Goal: Task Accomplishment & Management: Manage account settings

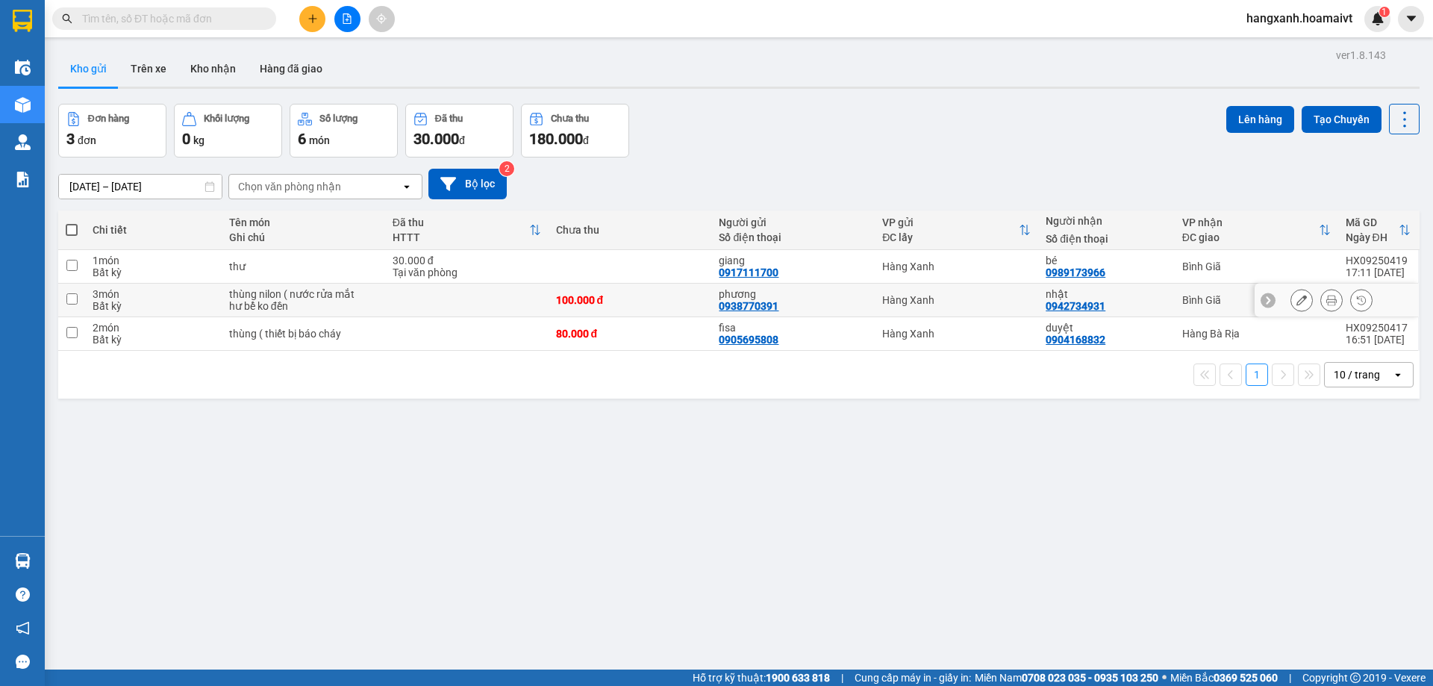
click at [1185, 313] on td "Bình Giã" at bounding box center [1256, 301] width 163 height 34
checkbox input "true"
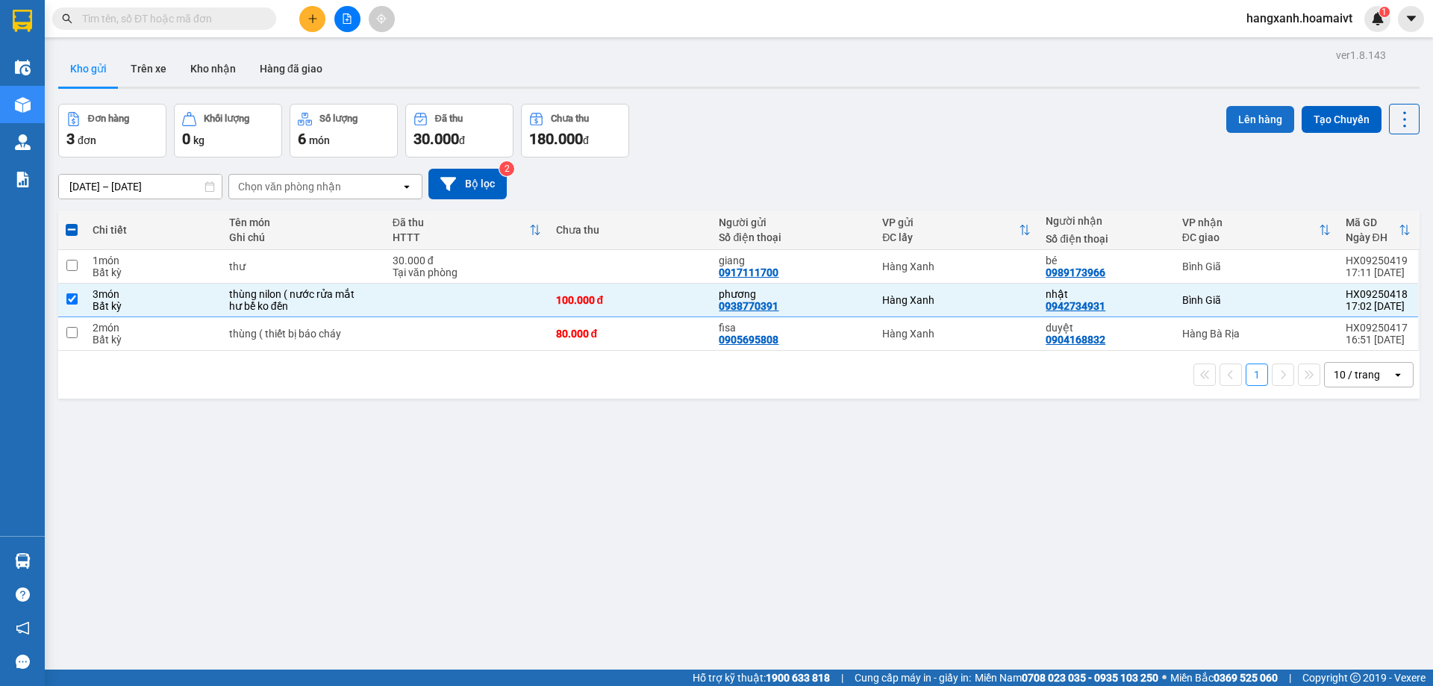
click at [1243, 107] on button "Lên hàng" at bounding box center [1260, 119] width 68 height 27
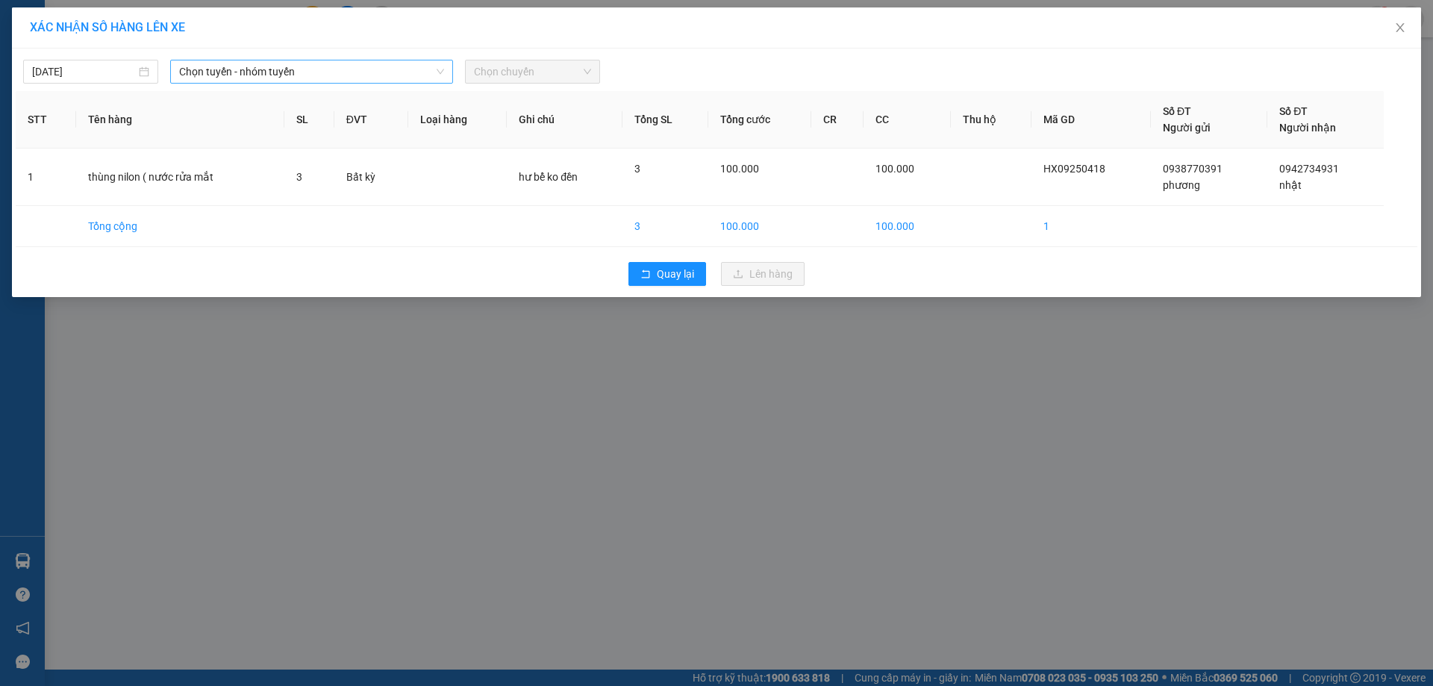
click at [242, 75] on span "Chọn tuyến - nhóm tuyến" at bounding box center [311, 71] width 265 height 22
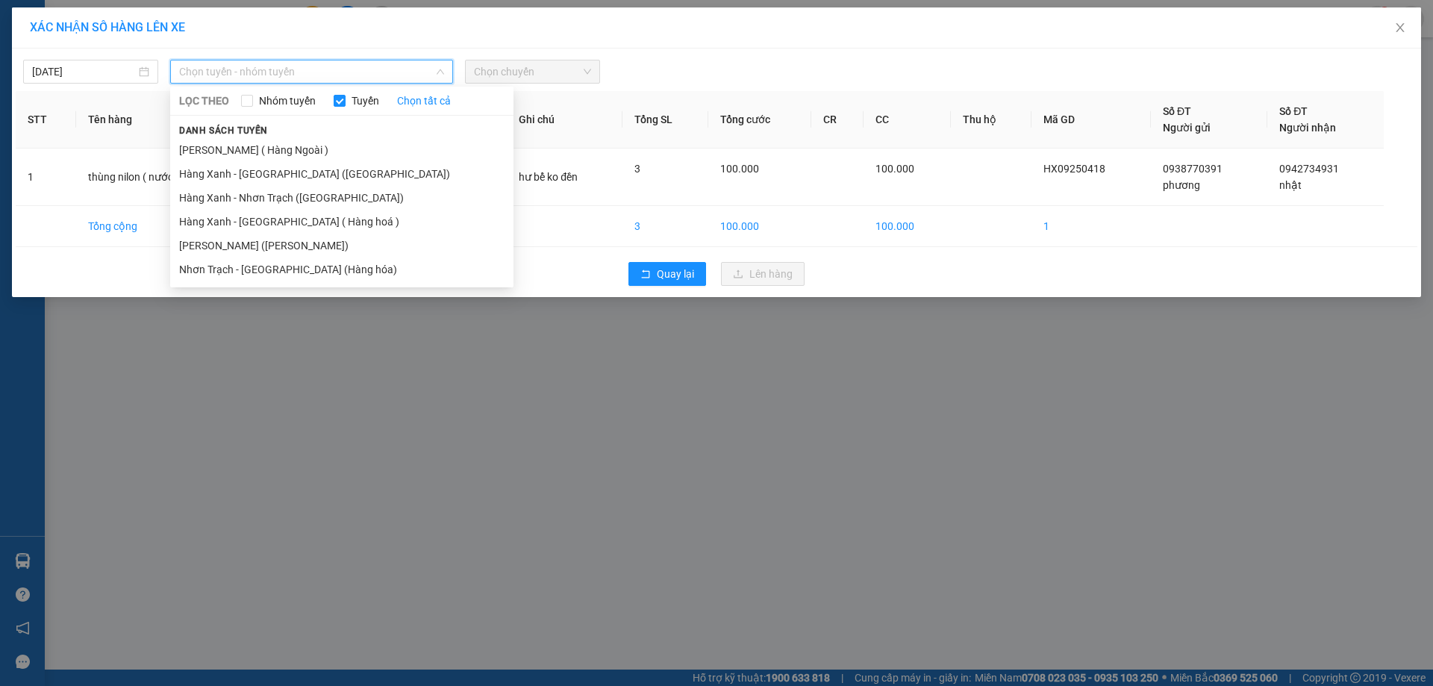
drag, startPoint x: 293, startPoint y: 253, endPoint x: 394, endPoint y: 143, distance: 149.4
click at [294, 251] on li "[PERSON_NAME] ([PERSON_NAME])" at bounding box center [341, 246] width 343 height 24
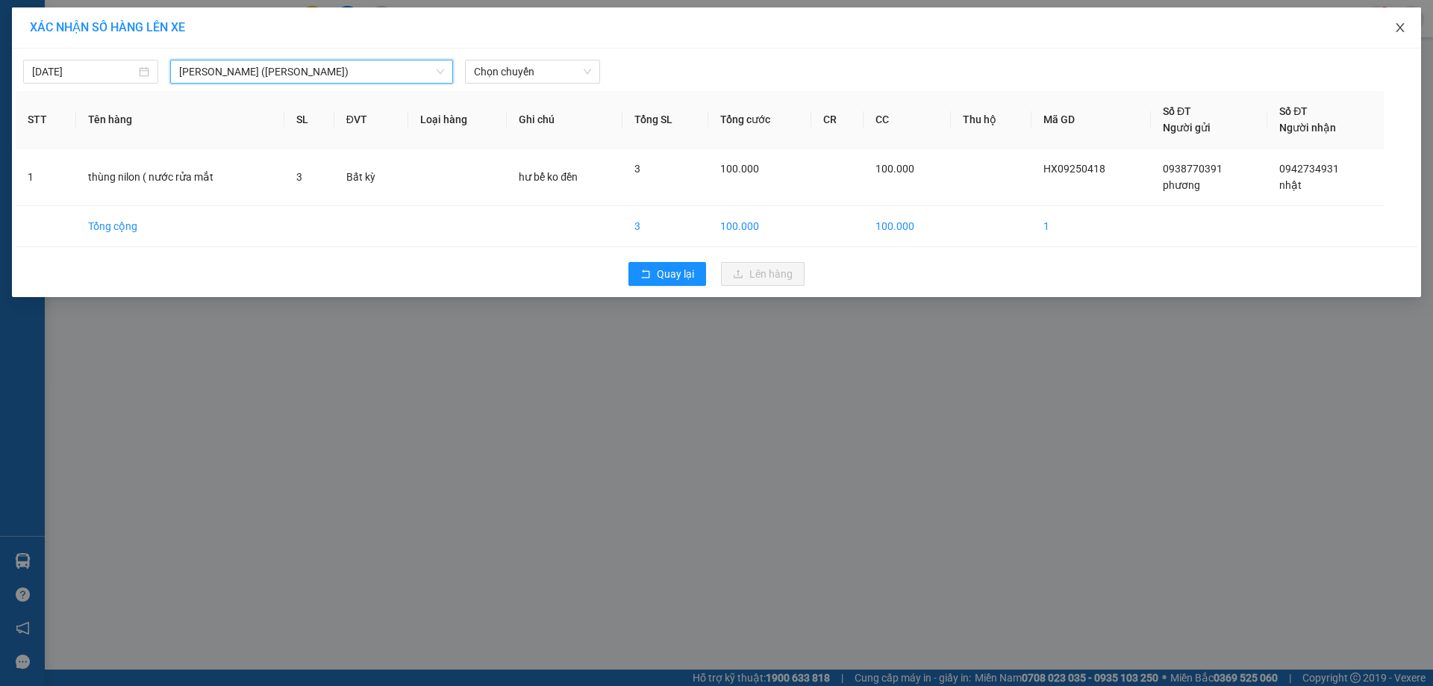
click at [1398, 44] on span "Close" at bounding box center [1400, 28] width 42 height 42
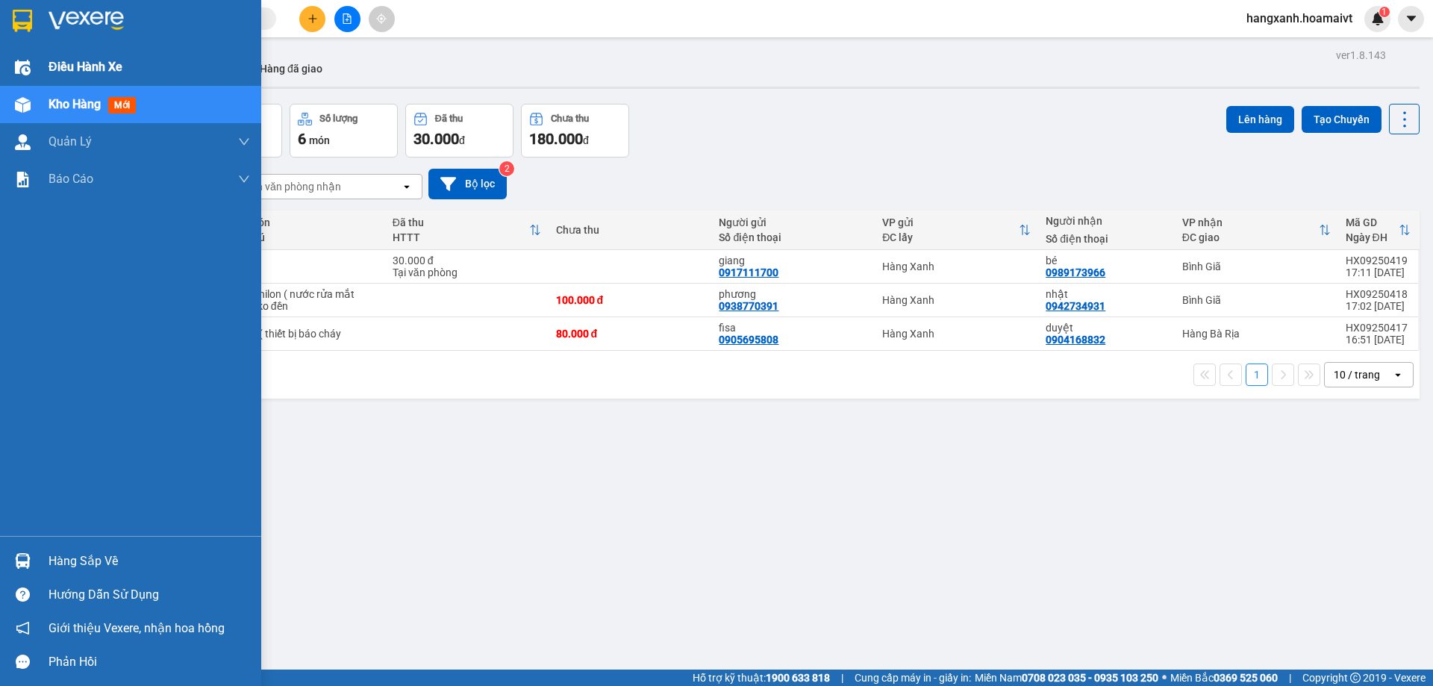
click at [18, 75] on img at bounding box center [23, 68] width 16 height 16
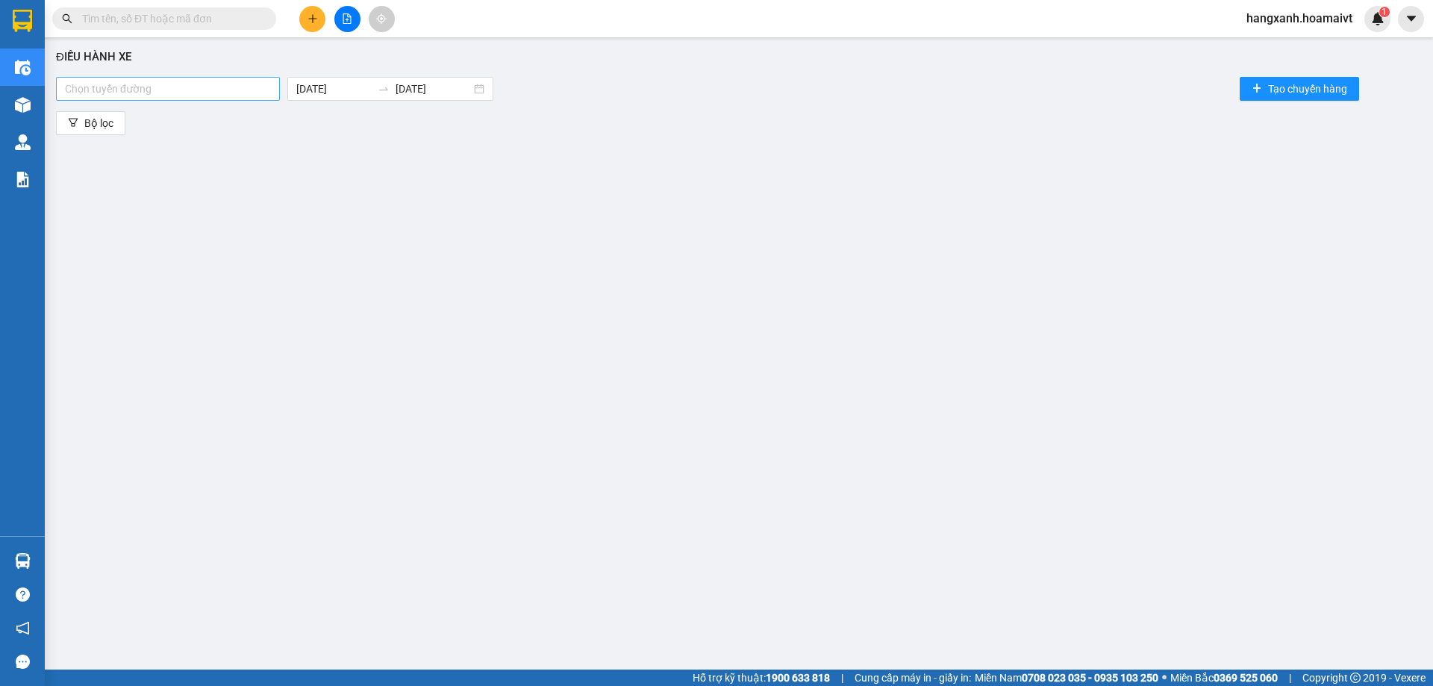
click at [208, 88] on div at bounding box center [168, 89] width 216 height 18
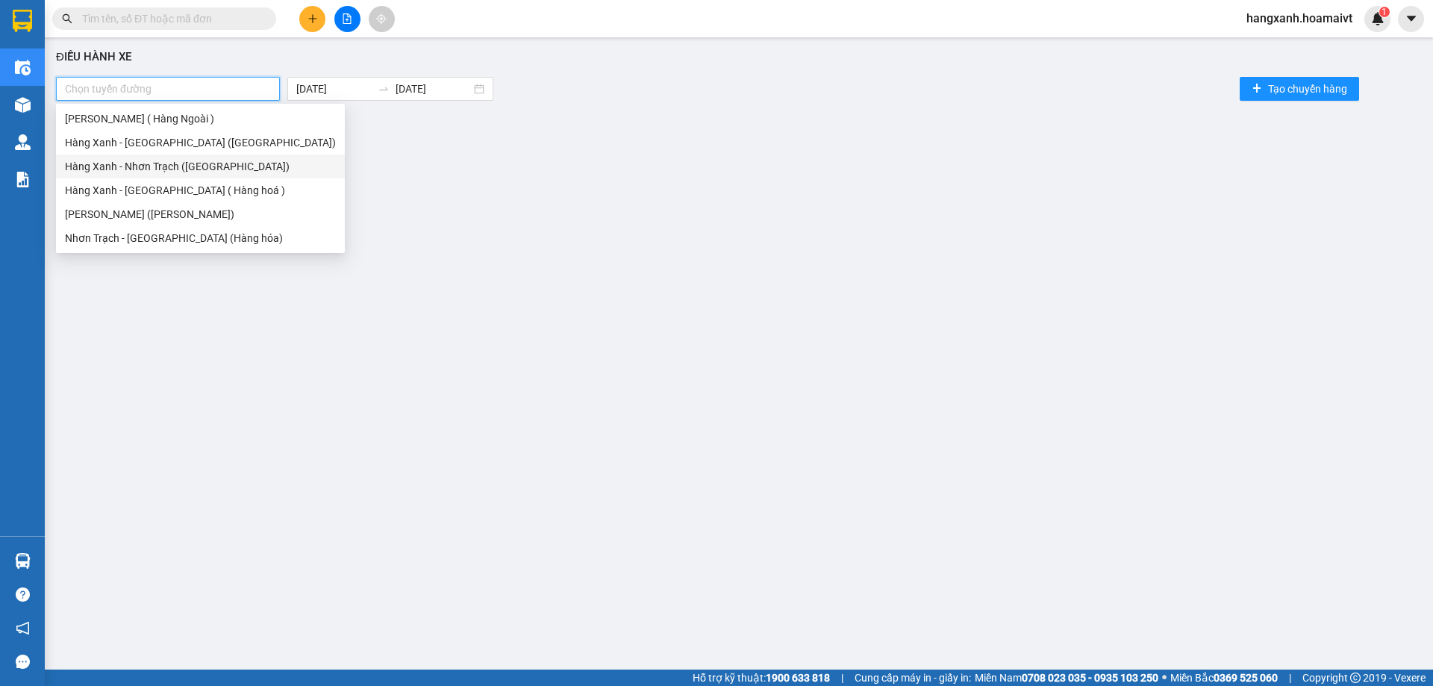
click at [178, 163] on div "Hàng Xanh - Nhơn Trạch ([GEOGRAPHIC_DATA])" at bounding box center [200, 166] width 271 height 16
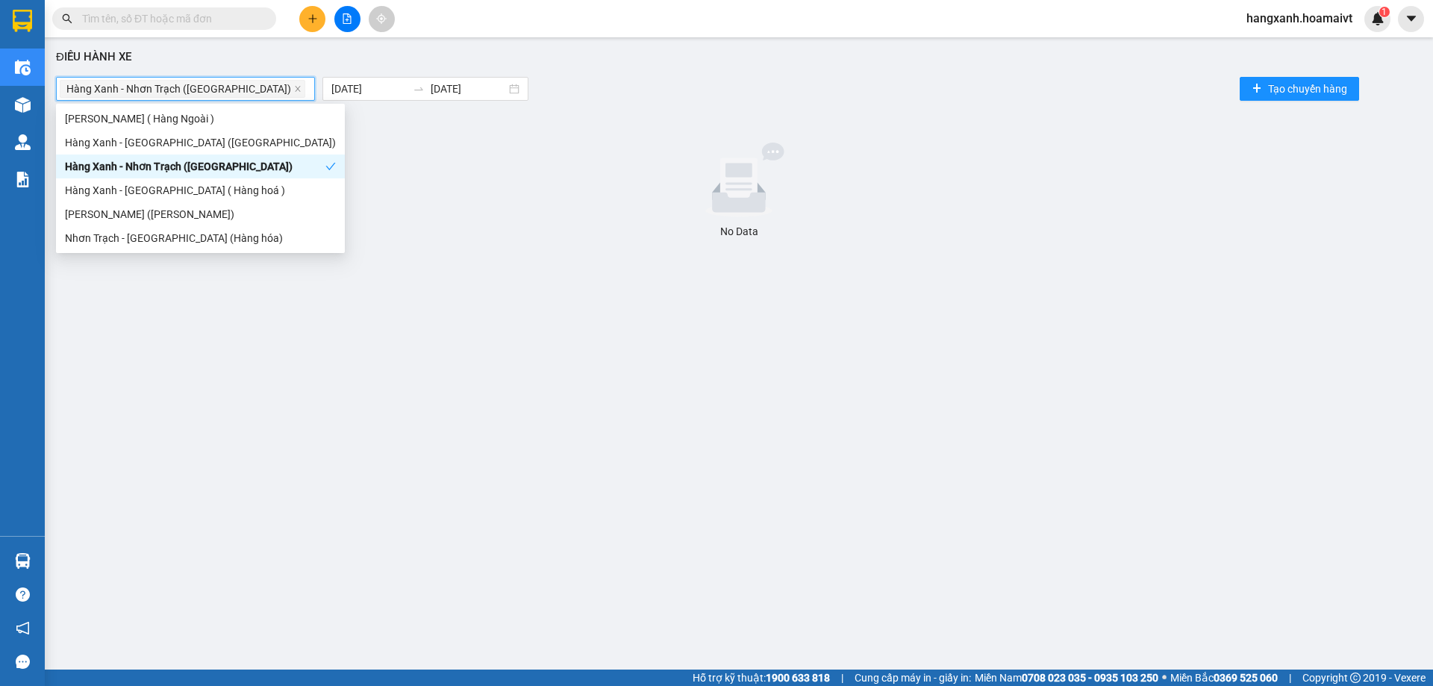
click at [178, 163] on div "Hàng Xanh - Nhơn Trạch ([GEOGRAPHIC_DATA])" at bounding box center [195, 166] width 260 height 16
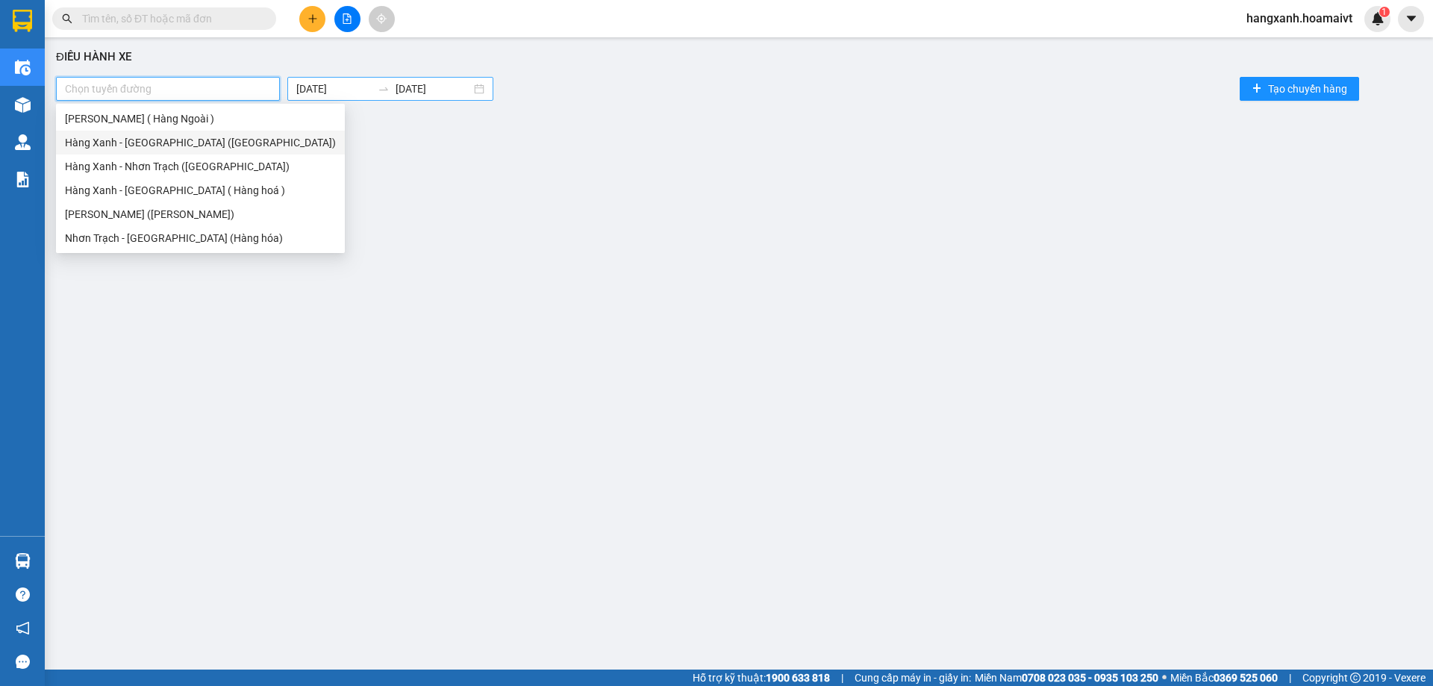
click at [325, 88] on body "Kết quả tìm kiếm ( 0 ) Bộ lọc No Data hangxanh.hoamaivt 1 Điều hành xe Kho hàng…" at bounding box center [716, 343] width 1433 height 686
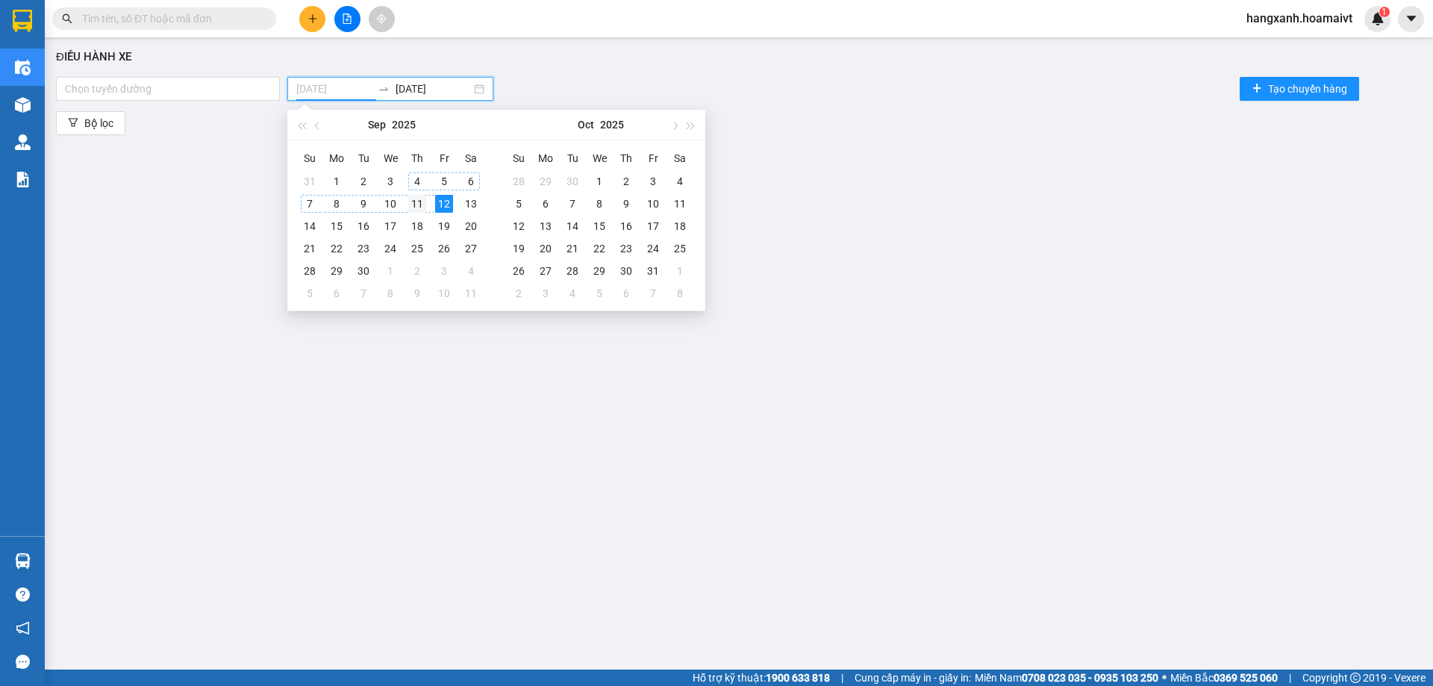
type input "11/09/2025"
click at [425, 204] on div "11" at bounding box center [417, 204] width 18 height 18
type input "11/09/2025"
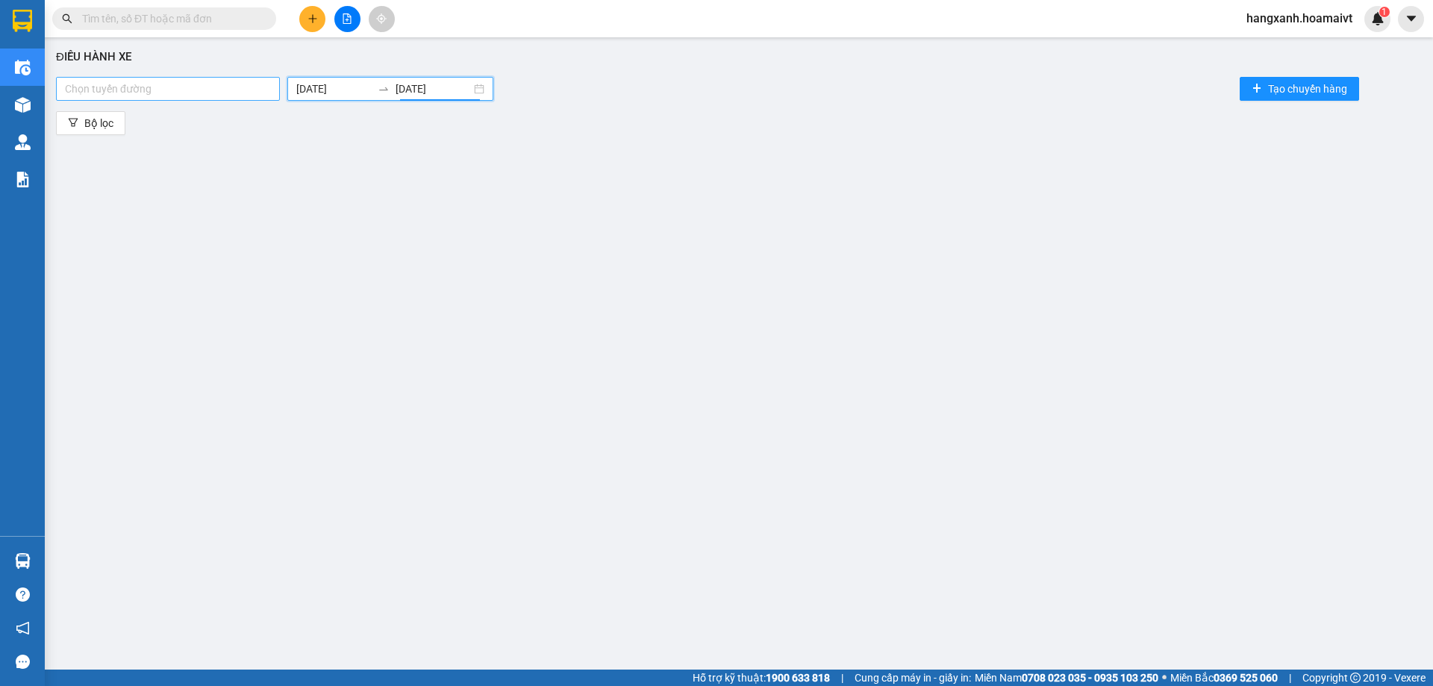
click at [169, 92] on div at bounding box center [168, 89] width 216 height 18
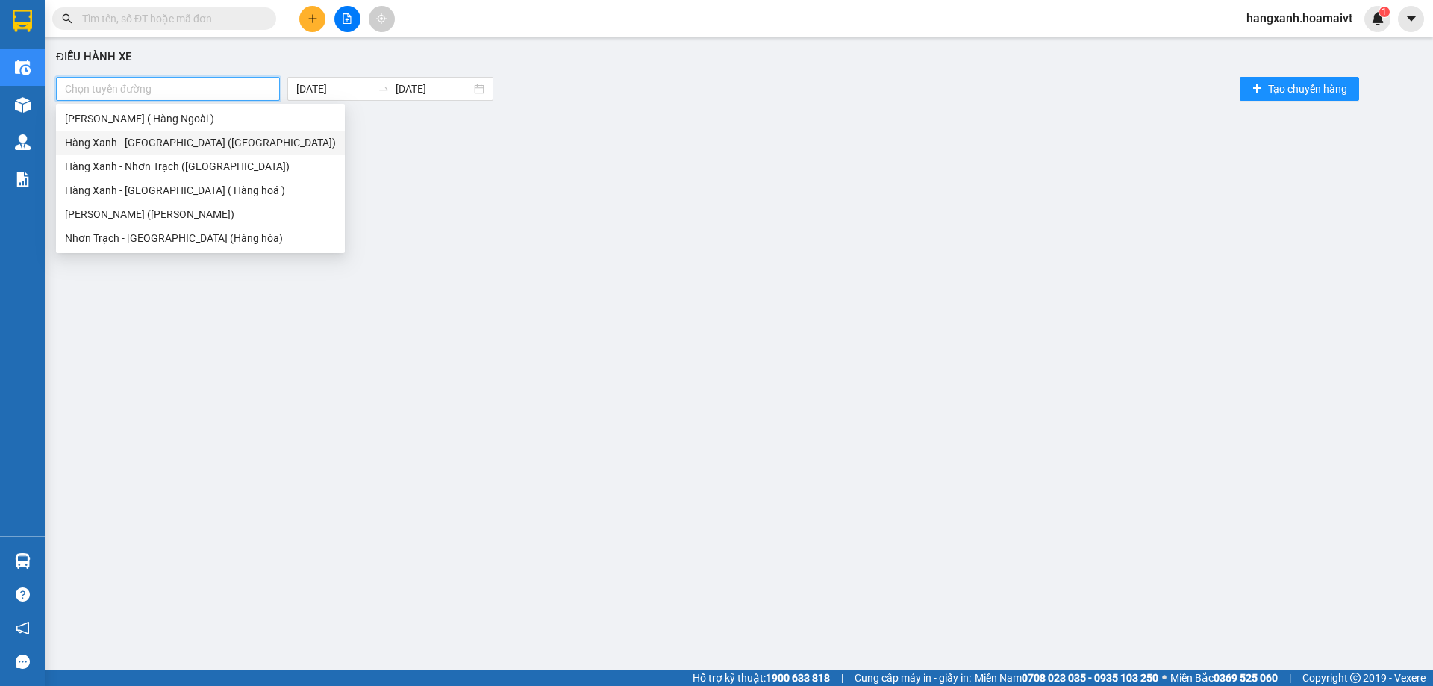
click at [156, 146] on div "Hàng Xanh - [GEOGRAPHIC_DATA] ([GEOGRAPHIC_DATA])" at bounding box center [200, 142] width 271 height 16
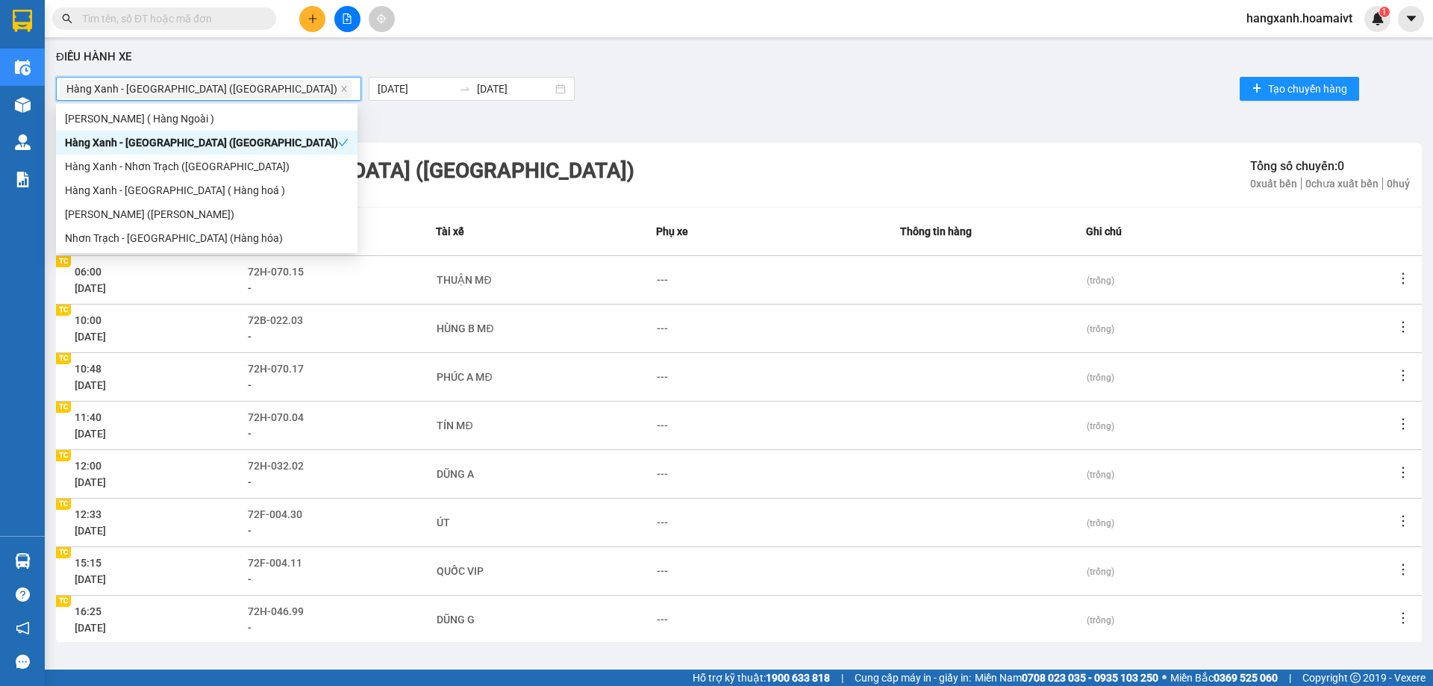
click at [157, 150] on div "Hàng Xanh - [GEOGRAPHIC_DATA] ([GEOGRAPHIC_DATA])" at bounding box center [201, 142] width 273 height 16
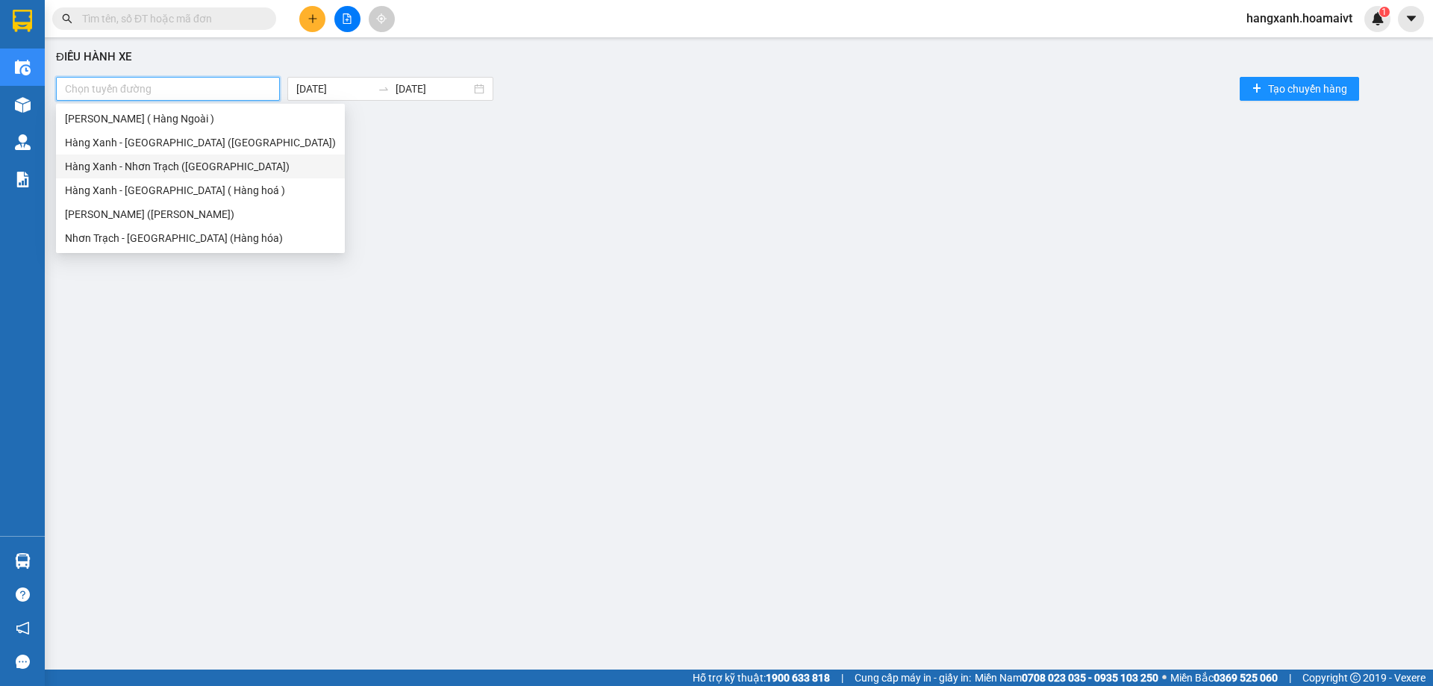
click at [157, 159] on div "Hàng Xanh - Nhơn Trạch ([GEOGRAPHIC_DATA])" at bounding box center [200, 166] width 271 height 16
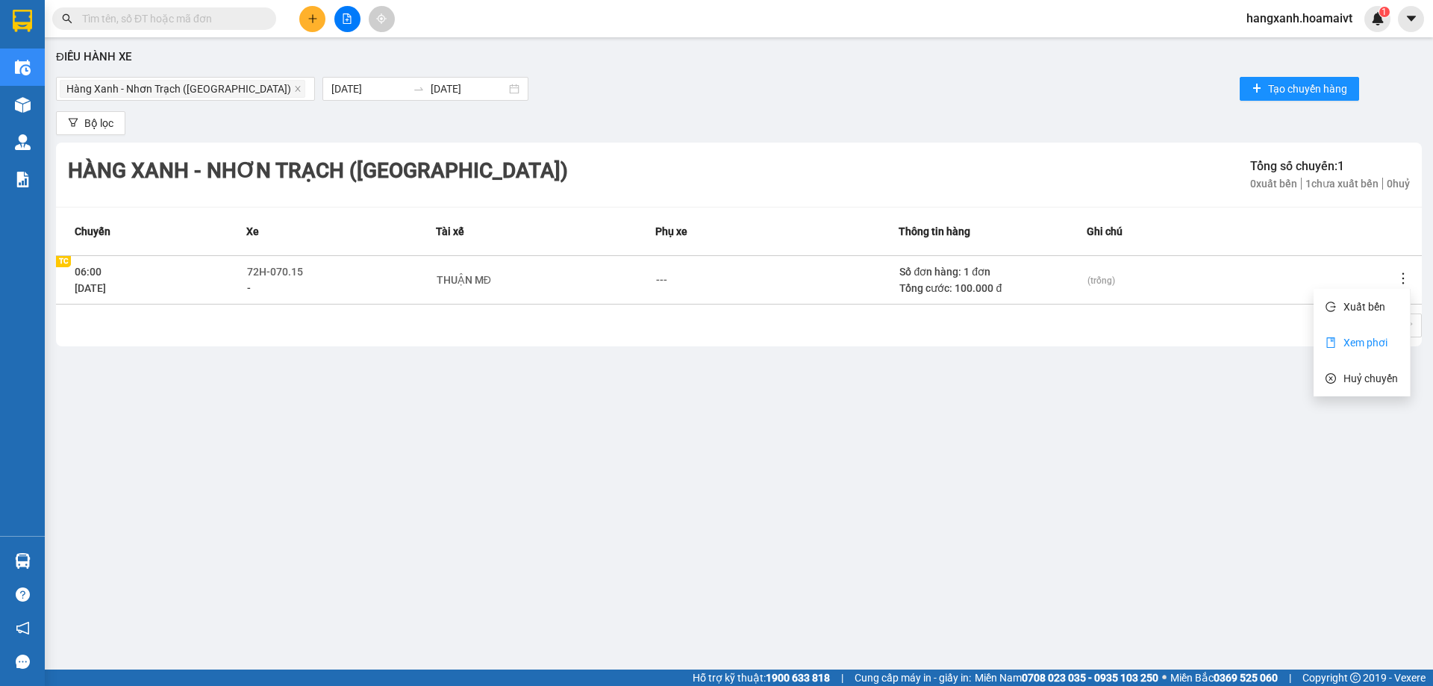
click at [1379, 337] on span "Xem phơi" at bounding box center [1365, 343] width 44 height 12
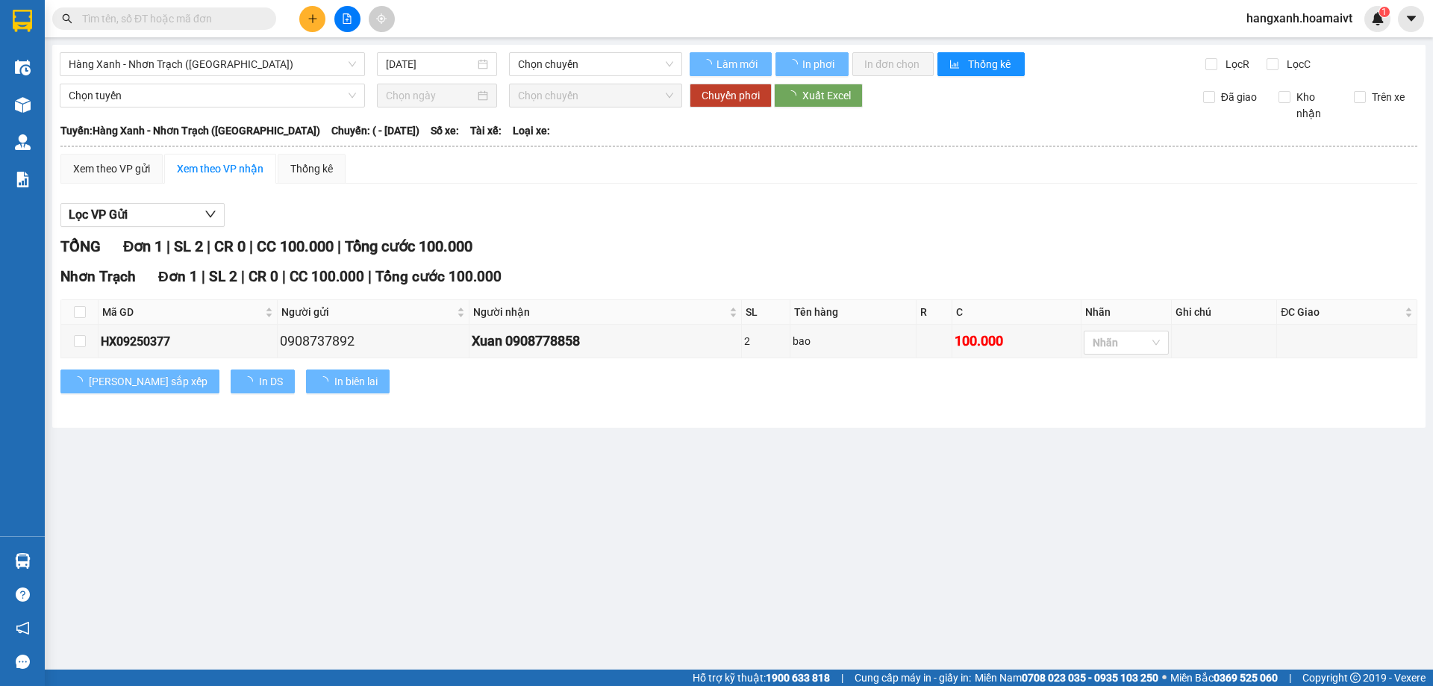
type input "11/09/2025"
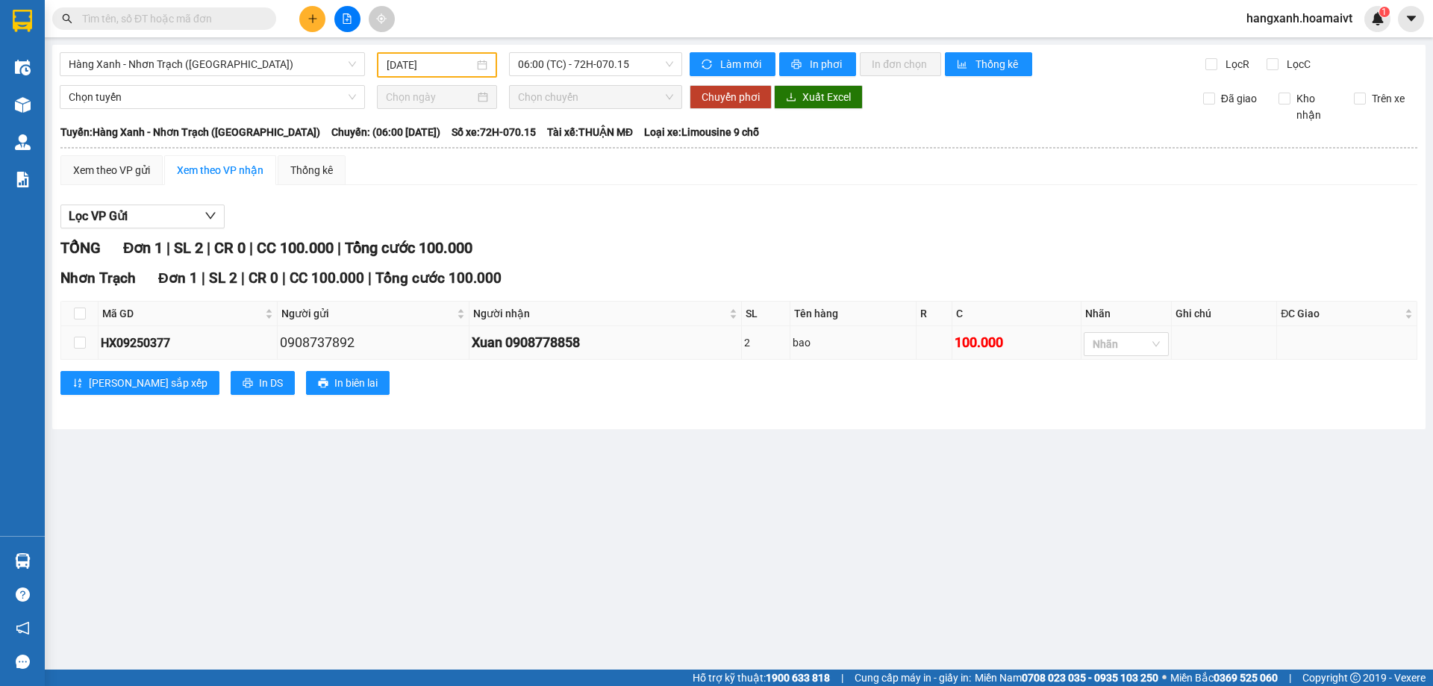
click at [338, 344] on div "0908737892" at bounding box center [373, 342] width 187 height 21
click at [143, 19] on input "text" at bounding box center [170, 18] width 176 height 16
paste input "0908737892"
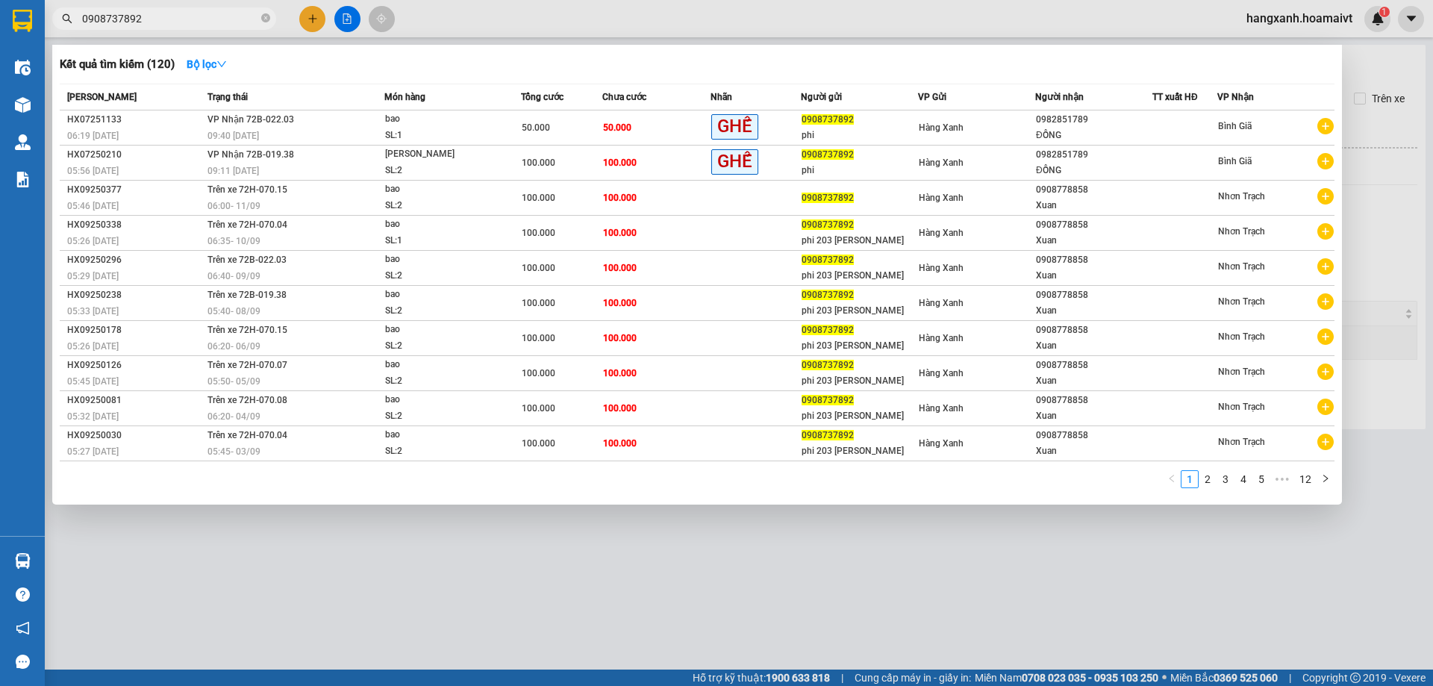
type input "0908737892"
click at [423, 569] on div at bounding box center [716, 343] width 1433 height 686
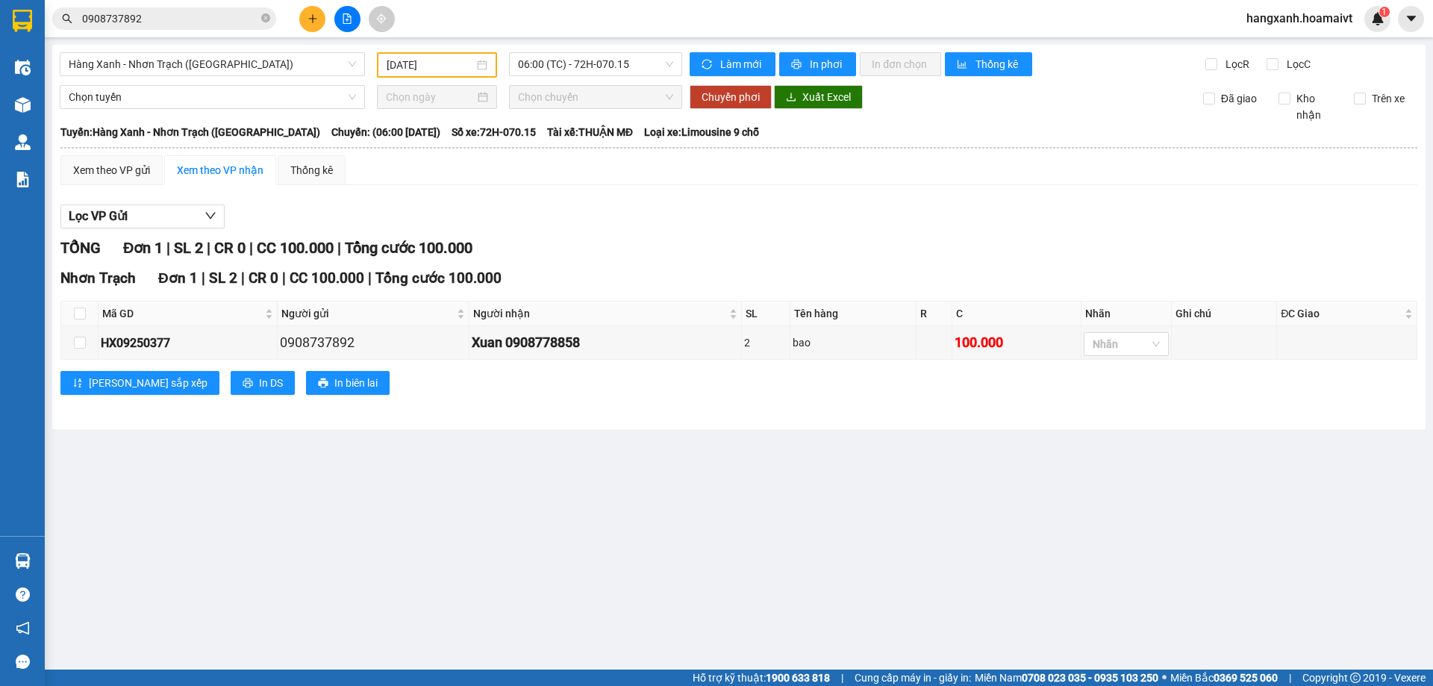
click at [322, 26] on button at bounding box center [312, 19] width 26 height 26
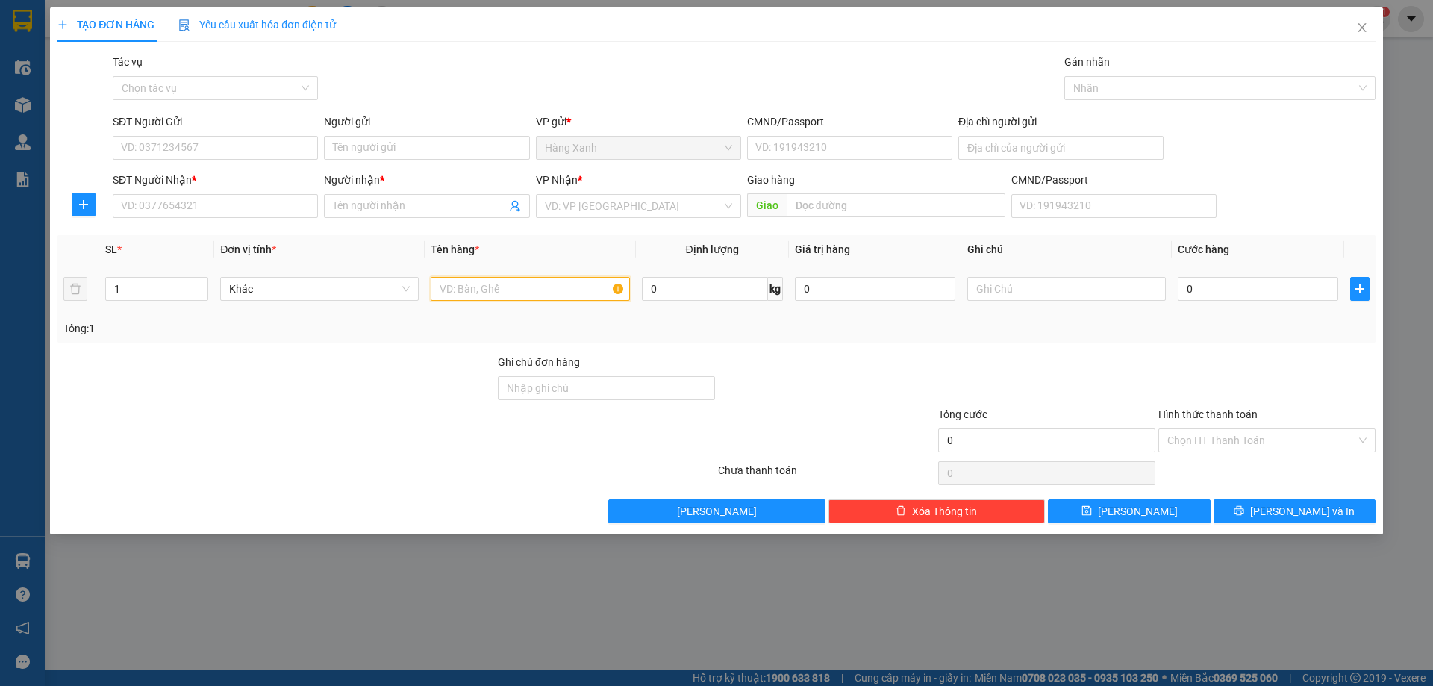
click at [496, 281] on input "text" at bounding box center [530, 289] width 199 height 24
type input "tép"
click at [263, 216] on input "SĐT Người Nhận *" at bounding box center [215, 206] width 205 height 24
click at [1217, 302] on div "0" at bounding box center [1258, 289] width 160 height 30
click at [1220, 294] on input "0" at bounding box center [1258, 289] width 160 height 24
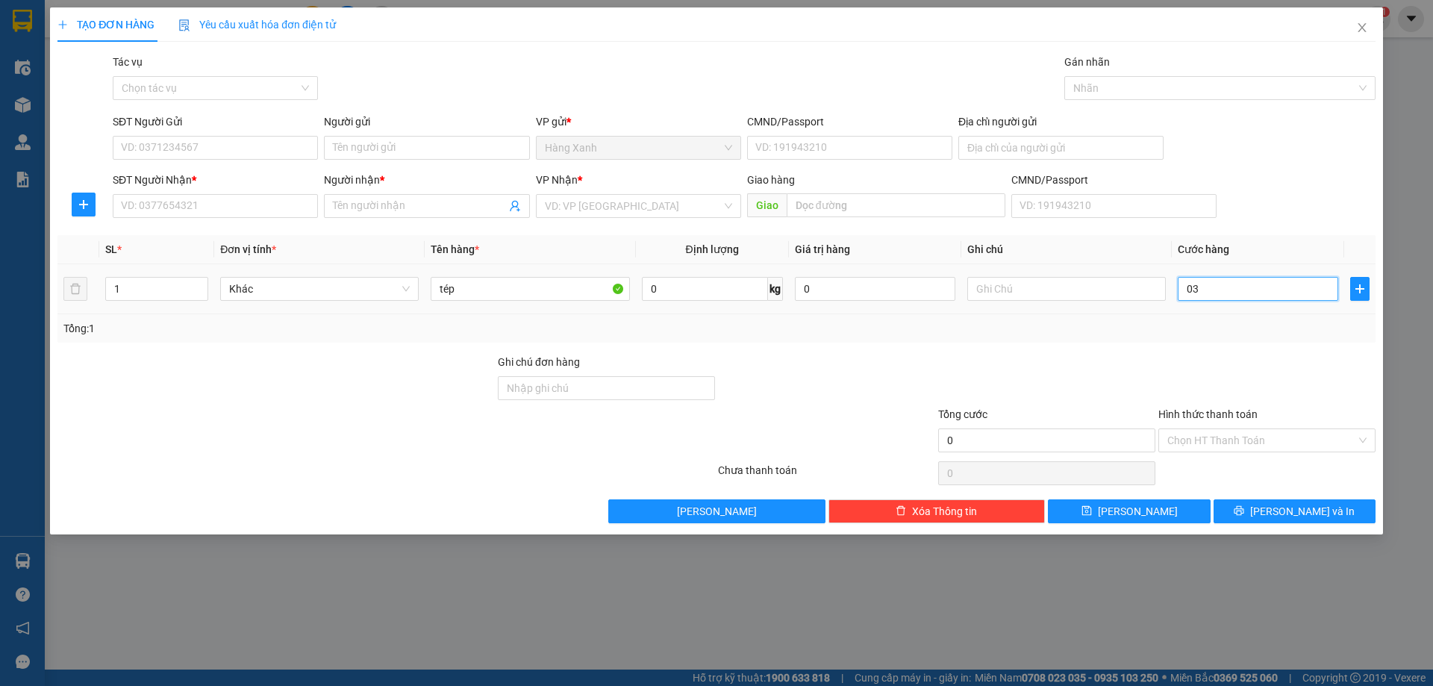
type input "030"
type input "30"
type input "30.000"
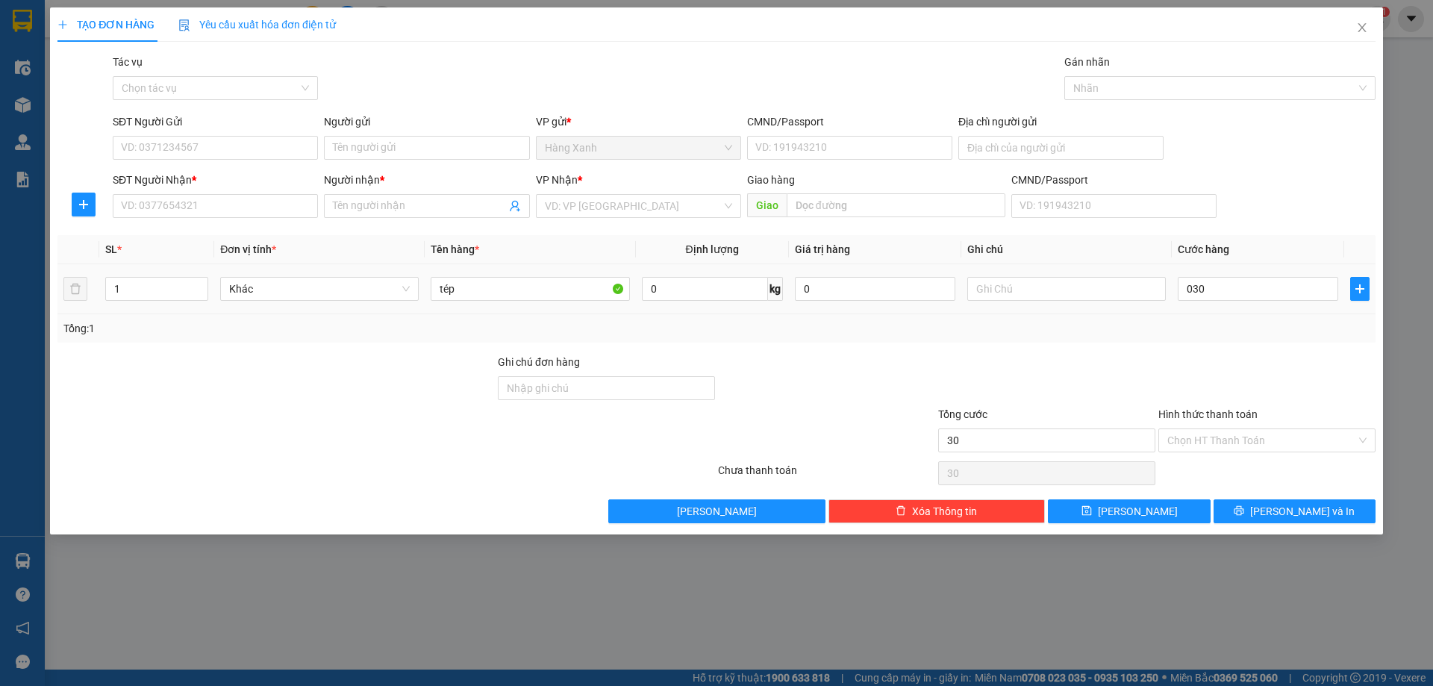
type input "30.000"
click at [1202, 312] on td "30.000" at bounding box center [1258, 289] width 172 height 50
click at [247, 203] on input "SĐT Người Nhận *" at bounding box center [215, 206] width 205 height 24
click at [246, 201] on input "0989428997" at bounding box center [215, 206] width 205 height 24
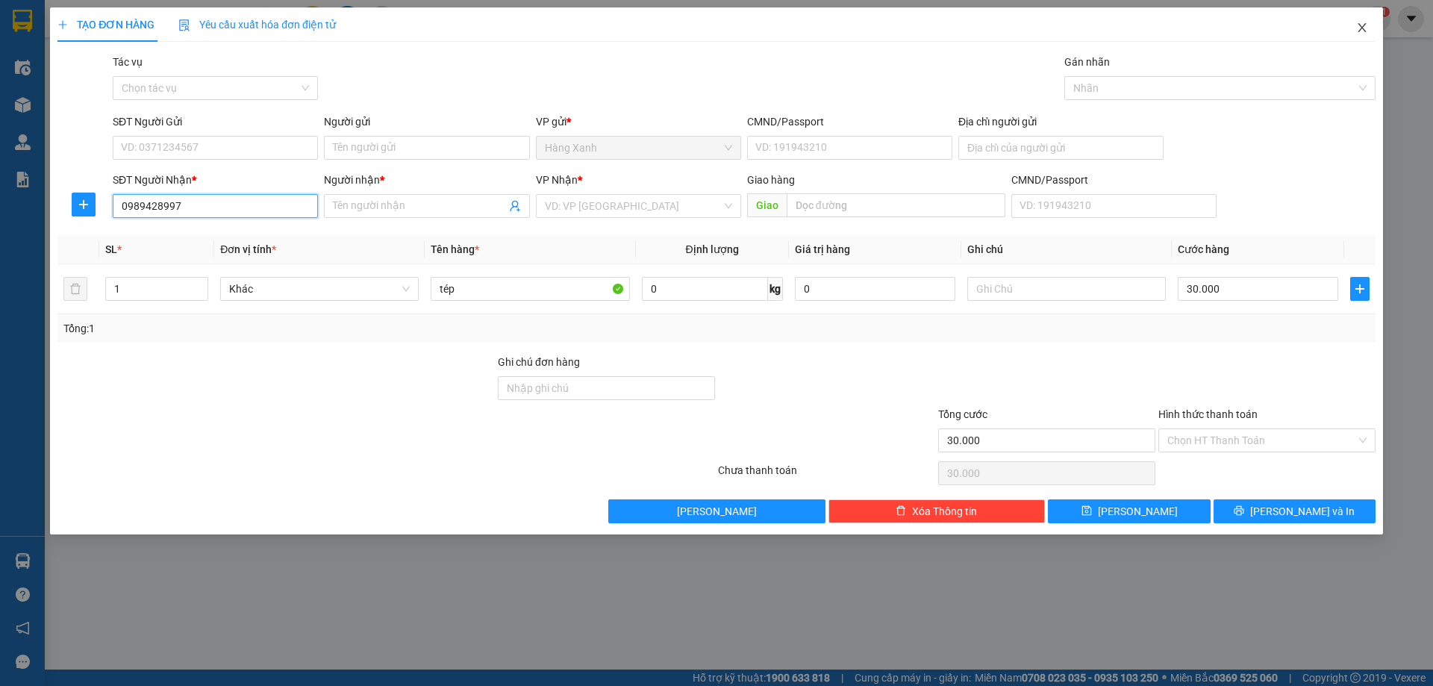
type input "0989428997"
drag, startPoint x: 1369, startPoint y: 28, endPoint x: 589, endPoint y: 30, distance: 779.8
click at [1368, 29] on span "Close" at bounding box center [1362, 28] width 42 height 42
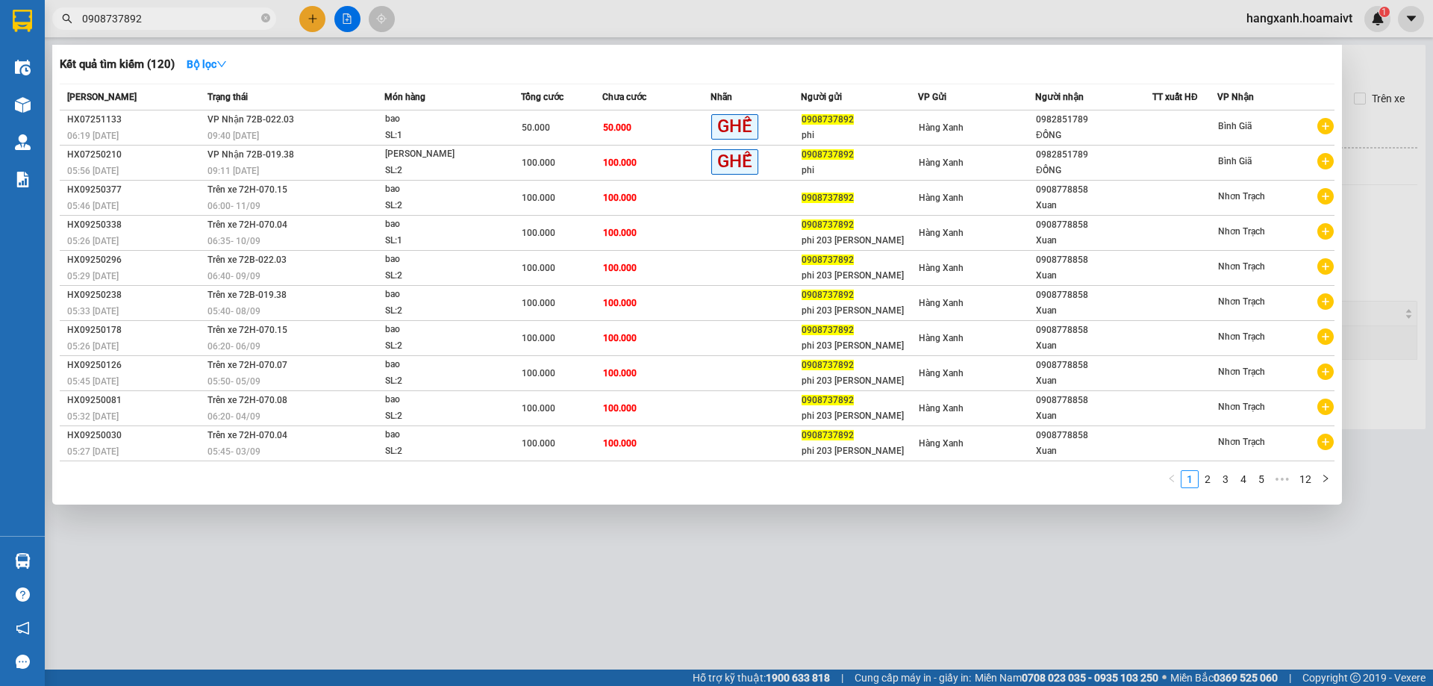
click at [222, 11] on input "0908737892" at bounding box center [170, 18] width 176 height 16
paste input "89428997"
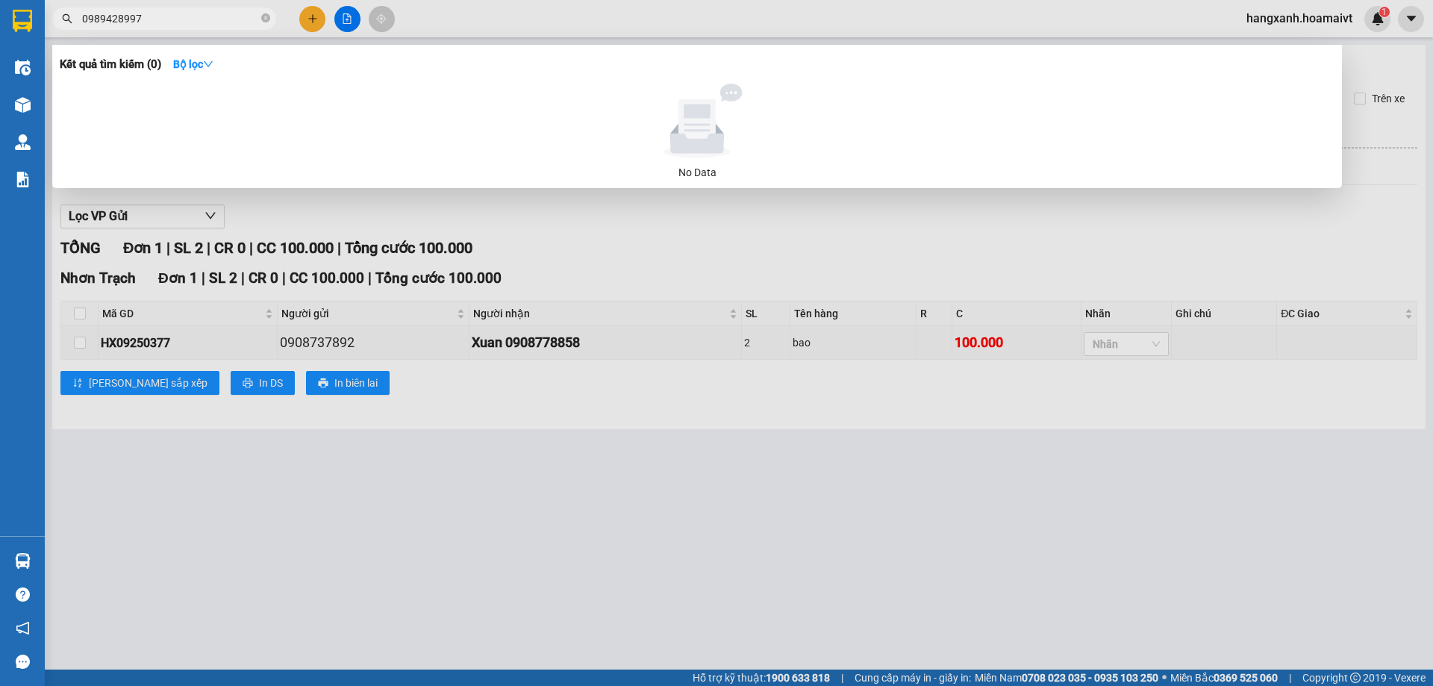
type input "0989428997"
click at [319, 14] on div at bounding box center [716, 343] width 1433 height 686
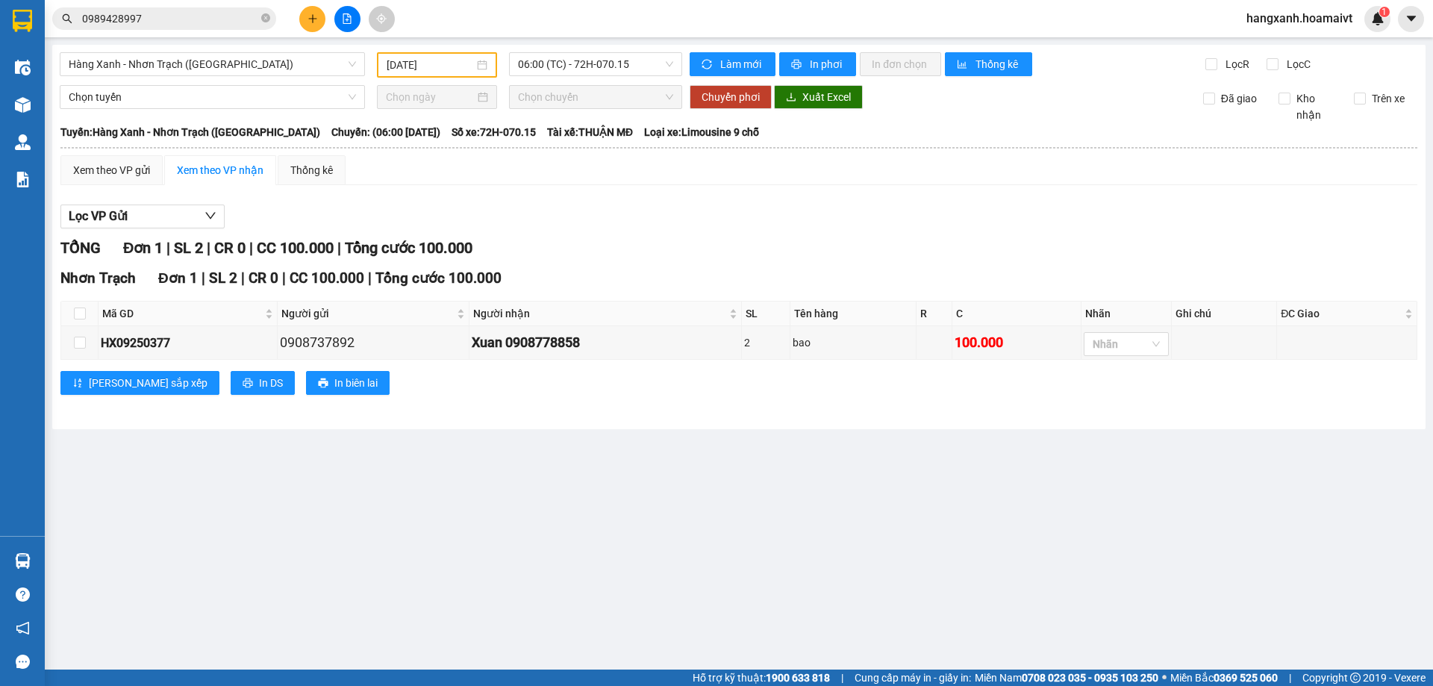
click at [319, 14] on button at bounding box center [312, 19] width 26 height 26
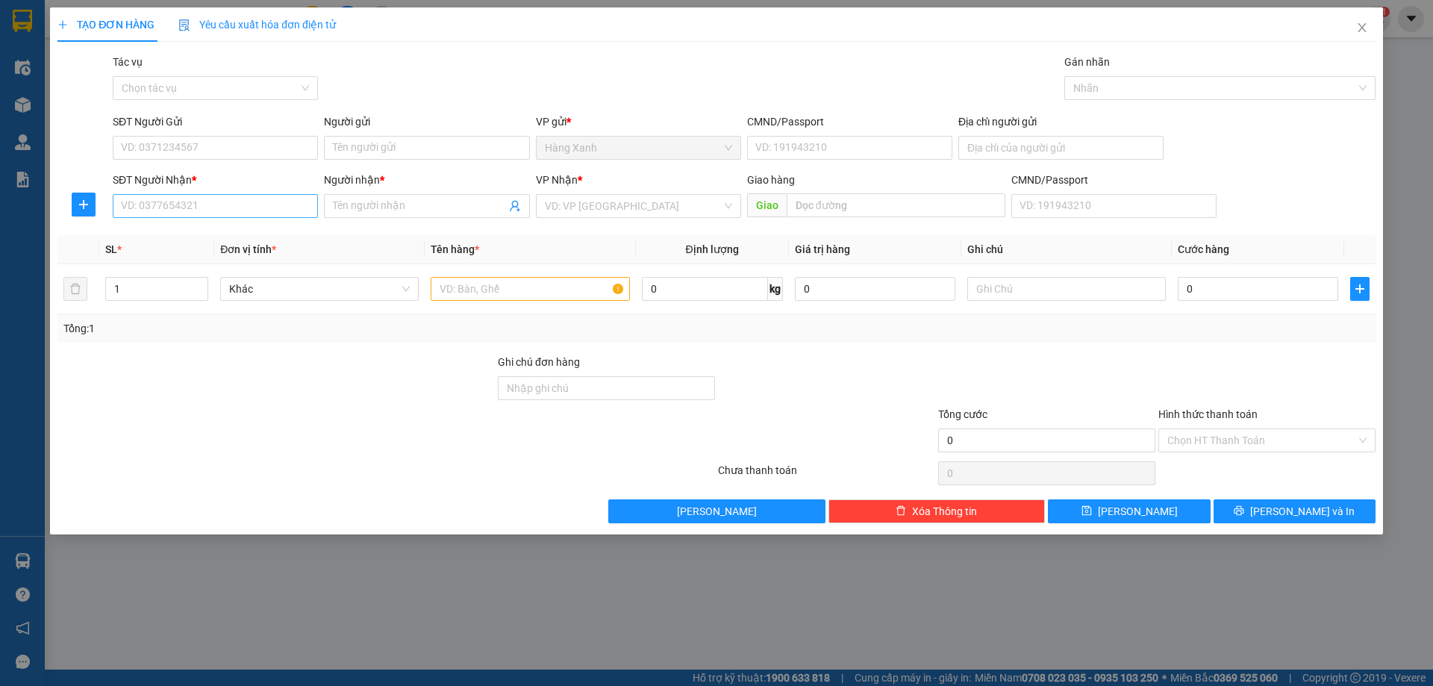
click at [206, 196] on div "SĐT Người Nhận * VD: 0377654321" at bounding box center [215, 198] width 205 height 52
click at [207, 199] on input "SĐT Người Nhận *" at bounding box center [215, 206] width 205 height 24
paste input "0989428997"
type input "0989428997"
click at [375, 209] on input "Người nhận *" at bounding box center [419, 206] width 172 height 16
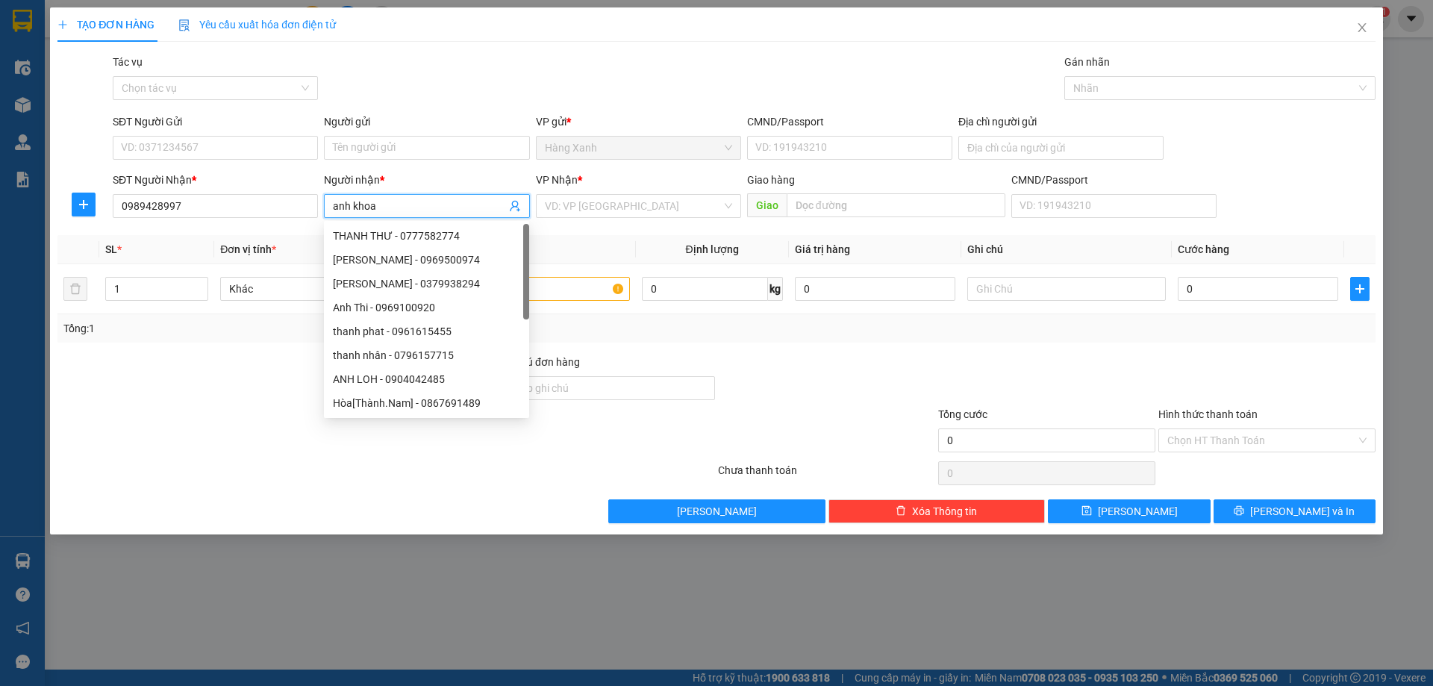
type input "anh khoa"
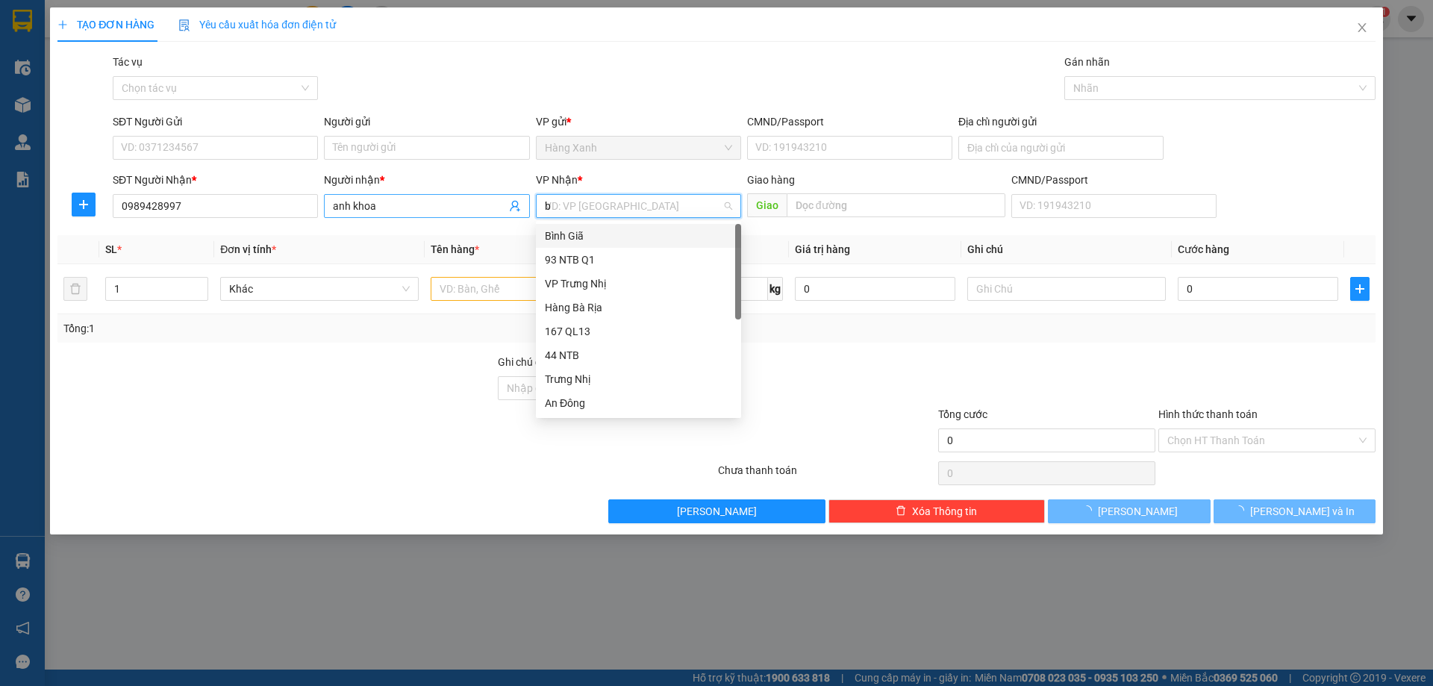
type input "ba"
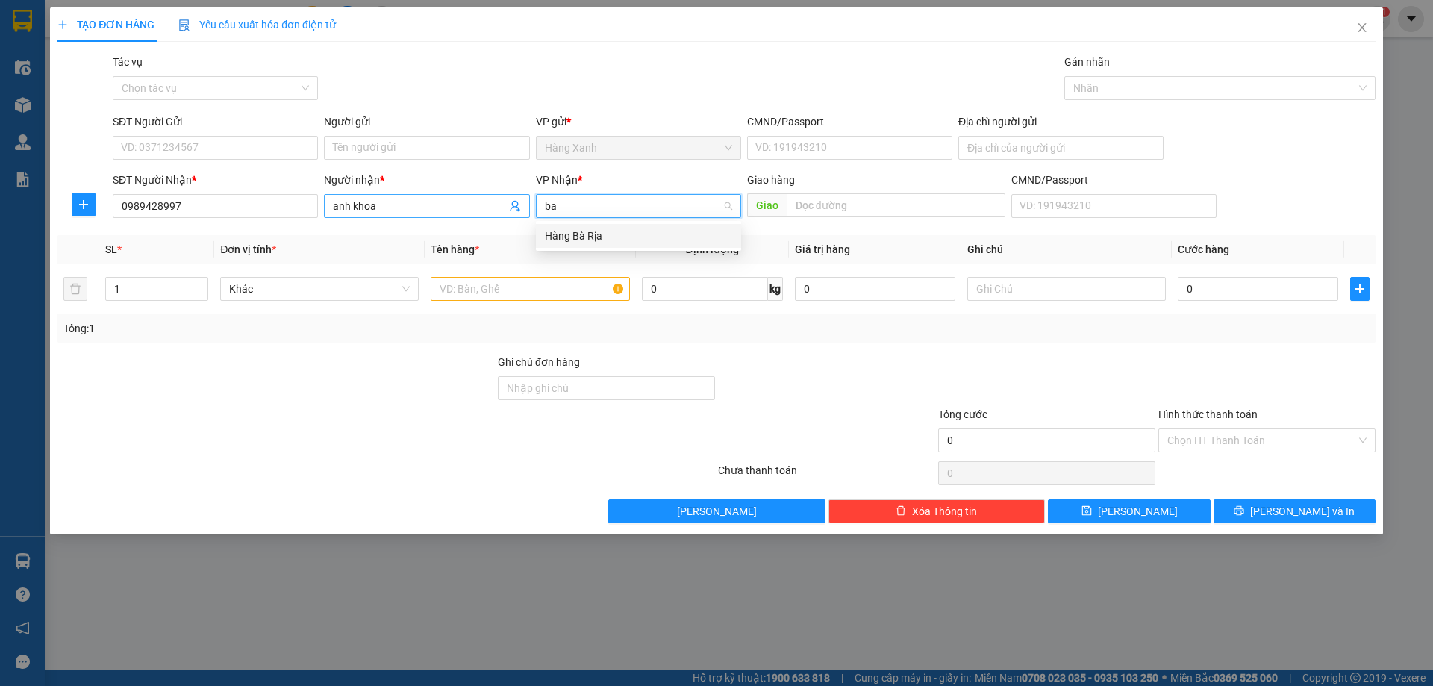
drag, startPoint x: 621, startPoint y: 232, endPoint x: 478, endPoint y: 210, distance: 144.3
click at [619, 232] on div "Hàng Bà Rịa" at bounding box center [638, 236] width 187 height 16
click at [216, 157] on input "SĐT Người Gửi" at bounding box center [215, 148] width 205 height 24
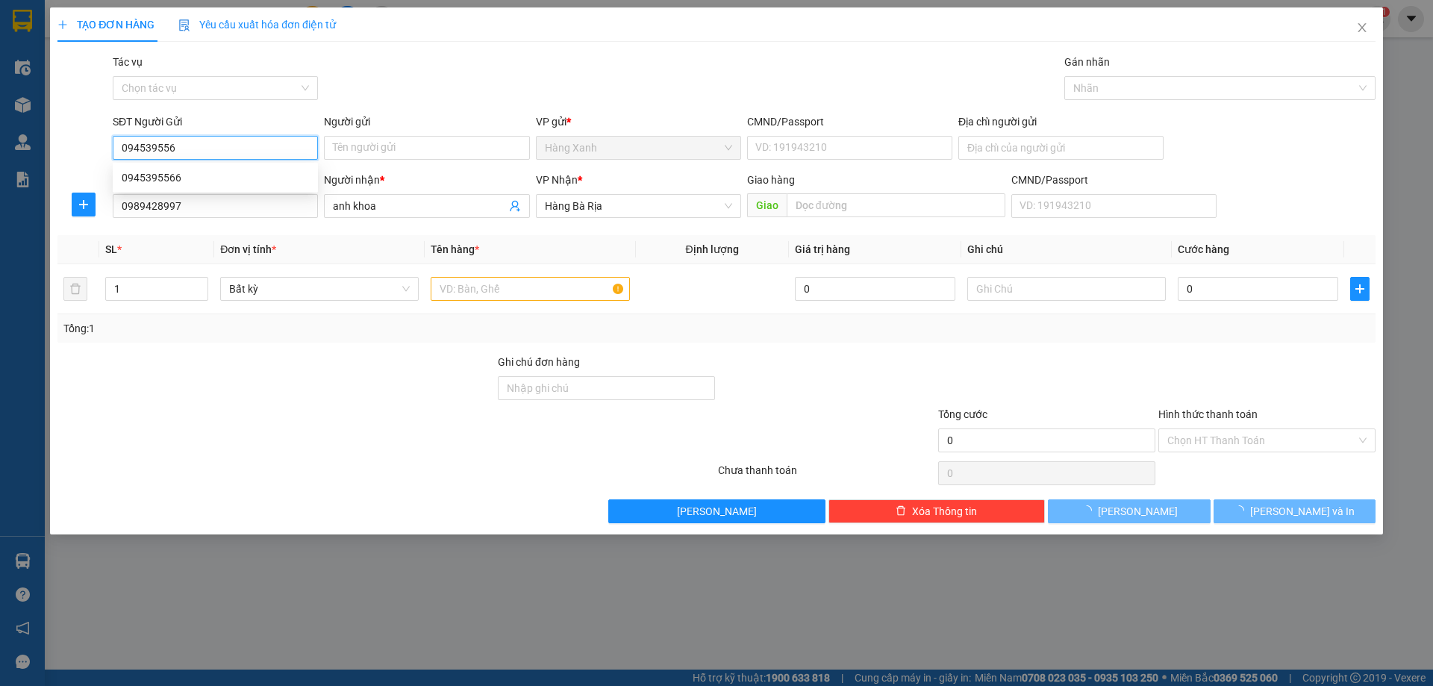
type input "0945395566"
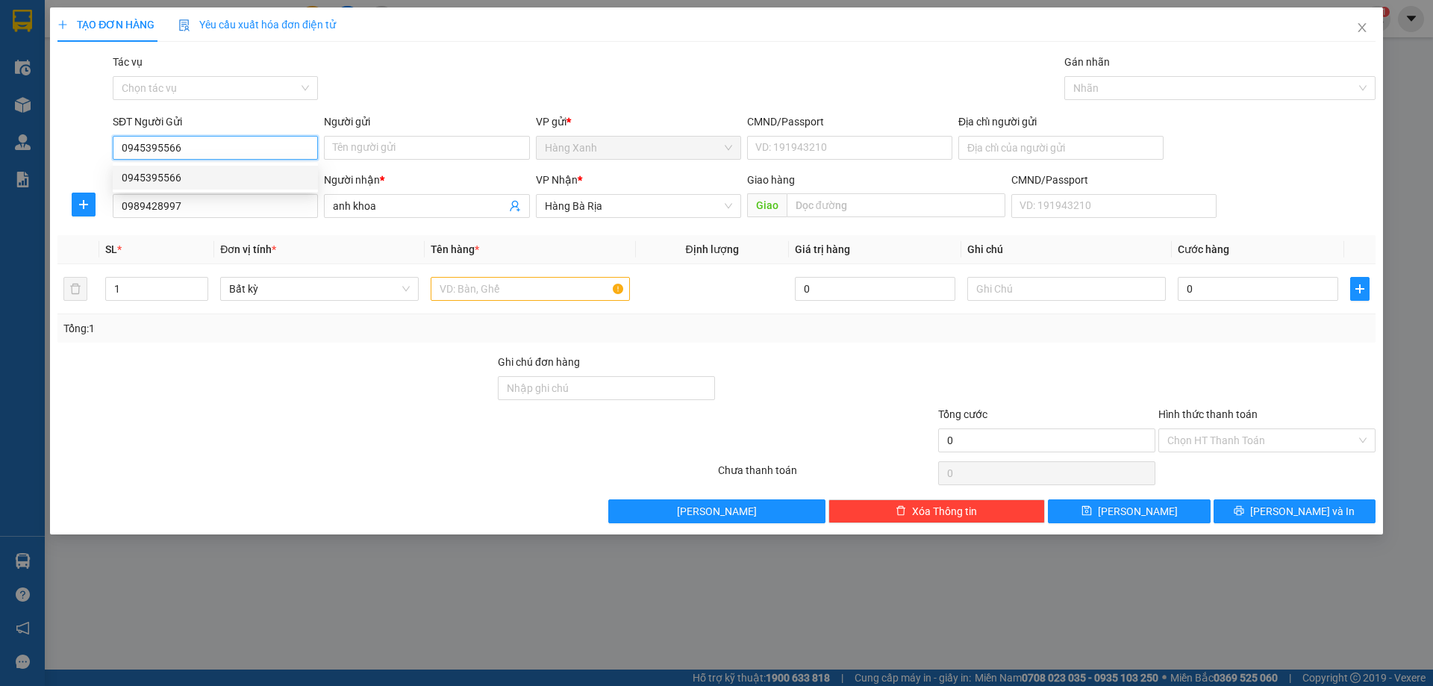
click at [169, 170] on div "0945395566" at bounding box center [215, 177] width 187 height 16
type input "079207040503"
type input "0945395566"
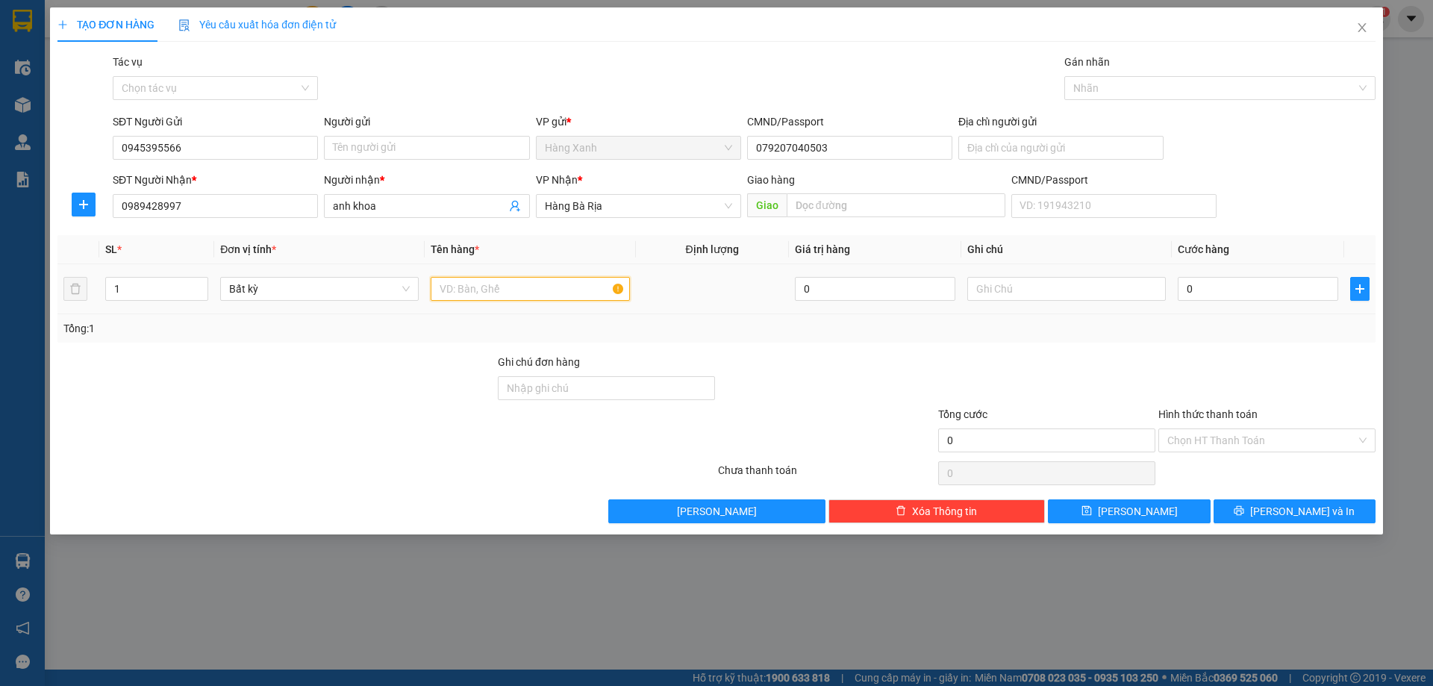
click at [496, 292] on input "text" at bounding box center [530, 289] width 199 height 24
type input "tép"
click at [1230, 280] on input "0" at bounding box center [1258, 289] width 160 height 24
type input "3"
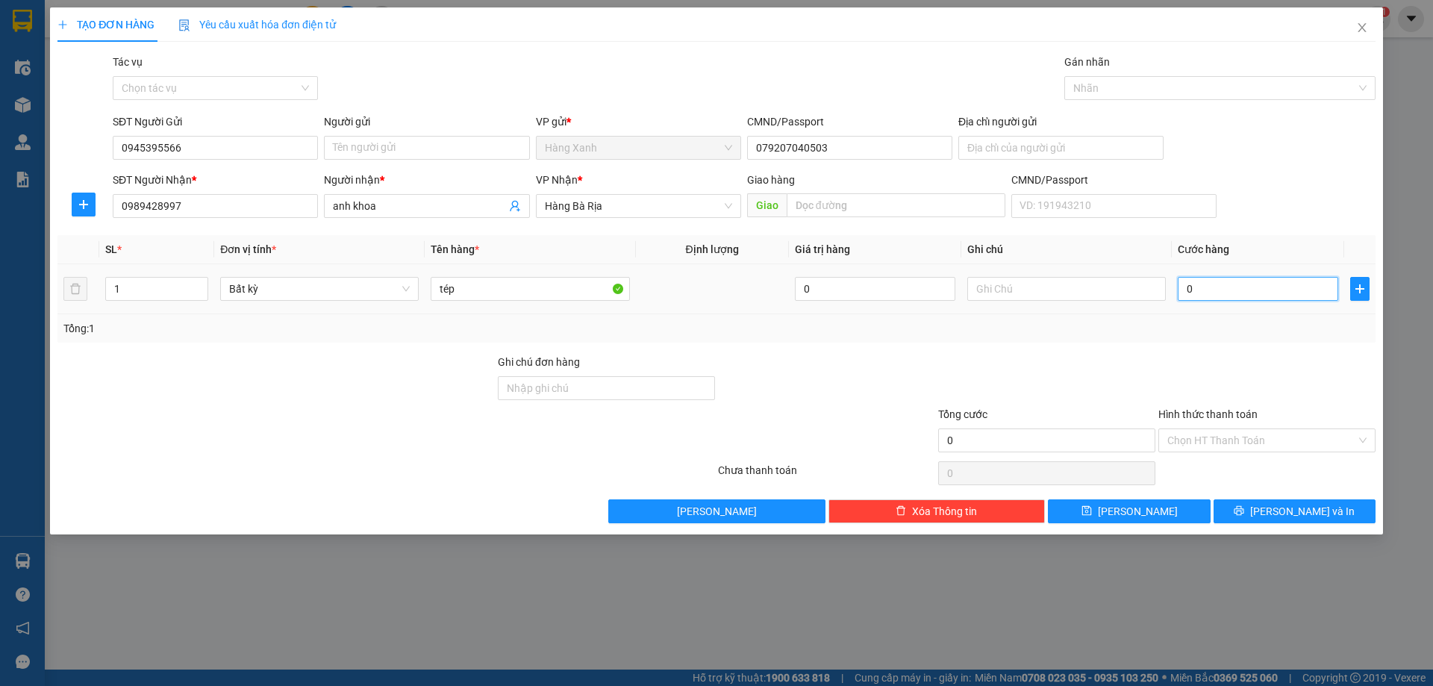
type input "3"
type input "30"
type input "30.000"
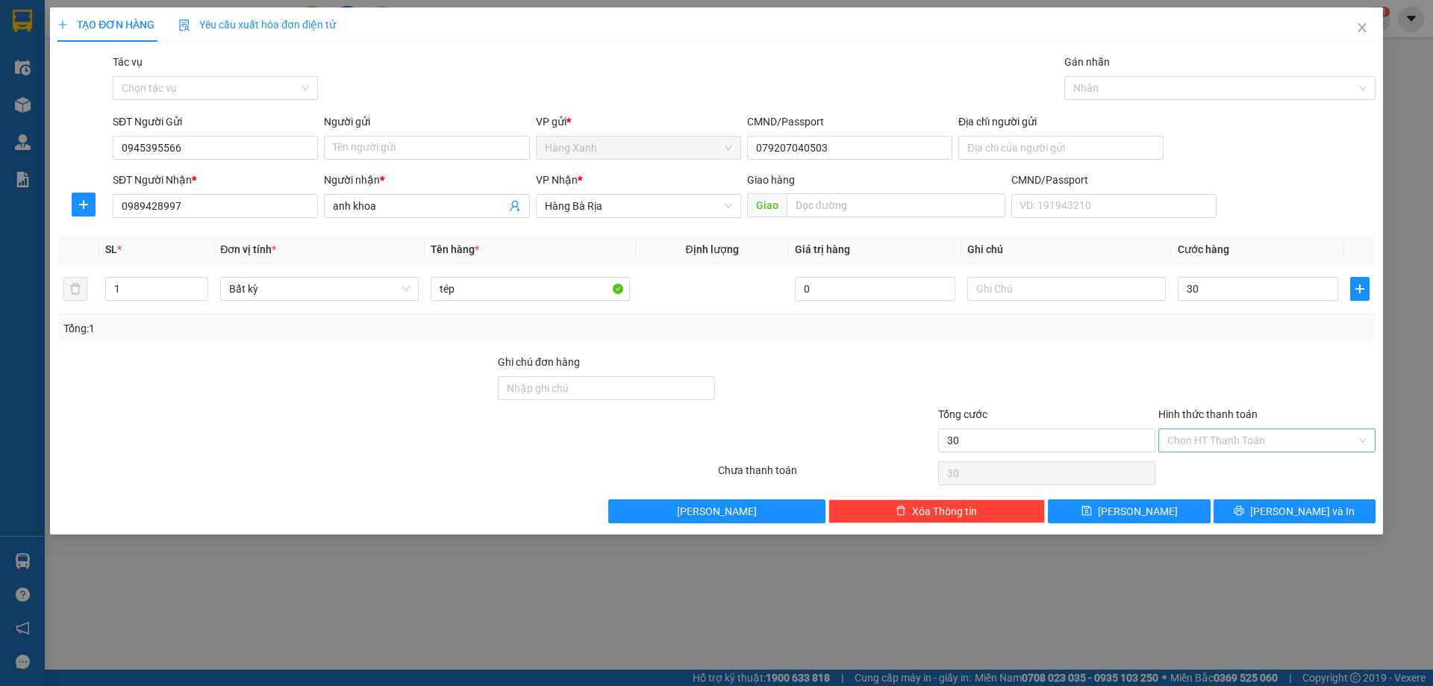
type input "30.000"
click at [1257, 442] on input "Hình thức thanh toán" at bounding box center [1261, 440] width 189 height 22
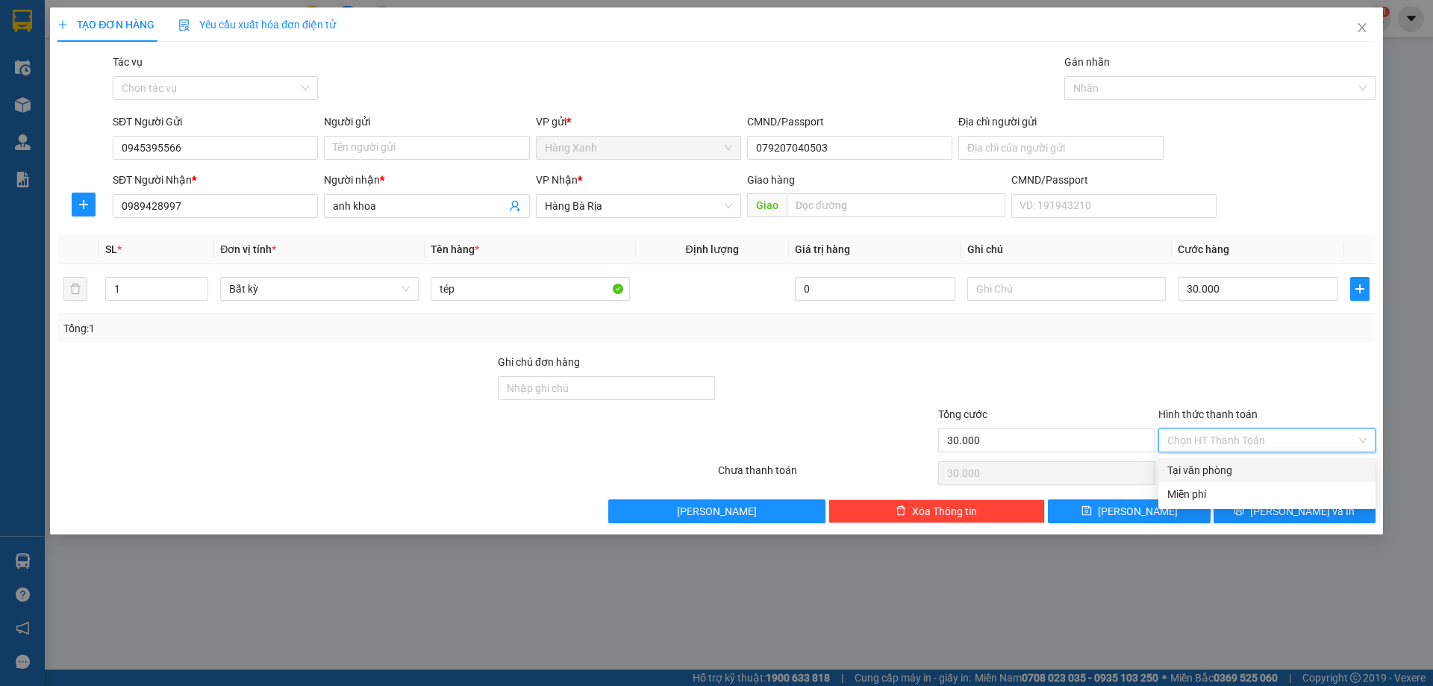
click at [1237, 469] on div "Tại văn phòng" at bounding box center [1266, 470] width 199 height 16
type input "0"
click at [1337, 504] on button "[PERSON_NAME] và In" at bounding box center [1294, 511] width 162 height 24
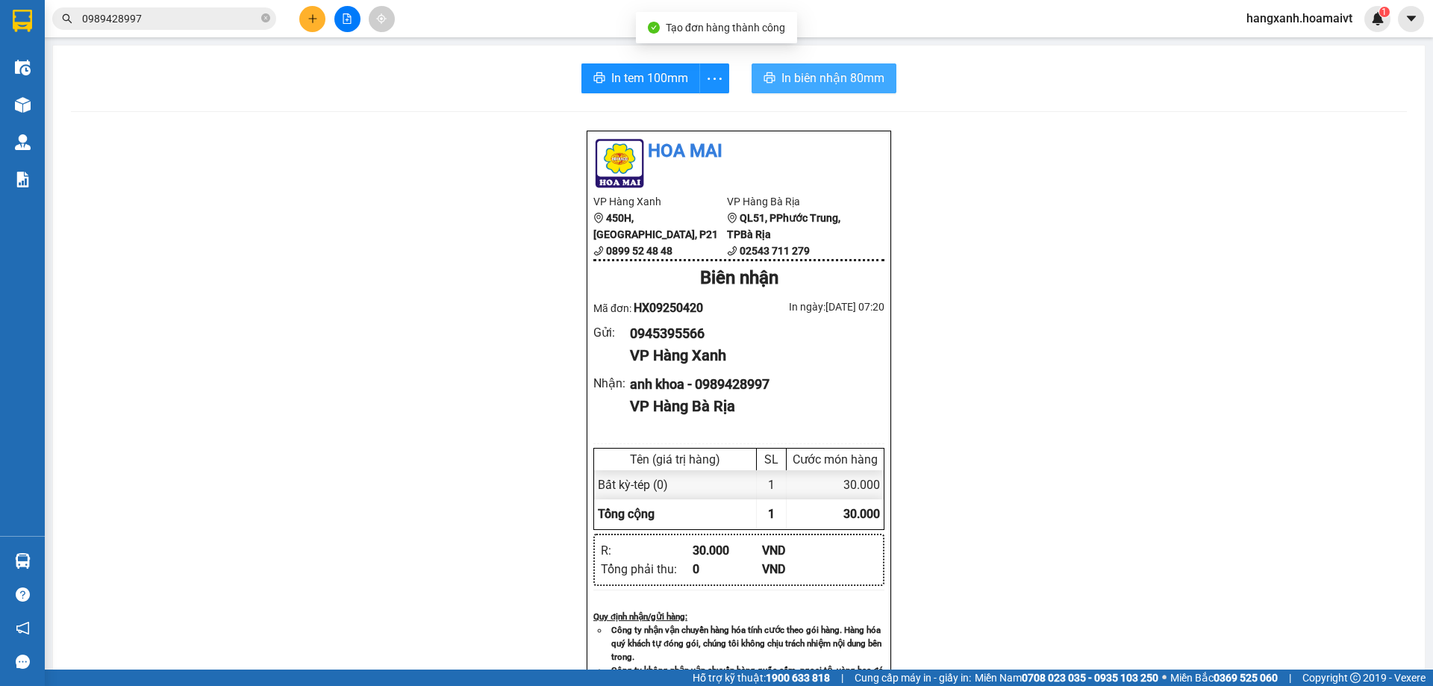
click at [829, 78] on span "In biên nhận 80mm" at bounding box center [832, 78] width 103 height 19
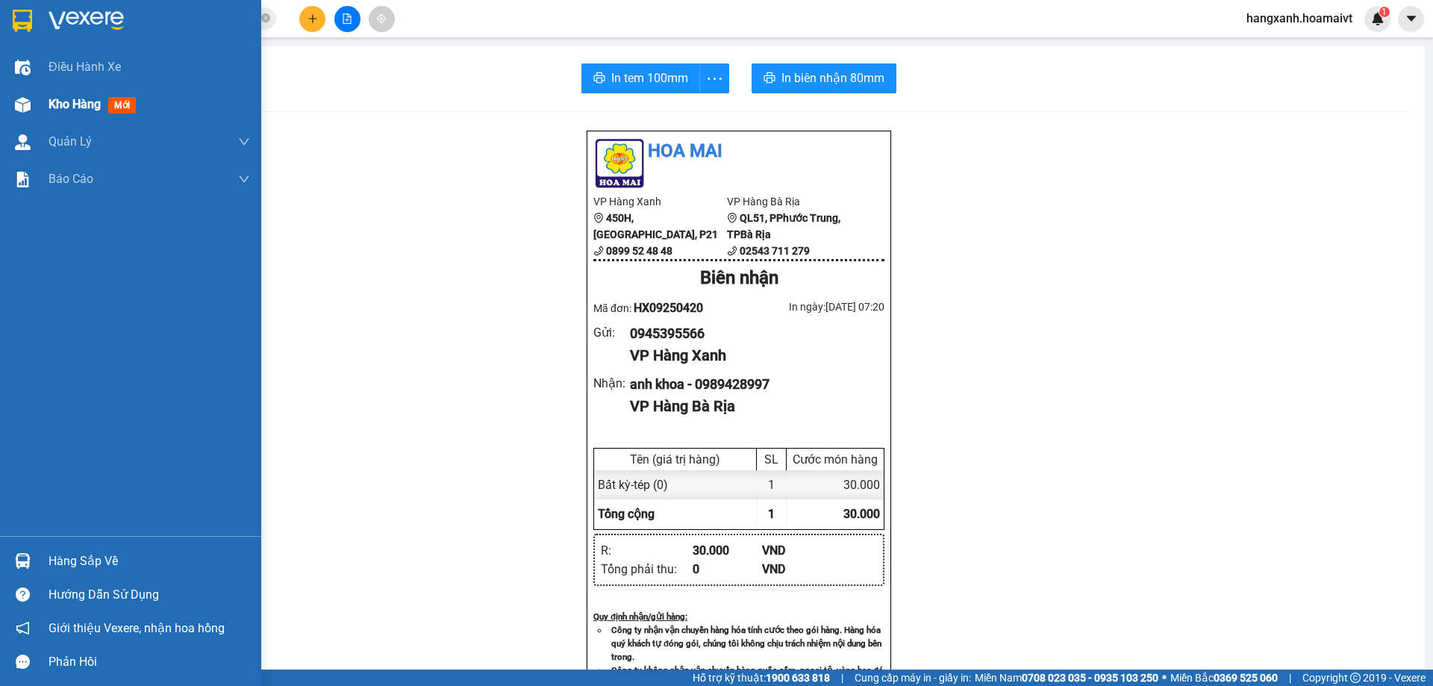
click at [42, 104] on div "Kho hàng mới" at bounding box center [130, 104] width 261 height 37
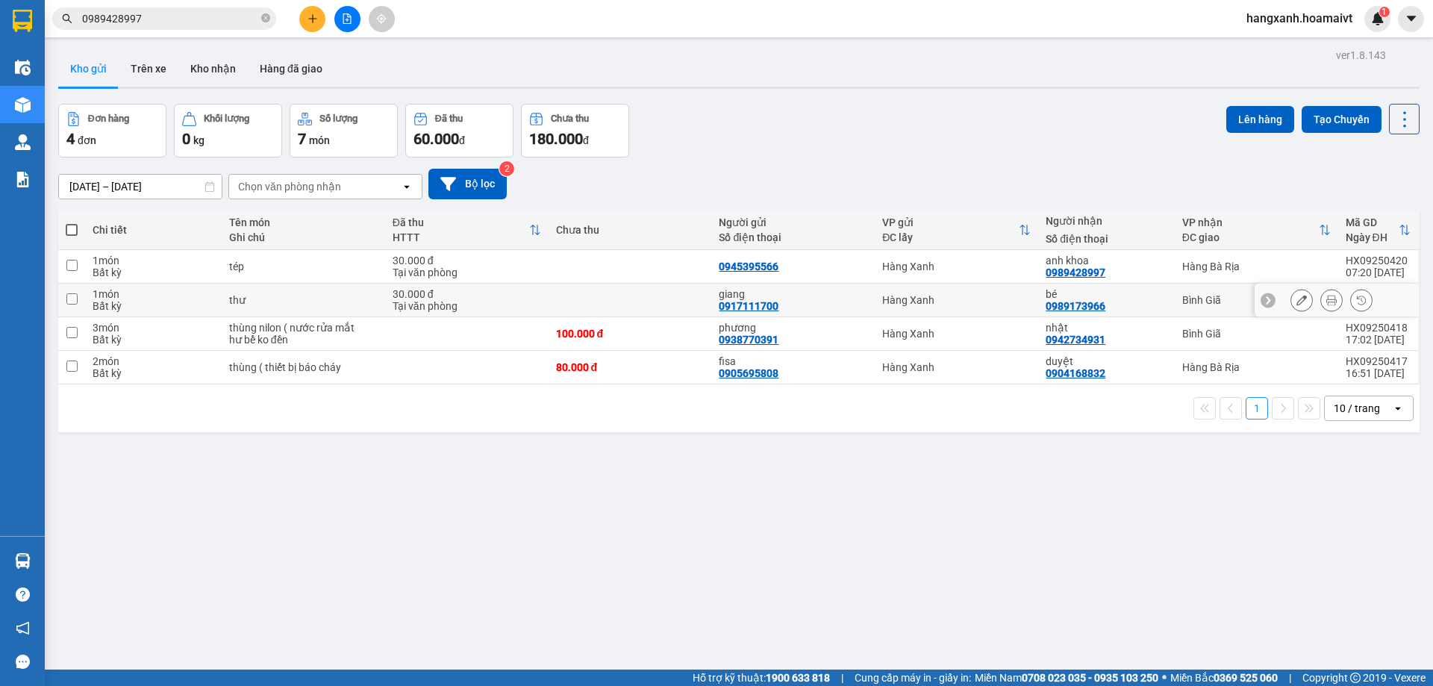
click at [1198, 307] on td "Bình Giã" at bounding box center [1256, 301] width 163 height 34
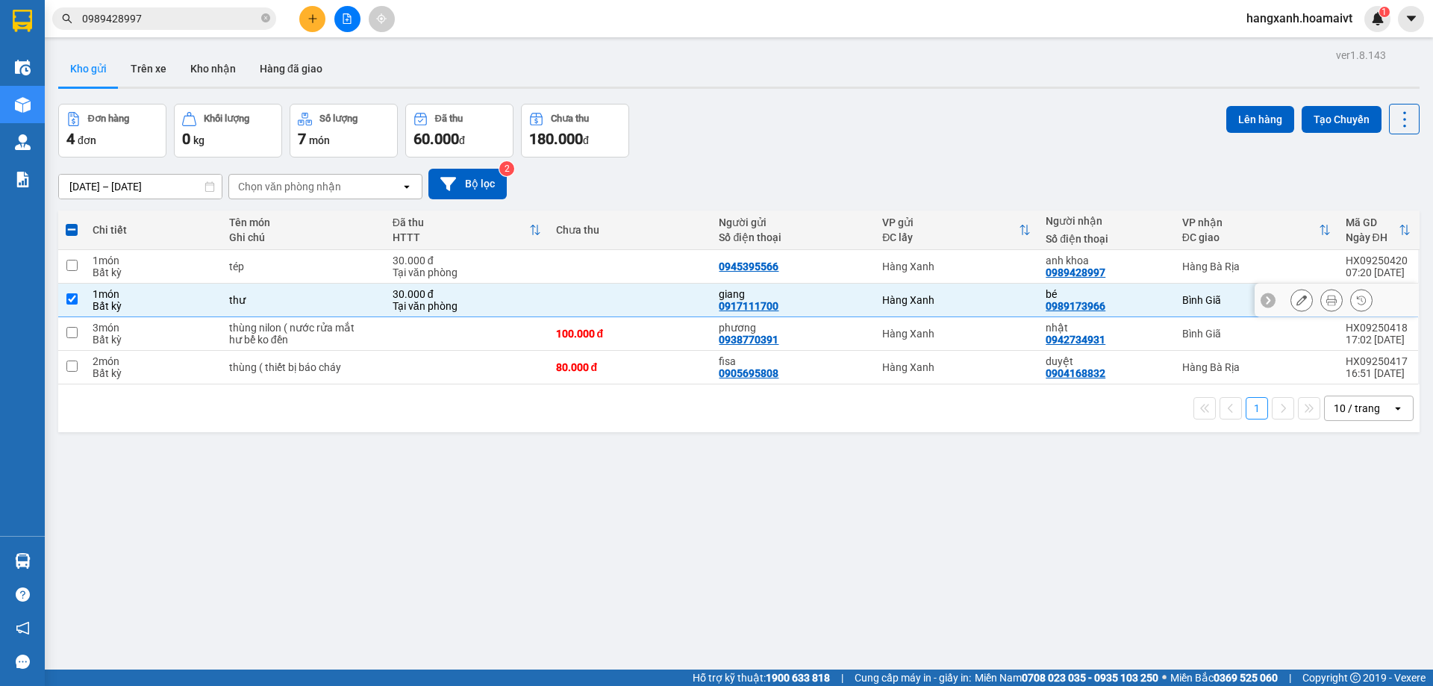
click at [1184, 304] on div "Bình Giã" at bounding box center [1256, 300] width 149 height 12
checkbox input "false"
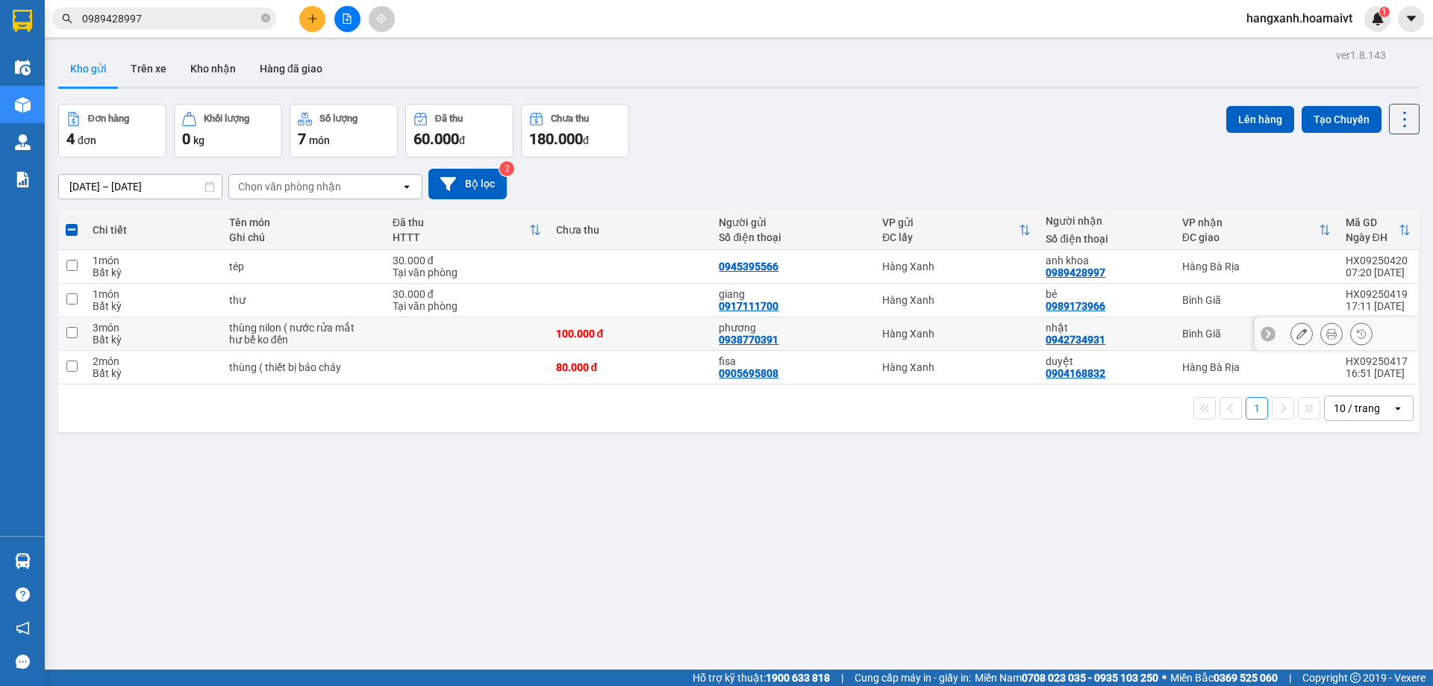
click at [1163, 337] on td "nhật 0942734931" at bounding box center [1106, 334] width 136 height 34
checkbox input "true"
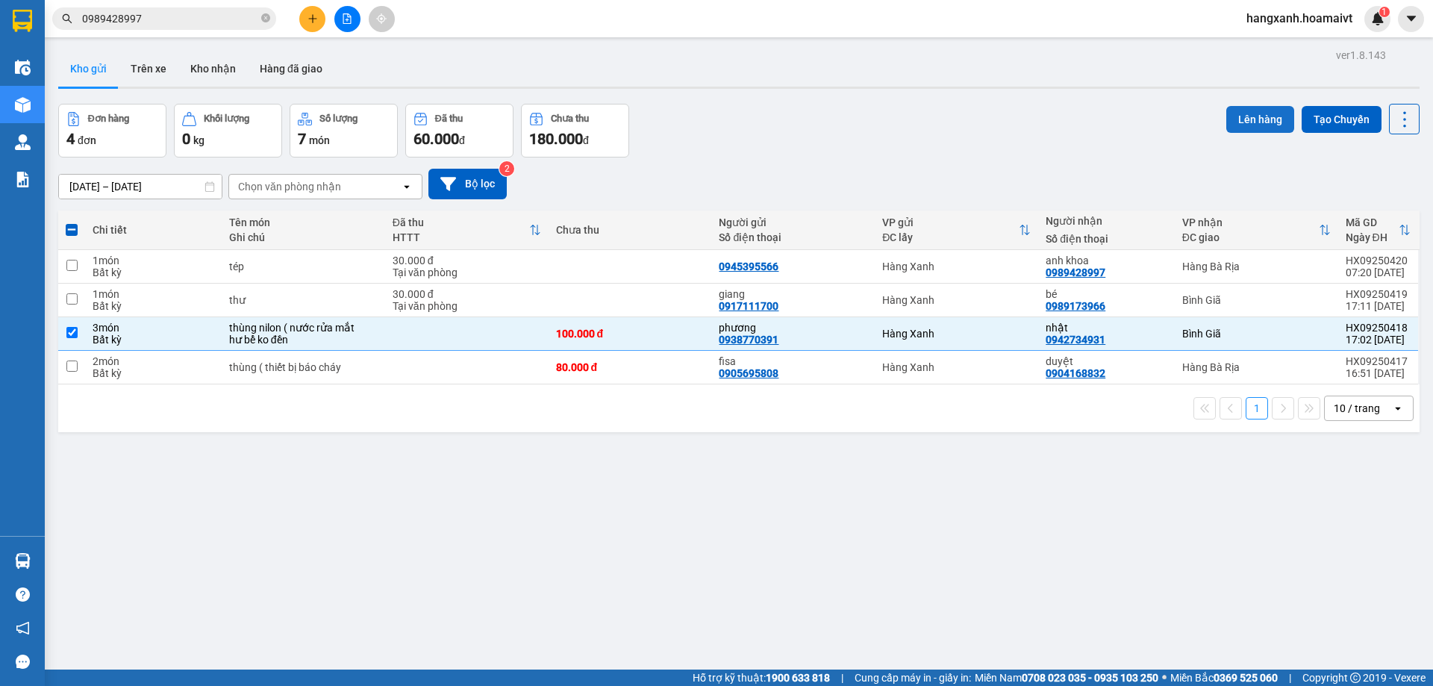
click at [1238, 114] on button "Lên hàng" at bounding box center [1260, 119] width 68 height 27
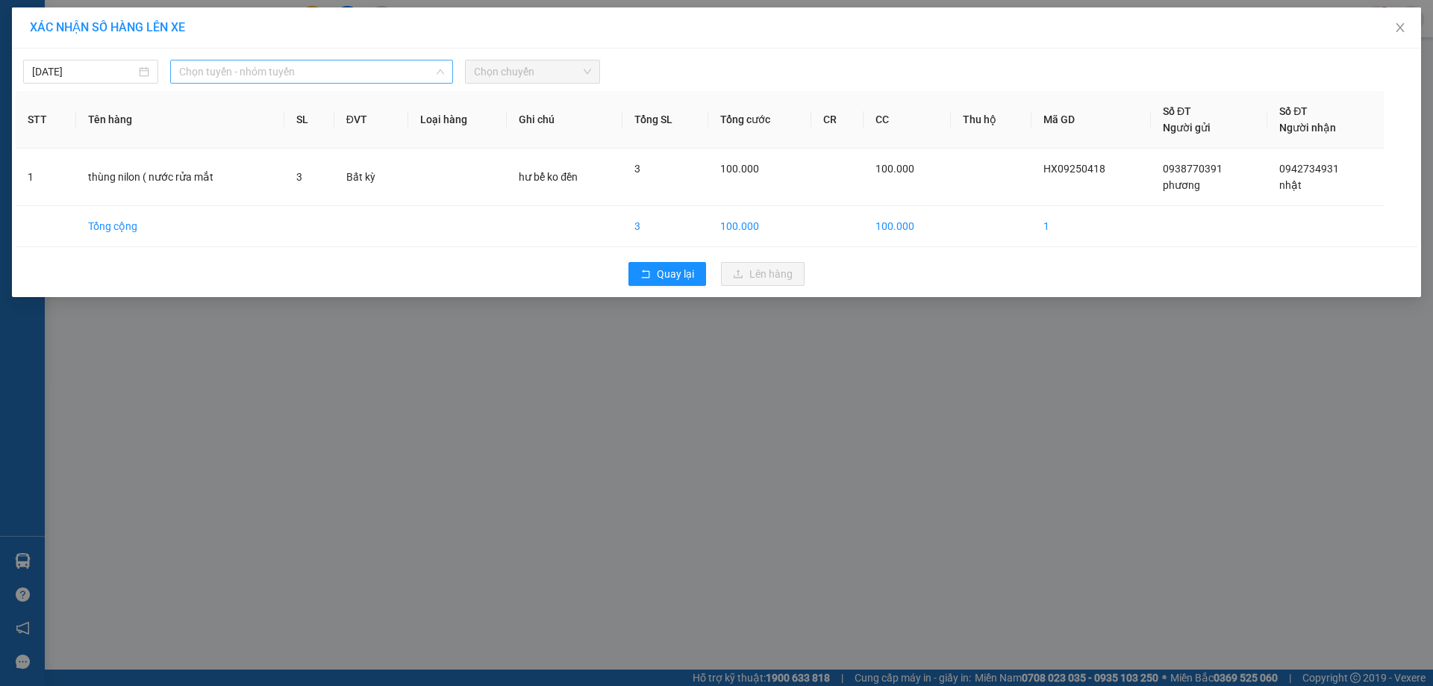
drag, startPoint x: 260, startPoint y: 78, endPoint x: 301, endPoint y: 105, distance: 49.5
click at [263, 78] on span "Chọn tuyến - nhóm tuyến" at bounding box center [311, 71] width 265 height 22
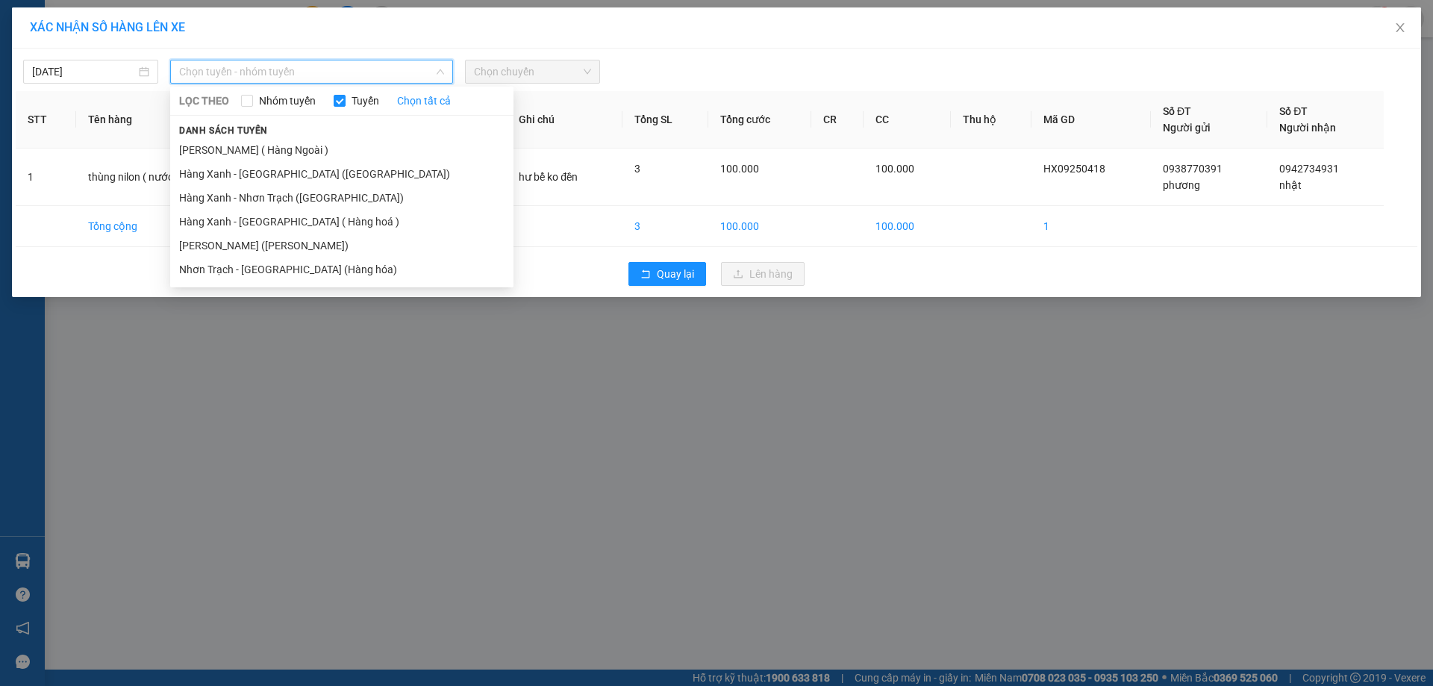
drag, startPoint x: 308, startPoint y: 256, endPoint x: 319, endPoint y: 250, distance: 12.7
click at [310, 255] on li "[PERSON_NAME] ([PERSON_NAME])" at bounding box center [341, 246] width 343 height 24
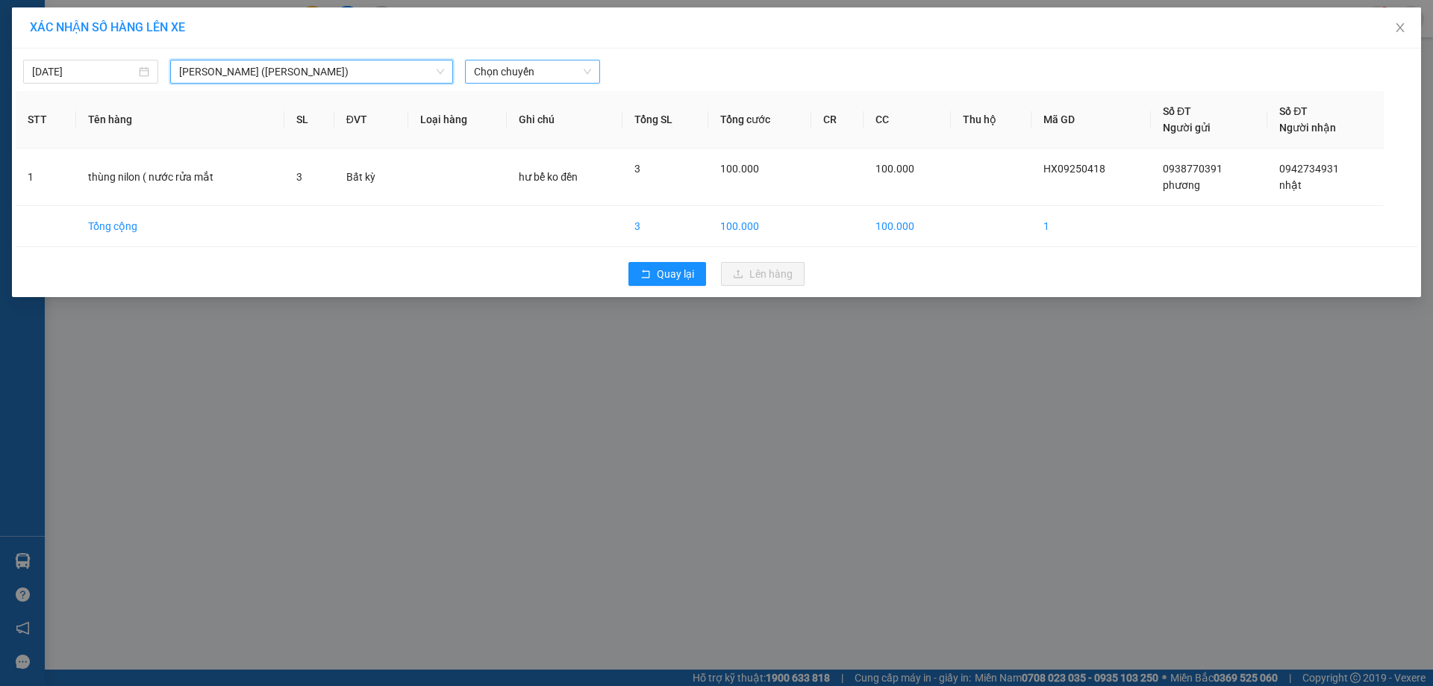
click at [540, 74] on span "Chọn chuyến" at bounding box center [532, 71] width 117 height 22
type input "0721"
drag, startPoint x: 550, startPoint y: 127, endPoint x: 584, endPoint y: 127, distance: 34.3
click at [552, 127] on div "Thêm chuyến " 07:21 "" at bounding box center [544, 125] width 159 height 25
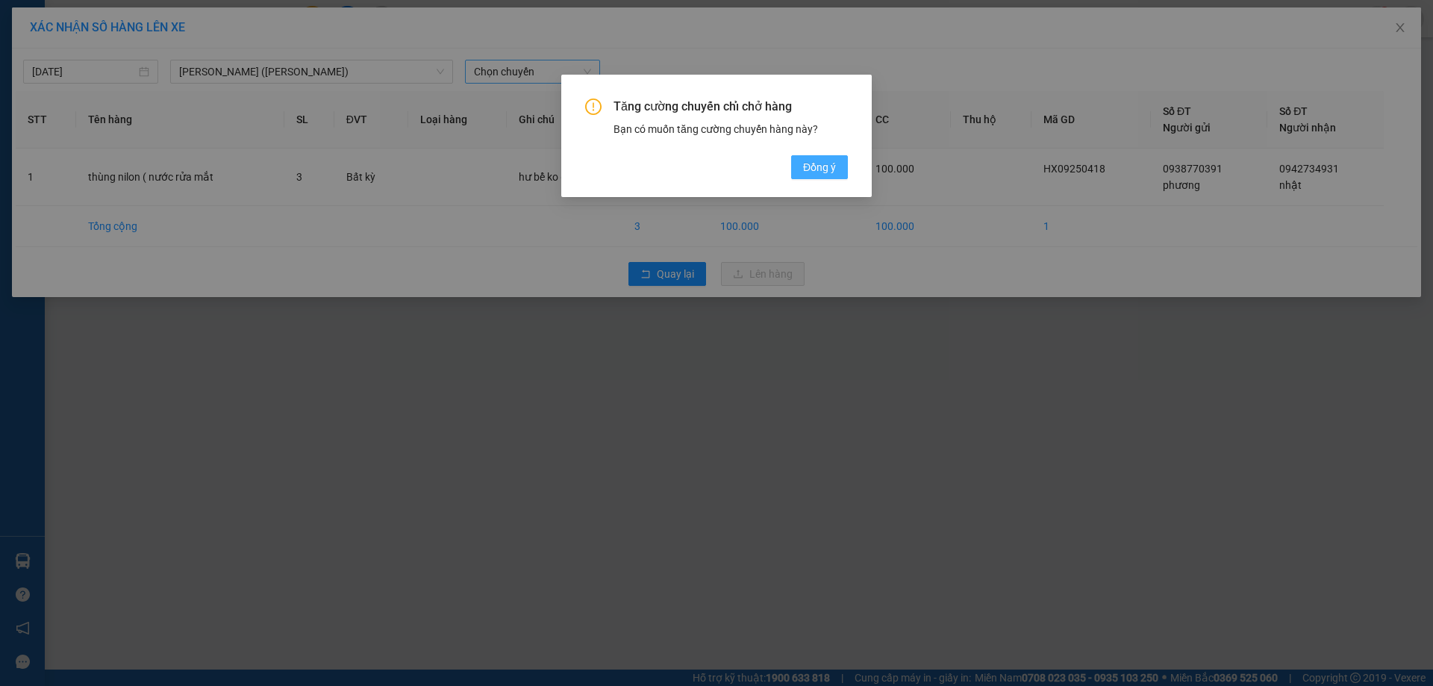
click at [828, 169] on span "Đồng ý" at bounding box center [819, 167] width 33 height 16
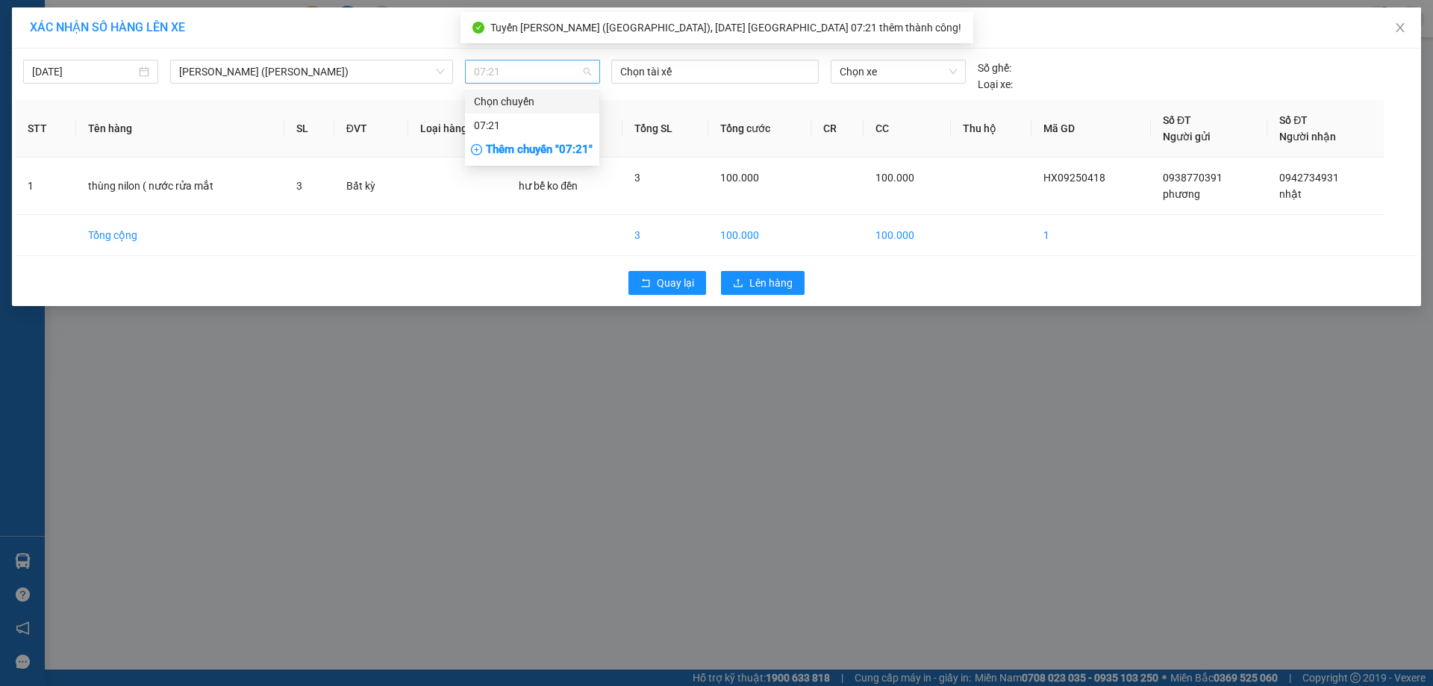
click at [544, 78] on span "07:21" at bounding box center [532, 71] width 117 height 22
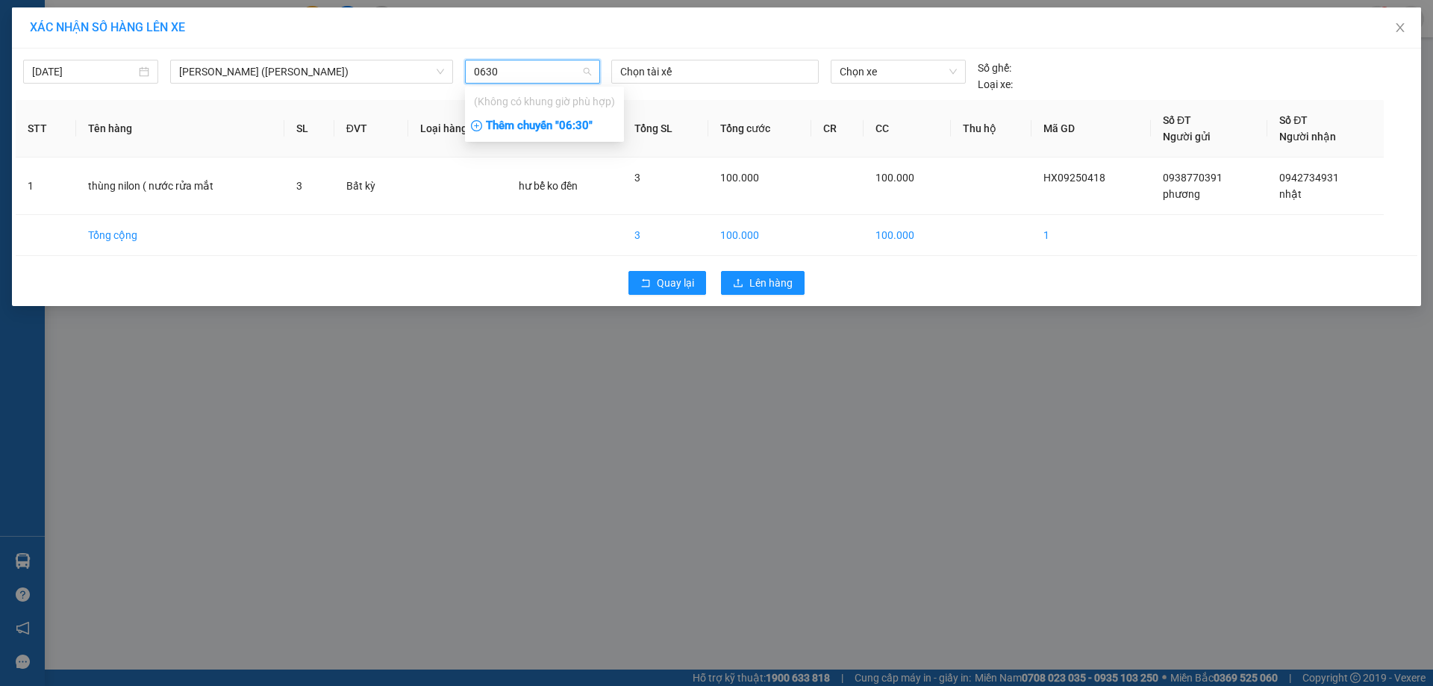
type input "0630"
click at [576, 122] on div "Thêm chuyến " 06:30 "" at bounding box center [544, 125] width 159 height 25
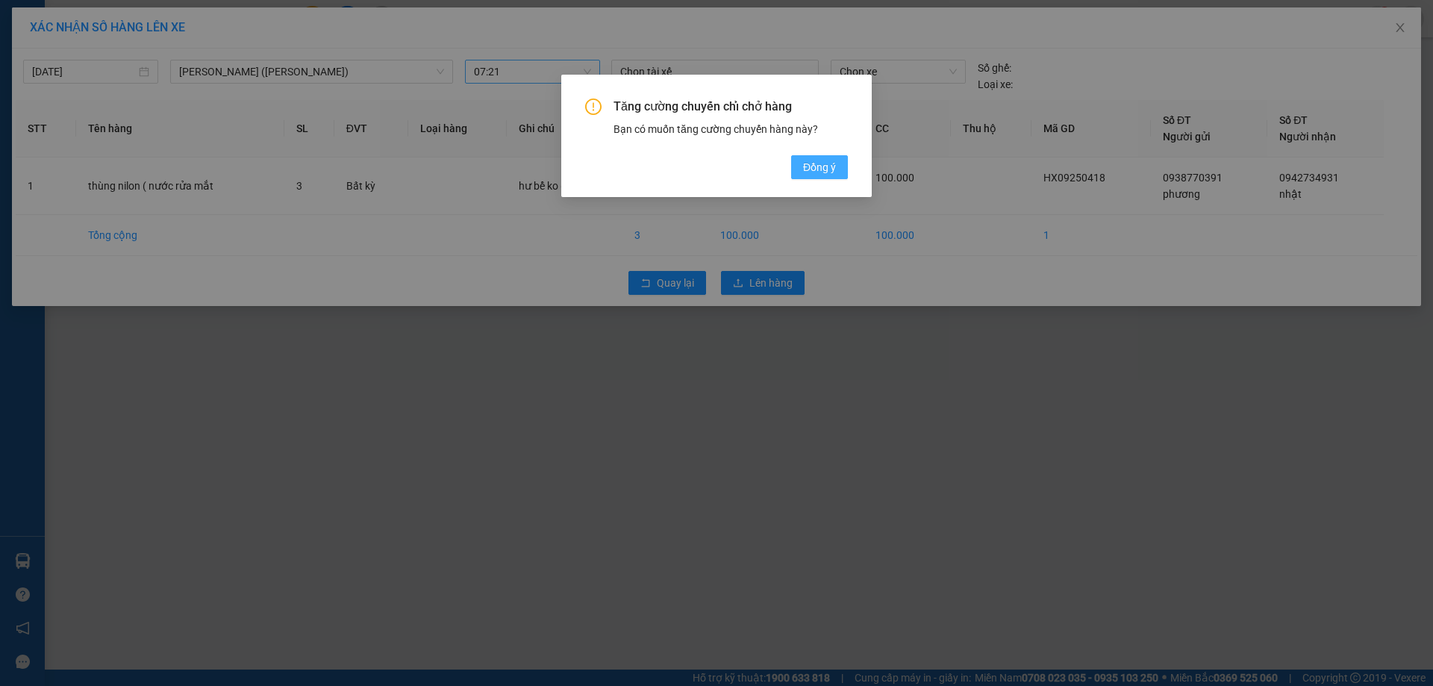
click at [805, 163] on span "Đồng ý" at bounding box center [819, 167] width 33 height 16
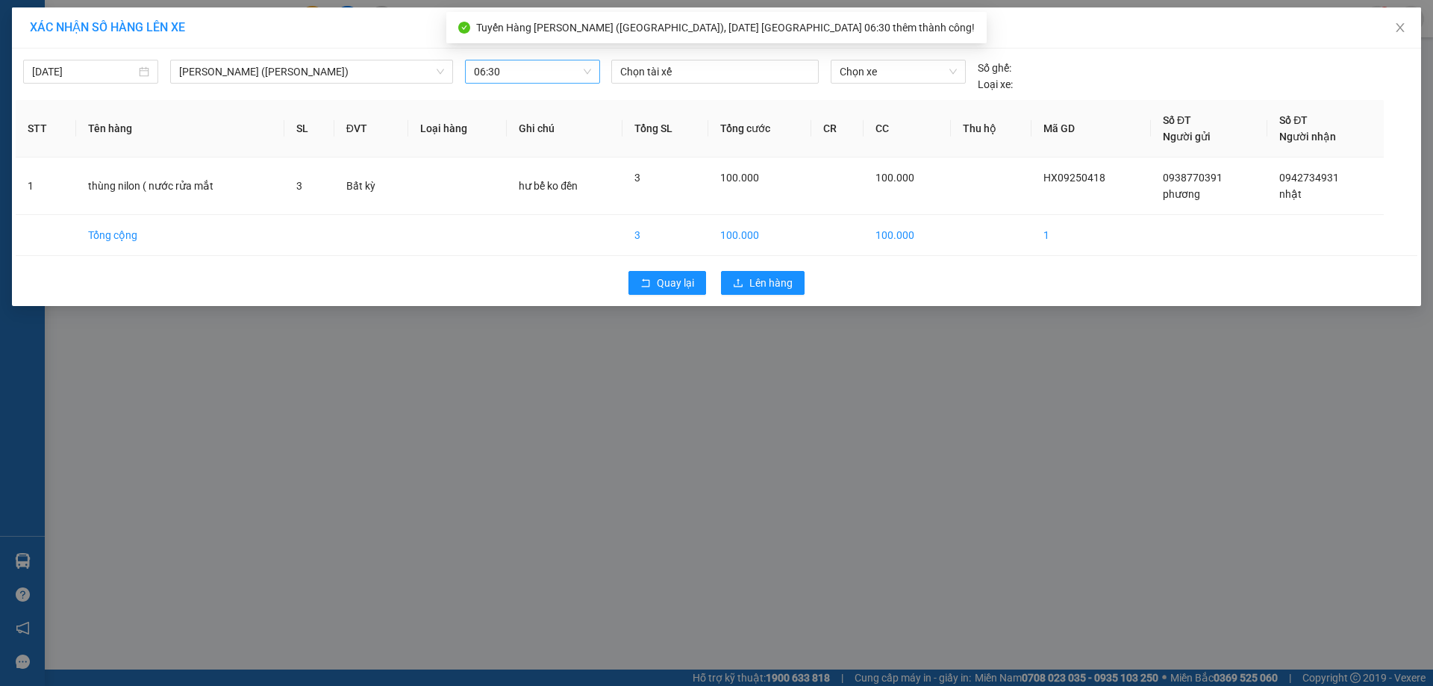
click at [711, 84] on div "Chọn tài xế" at bounding box center [714, 76] width 219 height 33
click at [710, 83] on div "Chọn tài xế" at bounding box center [714, 76] width 219 height 33
click at [711, 77] on div at bounding box center [715, 72] width 200 height 18
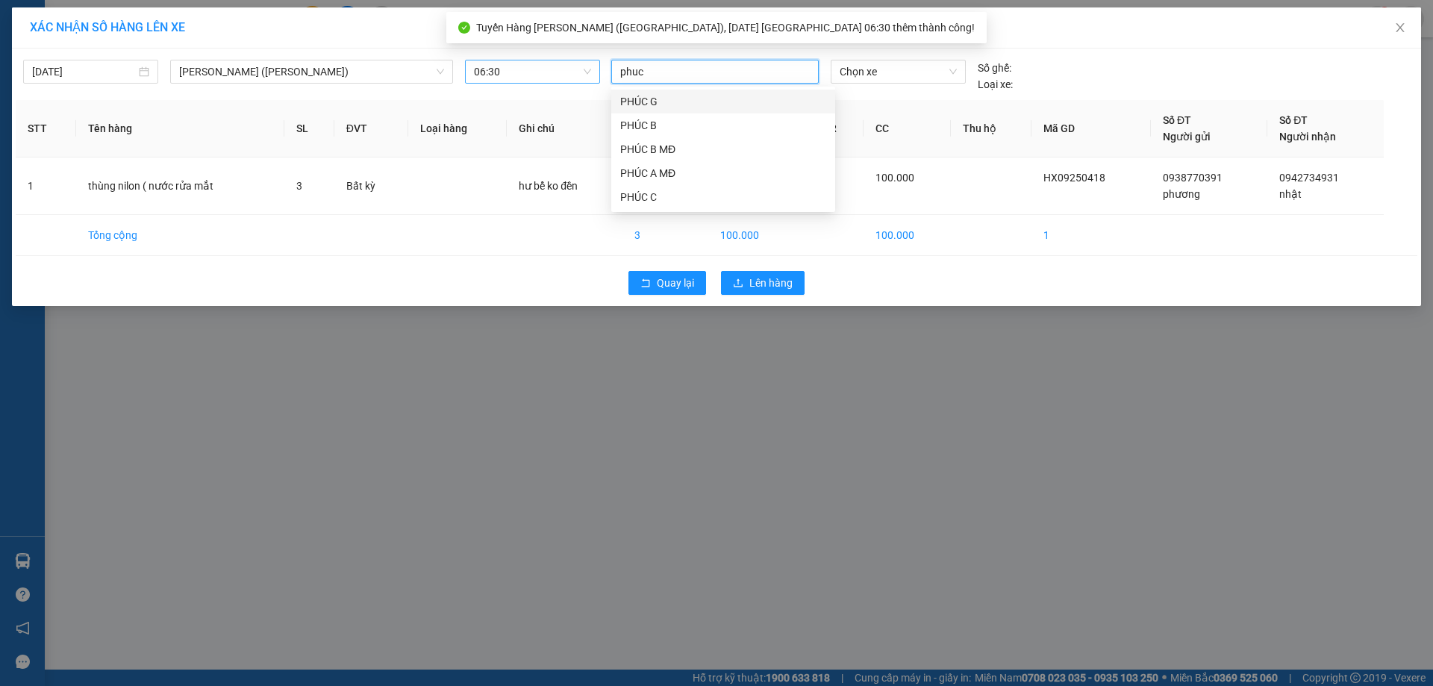
type input "phuc a"
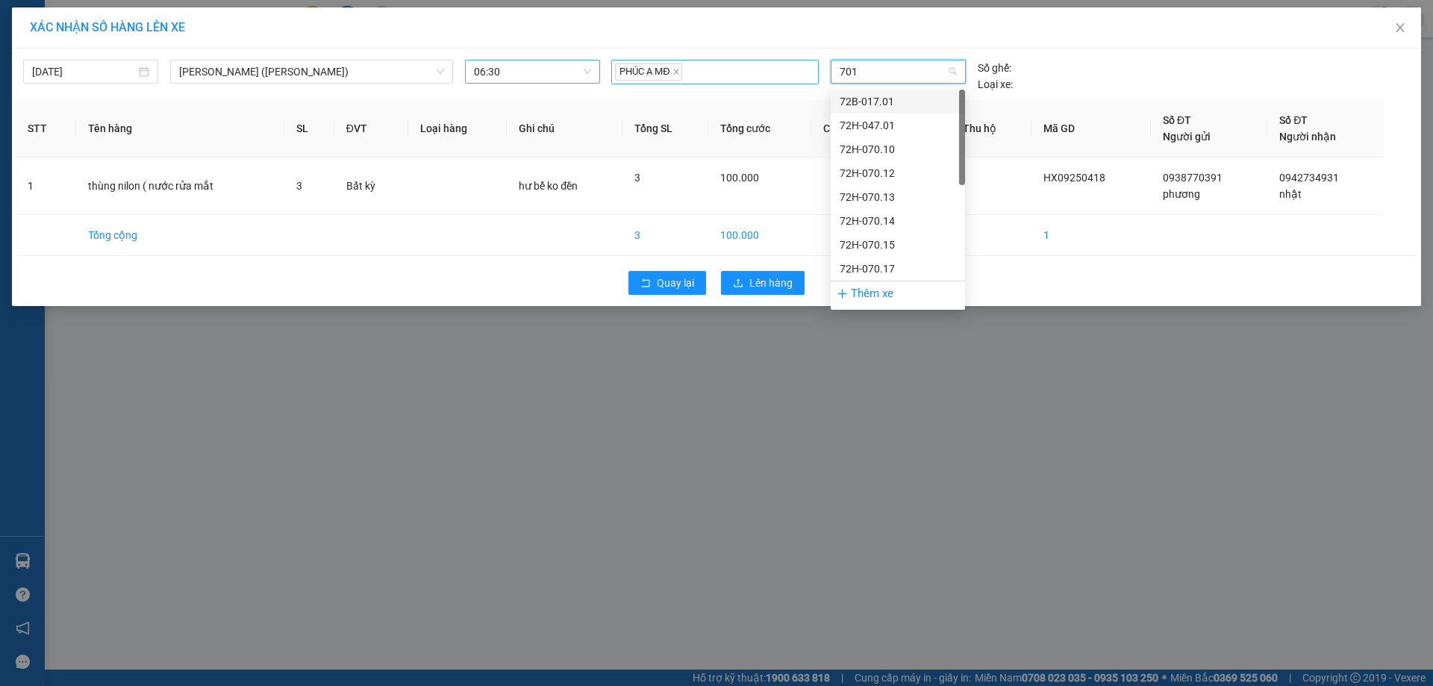
type input "7017"
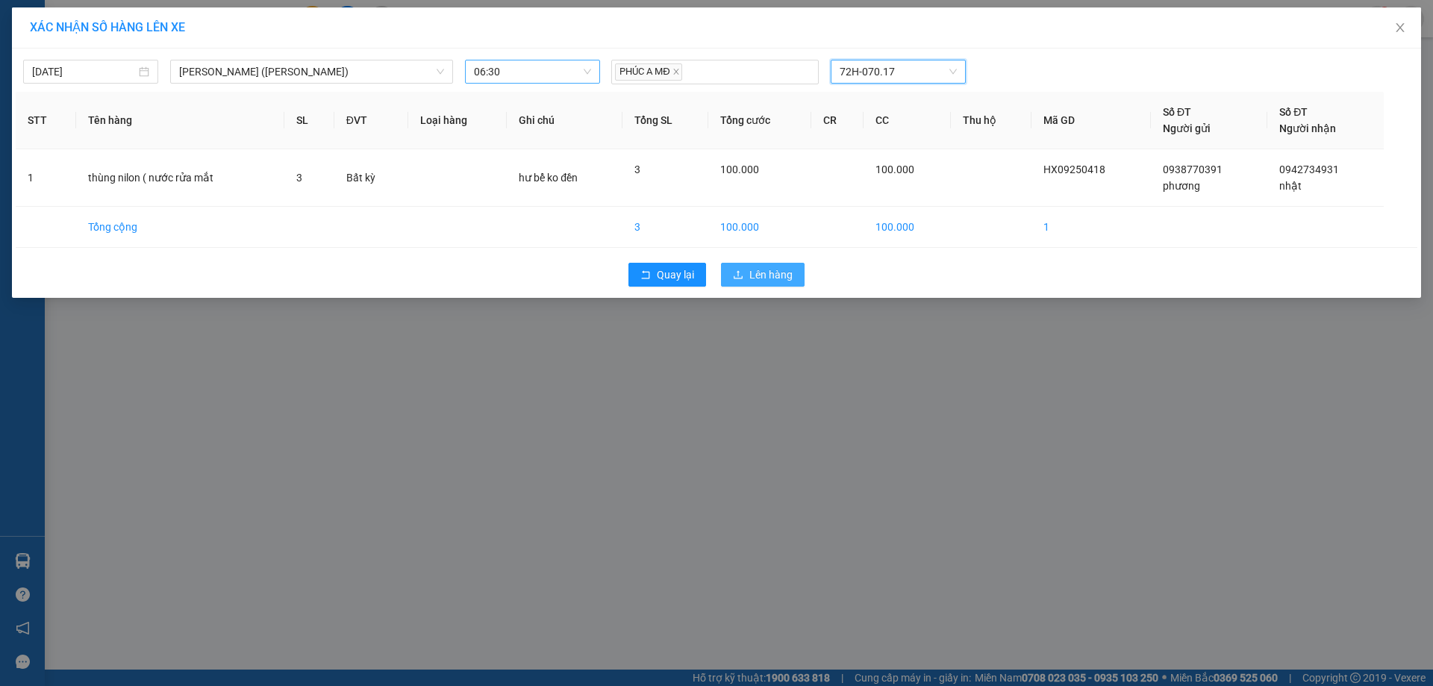
click at [787, 279] on span "Lên hàng" at bounding box center [770, 274] width 43 height 16
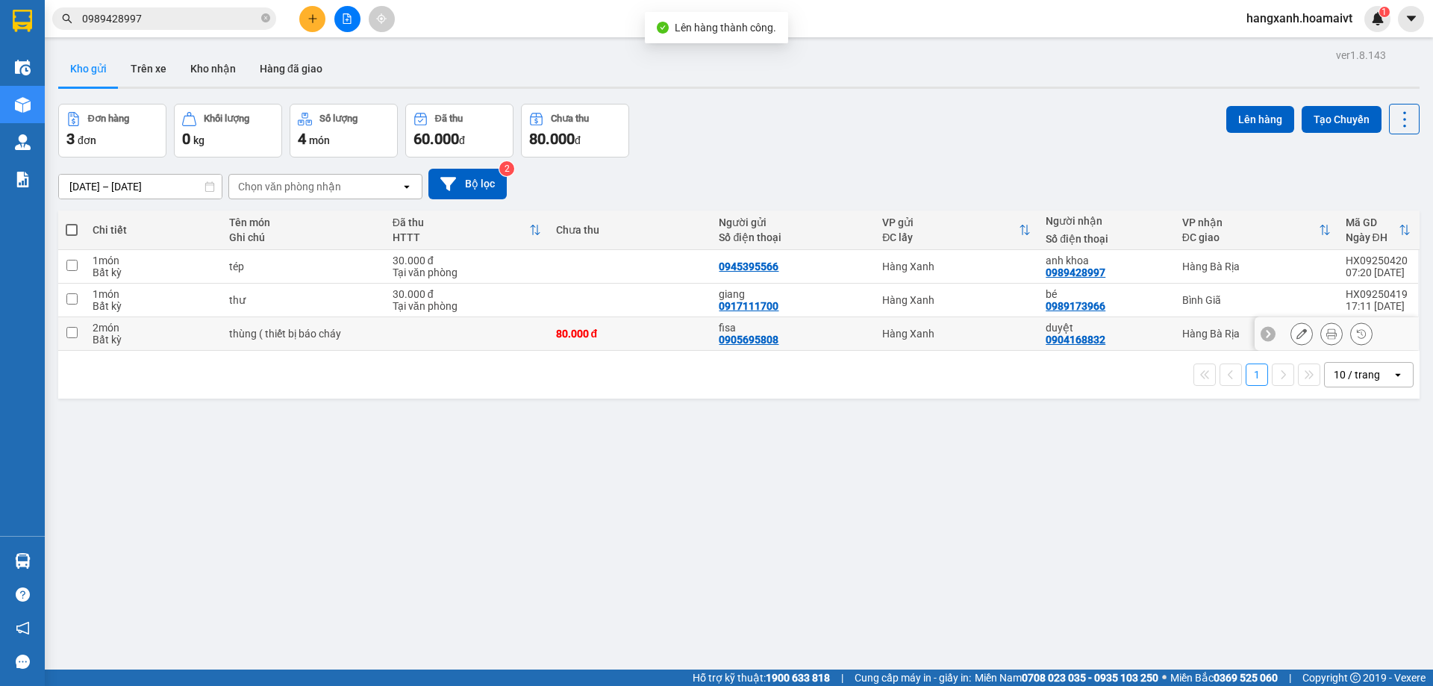
click at [1175, 325] on td "Hàng Bà Rịa" at bounding box center [1256, 334] width 163 height 34
checkbox input "true"
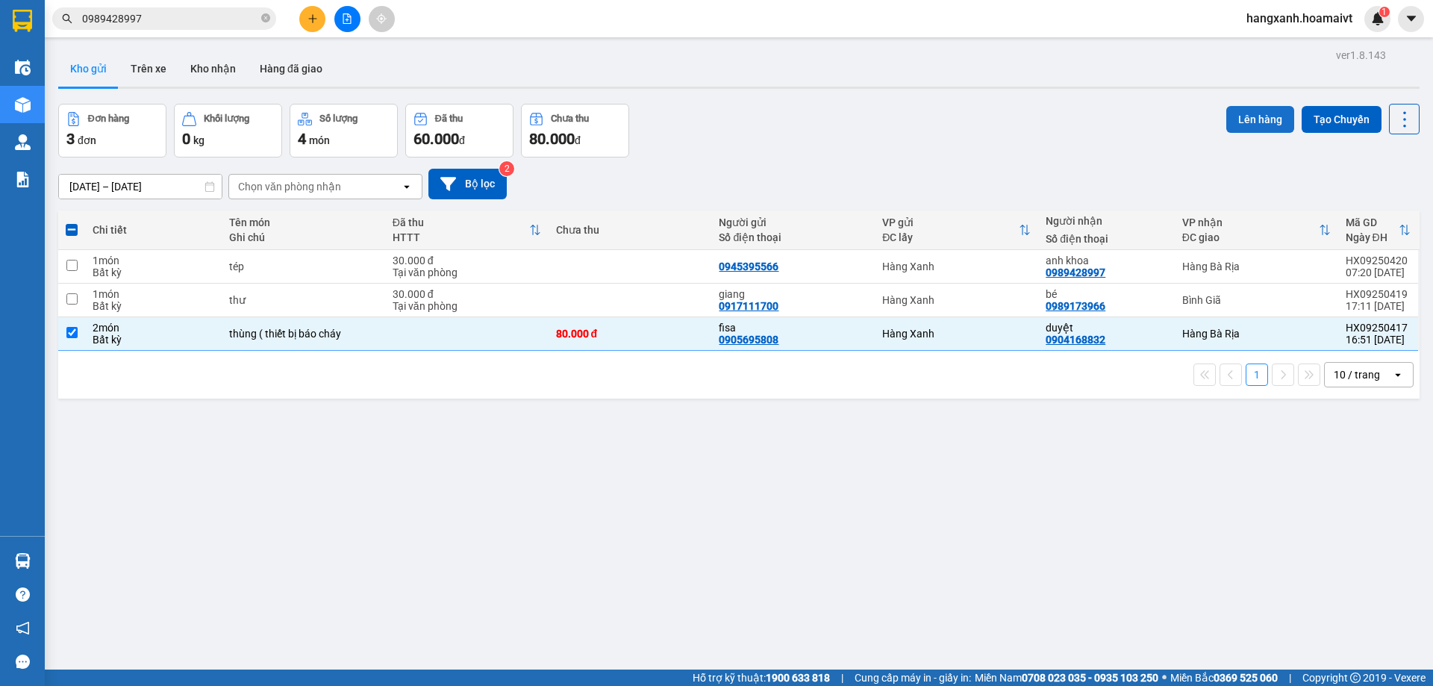
click at [1257, 118] on button "Lên hàng" at bounding box center [1260, 119] width 68 height 27
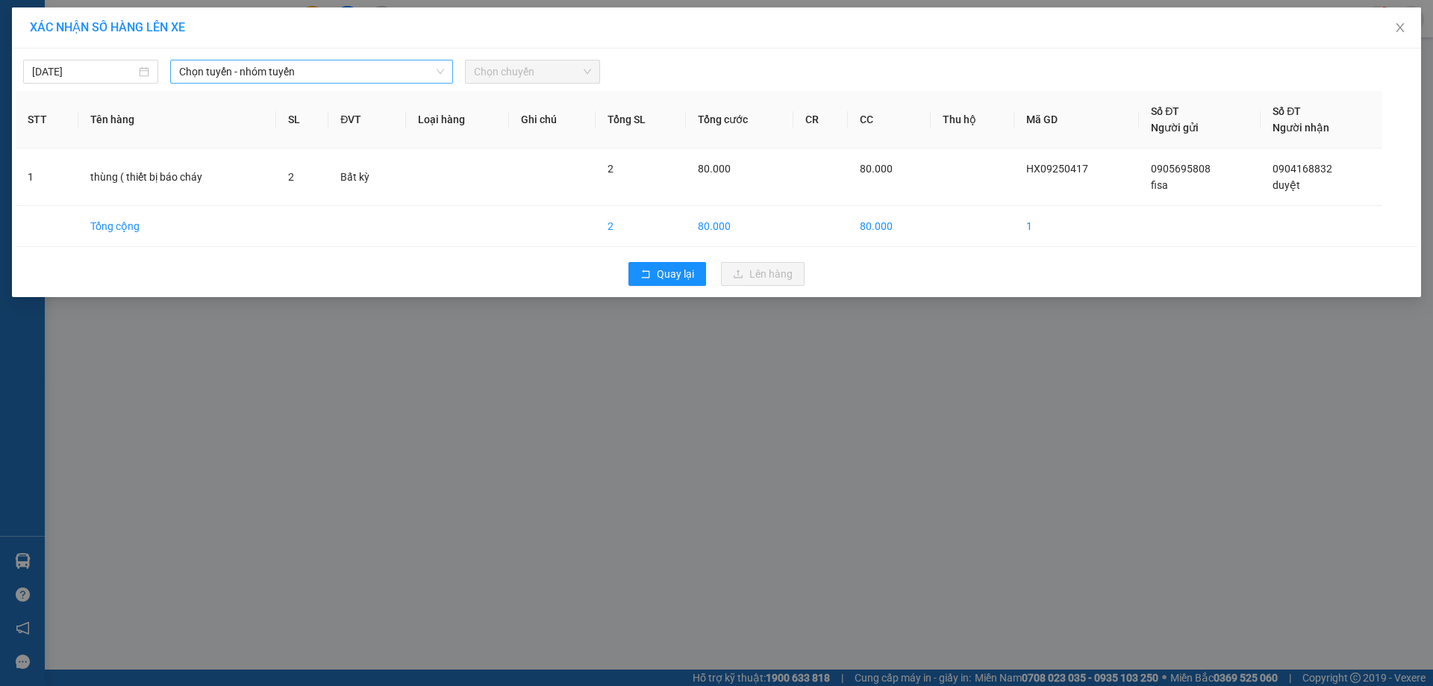
click at [328, 72] on span "Chọn tuyến - nhóm tuyến" at bounding box center [311, 71] width 265 height 22
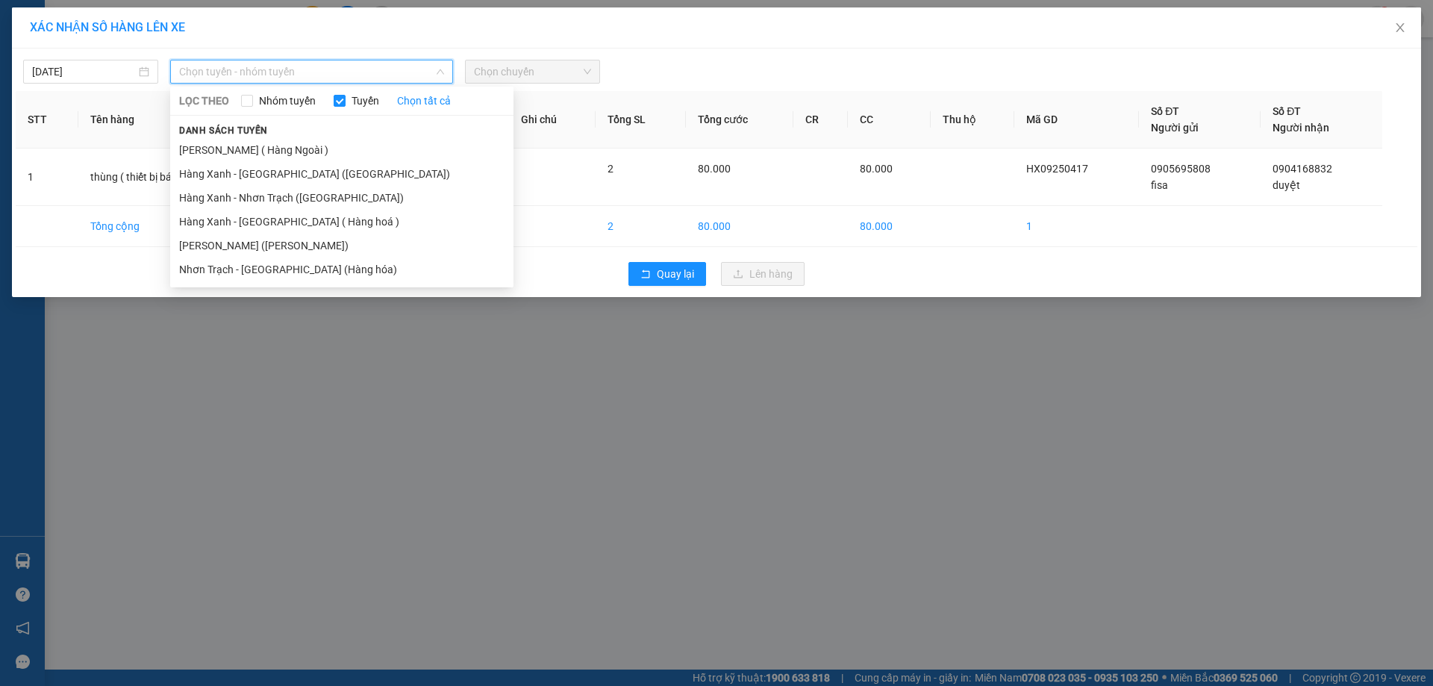
drag, startPoint x: 271, startPoint y: 178, endPoint x: 478, endPoint y: 116, distance: 216.5
click at [272, 178] on li "Hàng Xanh - [GEOGRAPHIC_DATA] ([GEOGRAPHIC_DATA])" at bounding box center [341, 174] width 343 height 24
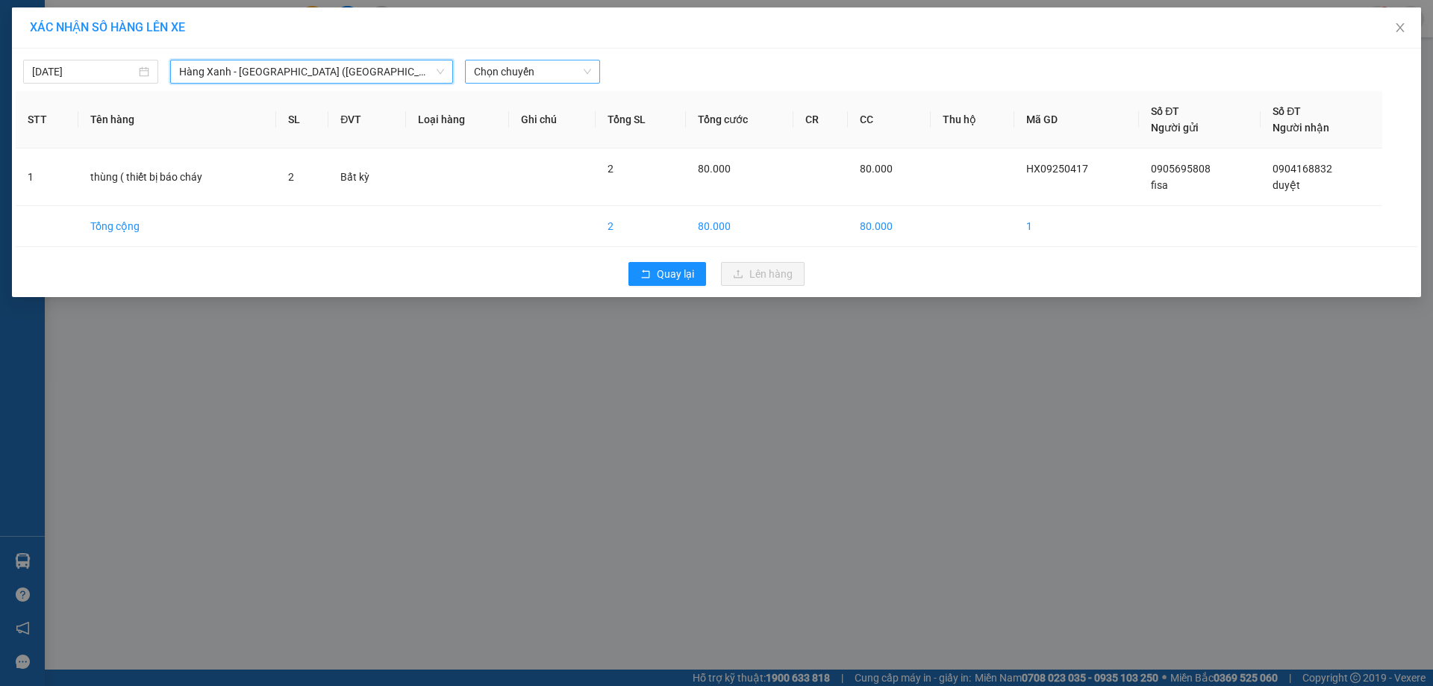
click at [575, 68] on span "Chọn chuyến" at bounding box center [532, 71] width 117 height 22
type input "0630"
click at [561, 122] on div "Thêm chuyến " 06:30 "" at bounding box center [544, 125] width 159 height 25
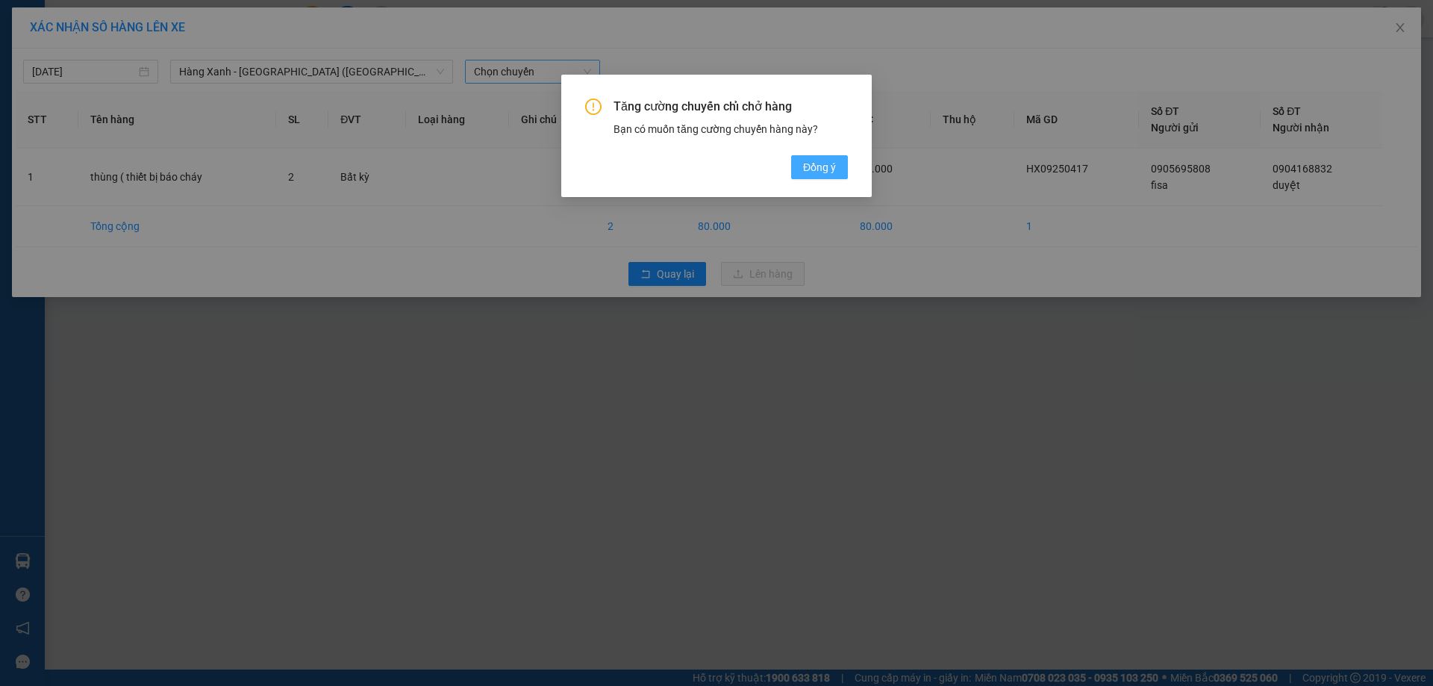
click at [808, 175] on span "Đồng ý" at bounding box center [819, 167] width 33 height 16
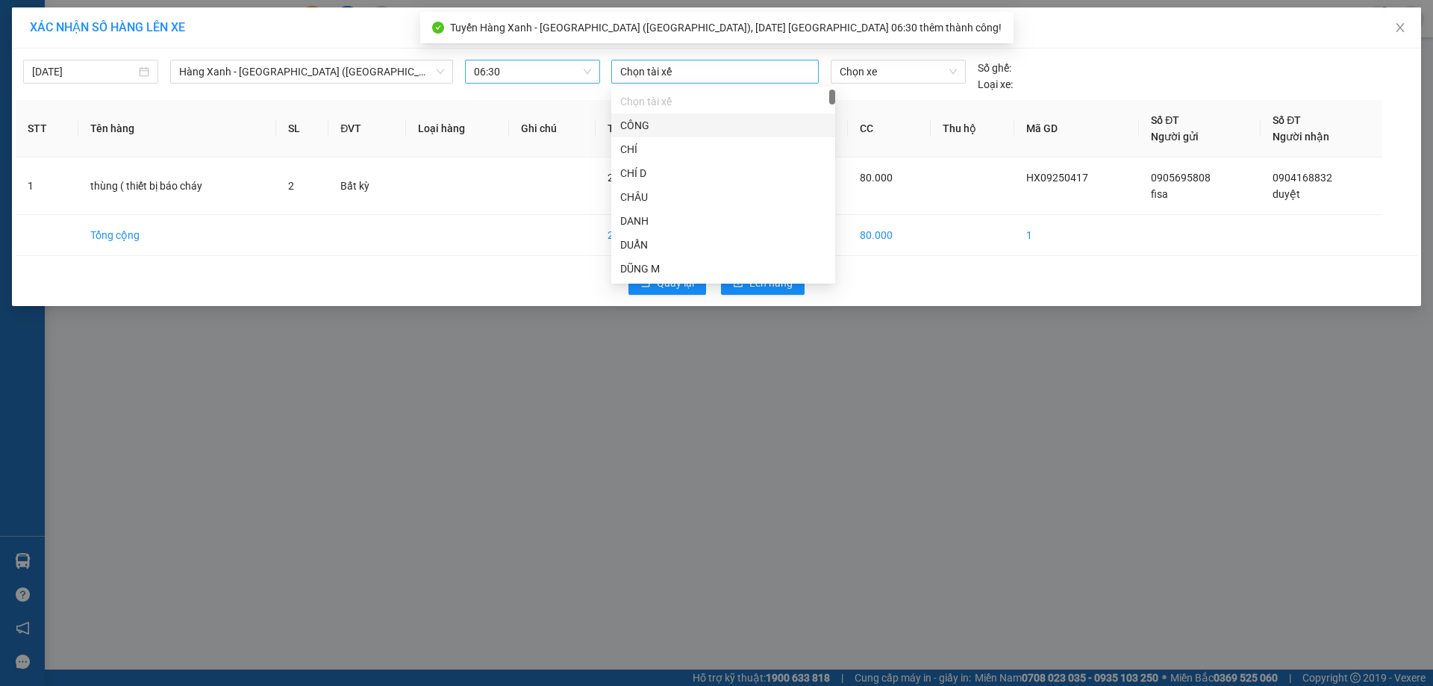
click at [653, 66] on div at bounding box center [715, 72] width 200 height 18
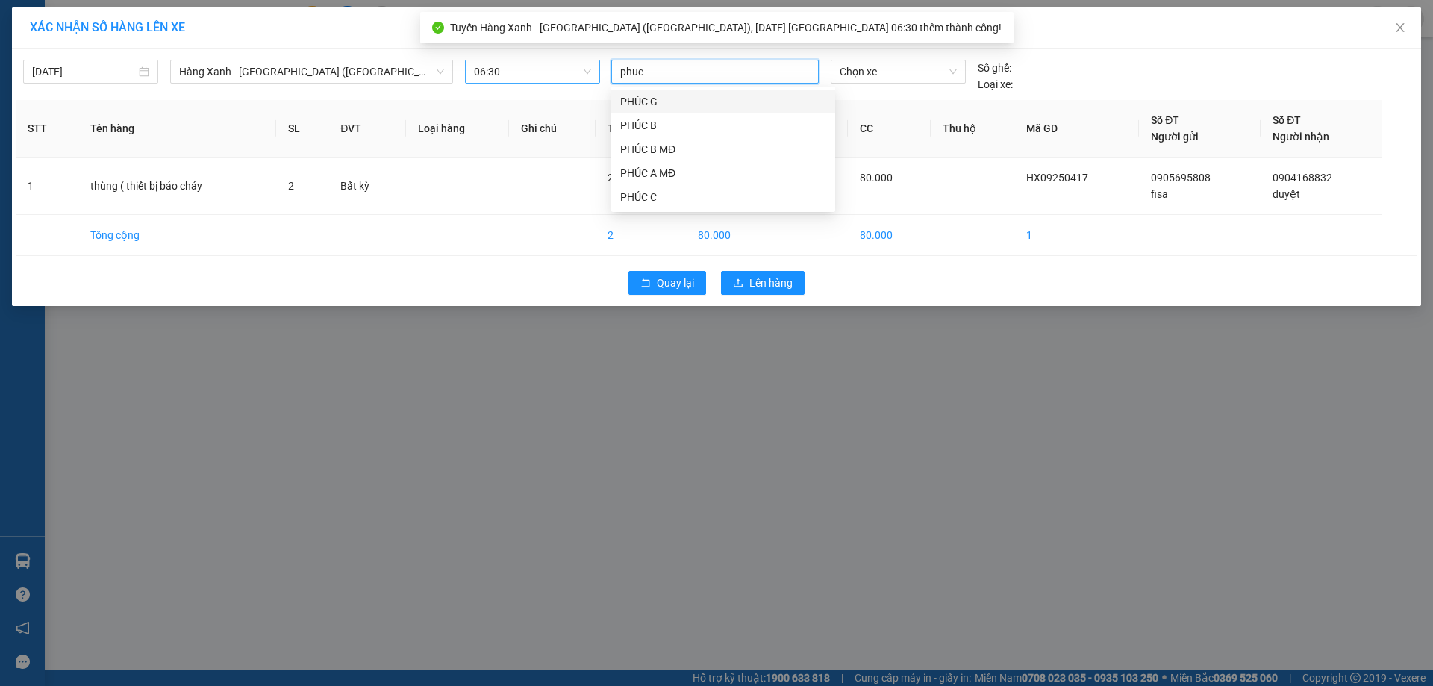
type input "phuc a"
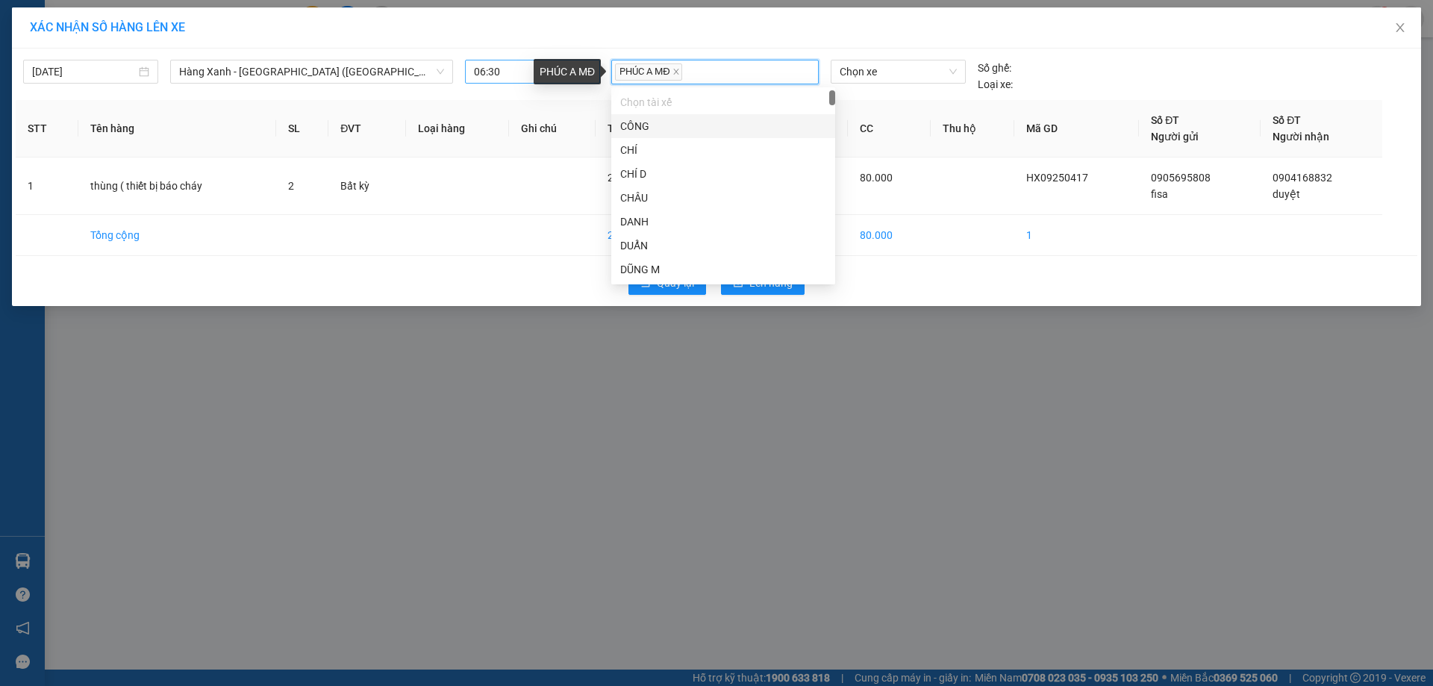
type input "`"
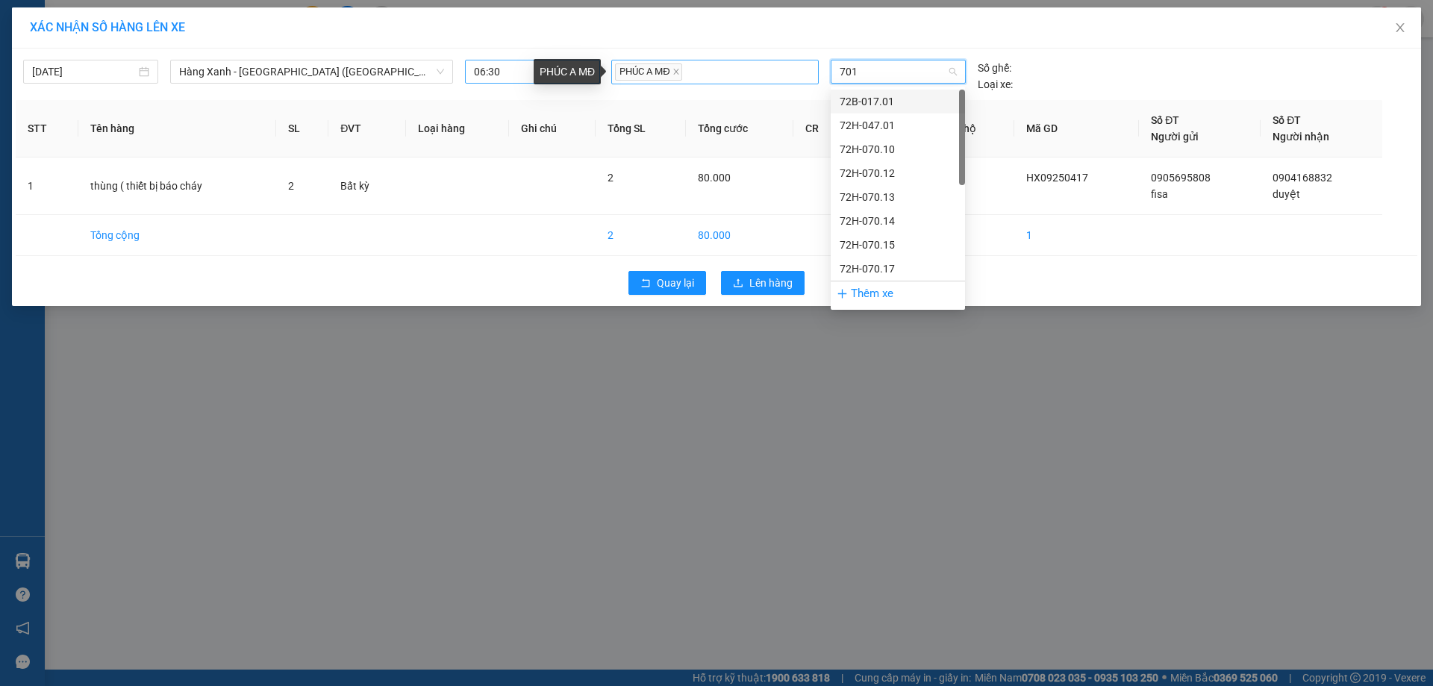
type input "7017"
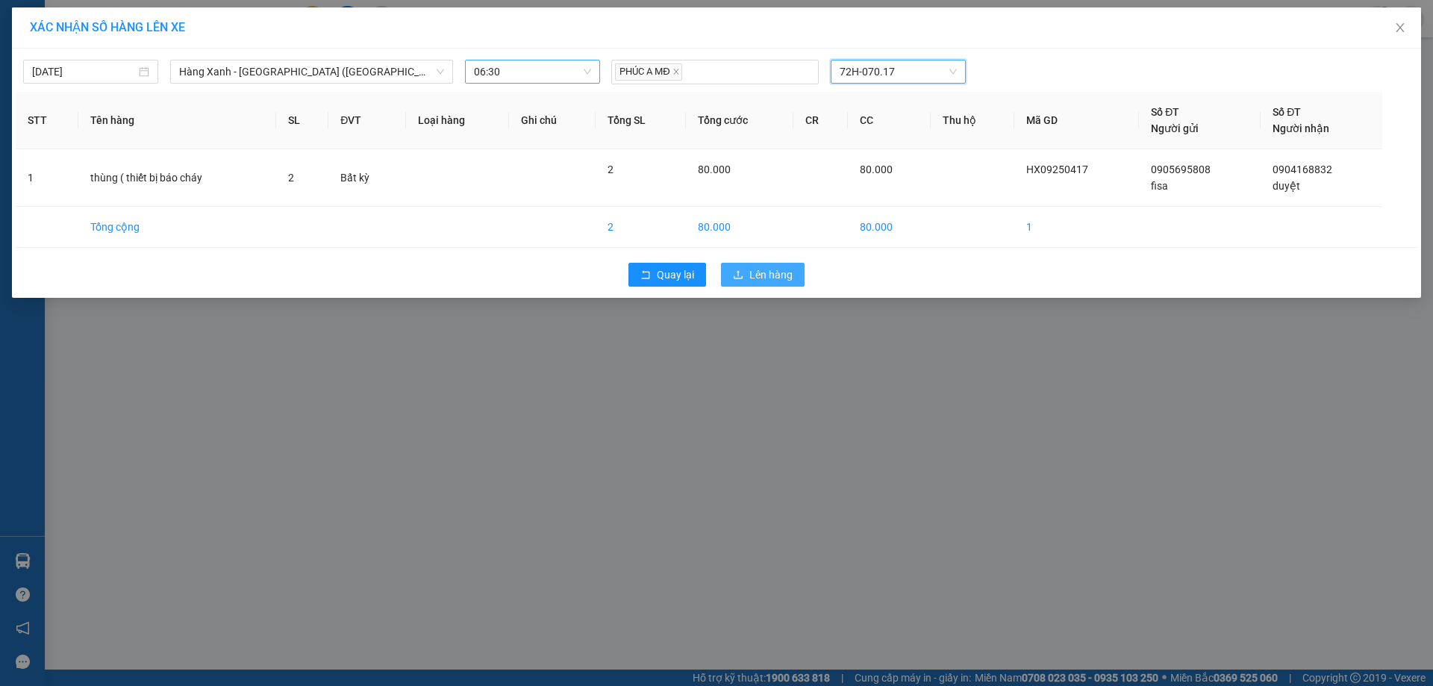
click at [790, 269] on span "Lên hàng" at bounding box center [770, 274] width 43 height 16
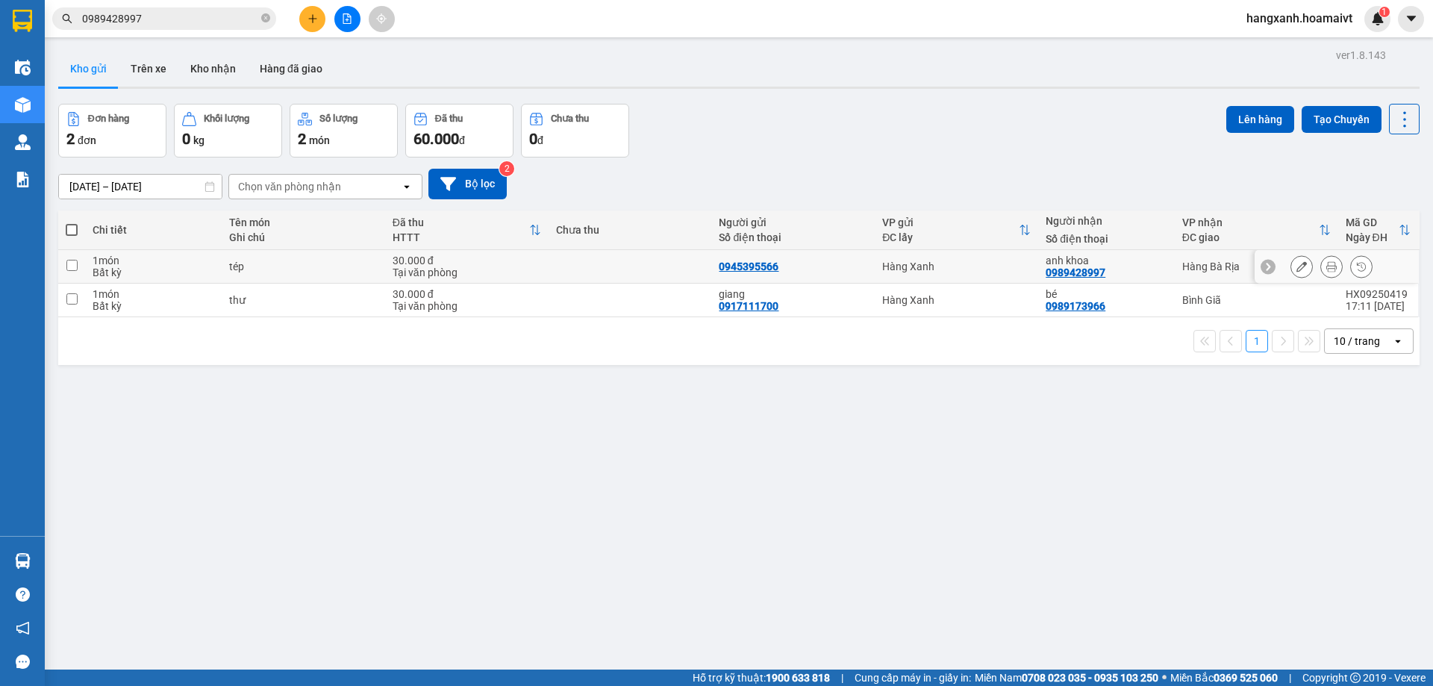
click at [1326, 272] on icon at bounding box center [1331, 266] width 10 height 10
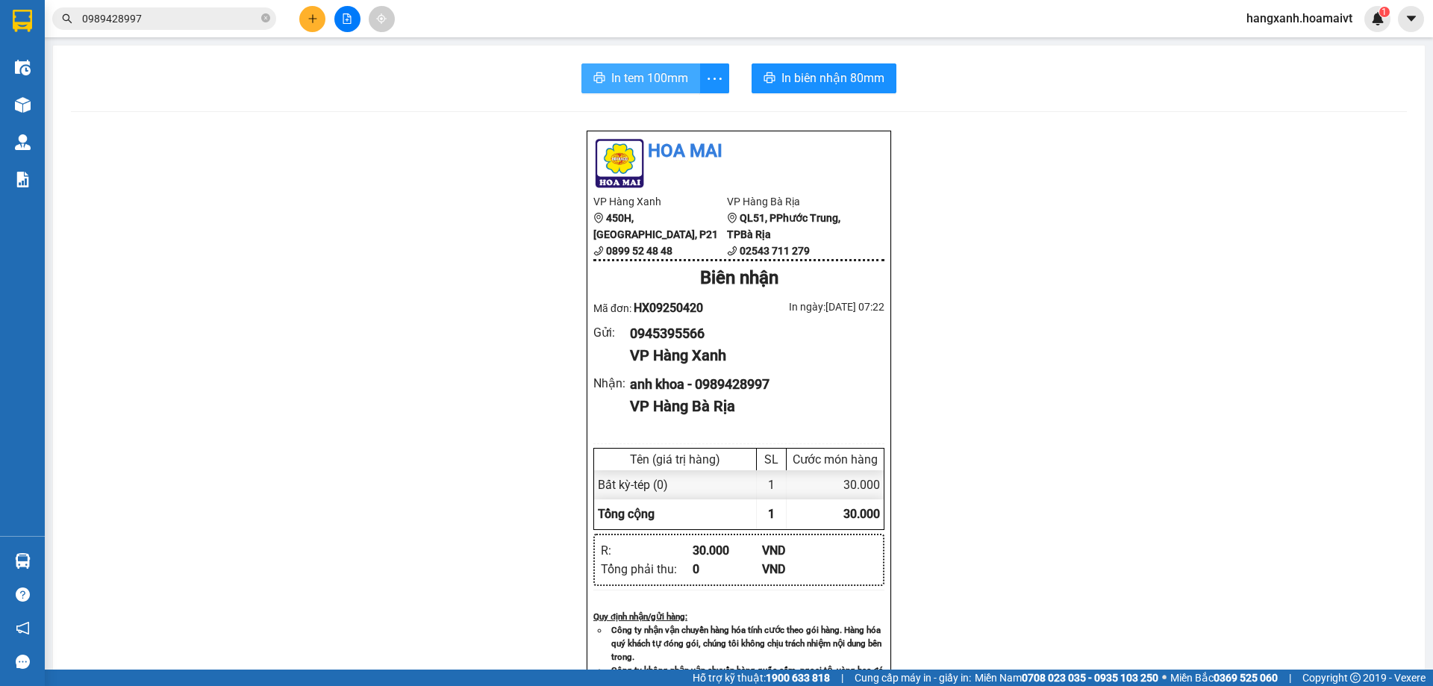
click at [611, 74] on span "In tem 100mm" at bounding box center [649, 78] width 77 height 19
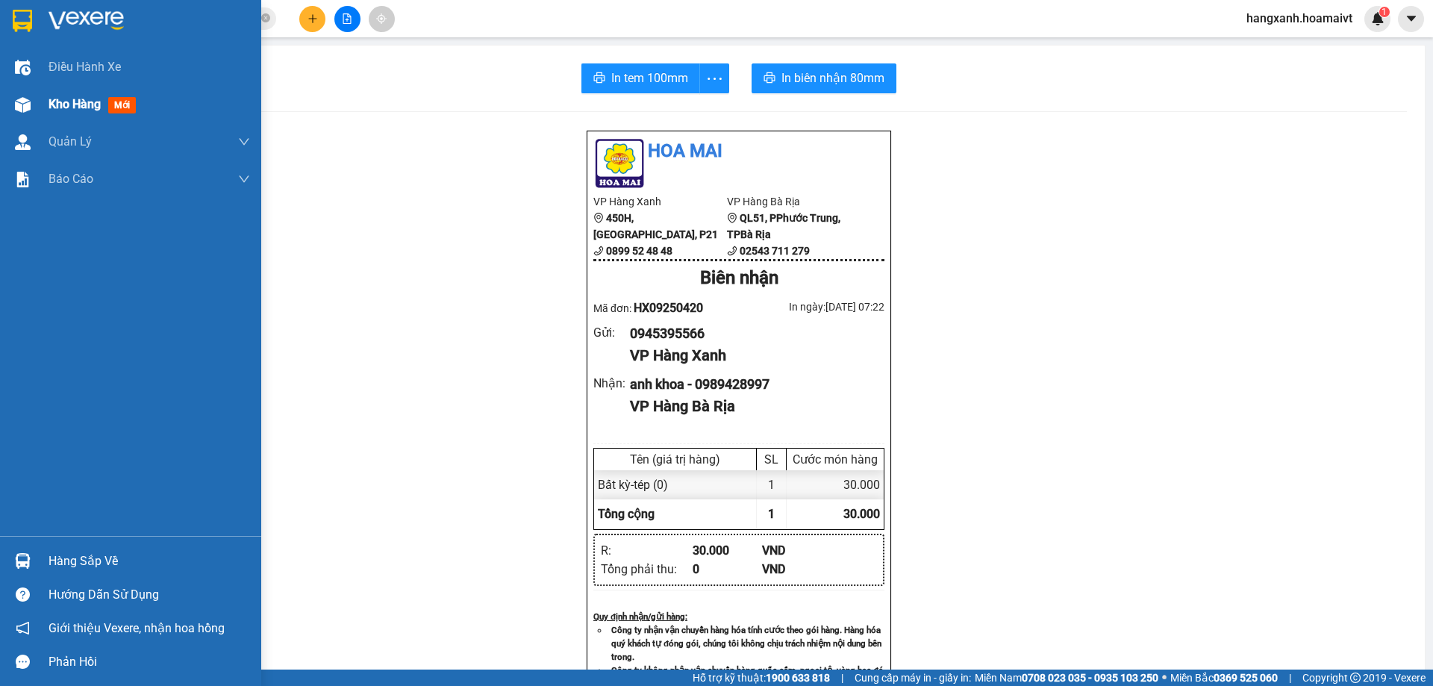
click at [32, 98] on div at bounding box center [23, 105] width 26 height 26
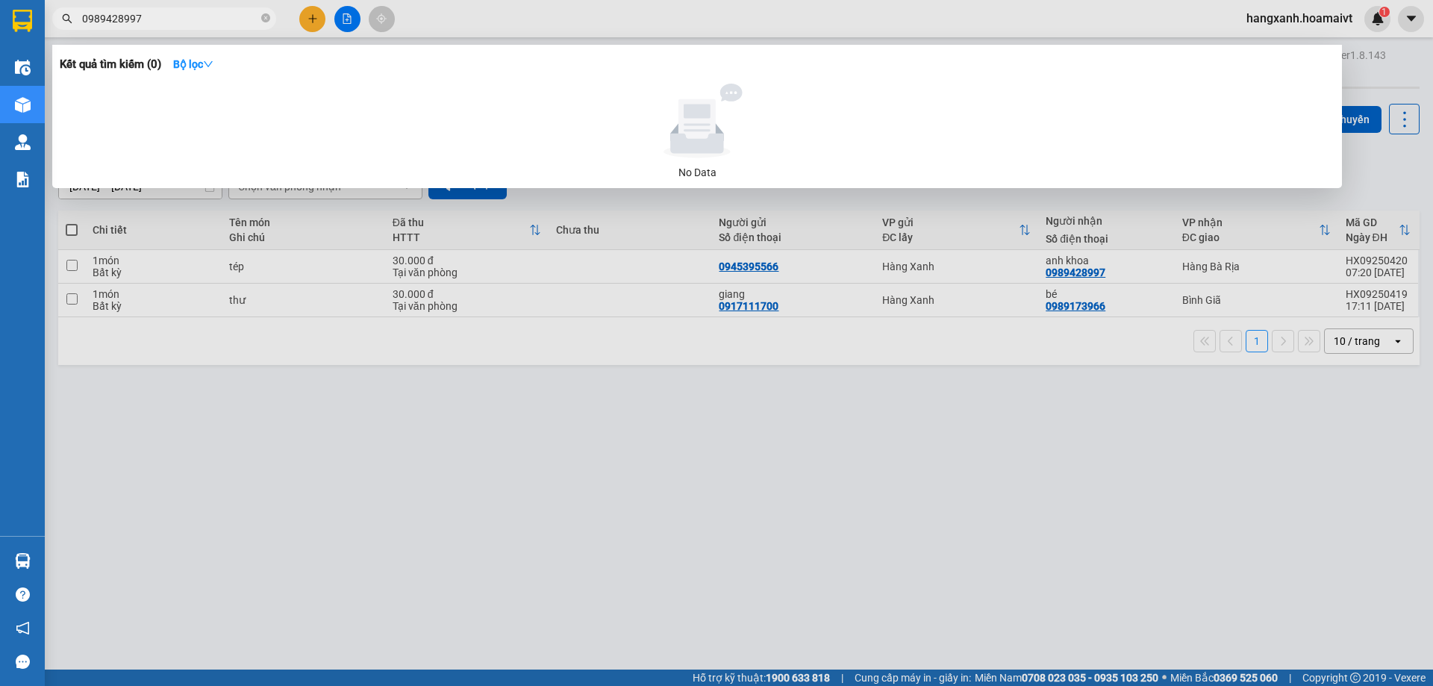
click at [159, 28] on span "0989428997" at bounding box center [164, 18] width 224 height 22
click at [162, 17] on input "0989428997" at bounding box center [170, 18] width 176 height 16
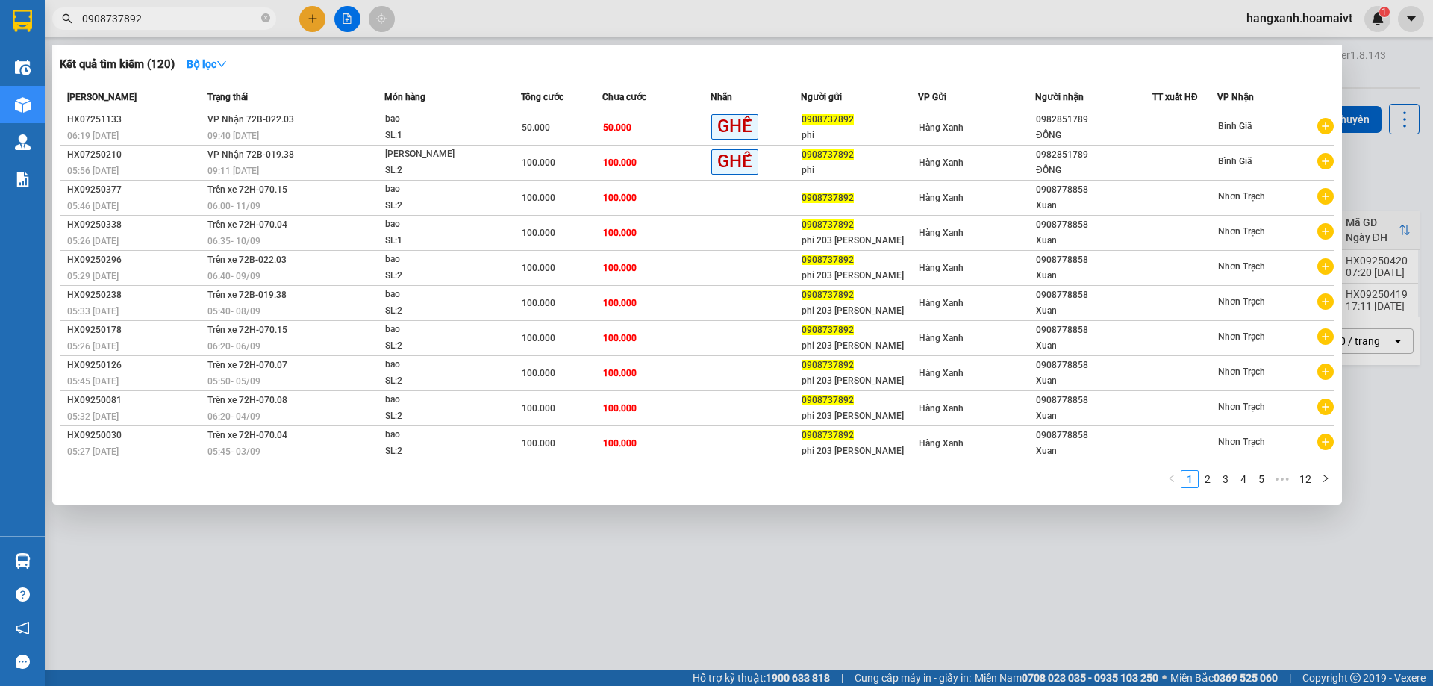
type input "0908737892"
click at [312, 18] on div at bounding box center [716, 343] width 1433 height 686
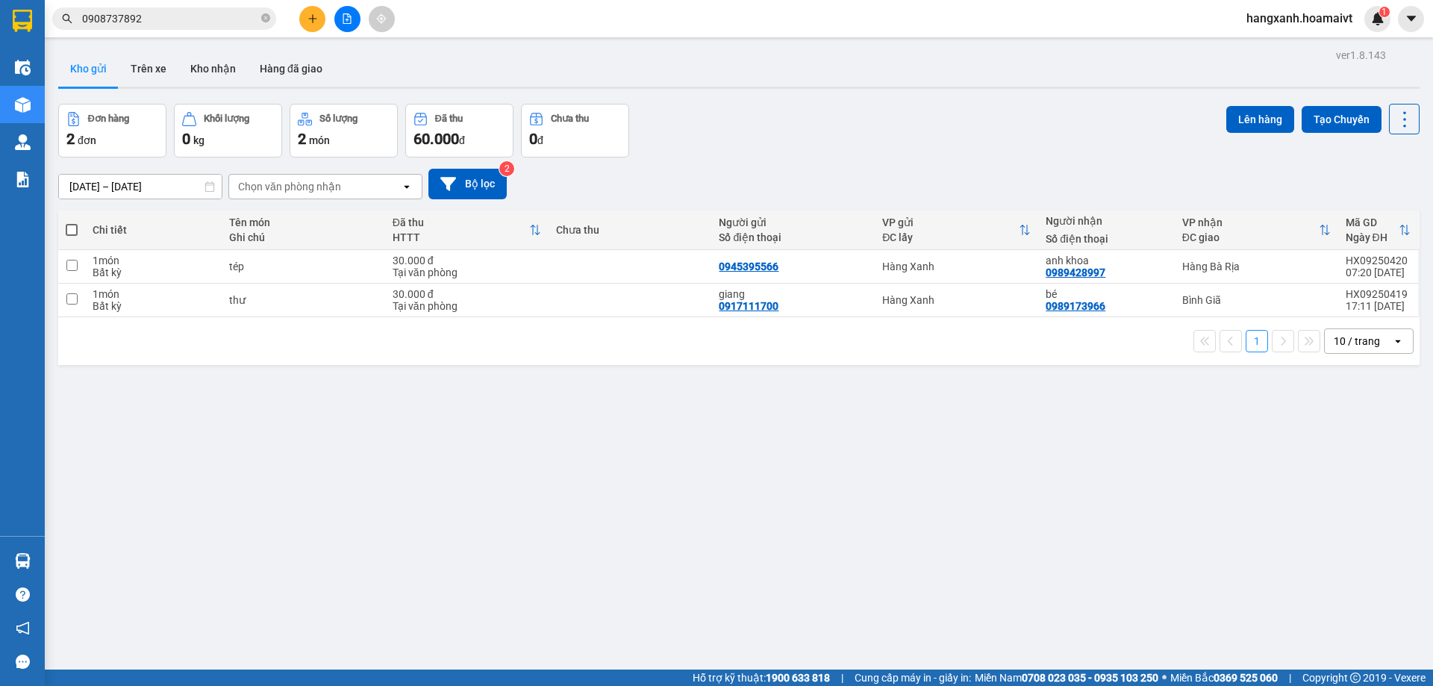
click at [312, 18] on icon "plus" at bounding box center [312, 18] width 10 height 10
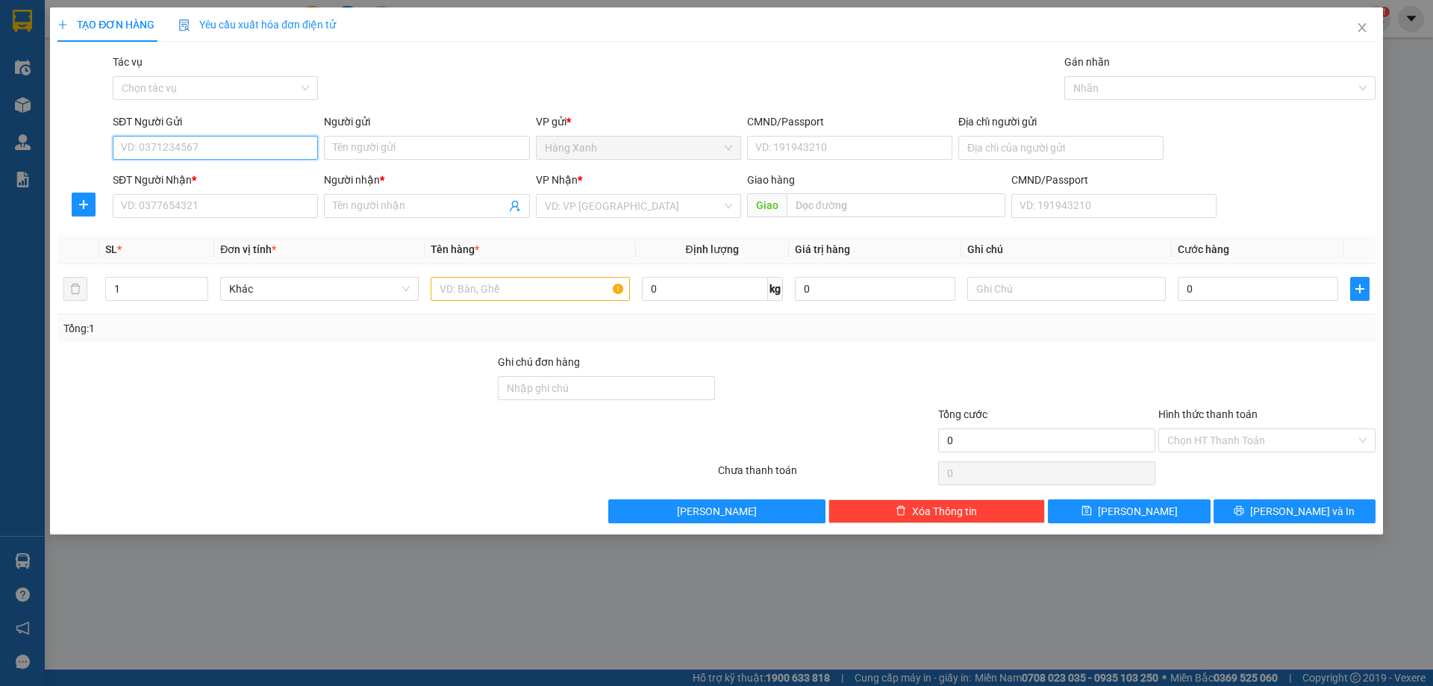
click at [224, 151] on input "SĐT Người Gửi" at bounding box center [215, 148] width 205 height 24
paste input "0989428997"
type input "0989428997"
click at [1361, 25] on icon "close" at bounding box center [1362, 28] width 12 height 12
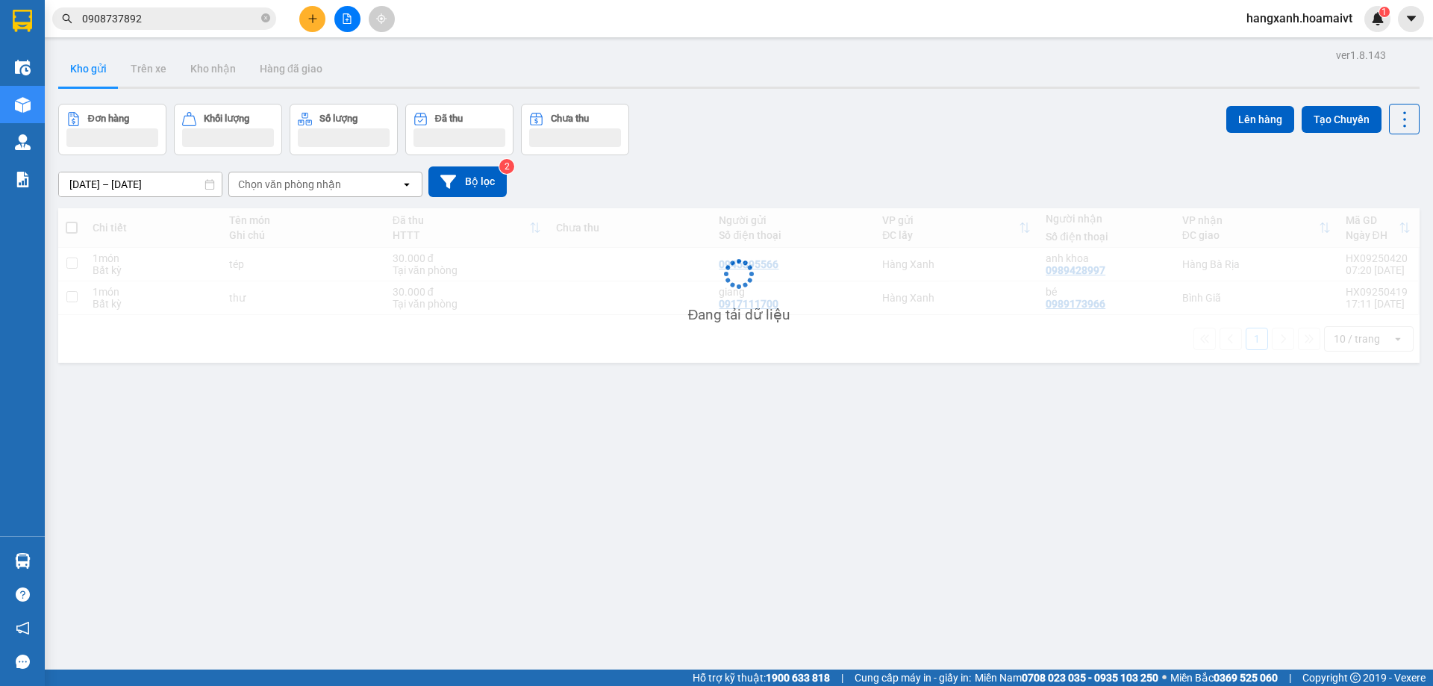
click at [174, 16] on input "0908737892" at bounding box center [170, 18] width 176 height 16
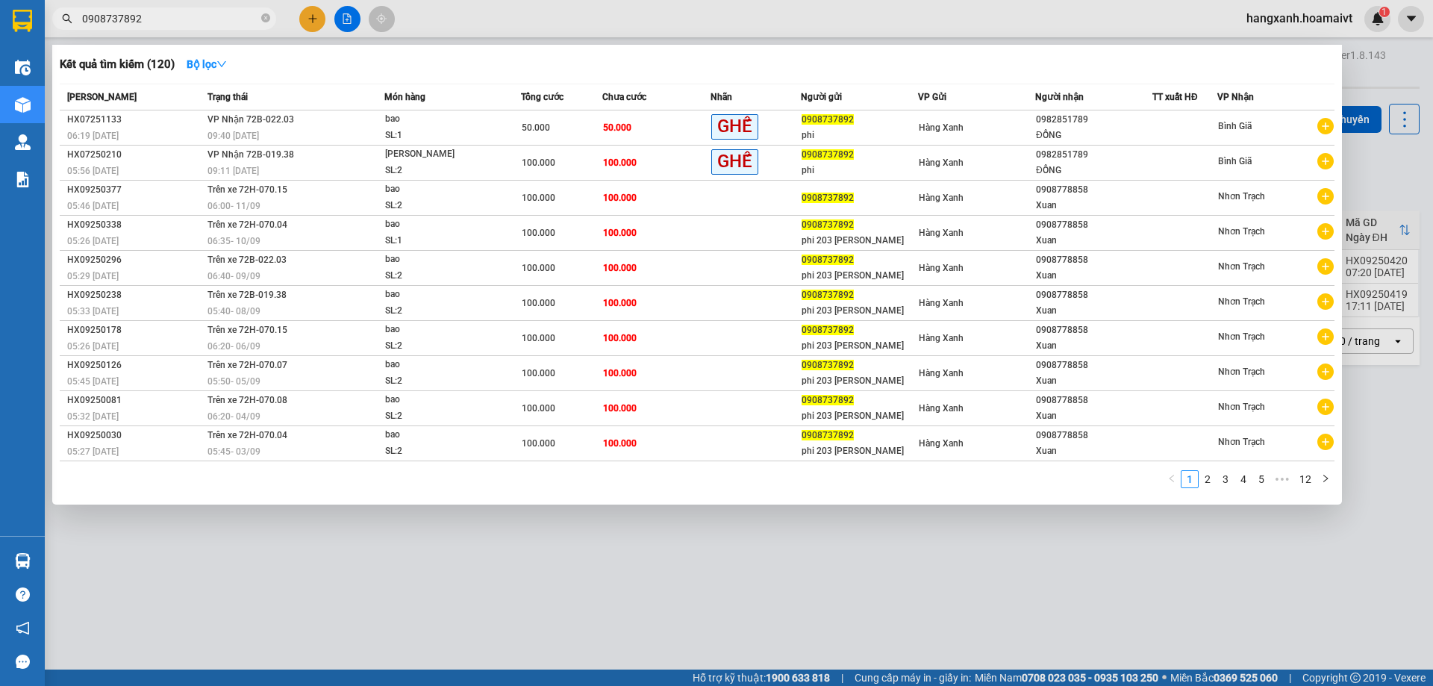
click at [174, 16] on input "0908737892" at bounding box center [170, 18] width 176 height 16
click at [318, 18] on div at bounding box center [716, 343] width 1433 height 686
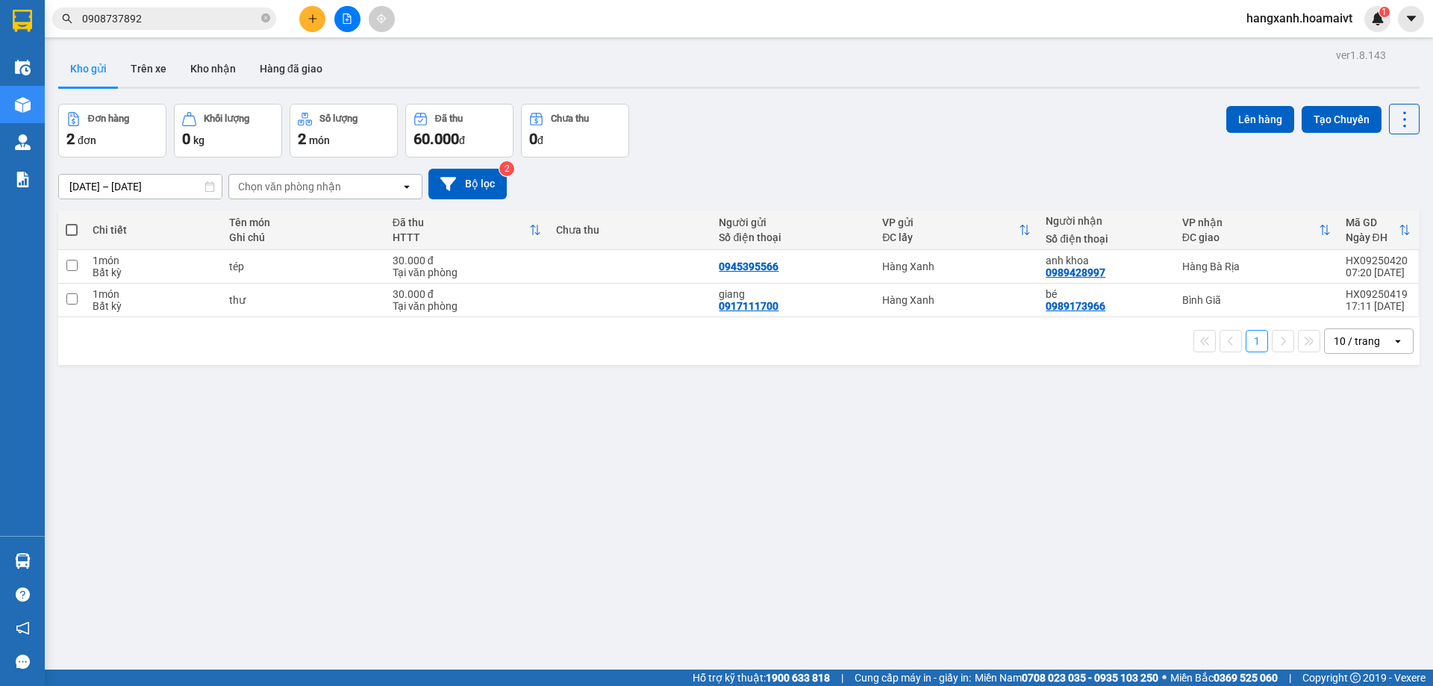
click at [318, 18] on button at bounding box center [312, 19] width 26 height 26
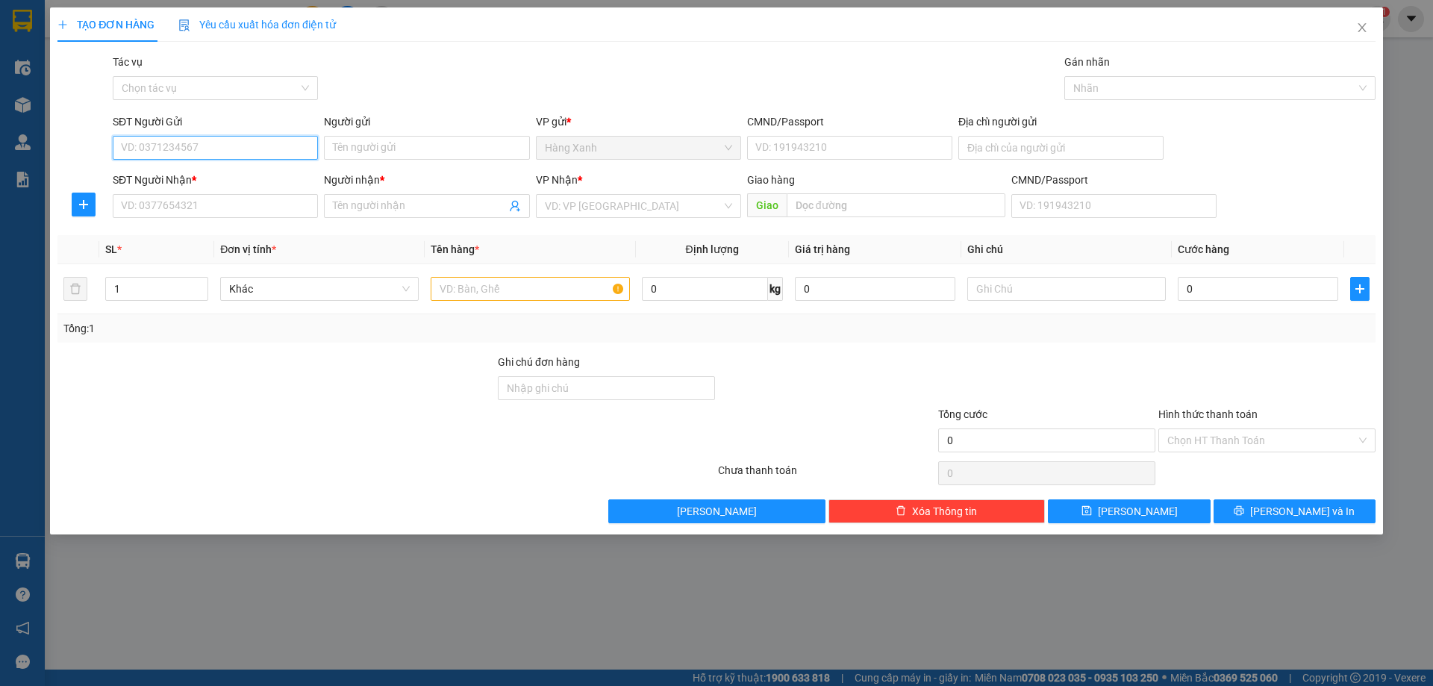
click at [187, 146] on input "SĐT Người Gửi" at bounding box center [215, 148] width 205 height 24
paste input "0908737892"
type input "0908737892"
click at [181, 204] on input "SĐT Người Nhận *" at bounding box center [215, 206] width 205 height 24
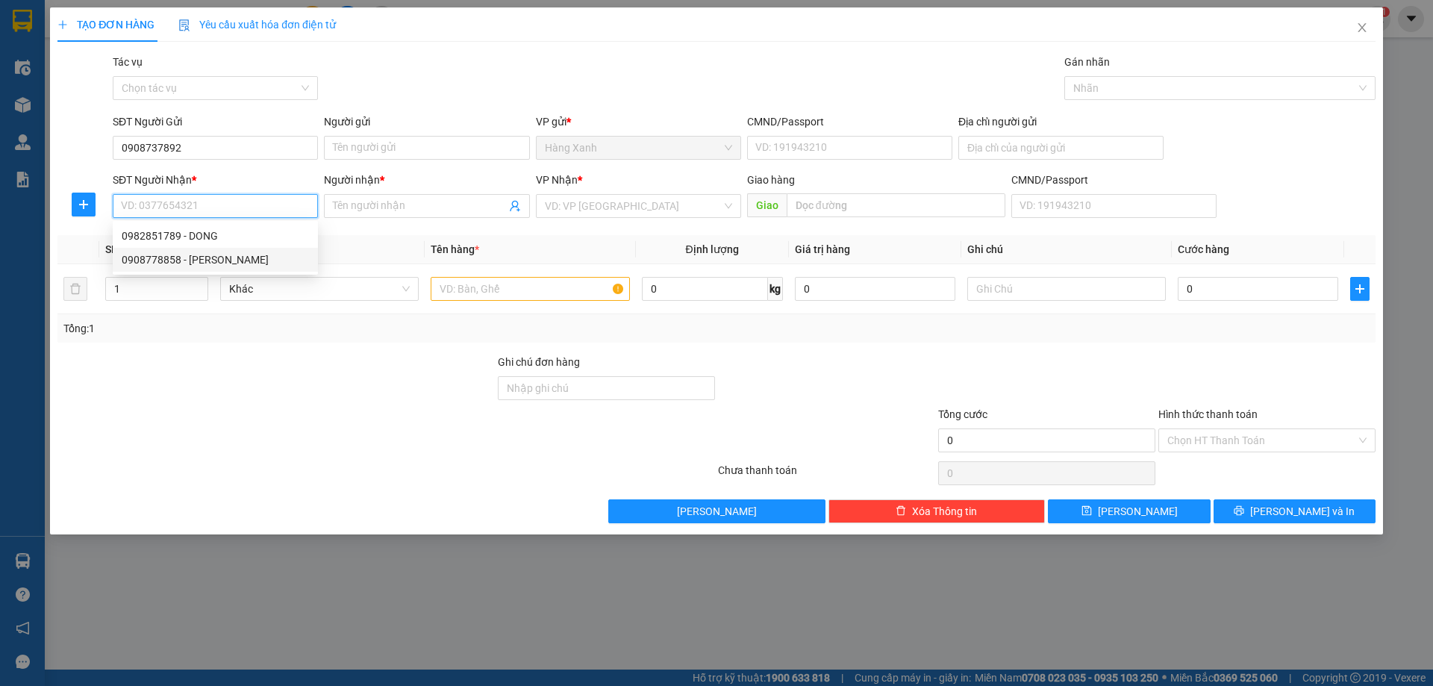
click at [223, 257] on div "0908778858 - Xuan" at bounding box center [215, 259] width 187 height 16
type input "0908778858"
type input "Xuan"
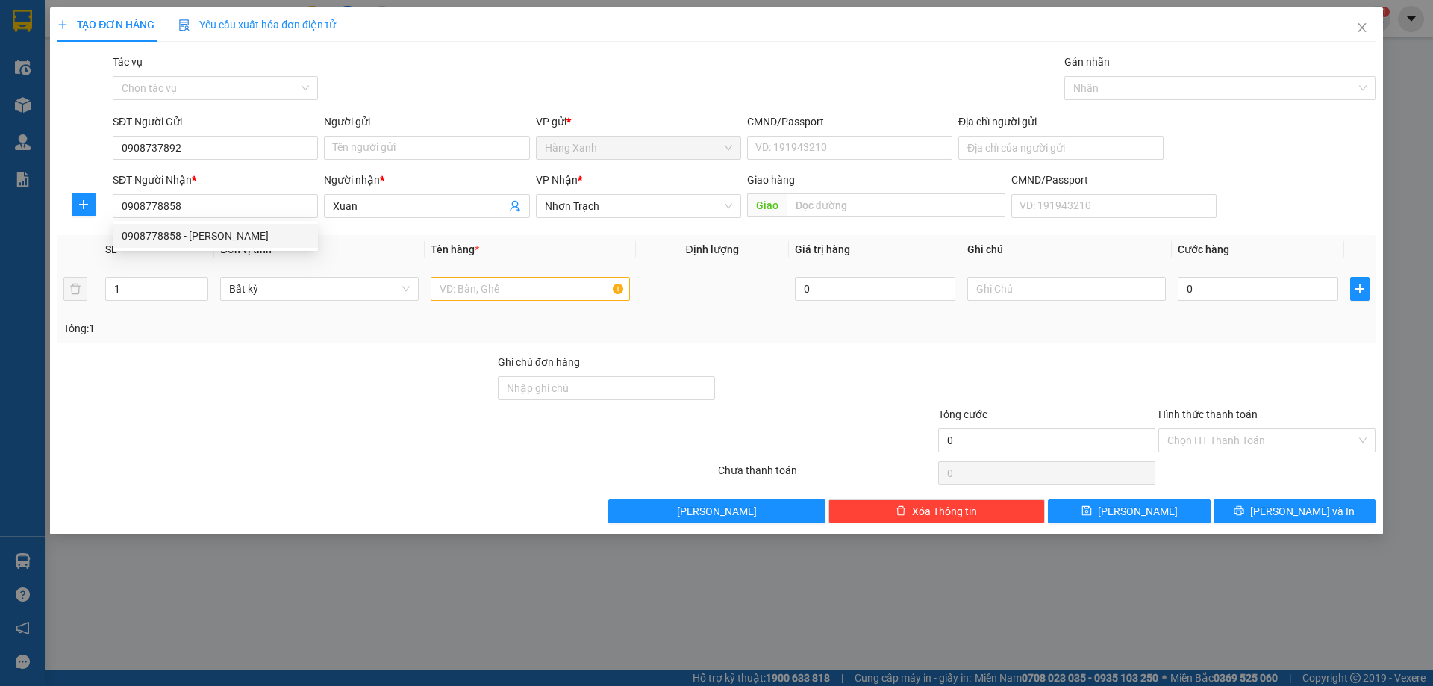
click at [544, 307] on td at bounding box center [530, 289] width 210 height 50
drag, startPoint x: 536, startPoint y: 294, endPoint x: 369, endPoint y: 268, distance: 168.5
click at [535, 293] on input "text" at bounding box center [530, 289] width 199 height 24
type input "2"
click at [197, 281] on span "up" at bounding box center [200, 285] width 9 height 9
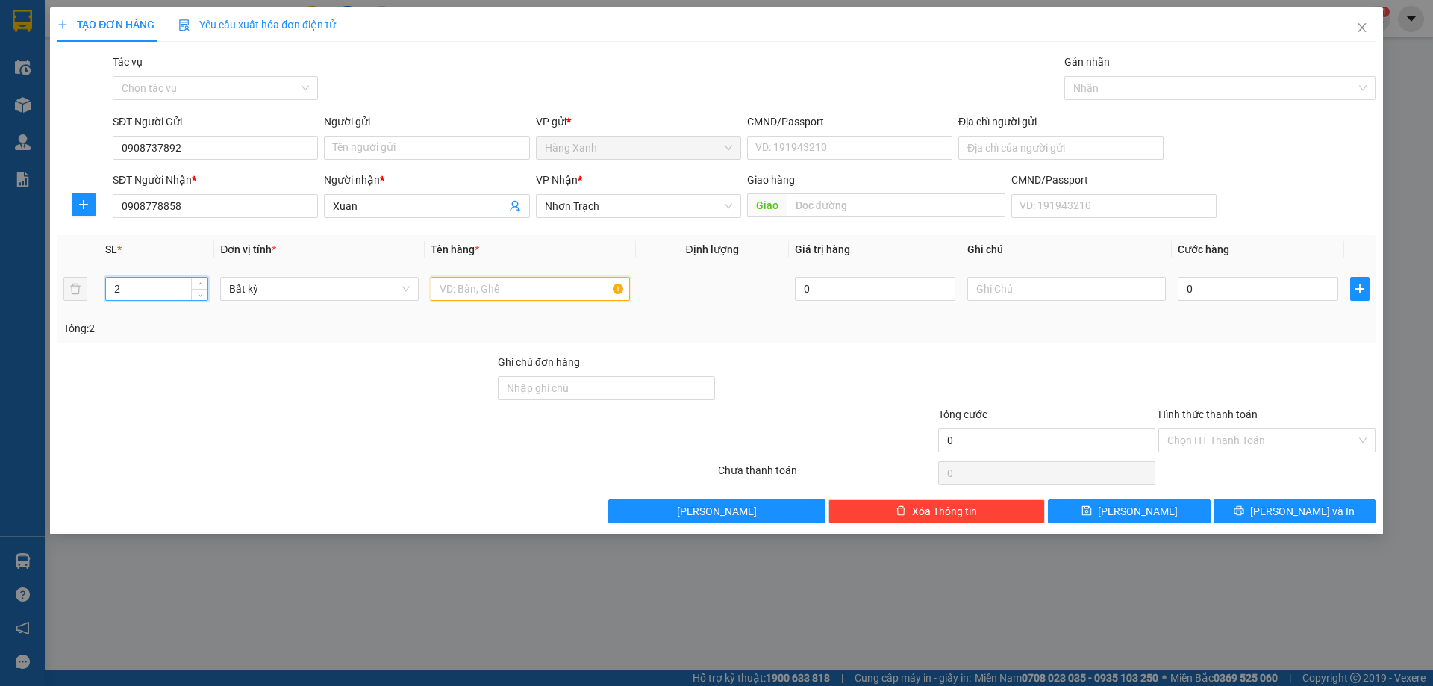
click at [513, 280] on input "text" at bounding box center [530, 289] width 199 height 24
type input "bao"
click at [1209, 269] on td "0" at bounding box center [1258, 289] width 172 height 50
click at [1209, 287] on input "0" at bounding box center [1258, 289] width 160 height 24
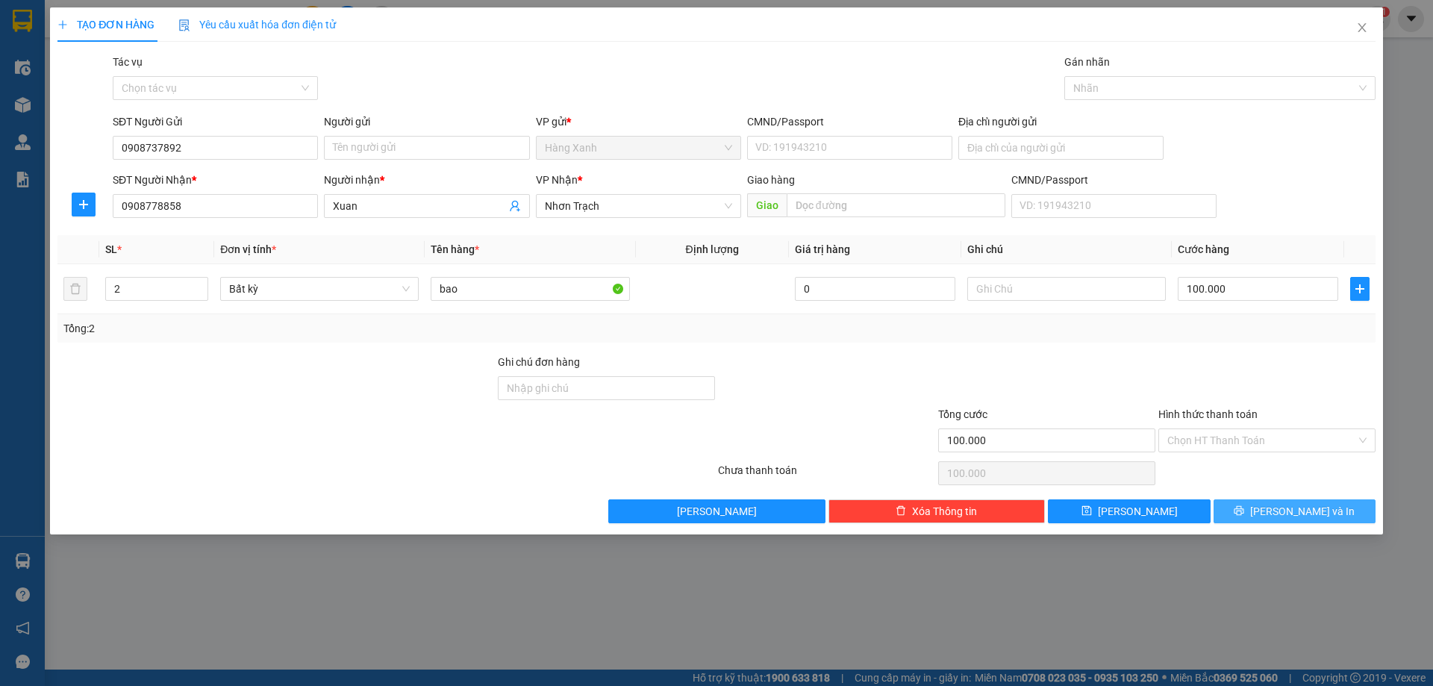
click at [1298, 519] on button "[PERSON_NAME] và In" at bounding box center [1294, 511] width 162 height 24
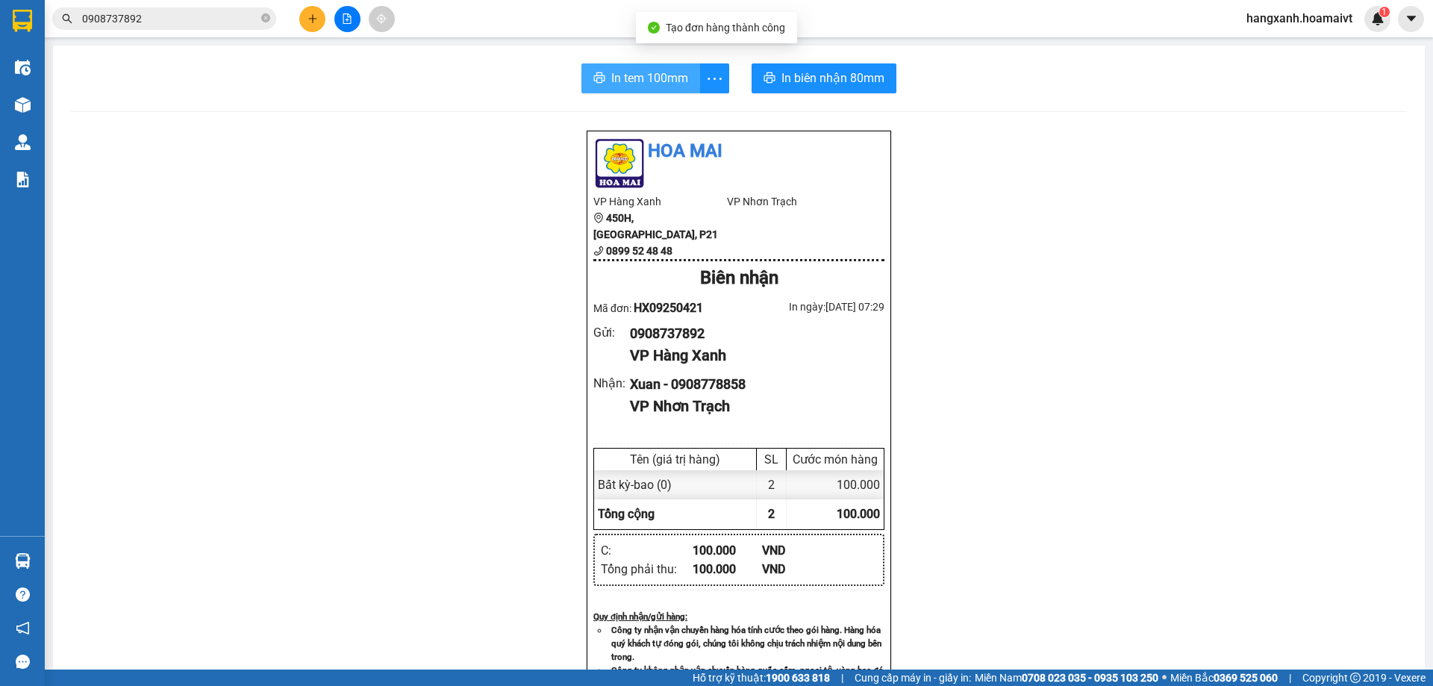
click at [626, 75] on span "In tem 100mm" at bounding box center [649, 78] width 77 height 19
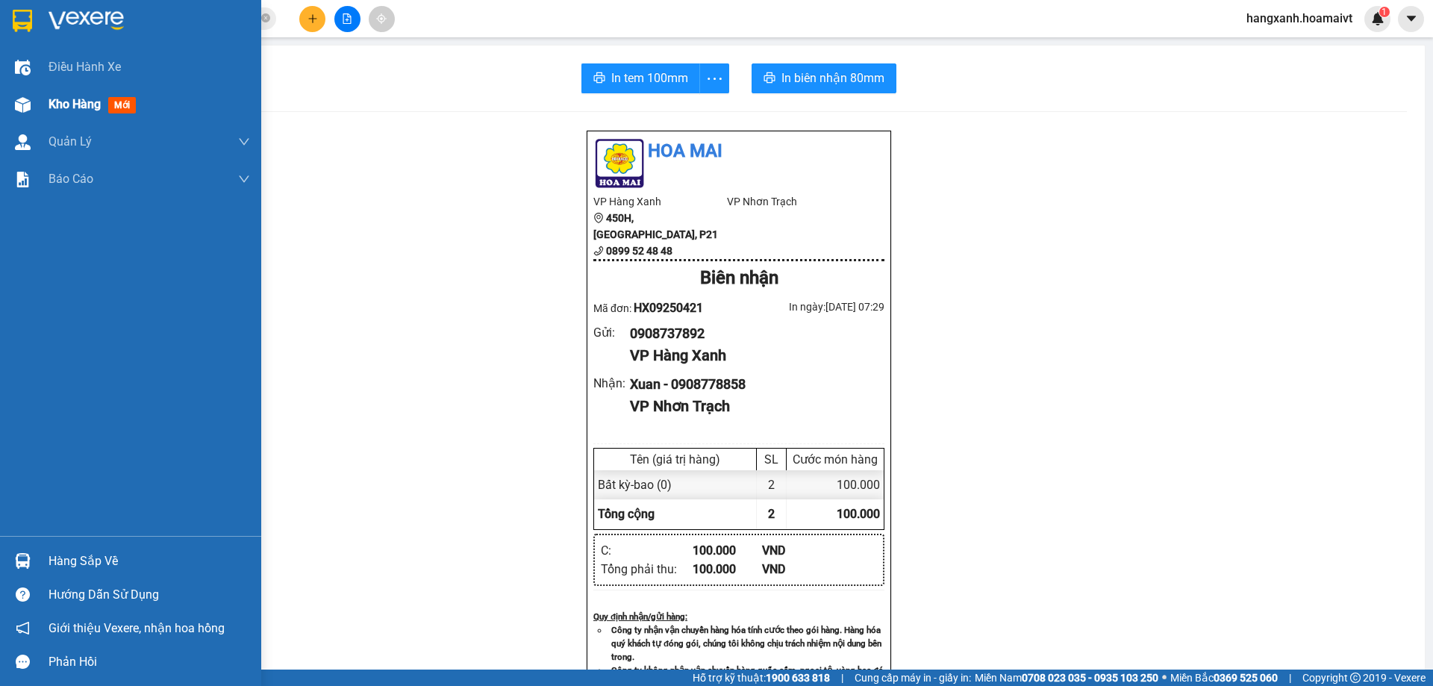
click at [0, 102] on div "Kho hàng mới" at bounding box center [130, 104] width 261 height 37
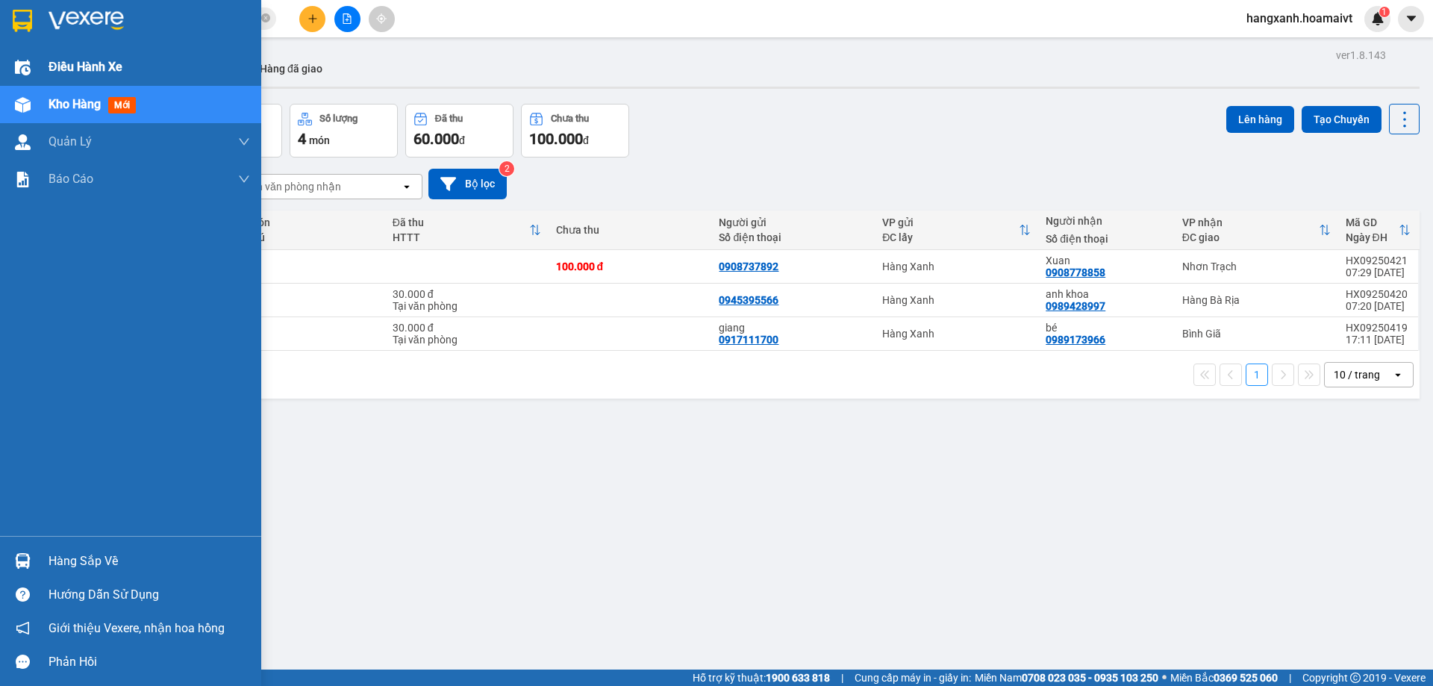
click at [31, 60] on div at bounding box center [23, 67] width 26 height 26
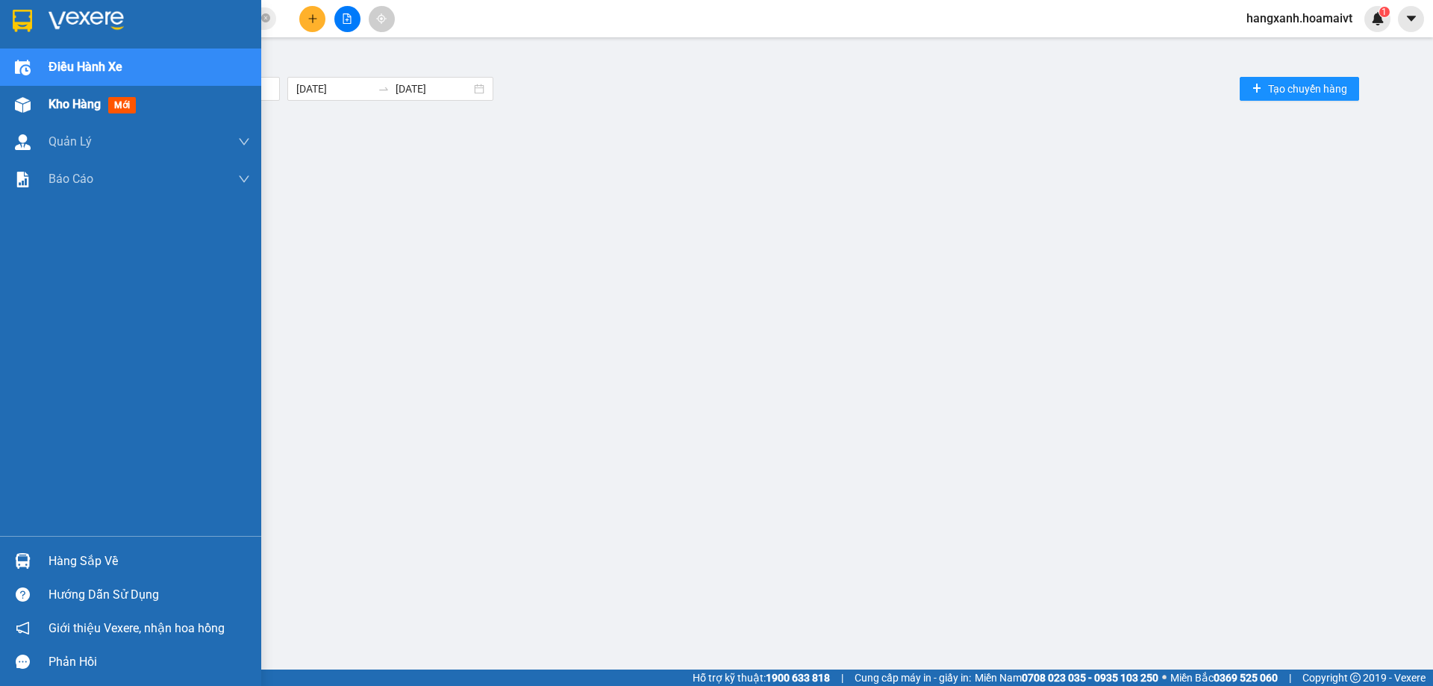
click at [26, 109] on img at bounding box center [23, 105] width 16 height 16
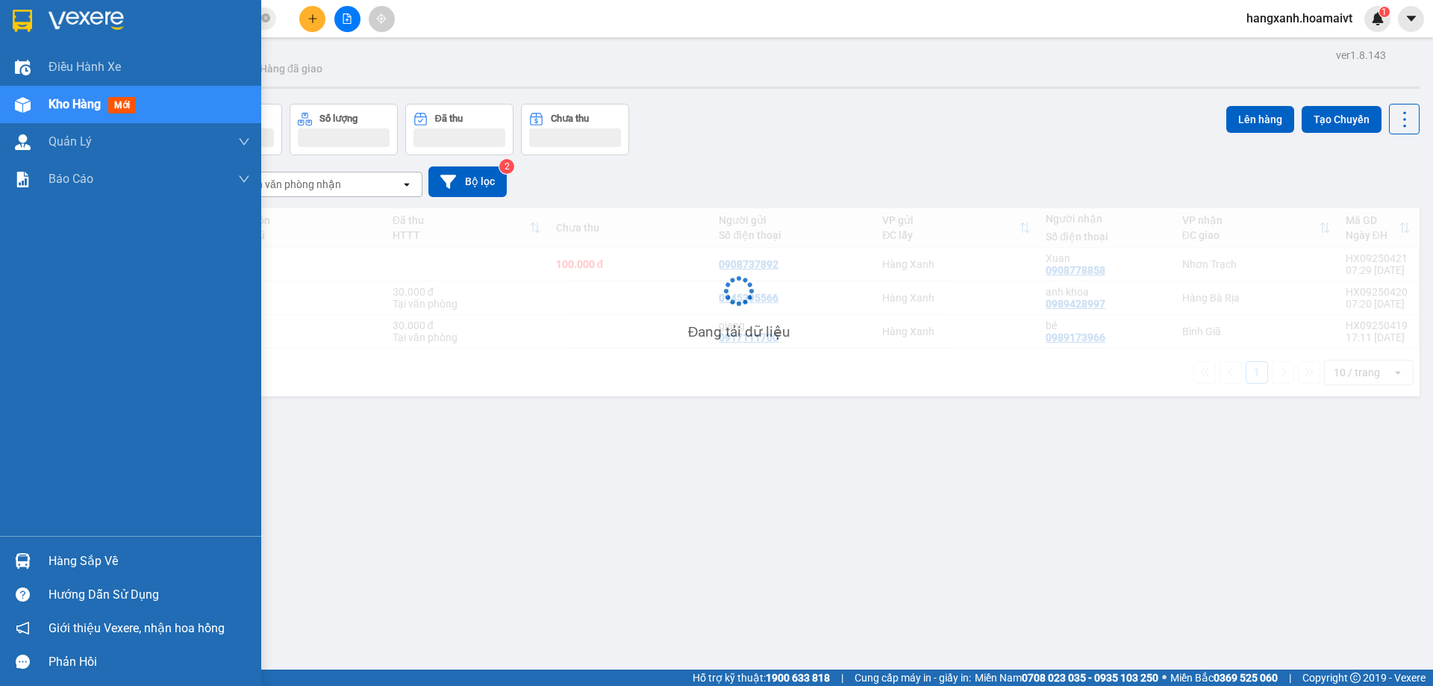
click at [84, 25] on img at bounding box center [86, 21] width 75 height 22
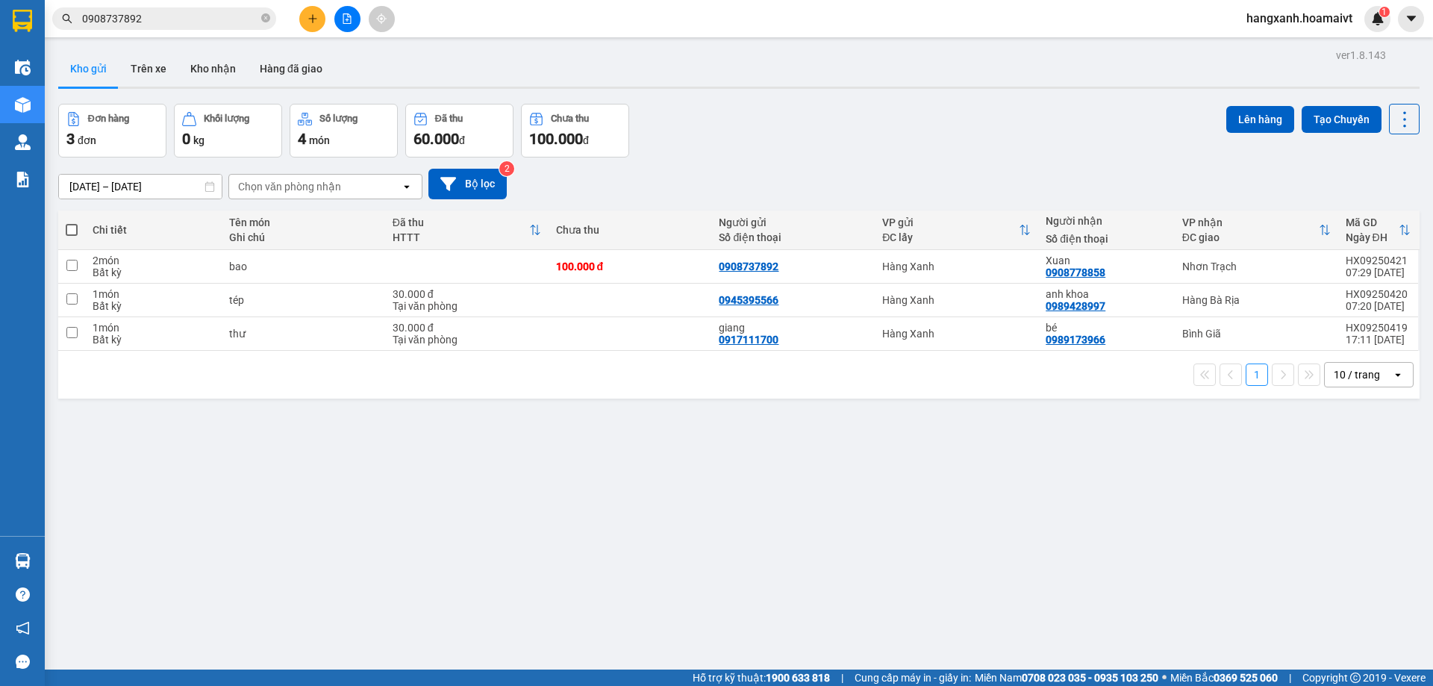
drag, startPoint x: 690, startPoint y: 83, endPoint x: 654, endPoint y: 84, distance: 35.1
click at [668, 84] on div "Kho gửi Trên xe Kho nhận Hàng đã giao" at bounding box center [738, 71] width 1361 height 40
click at [1379, 372] on div "10 / trang" at bounding box center [1358, 375] width 67 height 24
drag, startPoint x: 1355, startPoint y: 540, endPoint x: 1237, endPoint y: 467, distance: 139.4
click at [1354, 541] on span "100 / trang" at bounding box center [1352, 540] width 54 height 15
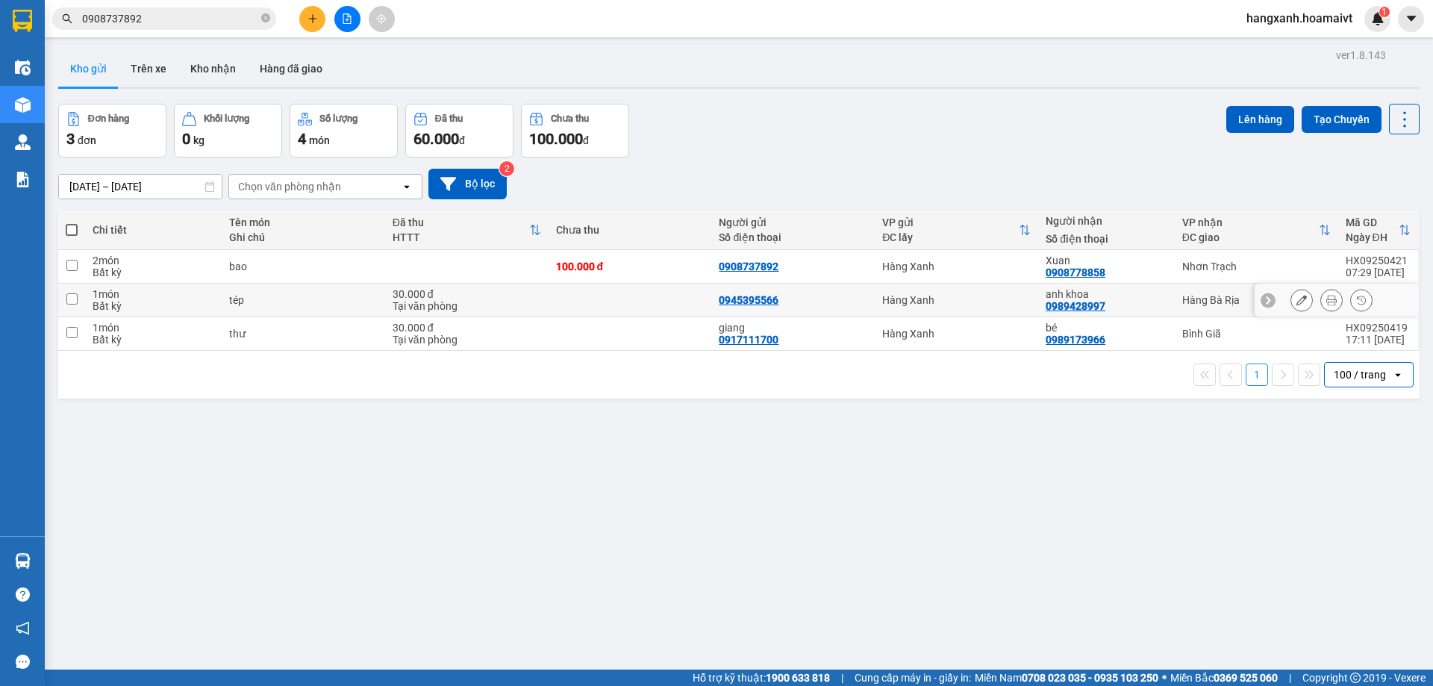
click at [1200, 310] on td "Hàng Bà Rịa" at bounding box center [1256, 301] width 163 height 34
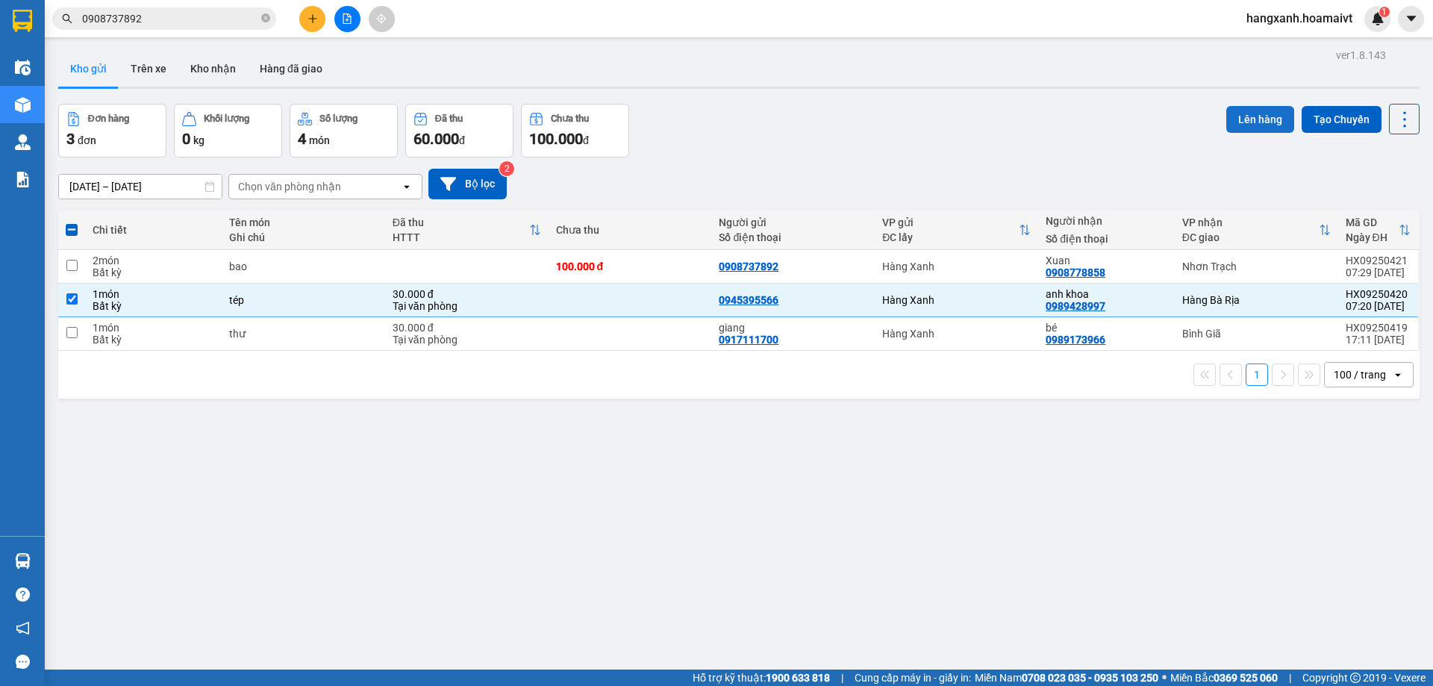
click at [1243, 120] on button "Lên hàng" at bounding box center [1260, 119] width 68 height 27
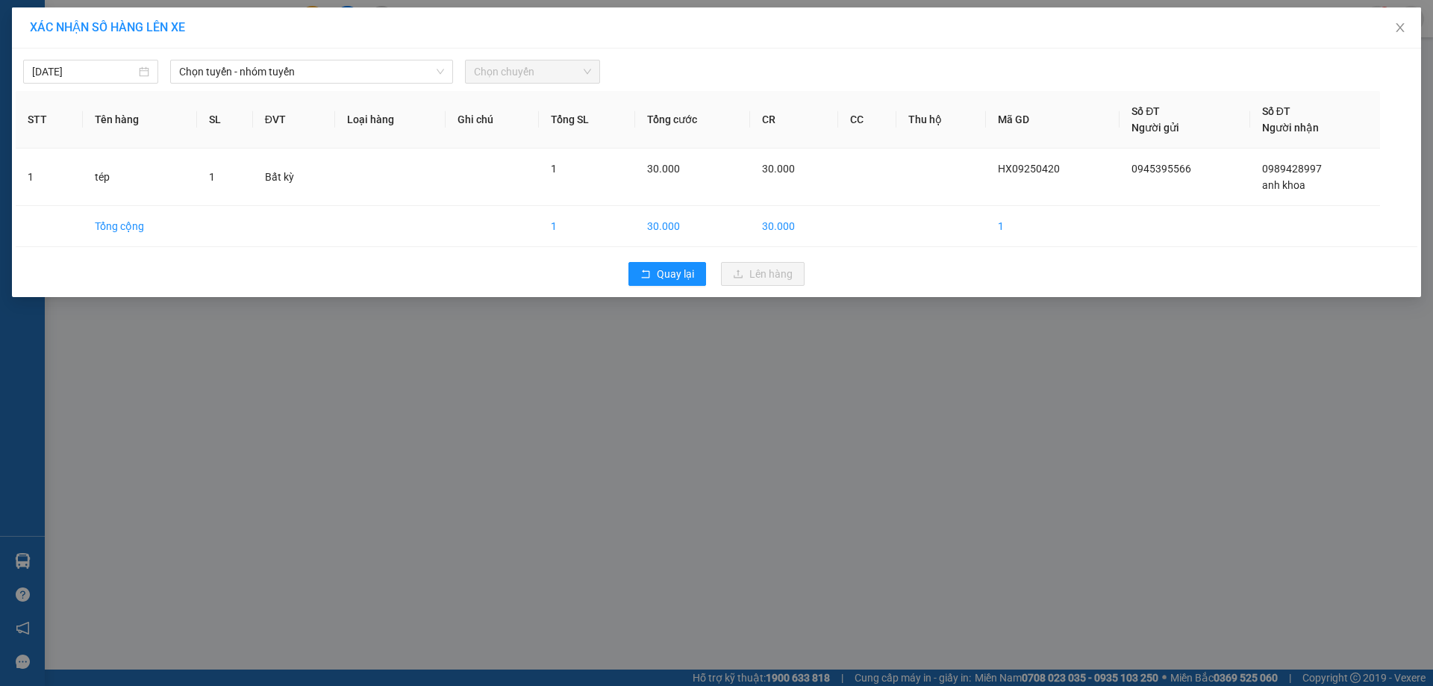
click at [353, 84] on div "12/09/2025 Chọn tuyến - nhóm tuyến Chọn chuyến STT Tên hàng SL ĐVT Loại hàng Gh…" at bounding box center [716, 173] width 1409 height 249
click at [363, 71] on span "Chọn tuyến - nhóm tuyến" at bounding box center [311, 71] width 265 height 22
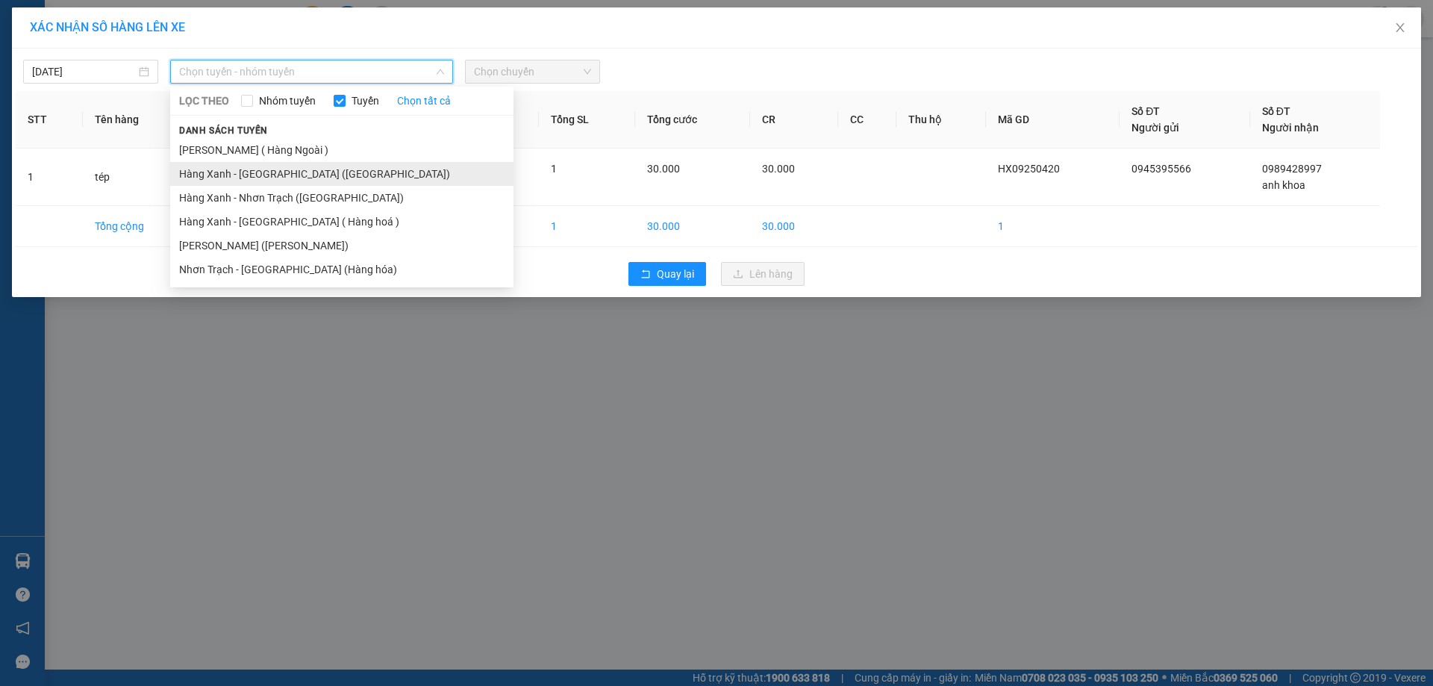
click at [291, 175] on li "Hàng Xanh - [GEOGRAPHIC_DATA] ([GEOGRAPHIC_DATA])" at bounding box center [341, 174] width 343 height 24
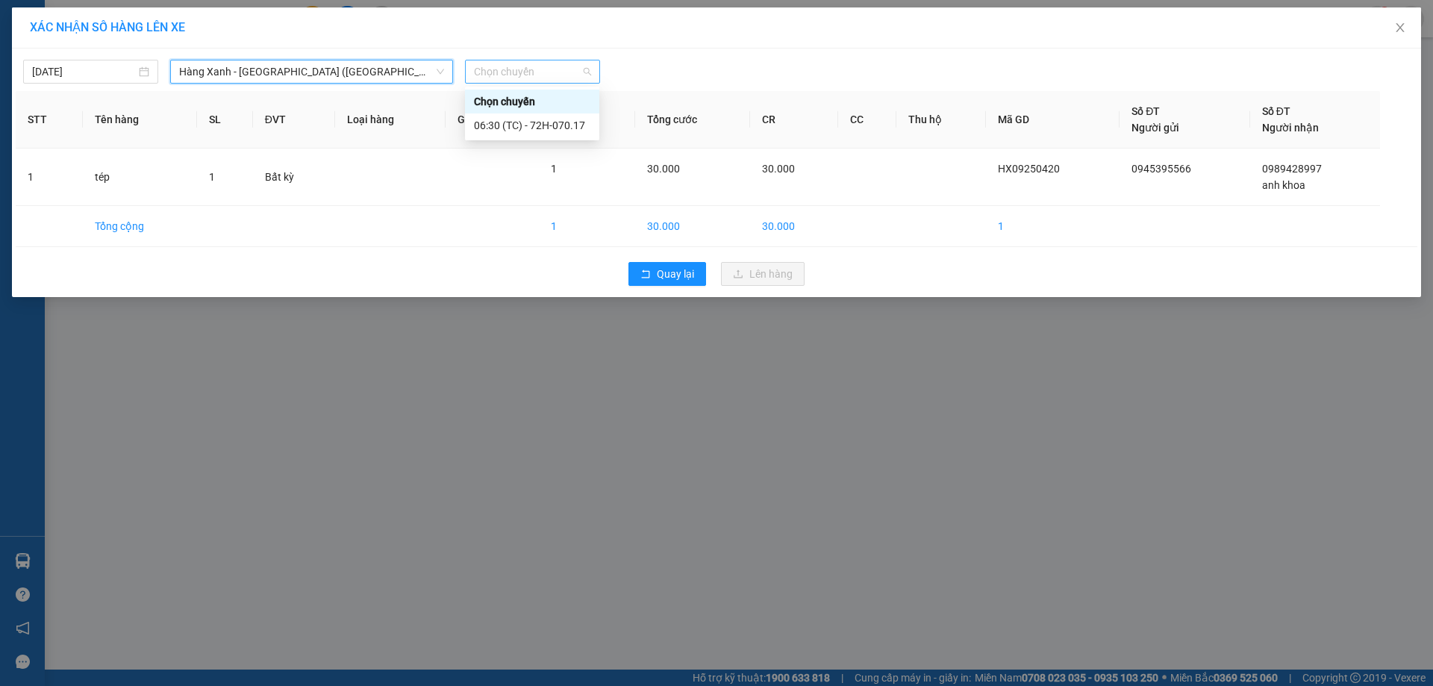
click at [557, 72] on span "Chọn chuyến" at bounding box center [532, 71] width 117 height 22
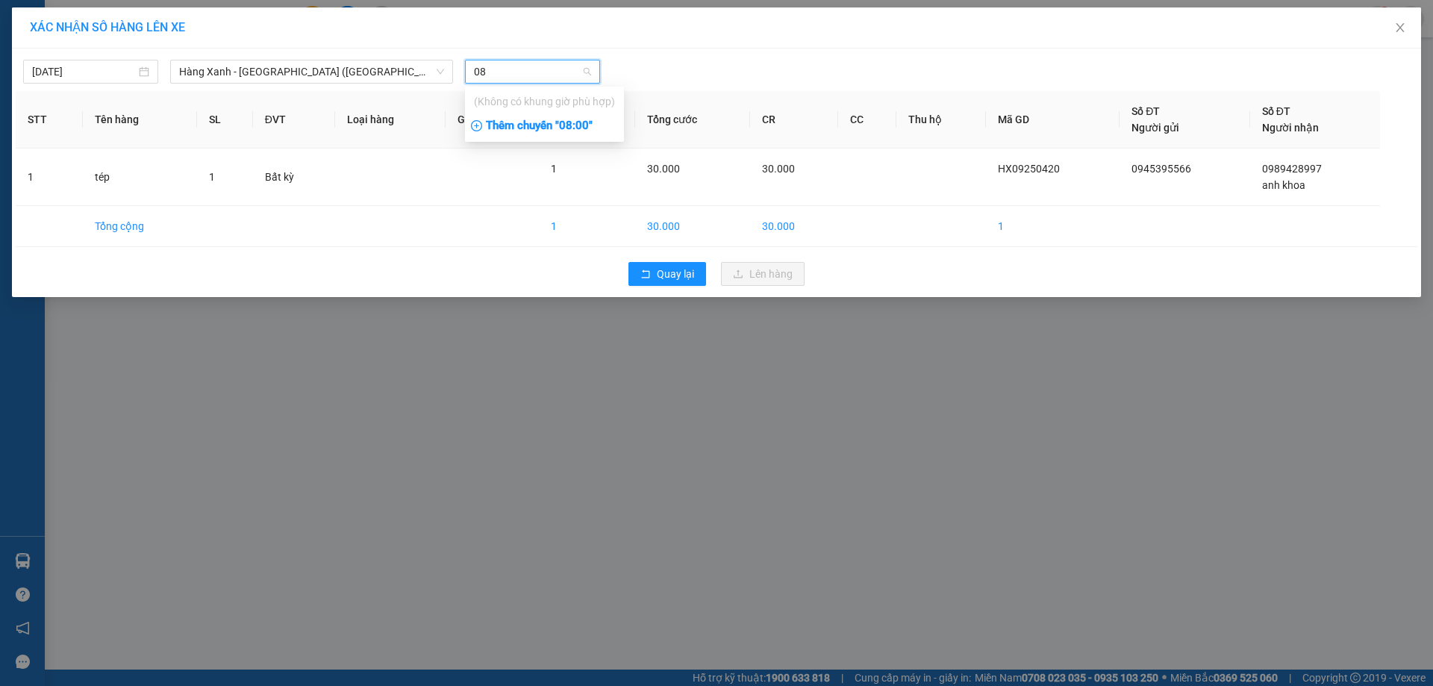
type input "08"
click at [575, 122] on div "Thêm chuyến " 08:00 "" at bounding box center [544, 125] width 159 height 25
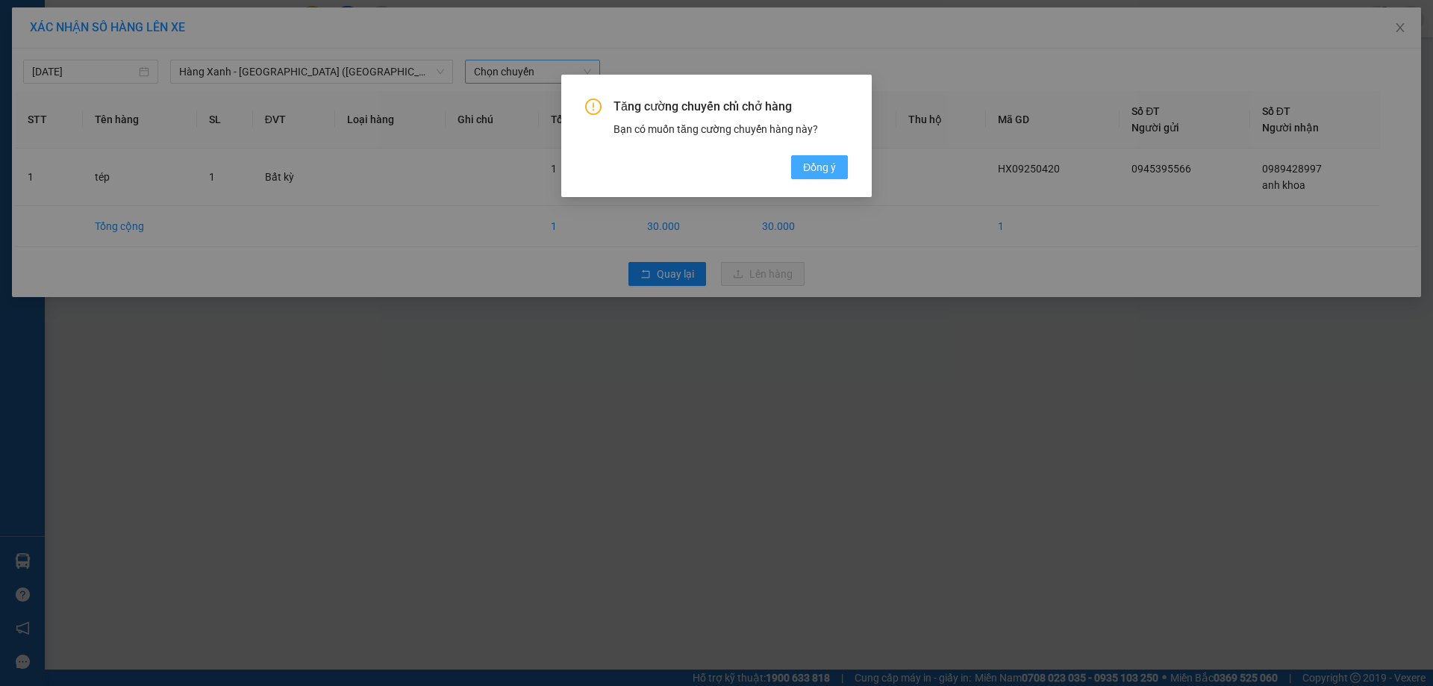
click at [828, 178] on button "Đồng ý" at bounding box center [819, 167] width 57 height 24
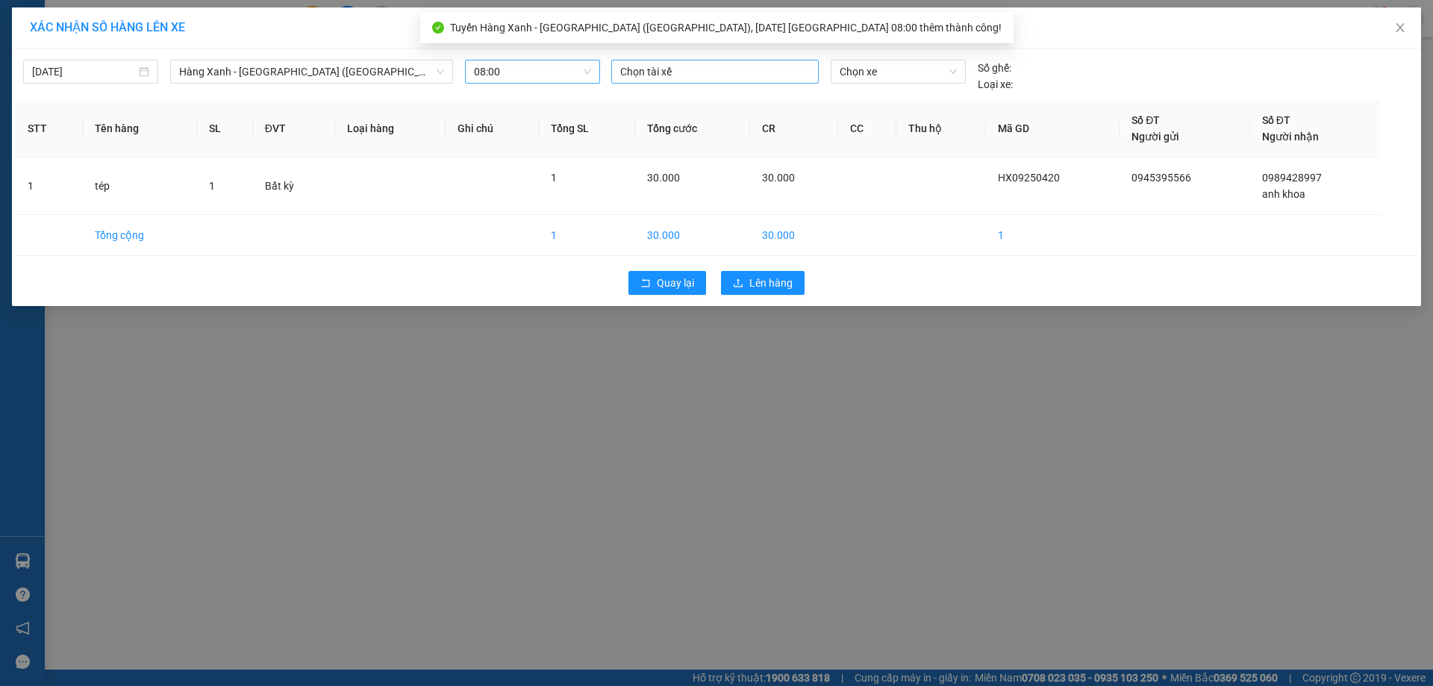
click at [767, 79] on div at bounding box center [715, 72] width 200 height 18
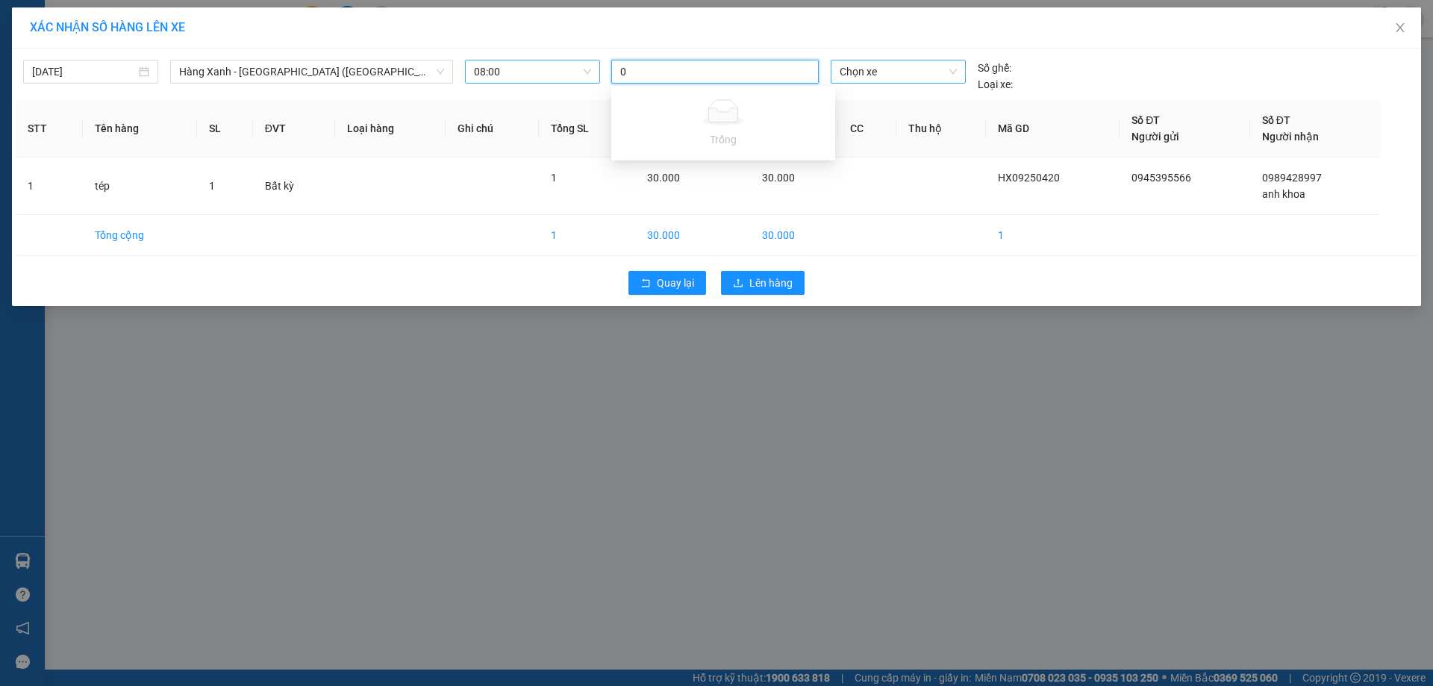
type input "08"
click at [752, 72] on div "08" at bounding box center [715, 72] width 200 height 18
click at [752, 72] on div at bounding box center [715, 72] width 200 height 18
type input "tin"
type input "7"
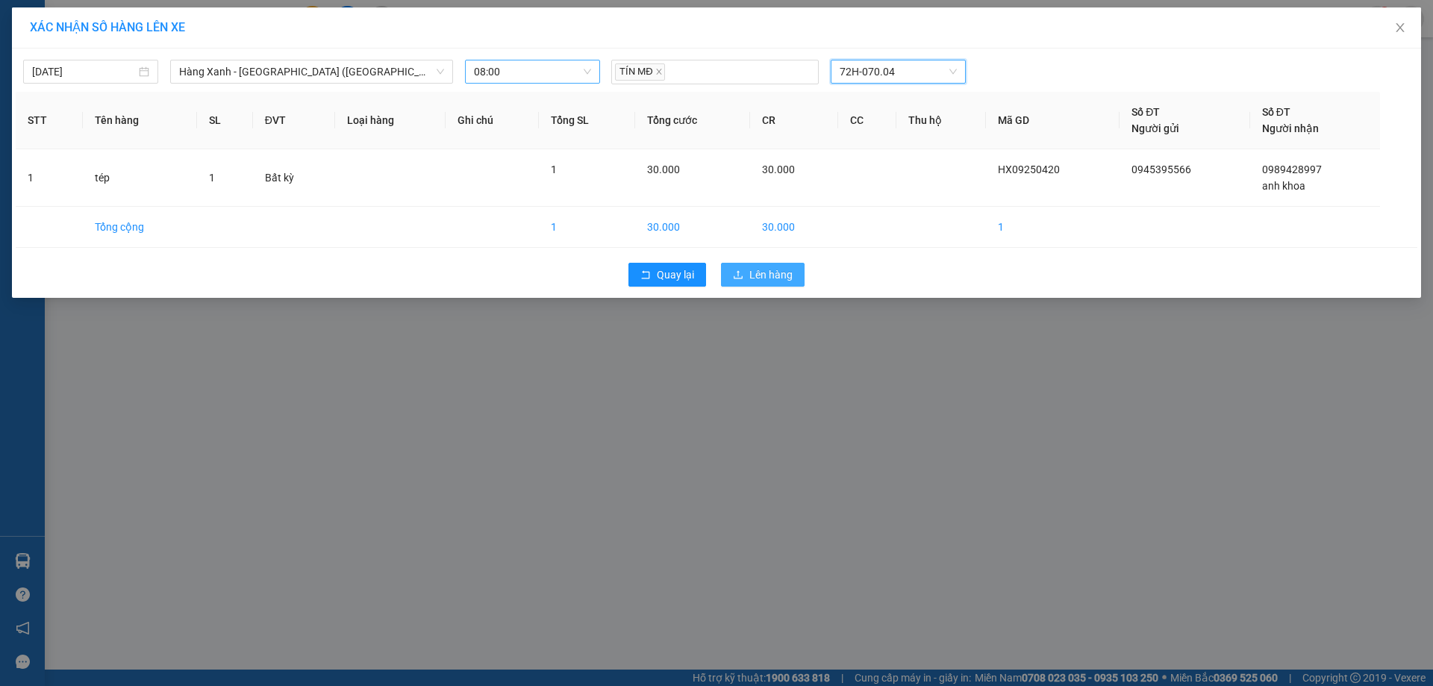
click at [783, 268] on span "Lên hàng" at bounding box center [770, 274] width 43 height 16
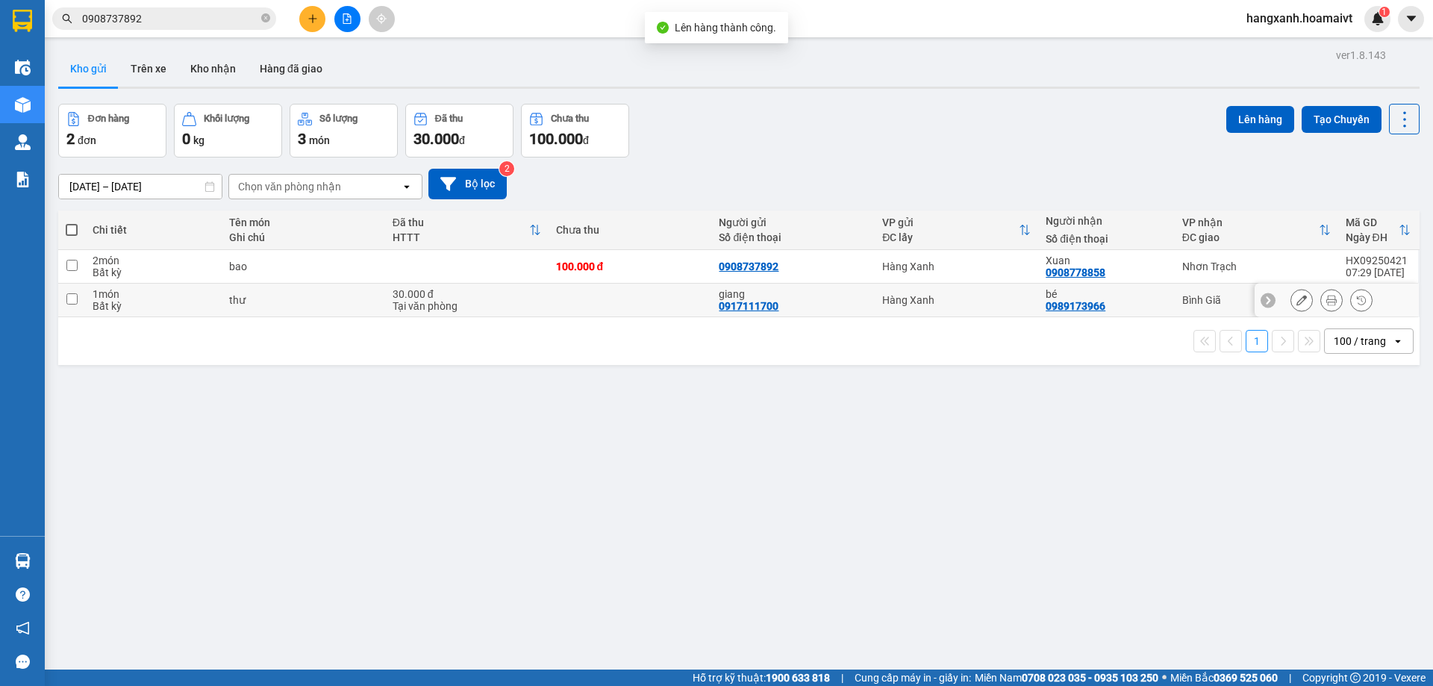
click at [1207, 294] on div "Bình Giã" at bounding box center [1256, 300] width 149 height 12
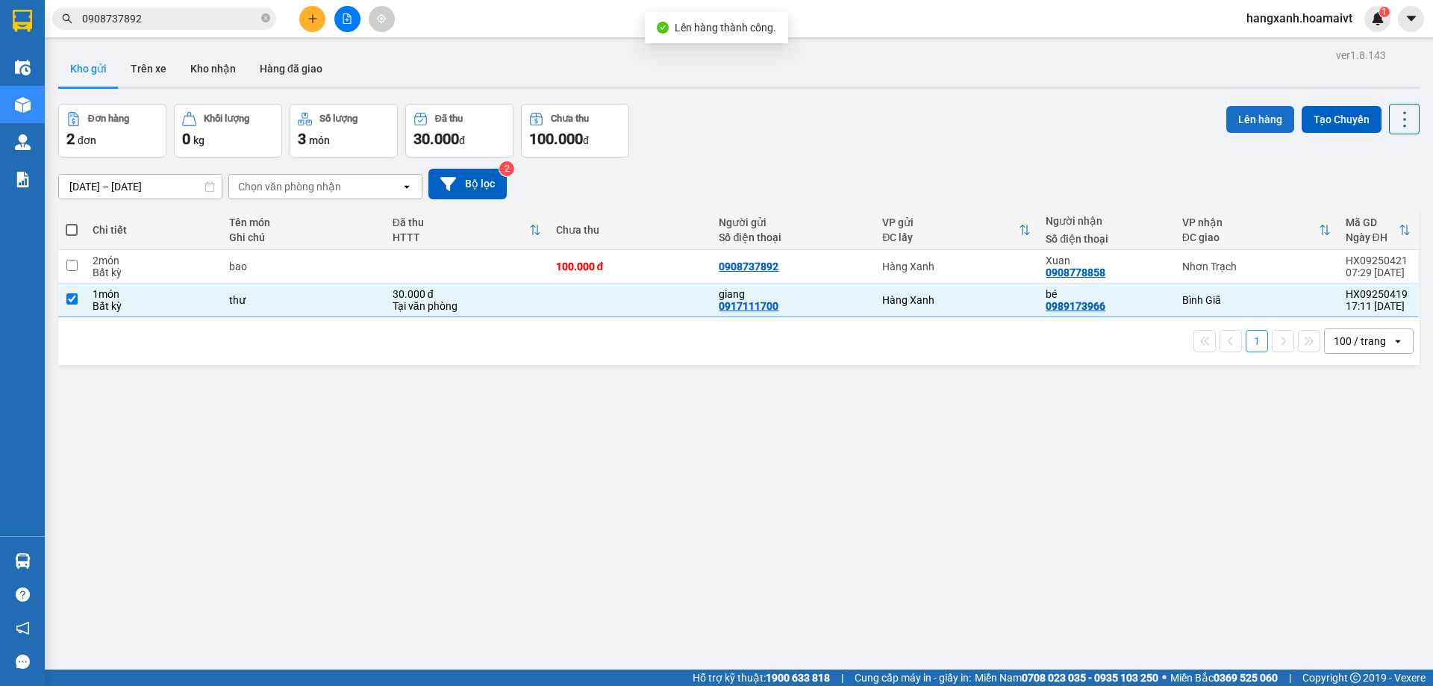
click at [1240, 126] on button "Lên hàng" at bounding box center [1260, 119] width 68 height 27
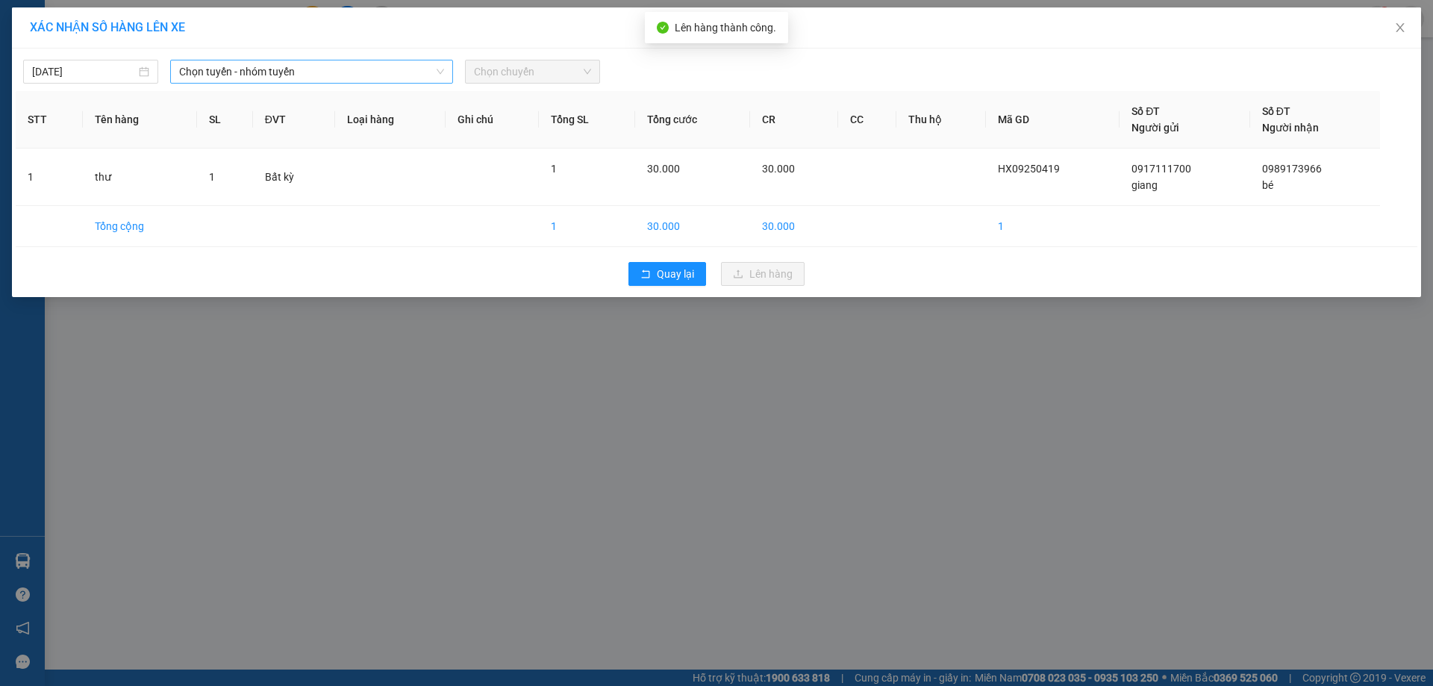
click at [315, 72] on span "Chọn tuyến - nhóm tuyến" at bounding box center [311, 71] width 265 height 22
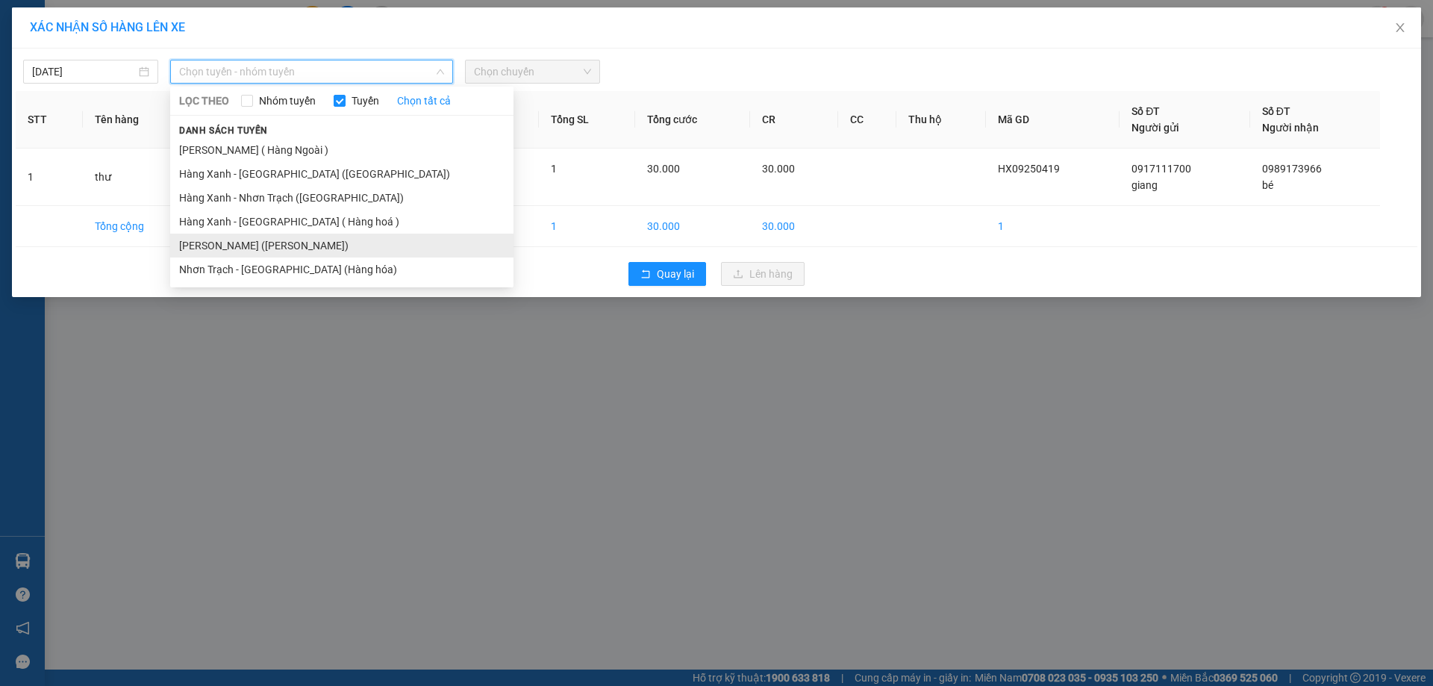
click at [266, 249] on li "[PERSON_NAME] ([PERSON_NAME])" at bounding box center [341, 246] width 343 height 24
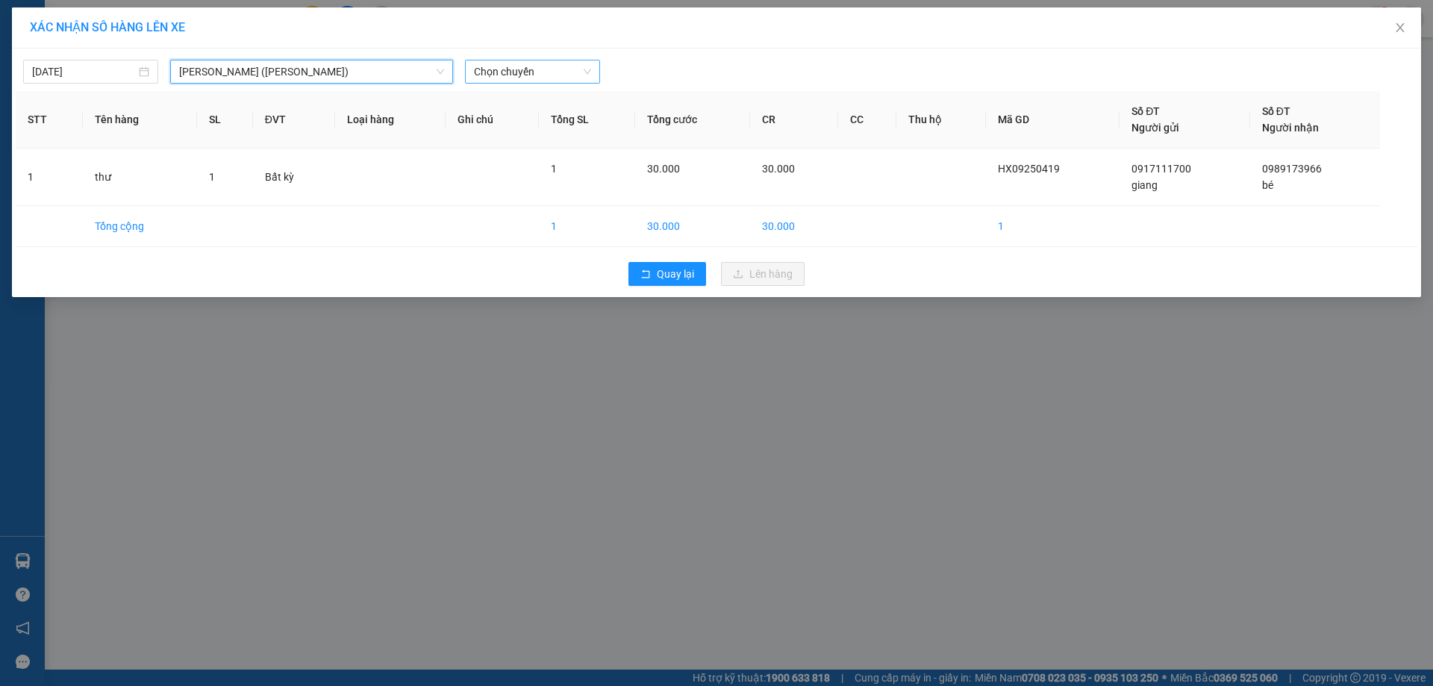
click at [537, 75] on span "Chọn chuyến" at bounding box center [532, 71] width 117 height 22
type input "08"
click at [571, 123] on div "Thêm chuyến " 08:00 "" at bounding box center [544, 125] width 159 height 25
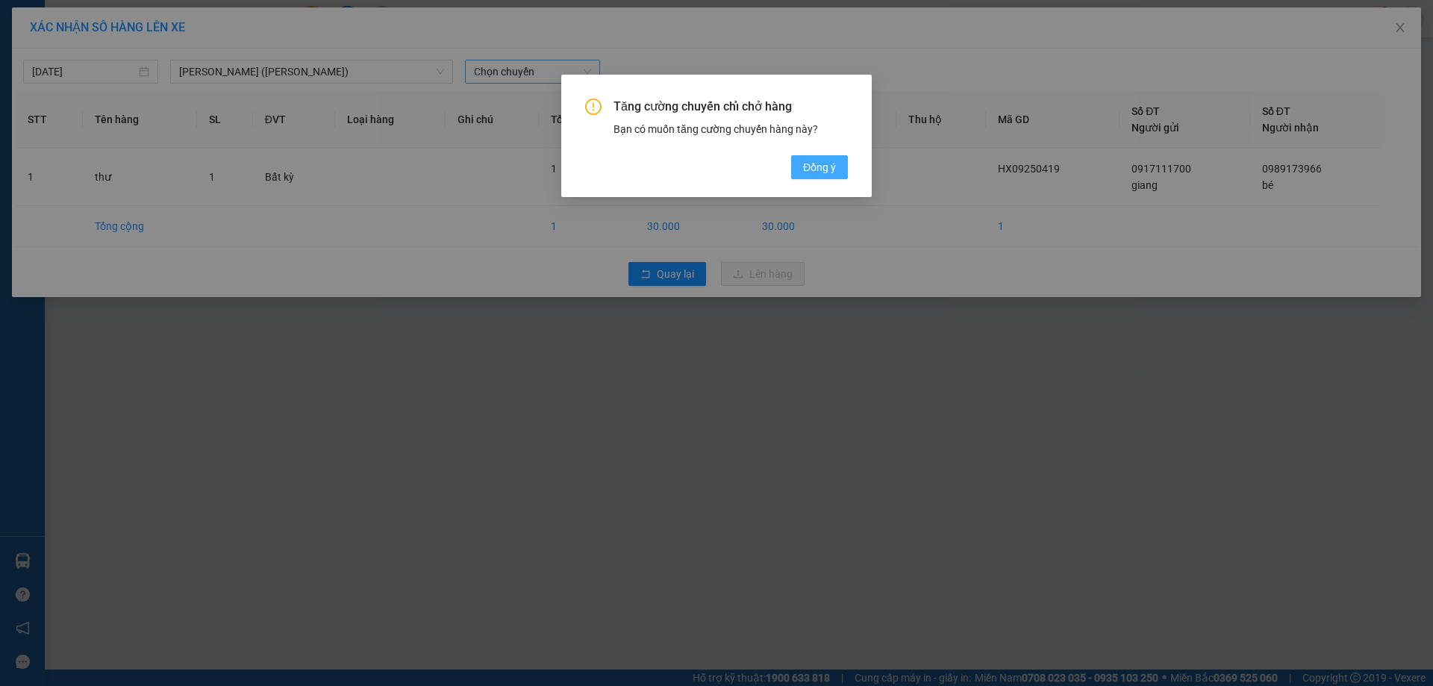
click at [816, 163] on span "Đồng ý" at bounding box center [819, 167] width 33 height 16
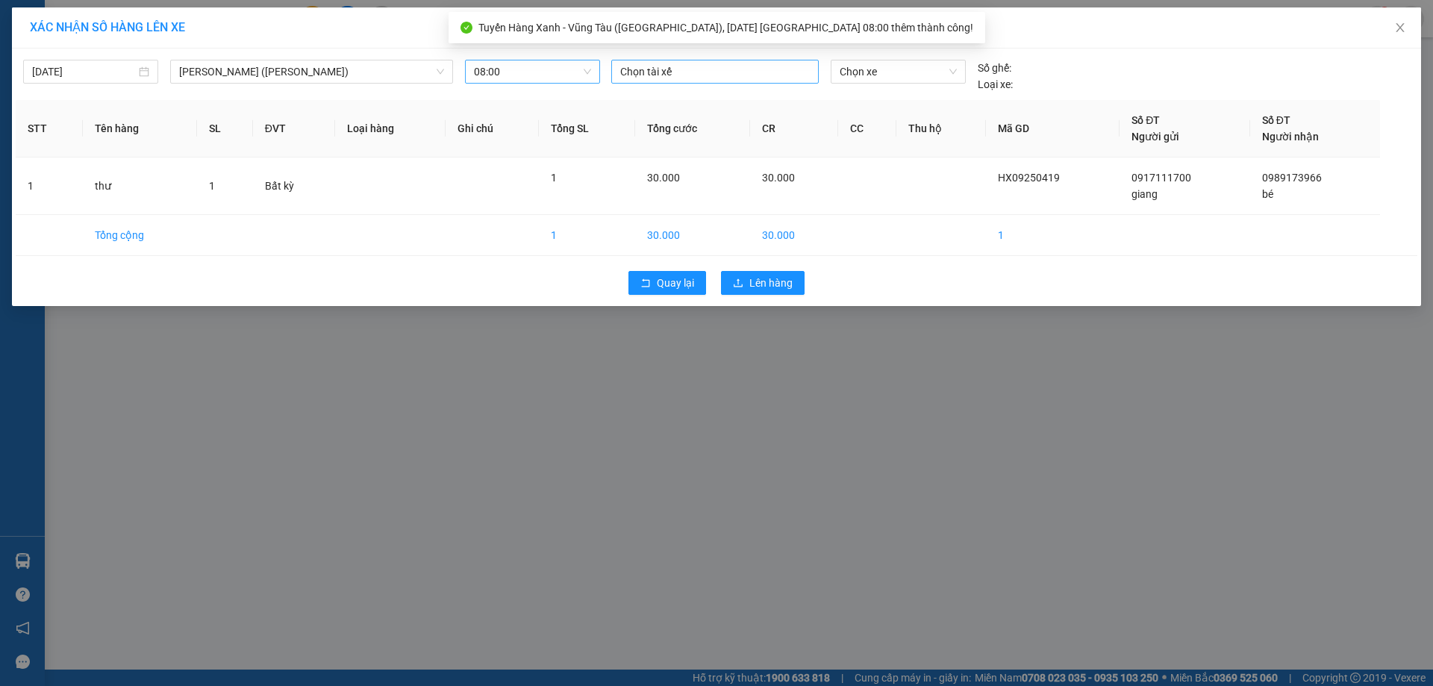
click at [723, 66] on div at bounding box center [715, 72] width 200 height 18
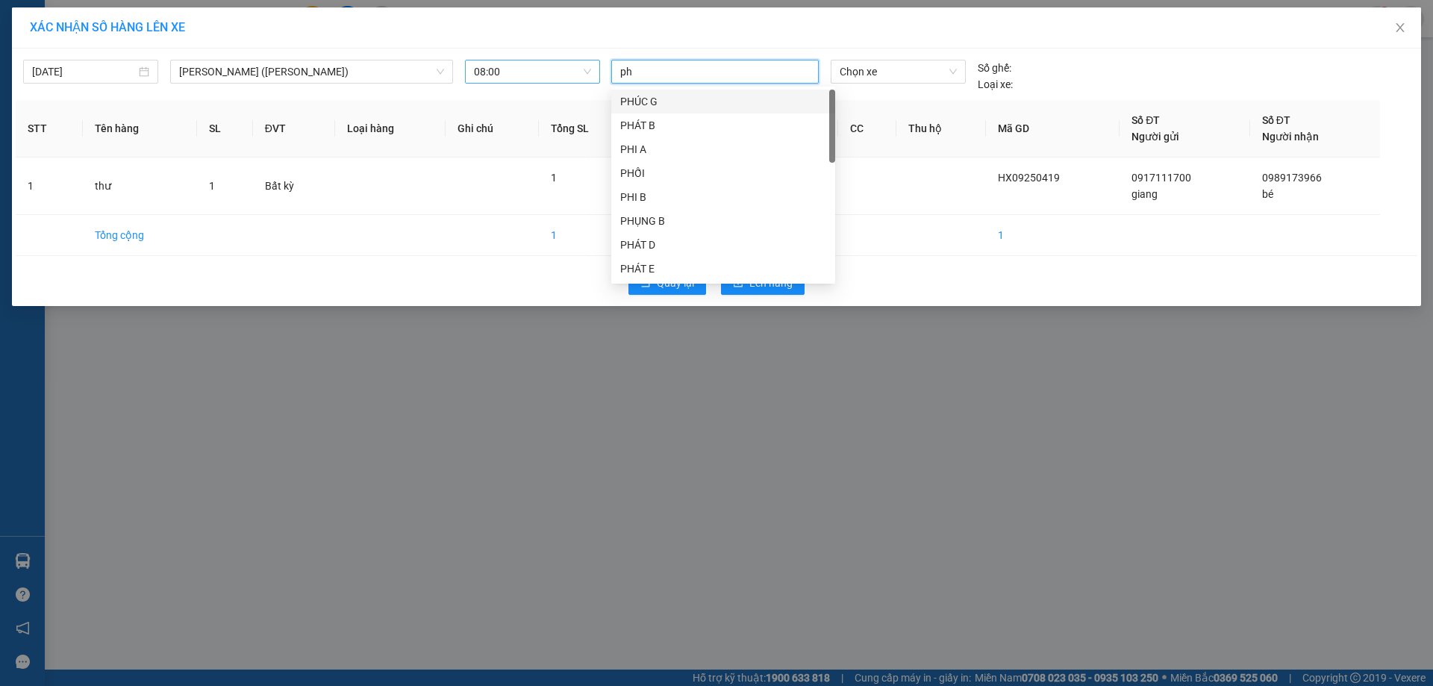
type input "p"
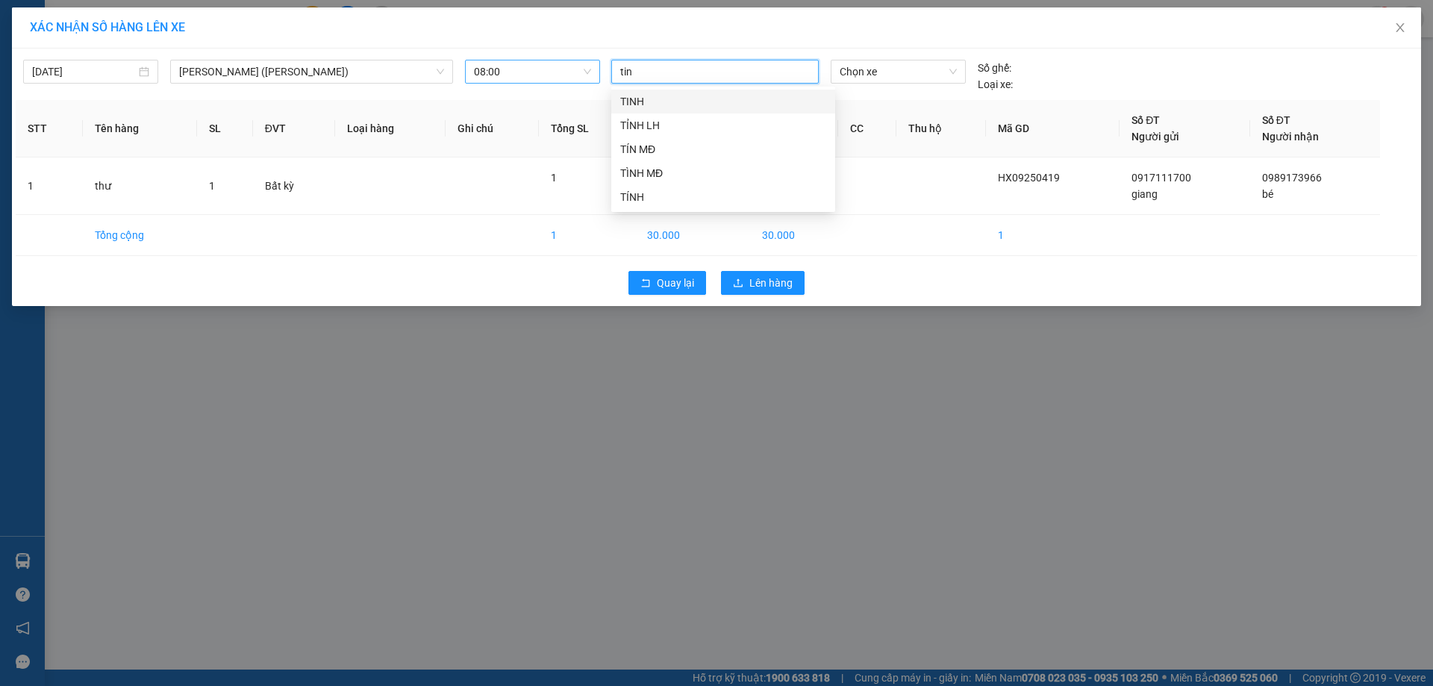
type input "tin m"
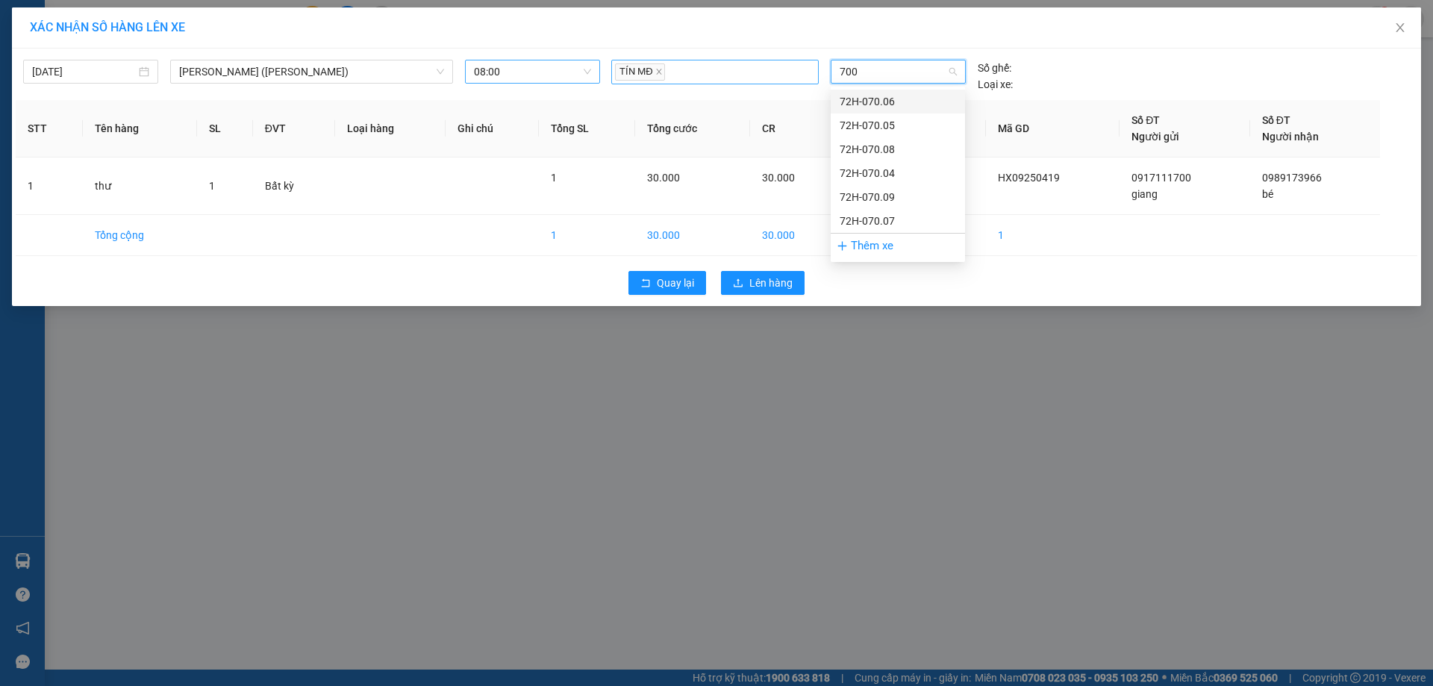
type input "7004"
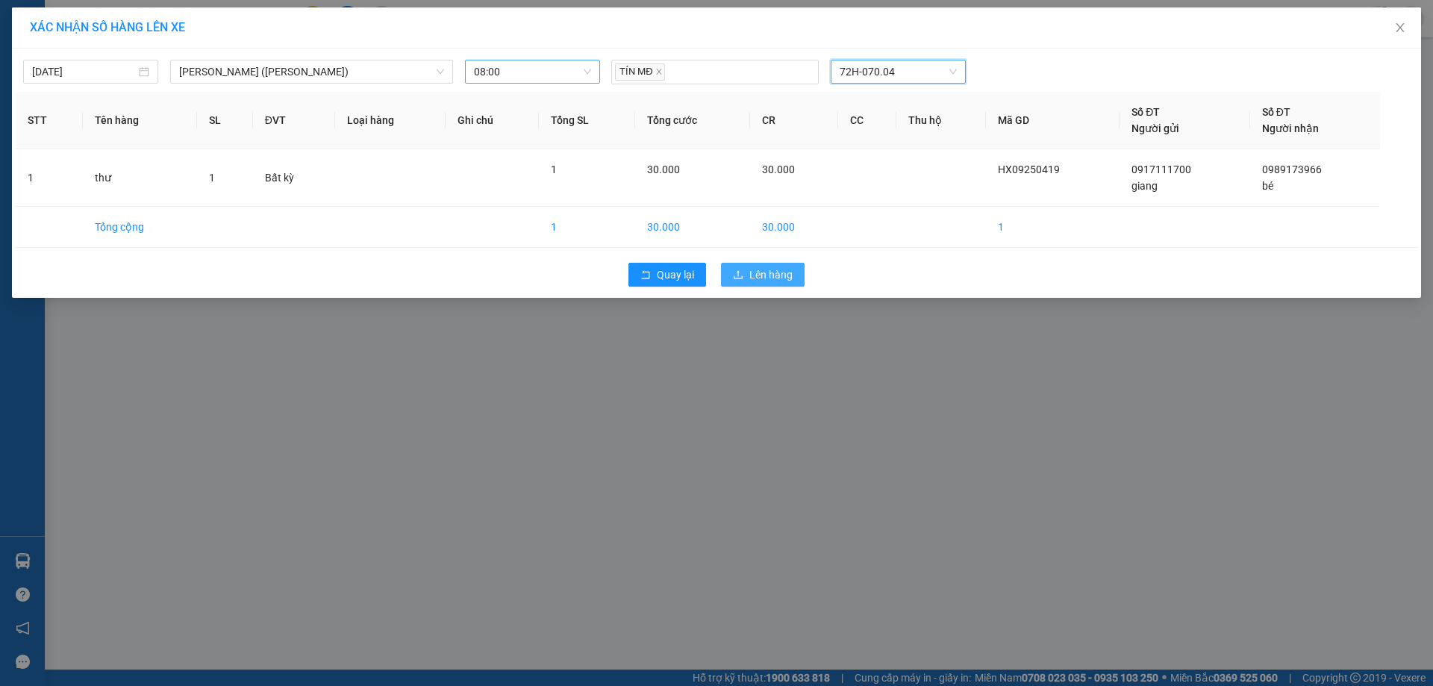
click at [766, 281] on span "Lên hàng" at bounding box center [770, 274] width 43 height 16
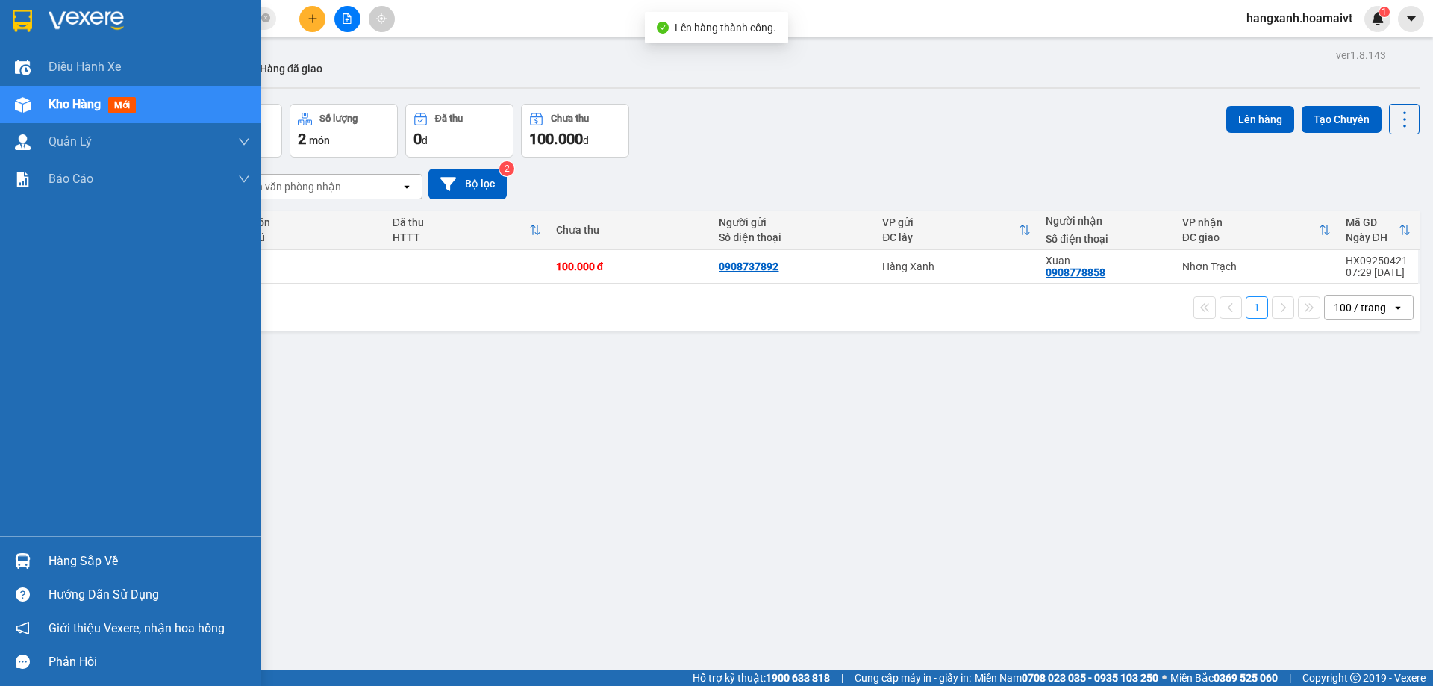
drag, startPoint x: 0, startPoint y: 72, endPoint x: 195, endPoint y: 92, distance: 195.8
click at [0, 71] on div "Điều hành xe" at bounding box center [130, 67] width 261 height 37
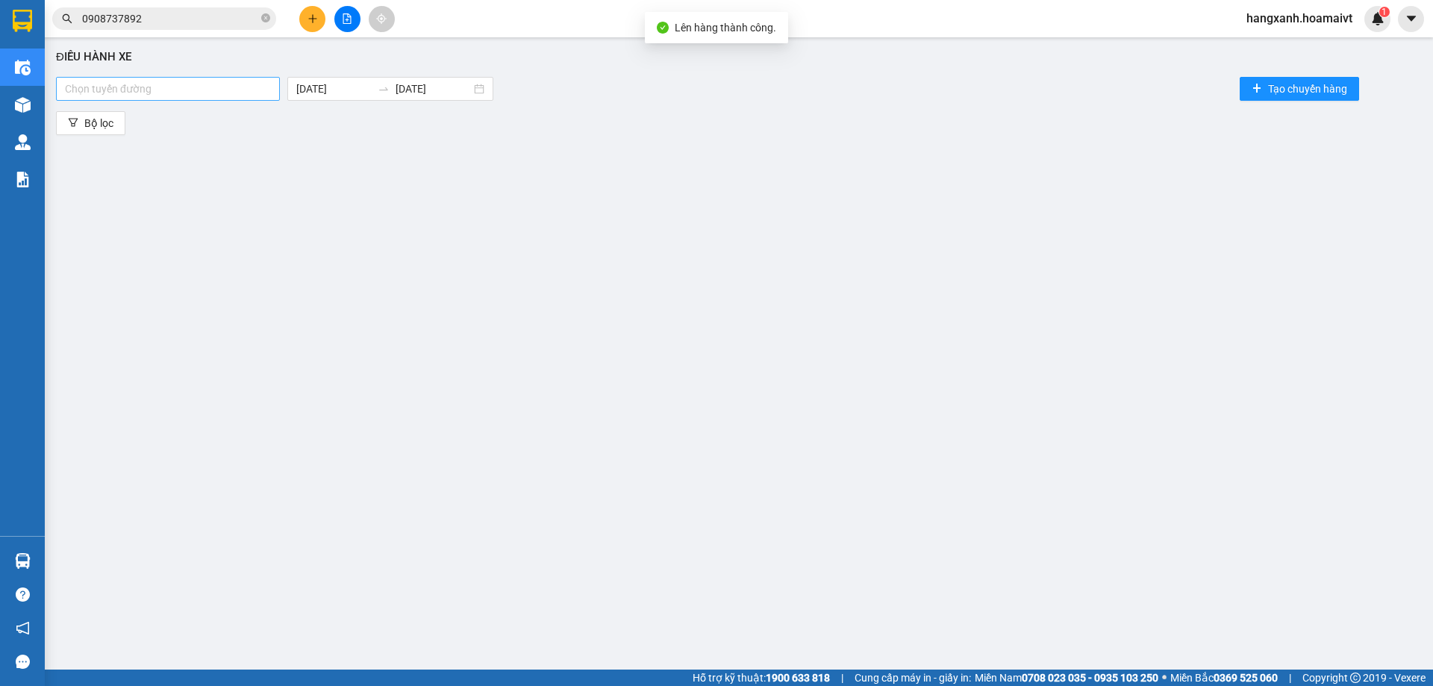
click at [237, 89] on div at bounding box center [168, 89] width 216 height 18
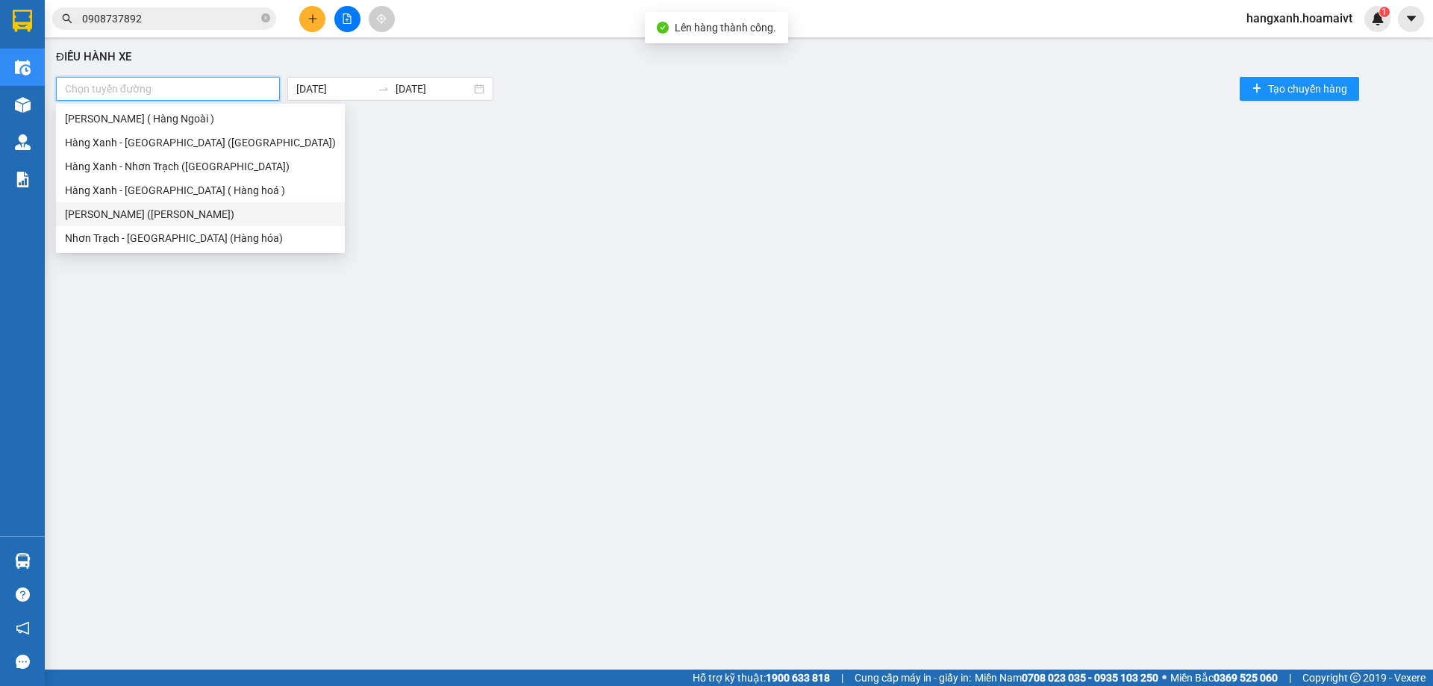
click at [185, 215] on div "[PERSON_NAME] ([PERSON_NAME])" at bounding box center [200, 214] width 271 height 16
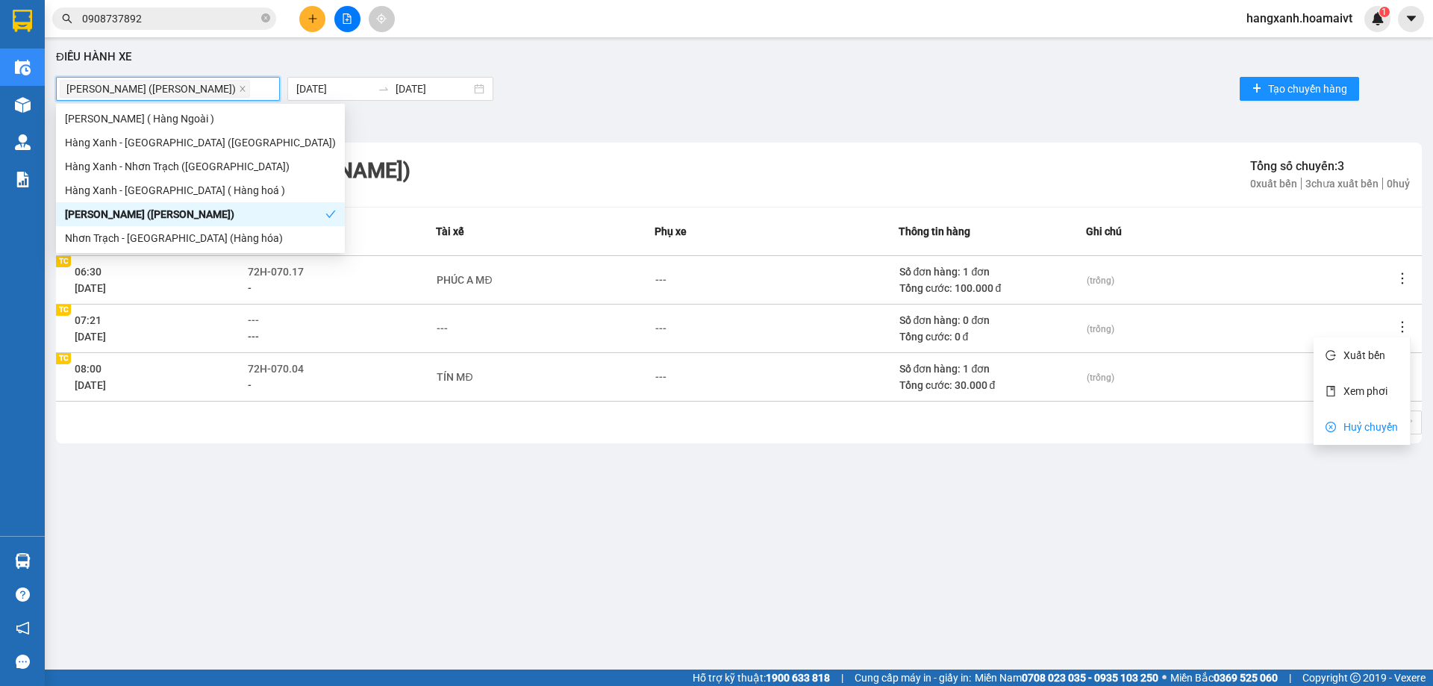
click at [1382, 431] on span "Huỷ chuyến" at bounding box center [1370, 427] width 54 height 12
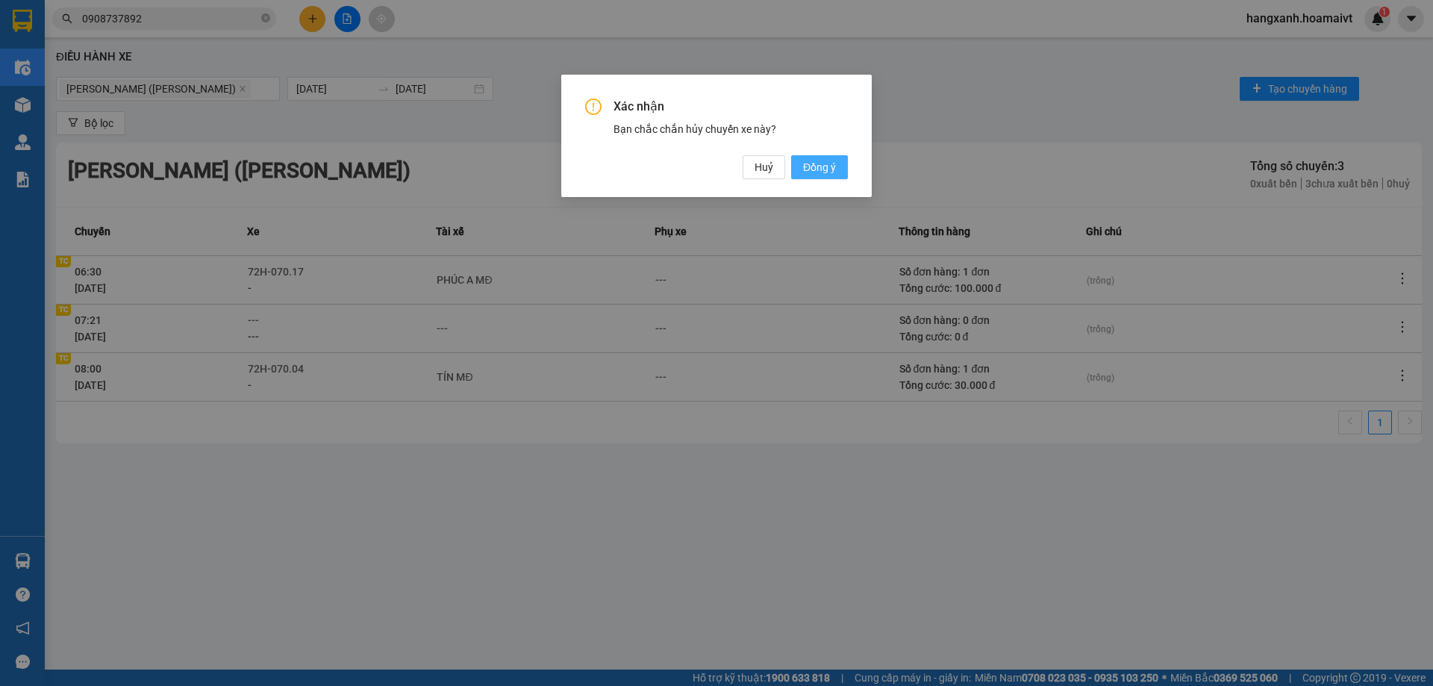
click at [807, 156] on button "Đồng ý" at bounding box center [819, 167] width 57 height 24
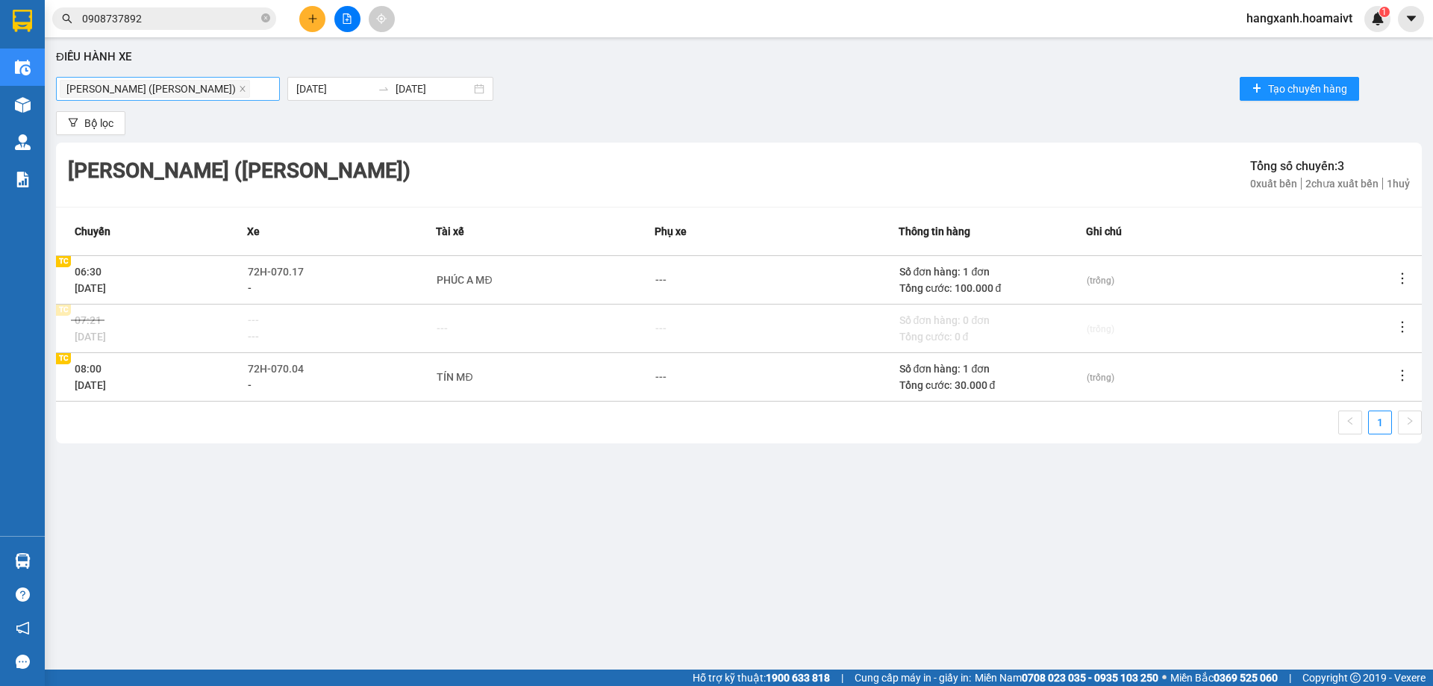
click at [246, 89] on div "[PERSON_NAME] ([PERSON_NAME])" at bounding box center [168, 88] width 216 height 21
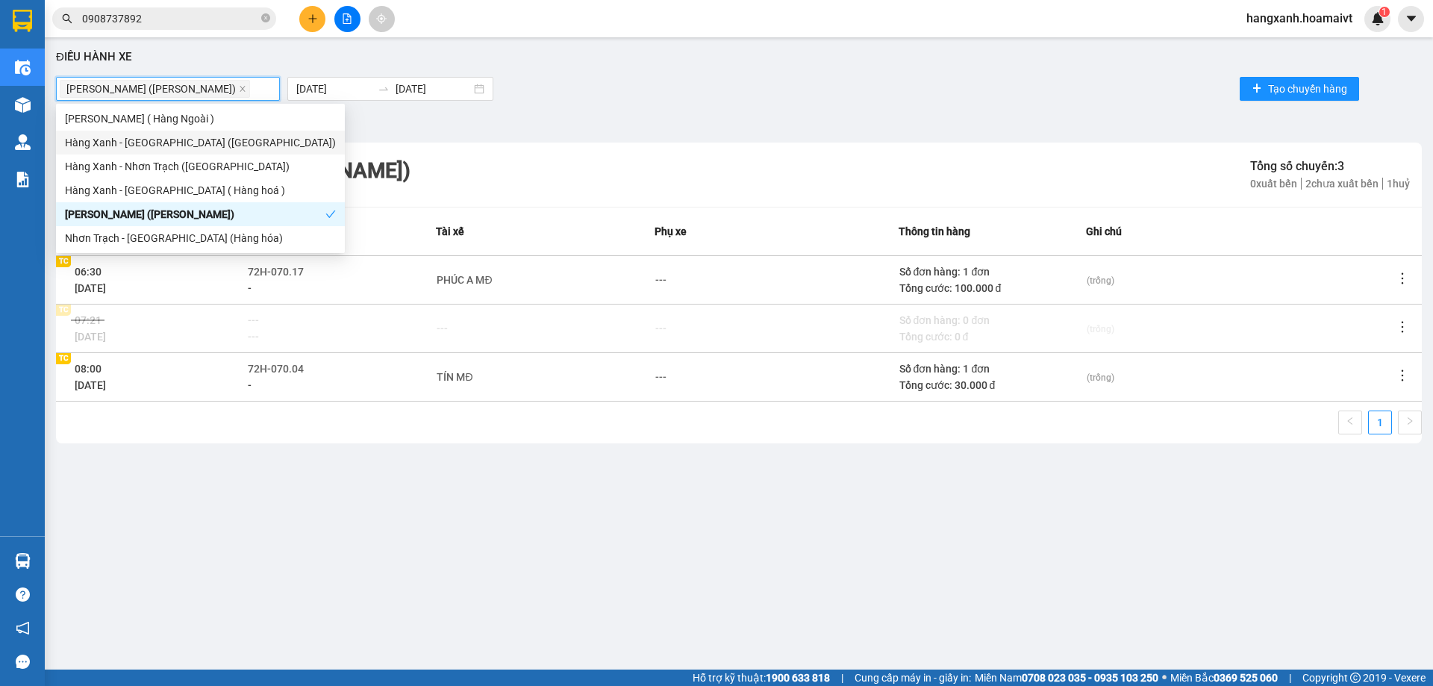
click at [209, 140] on div "Hàng Xanh - [GEOGRAPHIC_DATA] ([GEOGRAPHIC_DATA])" at bounding box center [200, 142] width 271 height 16
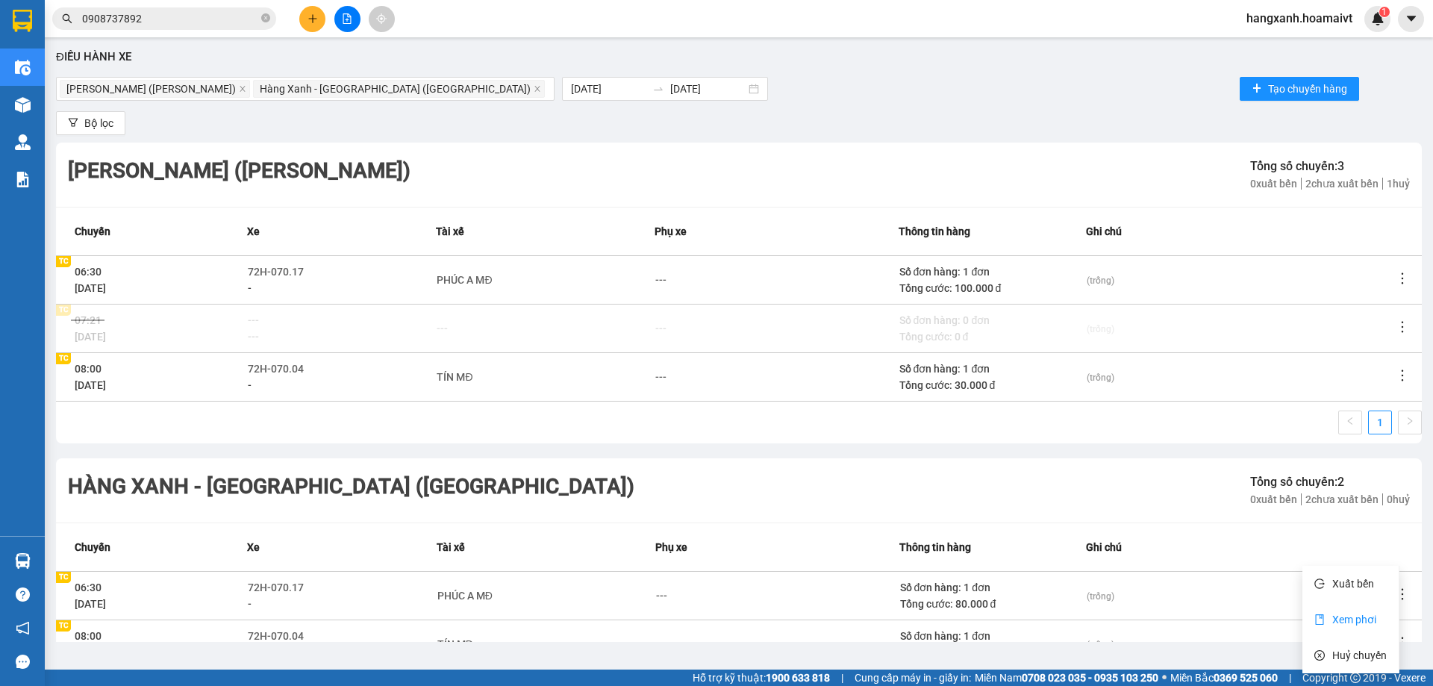
click at [1370, 615] on span "Xem phơi" at bounding box center [1354, 619] width 44 height 12
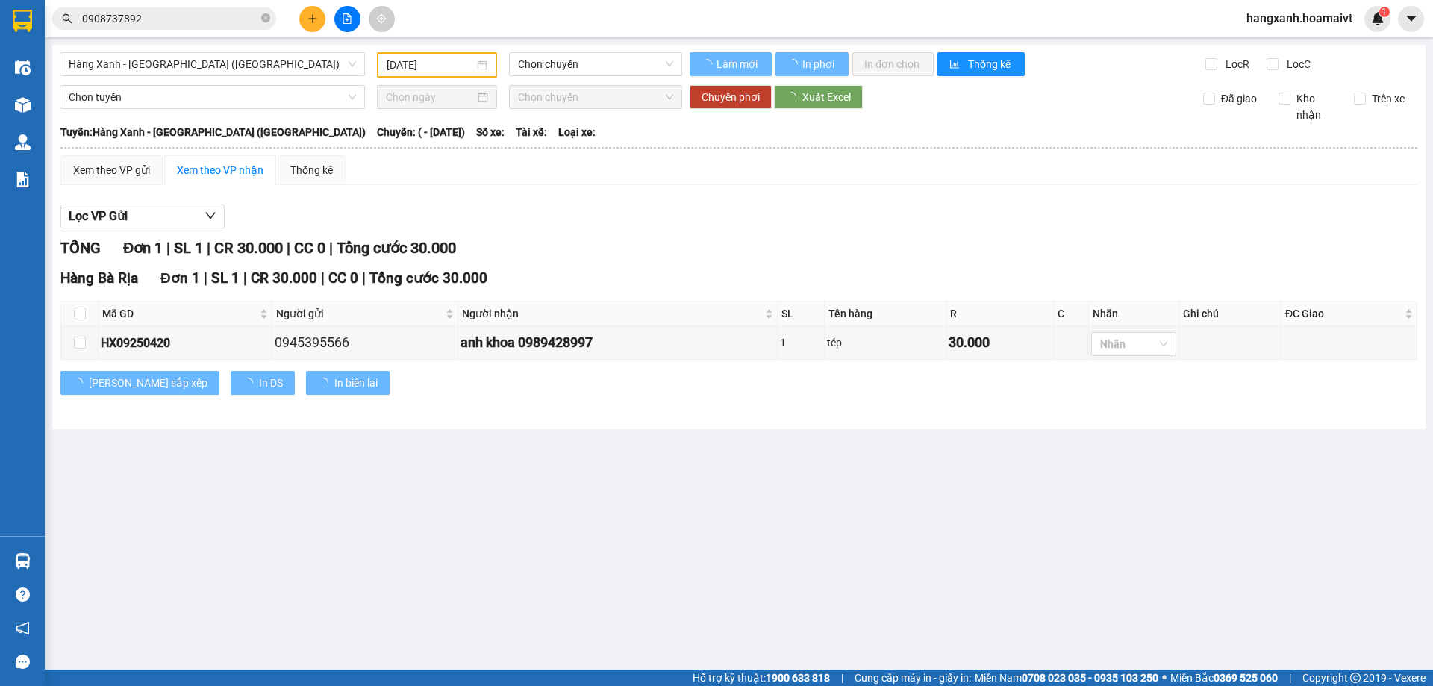
type input "[DATE]"
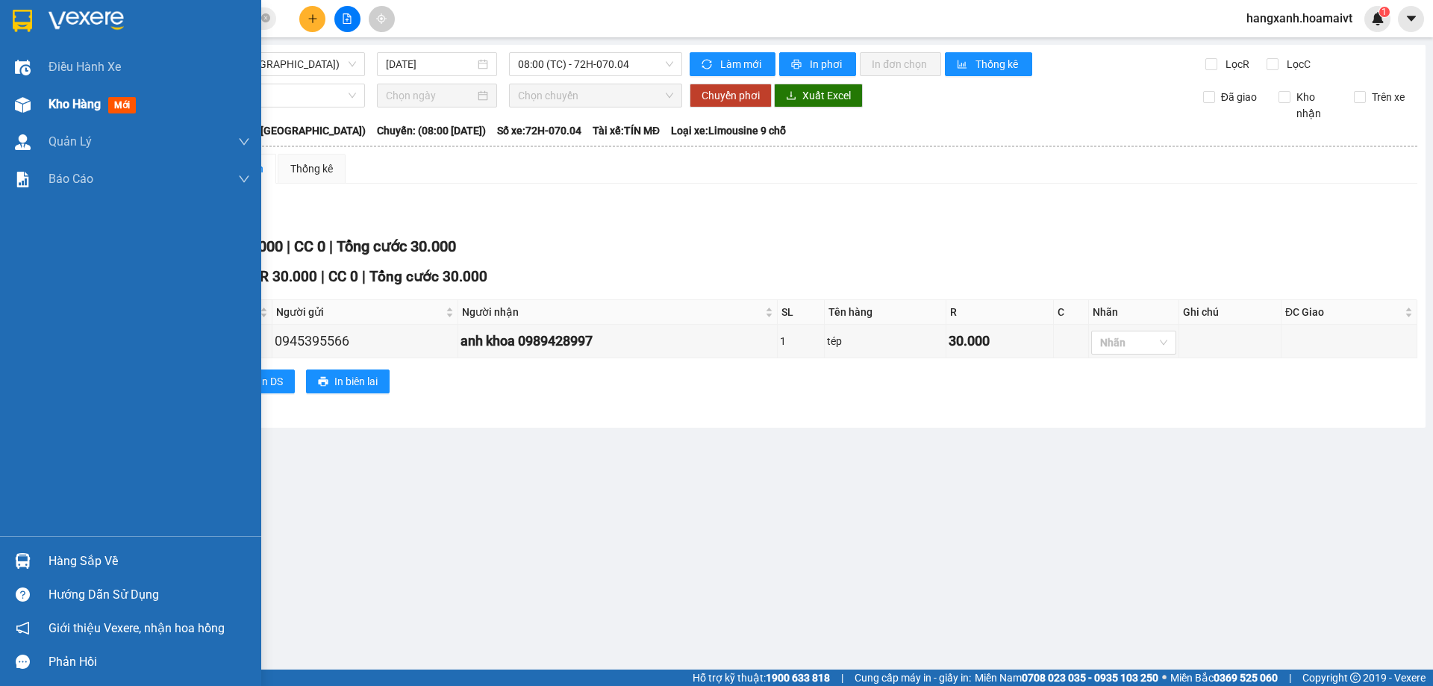
click at [5, 108] on div "Kho hàng mới" at bounding box center [130, 104] width 261 height 37
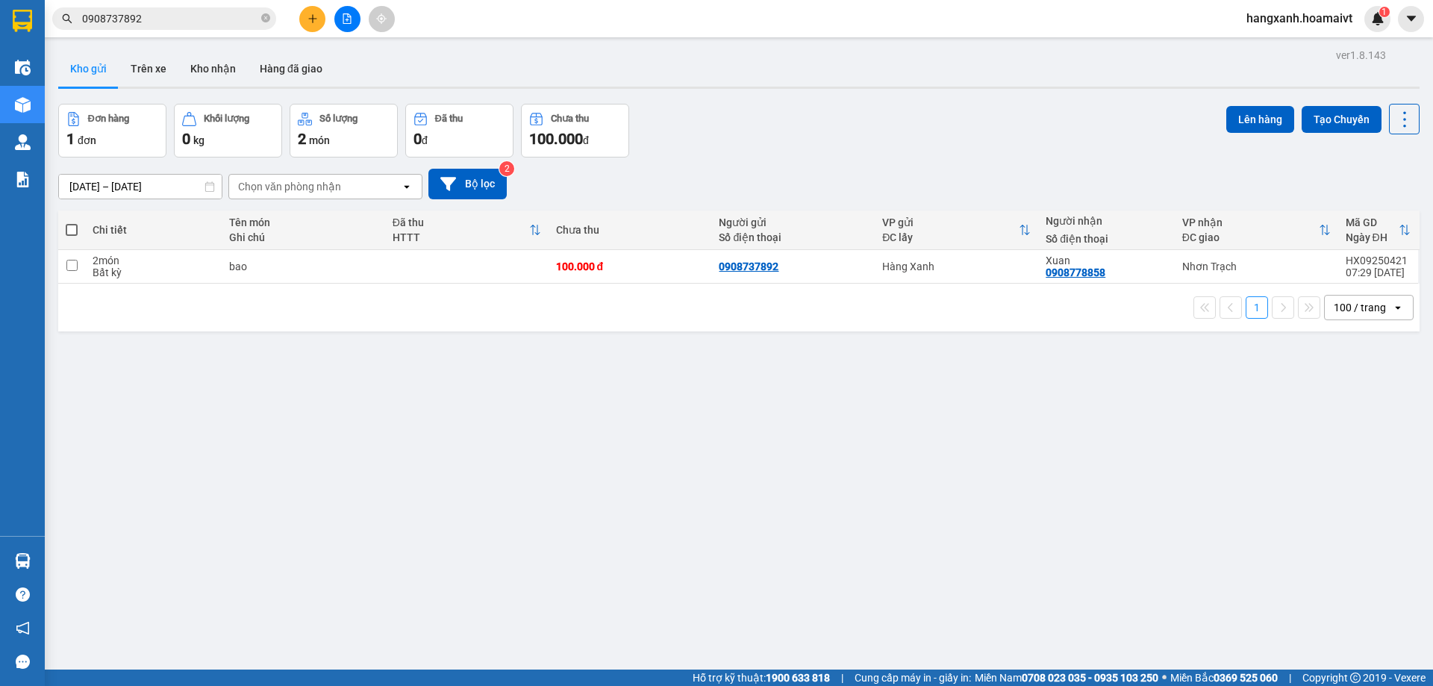
click at [1120, 256] on div "Xuan" at bounding box center [1106, 260] width 121 height 12
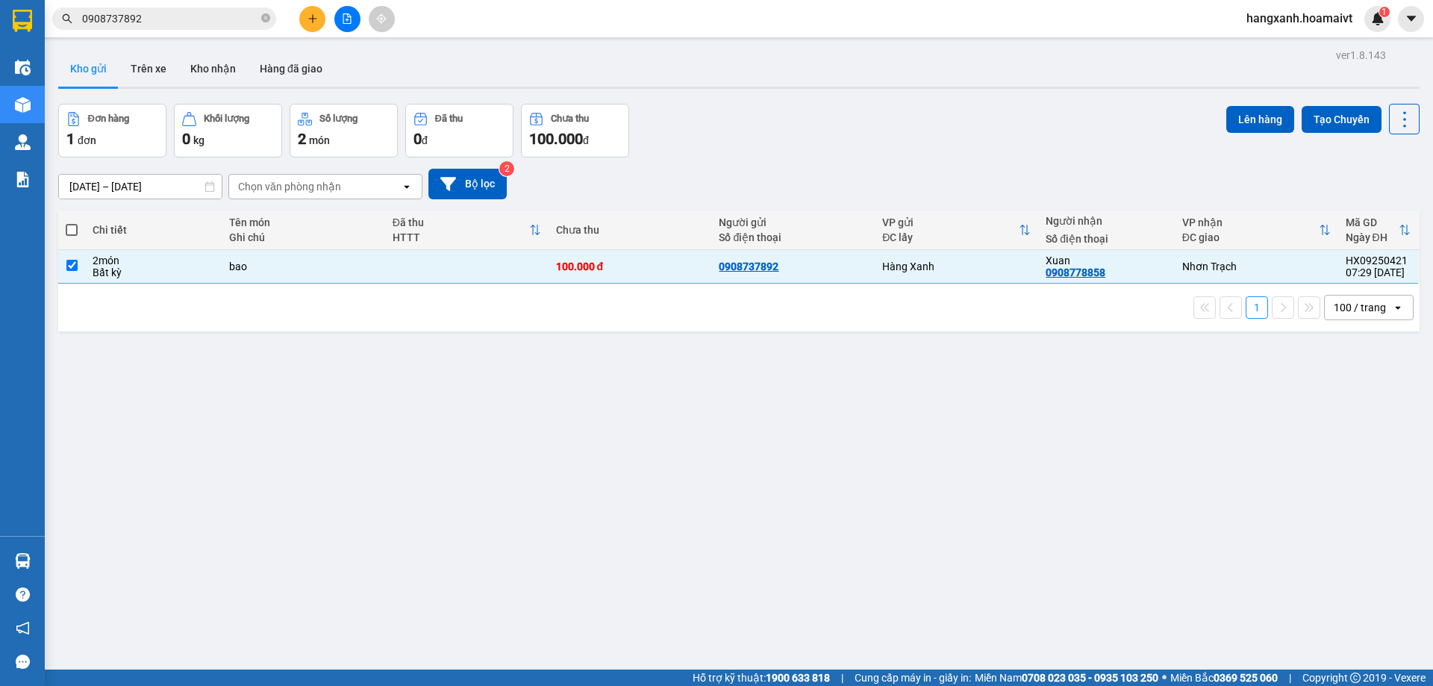
click at [1255, 140] on div "Lên hàng Tạo Chuyến" at bounding box center [1322, 131] width 193 height 54
click at [1261, 122] on button "Lên hàng" at bounding box center [1260, 119] width 68 height 27
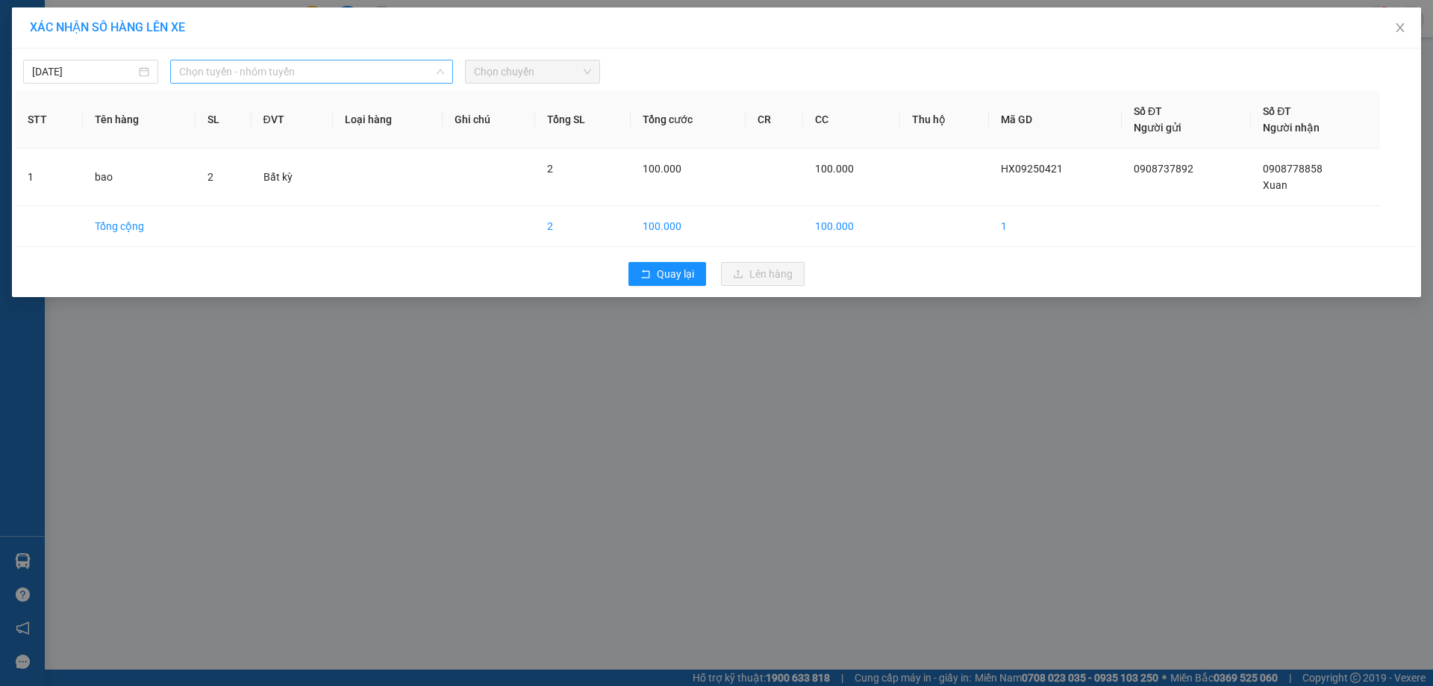
click at [263, 69] on span "Chọn tuyến - nhóm tuyến" at bounding box center [311, 71] width 265 height 22
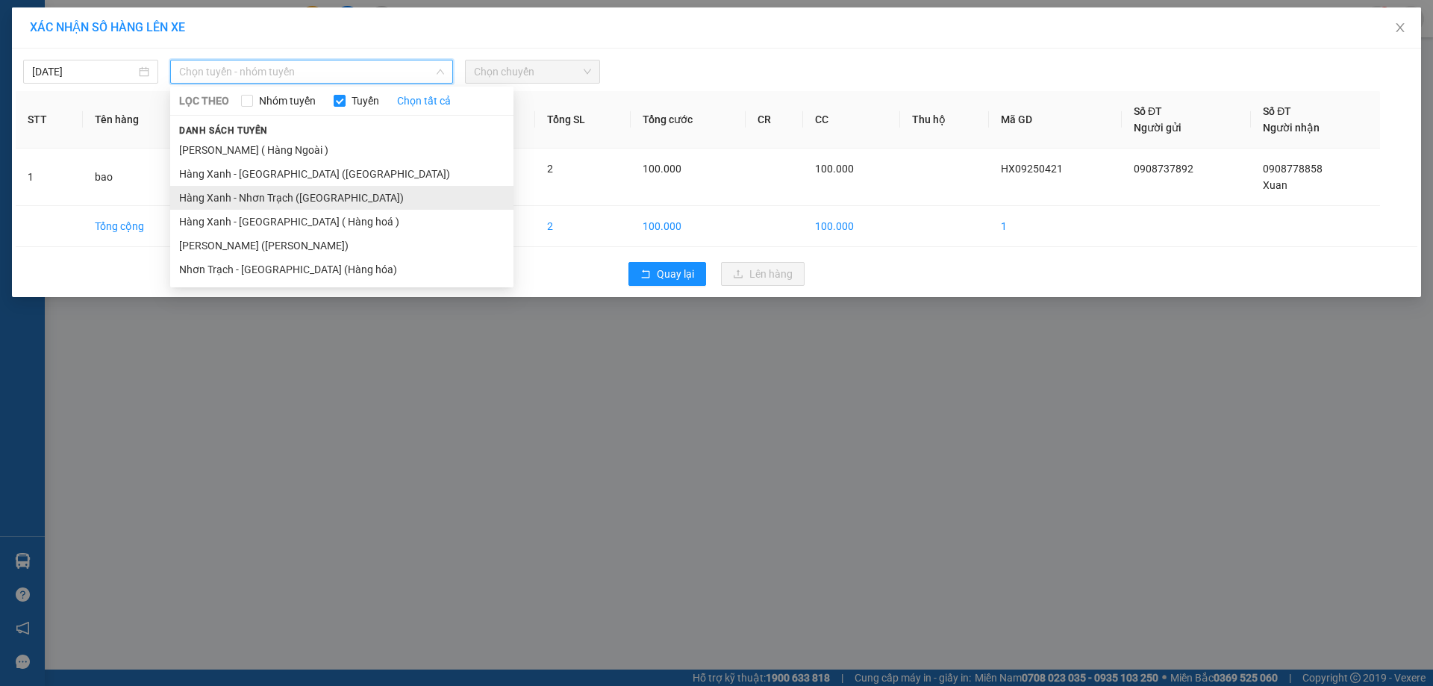
click at [304, 203] on li "Hàng Xanh - Nhơn Trạch ([GEOGRAPHIC_DATA])" at bounding box center [341, 198] width 343 height 24
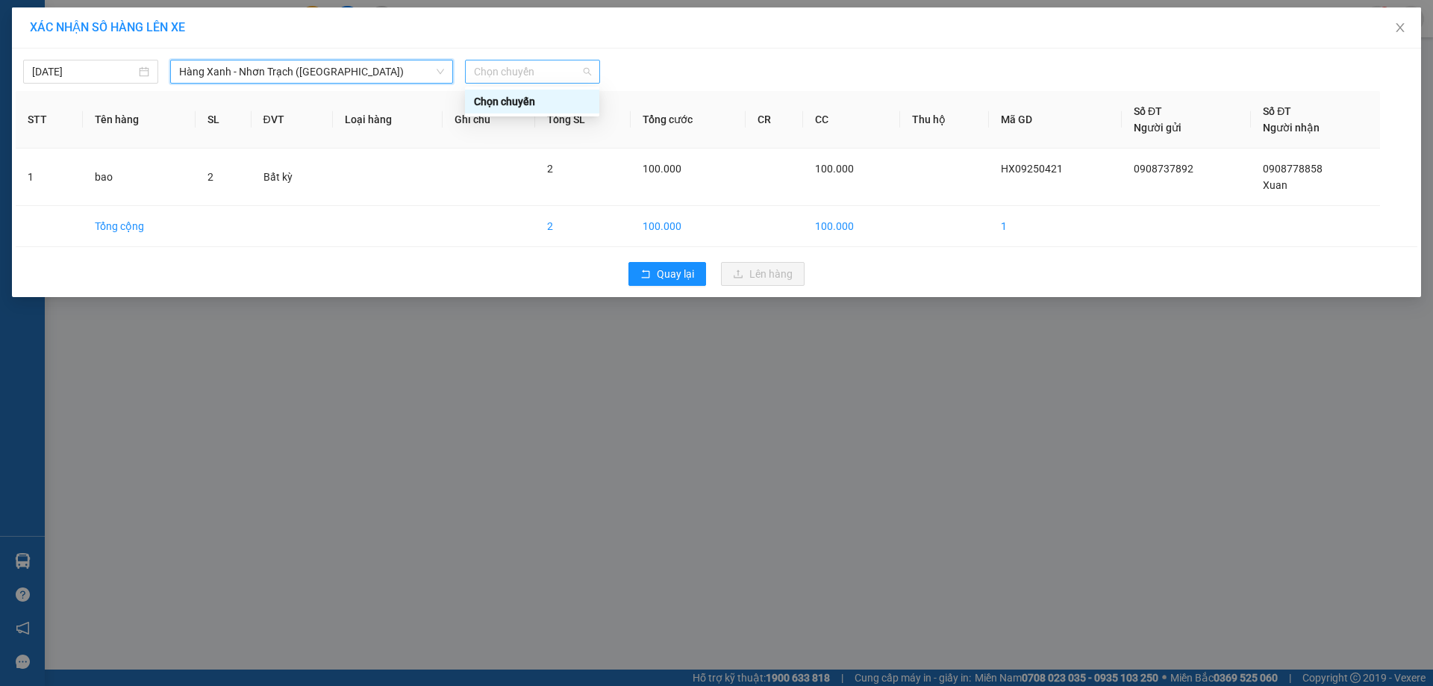
click at [557, 63] on span "Chọn chuyến" at bounding box center [532, 71] width 117 height 22
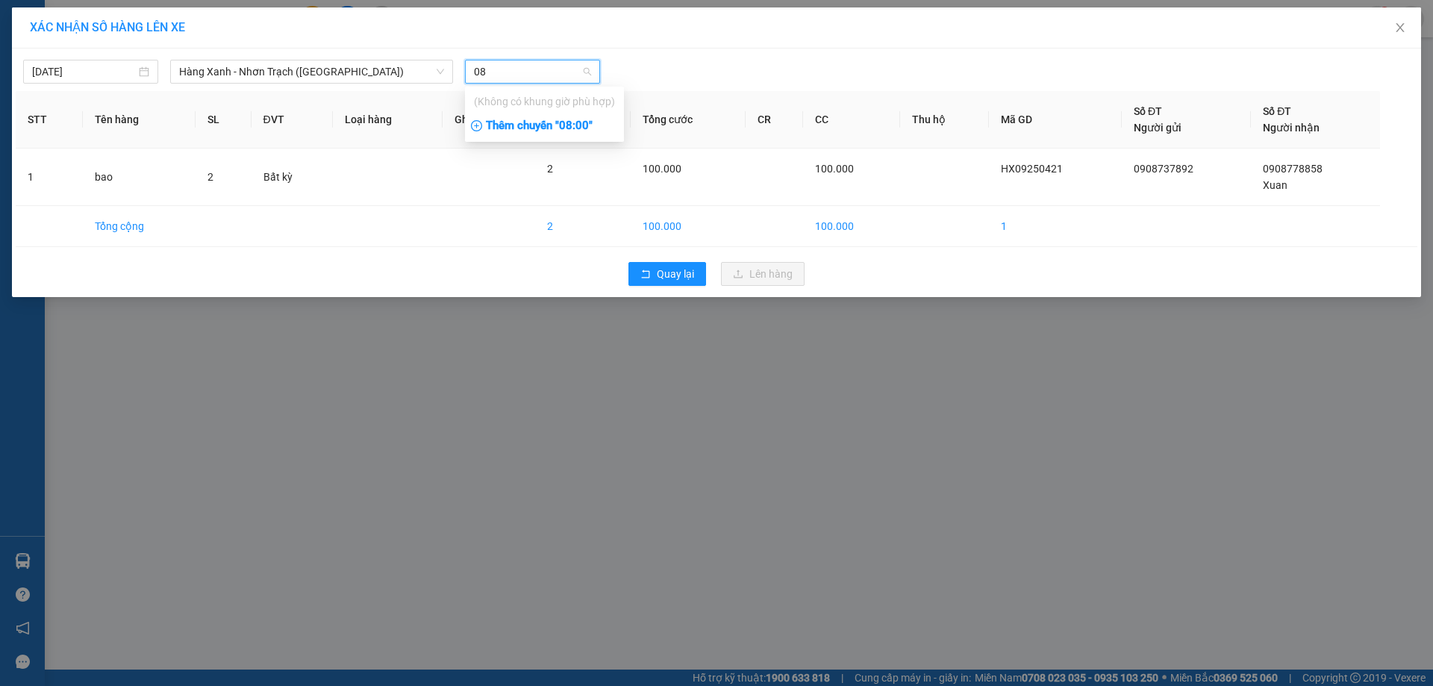
type input "08"
click at [579, 126] on div "Thêm chuyến " 08:00 "" at bounding box center [544, 125] width 159 height 25
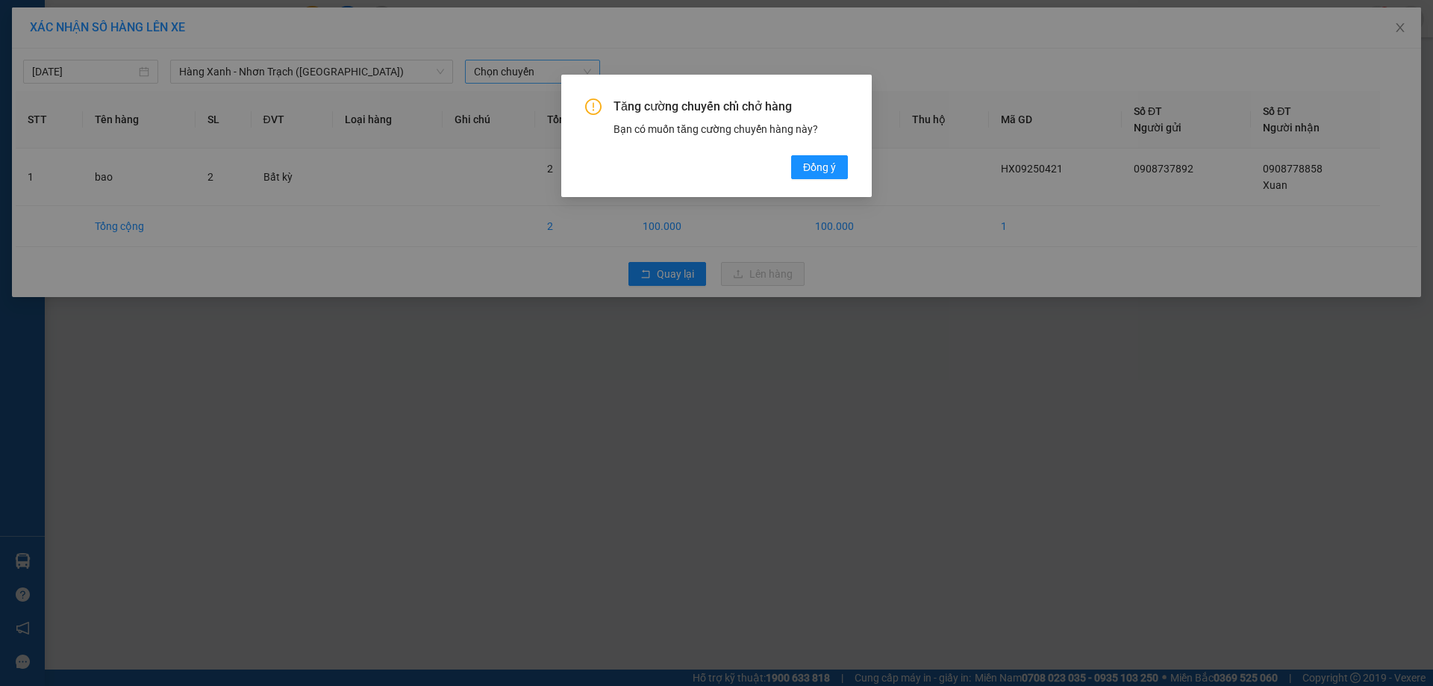
drag, startPoint x: 818, startPoint y: 176, endPoint x: 810, endPoint y: 164, distance: 14.1
click at [818, 175] on button "Đồng ý" at bounding box center [819, 167] width 57 height 24
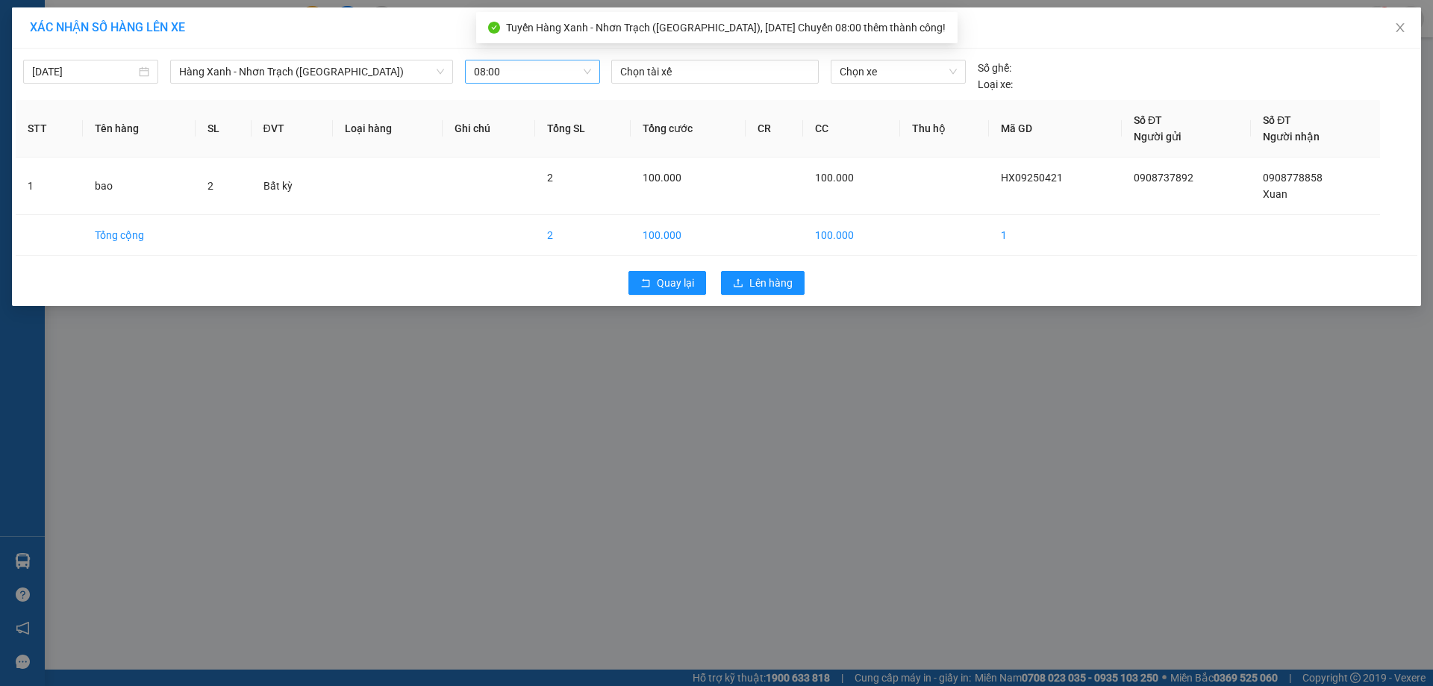
click at [712, 58] on div "12/09/2025 Hàng Xanh - Nhơn Trạch (Hàng Hoá) LỌC THEO Nhóm tuyến Tuyến Chọn t…" at bounding box center [716, 72] width 1401 height 40
click at [710, 68] on div at bounding box center [715, 72] width 200 height 18
type input "tin m"
type input "7"
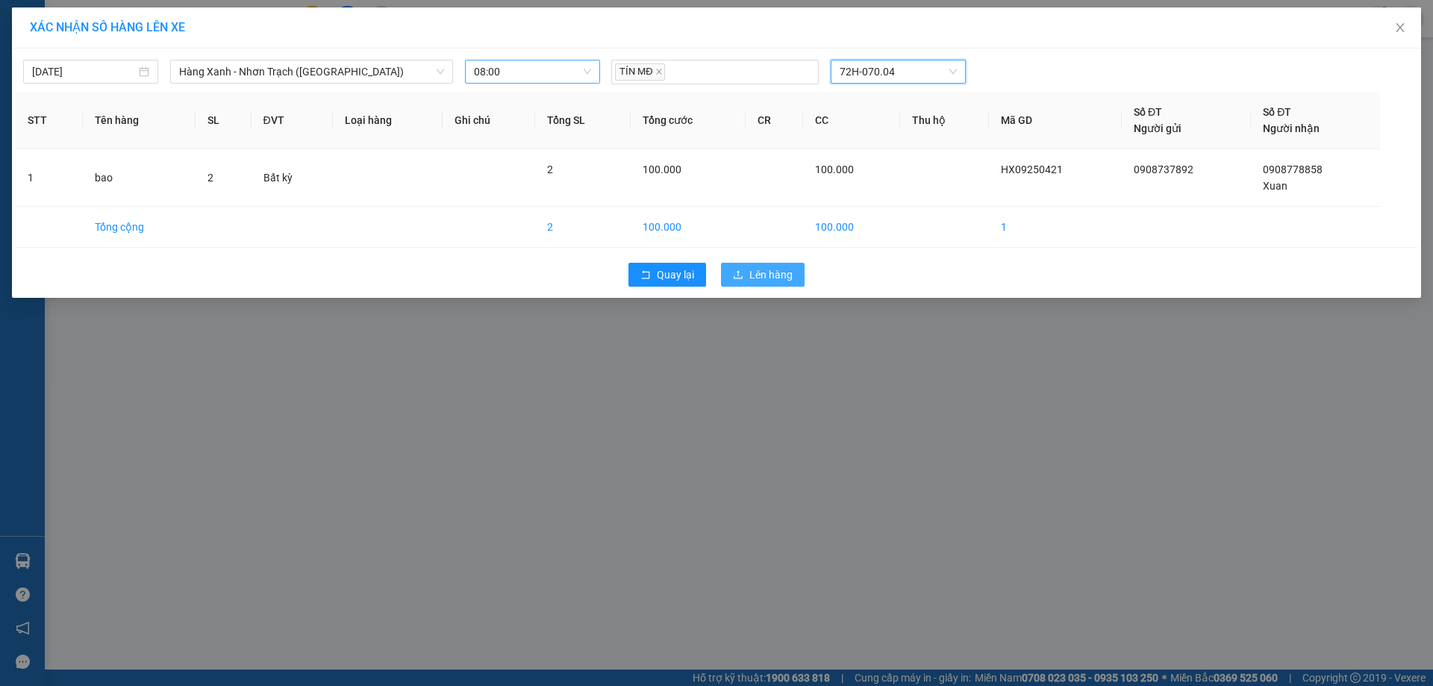
click at [751, 284] on button "Lên hàng" at bounding box center [763, 275] width 84 height 24
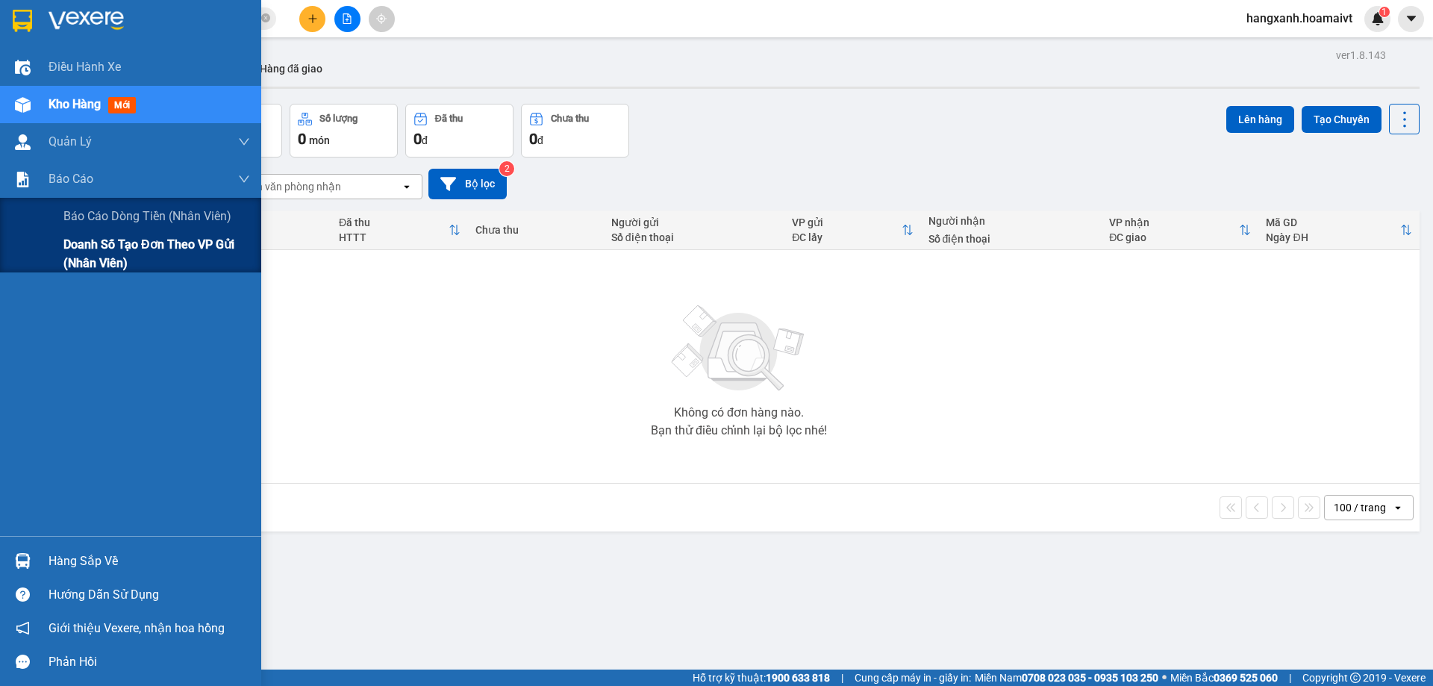
drag, startPoint x: 57, startPoint y: 270, endPoint x: 73, endPoint y: 258, distance: 19.7
click at [60, 270] on div "Doanh số tạo đơn theo VP gửi (nhân viên)" at bounding box center [130, 253] width 261 height 37
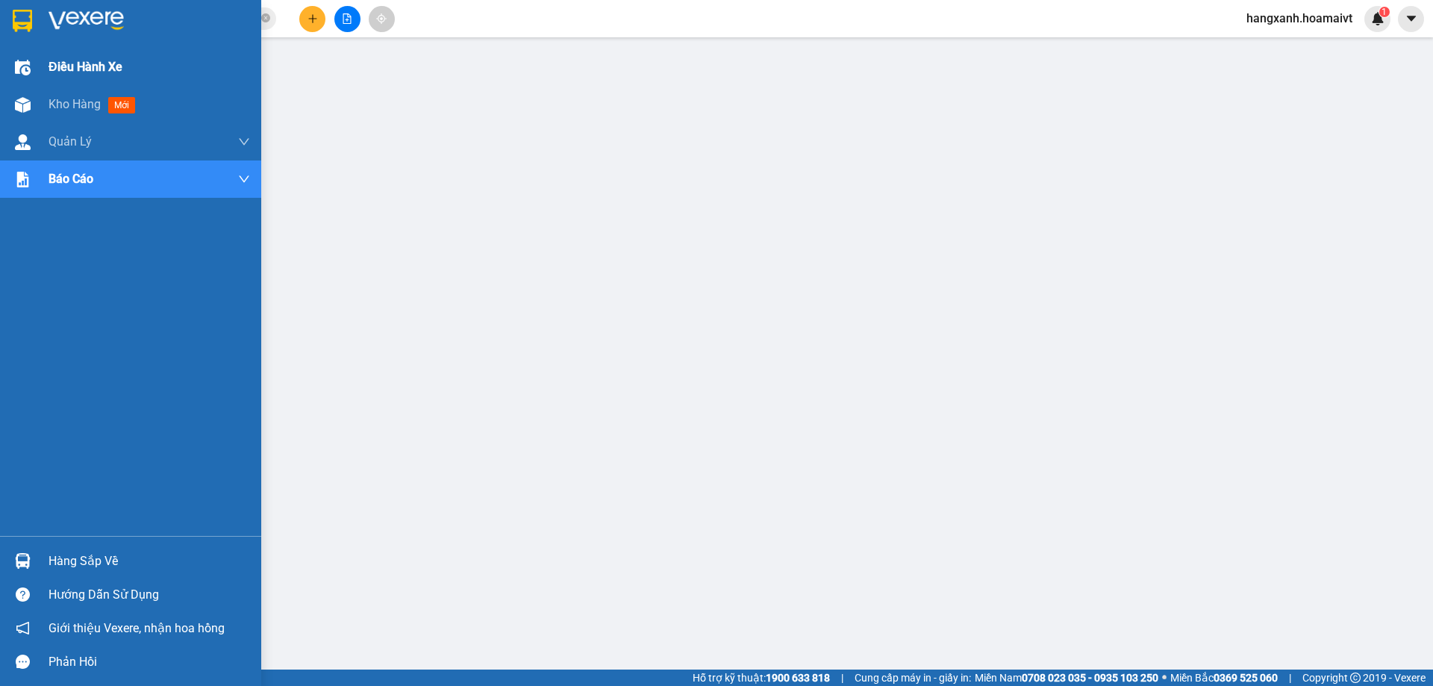
click at [39, 63] on div "Điều hành xe" at bounding box center [130, 67] width 261 height 37
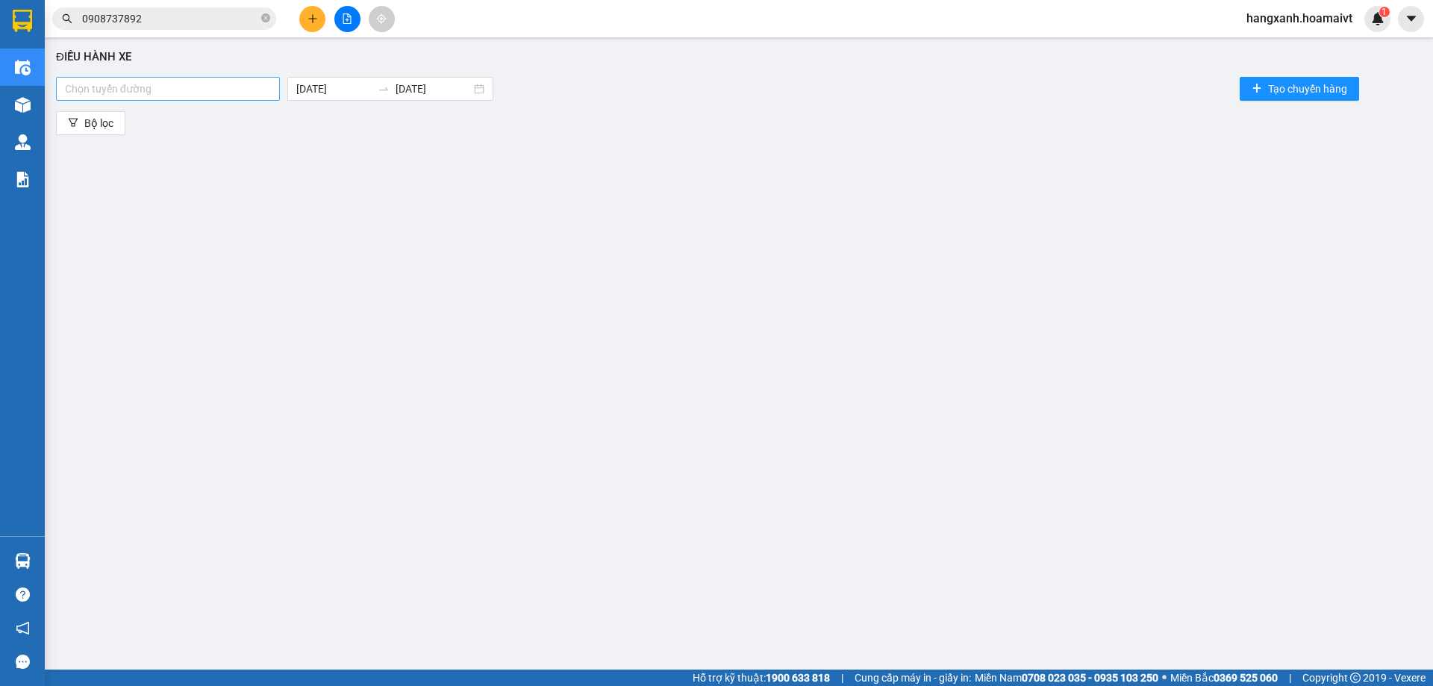
click at [237, 92] on div at bounding box center [168, 89] width 216 height 18
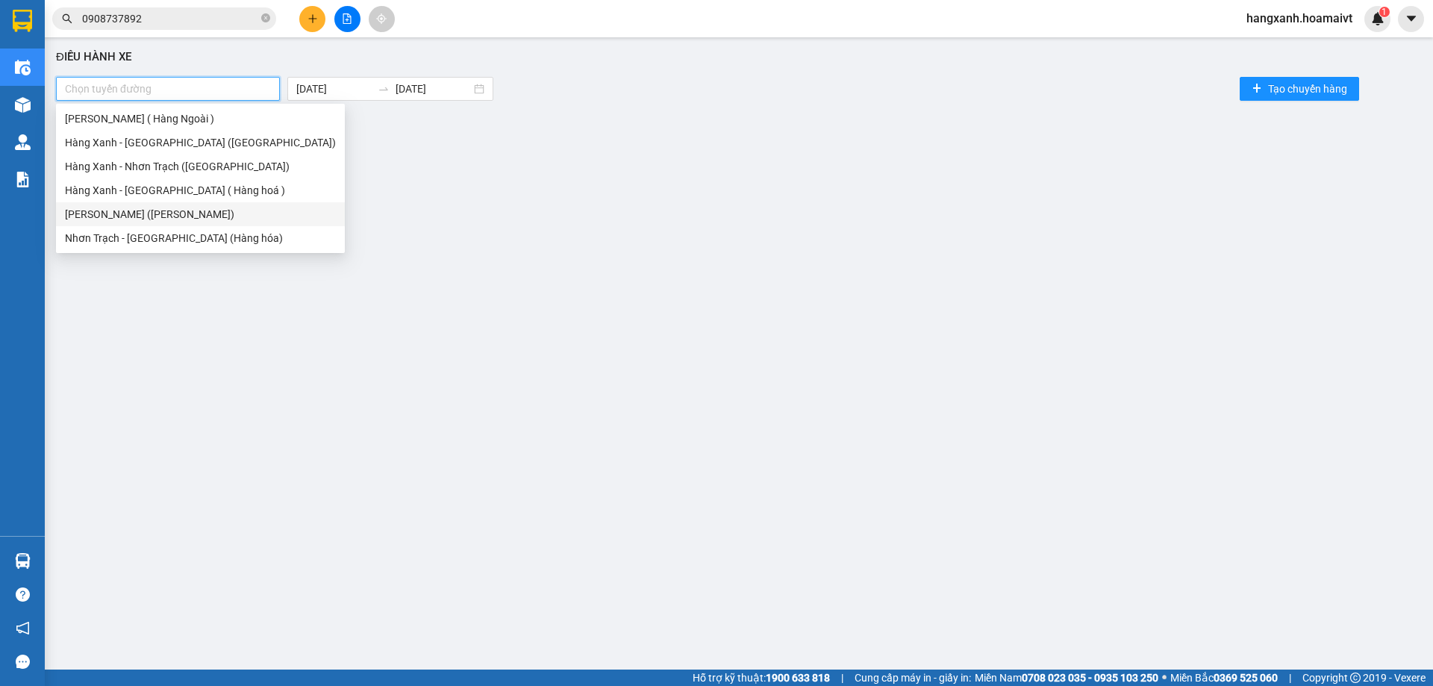
click at [181, 212] on div "[PERSON_NAME] ([PERSON_NAME])" at bounding box center [200, 214] width 271 height 16
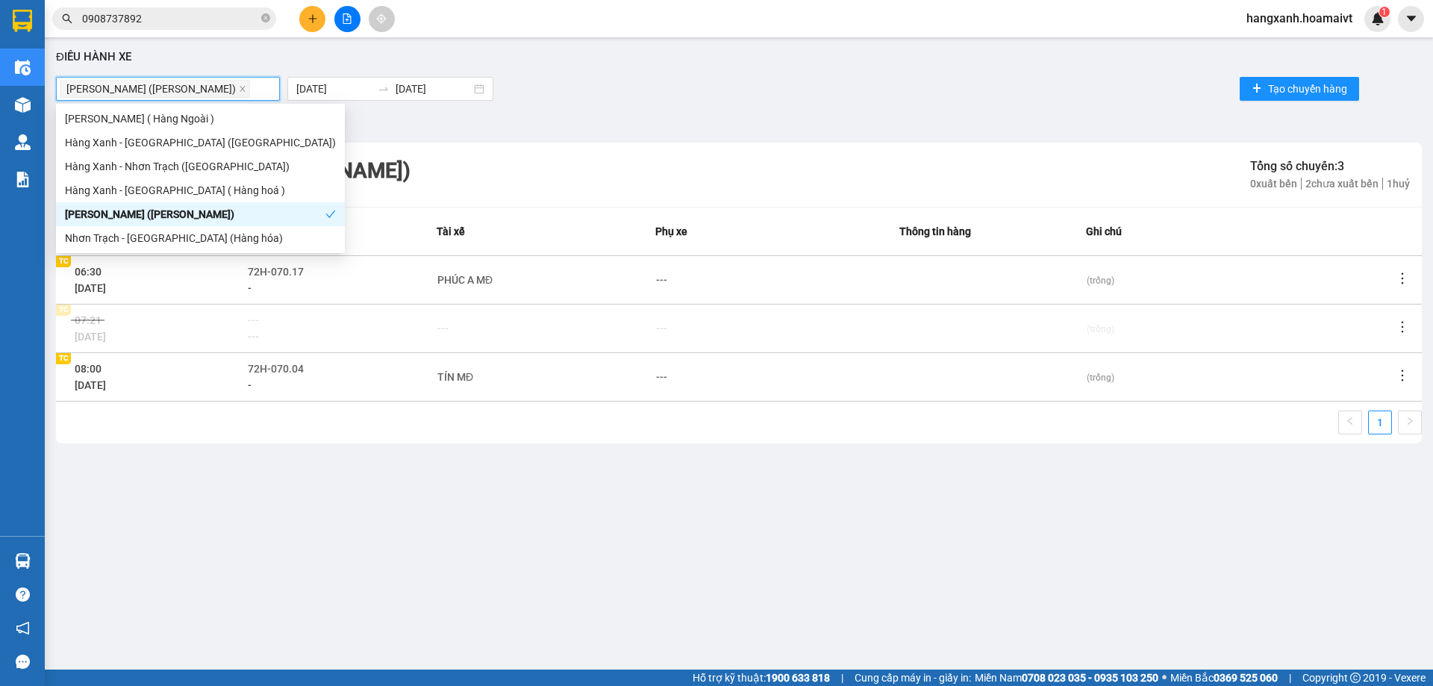
click at [181, 212] on div "[PERSON_NAME] ([PERSON_NAME])" at bounding box center [195, 214] width 260 height 16
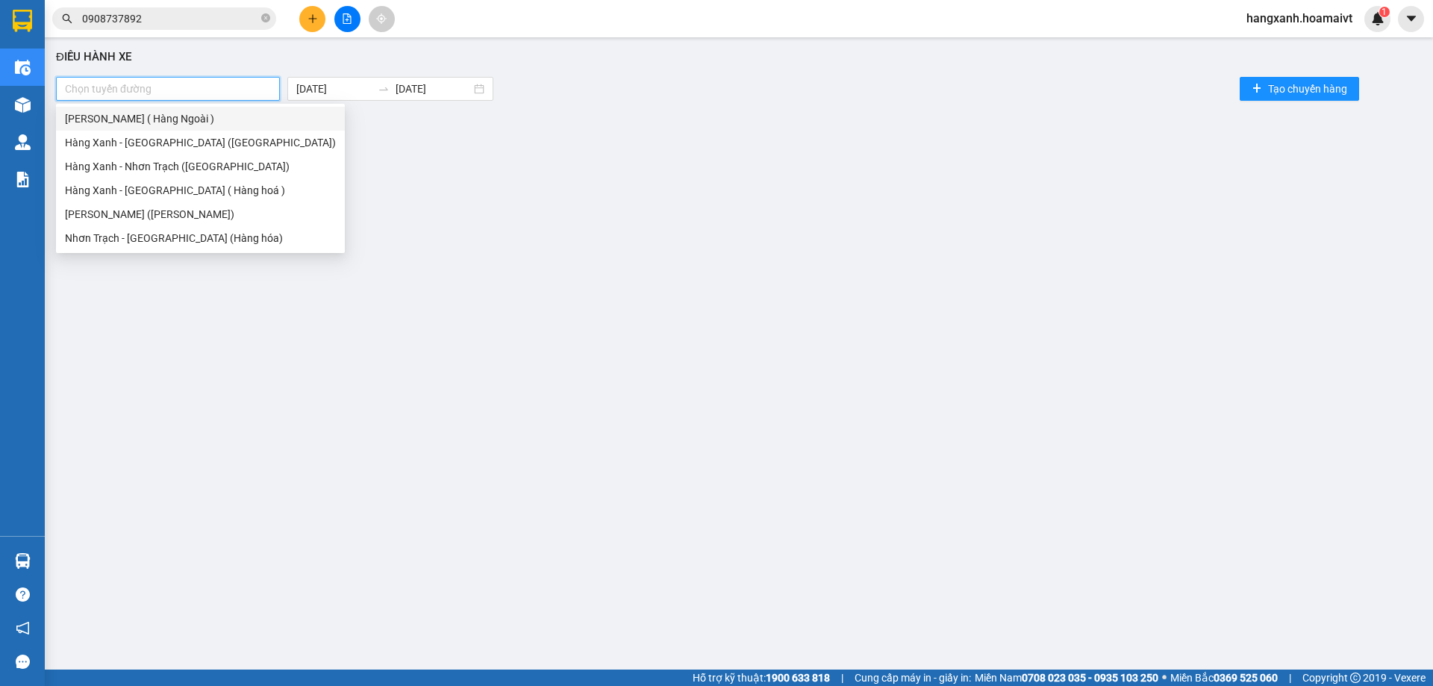
click at [190, 118] on div "[PERSON_NAME] ( Hàng Ngoài )" at bounding box center [200, 118] width 271 height 16
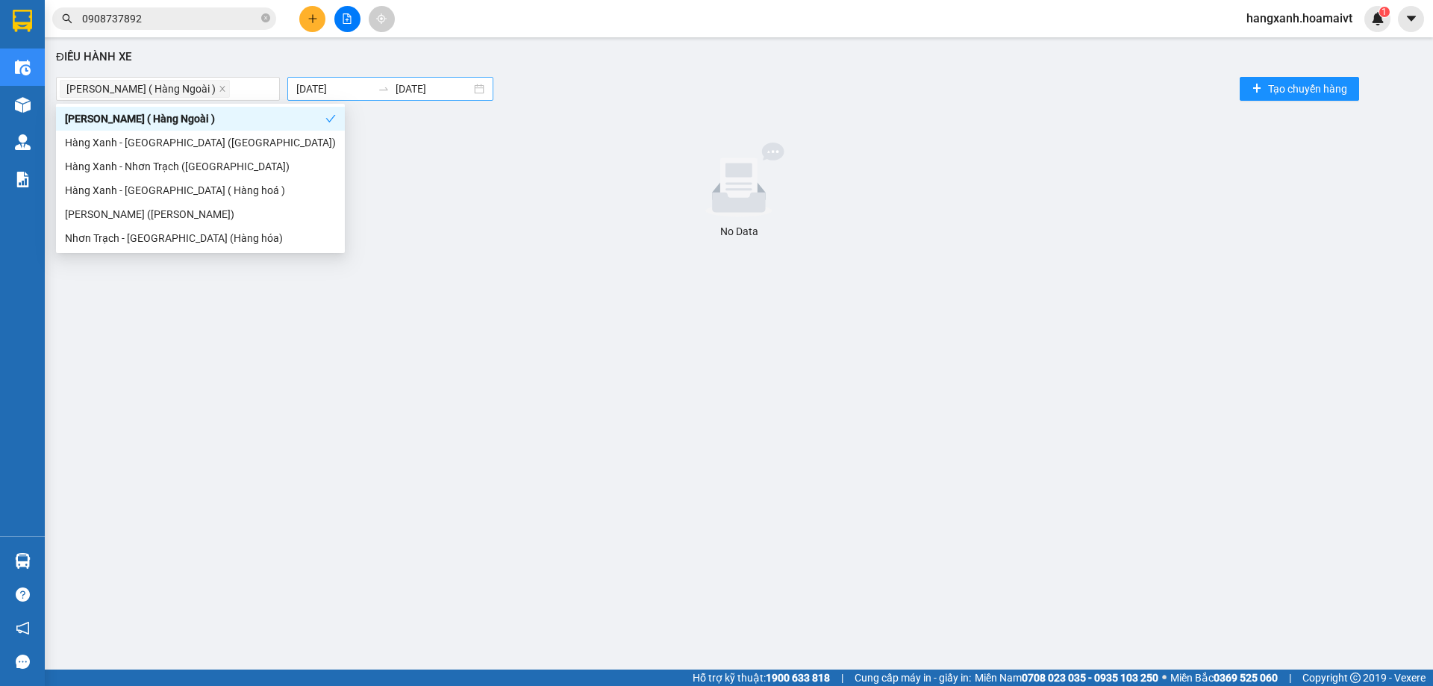
click at [340, 100] on div "12/09/2025 12/09/2025" at bounding box center [390, 89] width 206 height 24
click at [337, 96] on input "09/10/2025" at bounding box center [333, 89] width 75 height 16
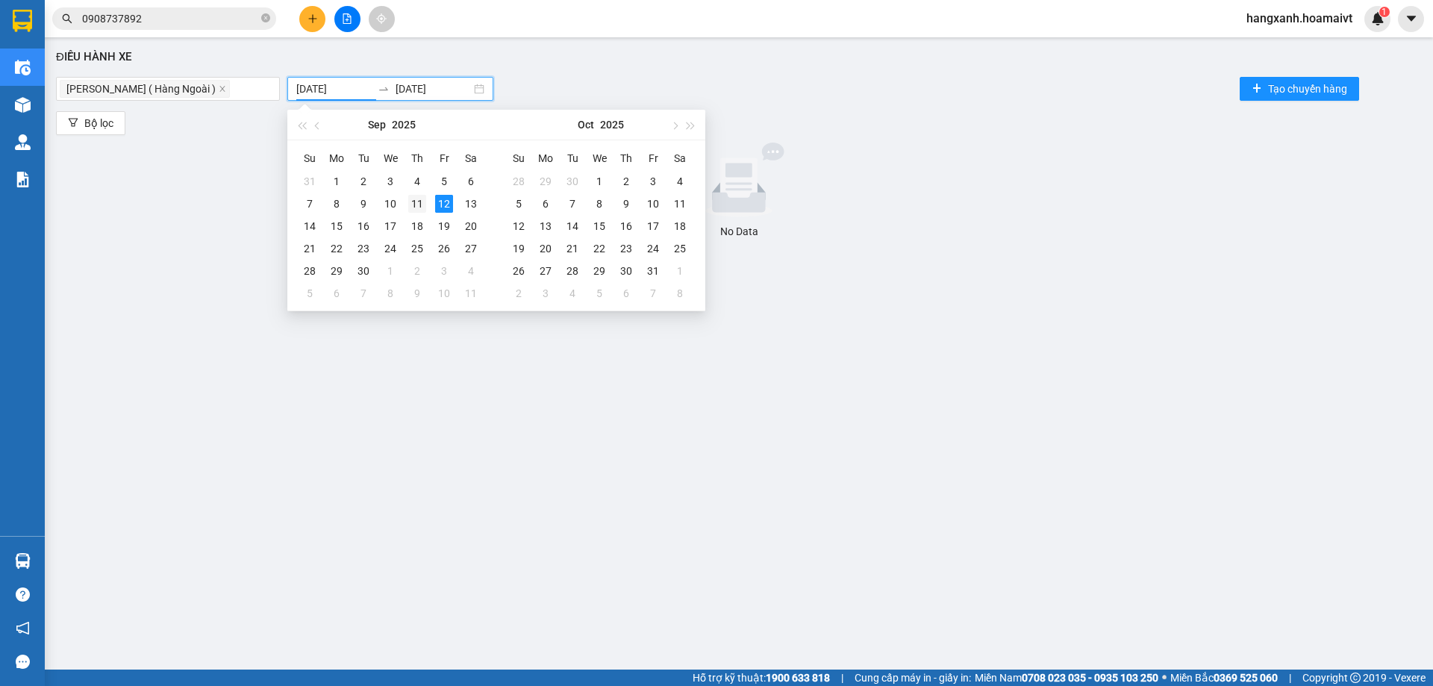
type input "11/09/2025"
click at [410, 204] on td "11" at bounding box center [417, 204] width 27 height 22
click at [410, 204] on div "11" at bounding box center [417, 204] width 18 height 18
type input "11/09/2025"
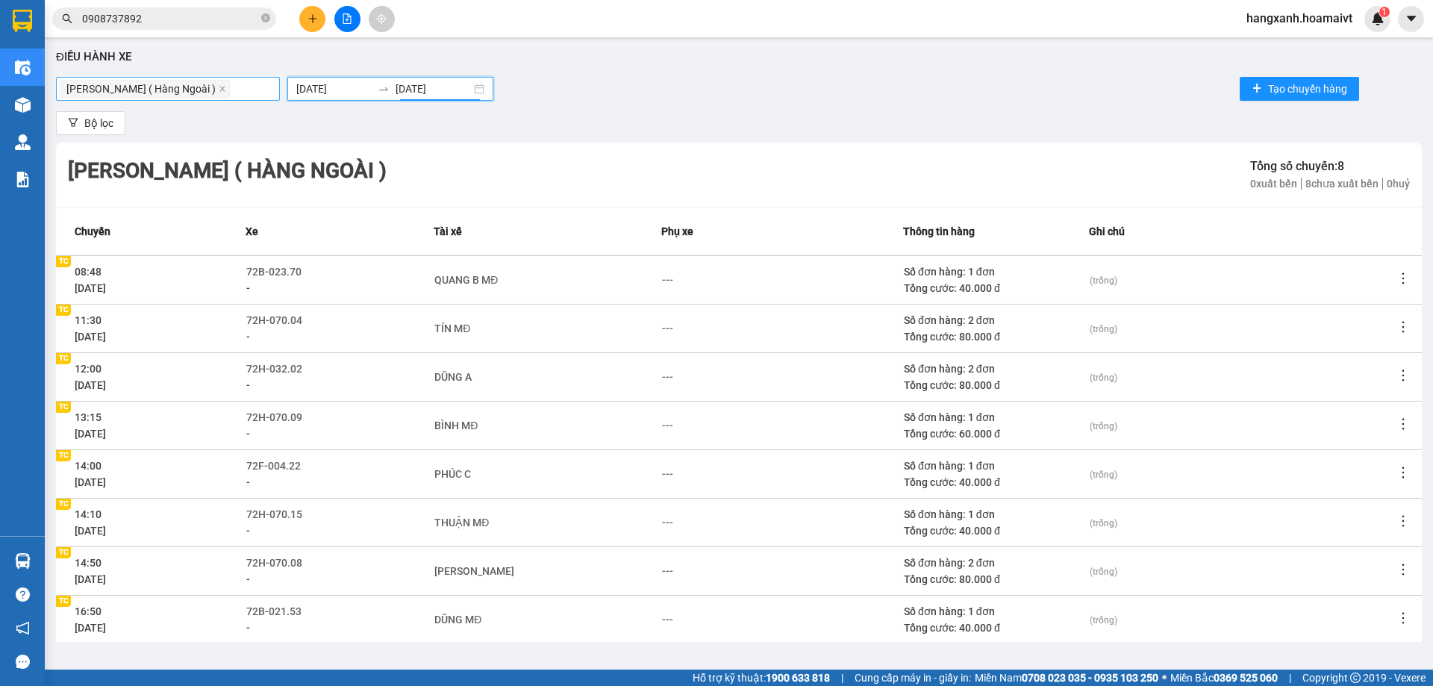
click at [219, 89] on icon "close" at bounding box center [222, 88] width 7 height 7
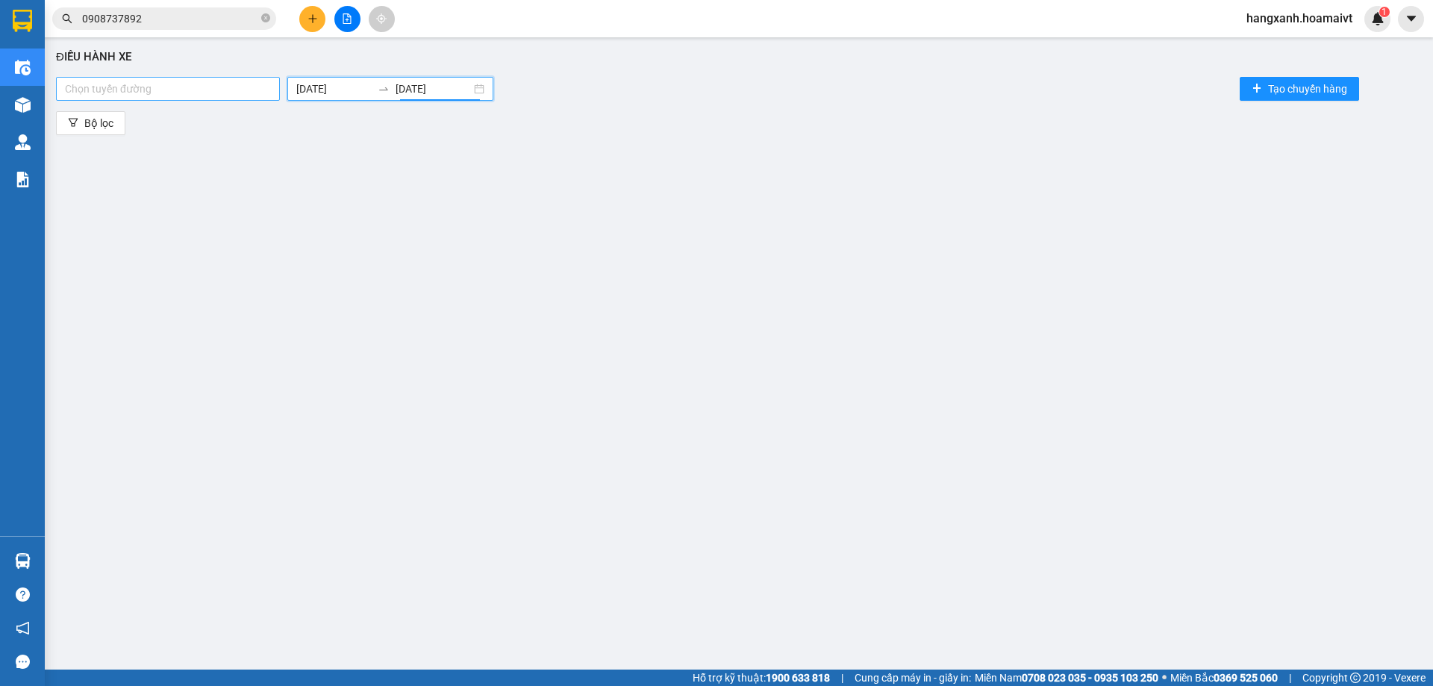
click at [196, 89] on div at bounding box center [168, 89] width 216 height 18
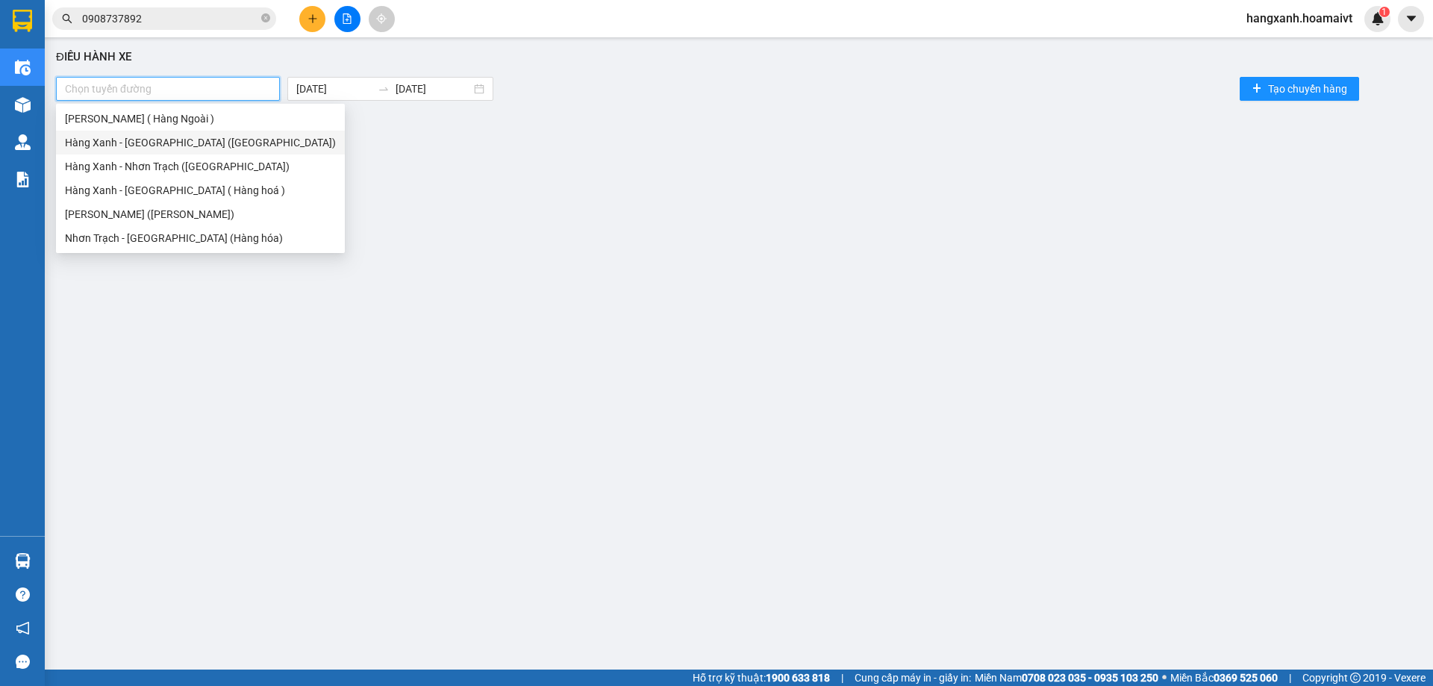
click at [176, 134] on div "Hàng Xanh - [GEOGRAPHIC_DATA] ([GEOGRAPHIC_DATA])" at bounding box center [200, 142] width 271 height 16
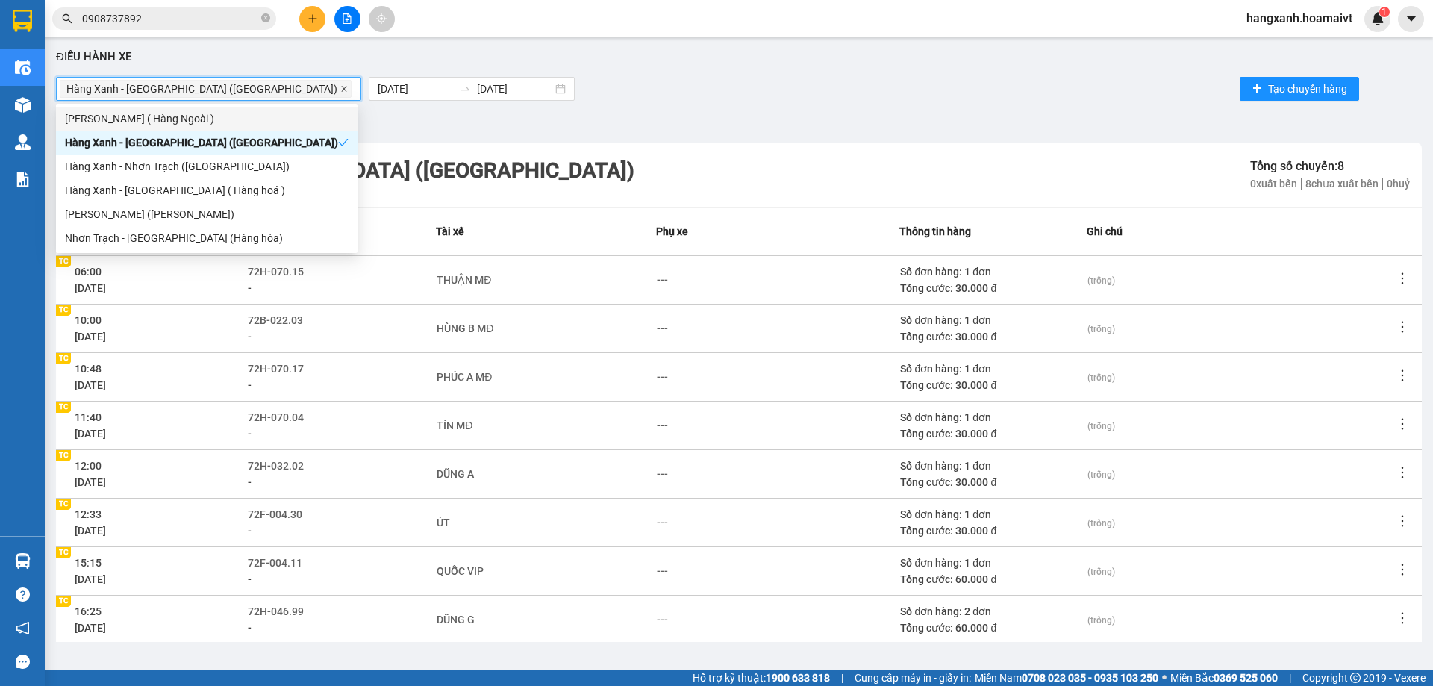
click at [340, 92] on icon "close" at bounding box center [343, 88] width 7 height 7
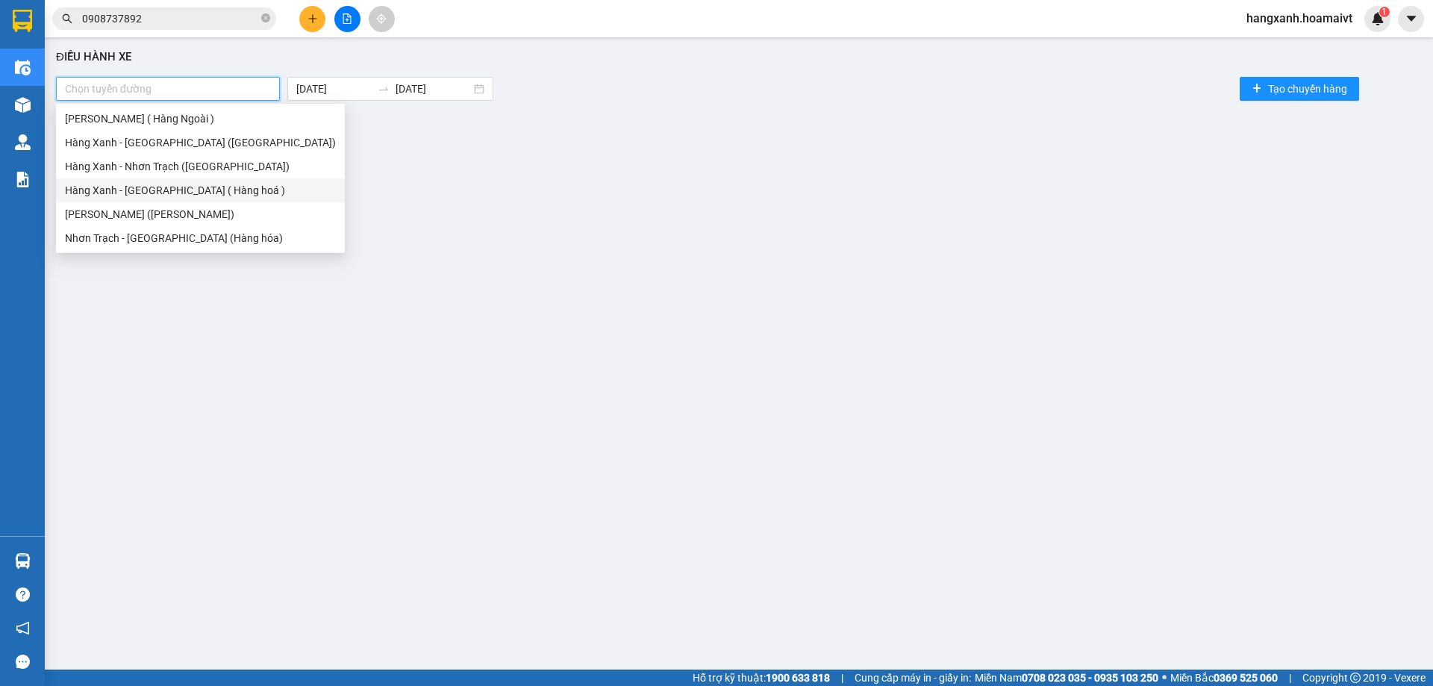
click at [190, 171] on div "Hàng Xanh - Nhơn Trạch ([GEOGRAPHIC_DATA])" at bounding box center [200, 166] width 271 height 16
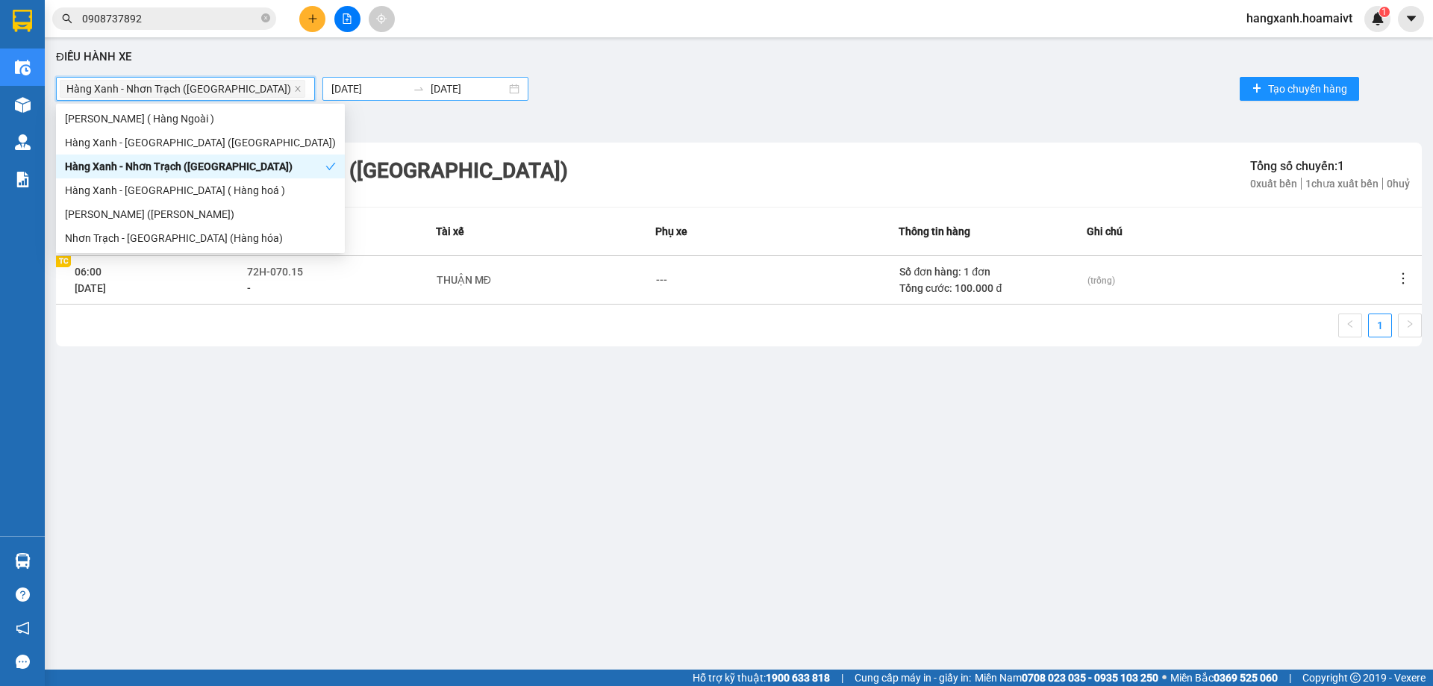
click at [343, 87] on input "11/09/2025" at bounding box center [368, 89] width 75 height 16
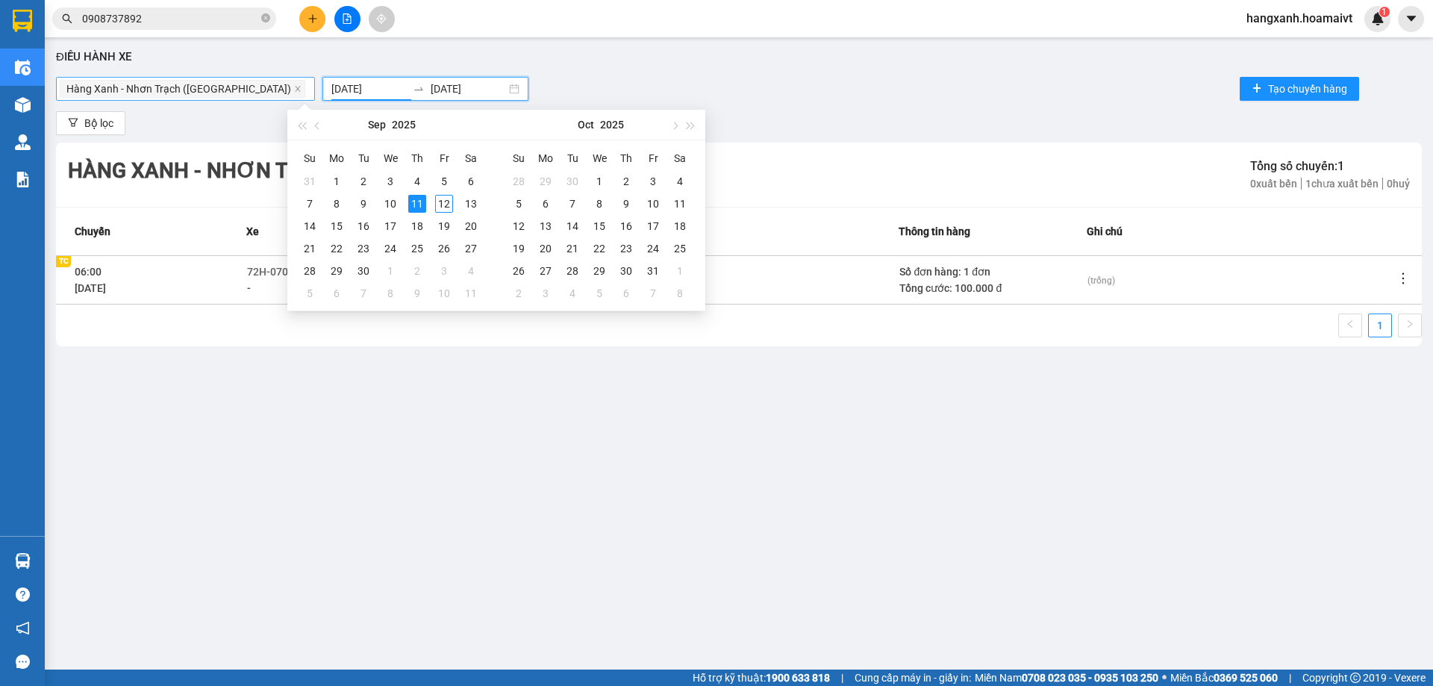
click at [801, 160] on div "Hàng Xanh - Nhơn Trạch (Hàng Hoá) Tổng số chuyến: 1 0 xuất bến 1 chưa xuất bế…" at bounding box center [739, 175] width 1366 height 64
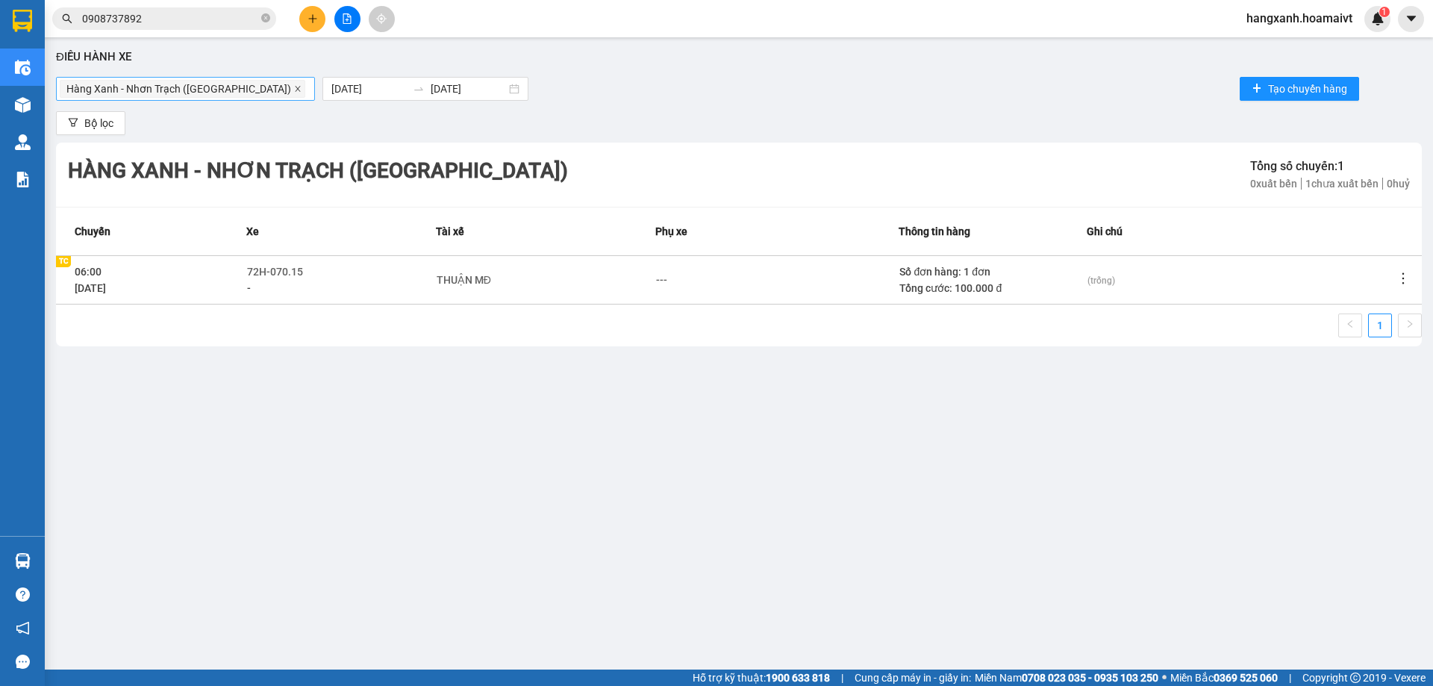
click at [294, 91] on icon "close" at bounding box center [297, 88] width 7 height 7
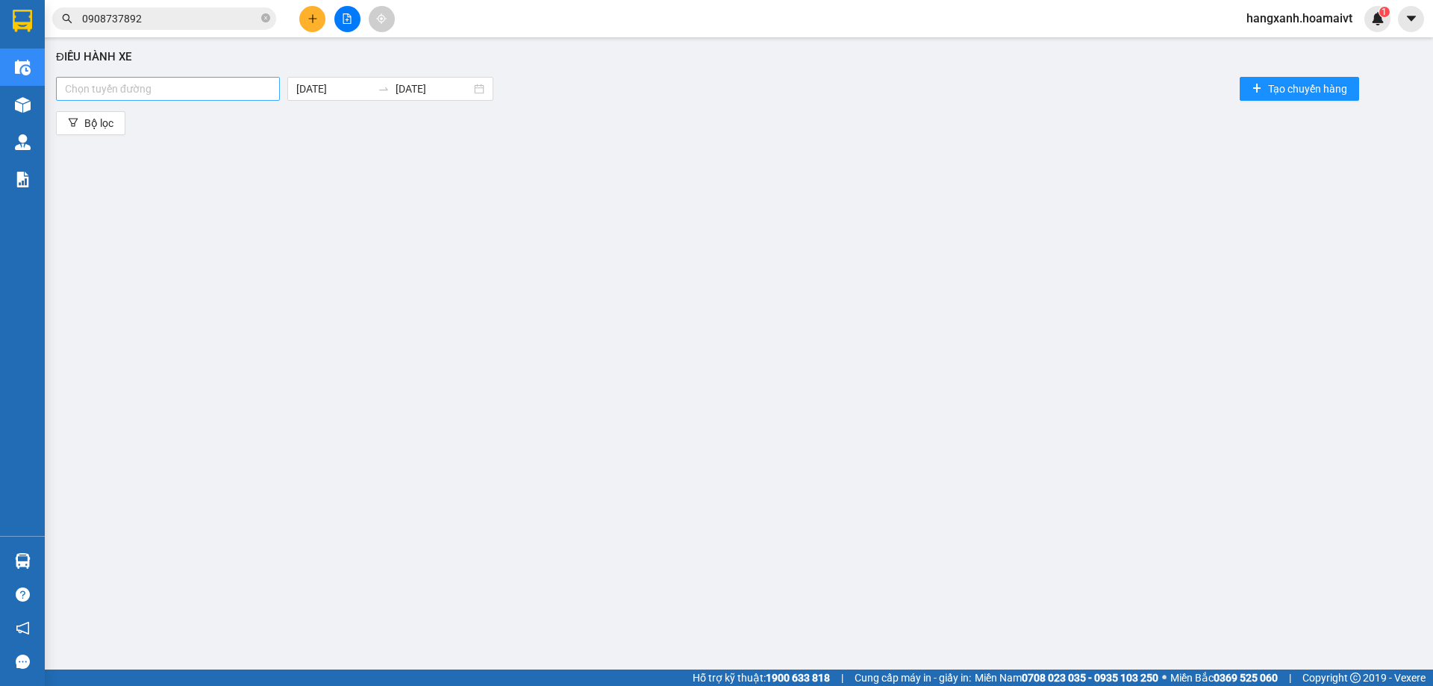
click at [242, 91] on div at bounding box center [168, 89] width 216 height 18
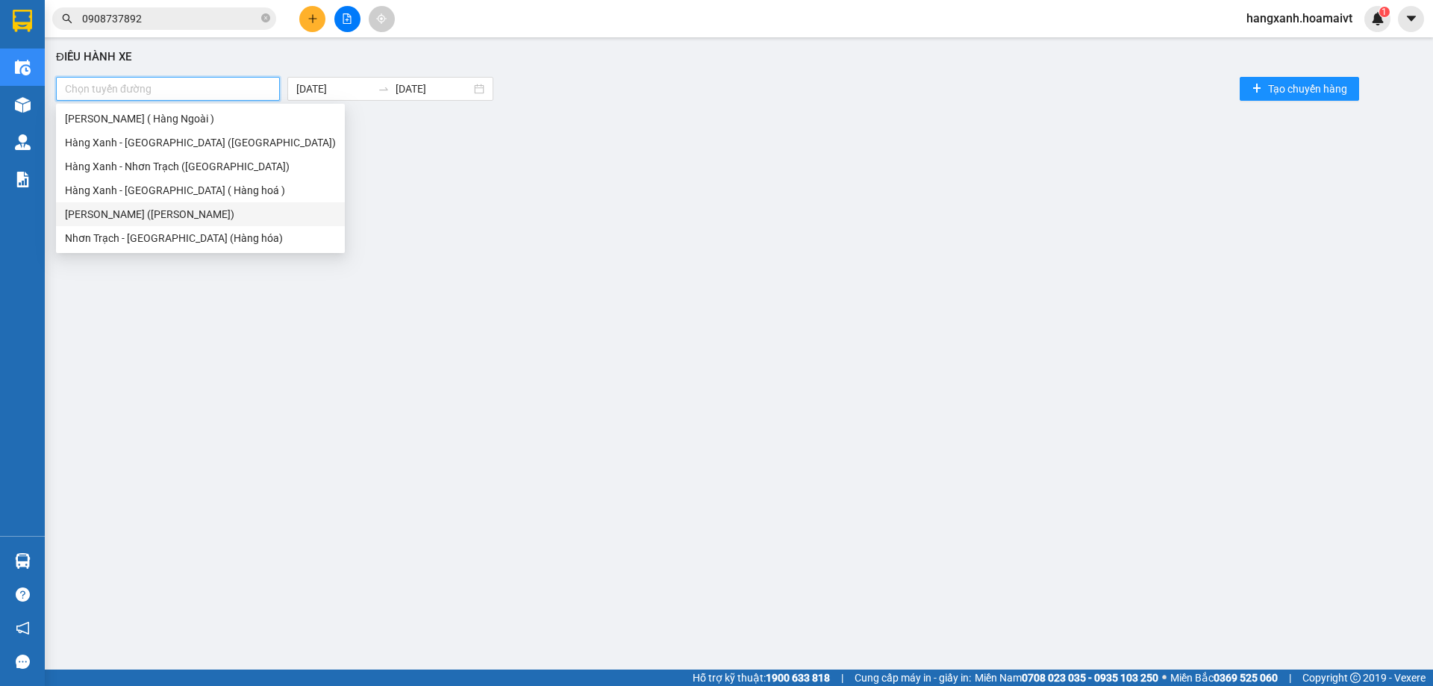
click at [176, 213] on div "[PERSON_NAME] ([PERSON_NAME])" at bounding box center [200, 214] width 271 height 16
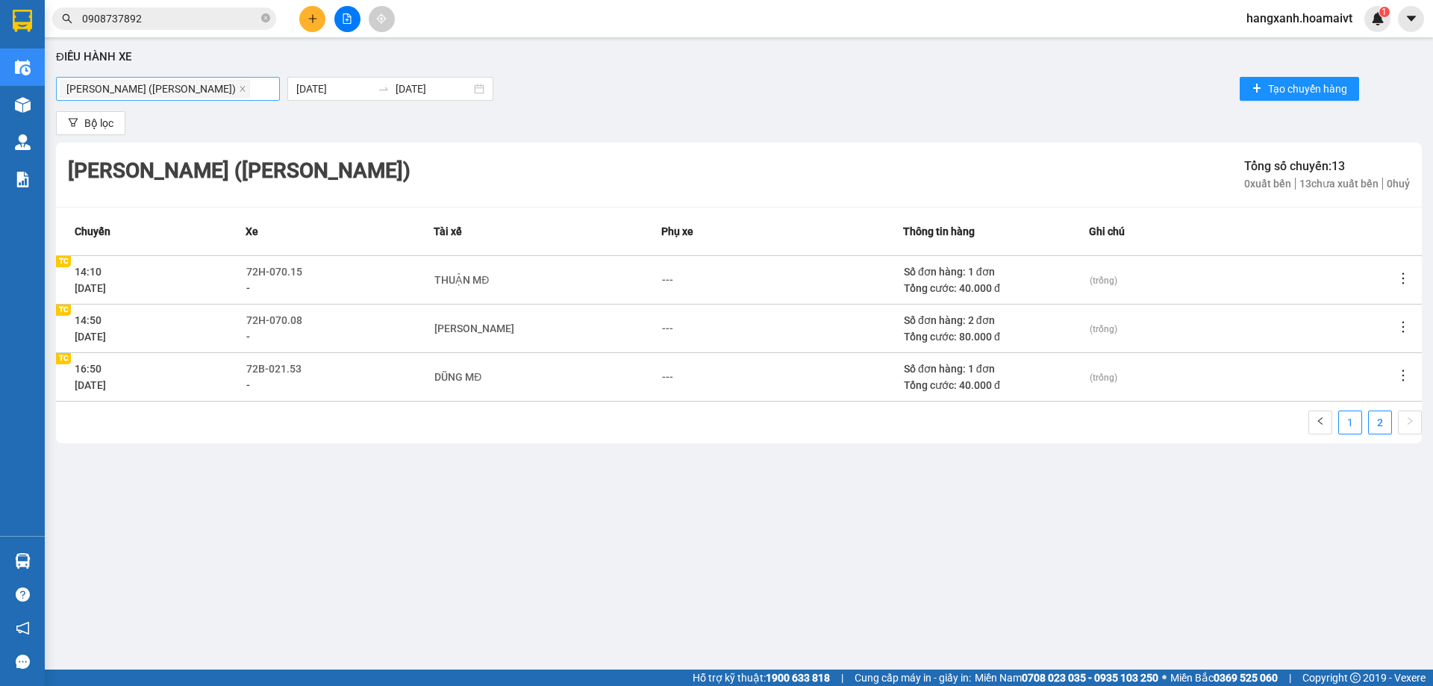
click at [1362, 429] on ul "1 2" at bounding box center [1364, 422] width 113 height 24
click at [1348, 426] on link "1" at bounding box center [1350, 422] width 22 height 22
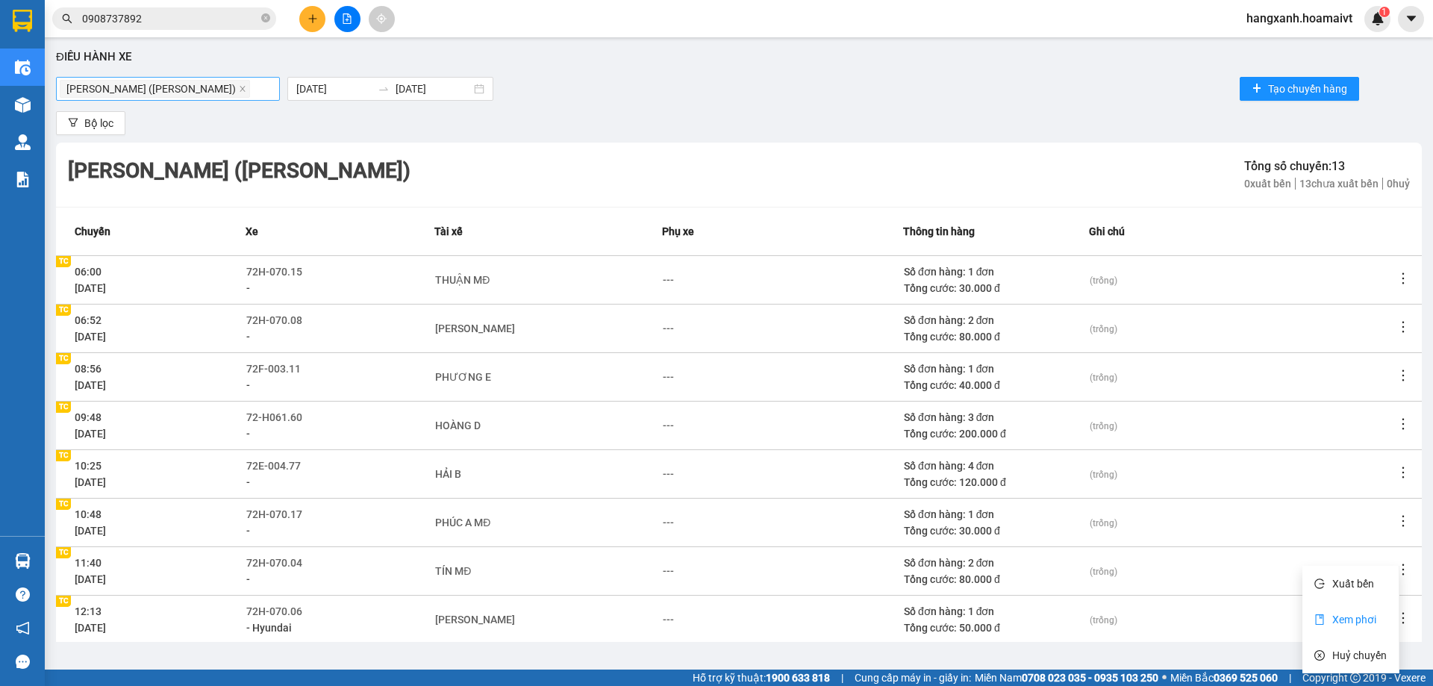
click at [1366, 625] on span "Xem phơi" at bounding box center [1354, 619] width 44 height 12
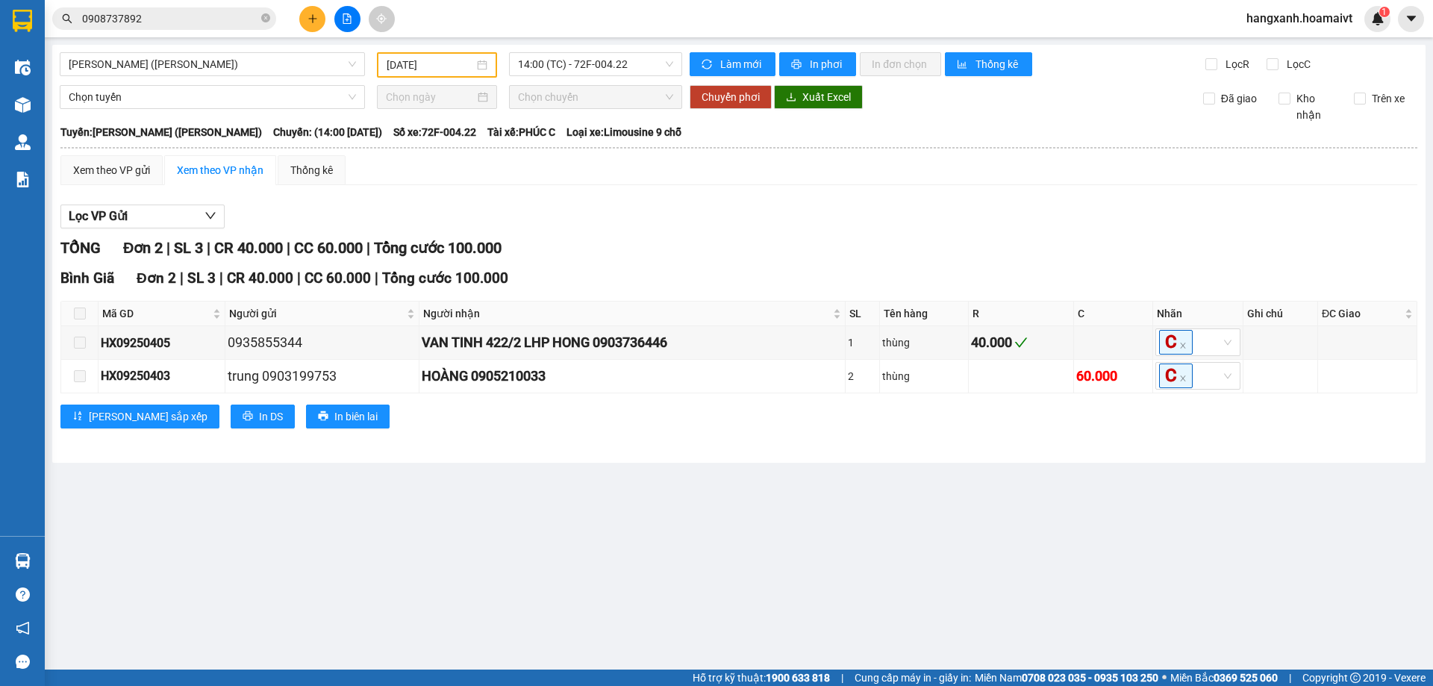
click at [39, 66] on div "Điều hành xe" at bounding box center [22, 67] width 45 height 37
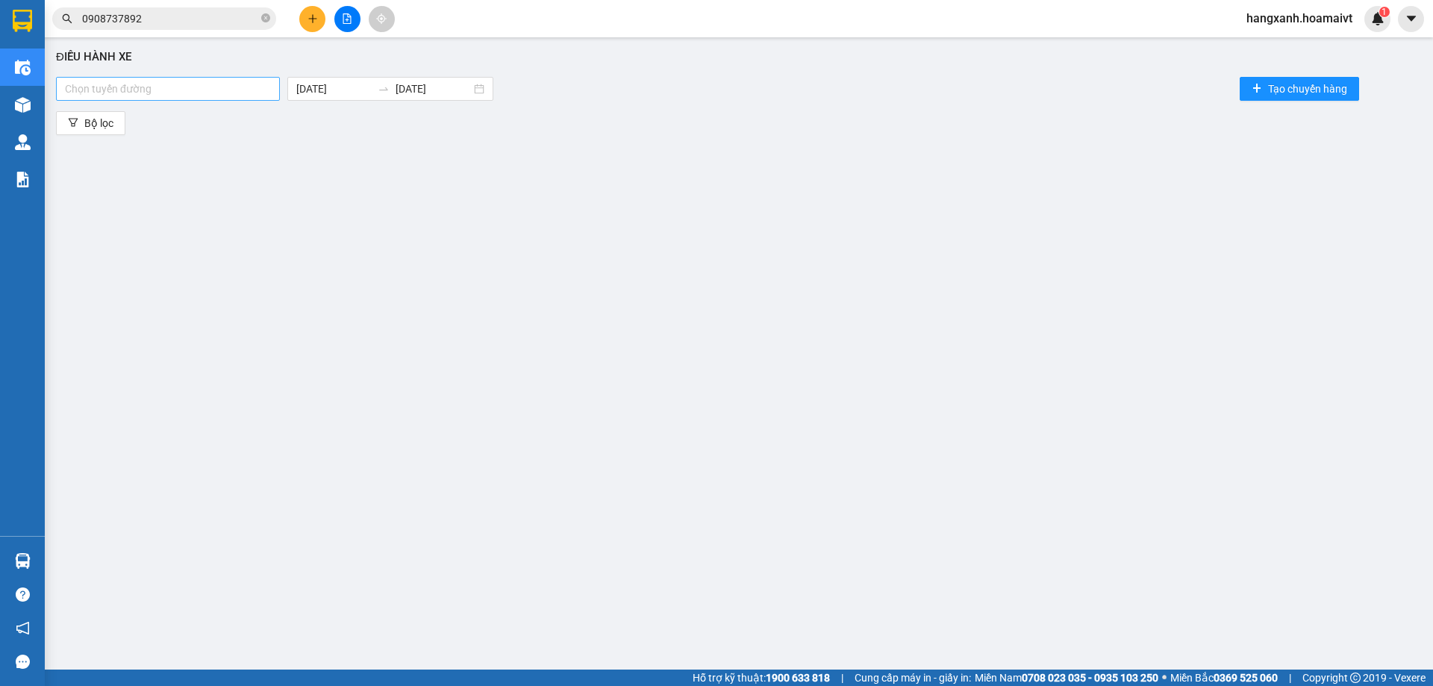
click at [192, 94] on div at bounding box center [168, 89] width 216 height 18
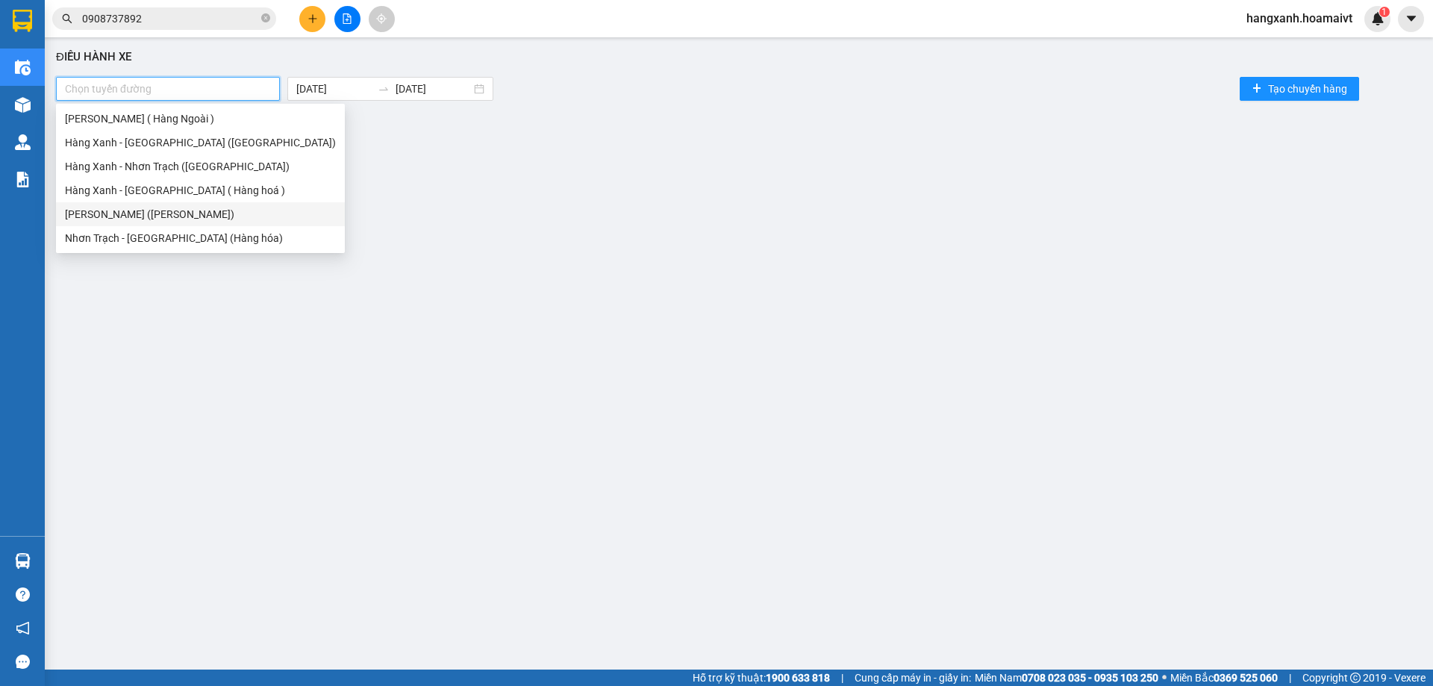
click at [155, 216] on div "[PERSON_NAME] ([PERSON_NAME])" at bounding box center [200, 214] width 271 height 16
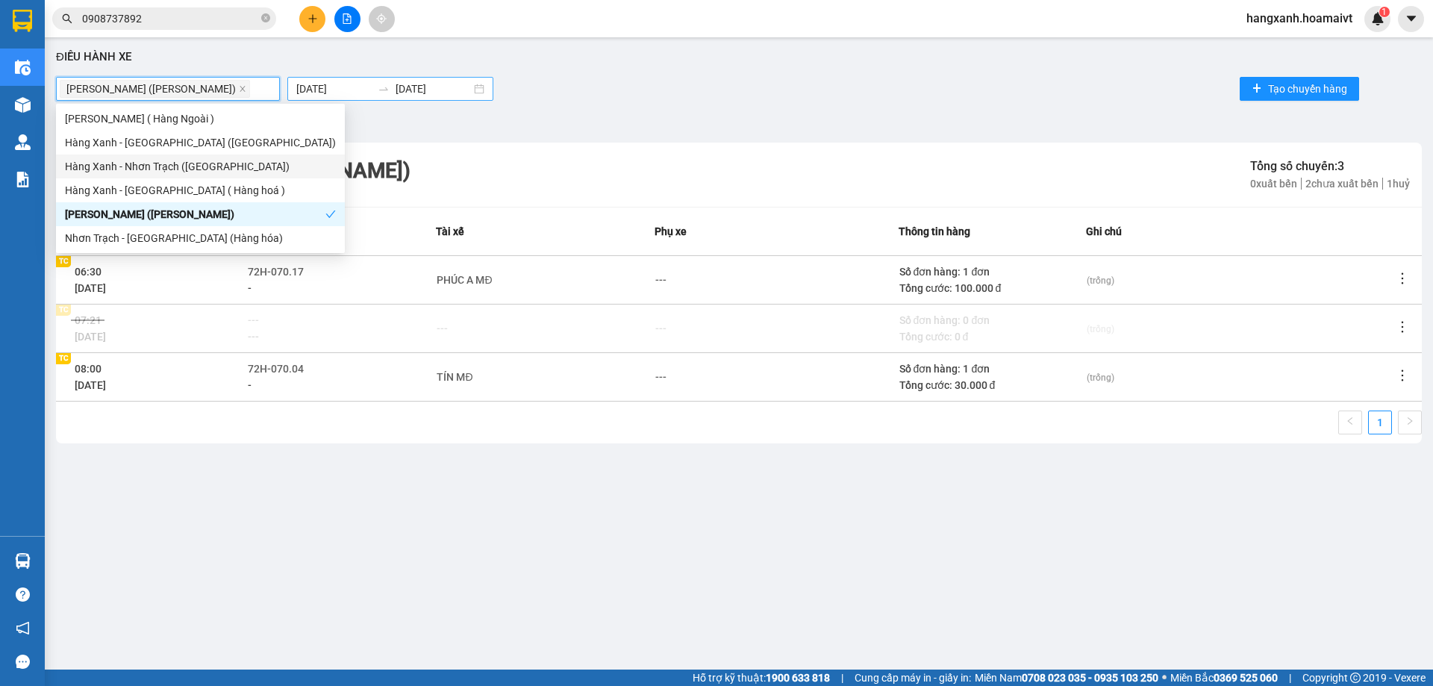
click at [327, 89] on body "Kết quả tìm kiếm ( 120 ) Bộ lọc Mã ĐH Trạng thái Món hàng Tổng cước Chưa cước N…" at bounding box center [716, 343] width 1433 height 686
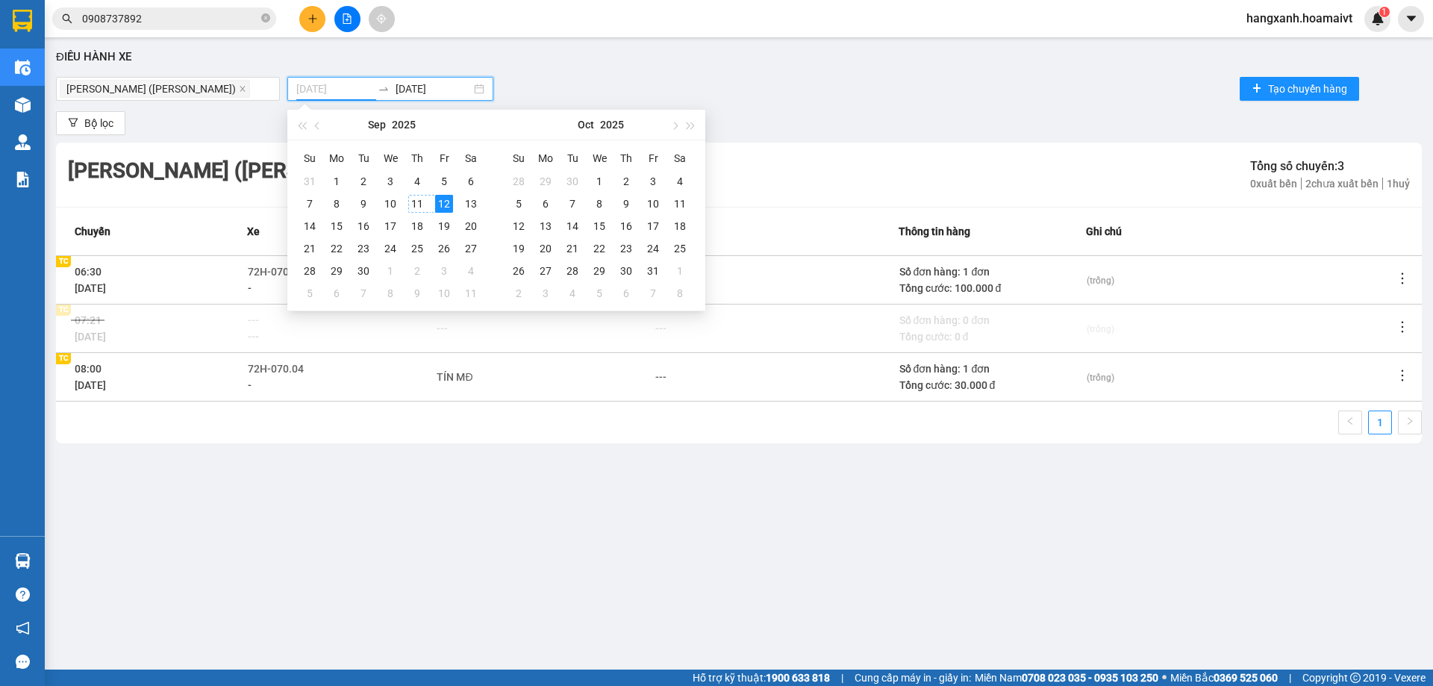
type input "11/09/2025"
click at [422, 207] on div "11" at bounding box center [417, 204] width 18 height 18
type input "11/09/2025"
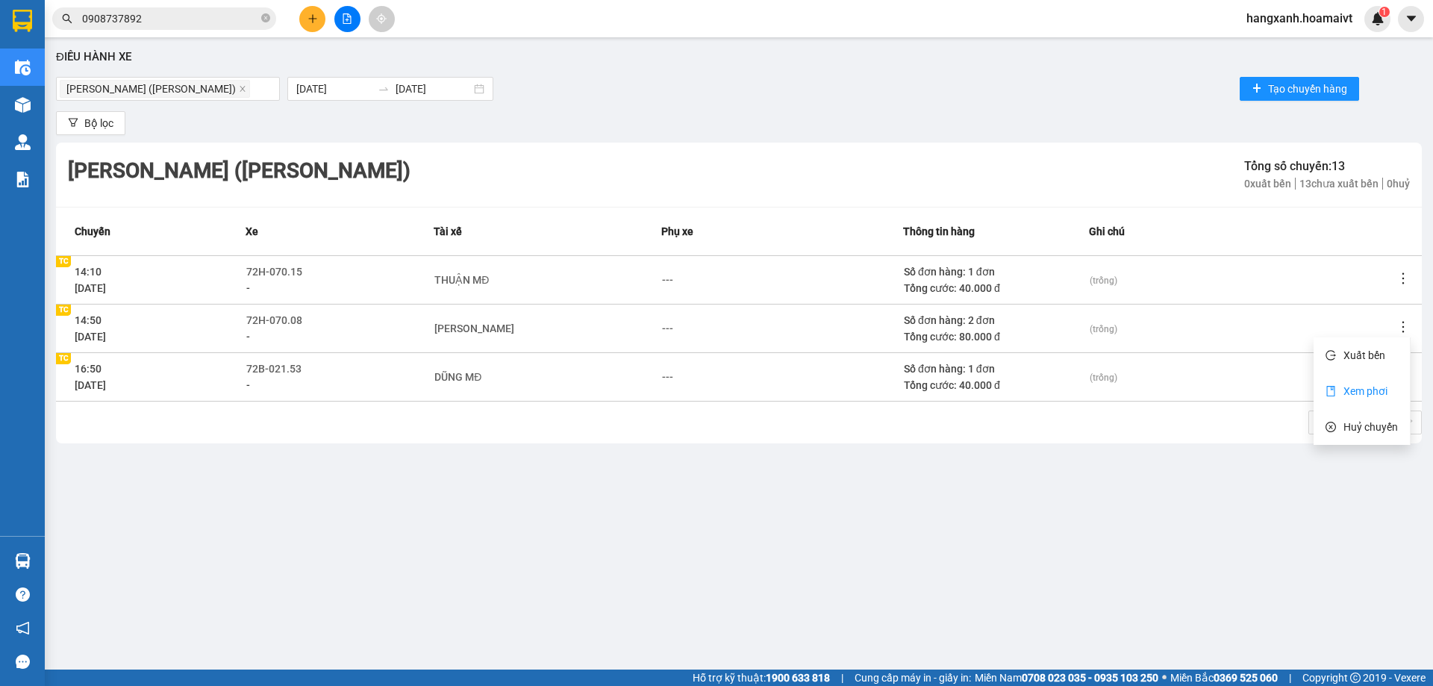
click at [1372, 377] on ul "Xuất bến Xem phơi Huỷ chuyến" at bounding box center [1361, 390] width 97 height 107
click at [1381, 396] on td "(trống)" at bounding box center [1242, 376] width 306 height 49
click at [1381, 386] on span "Xem phơi" at bounding box center [1365, 391] width 44 height 12
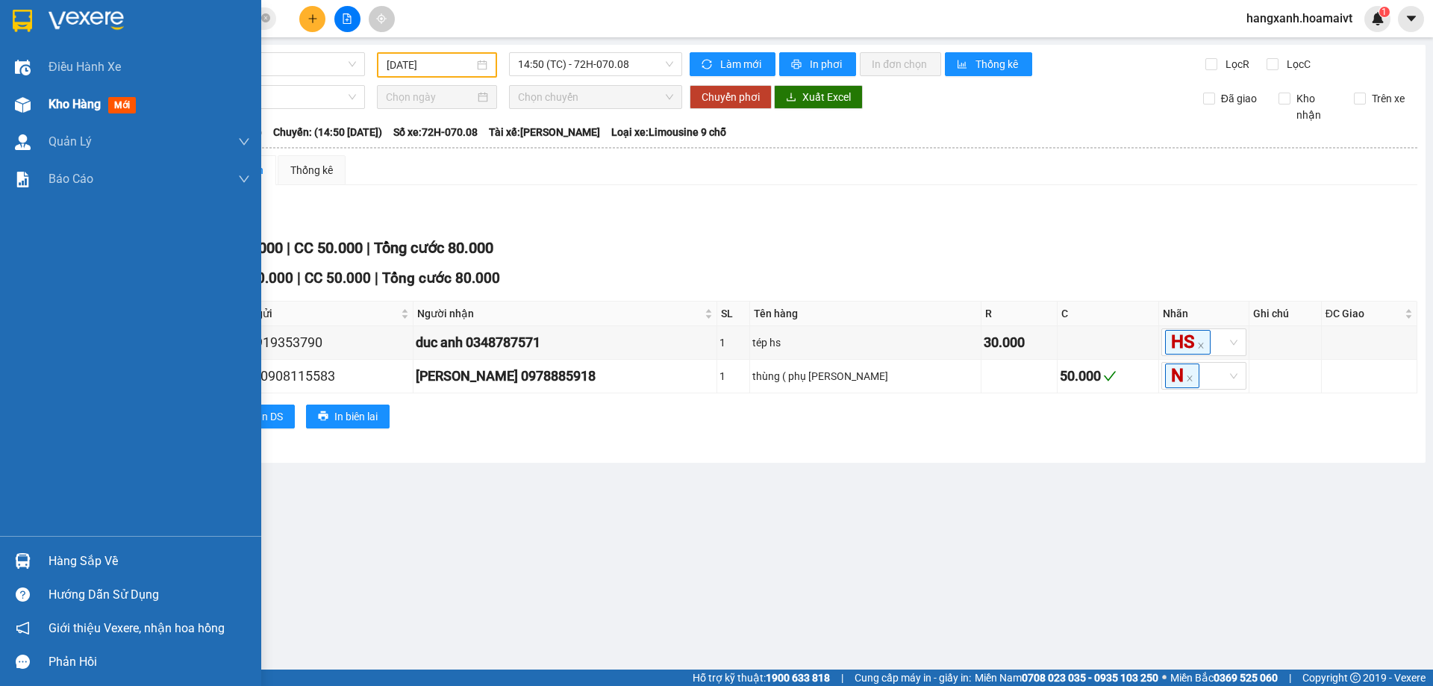
click at [71, 104] on span "Kho hàng" at bounding box center [75, 104] width 52 height 14
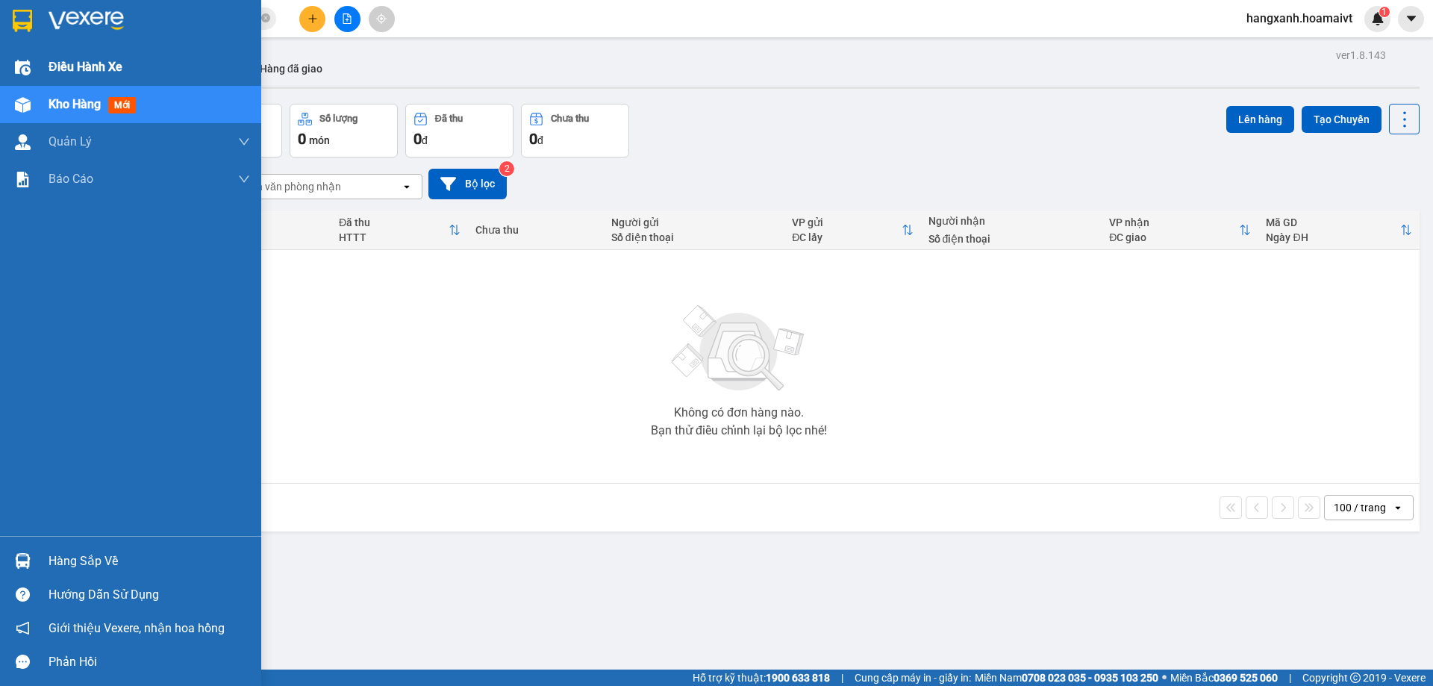
click at [1, 70] on div "Điều hành xe" at bounding box center [130, 67] width 261 height 37
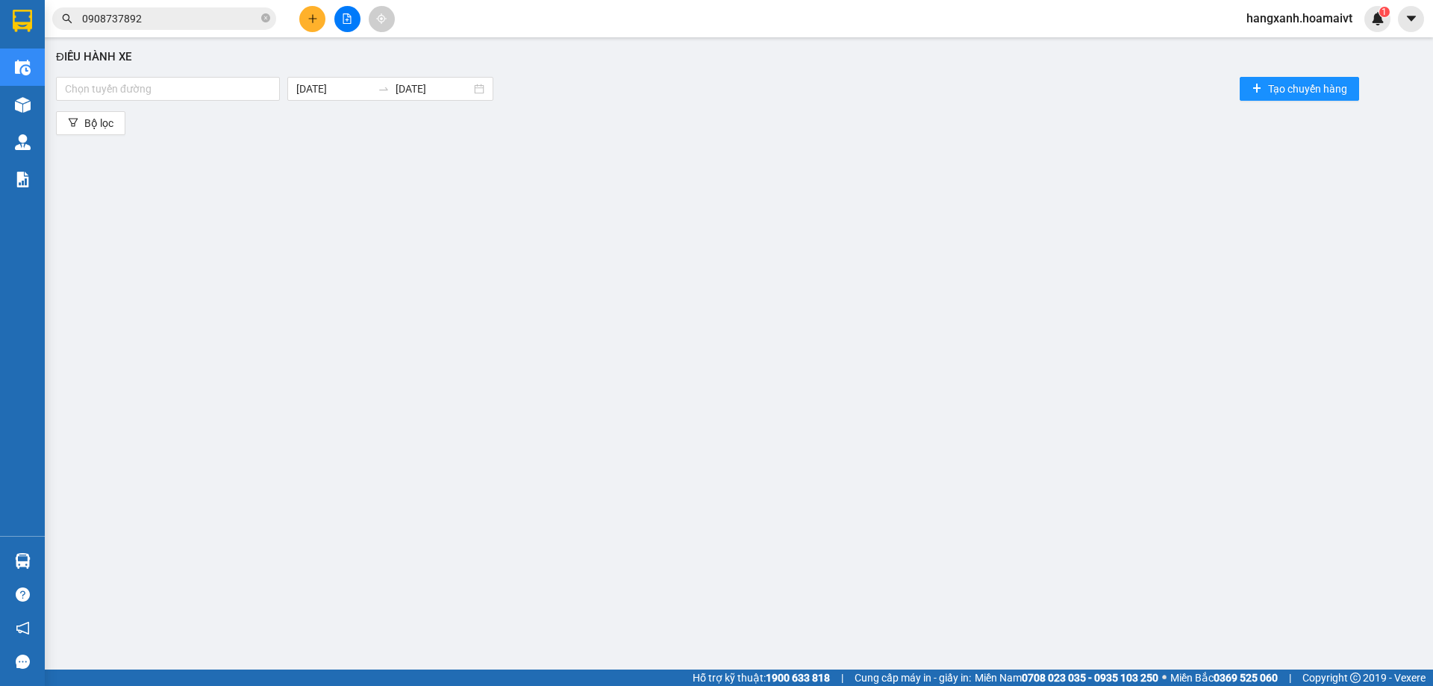
click at [314, 11] on div at bounding box center [347, 19] width 112 height 26
click at [314, 13] on button at bounding box center [312, 19] width 26 height 26
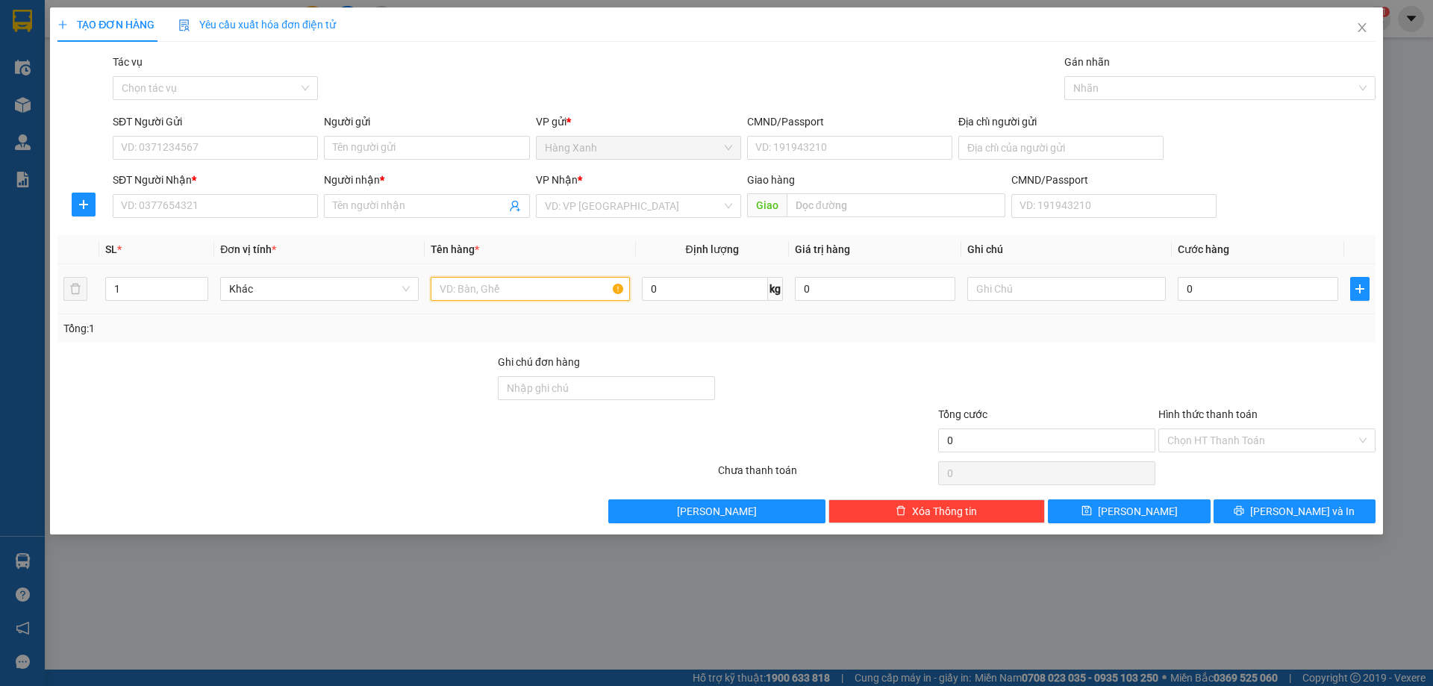
click at [555, 299] on input "text" at bounding box center [530, 289] width 199 height 24
type input "thùng"
click at [283, 222] on div "SĐT Người Nhận * VD: 0377654321" at bounding box center [215, 198] width 205 height 52
click at [260, 197] on input "SĐT Người Nhận *" at bounding box center [215, 206] width 205 height 24
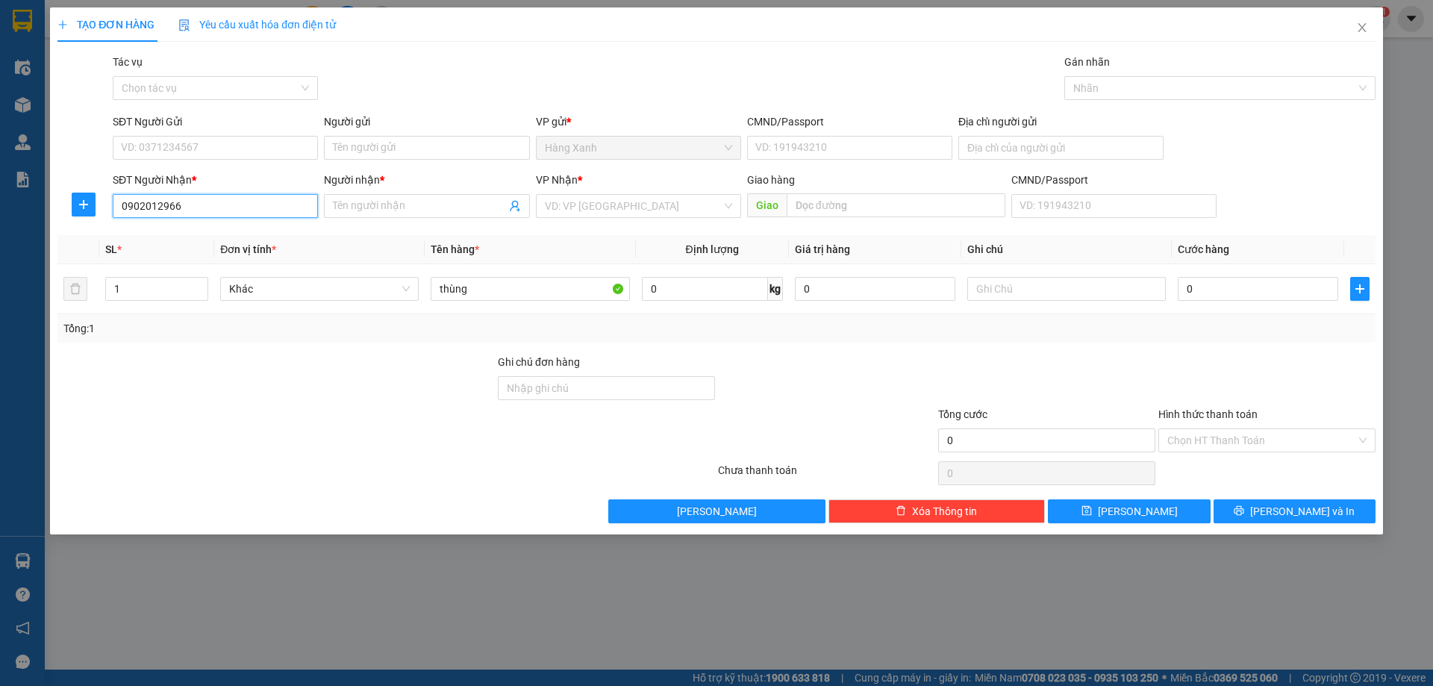
click at [211, 207] on input "0902012966" at bounding box center [215, 206] width 205 height 24
type input "0902012966"
click at [200, 144] on input "SĐT Người Gửi" at bounding box center [215, 148] width 205 height 24
paste input "0902012966"
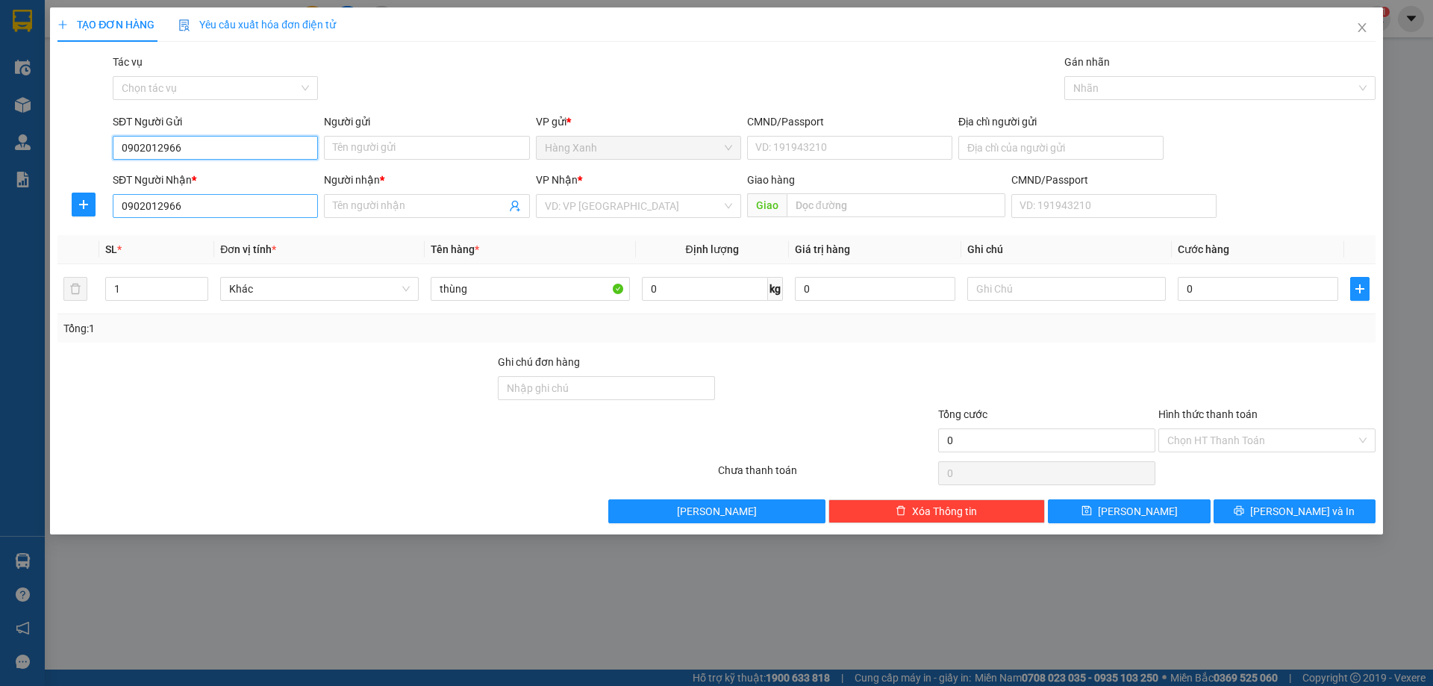
type input "0902012966"
click at [200, 207] on input "0902012966" at bounding box center [215, 206] width 205 height 24
click at [201, 204] on input "0902012966" at bounding box center [215, 206] width 205 height 24
click at [225, 147] on input "0902012966" at bounding box center [215, 148] width 205 height 24
click at [184, 206] on input "0902012966" at bounding box center [215, 206] width 205 height 24
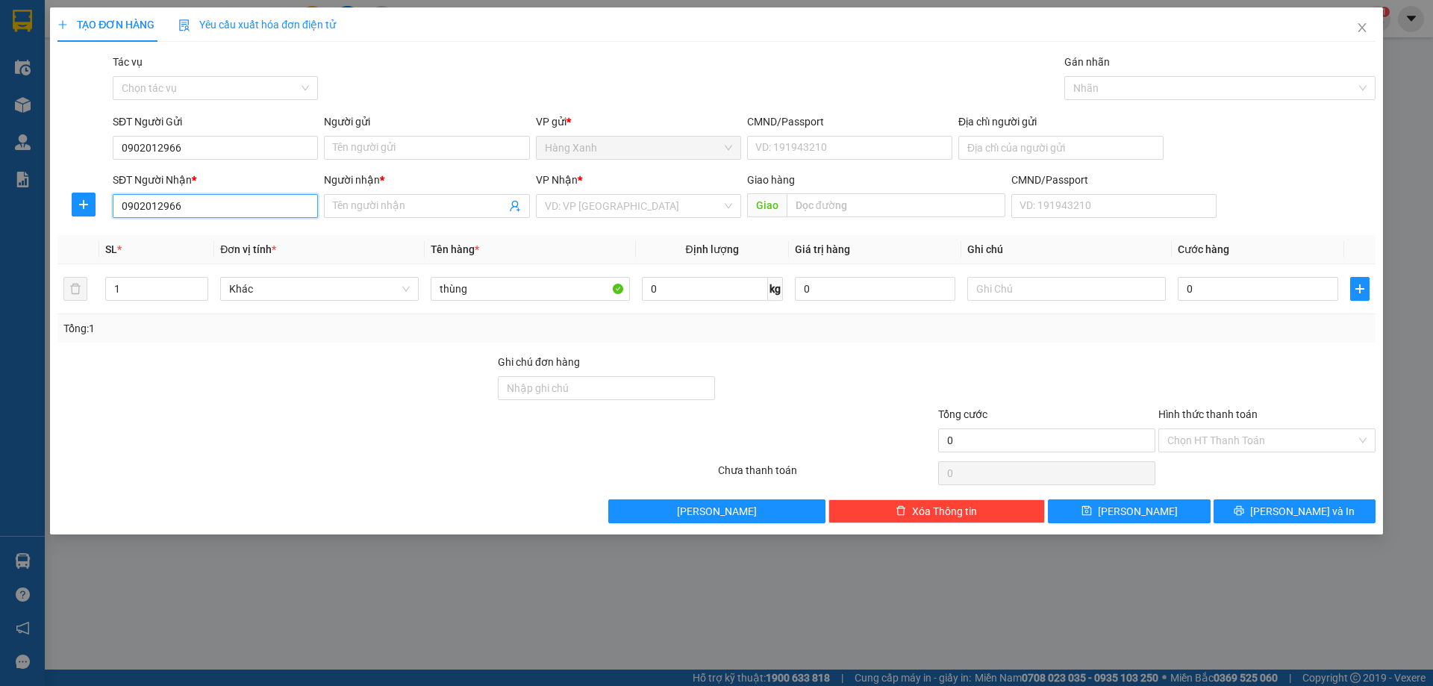
click at [184, 206] on input "0902012966" at bounding box center [215, 206] width 205 height 24
type input "0902511678"
click at [391, 209] on input "Người nhận *" at bounding box center [419, 206] width 172 height 16
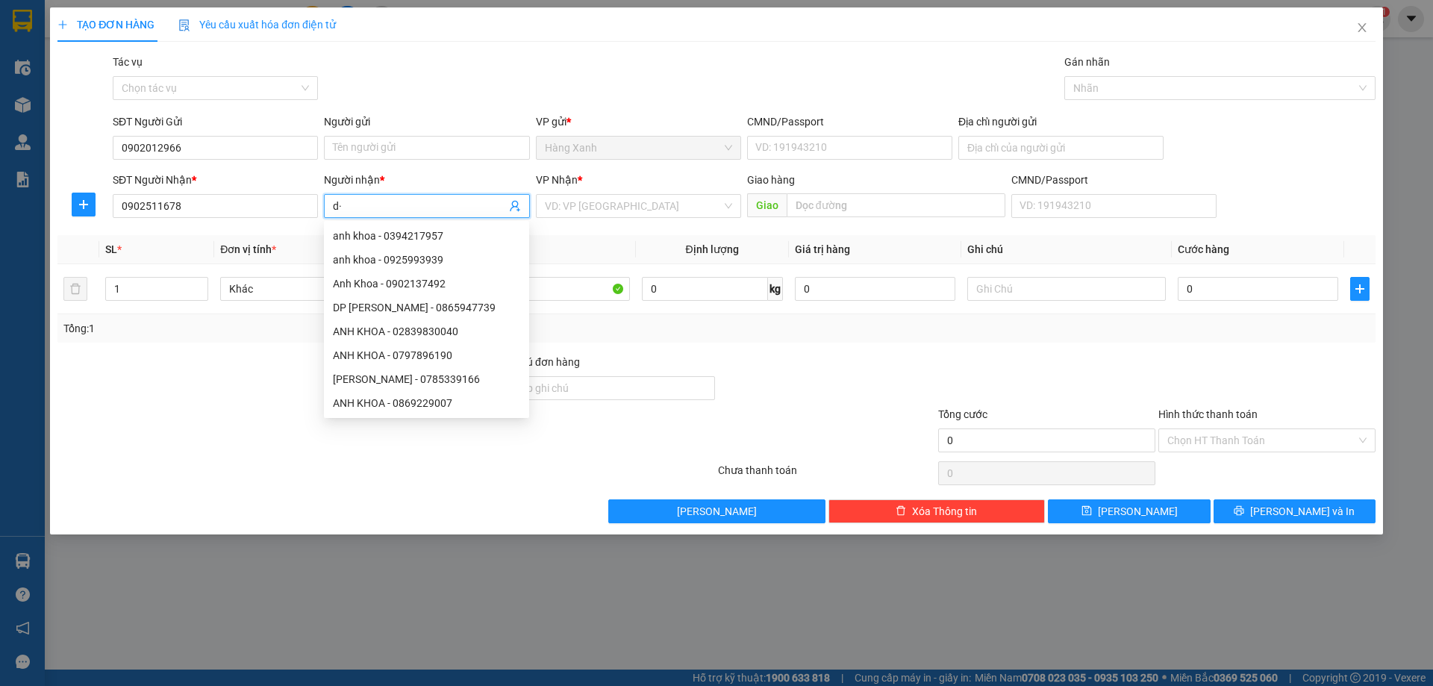
type input "d"
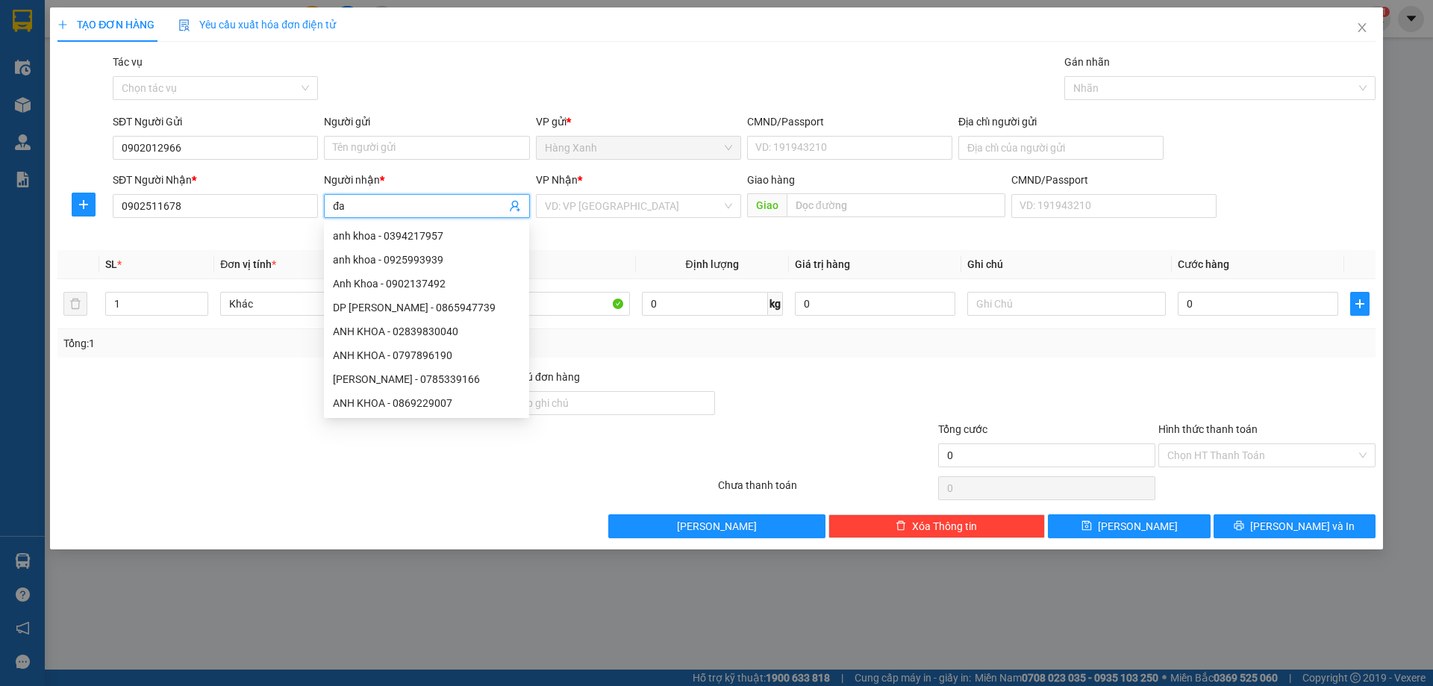
type input "đ"
type input "d9aon2"
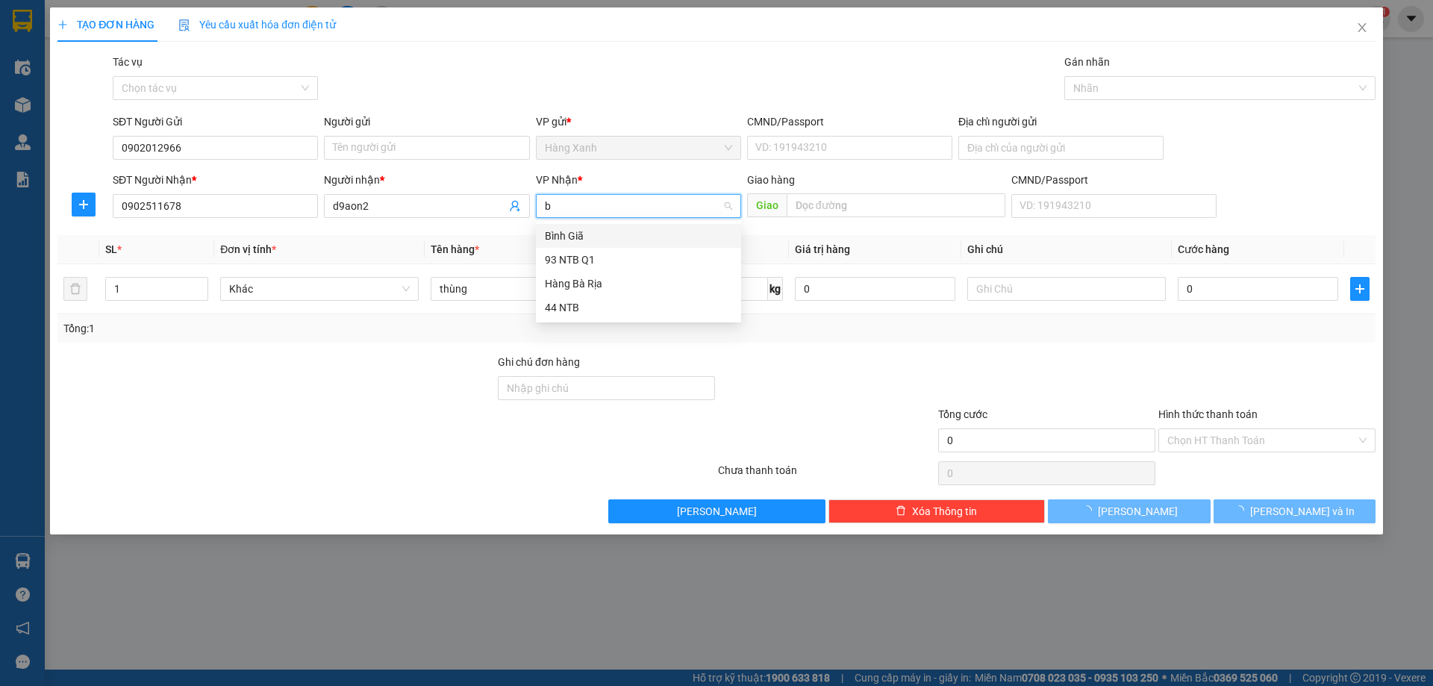
type input "bi"
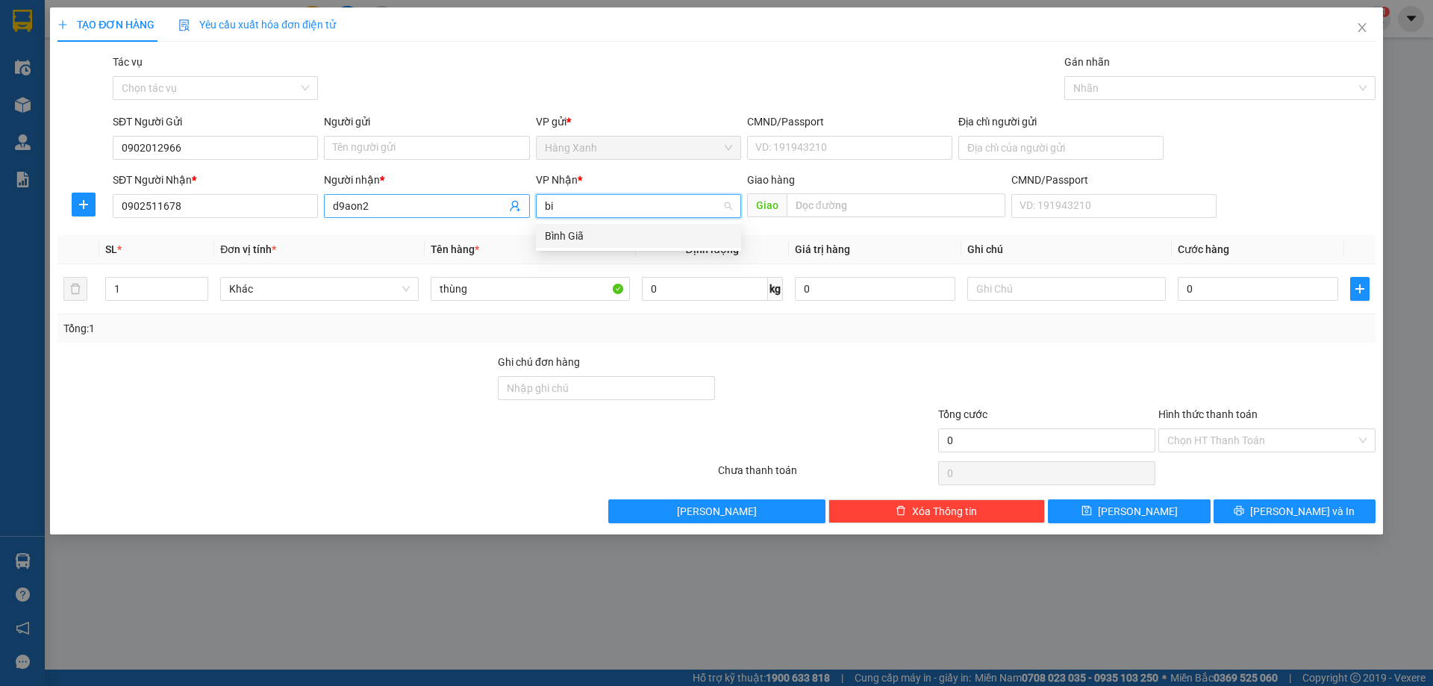
drag, startPoint x: 569, startPoint y: 239, endPoint x: 461, endPoint y: 210, distance: 111.9
click at [566, 239] on div "Bình Giã" at bounding box center [638, 236] width 187 height 16
click at [461, 210] on input "d9aon2" at bounding box center [419, 206] width 172 height 16
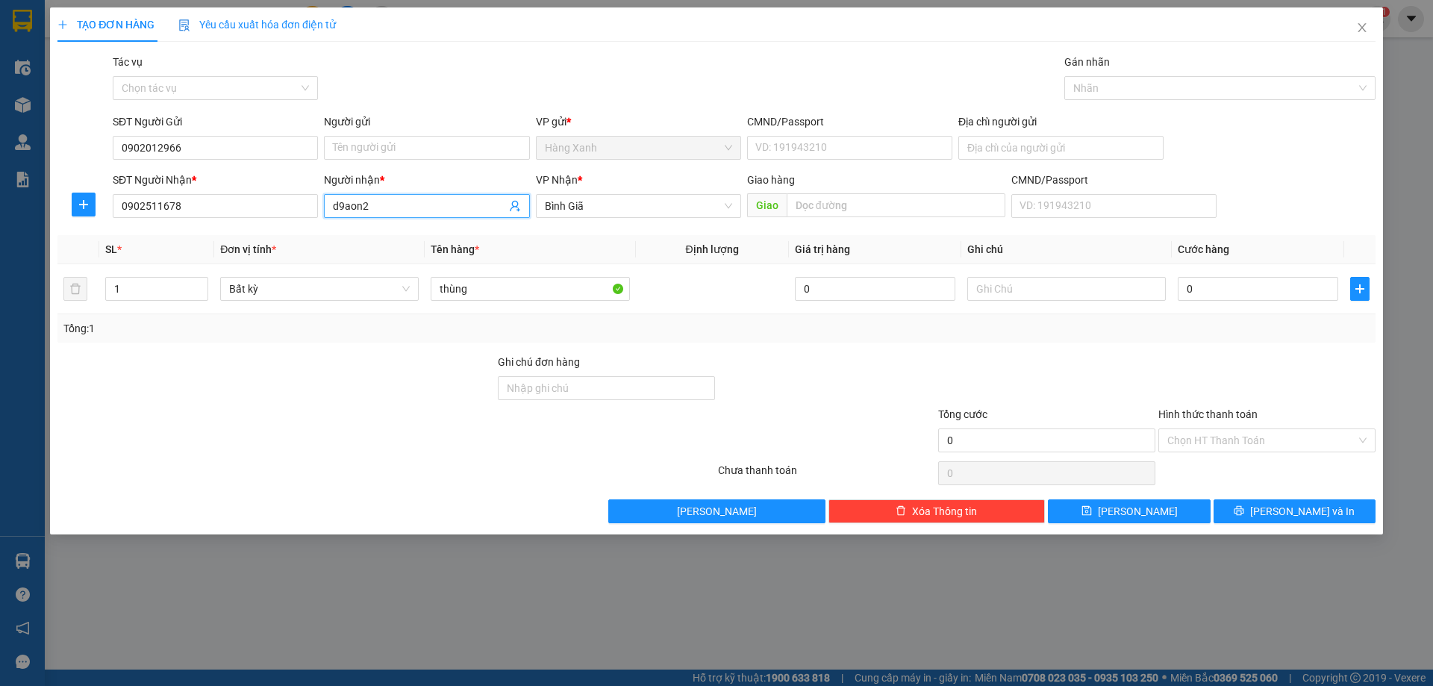
click at [461, 210] on input "d9aon2" at bounding box center [419, 206] width 172 height 16
type input "d"
type input "đoàn"
click at [413, 149] on input "Người gửi" at bounding box center [426, 148] width 205 height 24
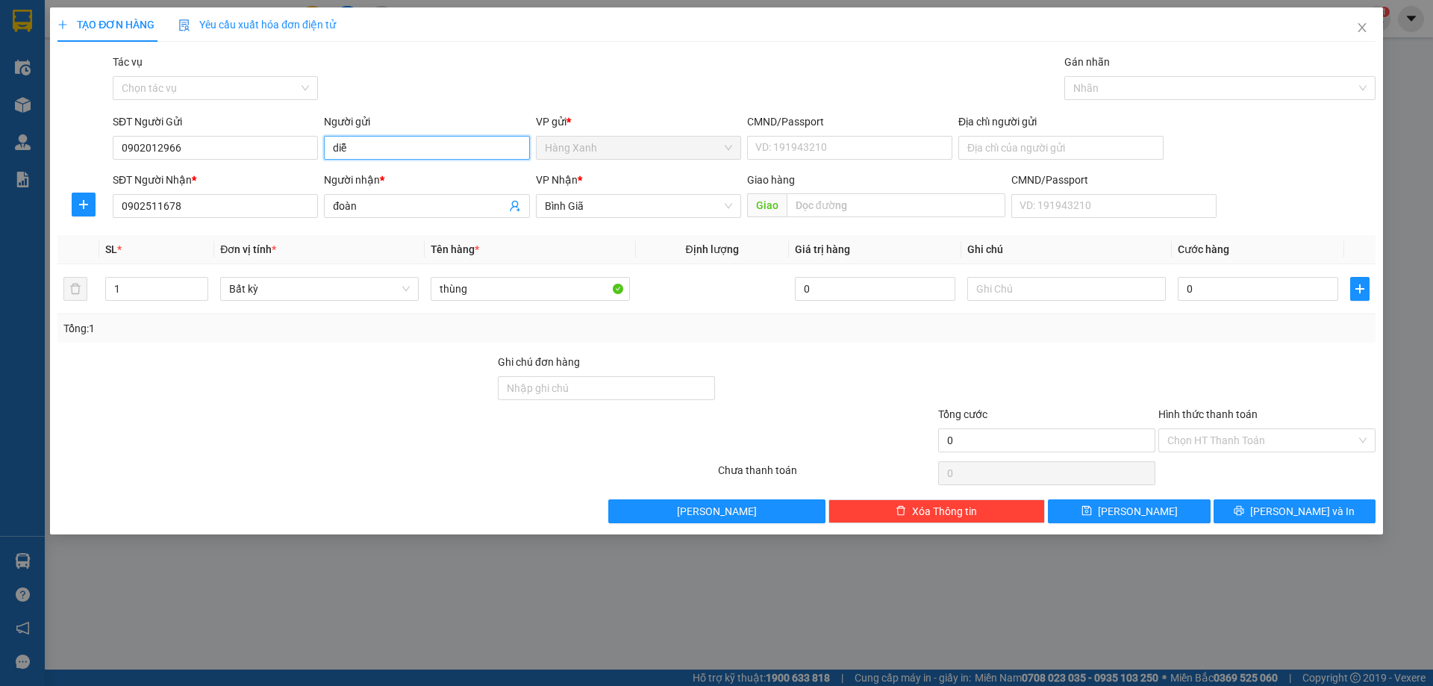
type input "diễm"
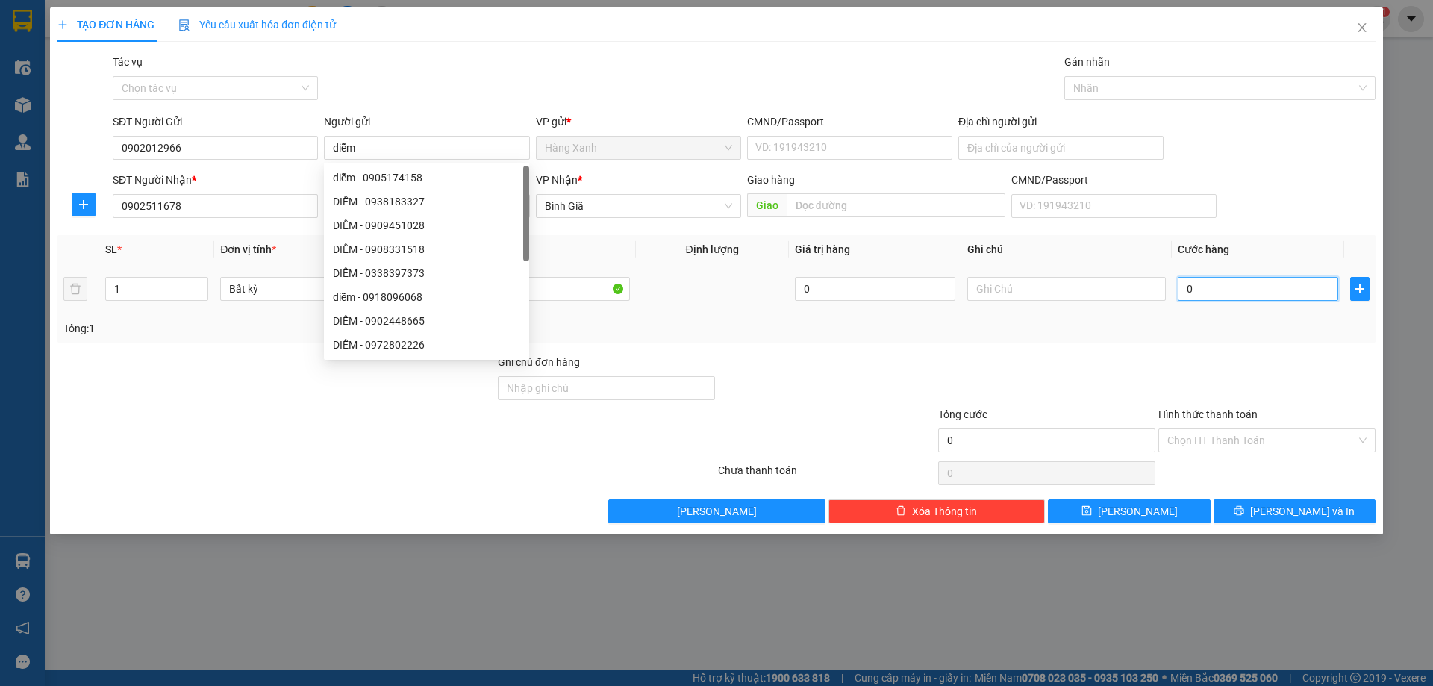
click at [1220, 287] on input "0" at bounding box center [1258, 289] width 160 height 24
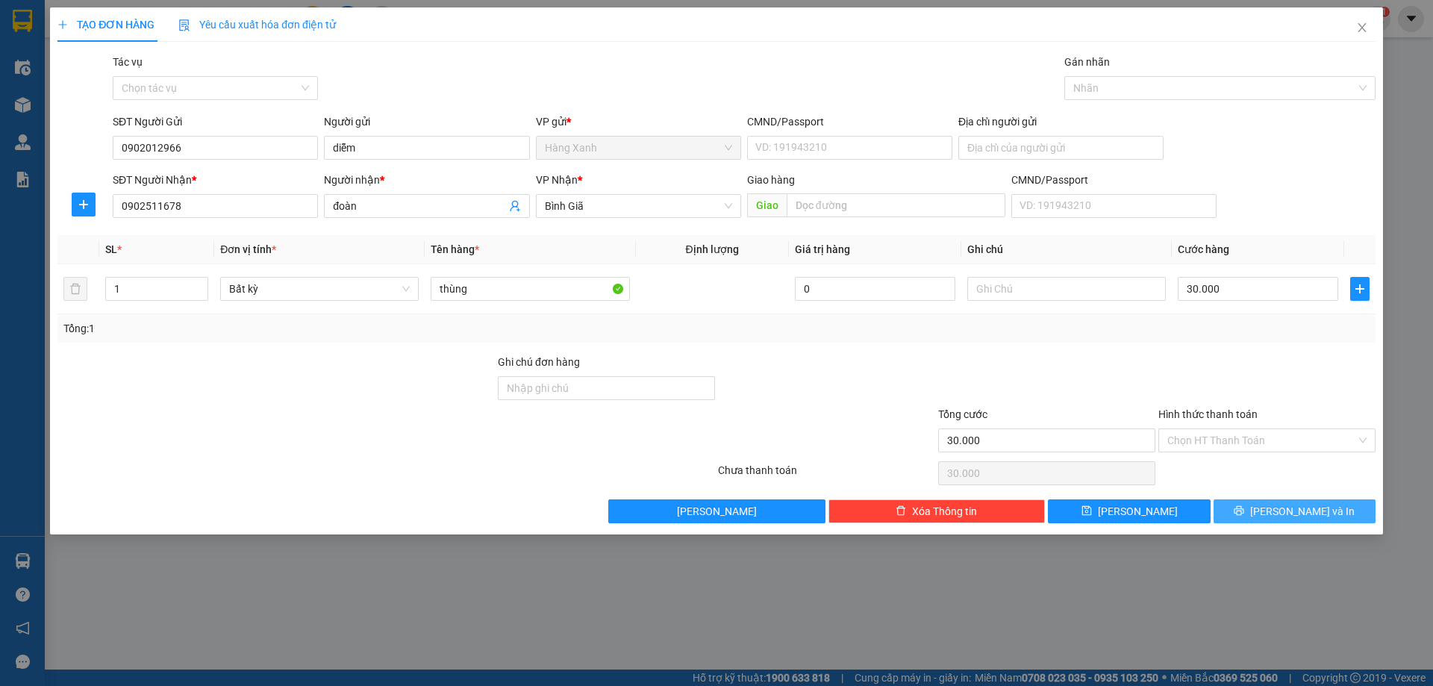
click at [1298, 499] on button "[PERSON_NAME] và In" at bounding box center [1294, 511] width 162 height 24
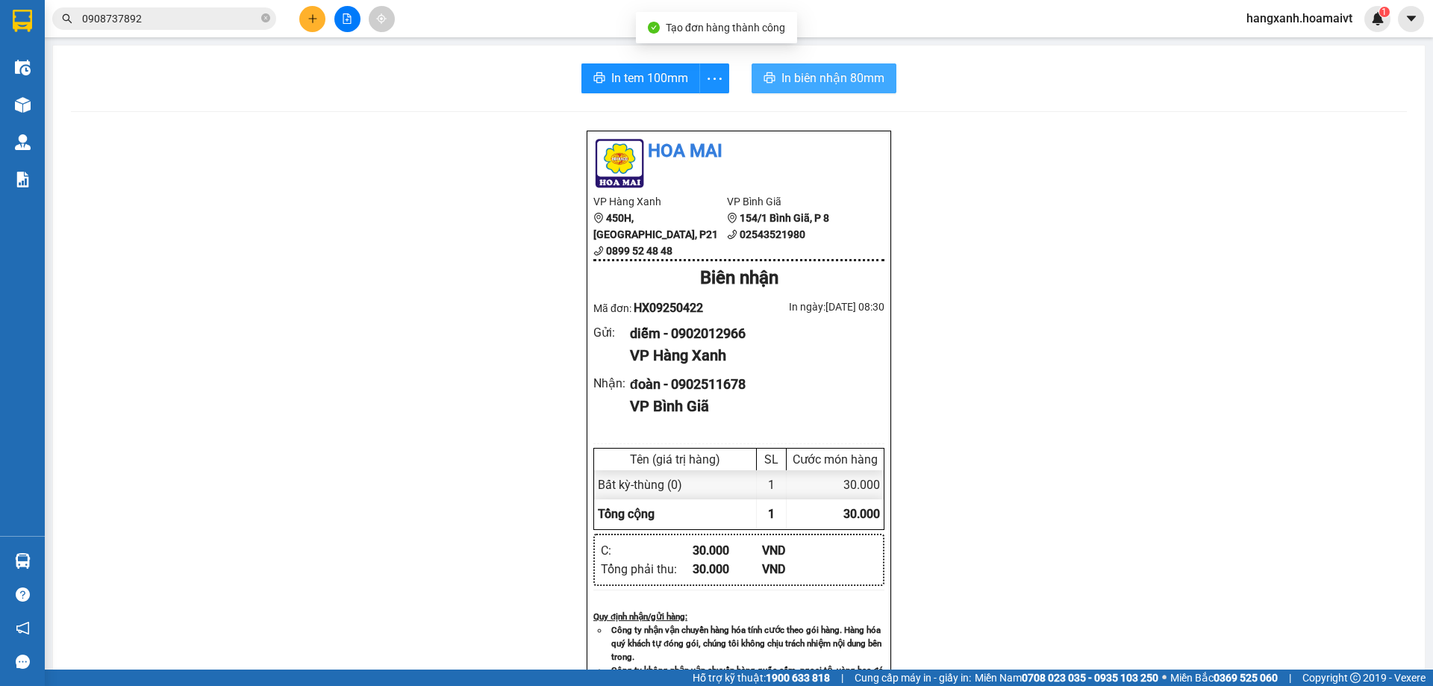
click at [814, 73] on span "In biên nhận 80mm" at bounding box center [832, 78] width 103 height 19
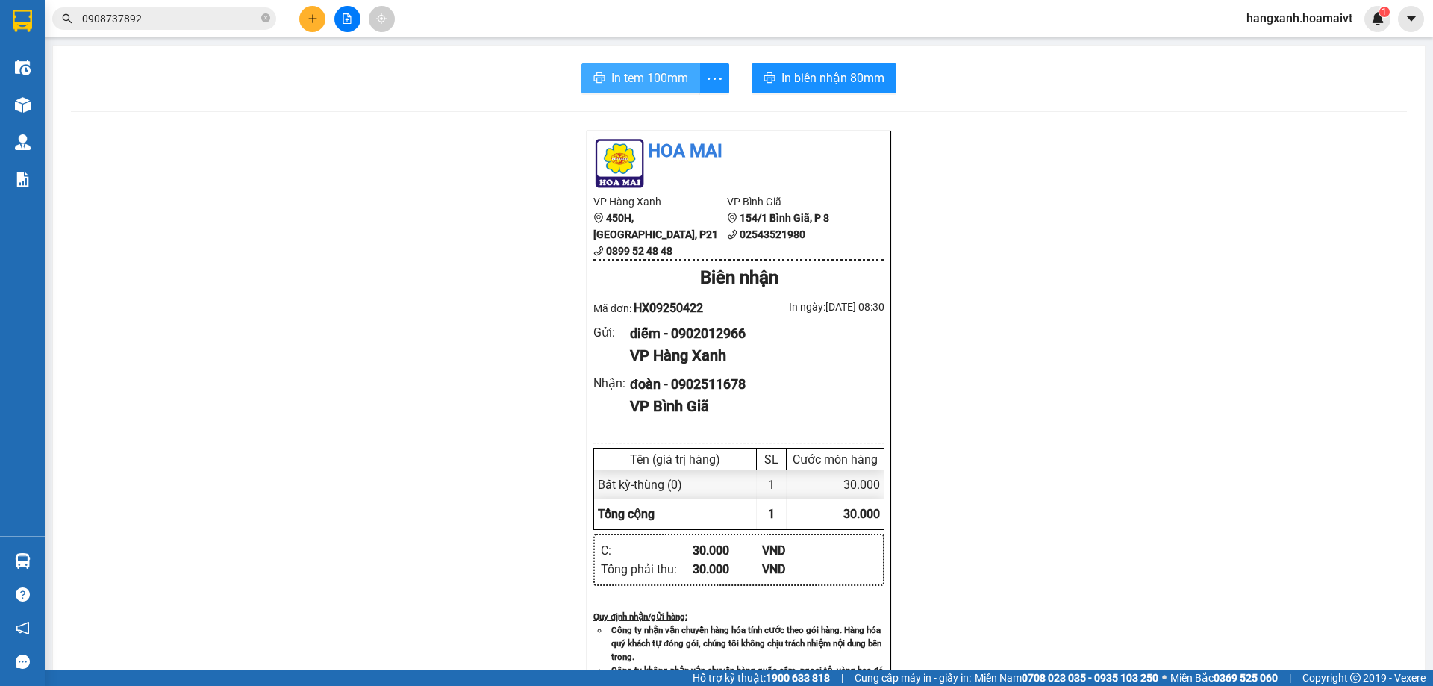
click at [634, 75] on span "In tem 100mm" at bounding box center [649, 78] width 77 height 19
click at [735, 336] on div "diễm - 0902012966" at bounding box center [751, 333] width 243 height 21
click at [219, 31] on div "Kết quả tìm kiếm ( 120 ) Bộ lọc Mã ĐH Trạng thái Món hàng Tổng cước Chưa cước N…" at bounding box center [145, 19] width 291 height 26
click at [216, 20] on input "0908737892" at bounding box center [170, 18] width 176 height 16
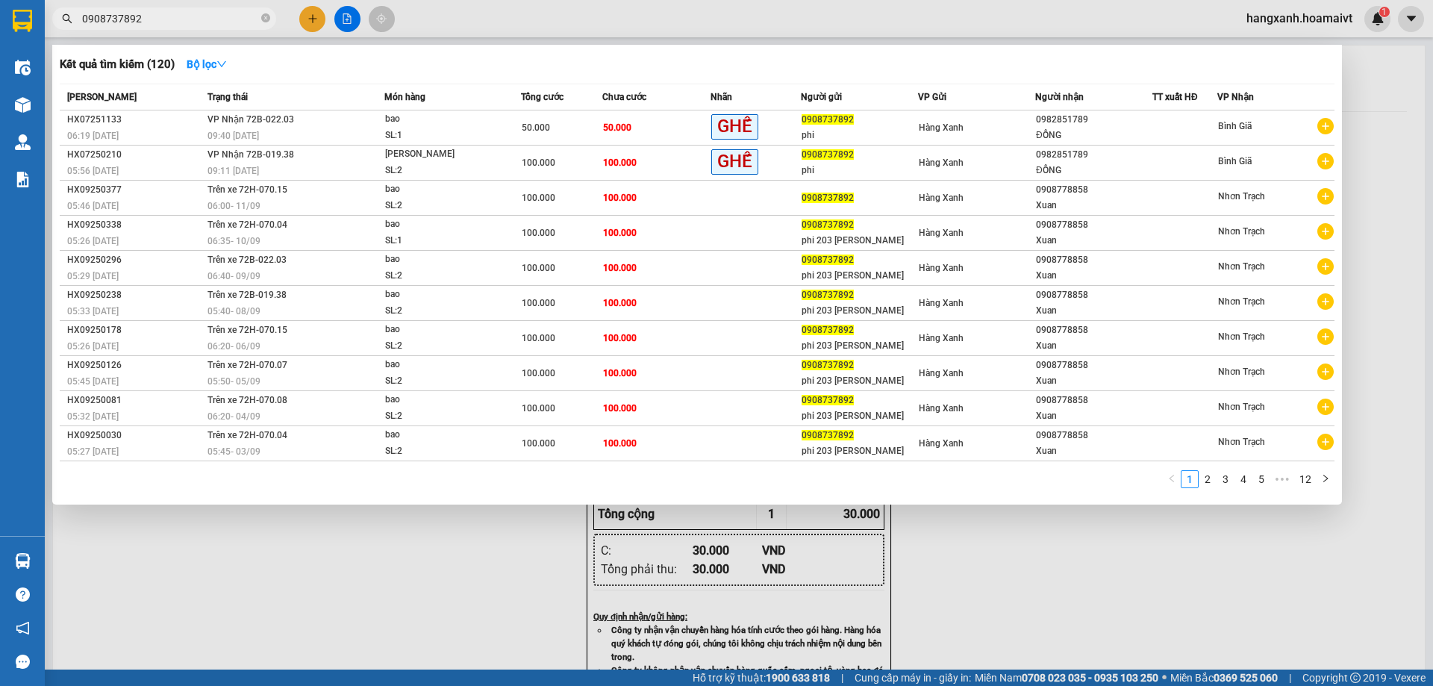
click at [216, 20] on input "0908737892" at bounding box center [170, 18] width 176 height 16
paste input "2012966"
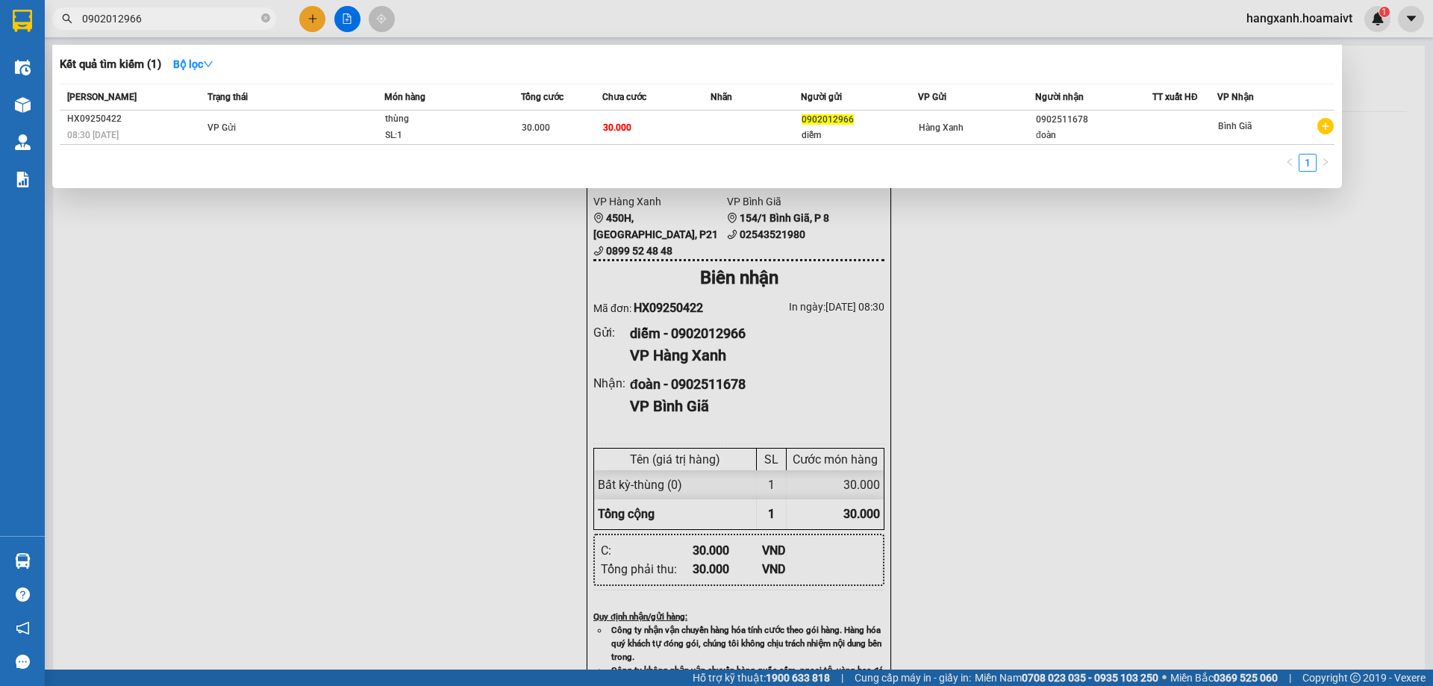
click at [254, 331] on div at bounding box center [716, 343] width 1433 height 686
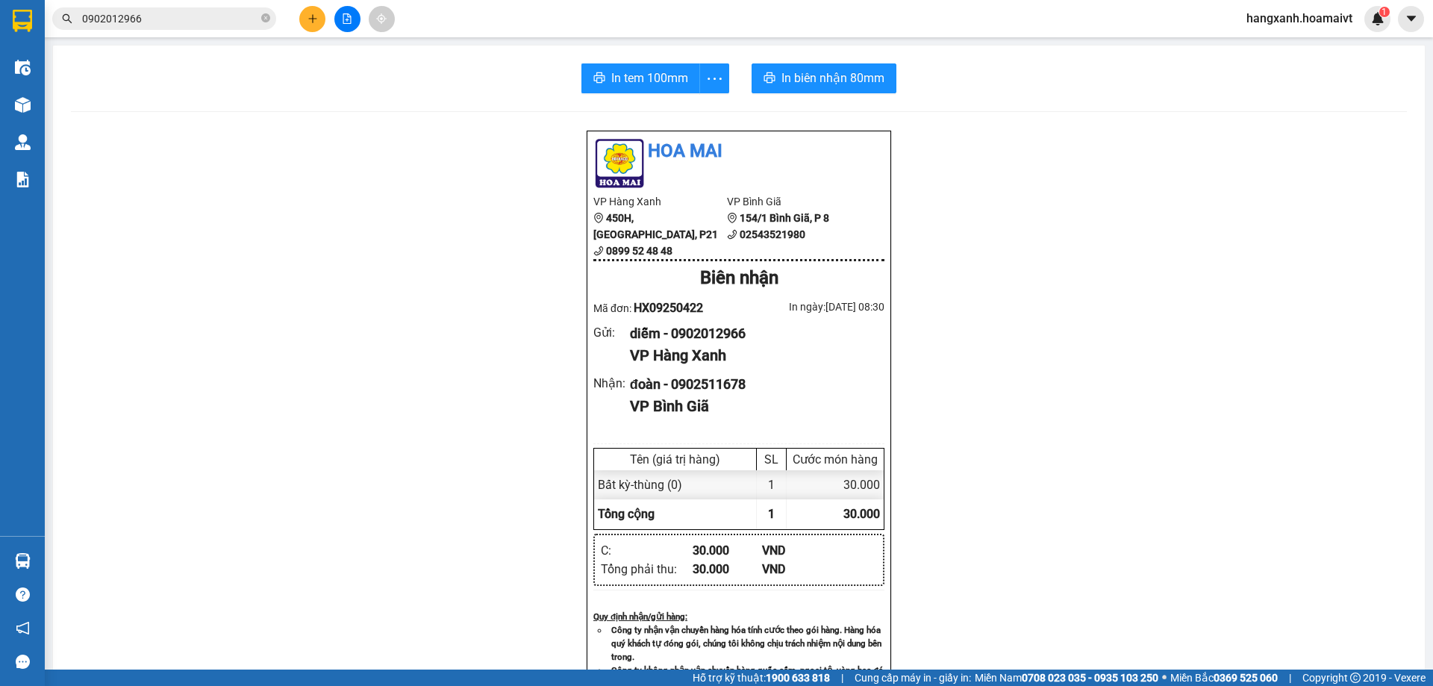
click at [728, 387] on div "đoàn - 0902511678" at bounding box center [751, 384] width 243 height 21
click at [173, 21] on input "0902012966" at bounding box center [170, 18] width 176 height 16
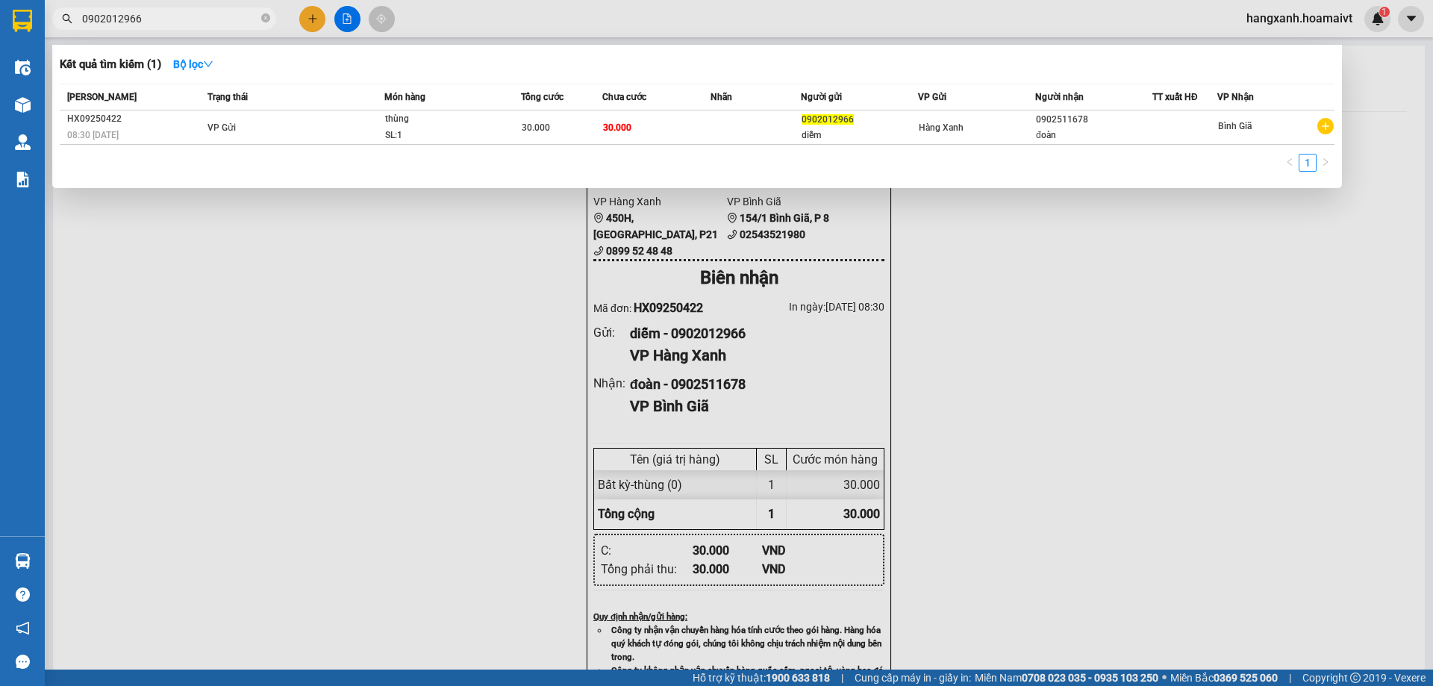
paste input "511678"
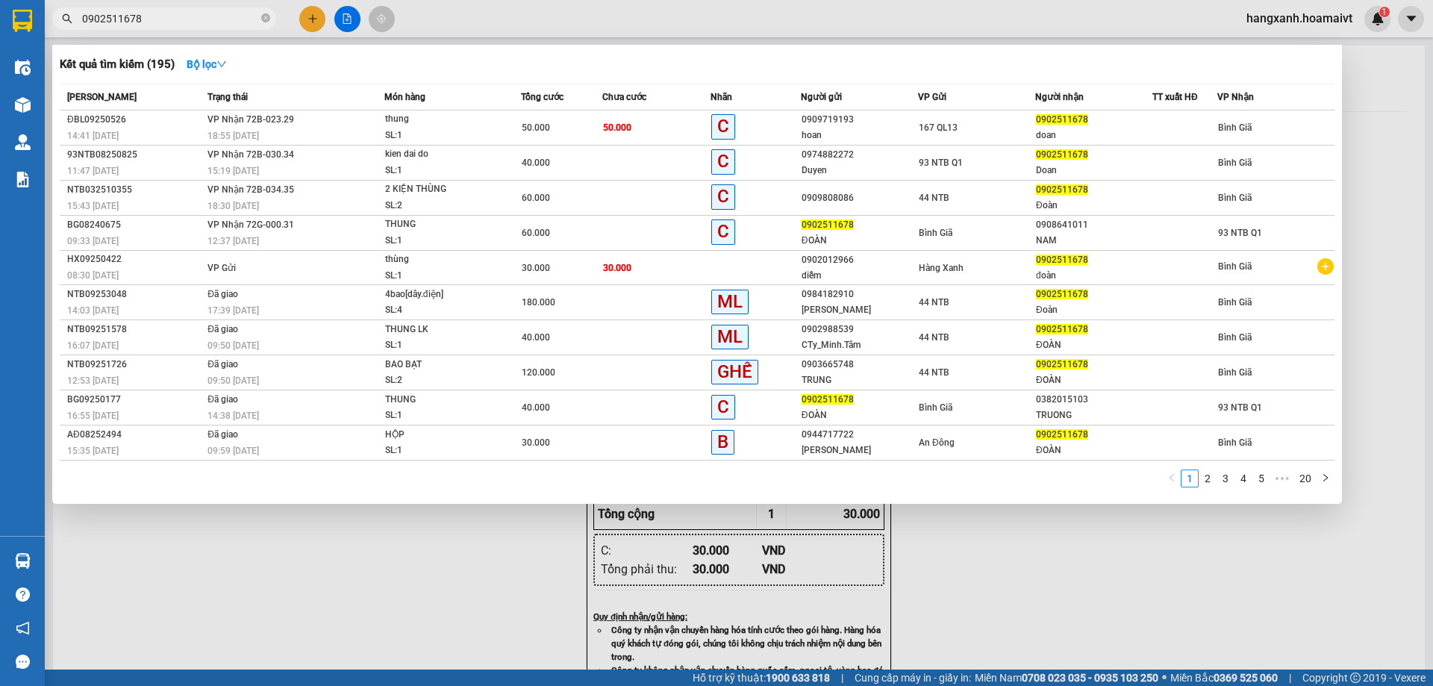
type input "0902511678"
click at [419, 569] on div at bounding box center [716, 343] width 1433 height 686
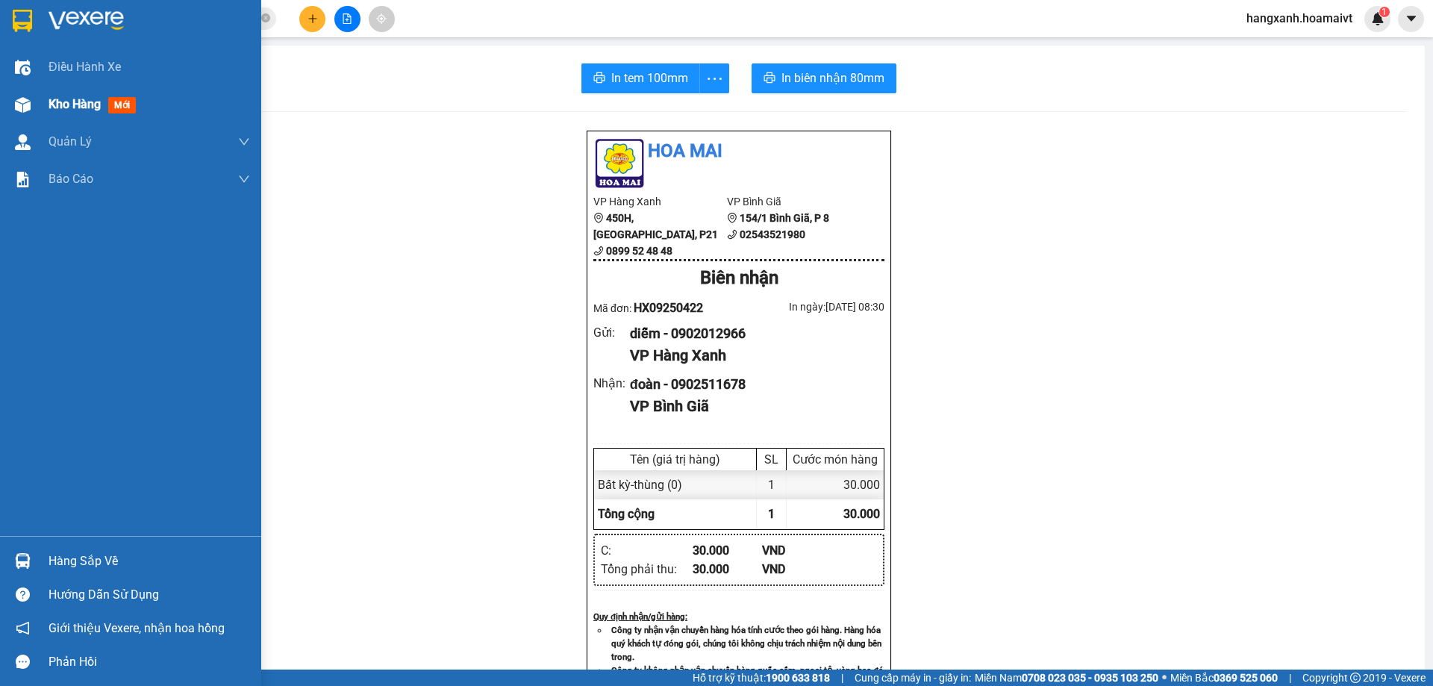
click at [42, 107] on div "Kho hàng mới" at bounding box center [130, 104] width 261 height 37
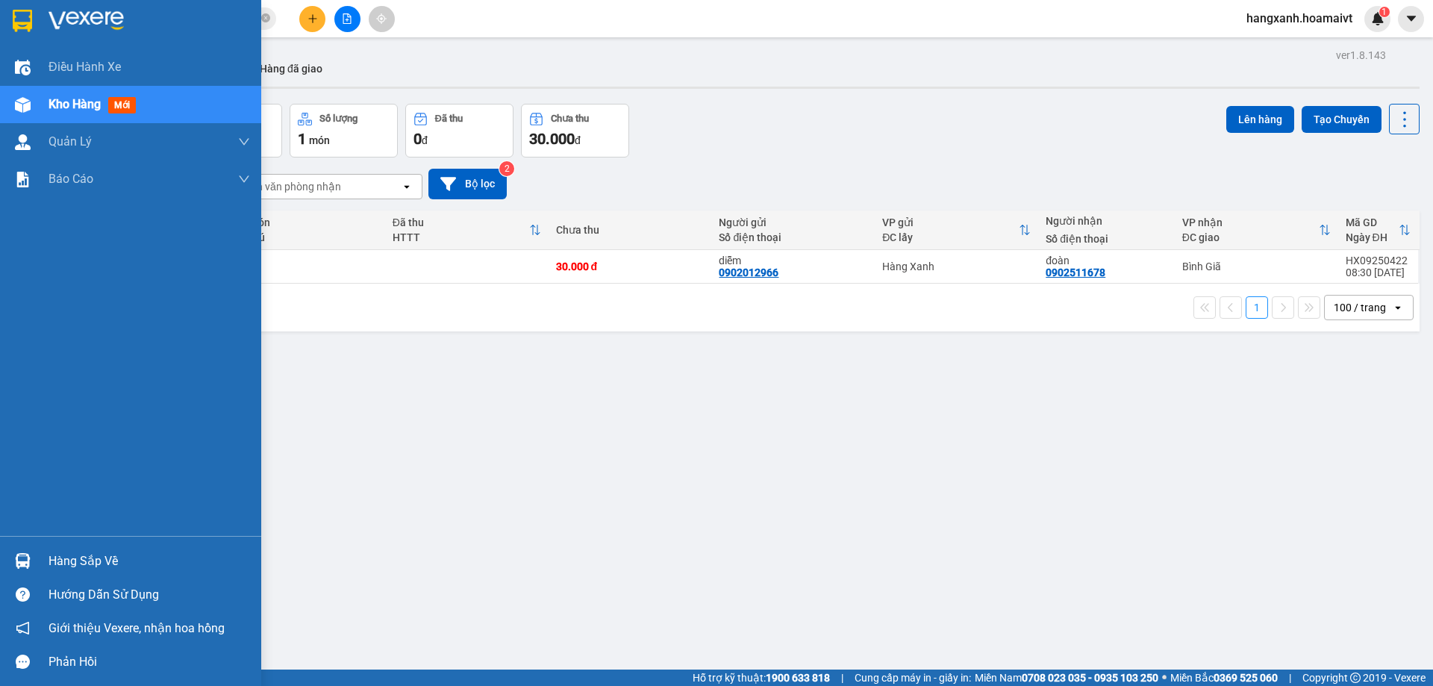
click at [34, 31] on div at bounding box center [23, 20] width 26 height 26
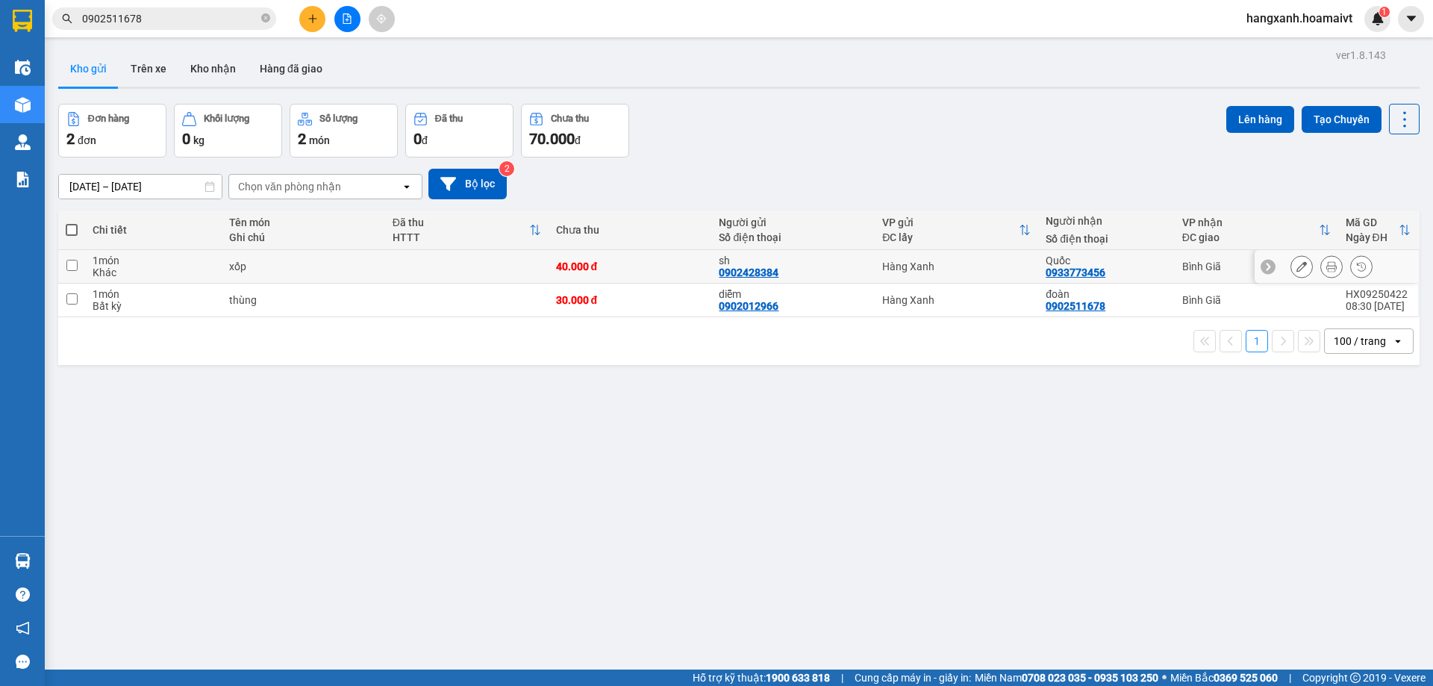
click at [1321, 272] on button at bounding box center [1331, 267] width 21 height 26
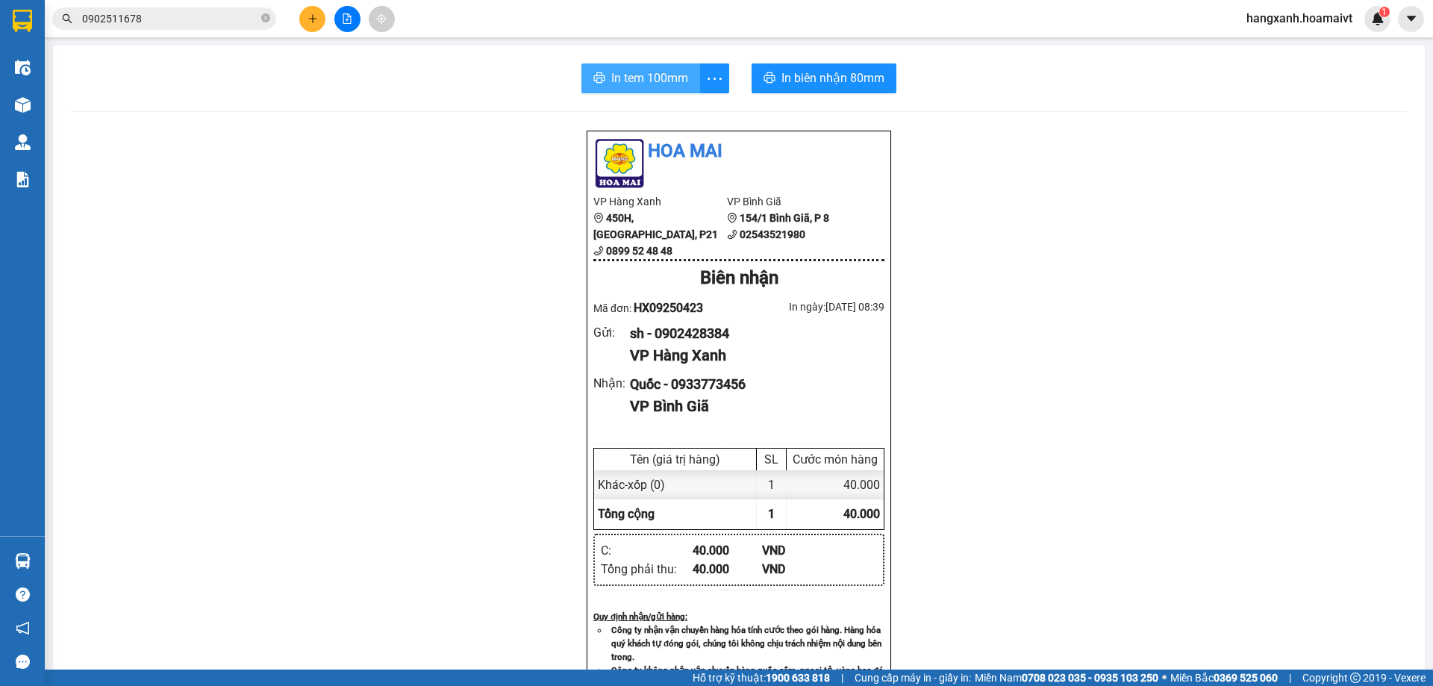
click at [613, 87] on span "In tem 100mm" at bounding box center [649, 78] width 77 height 19
click at [826, 77] on span "In biên nhận 80mm" at bounding box center [835, 78] width 103 height 19
click at [10, 109] on div at bounding box center [23, 105] width 26 height 26
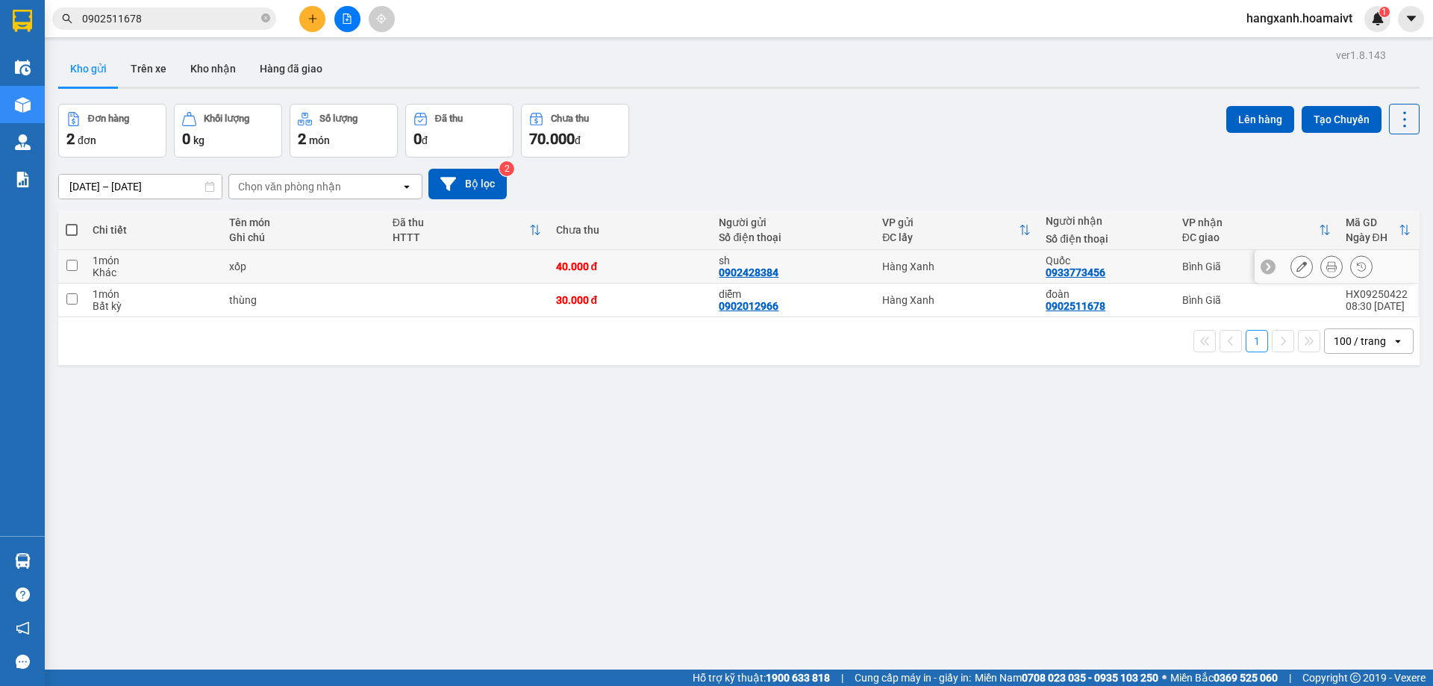
click at [1125, 272] on div "Quốc 0933773456" at bounding box center [1106, 266] width 121 height 24
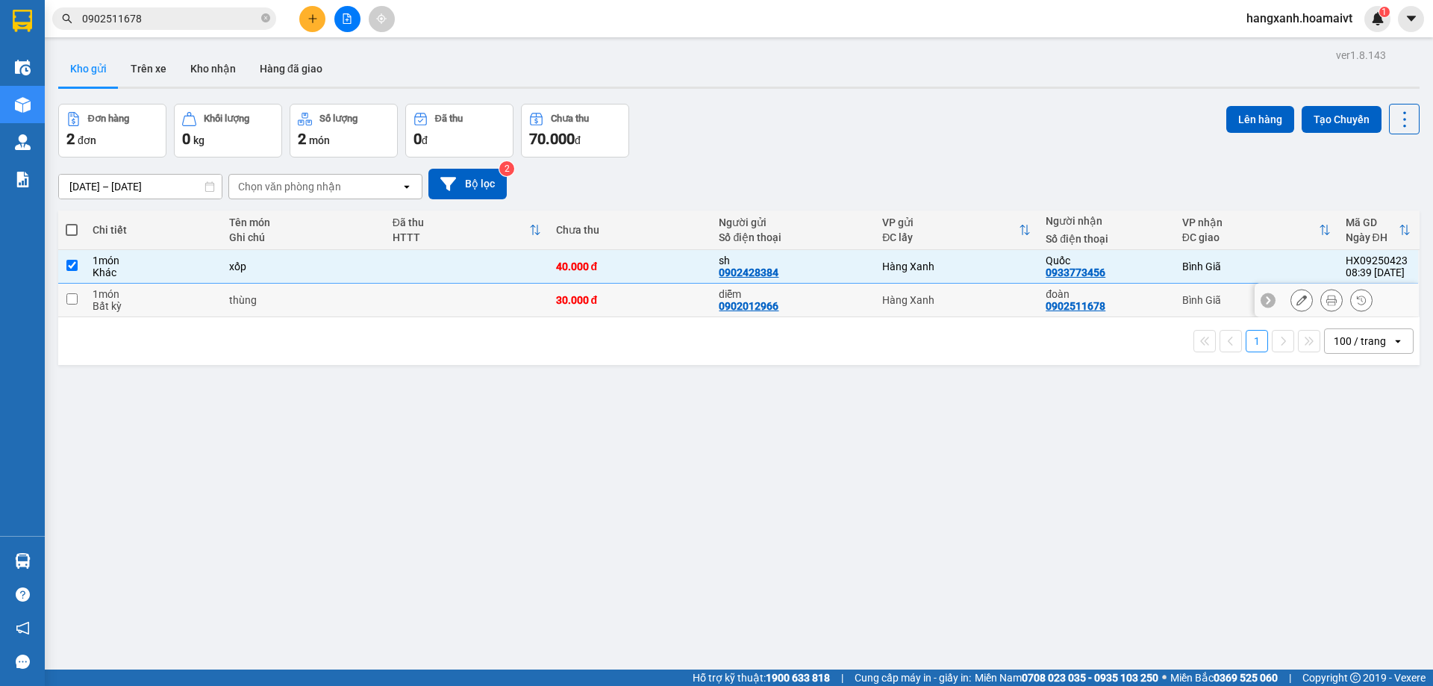
drag, startPoint x: 1128, startPoint y: 305, endPoint x: 1160, endPoint y: 229, distance: 82.6
click at [1129, 305] on div "đoàn 0902511678" at bounding box center [1106, 300] width 121 height 24
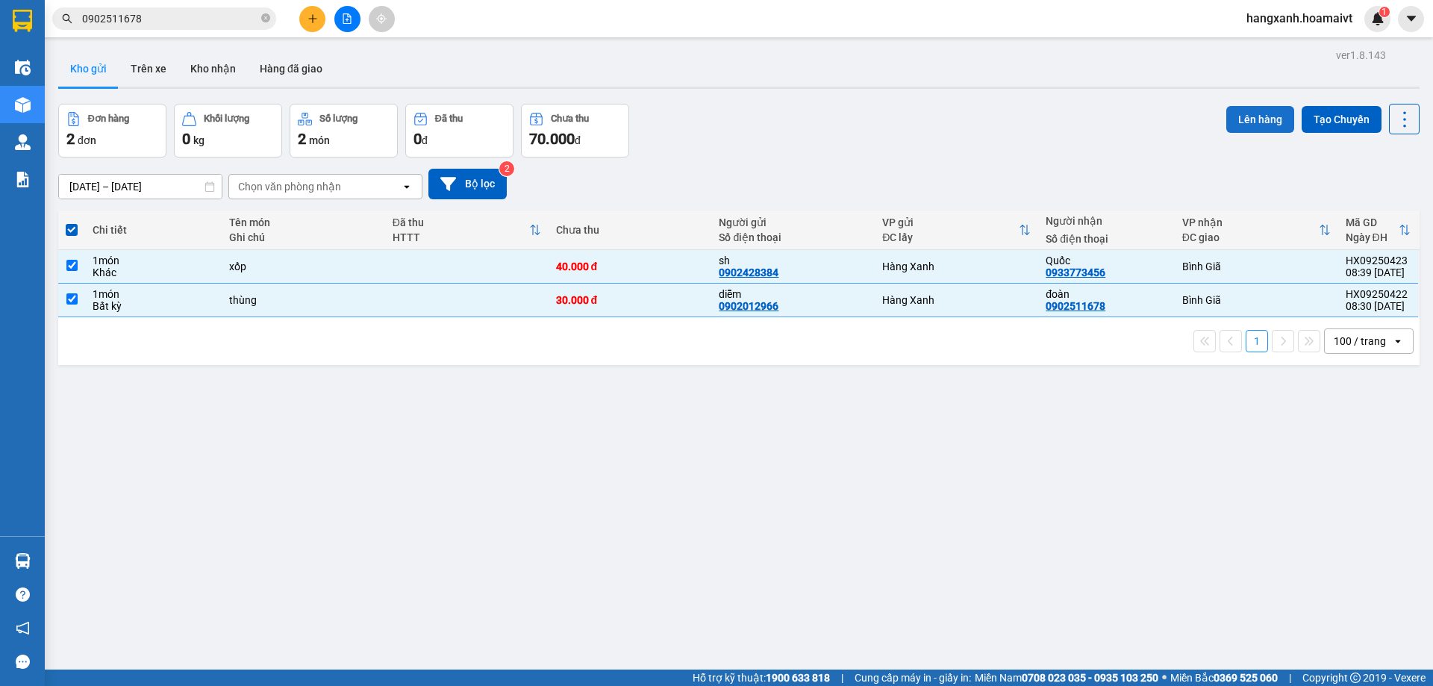
click at [1237, 122] on button "Lên hàng" at bounding box center [1260, 119] width 68 height 27
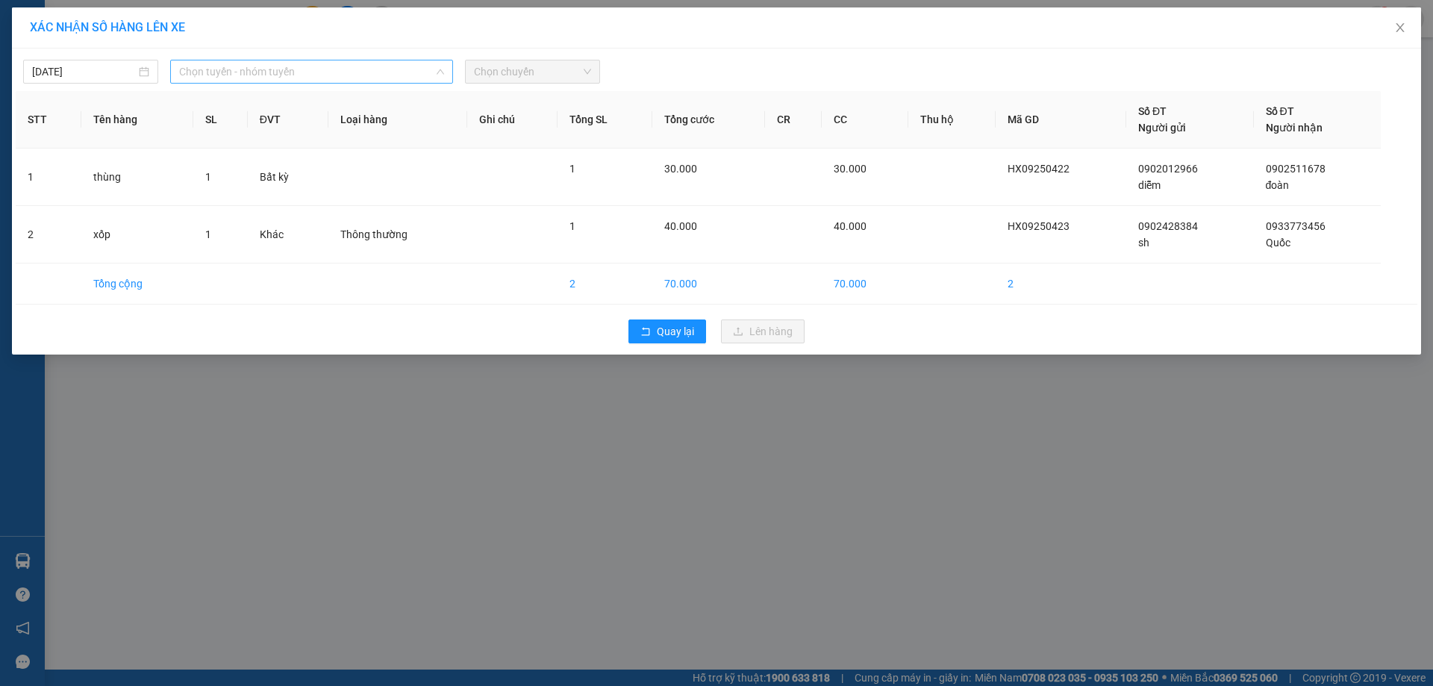
click at [220, 64] on span "Chọn tuyến - nhóm tuyến" at bounding box center [311, 71] width 265 height 22
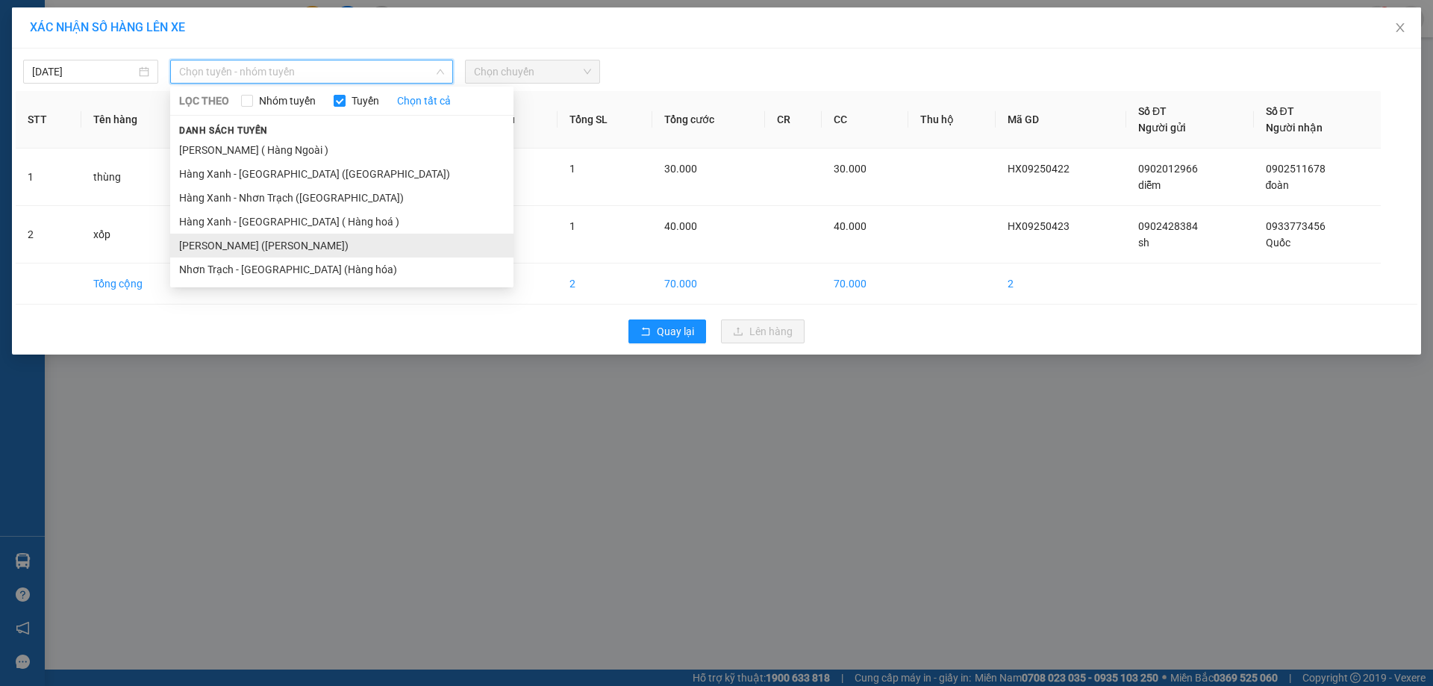
drag, startPoint x: 248, startPoint y: 254, endPoint x: 471, endPoint y: 111, distance: 264.8
click at [251, 252] on li "[PERSON_NAME] ([PERSON_NAME])" at bounding box center [341, 246] width 343 height 24
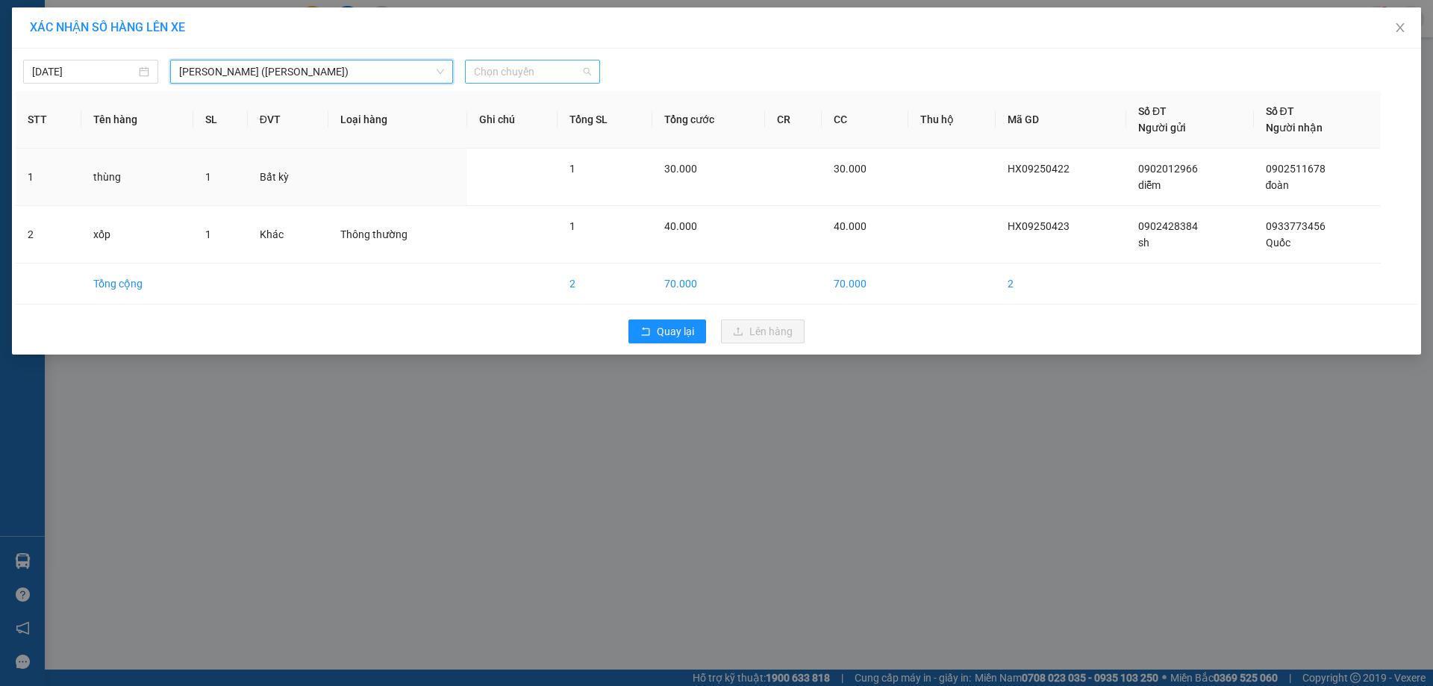
click at [501, 63] on span "Chọn chuyến" at bounding box center [532, 71] width 117 height 22
type input "0852"
click at [542, 125] on div "Thêm chuyến " 08:52 "" at bounding box center [544, 125] width 159 height 25
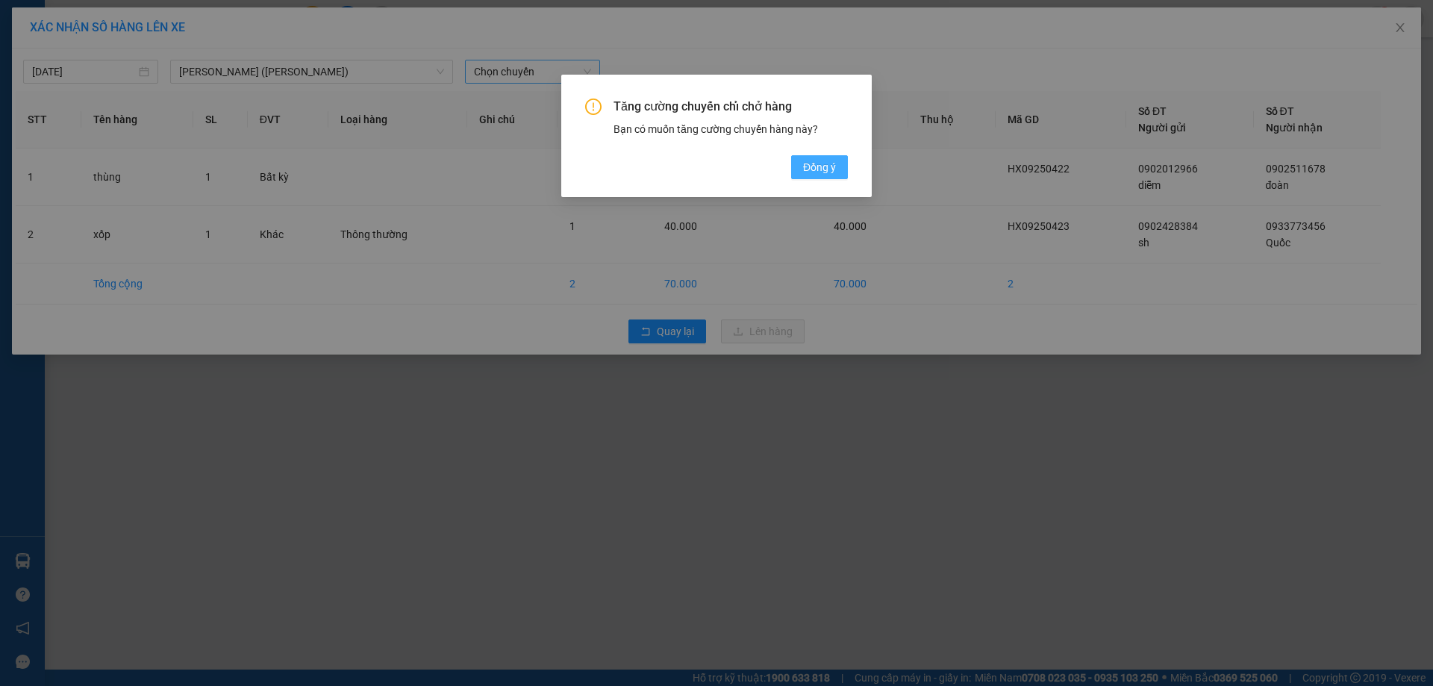
click at [801, 163] on button "Đồng ý" at bounding box center [819, 167] width 57 height 24
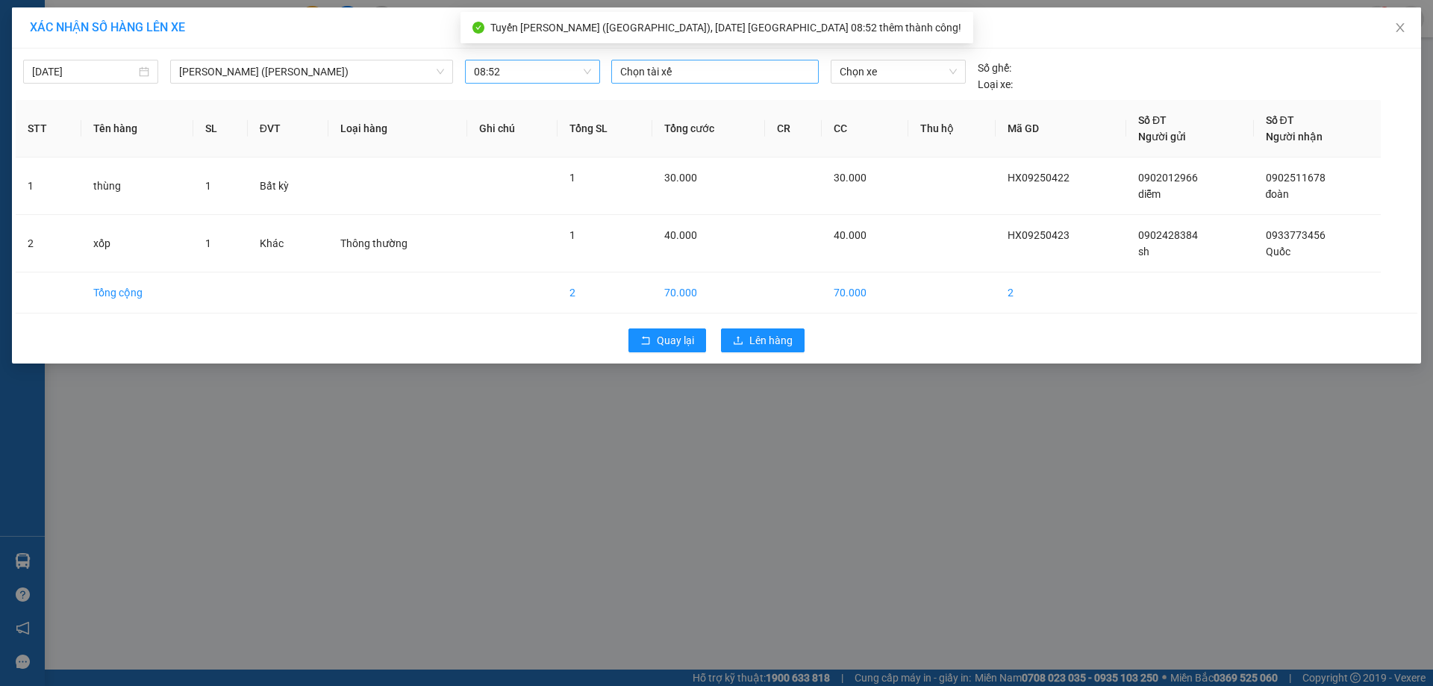
click at [671, 72] on div at bounding box center [715, 72] width 200 height 18
type input "hong a"
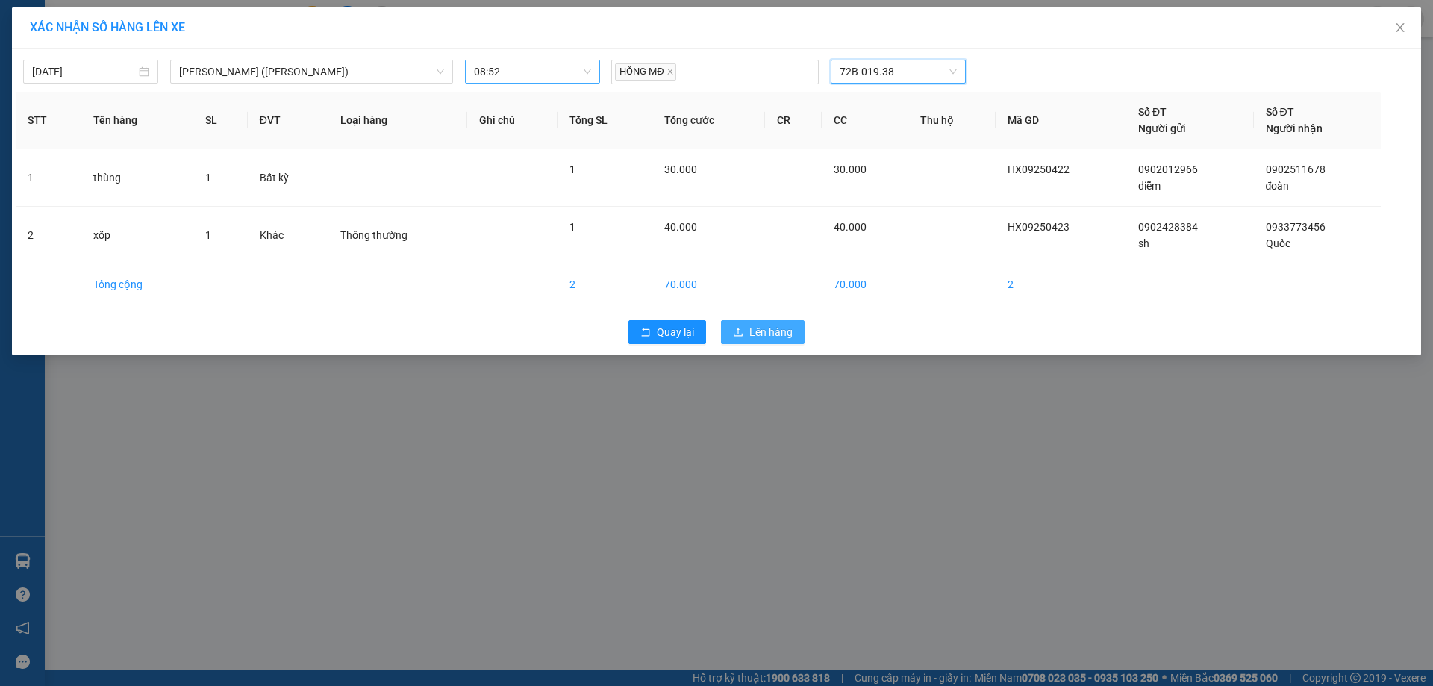
drag, startPoint x: 775, startPoint y: 304, endPoint x: 773, endPoint y: 319, distance: 15.8
click at [773, 310] on div "12/09/2025 Hàng Xanh - Vũng Tàu (Hàng Hoá) LỌC THEO Nhóm tuyến Tuyến Chọn tất c…" at bounding box center [716, 202] width 1409 height 307
click at [773, 320] on button "Lên hàng" at bounding box center [763, 332] width 84 height 24
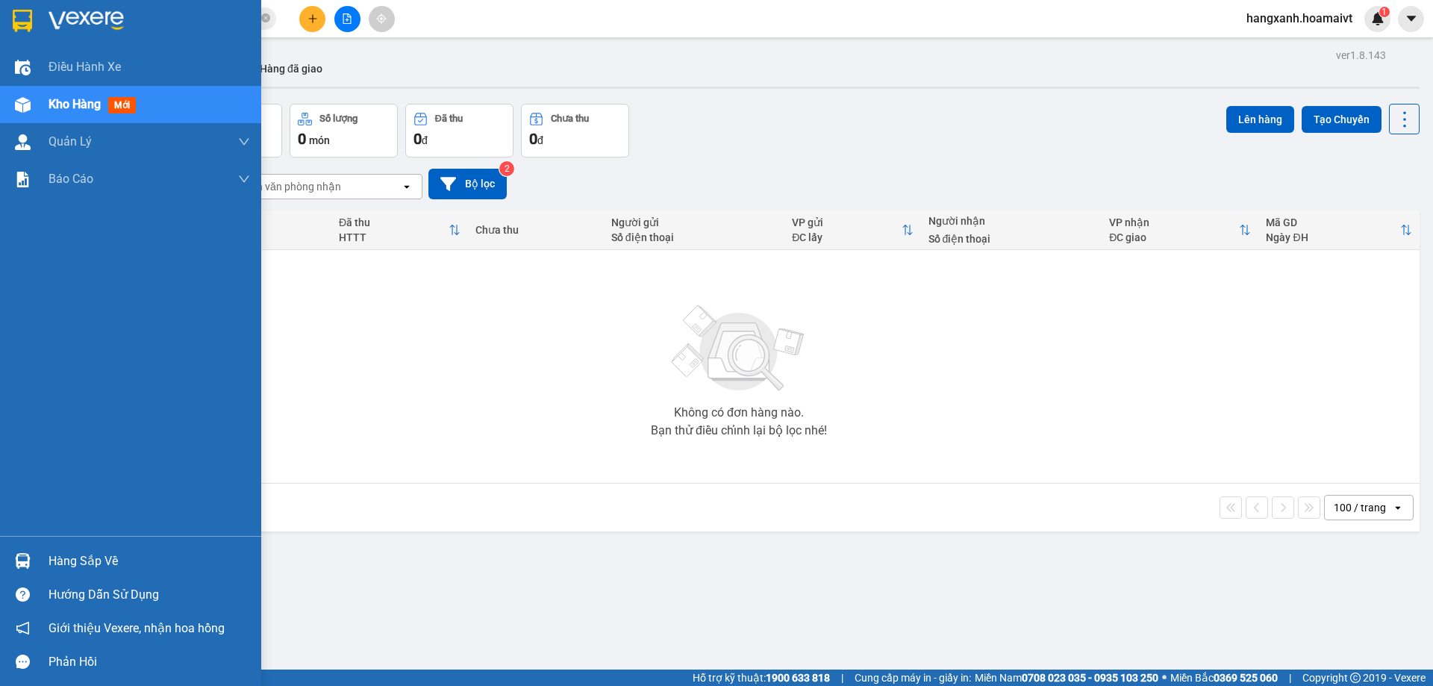
click at [0, 14] on div at bounding box center [130, 24] width 261 height 49
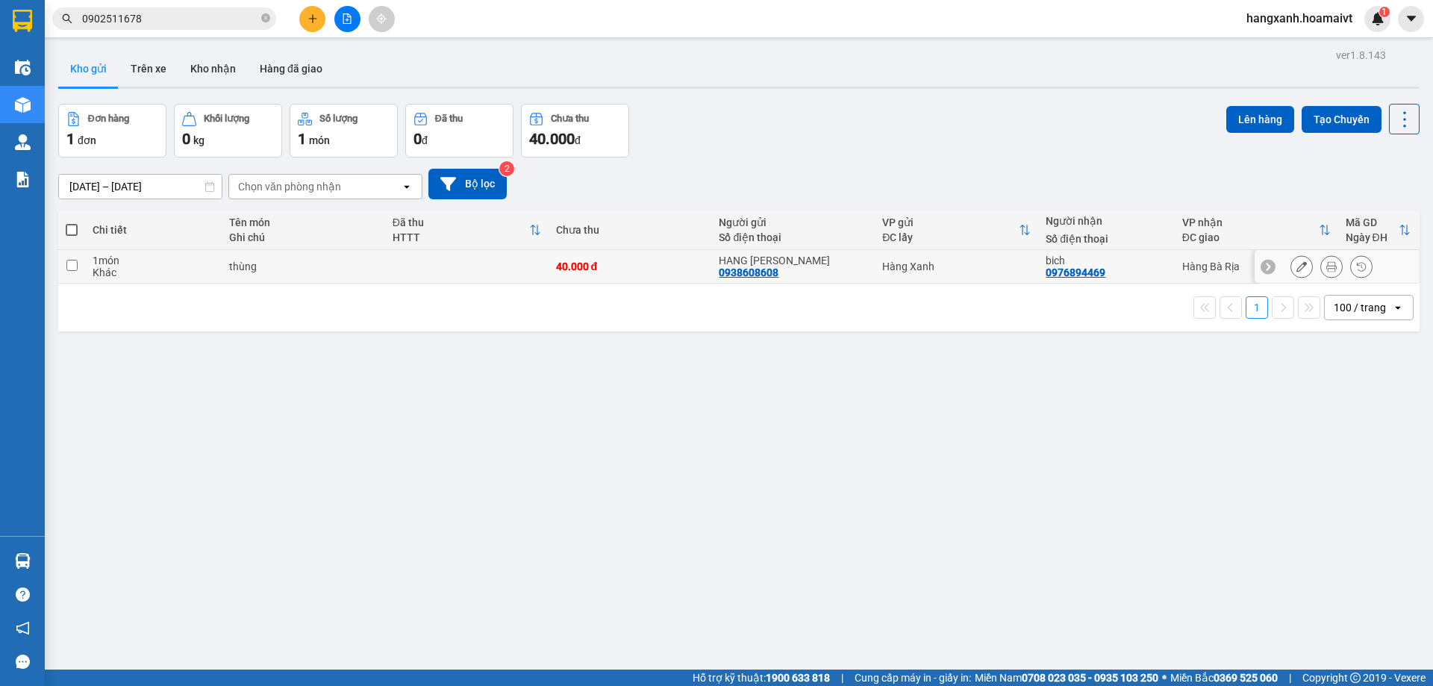
click at [1326, 265] on icon at bounding box center [1331, 266] width 10 height 10
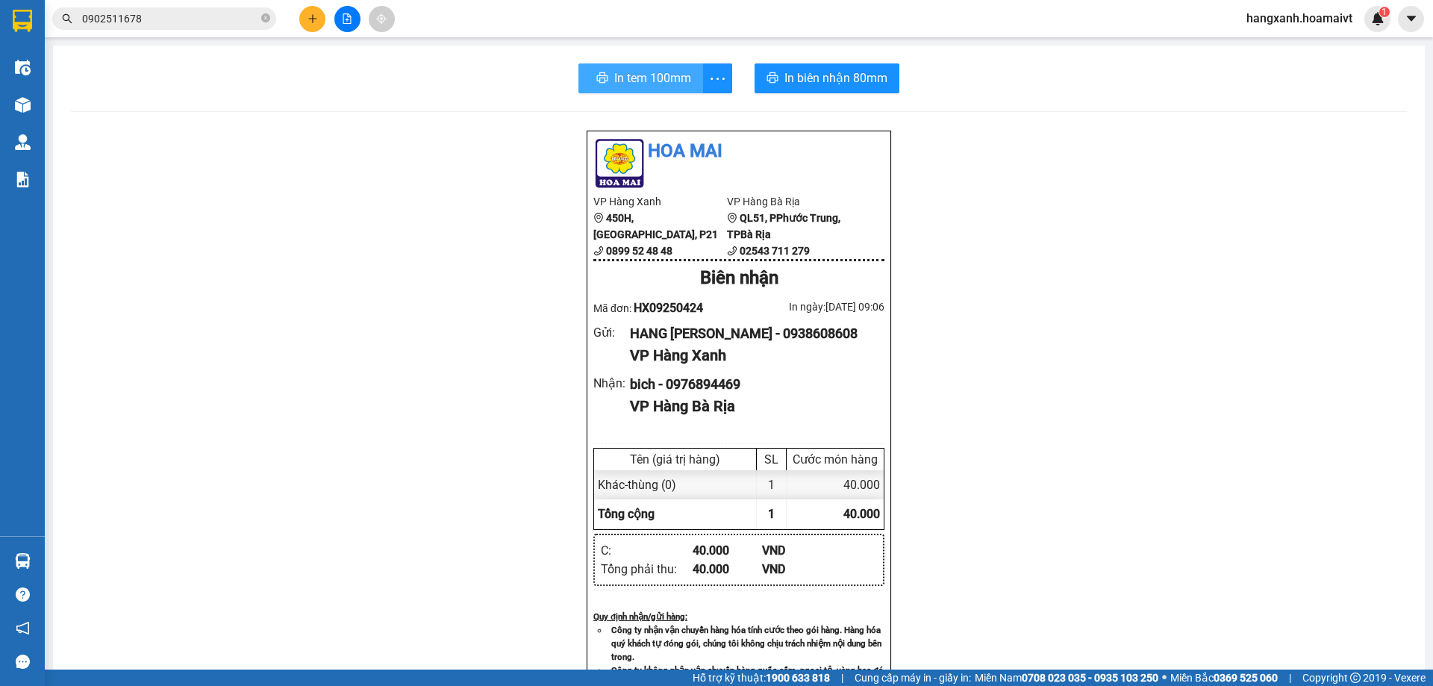
click at [642, 78] on span "In tem 100mm" at bounding box center [652, 78] width 77 height 19
click at [816, 75] on span "In biên nhận 80mm" at bounding box center [832, 78] width 103 height 19
click at [646, 87] on span "In tem 100mm" at bounding box center [649, 78] width 77 height 19
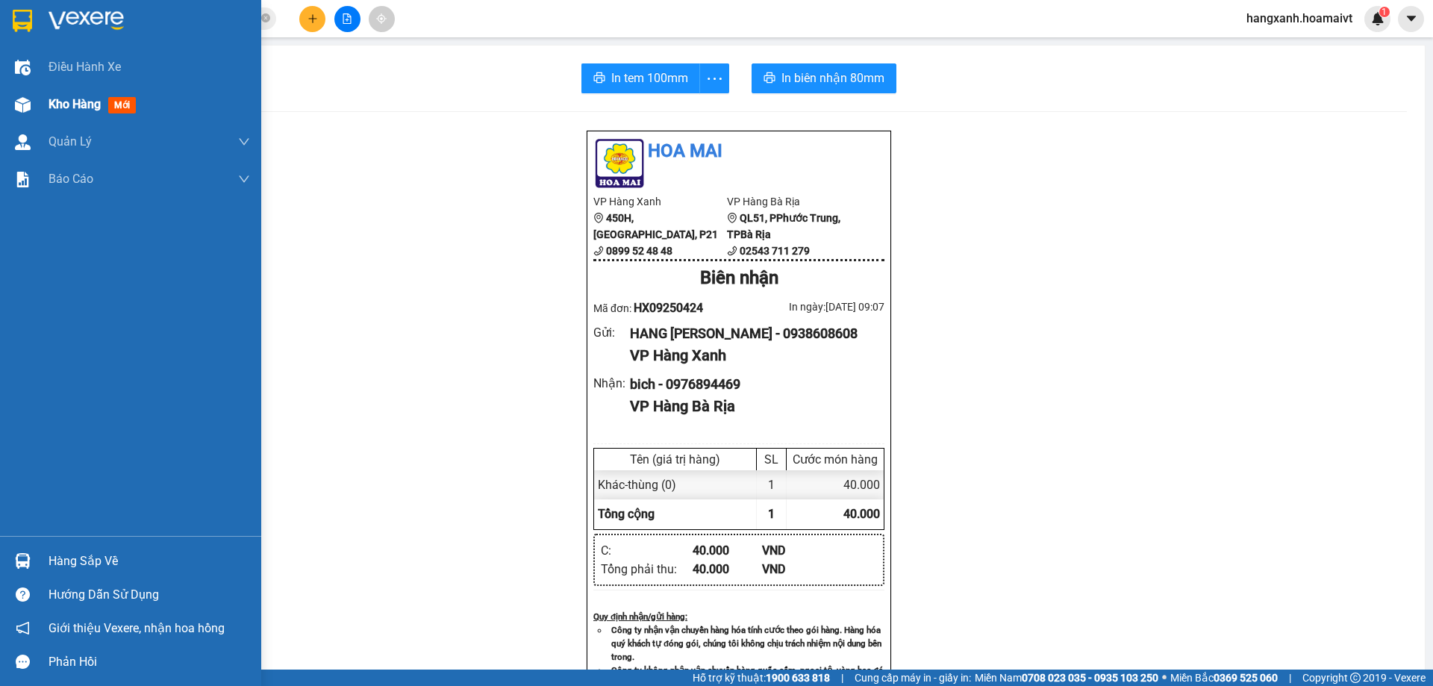
click at [19, 106] on img at bounding box center [23, 105] width 16 height 16
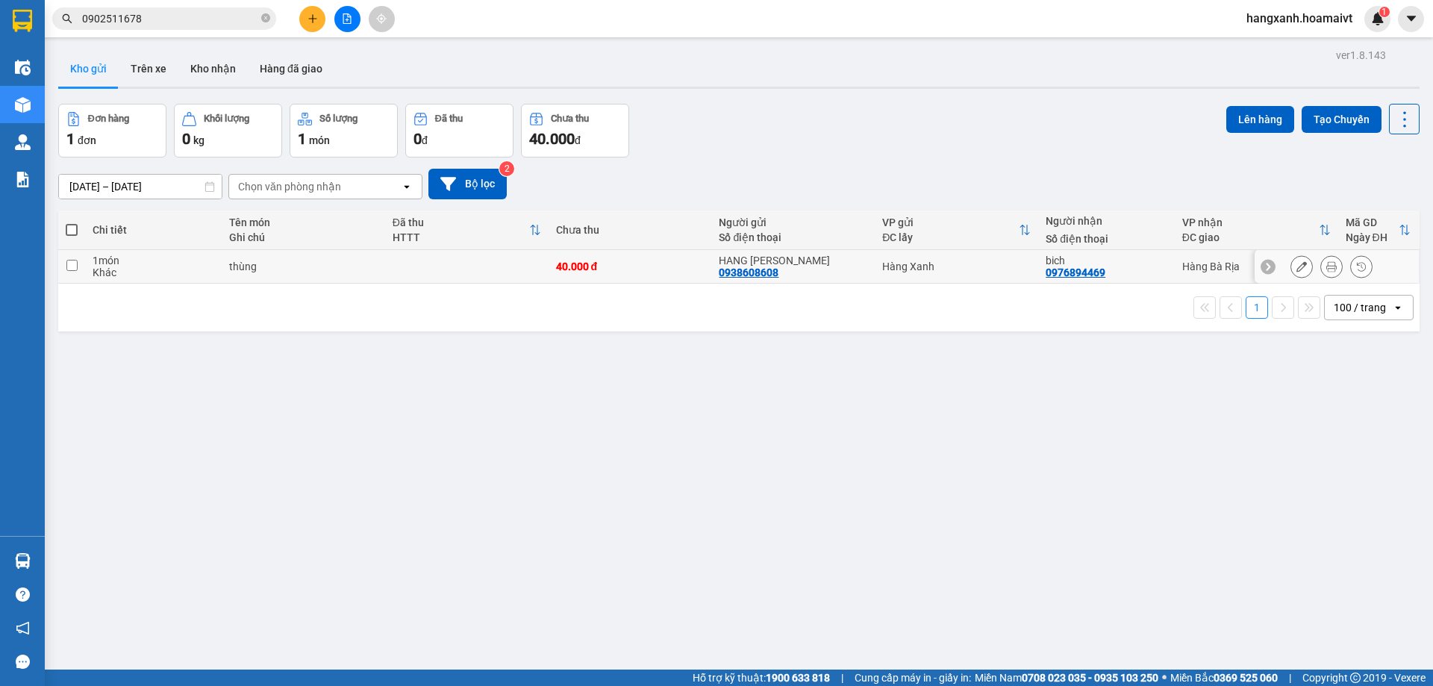
drag, startPoint x: 833, startPoint y: 272, endPoint x: 851, endPoint y: 257, distance: 22.8
click at [834, 271] on div "HANG NANA 0938608608" at bounding box center [793, 266] width 149 height 24
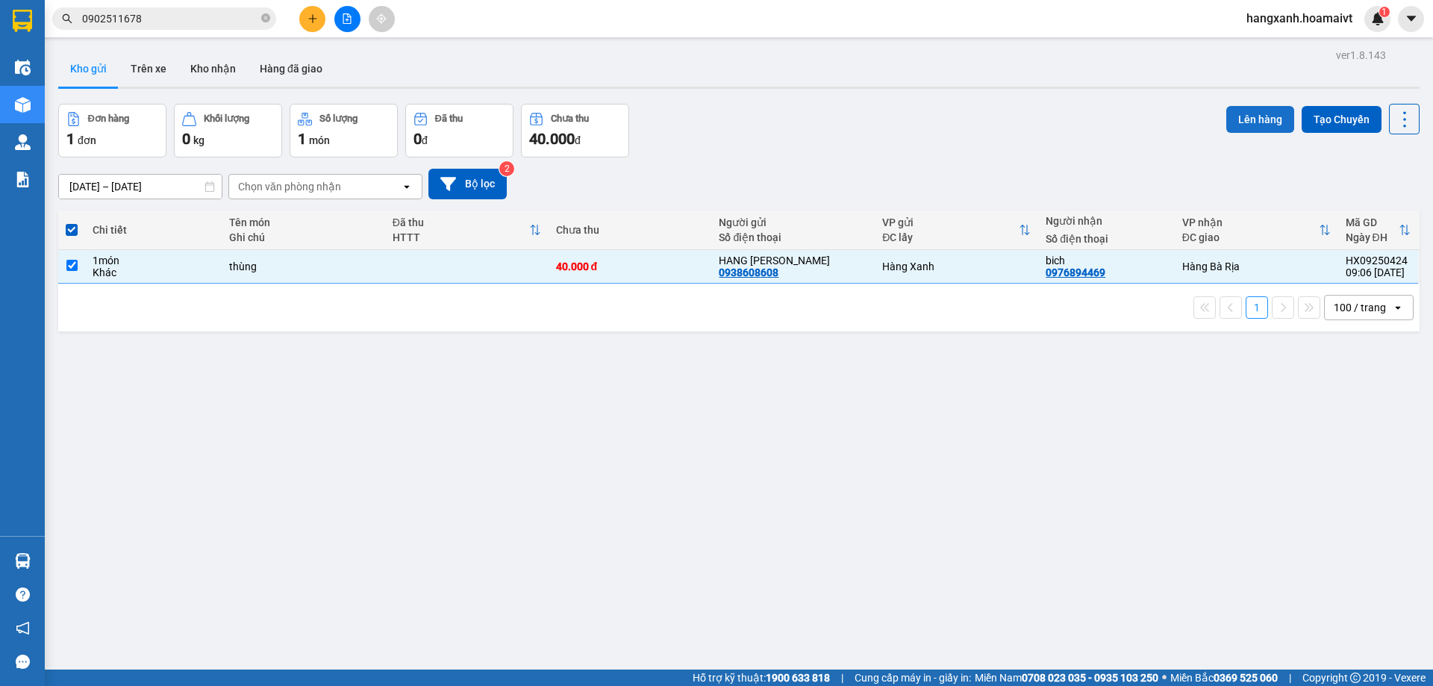
click at [1237, 122] on button "Lên hàng" at bounding box center [1260, 119] width 68 height 27
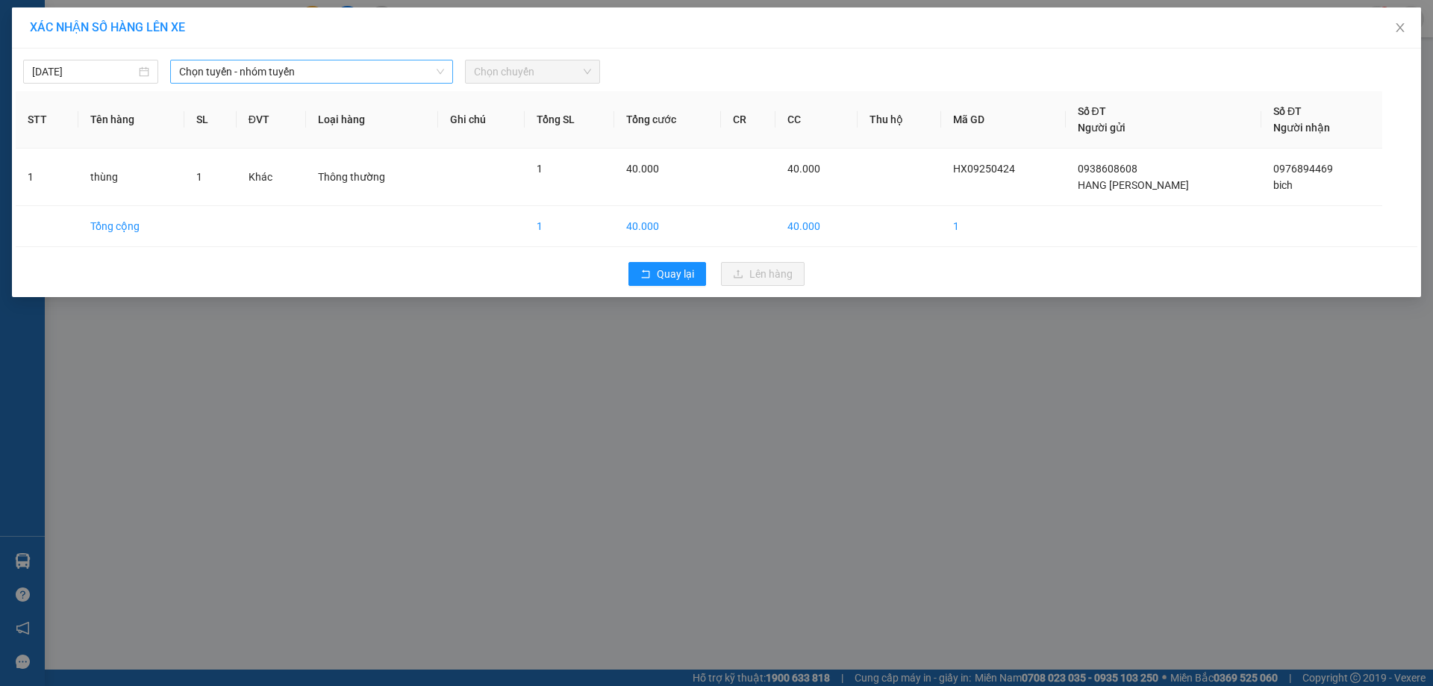
click at [314, 66] on span "Chọn tuyến - nhóm tuyến" at bounding box center [311, 71] width 265 height 22
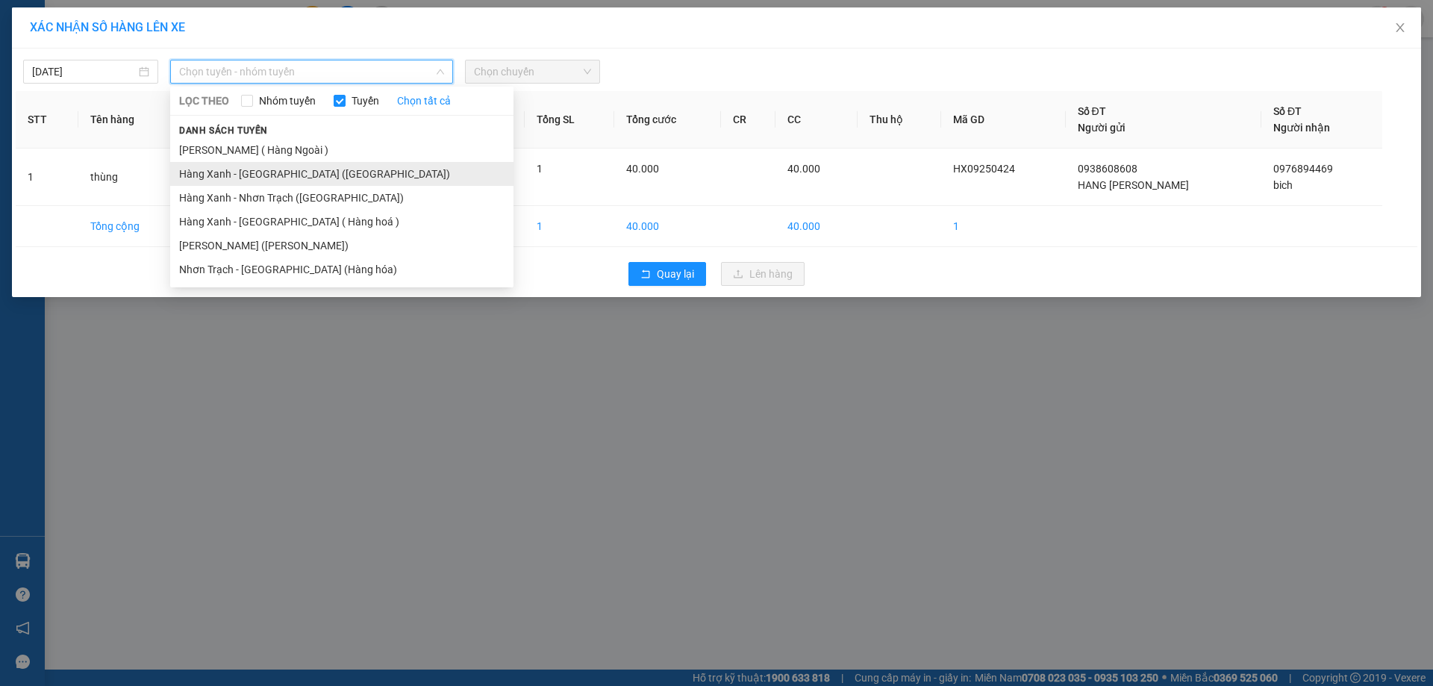
click at [327, 182] on li "Hàng Xanh - [GEOGRAPHIC_DATA] ([GEOGRAPHIC_DATA])" at bounding box center [341, 174] width 343 height 24
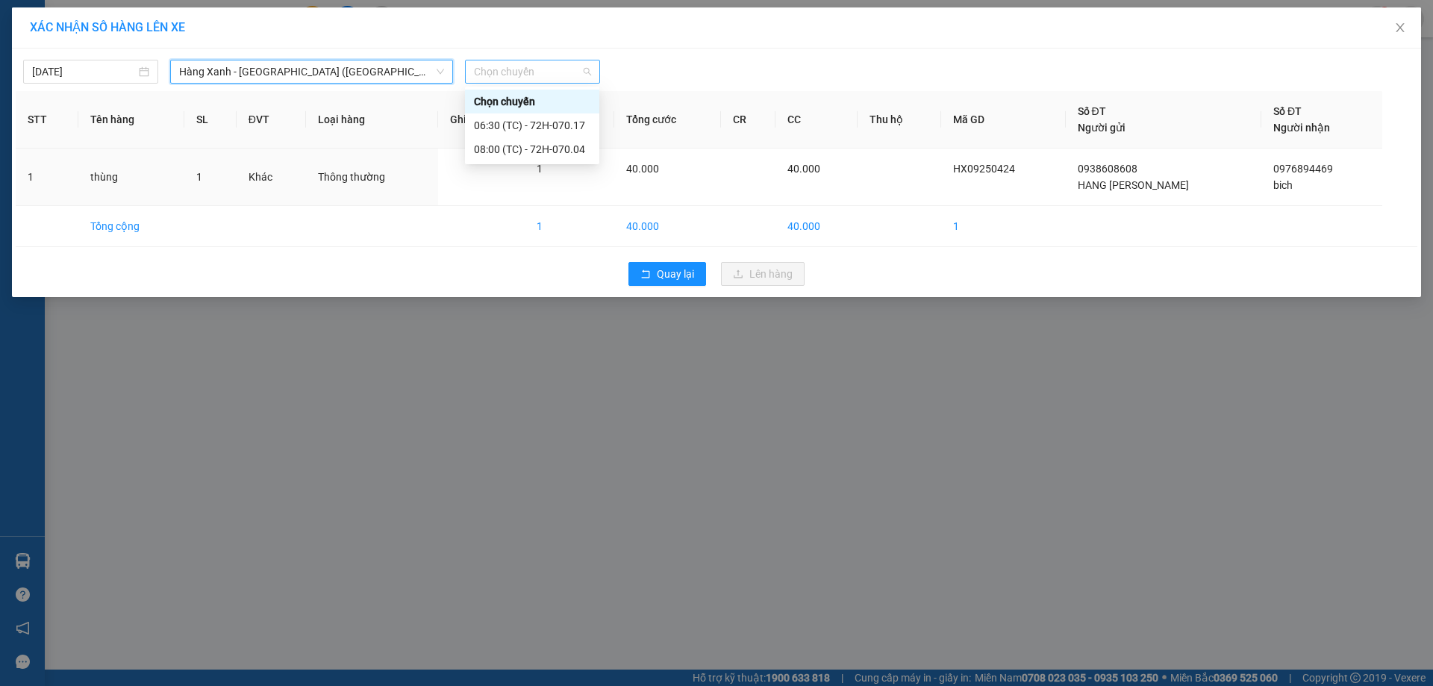
click at [540, 69] on span "Chọn chuyến" at bounding box center [532, 71] width 117 height 22
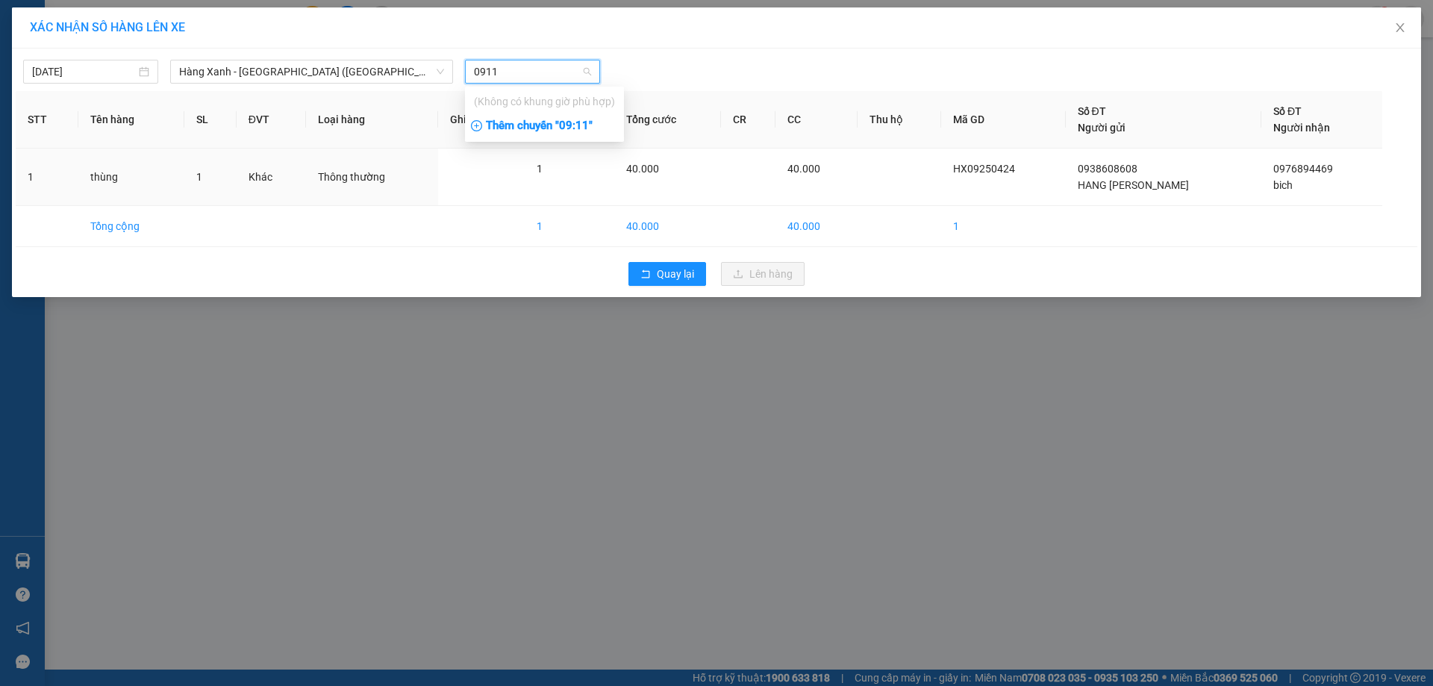
type input "0911"
click at [549, 126] on div "Thêm chuyến " 09:11 "" at bounding box center [544, 125] width 159 height 25
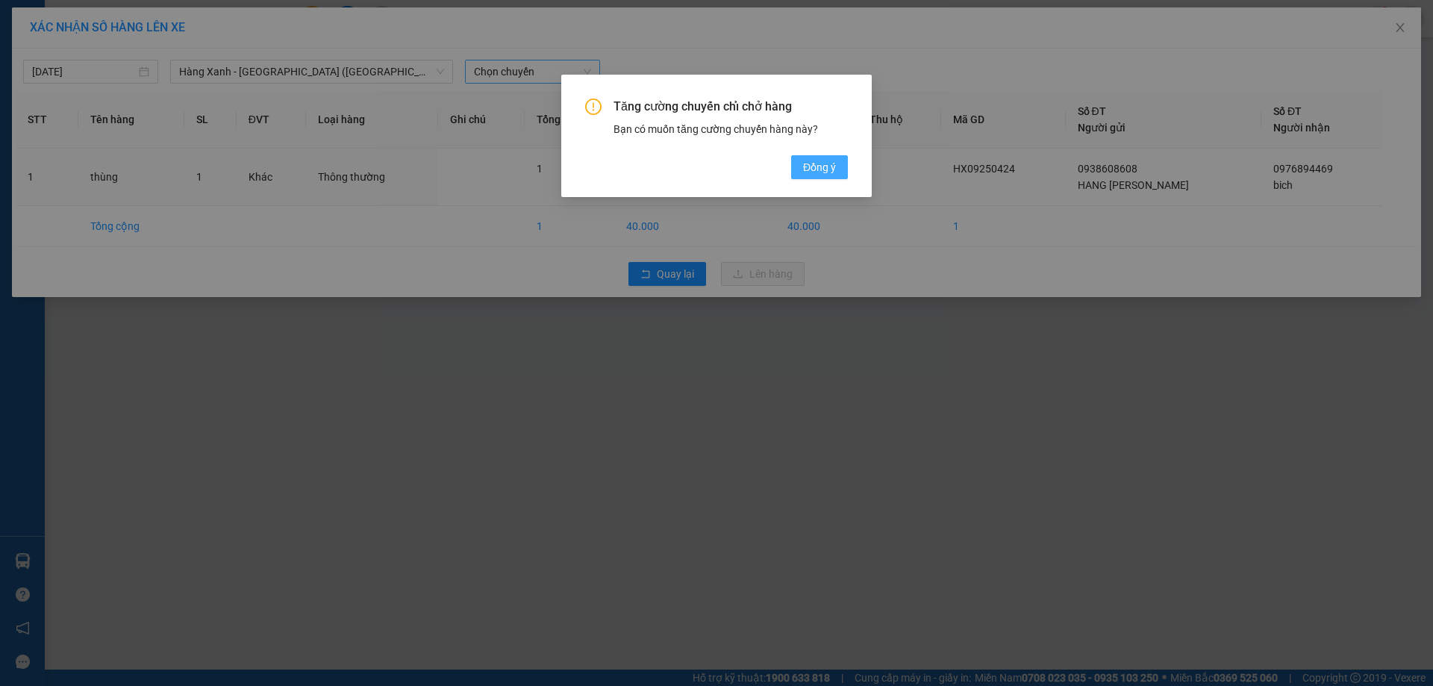
click at [828, 168] on span "Đồng ý" at bounding box center [819, 167] width 33 height 16
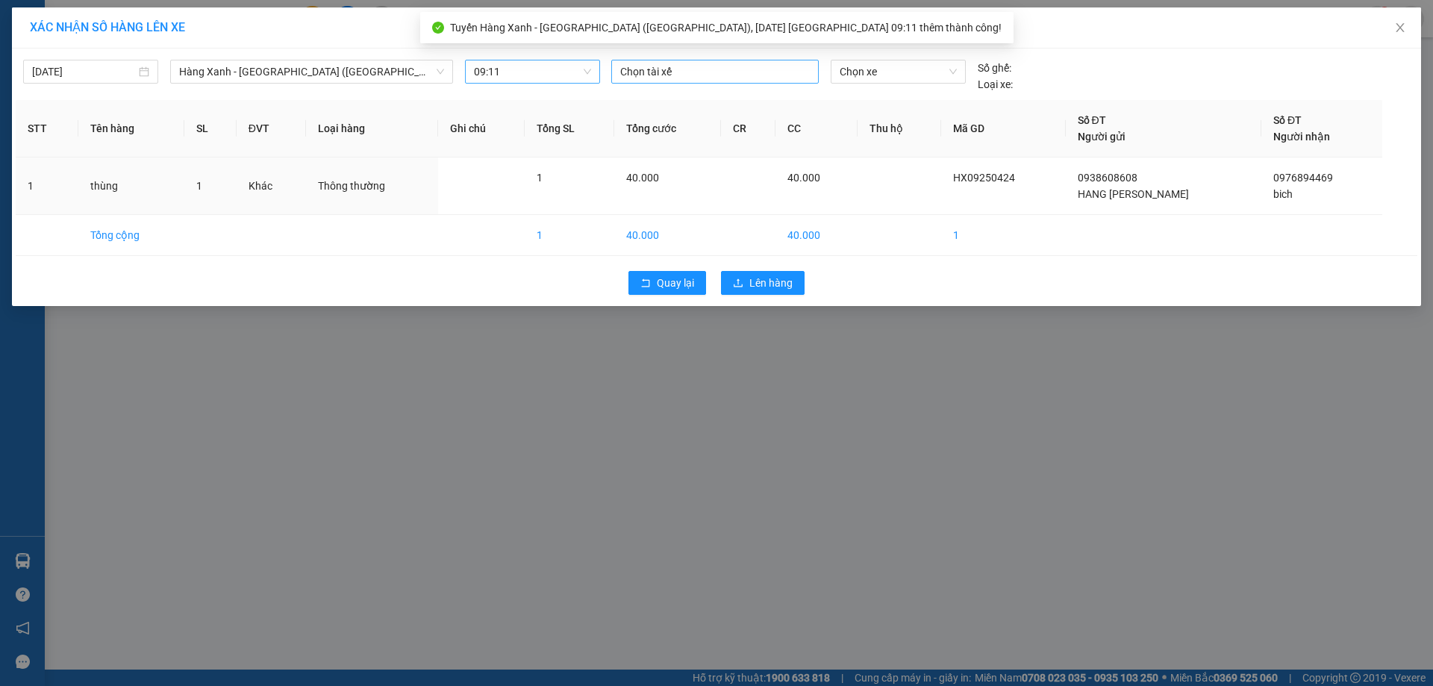
click at [758, 75] on div at bounding box center [715, 72] width 200 height 18
type input "HOANG"
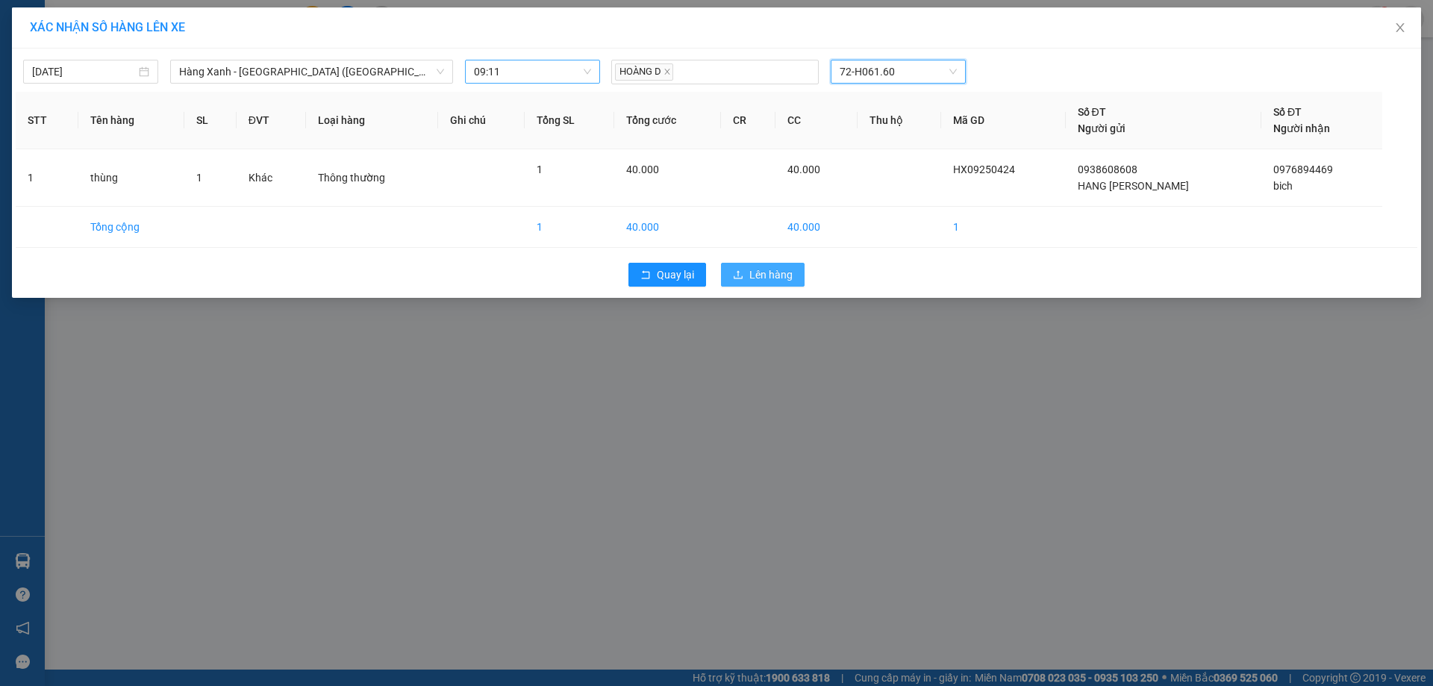
click at [778, 275] on span "Lên hàng" at bounding box center [770, 274] width 43 height 16
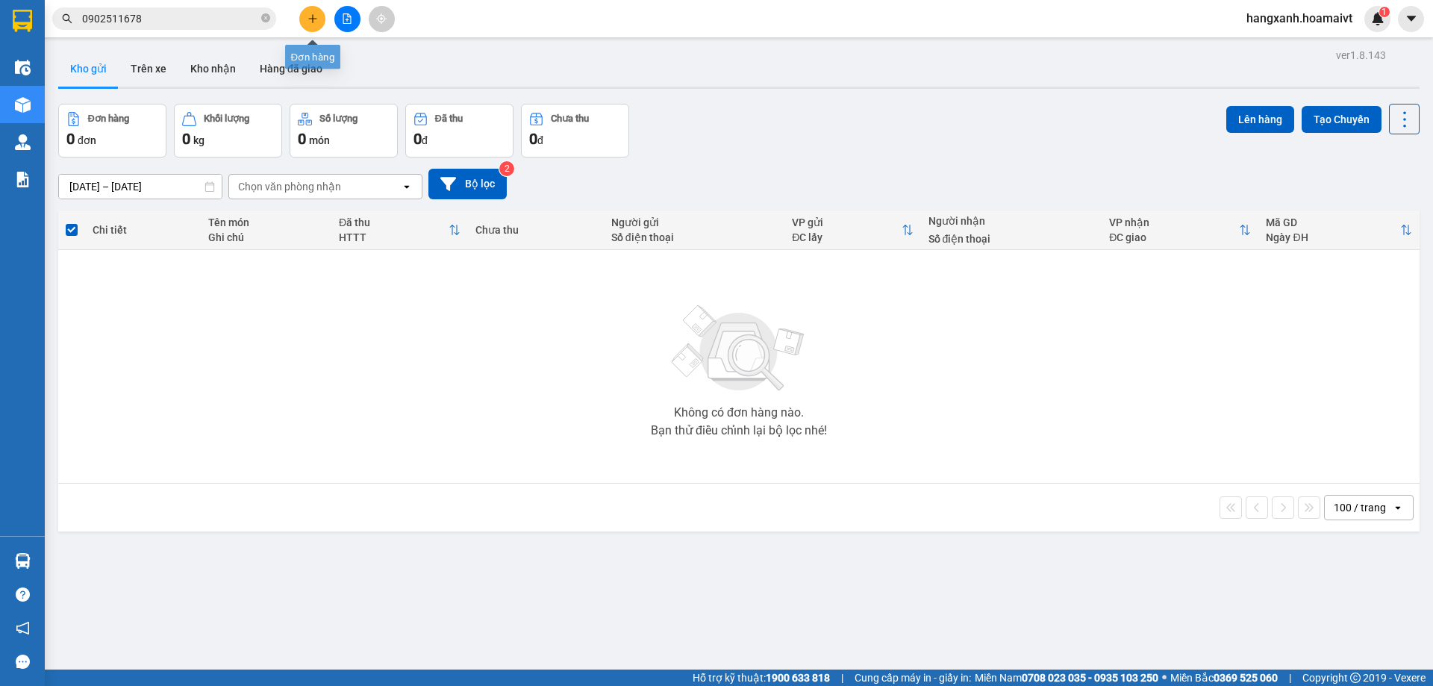
click at [314, 17] on icon "plus" at bounding box center [312, 18] width 10 height 10
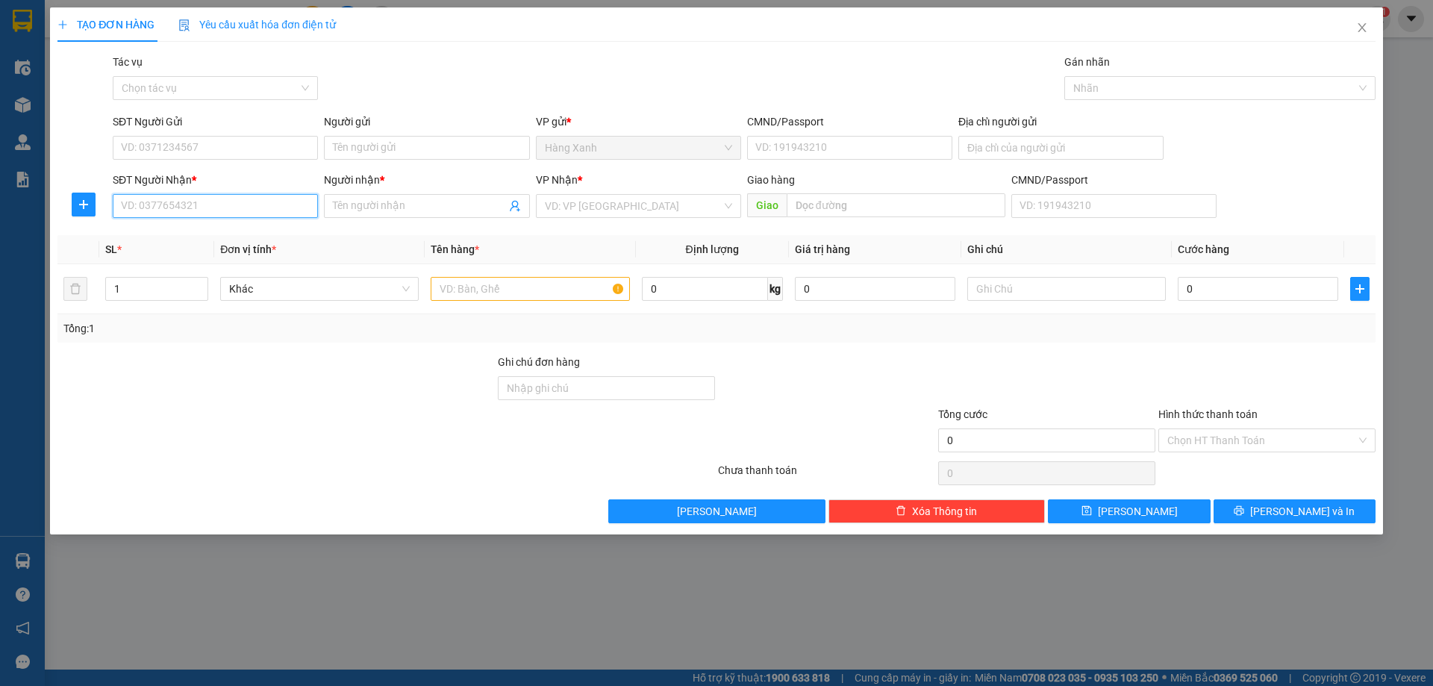
click at [240, 205] on input "SĐT Người Nhận *" at bounding box center [215, 206] width 205 height 24
type input "0909445606"
click at [228, 223] on div "0909445606 0909445606 - thầy hue" at bounding box center [215, 236] width 205 height 30
click at [230, 229] on div "Transit Pickup Surcharge Ids Transit Deliver Surcharge Ids Transit Deliver Surc…" at bounding box center [716, 288] width 1318 height 469
click at [234, 197] on input "0909445606" at bounding box center [215, 206] width 205 height 24
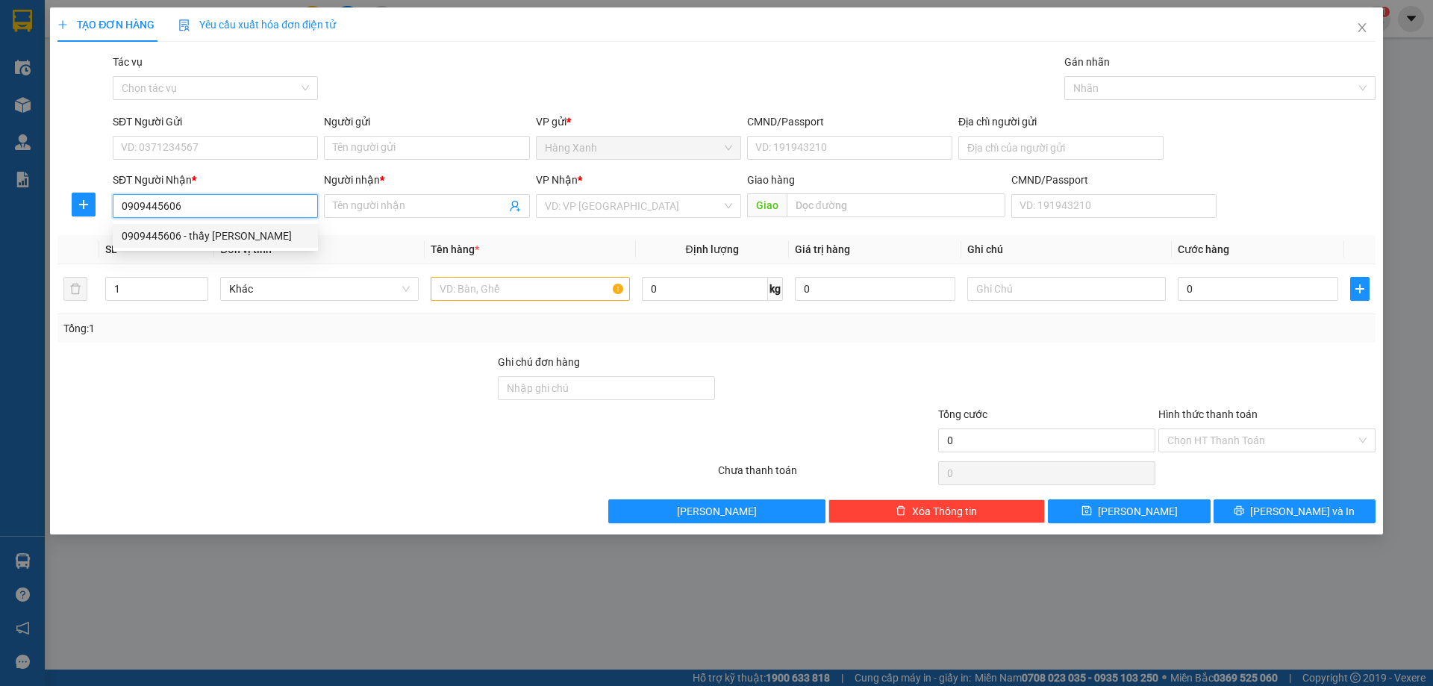
click at [225, 231] on div "0909445606 - thầy hue" at bounding box center [215, 236] width 187 height 16
type input "thầy hue"
type input "t chieu"
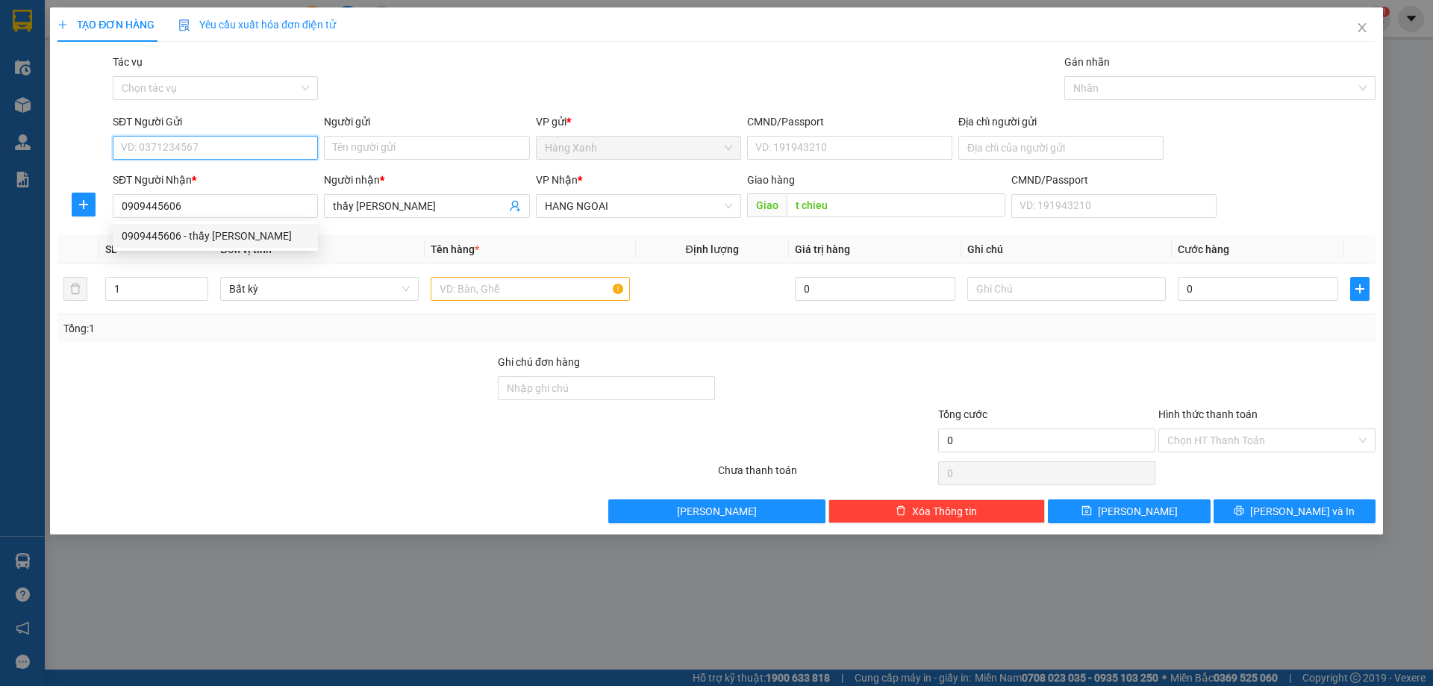
click at [216, 138] on input "SĐT Người Gửi" at bounding box center [215, 148] width 205 height 24
click at [215, 175] on div "0932779074 - huynh" at bounding box center [215, 177] width 187 height 16
type input "0932779074"
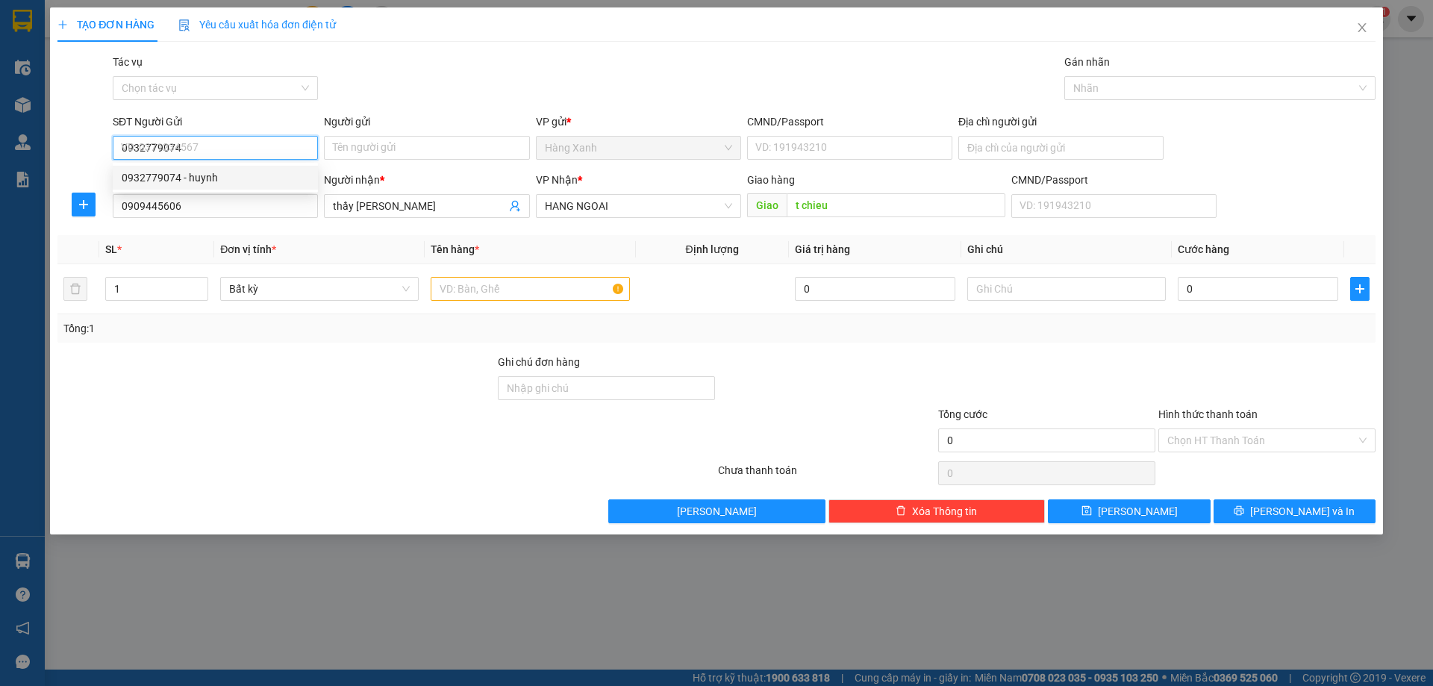
type input "huynh"
type input "051064011535"
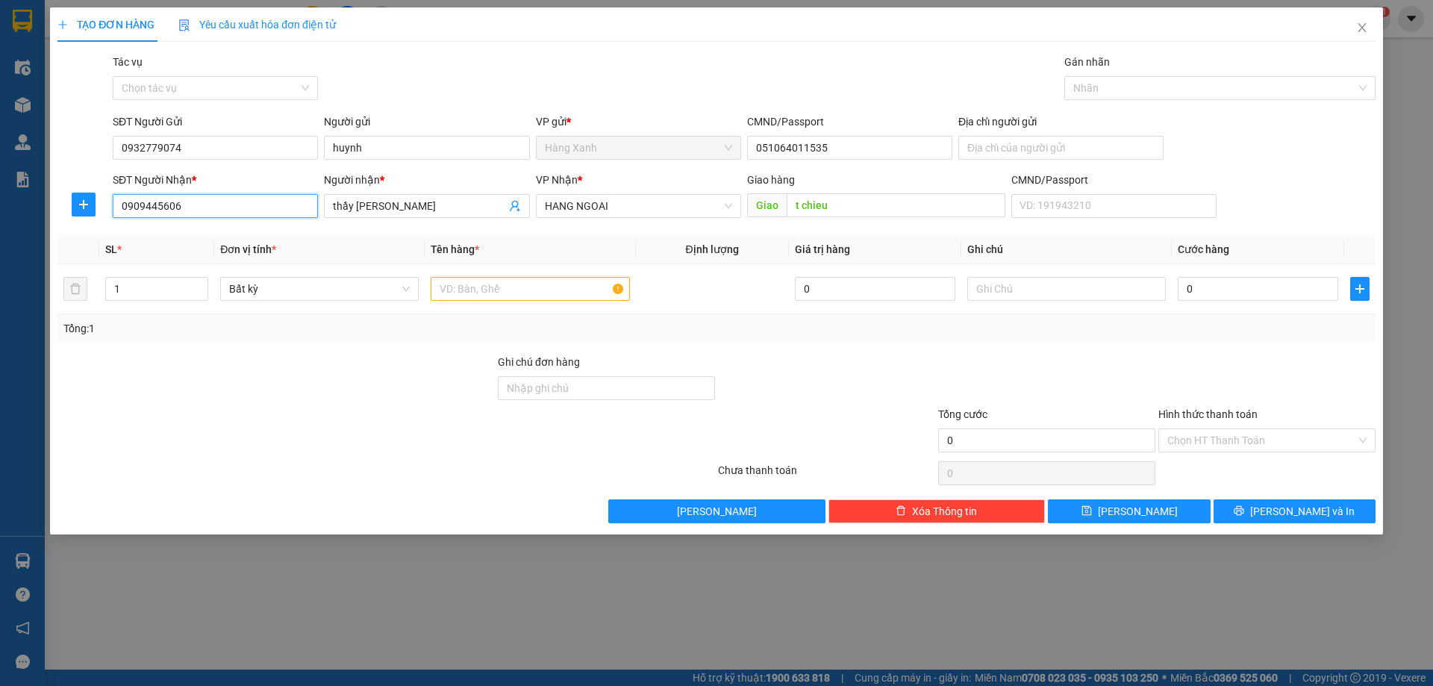
click at [261, 204] on input "0909445606" at bounding box center [215, 206] width 205 height 24
click at [1367, 24] on icon "close" at bounding box center [1362, 28] width 12 height 12
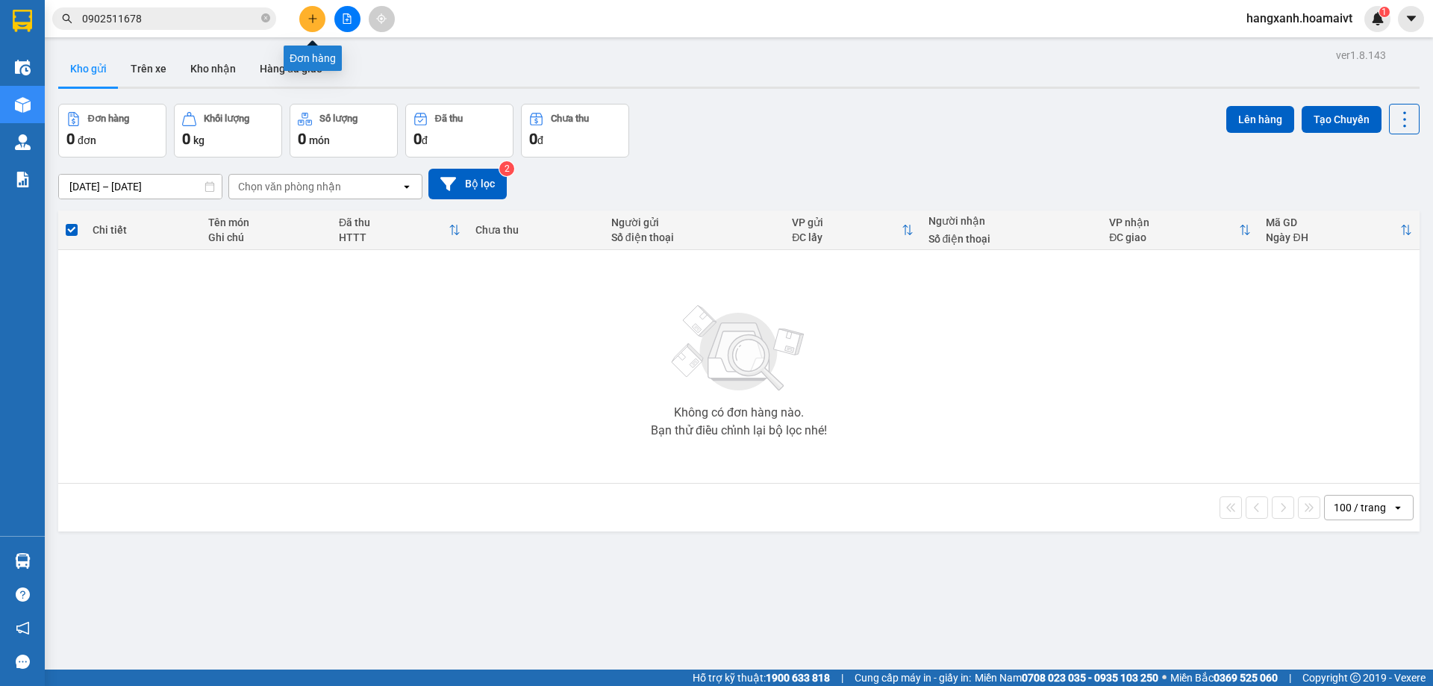
click at [304, 17] on button at bounding box center [312, 19] width 26 height 26
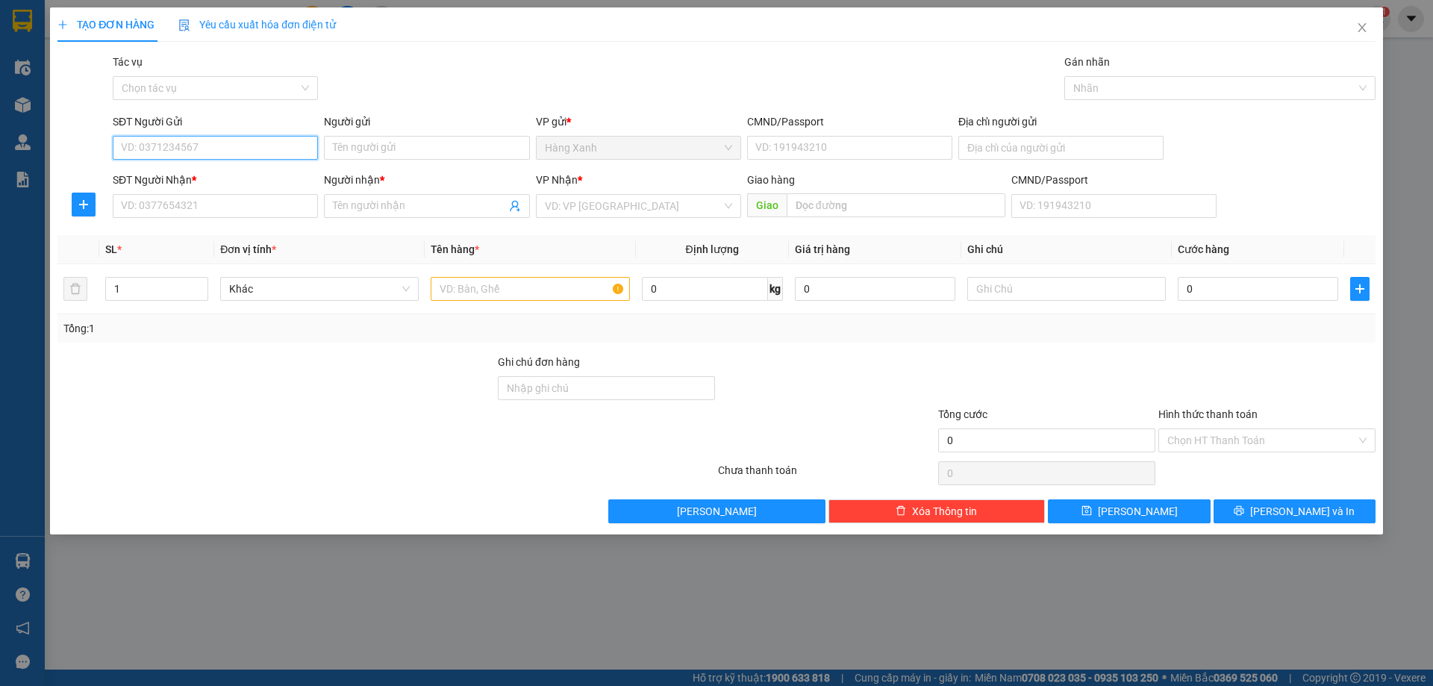
click at [217, 159] on input "SĐT Người Gửi" at bounding box center [215, 148] width 205 height 24
click at [203, 222] on div "SĐT Người Nhận * VD: 0377654321" at bounding box center [215, 198] width 205 height 52
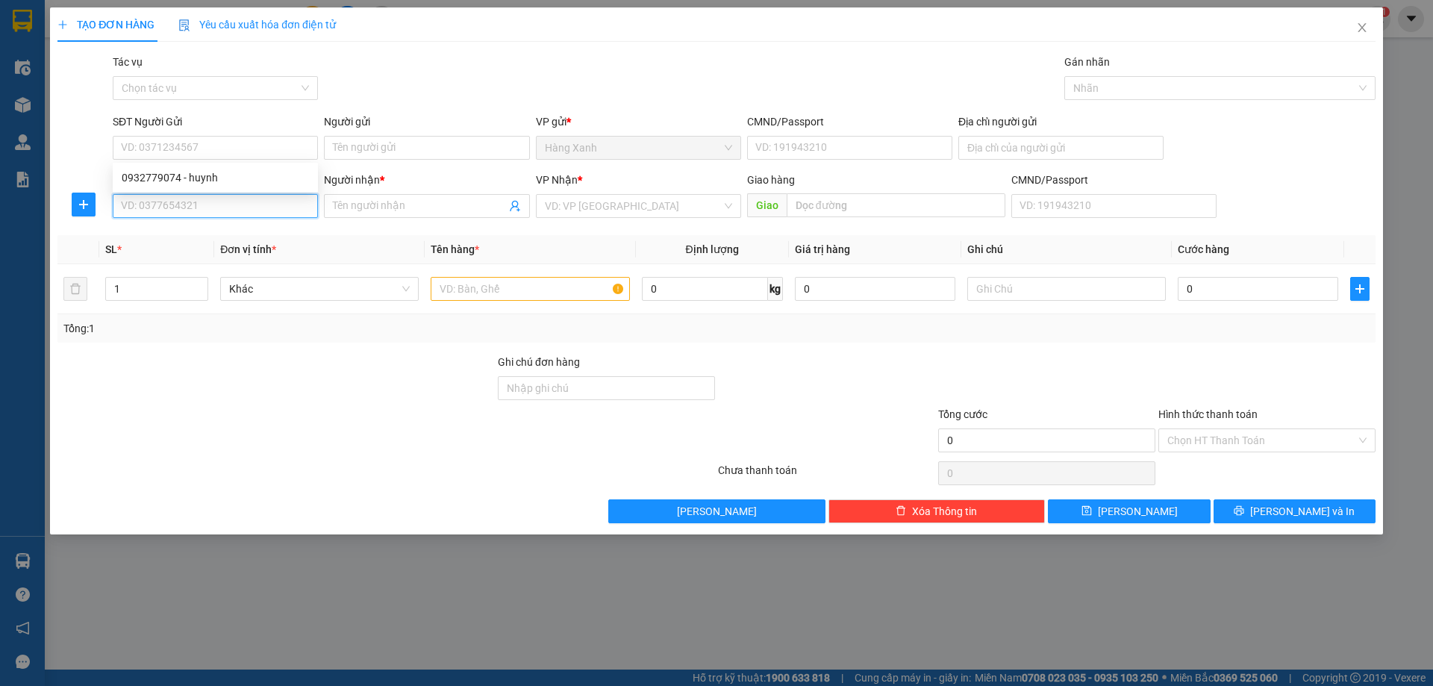
click at [208, 207] on input "SĐT Người Nhận *" at bounding box center [215, 206] width 205 height 24
click at [218, 236] on div "0909445606 - thầy hue" at bounding box center [215, 236] width 187 height 16
type input "0909445606"
type input "thầy hue"
type input "t chieu"
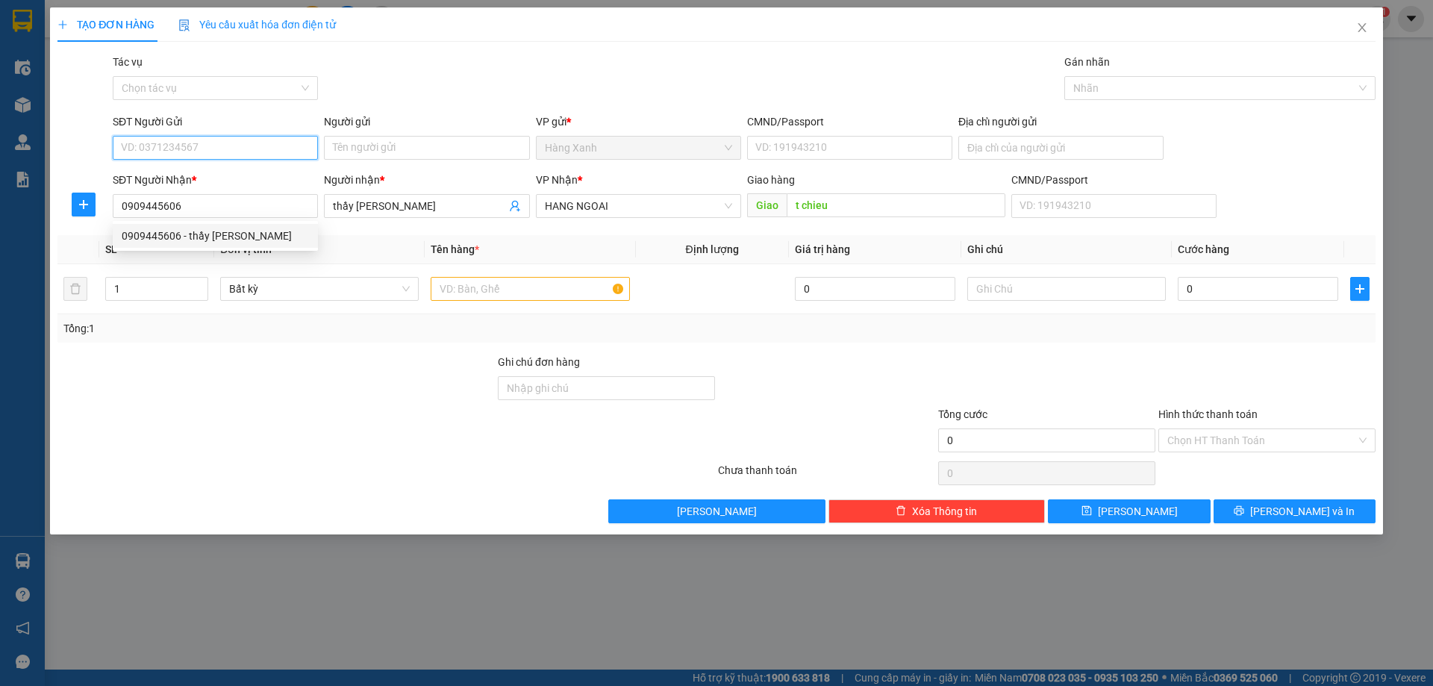
click at [230, 144] on input "SĐT Người Gửi" at bounding box center [215, 148] width 205 height 24
click at [227, 174] on div "0932779074 - huynh" at bounding box center [215, 177] width 187 height 16
type input "0932779074"
type input "huynh"
type input "051064011535"
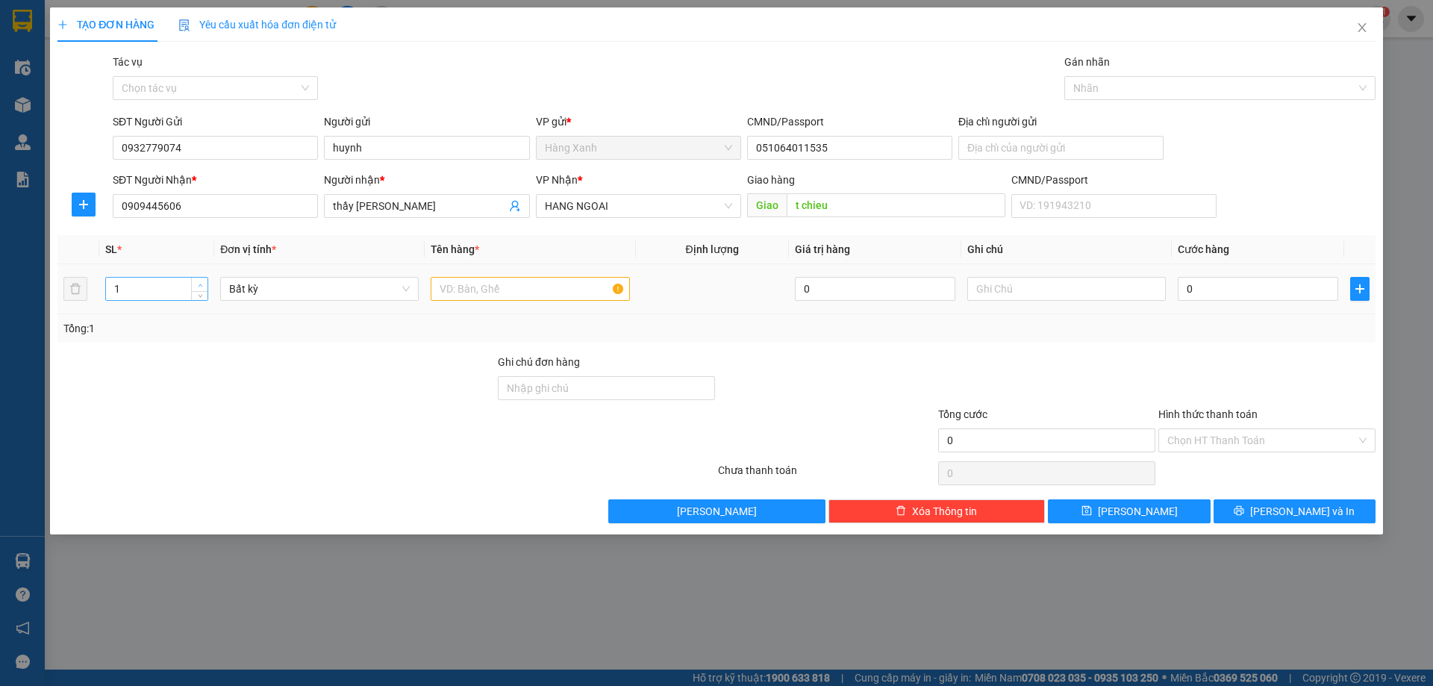
type input "2"
click at [199, 279] on span "Increase Value" at bounding box center [199, 284] width 16 height 13
click at [485, 295] on input "text" at bounding box center [530, 289] width 199 height 24
type input "THÙNG"
click at [1231, 293] on input "0" at bounding box center [1258, 289] width 160 height 24
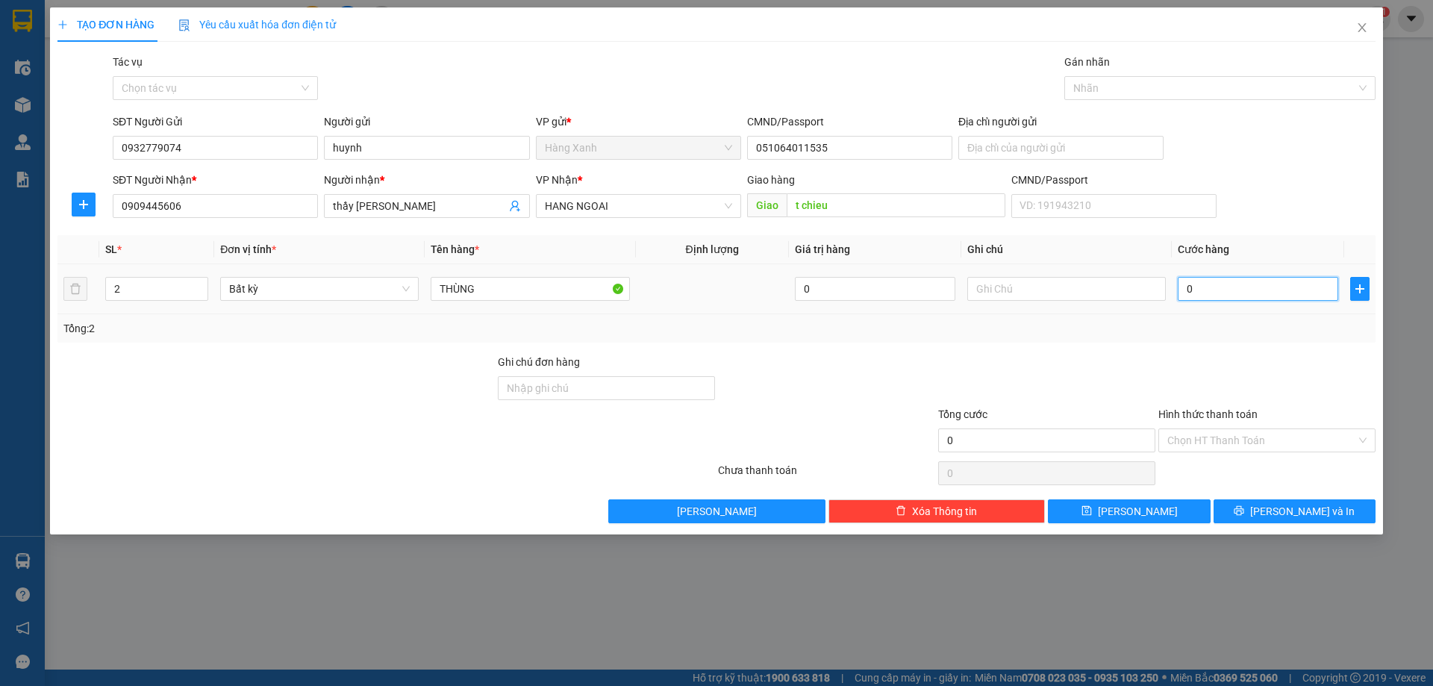
type input "4"
click at [1216, 285] on input "4" at bounding box center [1258, 289] width 160 height 24
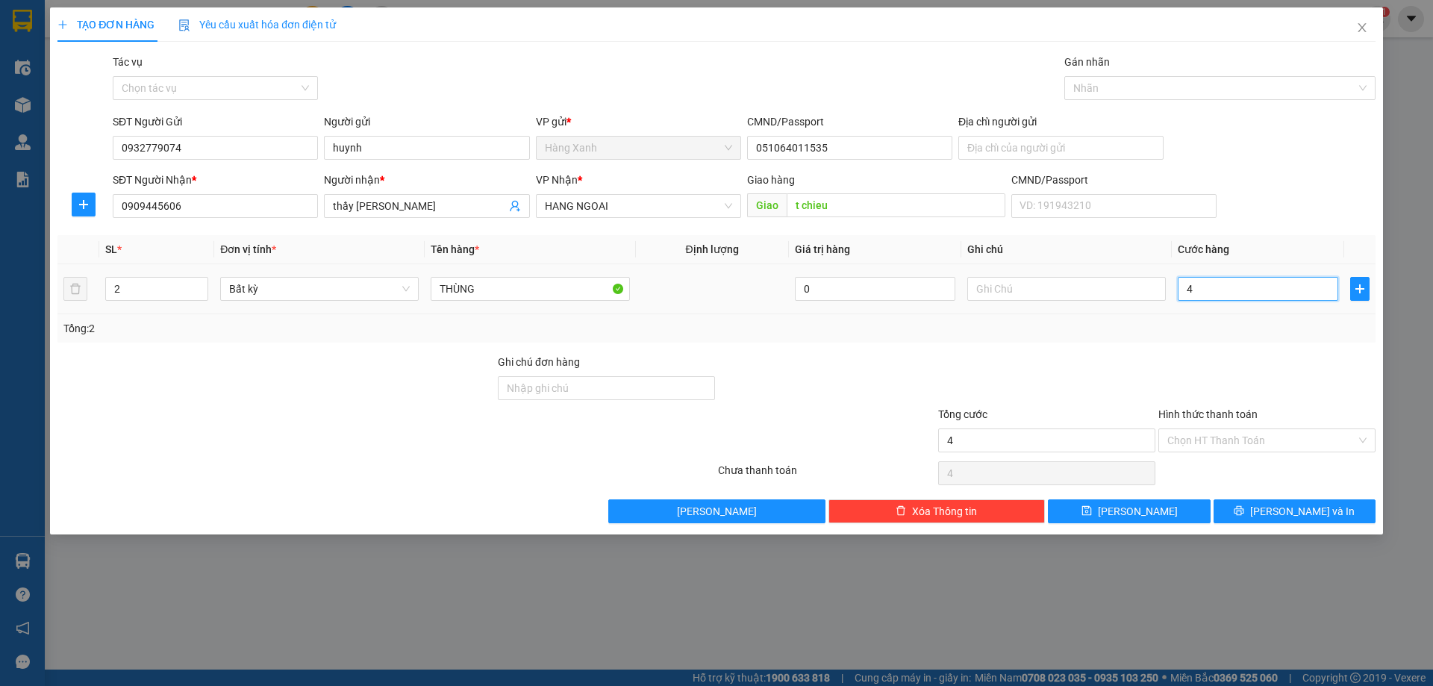
type input "1"
type input "14"
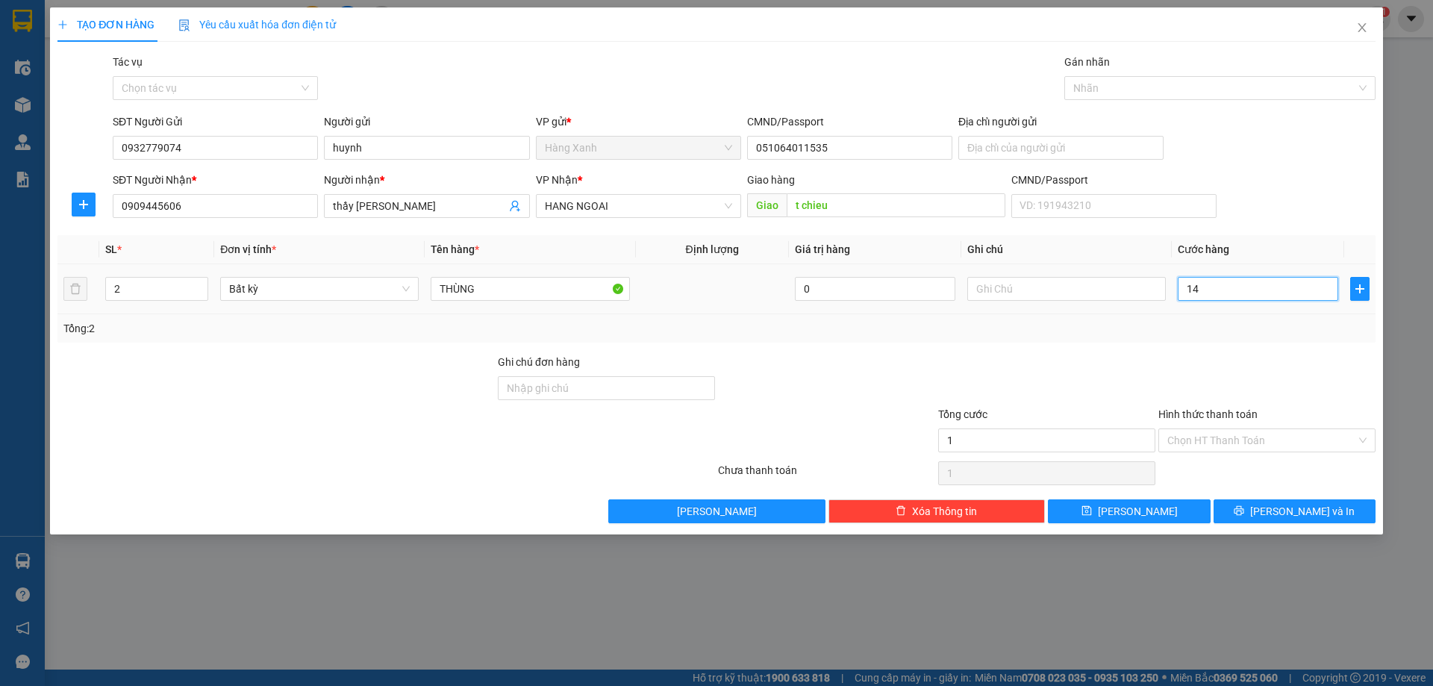
type input "14"
type input "140"
click at [1216, 449] on input "Hình thức thanh toán" at bounding box center [1261, 440] width 189 height 22
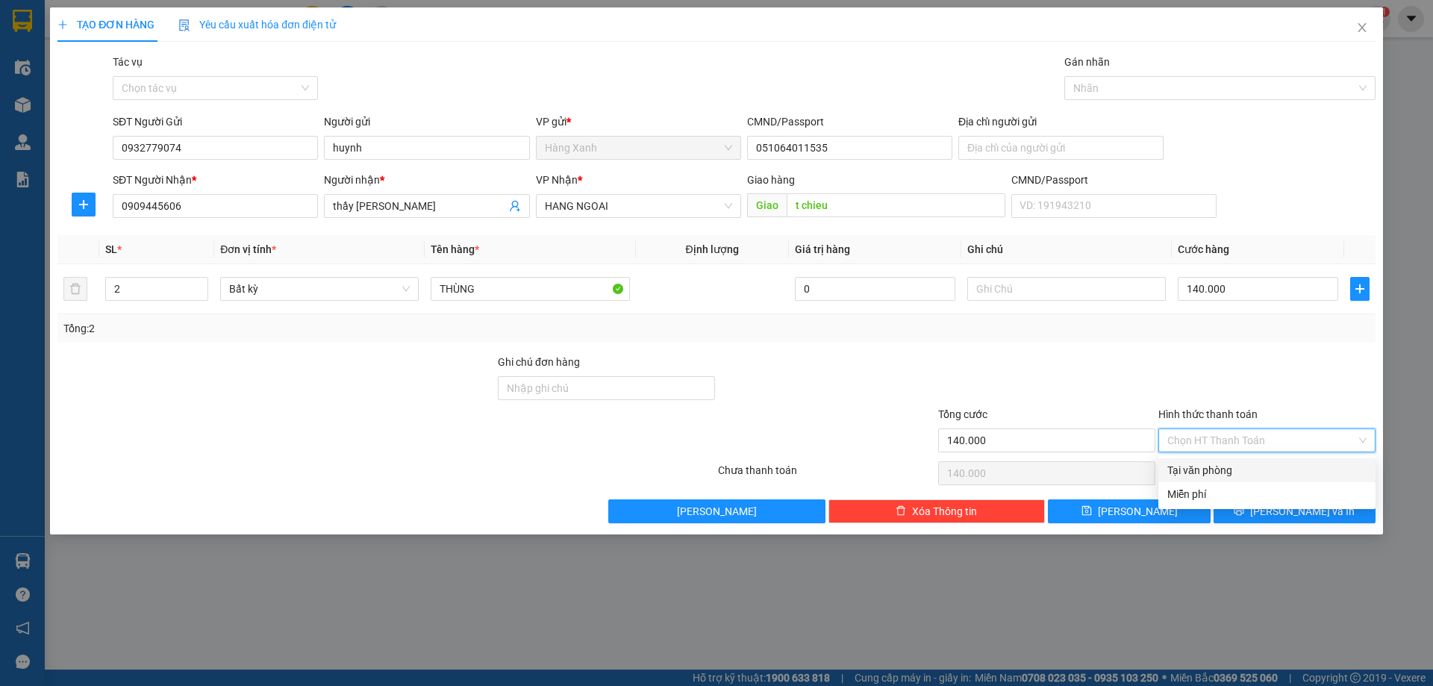
click at [1225, 471] on div "Tại văn phòng" at bounding box center [1266, 470] width 199 height 16
click at [1294, 510] on span "[PERSON_NAME] và In" at bounding box center [1302, 511] width 104 height 16
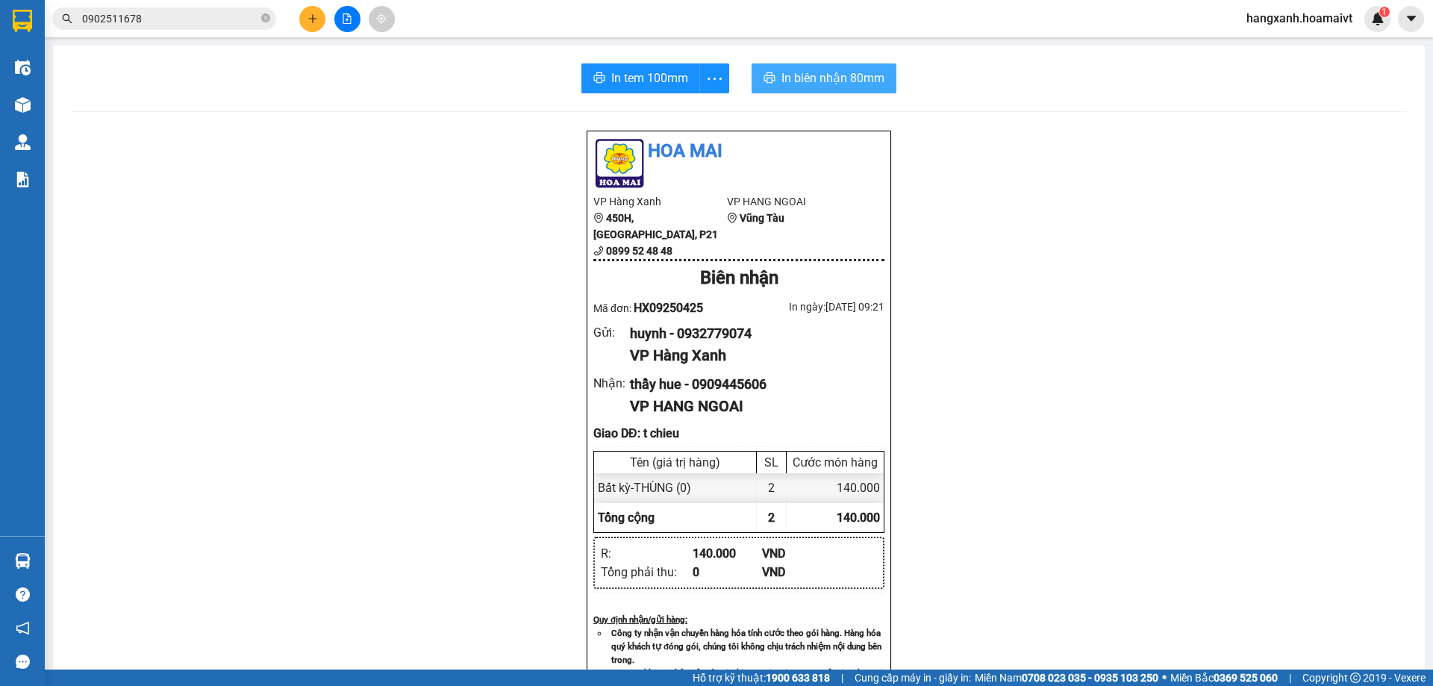
click at [798, 84] on span "In biên nhận 80mm" at bounding box center [832, 78] width 103 height 19
click at [652, 88] on button "In tem 100mm" at bounding box center [640, 78] width 125 height 30
click at [622, 70] on span "In tem 100mm" at bounding box center [649, 78] width 77 height 19
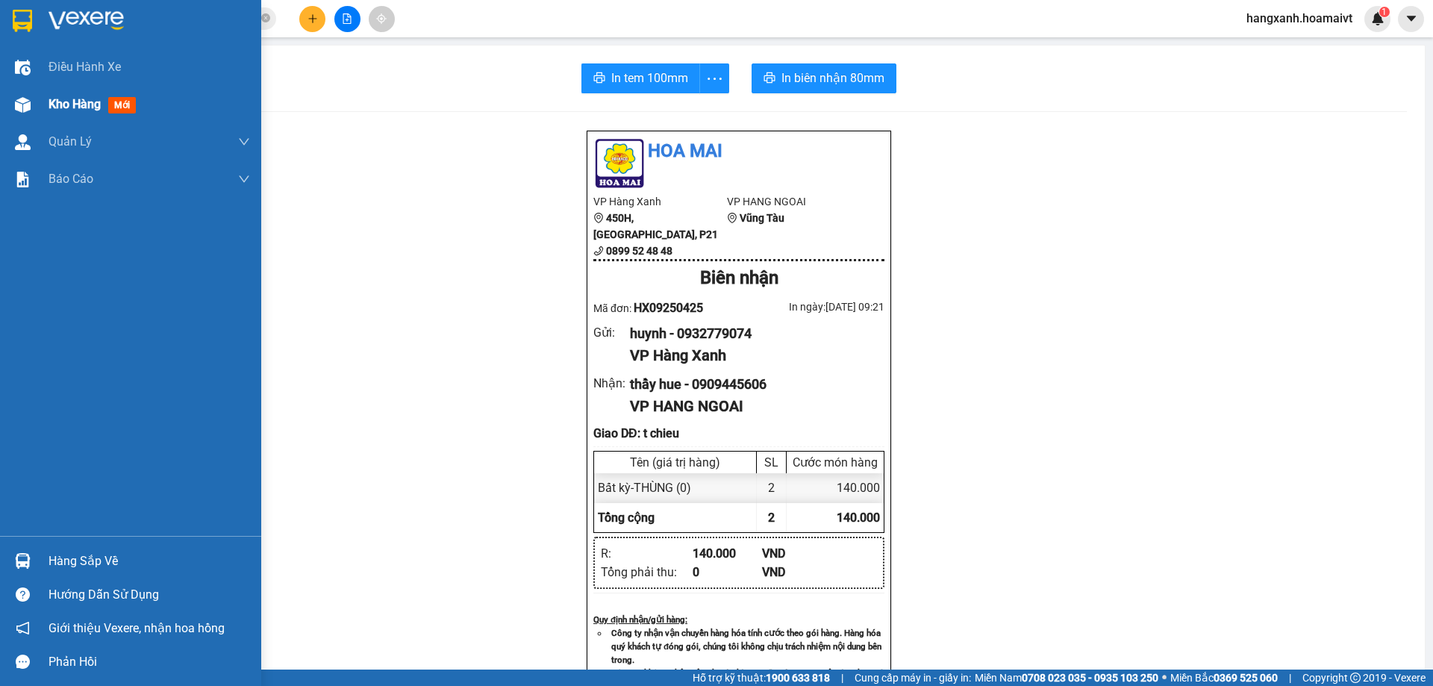
click at [31, 99] on div at bounding box center [23, 105] width 26 height 26
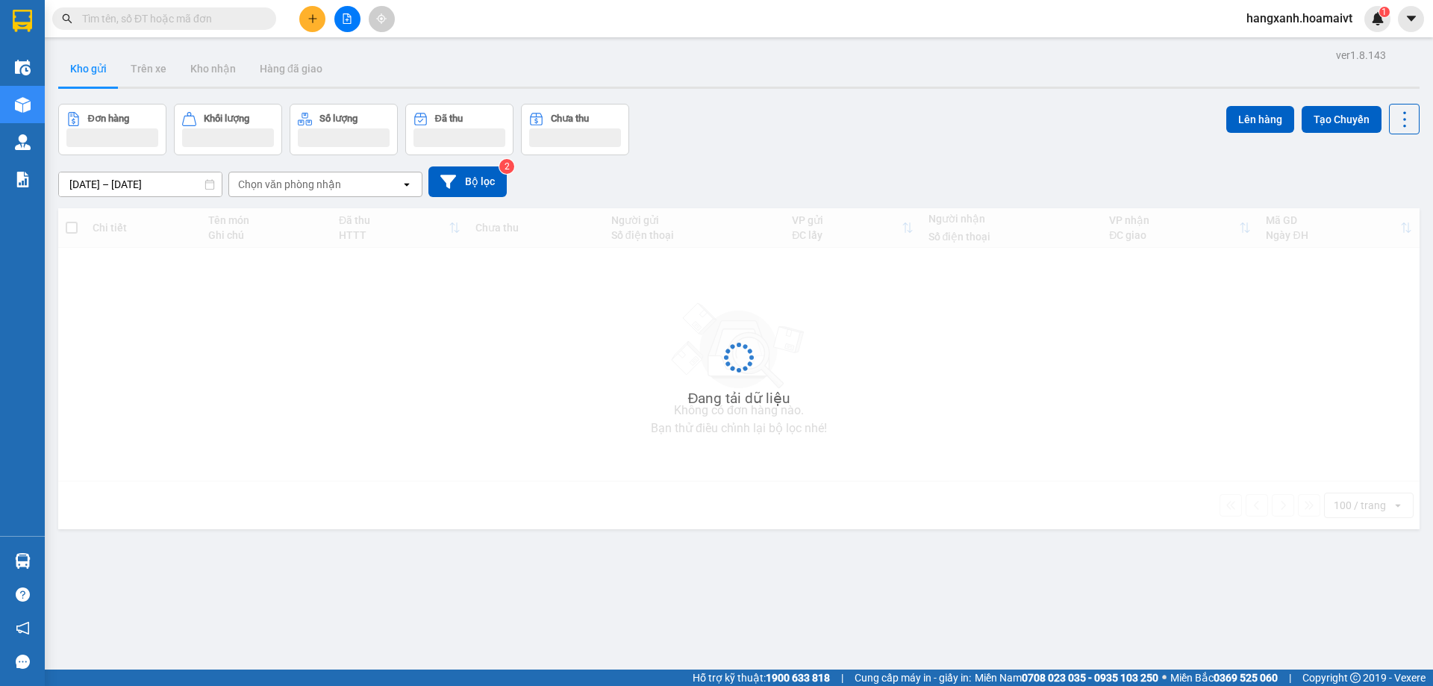
click at [196, 20] on input "text" at bounding box center [170, 18] width 176 height 16
paste input "0909445606"
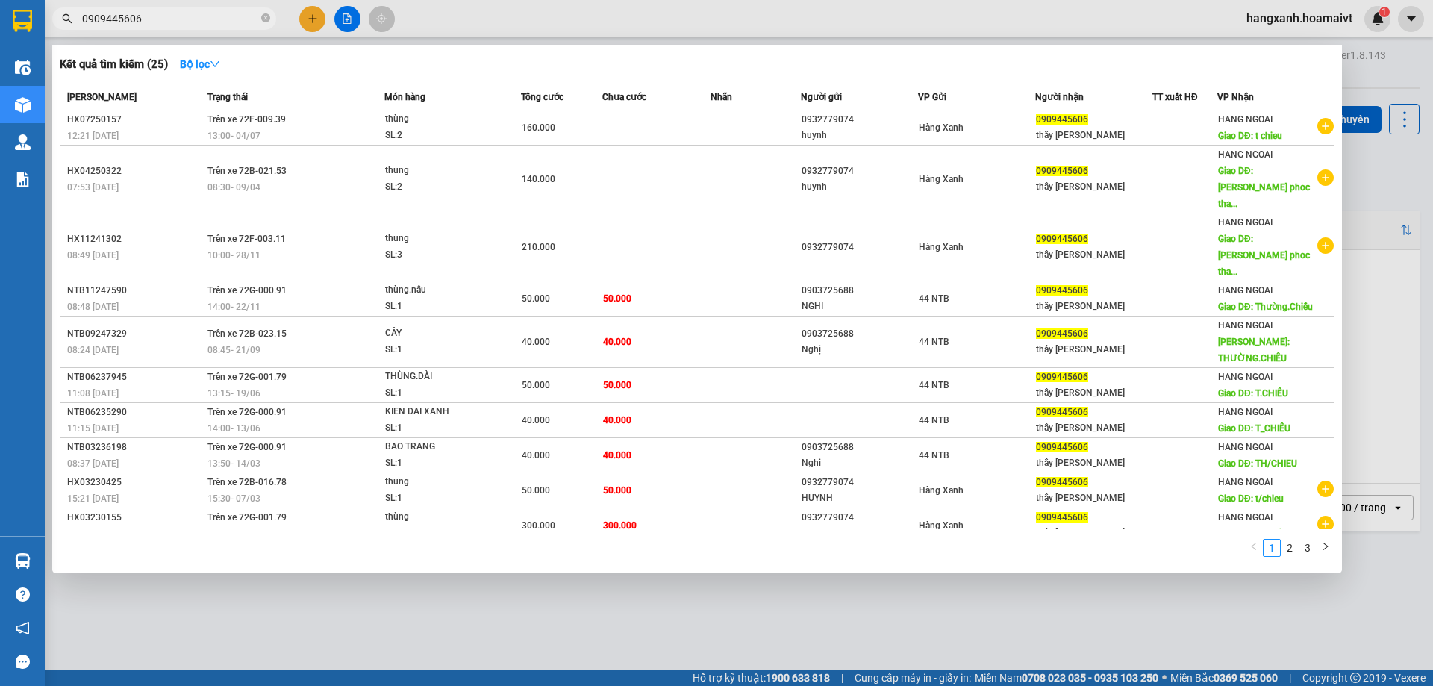
type input "0909445606"
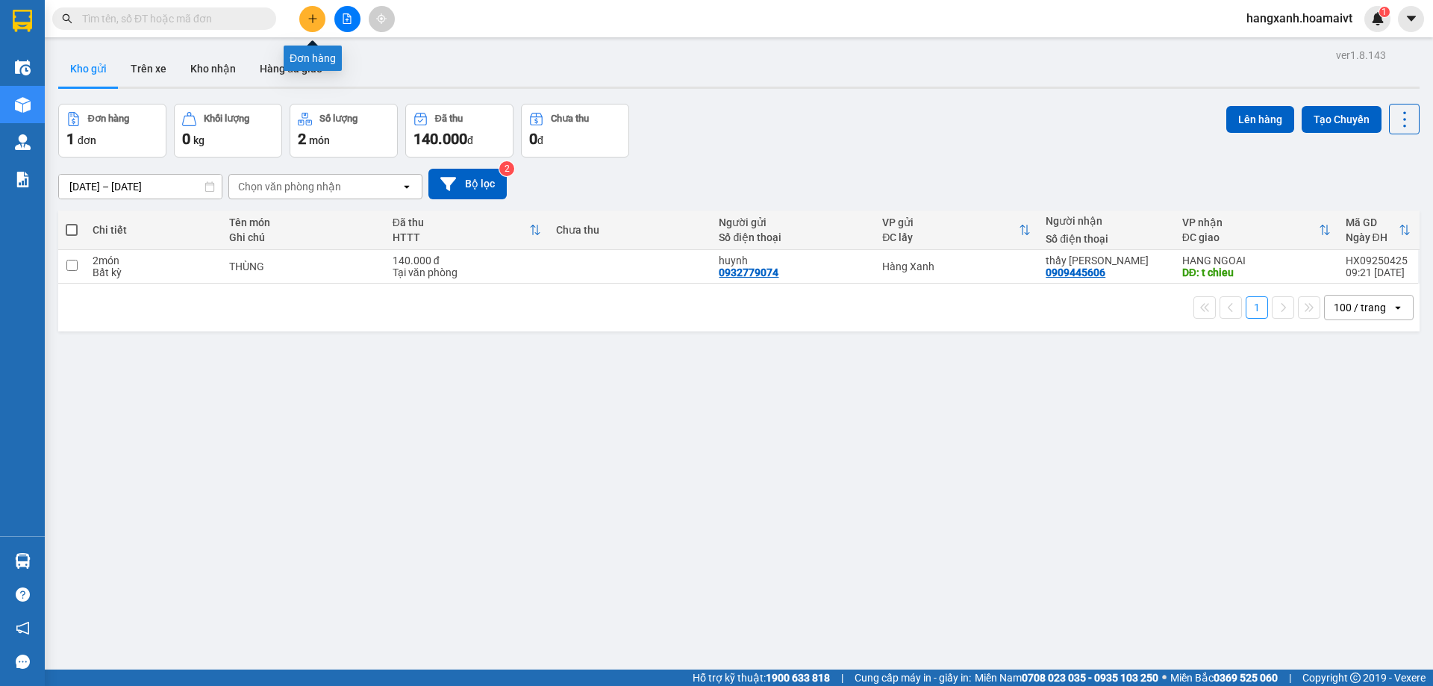
click at [316, 12] on button at bounding box center [312, 19] width 26 height 26
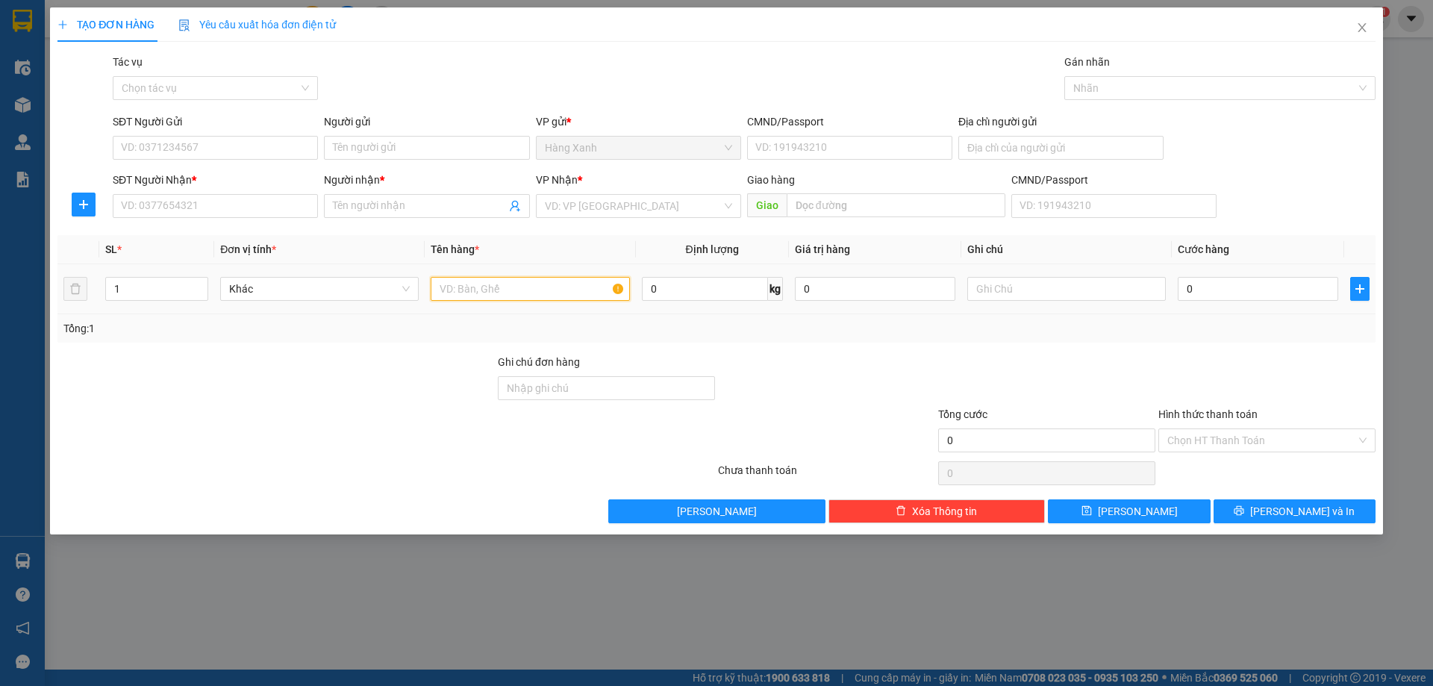
click at [507, 295] on input "text" at bounding box center [530, 289] width 199 height 24
click at [201, 210] on input "SĐT Người Nhận *" at bounding box center [215, 206] width 205 height 24
type input "0942176564"
click at [429, 209] on input "Người nhận *" at bounding box center [419, 206] width 172 height 16
type input "thừa"
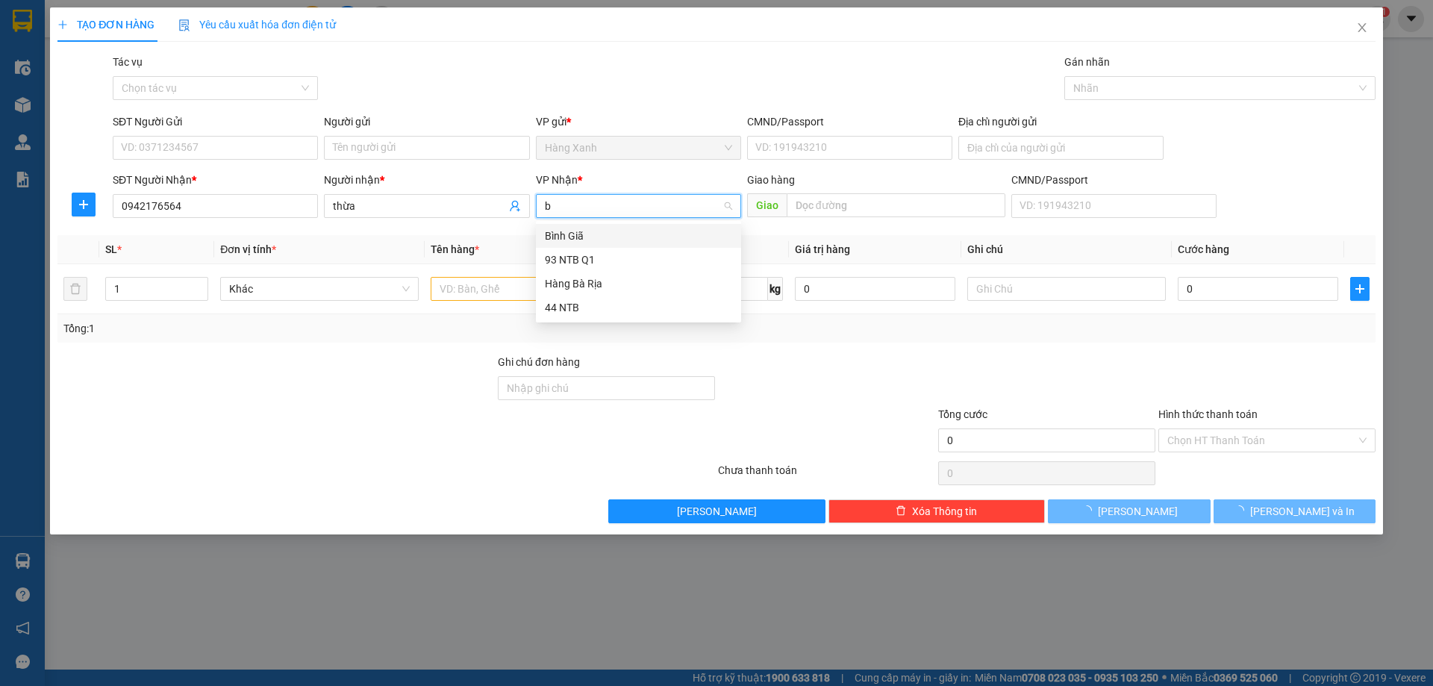
type input "bi"
click at [625, 243] on div "Bình Giã" at bounding box center [638, 236] width 187 height 16
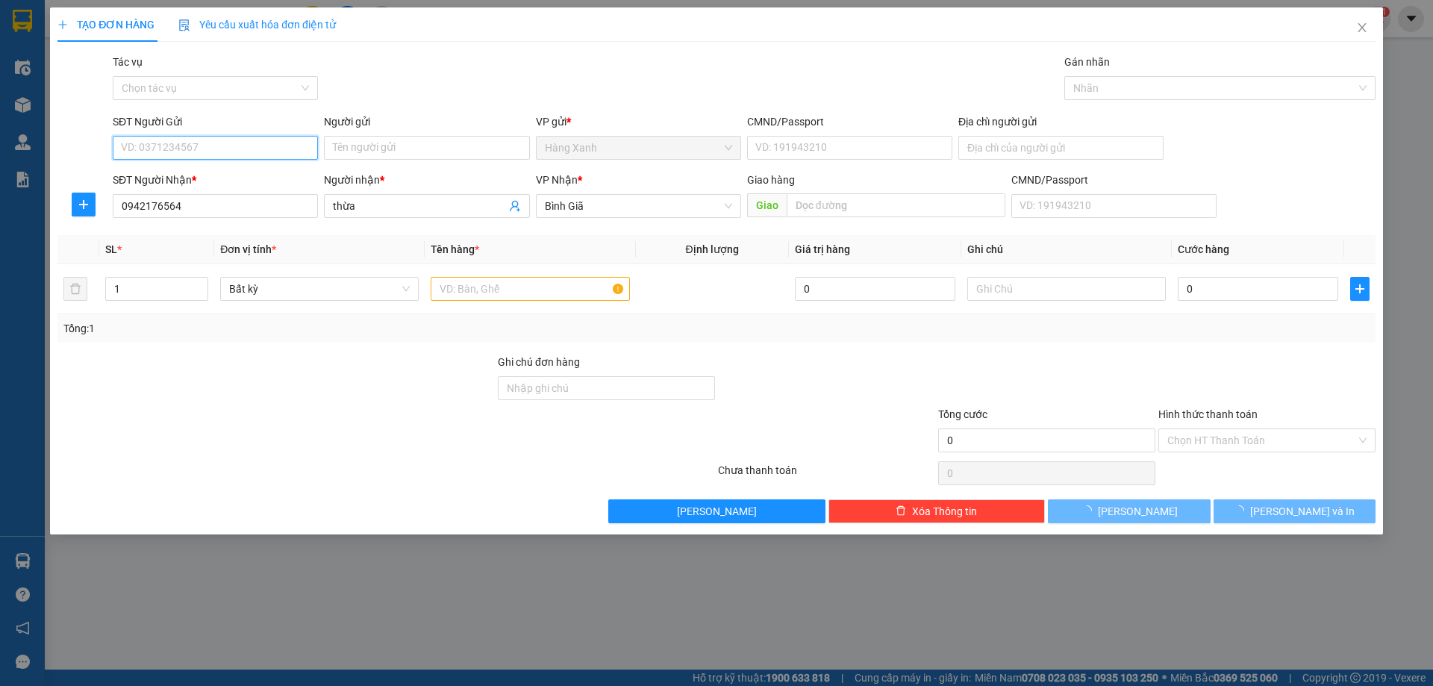
click at [188, 144] on input "SĐT Người Gửi" at bounding box center [215, 148] width 205 height 24
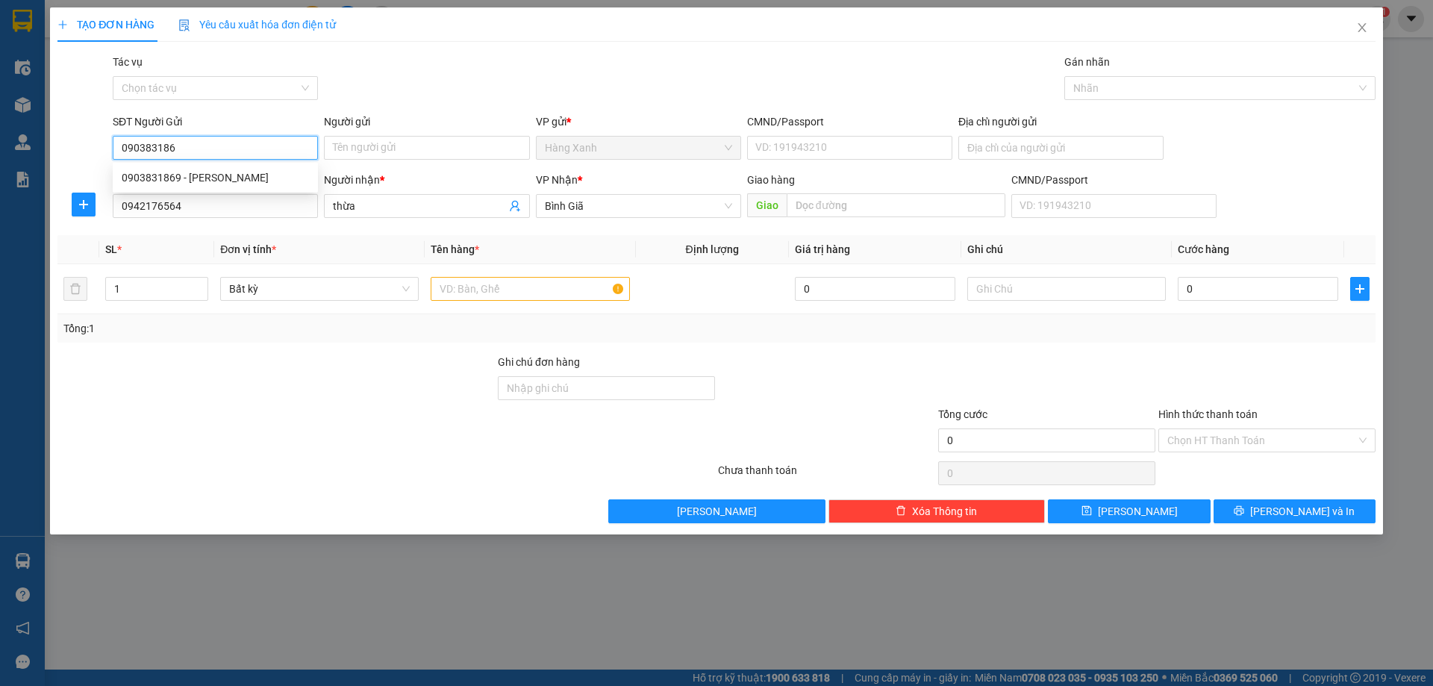
type input "0903831869"
click at [213, 178] on div "0903831869 - tin hung" at bounding box center [215, 177] width 187 height 16
type input "tin hung"
type input "056074000113"
type input "0903831869"
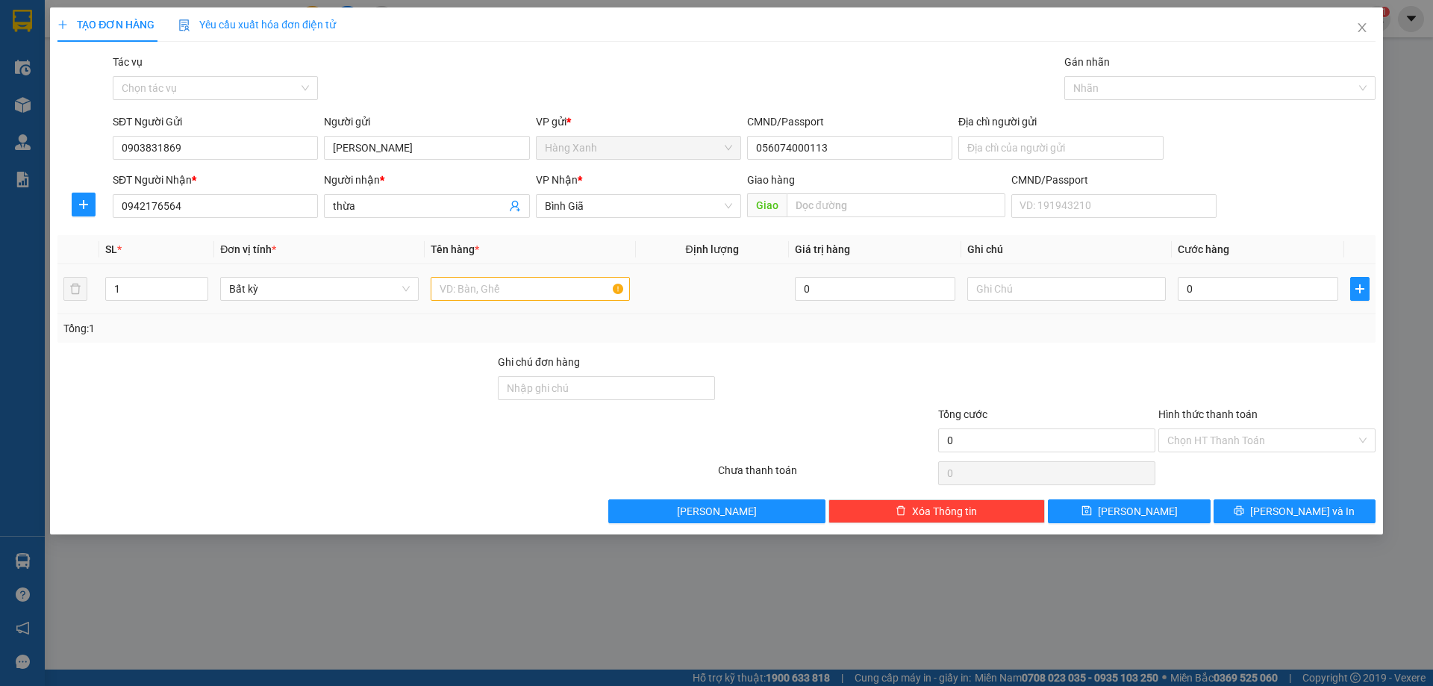
drag, startPoint x: 484, startPoint y: 304, endPoint x: 491, endPoint y: 303, distance: 7.6
click at [487, 304] on td at bounding box center [530, 289] width 210 height 50
click at [493, 299] on div at bounding box center [530, 289] width 199 height 30
click at [520, 284] on input "text" at bounding box center [530, 289] width 199 height 24
type input "thùng"
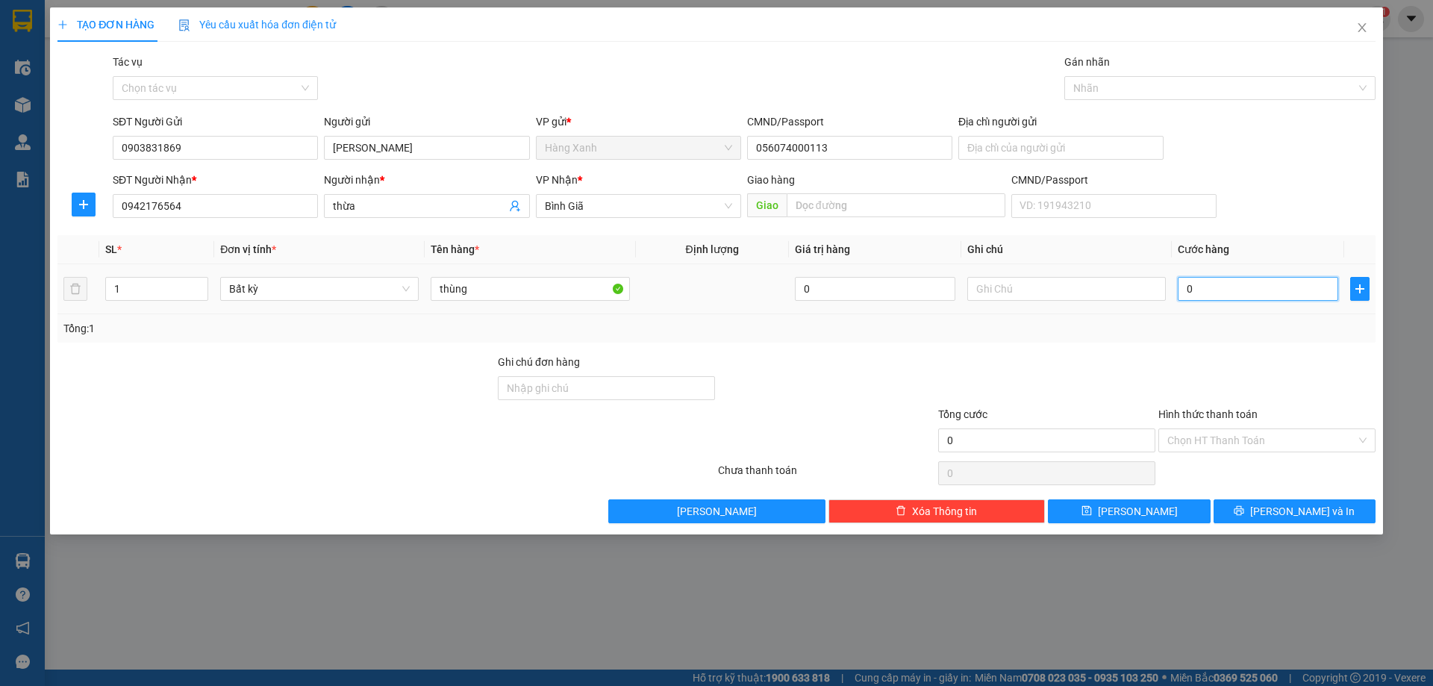
click at [1193, 290] on input "0" at bounding box center [1258, 289] width 160 height 24
type input "4"
type input "40"
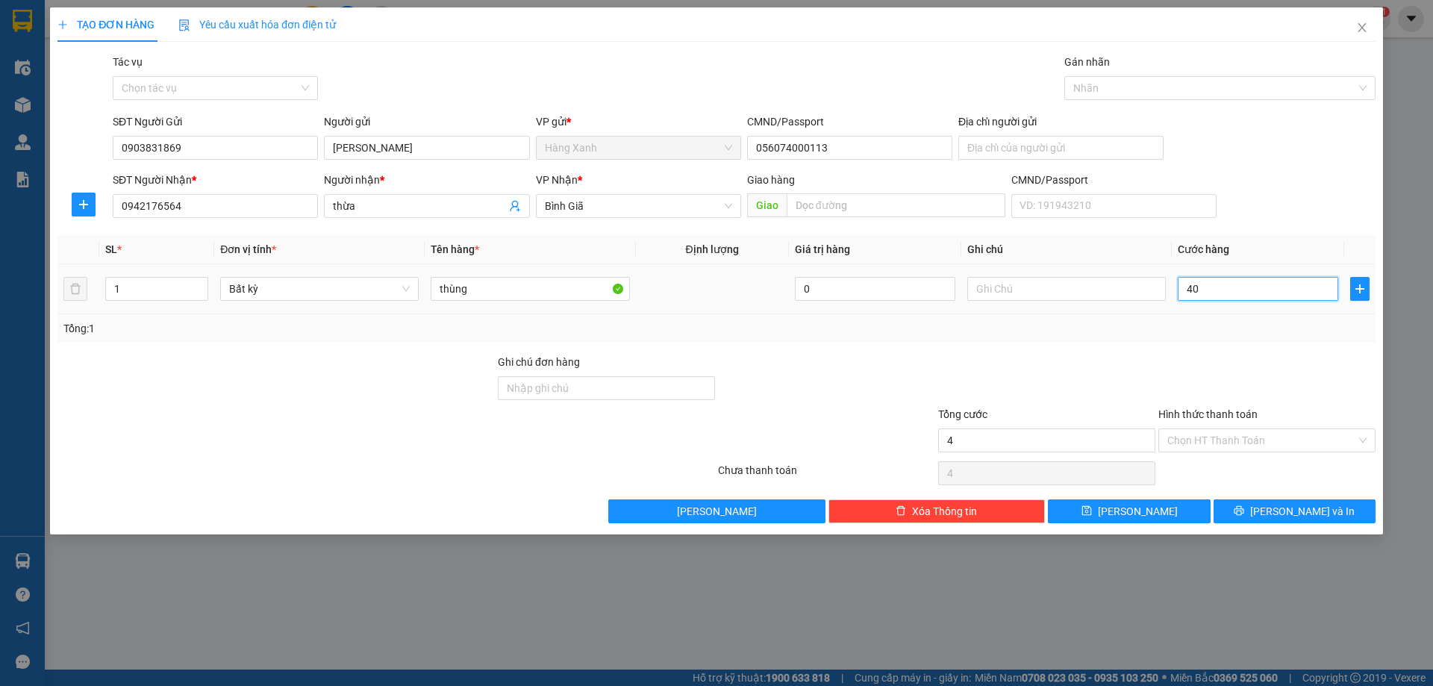
type input "40"
type input "40.000"
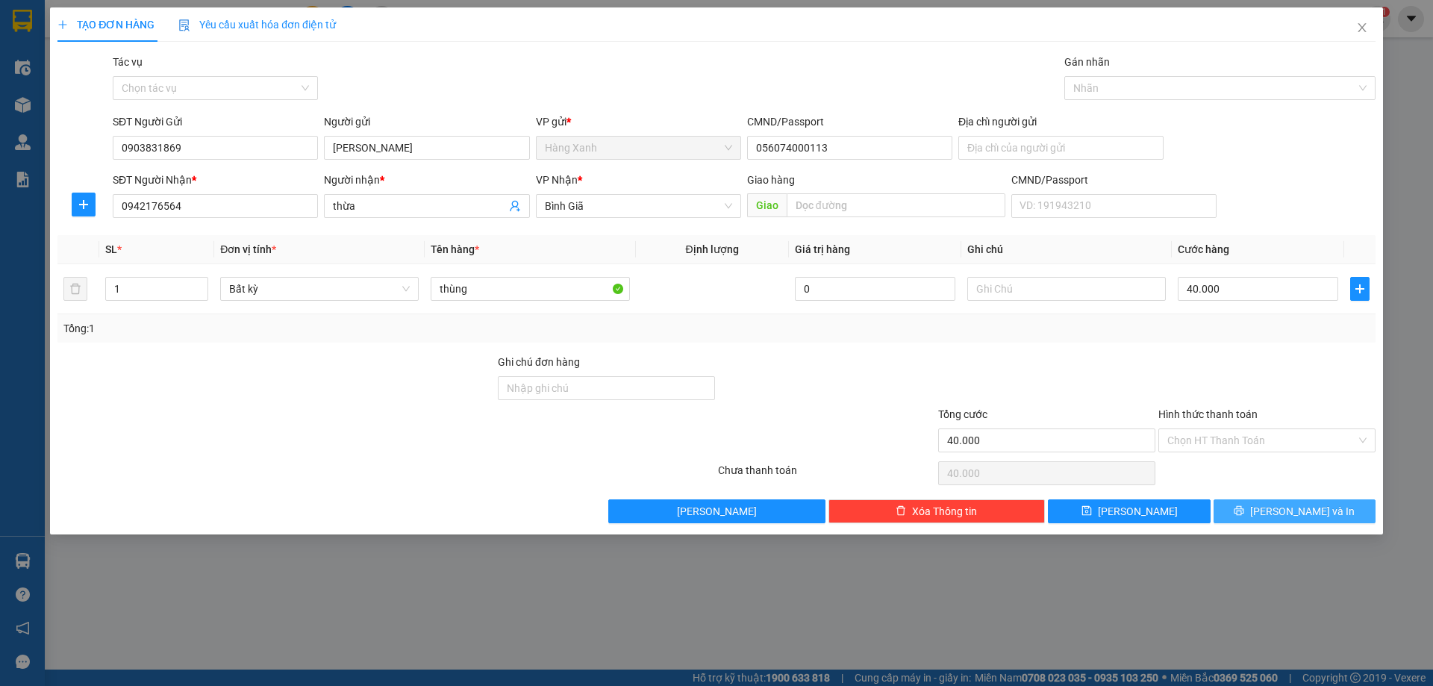
drag, startPoint x: 1323, startPoint y: 503, endPoint x: 1055, endPoint y: 243, distance: 373.6
click at [1320, 503] on button "[PERSON_NAME] và In" at bounding box center [1294, 511] width 162 height 24
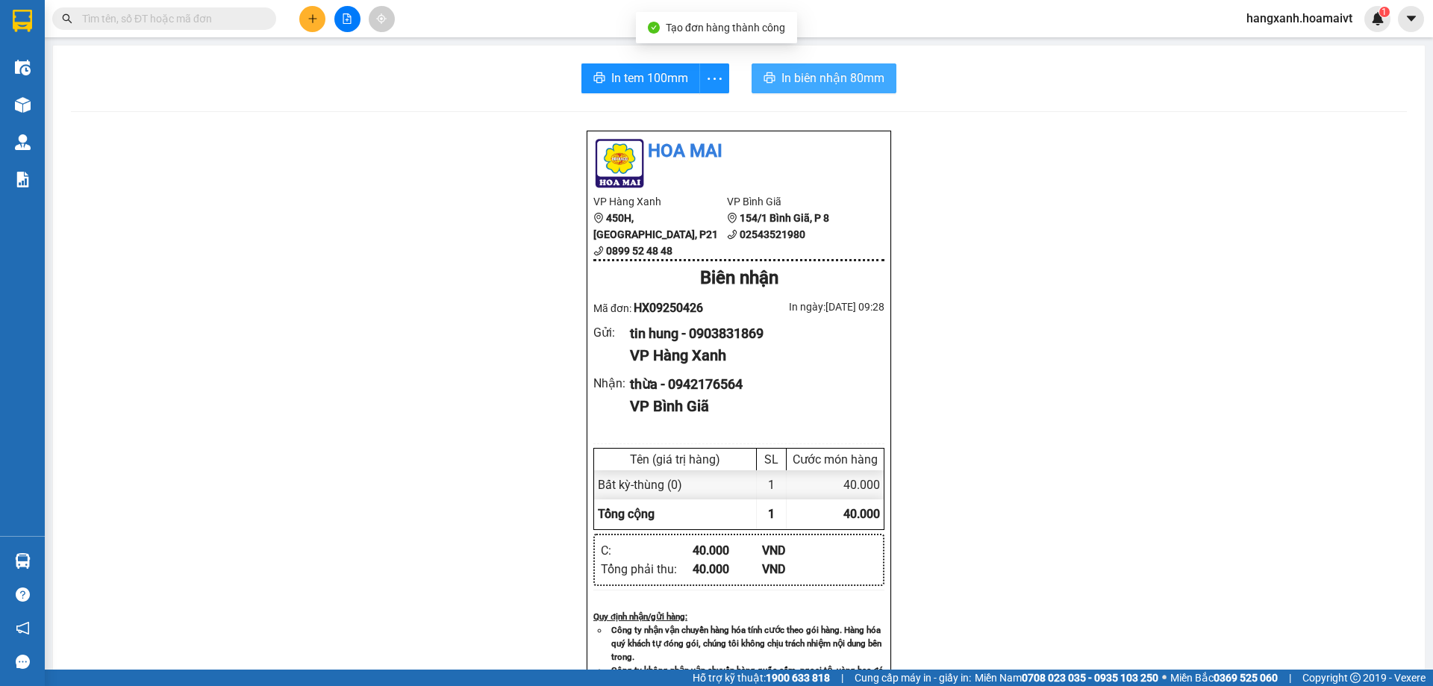
click at [855, 66] on button "In biên nhận 80mm" at bounding box center [823, 78] width 145 height 30
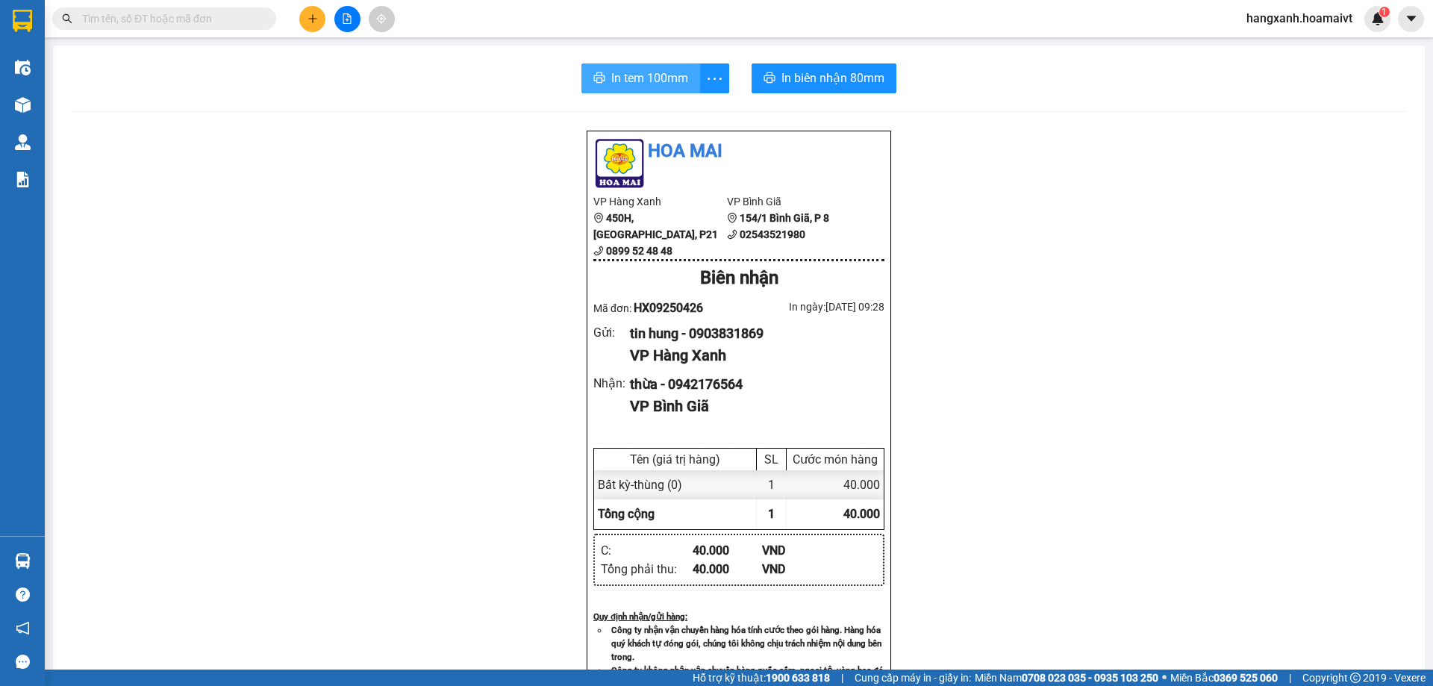
click at [638, 75] on span "In tem 100mm" at bounding box center [649, 78] width 77 height 19
click at [31, 98] on div at bounding box center [23, 105] width 26 height 26
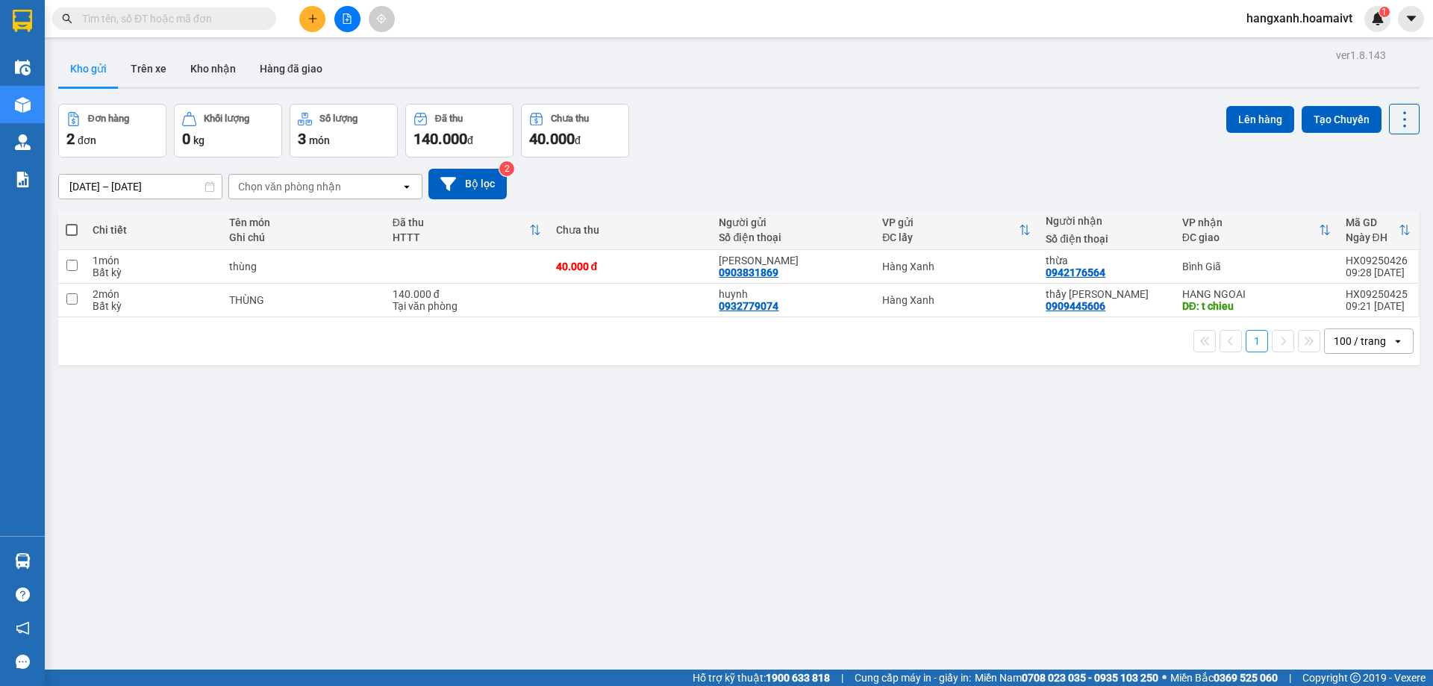
click at [309, 22] on icon "plus" at bounding box center [312, 18] width 10 height 10
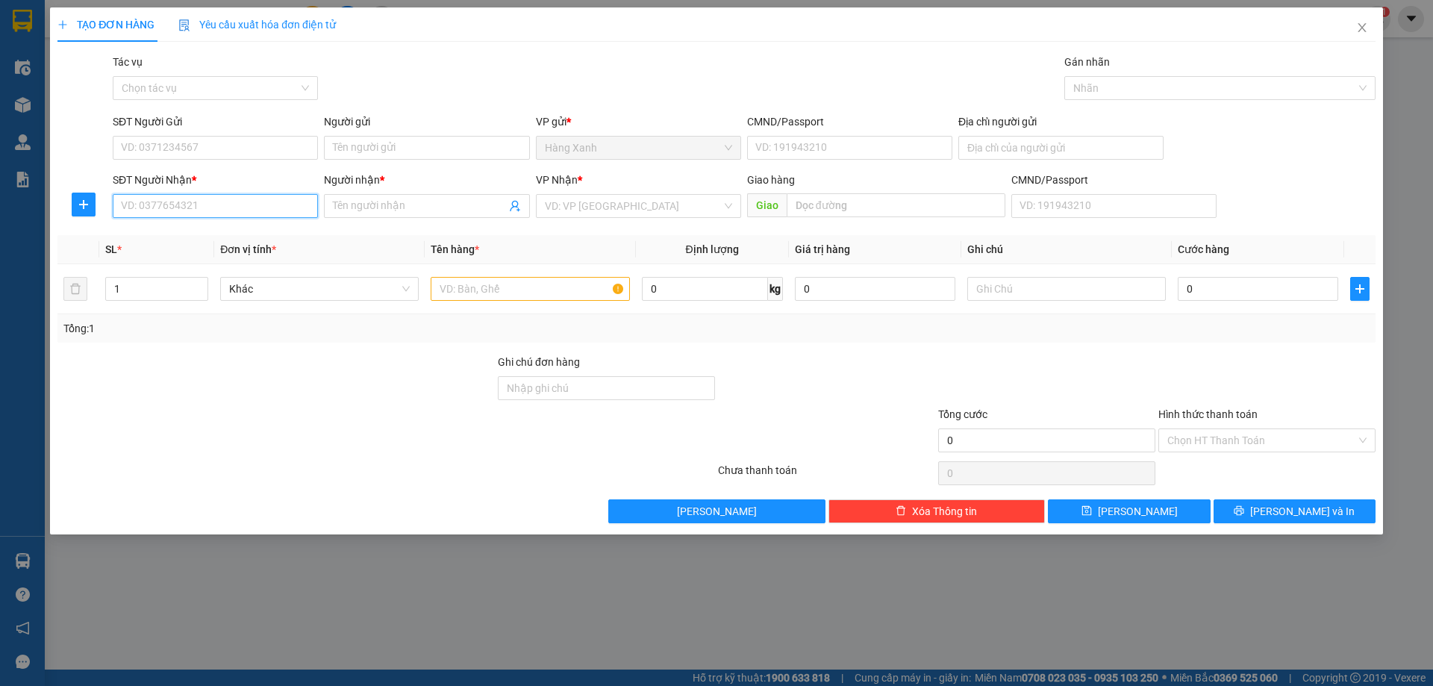
click at [254, 205] on input "SĐT Người Nhận *" at bounding box center [215, 206] width 205 height 24
click at [1338, 35] on div "TẠO ĐƠN HÀNG Yêu cầu xuất hóa đơn điện tử" at bounding box center [716, 24] width 1318 height 34
click at [1365, 31] on icon "close" at bounding box center [1362, 28] width 12 height 12
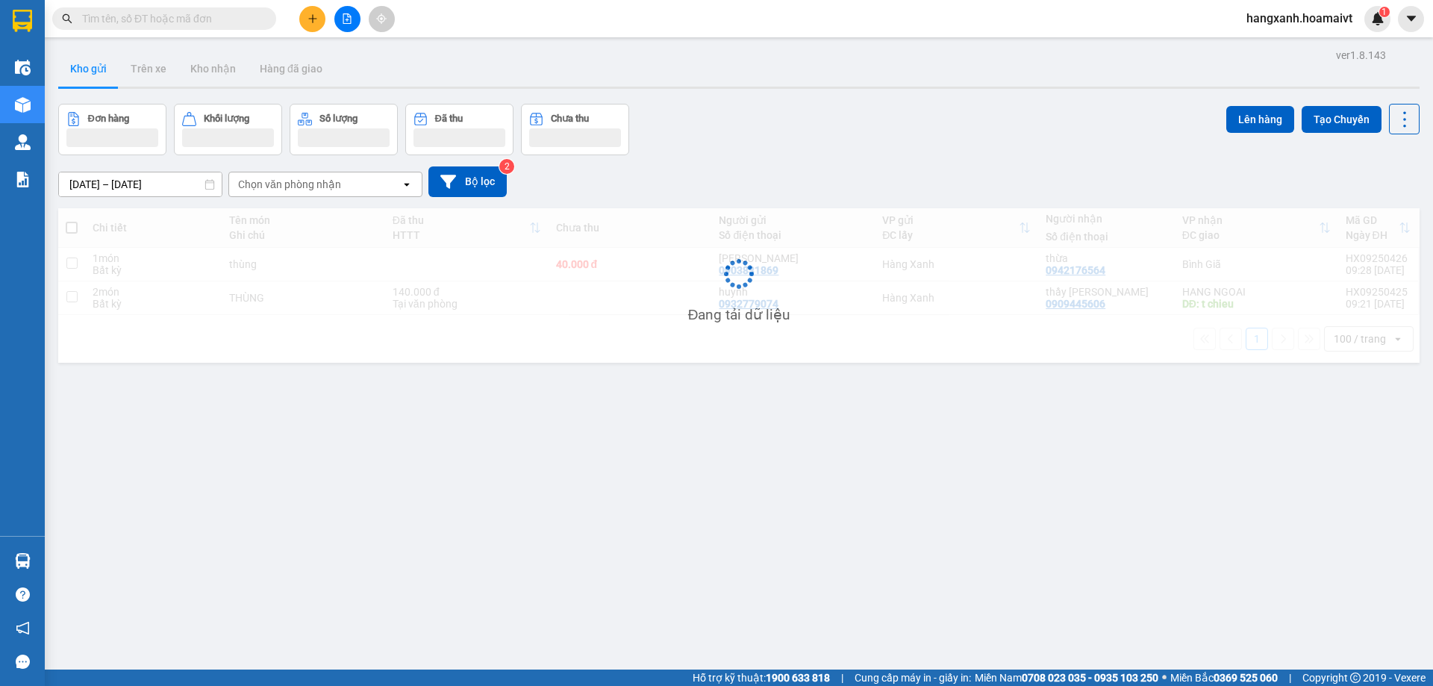
click at [152, 14] on input "text" at bounding box center [170, 18] width 176 height 16
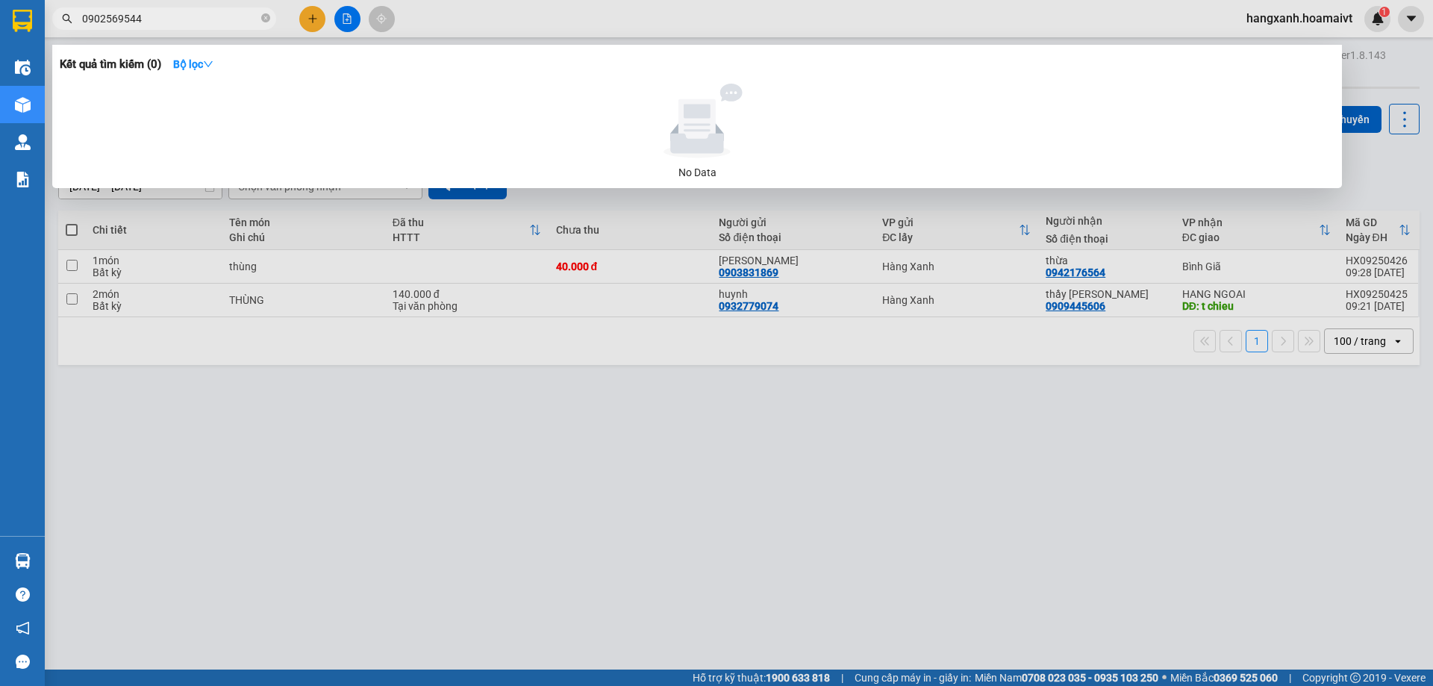
type input "0902569544"
click at [299, 20] on div at bounding box center [716, 343] width 1433 height 686
click at [300, 19] on button at bounding box center [312, 19] width 26 height 26
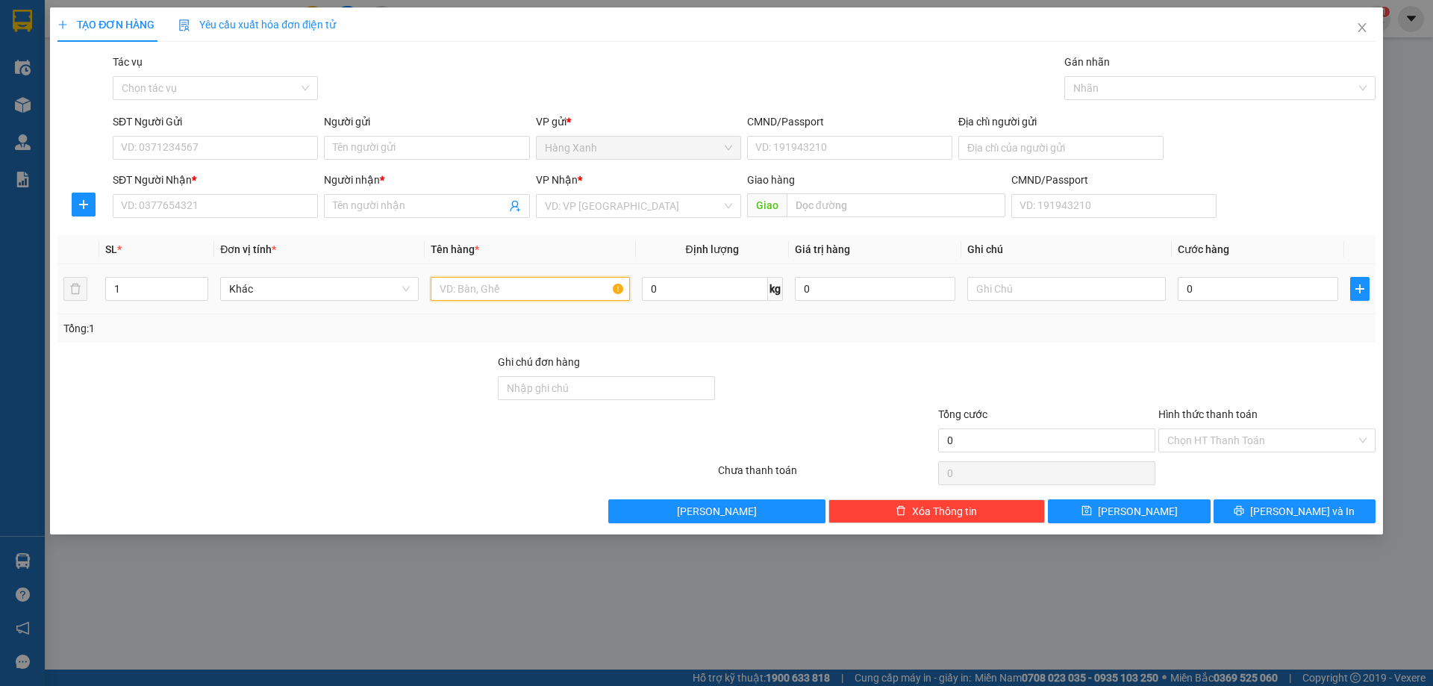
click at [556, 293] on input "text" at bounding box center [530, 289] width 199 height 24
click at [1365, 31] on icon "close" at bounding box center [1362, 28] width 12 height 12
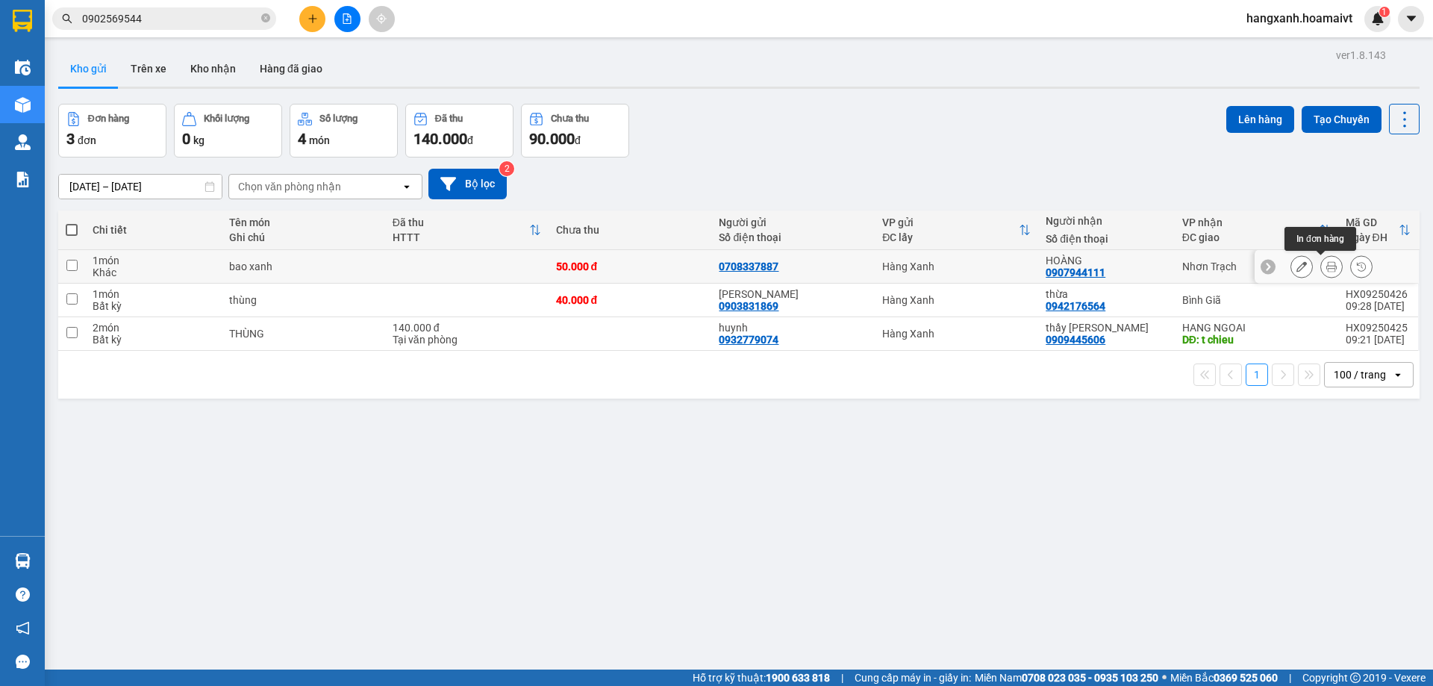
click at [1321, 260] on button at bounding box center [1331, 267] width 21 height 26
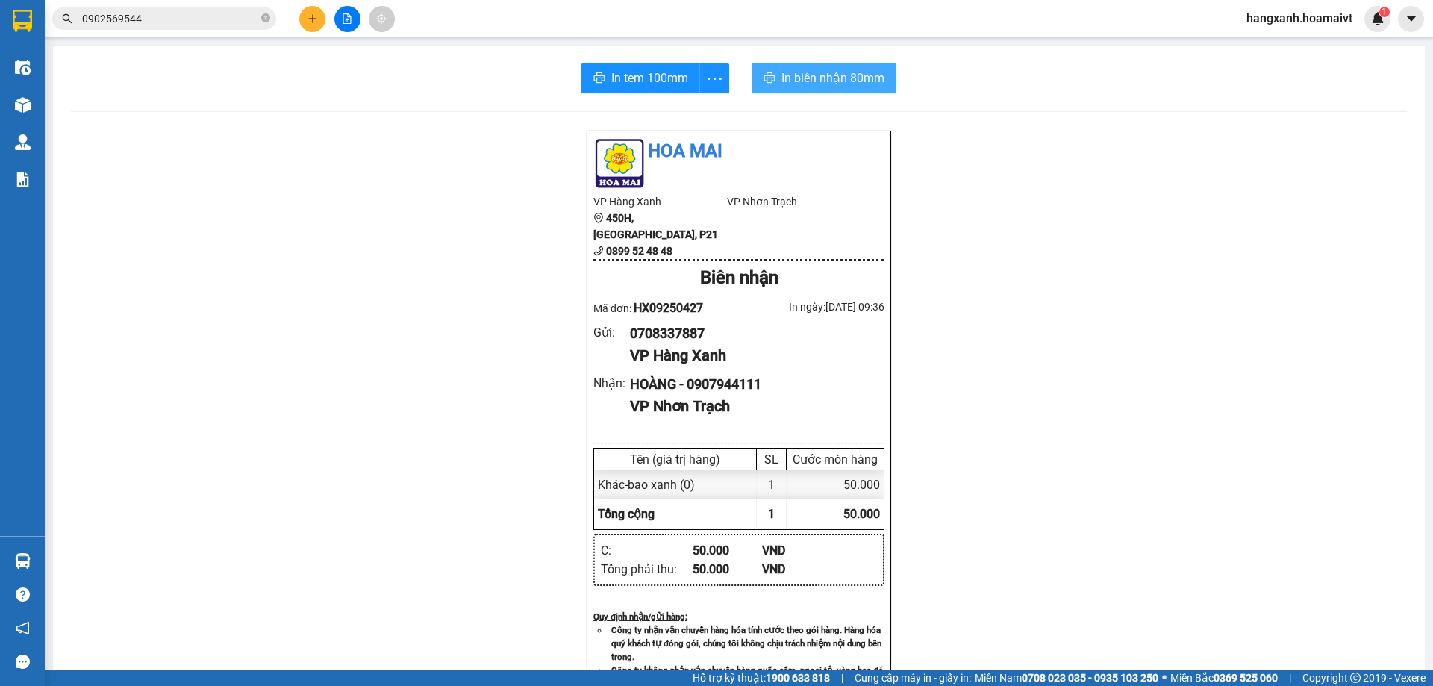
click at [795, 67] on button "In biên nhận 80mm" at bounding box center [823, 78] width 145 height 30
click at [614, 78] on span "In tem 100mm" at bounding box center [652, 78] width 77 height 19
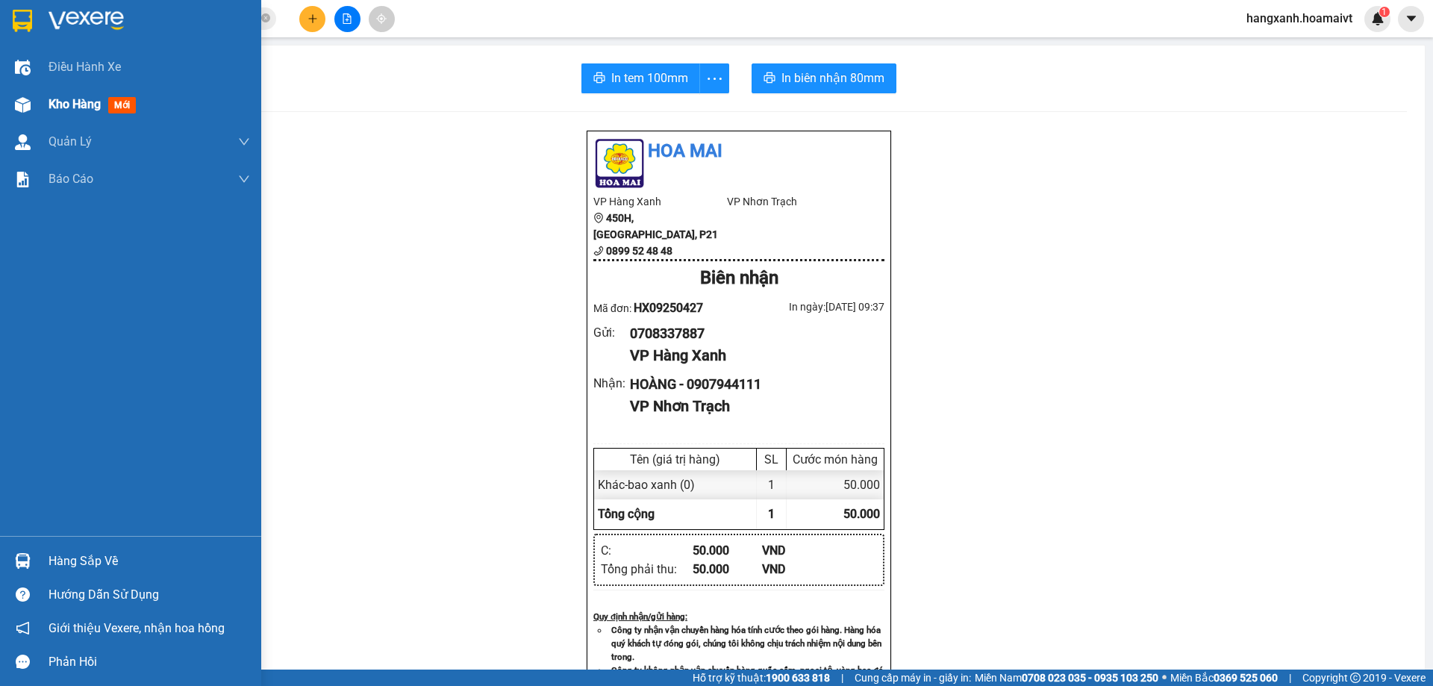
click at [39, 107] on div "Kho hàng mới" at bounding box center [130, 104] width 261 height 37
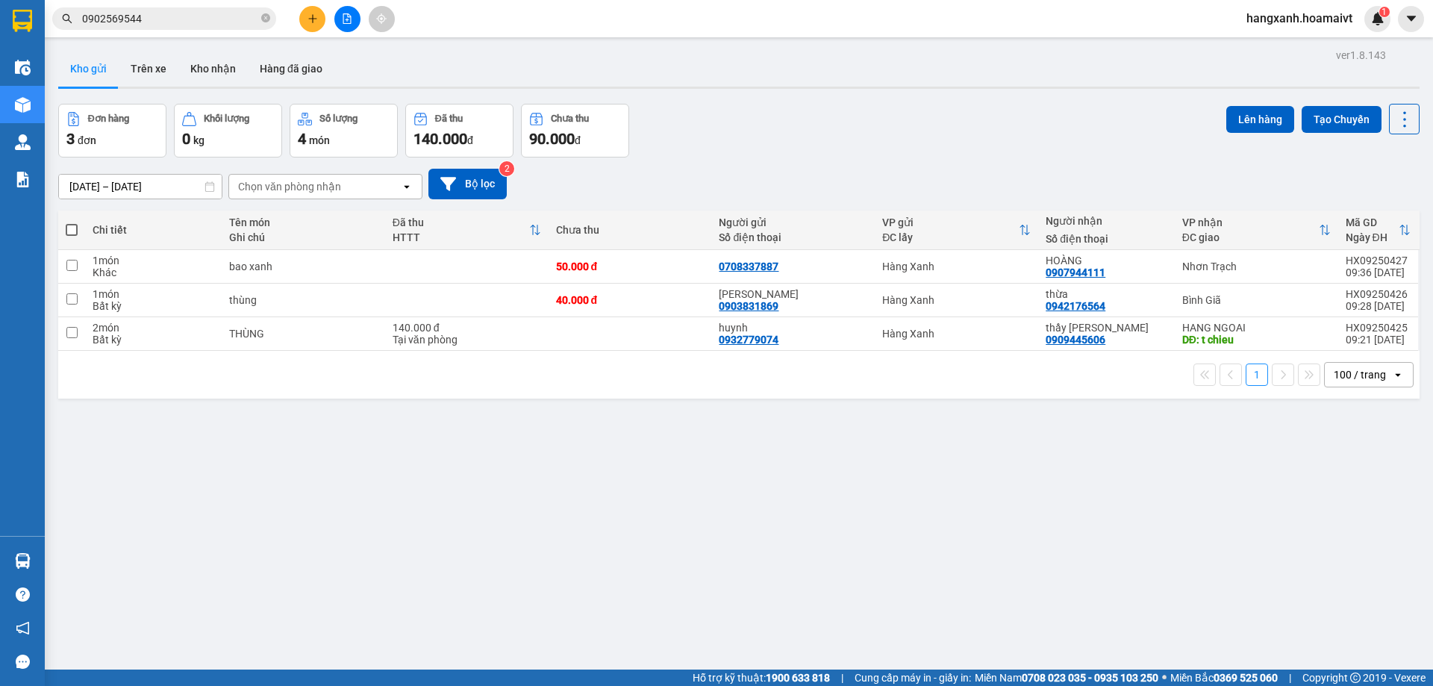
click at [310, 15] on icon "plus" at bounding box center [312, 18] width 10 height 10
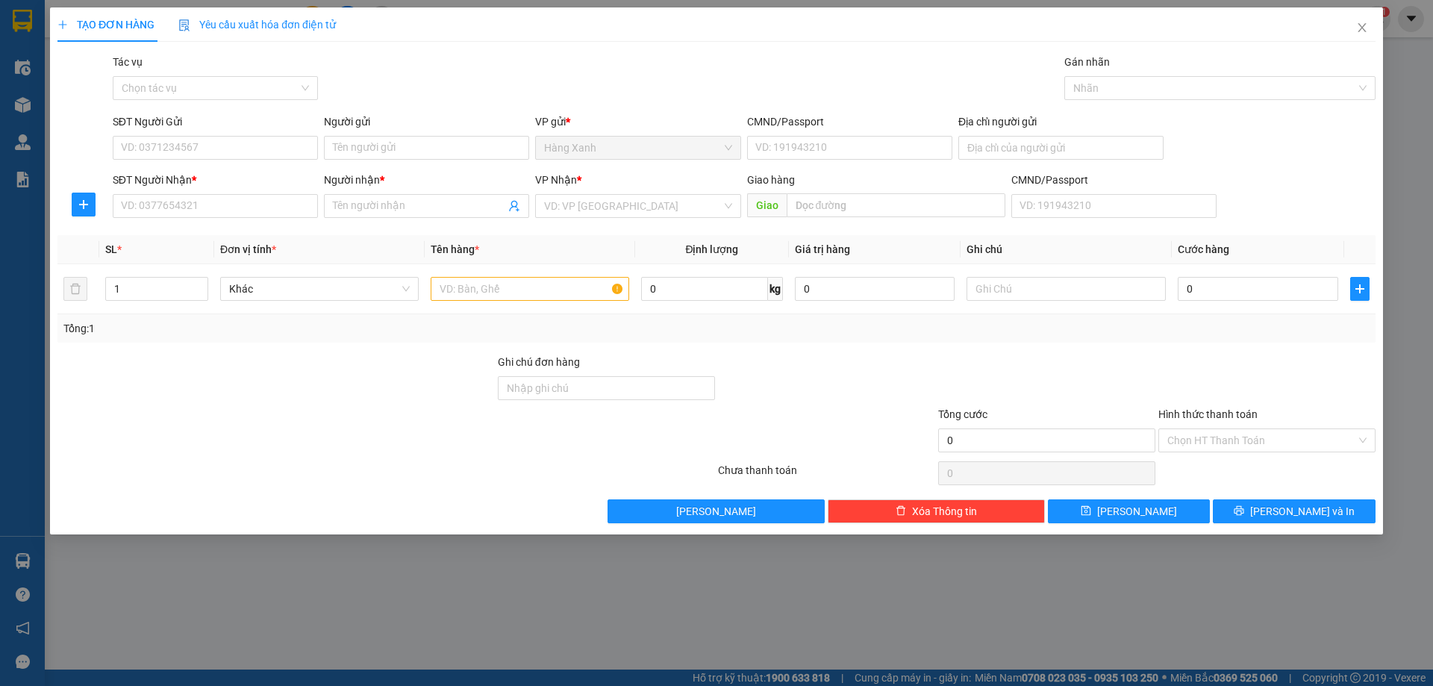
click at [201, 187] on div "SĐT Người Nhận *" at bounding box center [215, 180] width 205 height 16
click at [201, 194] on input "SĐT Người Nhận *" at bounding box center [215, 206] width 205 height 24
click at [197, 196] on input "SĐT Người Nhận *" at bounding box center [215, 206] width 205 height 24
click at [198, 206] on input "0934963341" at bounding box center [215, 206] width 205 height 24
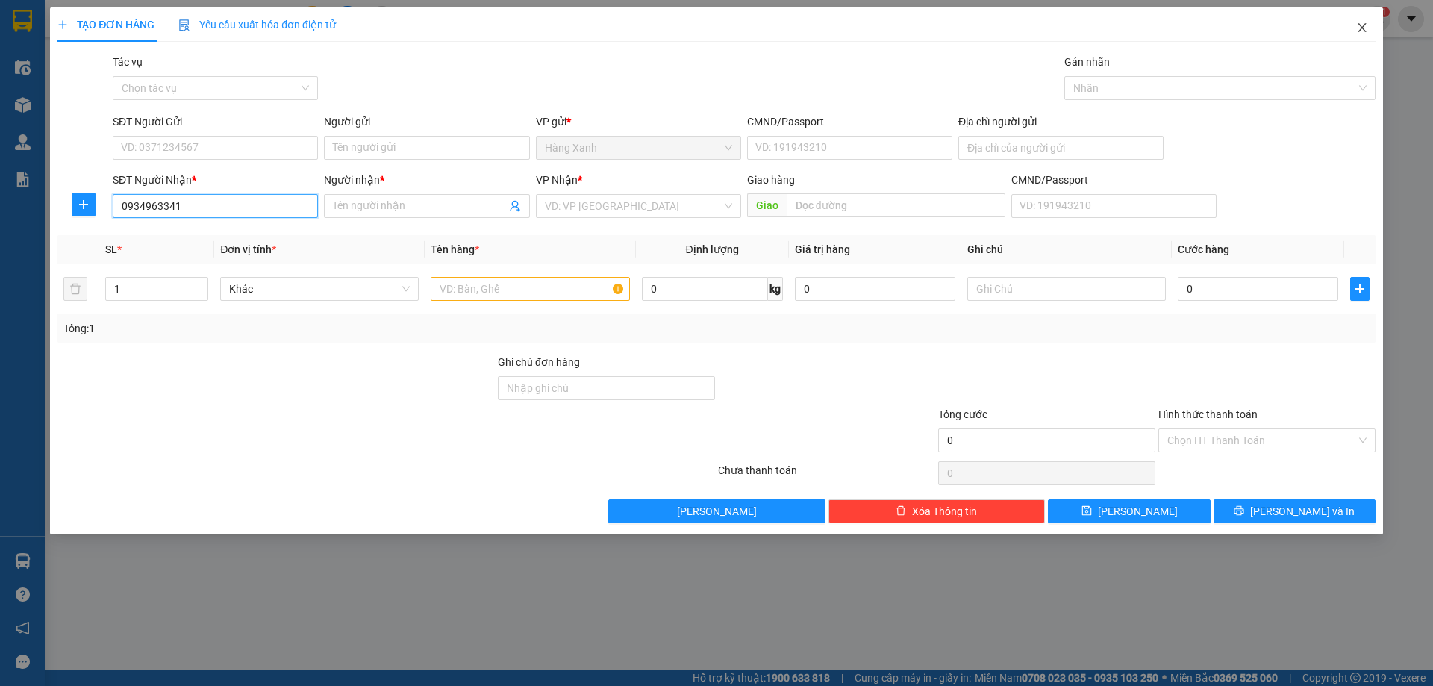
type input "0934963341"
drag, startPoint x: 1363, startPoint y: 28, endPoint x: 221, endPoint y: 0, distance: 1142.1
click at [1348, 28] on span "Close" at bounding box center [1362, 28] width 42 height 42
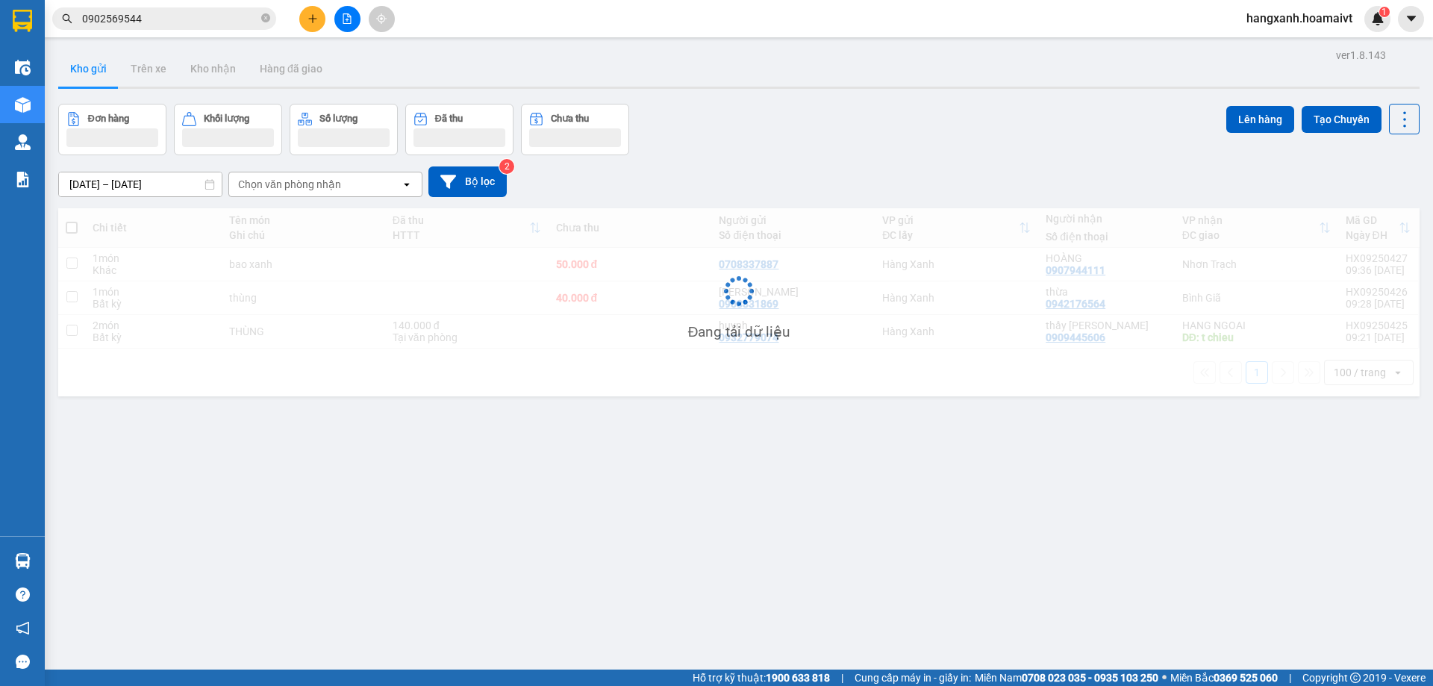
click at [165, 23] on input "0902569544" at bounding box center [170, 18] width 176 height 16
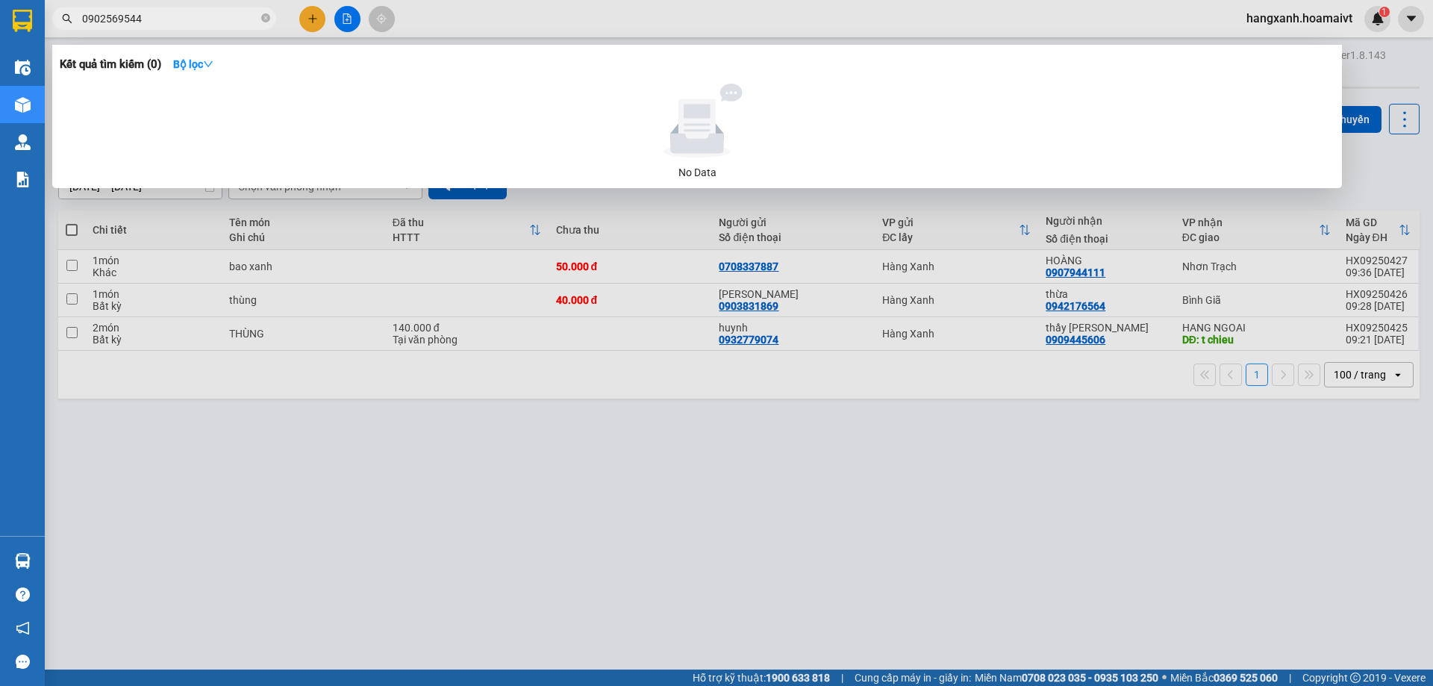
click at [165, 23] on input "0902569544" at bounding box center [170, 18] width 176 height 16
paste input "34963341"
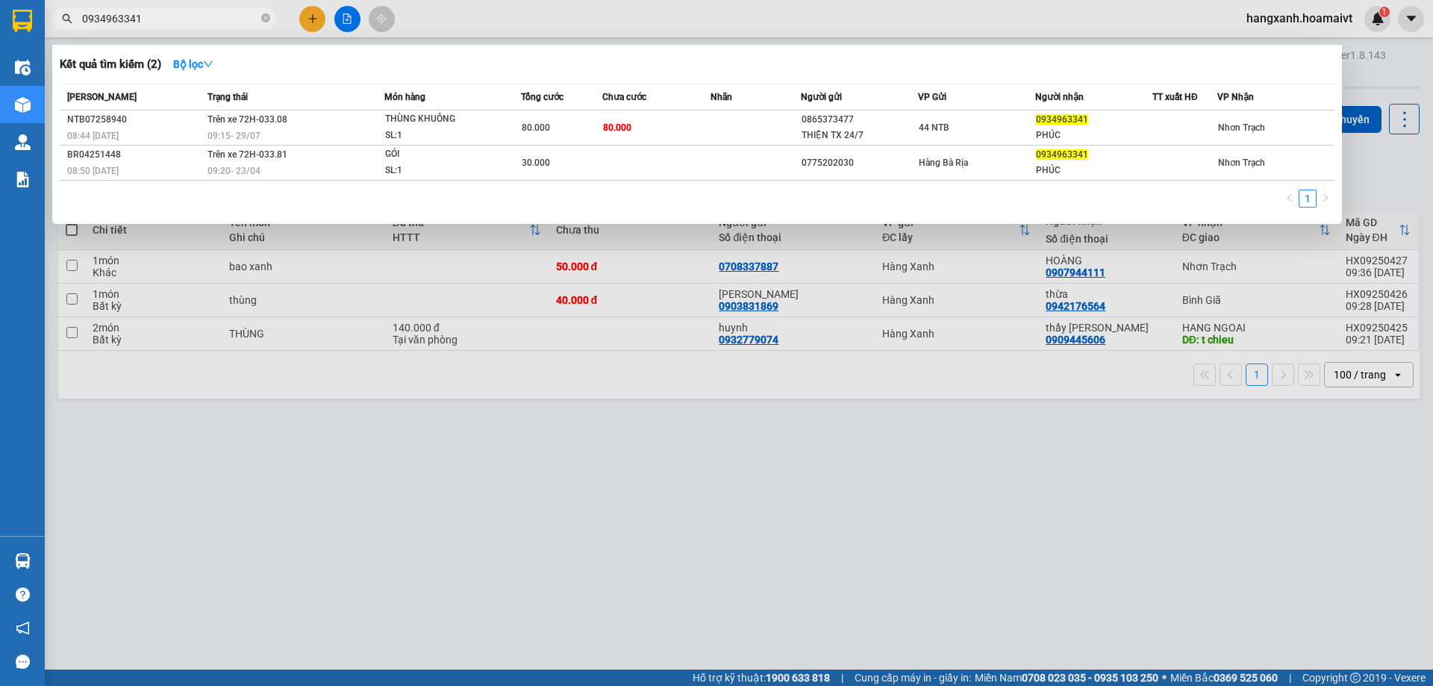
type input "0934963341"
click at [301, 16] on div at bounding box center [716, 343] width 1433 height 686
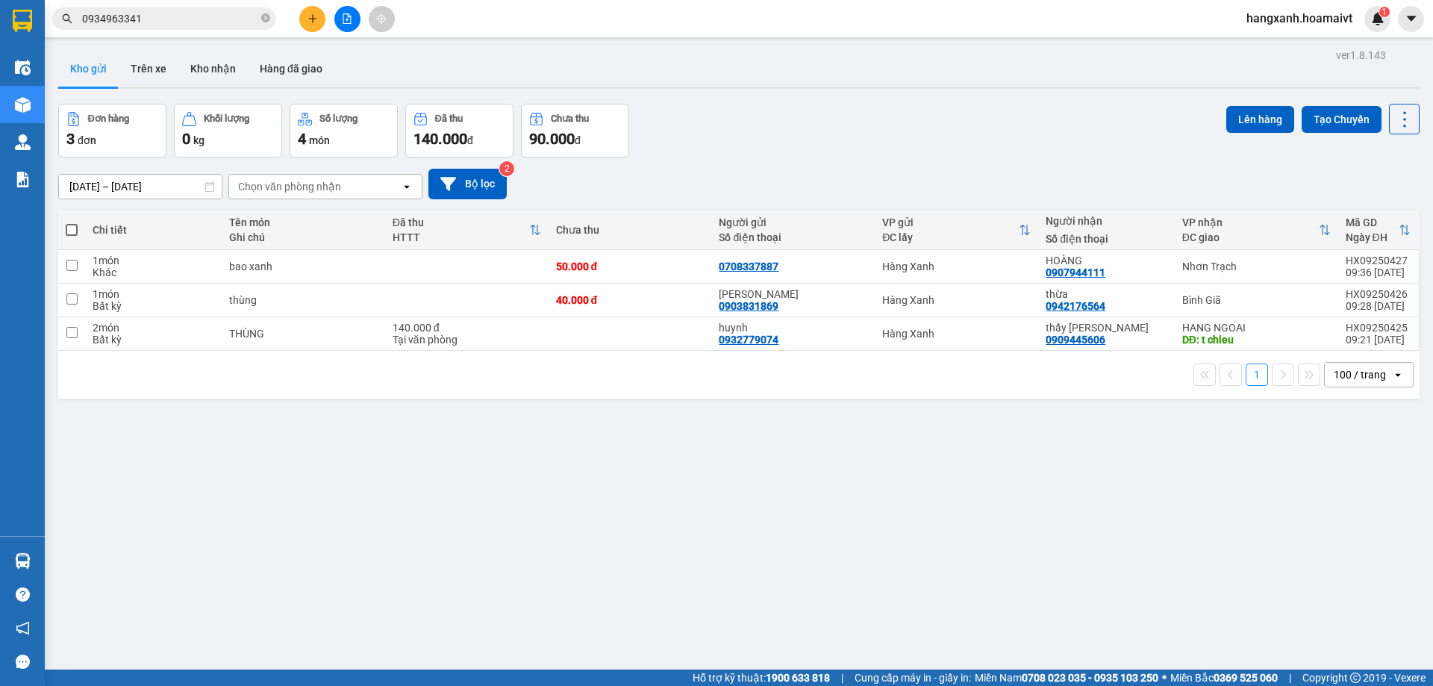
click at [303, 16] on button at bounding box center [312, 19] width 26 height 26
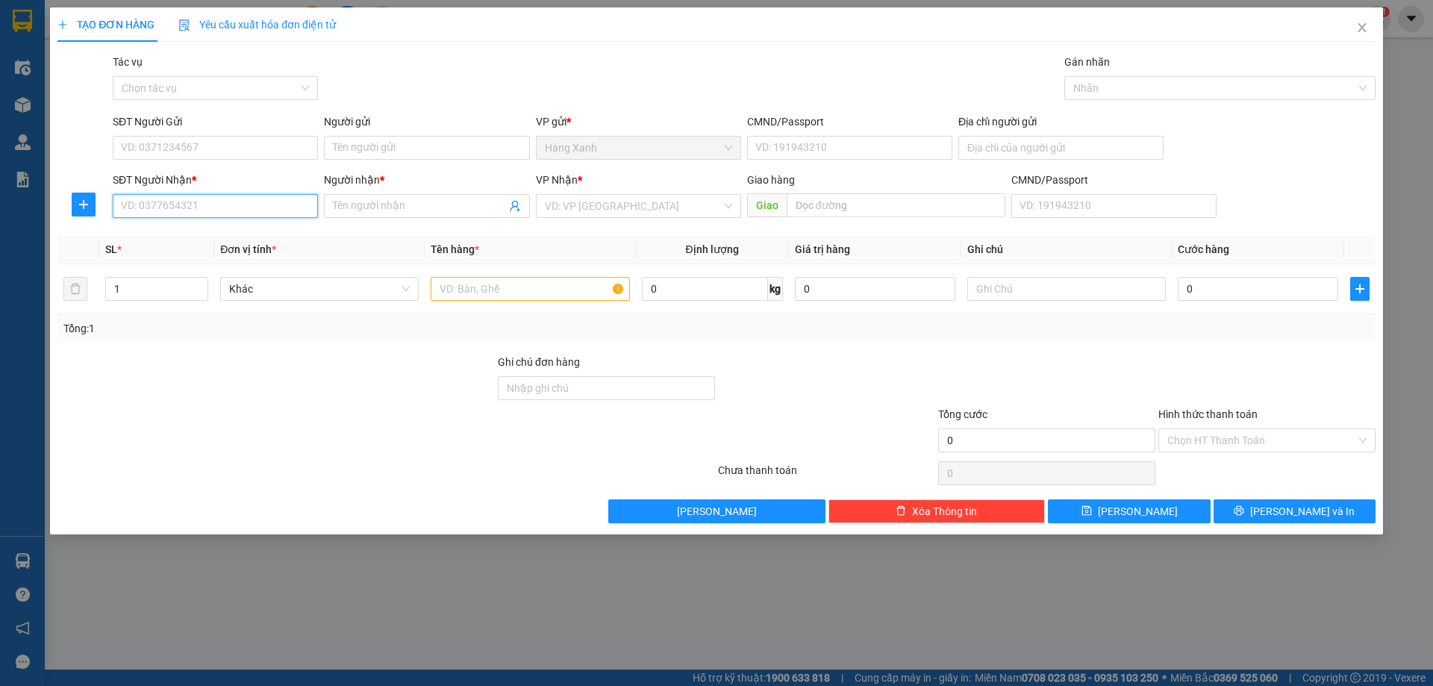
click at [219, 209] on input "SĐT Người Nhận *" at bounding box center [215, 206] width 205 height 24
paste input "0934963341"
type input "0934963341"
type input "phúc"
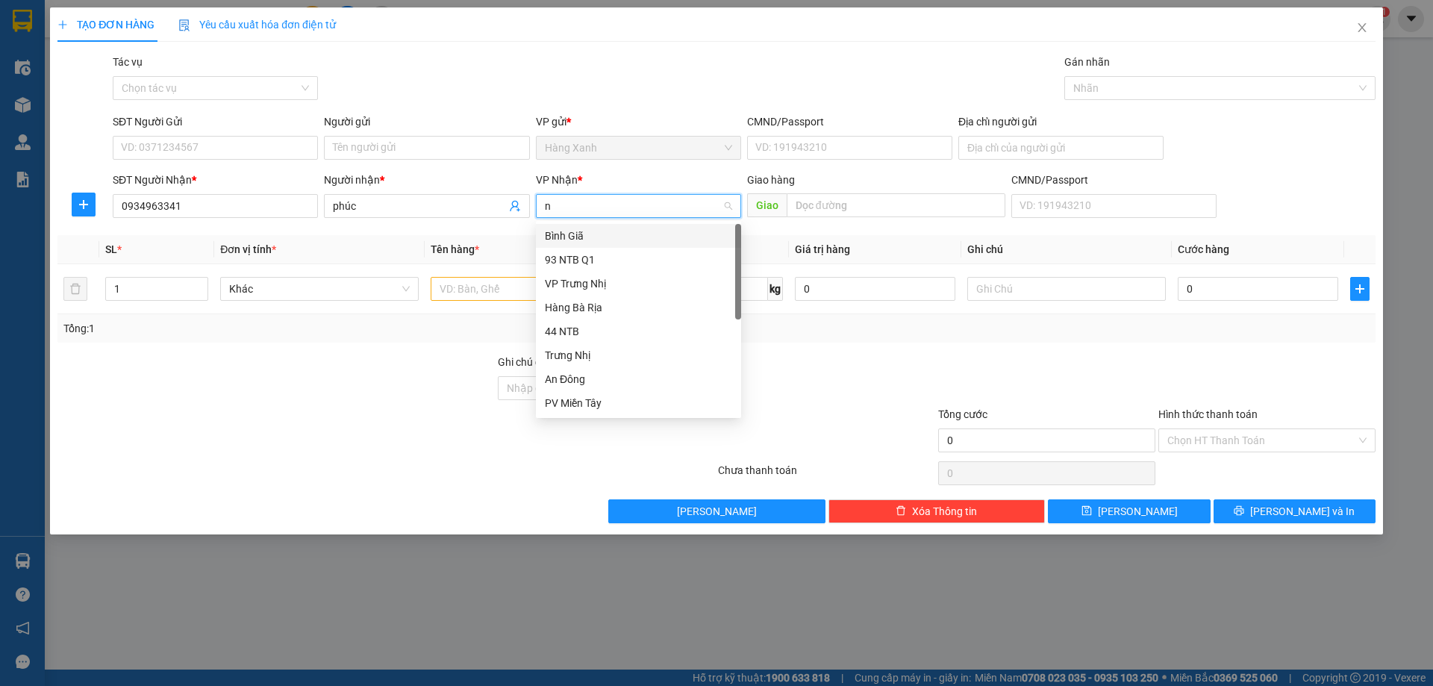
type input "nh"
click at [587, 331] on div "Nhơn Trạch" at bounding box center [638, 331] width 187 height 16
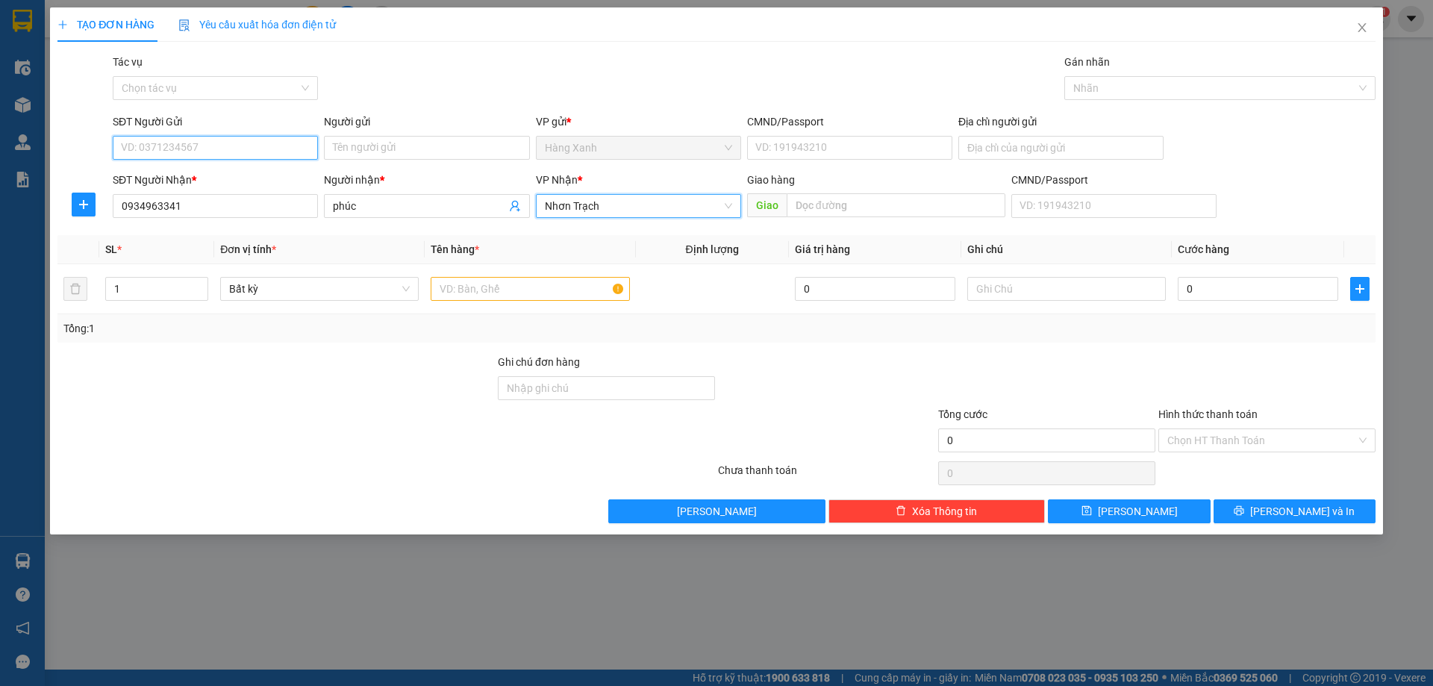
click at [212, 152] on input "SĐT Người Gửi" at bounding box center [215, 148] width 205 height 24
type input "0934177514"
click at [498, 293] on input "text" at bounding box center [530, 289] width 199 height 24
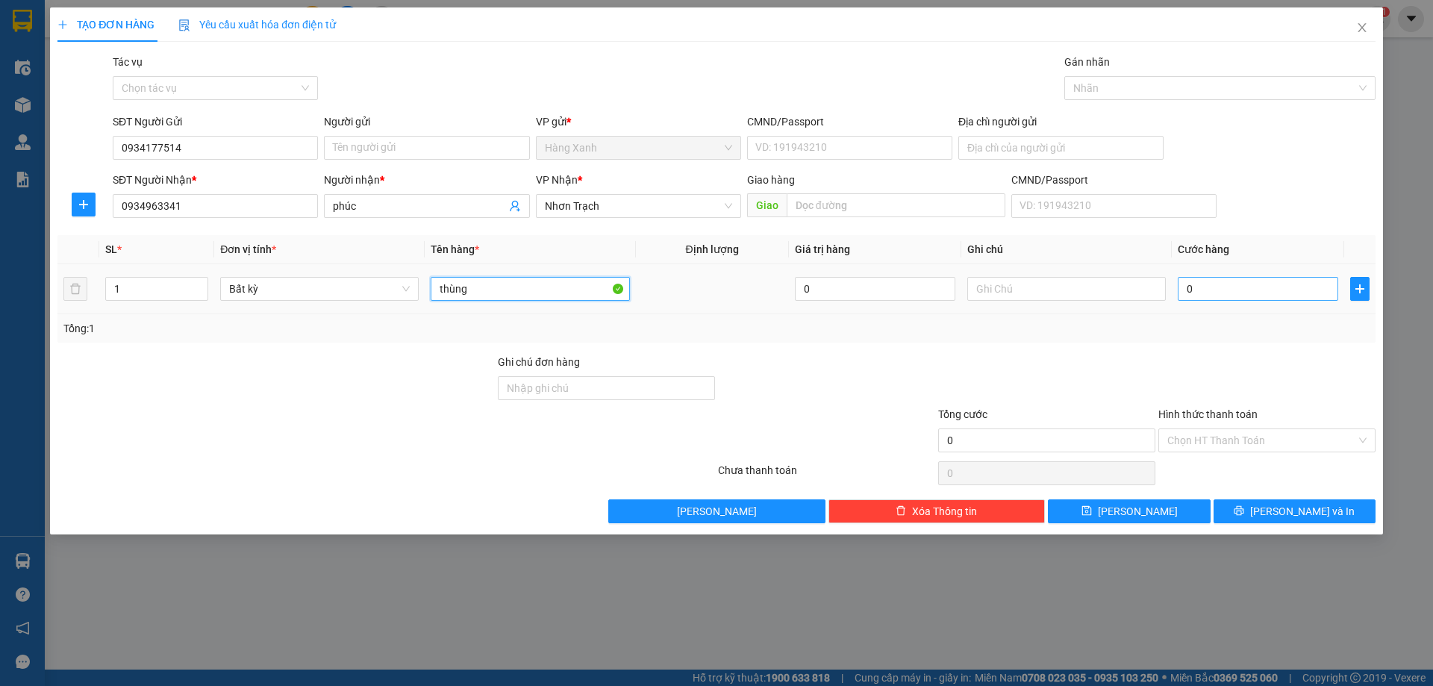
type input "thùng"
click at [1262, 299] on input "0" at bounding box center [1258, 289] width 160 height 24
type input "5"
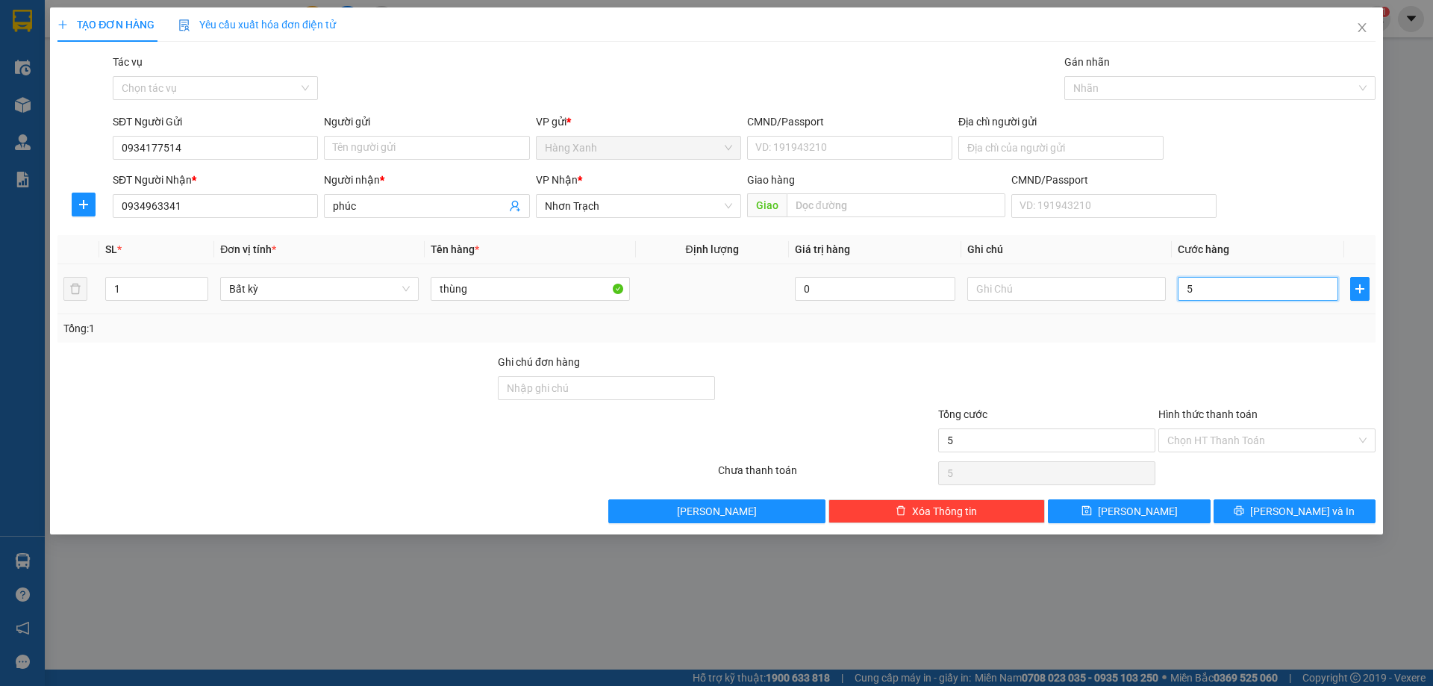
type input "50"
click at [1213, 438] on input "Hình thức thanh toán" at bounding box center [1261, 440] width 189 height 22
type input "50.000"
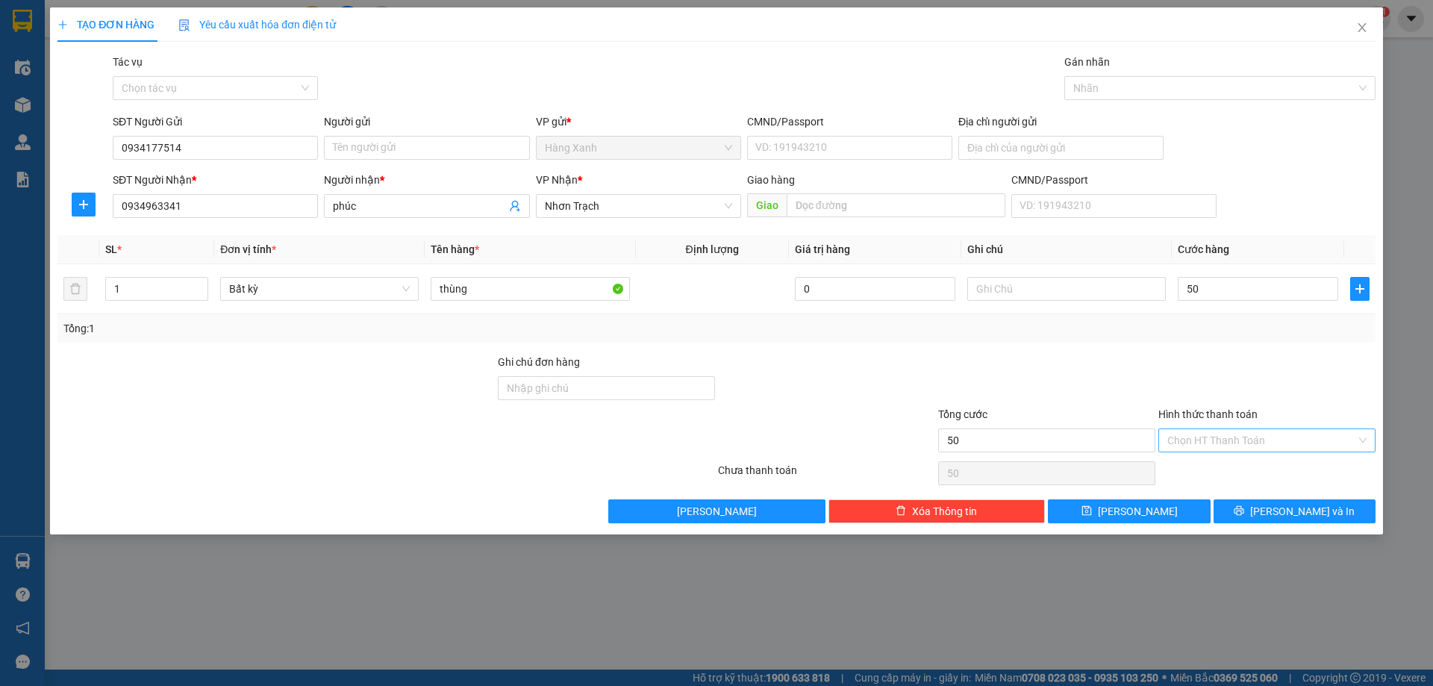
type input "50.000"
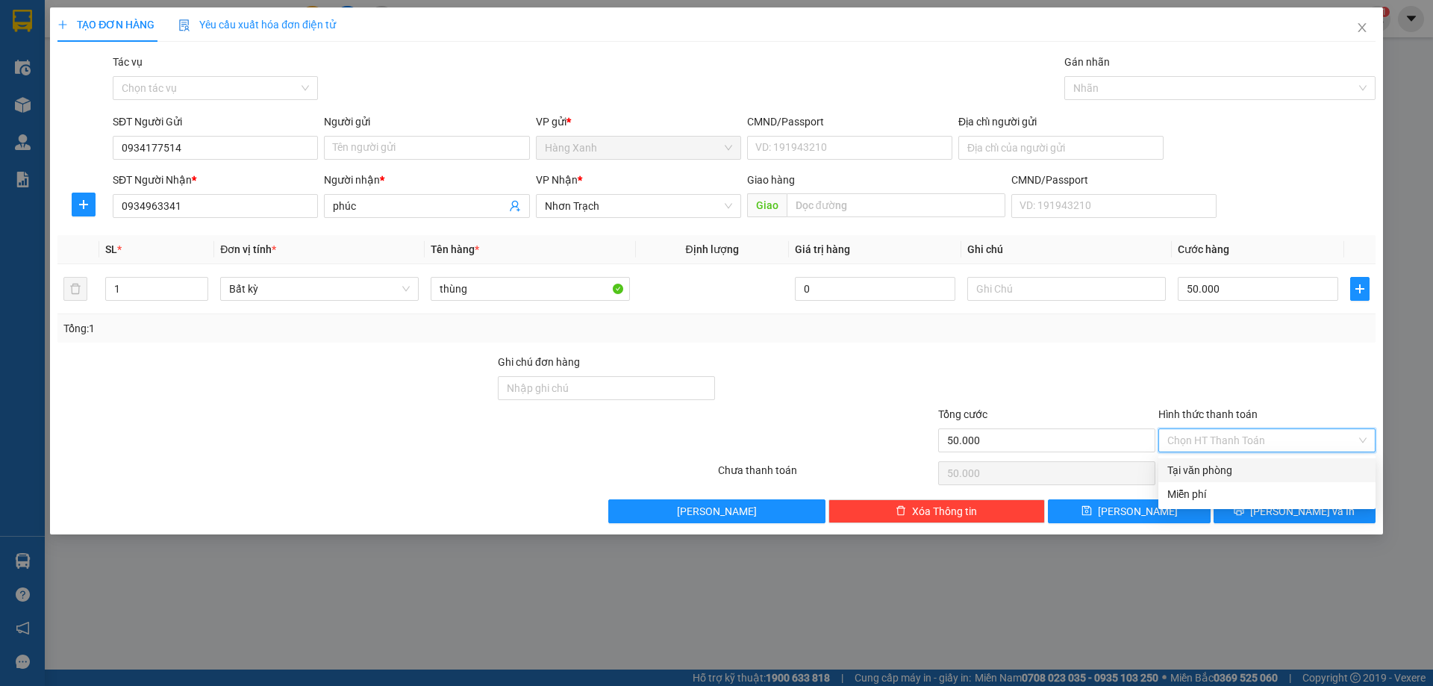
click at [1239, 466] on div "Tại văn phòng" at bounding box center [1266, 470] width 199 height 16
type input "0"
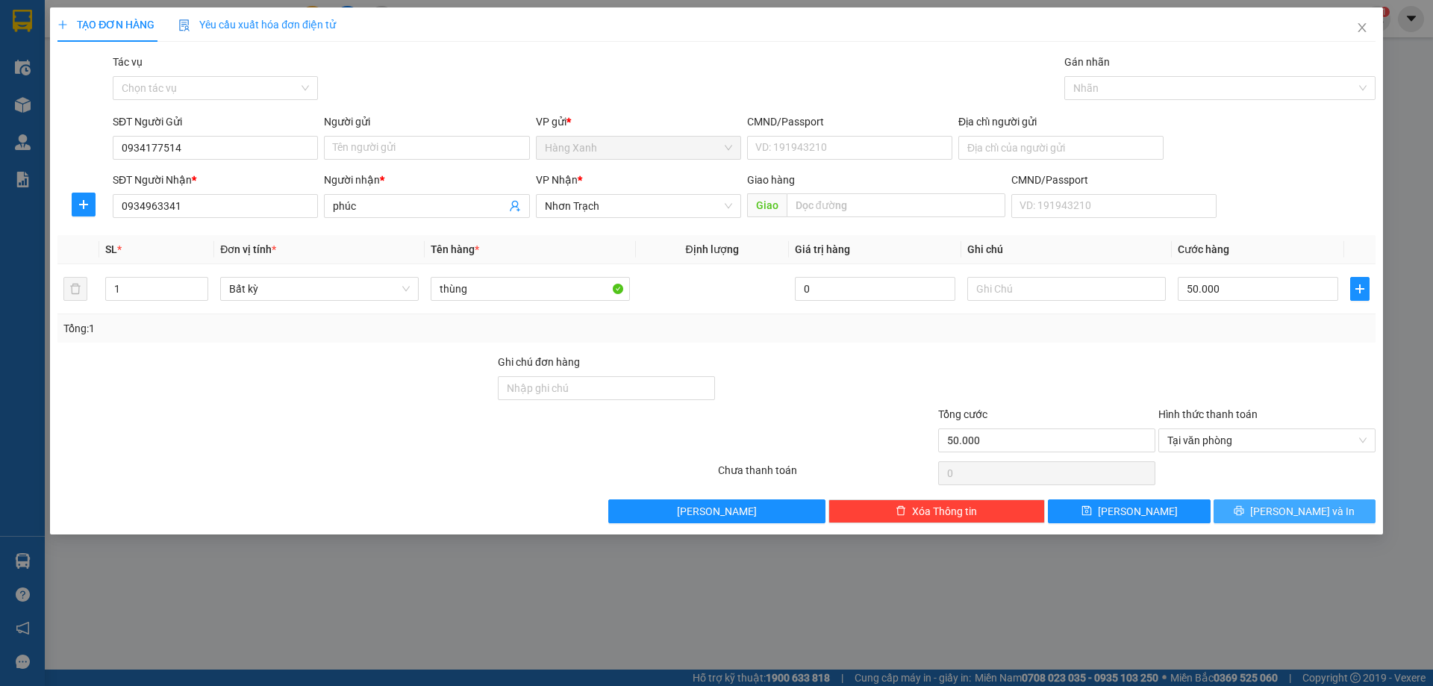
click at [1296, 511] on span "[PERSON_NAME] và In" at bounding box center [1302, 511] width 104 height 16
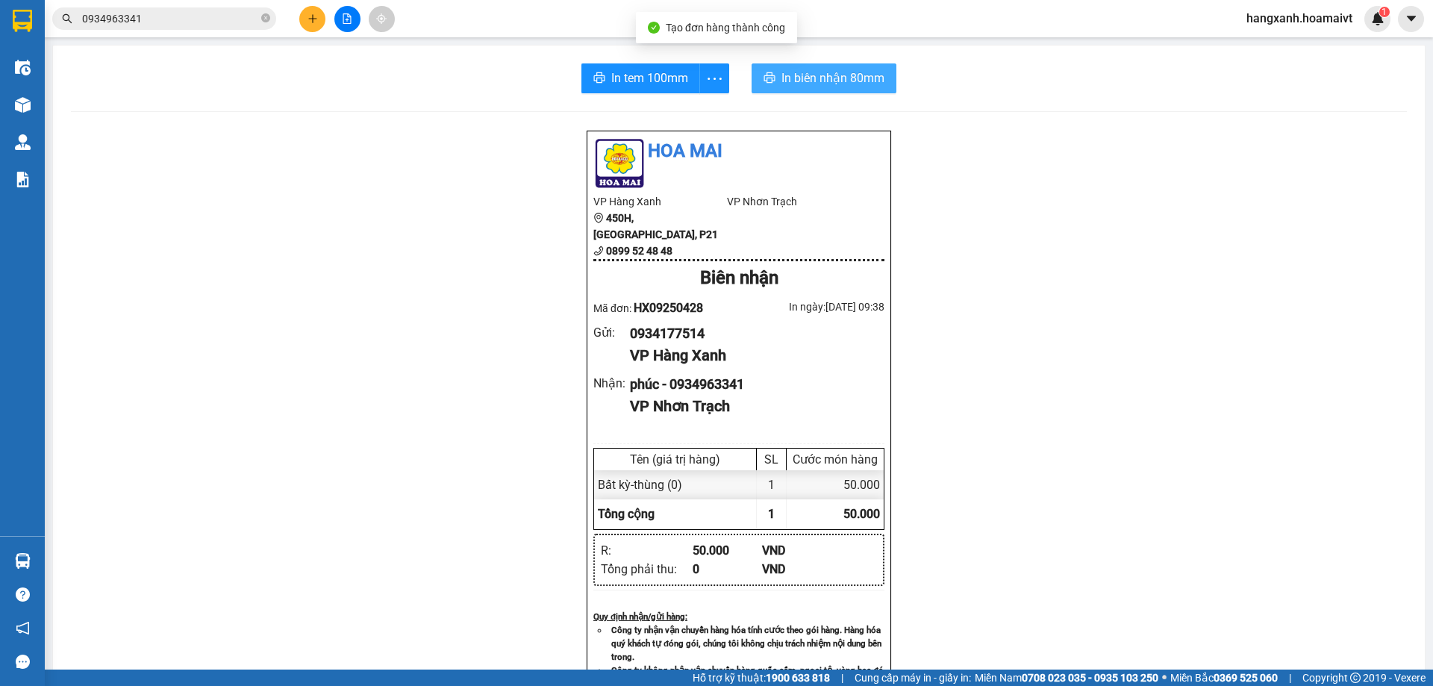
click at [820, 85] on span "In biên nhận 80mm" at bounding box center [832, 78] width 103 height 19
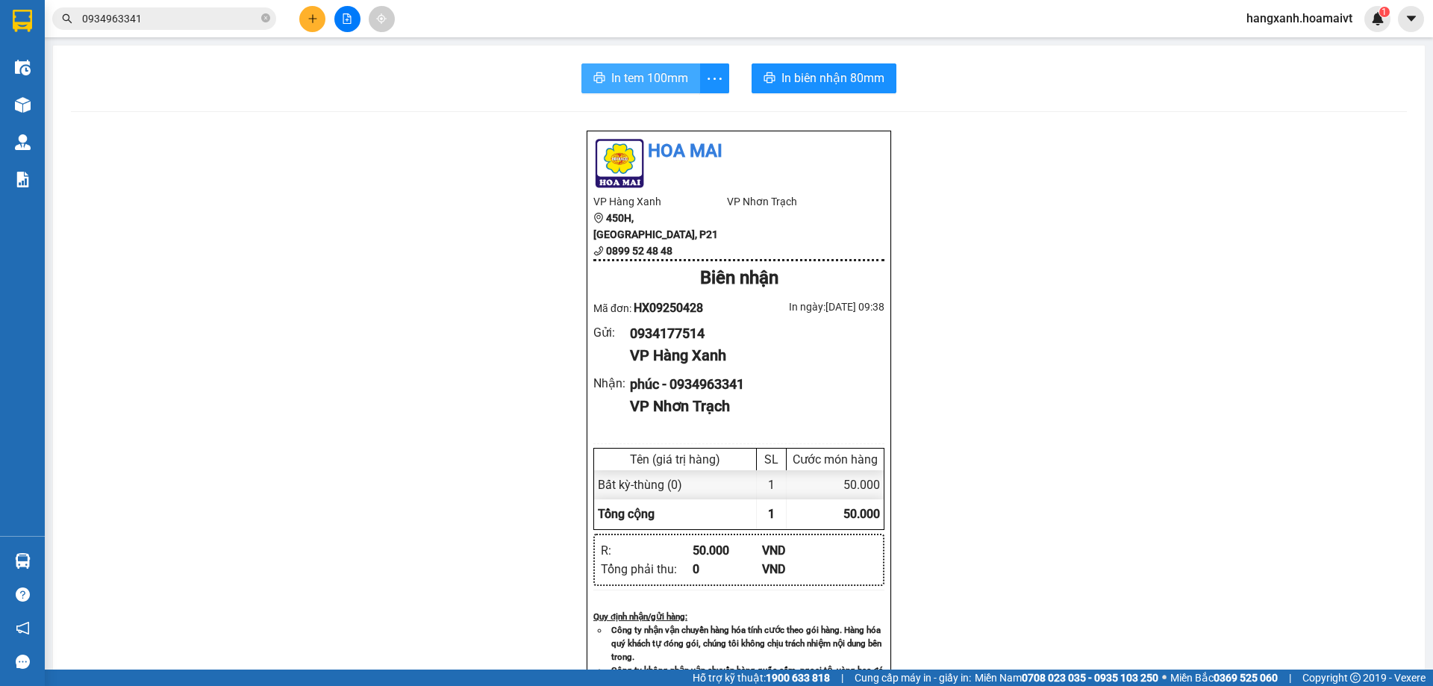
click at [635, 76] on span "In tem 100mm" at bounding box center [649, 78] width 77 height 19
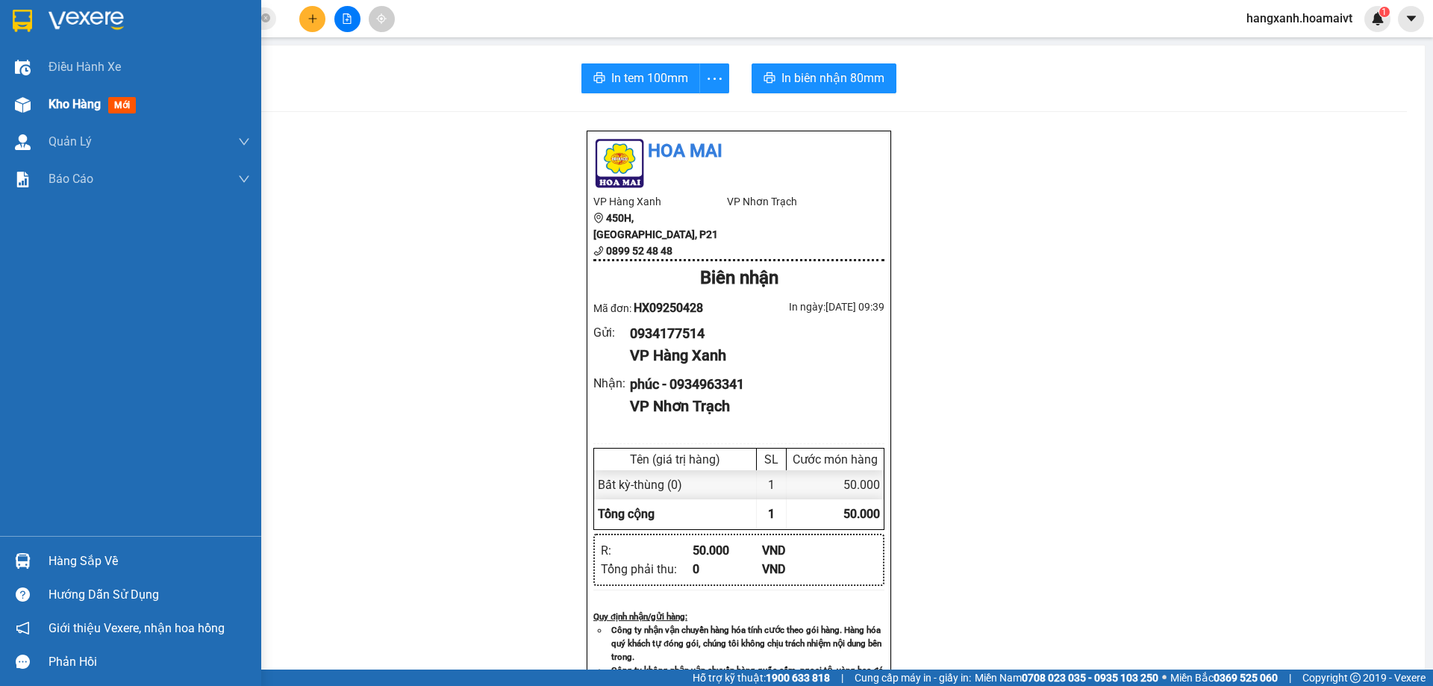
click at [20, 104] on img at bounding box center [23, 105] width 16 height 16
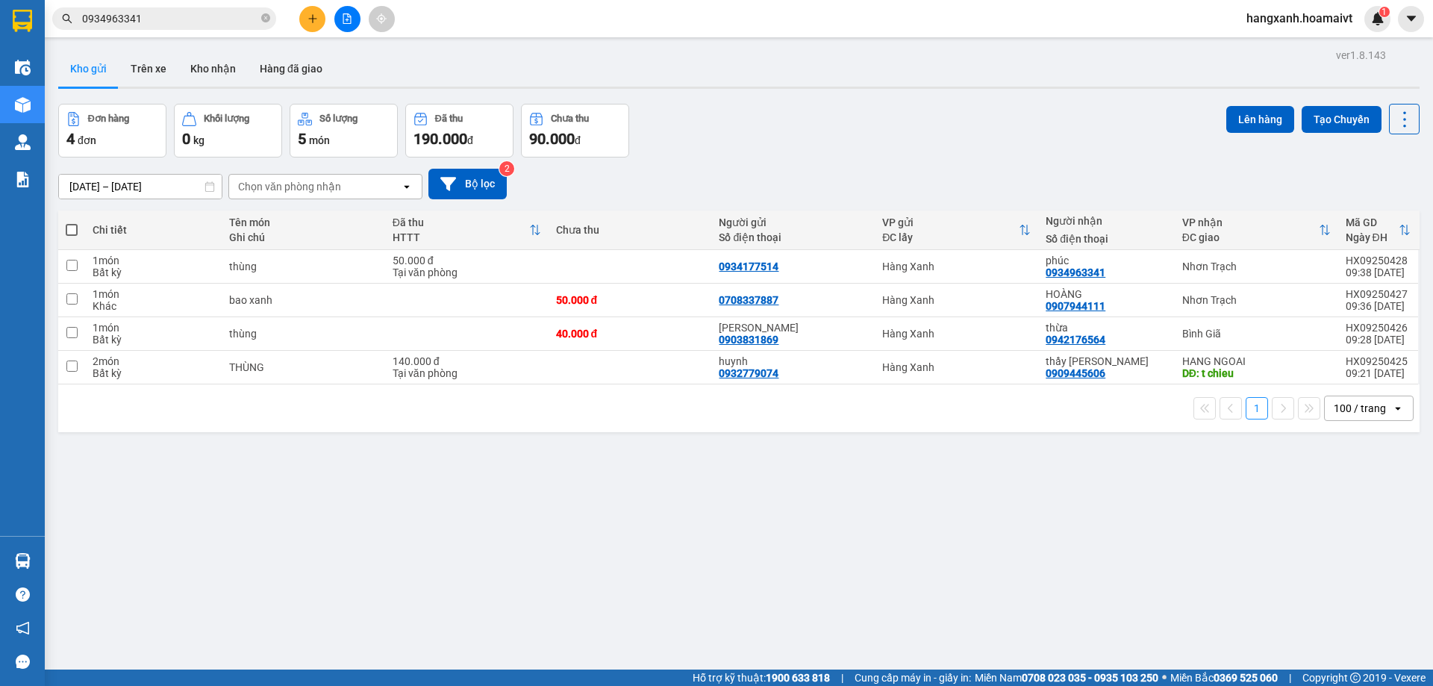
click at [320, 14] on button at bounding box center [312, 19] width 26 height 26
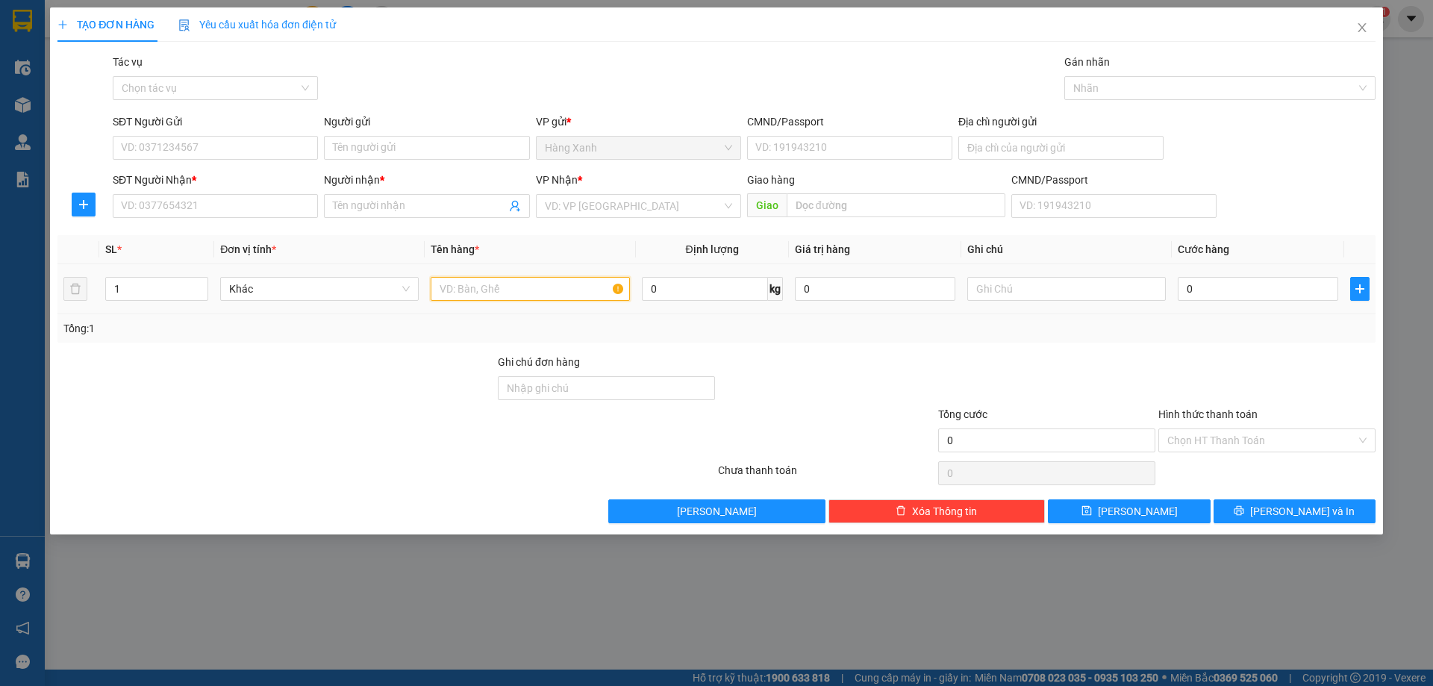
click at [470, 289] on input "text" at bounding box center [530, 289] width 199 height 24
type input "tép"
click at [316, 221] on div "SĐT Người Nhận * VD: 0377654321" at bounding box center [215, 198] width 205 height 52
click at [289, 209] on input "SĐT Người Nhận *" at bounding box center [215, 206] width 205 height 24
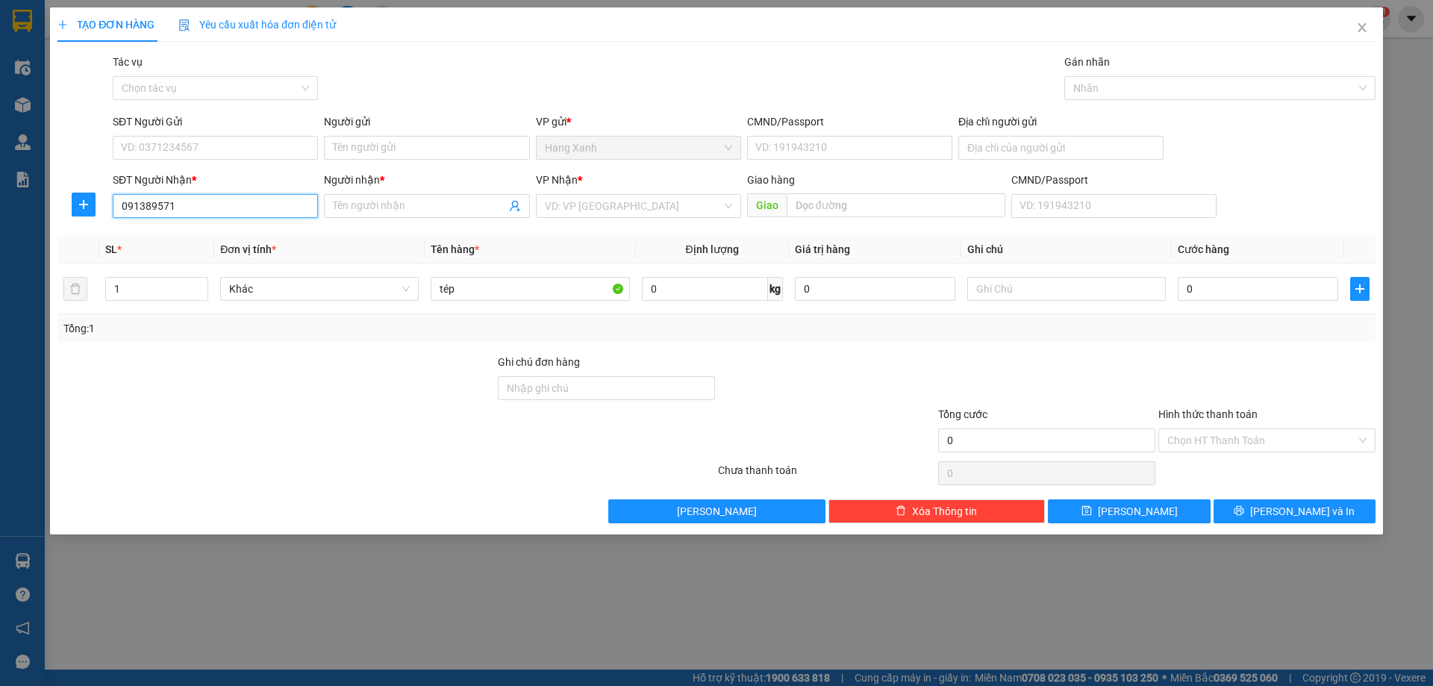
type input "0913895716"
click at [220, 237] on div "0913895716 - hùng" at bounding box center [215, 236] width 187 height 16
type input "hùng"
type input "0913895716"
click at [272, 154] on input "SĐT Người Gửi" at bounding box center [215, 148] width 205 height 24
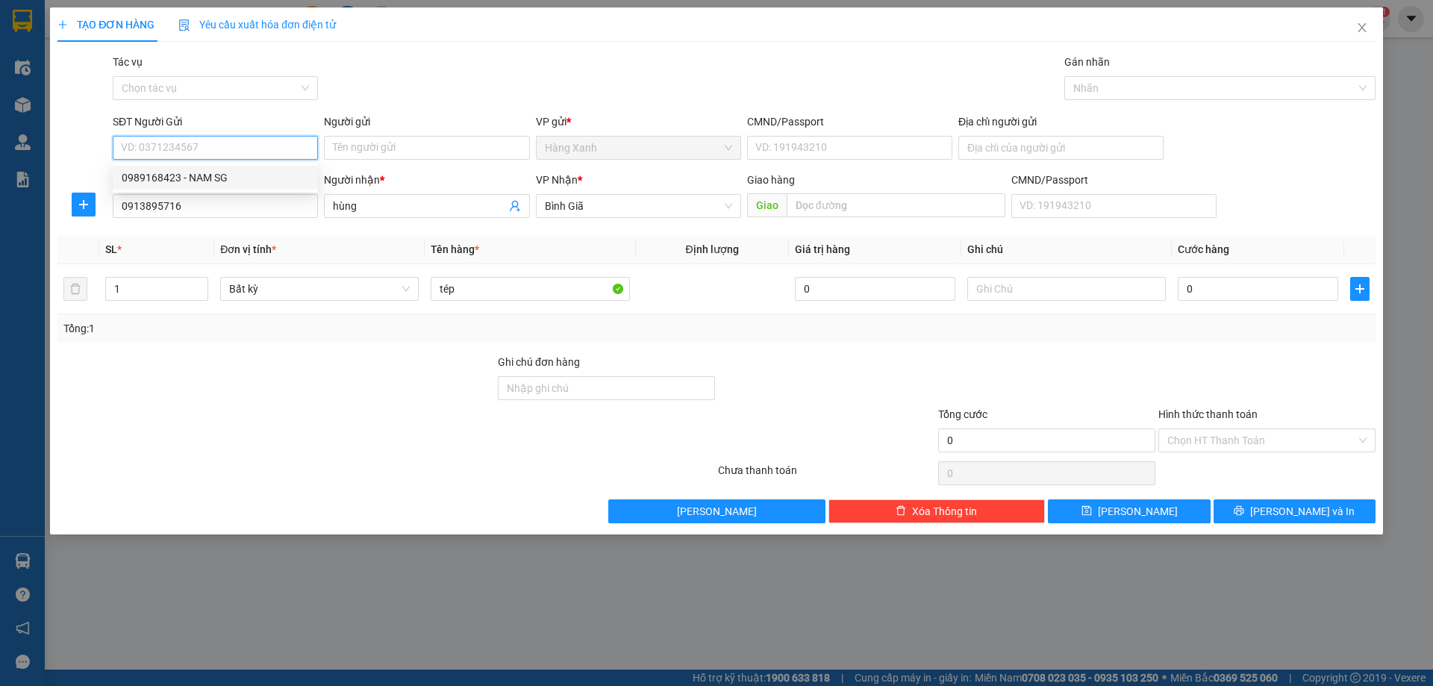
click at [235, 175] on div "0989168423 - NAM SG" at bounding box center [215, 177] width 187 height 16
type input "0989168423"
type input "NAM SG"
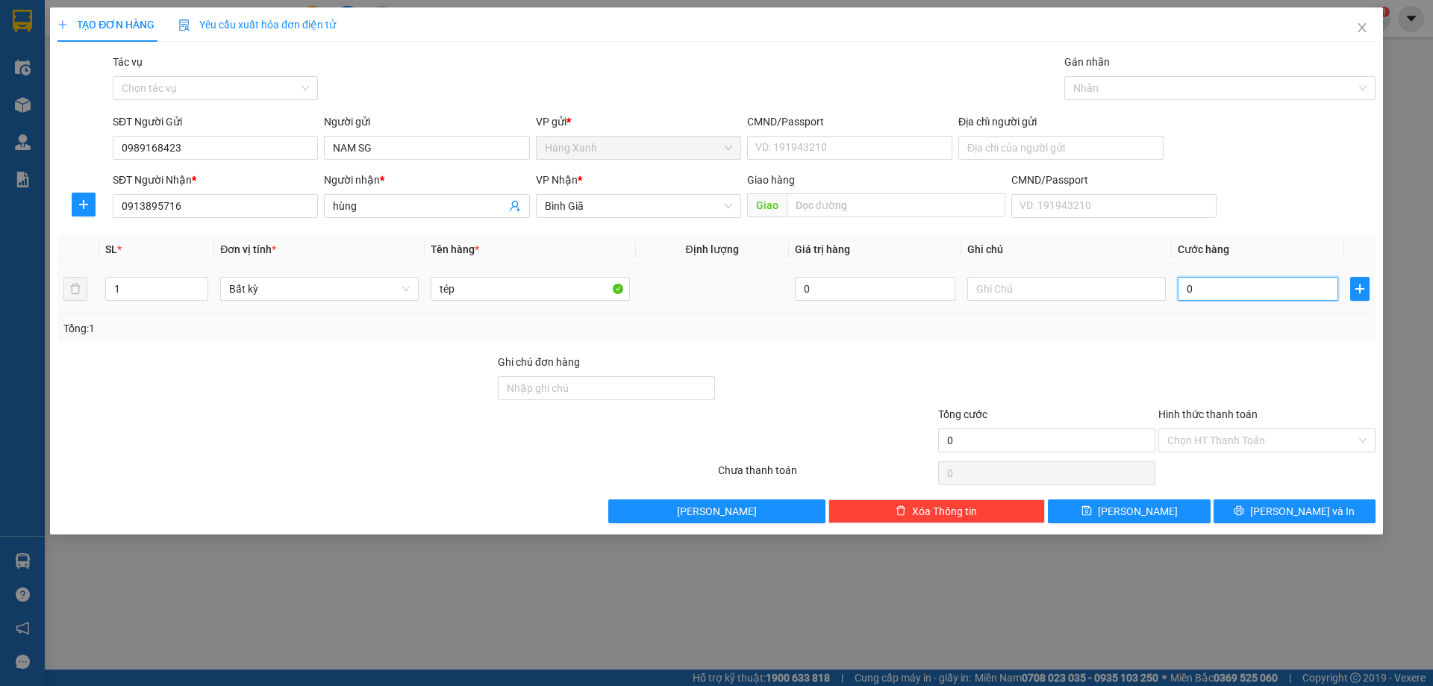
click at [1231, 289] on input "0" at bounding box center [1258, 289] width 160 height 24
type input "3"
type input "30"
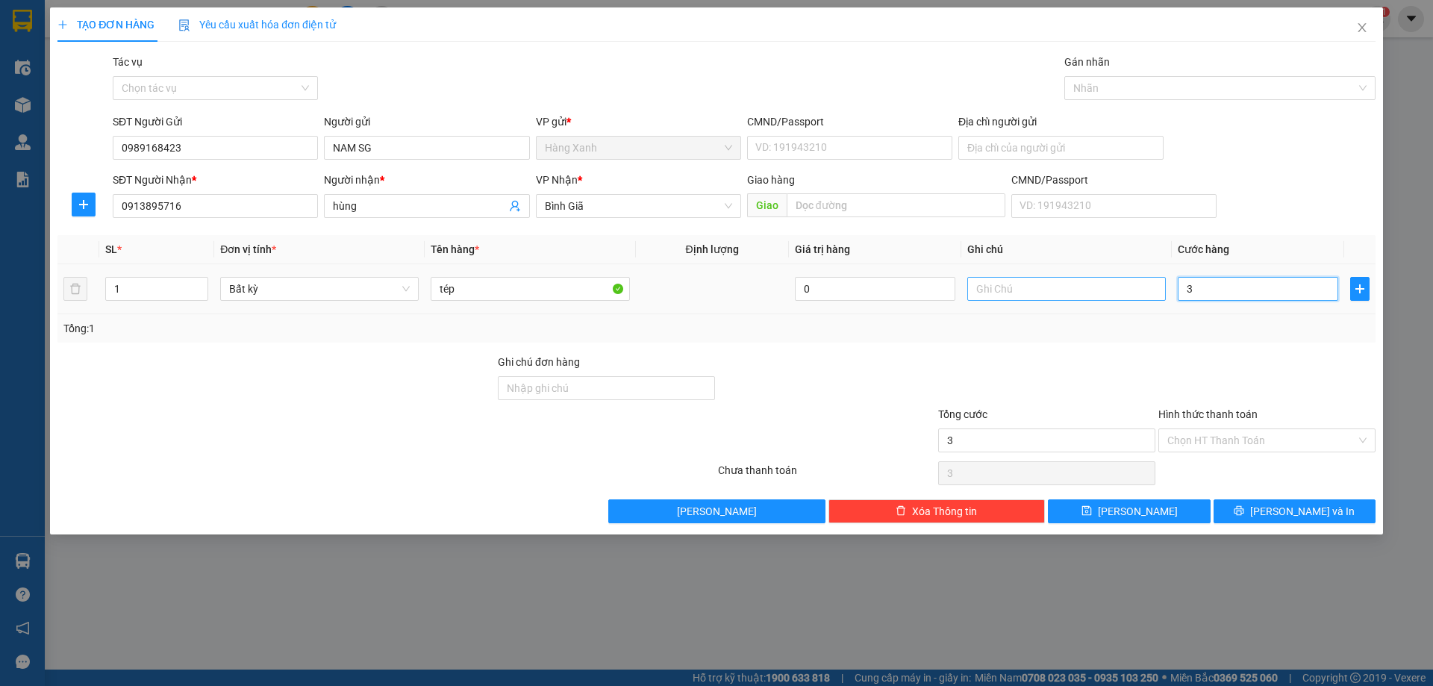
type input "30"
type input "30.000"
click at [1282, 444] on input "Hình thức thanh toán" at bounding box center [1261, 440] width 189 height 22
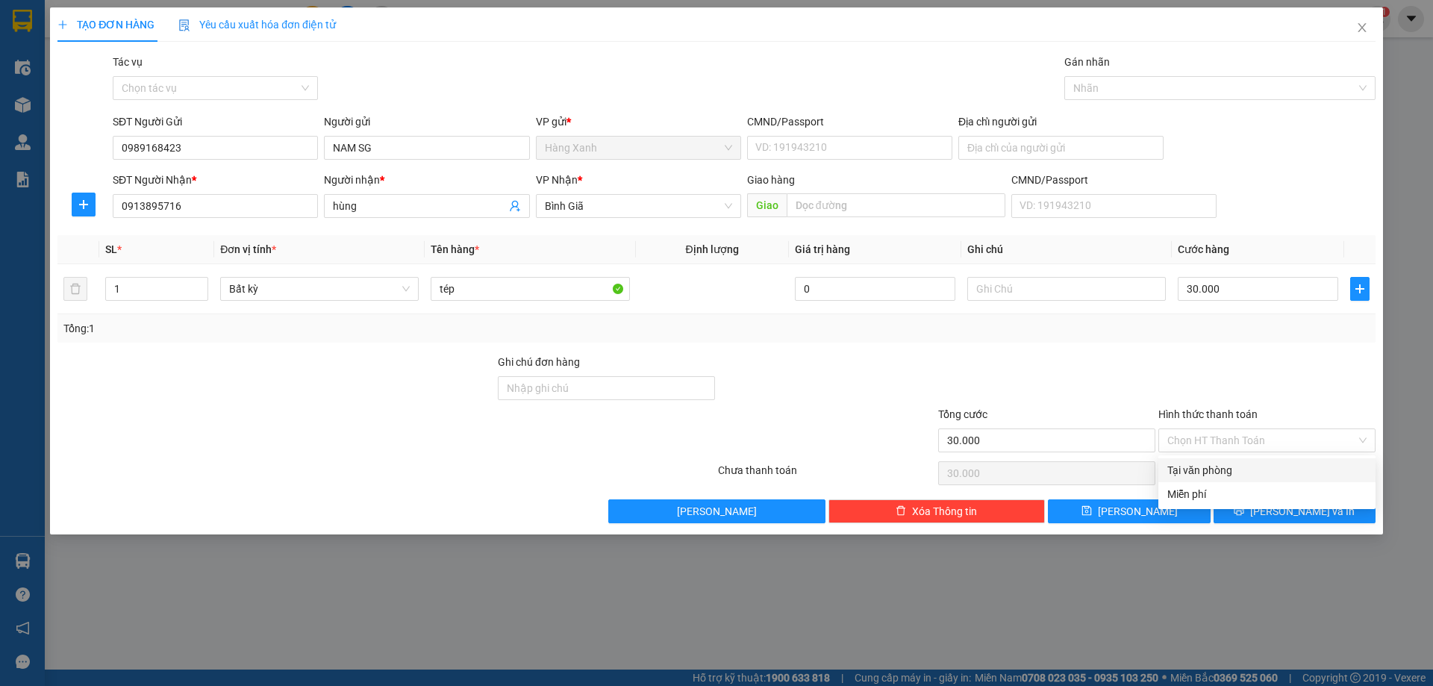
click at [1312, 396] on div at bounding box center [1267, 380] width 220 height 52
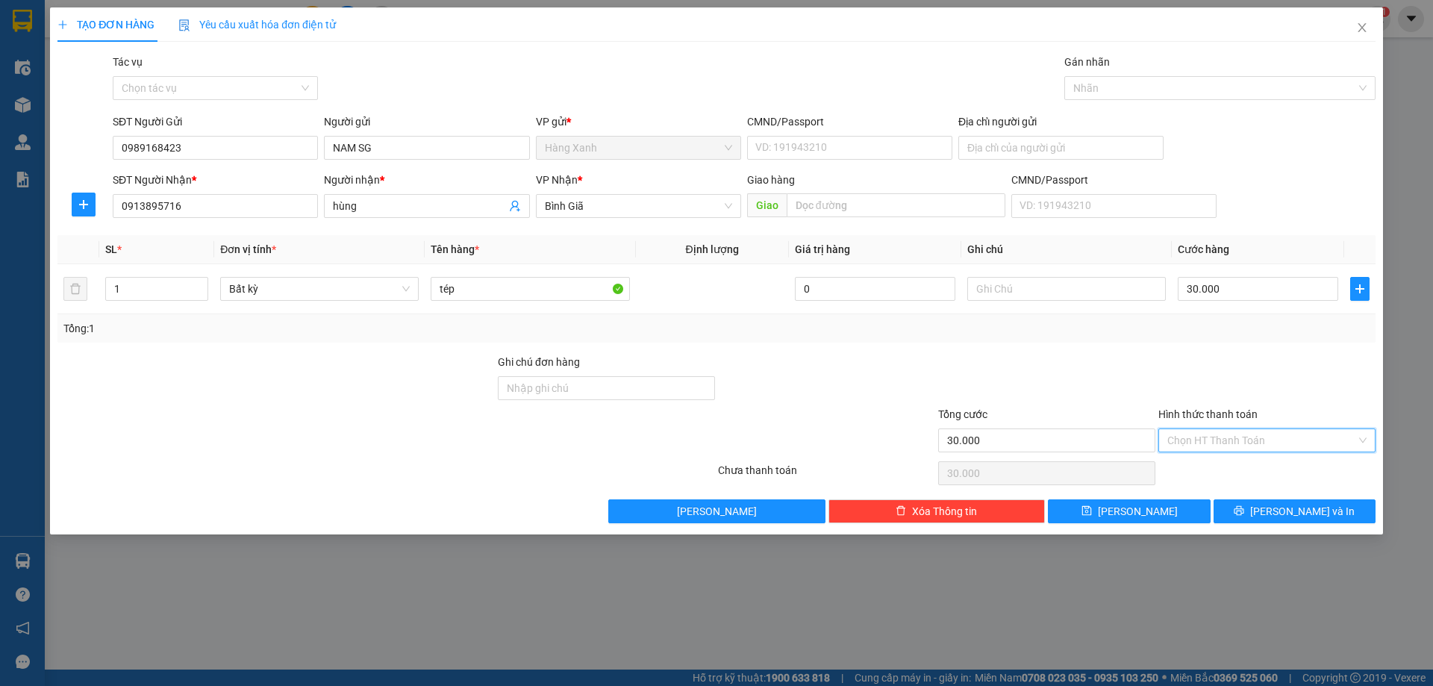
click at [1281, 440] on input "Hình thức thanh toán" at bounding box center [1261, 440] width 189 height 22
click at [1243, 465] on div "Tại văn phòng" at bounding box center [1266, 470] width 199 height 16
type input "0"
click at [1281, 505] on span "[PERSON_NAME] và In" at bounding box center [1302, 511] width 104 height 16
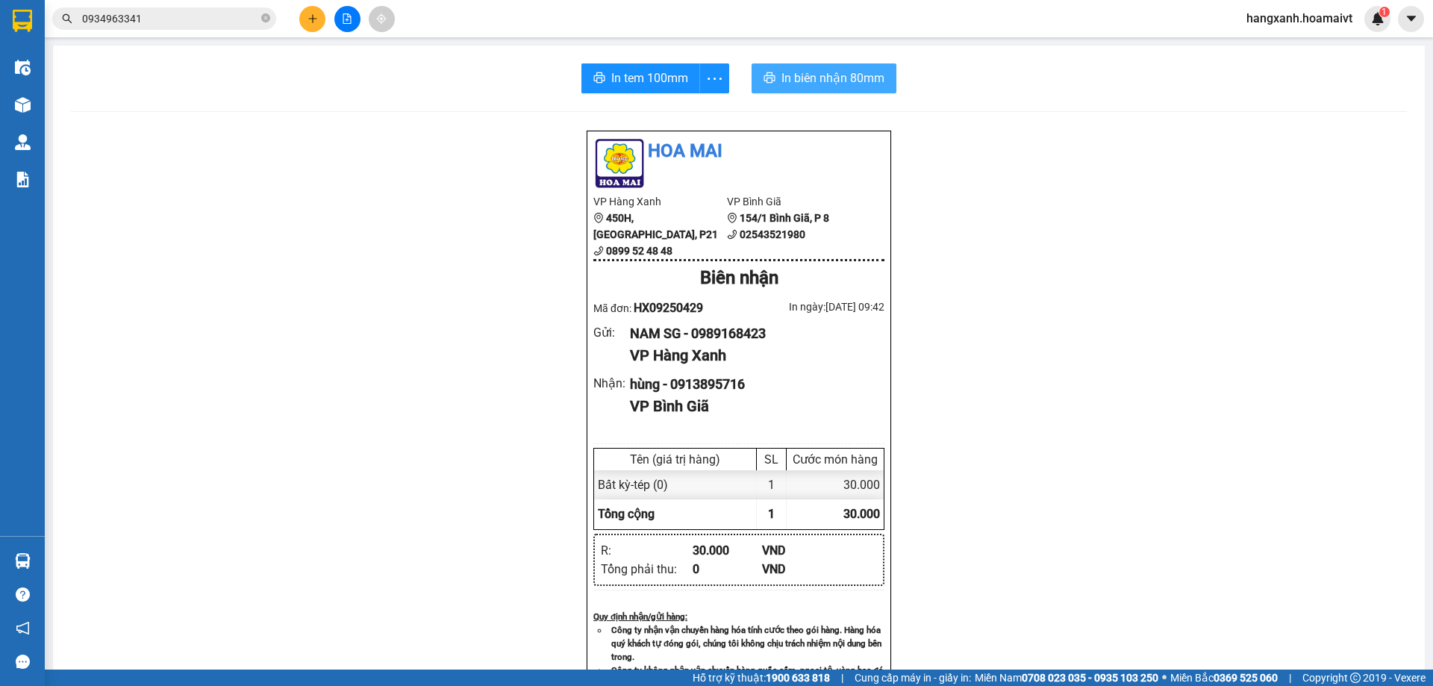
click at [848, 84] on span "In biên nhận 80mm" at bounding box center [832, 78] width 103 height 19
click at [622, 91] on button "In tem 100mm" at bounding box center [640, 78] width 119 height 30
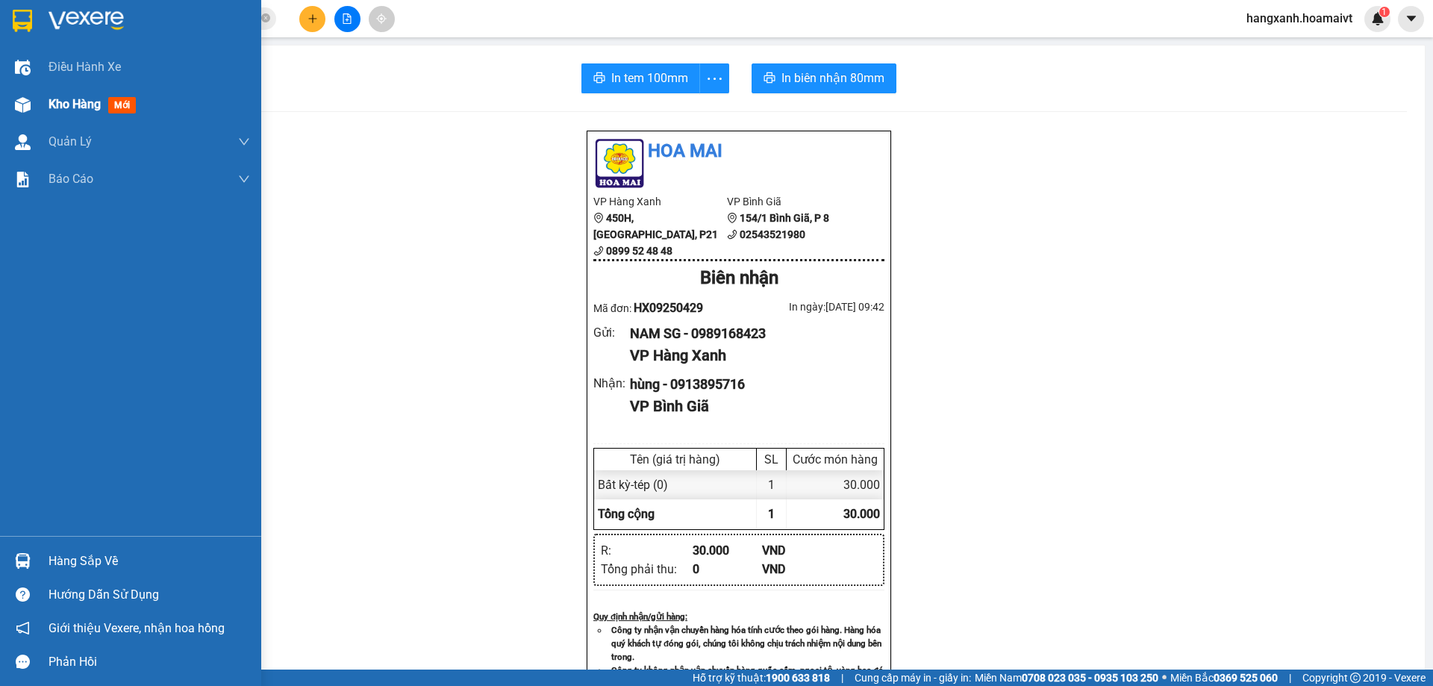
click at [7, 97] on div "Kho hàng mới" at bounding box center [130, 104] width 261 height 37
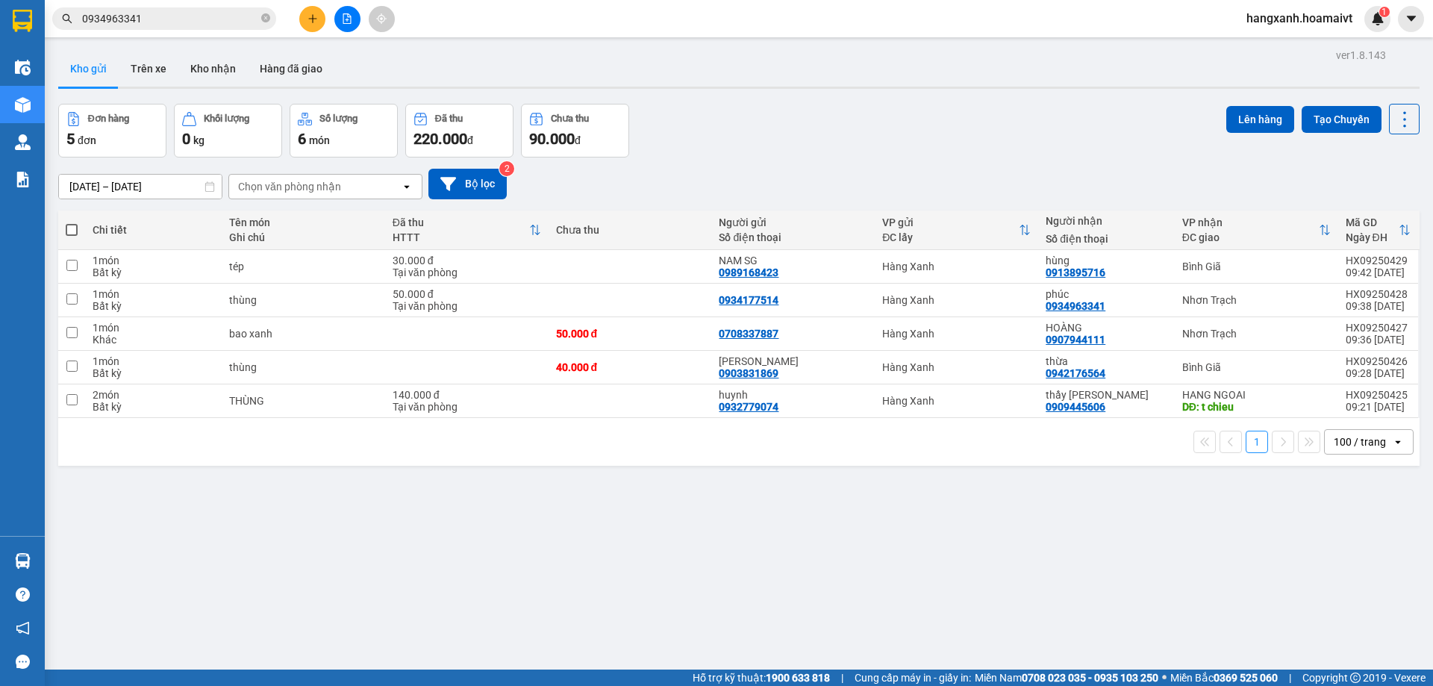
click at [307, 14] on icon "plus" at bounding box center [312, 18] width 10 height 10
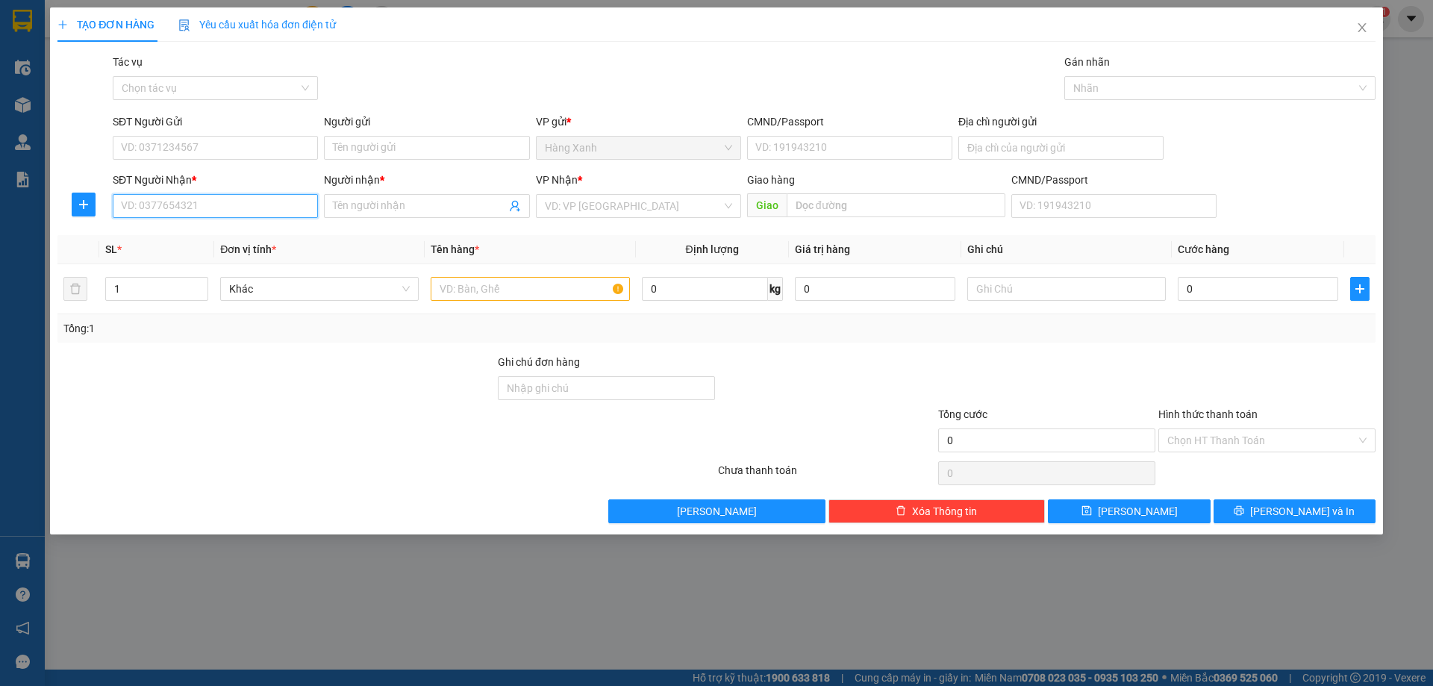
click at [237, 202] on input "SĐT Người Nhận *" at bounding box center [215, 206] width 205 height 24
type input "0908028086"
drag, startPoint x: 205, startPoint y: 223, endPoint x: 214, endPoint y: 213, distance: 13.8
click at [205, 224] on div "0908028086 0908028086 - GIANG" at bounding box center [215, 236] width 205 height 30
click at [231, 198] on input "0908028086" at bounding box center [215, 206] width 205 height 24
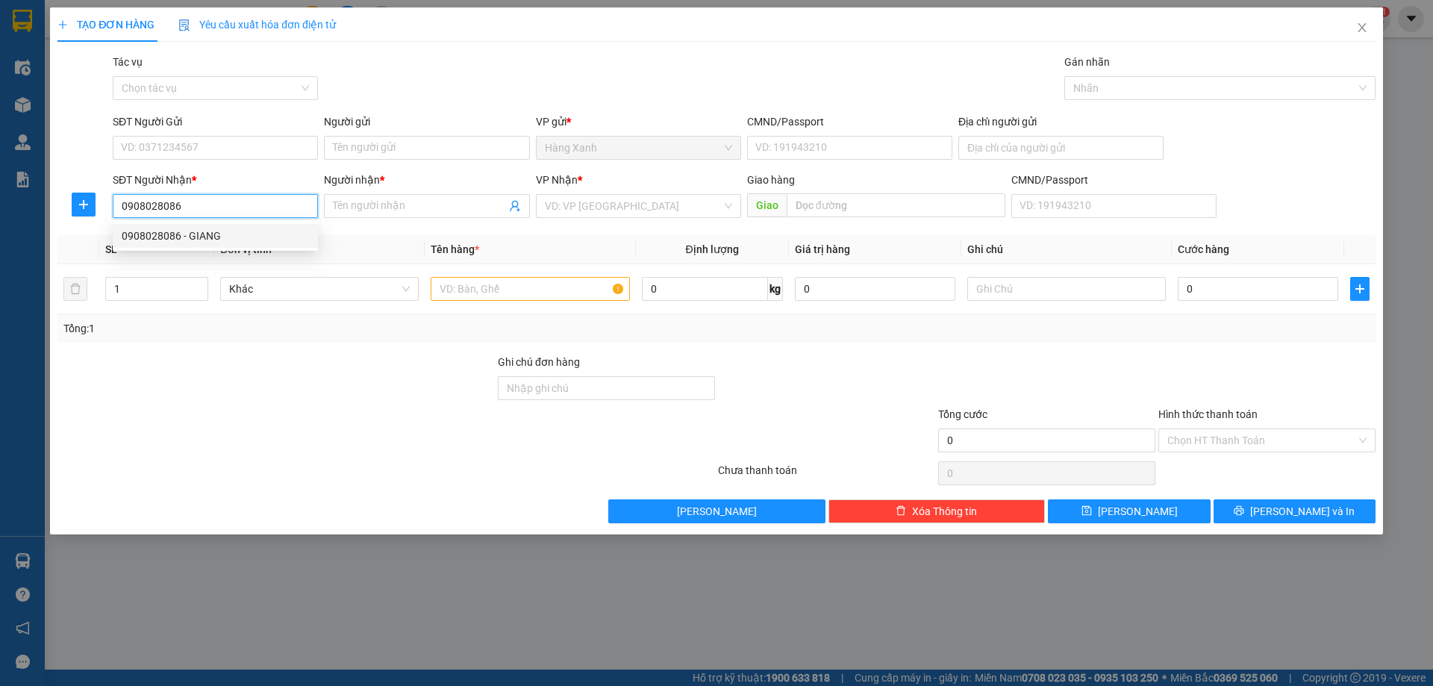
click at [222, 238] on div "0908028086 - GIANG" at bounding box center [215, 236] width 187 height 16
type input "GIANG"
type input "phú mỹ"
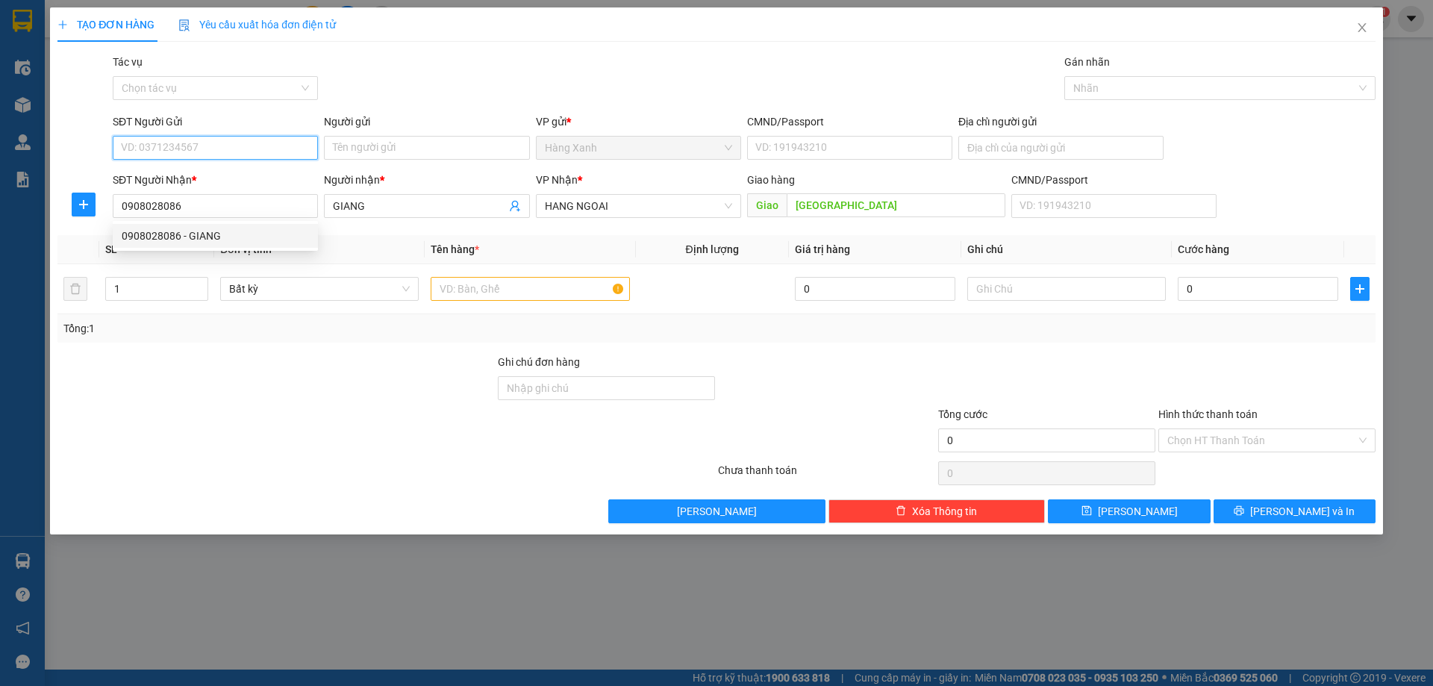
click at [225, 149] on input "SĐT Người Gửi" at bounding box center [215, 148] width 205 height 24
drag, startPoint x: 255, startPoint y: 184, endPoint x: 450, endPoint y: 258, distance: 208.3
click at [257, 183] on div "0911449739 - MINH" at bounding box center [215, 177] width 187 height 16
type input "0911449739"
type input "MINH"
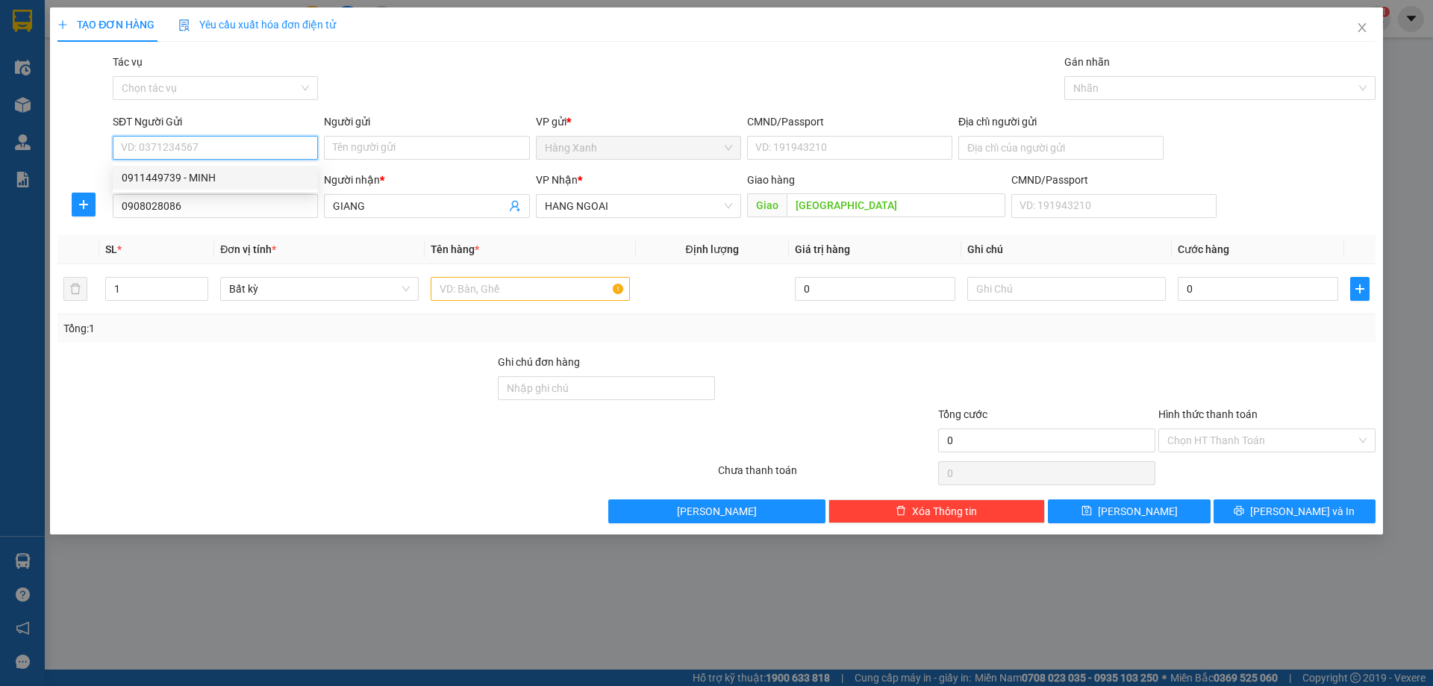
type input "082202008290"
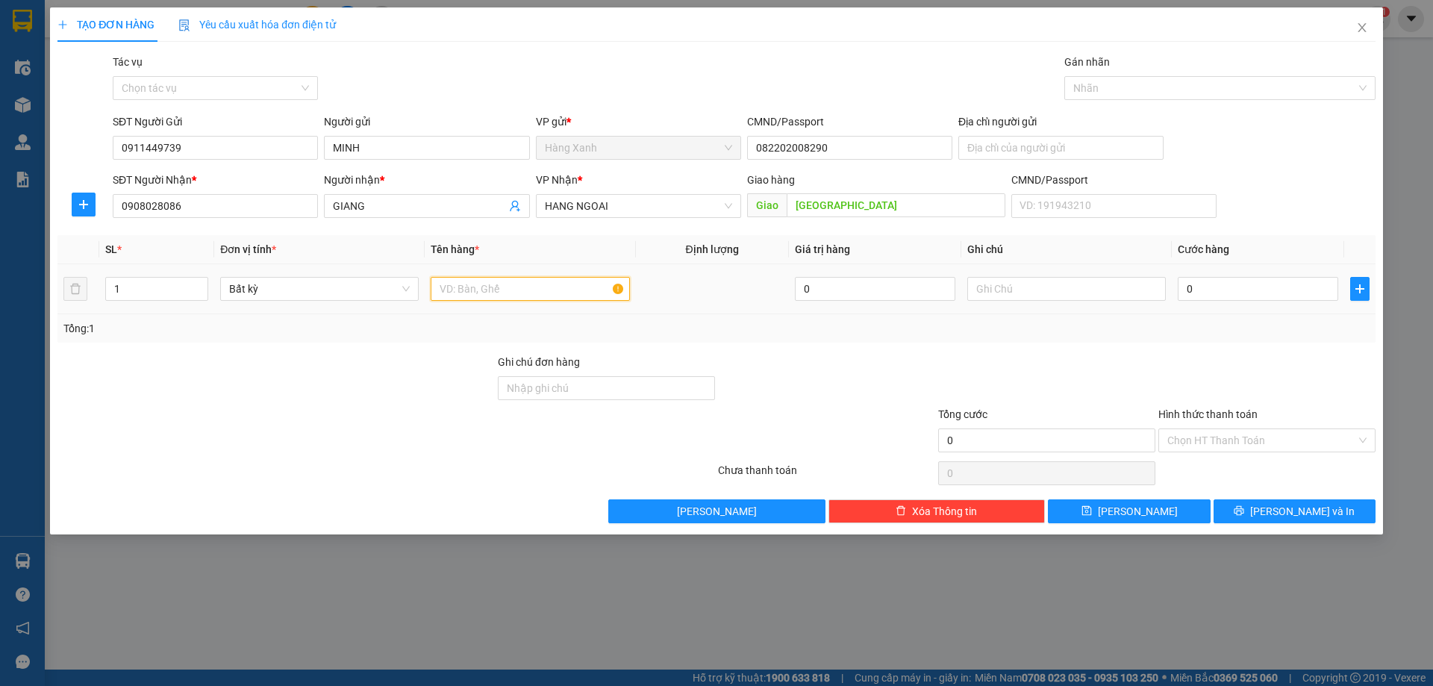
click at [529, 290] on input "text" at bounding box center [530, 289] width 199 height 24
type input "[DOMAIN_NAME]"
click at [1252, 293] on input "0" at bounding box center [1258, 289] width 160 height 24
type input "4"
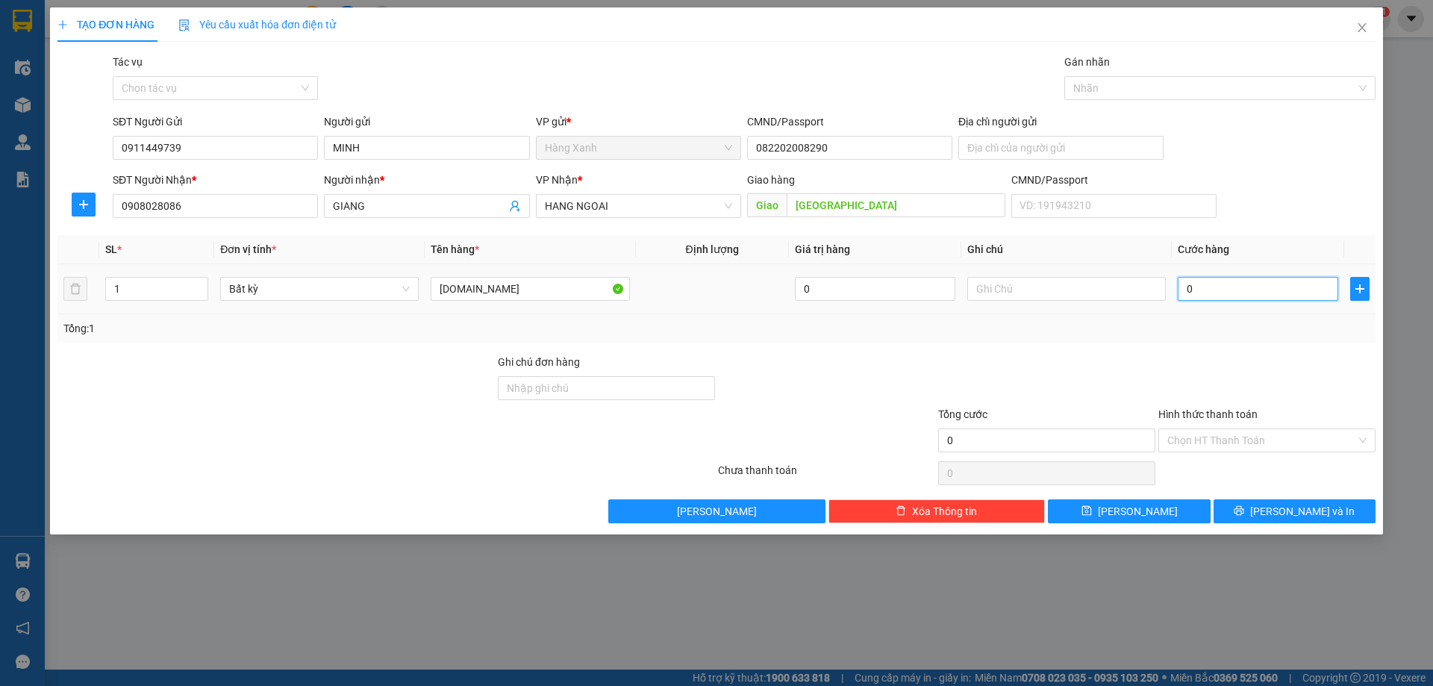
type input "4"
type input "40"
type input "40.000"
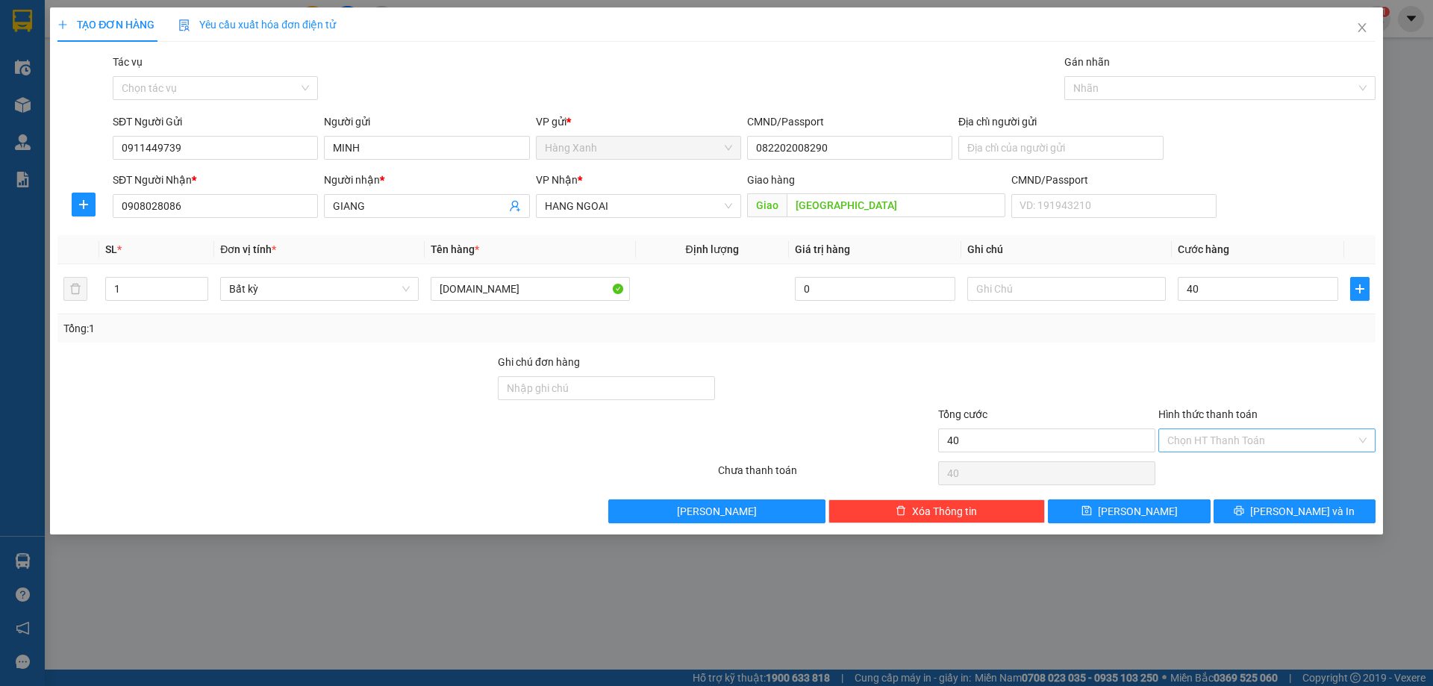
type input "40.000"
click at [1260, 437] on input "Hình thức thanh toán" at bounding box center [1261, 440] width 189 height 22
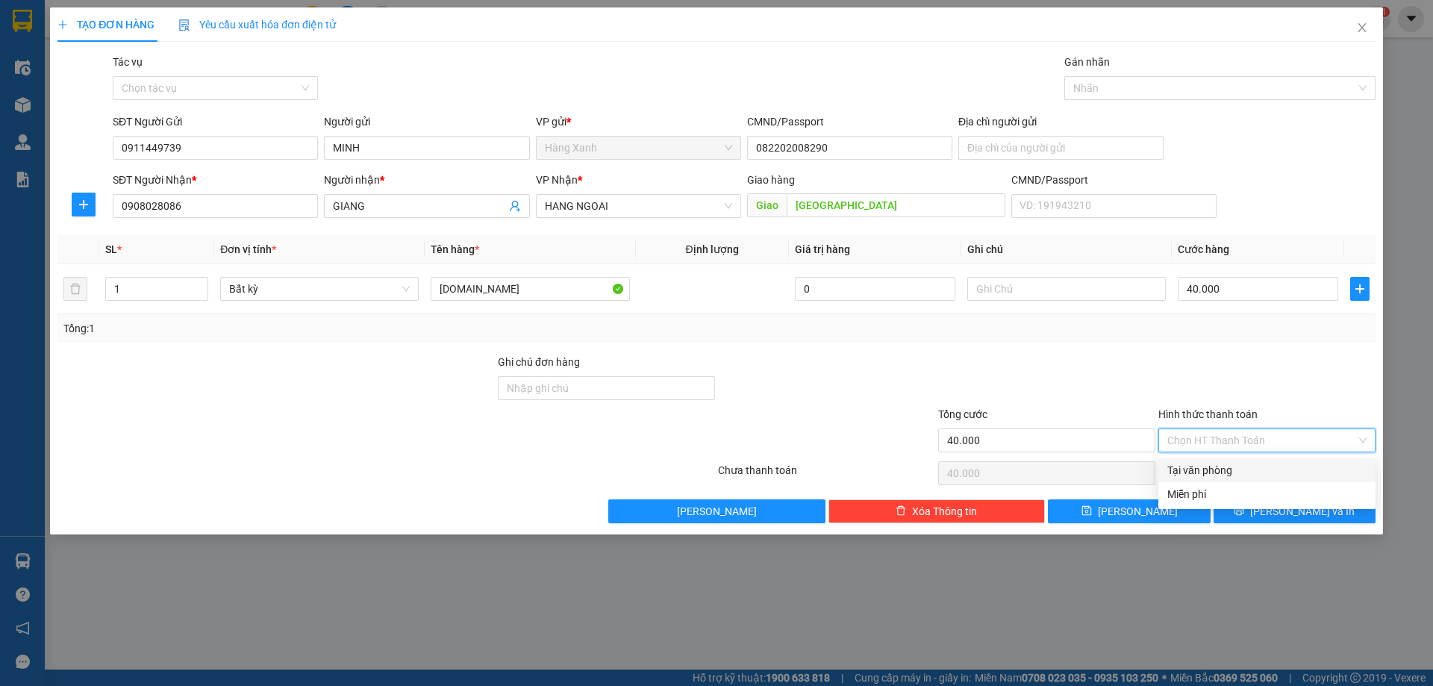
click at [1247, 463] on div "Tại văn phòng" at bounding box center [1266, 470] width 199 height 16
type input "0"
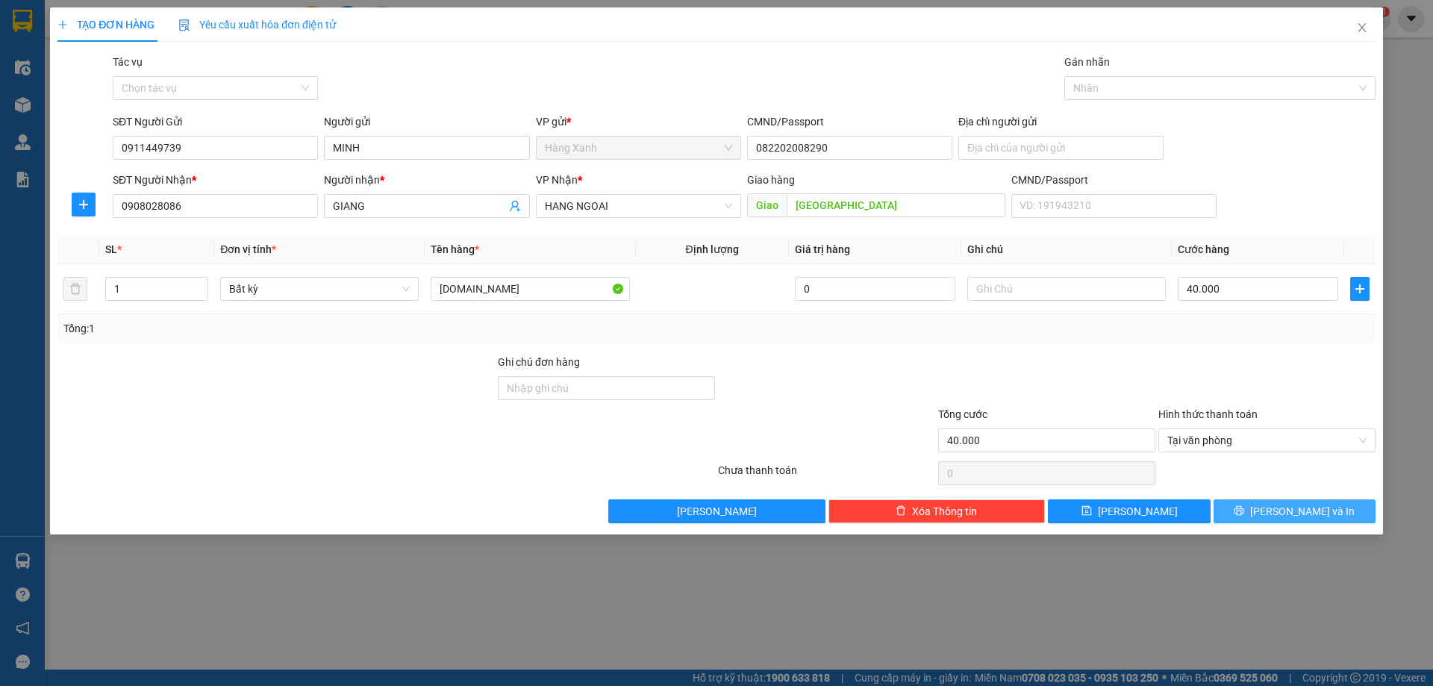
drag, startPoint x: 1250, startPoint y: 507, endPoint x: 1090, endPoint y: 392, distance: 197.2
click at [1249, 507] on button "[PERSON_NAME] và In" at bounding box center [1294, 511] width 162 height 24
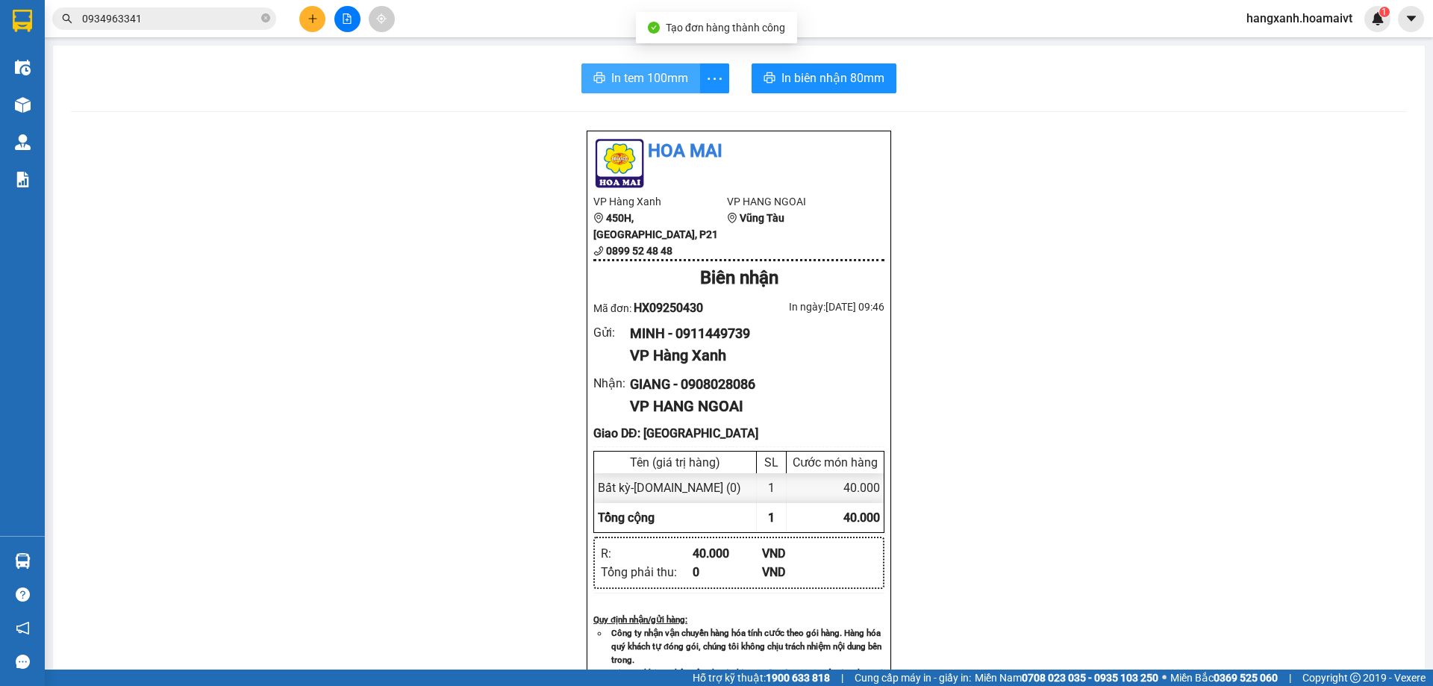
click at [611, 88] on button "In tem 100mm" at bounding box center [640, 78] width 119 height 30
click at [831, 108] on div "In tem 100mm In biên nhận 80mm Hoa Mai VP Hàng Xanh 450H, Điện Biên Phủ, P21 08…" at bounding box center [739, 609] width 1372 height 1126
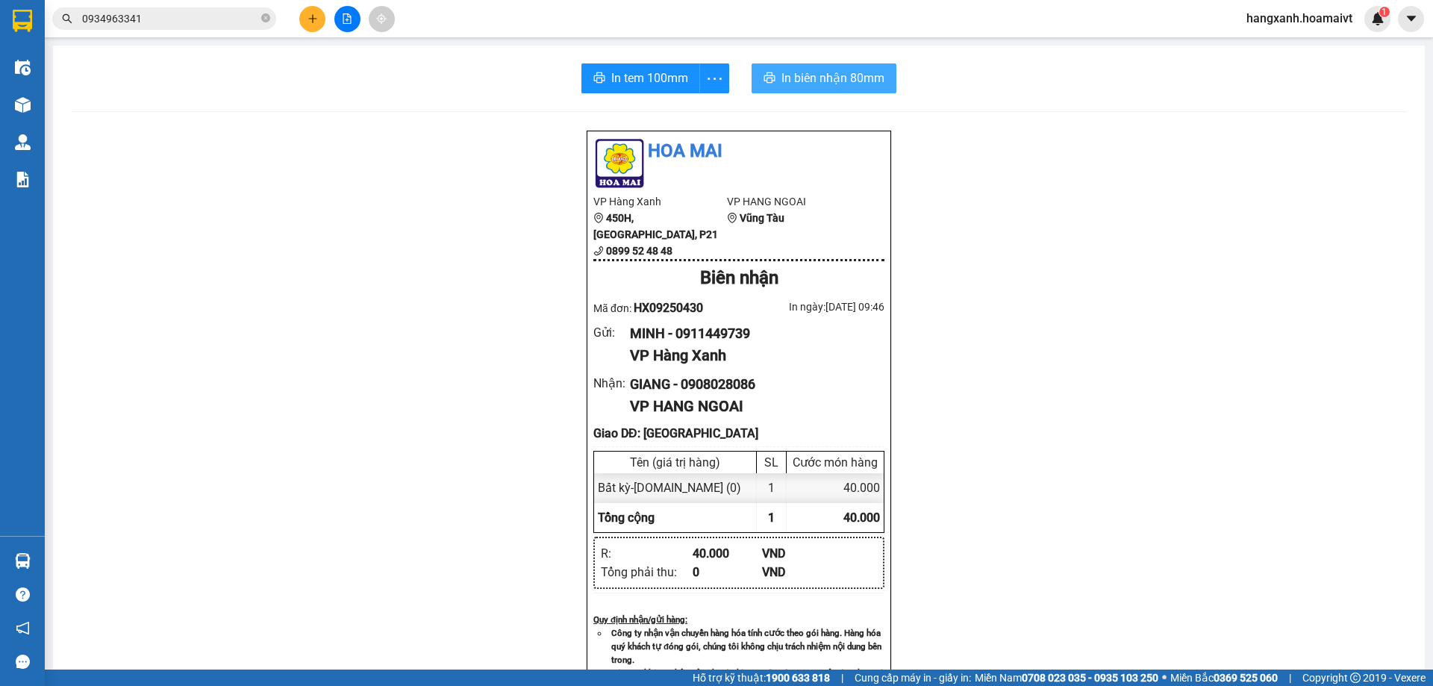
click at [846, 87] on span "In biên nhận 80mm" at bounding box center [832, 78] width 103 height 19
click at [839, 90] on button "In biên nhận 80mm" at bounding box center [823, 78] width 145 height 30
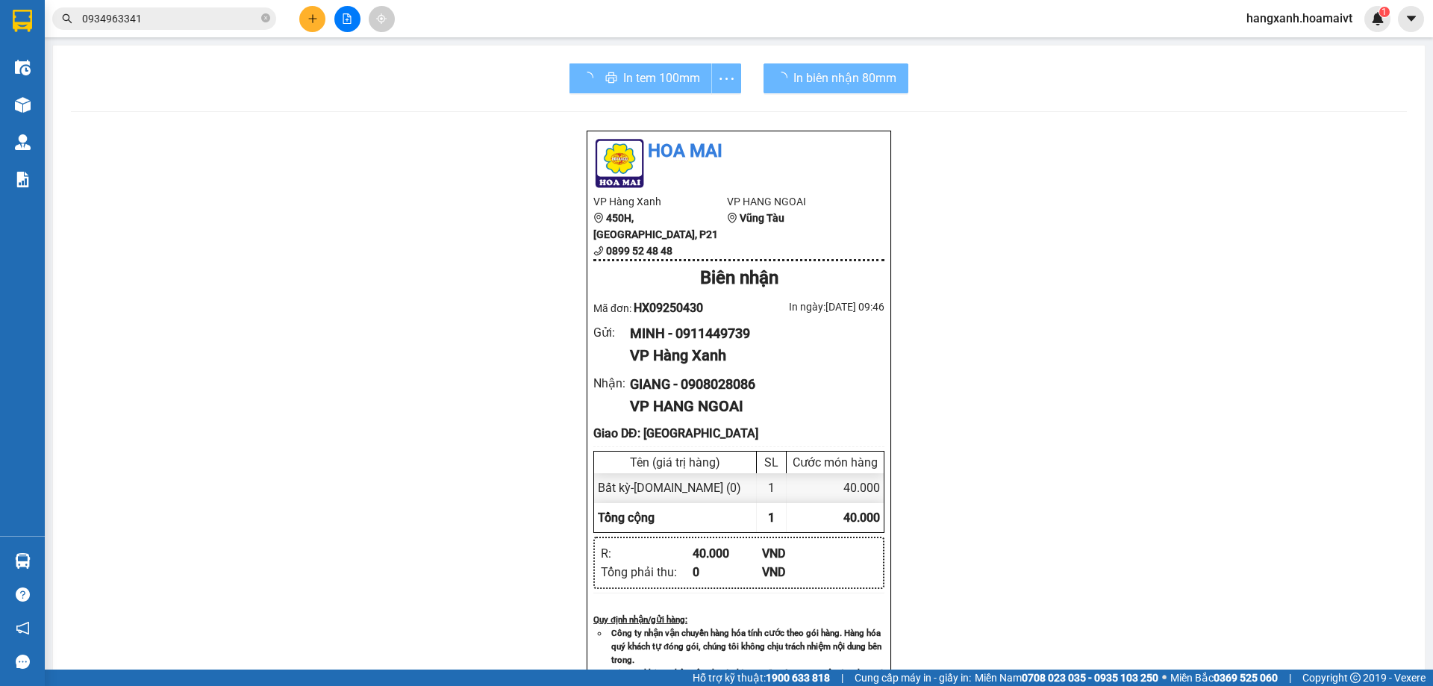
click at [1104, 590] on div "Hoa Mai VP Hàng Xanh 450H, Điện Biên Phủ, P21 0899 52 48 48 VP HANG NGOAI Vũng …" at bounding box center [739, 642] width 1336 height 1024
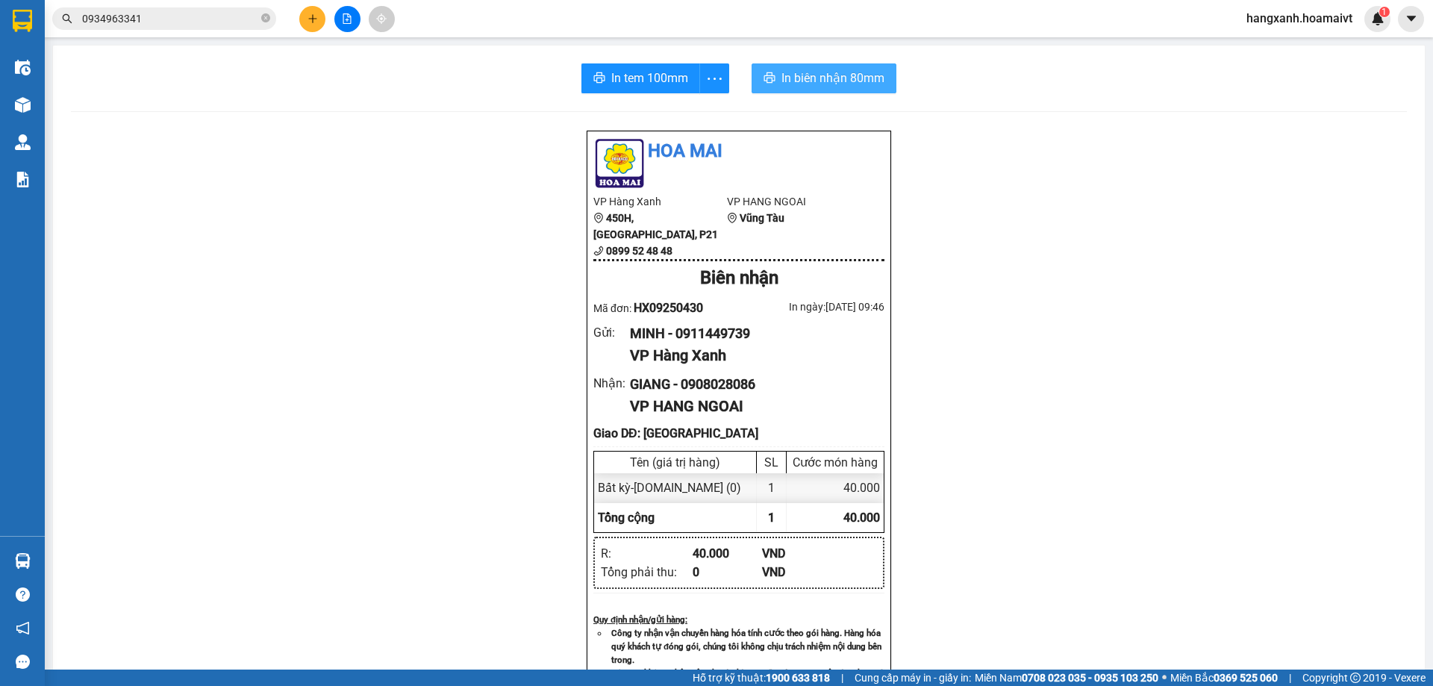
click at [791, 75] on span "In biên nhận 80mm" at bounding box center [832, 78] width 103 height 19
click at [318, 20] on button at bounding box center [312, 19] width 26 height 26
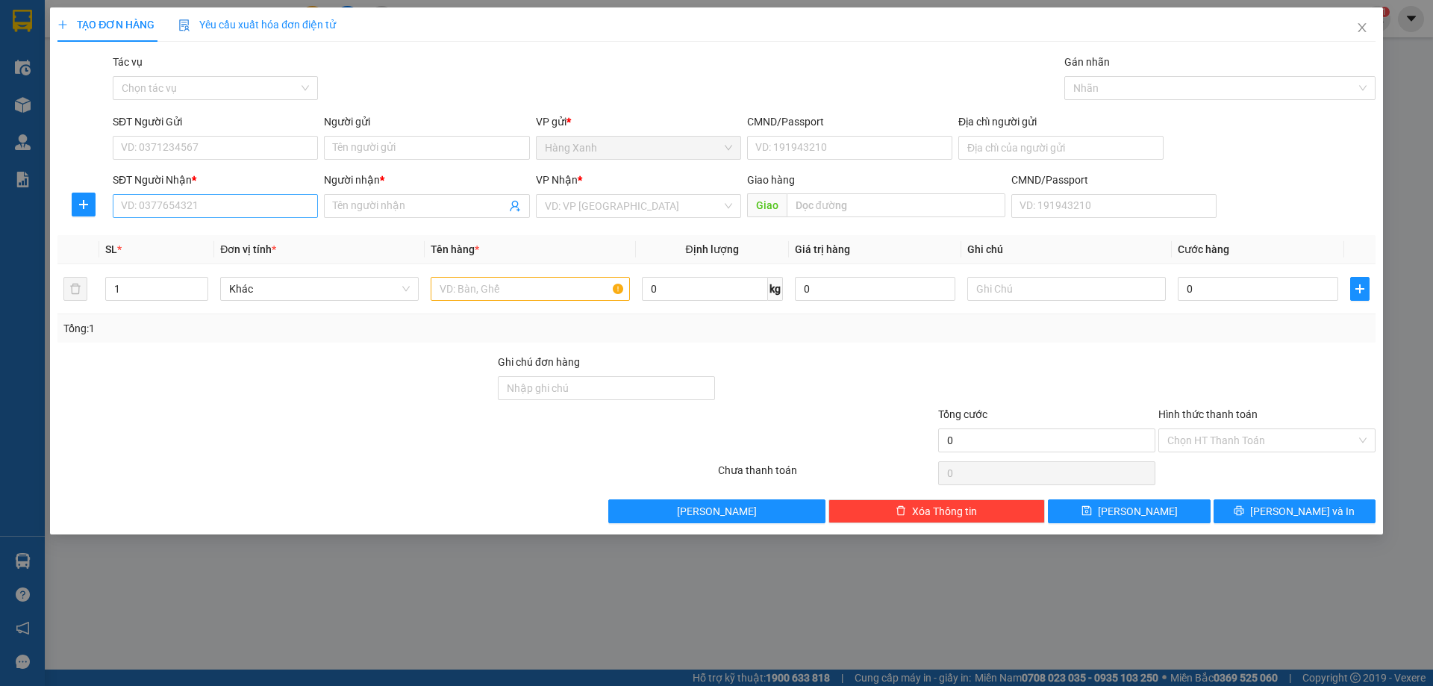
drag, startPoint x: 180, startPoint y: 218, endPoint x: 193, endPoint y: 215, distance: 13.0
click at [190, 216] on div "SĐT Người Nhận * VD: 0377654321" at bounding box center [215, 198] width 205 height 52
click at [201, 208] on input "SĐT Người Nhận *" at bounding box center [215, 206] width 205 height 24
type input "0907521997"
type input "bảo"
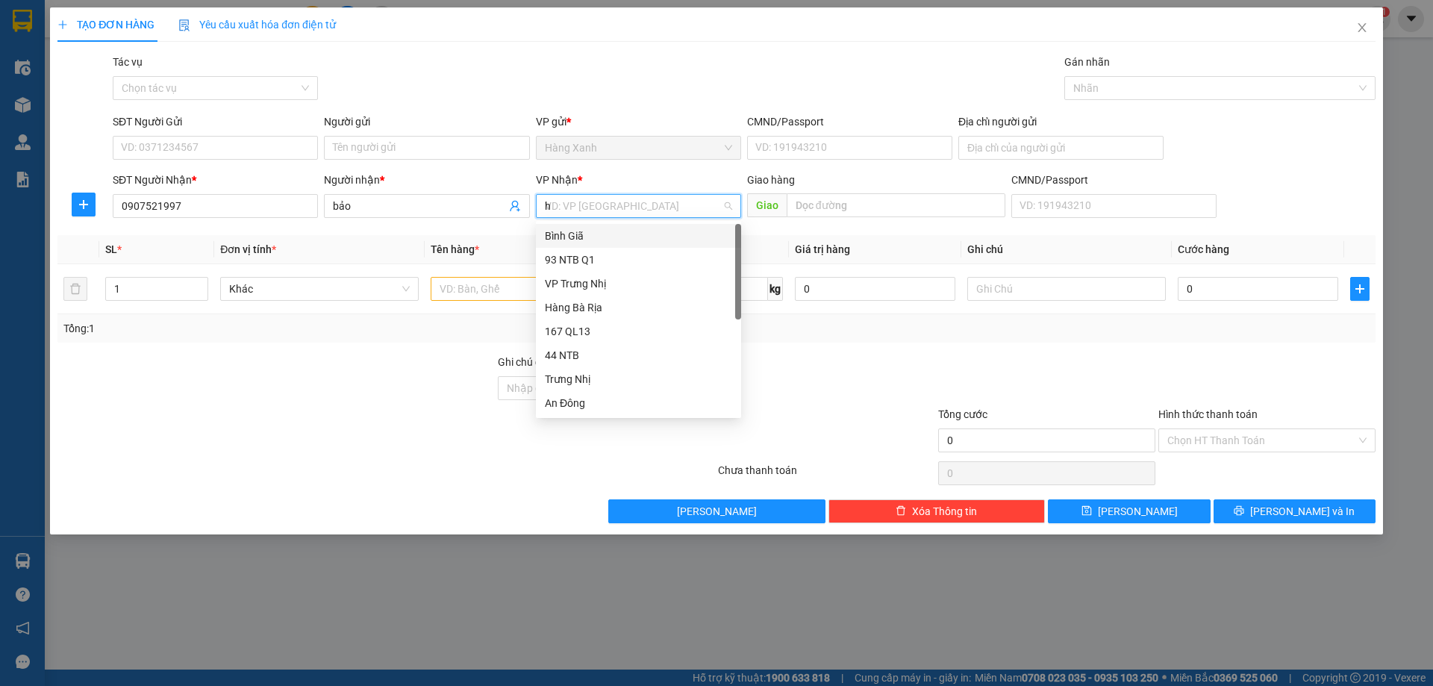
type input "ha"
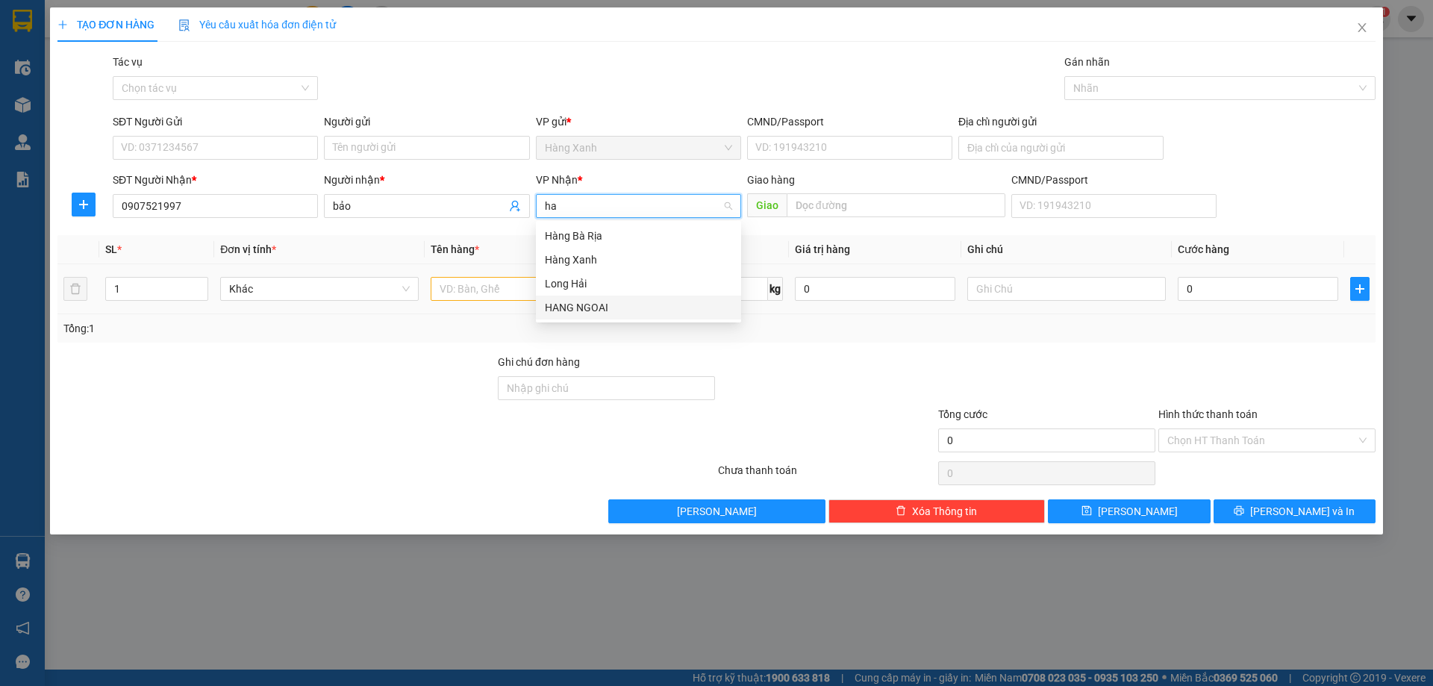
drag, startPoint x: 629, startPoint y: 309, endPoint x: 687, endPoint y: 271, distance: 69.5
click at [631, 307] on div "HANG NGOAI" at bounding box center [638, 307] width 187 height 16
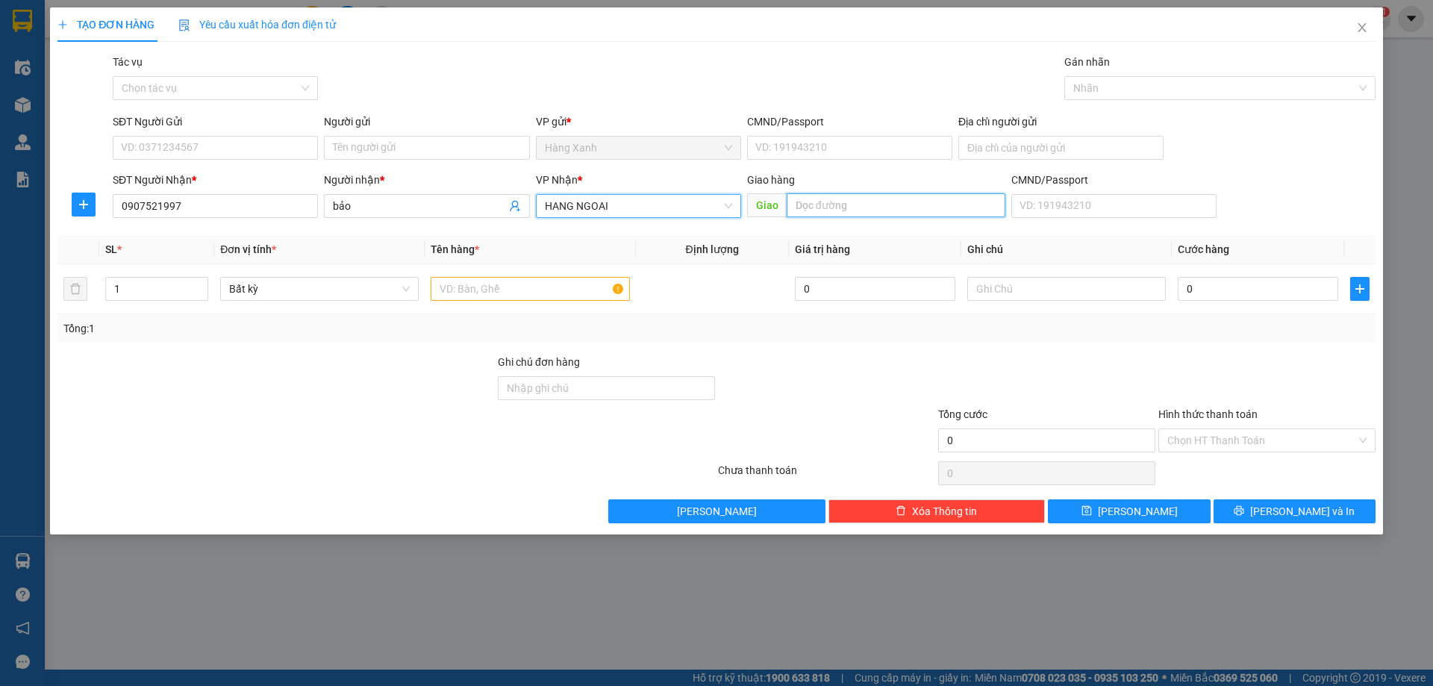
click at [860, 205] on input "text" at bounding box center [896, 205] width 219 height 24
type input "CV pmy"
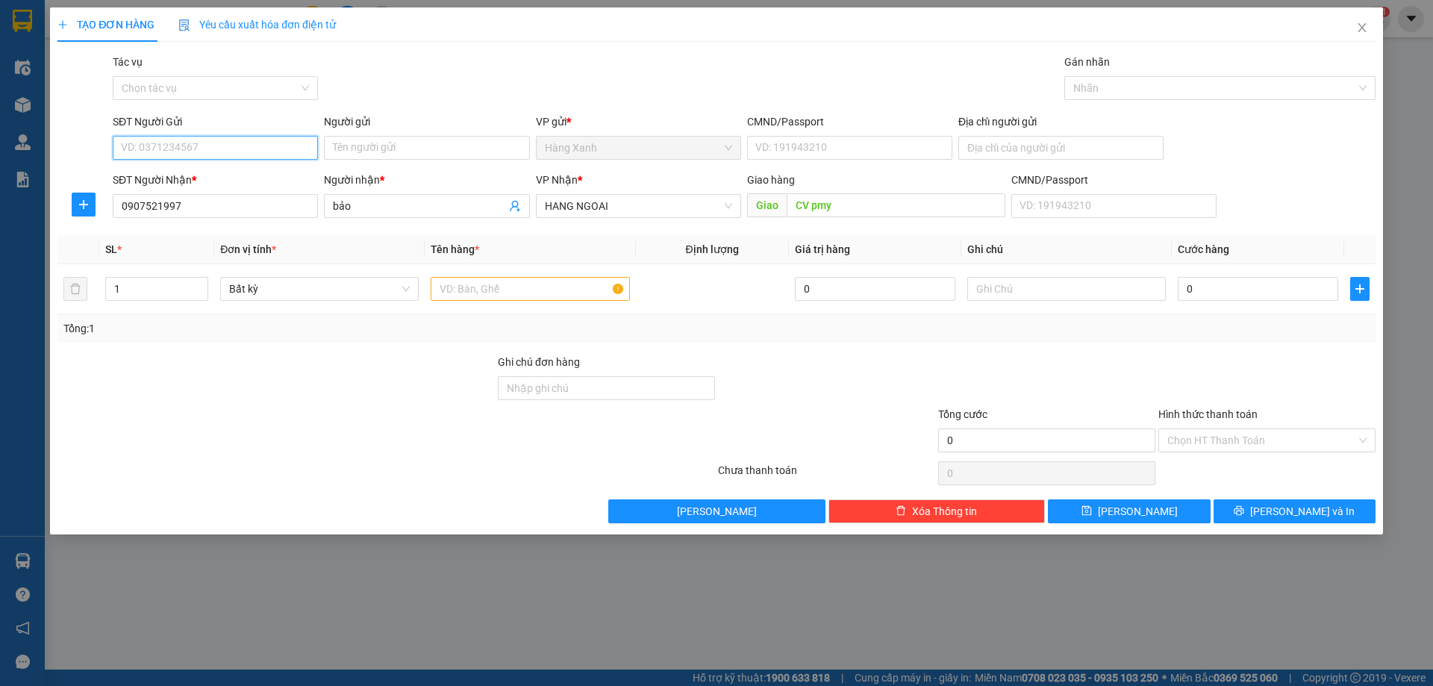
click at [210, 149] on input "SĐT Người Gửi" at bounding box center [215, 148] width 205 height 24
type input "0911449739"
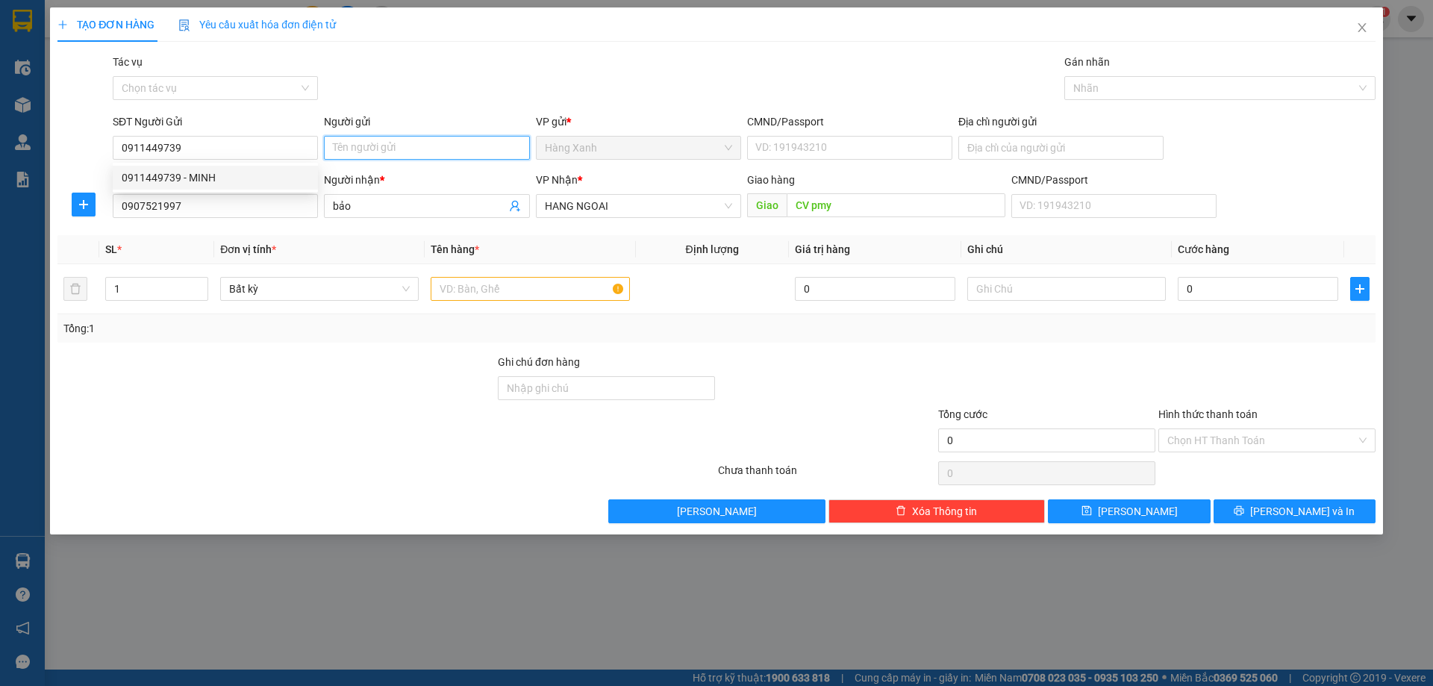
click at [443, 151] on input "Người gửi" at bounding box center [426, 148] width 205 height 24
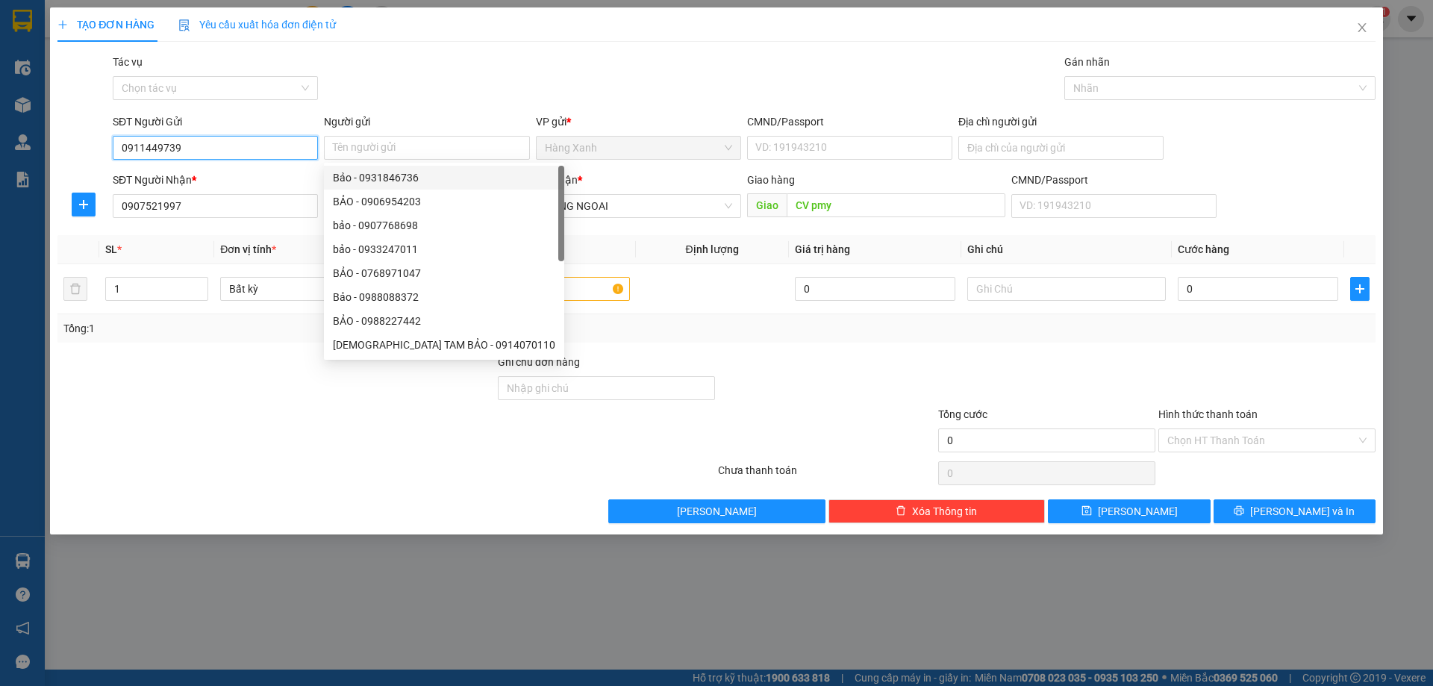
click at [273, 151] on input "0911449739" at bounding box center [215, 148] width 205 height 24
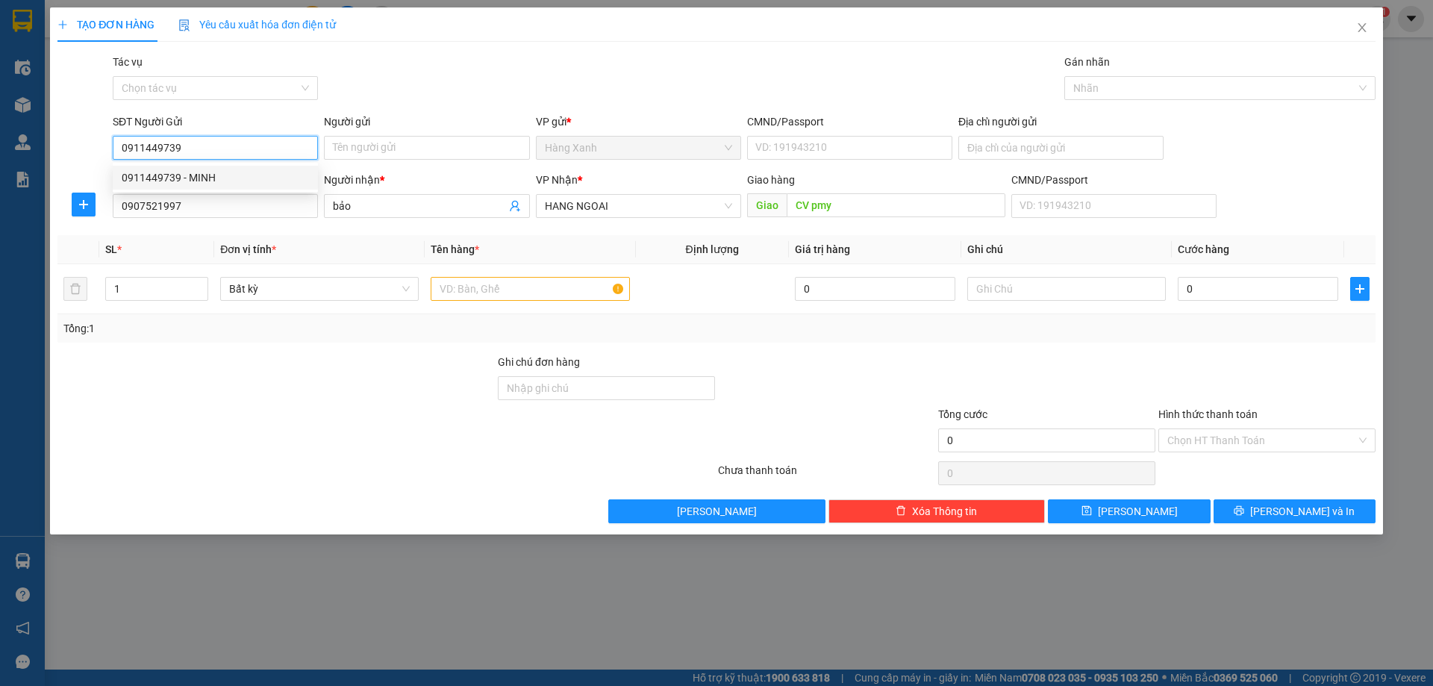
drag, startPoint x: 252, startPoint y: 184, endPoint x: 305, endPoint y: 193, distance: 53.7
click at [252, 185] on div "0911449739 - MINH" at bounding box center [215, 177] width 187 height 16
type input "MINH"
type input "082202008290"
click at [537, 302] on div at bounding box center [530, 289] width 199 height 30
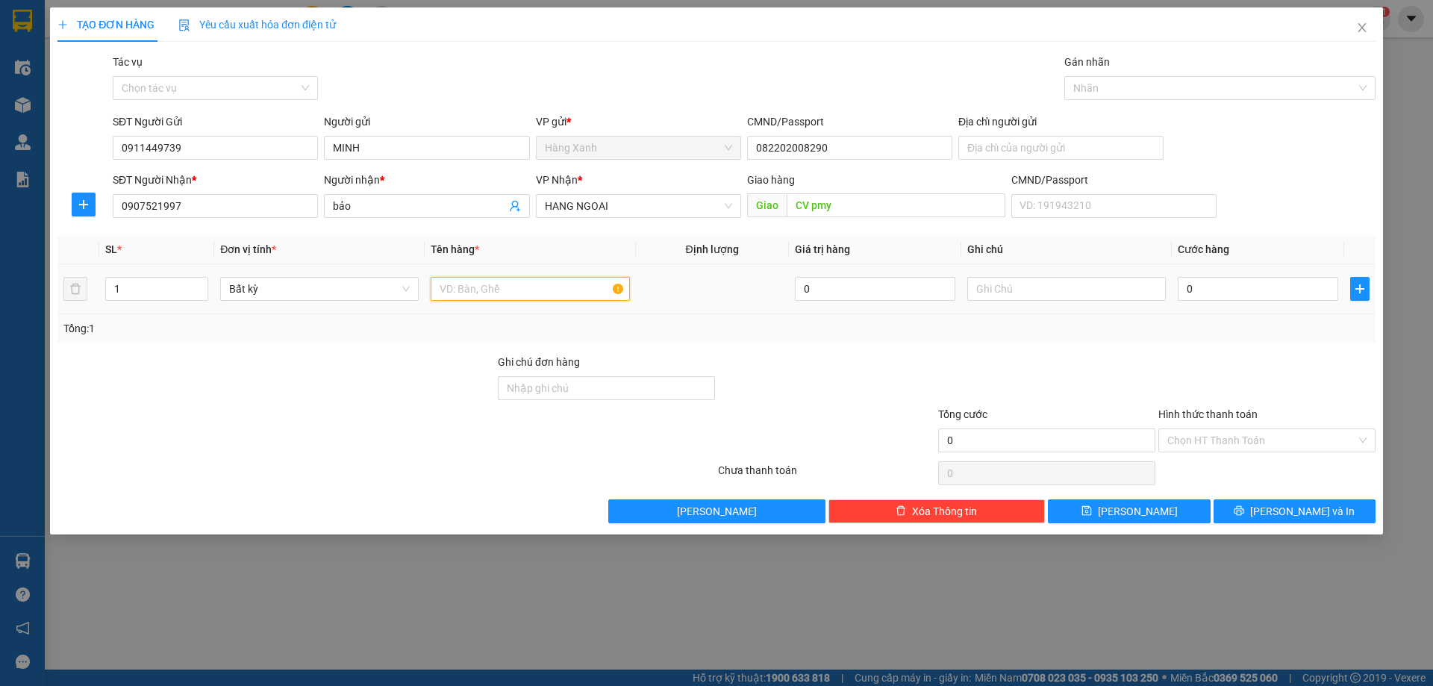
click at [543, 287] on input "text" at bounding box center [530, 289] width 199 height 24
type input "thùng"
click at [1290, 280] on input "0" at bounding box center [1258, 289] width 160 height 24
type input "4"
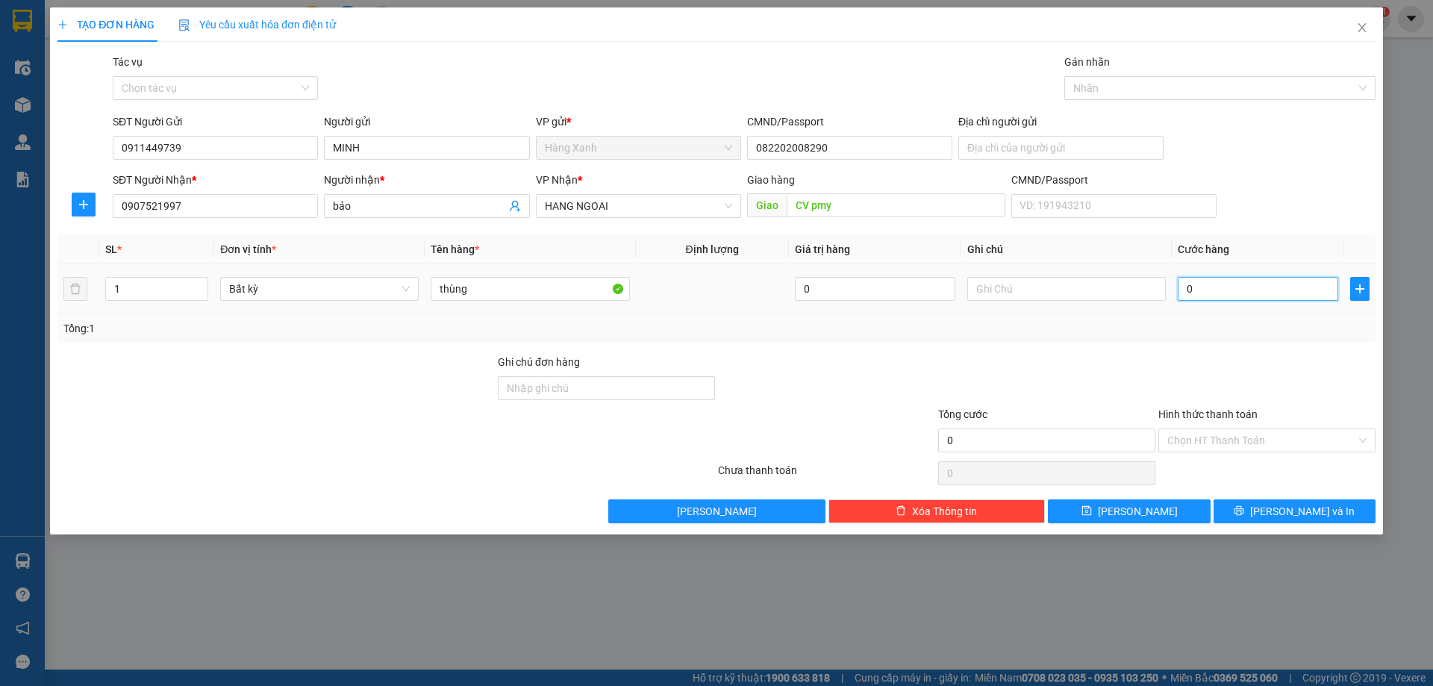
type input "4"
type input "40"
type input "40.000"
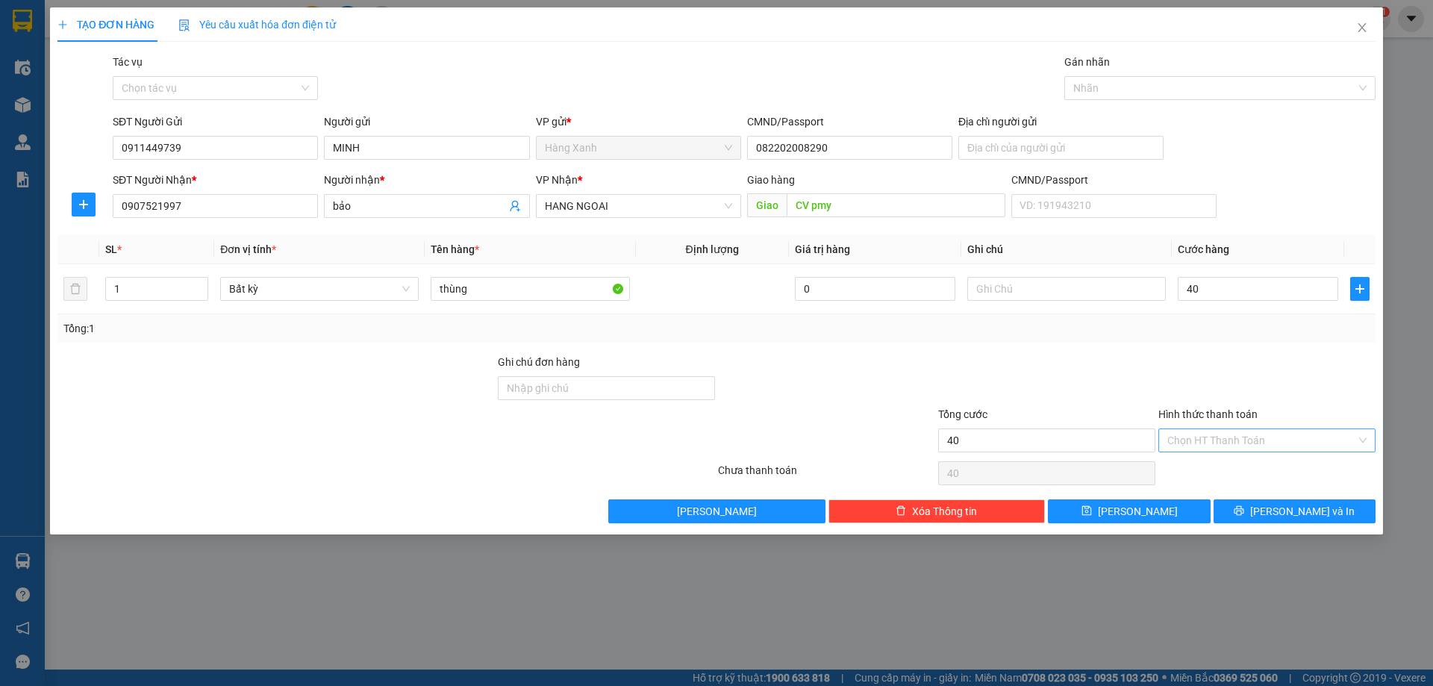
type input "40.000"
click at [1307, 444] on input "Hình thức thanh toán" at bounding box center [1261, 440] width 189 height 22
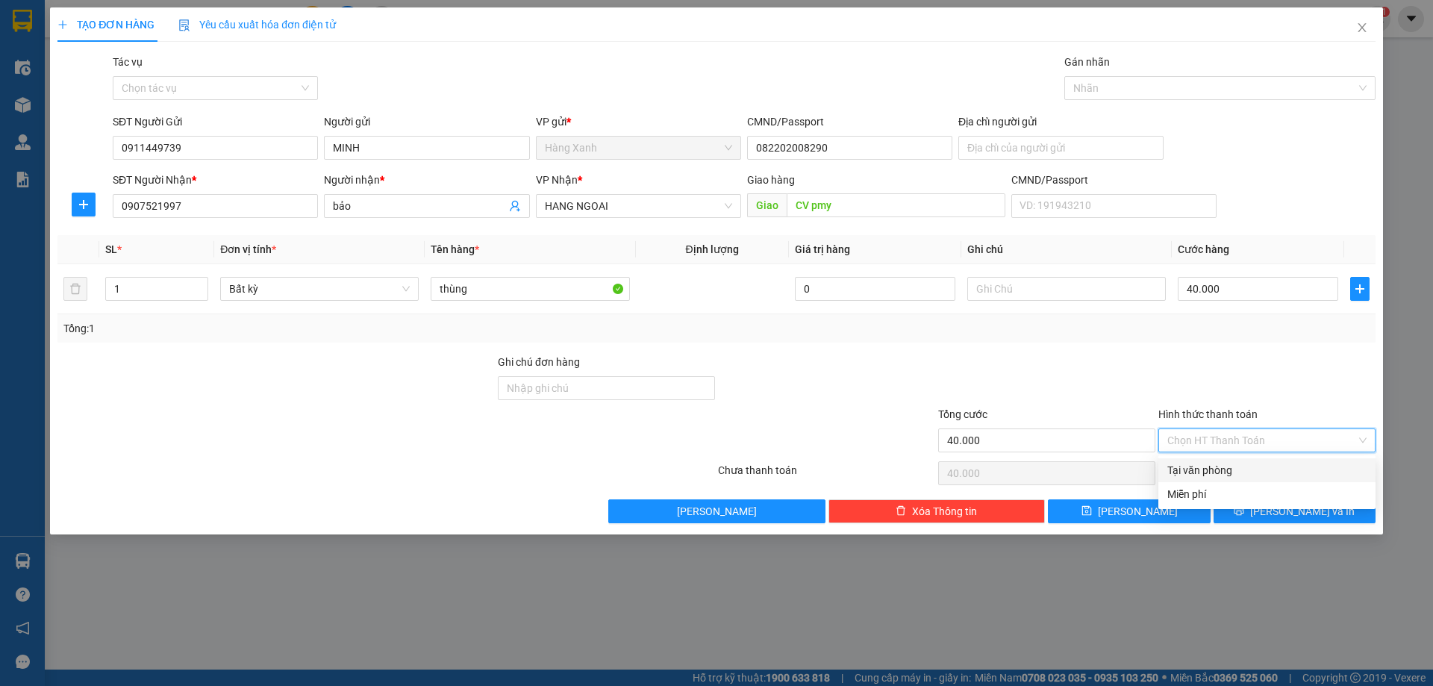
click at [1281, 468] on div "Tại văn phòng" at bounding box center [1266, 470] width 199 height 16
type input "0"
click at [1244, 507] on icon "printer" at bounding box center [1239, 510] width 10 height 10
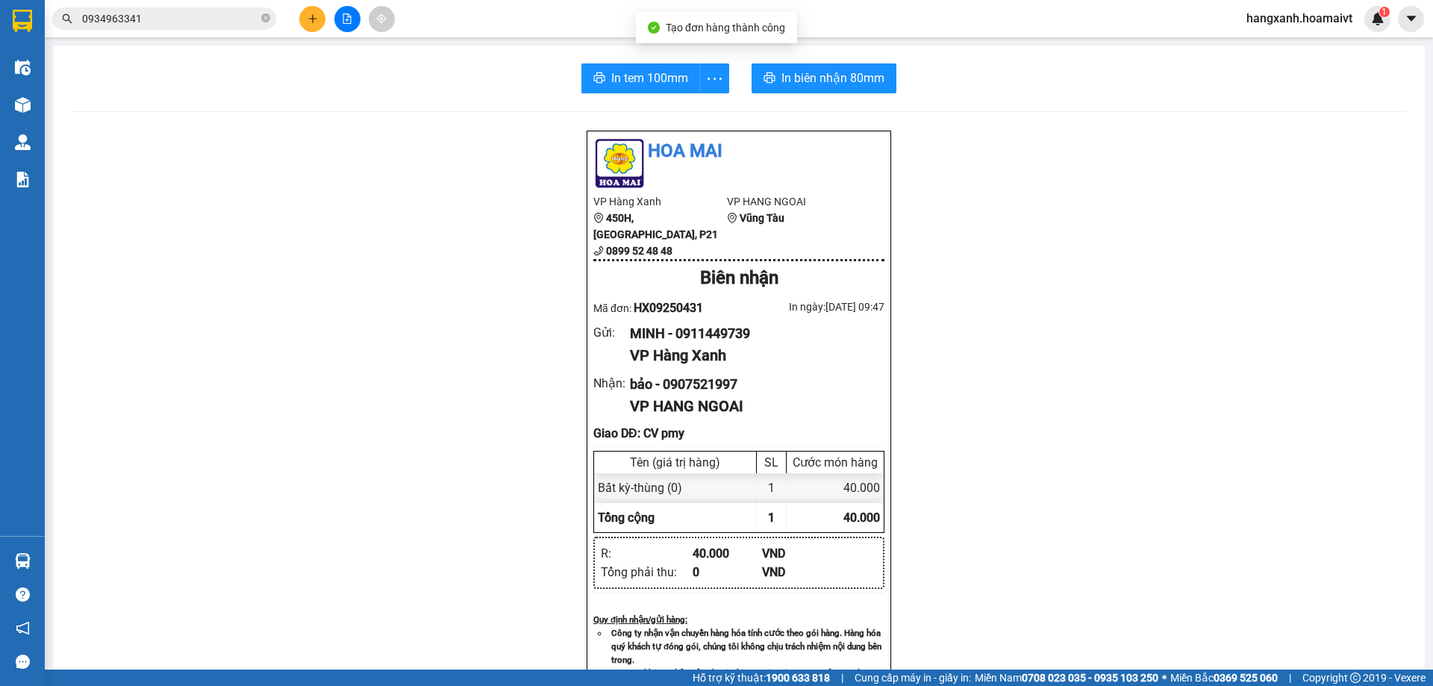
click at [815, 101] on div "In tem 100mm In biên nhận 80mm Hoa Mai VP Hàng Xanh 450H, Điện Biên Phủ, P21 08…" at bounding box center [739, 596] width 1372 height 1101
click at [831, 76] on span "In biên nhận 80mm" at bounding box center [832, 78] width 103 height 19
click at [634, 72] on div "In tem 100mm" at bounding box center [655, 78] width 148 height 30
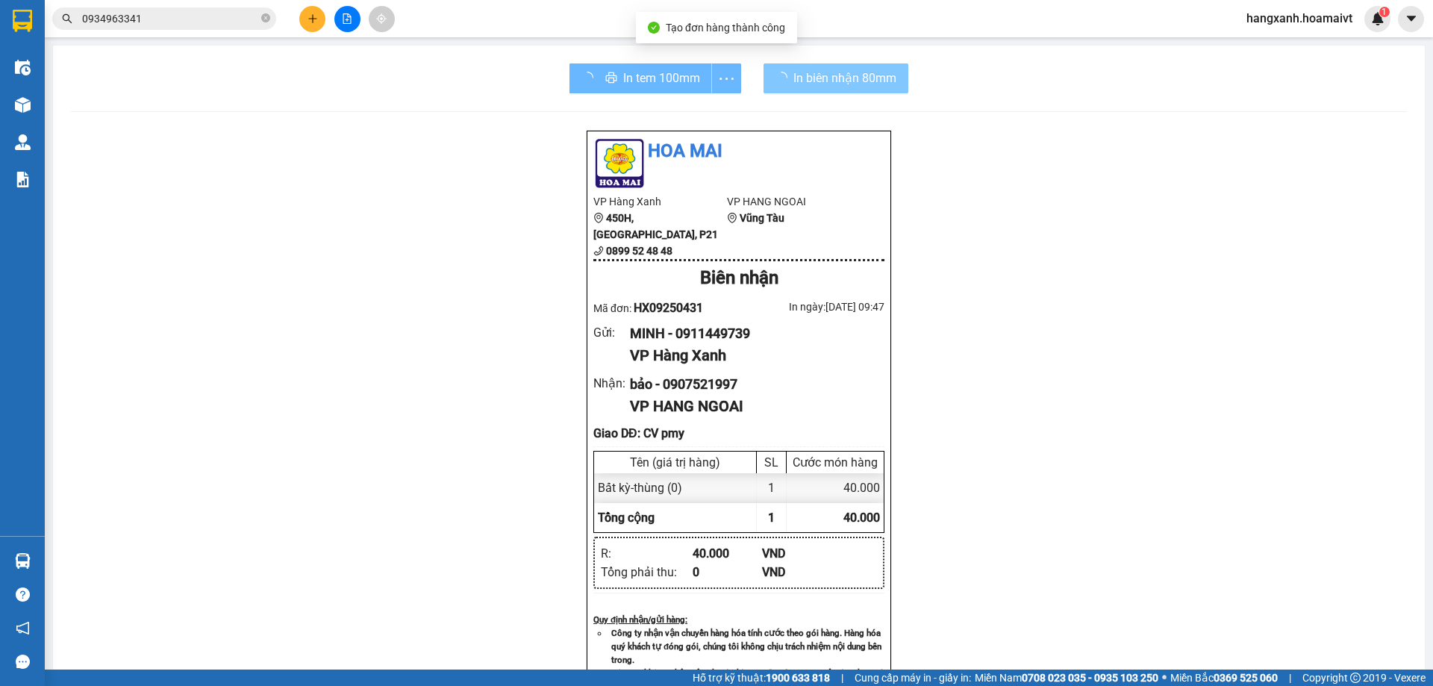
click at [634, 72] on span "In tem 100mm" at bounding box center [661, 78] width 77 height 19
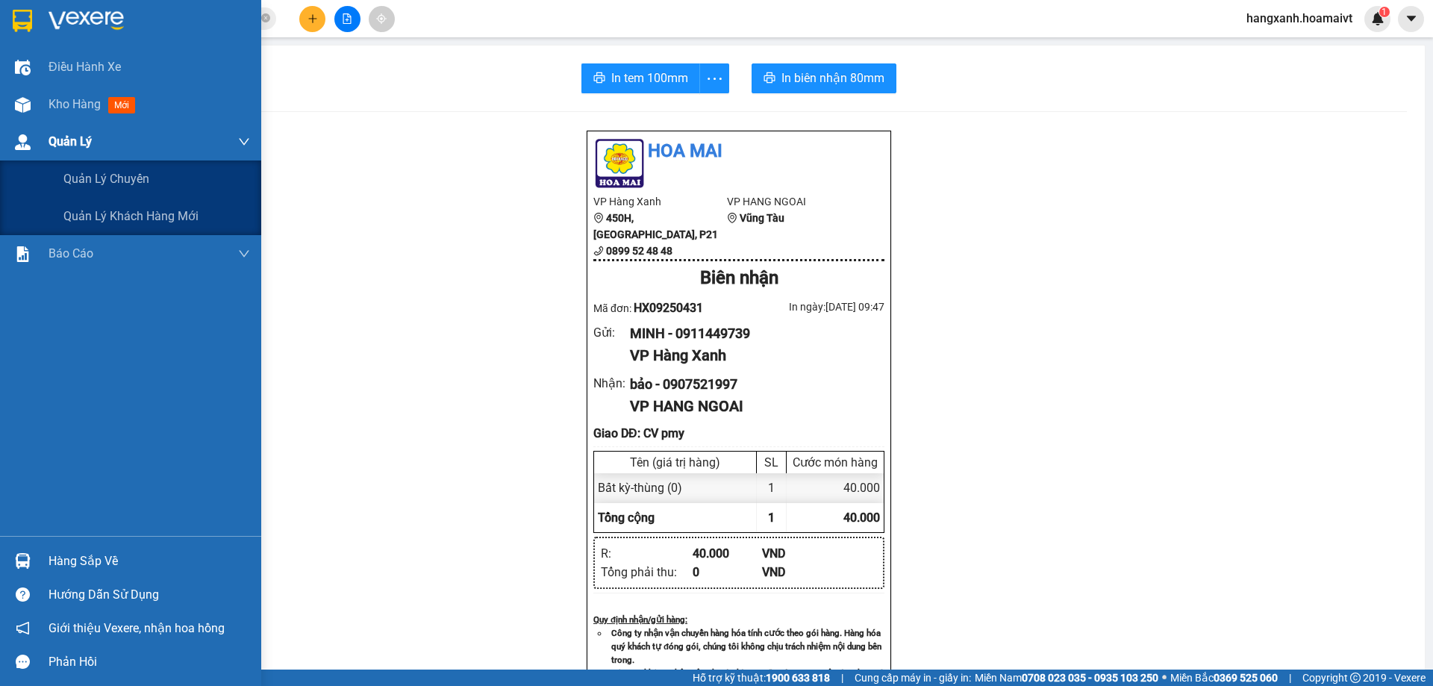
click at [44, 123] on div "Quản Lý" at bounding box center [130, 141] width 261 height 37
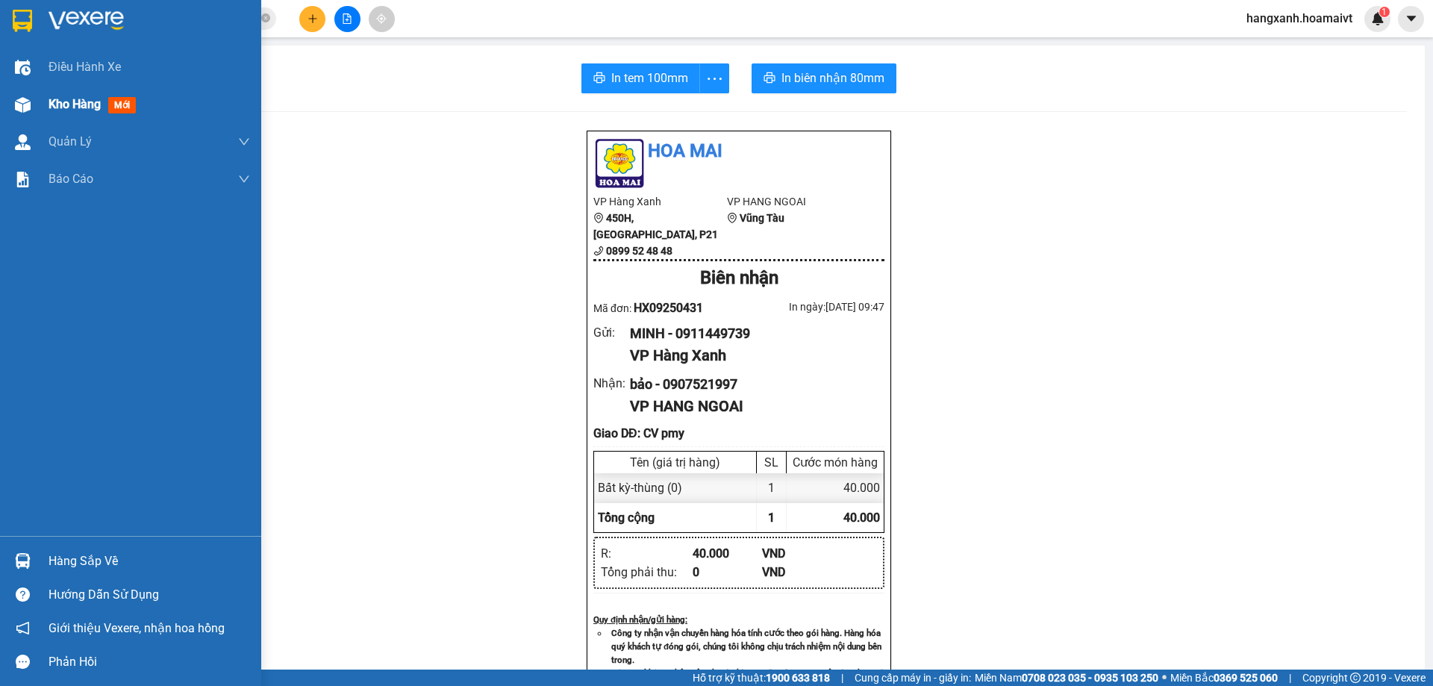
click at [102, 90] on div "Kho hàng mới" at bounding box center [149, 104] width 201 height 37
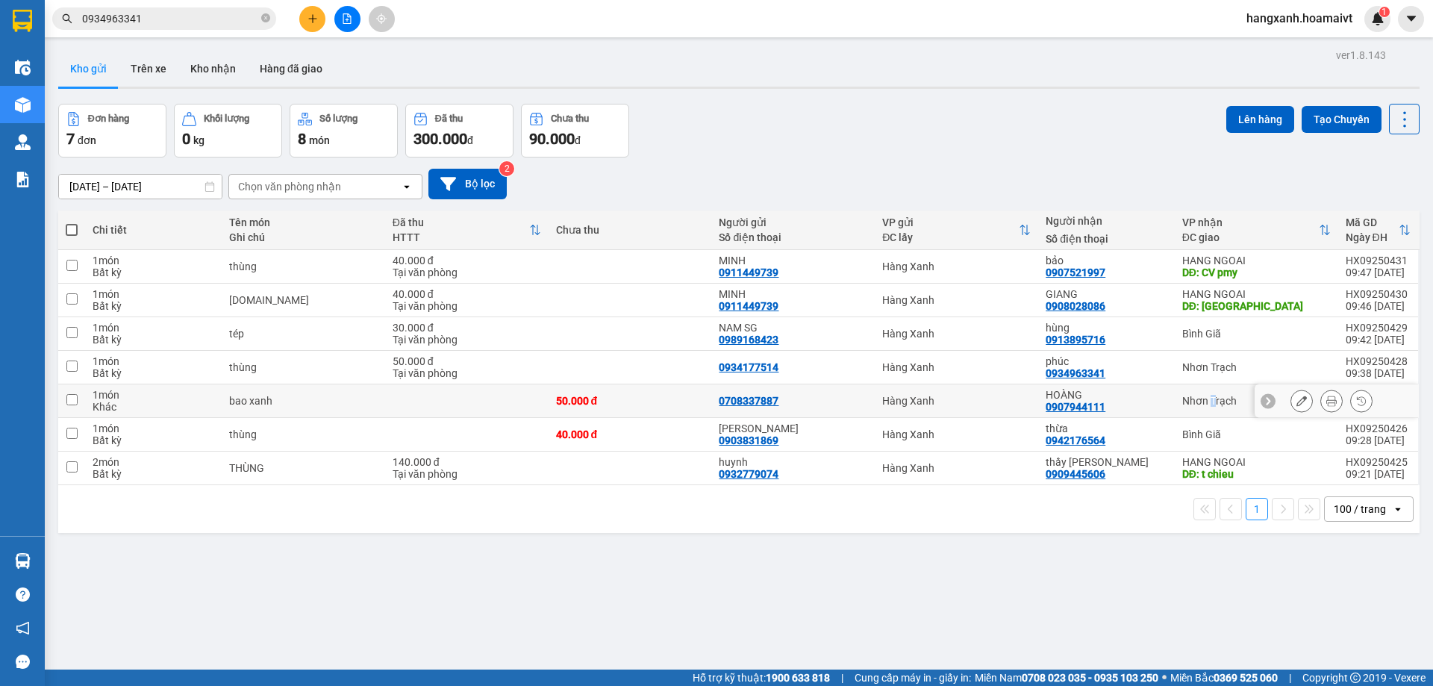
click at [1201, 404] on div "Nhơn Trạch" at bounding box center [1256, 401] width 149 height 12
checkbox input "true"
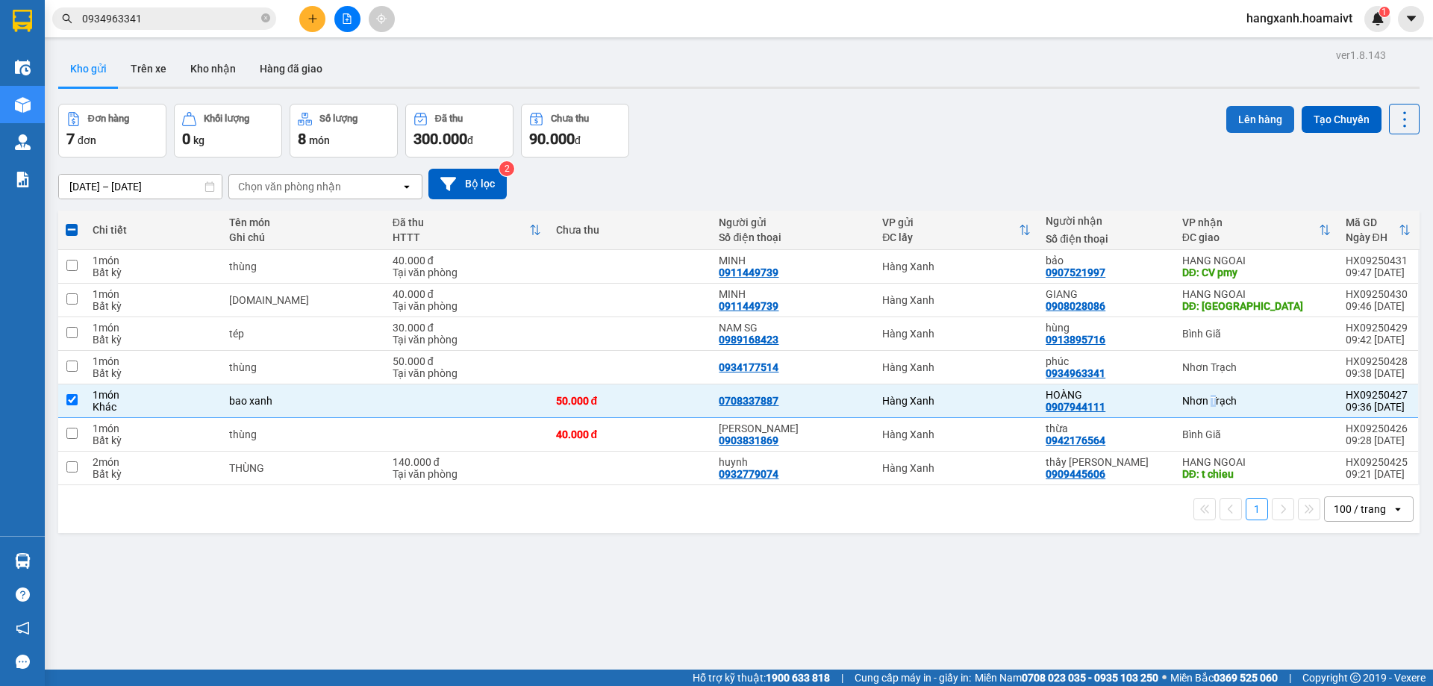
click at [1240, 126] on button "Lên hàng" at bounding box center [1260, 119] width 68 height 27
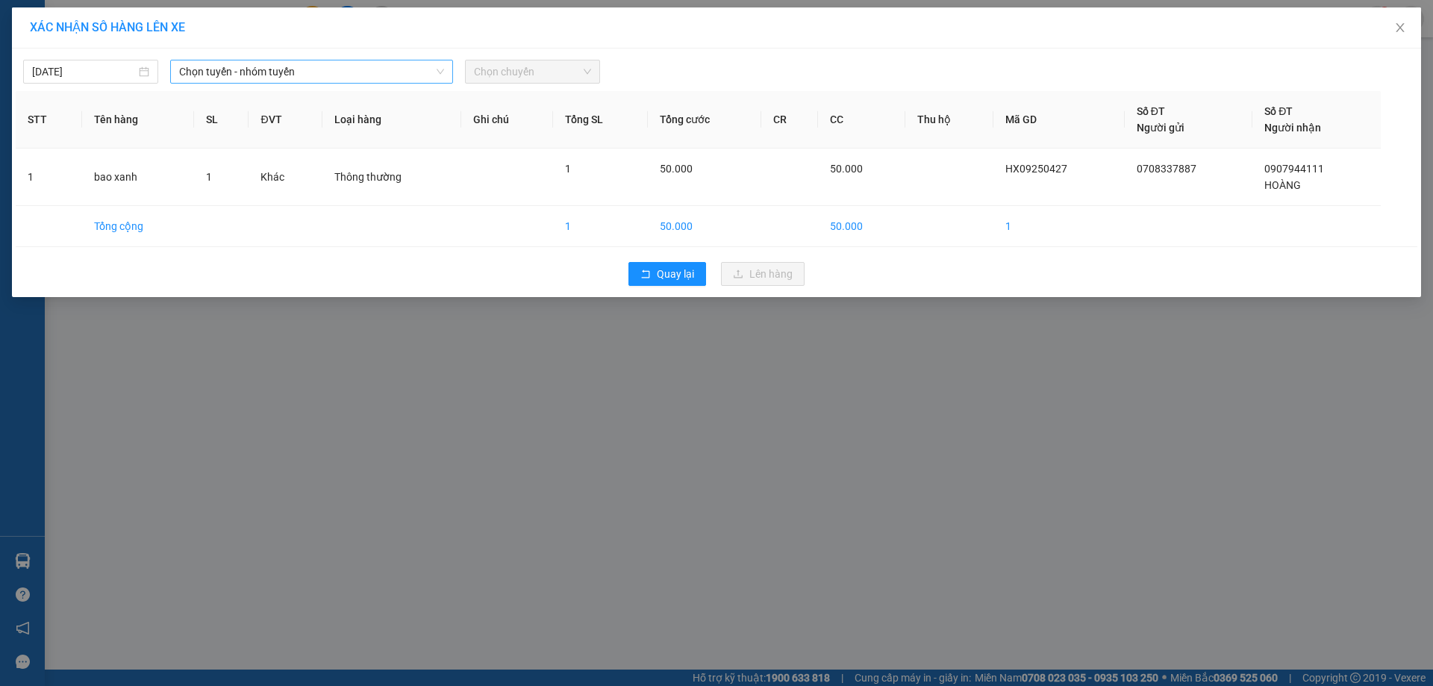
drag, startPoint x: 346, startPoint y: 84, endPoint x: 354, endPoint y: 76, distance: 11.6
click at [353, 77] on div "12/09/2025 Chọn tuyến - nhóm tuyến Chọn chuyến STT Tên hàng SL ĐVT Loại hàng Gh…" at bounding box center [716, 173] width 1409 height 249
click at [354, 76] on span "Chọn tuyến - nhóm tuyến" at bounding box center [311, 71] width 265 height 22
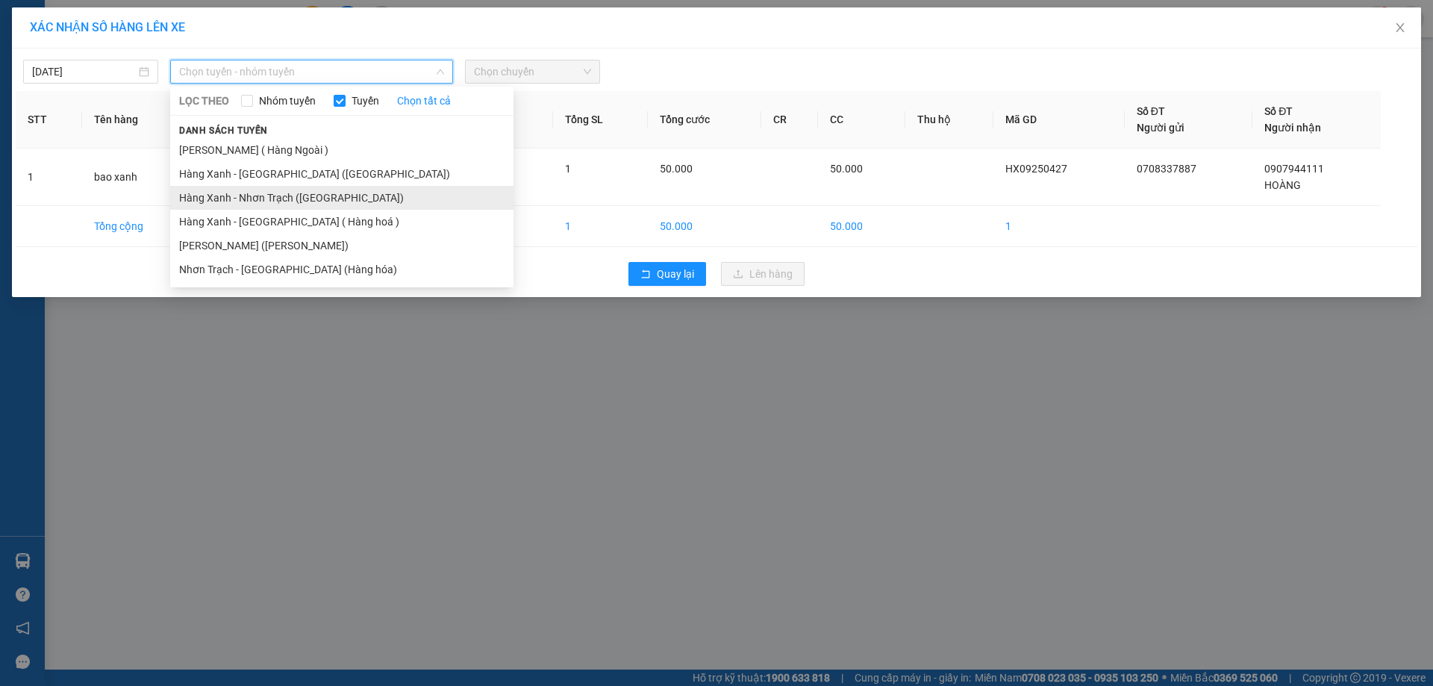
click at [331, 192] on li "Hàng Xanh - Nhơn Trạch ([GEOGRAPHIC_DATA])" at bounding box center [341, 198] width 343 height 24
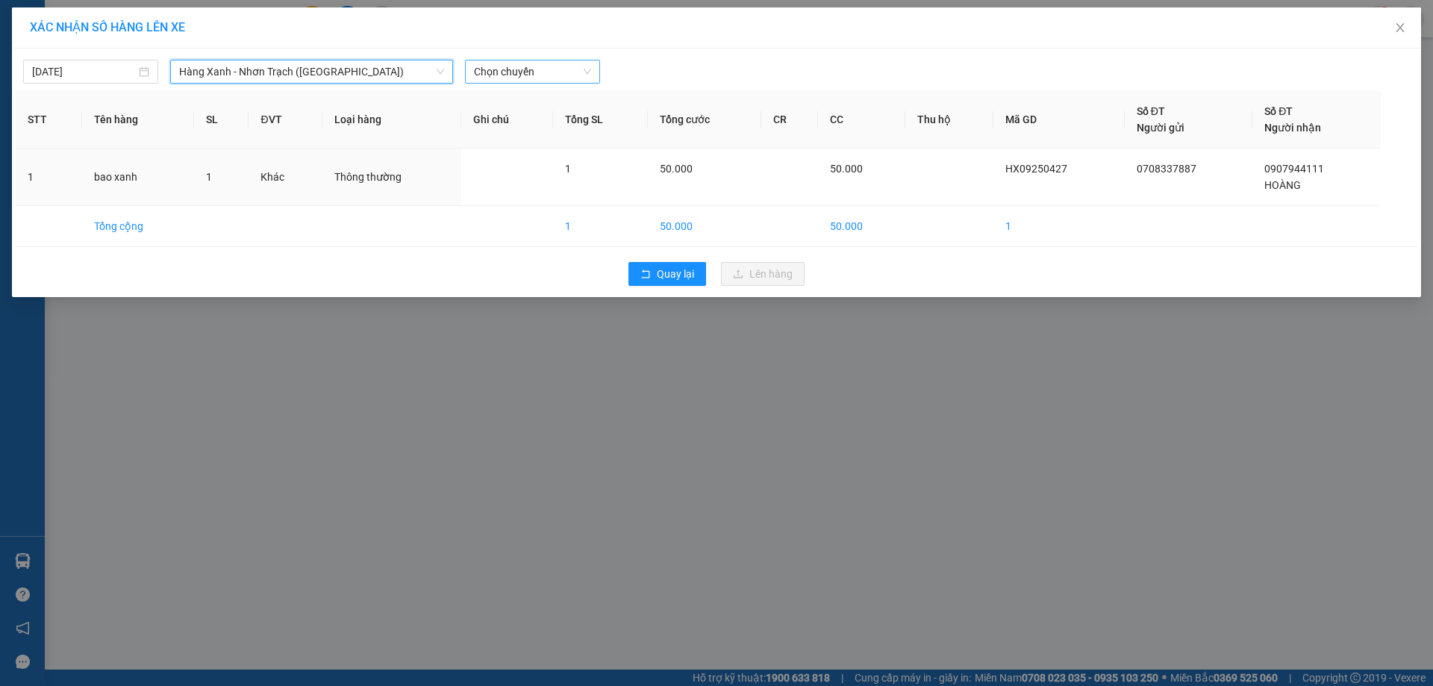
click at [576, 76] on span "Chọn chuyến" at bounding box center [532, 71] width 117 height 22
type input "0950"
click at [578, 120] on div "Thêm chuyến " 09:50 "" at bounding box center [544, 125] width 159 height 25
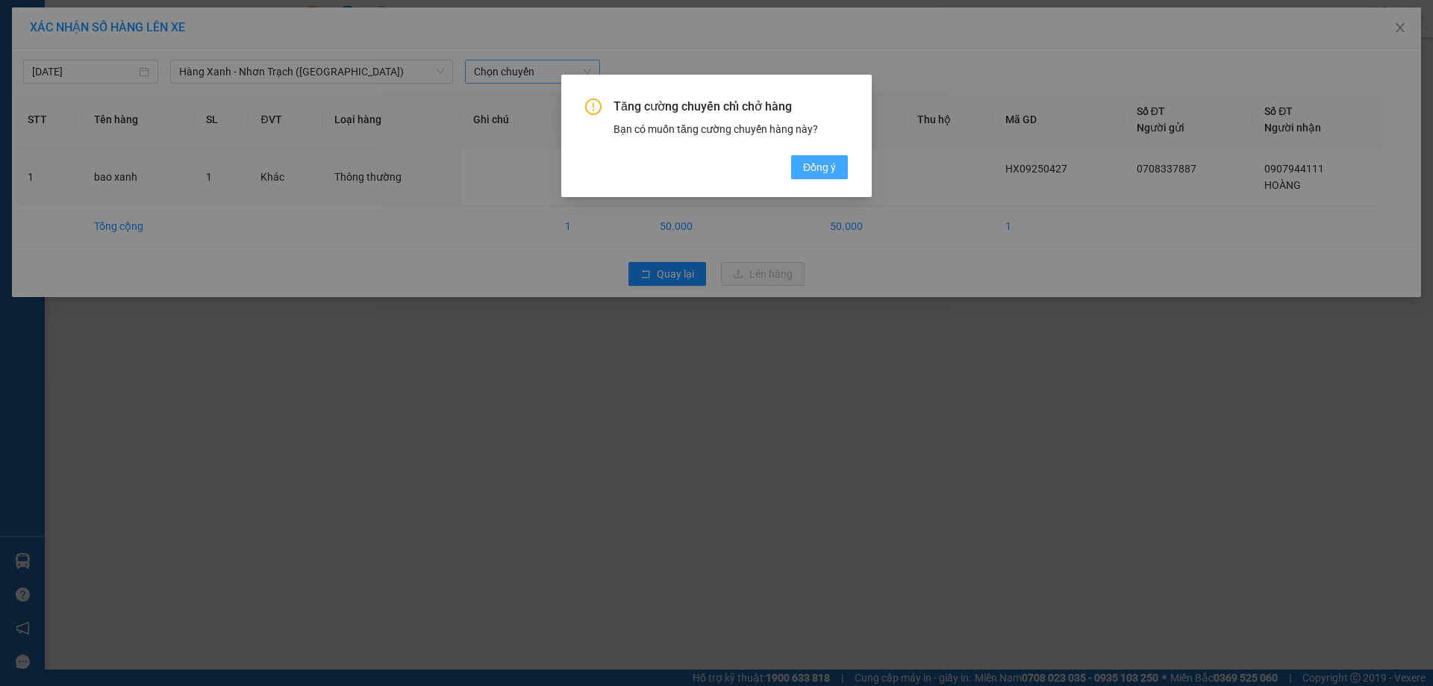
click at [820, 166] on span "Đồng ý" at bounding box center [819, 167] width 33 height 16
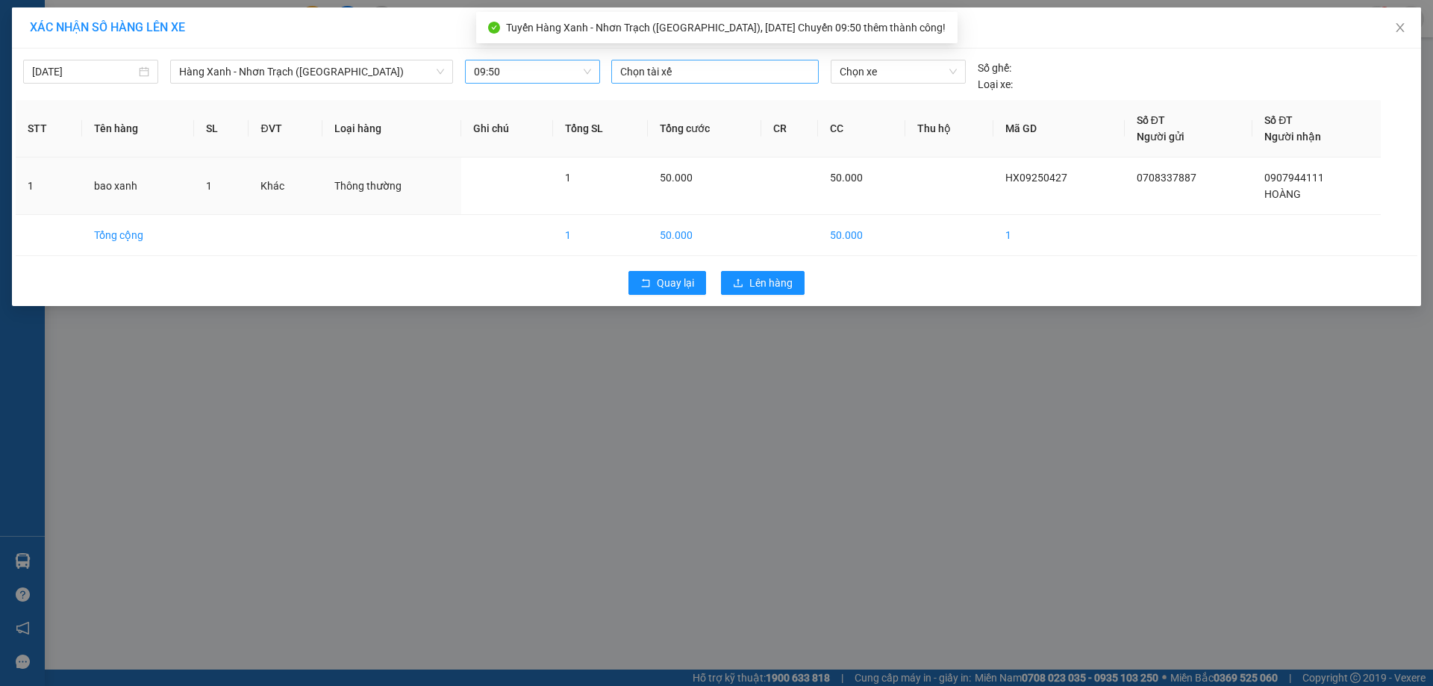
click at [733, 78] on div at bounding box center [715, 72] width 200 height 18
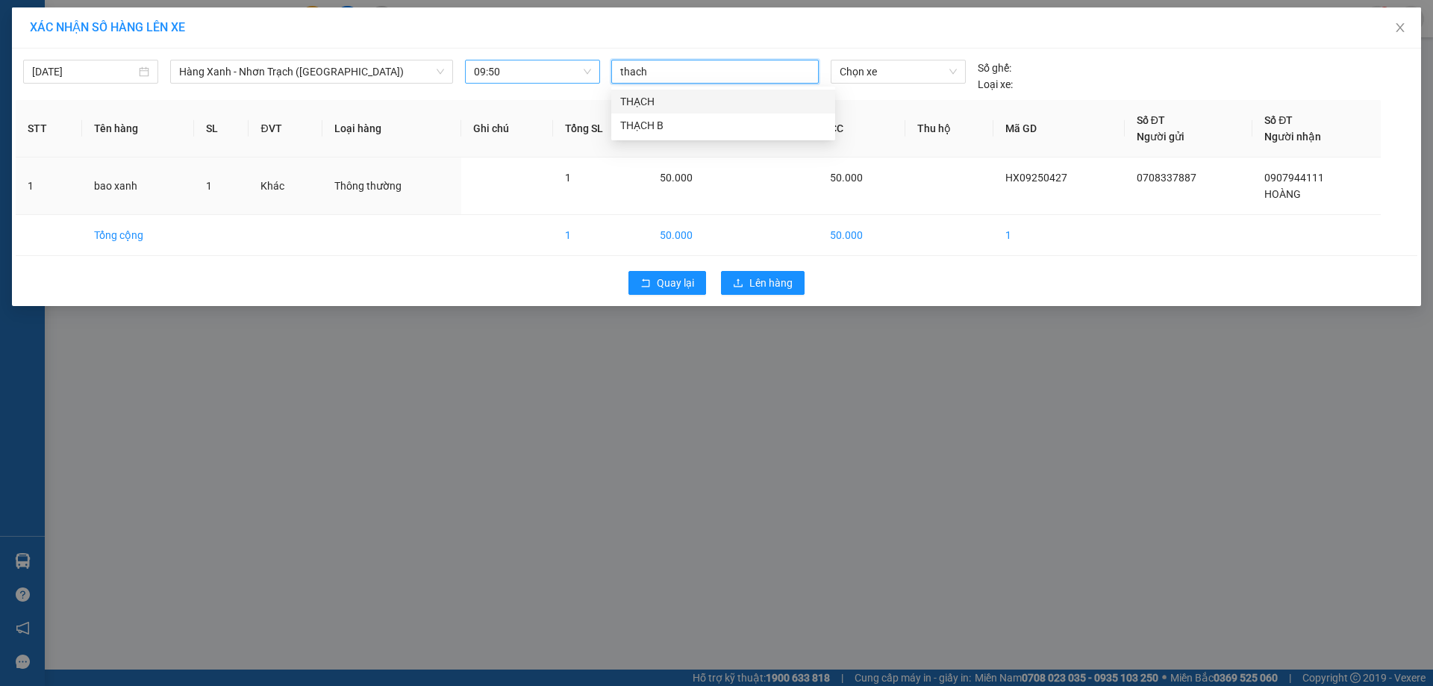
type input "thach b"
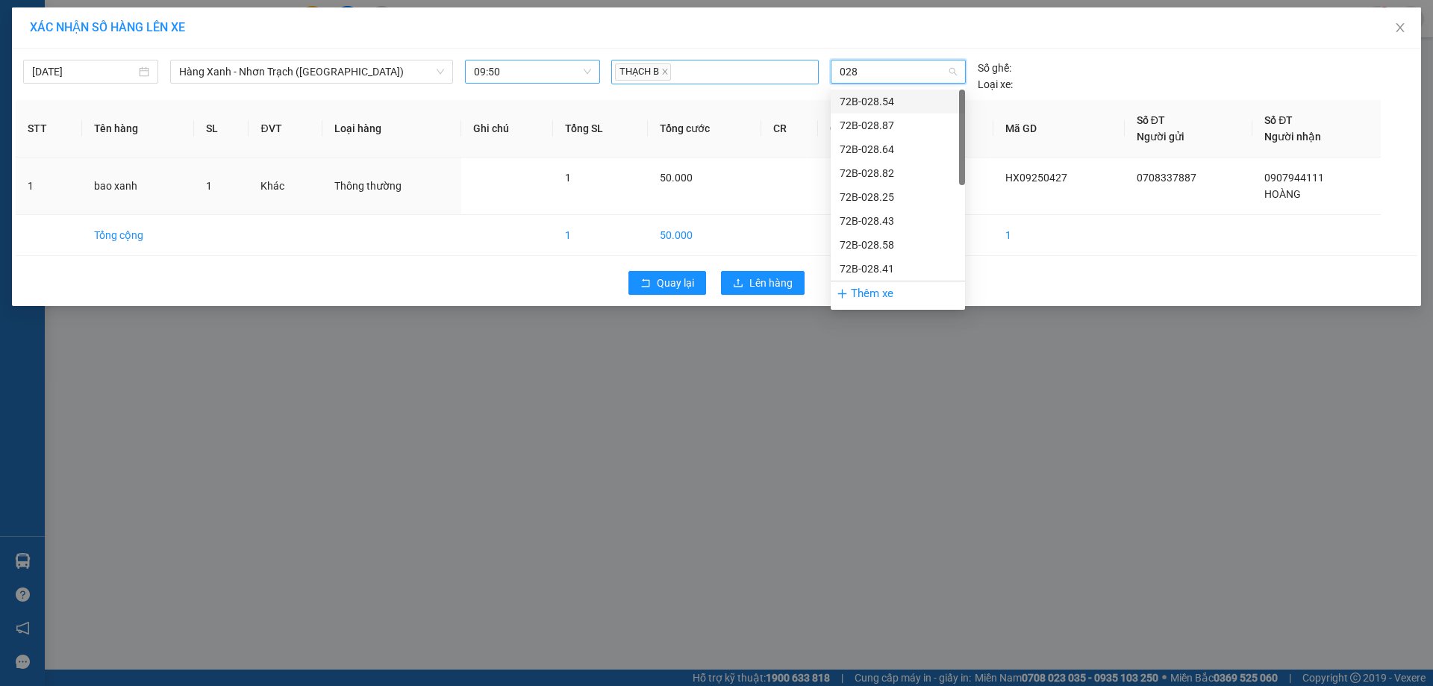
type input "0284"
click at [875, 148] on div "72F-002.84" at bounding box center [898, 149] width 116 height 16
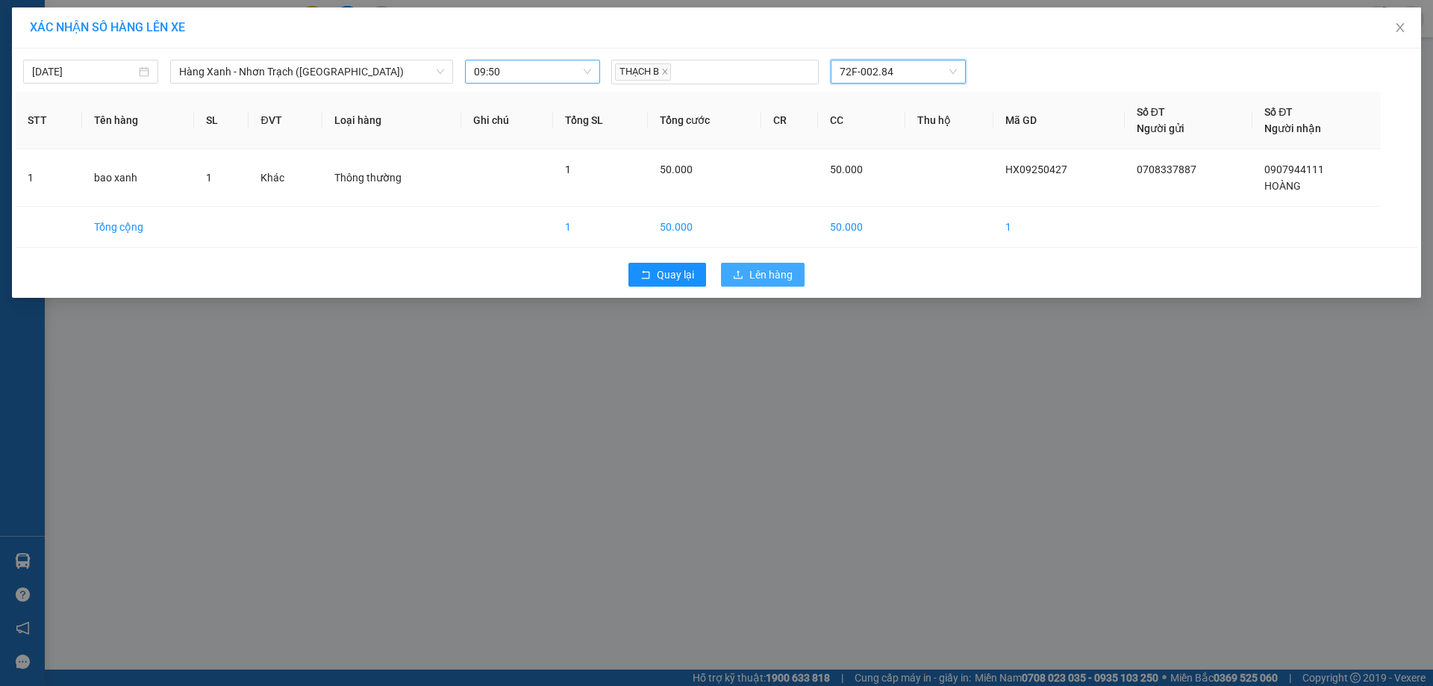
click at [763, 274] on span "Lên hàng" at bounding box center [770, 274] width 43 height 16
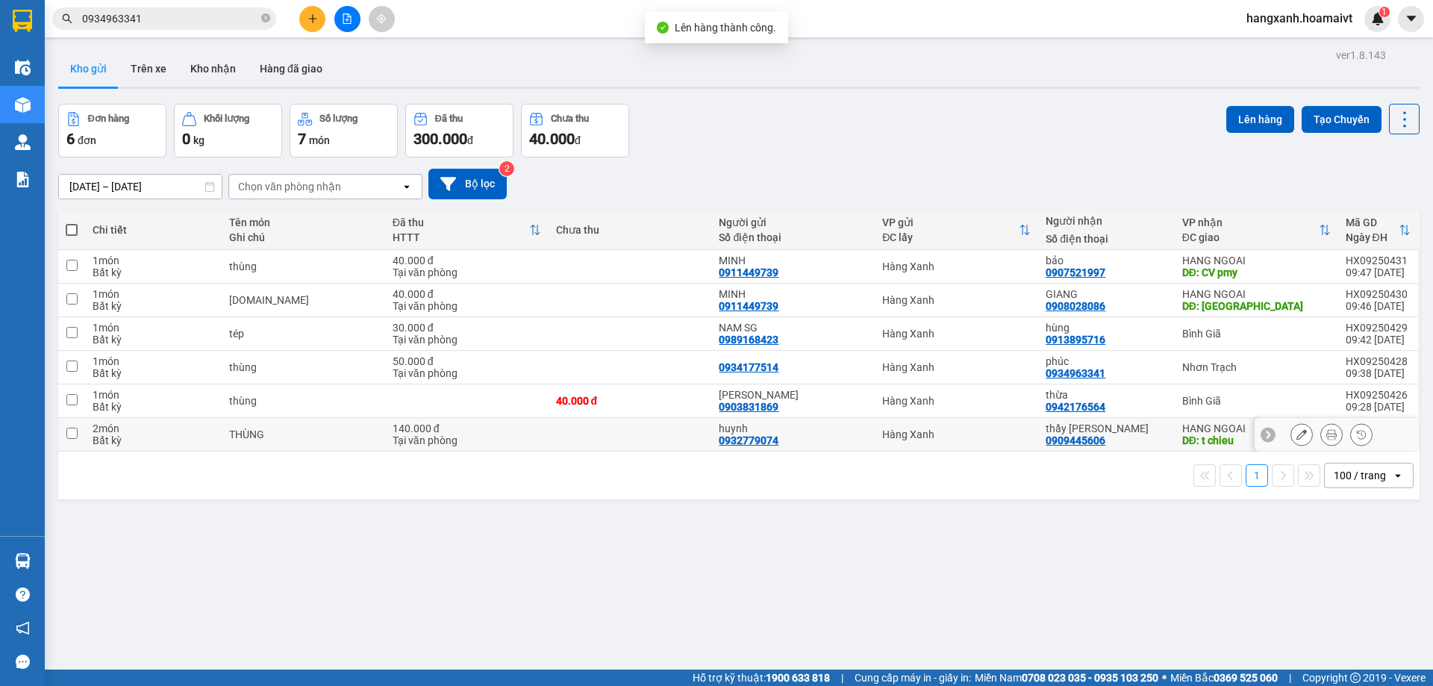
click at [1184, 438] on div "DĐ: t chieu" at bounding box center [1256, 440] width 149 height 12
checkbox input "true"
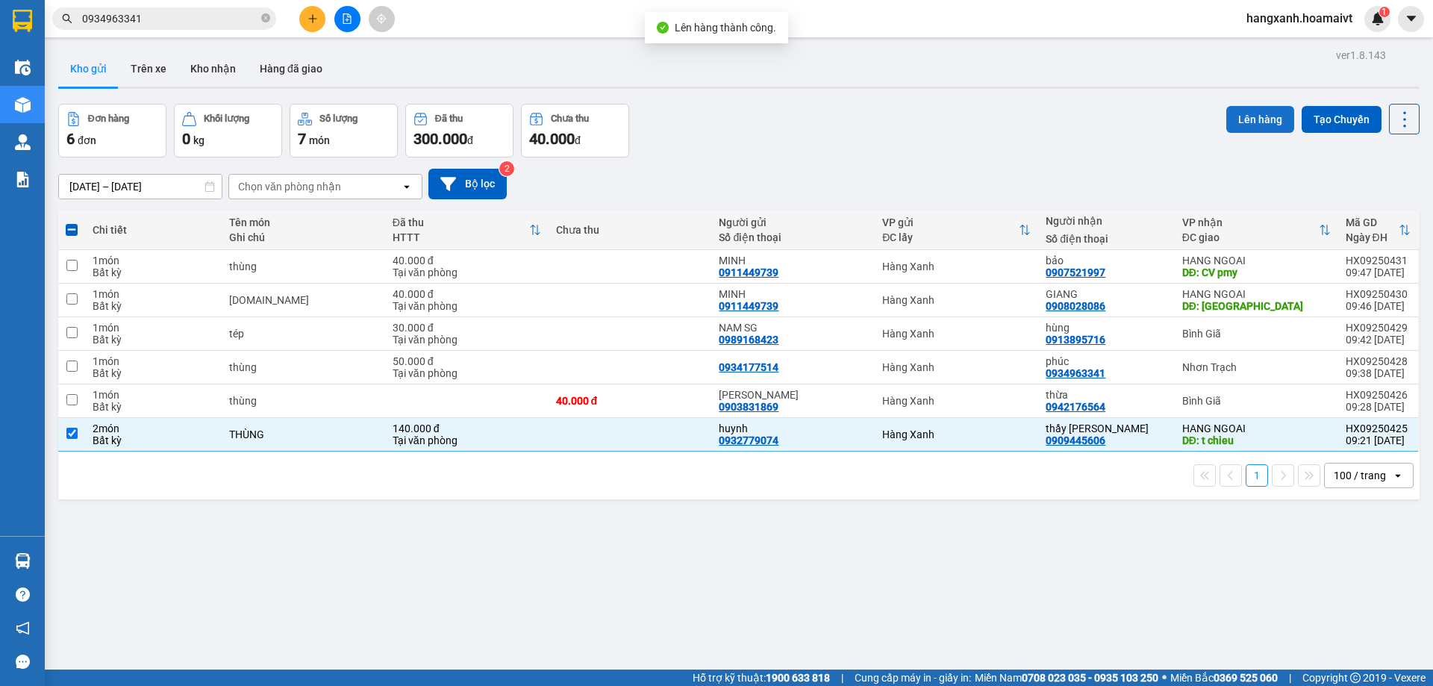
click at [1245, 121] on button "Lên hàng" at bounding box center [1260, 119] width 68 height 27
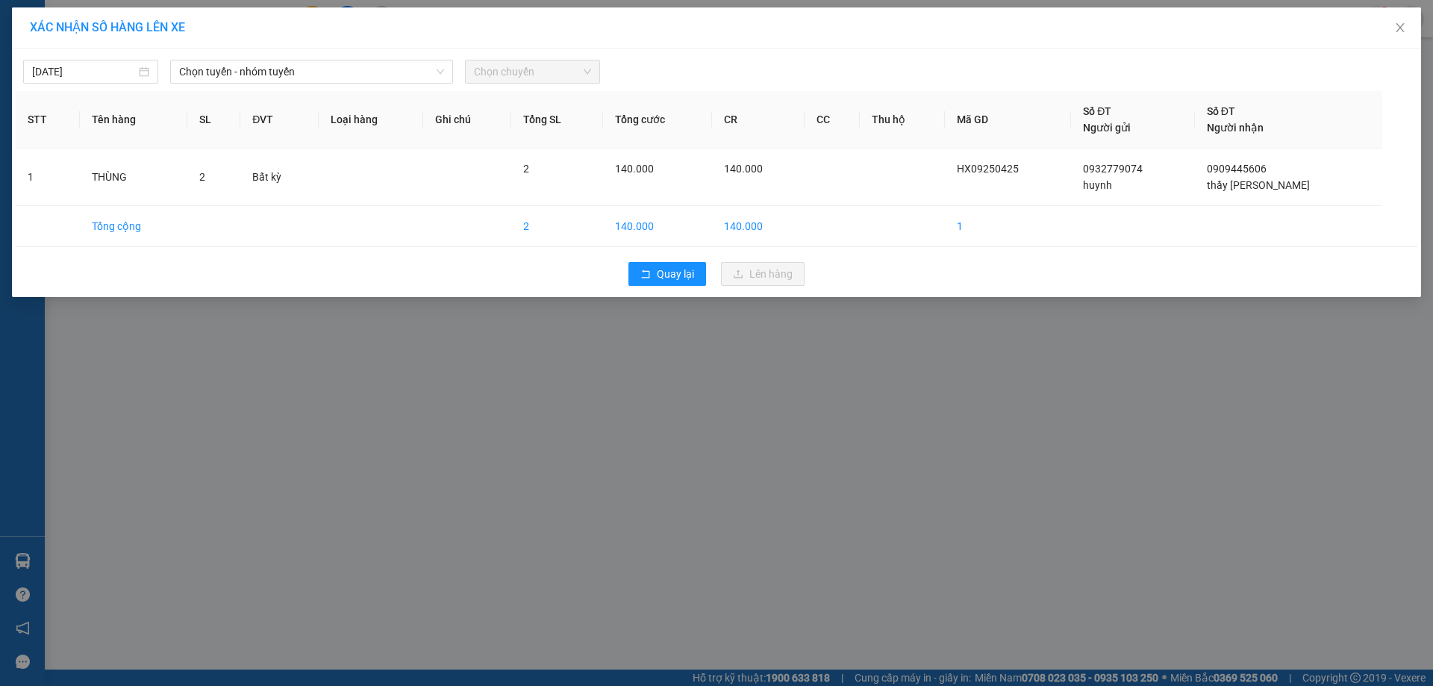
drag, startPoint x: 304, startPoint y: 86, endPoint x: 328, endPoint y: 69, distance: 29.4
click at [306, 86] on div "12/09/2025 Chọn tuyến - nhóm tuyến Chọn chuyến STT Tên hàng SL ĐVT Loại hàng Gh…" at bounding box center [716, 173] width 1409 height 249
click at [328, 69] on span "Chọn tuyến - nhóm tuyến" at bounding box center [311, 71] width 265 height 22
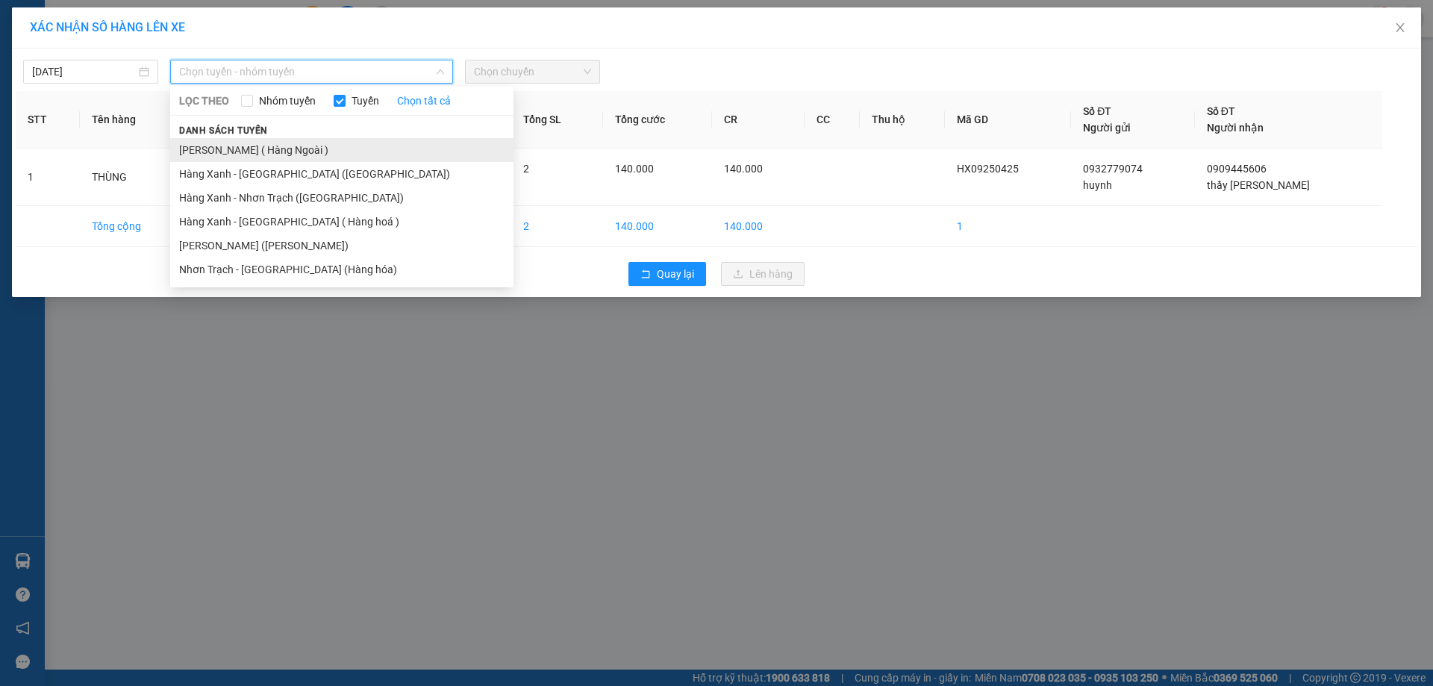
drag, startPoint x: 300, startPoint y: 147, endPoint x: 496, endPoint y: 83, distance: 205.8
click at [301, 147] on li "[PERSON_NAME] ( Hàng Ngoài )" at bounding box center [341, 150] width 343 height 24
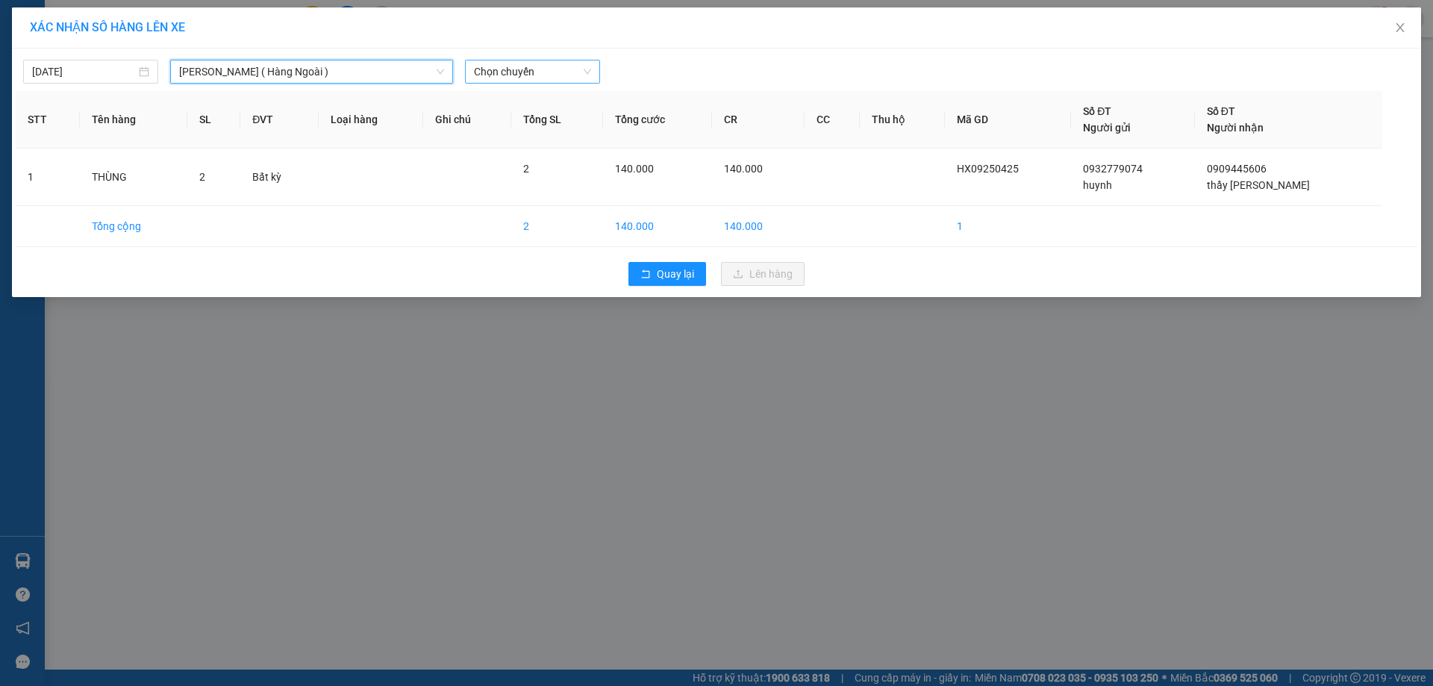
click at [535, 65] on span "Chọn chuyến" at bounding box center [532, 71] width 117 height 22
type input "0950"
click at [572, 127] on div "Thêm chuyến " 09:50 "" at bounding box center [544, 125] width 159 height 25
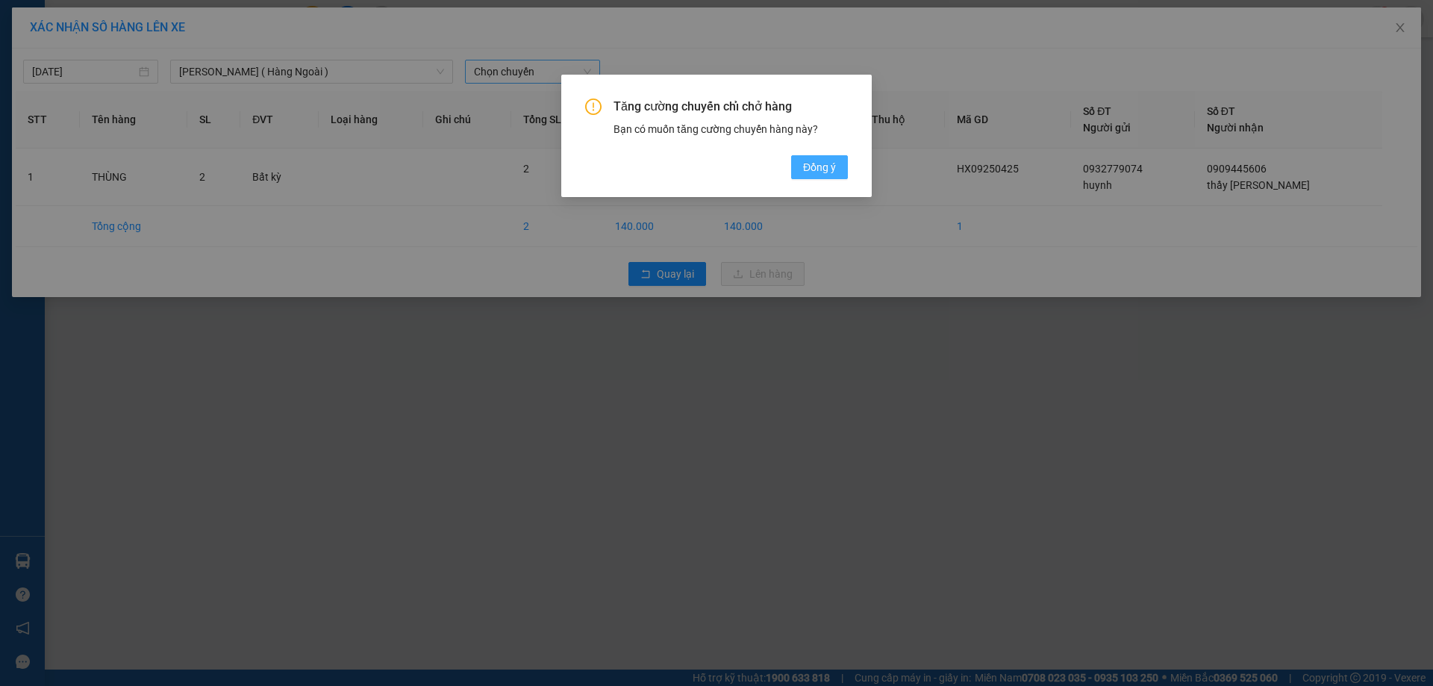
click at [811, 178] on button "Đồng ý" at bounding box center [819, 167] width 57 height 24
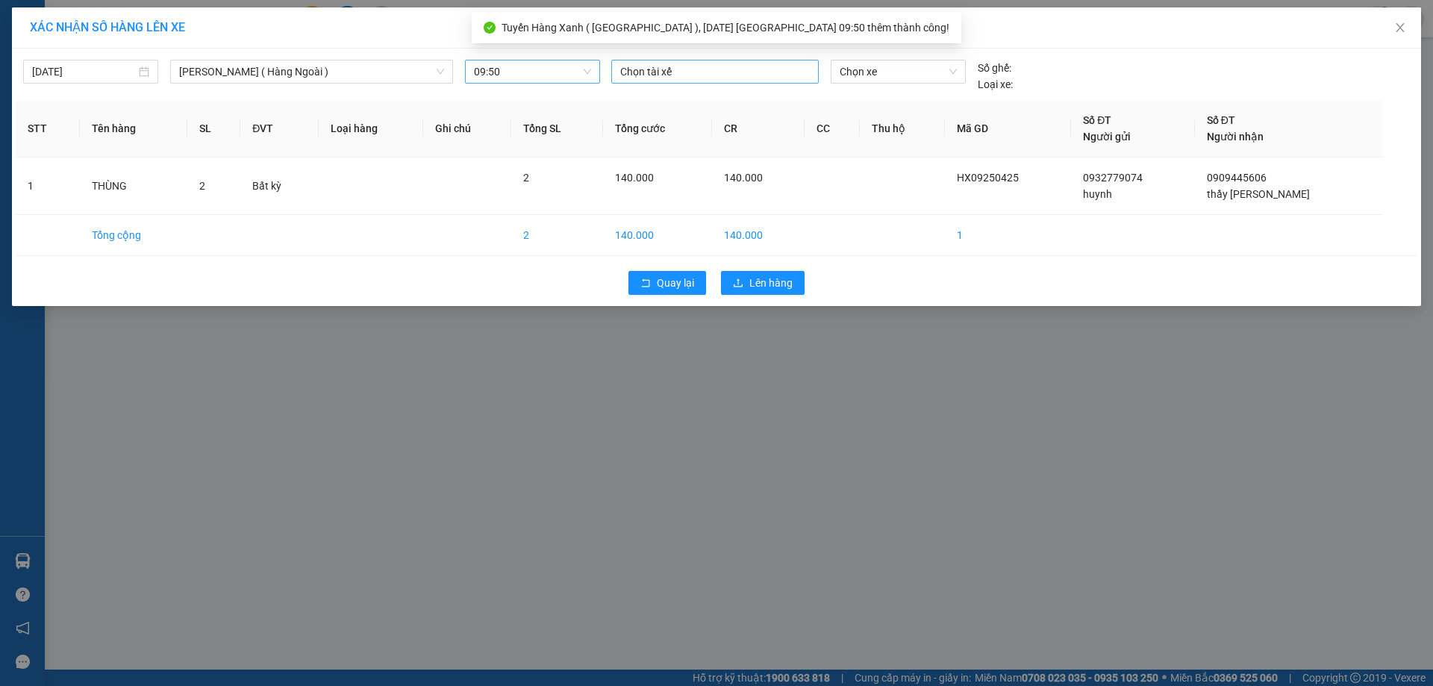
drag, startPoint x: 769, startPoint y: 81, endPoint x: 774, endPoint y: 72, distance: 10.0
click at [769, 78] on div "Chọn tài xế" at bounding box center [714, 72] width 207 height 24
type input "thach b"
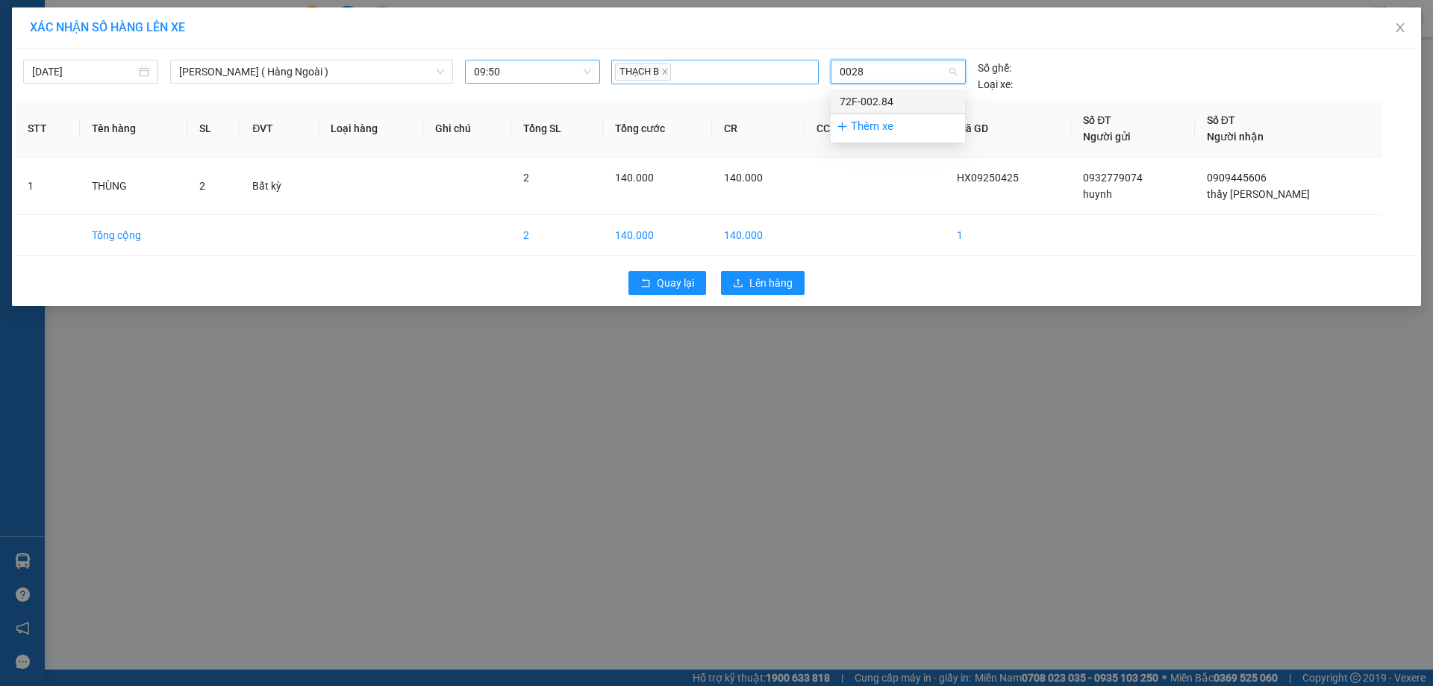
type input "00284"
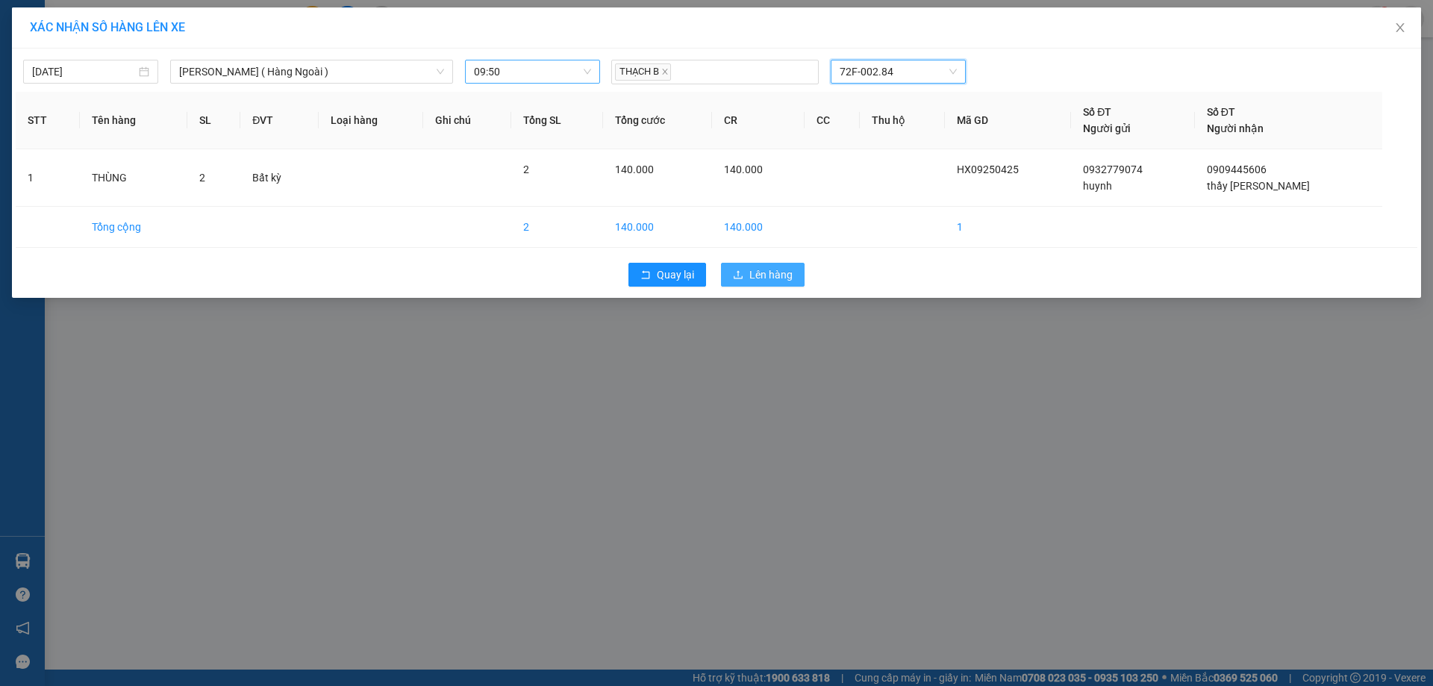
click at [783, 271] on span "Lên hàng" at bounding box center [770, 274] width 43 height 16
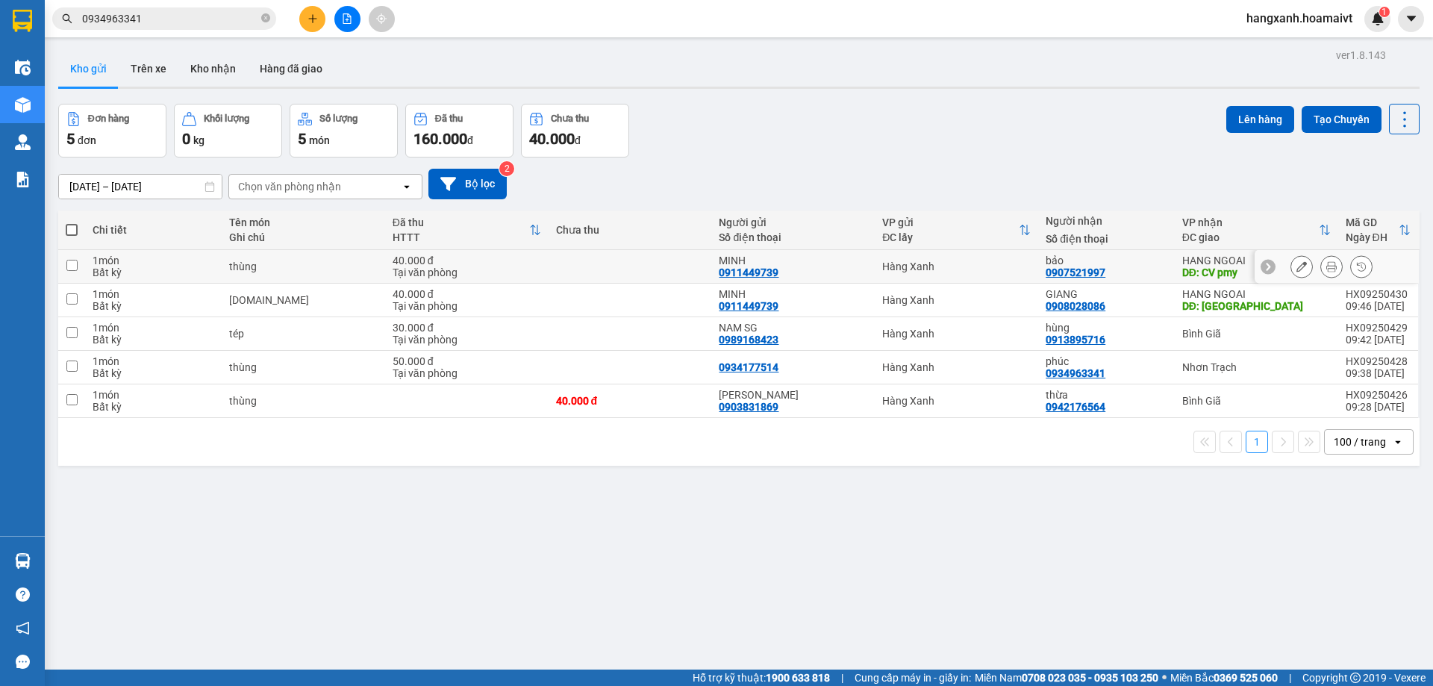
click at [1326, 269] on icon at bounding box center [1331, 266] width 10 height 10
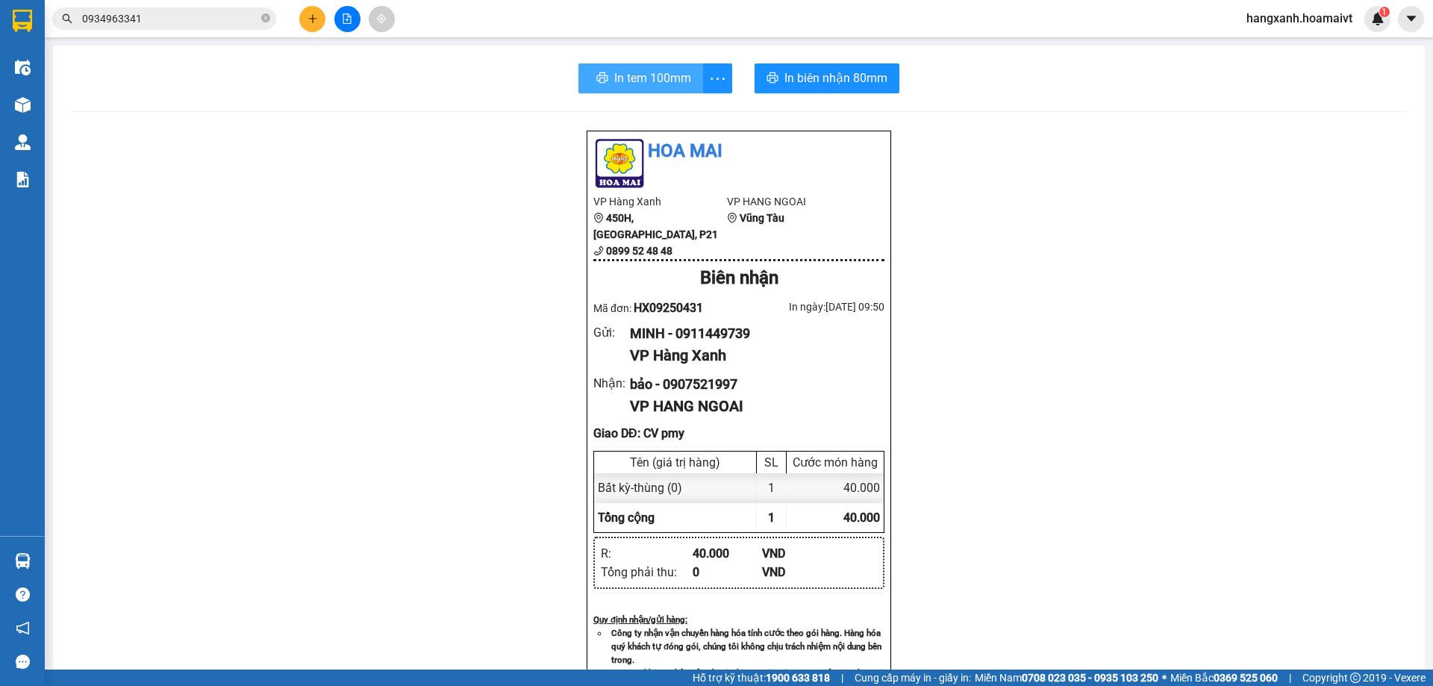
click at [597, 74] on icon "printer" at bounding box center [602, 77] width 11 height 10
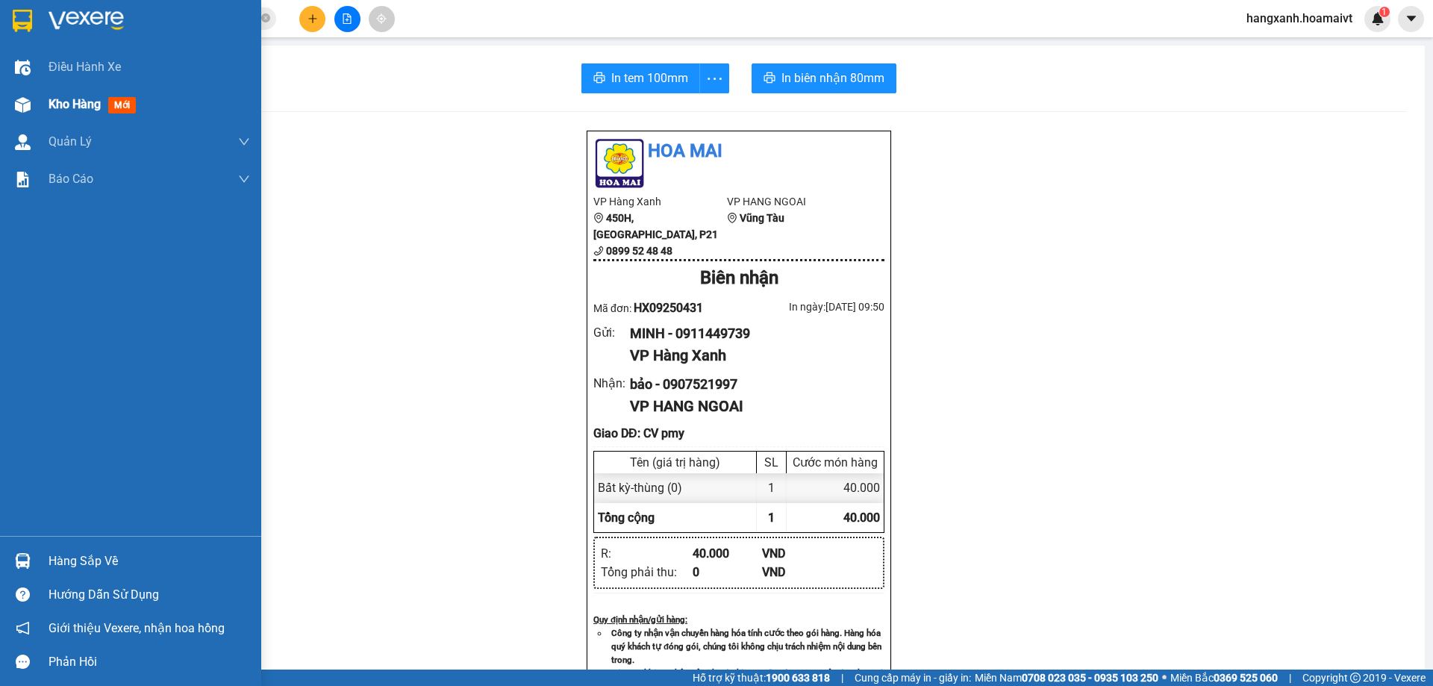
drag, startPoint x: 47, startPoint y: 70, endPoint x: 13, endPoint y: 104, distance: 48.5
click at [13, 104] on div at bounding box center [23, 105] width 26 height 26
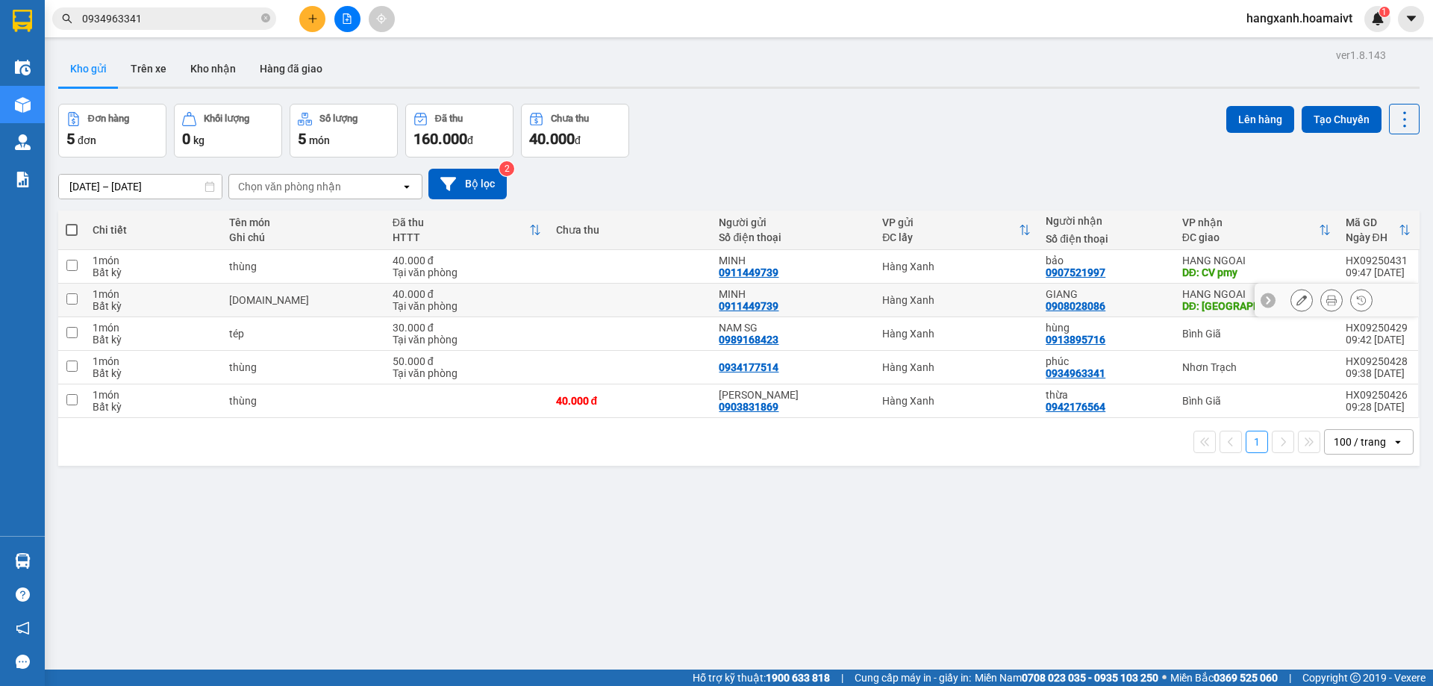
click at [1328, 301] on button at bounding box center [1331, 300] width 21 height 26
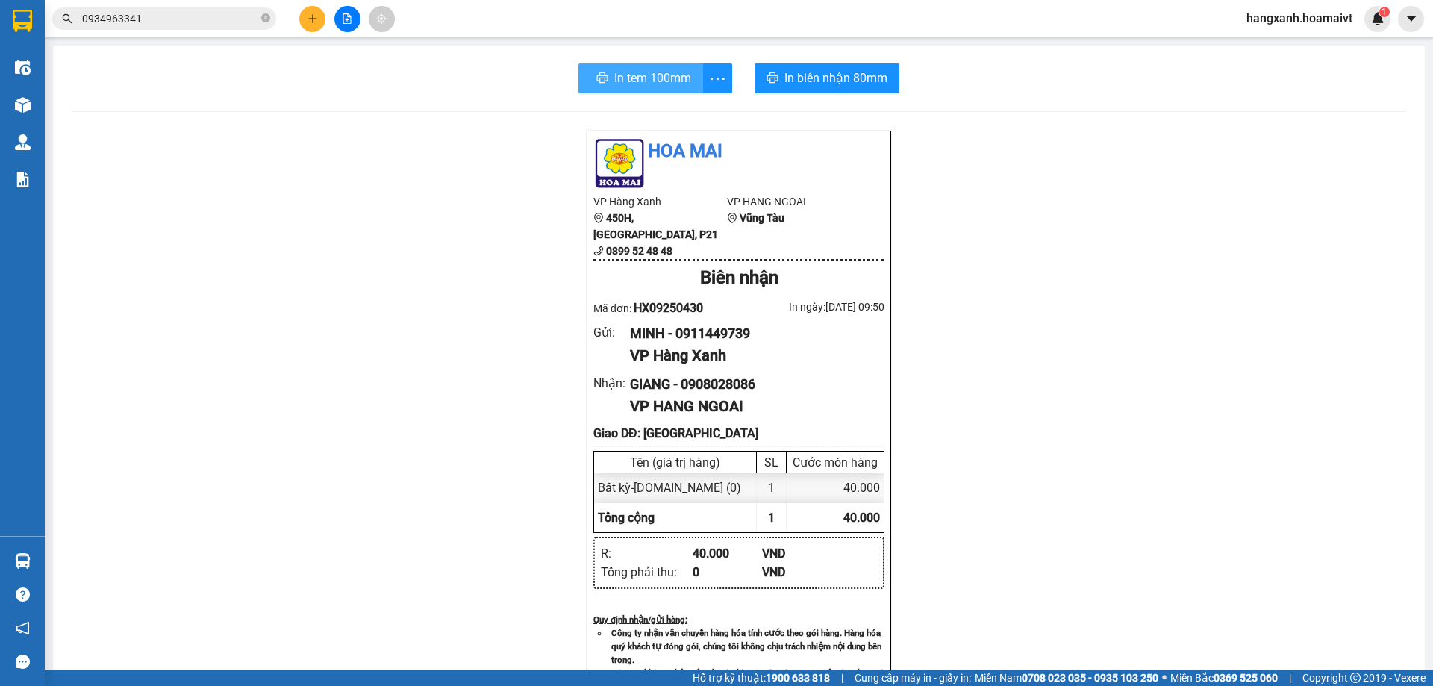
click at [634, 72] on span "In tem 100mm" at bounding box center [652, 78] width 77 height 19
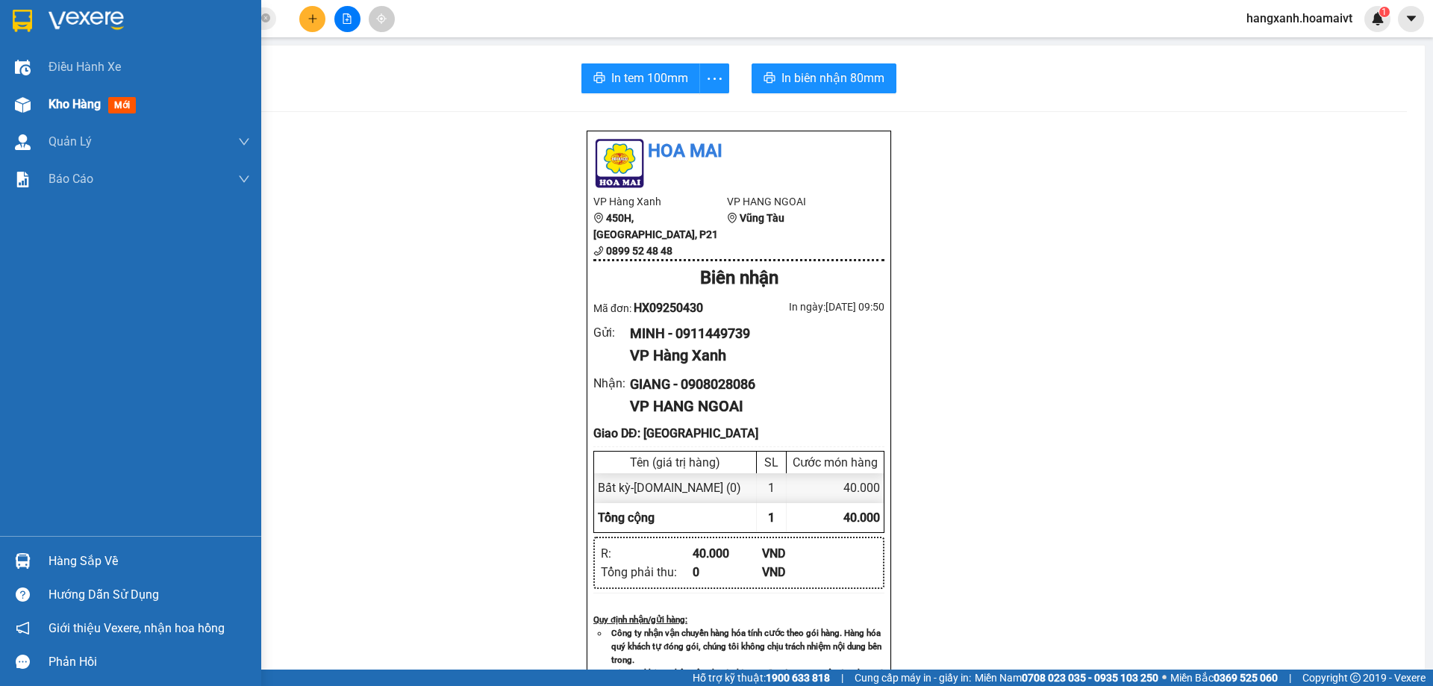
click at [13, 93] on div at bounding box center [23, 105] width 26 height 26
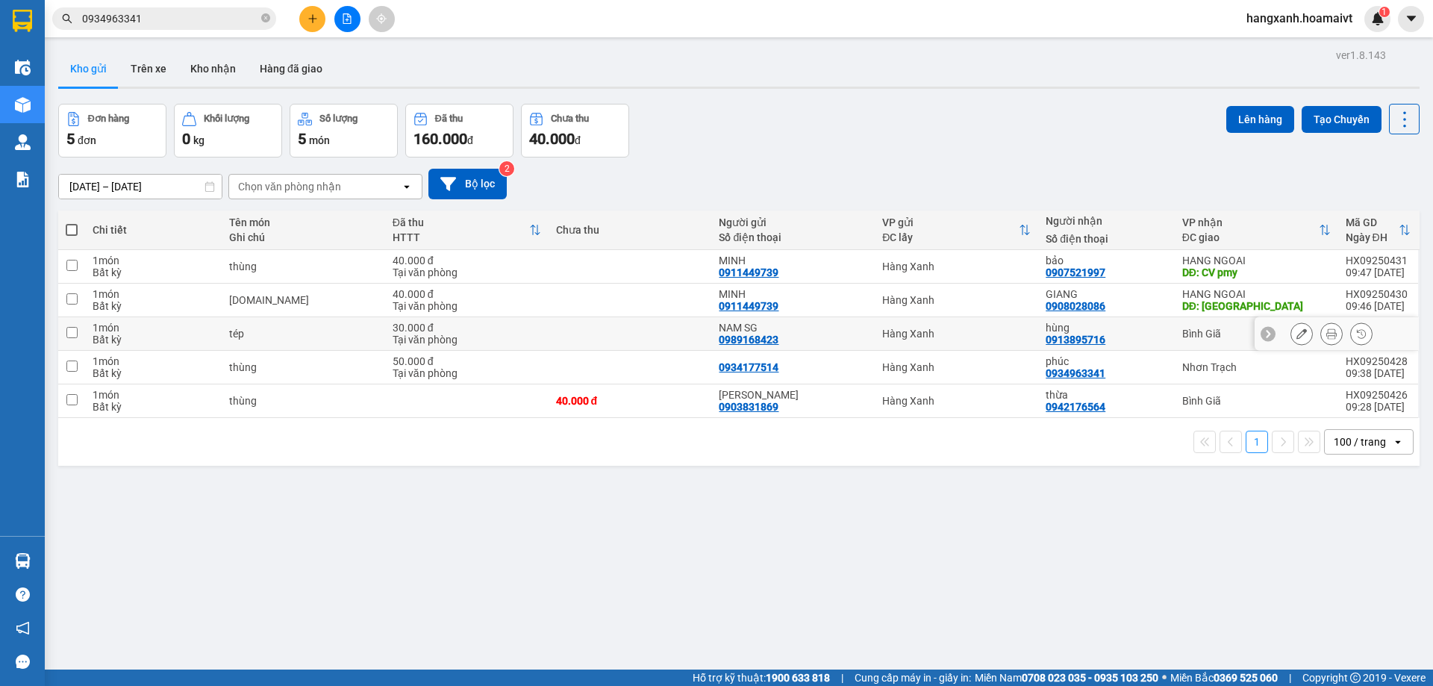
click at [1189, 346] on td "Bình Giã" at bounding box center [1256, 334] width 163 height 34
checkbox input "true"
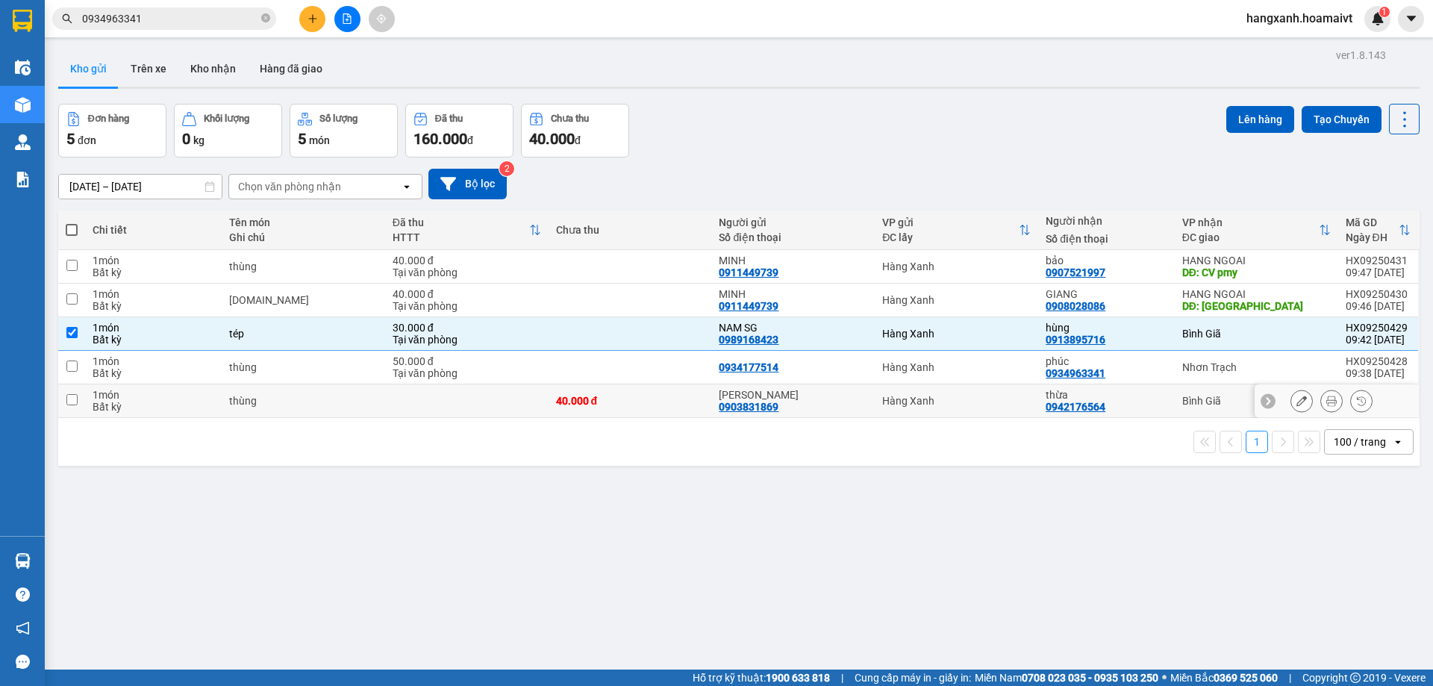
click at [1182, 403] on div "Bình Giã" at bounding box center [1256, 401] width 149 height 12
checkbox input "true"
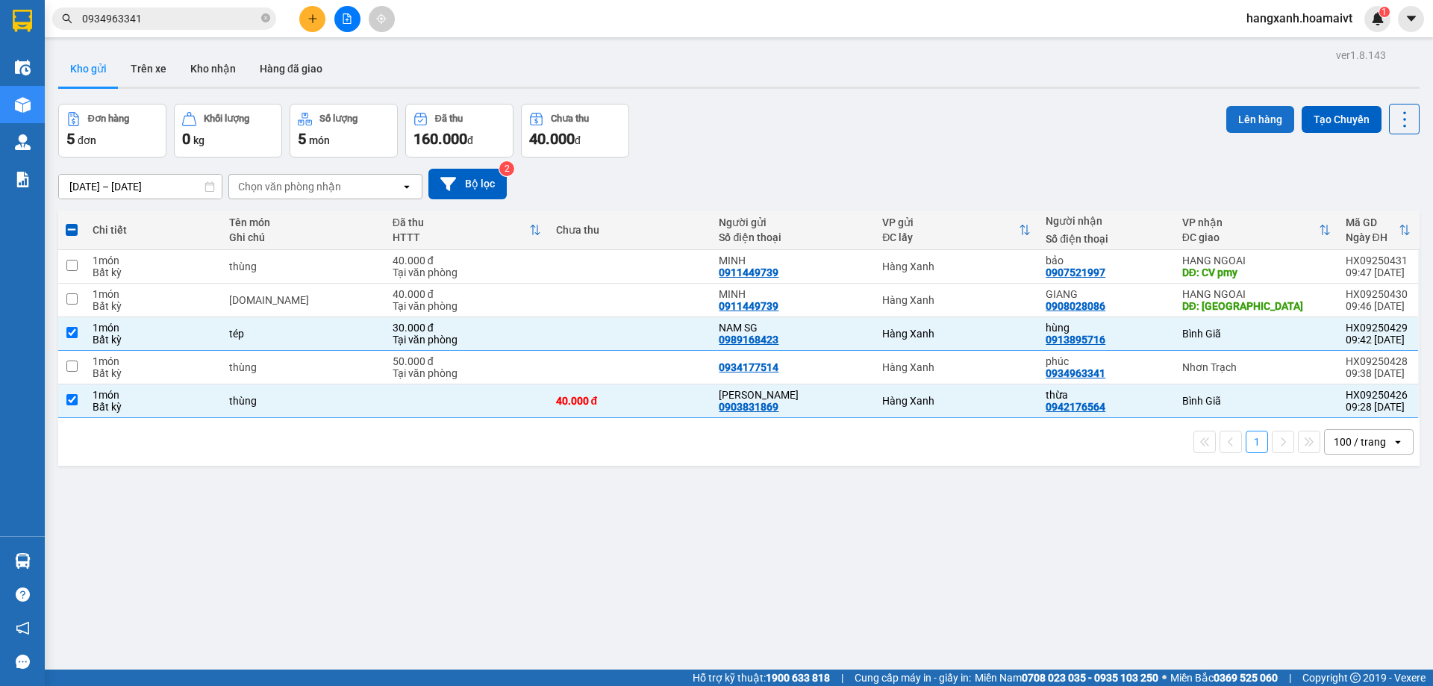
click at [1250, 114] on button "Lên hàng" at bounding box center [1260, 119] width 68 height 27
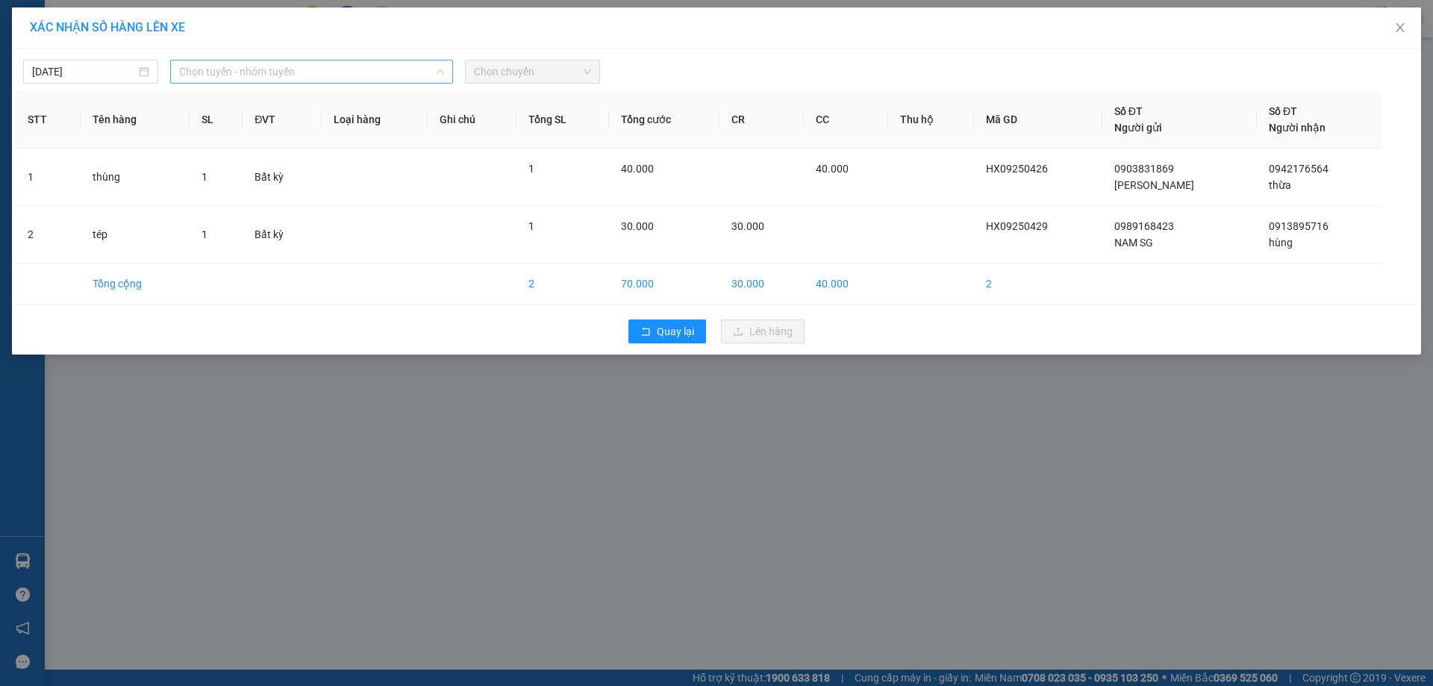
click at [287, 75] on span "Chọn tuyến - nhóm tuyến" at bounding box center [311, 71] width 265 height 22
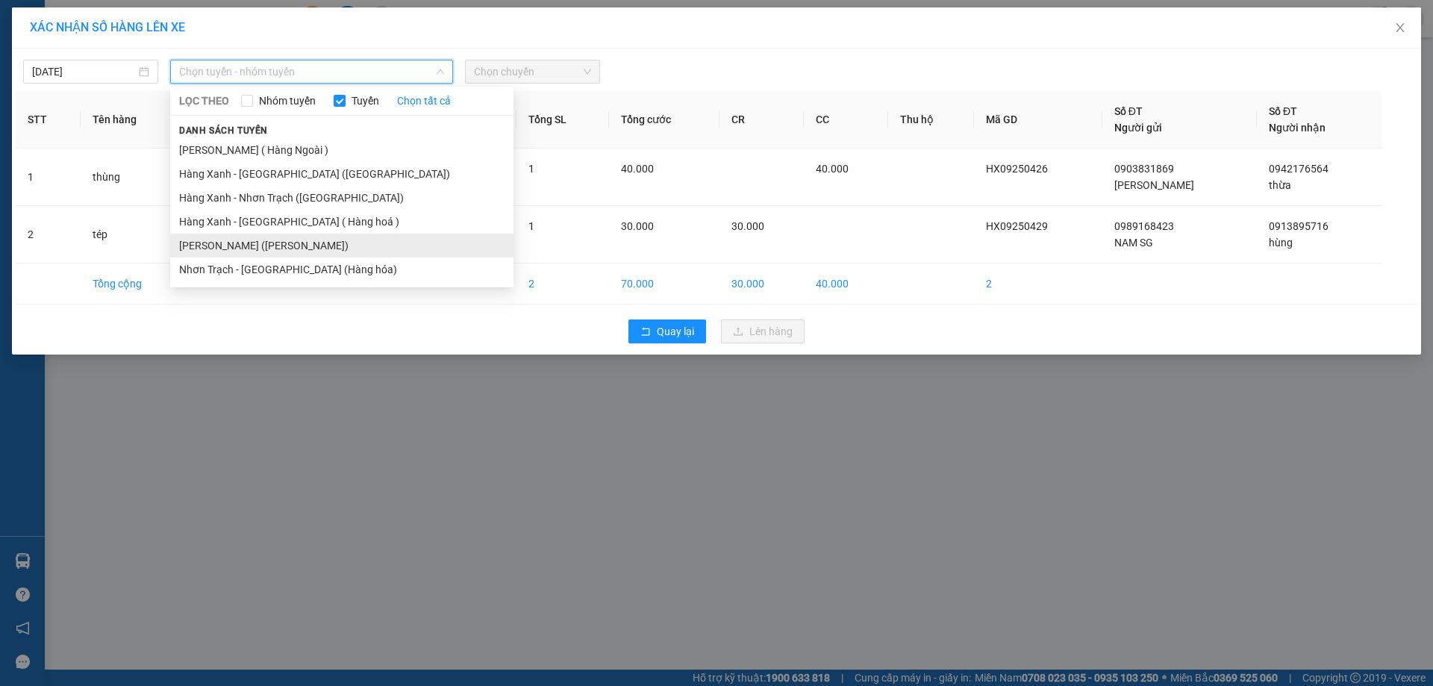
click at [266, 244] on li "[PERSON_NAME] ([PERSON_NAME])" at bounding box center [341, 246] width 343 height 24
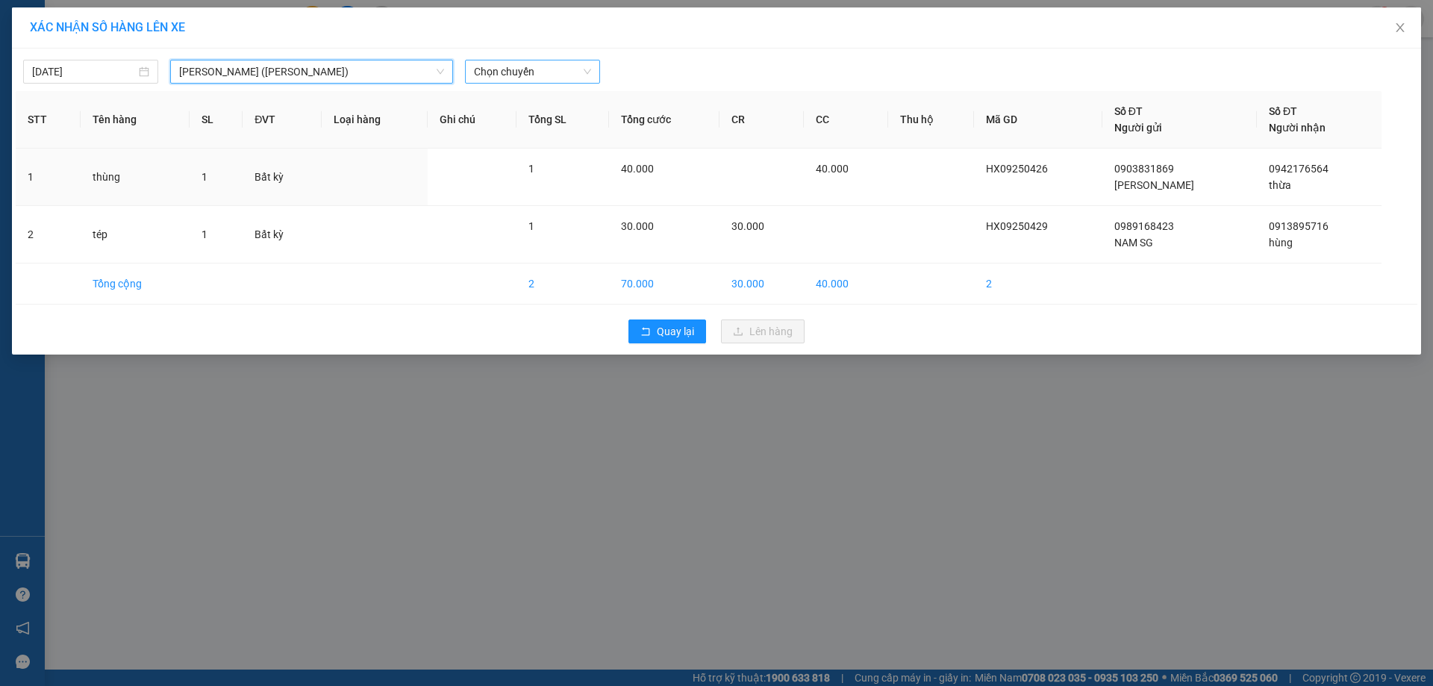
click at [528, 66] on span "Chọn chuyến" at bounding box center [532, 71] width 117 height 22
type input "0950"
click at [546, 131] on div "Thêm chuyến " 09:50 "" at bounding box center [544, 125] width 159 height 25
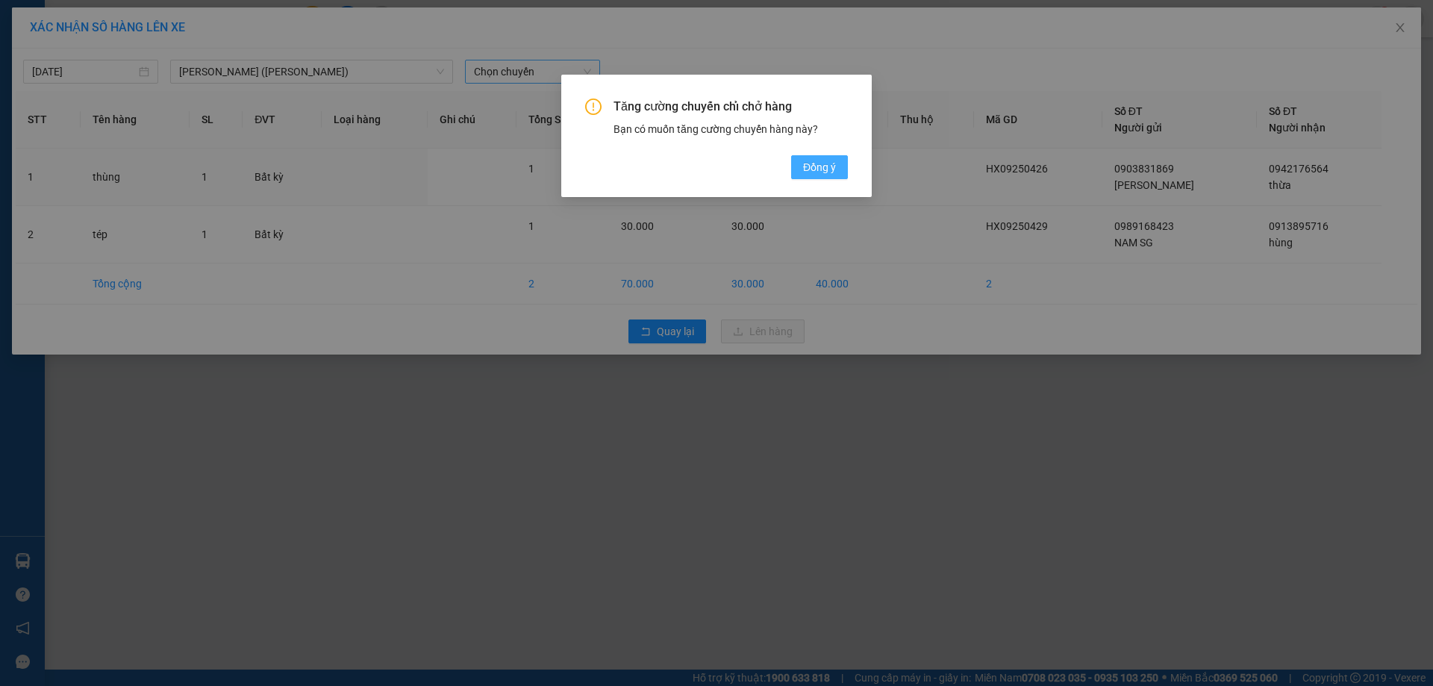
click at [805, 172] on span "Đồng ý" at bounding box center [819, 167] width 33 height 16
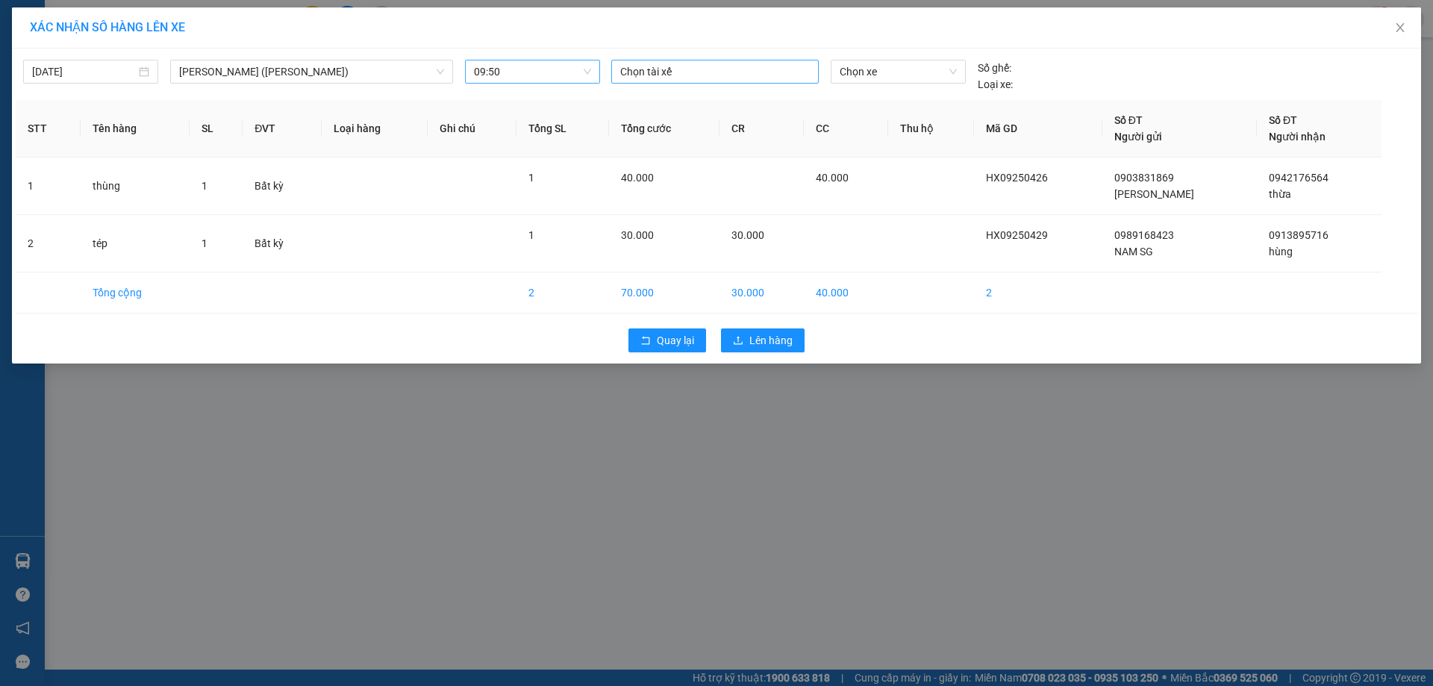
click at [759, 81] on div "Chọn tài xế" at bounding box center [714, 72] width 207 height 24
type input "loc a"
type input "6165"
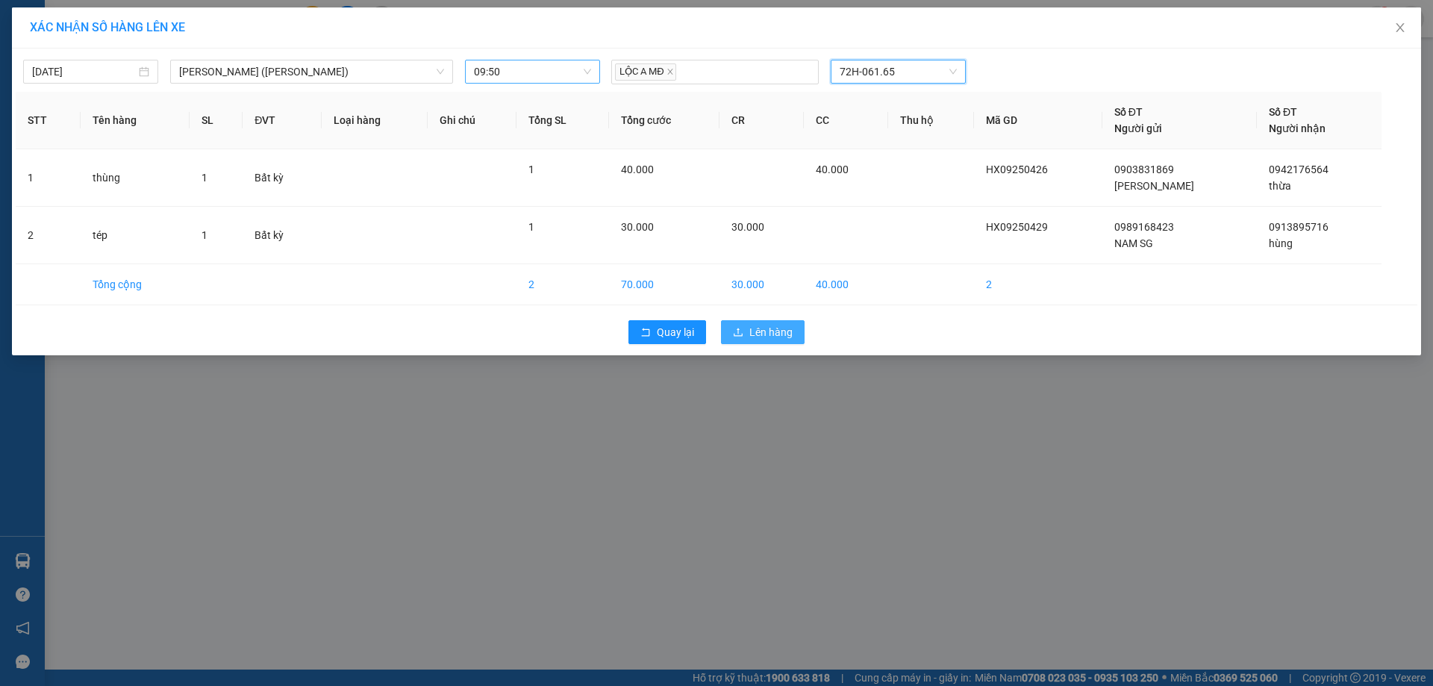
click at [769, 324] on span "Lên hàng" at bounding box center [770, 332] width 43 height 16
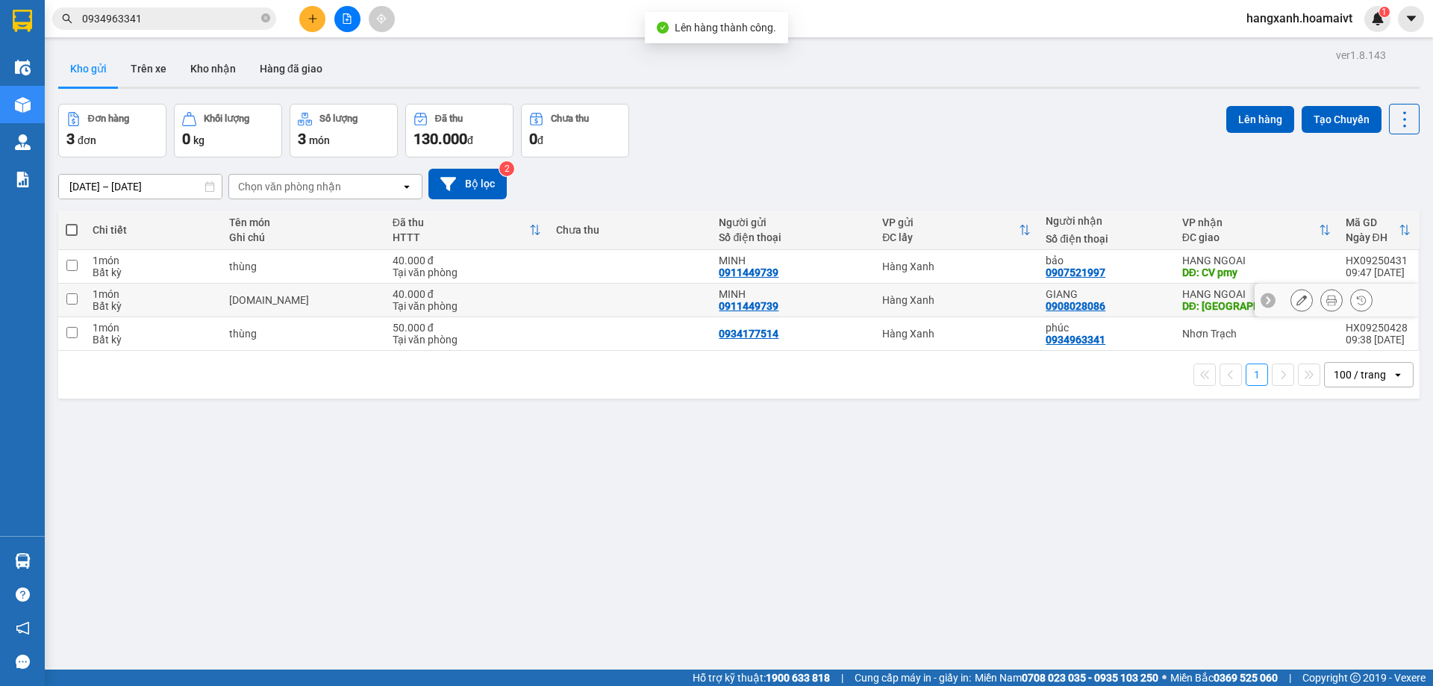
click at [1232, 271] on div "DĐ: CV pmy" at bounding box center [1256, 272] width 149 height 12
checkbox input "true"
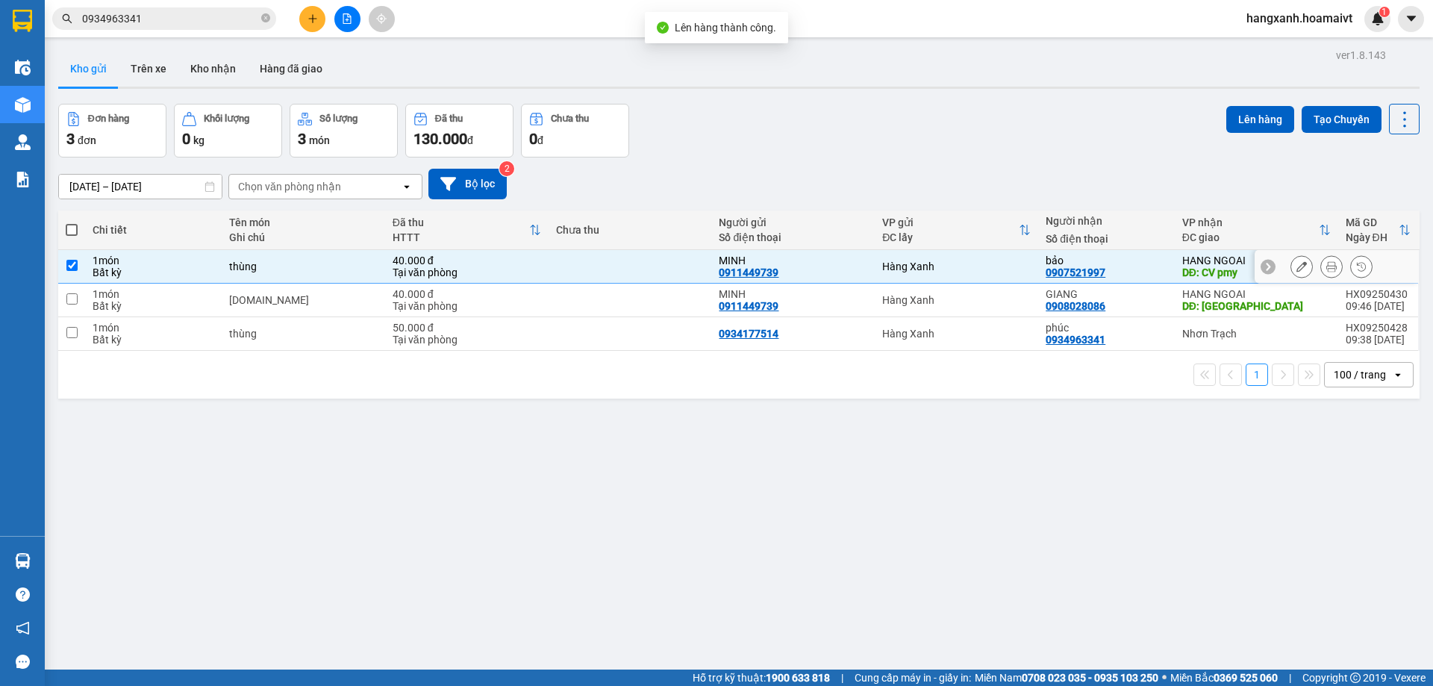
drag, startPoint x: 1207, startPoint y: 292, endPoint x: 1210, endPoint y: 273, distance: 18.9
click at [1207, 293] on div "HANG NGOAI" at bounding box center [1256, 294] width 149 height 12
checkbox input "true"
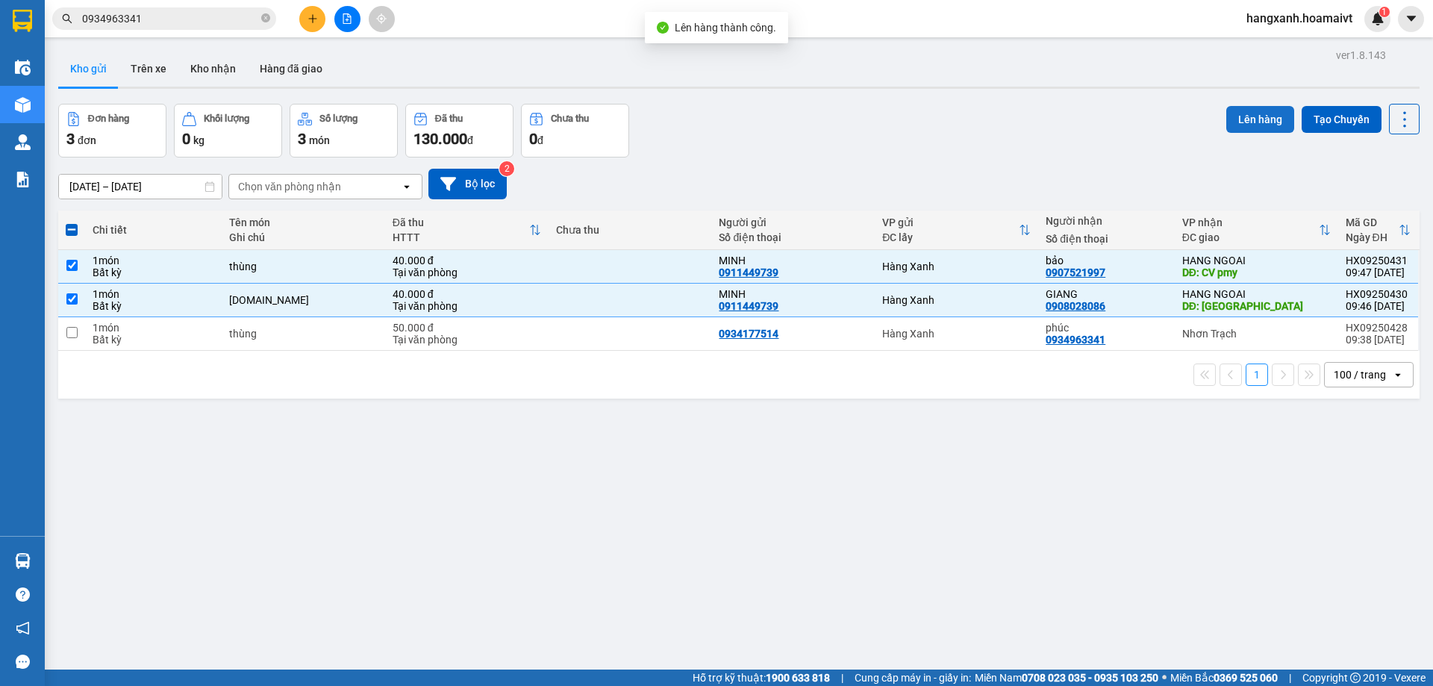
click at [1263, 111] on button "Lên hàng" at bounding box center [1260, 119] width 68 height 27
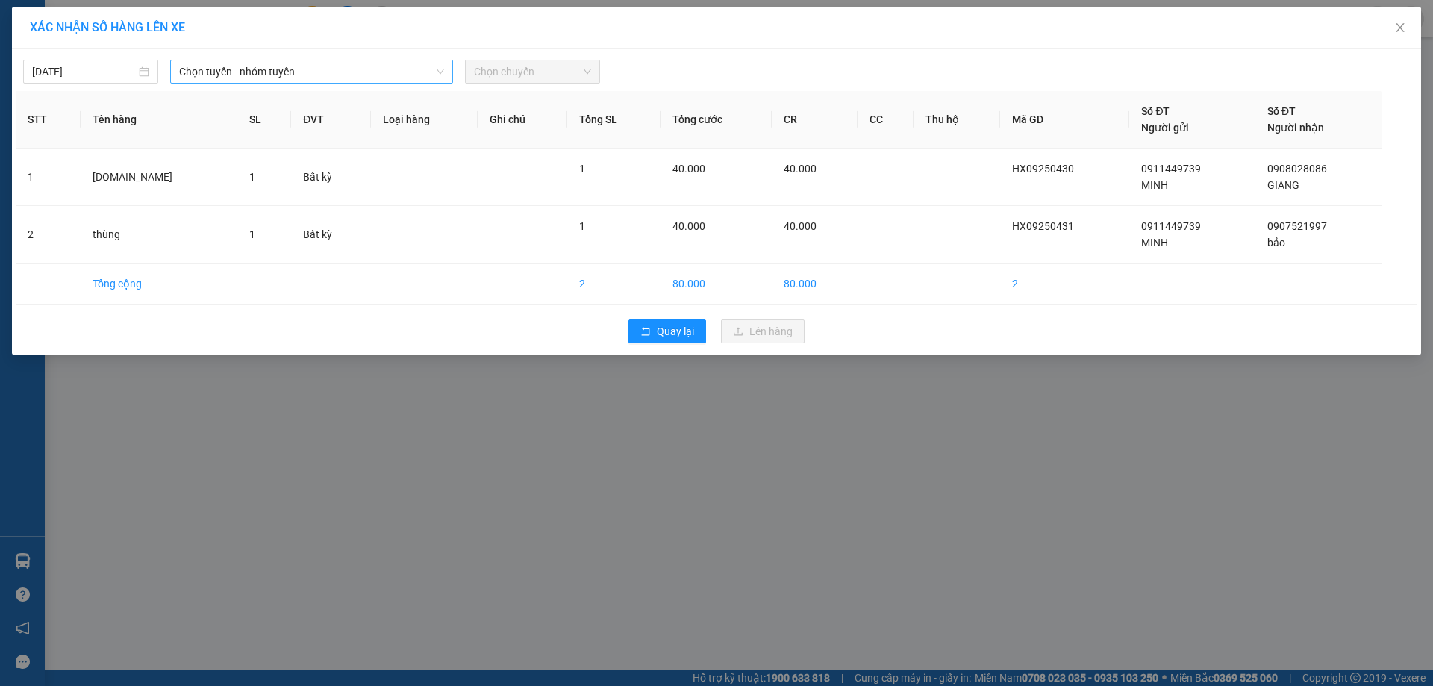
click at [384, 69] on span "Chọn tuyến - nhóm tuyến" at bounding box center [311, 71] width 265 height 22
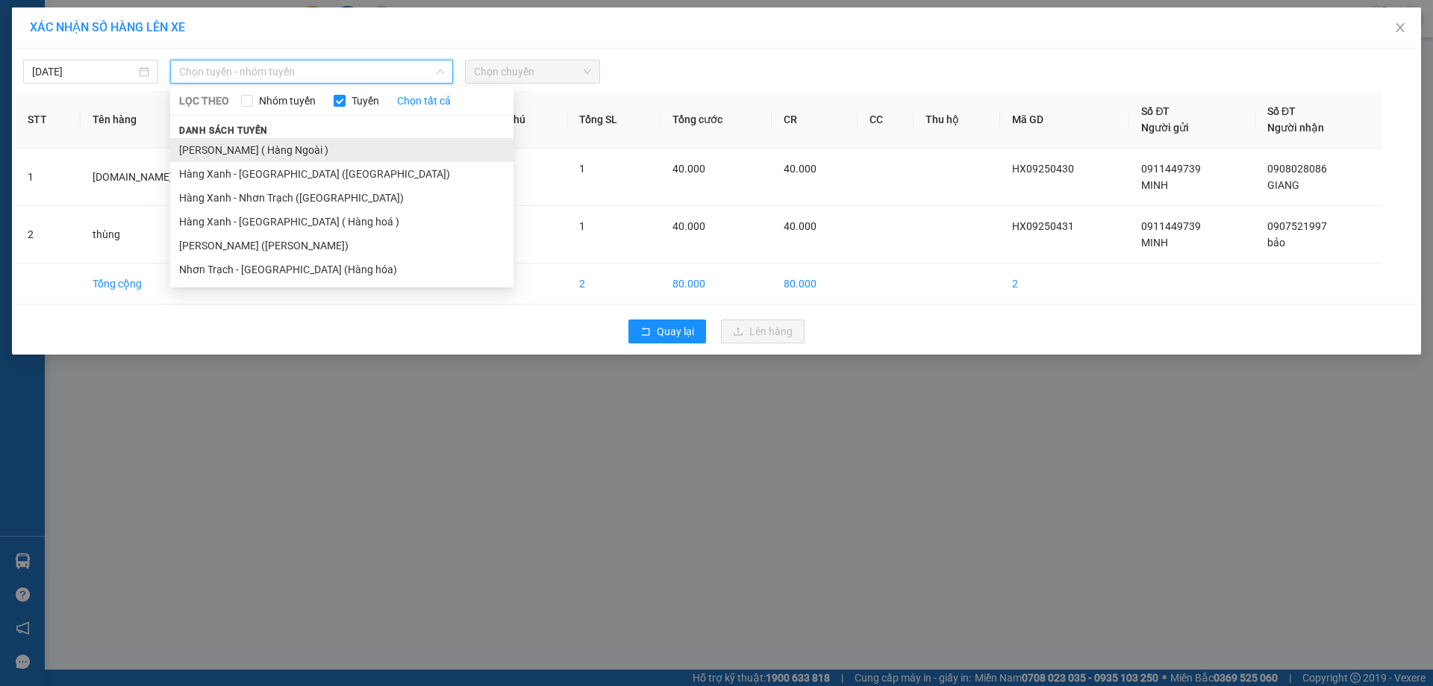
drag, startPoint x: 299, startPoint y: 127, endPoint x: 291, endPoint y: 139, distance: 14.1
click at [291, 139] on div "Danh sách tuyến Hàng Xanh ( Hàng Ngoài ) Hàng Xanh - Bà Rịa (Hàng Hoá) Hàng Xan…" at bounding box center [341, 202] width 343 height 160
click at [290, 140] on li "[PERSON_NAME] ( Hàng Ngoài )" at bounding box center [341, 150] width 343 height 24
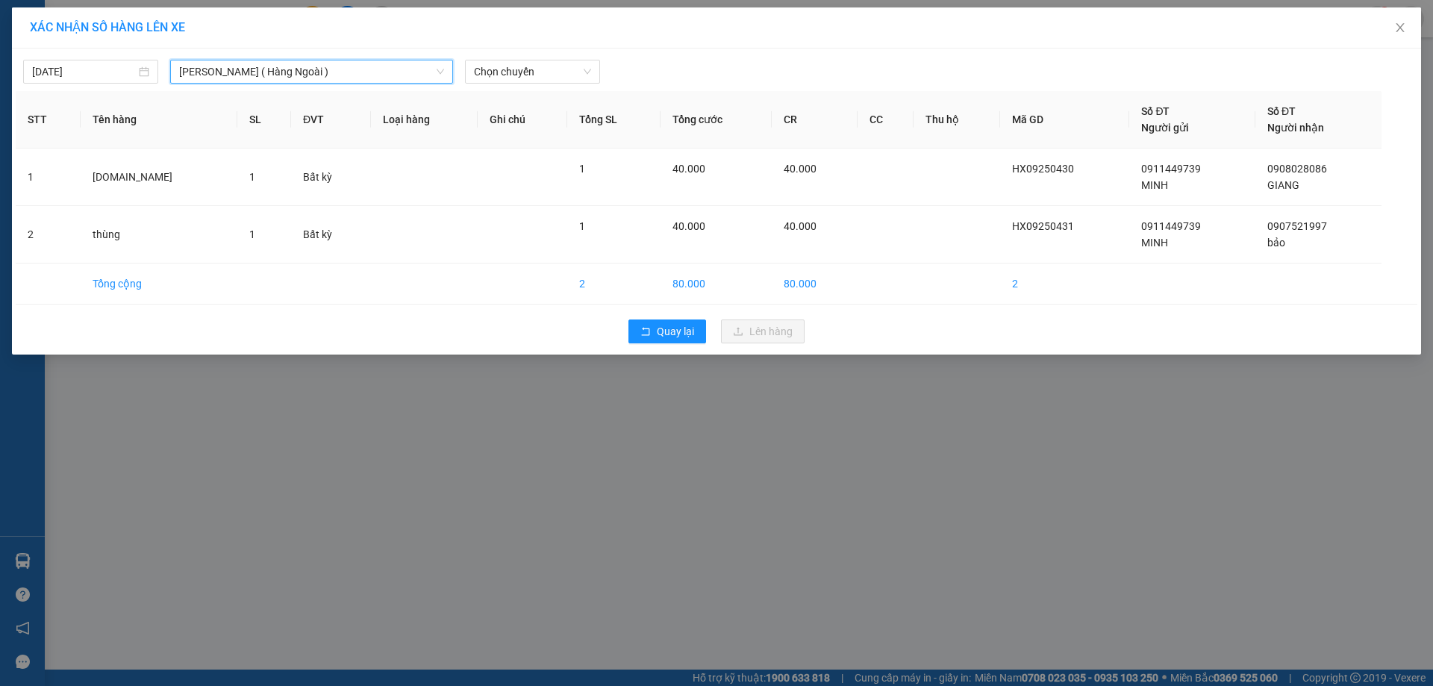
click at [528, 57] on div "12/09/2025 Hàng Xanh ( Hàng Ngoài ) Hàng Xanh ( Hàng Ngoài ) LỌC THEO Nhóm tuyế…" at bounding box center [716, 67] width 1401 height 31
click at [552, 65] on span "Chọn chuyến" at bounding box center [532, 71] width 117 height 22
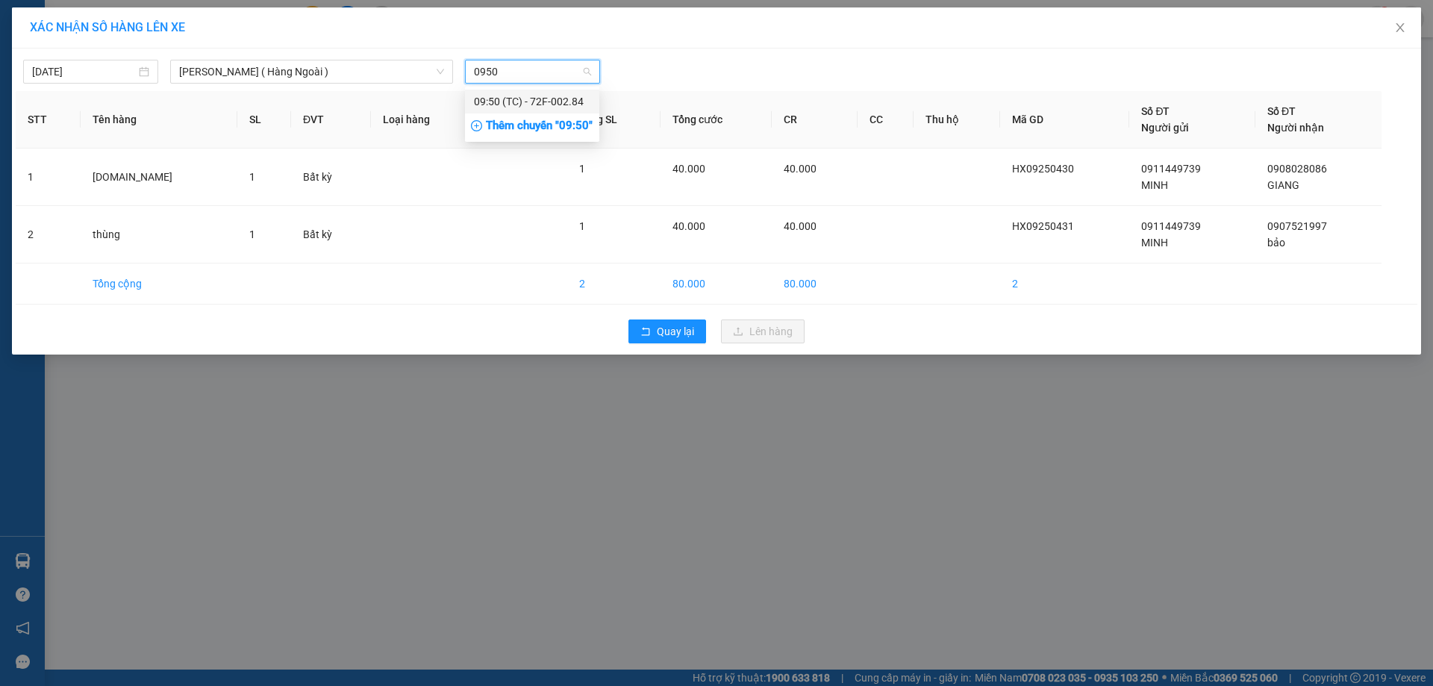
type input "0950"
click at [566, 125] on div "Thêm chuyến " 09:50 "" at bounding box center [532, 125] width 134 height 25
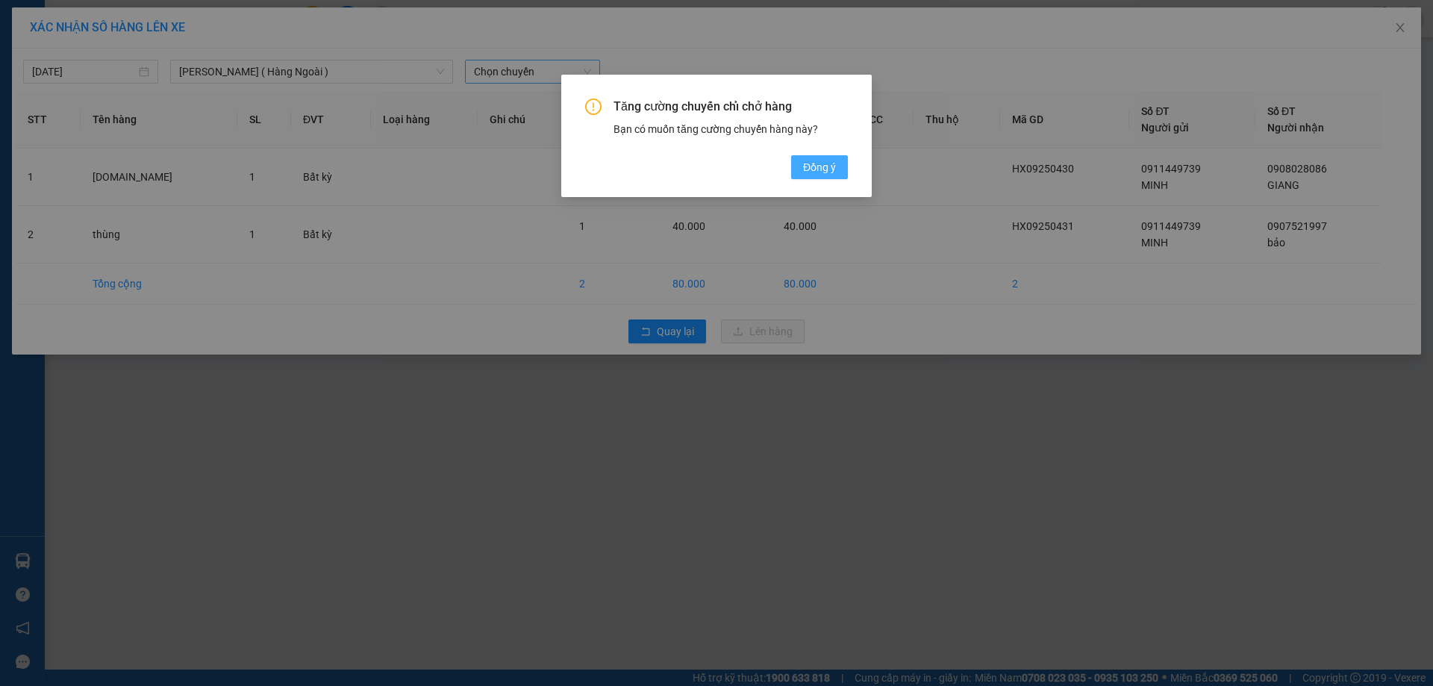
click at [804, 163] on span "Đồng ý" at bounding box center [819, 167] width 33 height 16
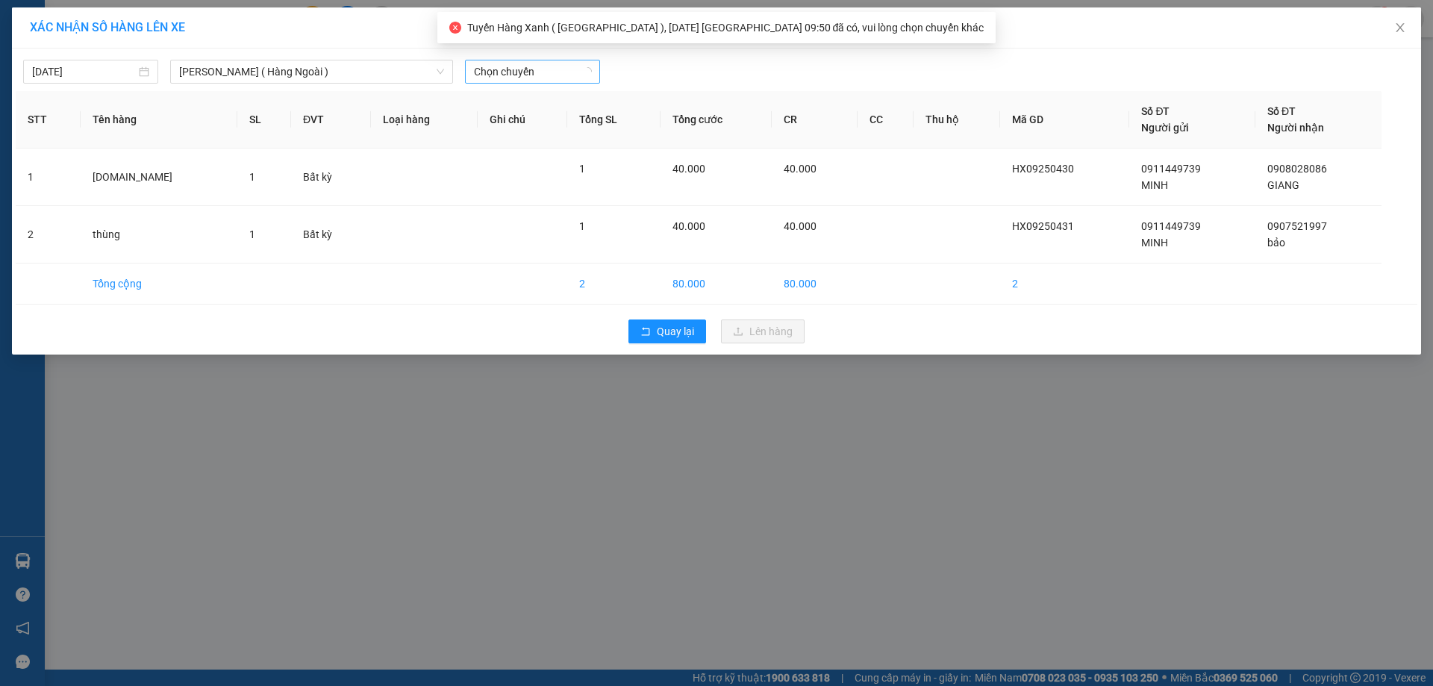
click at [549, 72] on span "Chọn chuyến" at bounding box center [532, 71] width 117 height 22
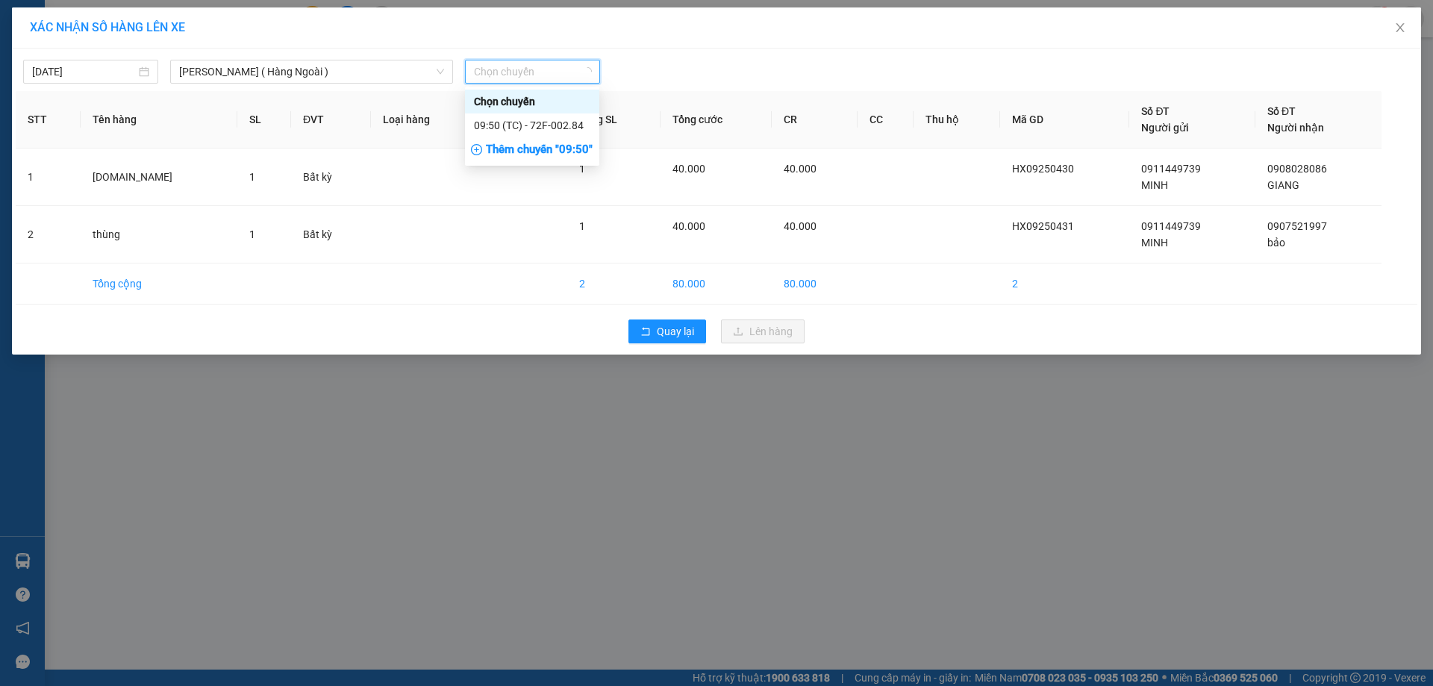
click at [551, 75] on span "Chọn chuyến" at bounding box center [532, 71] width 117 height 22
type input "0955"
click at [560, 127] on div "Thêm chuyến " 09:55 "" at bounding box center [544, 125] width 159 height 25
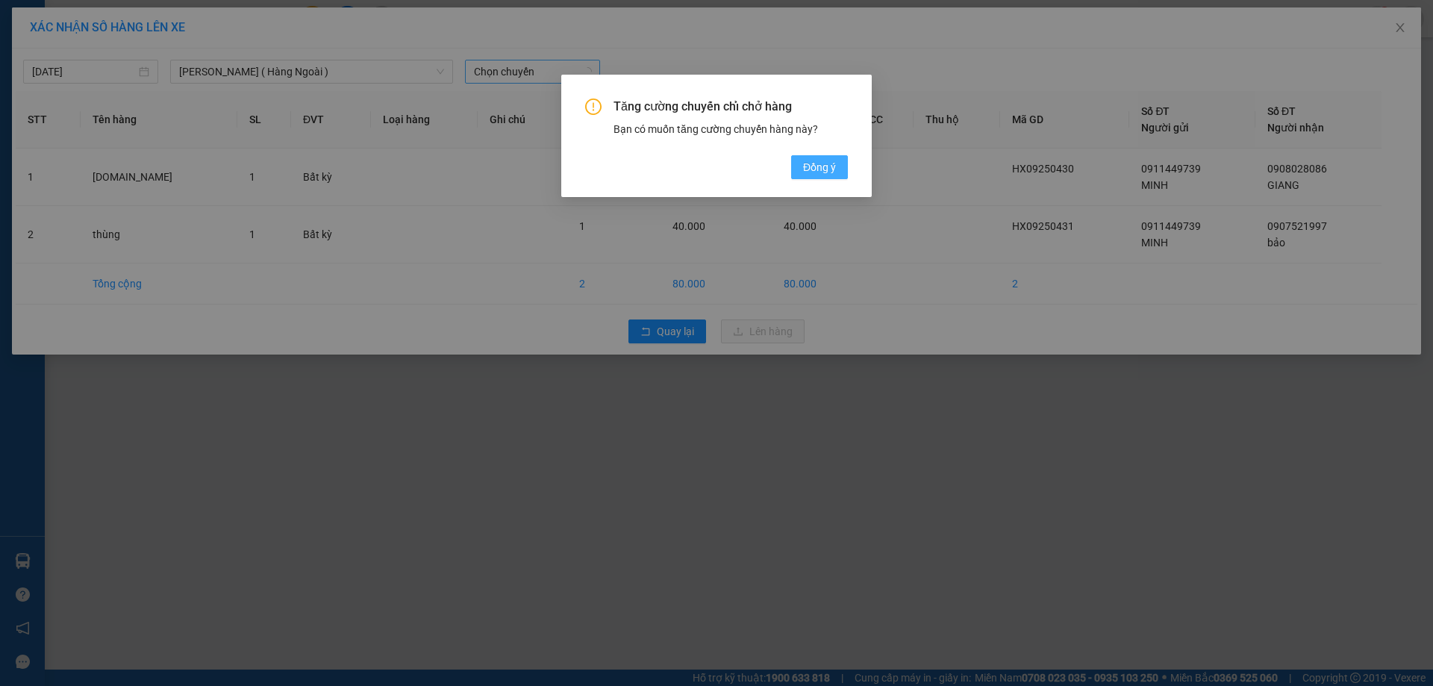
click at [811, 160] on span "Đồng ý" at bounding box center [819, 167] width 33 height 16
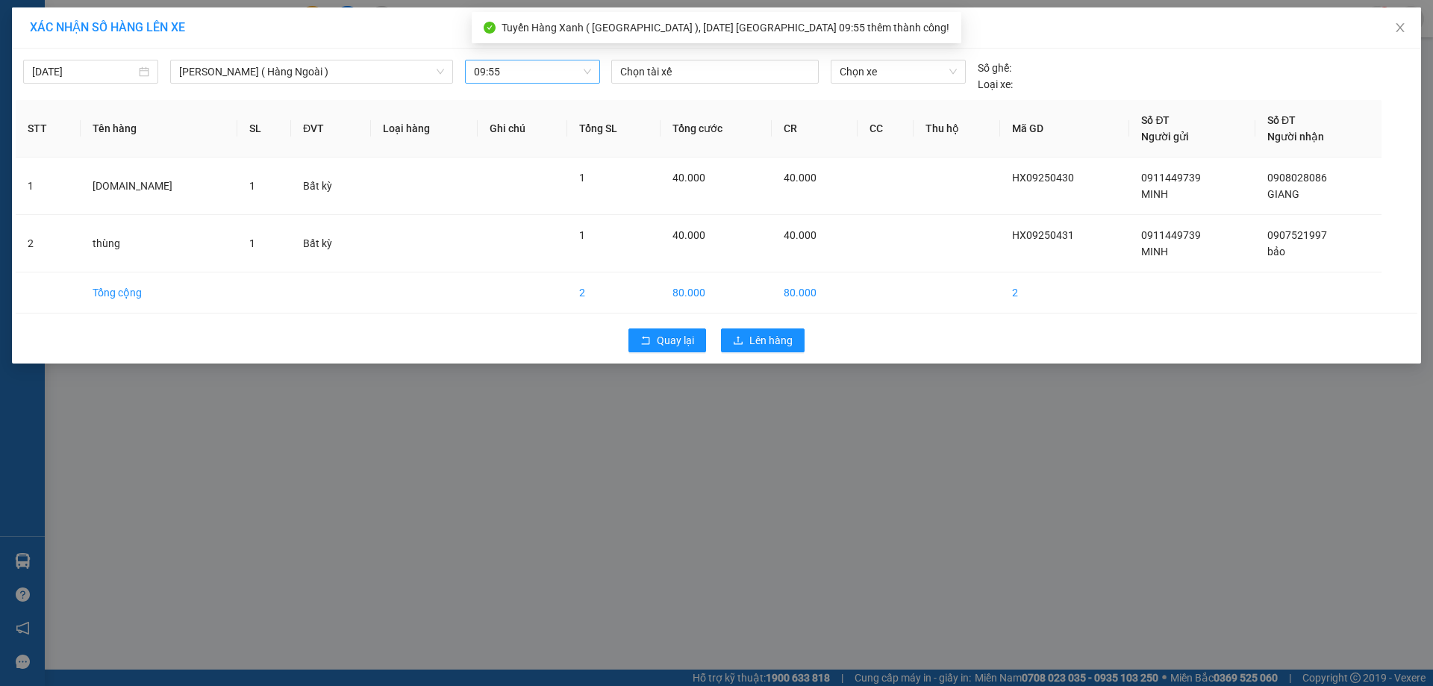
click at [738, 57] on div "12/09/2025 Hàng Xanh ( Hàng Ngoài ) LỌC THEO Nhóm tuyến Tuyến Chọn tất cả Danh …" at bounding box center [716, 72] width 1401 height 40
click at [737, 63] on div "Chọn tài xế" at bounding box center [714, 72] width 207 height 24
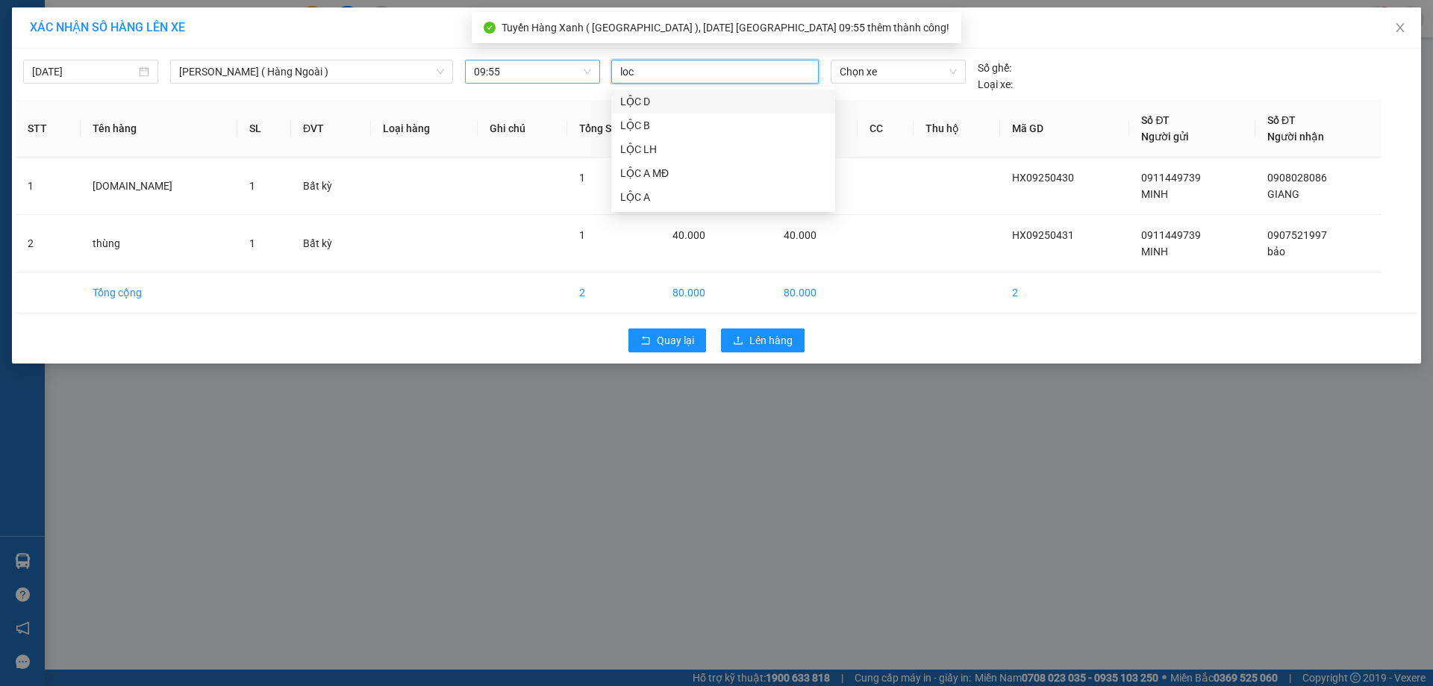
type input "loc a"
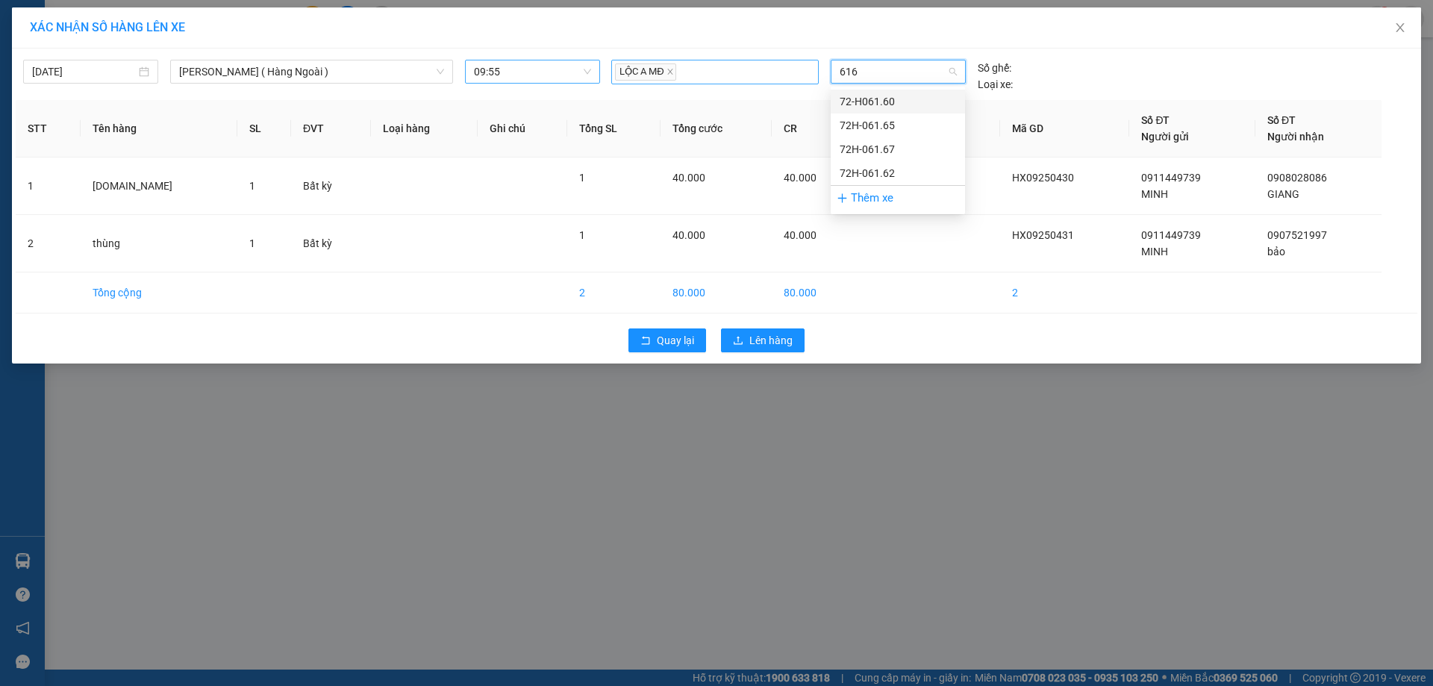
type input "6165"
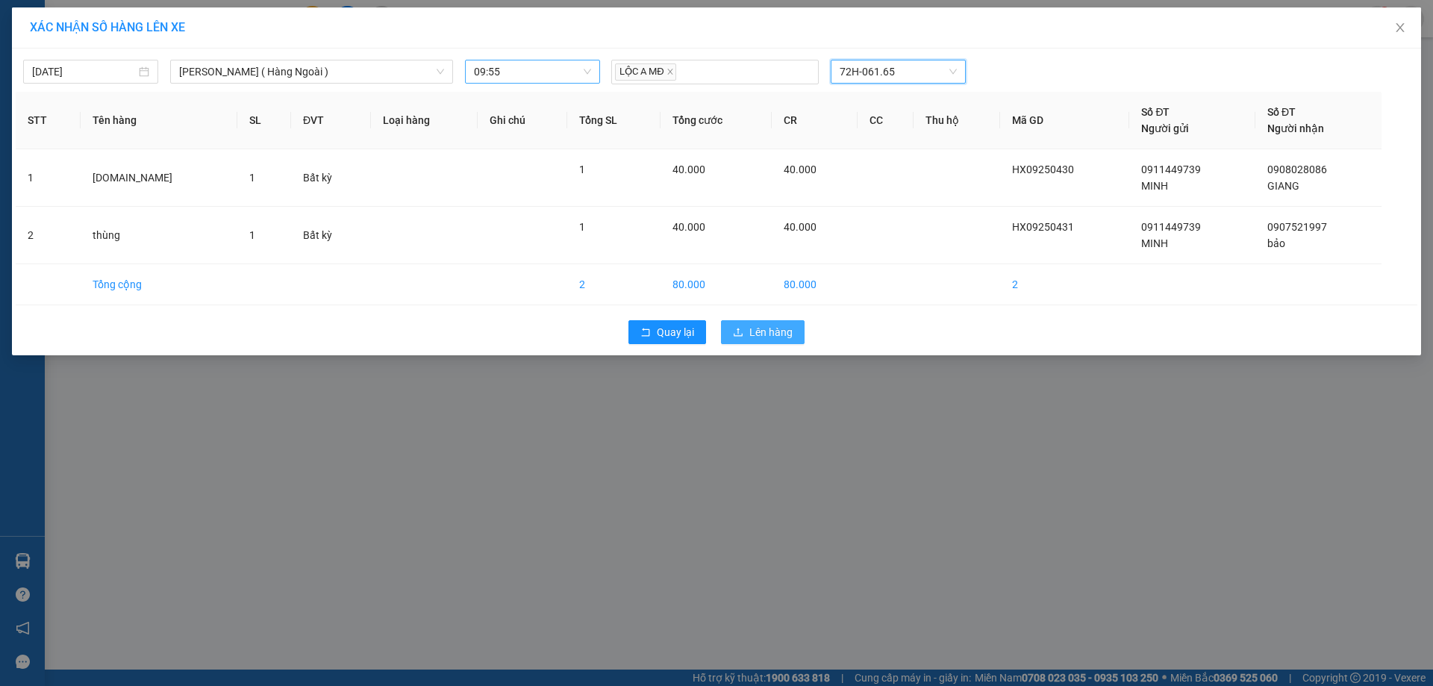
click at [766, 324] on span "Lên hàng" at bounding box center [770, 332] width 43 height 16
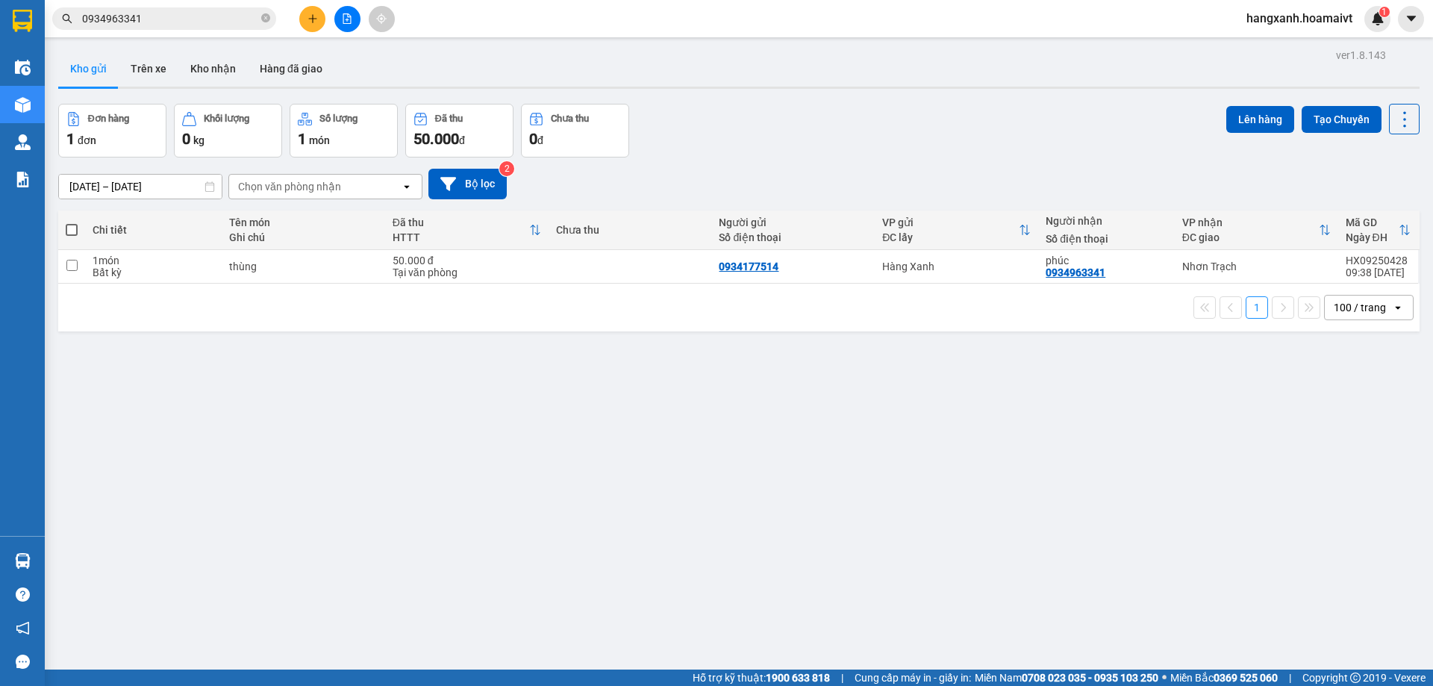
click at [310, 20] on icon "plus" at bounding box center [312, 18] width 10 height 10
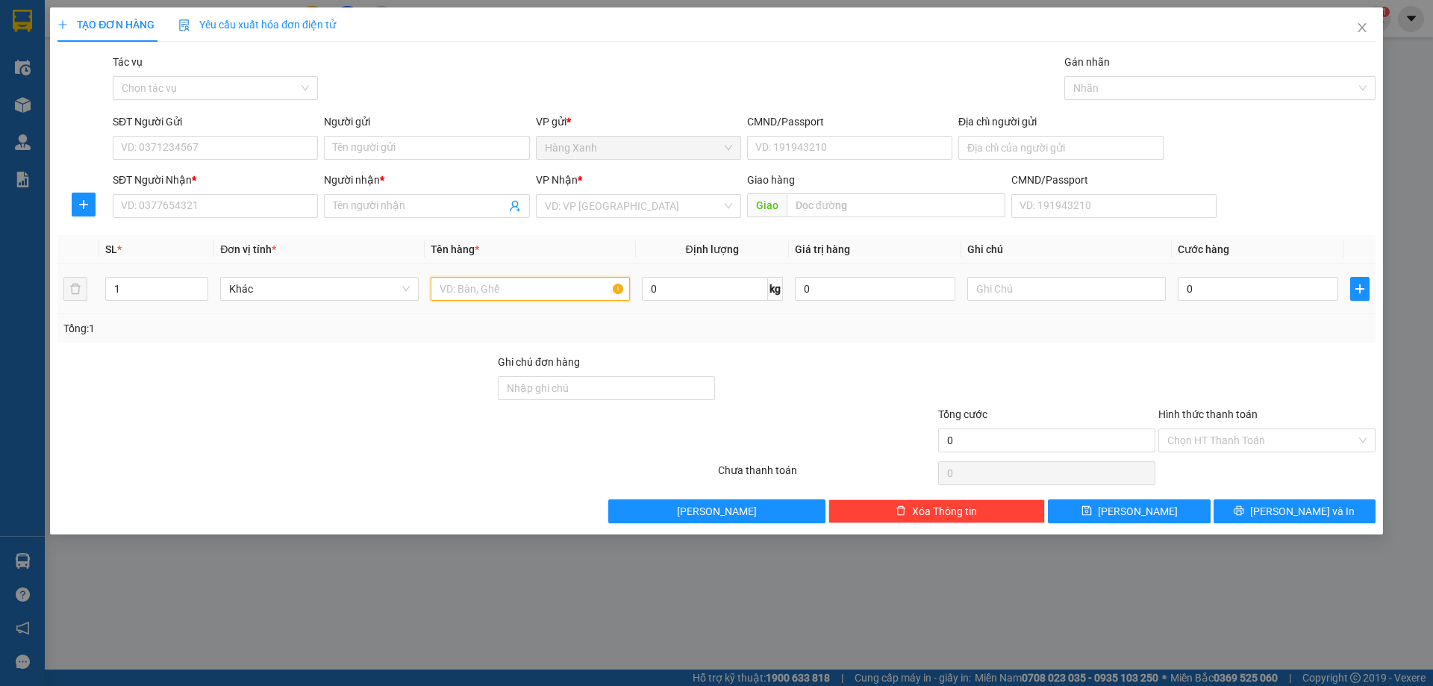
click at [468, 285] on input "text" at bounding box center [530, 289] width 199 height 24
type input "hop"
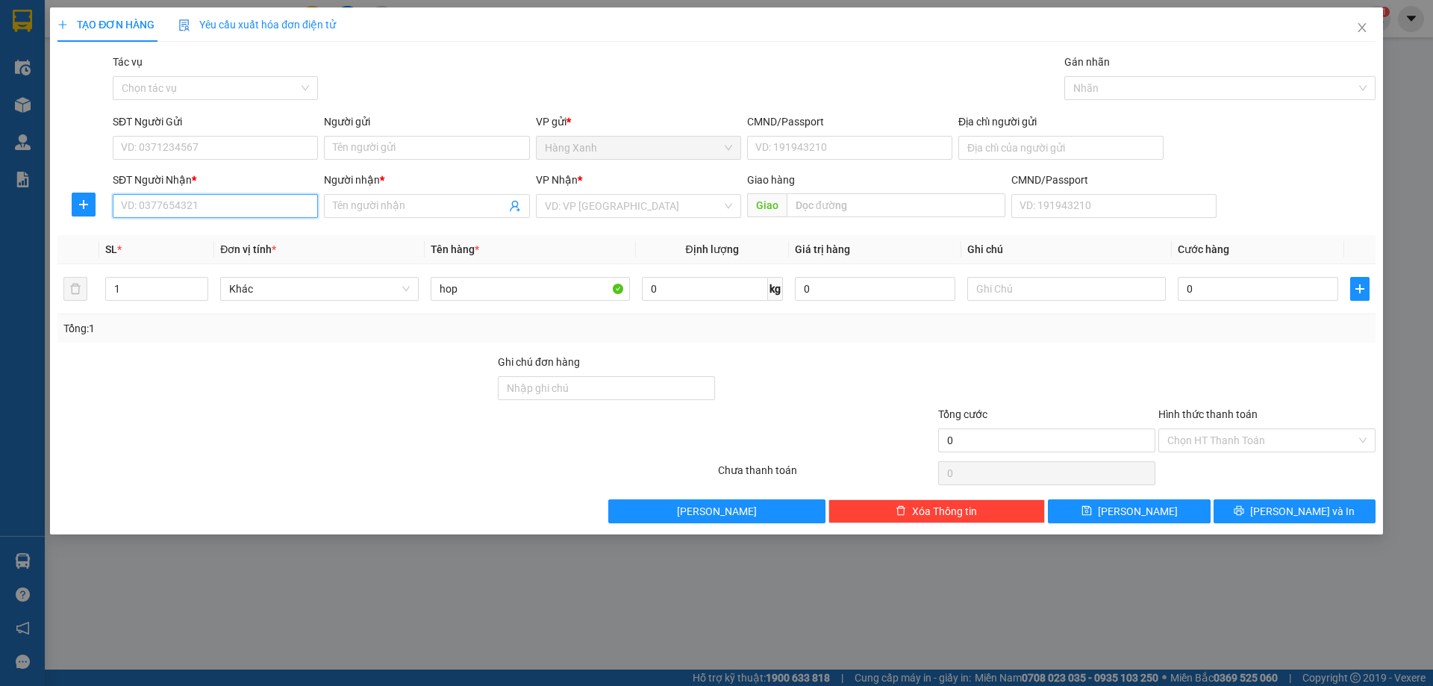
click at [187, 201] on input "SĐT Người Nhận *" at bounding box center [215, 206] width 205 height 24
type input "0767680078"
click at [392, 210] on input "Người nhận *" at bounding box center [419, 206] width 172 height 16
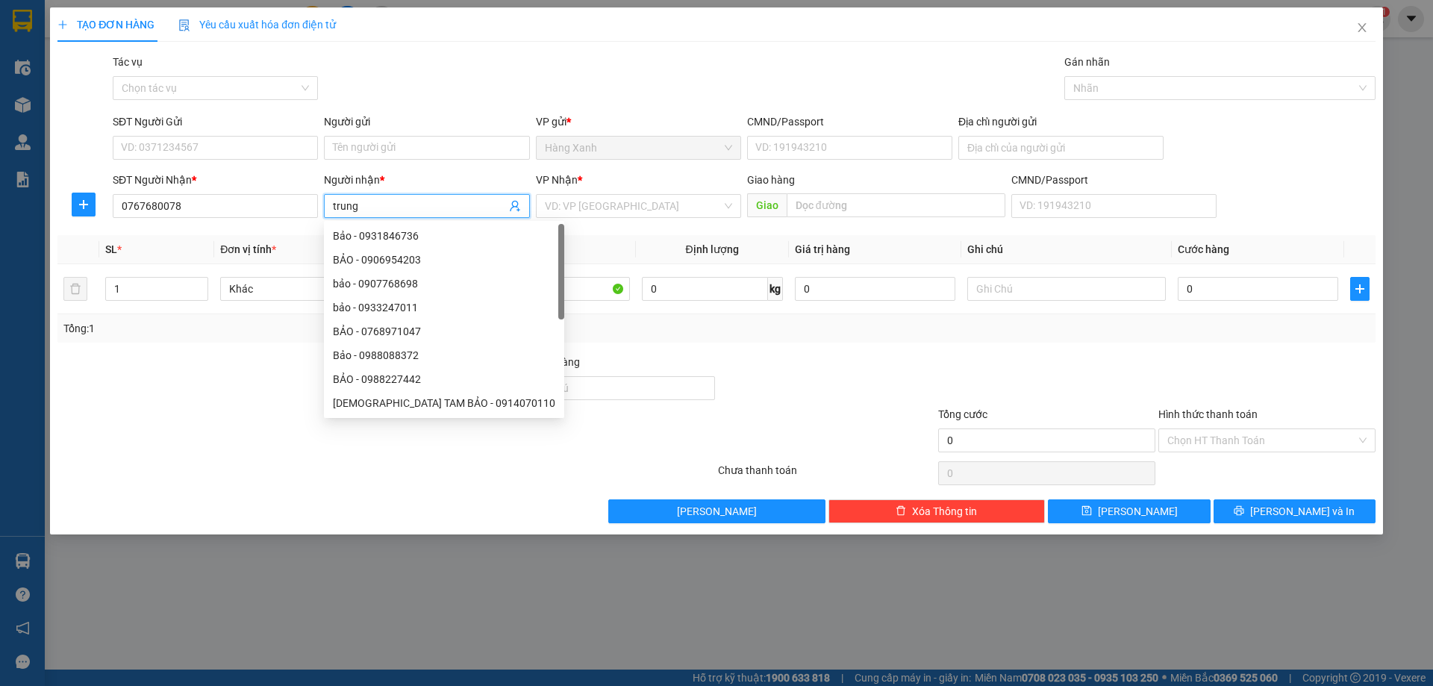
type input "trung"
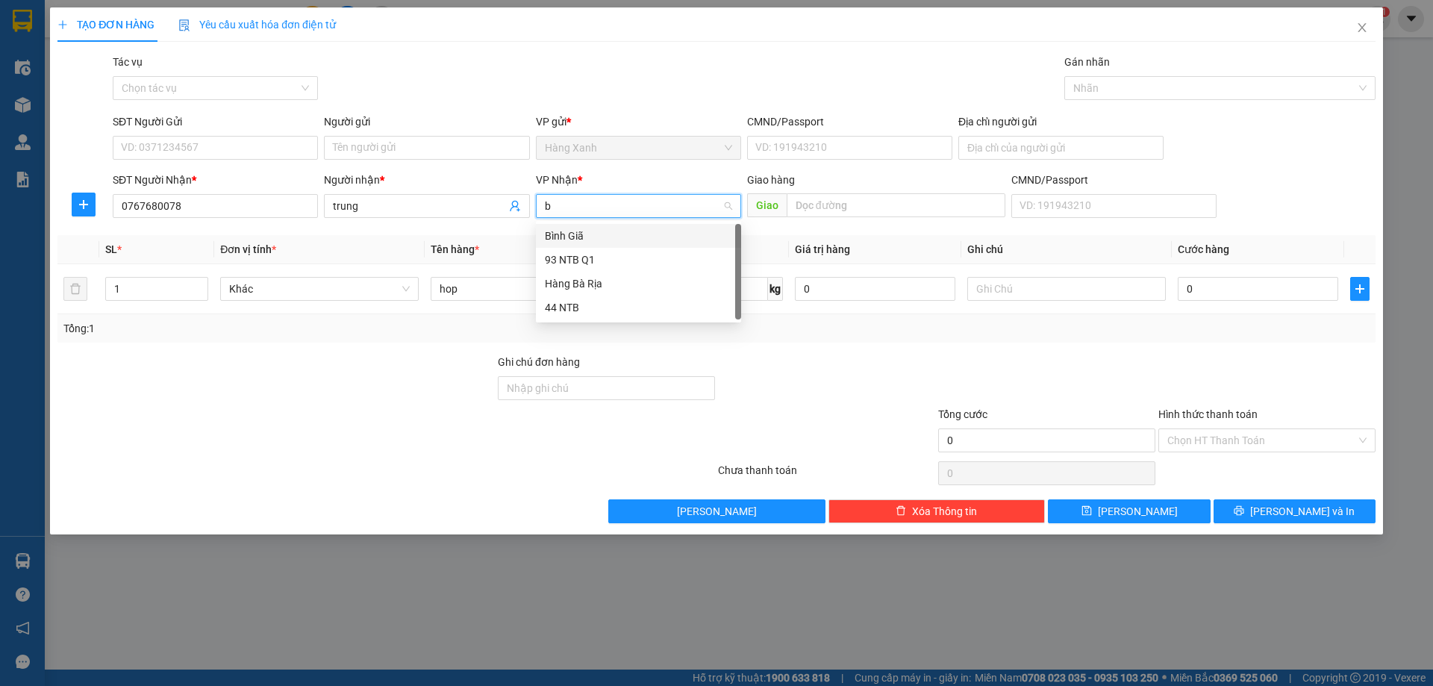
type input "ba"
click at [630, 242] on div "Hàng Bà Rịa" at bounding box center [638, 236] width 187 height 16
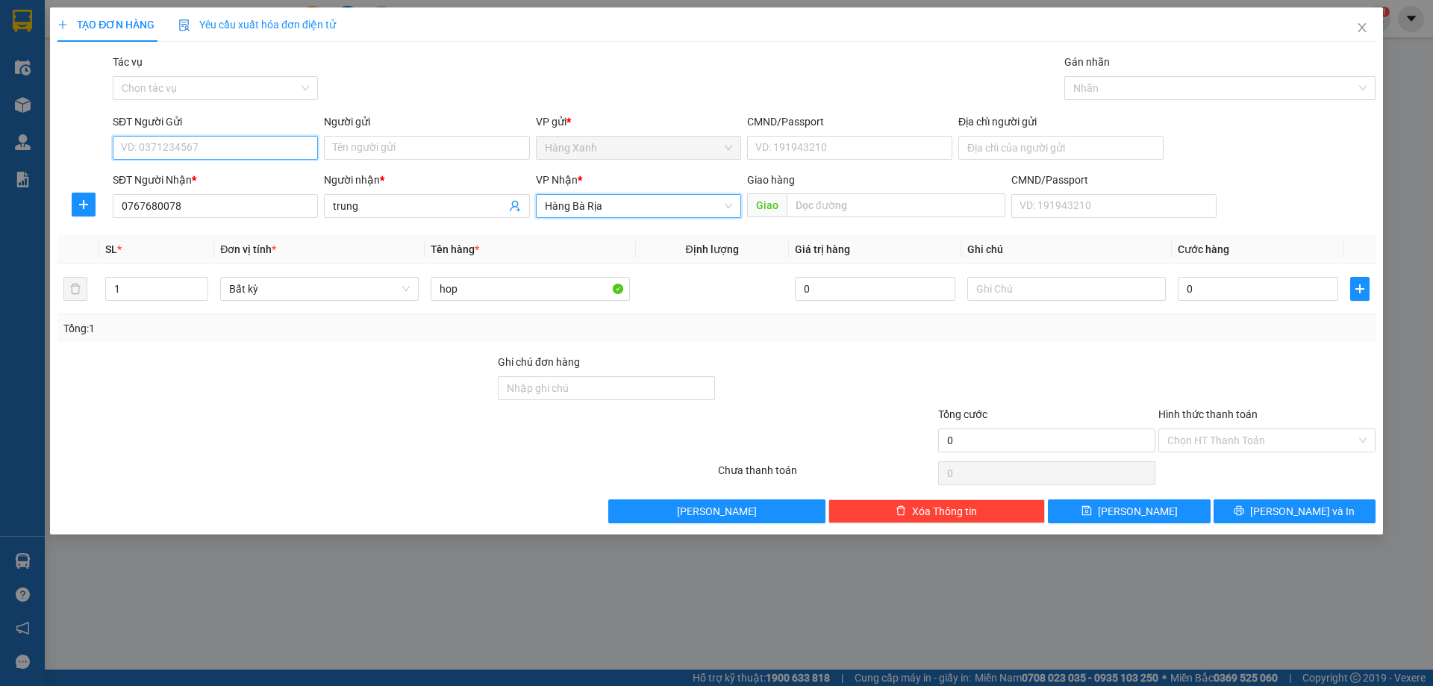
click at [293, 148] on input "SĐT Người Gửi" at bounding box center [215, 148] width 205 height 24
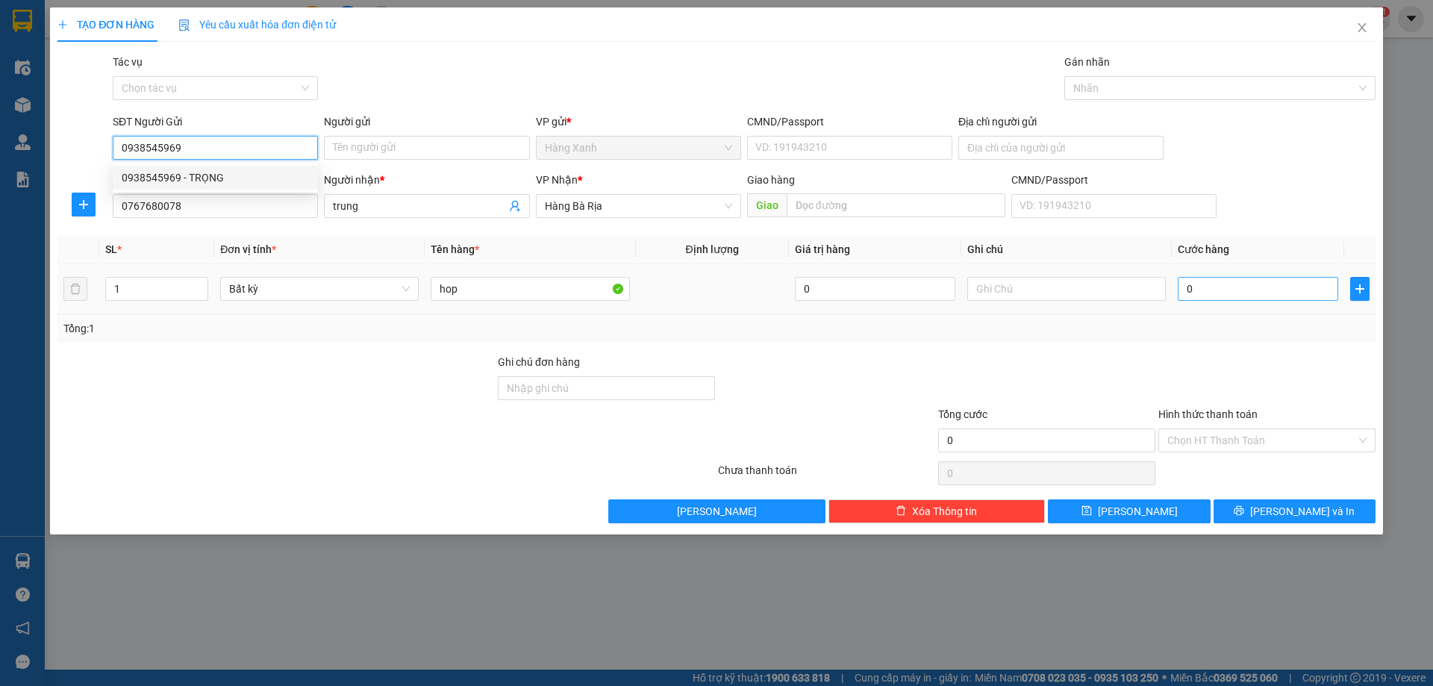
type input "0938545969"
click at [1251, 288] on input "0" at bounding box center [1258, 289] width 160 height 24
type input "3"
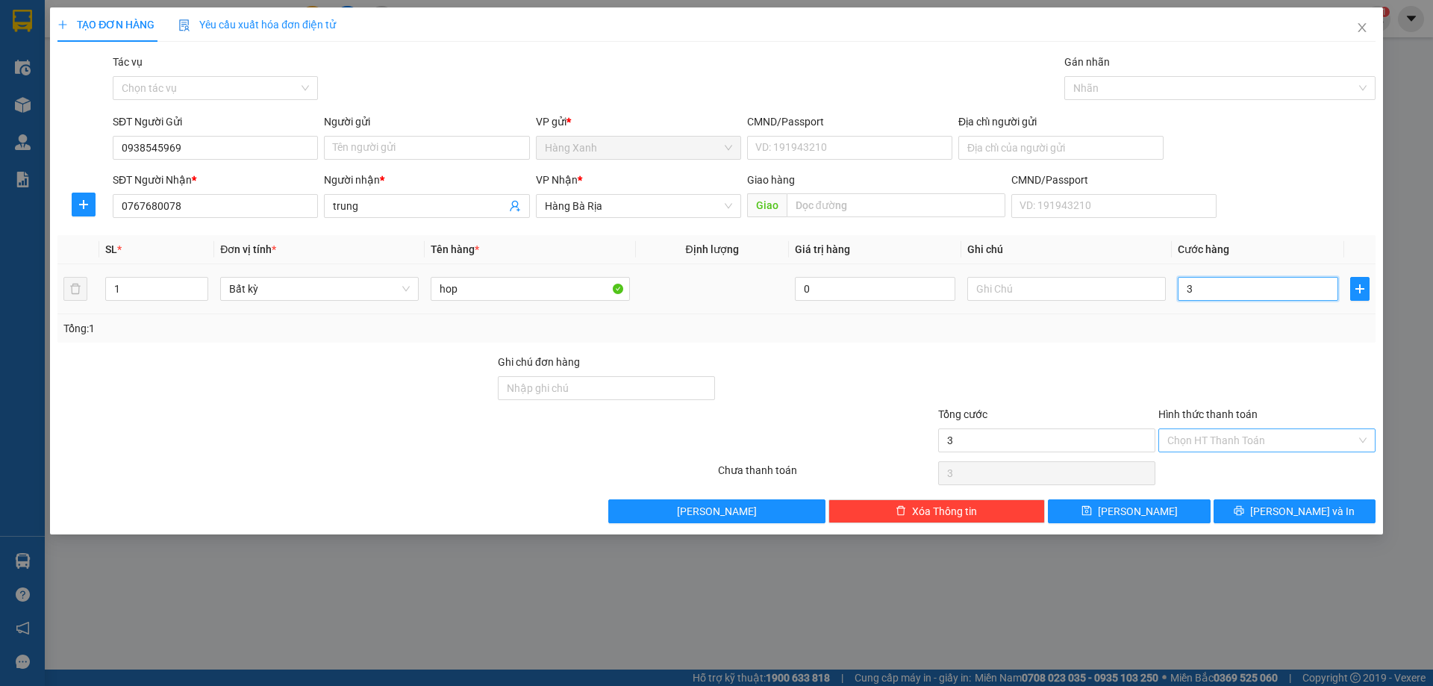
type input "30"
type input "30.000"
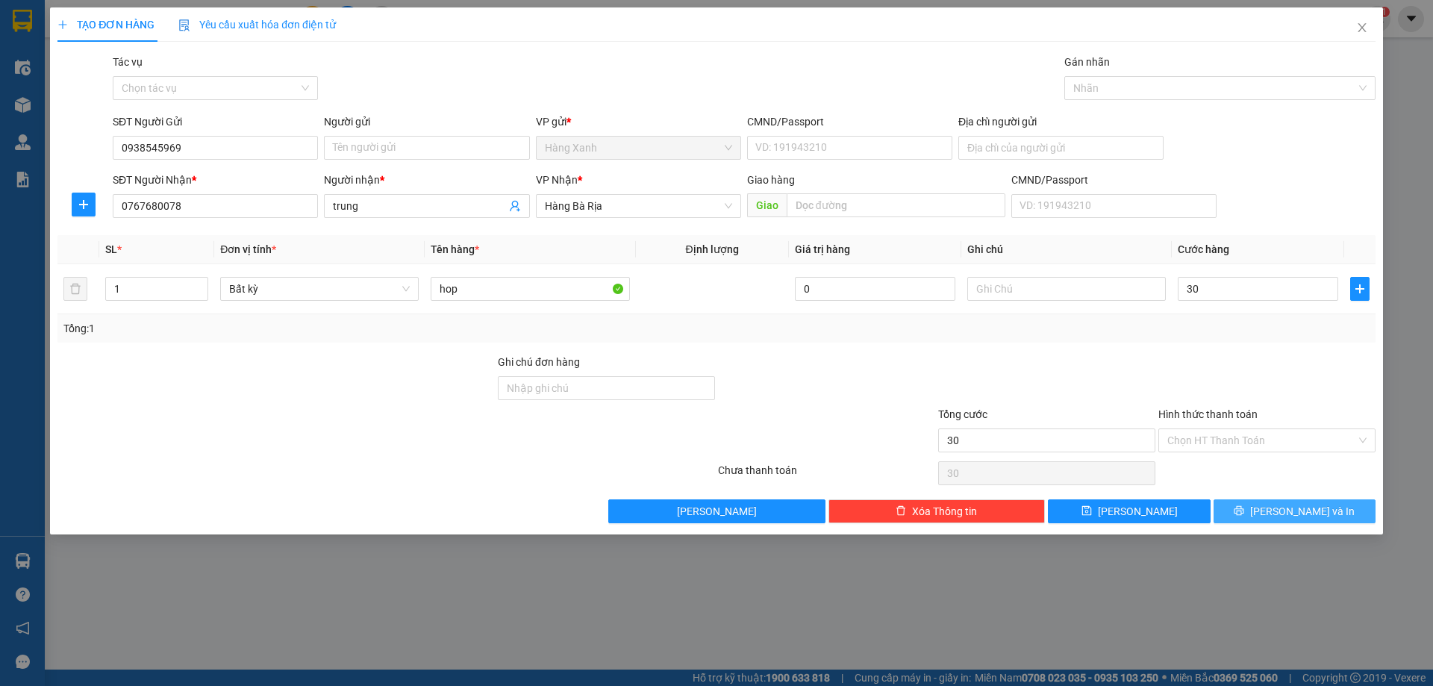
type input "30.000"
click at [1255, 514] on button "[PERSON_NAME] và In" at bounding box center [1294, 511] width 162 height 24
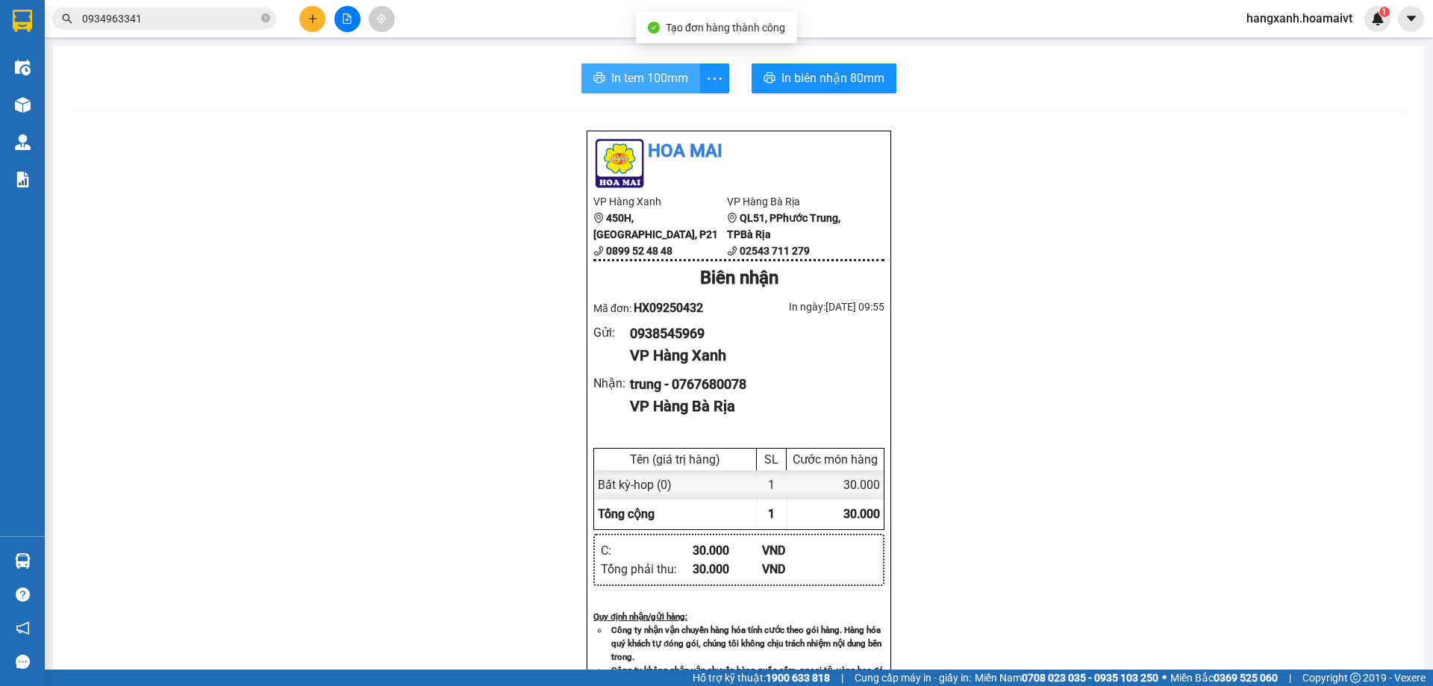
click at [622, 89] on button "In tem 100mm" at bounding box center [640, 78] width 119 height 30
click at [848, 77] on span "In biên nhận 80mm" at bounding box center [832, 78] width 103 height 19
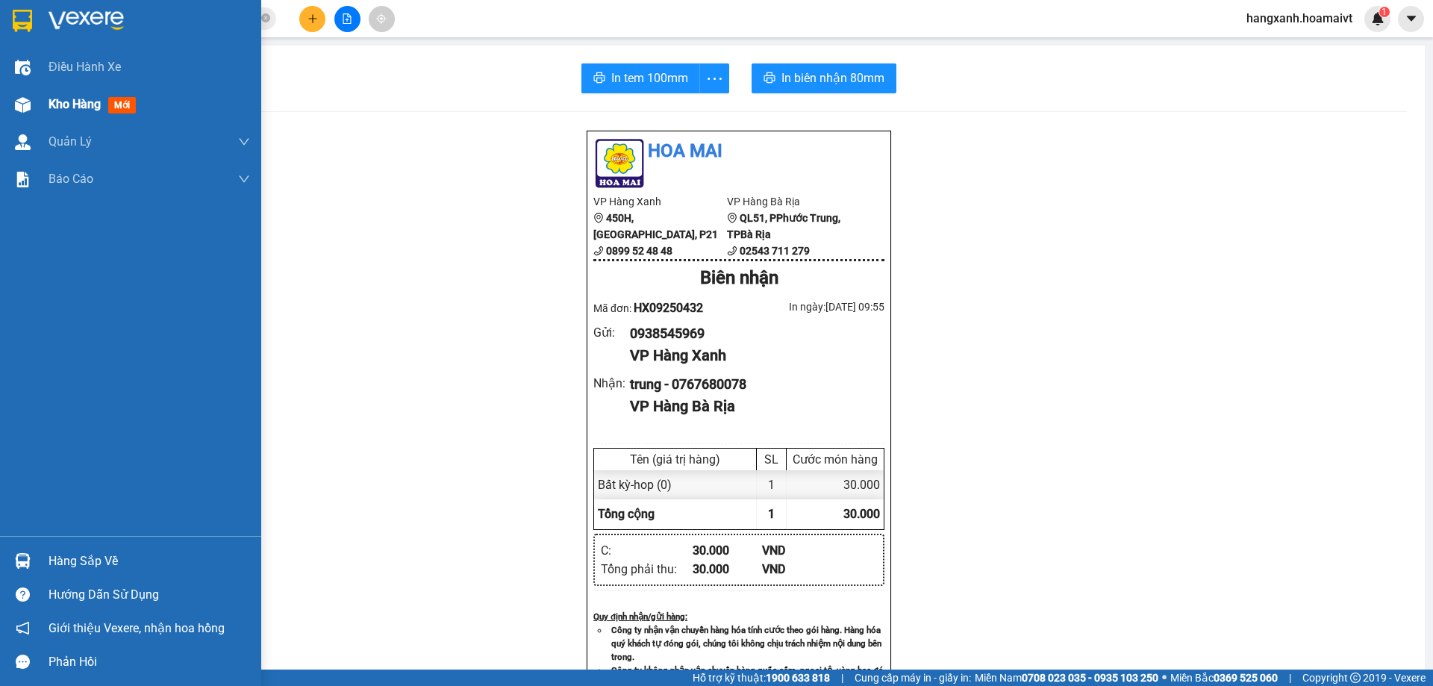
click at [63, 108] on span "Kho hàng" at bounding box center [75, 104] width 52 height 14
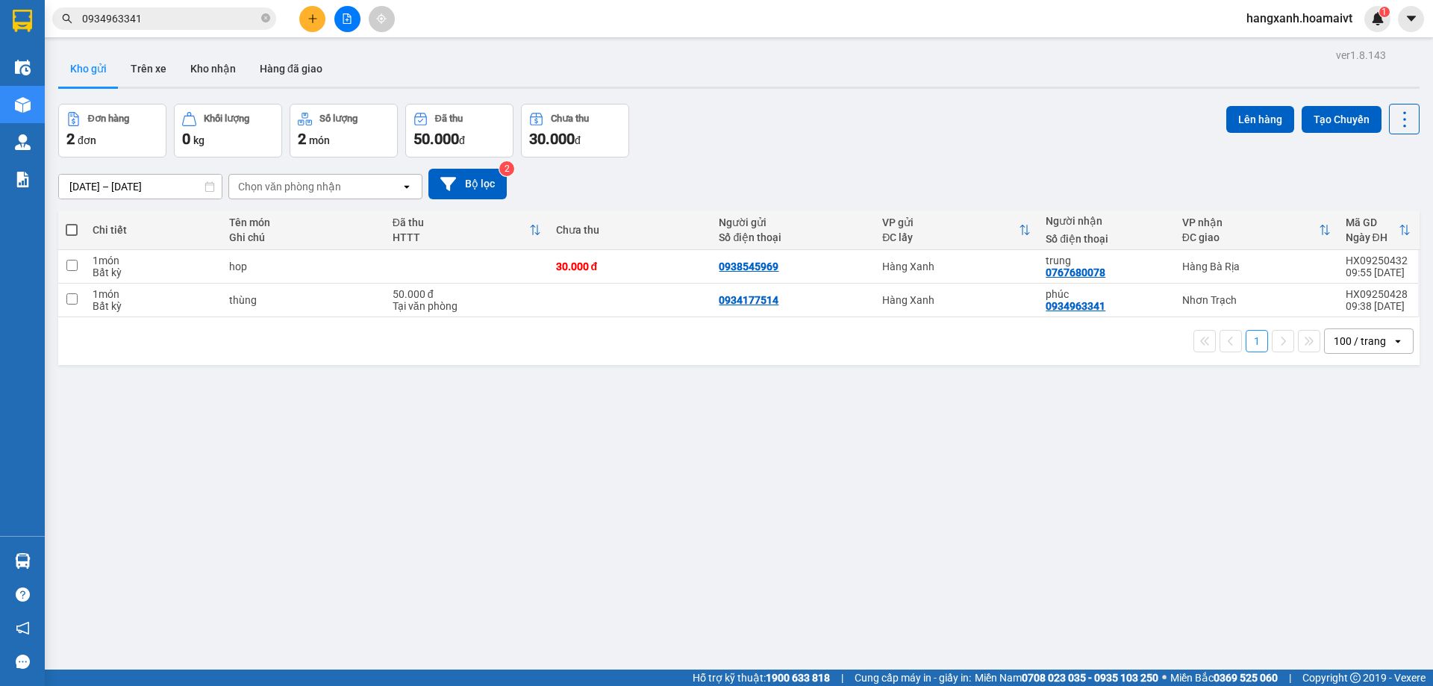
click at [1155, 314] on td "phúc 0934963341" at bounding box center [1106, 301] width 136 height 34
checkbox input "true"
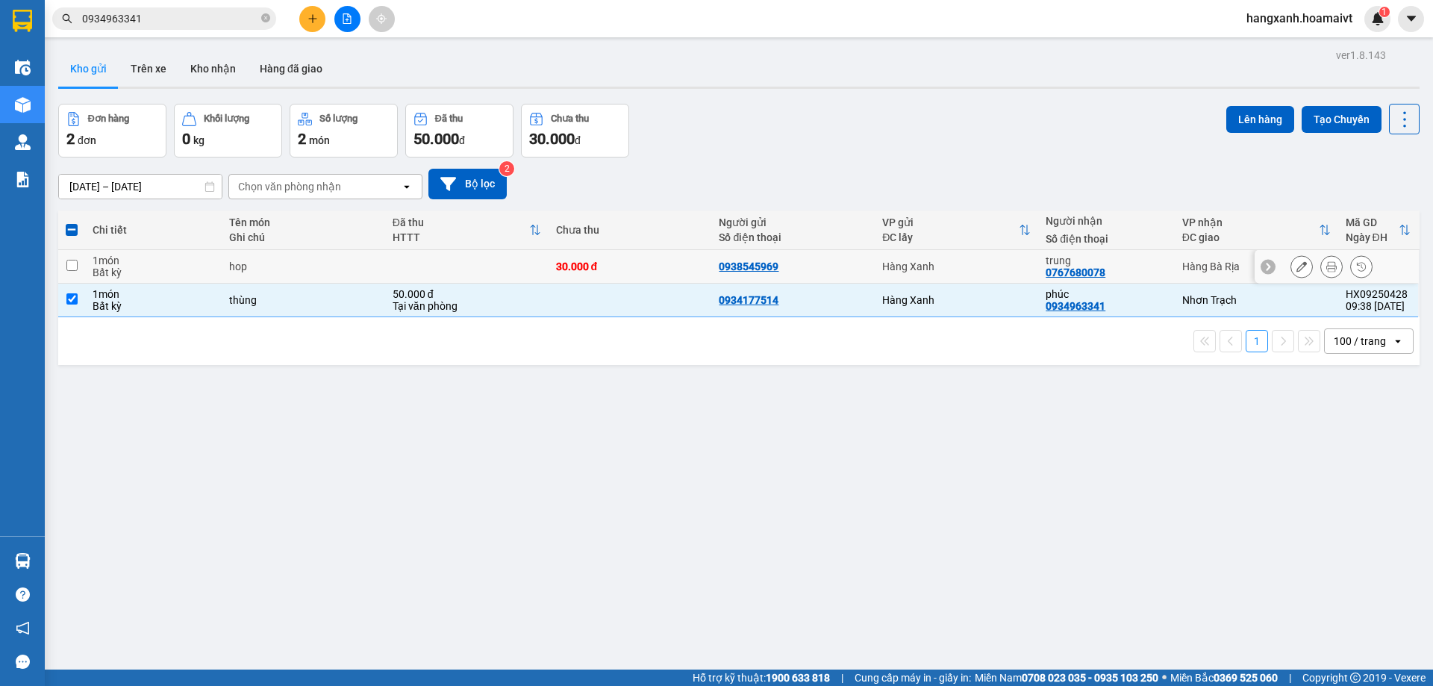
click at [1131, 255] on div "trung" at bounding box center [1106, 260] width 121 height 12
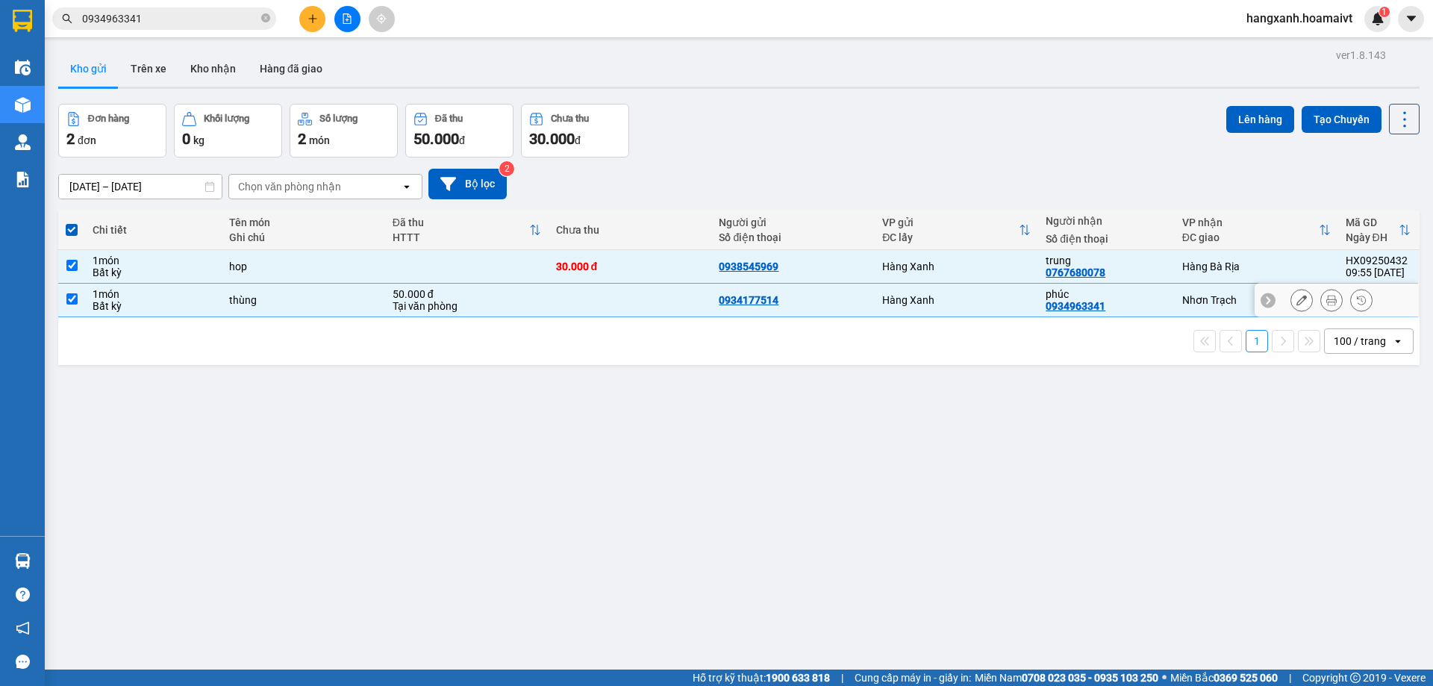
click at [1143, 267] on div "trung 0767680078" at bounding box center [1106, 266] width 121 height 24
checkbox input "false"
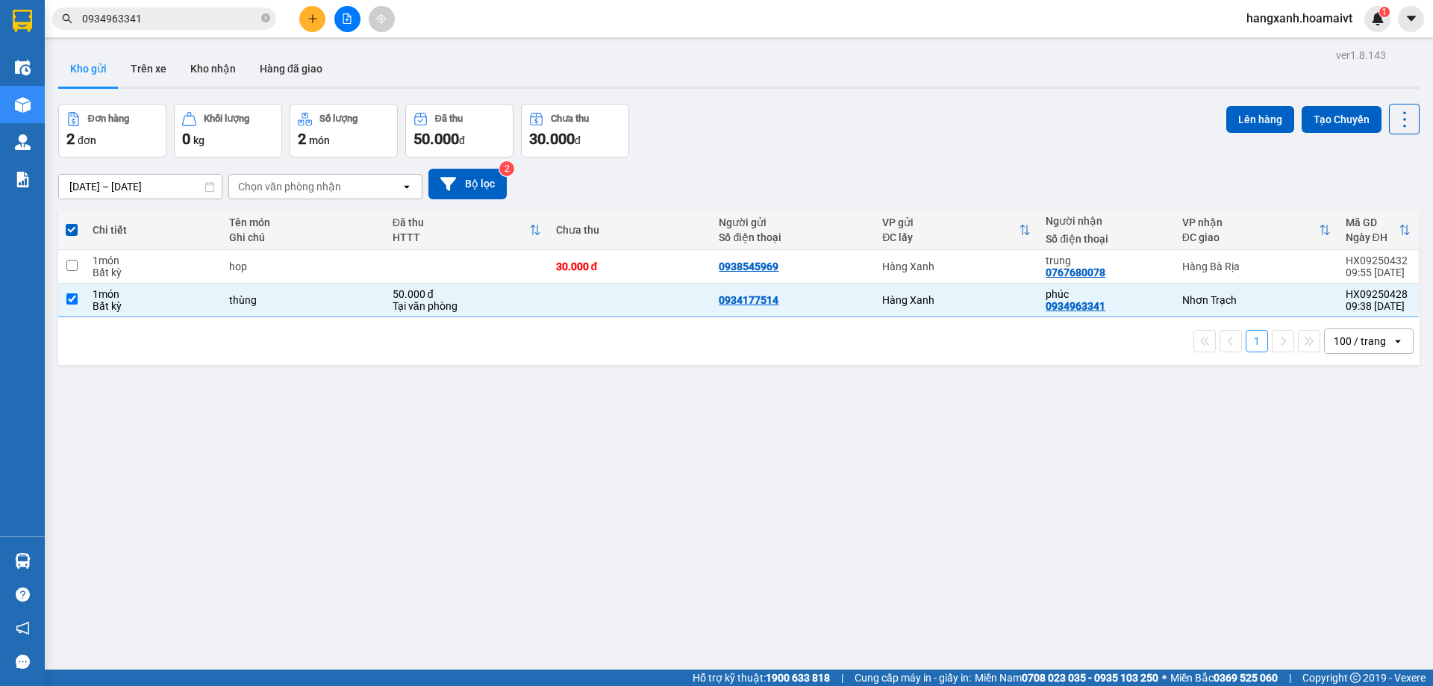
click at [1254, 96] on div "ver 1.8.143 Kho gửi Trên xe Kho nhận Hàng đã giao Đơn hàng 2 đơn Khối lượng 0 k…" at bounding box center [738, 388] width 1373 height 686
click at [1249, 104] on div "ver 1.8.143 Kho gửi Trên xe Kho nhận Hàng đã giao Đơn hàng 2 đơn Khối lượng 0 k…" at bounding box center [738, 388] width 1373 height 686
click at [1250, 113] on button "Lên hàng" at bounding box center [1260, 119] width 68 height 27
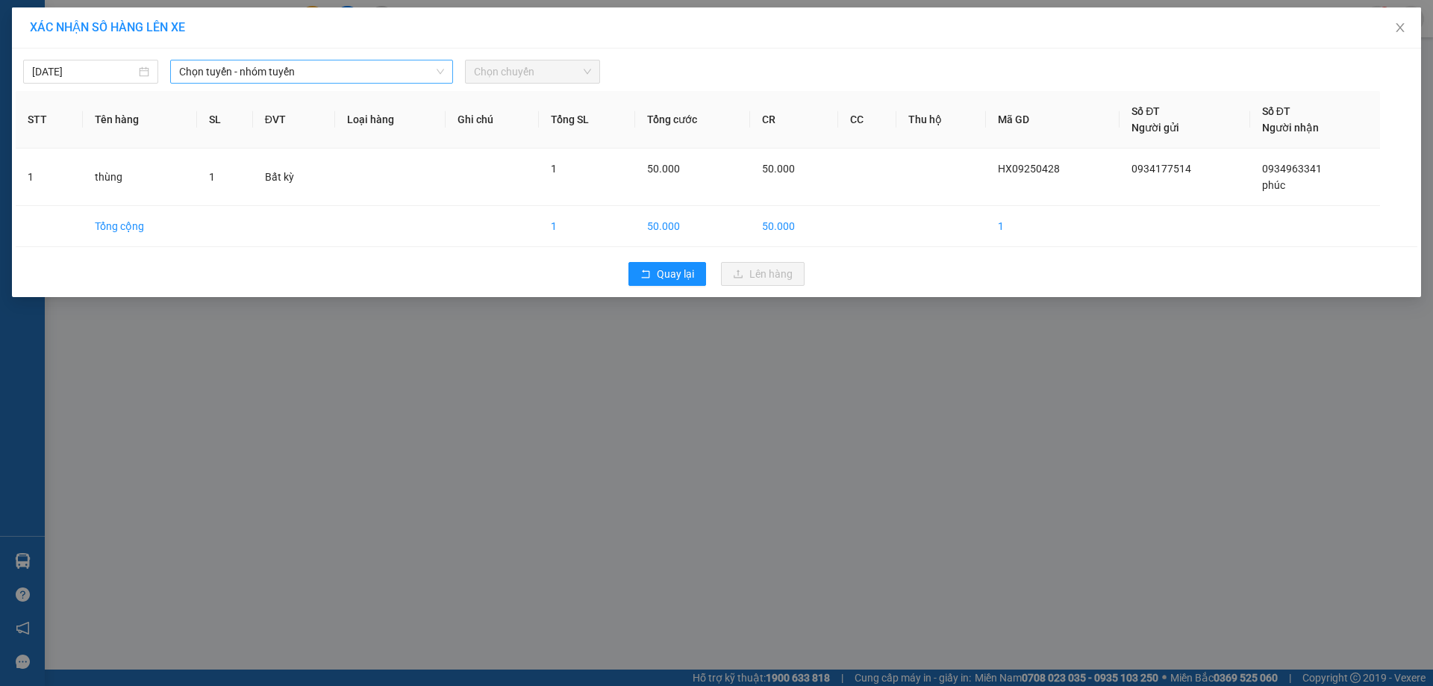
drag, startPoint x: 237, startPoint y: 69, endPoint x: 249, endPoint y: 81, distance: 16.9
click at [240, 70] on span "Chọn tuyến - nhóm tuyến" at bounding box center [311, 71] width 265 height 22
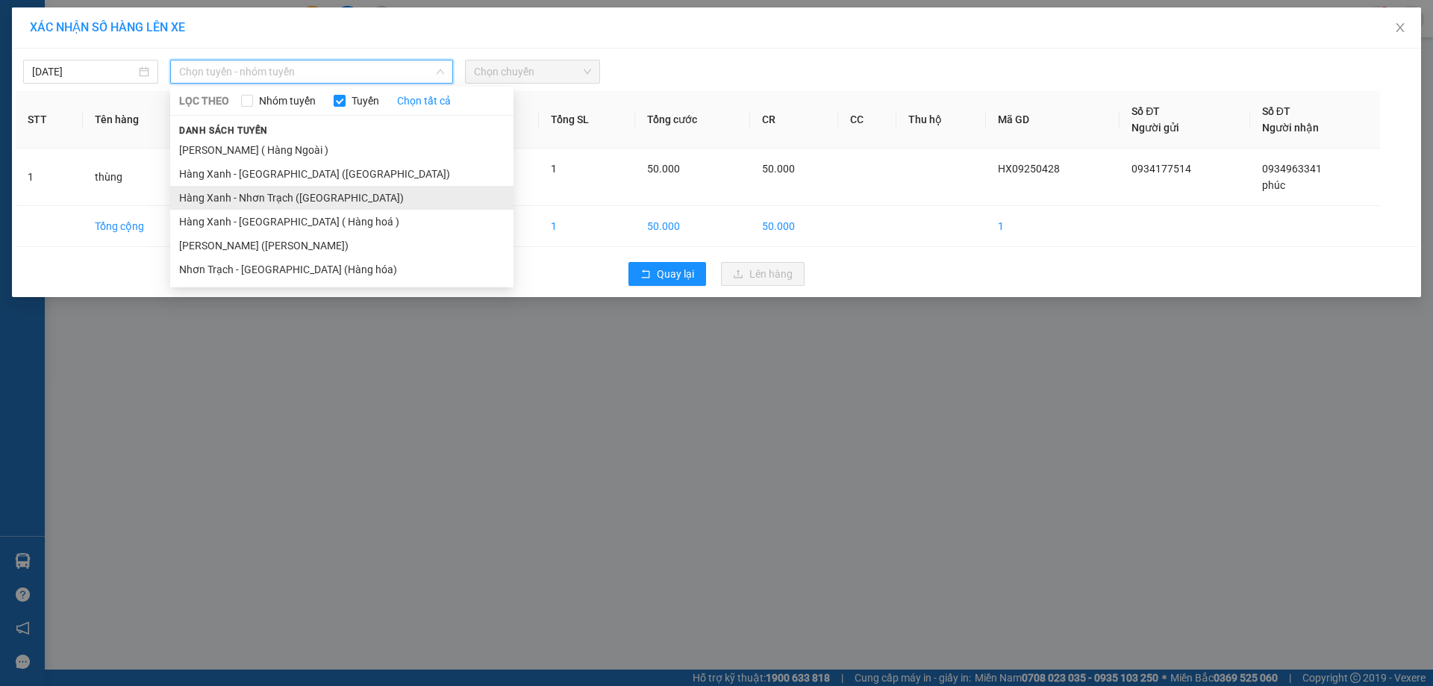
click at [251, 201] on li "Hàng Xanh - Nhơn Trạch ([GEOGRAPHIC_DATA])" at bounding box center [341, 198] width 343 height 24
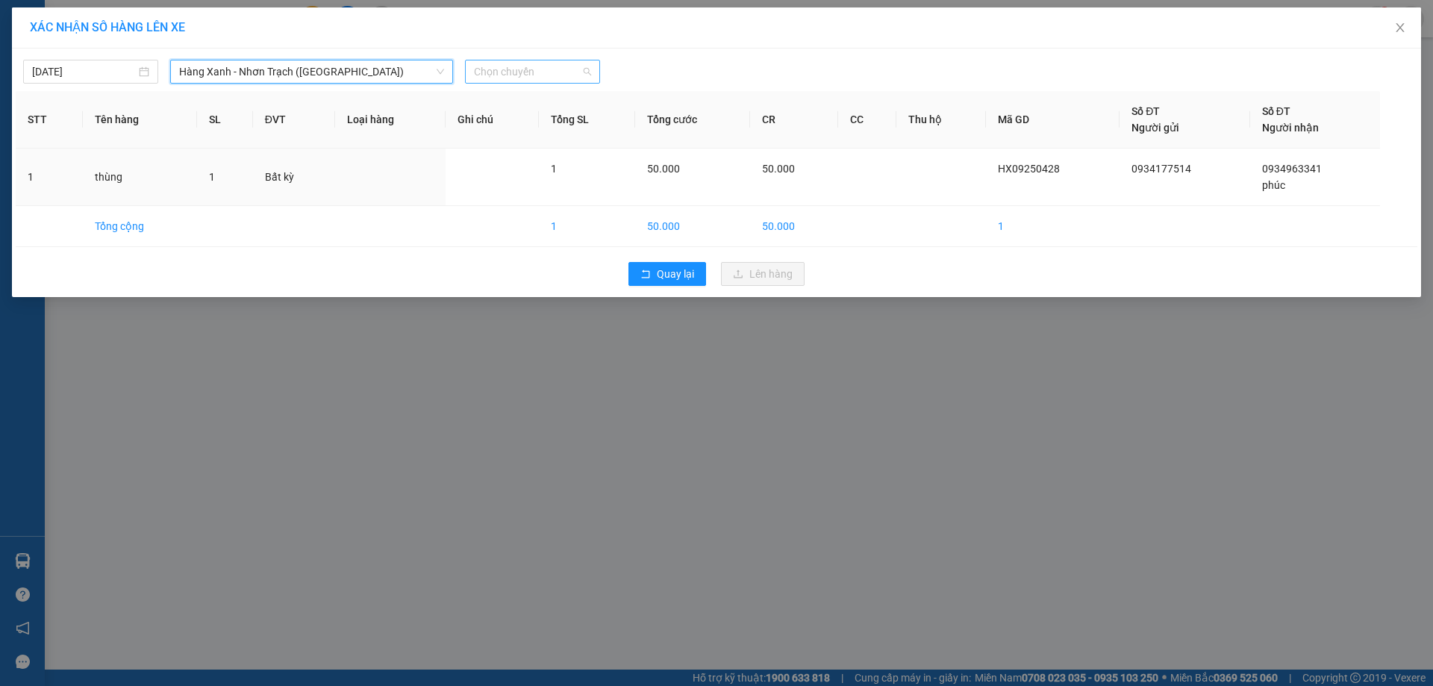
click at [530, 69] on span "Chọn chuyến" at bounding box center [532, 71] width 117 height 22
type input "10"
click at [565, 122] on div "Thêm chuyến " 10:00 "" at bounding box center [544, 125] width 159 height 25
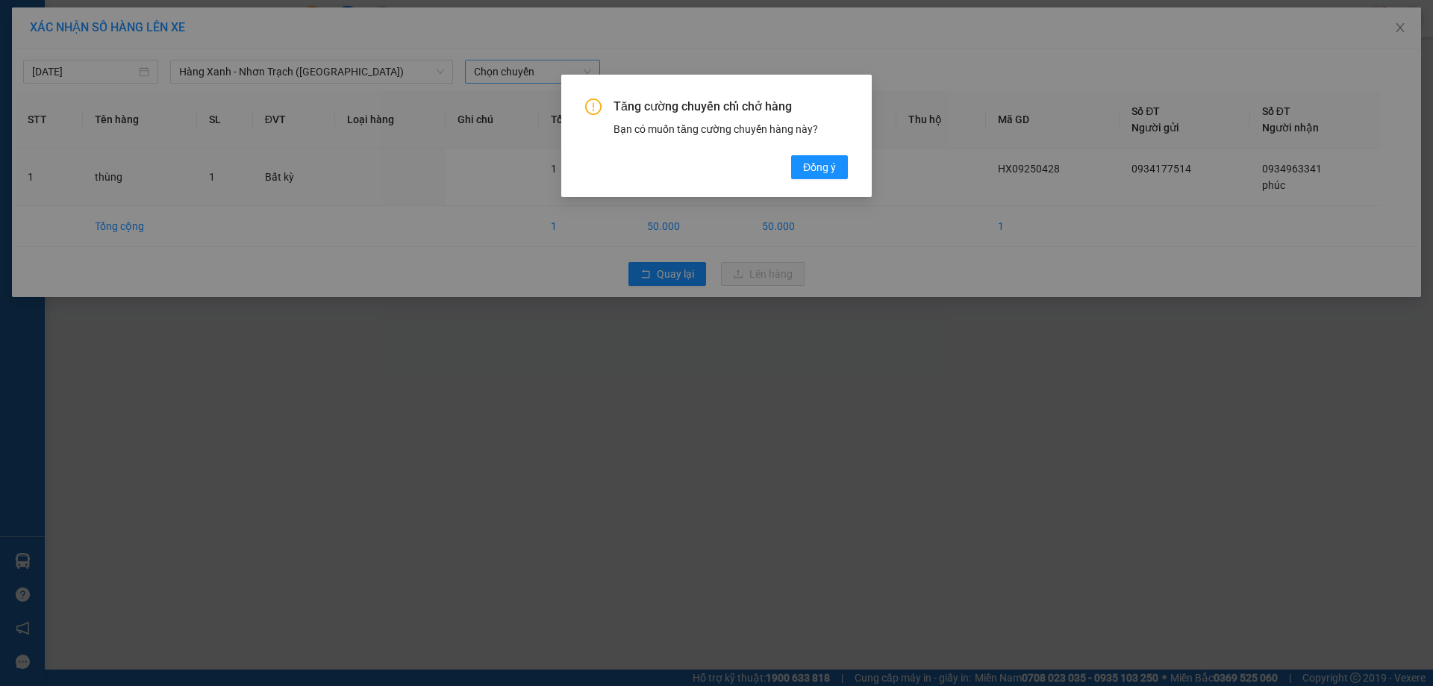
click at [790, 152] on div "Tăng cường chuyến chỉ chở hàng Bạn có muốn tăng cường chuyến hàng này? [GEOGRAP…" at bounding box center [716, 139] width 263 height 81
click at [812, 169] on span "Đồng ý" at bounding box center [819, 167] width 33 height 16
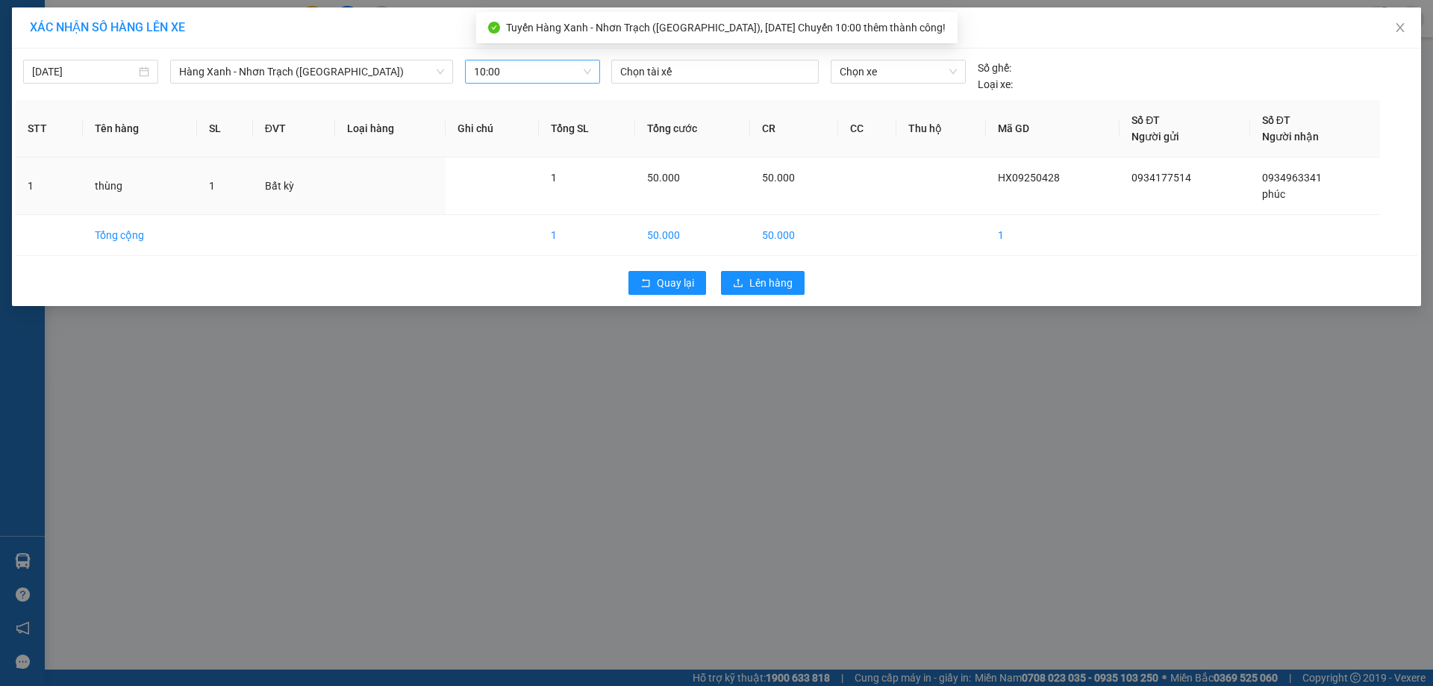
click at [664, 84] on div "Chọn tài xế" at bounding box center [714, 76] width 219 height 33
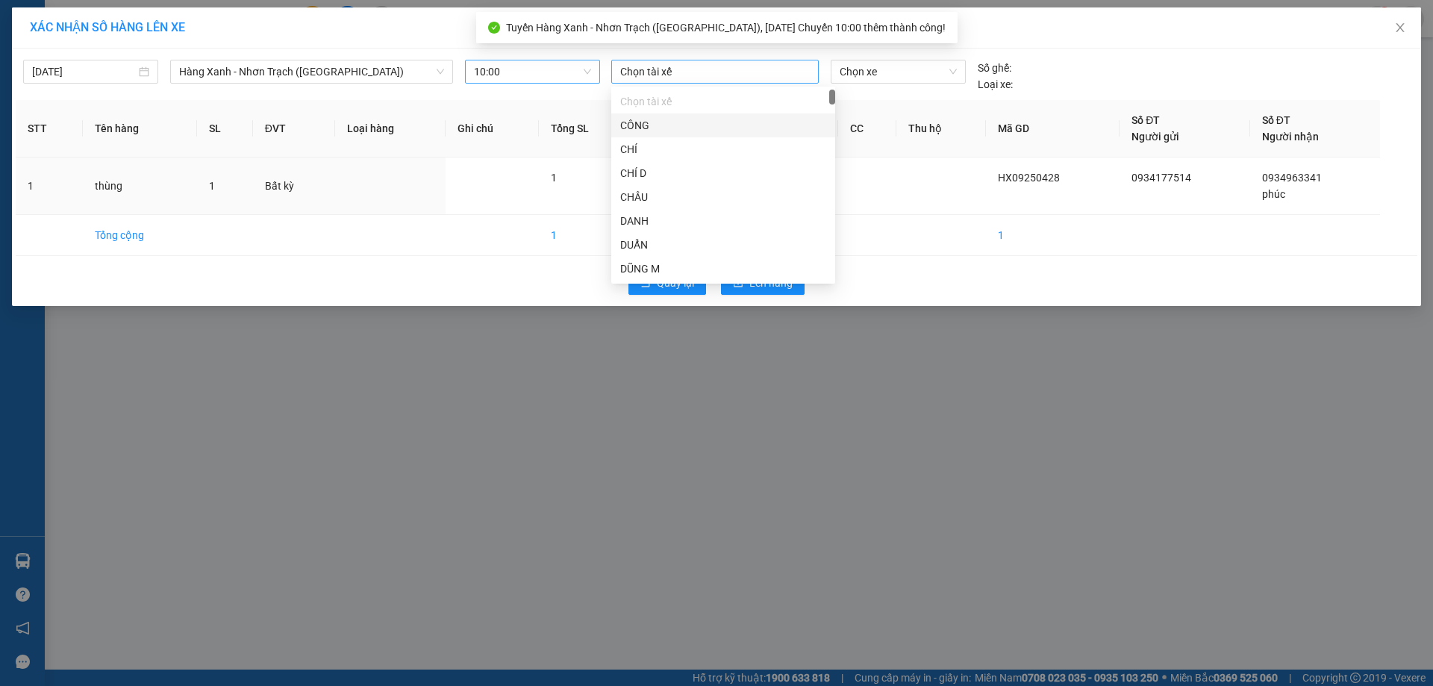
click at [667, 75] on div at bounding box center [715, 72] width 200 height 18
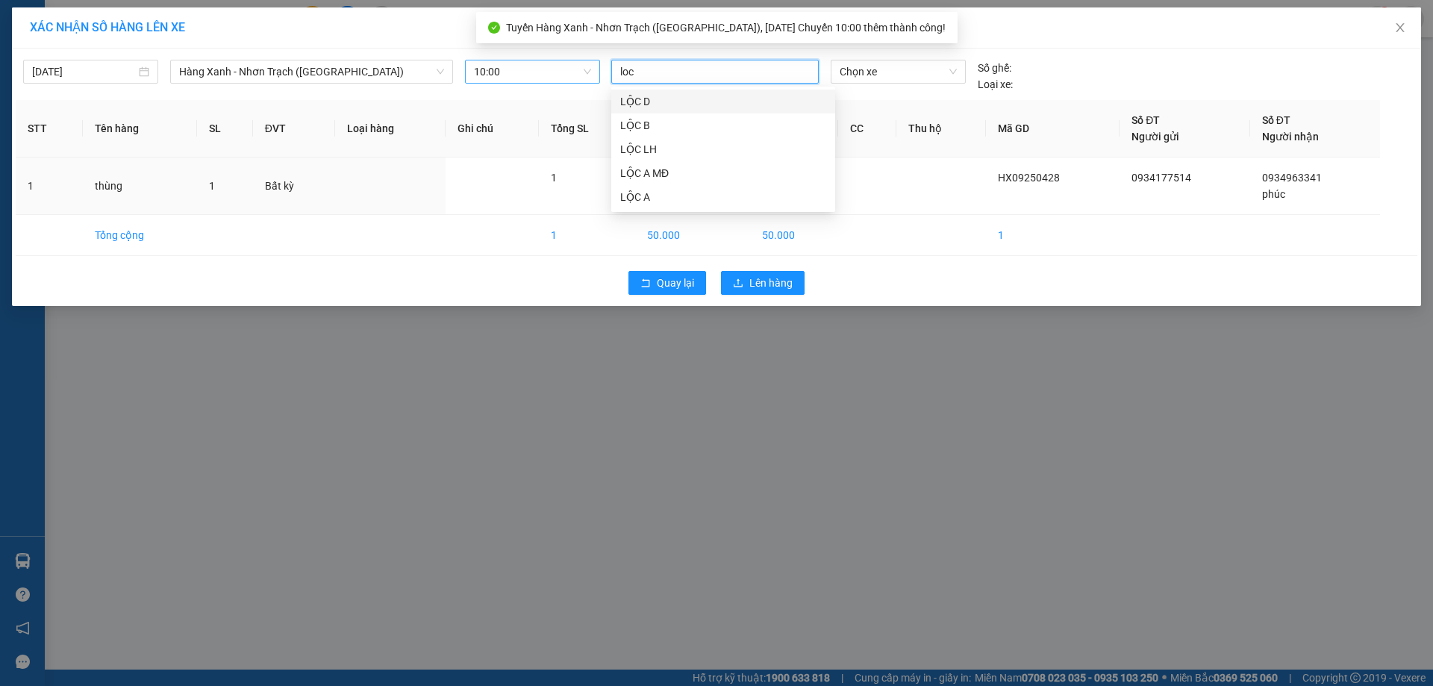
type input "loc a"
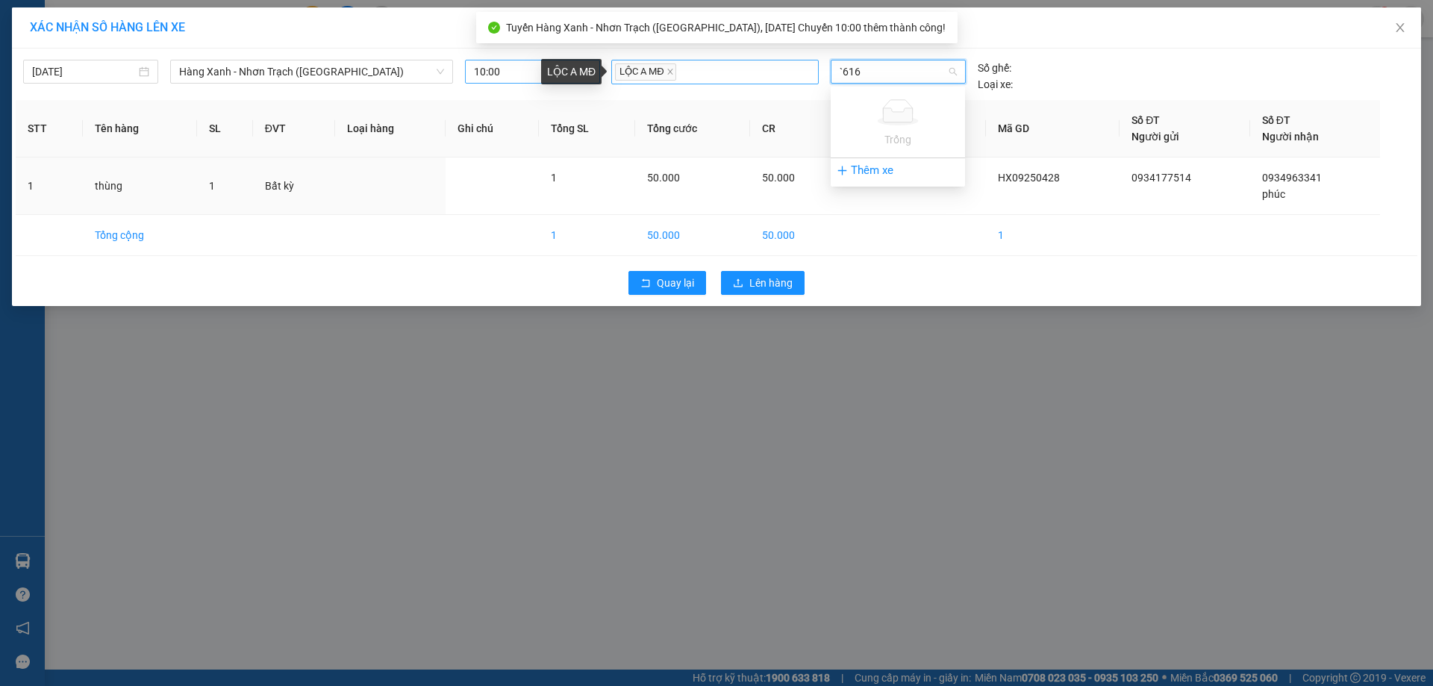
type input "`6165"
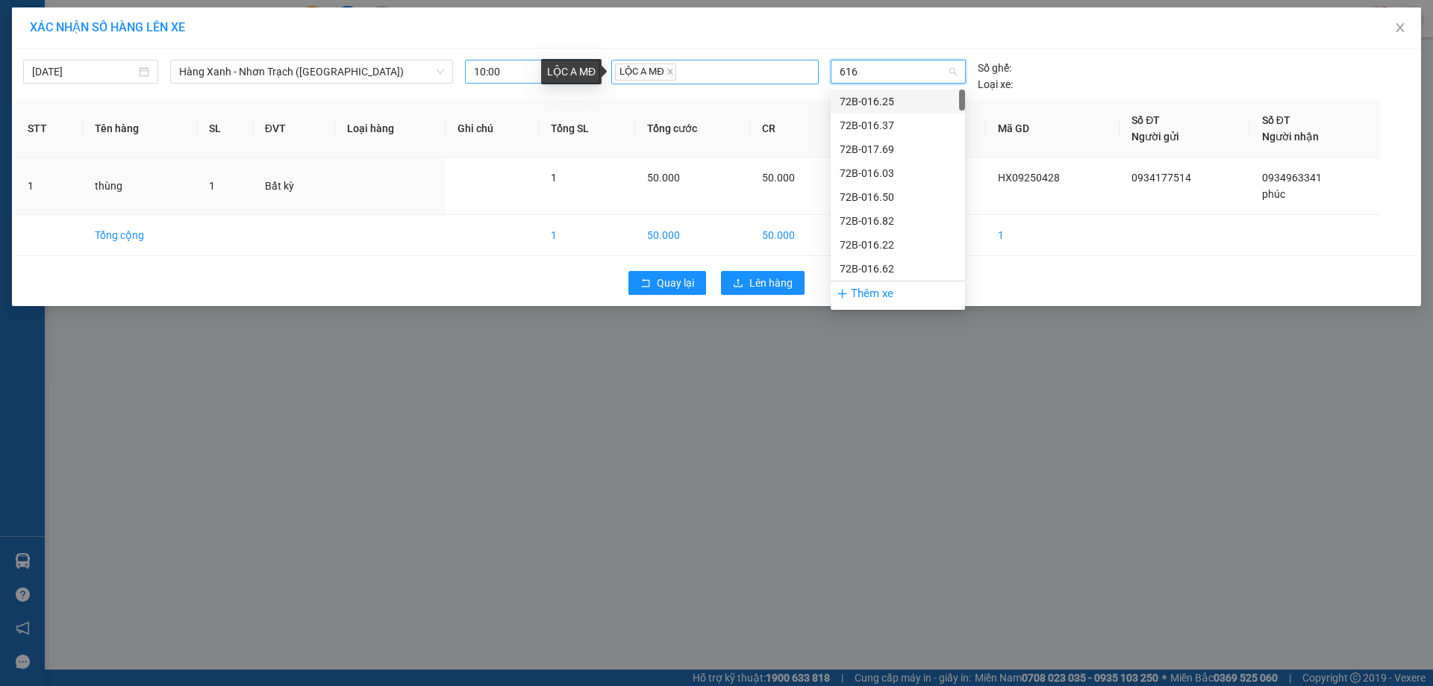
type input "6165"
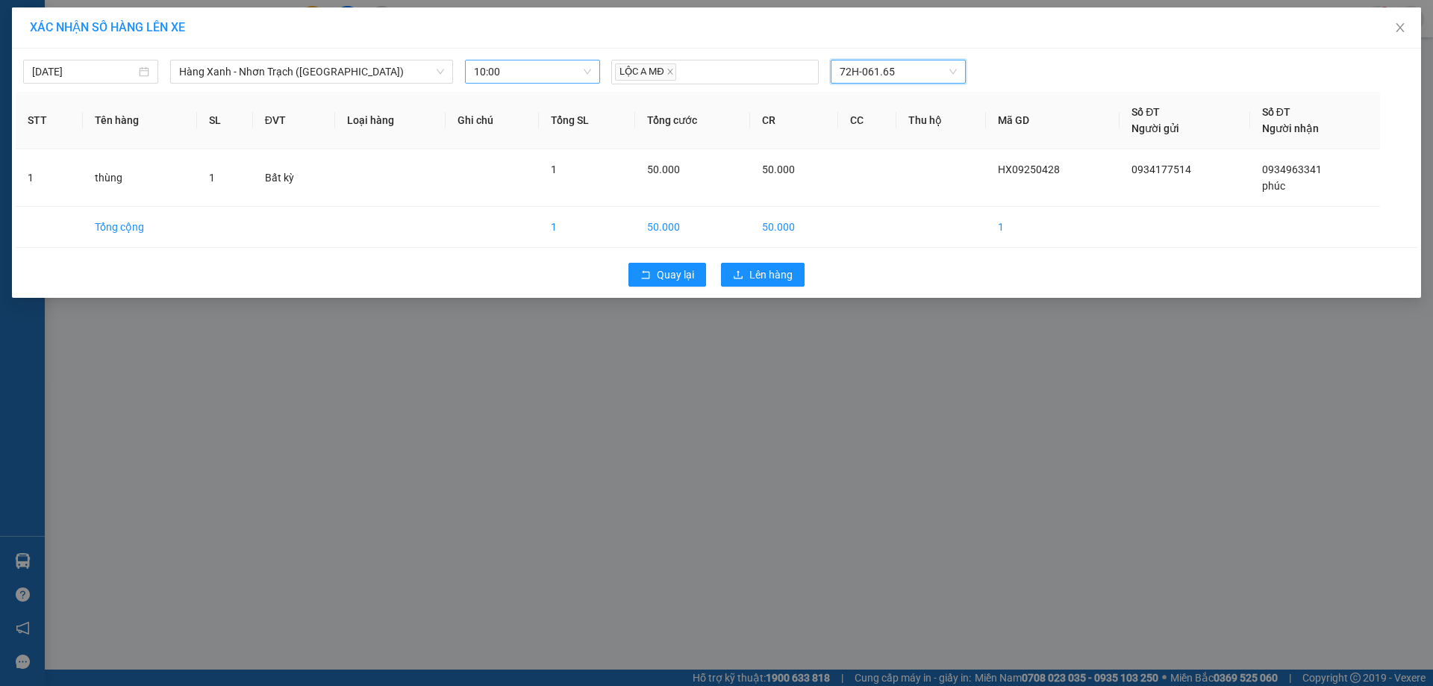
click at [757, 287] on div "Quay lại Lên hàng" at bounding box center [716, 274] width 1401 height 39
click at [743, 282] on button "Lên hàng" at bounding box center [763, 275] width 84 height 24
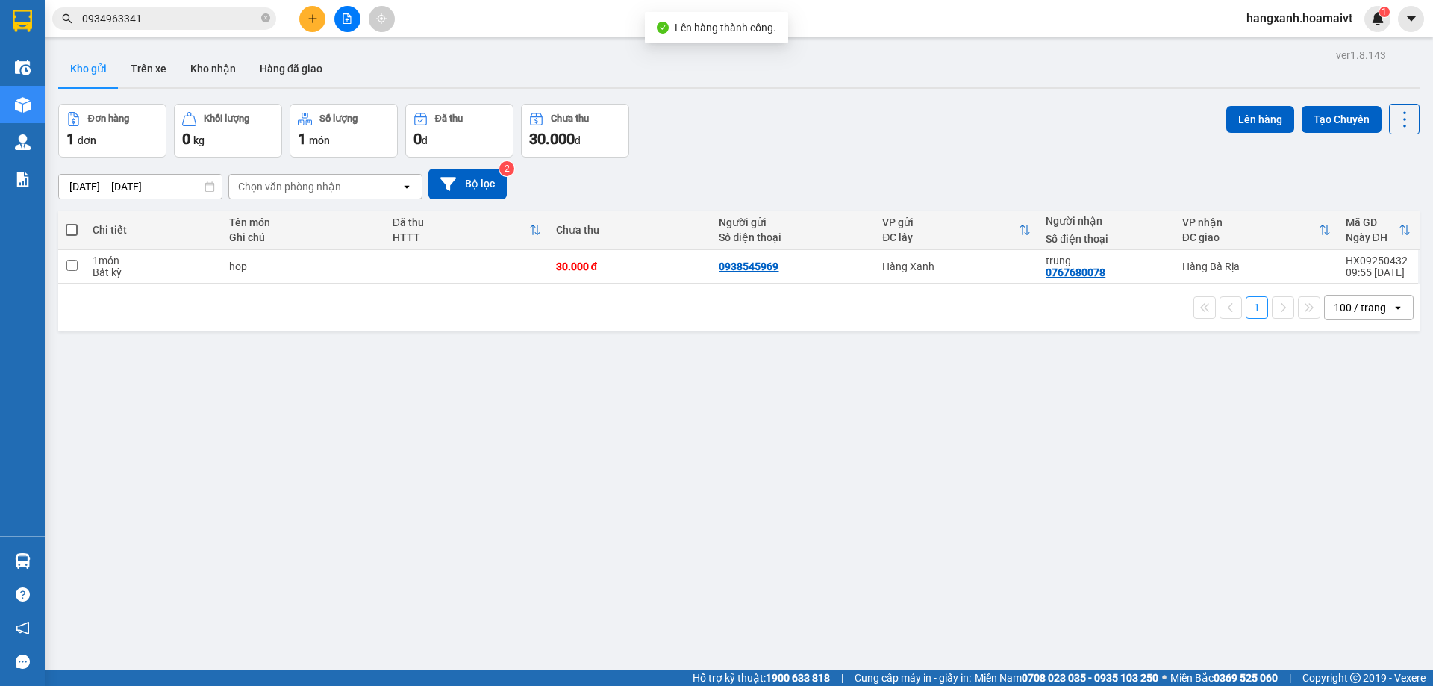
click at [1211, 257] on td "Hàng Bà Rịa" at bounding box center [1256, 267] width 163 height 34
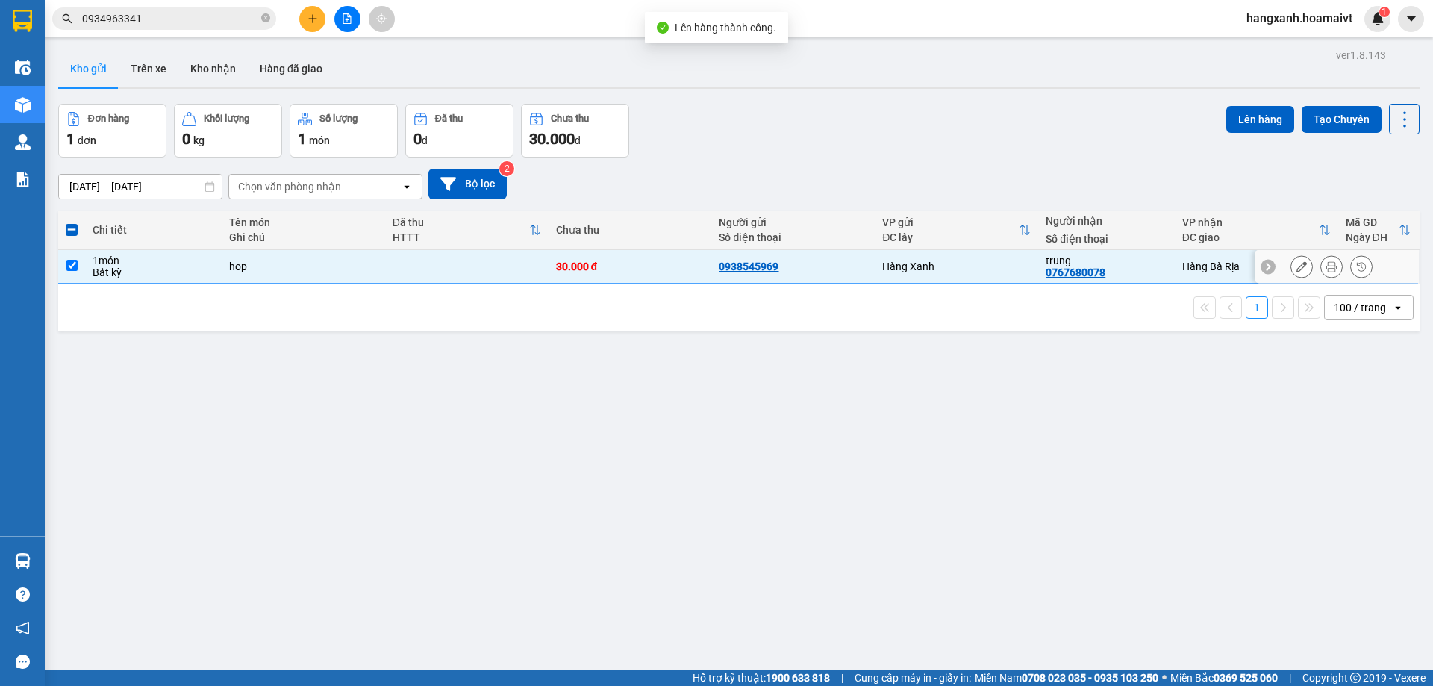
click at [1152, 257] on div "trung" at bounding box center [1106, 260] width 121 height 12
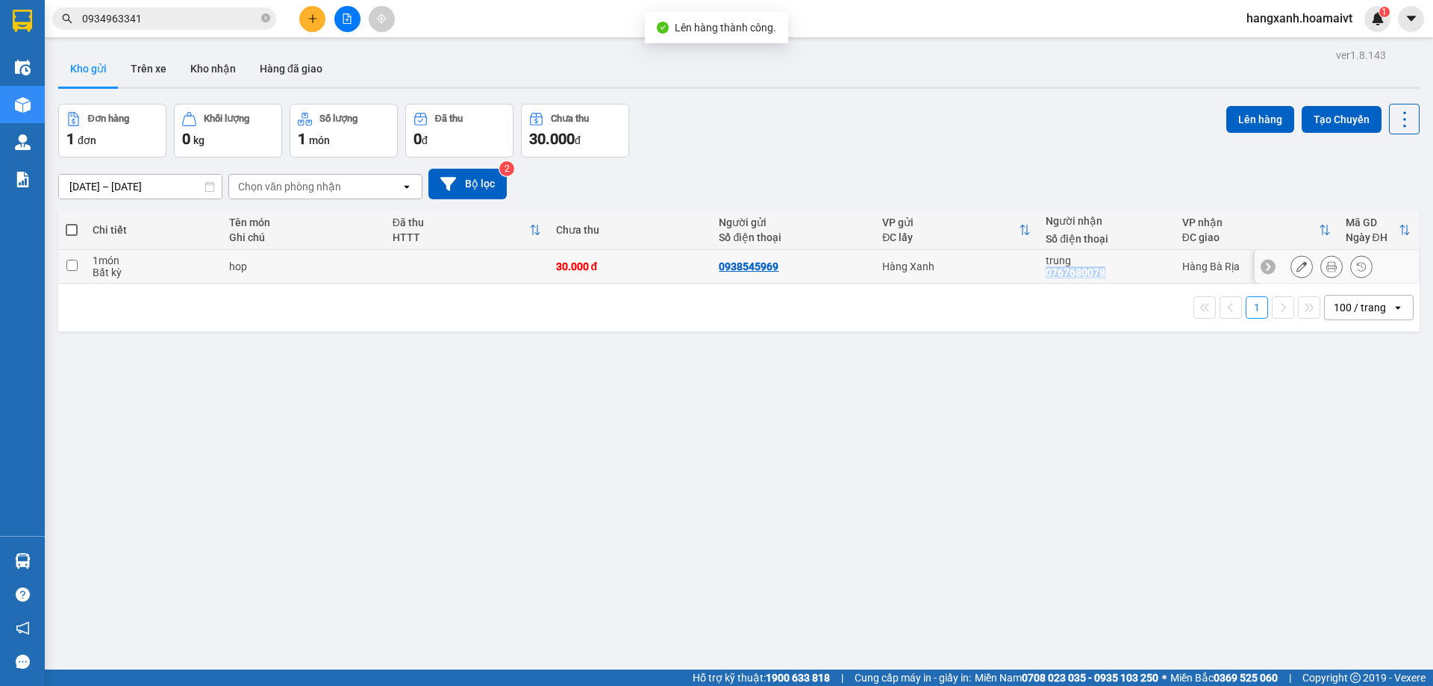
drag, startPoint x: 1104, startPoint y: 272, endPoint x: 1037, endPoint y: 272, distance: 66.4
click at [1046, 272] on div "trung 0767680078" at bounding box center [1106, 266] width 121 height 24
checkbox input "true"
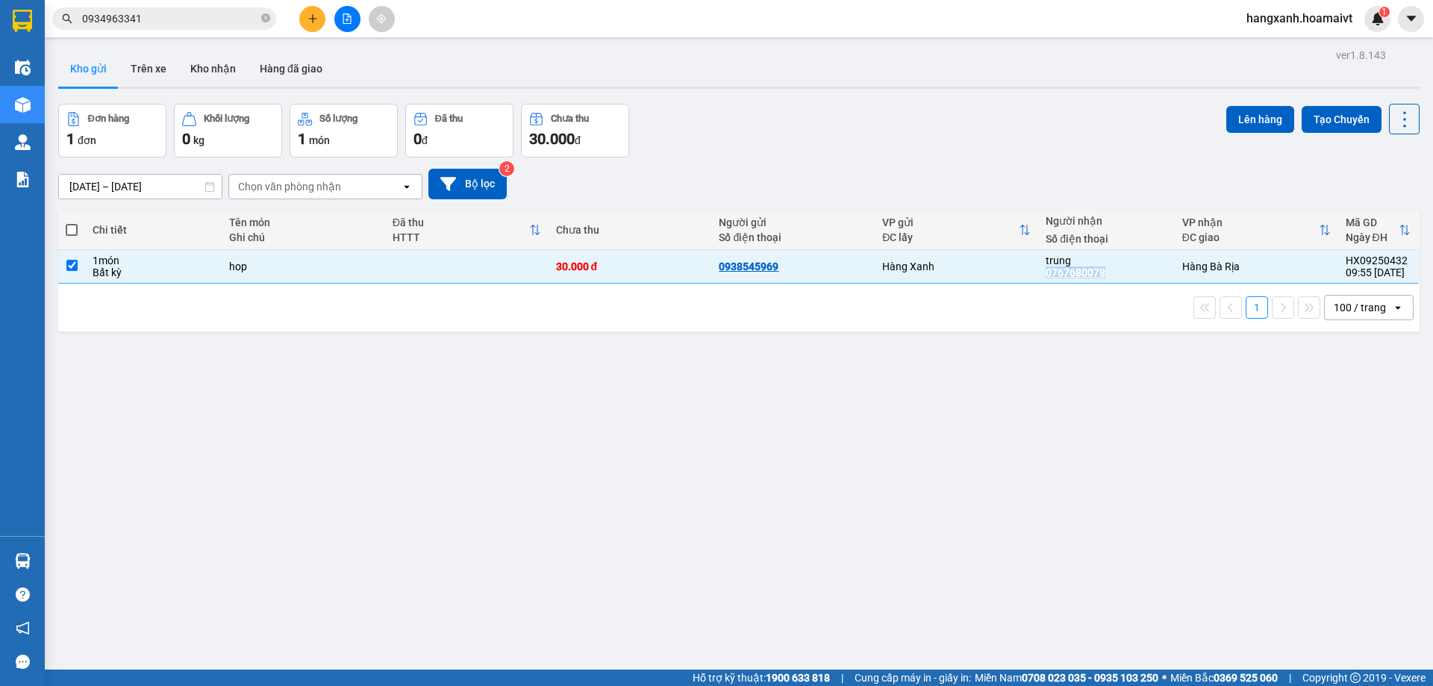
copy div "0767680078"
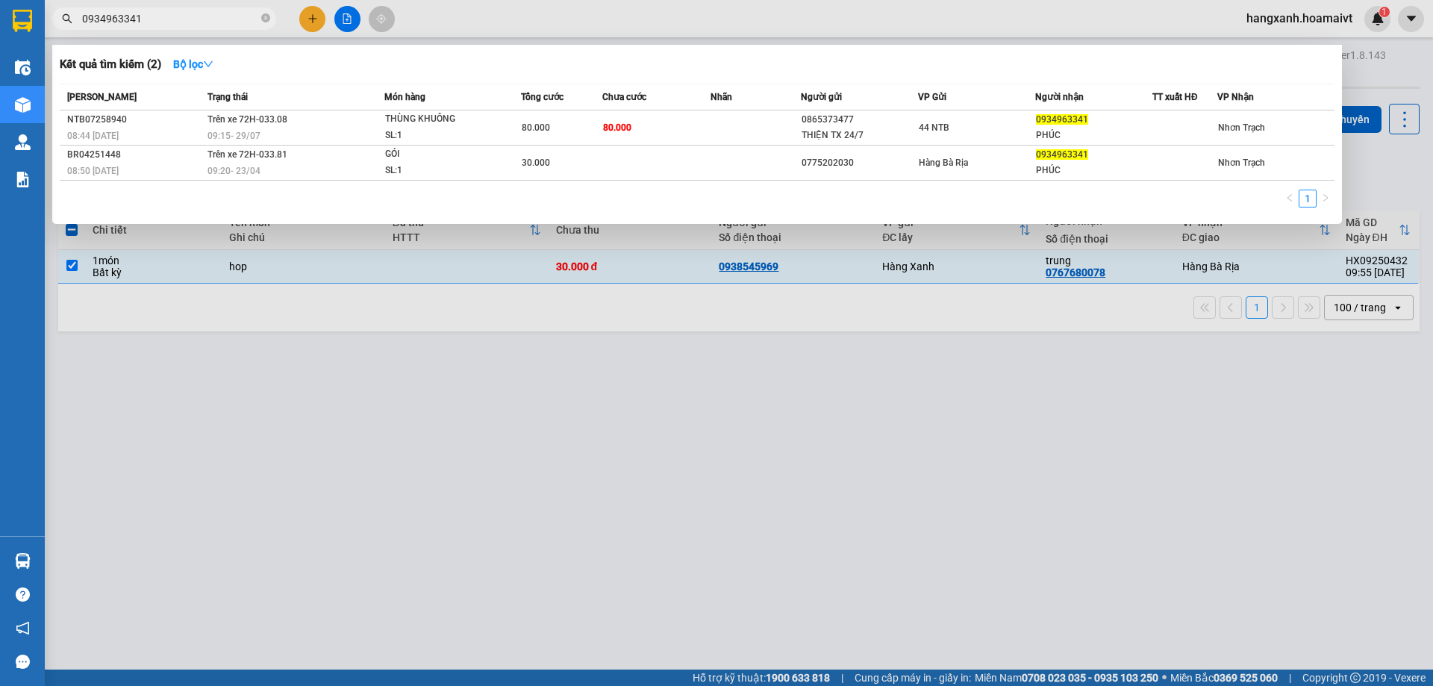
click at [172, 19] on input "0934963341" at bounding box center [170, 18] width 176 height 16
paste input "767680078"
type input "0767680078"
click at [834, 376] on div at bounding box center [716, 343] width 1433 height 686
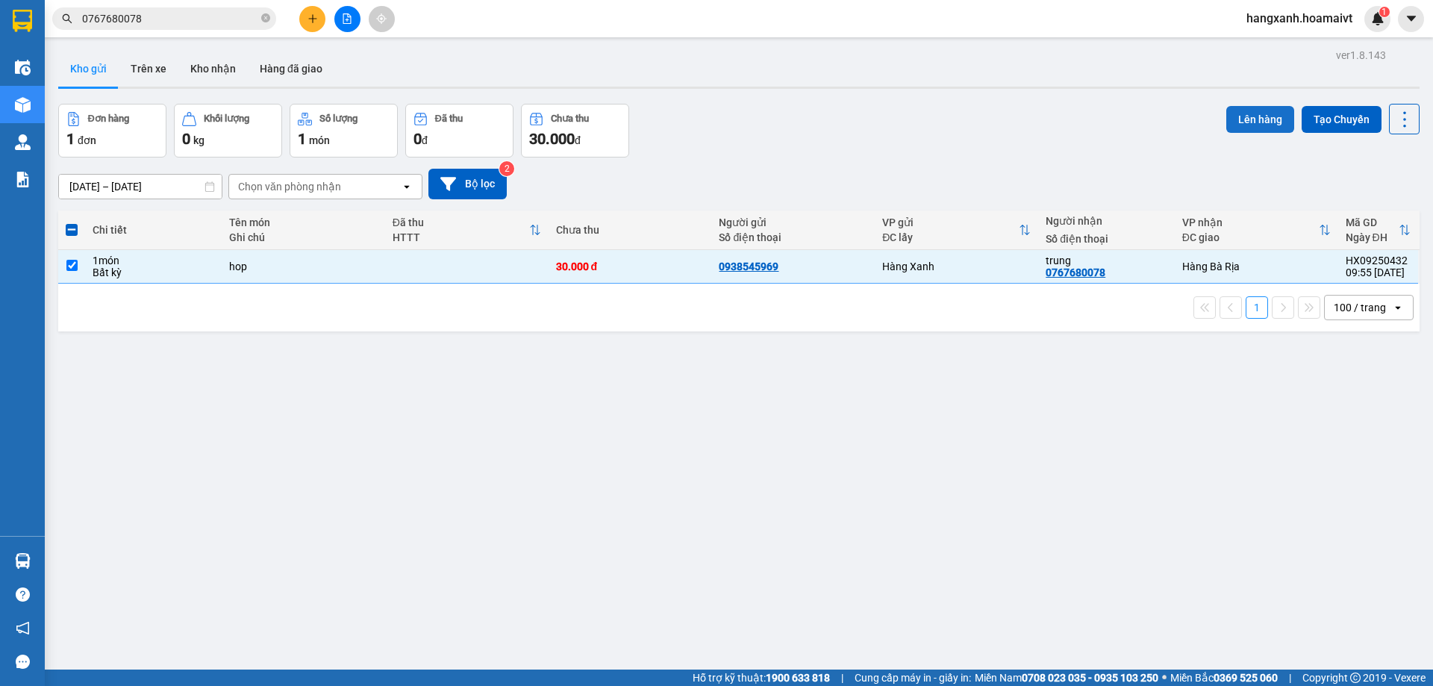
click at [1268, 118] on button "Lên hàng" at bounding box center [1260, 119] width 68 height 27
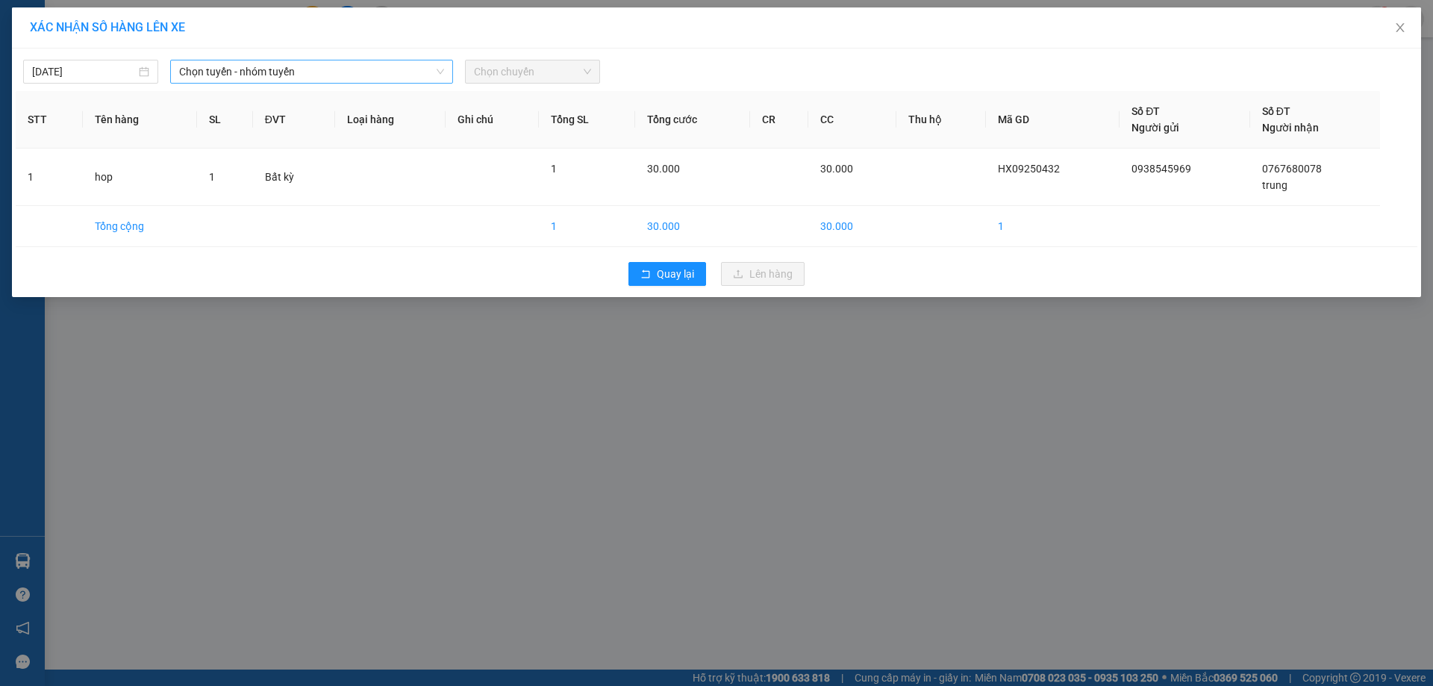
click at [401, 70] on span "Chọn tuyến - nhóm tuyến" at bounding box center [311, 71] width 265 height 22
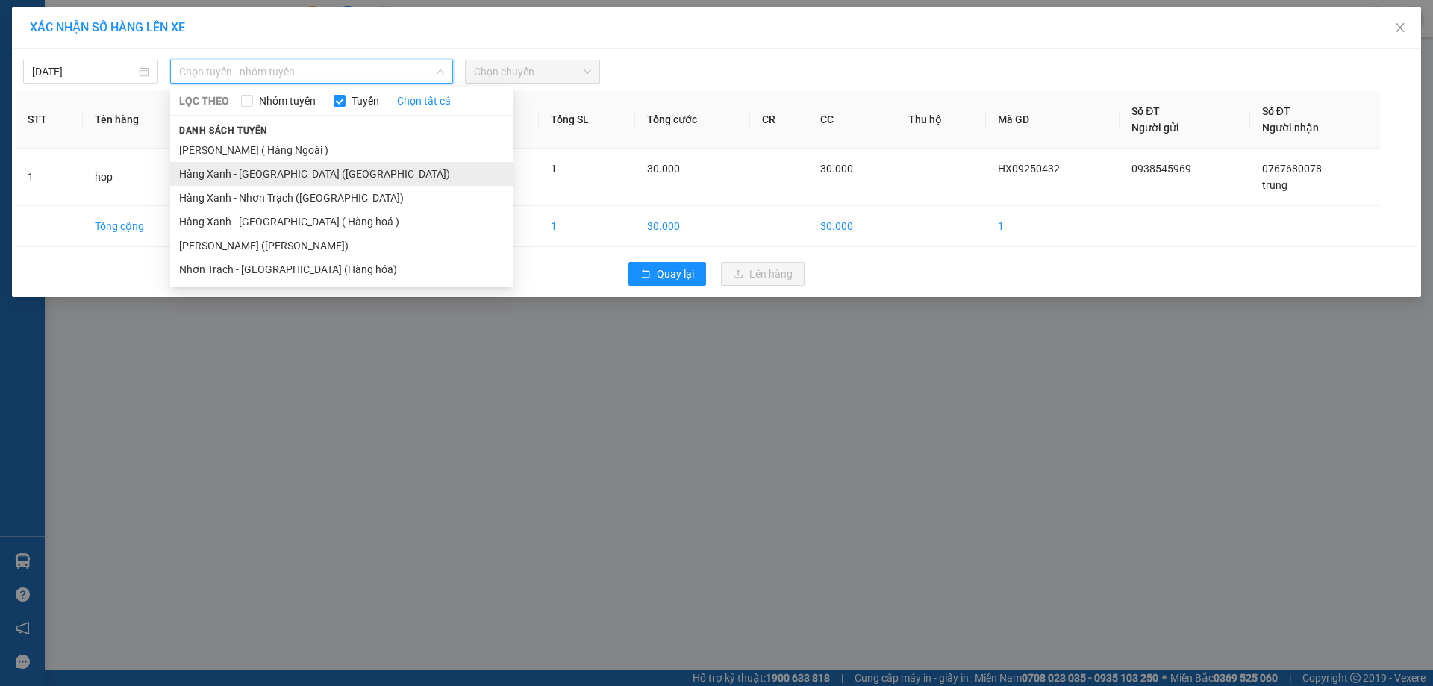
click at [267, 164] on li "Hàng Xanh - [GEOGRAPHIC_DATA] ([GEOGRAPHIC_DATA])" at bounding box center [341, 174] width 343 height 24
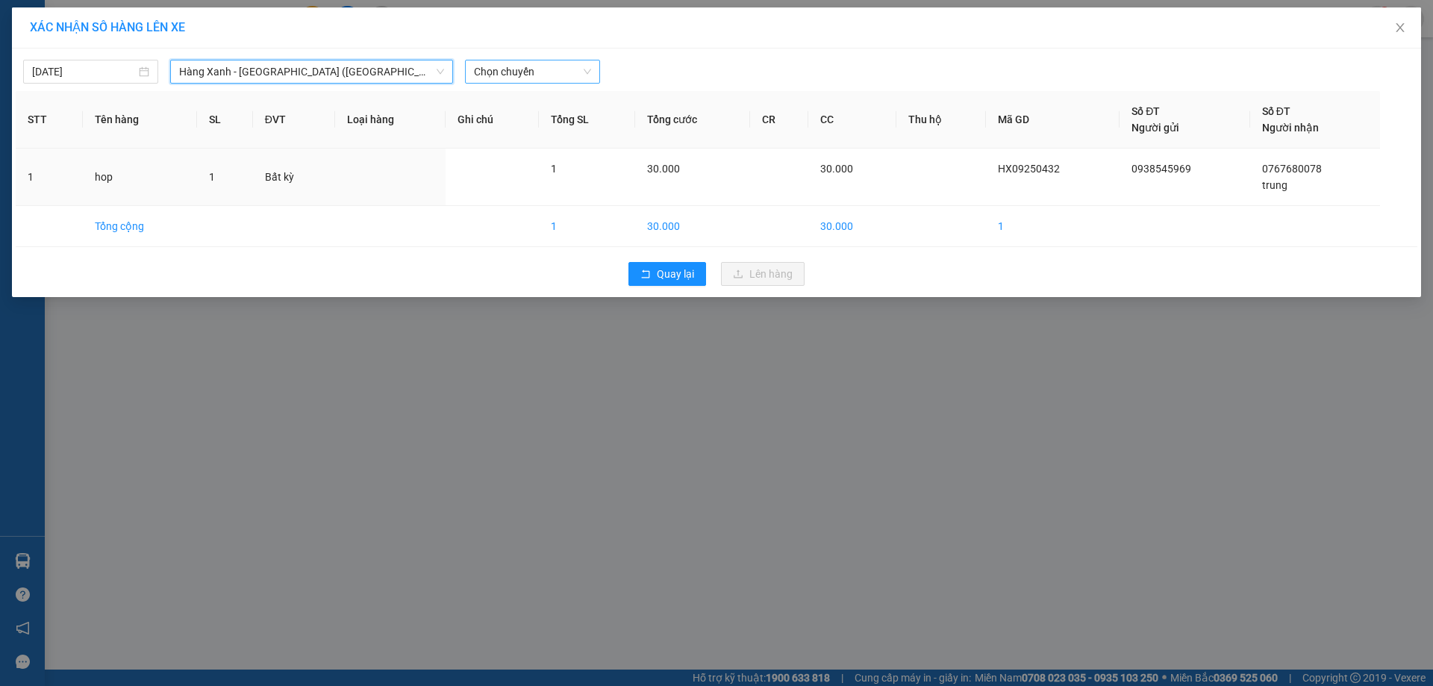
click at [514, 66] on span "Chọn chuyến" at bounding box center [532, 71] width 117 height 22
type input "10"
click at [546, 124] on div "Thêm chuyến " 10:00 "" at bounding box center [544, 125] width 159 height 25
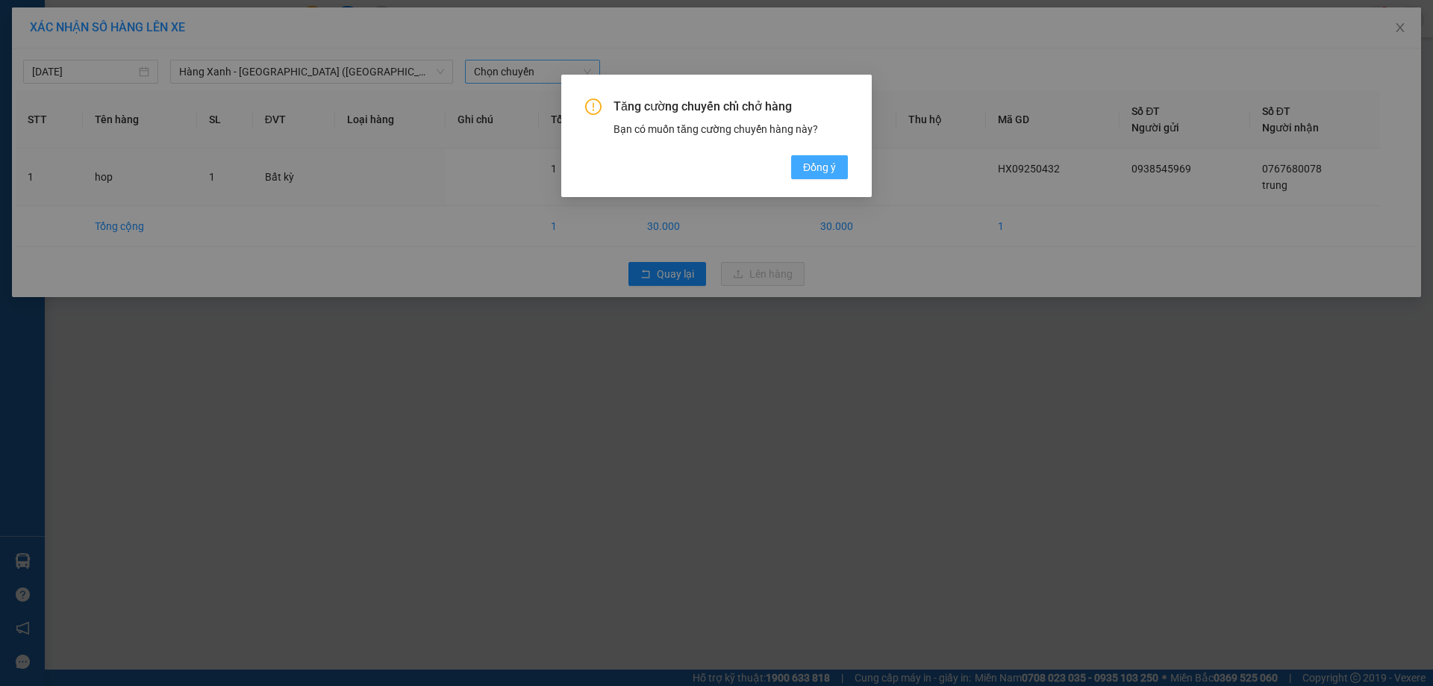
click at [822, 172] on span "Đồng ý" at bounding box center [819, 167] width 33 height 16
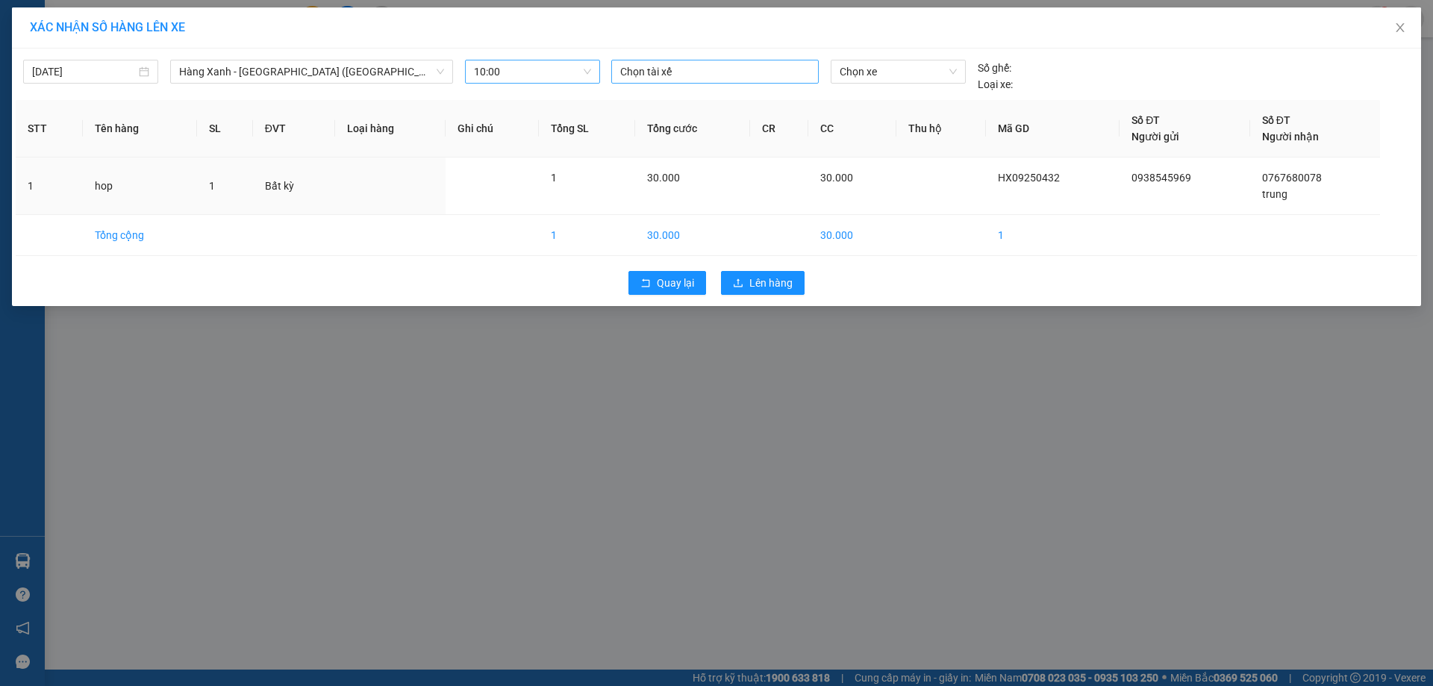
click at [722, 80] on div "Chọn tài xế" at bounding box center [714, 76] width 219 height 33
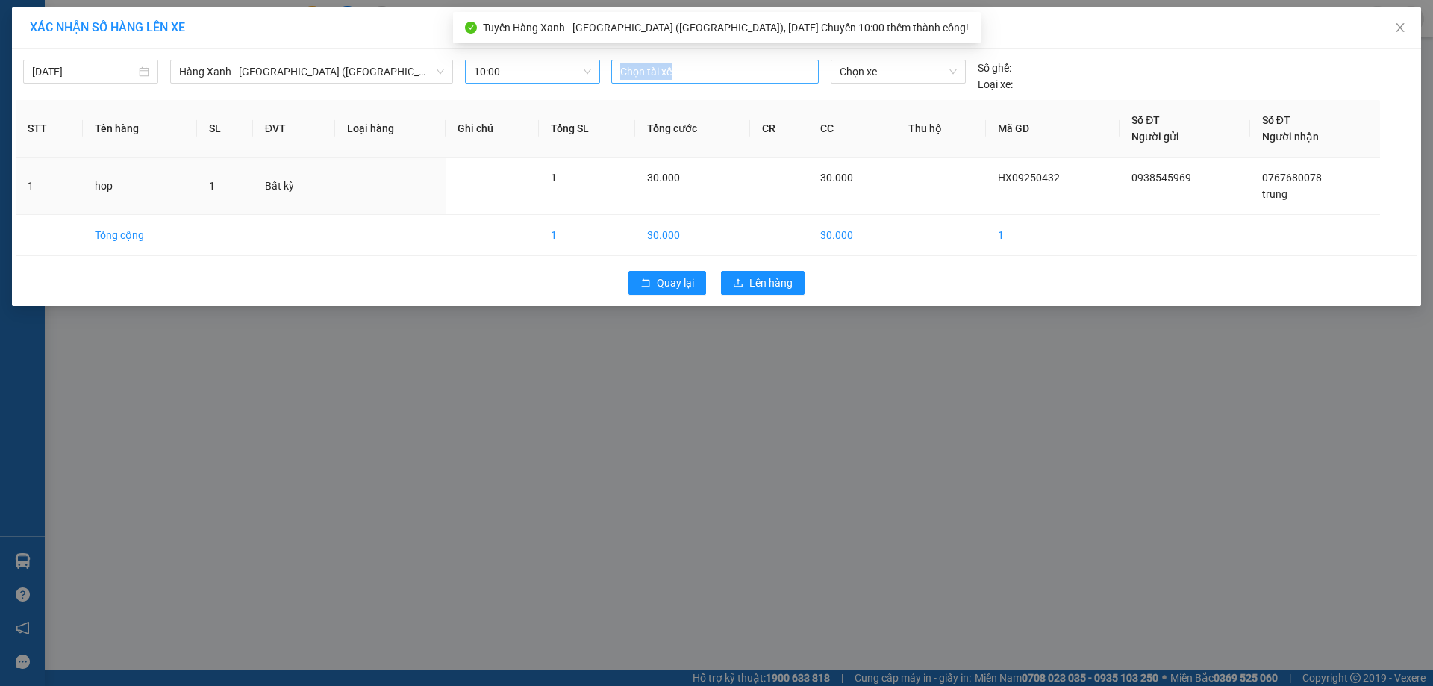
click at [724, 66] on div at bounding box center [715, 72] width 200 height 18
type input "loc a"
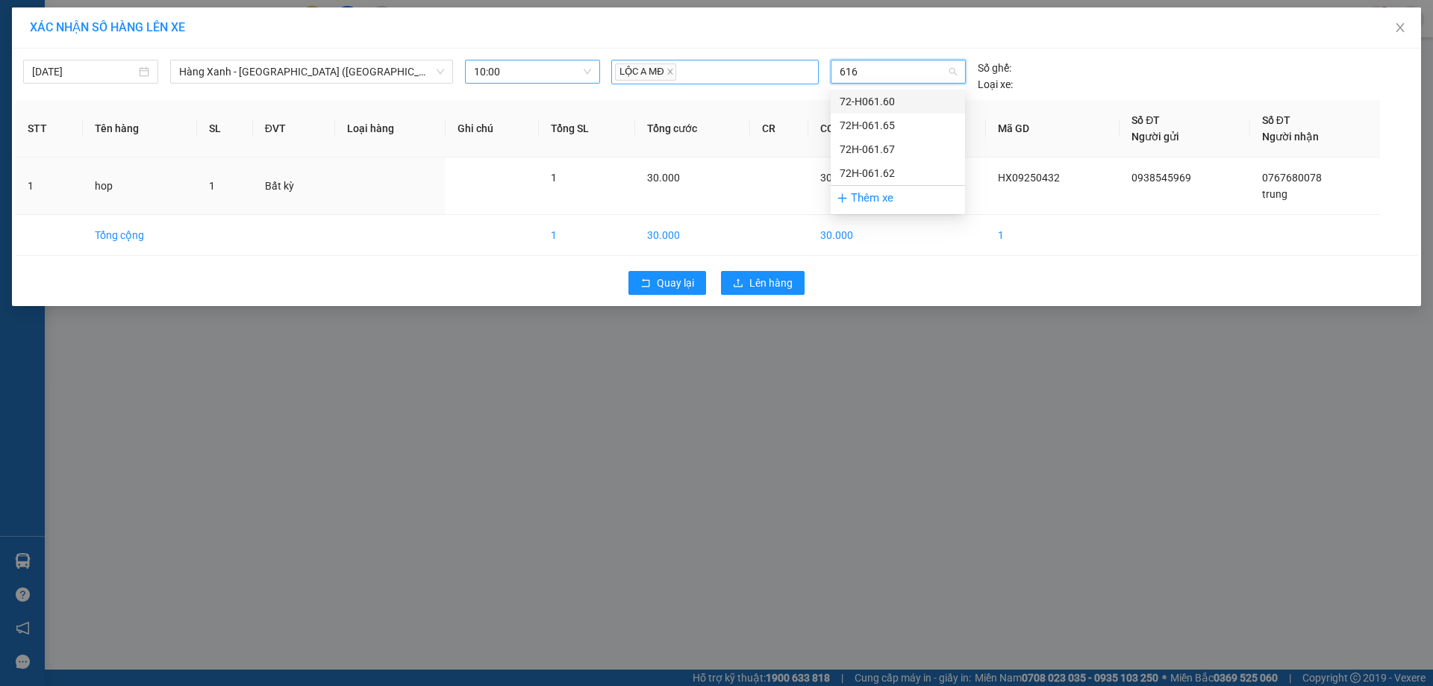
type input "6165"
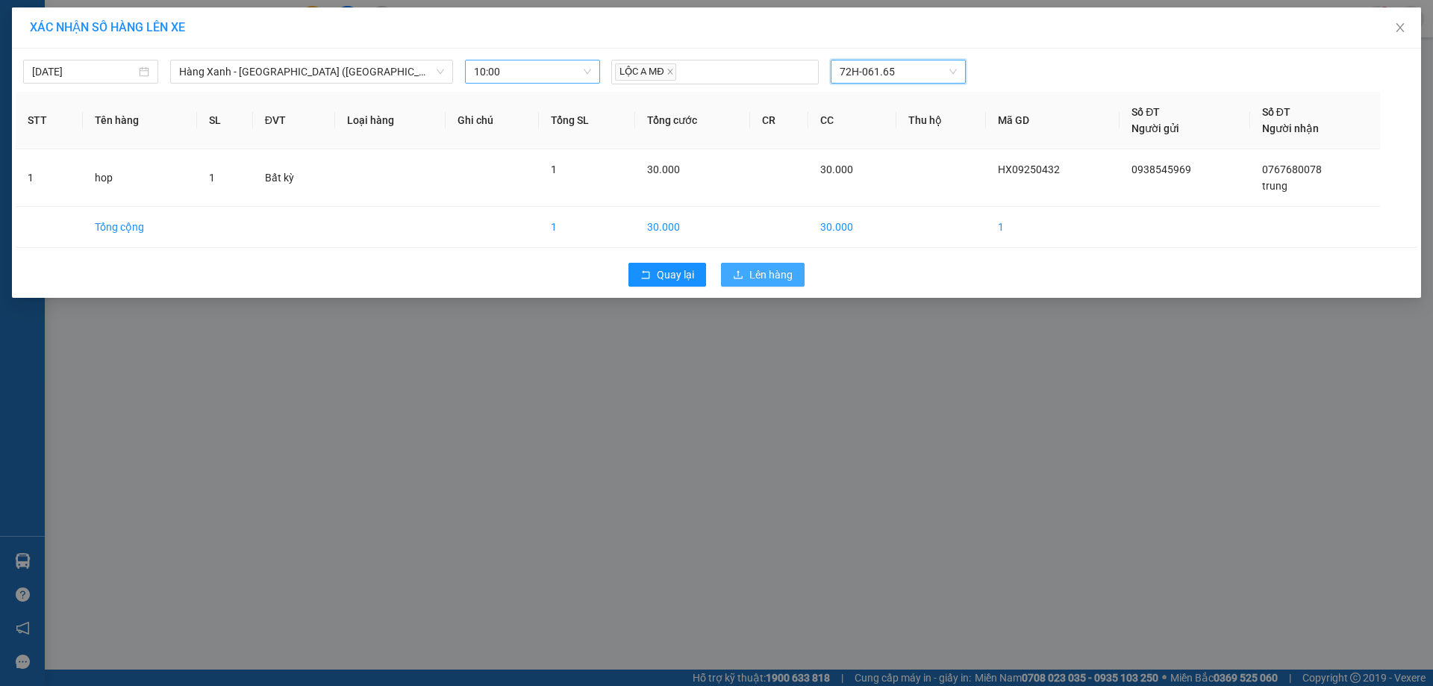
click at [746, 267] on button "Lên hàng" at bounding box center [763, 275] width 84 height 24
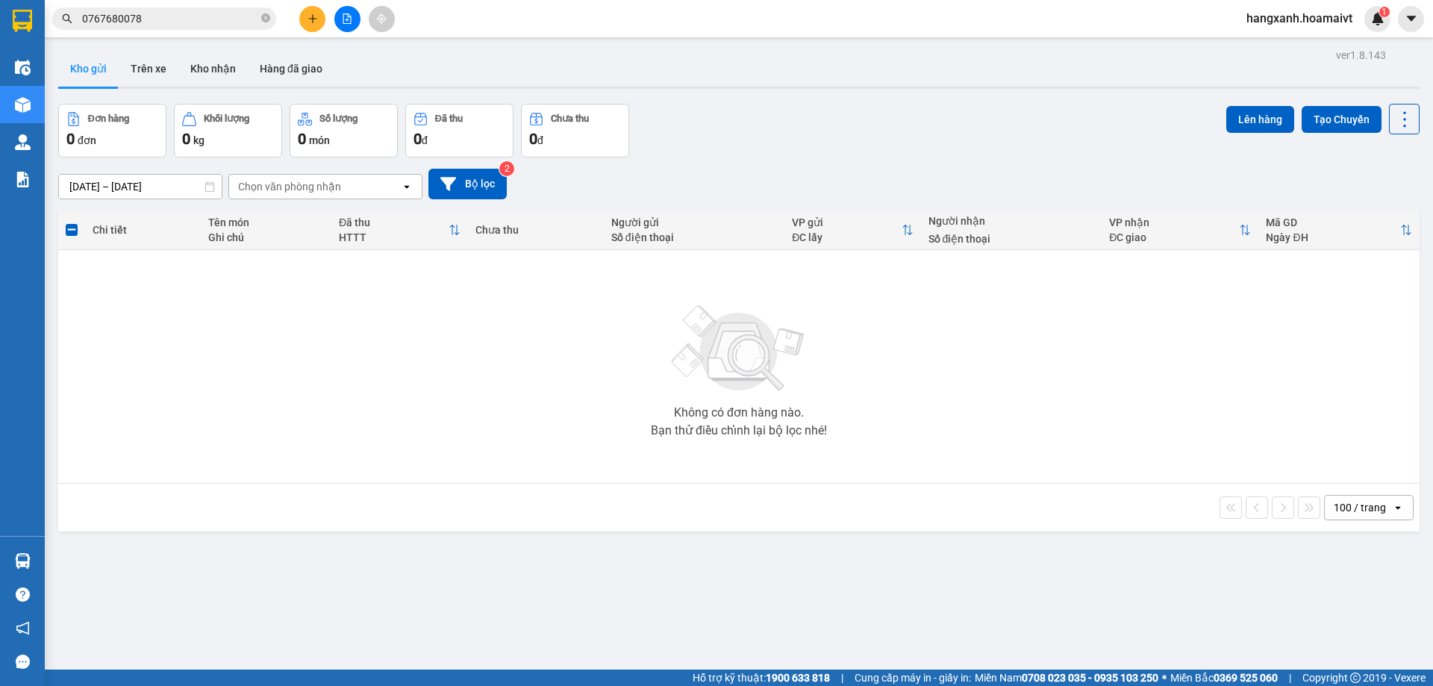
click at [323, 16] on button at bounding box center [312, 19] width 26 height 26
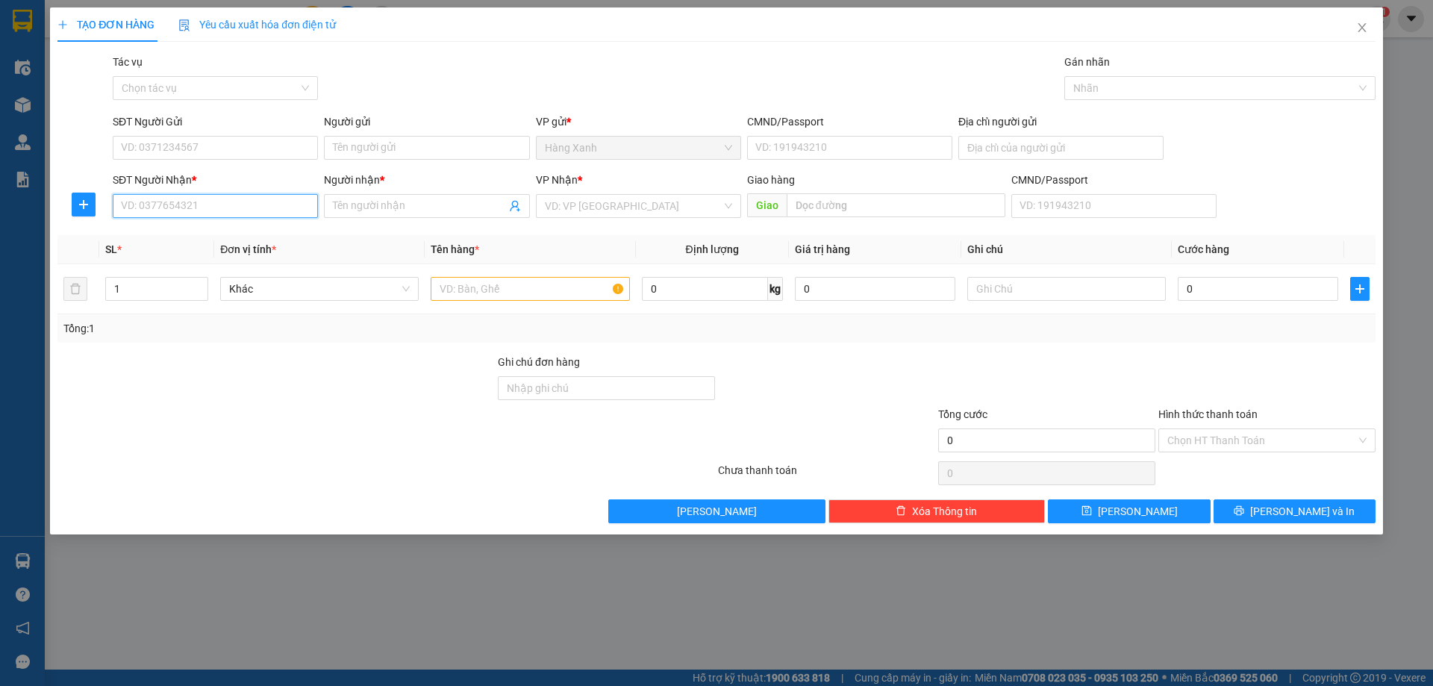
click at [219, 213] on input "SĐT Người Nhận *" at bounding box center [215, 206] width 205 height 24
type input "0977041749"
click at [247, 225] on div "0977041749 - Tiến" at bounding box center [215, 236] width 205 height 24
type input "Tiến"
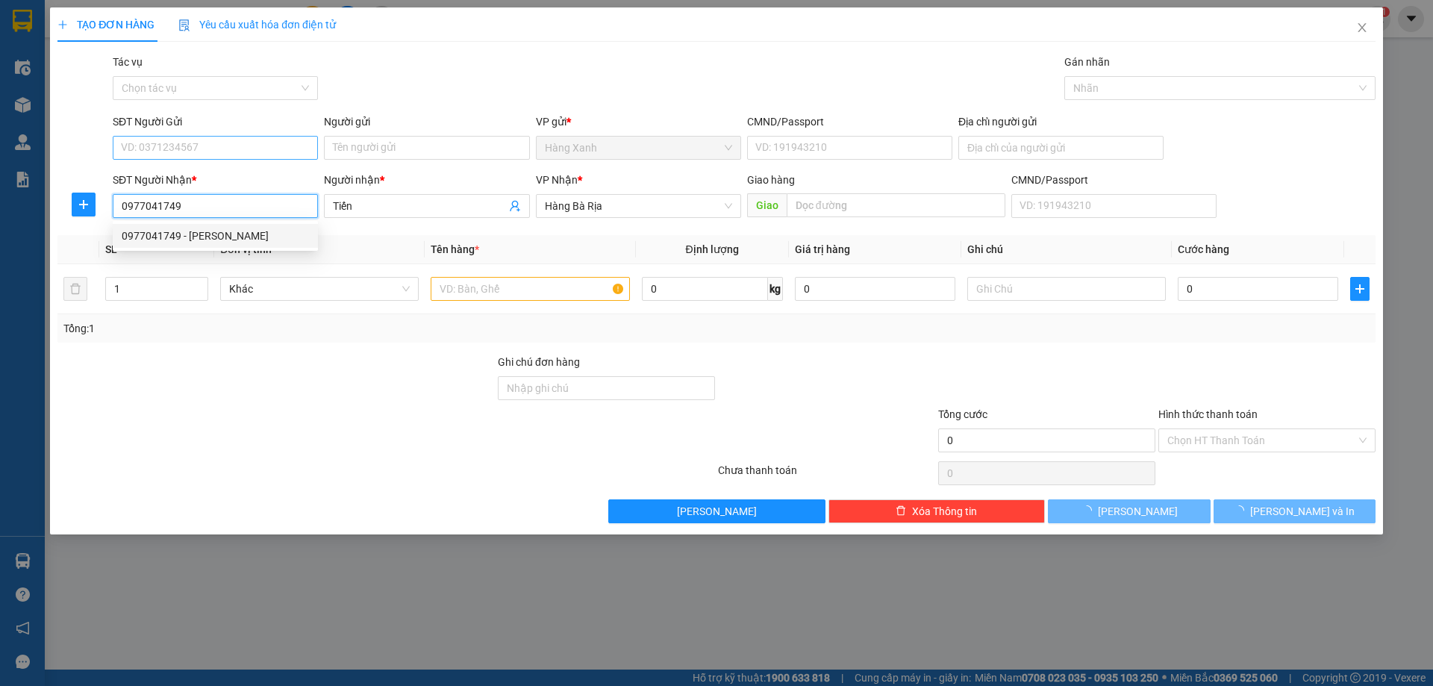
type input "0977041749"
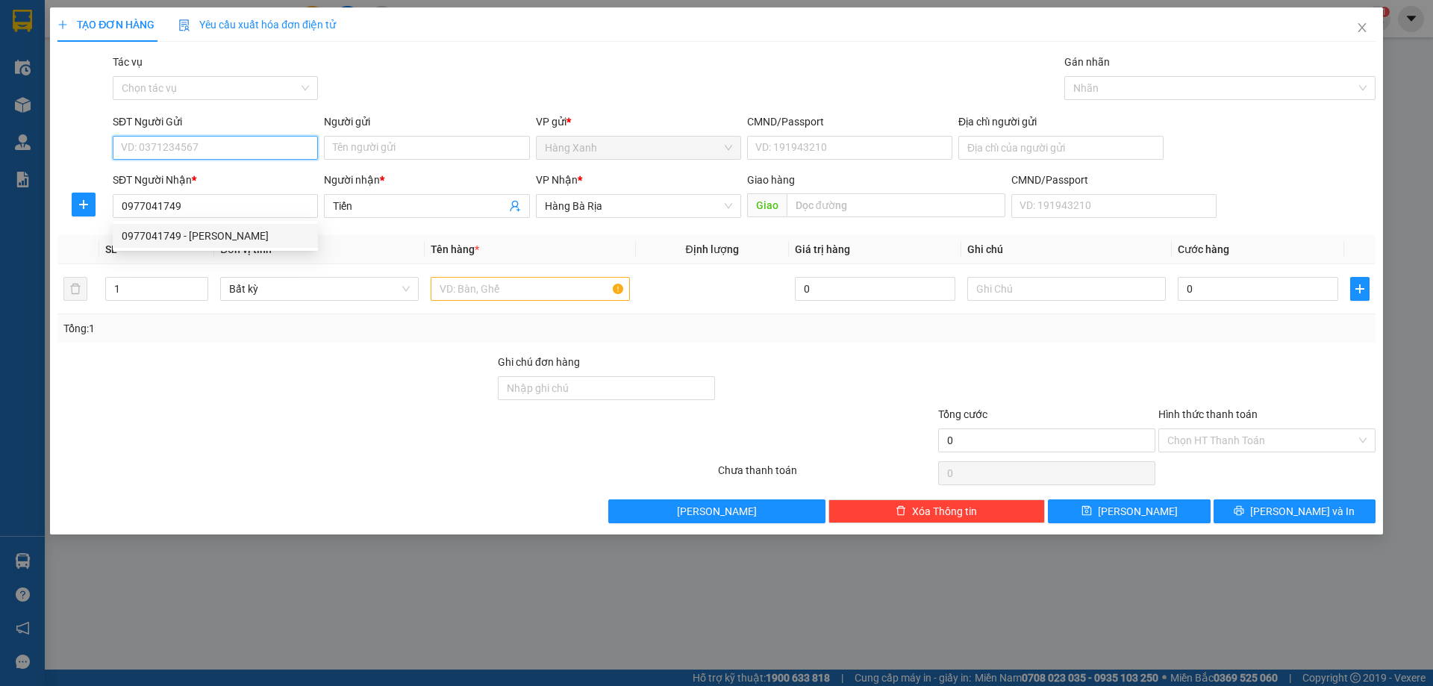
click at [240, 153] on input "SĐT Người Gửi" at bounding box center [215, 148] width 205 height 24
click at [228, 172] on div "0981422258 - minh" at bounding box center [215, 177] width 187 height 16
type input "0981422258"
type input "minh"
type input "042093004111"
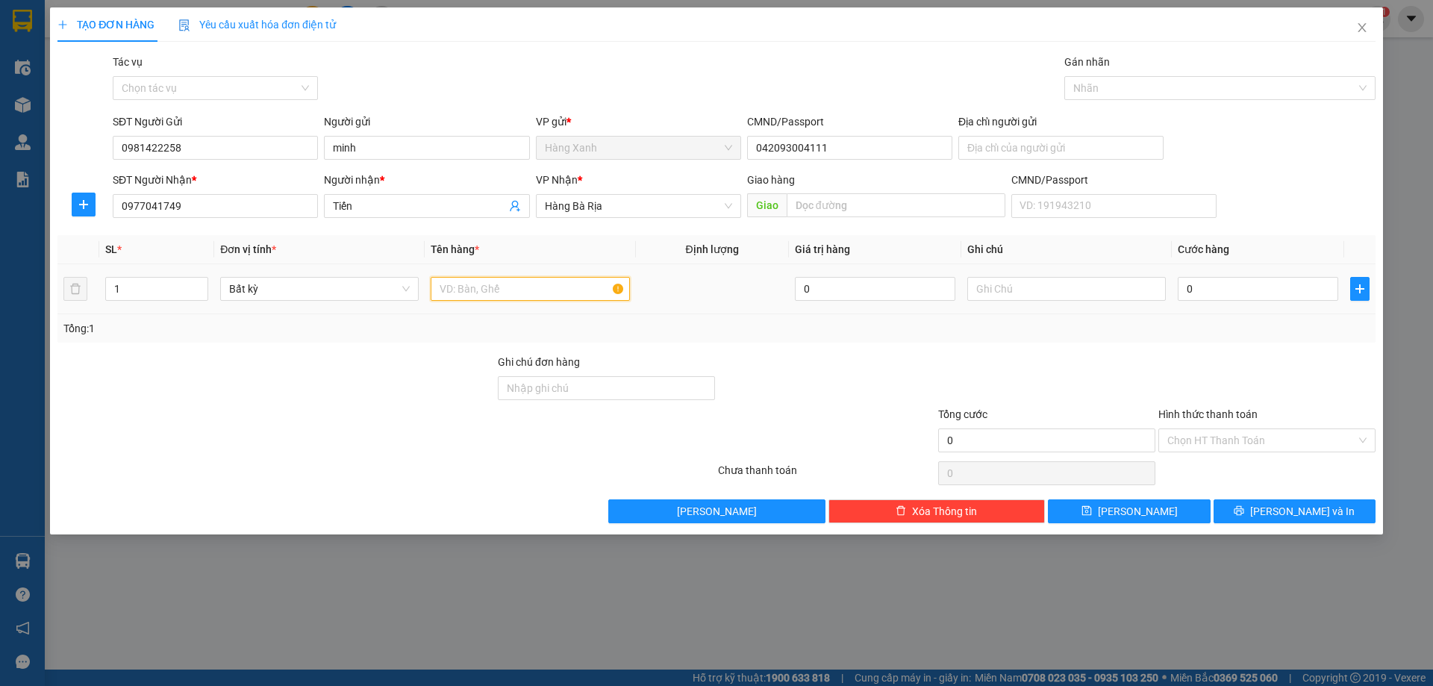
click at [504, 293] on input "text" at bounding box center [530, 289] width 199 height 24
type input "[DOMAIN_NAME]"
click at [1268, 294] on input "0" at bounding box center [1258, 289] width 160 height 24
type input "3"
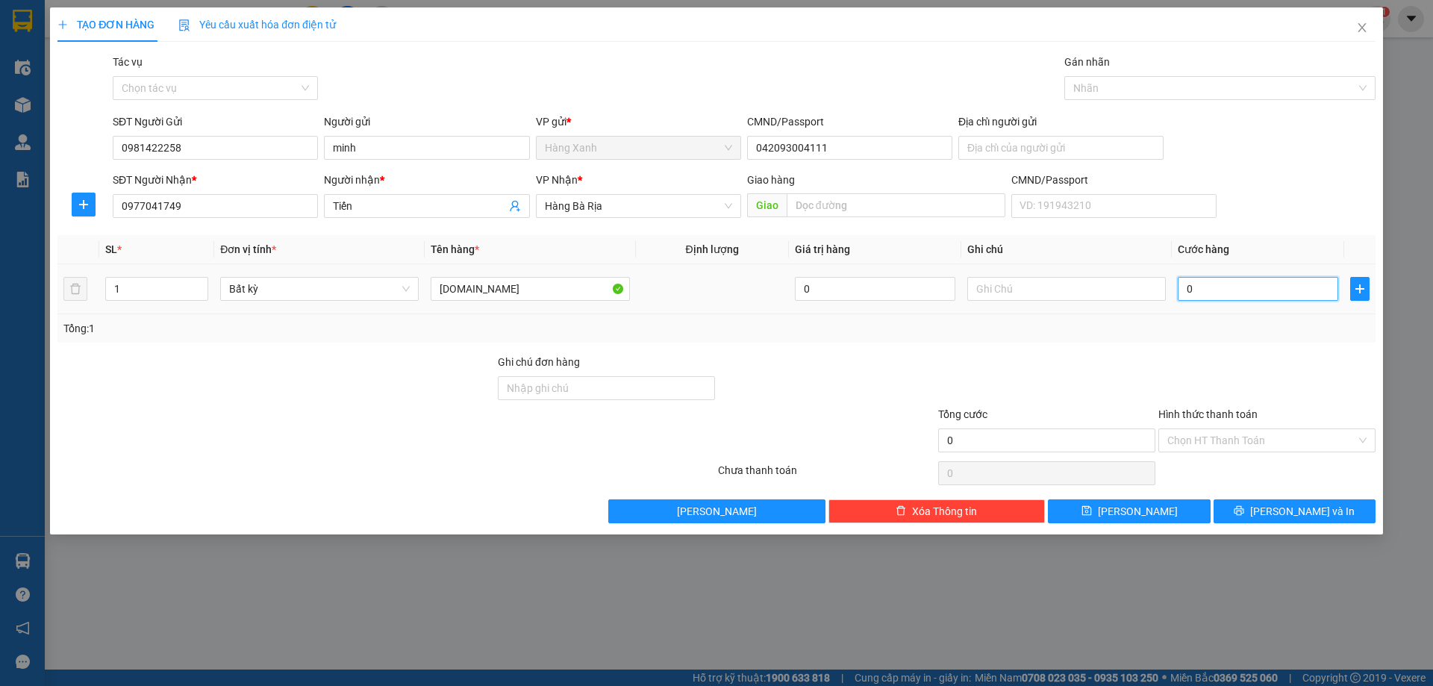
type input "3"
type input "30"
type input "30.000"
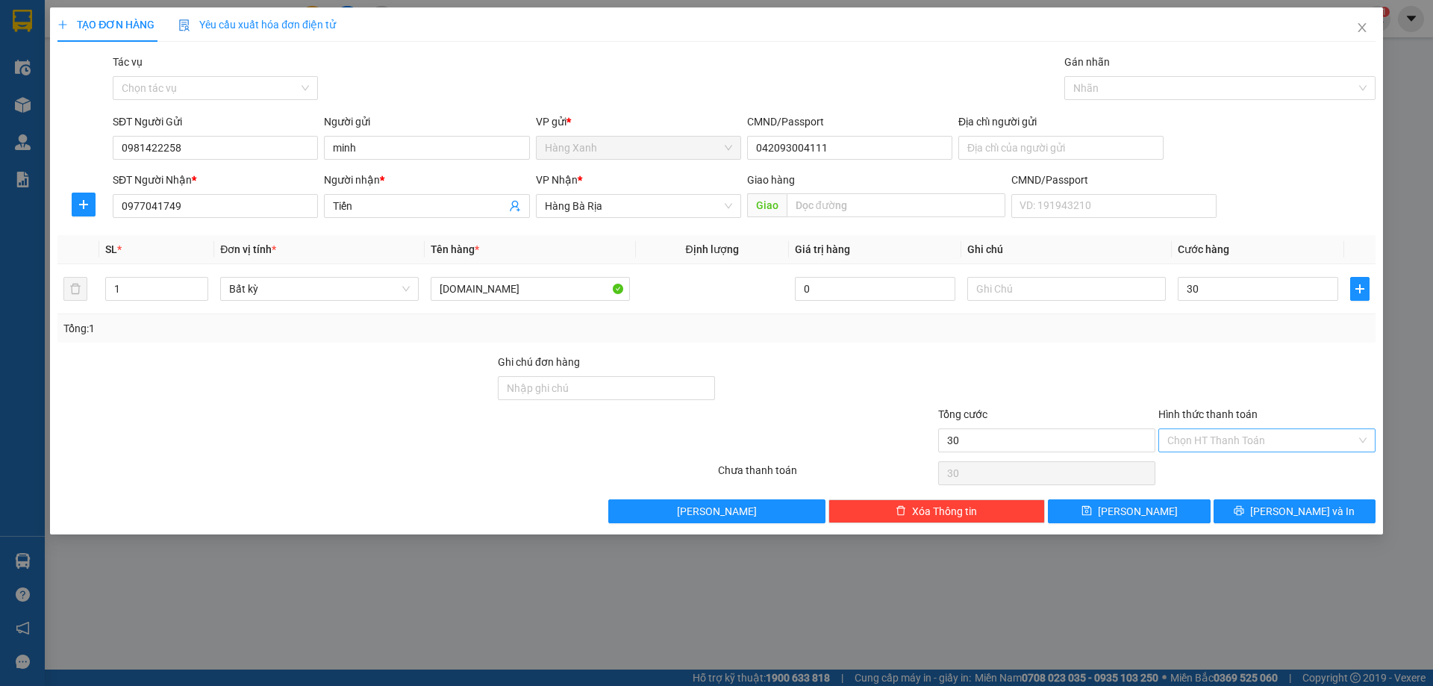
type input "30.000"
click at [1266, 431] on input "Hình thức thanh toán" at bounding box center [1261, 440] width 189 height 22
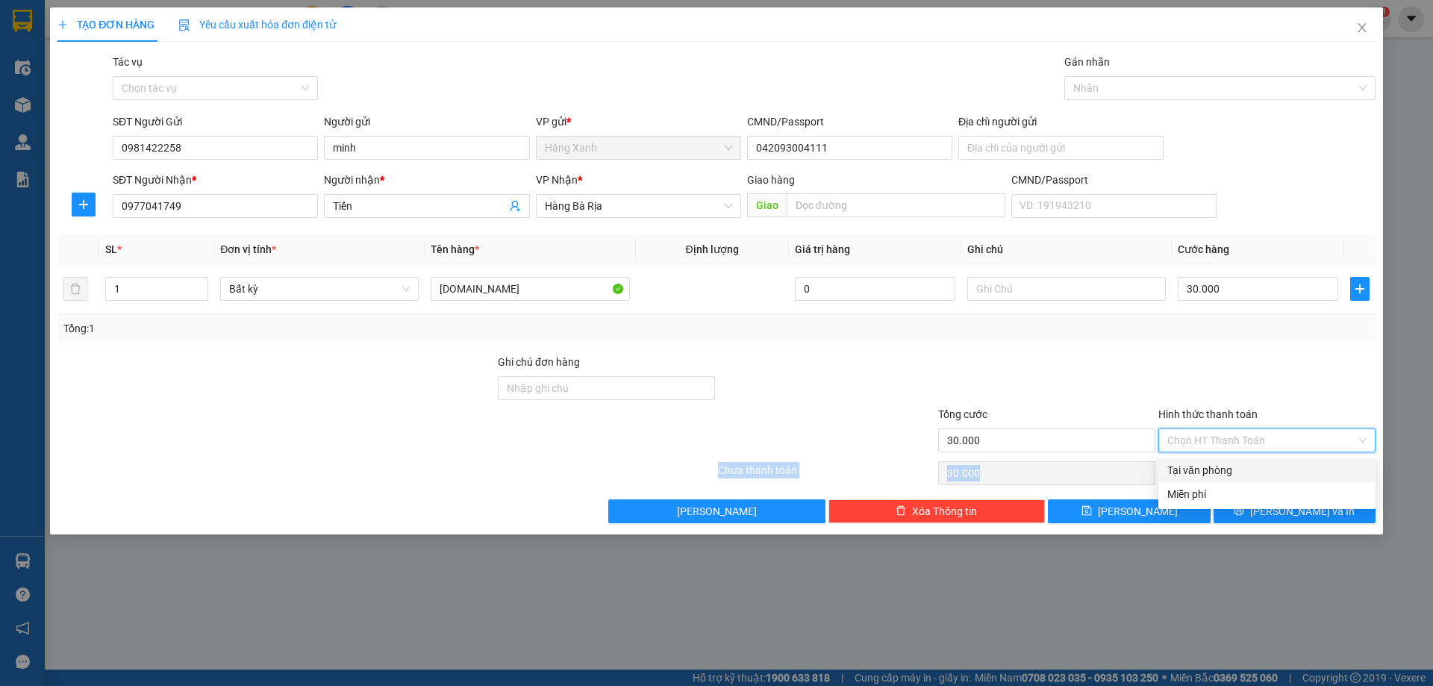
drag, startPoint x: 1249, startPoint y: 460, endPoint x: 1245, endPoint y: 476, distance: 17.0
click at [1246, 469] on div "Transit Pickup Surcharge Ids Transit Deliver Surcharge Ids Transit Deliver Surc…" at bounding box center [716, 288] width 1318 height 469
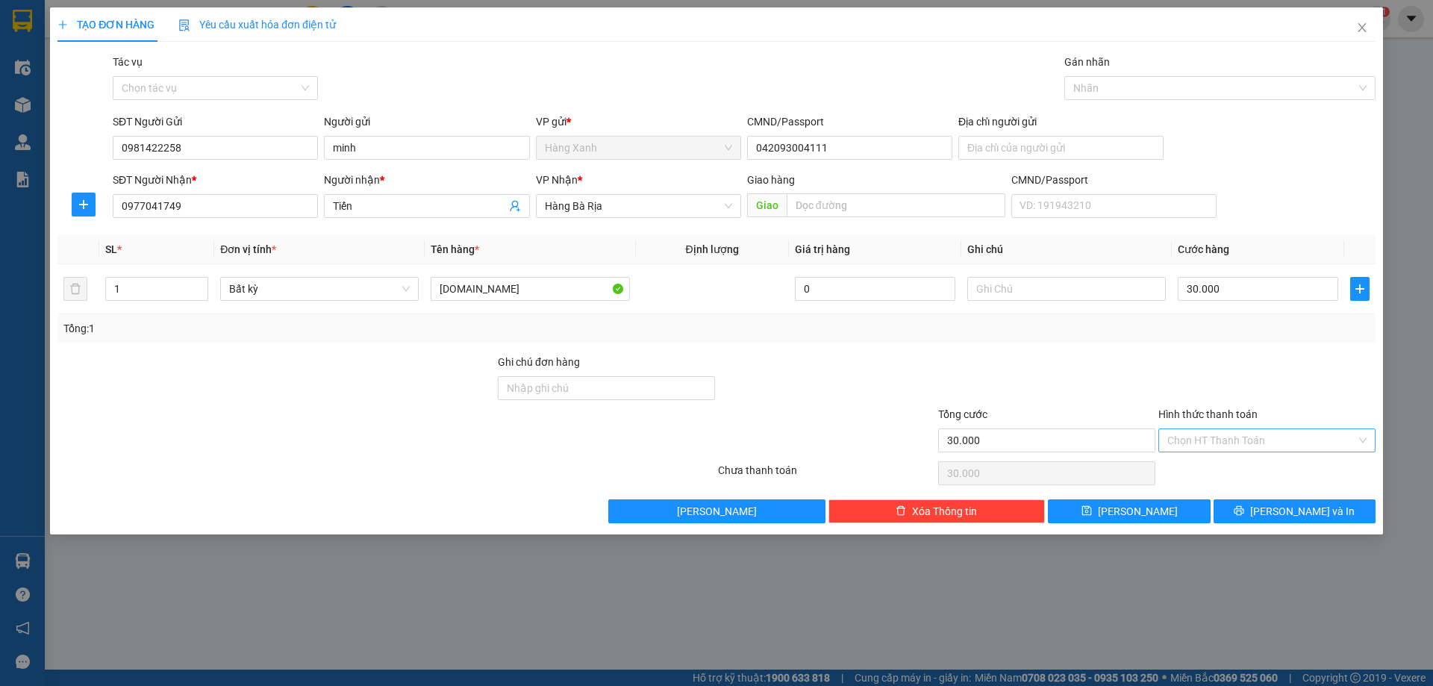
click at [1251, 440] on input "Hình thức thanh toán" at bounding box center [1261, 440] width 189 height 22
click at [1238, 463] on div "Tại văn phòng" at bounding box center [1266, 470] width 199 height 16
type input "0"
click at [1246, 522] on button "[PERSON_NAME] và In" at bounding box center [1294, 511] width 162 height 24
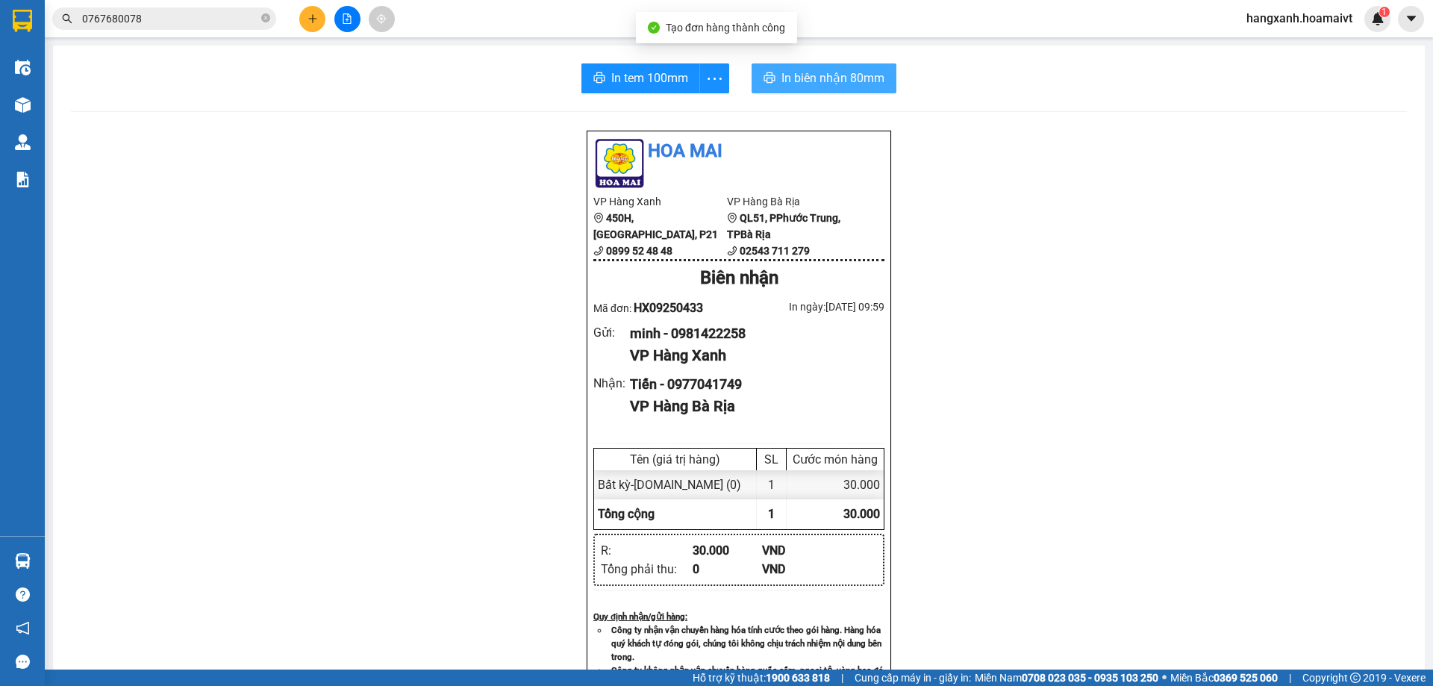
click at [838, 75] on span "In biên nhận 80mm" at bounding box center [832, 78] width 103 height 19
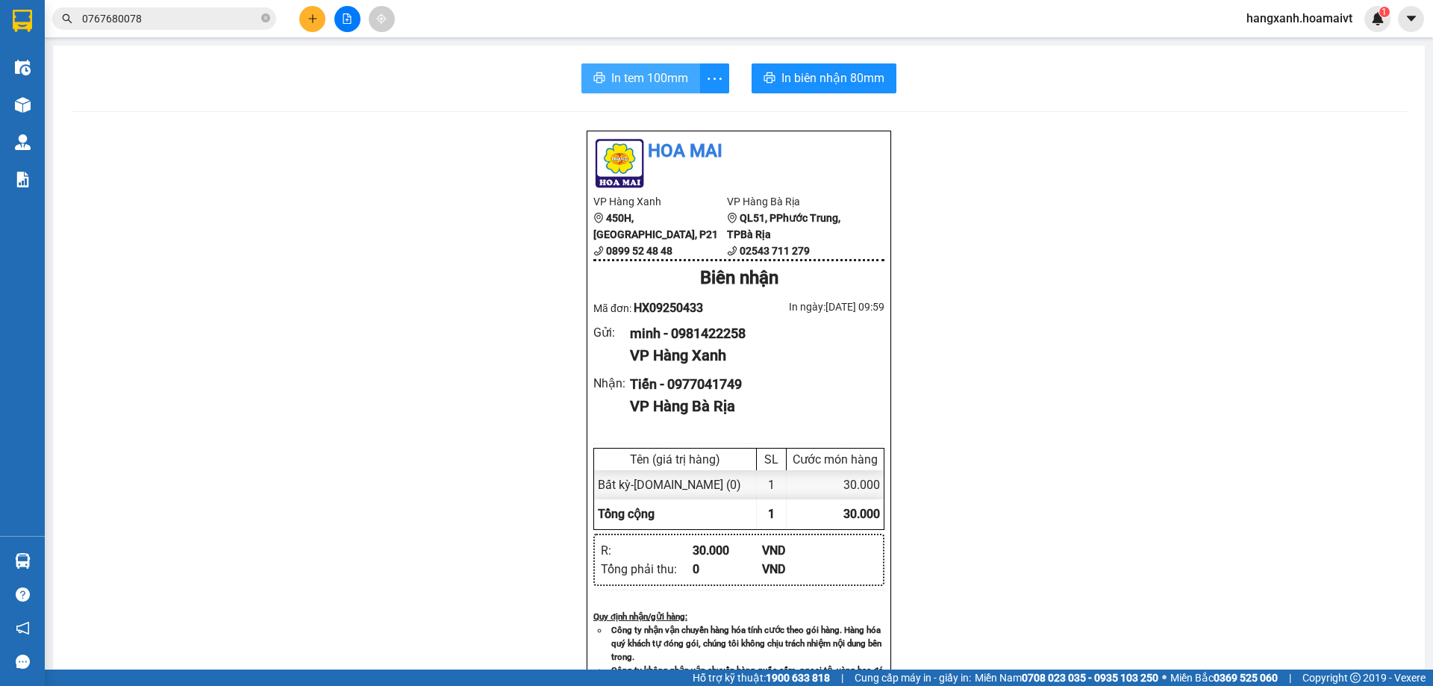
click at [593, 78] on icon "printer" at bounding box center [599, 78] width 12 height 12
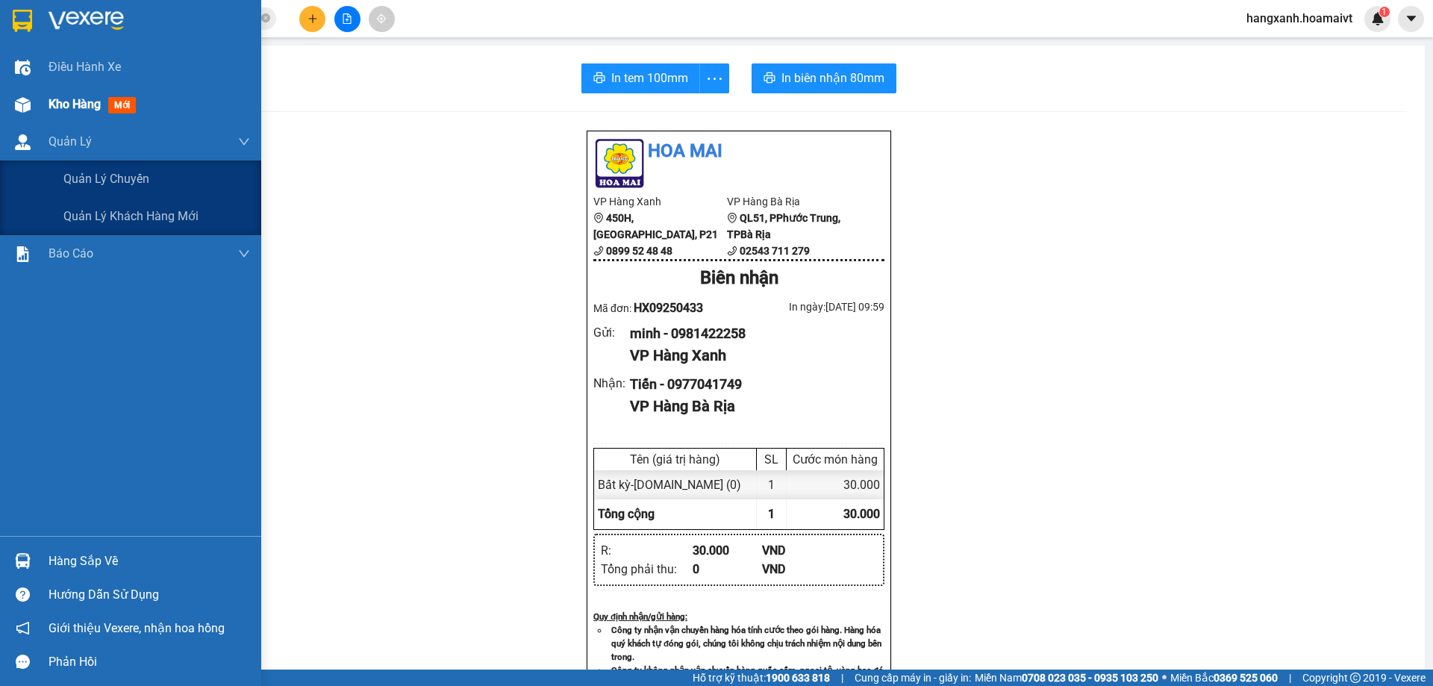
click at [59, 94] on div "Kho hàng mới" at bounding box center [149, 104] width 201 height 37
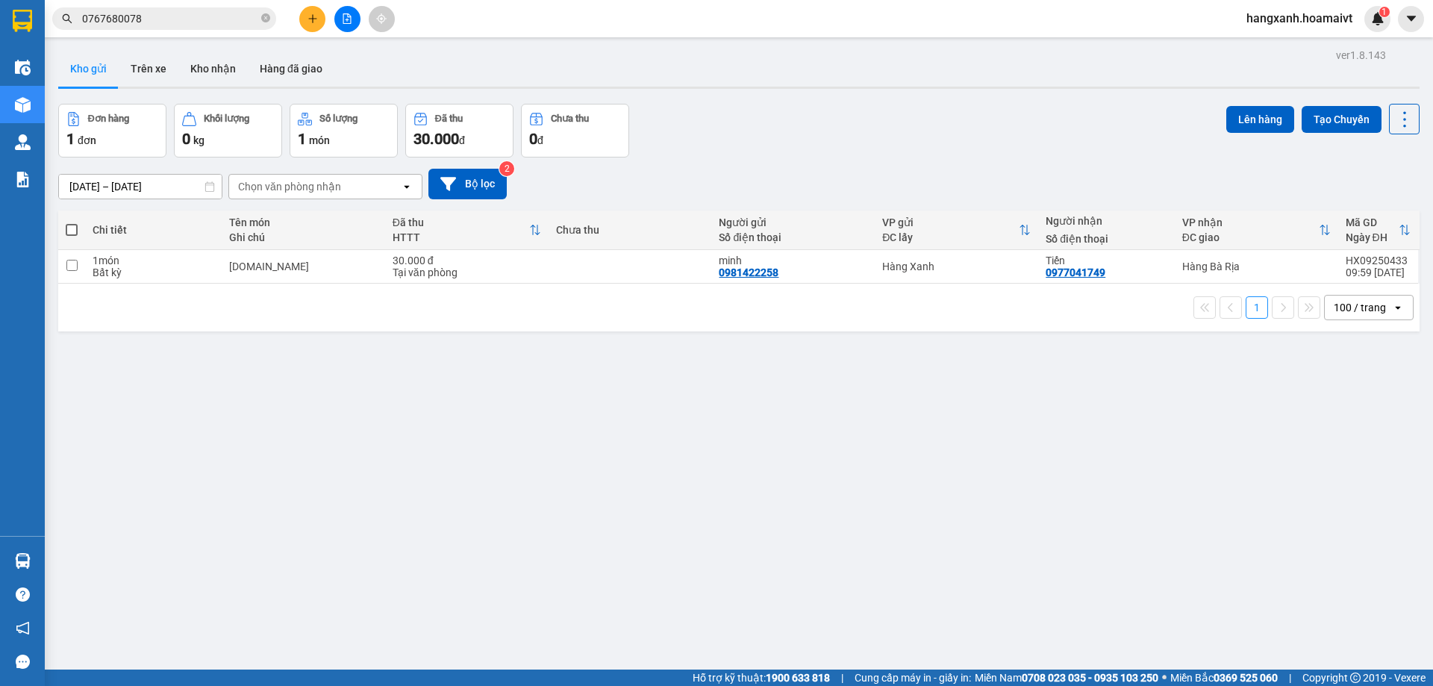
click at [311, 19] on icon "plus" at bounding box center [312, 18] width 8 height 1
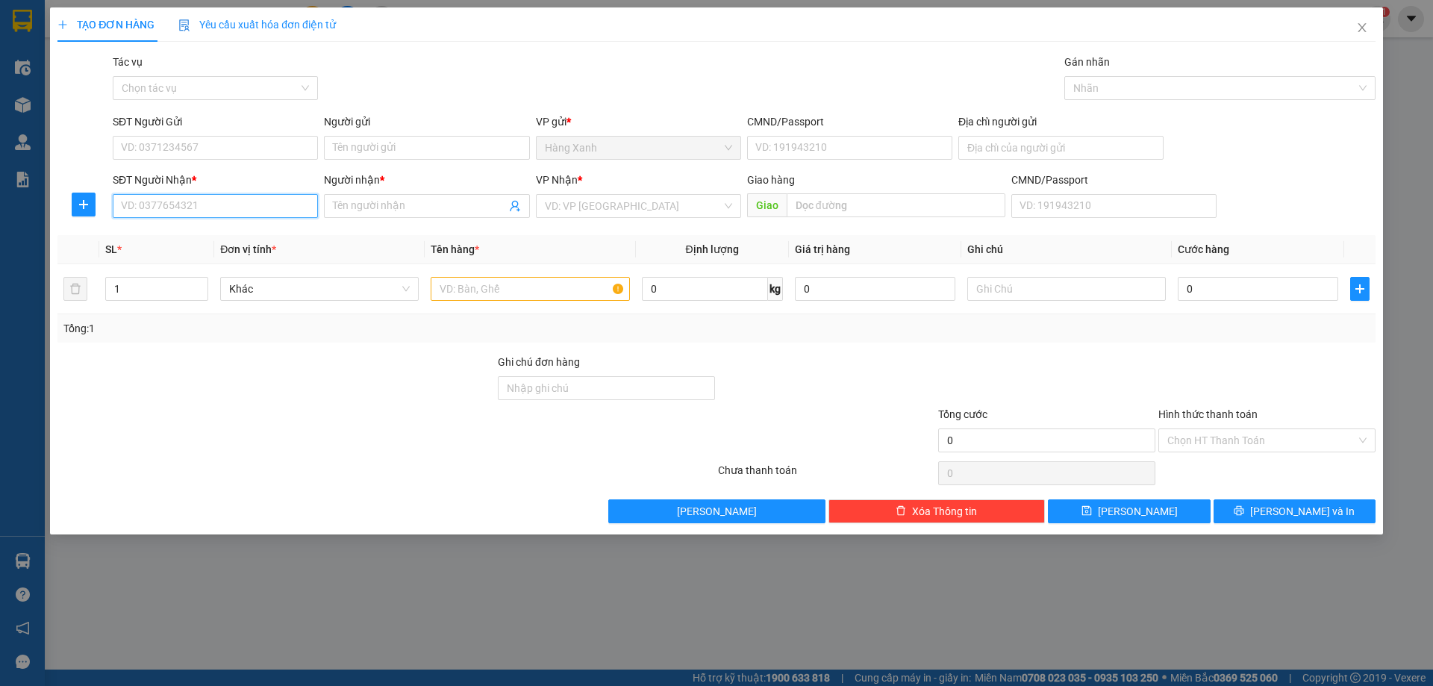
click at [161, 200] on input "SĐT Người Nhận *" at bounding box center [215, 206] width 205 height 24
type input "0937711310"
click at [219, 245] on div "0937711310 - tín" at bounding box center [215, 236] width 205 height 24
type input "tín"
type input "0937711310"
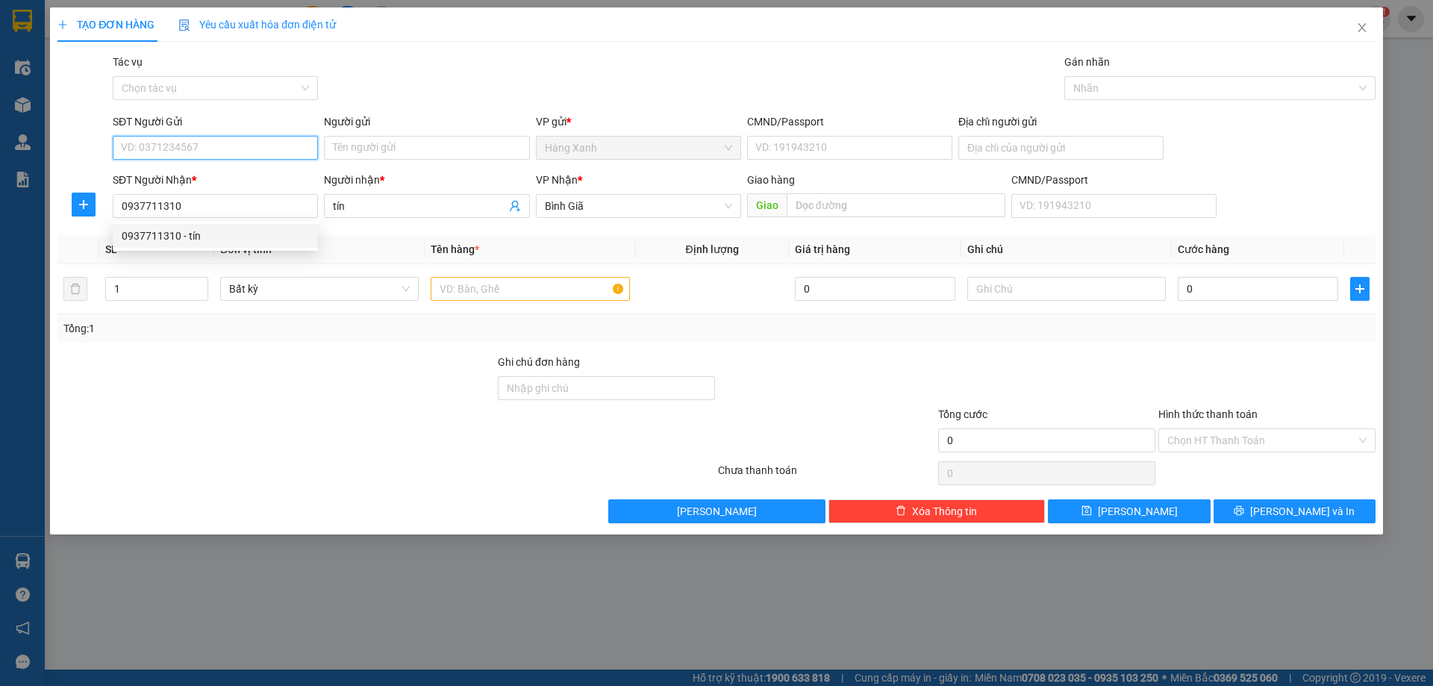
click at [239, 153] on input "SĐT Người Gửi" at bounding box center [215, 148] width 205 height 24
click at [254, 183] on div "0382836611 - hiền" at bounding box center [215, 177] width 187 height 16
type input "0382836611"
type input "hiền"
type input "026198004711"
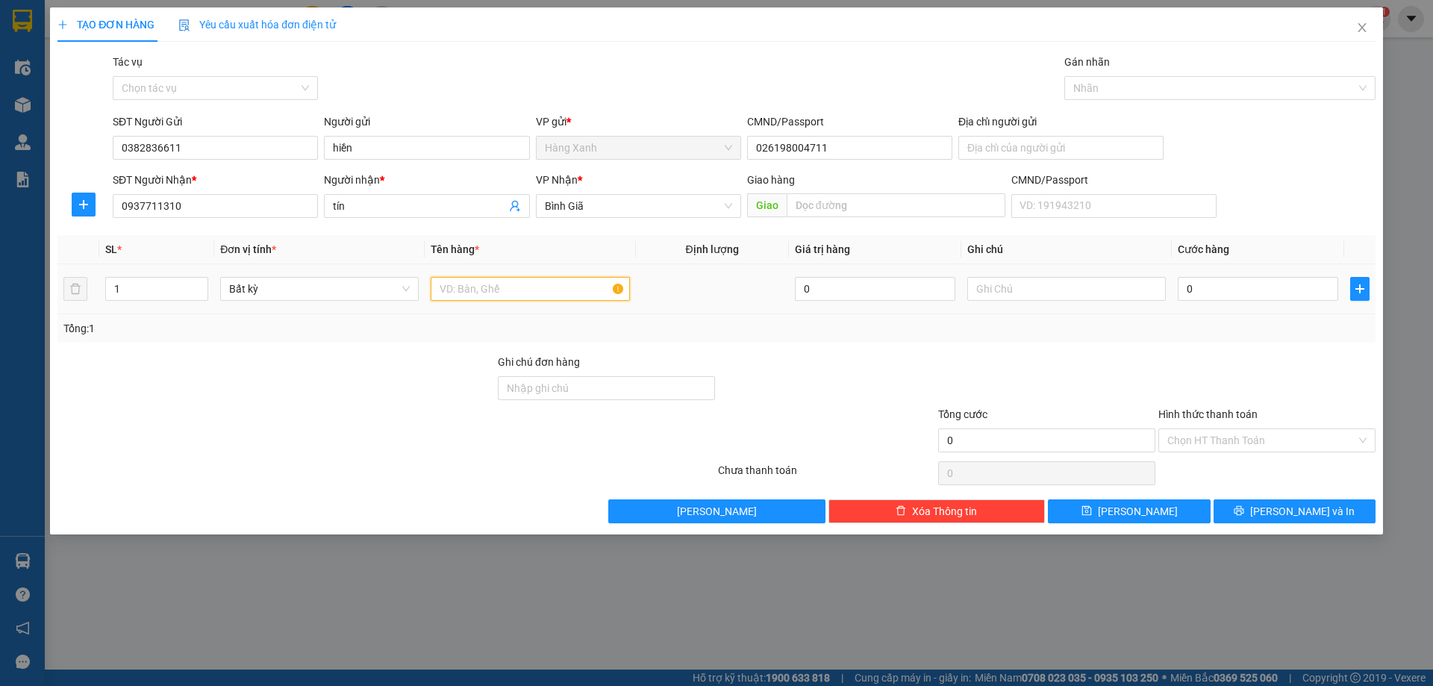
click at [553, 293] on input "text" at bounding box center [530, 289] width 199 height 24
type input "thung"
click at [1235, 284] on input "0" at bounding box center [1258, 289] width 160 height 24
type input "3"
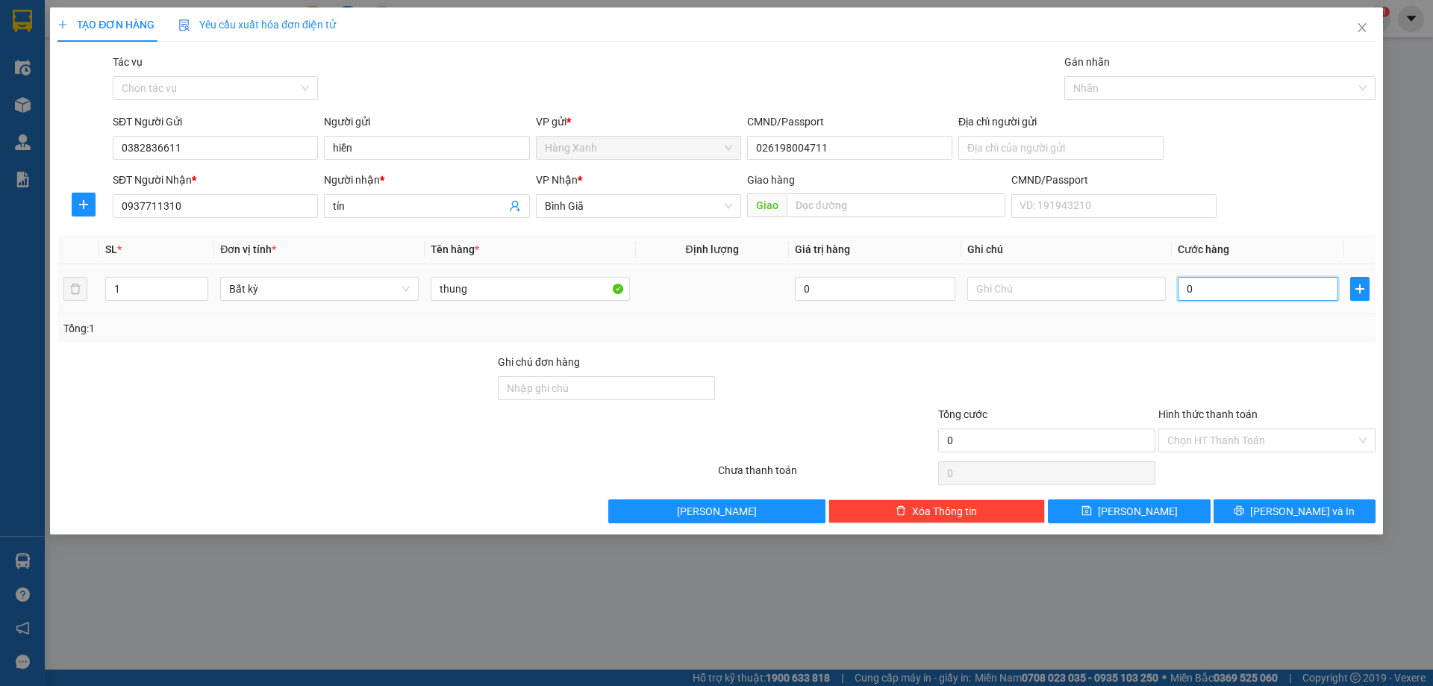
type input "3"
type input "30"
type input "30.000"
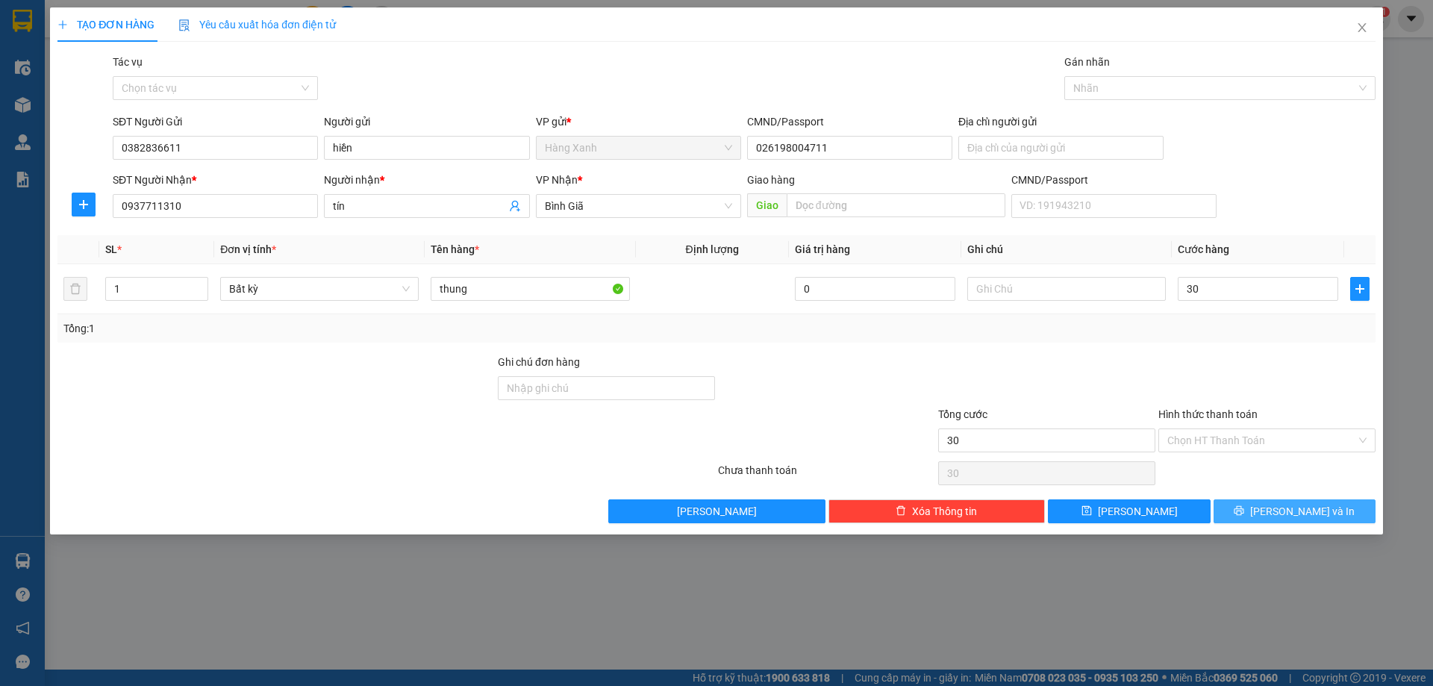
type input "30.000"
click at [1244, 505] on icon "printer" at bounding box center [1239, 510] width 10 height 10
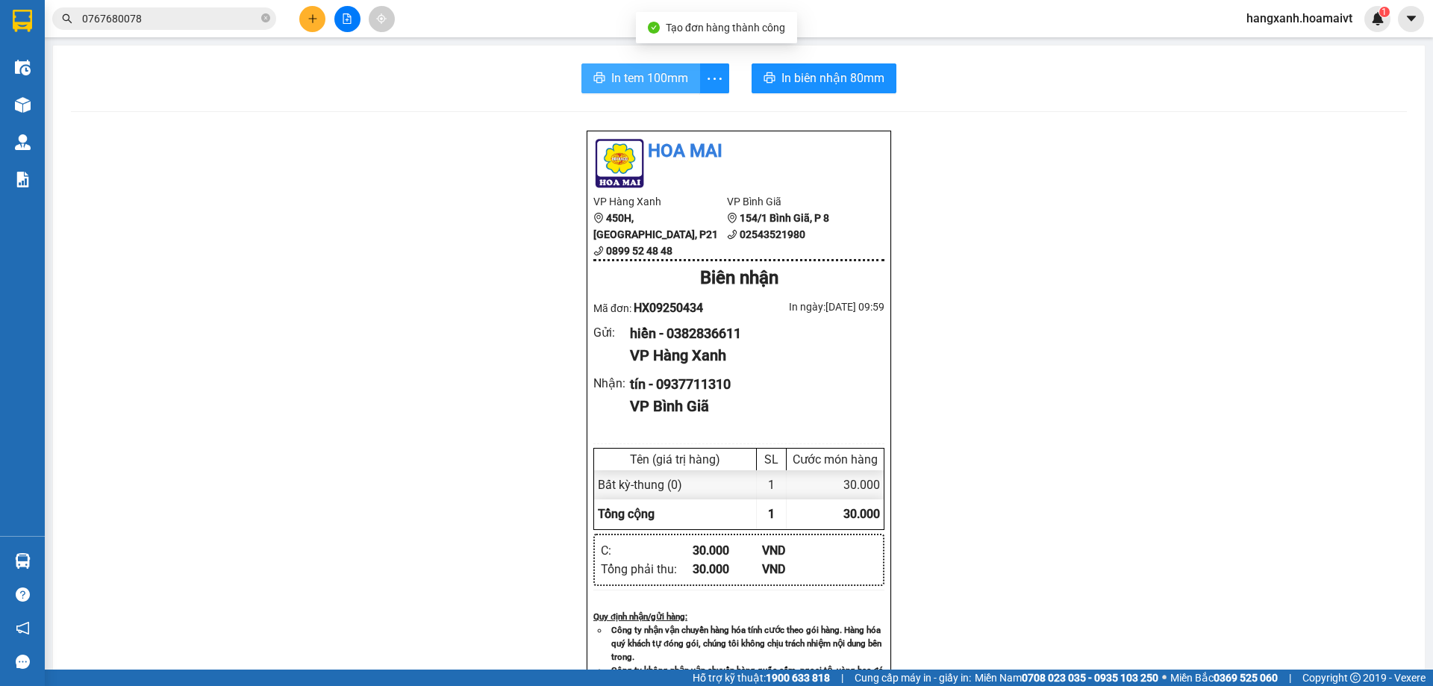
click at [635, 73] on span "In tem 100mm" at bounding box center [649, 78] width 77 height 19
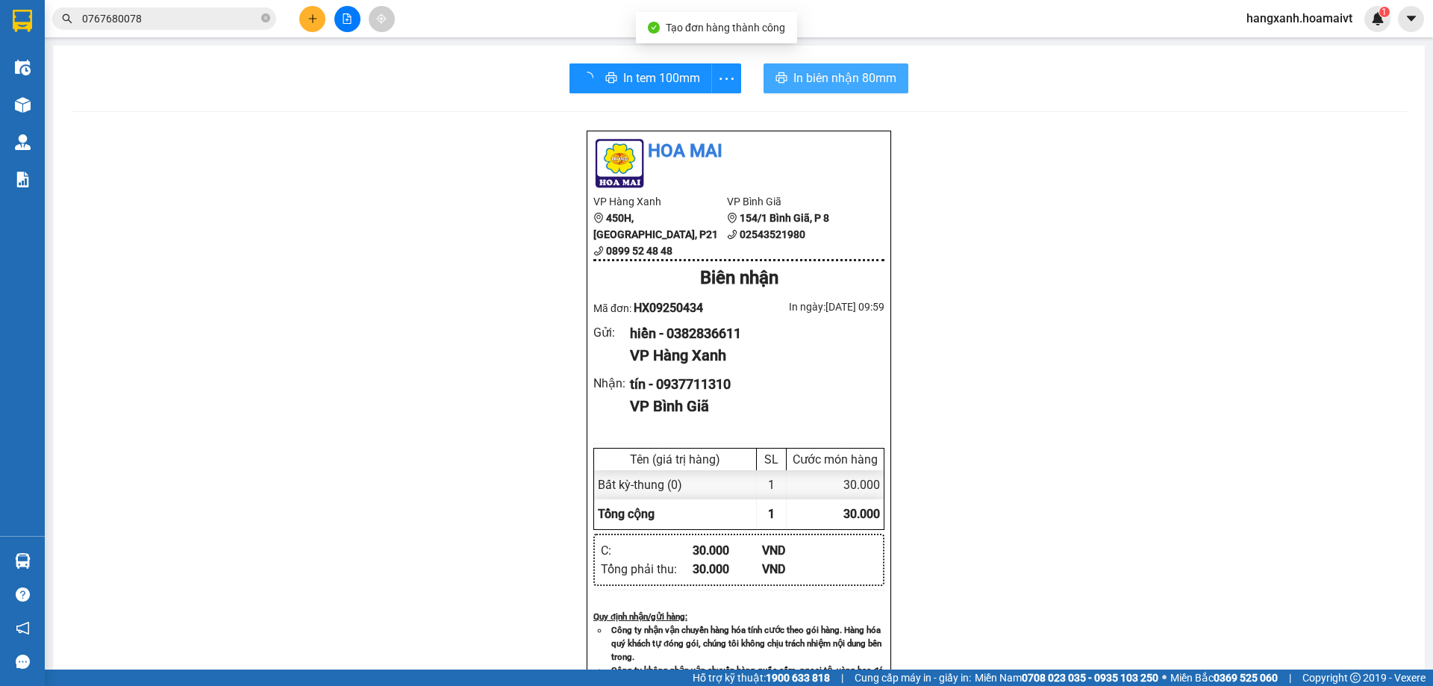
click at [822, 77] on span "In biên nhận 80mm" at bounding box center [844, 78] width 103 height 19
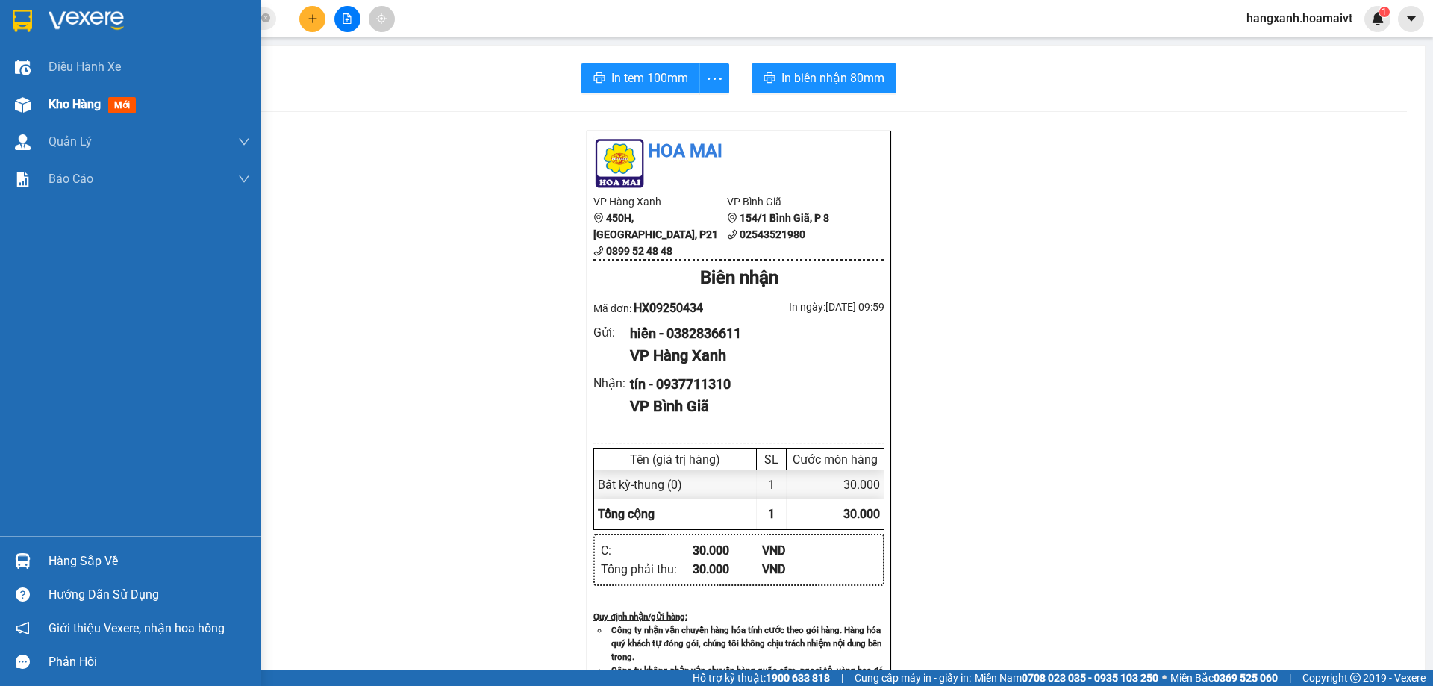
click at [78, 102] on span "Kho hàng" at bounding box center [75, 104] width 52 height 14
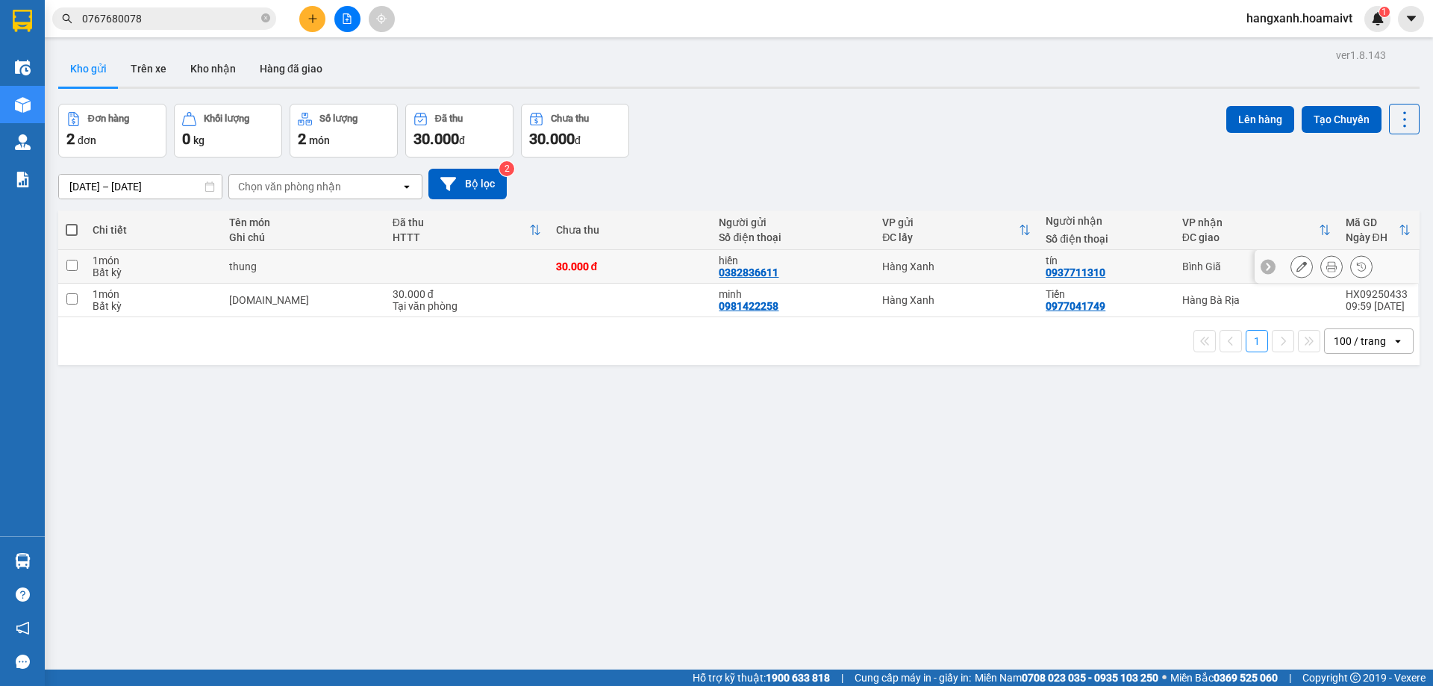
click at [1189, 277] on td "Bình Giã" at bounding box center [1256, 267] width 163 height 34
checkbox input "true"
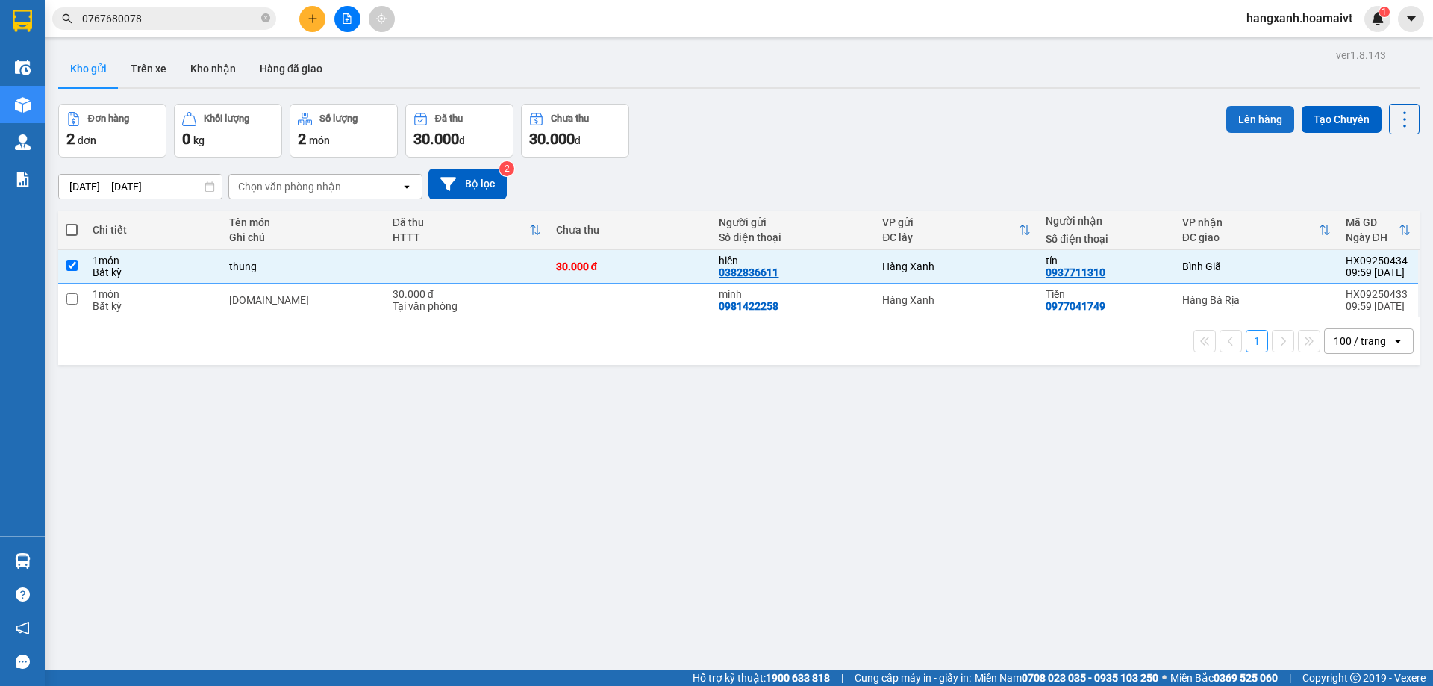
click at [1231, 112] on button "Lên hàng" at bounding box center [1260, 119] width 68 height 27
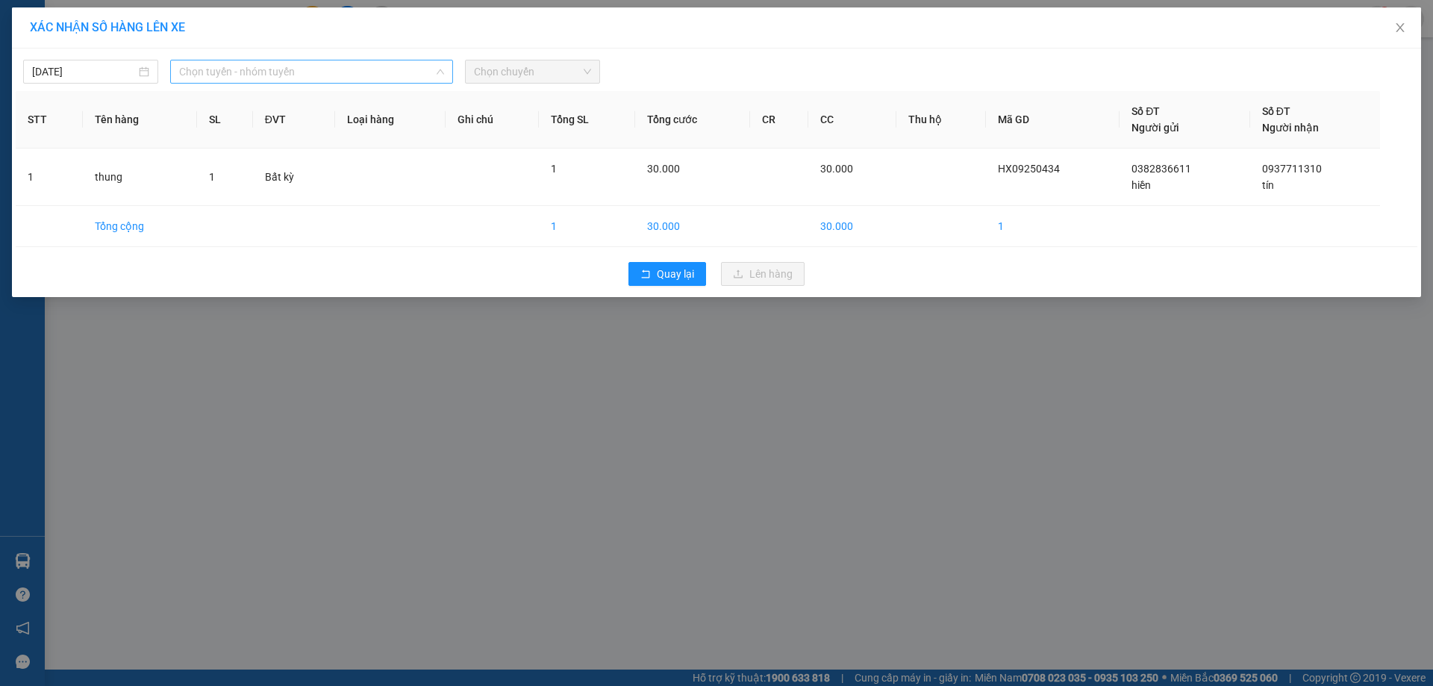
click at [285, 66] on span "Chọn tuyến - nhóm tuyến" at bounding box center [311, 71] width 265 height 22
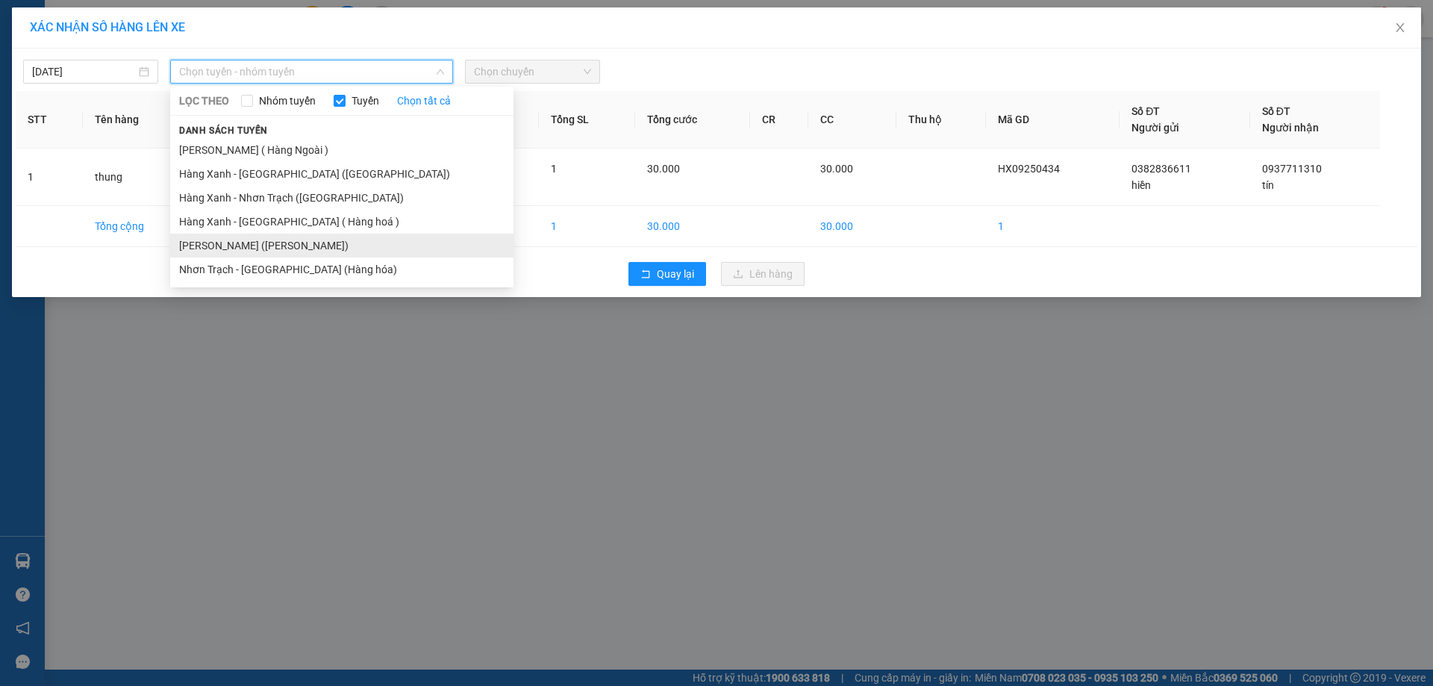
drag, startPoint x: 296, startPoint y: 247, endPoint x: 306, endPoint y: 237, distance: 14.3
click at [298, 246] on li "[PERSON_NAME] ([PERSON_NAME])" at bounding box center [341, 246] width 343 height 24
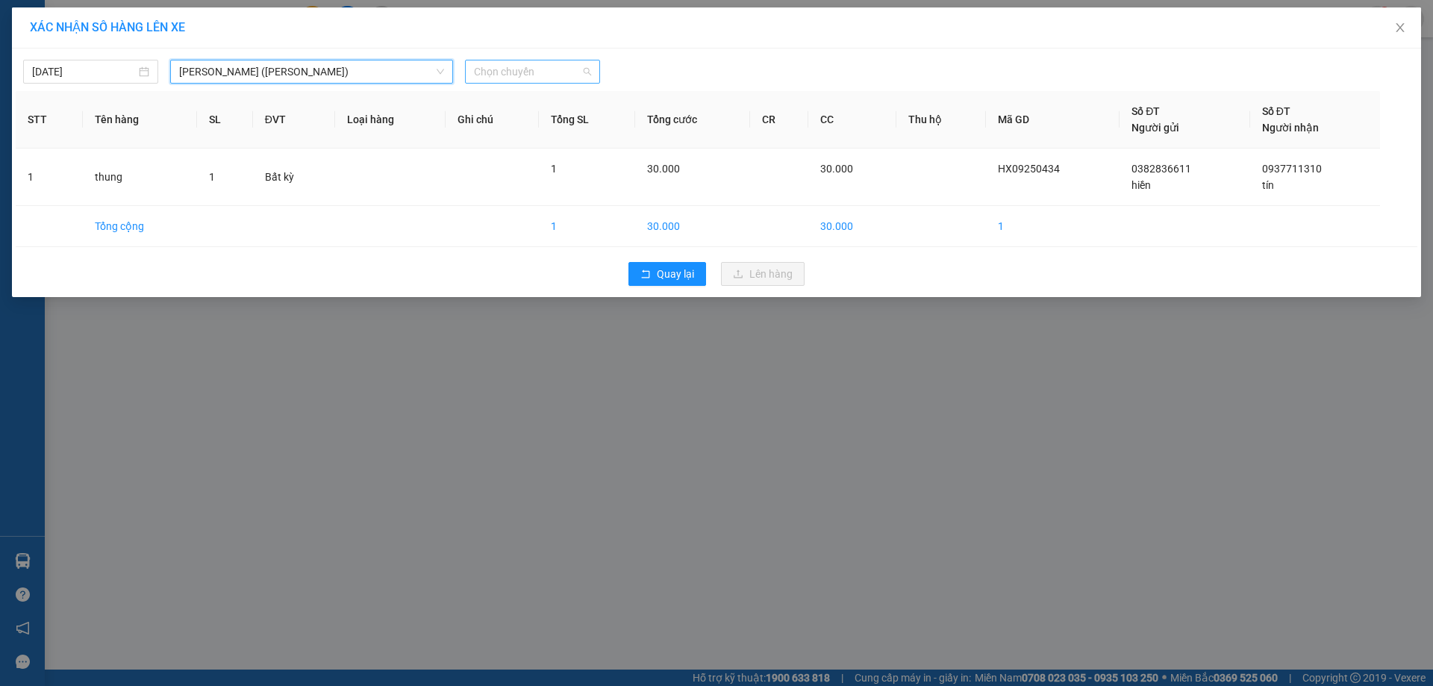
click at [570, 67] on span "Chọn chuyến" at bounding box center [532, 71] width 117 height 22
type input "1010"
click at [573, 119] on div "Thêm chuyến " 10:10 "" at bounding box center [544, 125] width 159 height 25
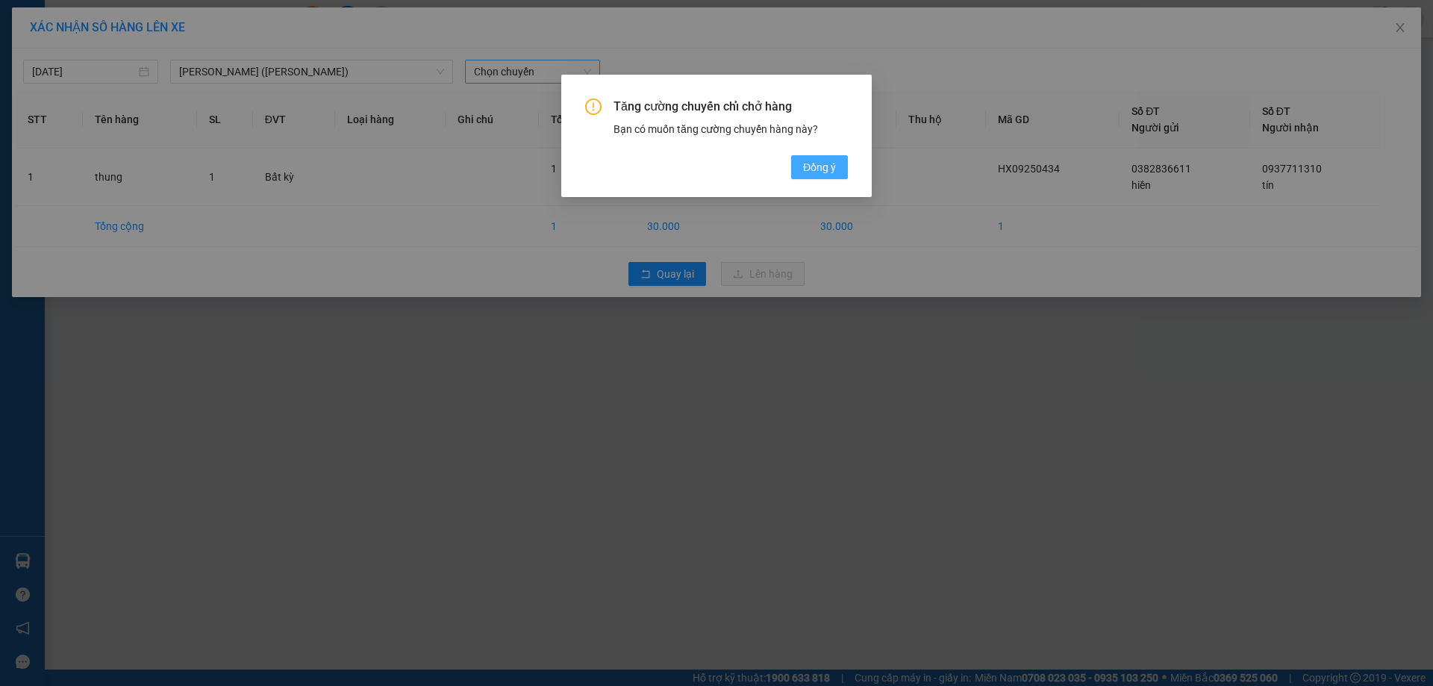
click at [817, 163] on span "Đồng ý" at bounding box center [819, 167] width 33 height 16
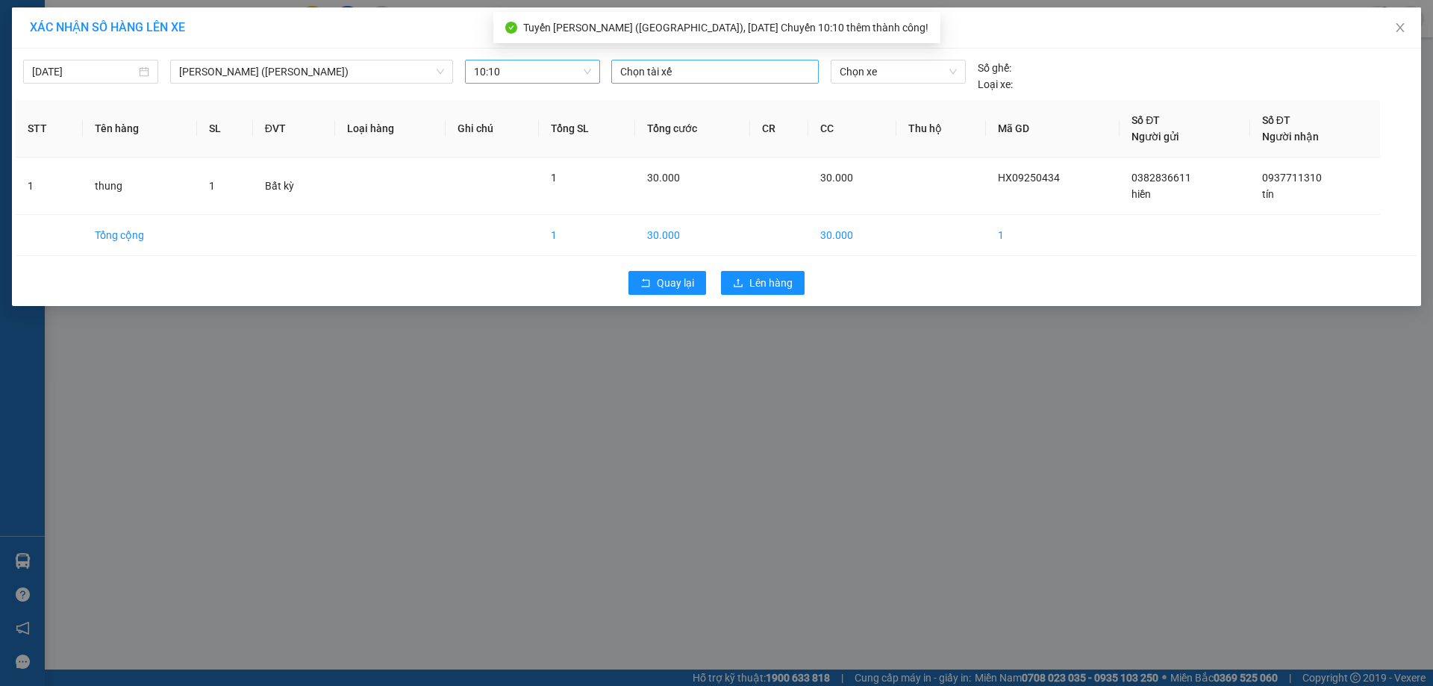
click at [654, 67] on div at bounding box center [715, 72] width 200 height 18
type input "binh m"
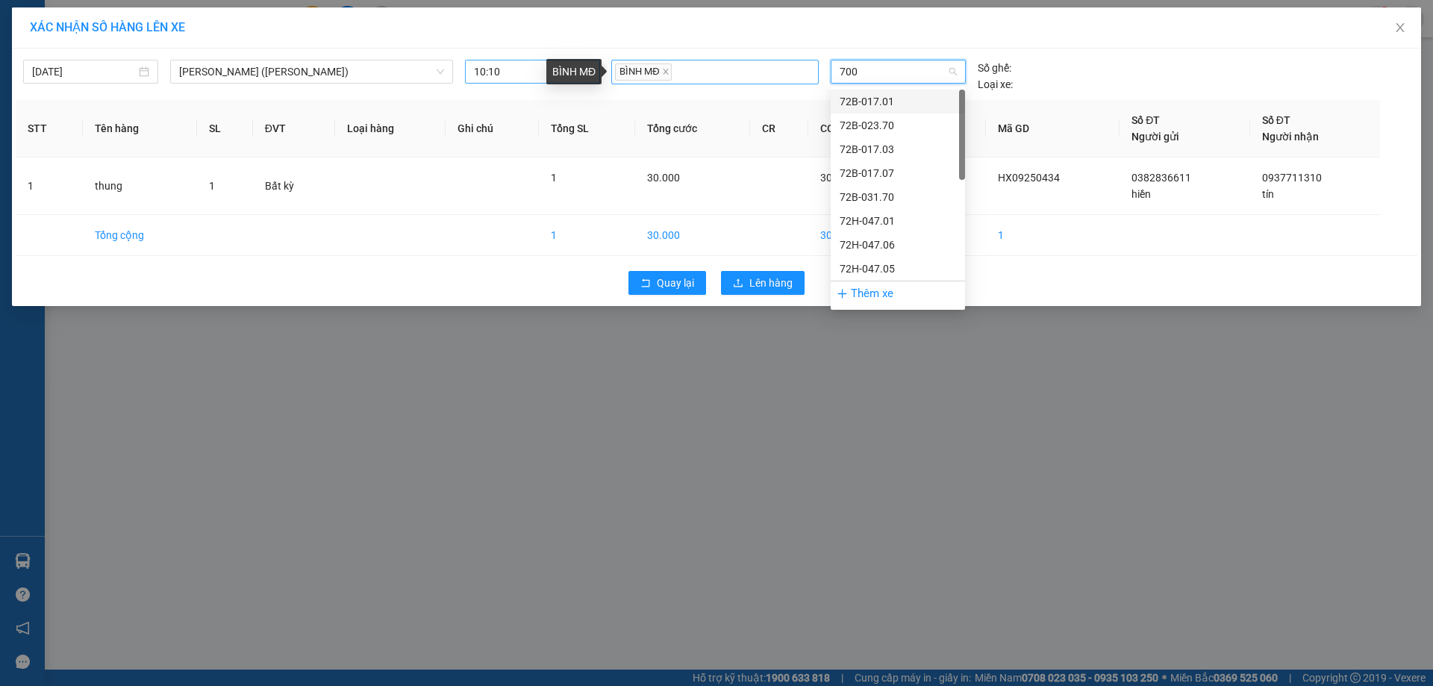
type input "7009"
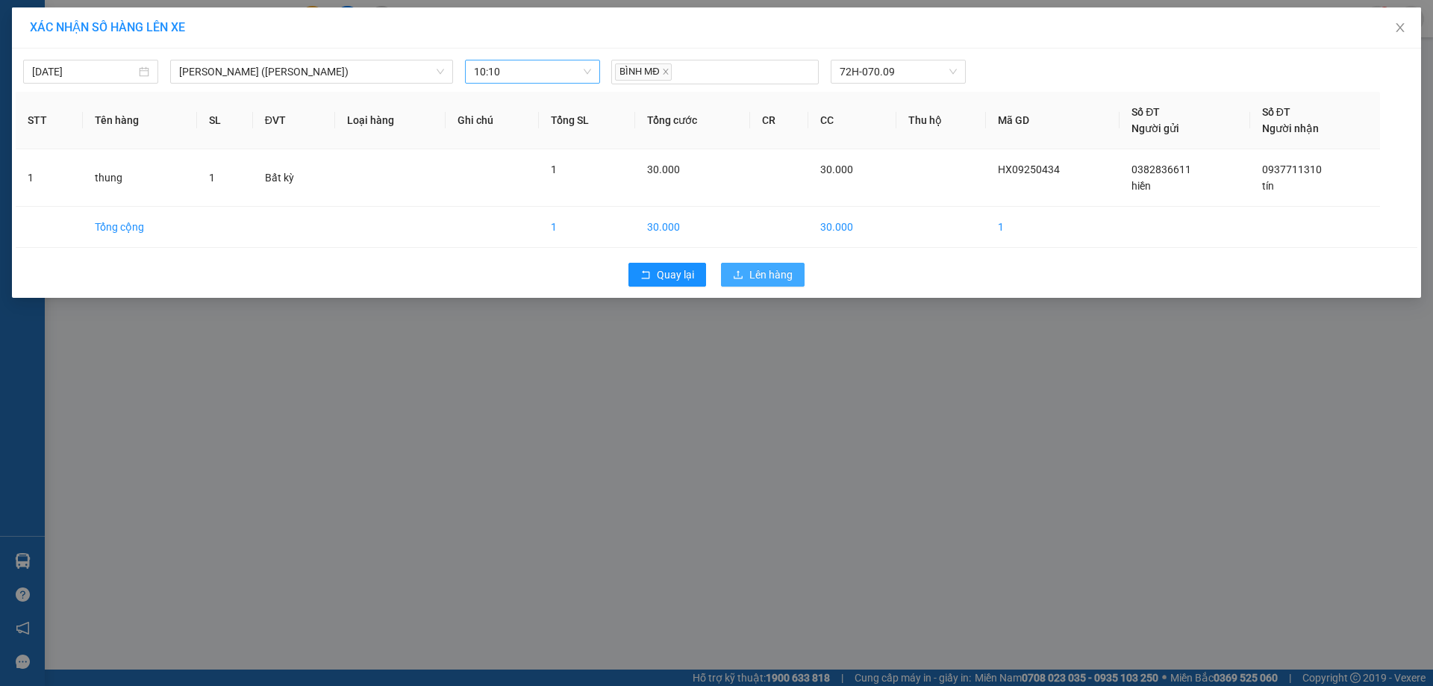
click at [748, 284] on button "Lên hàng" at bounding box center [763, 275] width 84 height 24
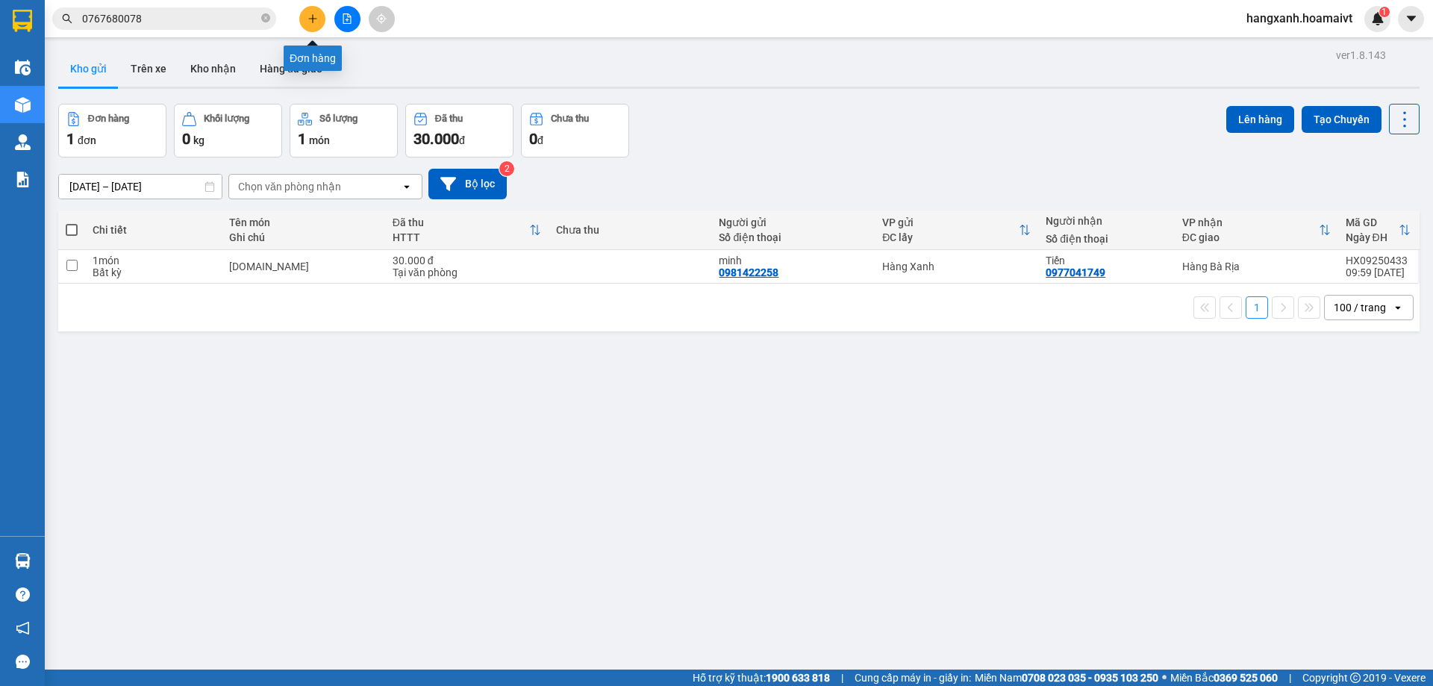
click at [322, 13] on button at bounding box center [312, 19] width 26 height 26
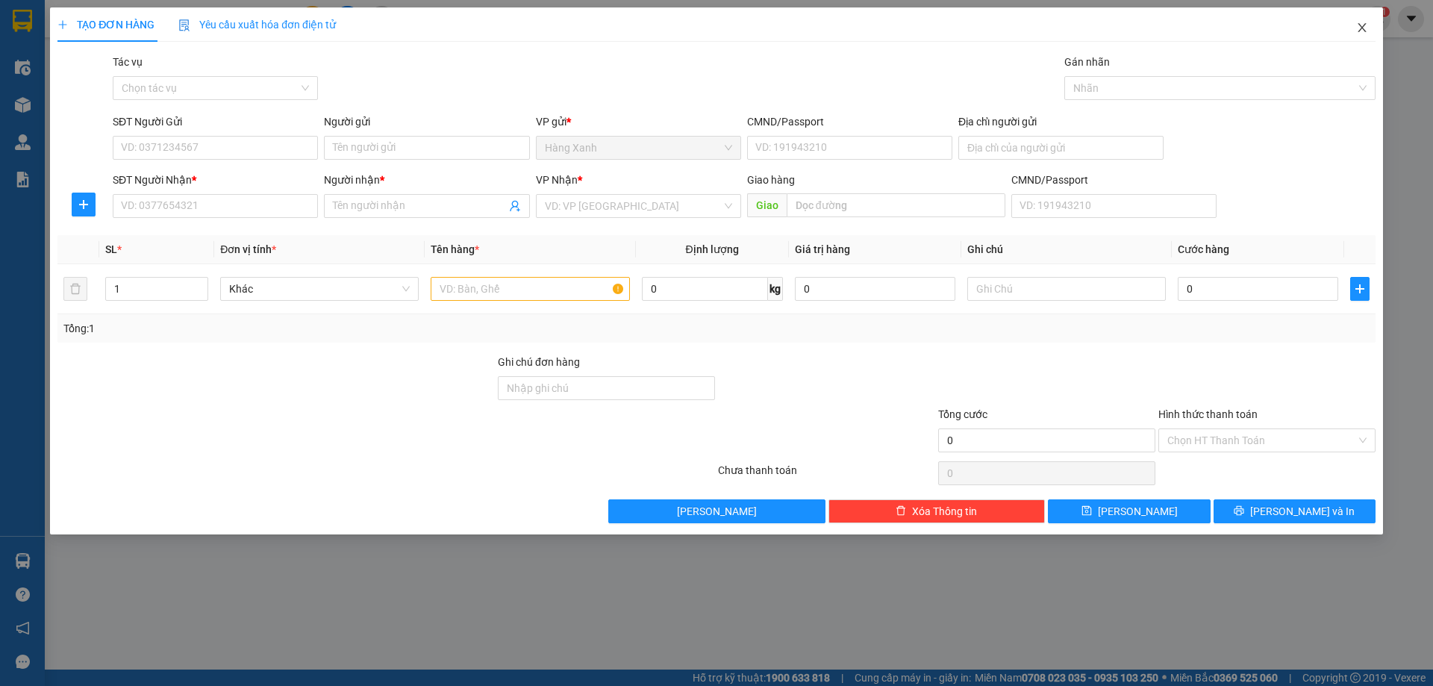
drag, startPoint x: 1363, startPoint y: 22, endPoint x: 890, endPoint y: 4, distance: 473.4
click at [1363, 22] on span "Close" at bounding box center [1362, 28] width 42 height 42
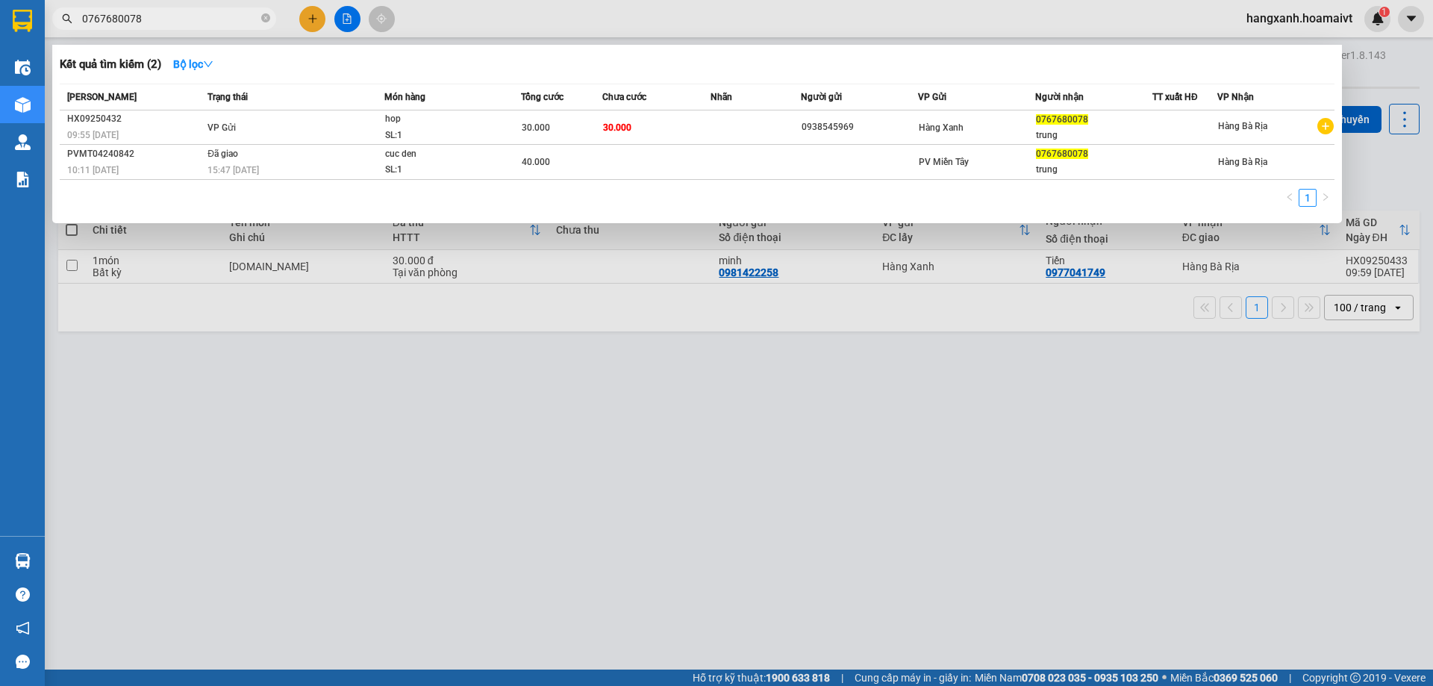
click at [185, 25] on input "0767680078" at bounding box center [170, 18] width 176 height 16
click at [455, 396] on div at bounding box center [716, 343] width 1433 height 686
click at [187, 18] on input "0767680078" at bounding box center [170, 18] width 176 height 16
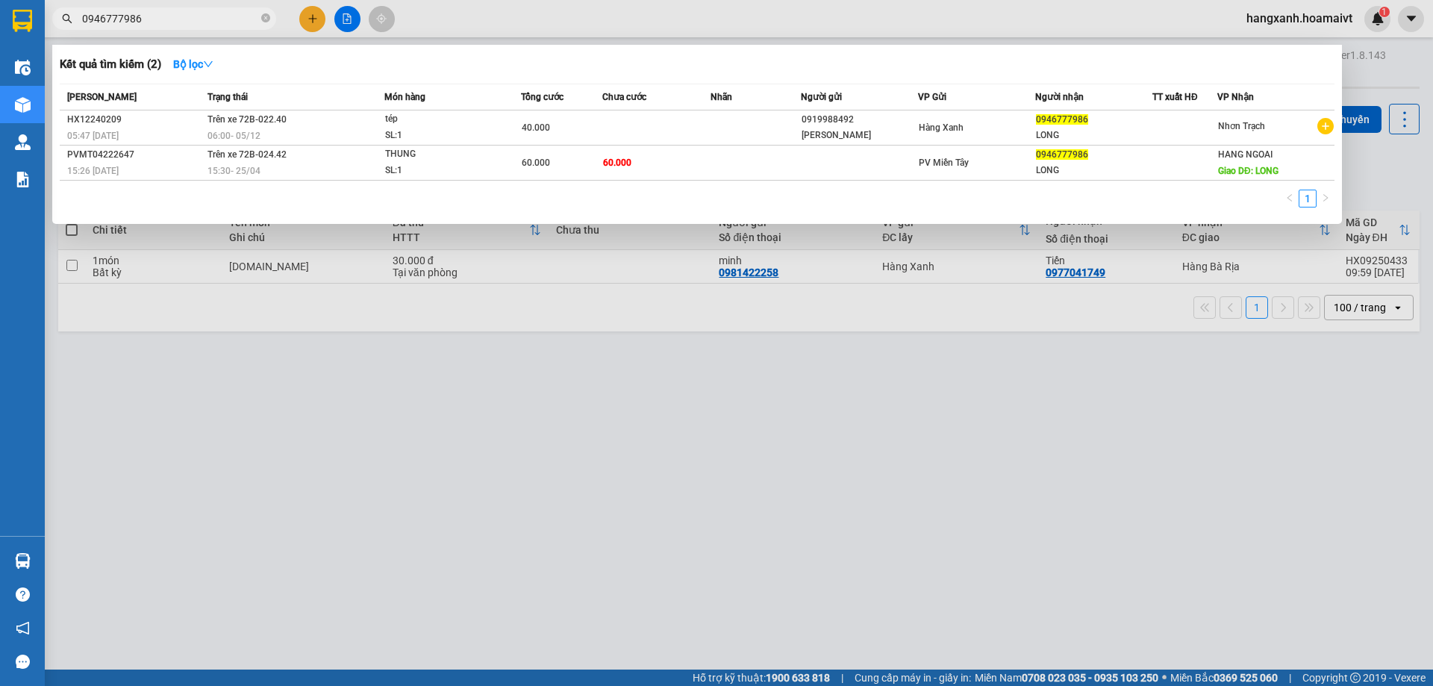
click at [186, 22] on input "0946777986" at bounding box center [170, 18] width 176 height 16
type input "0946777986"
click at [302, 16] on div at bounding box center [716, 343] width 1433 height 686
click at [309, 13] on icon "plus" at bounding box center [312, 18] width 10 height 10
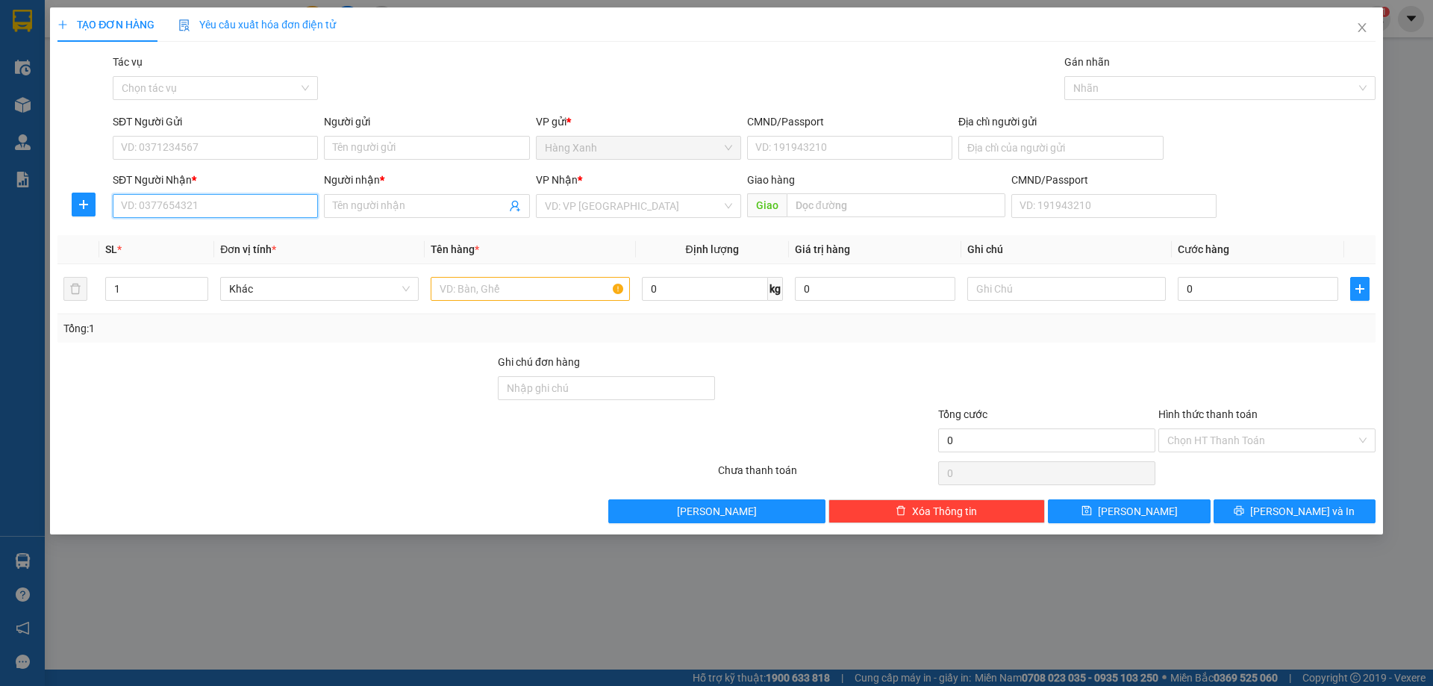
click at [207, 197] on input "SĐT Người Nhận *" at bounding box center [215, 206] width 205 height 24
paste input "0946777986"
type input "0946777986"
click at [223, 225] on div "0946777986 - LONG" at bounding box center [215, 236] width 205 height 24
type input "LONG"
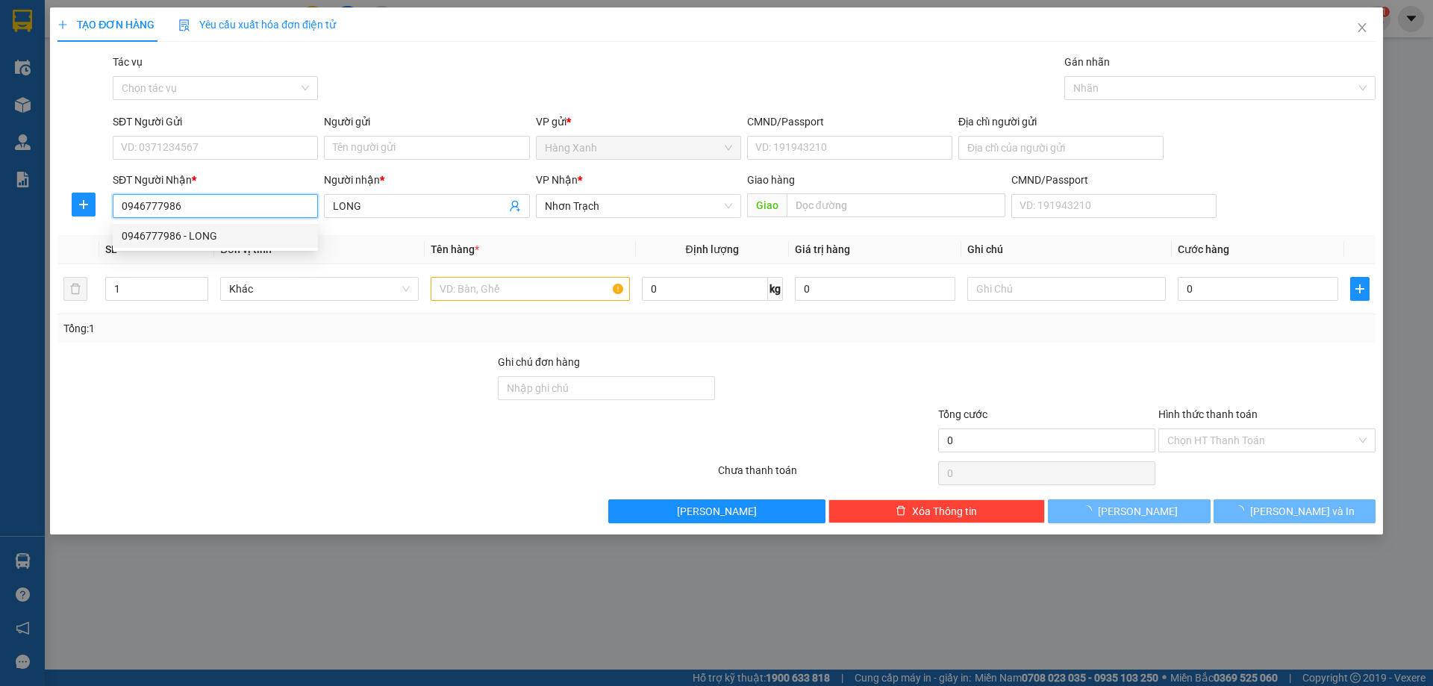
type input "0946777986"
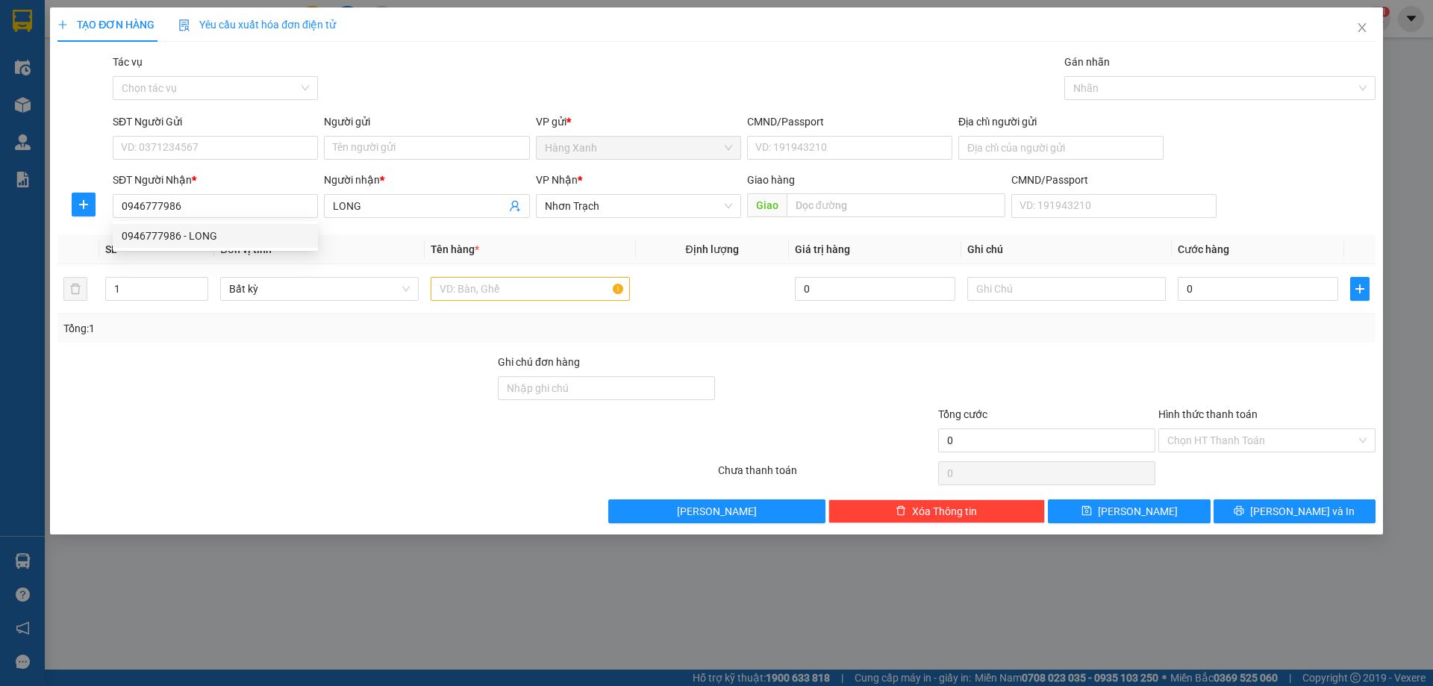
click at [224, 130] on div "SĐT Người Gửi" at bounding box center [215, 124] width 205 height 22
click at [219, 139] on input "SĐT Người Gửi" at bounding box center [215, 148] width 205 height 24
click at [511, 282] on input "text" at bounding box center [530, 289] width 199 height 24
type input "tép"
click at [273, 146] on input "SĐT Người Gửi" at bounding box center [215, 148] width 205 height 24
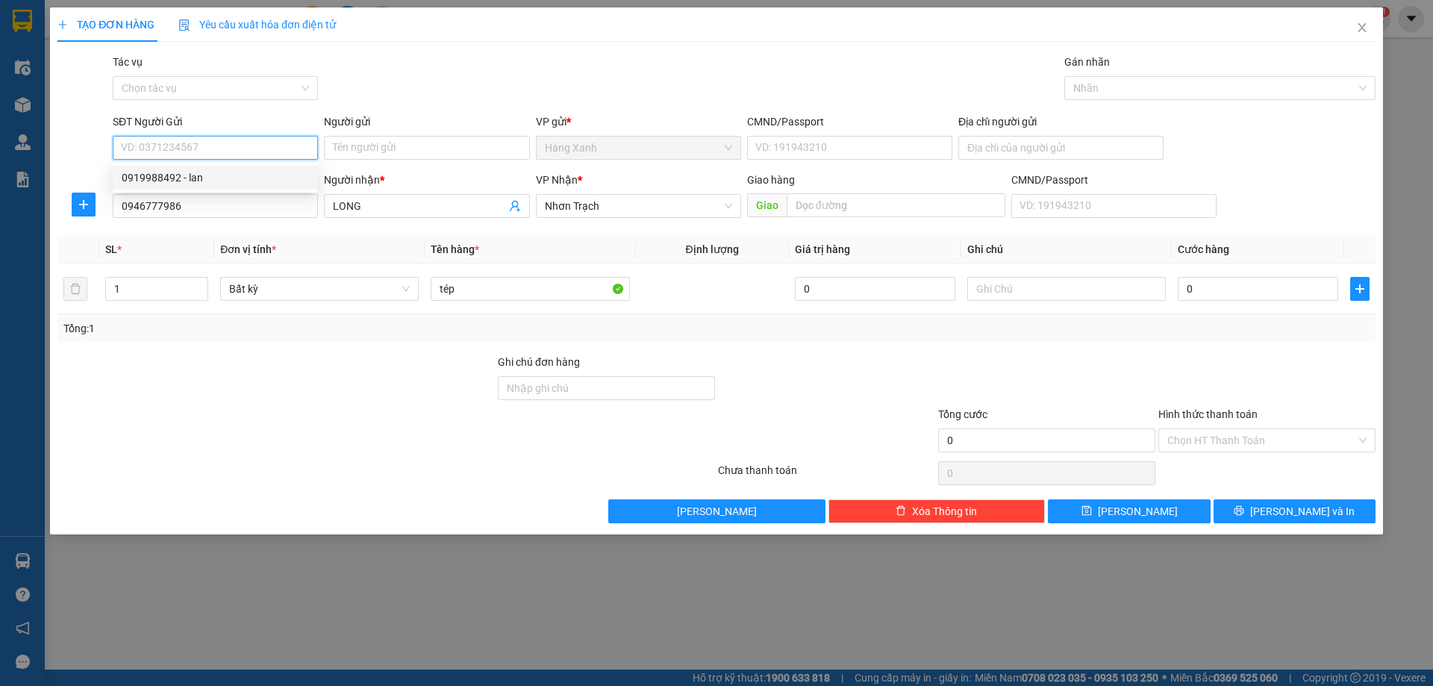
click at [219, 181] on div "0919988492 - lan" at bounding box center [215, 177] width 187 height 16
type input "0919988492"
type input "lan"
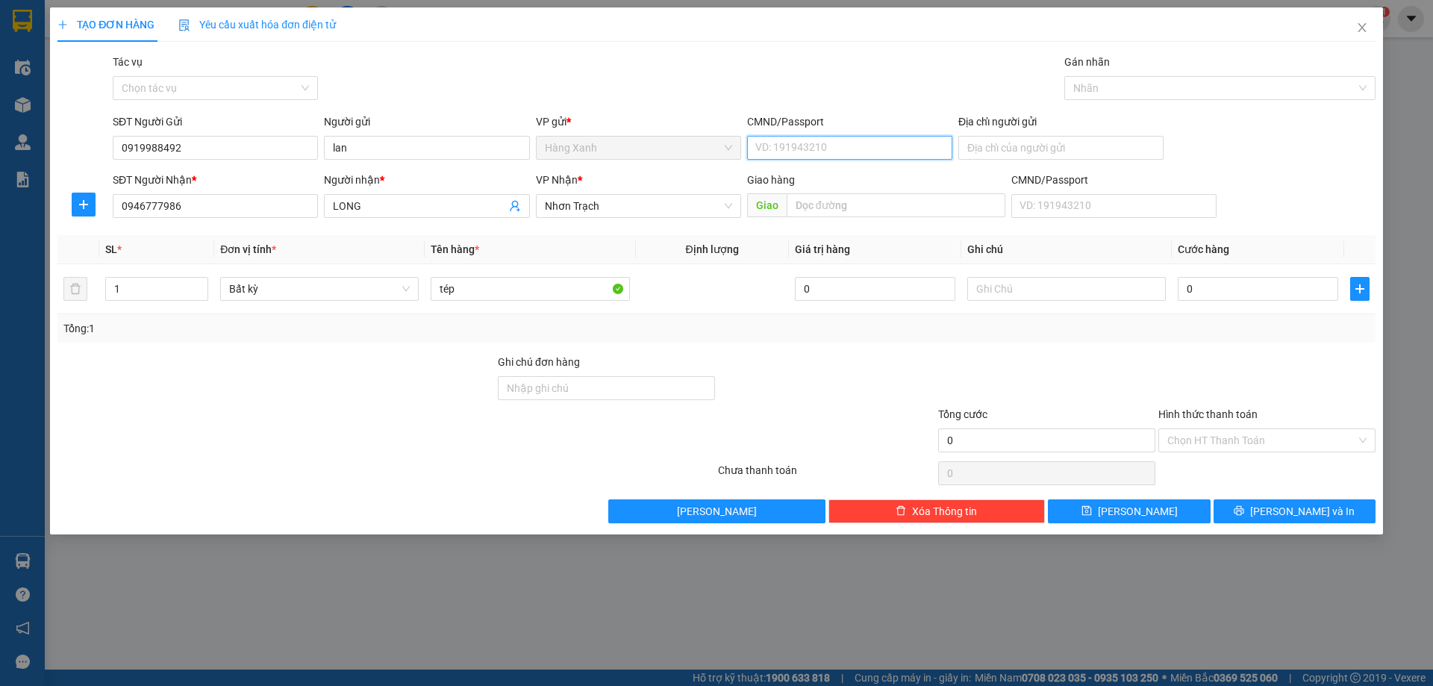
click at [784, 154] on input "CMND/Passport" at bounding box center [849, 148] width 205 height 24
click at [151, 155] on input "0919988492" at bounding box center [215, 148] width 205 height 24
type input "0908906788"
click at [387, 149] on input "lan" at bounding box center [426, 148] width 205 height 24
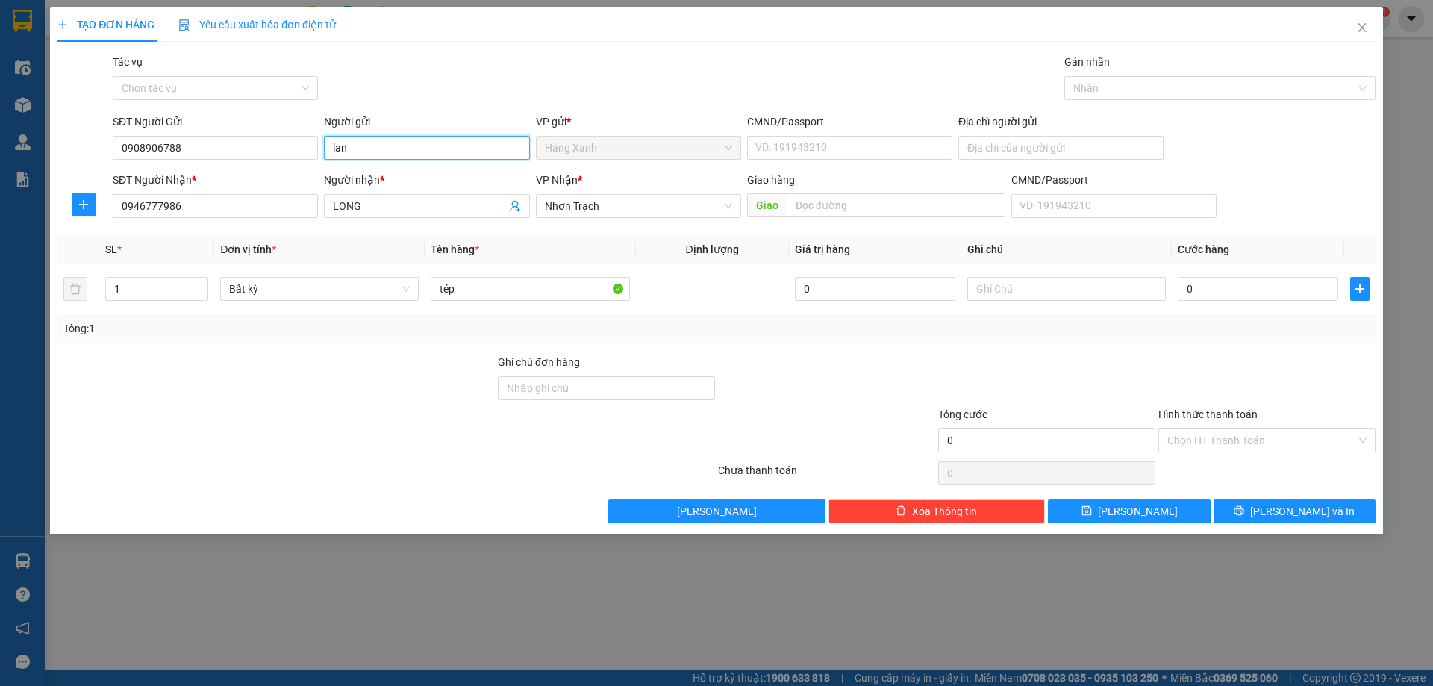
click at [387, 149] on input "lan" at bounding box center [426, 148] width 205 height 24
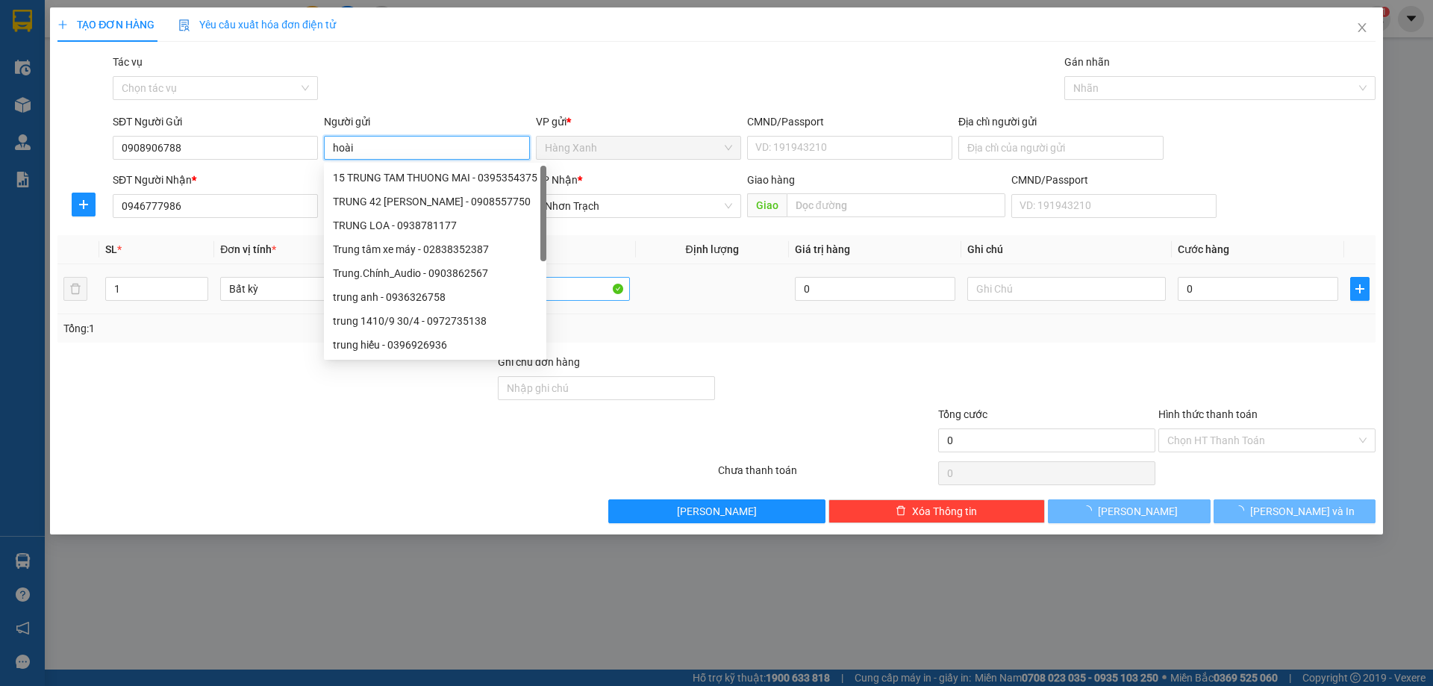
type input "hoài"
click at [558, 295] on input "tép" at bounding box center [530, 289] width 199 height 24
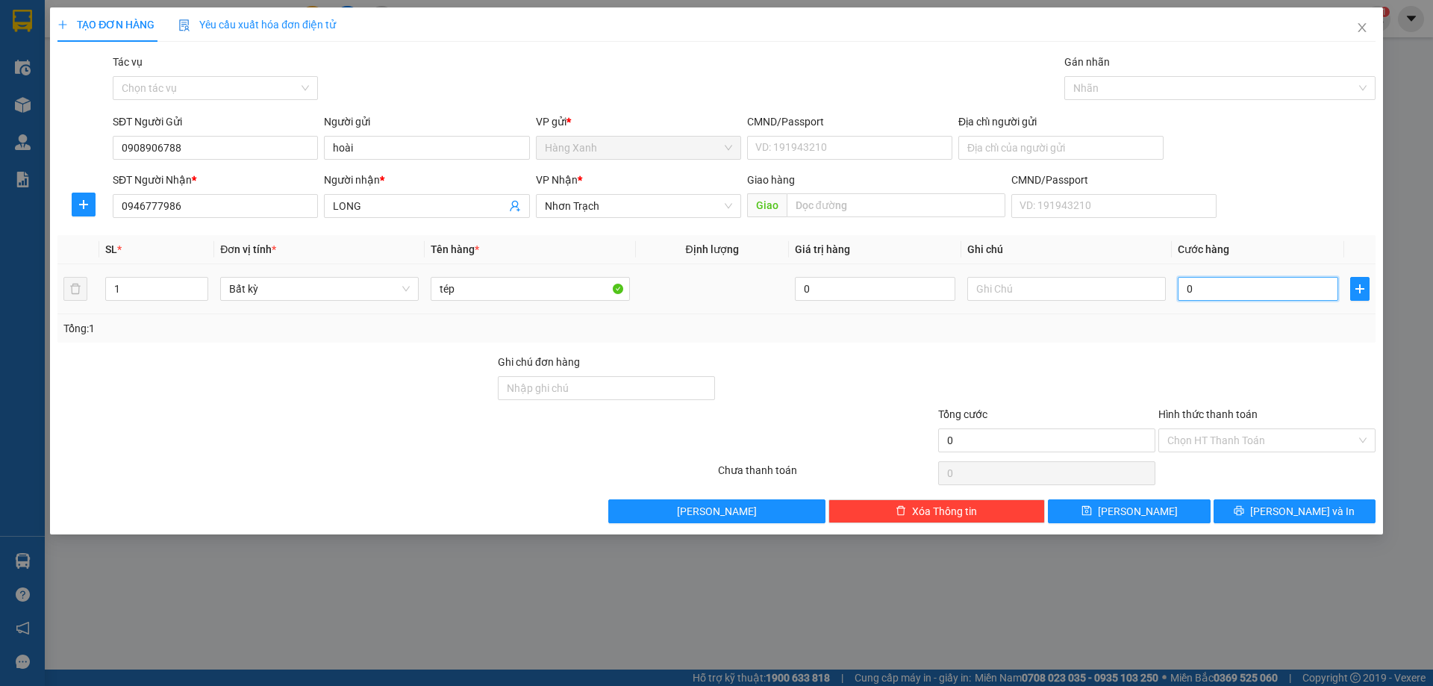
click at [1307, 287] on input "0" at bounding box center [1258, 289] width 160 height 24
type input "4"
type input "40"
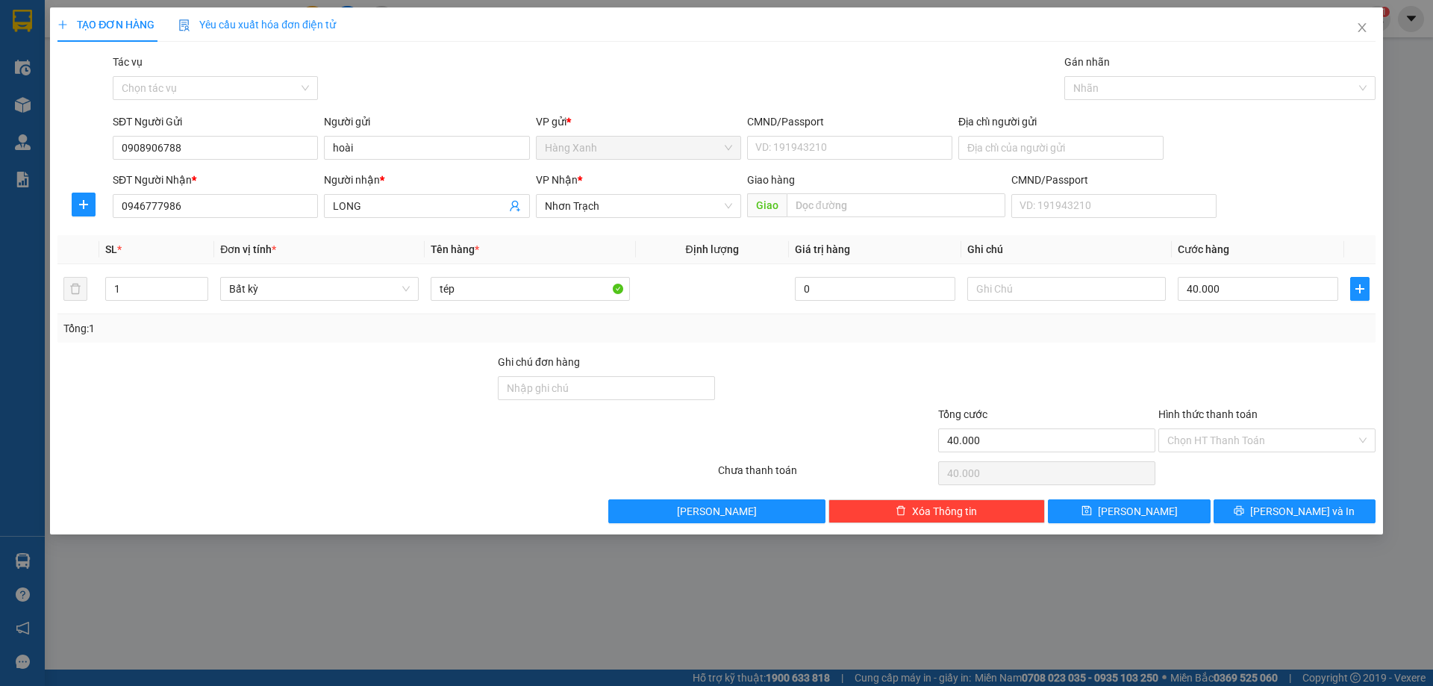
click at [1225, 404] on div at bounding box center [1267, 380] width 220 height 52
click at [1244, 443] on input "Hình thức thanh toán" at bounding box center [1261, 440] width 189 height 22
click at [1176, 390] on div at bounding box center [1267, 380] width 220 height 52
click at [1260, 516] on button "[PERSON_NAME] và In" at bounding box center [1294, 511] width 162 height 24
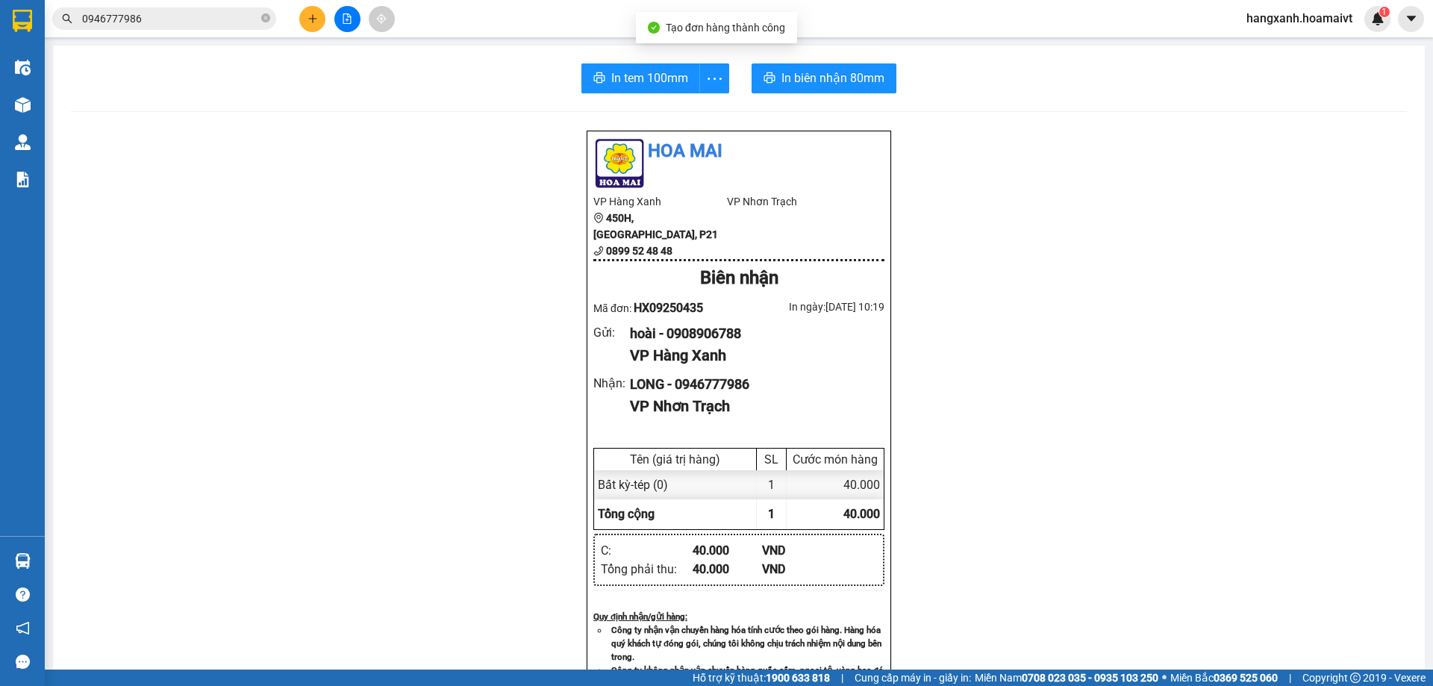
click at [845, 62] on div "In tem 100mm In biên nhận 80mm Hoa Mai VP Hàng Xanh 450H, Điện Biên Phủ, P21 08…" at bounding box center [739, 579] width 1372 height 1066
click at [834, 79] on span "In biên nhận 80mm" at bounding box center [832, 78] width 103 height 19
click at [669, 93] on div "In tem 100mm In biên nhận 80mm Hoa Mai VP Hàng Xanh 450H, Điện Biên Phủ, P21 08…" at bounding box center [739, 579] width 1372 height 1066
click at [668, 88] on button "In tem 100mm" at bounding box center [640, 78] width 119 height 30
click at [319, 17] on button at bounding box center [312, 19] width 26 height 26
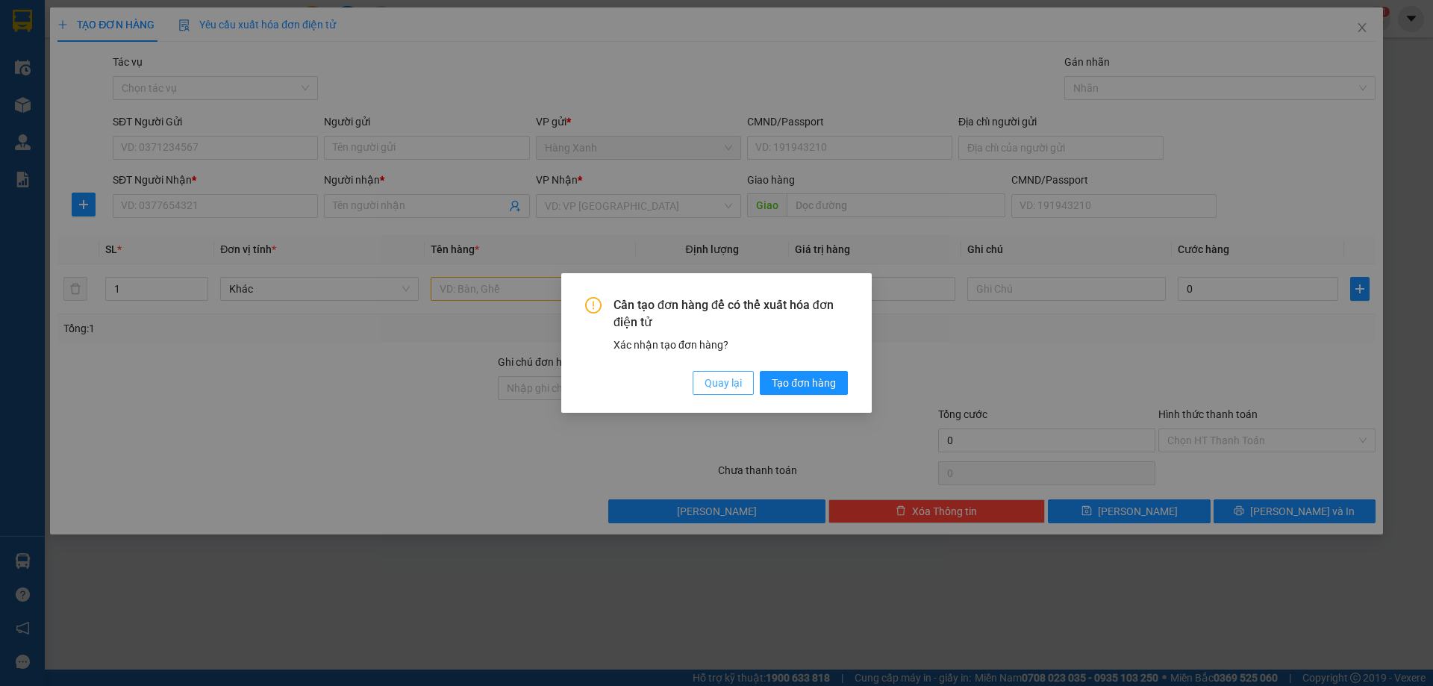
click at [707, 387] on span "Quay lại" at bounding box center [722, 383] width 37 height 16
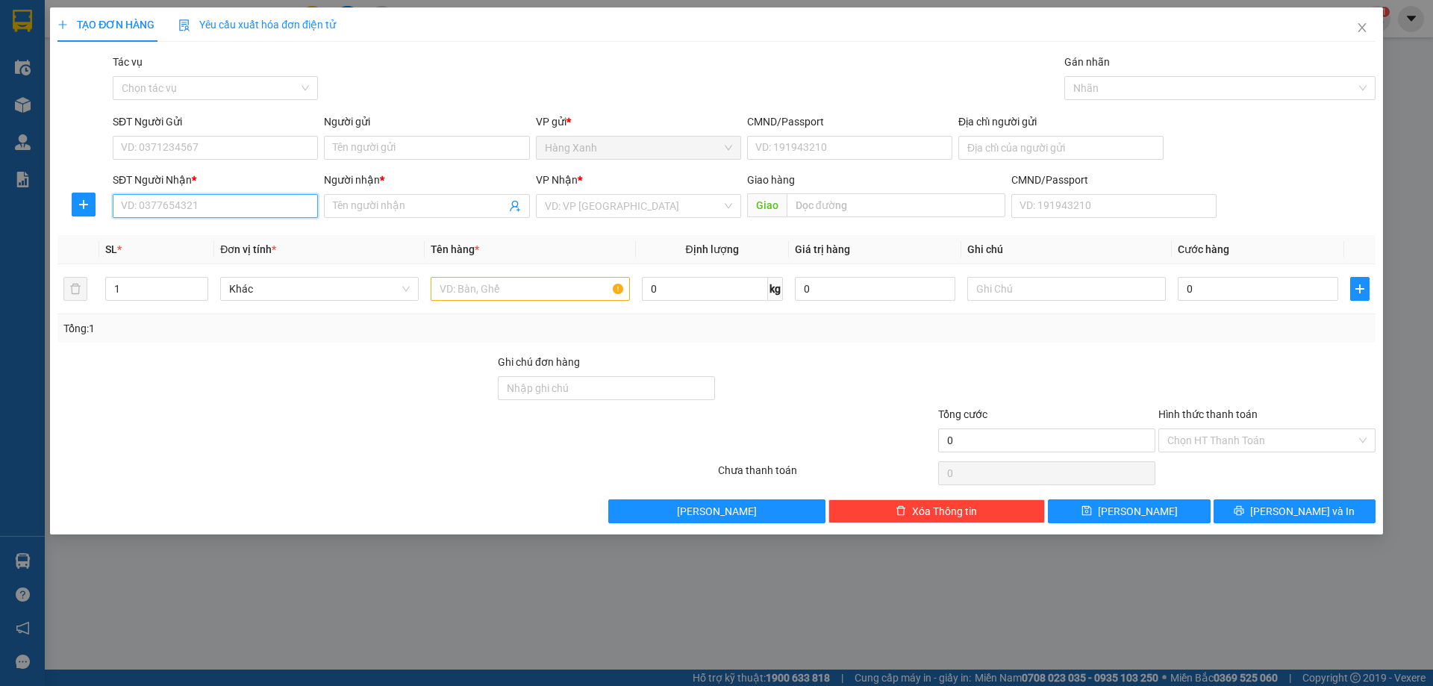
click at [265, 204] on input "SĐT Người Nhận *" at bounding box center [215, 206] width 205 height 24
drag, startPoint x: 243, startPoint y: 229, endPoint x: 286, endPoint y: 266, distance: 56.6
click at [243, 230] on div "0763116773 - HÀ" at bounding box center [215, 236] width 187 height 16
click at [225, 158] on input "SĐT Người Gửi" at bounding box center [215, 148] width 205 height 24
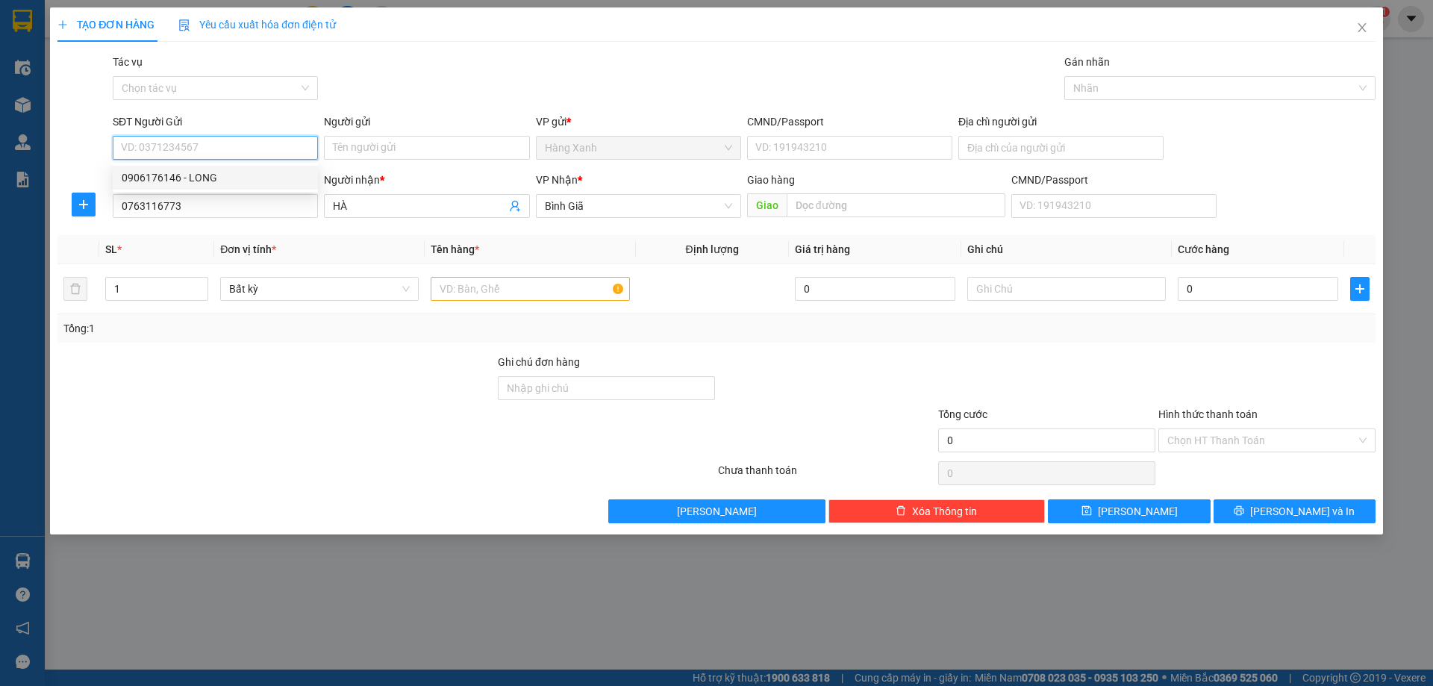
drag, startPoint x: 199, startPoint y: 177, endPoint x: 249, endPoint y: 181, distance: 50.2
click at [201, 177] on div "0906176146 - LONG" at bounding box center [215, 177] width 187 height 16
click at [569, 291] on input "text" at bounding box center [530, 289] width 199 height 24
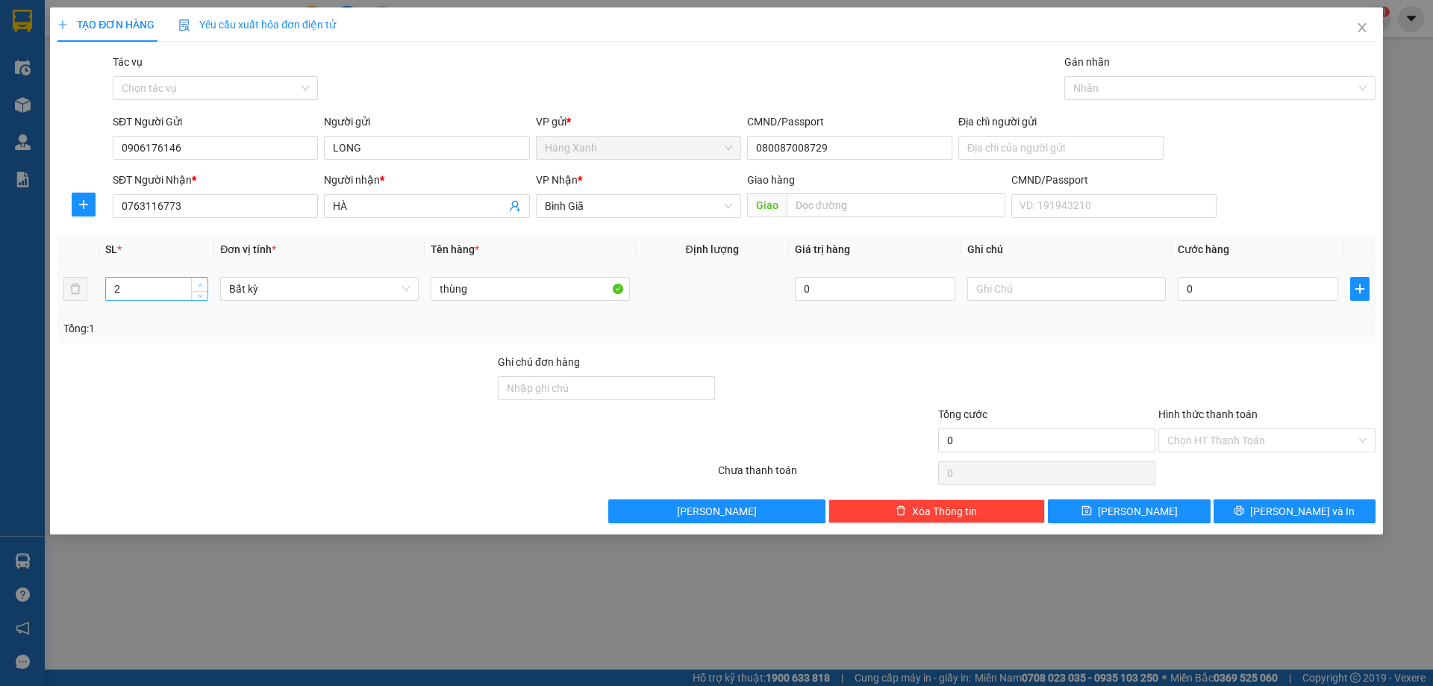
click at [196, 281] on span "up" at bounding box center [200, 285] width 9 height 9
click at [1275, 278] on input "0" at bounding box center [1258, 289] width 160 height 24
click at [1271, 300] on input "0" at bounding box center [1258, 289] width 160 height 24
click at [1243, 356] on div at bounding box center [1267, 380] width 220 height 52
click at [1282, 499] on button "[PERSON_NAME] và In" at bounding box center [1294, 511] width 162 height 24
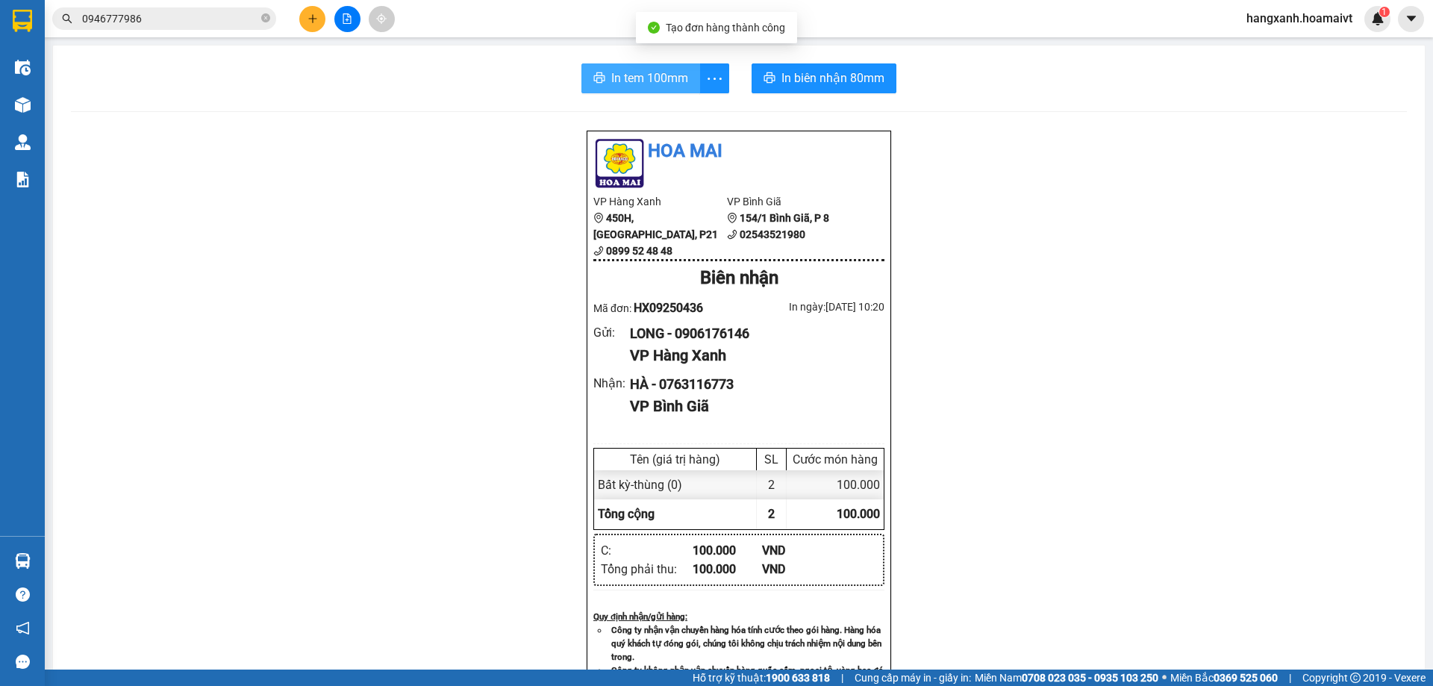
click at [582, 70] on button "In tem 100mm" at bounding box center [640, 78] width 119 height 30
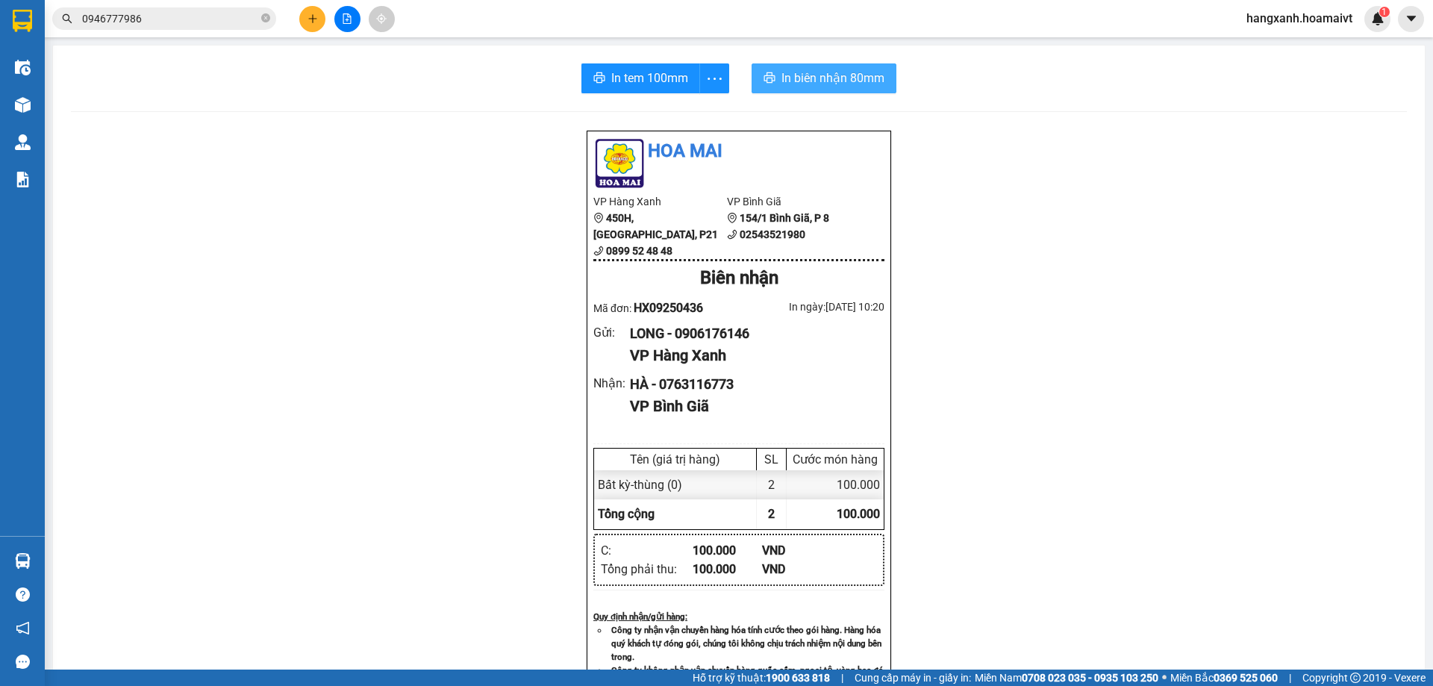
click at [808, 65] on button "In biên nhận 80mm" at bounding box center [823, 78] width 145 height 30
click at [815, 90] on button "In biên nhận 80mm" at bounding box center [823, 78] width 145 height 30
click at [307, 23] on icon "plus" at bounding box center [312, 18] width 10 height 10
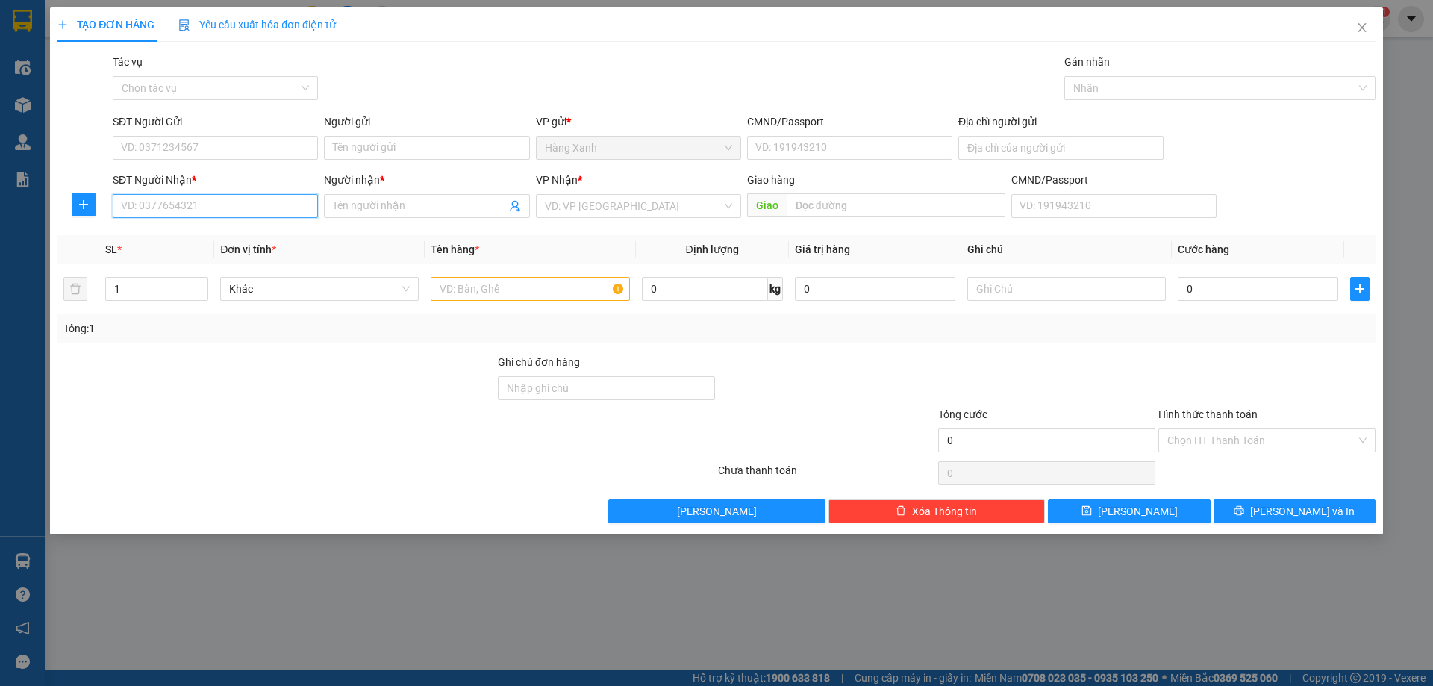
click at [232, 209] on input "SĐT Người Nhận *" at bounding box center [215, 206] width 205 height 24
click at [232, 207] on input "034397" at bounding box center [215, 206] width 205 height 24
click at [399, 212] on input "Người nhận *" at bounding box center [419, 206] width 172 height 16
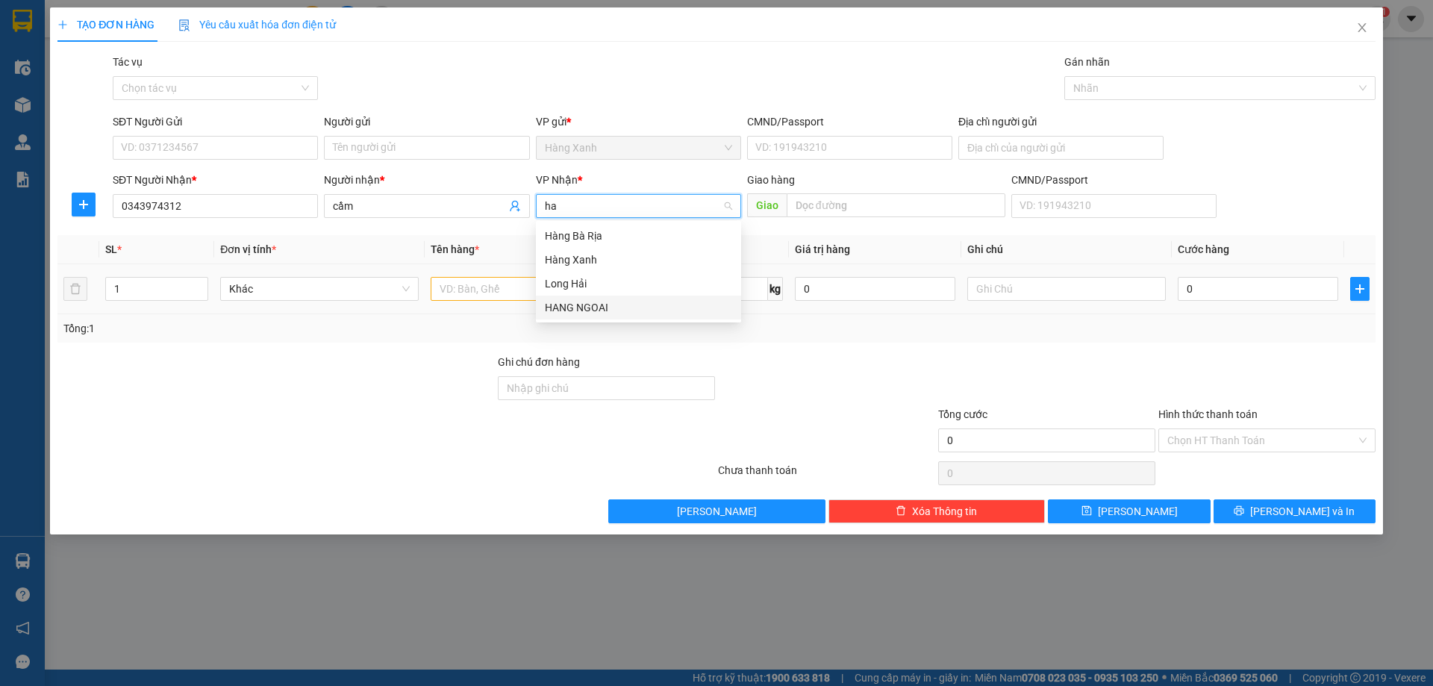
click at [664, 314] on div "HANG NGOAI" at bounding box center [638, 308] width 205 height 24
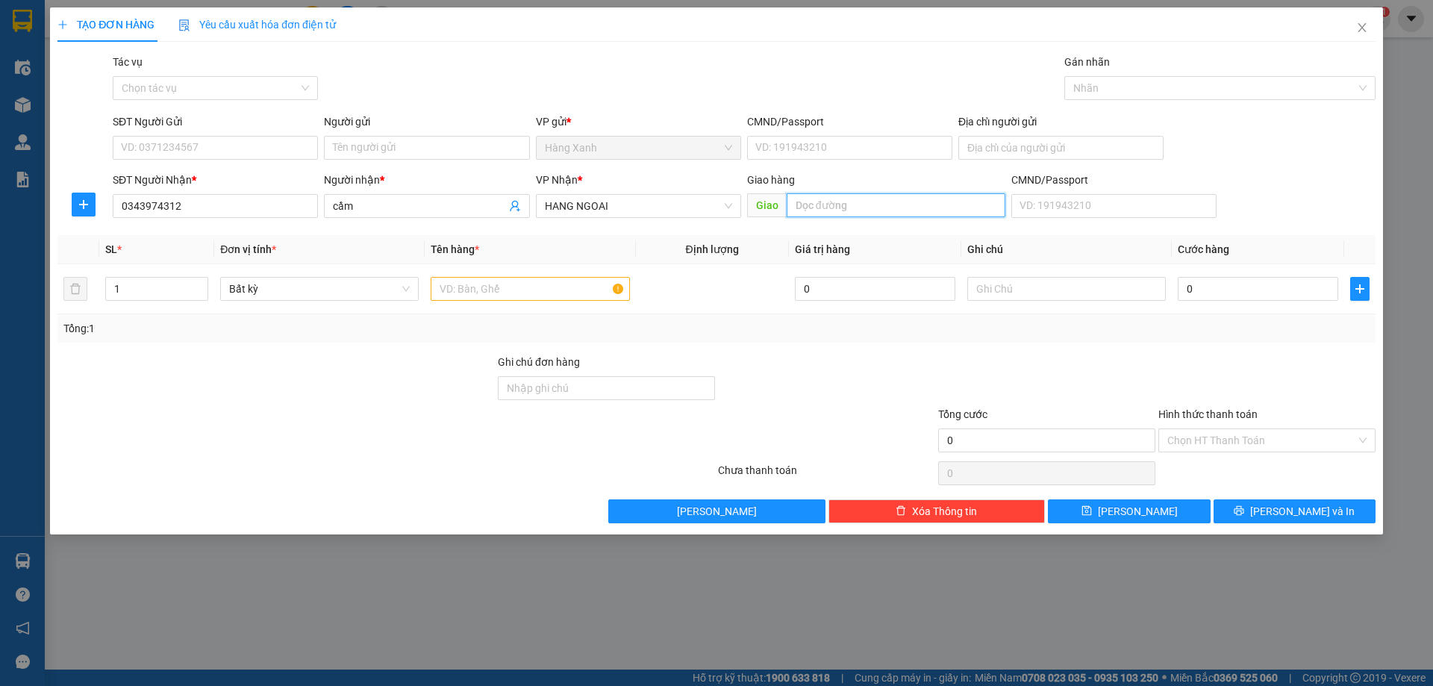
click at [848, 205] on input "text" at bounding box center [896, 205] width 219 height 24
click at [580, 283] on input "text" at bounding box center [530, 289] width 199 height 24
click at [208, 160] on div "SĐT Người Gửi VD: 0371234567" at bounding box center [215, 139] width 205 height 52
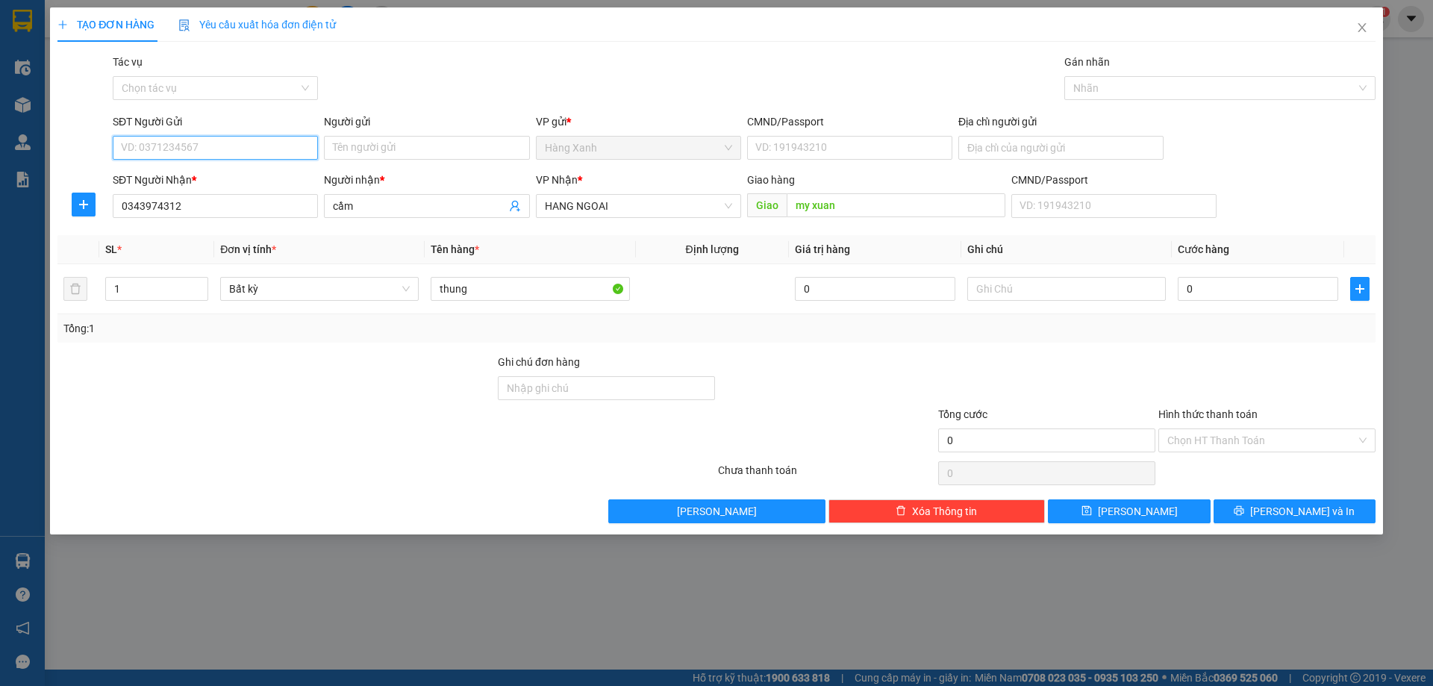
click at [213, 153] on input "SĐT Người Gửi" at bounding box center [215, 148] width 205 height 24
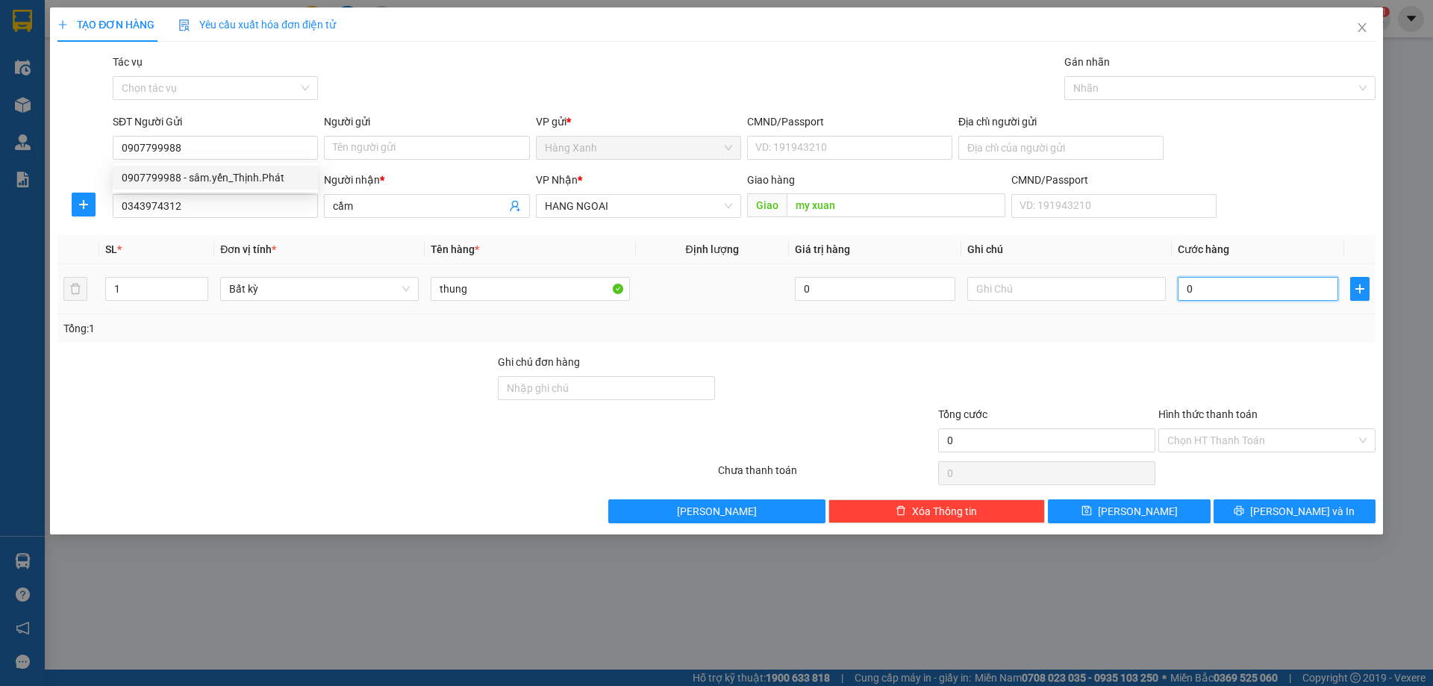
click at [1206, 294] on input "0" at bounding box center [1258, 289] width 160 height 24
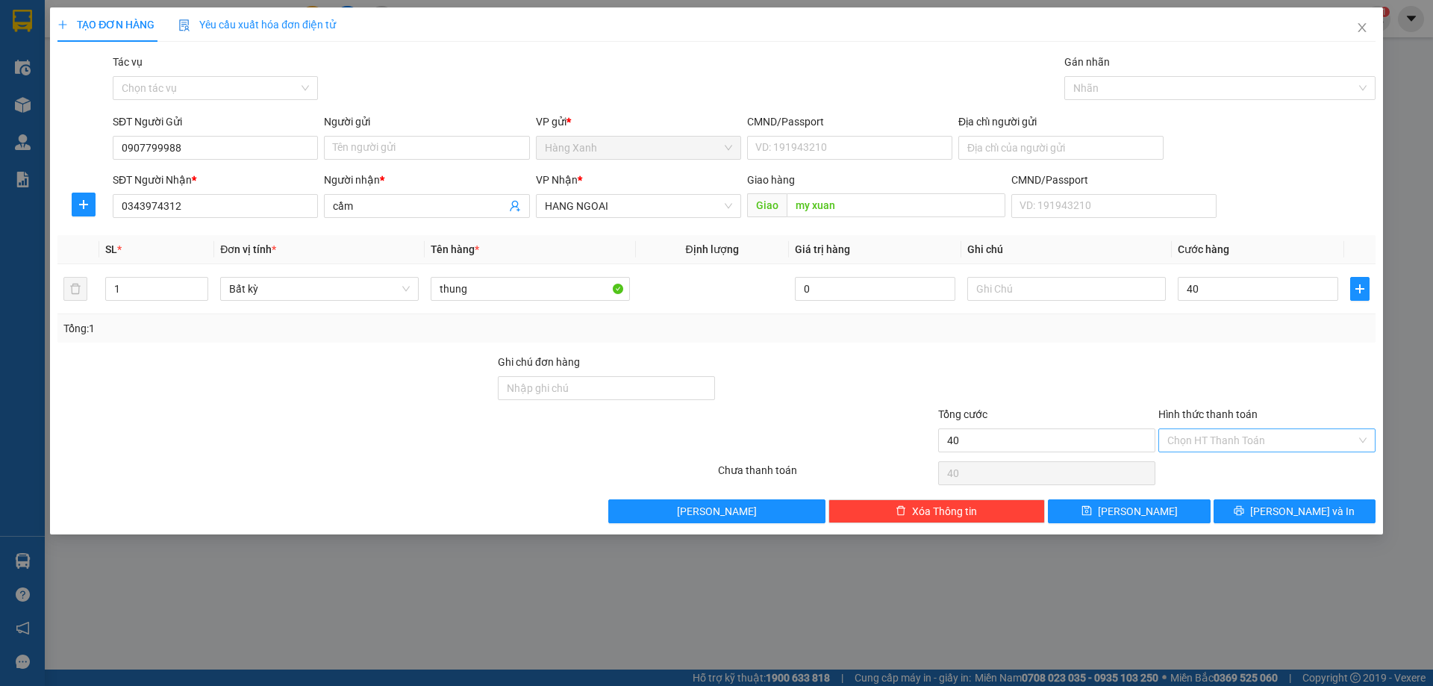
click at [1258, 437] on input "Hình thức thanh toán" at bounding box center [1261, 440] width 189 height 22
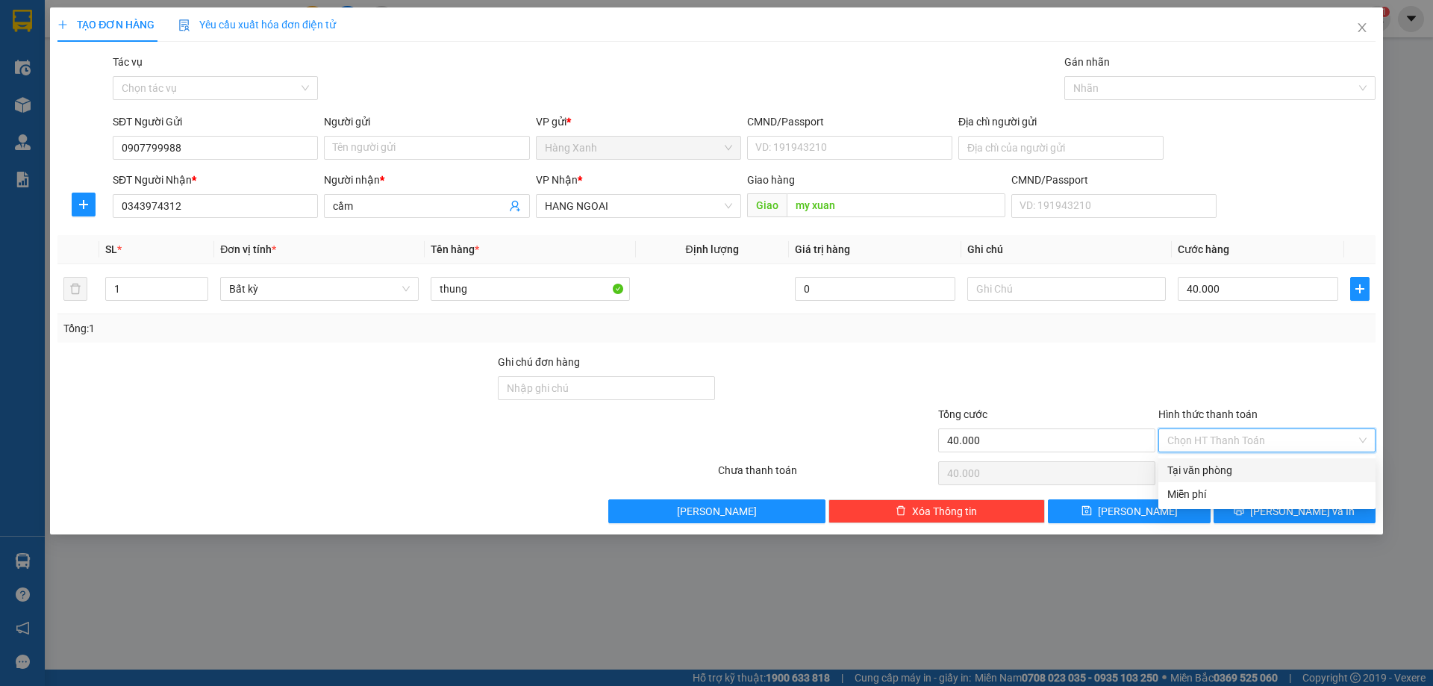
click at [1246, 460] on div "Tại văn phòng" at bounding box center [1266, 470] width 217 height 24
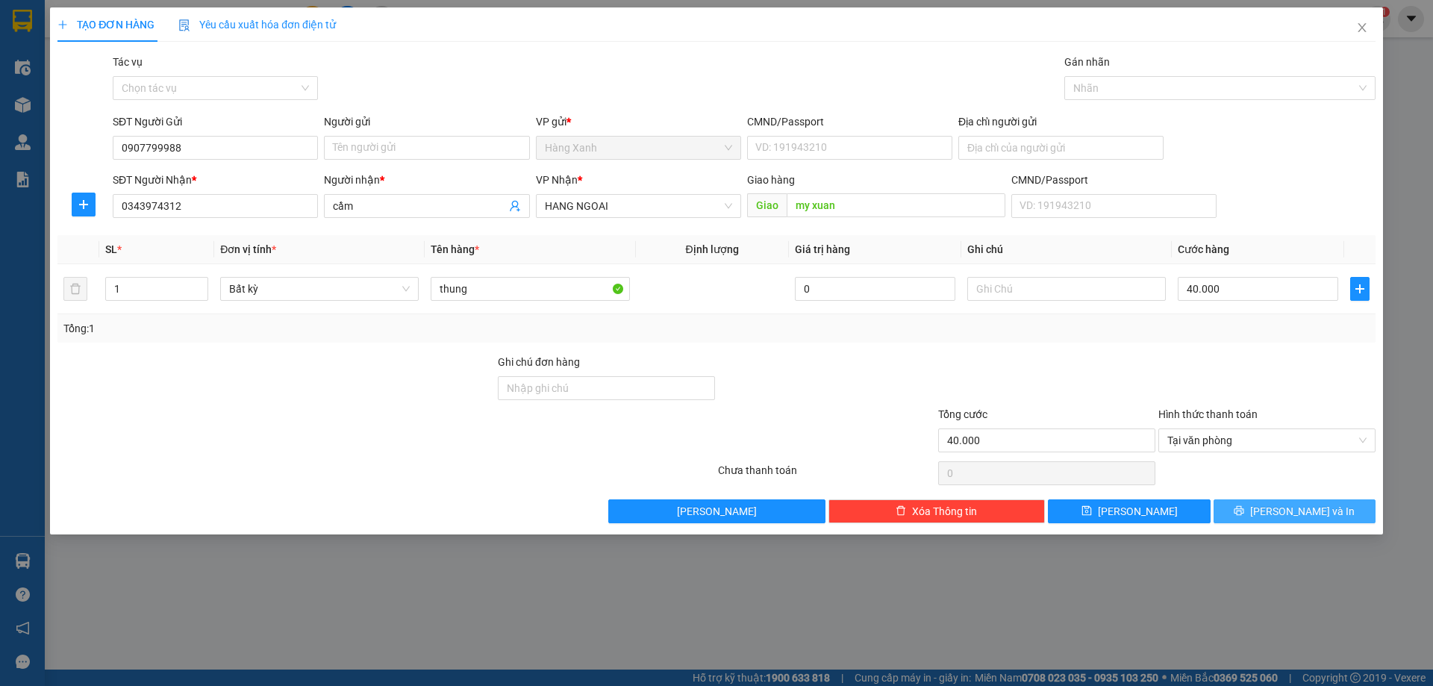
click at [1251, 510] on button "[PERSON_NAME] và In" at bounding box center [1294, 511] width 162 height 24
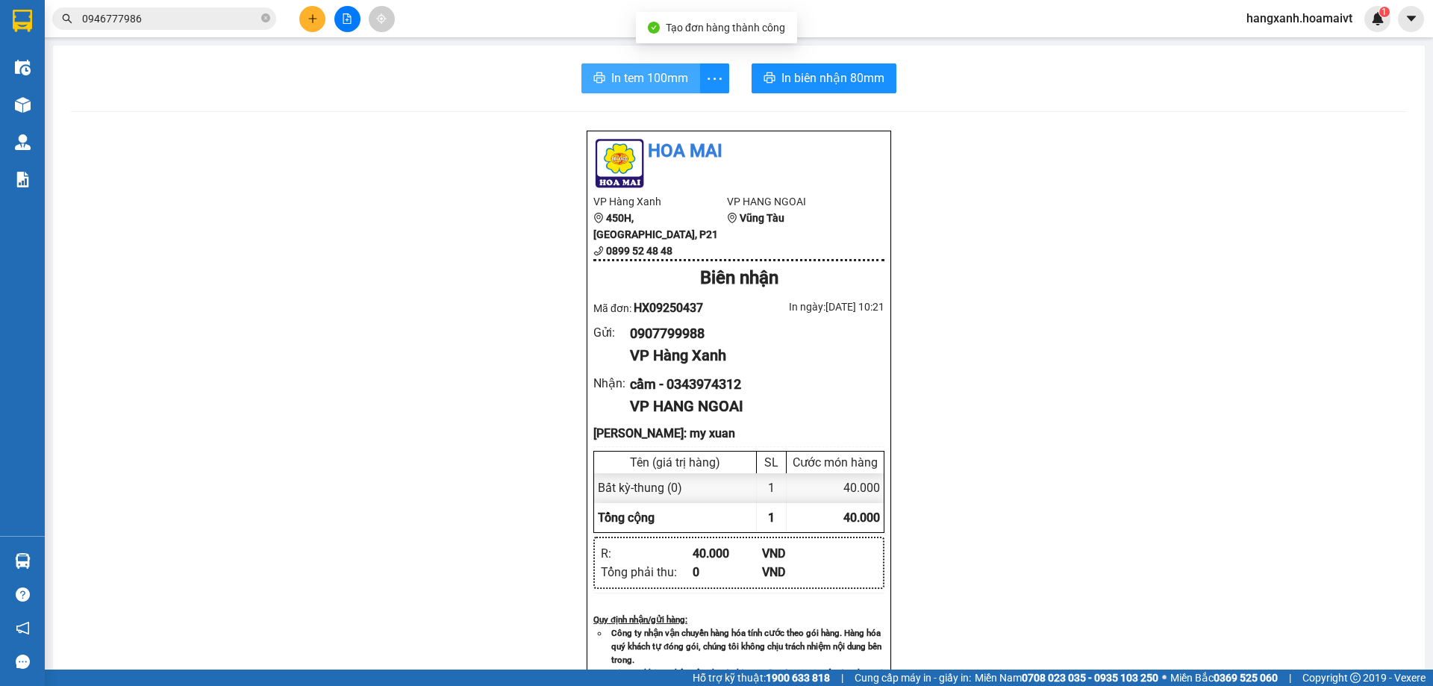
click at [584, 78] on button "In tem 100mm" at bounding box center [640, 78] width 119 height 30
click at [653, 66] on button "In tem 100mm" at bounding box center [640, 78] width 119 height 30
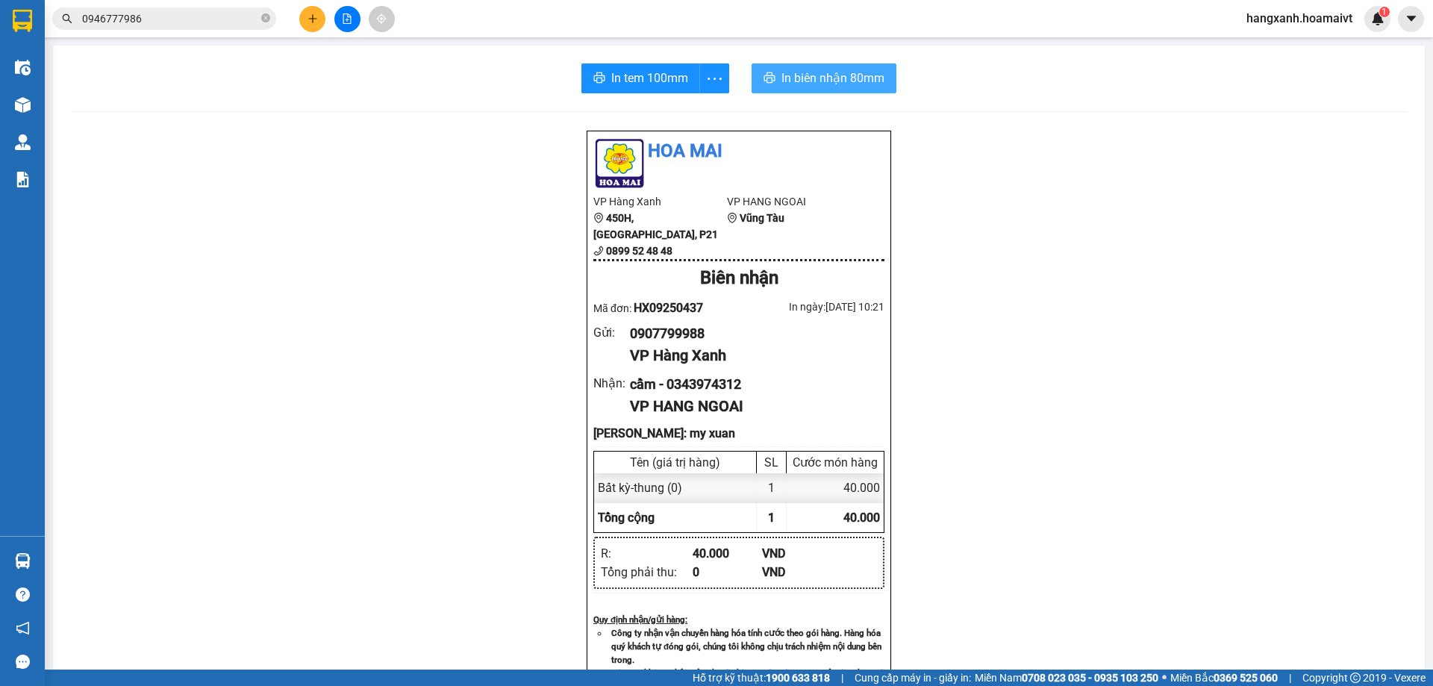
click at [800, 72] on span "In biên nhận 80mm" at bounding box center [832, 78] width 103 height 19
click at [644, 73] on span "In tem 100mm" at bounding box center [649, 78] width 77 height 19
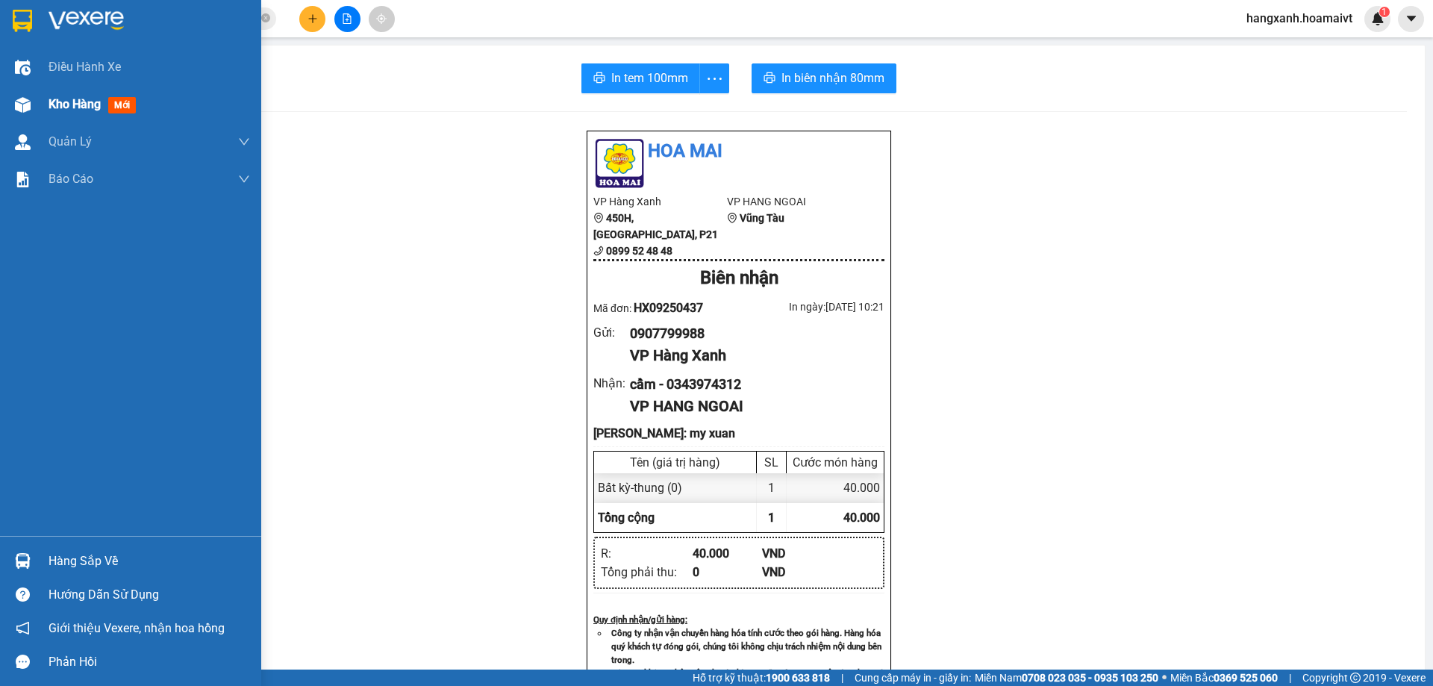
click at [12, 106] on div at bounding box center [23, 105] width 26 height 26
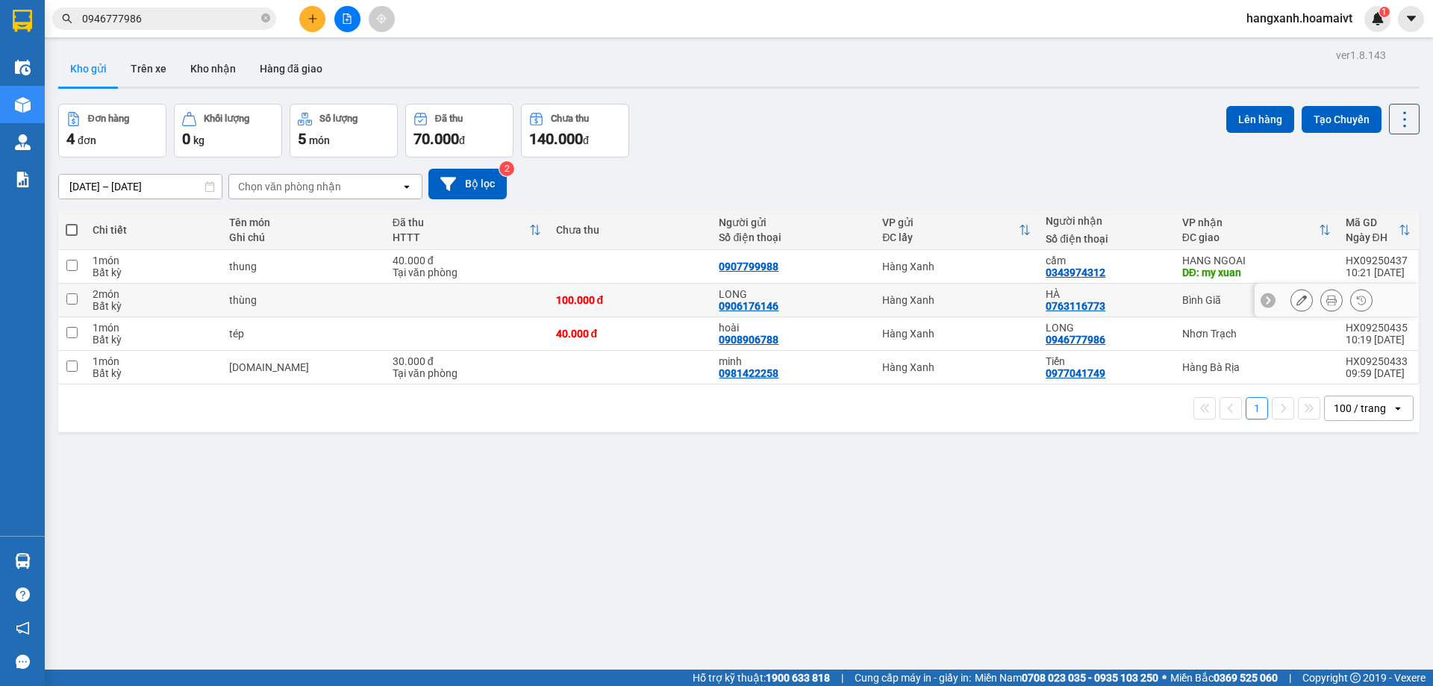
click at [1160, 337] on td "LONG 0946777986" at bounding box center [1106, 334] width 136 height 34
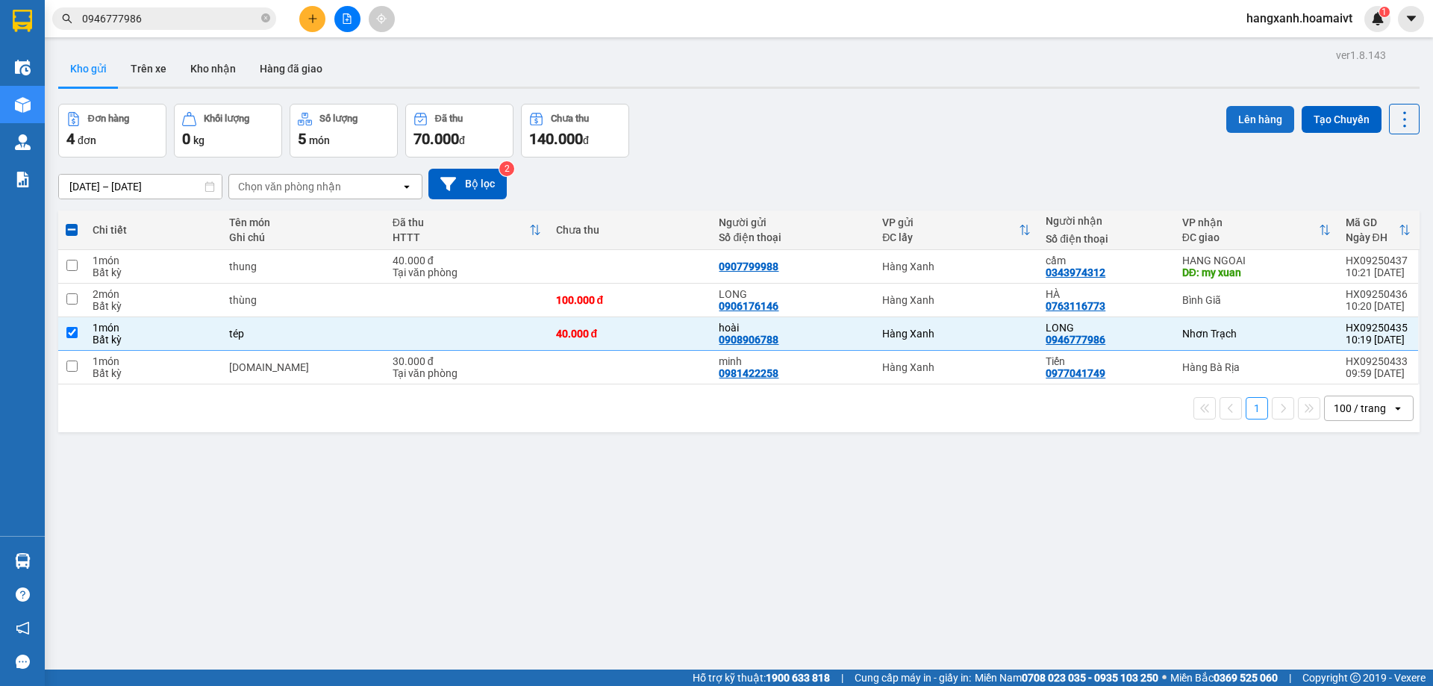
click at [1234, 122] on button "Lên hàng" at bounding box center [1260, 119] width 68 height 27
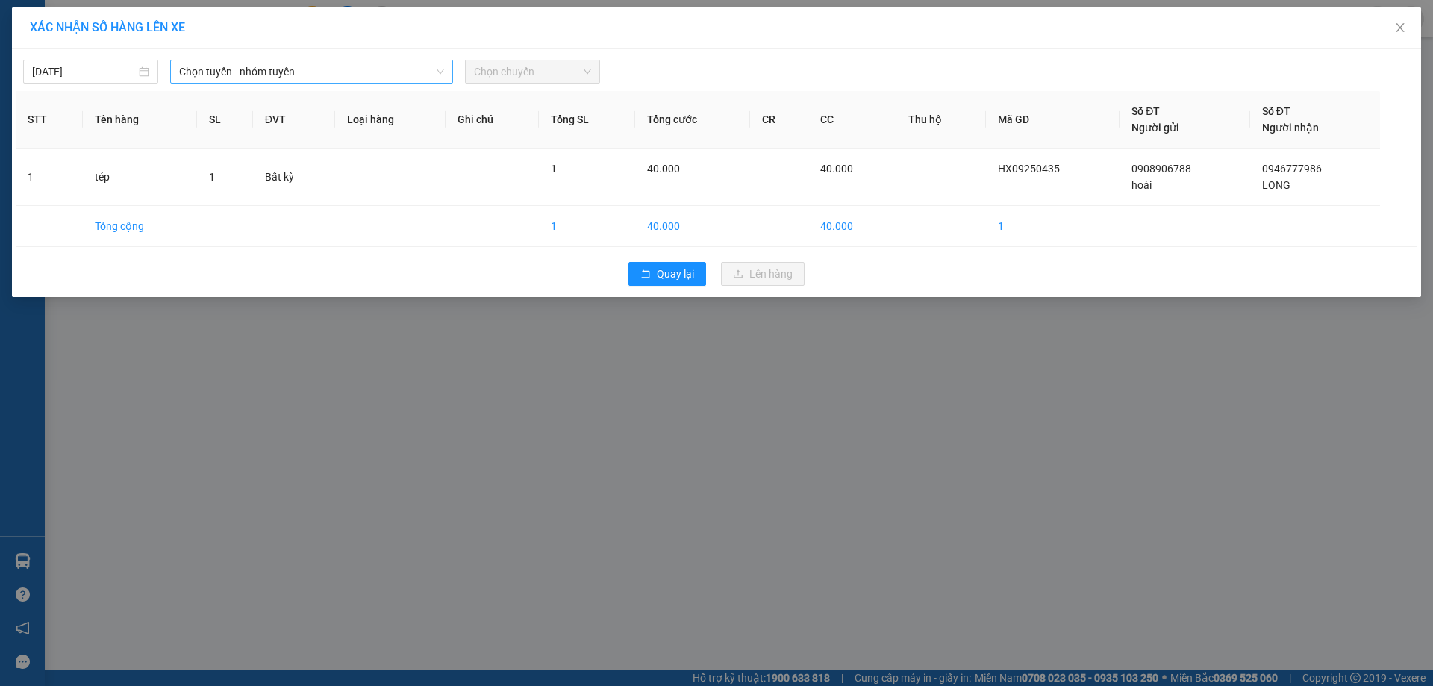
click at [261, 70] on span "Chọn tuyến - nhóm tuyến" at bounding box center [311, 71] width 265 height 22
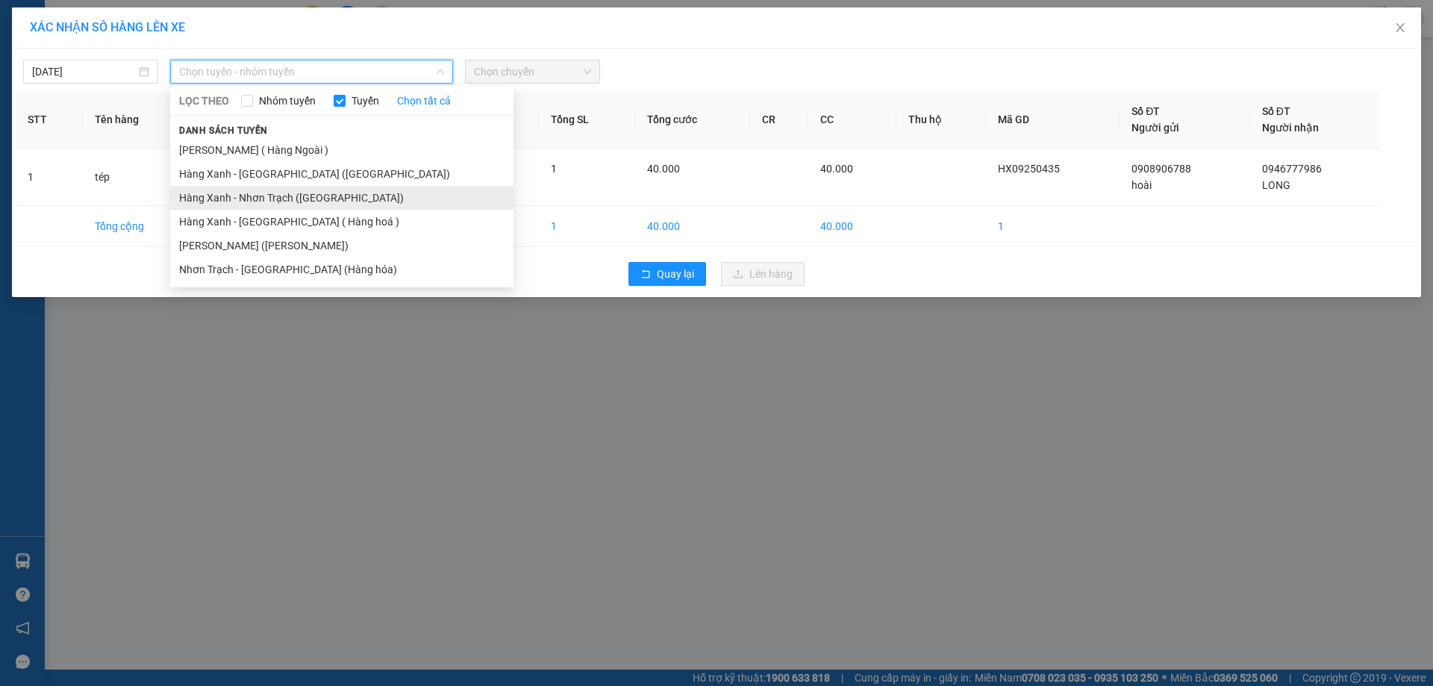
click at [286, 201] on li "Hàng Xanh - Nhơn Trạch ([GEOGRAPHIC_DATA])" at bounding box center [341, 198] width 343 height 24
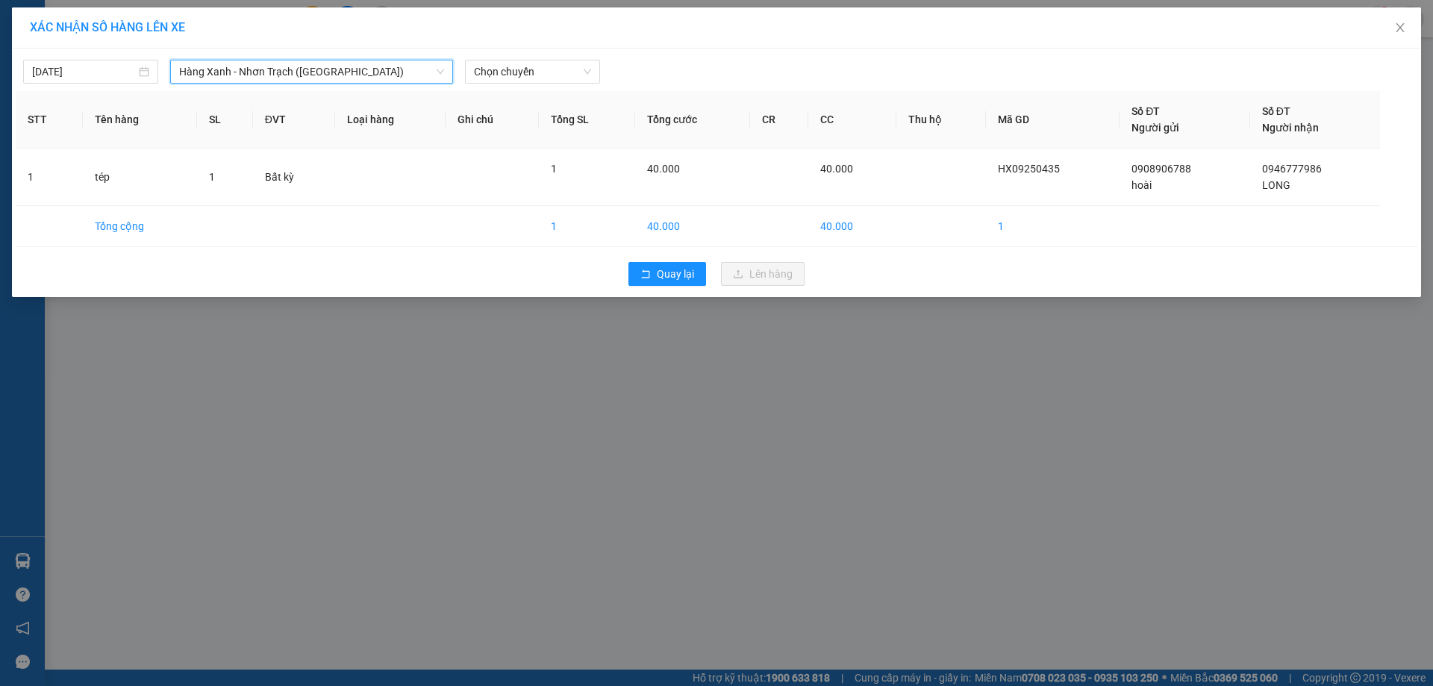
click at [537, 84] on div "12/09/2025 Hàng Xanh - Nhơn Trạch (Hàng Hoá) Hàng Xanh - Nhơn Trạch (Hàng Ho…" at bounding box center [716, 173] width 1409 height 249
click at [537, 70] on span "Chọn chuyến" at bounding box center [532, 71] width 117 height 22
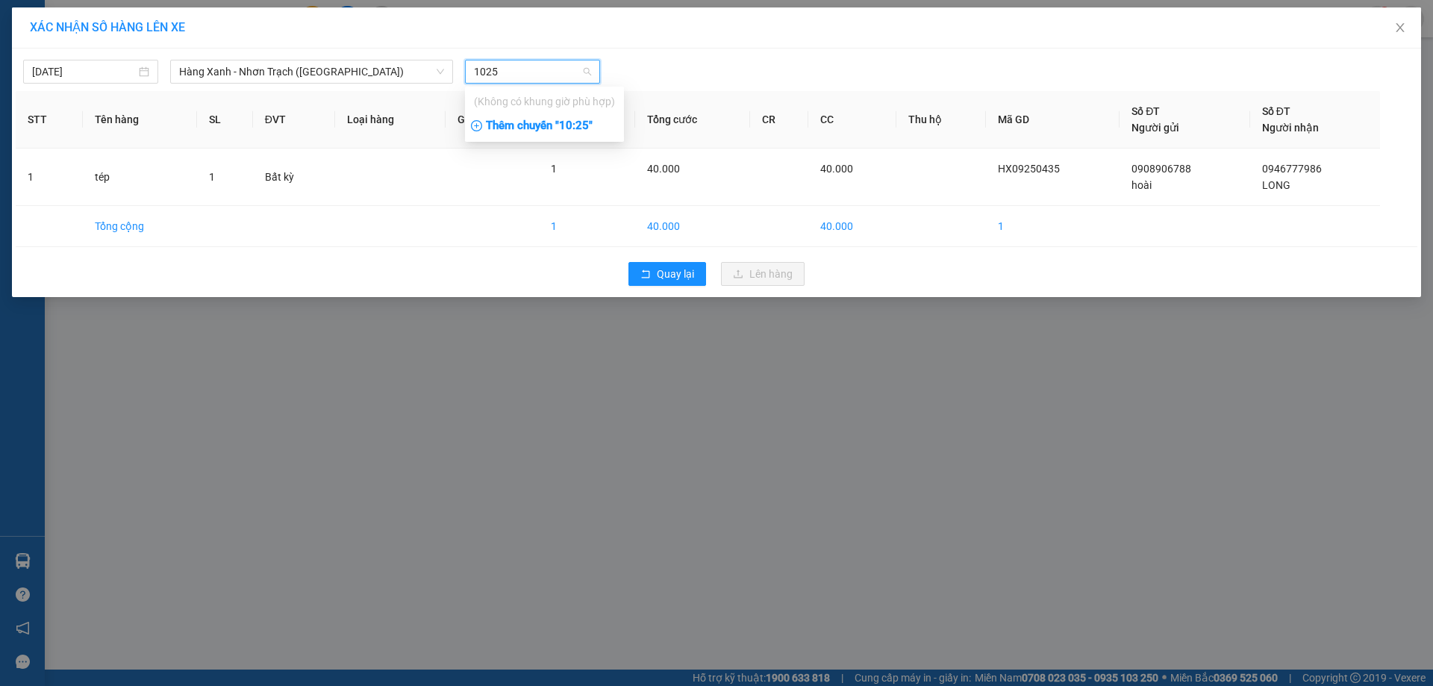
click at [531, 126] on div "Thêm chuyến " 10:25 "" at bounding box center [544, 125] width 159 height 25
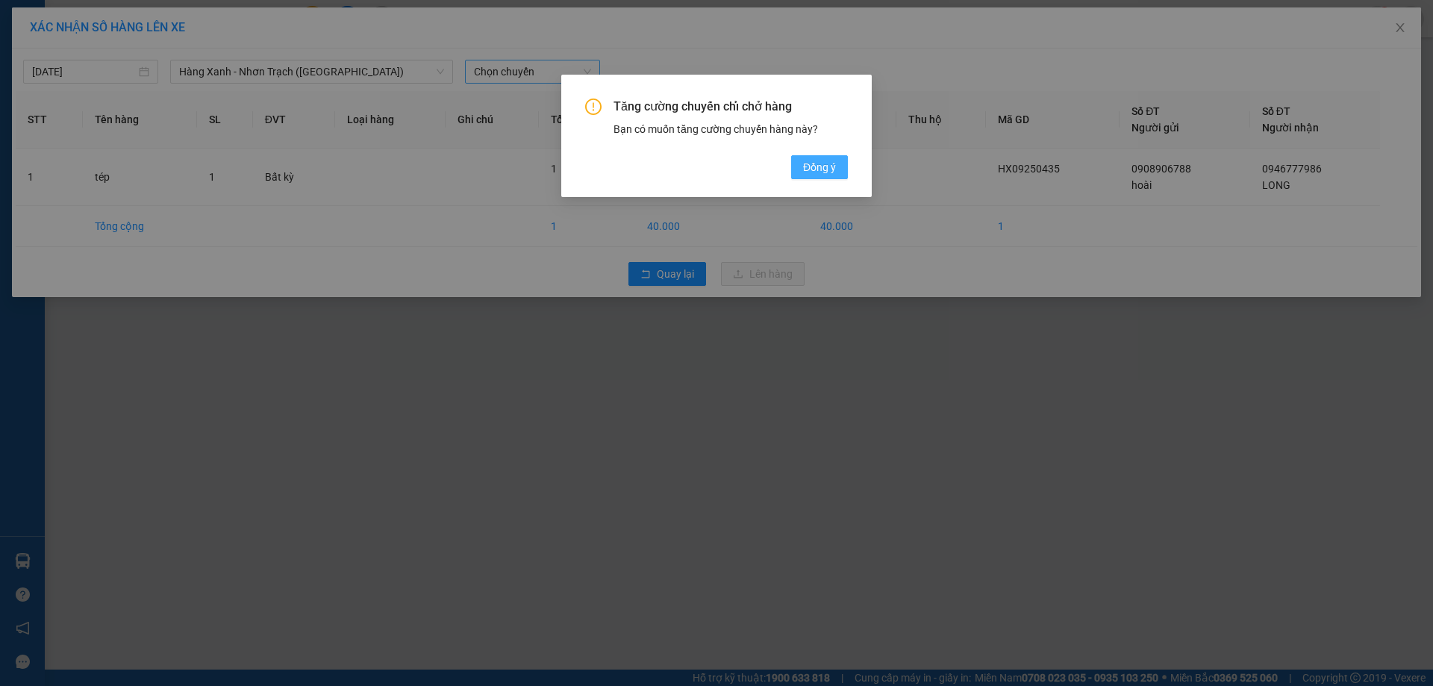
click at [811, 157] on div "Tăng cường chuyến chỉ chở hàng Bạn có muốn tăng cường chuyến hàng này? [GEOGRAP…" at bounding box center [716, 139] width 263 height 81
click at [846, 175] on button "Đồng ý" at bounding box center [819, 167] width 57 height 24
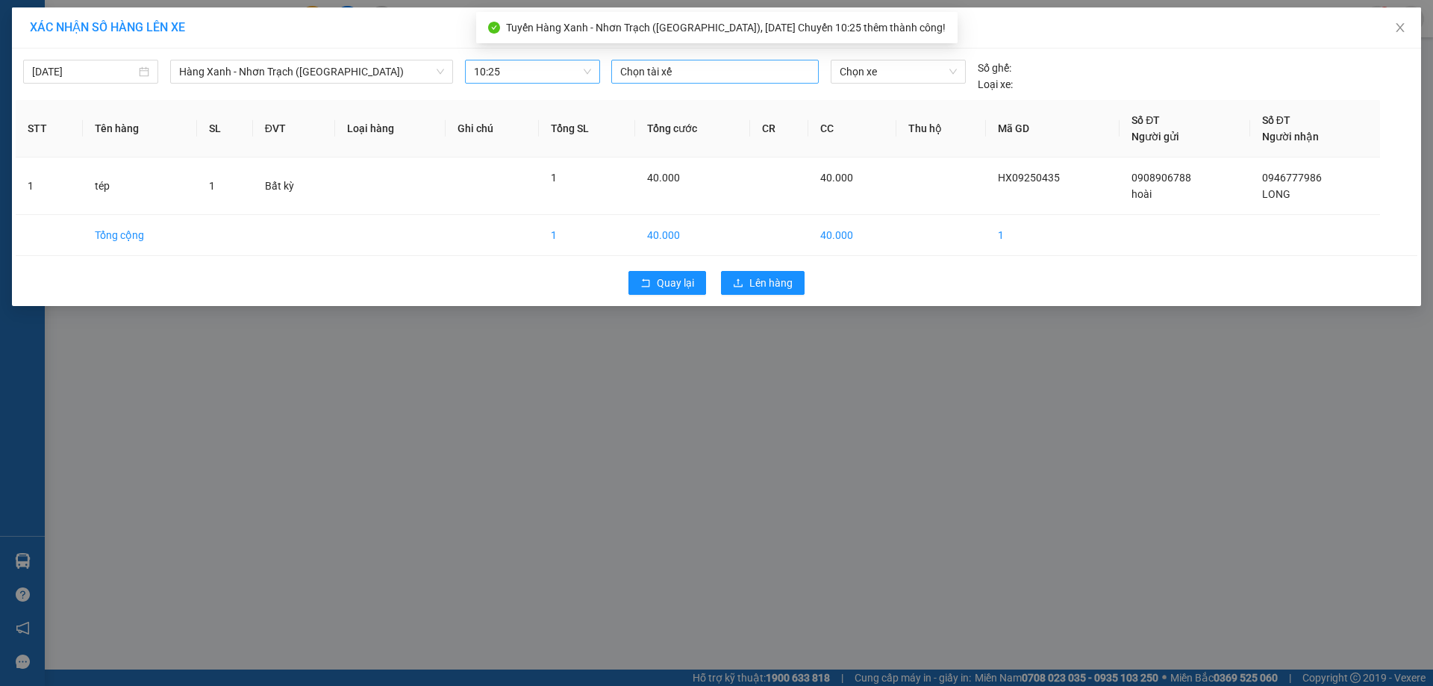
drag, startPoint x: 784, startPoint y: 78, endPoint x: 781, endPoint y: 69, distance: 9.2
click at [783, 73] on div at bounding box center [715, 72] width 200 height 18
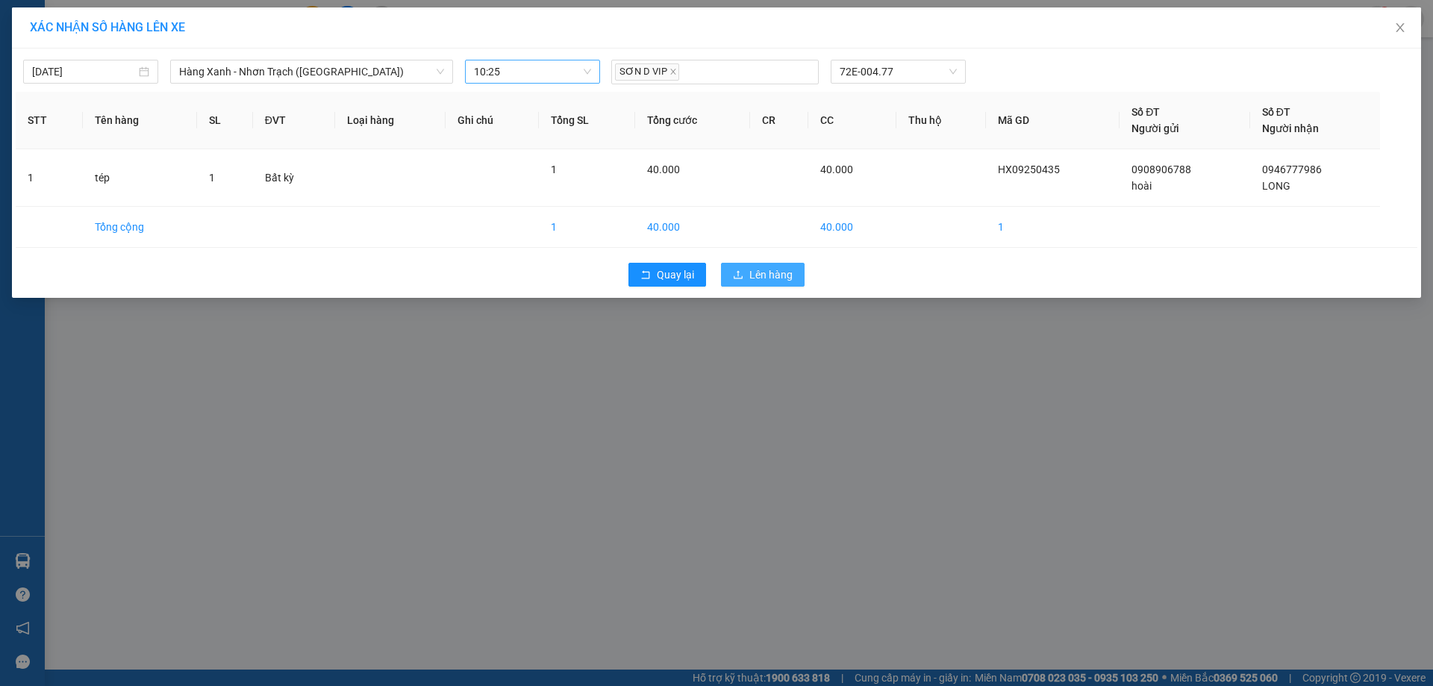
click at [786, 269] on button "Lên hàng" at bounding box center [763, 275] width 84 height 24
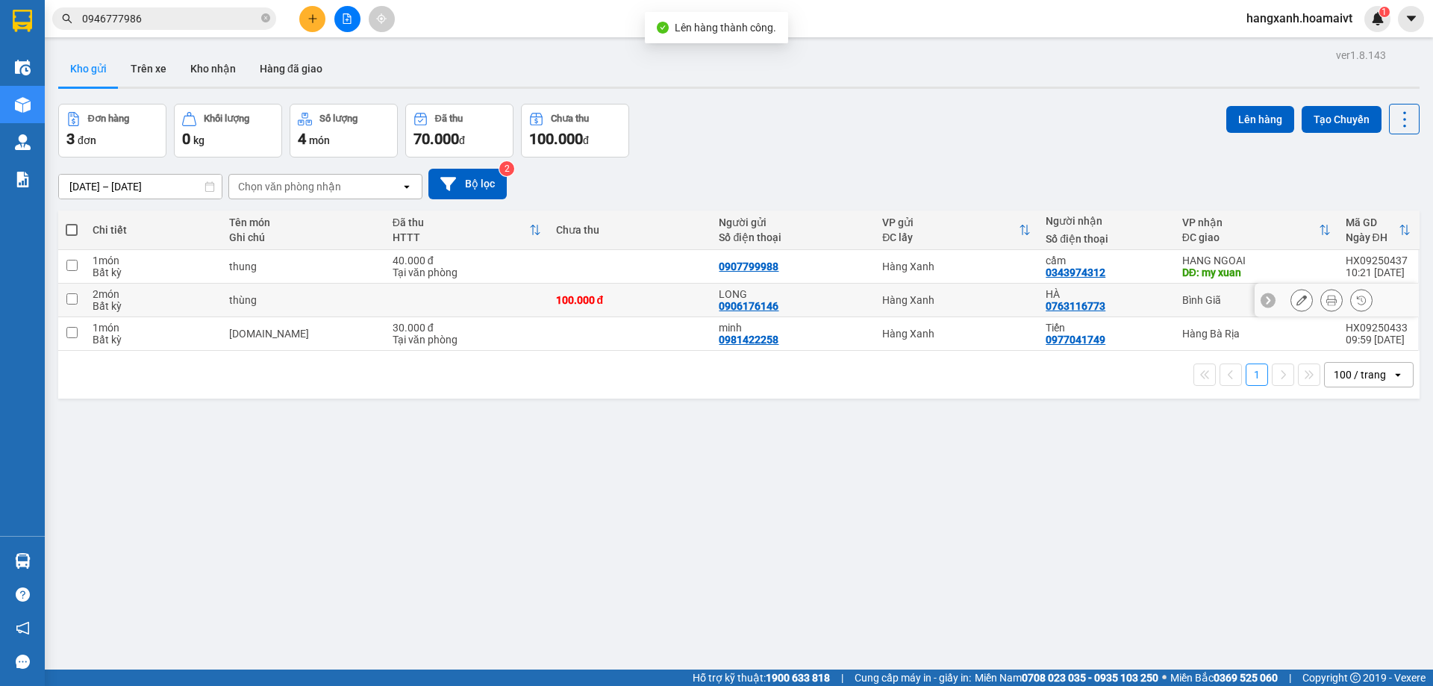
click at [1203, 295] on div "Bình Giã" at bounding box center [1256, 300] width 149 height 12
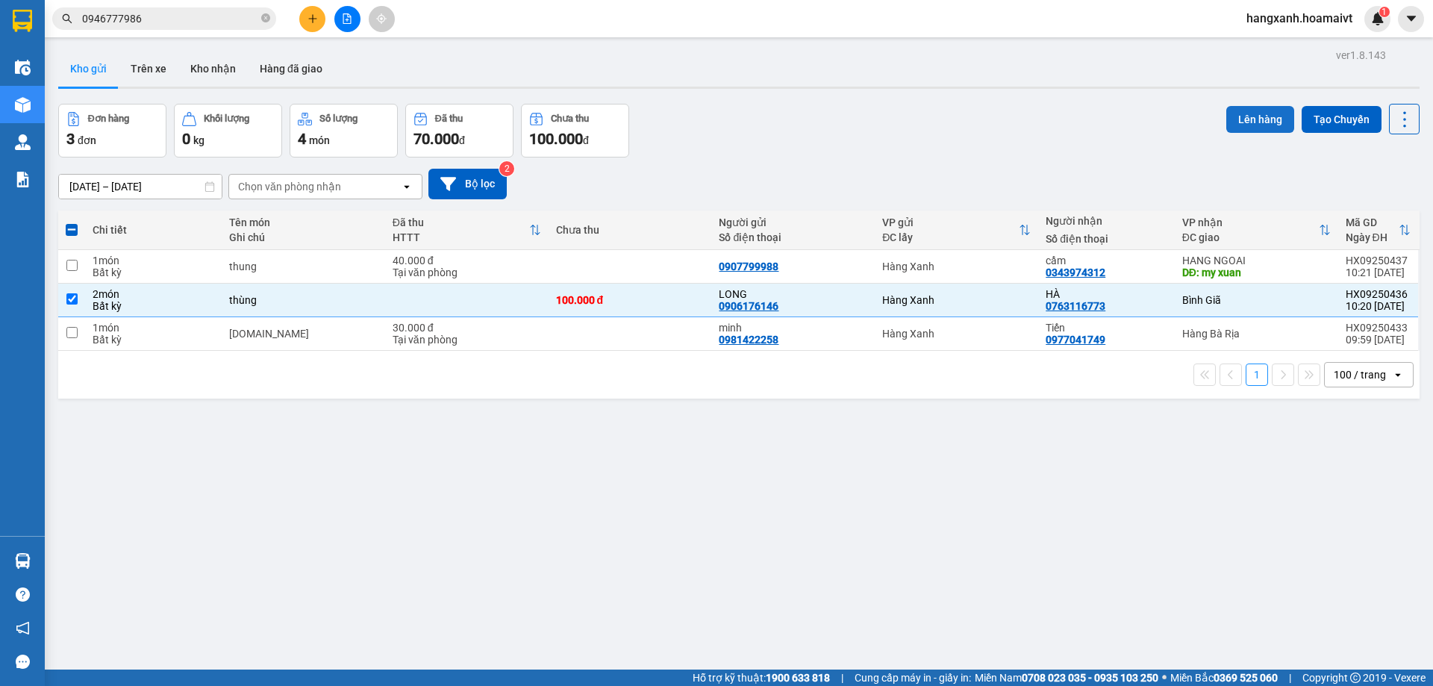
drag, startPoint x: 1245, startPoint y: 104, endPoint x: 1245, endPoint y: 113, distance: 9.7
click at [1245, 104] on div "Lên hàng Tạo Chuyến" at bounding box center [1322, 119] width 193 height 31
click at [1245, 114] on button "Lên hàng" at bounding box center [1260, 119] width 68 height 27
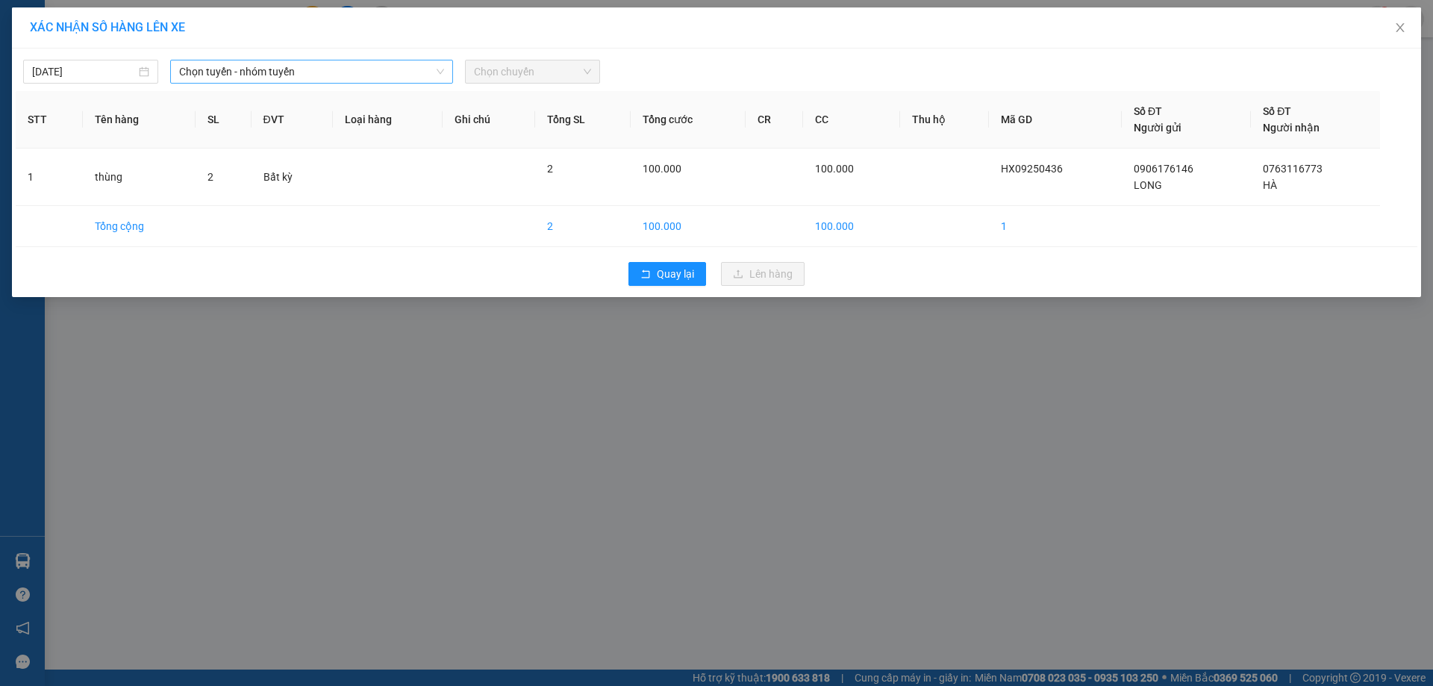
click at [276, 68] on span "Chọn tuyến - nhóm tuyến" at bounding box center [311, 71] width 265 height 22
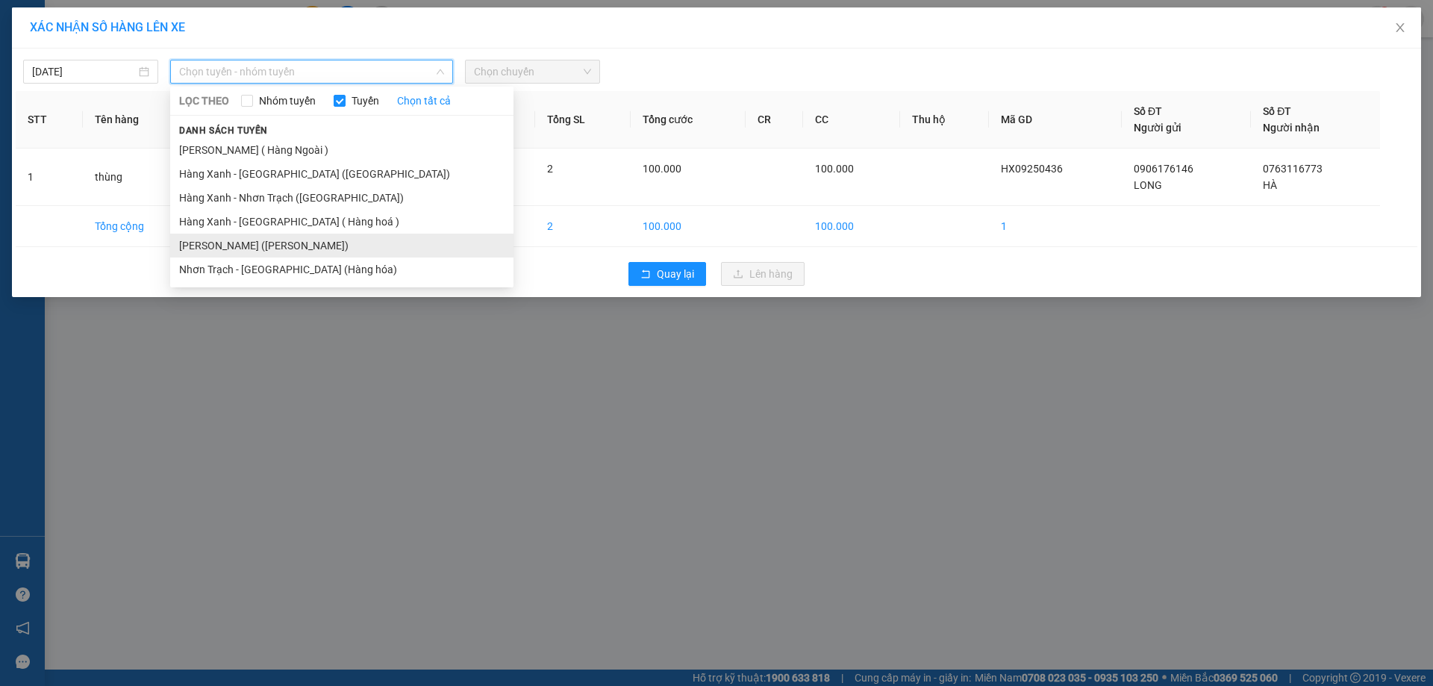
click at [290, 244] on li "[PERSON_NAME] ([PERSON_NAME])" at bounding box center [341, 246] width 343 height 24
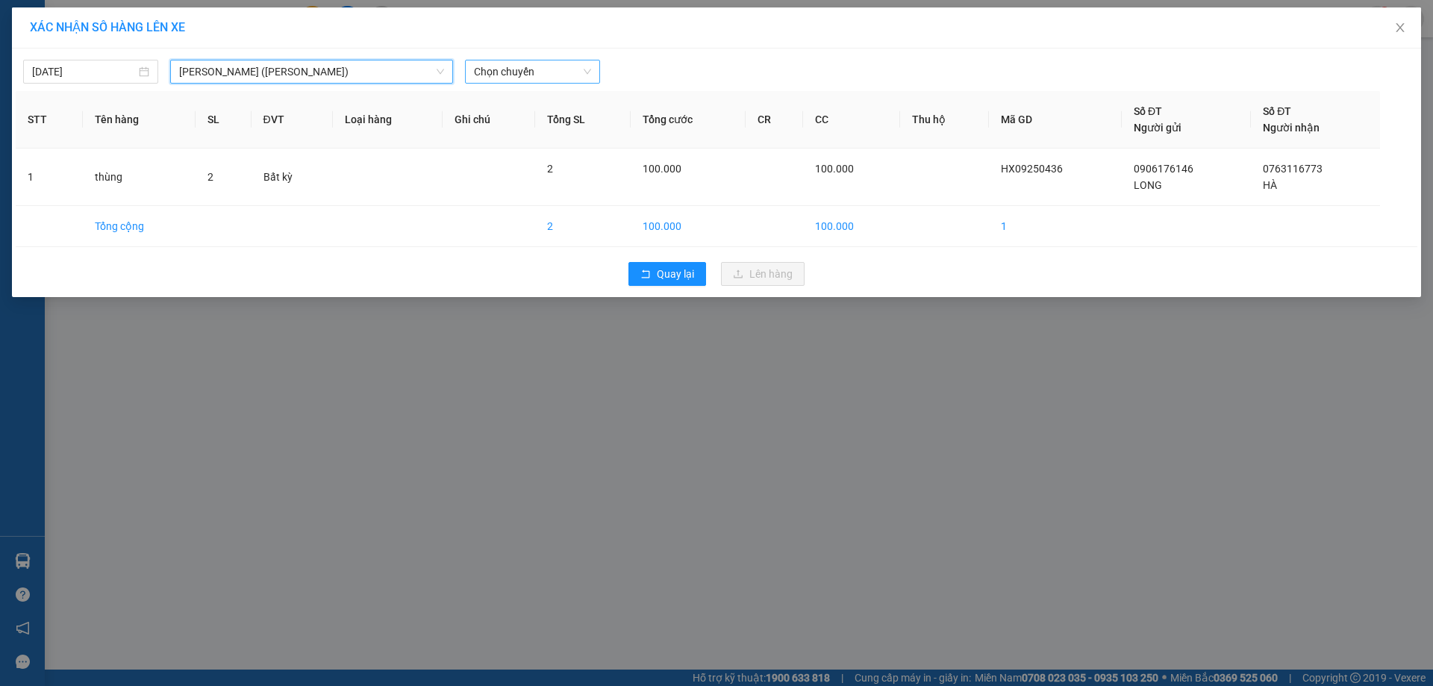
click at [573, 78] on span "Chọn chuyến" at bounding box center [532, 71] width 117 height 22
click at [581, 119] on div "Thêm chuyến " 10:25 "" at bounding box center [544, 125] width 159 height 25
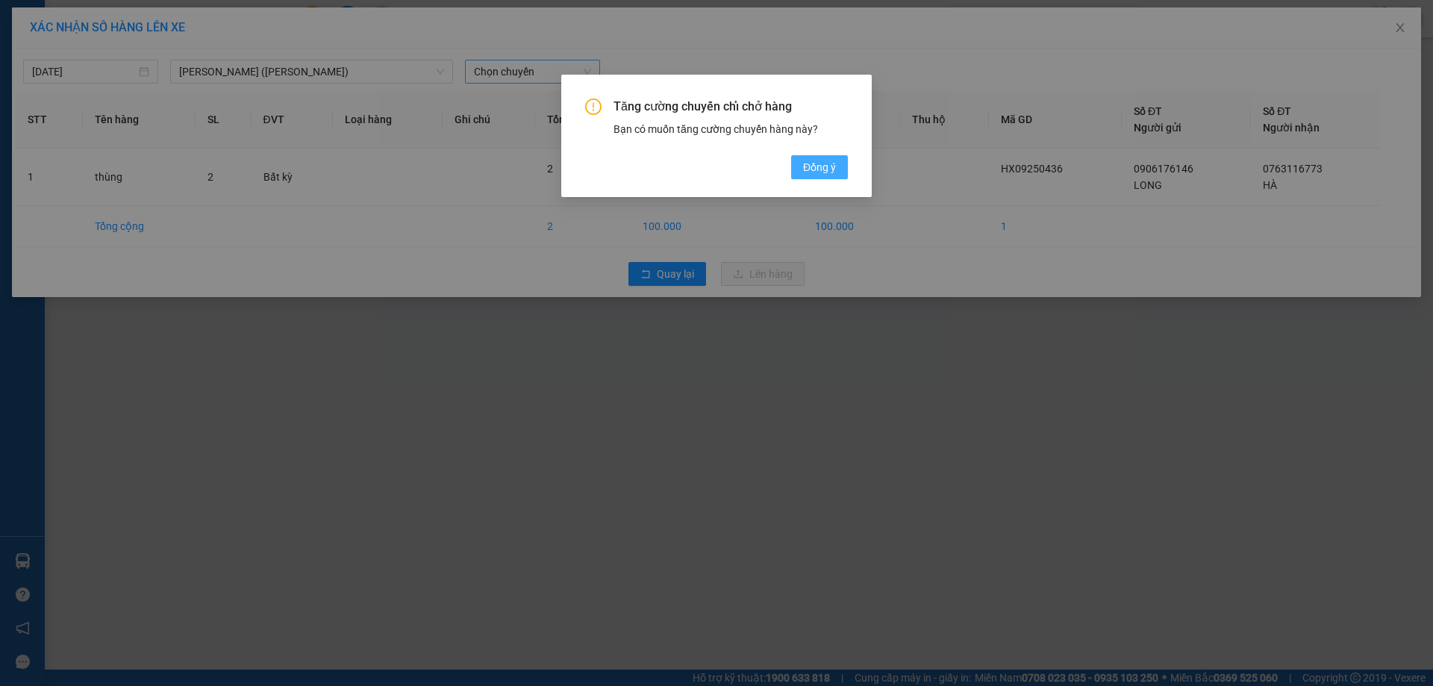
drag, startPoint x: 840, startPoint y: 172, endPoint x: 821, endPoint y: 158, distance: 23.6
click at [829, 168] on button "Đồng ý" at bounding box center [819, 167] width 57 height 24
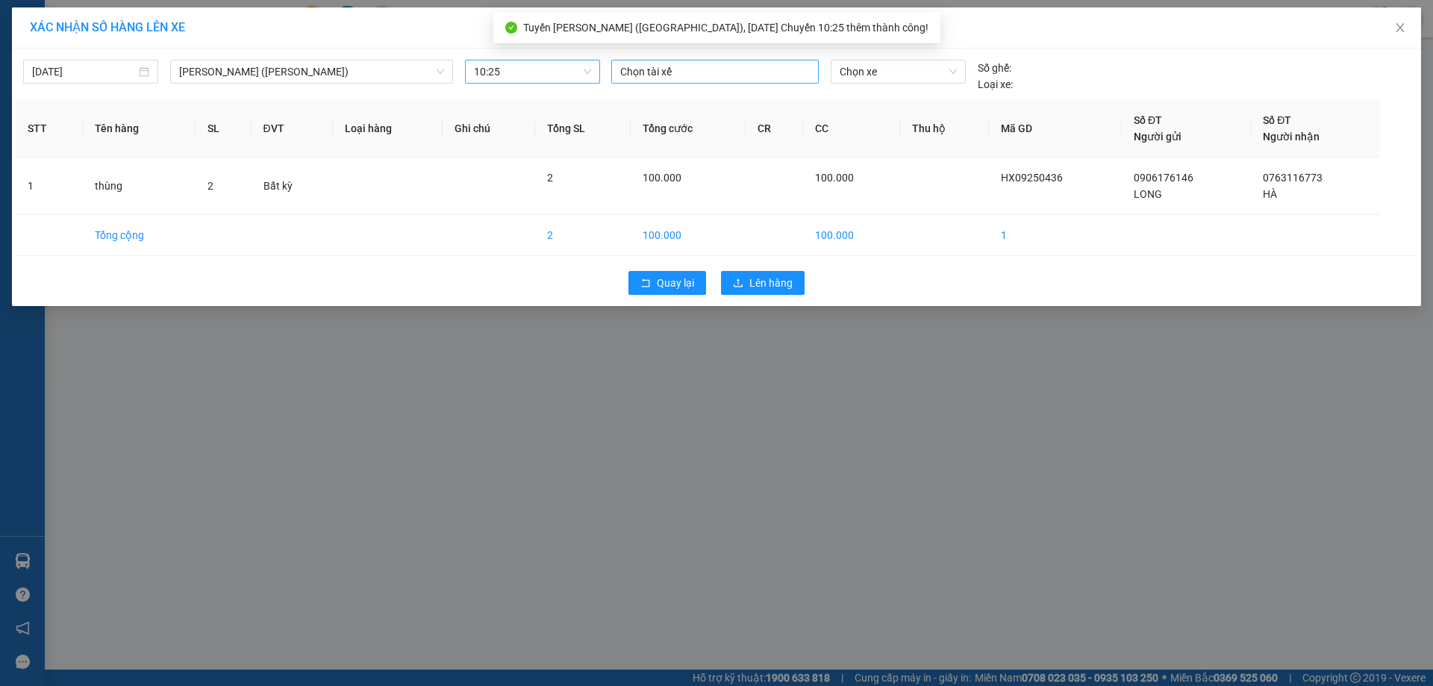
click at [731, 81] on div "Chọn tài xế" at bounding box center [714, 76] width 219 height 33
click at [731, 74] on div at bounding box center [715, 72] width 200 height 18
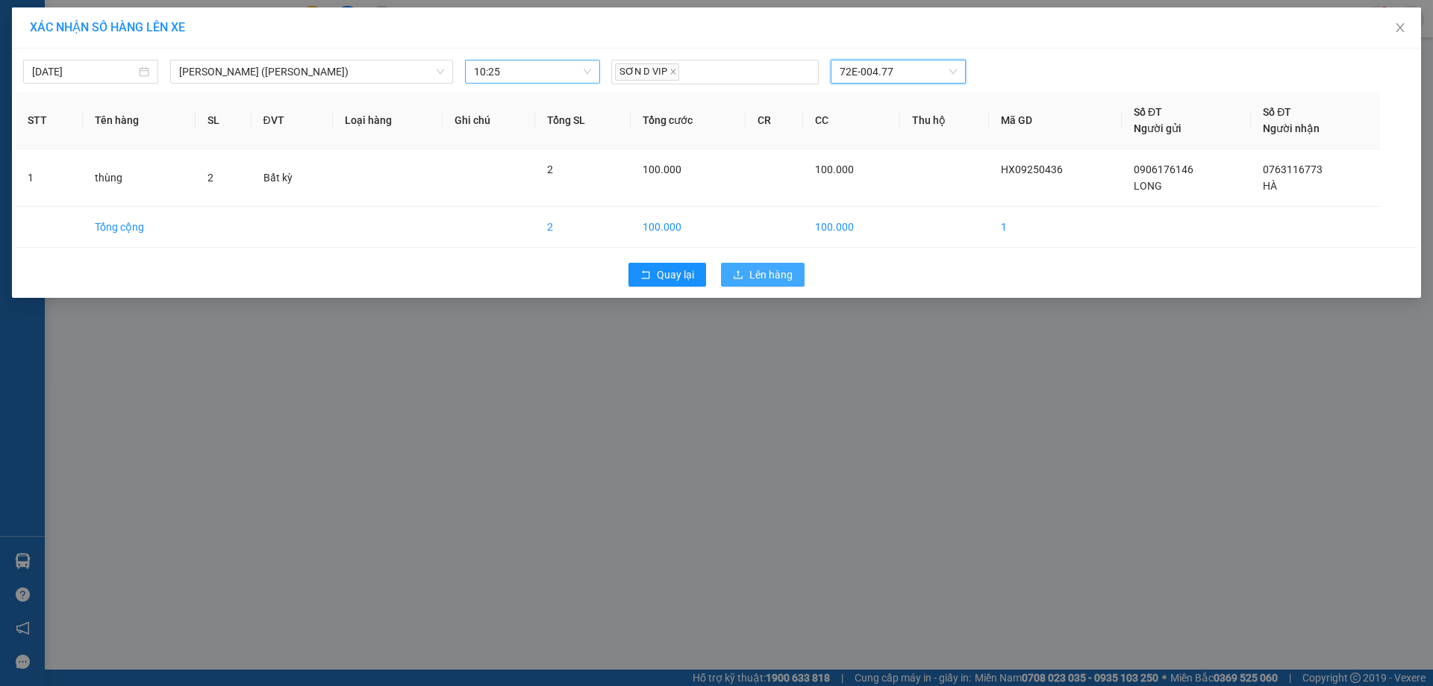
click at [742, 272] on icon "upload" at bounding box center [738, 274] width 10 height 10
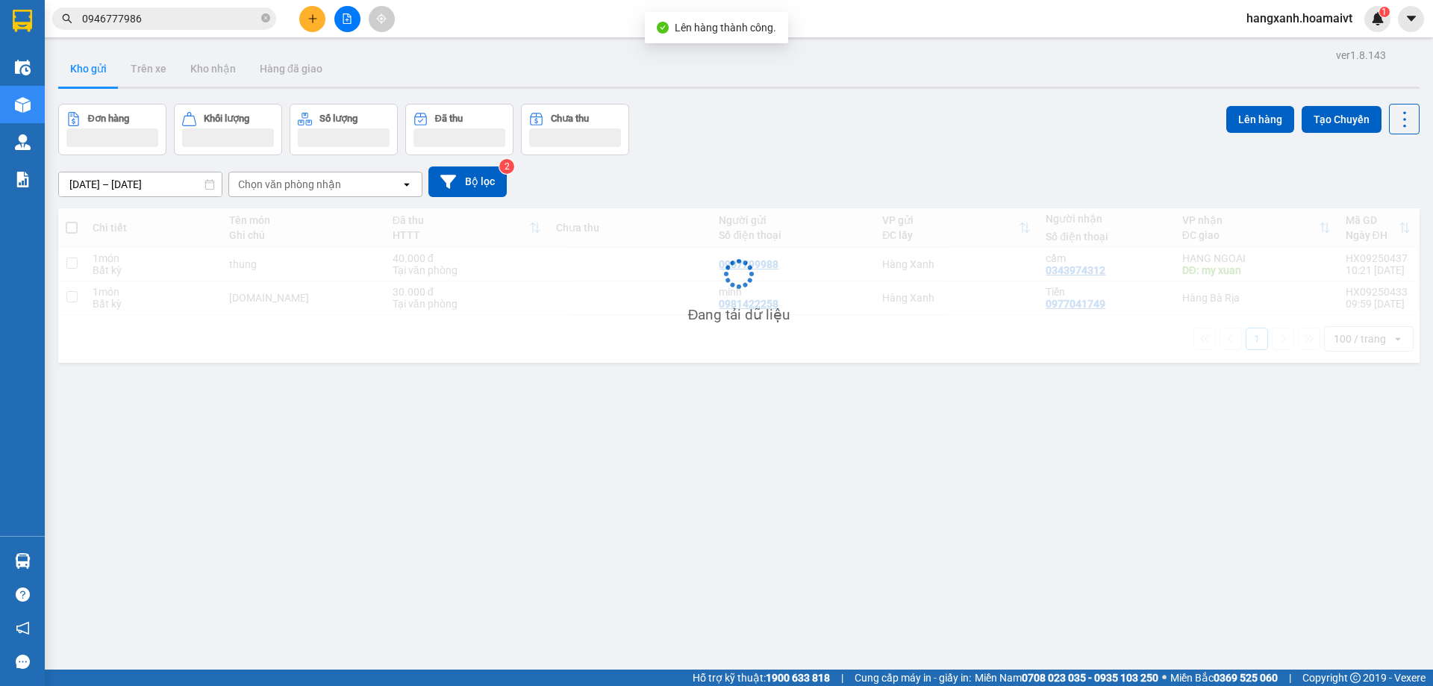
click at [1239, 264] on div "HANG NGOAI" at bounding box center [1256, 258] width 149 height 12
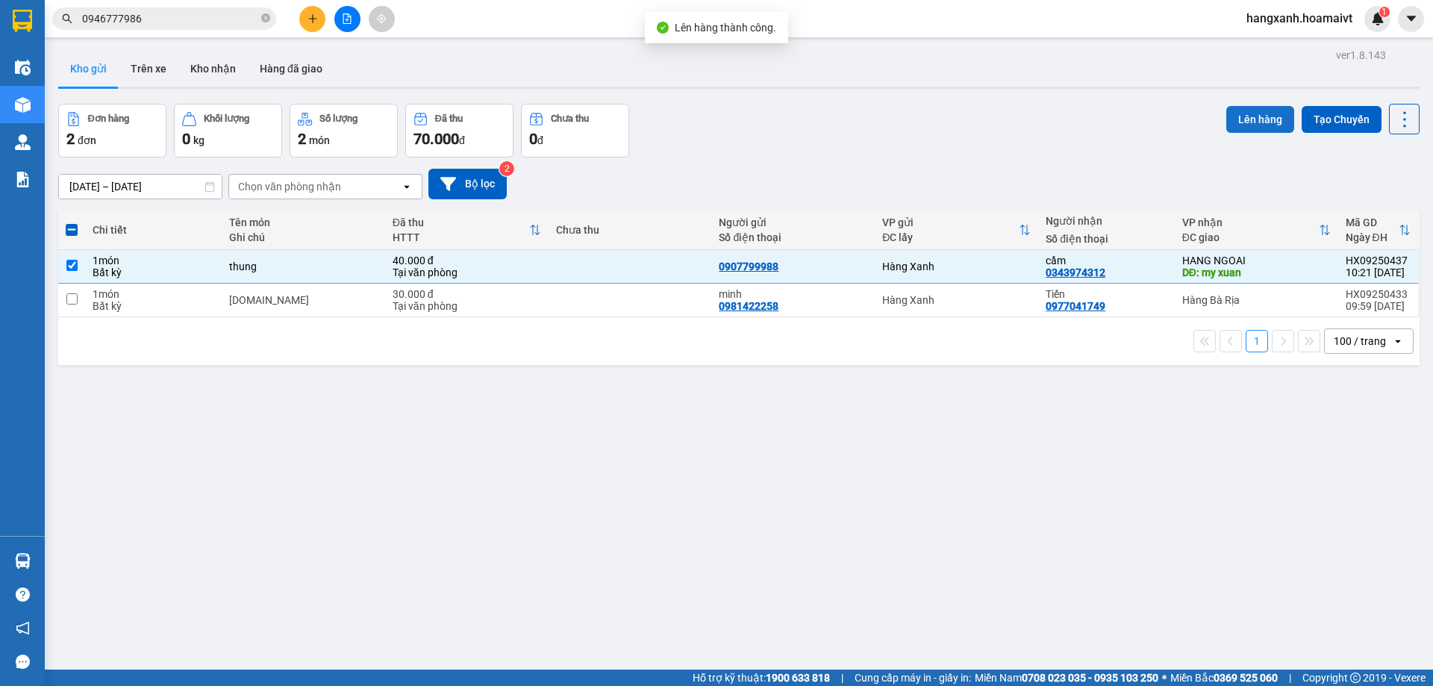
click at [1250, 121] on button "Lên hàng" at bounding box center [1260, 119] width 68 height 27
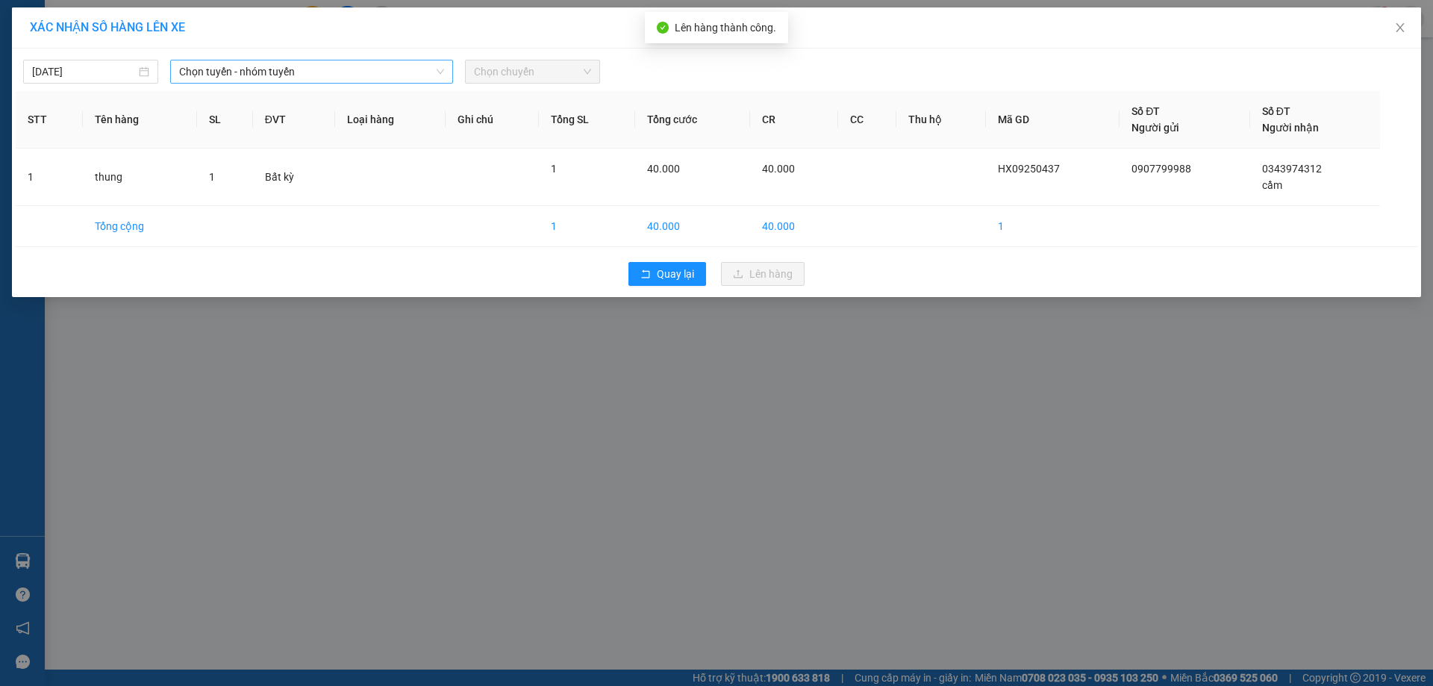
click at [291, 72] on span "Chọn tuyến - nhóm tuyến" at bounding box center [311, 71] width 265 height 22
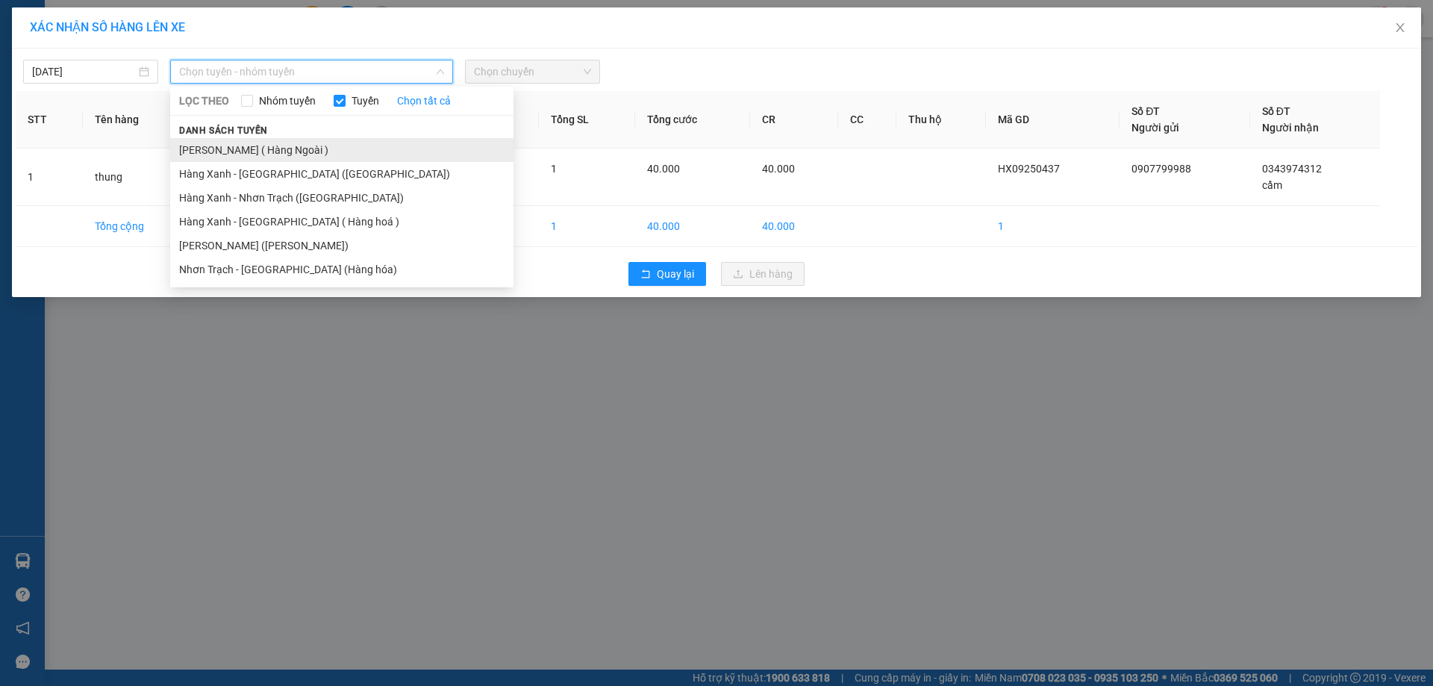
click at [277, 146] on li "[PERSON_NAME] ( Hàng Ngoài )" at bounding box center [341, 150] width 343 height 24
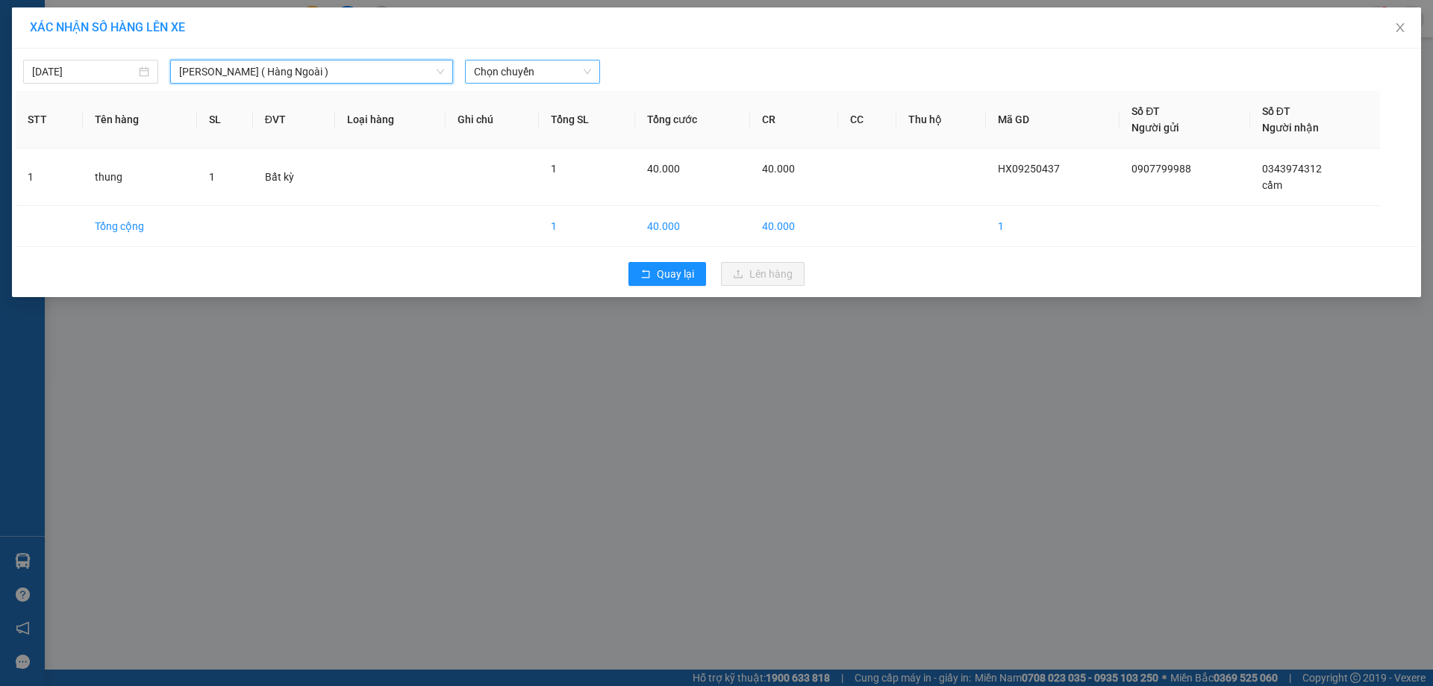
drag, startPoint x: 599, startPoint y: 58, endPoint x: 583, endPoint y: 75, distance: 23.8
click at [595, 62] on div "12/09/2025 Hàng Xanh ( Hàng Ngoài ) Hàng Xanh ( Hàng Ngoài ) LỌC THEO Nhóm tuyế…" at bounding box center [716, 67] width 1401 height 31
click at [575, 78] on span "Chọn chuyến" at bounding box center [532, 71] width 117 height 22
click at [574, 125] on div "Thêm chuyến " 10:25 "" at bounding box center [544, 125] width 159 height 25
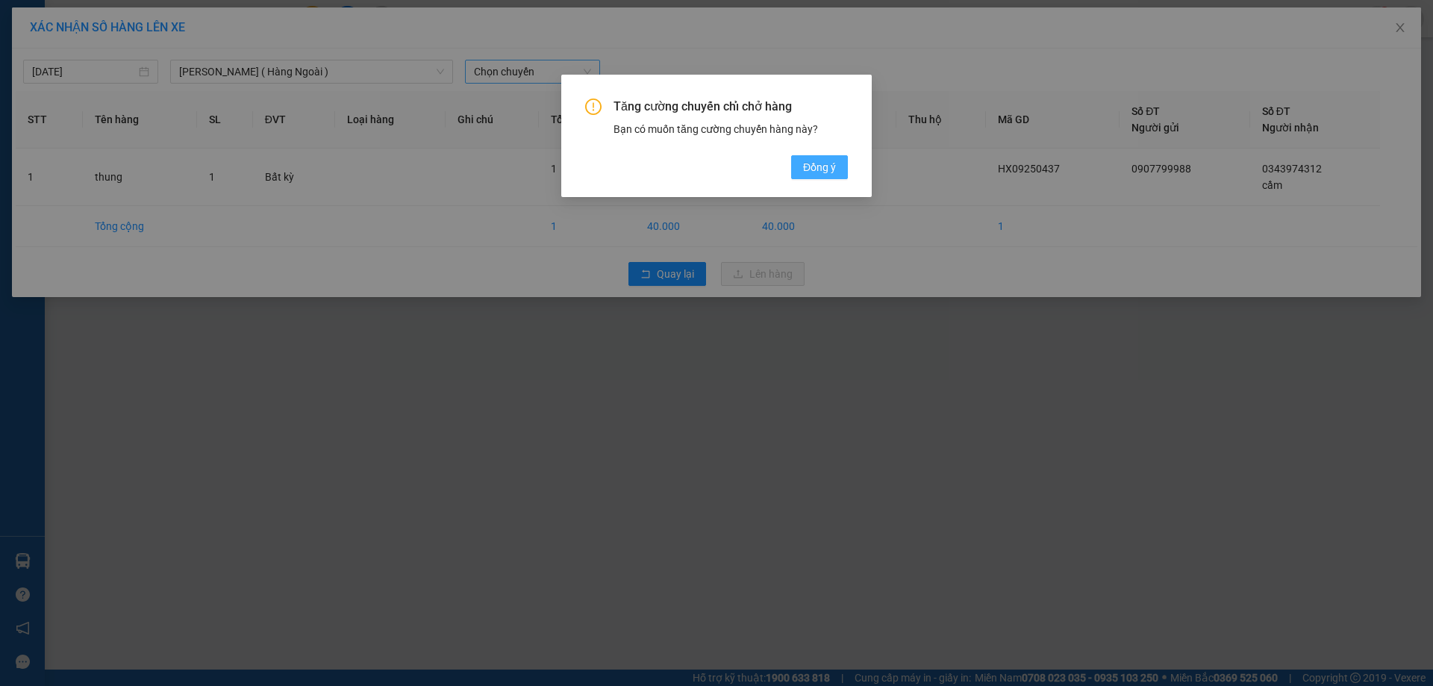
click at [822, 173] on span "Đồng ý" at bounding box center [819, 167] width 33 height 16
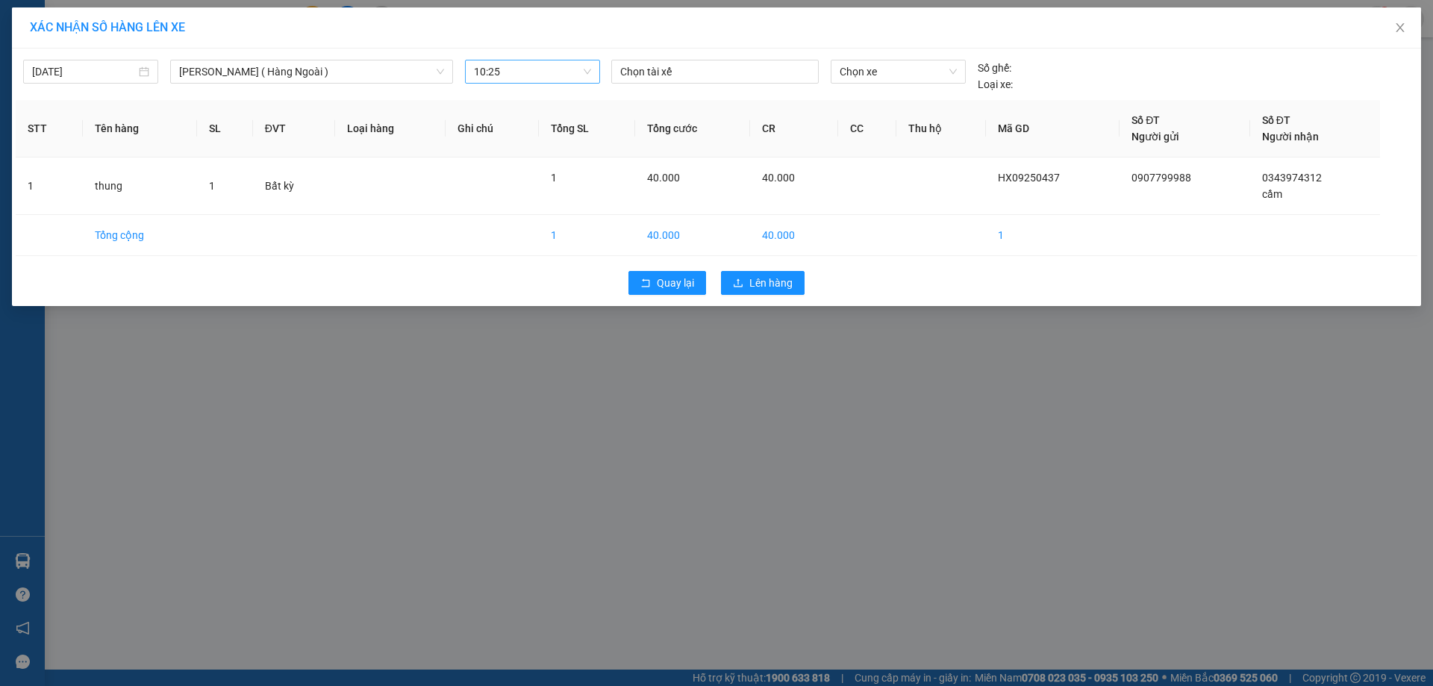
click at [710, 72] on div at bounding box center [715, 72] width 200 height 18
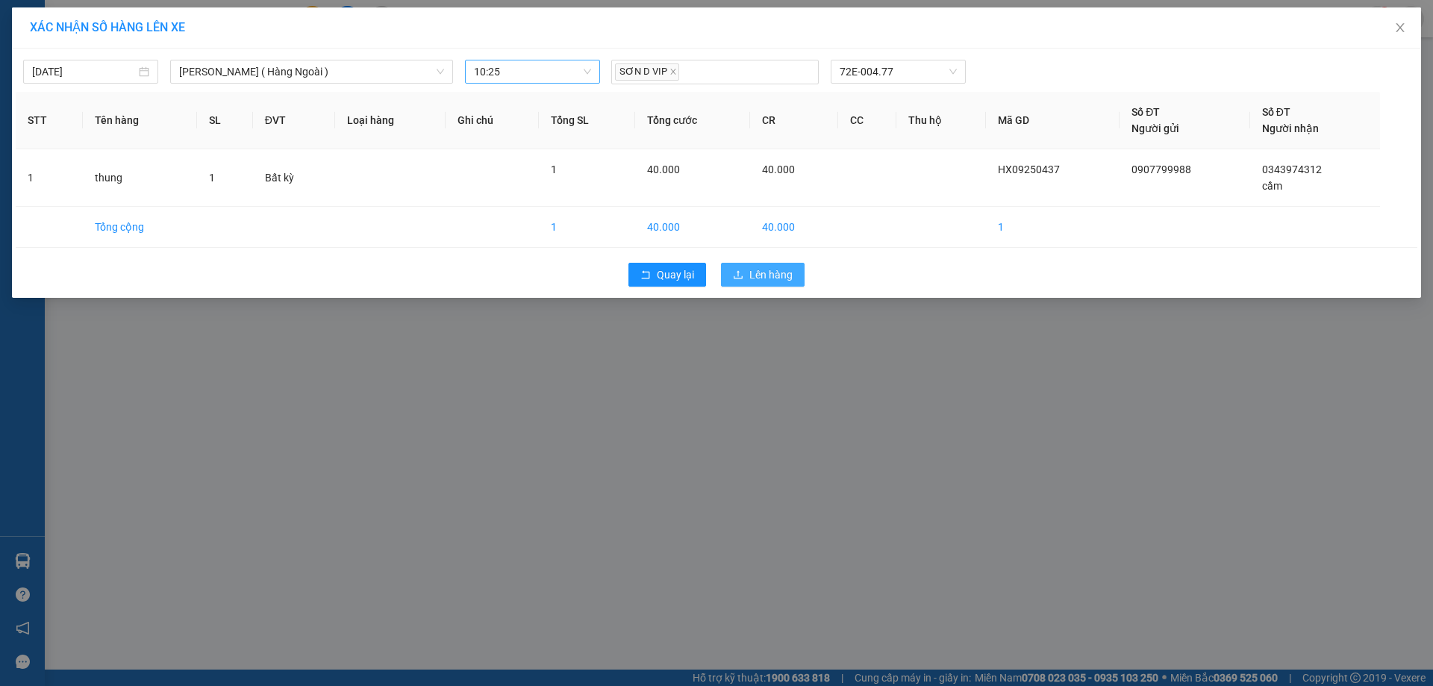
click at [769, 271] on span "Lên hàng" at bounding box center [770, 274] width 43 height 16
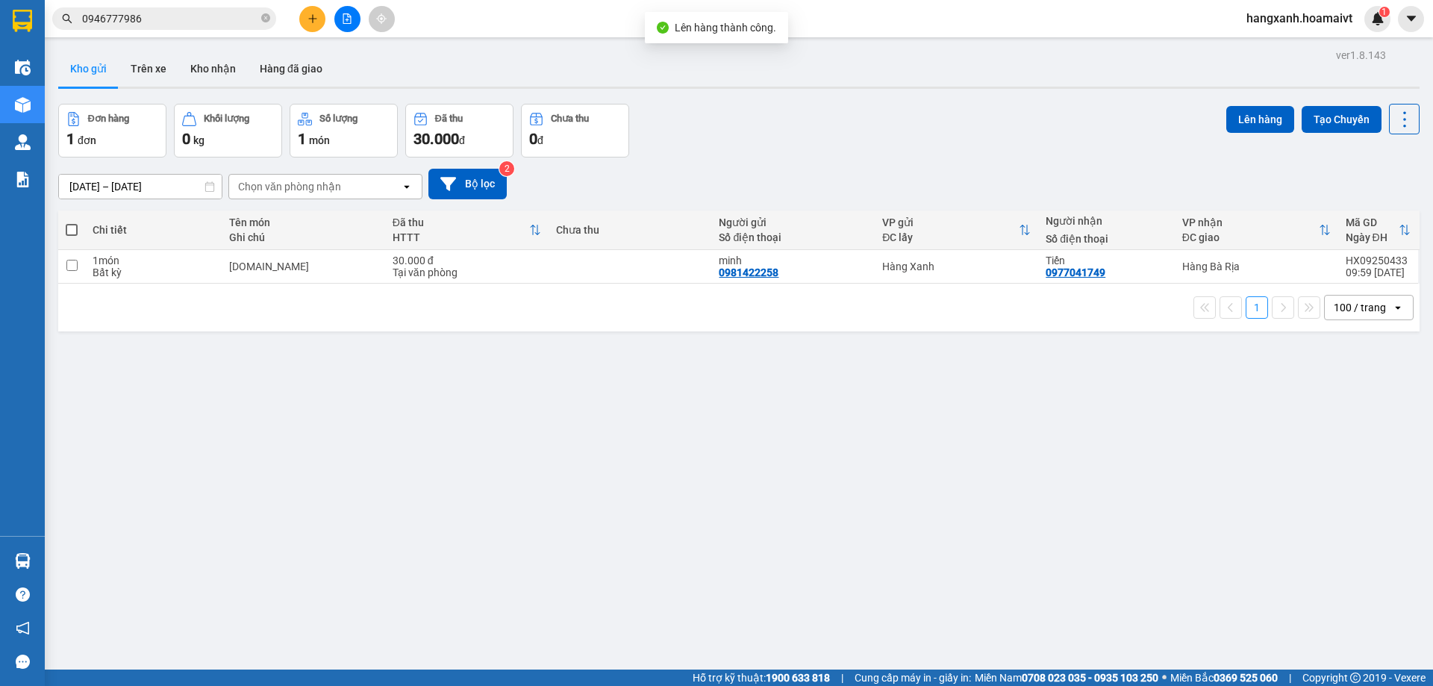
drag, startPoint x: 52, startPoint y: 63, endPoint x: 98, endPoint y: 72, distance: 46.4
click at [53, 65] on div "ver 1.8.143 Kho gửi Trên xe Kho nhận Hàng đã giao Đơn hàng 1 đơn Khối lượng 0 k…" at bounding box center [738, 388] width 1373 height 686
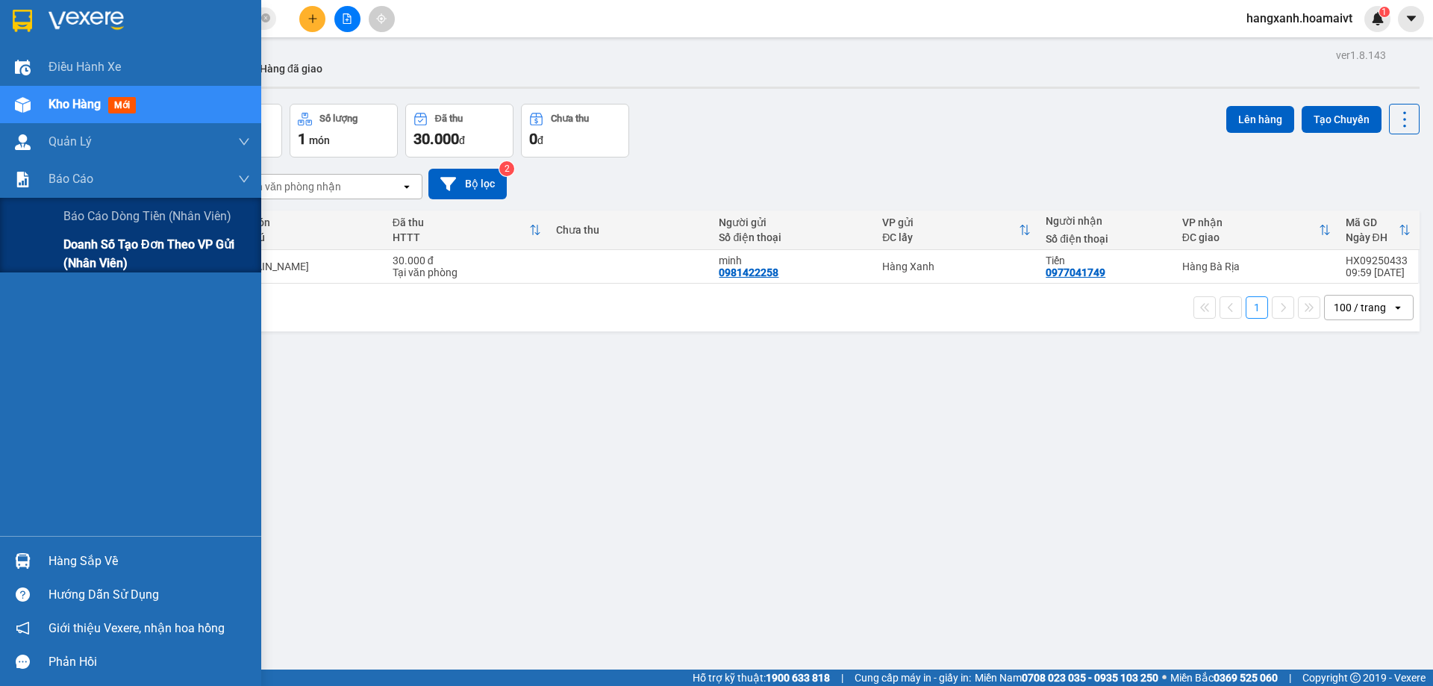
click at [31, 254] on div "Doanh số tạo đơn theo VP gửi (nhân viên)" at bounding box center [130, 253] width 261 height 37
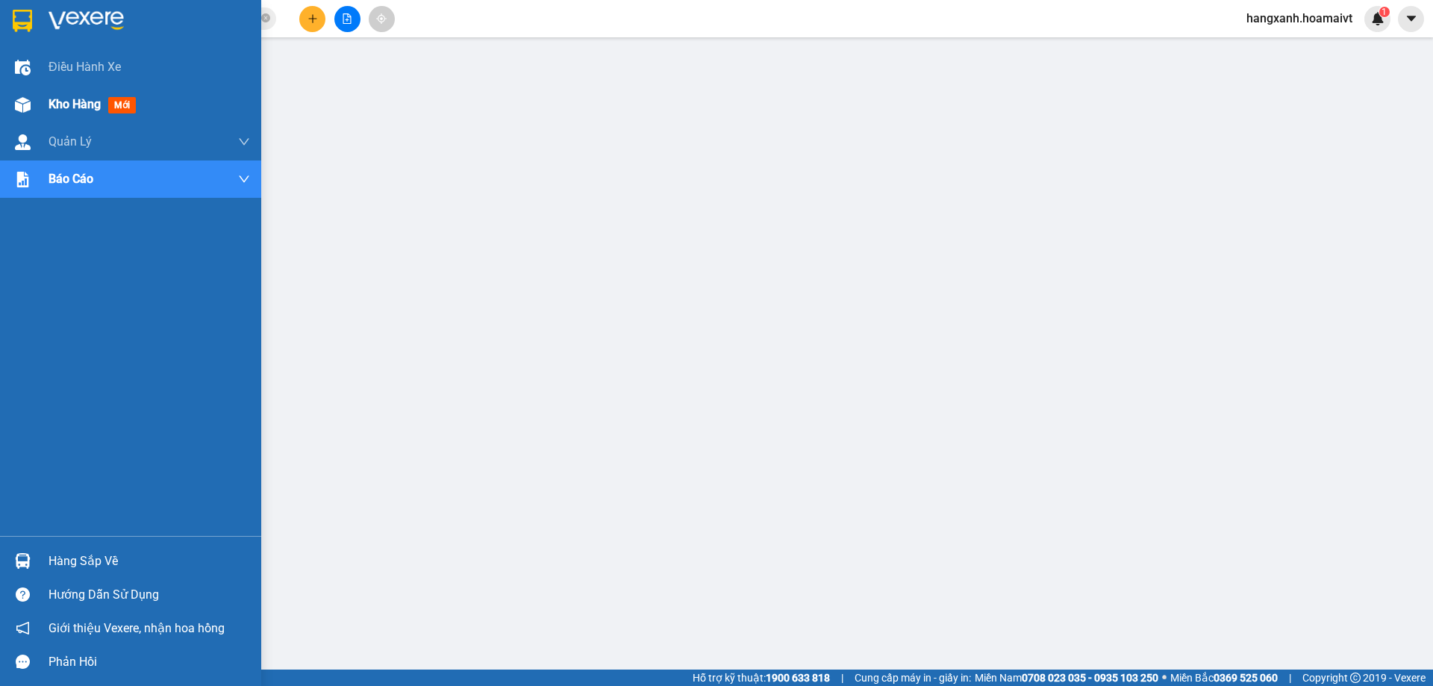
click at [25, 100] on img at bounding box center [23, 105] width 16 height 16
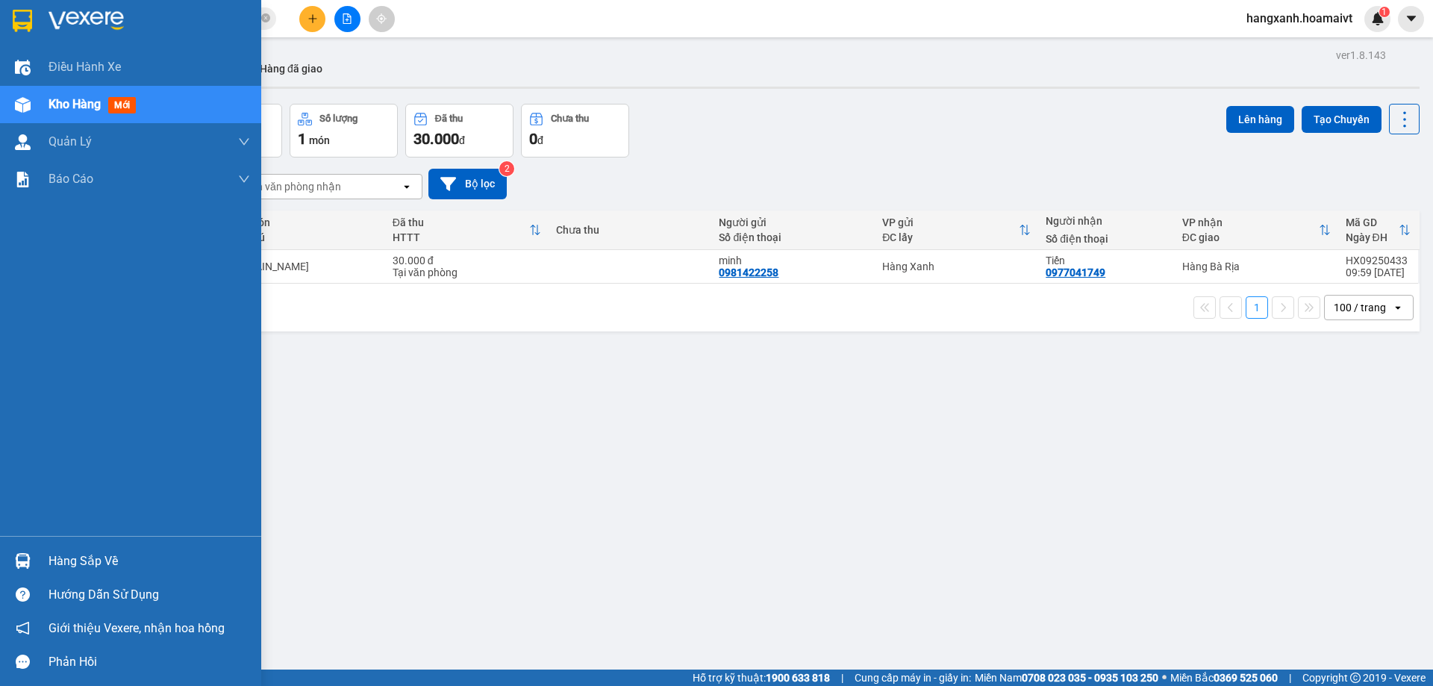
click at [16, 31] on img at bounding box center [22, 21] width 19 height 22
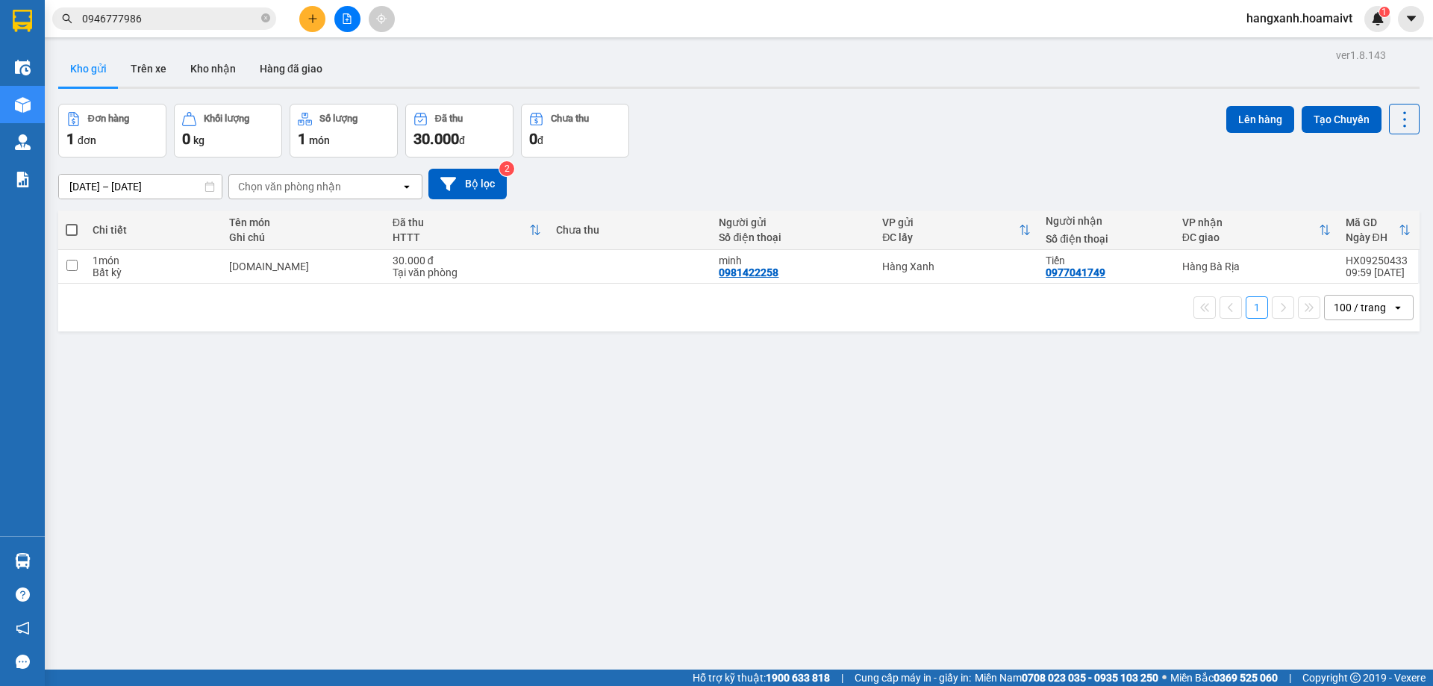
click at [317, 14] on icon "plus" at bounding box center [312, 18] width 10 height 10
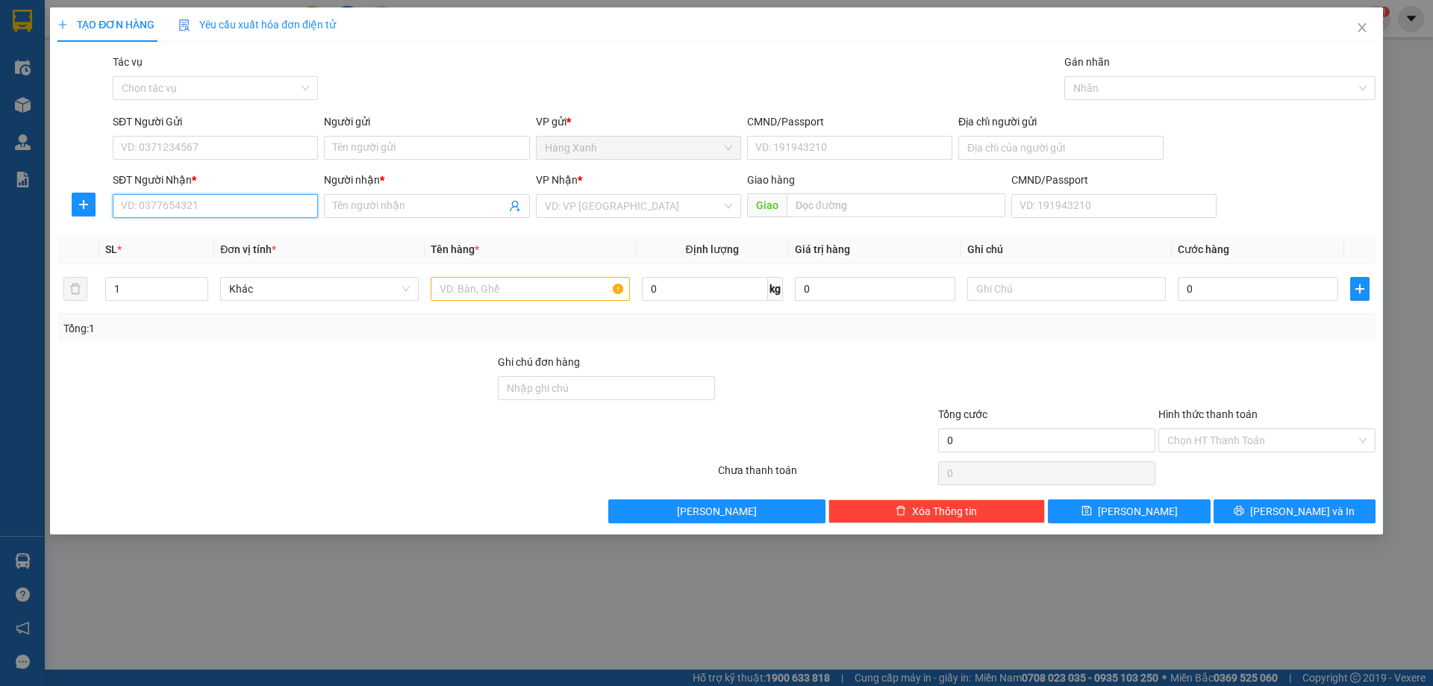
click at [185, 204] on input "SĐT Người Nhận *" at bounding box center [215, 206] width 205 height 24
click at [222, 147] on input "SĐT Người Gửi" at bounding box center [215, 148] width 205 height 24
click at [251, 146] on input "0932186956" at bounding box center [215, 148] width 205 height 24
click at [281, 137] on input "0932186956" at bounding box center [215, 148] width 205 height 24
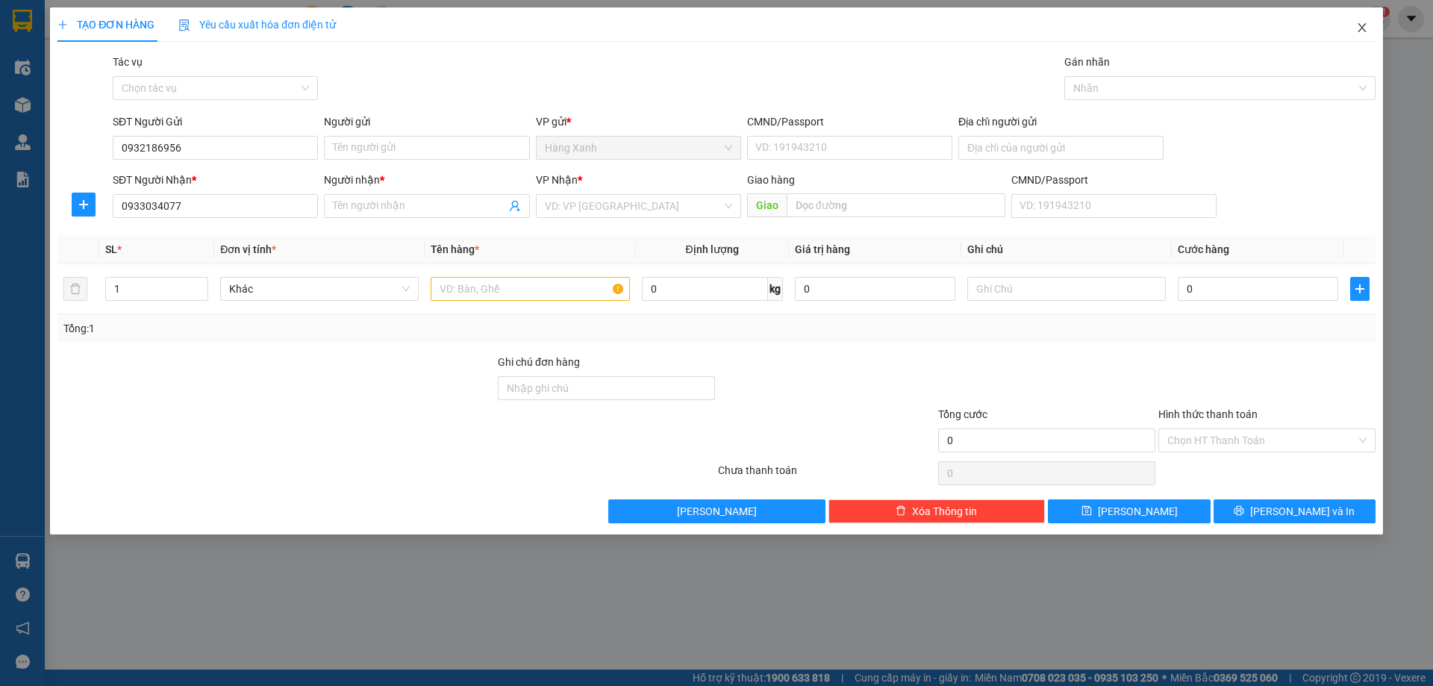
click at [1366, 17] on span "Close" at bounding box center [1362, 28] width 42 height 42
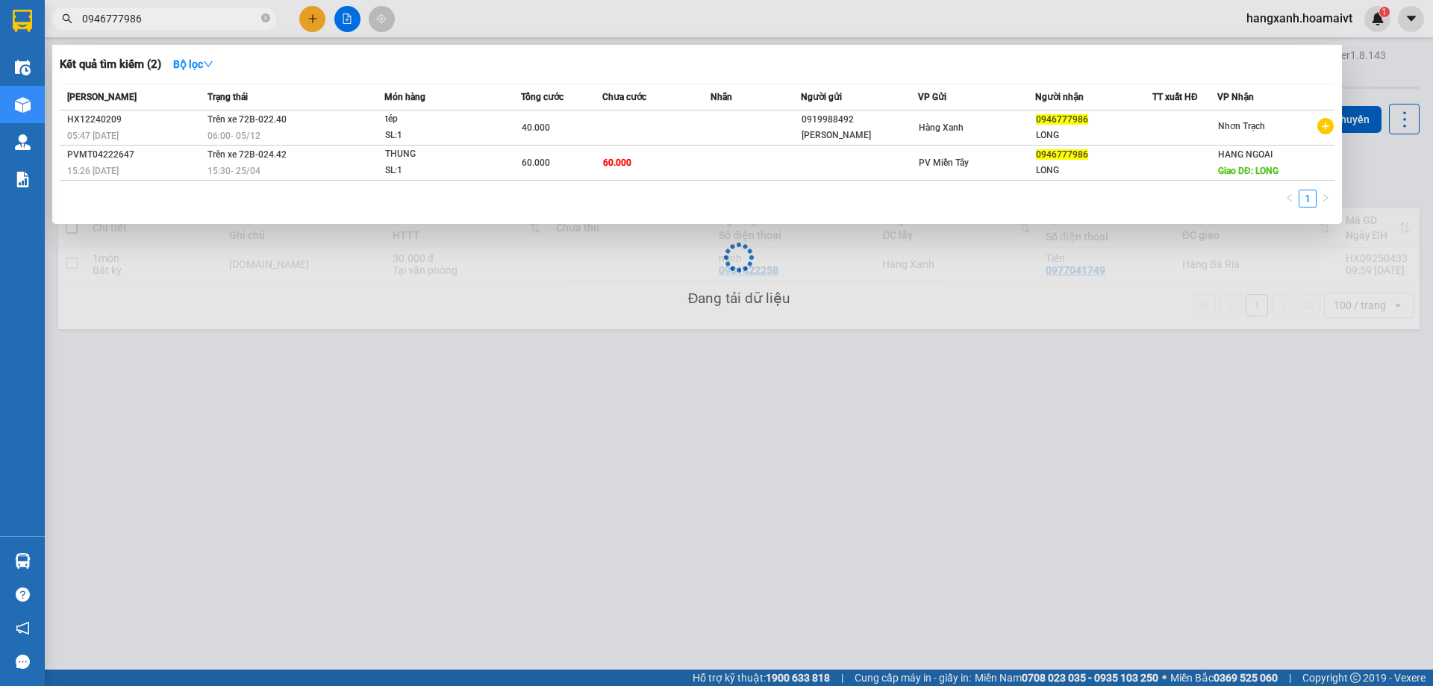
click at [167, 16] on input "0946777986" at bounding box center [170, 18] width 176 height 16
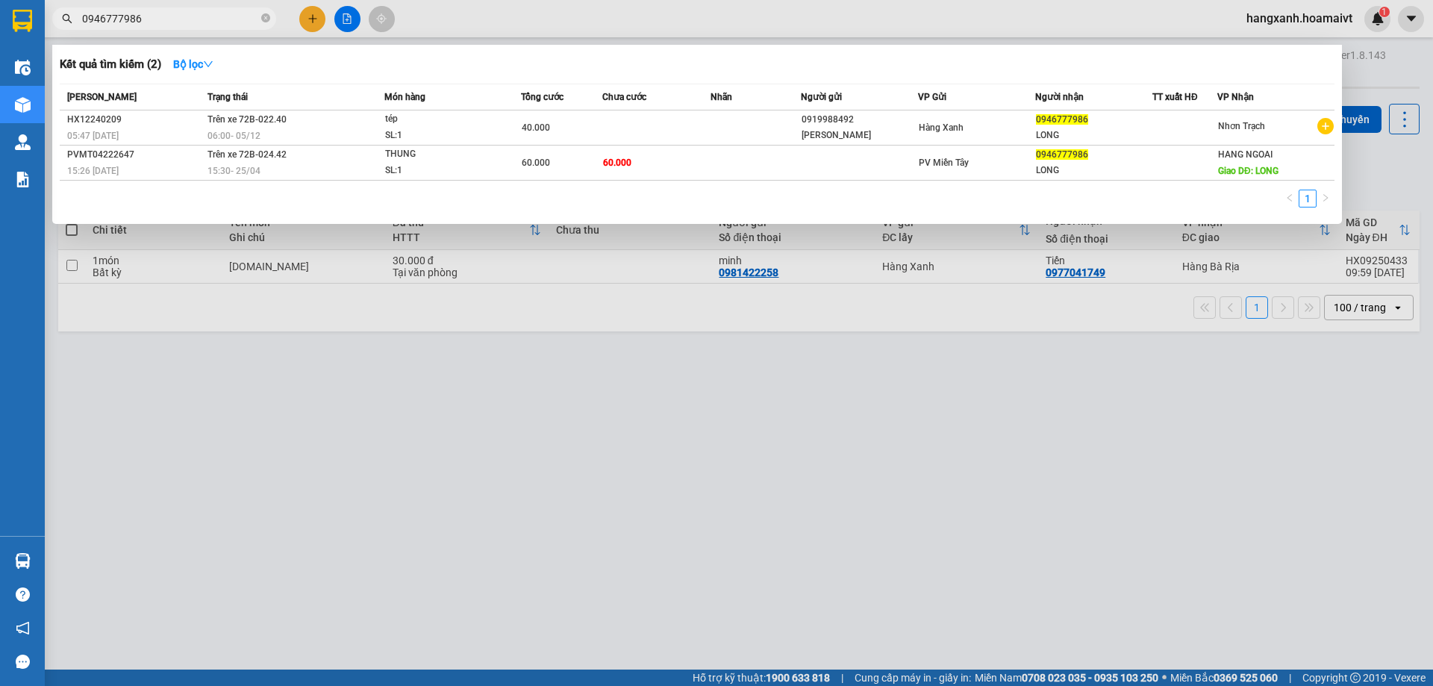
click at [167, 16] on input "0946777986" at bounding box center [170, 18] width 176 height 16
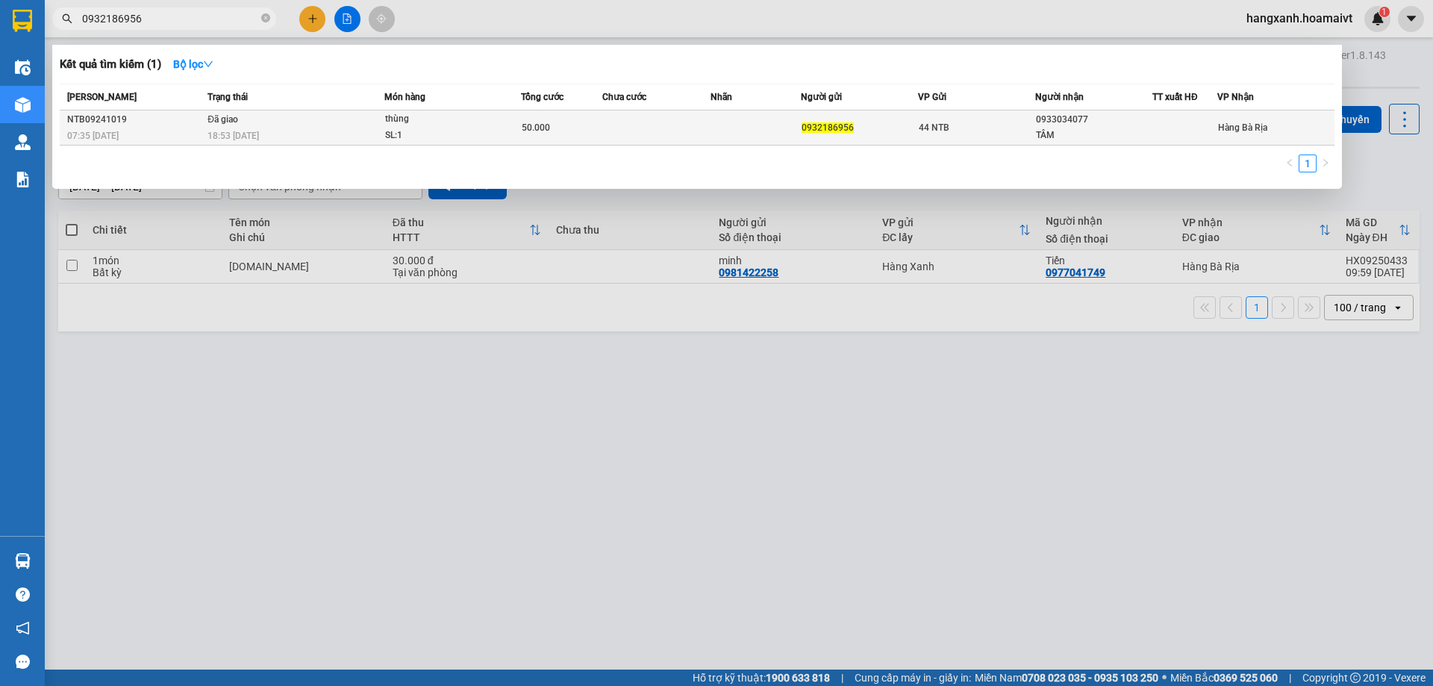
click at [852, 120] on div "0932186956" at bounding box center [859, 128] width 116 height 16
click at [821, 120] on div "0932186956" at bounding box center [859, 128] width 116 height 16
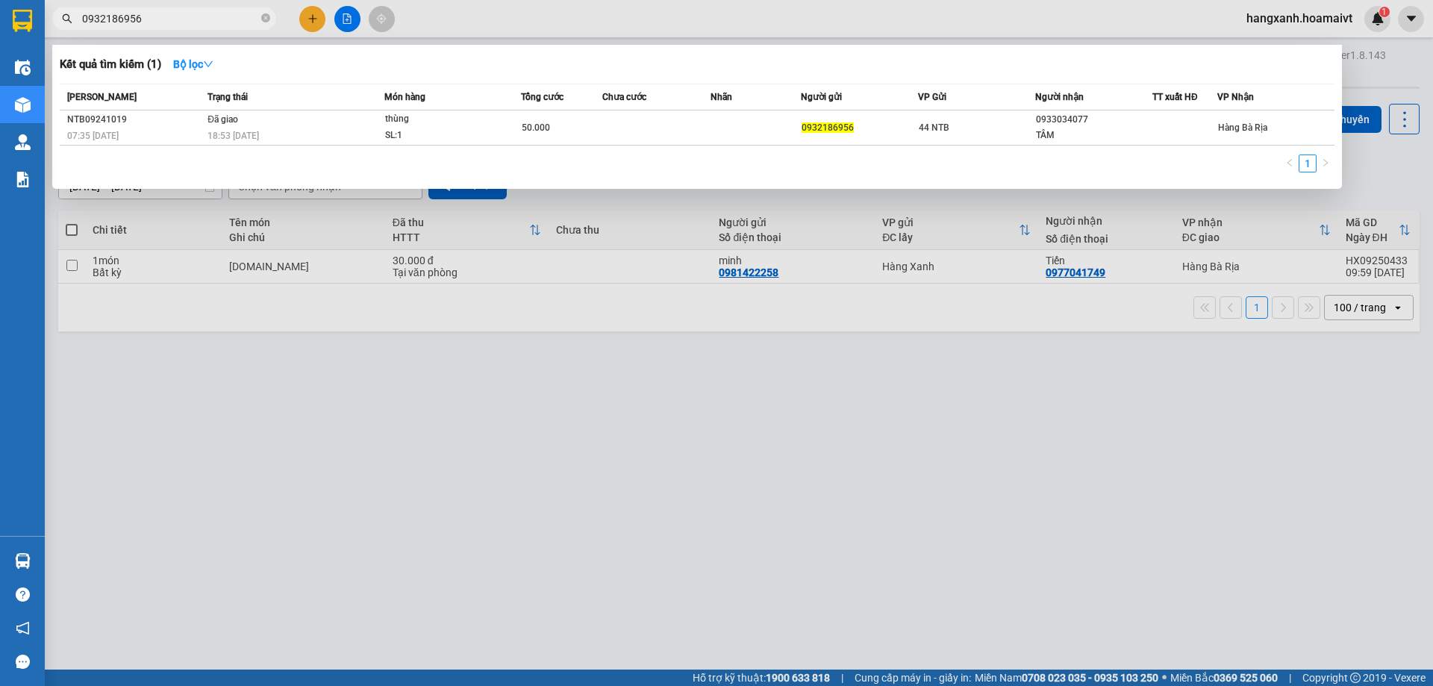
click at [323, 404] on div at bounding box center [716, 343] width 1433 height 686
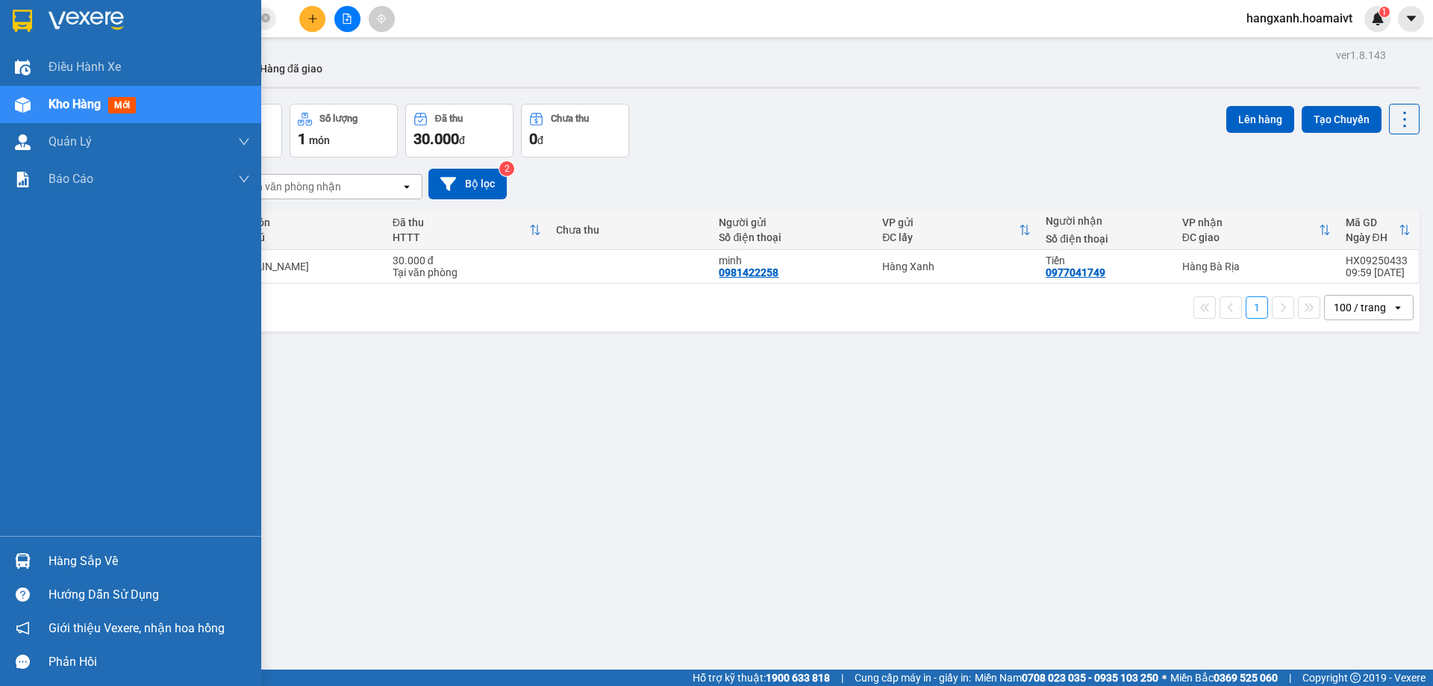
click at [27, 17] on img at bounding box center [22, 21] width 19 height 22
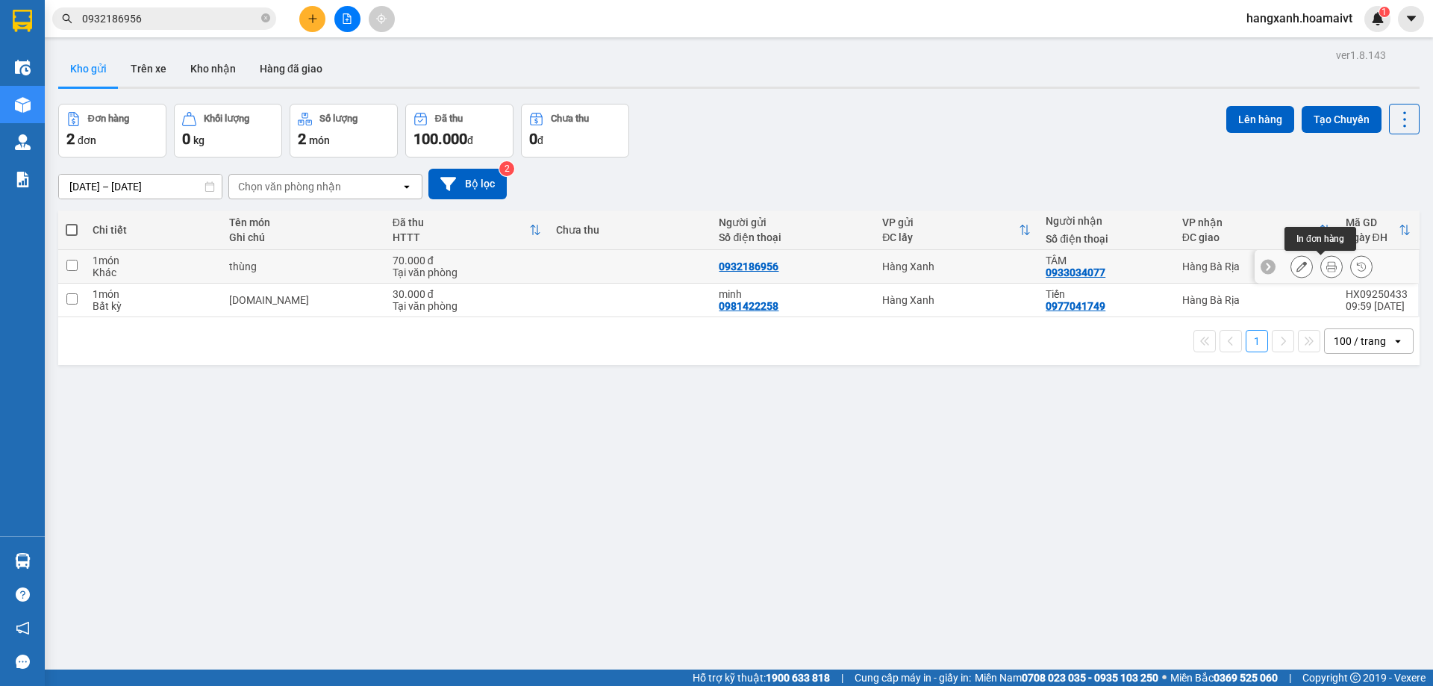
click at [1326, 269] on button at bounding box center [1331, 267] width 21 height 26
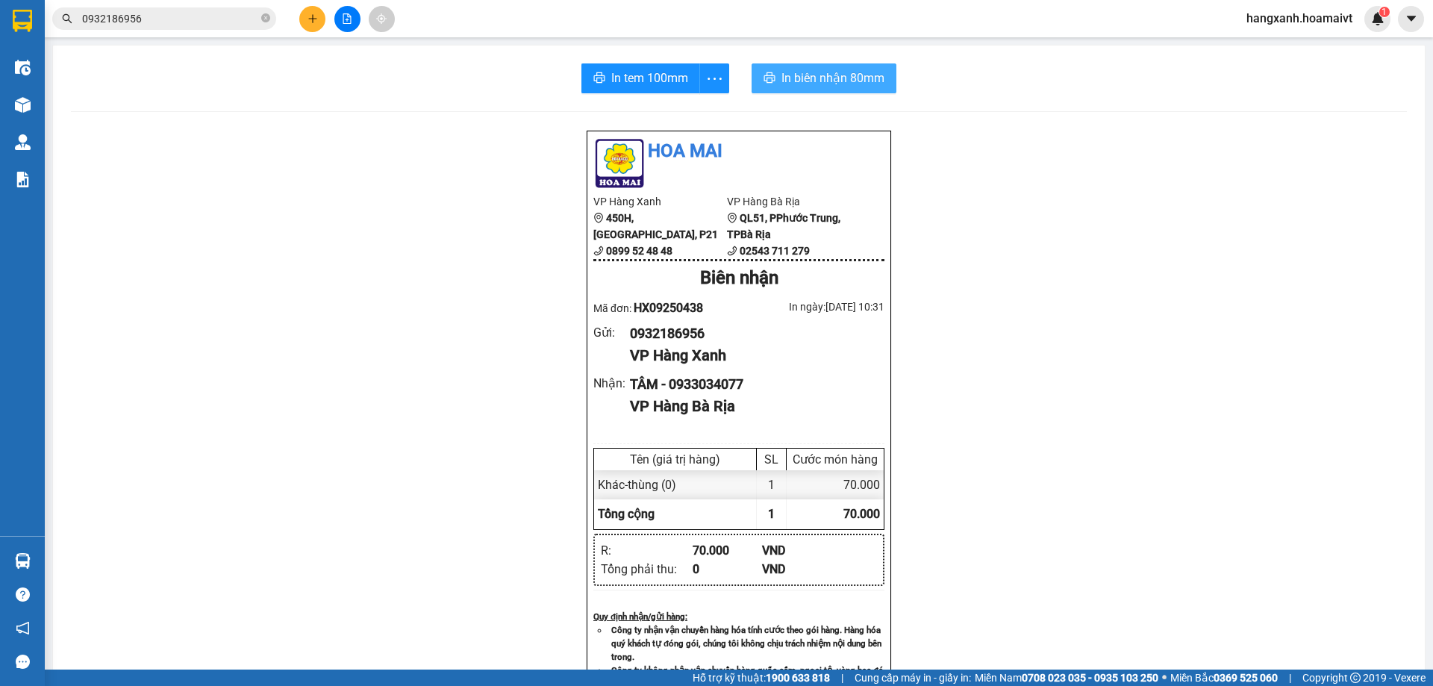
click at [823, 72] on span "In biên nhận 80mm" at bounding box center [832, 78] width 103 height 19
click at [596, 67] on button "In tem 100mm" at bounding box center [640, 78] width 119 height 30
click at [312, 21] on icon "plus" at bounding box center [312, 18] width 10 height 10
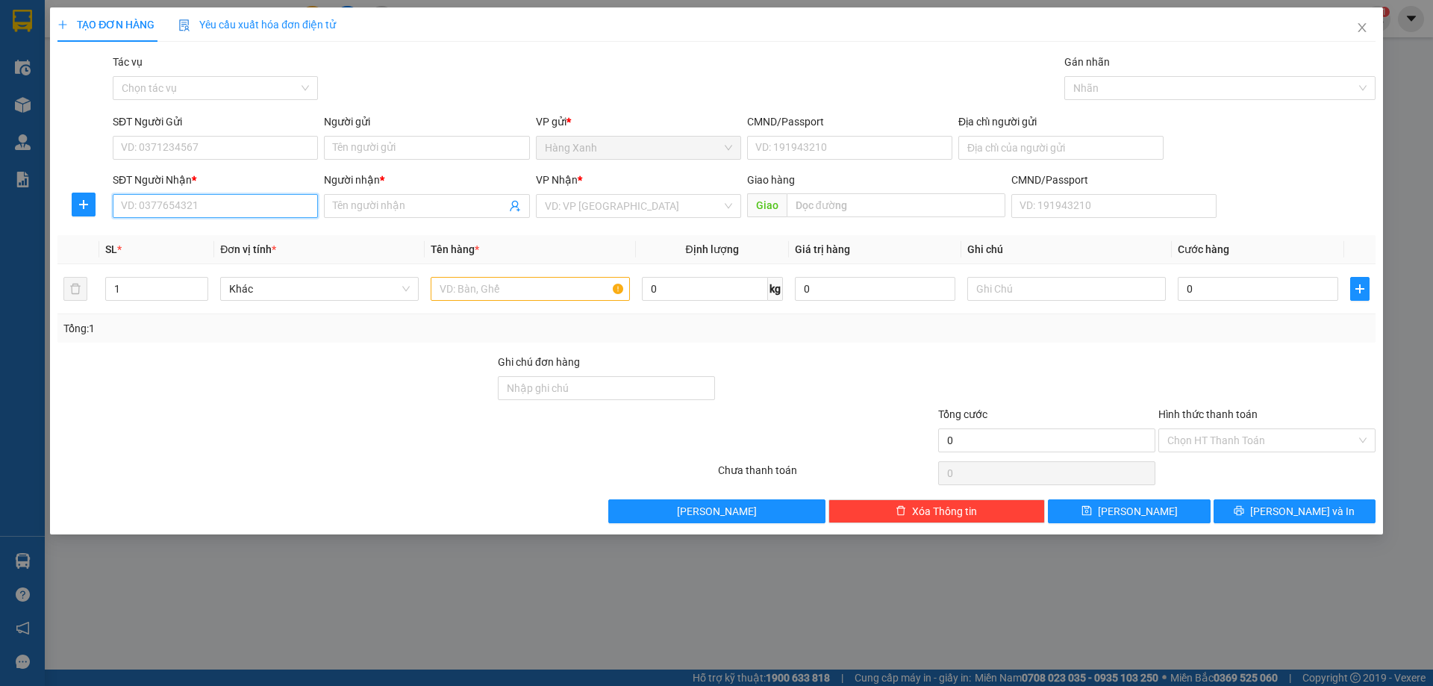
click at [265, 204] on input "SĐT Người Nhận *" at bounding box center [215, 206] width 205 height 24
click at [228, 239] on div "0909557479 - nhi" at bounding box center [215, 236] width 187 height 16
type input "nhi"
type input "0909557479"
click at [254, 148] on input "SĐT Người Gửi" at bounding box center [215, 148] width 205 height 24
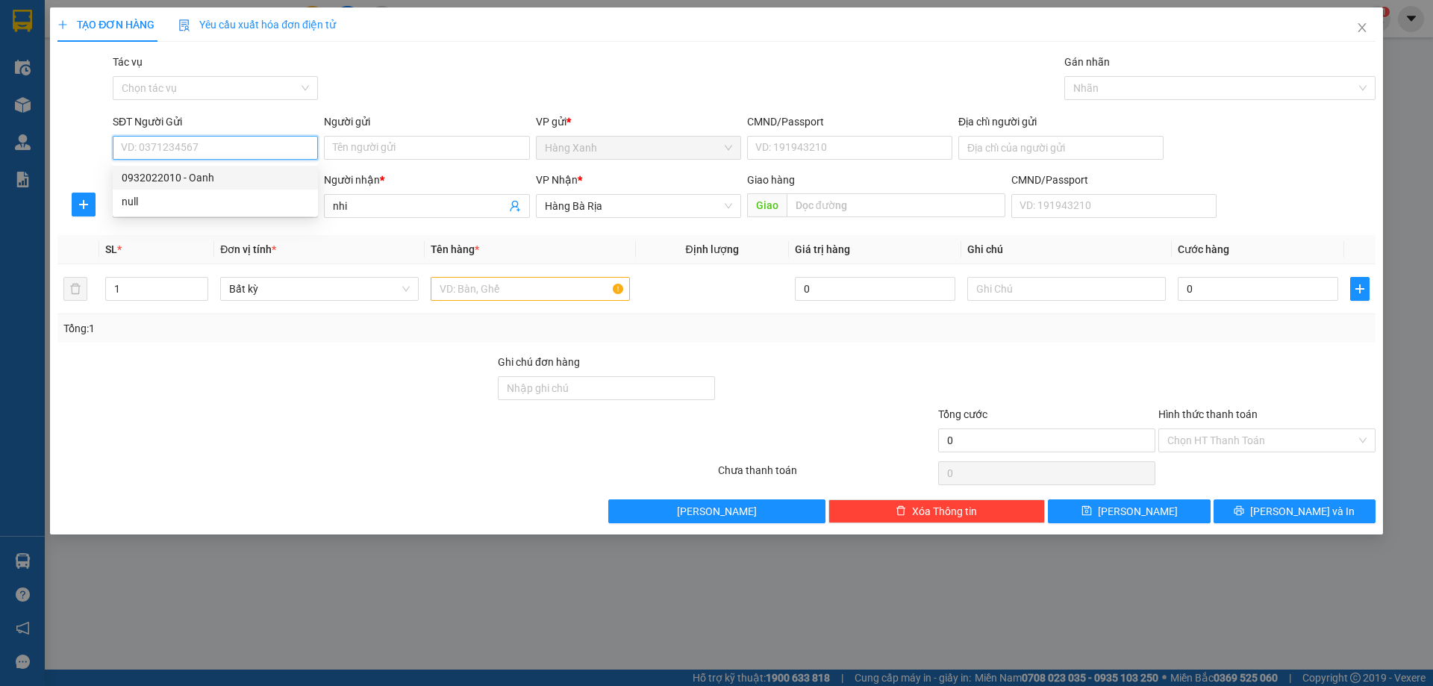
click at [227, 181] on div "0932022010 - Oanh" at bounding box center [215, 177] width 187 height 16
type input "0932022010"
type input "Oanh"
drag, startPoint x: 878, startPoint y: 135, endPoint x: 864, endPoint y: 150, distance: 20.6
click at [875, 139] on div "CMND/Passport VD: [PASSPORT]" at bounding box center [849, 139] width 205 height 52
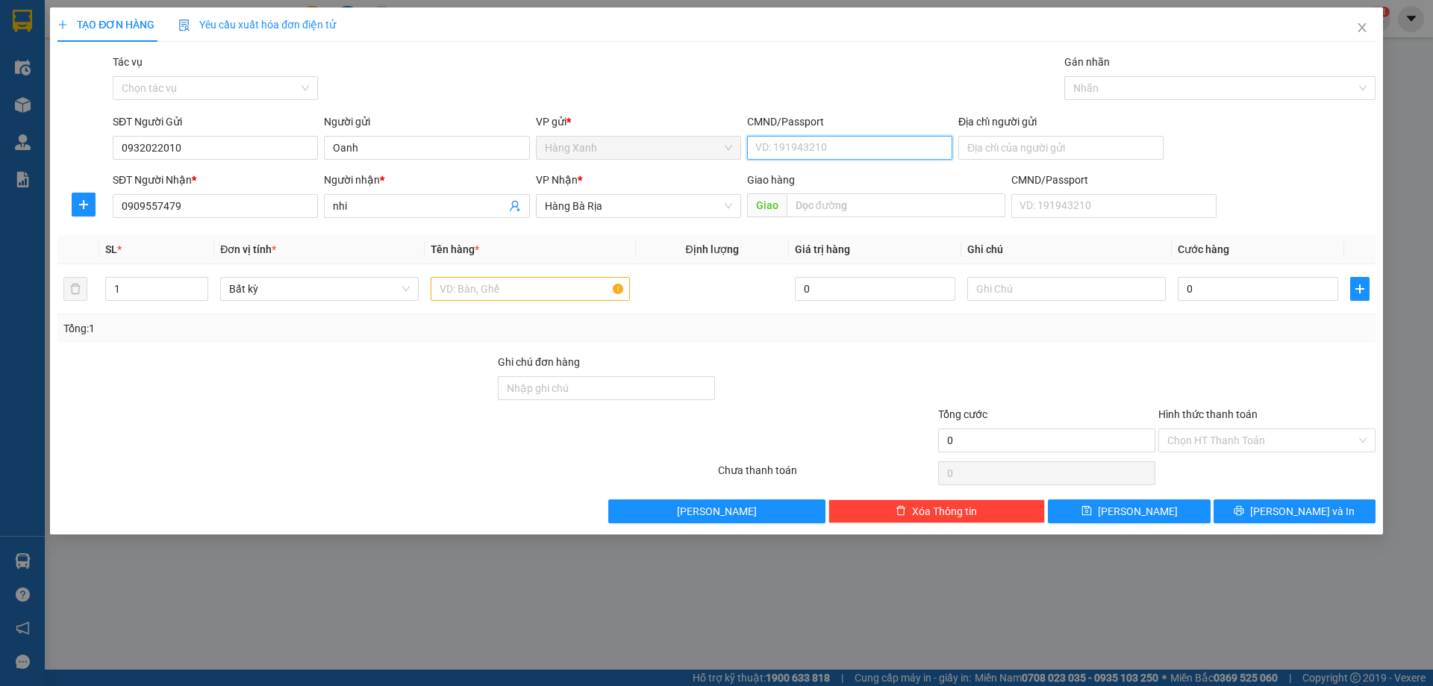
click at [864, 150] on input "CMND/Passport" at bounding box center [849, 148] width 205 height 24
click at [543, 272] on td at bounding box center [530, 289] width 210 height 50
click at [541, 289] on input "text" at bounding box center [530, 289] width 199 height 24
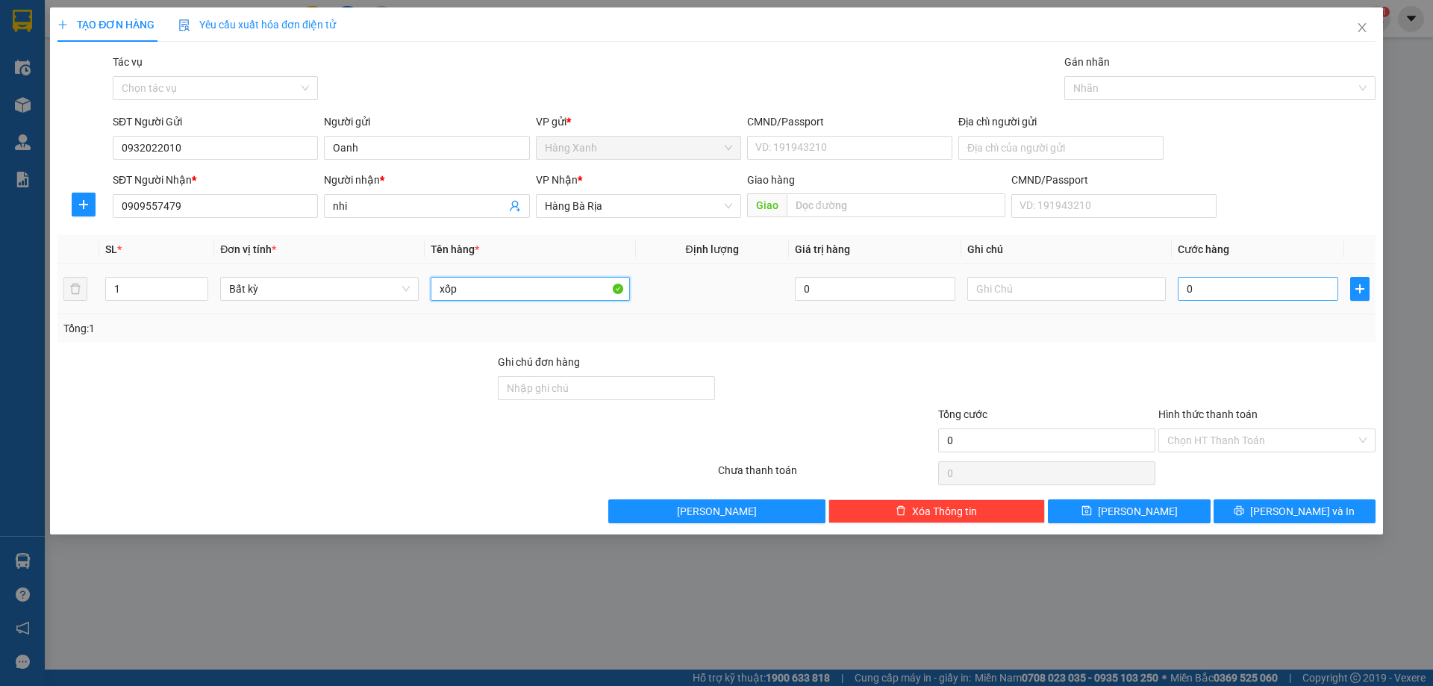
type input "xốp"
click at [1263, 293] on input "0" at bounding box center [1258, 289] width 160 height 24
type input "4"
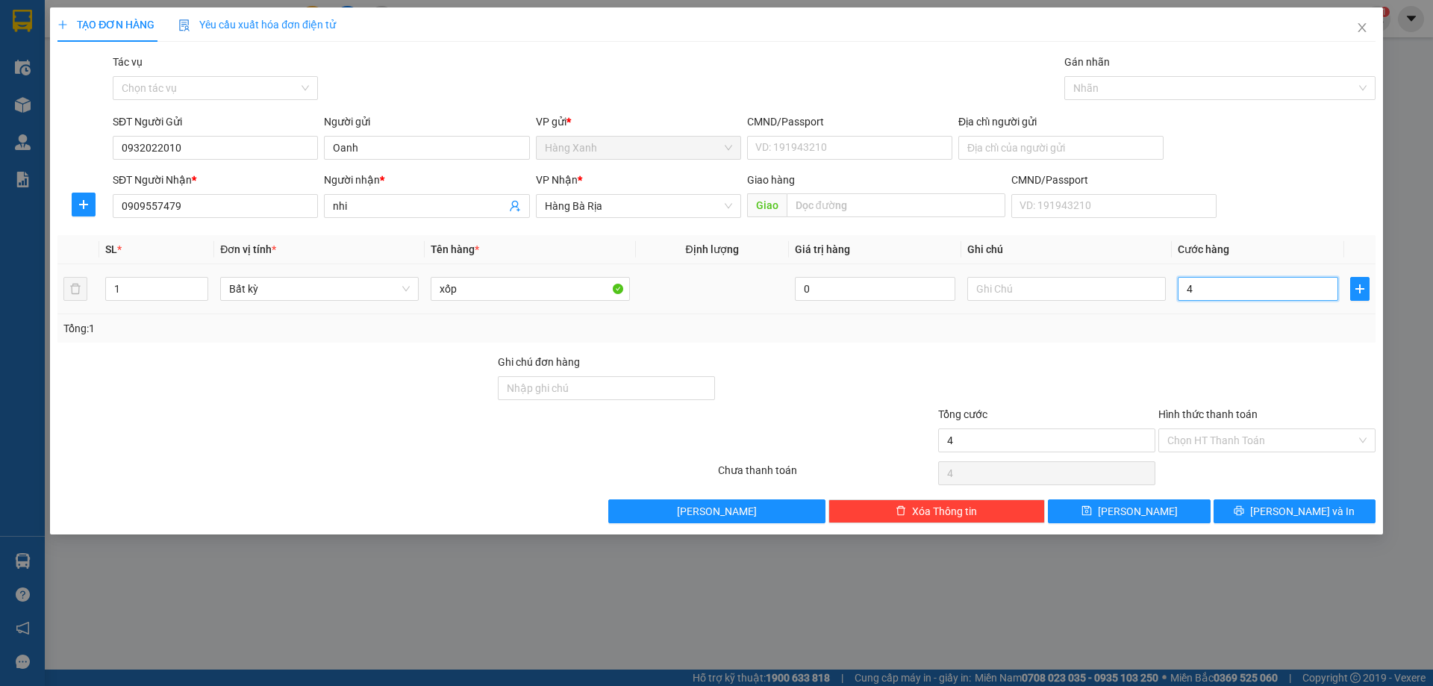
type input "40"
type input "40.000"
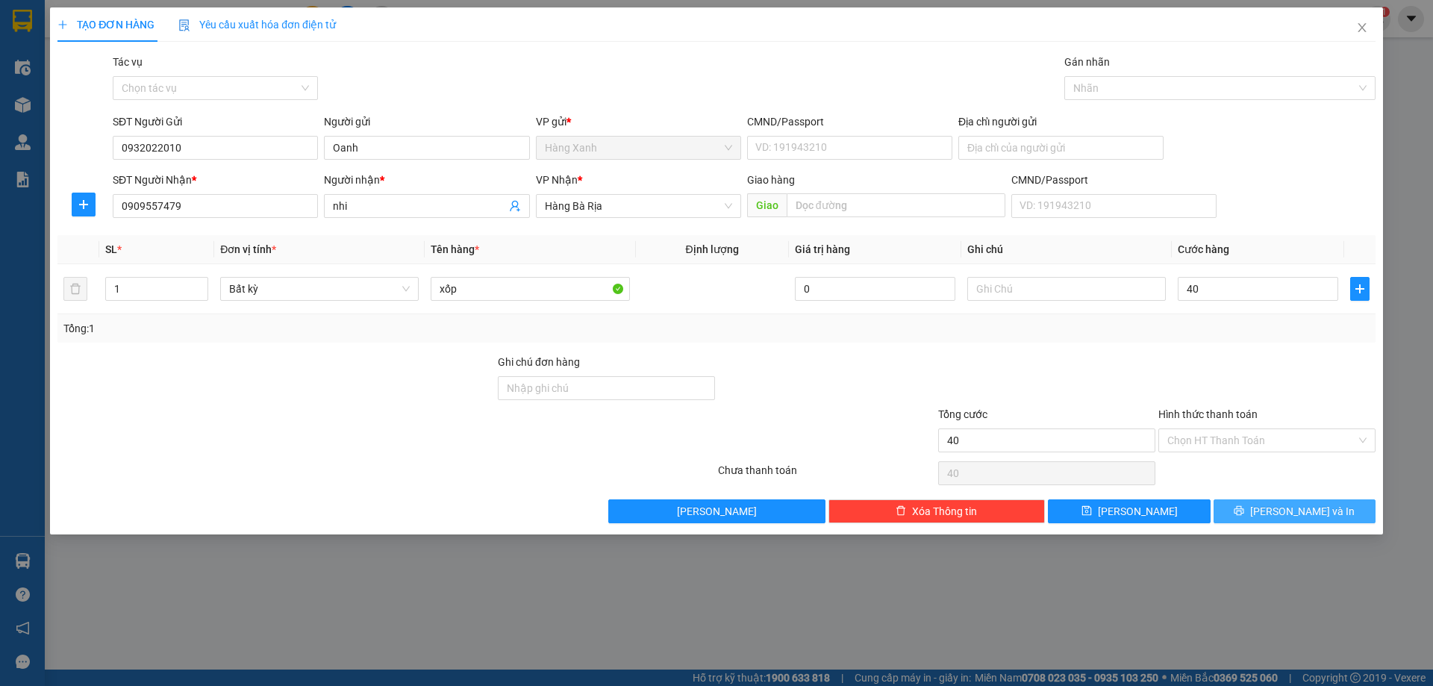
type input "40.000"
click at [1251, 507] on button "[PERSON_NAME] và In" at bounding box center [1294, 511] width 162 height 24
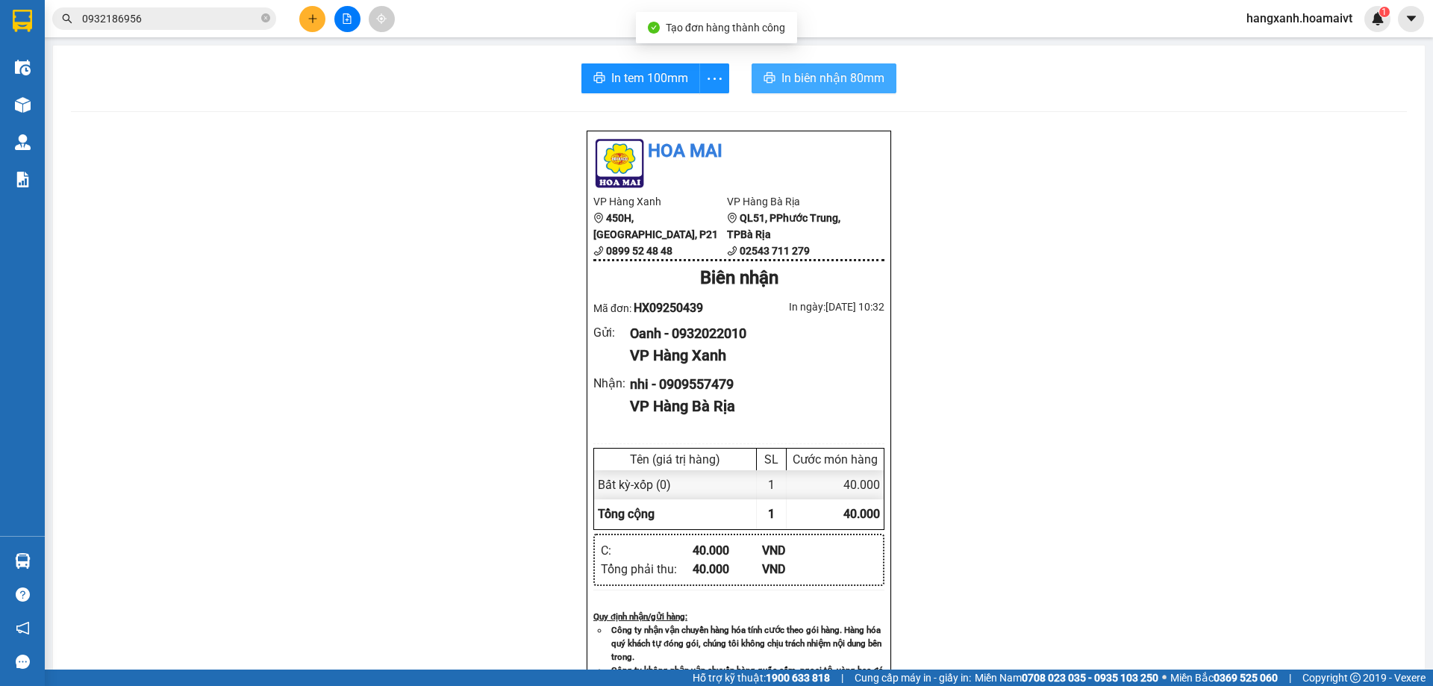
click at [805, 72] on span "In biên nhận 80mm" at bounding box center [832, 78] width 103 height 19
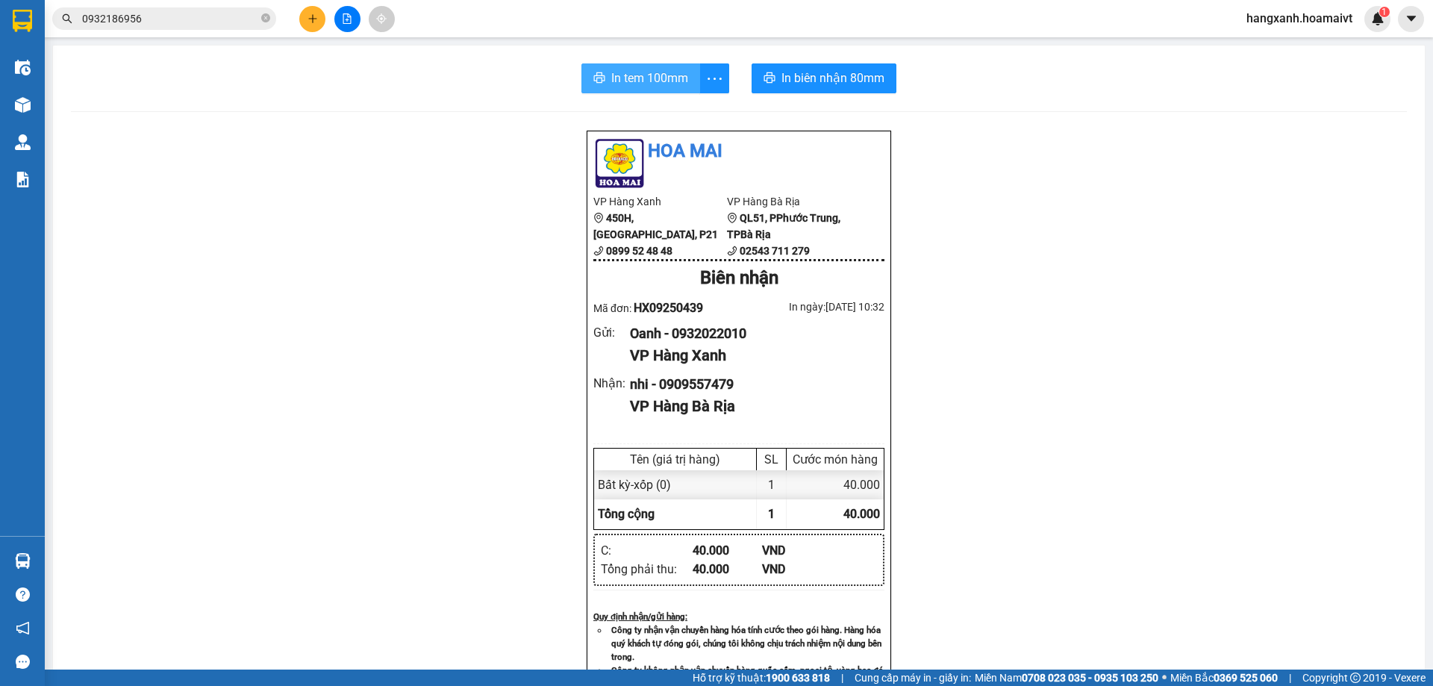
click at [634, 78] on span "In tem 100mm" at bounding box center [649, 78] width 77 height 19
click at [26, 101] on img at bounding box center [23, 105] width 16 height 16
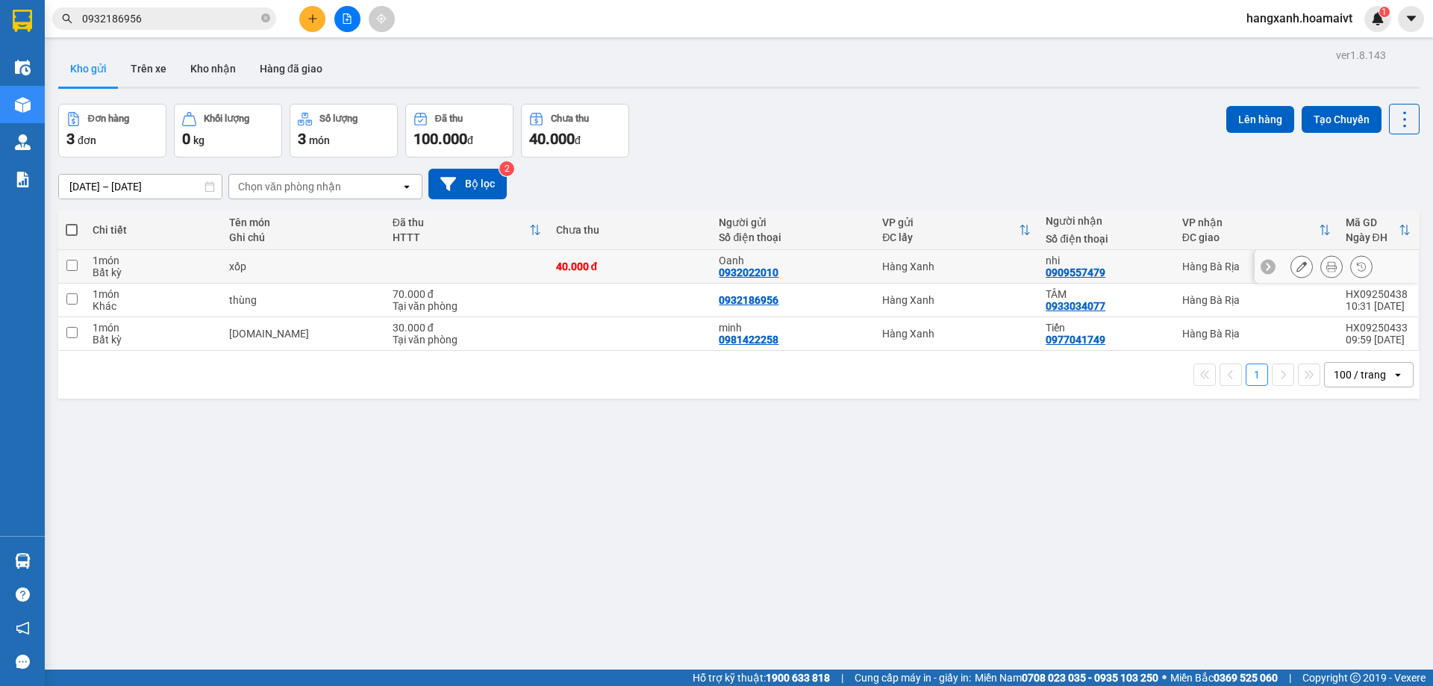
click at [1296, 269] on icon at bounding box center [1301, 266] width 10 height 10
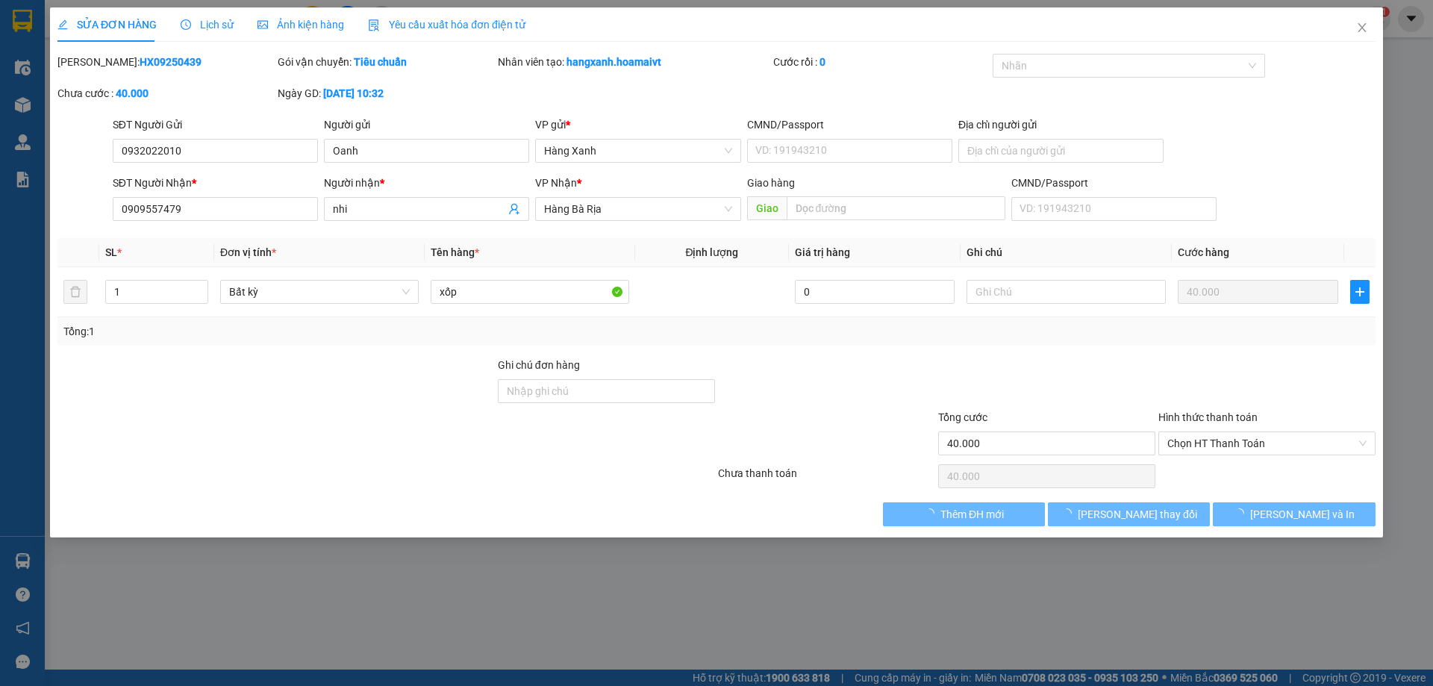
type input "0932022010"
type input "Oanh"
type input "0909557479"
type input "nhi"
type input "40.000"
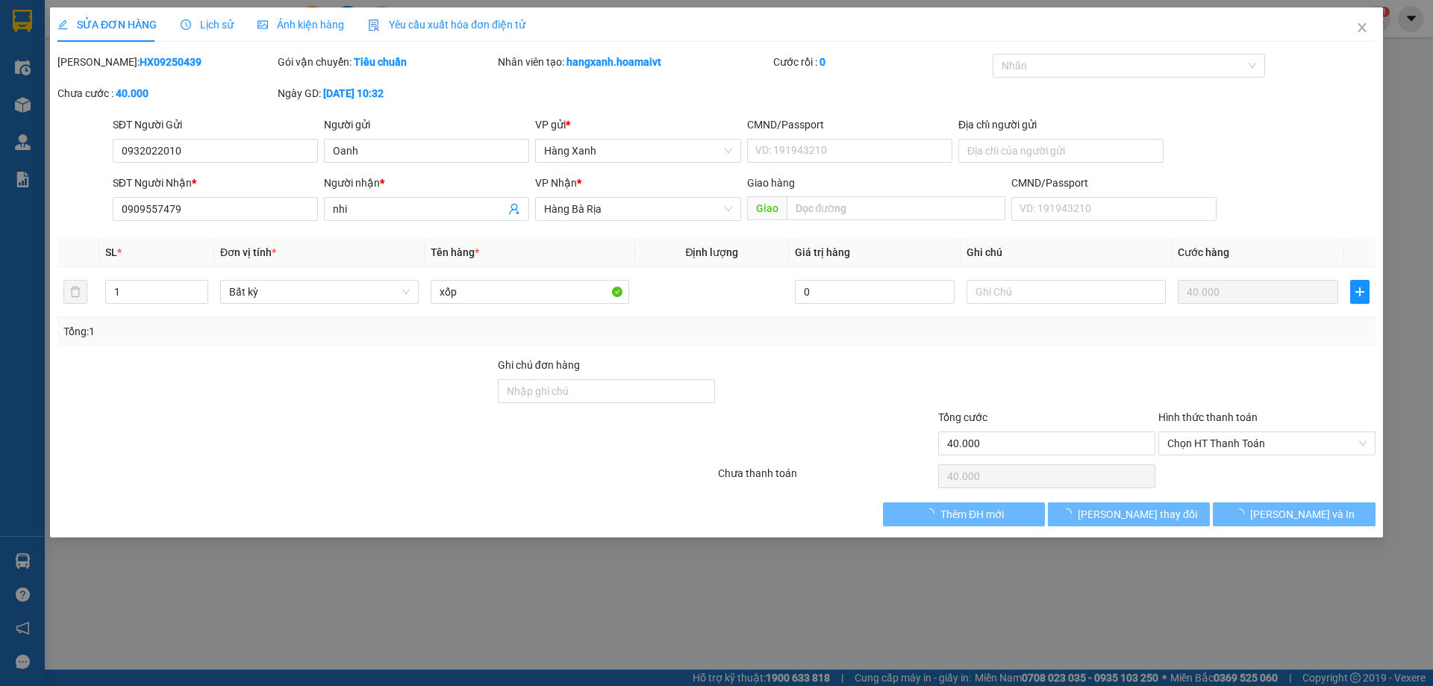
type input "40.000"
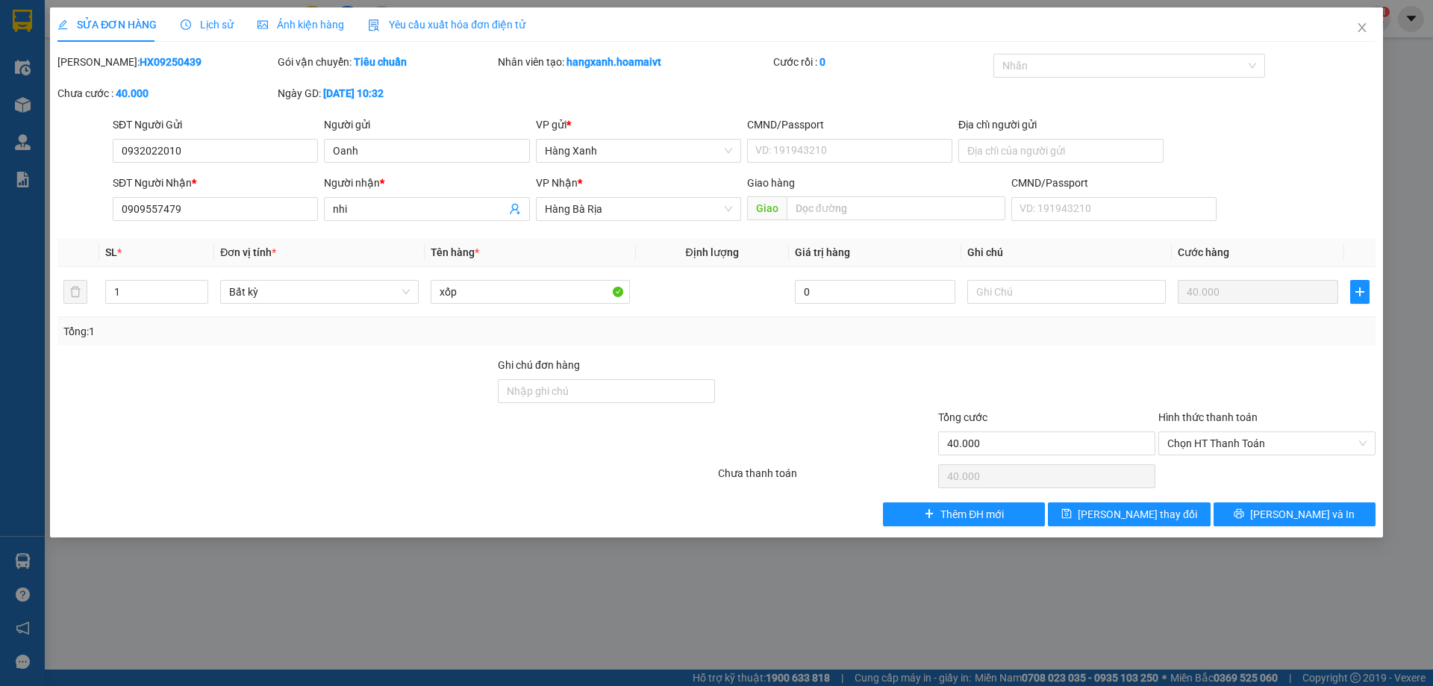
click at [828, 163] on div "CMND/Passport VD: [PASSPORT]" at bounding box center [849, 142] width 205 height 52
click at [834, 157] on input "CMND/Passport" at bounding box center [849, 151] width 205 height 24
type input "07921153215"
drag, startPoint x: 780, startPoint y: 152, endPoint x: 801, endPoint y: 157, distance: 21.4
click at [801, 157] on input "07921153215" at bounding box center [849, 151] width 205 height 24
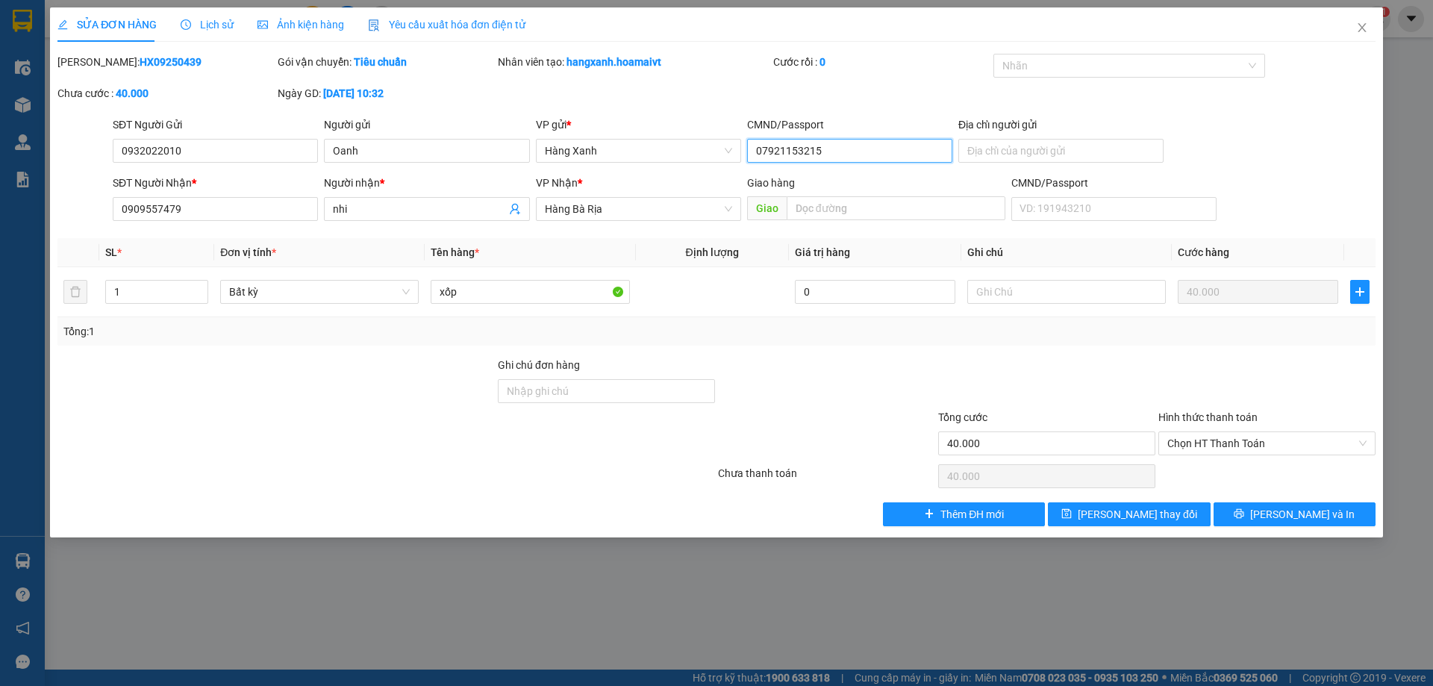
click at [855, 157] on input "07921153215" at bounding box center [849, 151] width 205 height 24
click at [1134, 522] on button "[PERSON_NAME] thay đổi" at bounding box center [1129, 514] width 162 height 24
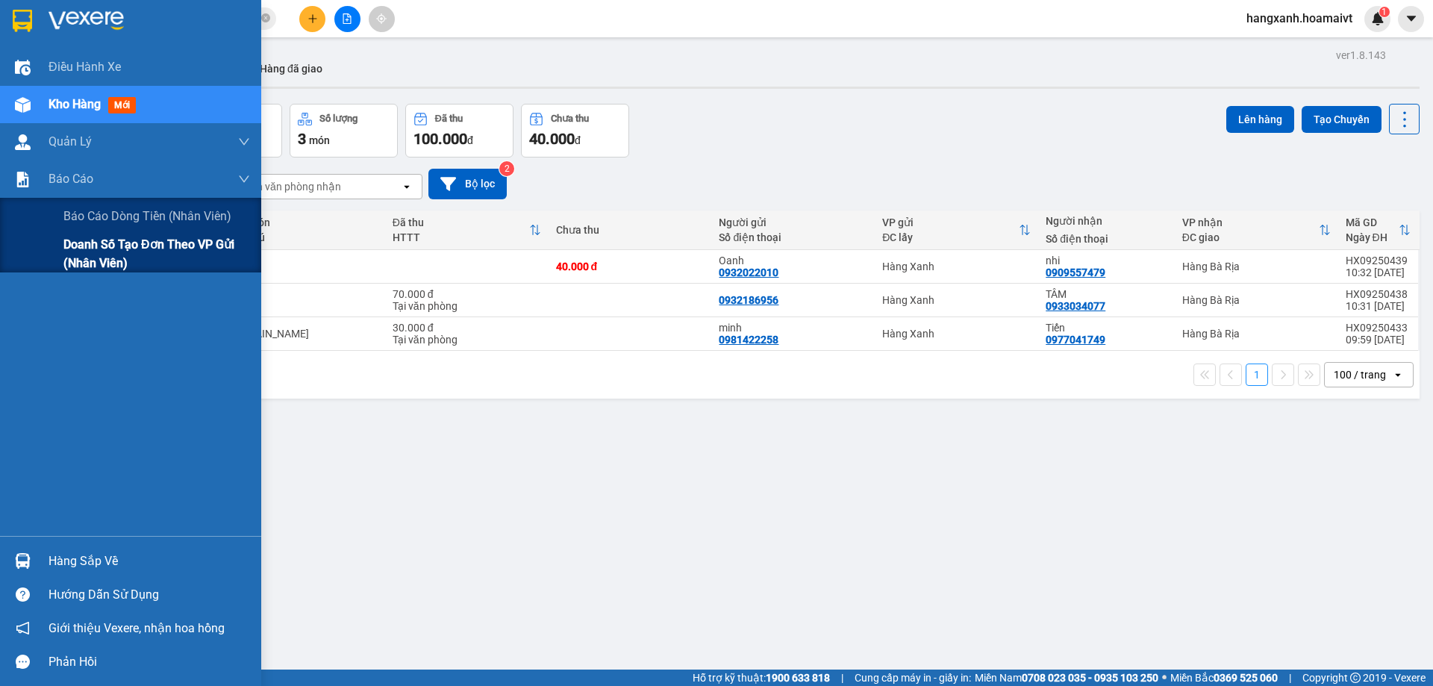
click at [71, 239] on span "Doanh số tạo đơn theo VP gửi (nhân viên)" at bounding box center [156, 253] width 187 height 37
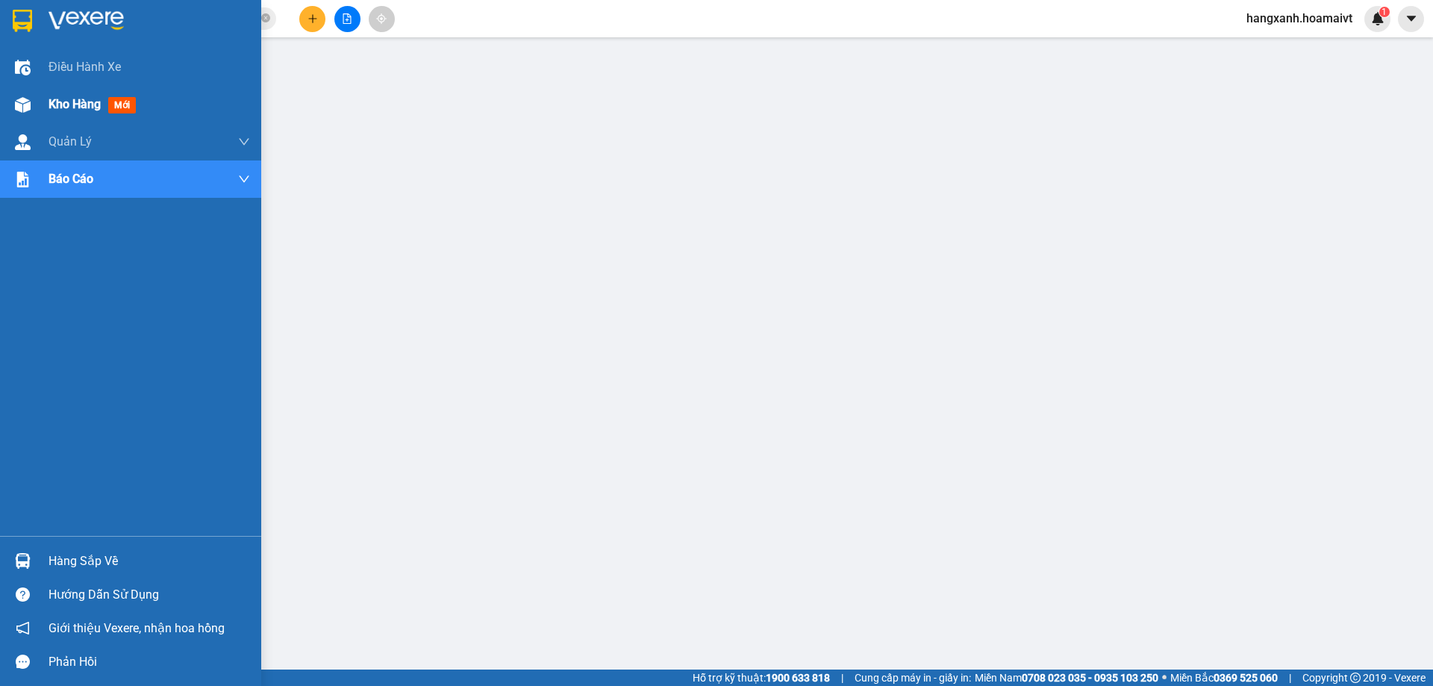
click at [42, 110] on div "Kho hàng mới" at bounding box center [130, 104] width 261 height 37
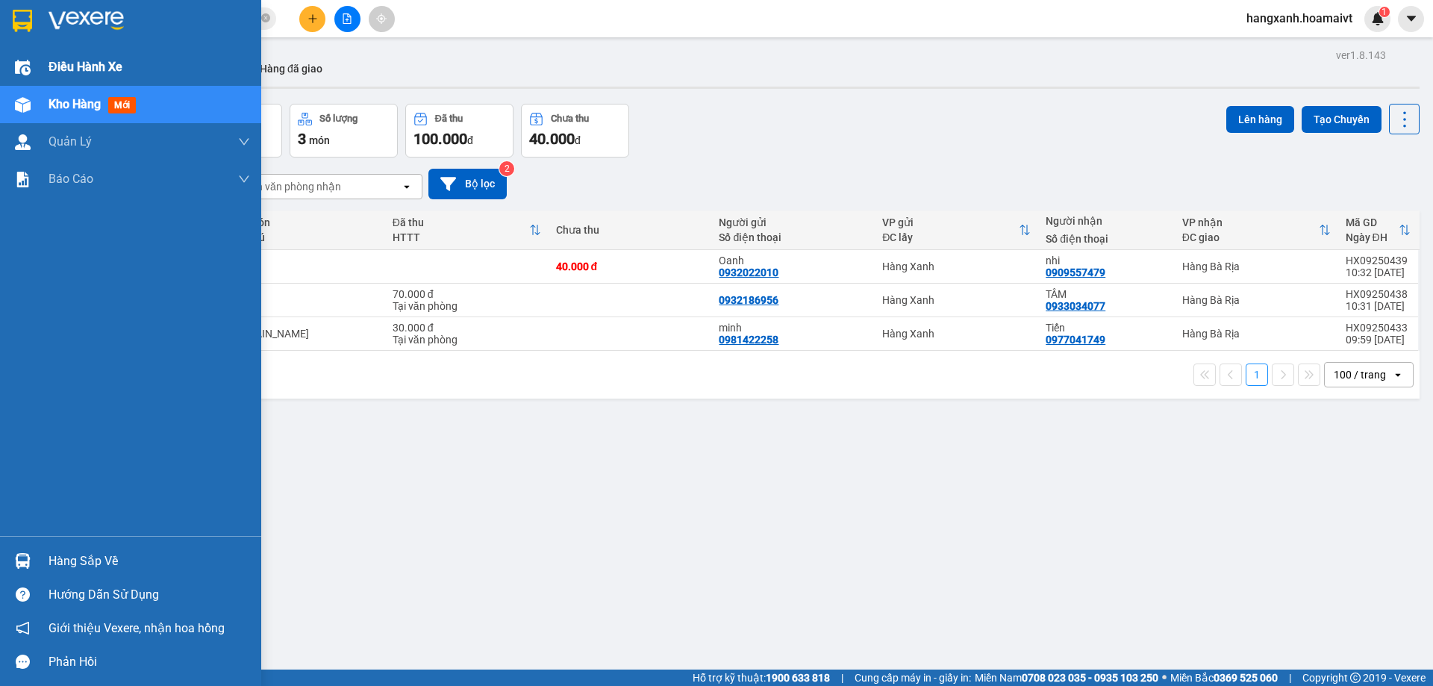
drag, startPoint x: 22, startPoint y: 106, endPoint x: 41, endPoint y: 60, distance: 49.9
click at [24, 106] on img at bounding box center [23, 105] width 16 height 16
click at [69, 13] on img at bounding box center [86, 21] width 75 height 22
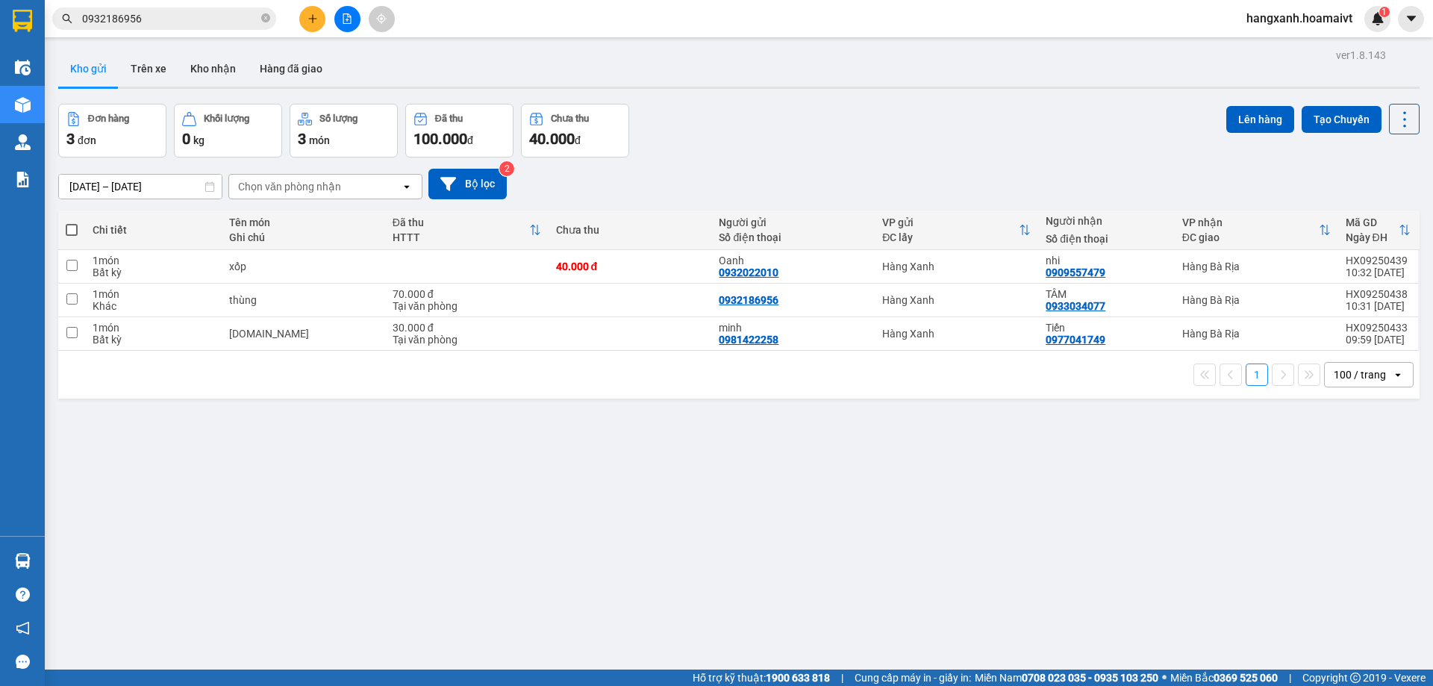
click at [308, 15] on icon "plus" at bounding box center [312, 18] width 10 height 10
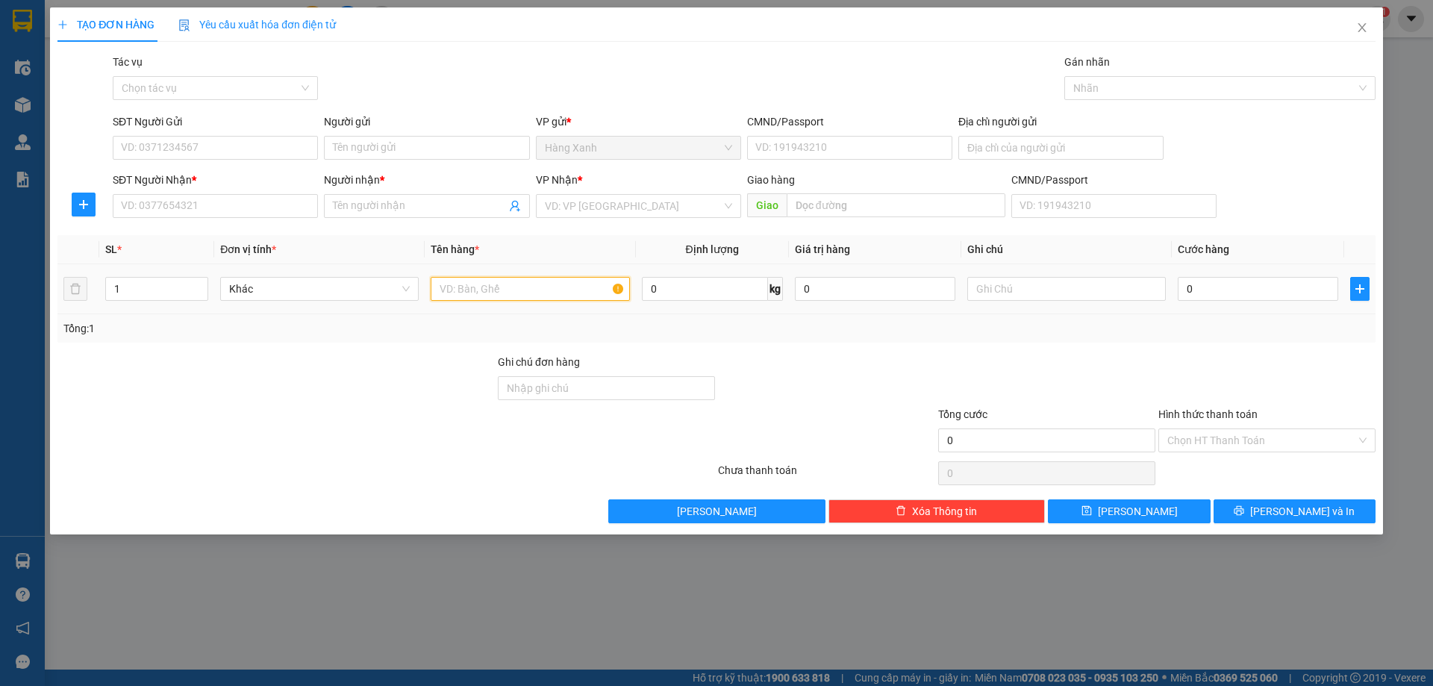
click at [537, 293] on input "text" at bounding box center [530, 289] width 199 height 24
type input "thùng"
click at [261, 199] on input "SĐT Người Nhận *" at bounding box center [215, 206] width 205 height 24
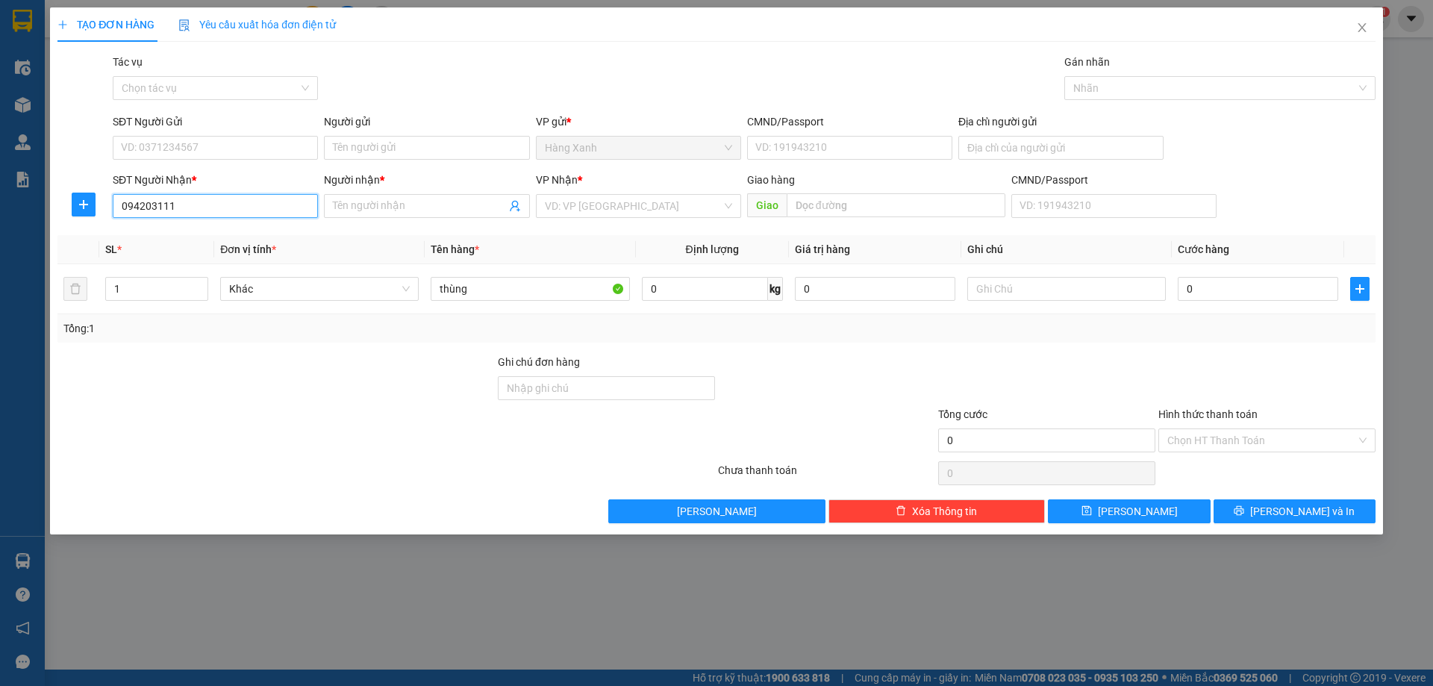
type input "0942031113"
click at [238, 225] on div "0942031113 - TRANG" at bounding box center [215, 236] width 205 height 24
type input "TRANG"
type input "phu my"
type input "0942031113"
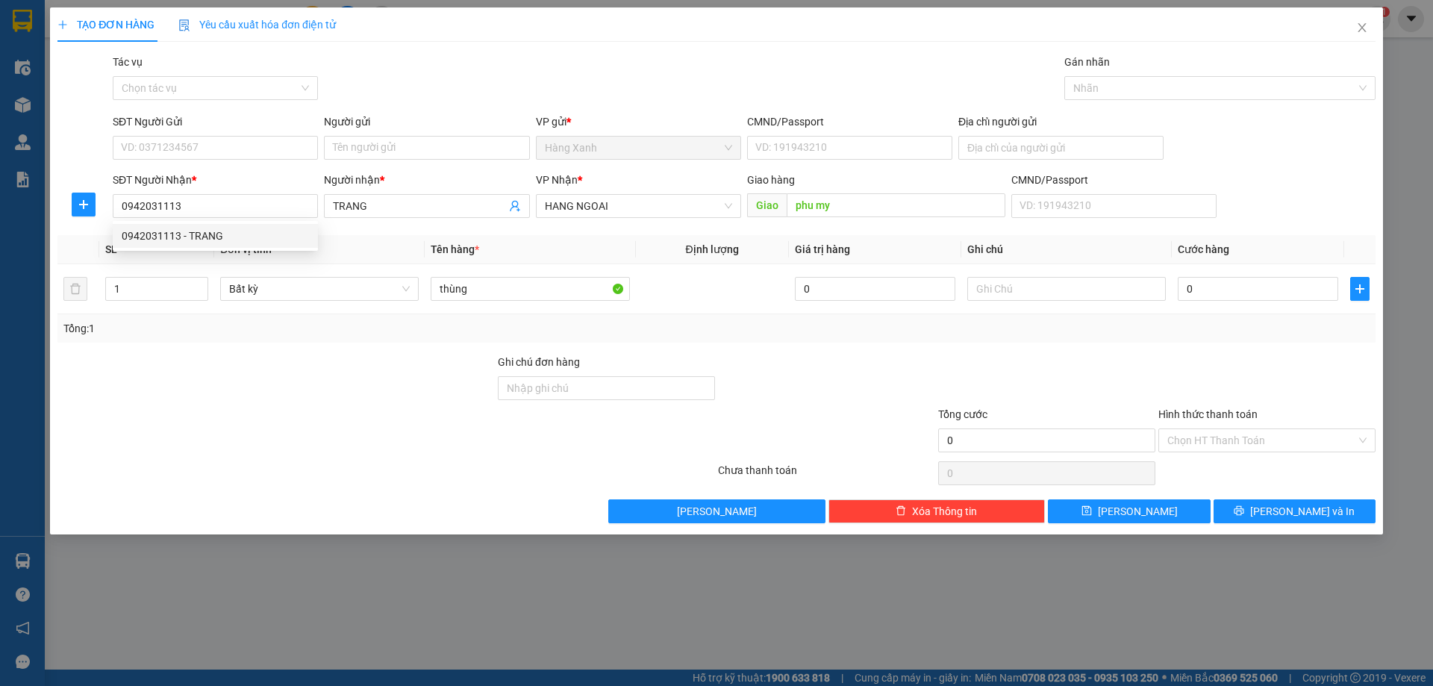
click at [259, 128] on div "SĐT Người Gửi" at bounding box center [215, 121] width 205 height 16
click at [259, 136] on input "SĐT Người Gửi" at bounding box center [215, 148] width 205 height 24
click at [246, 149] on input "SĐT Người Gửi" at bounding box center [215, 148] width 205 height 24
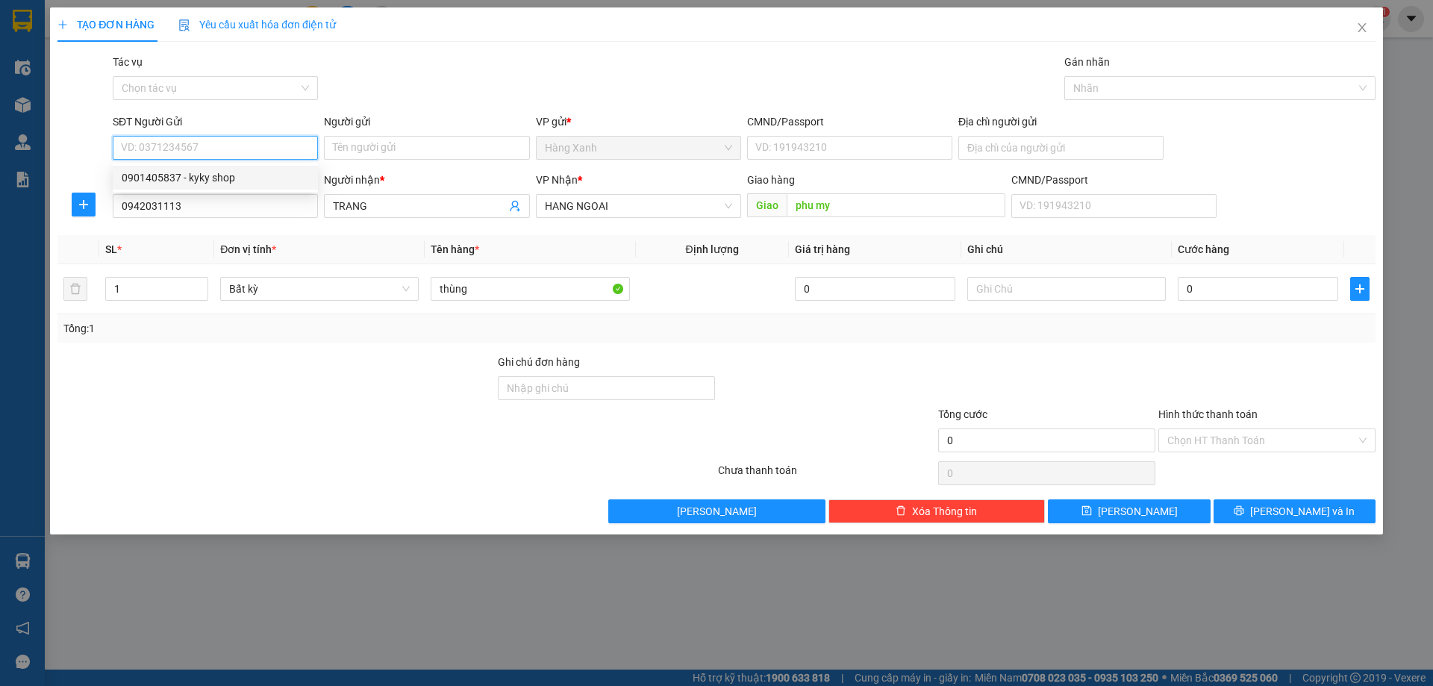
click at [233, 172] on div "0901405837 - kyky shop" at bounding box center [215, 177] width 187 height 16
type input "0901405837"
type input "kyky shop"
type input "079203005700"
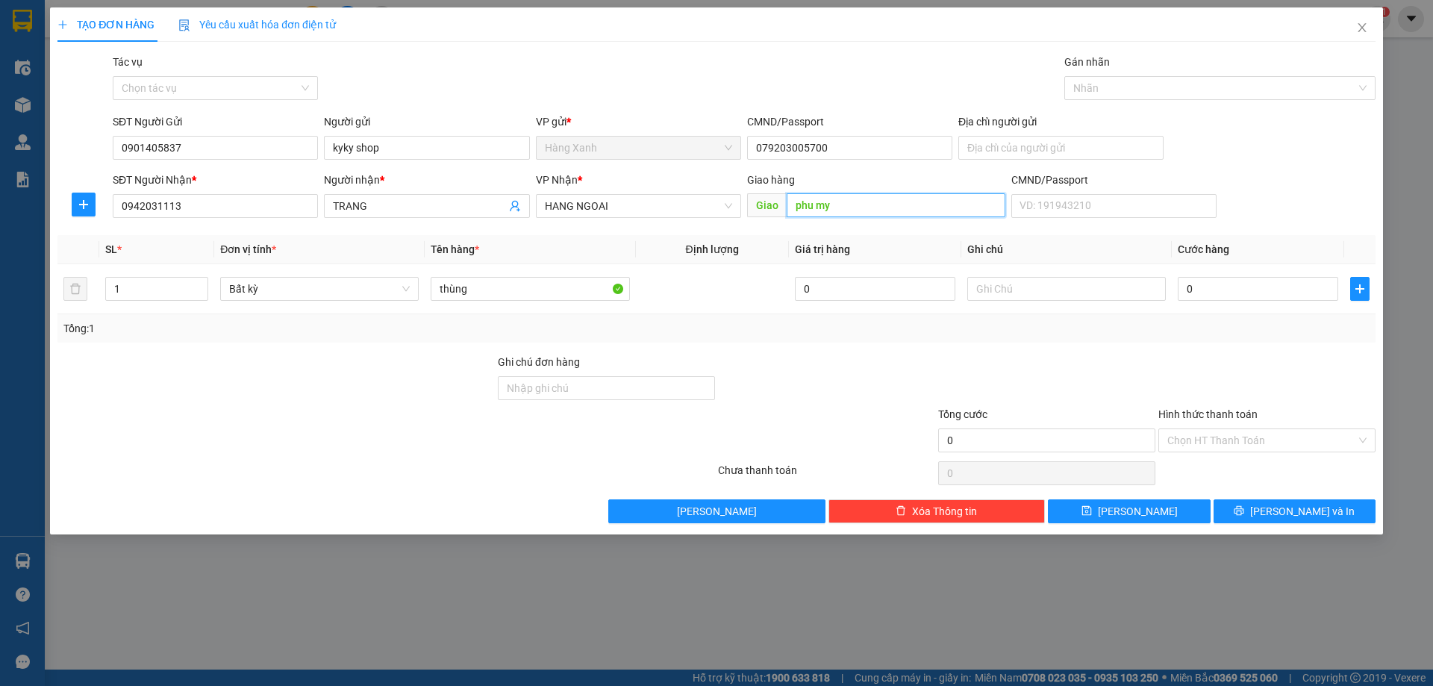
click at [882, 202] on input "phu my" at bounding box center [896, 205] width 219 height 24
click at [1258, 298] on input "0" at bounding box center [1258, 289] width 160 height 24
type input "5"
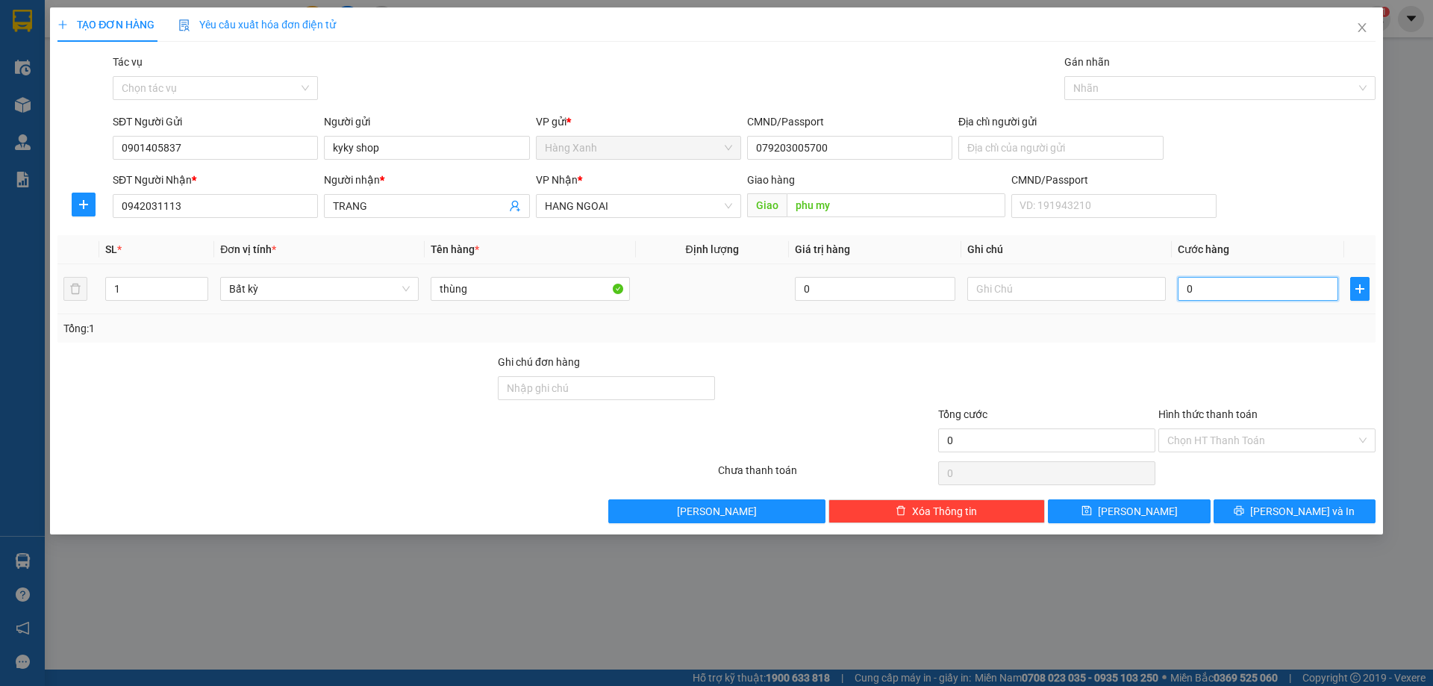
type input "5"
type input "50"
drag, startPoint x: 1327, startPoint y: 513, endPoint x: 1271, endPoint y: 473, distance: 68.5
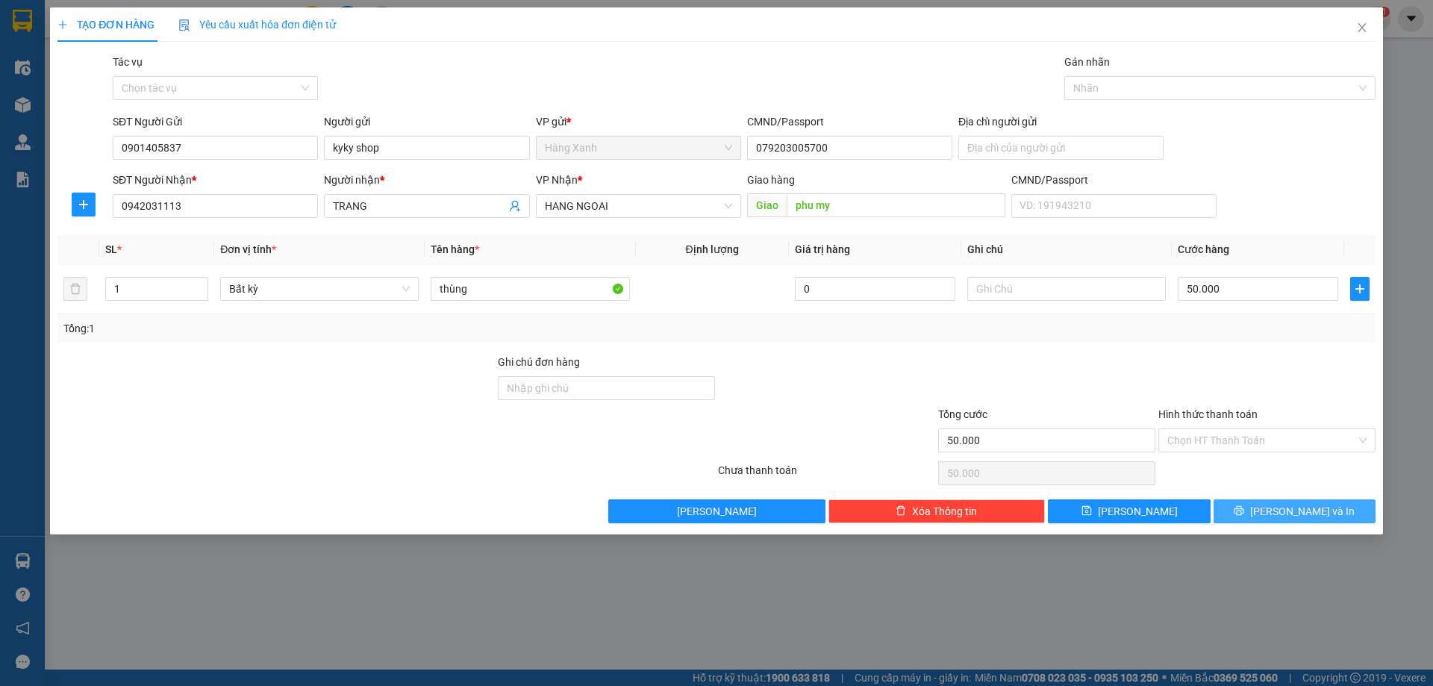
click at [1324, 511] on button "[PERSON_NAME] và In" at bounding box center [1294, 511] width 162 height 24
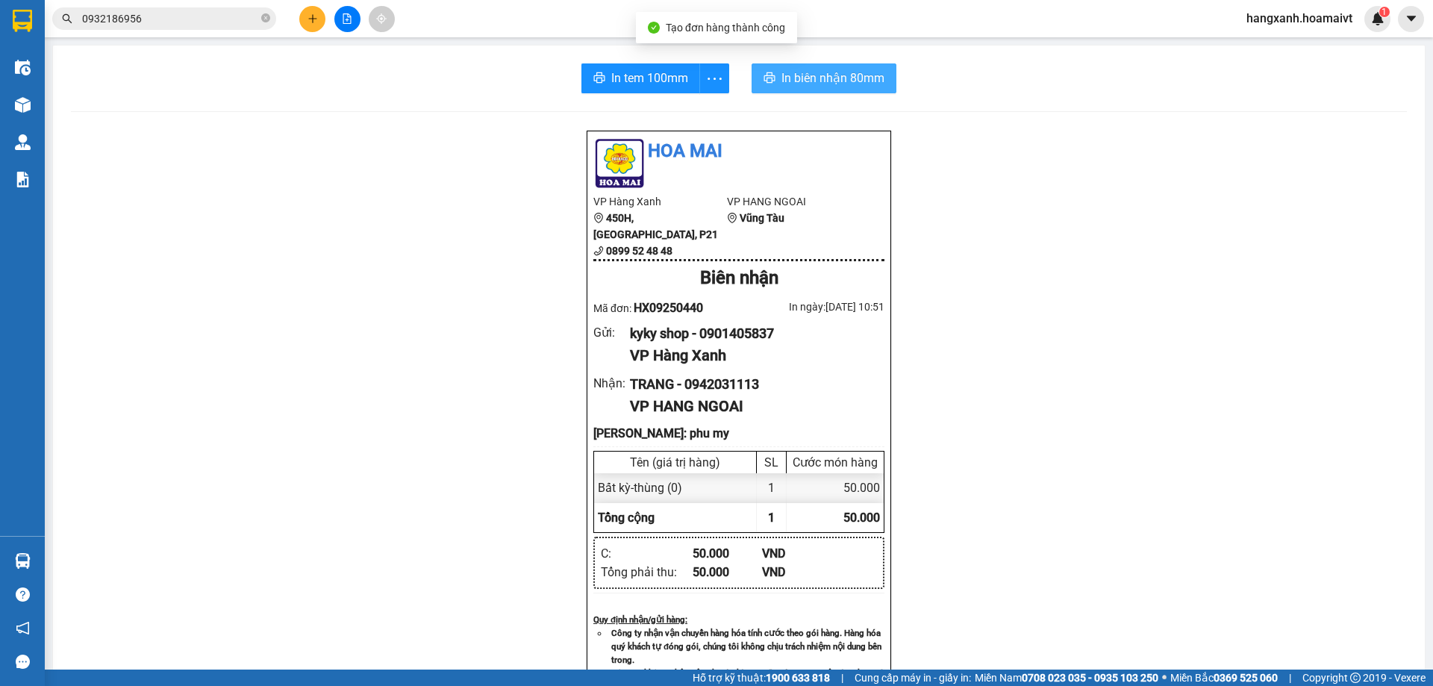
click at [828, 84] on span "In biên nhận 80mm" at bounding box center [832, 78] width 103 height 19
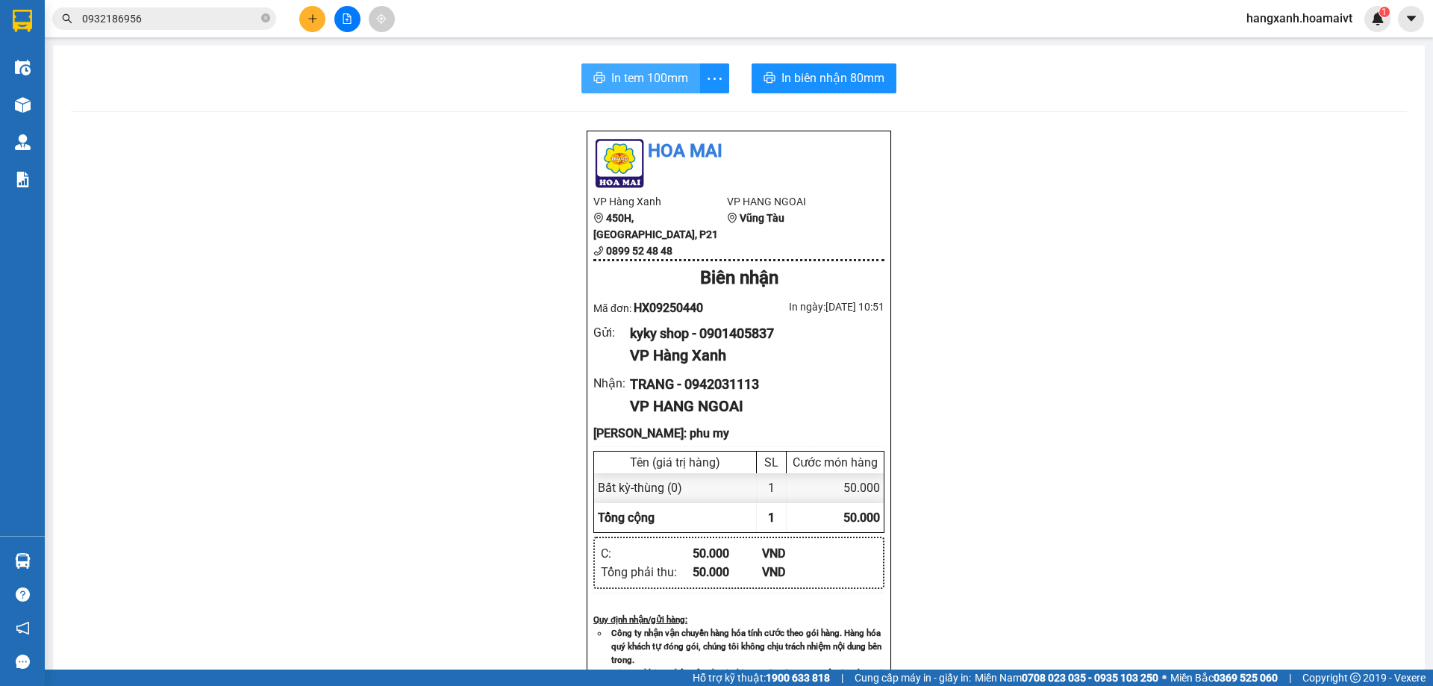
click at [642, 75] on span "In tem 100mm" at bounding box center [649, 78] width 77 height 19
click at [660, 74] on span "In tem 100mm" at bounding box center [649, 78] width 77 height 19
click at [312, 12] on button at bounding box center [312, 19] width 26 height 26
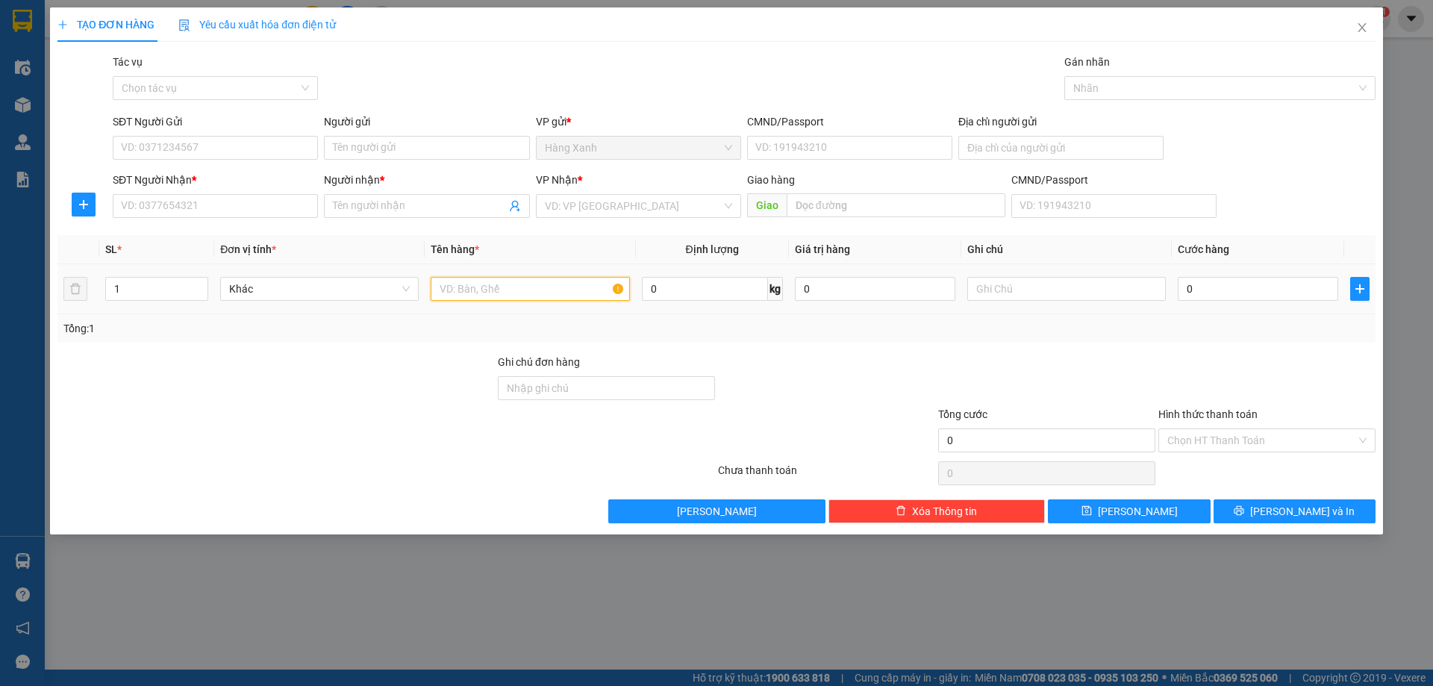
click at [557, 284] on input "text" at bounding box center [530, 289] width 199 height 24
type input "gói"
click at [187, 204] on input "SĐT Người Nhận *" at bounding box center [215, 206] width 205 height 24
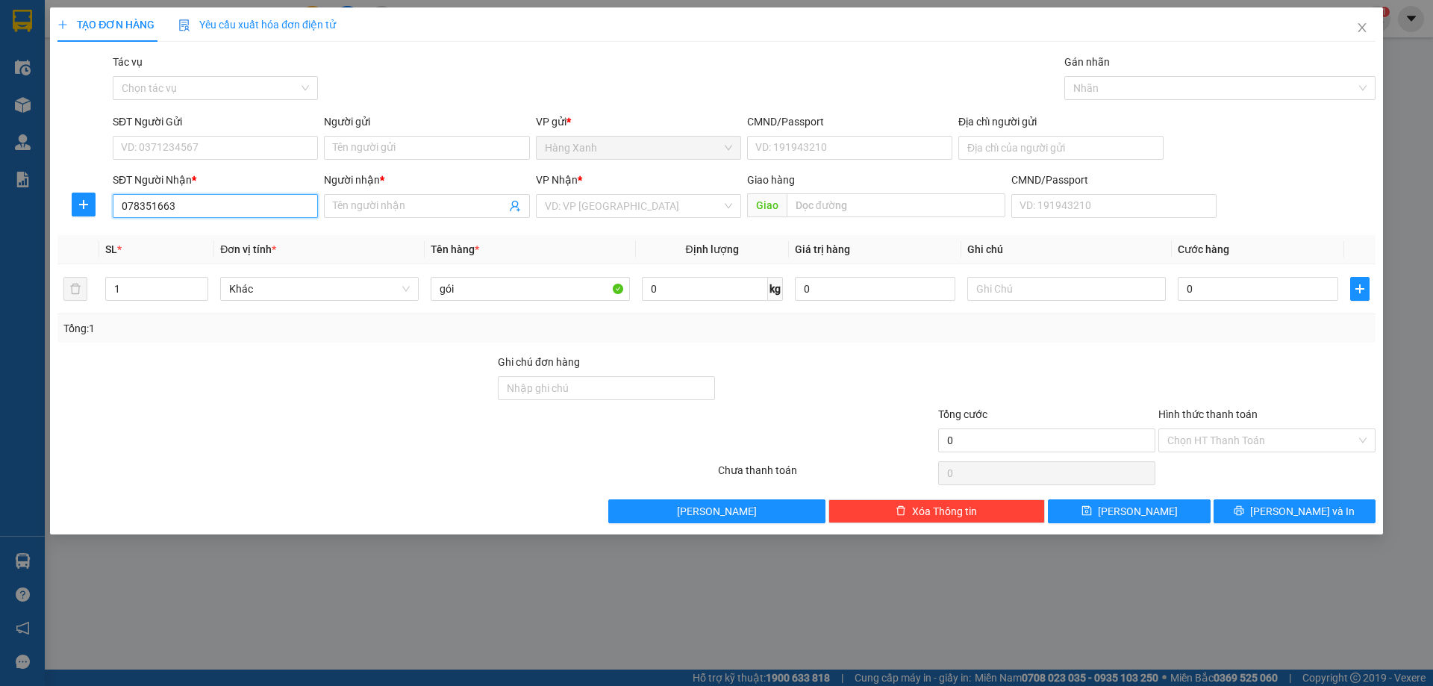
type input "0783516635"
click at [219, 237] on div "0783516635 - phi" at bounding box center [215, 236] width 187 height 16
type input "phi"
type input "[PERSON_NAME]"
type input "0783516635"
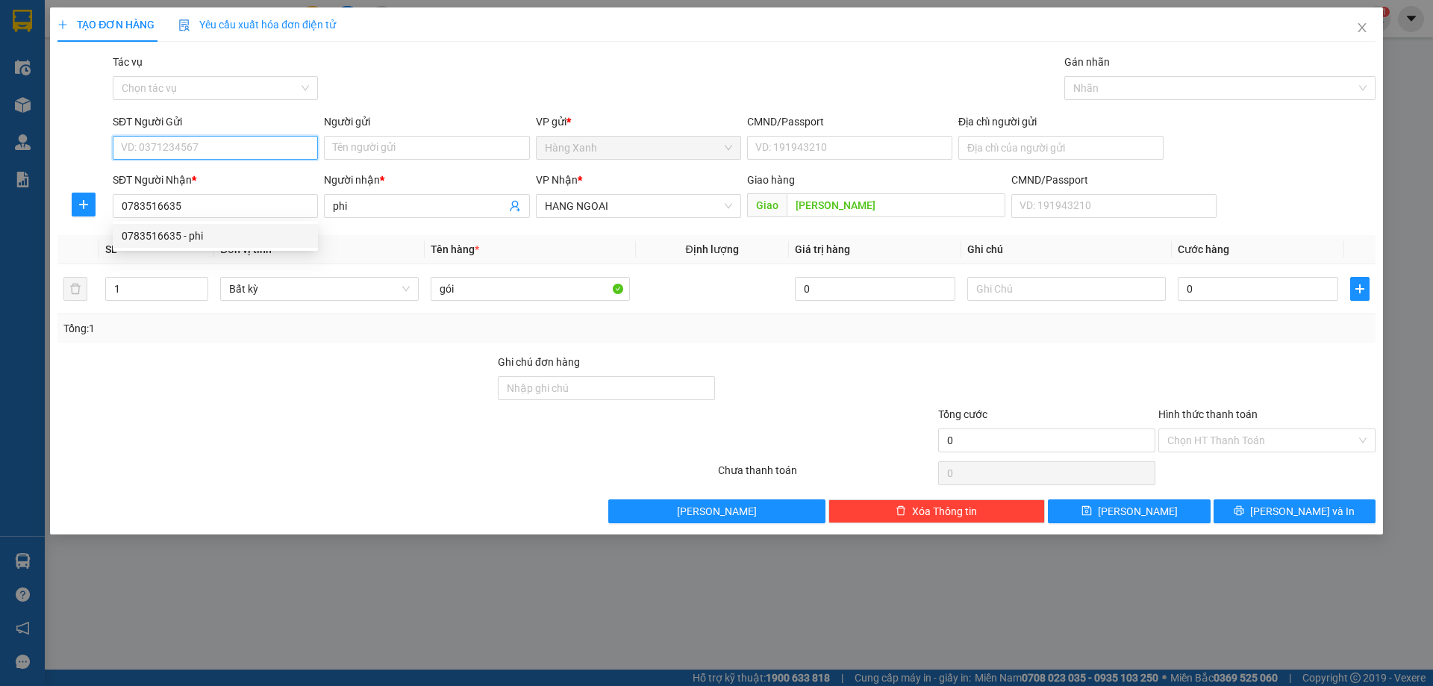
click at [231, 158] on input "SĐT Người Gửi" at bounding box center [215, 148] width 205 height 24
click at [244, 182] on div "0582258466 - o ten" at bounding box center [215, 177] width 187 height 16
type input "0582258466"
type input "o ten"
type input "060197011531"
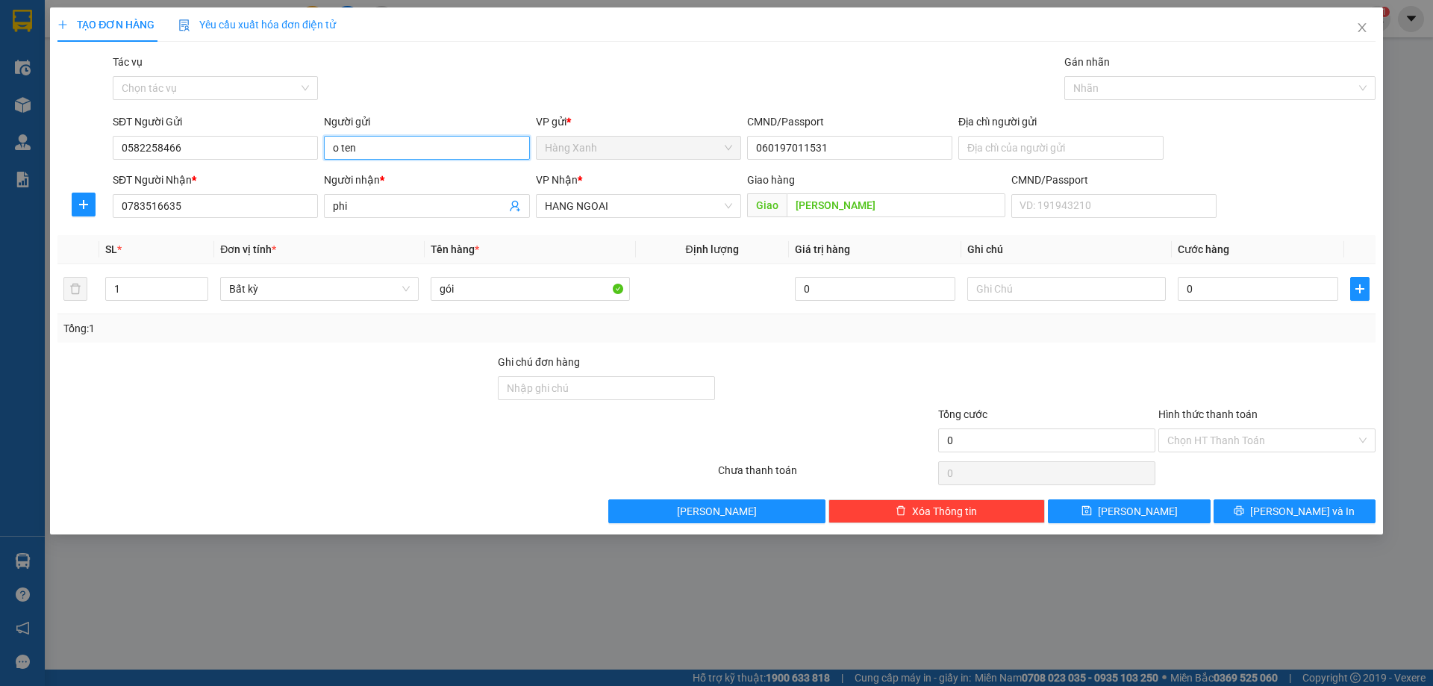
click at [383, 149] on input "o ten" at bounding box center [426, 148] width 205 height 24
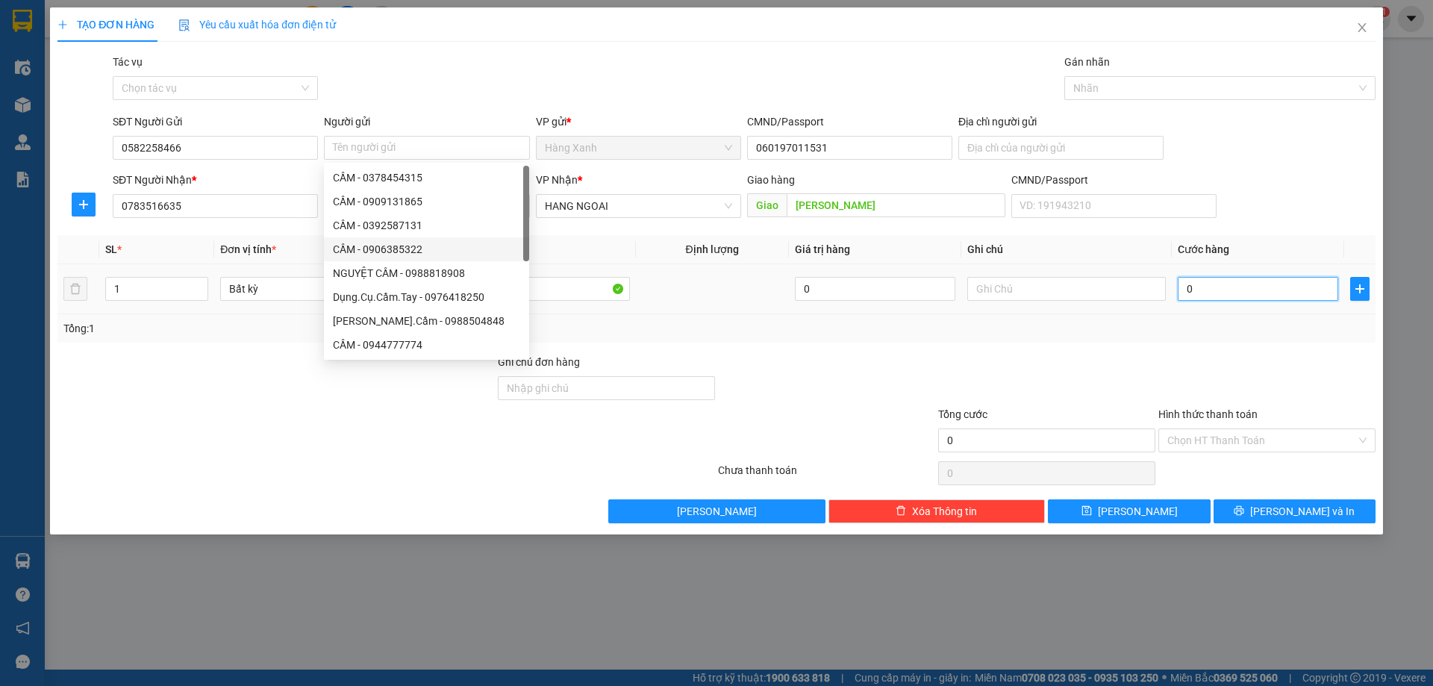
click at [1261, 280] on input "0" at bounding box center [1258, 289] width 160 height 24
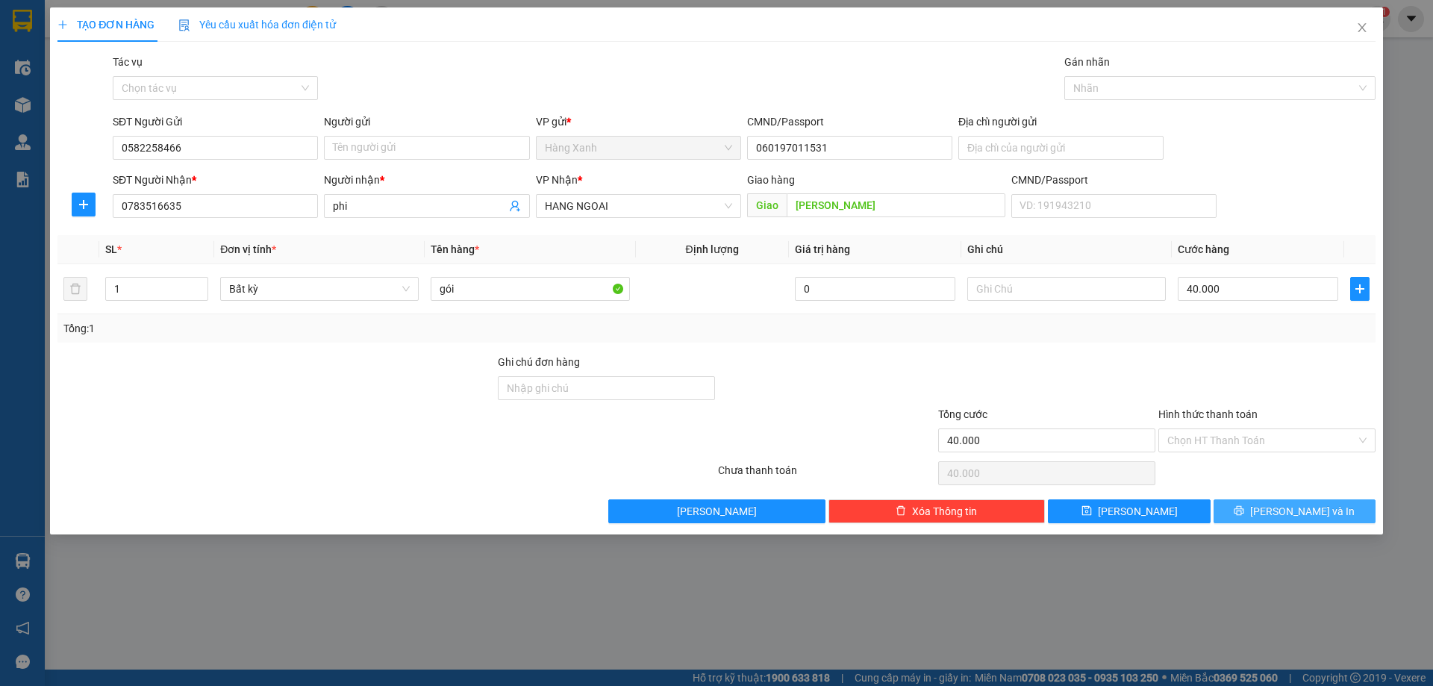
click at [1247, 503] on button "[PERSON_NAME] và In" at bounding box center [1294, 511] width 162 height 24
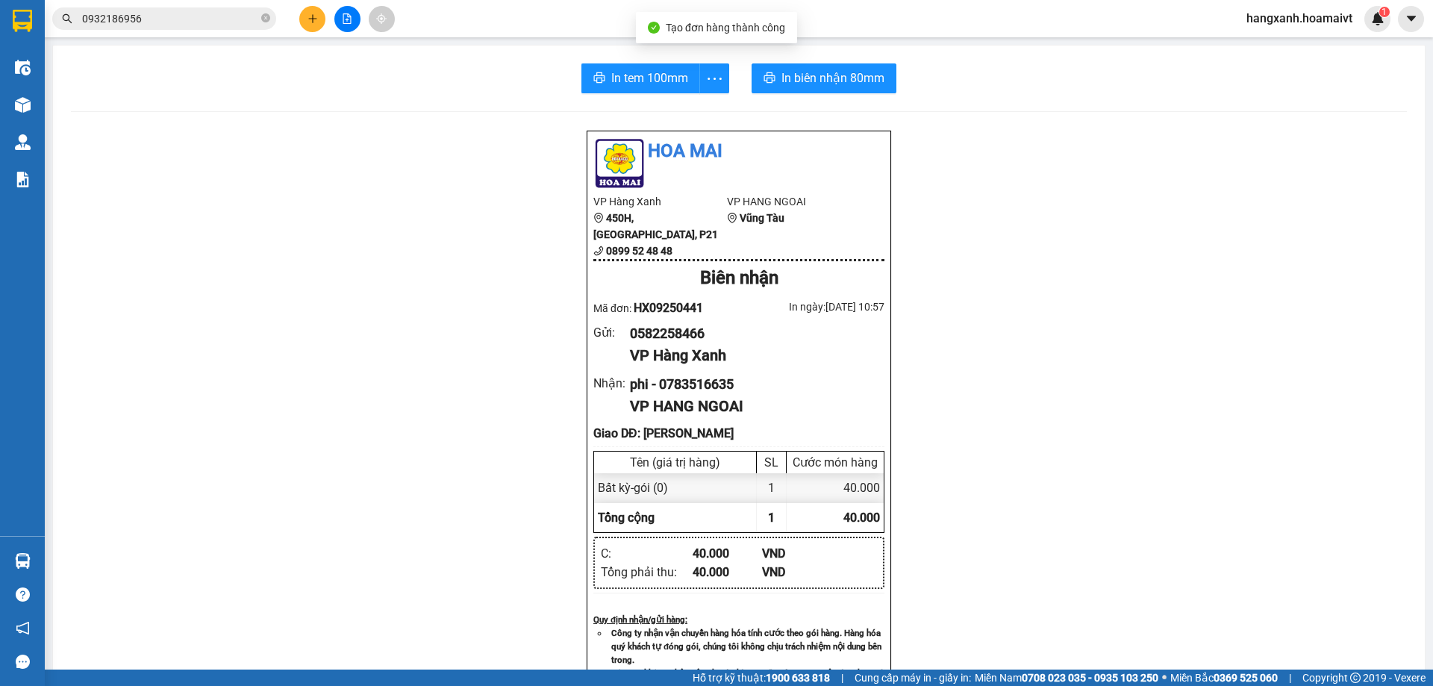
click at [816, 59] on div "In tem 100mm In biên nhận 80mm Hoa Mai VP Hàng Xanh 450H, [GEOGRAPHIC_DATA], P2…" at bounding box center [739, 611] width 1372 height 1130
click at [816, 75] on span "In biên nhận 80mm" at bounding box center [832, 78] width 103 height 19
click at [851, 79] on span "In biên nhận 80mm" at bounding box center [832, 78] width 103 height 19
click at [851, 75] on span "In biên nhận 80mm" at bounding box center [832, 78] width 103 height 19
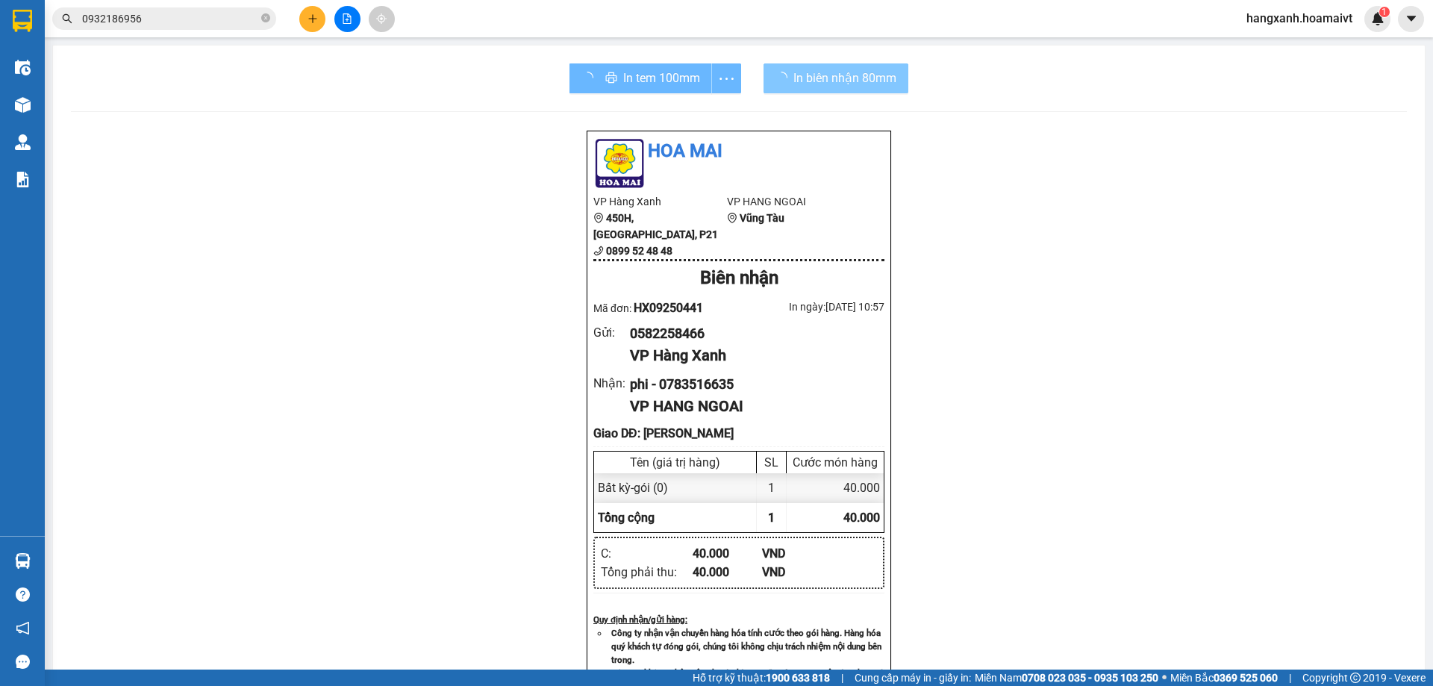
click at [650, 80] on div "In tem 100mm" at bounding box center [655, 78] width 172 height 30
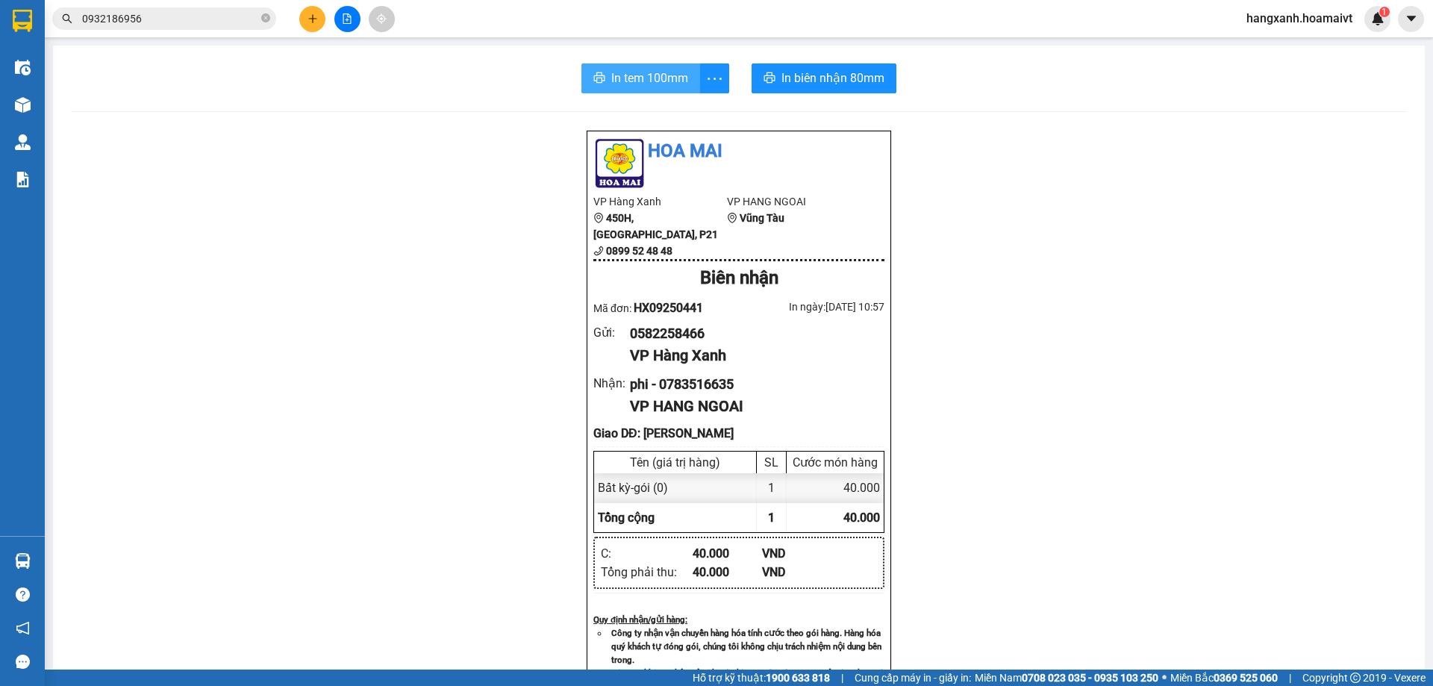
click at [636, 73] on span "In tem 100mm" at bounding box center [649, 78] width 77 height 19
click at [627, 91] on button "In tem 100mm" at bounding box center [640, 78] width 119 height 30
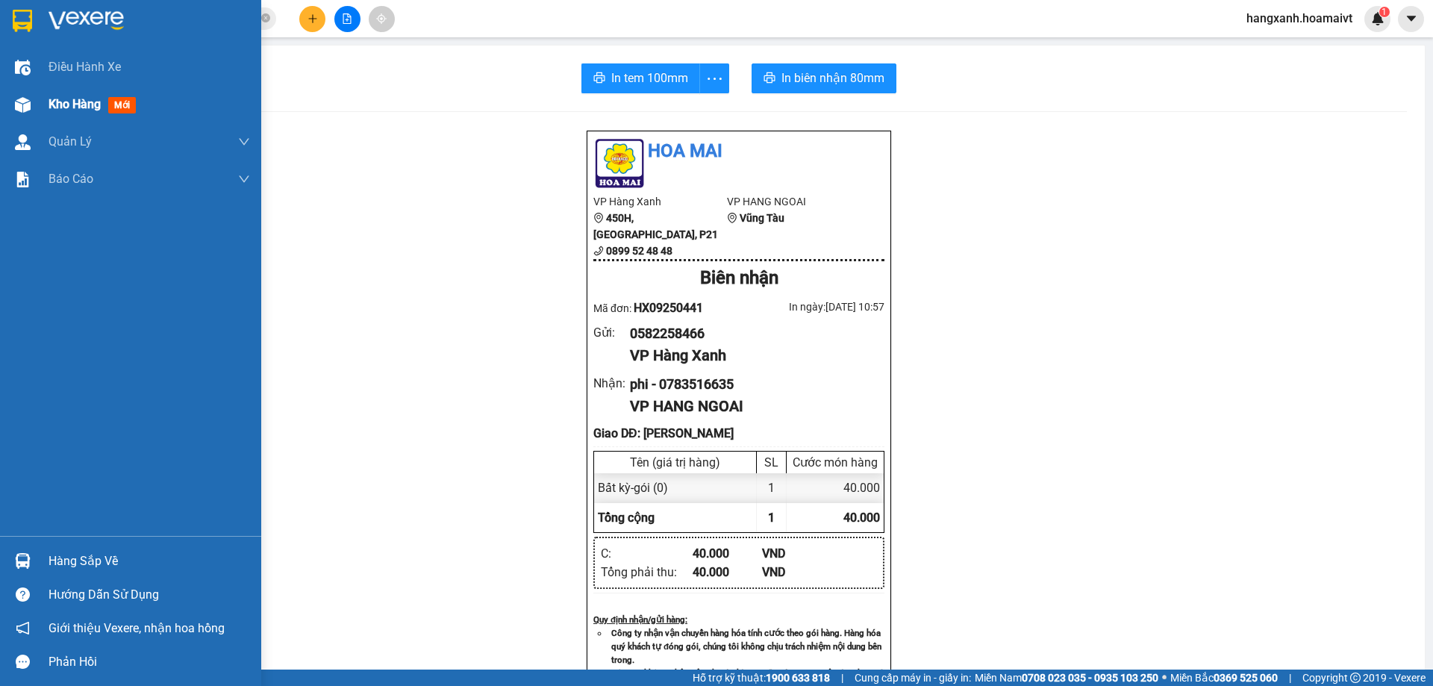
click at [19, 100] on img at bounding box center [23, 105] width 16 height 16
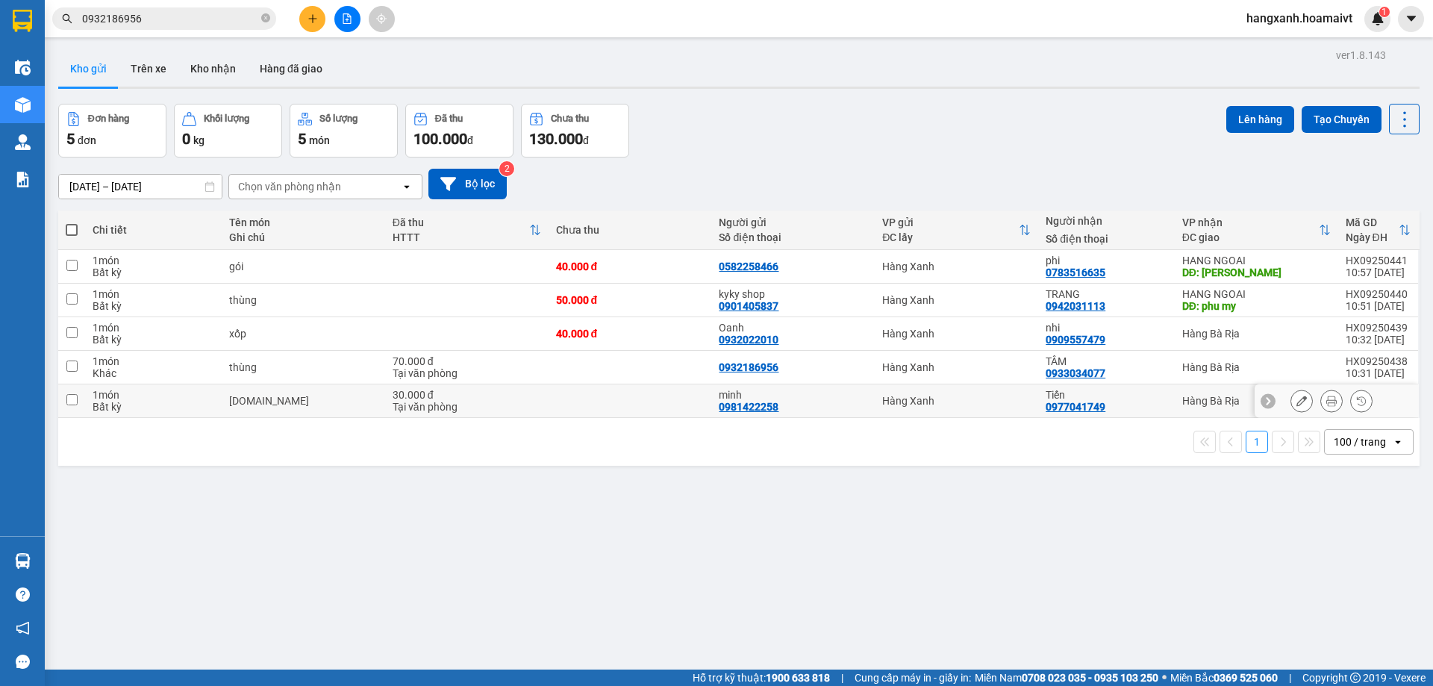
click at [1128, 396] on div "Tiến" at bounding box center [1106, 395] width 121 height 12
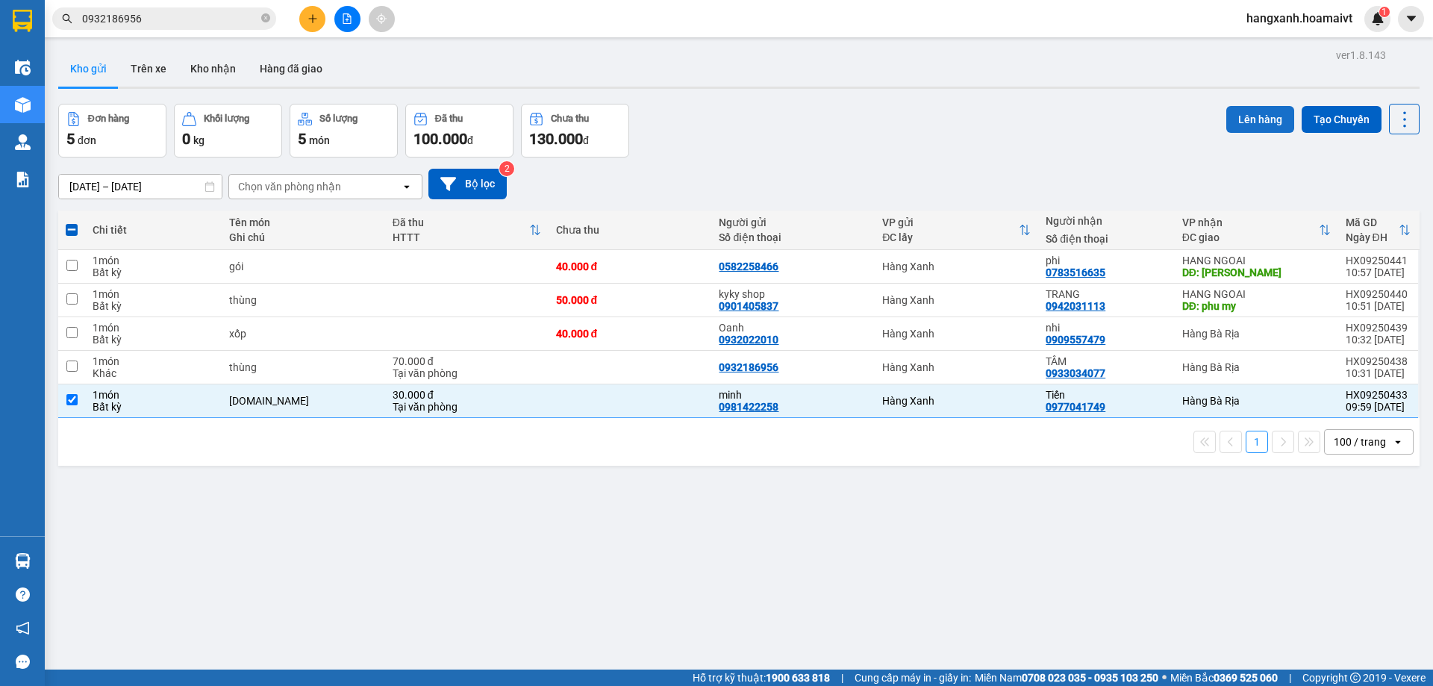
click at [1243, 109] on button "Lên hàng" at bounding box center [1260, 119] width 68 height 27
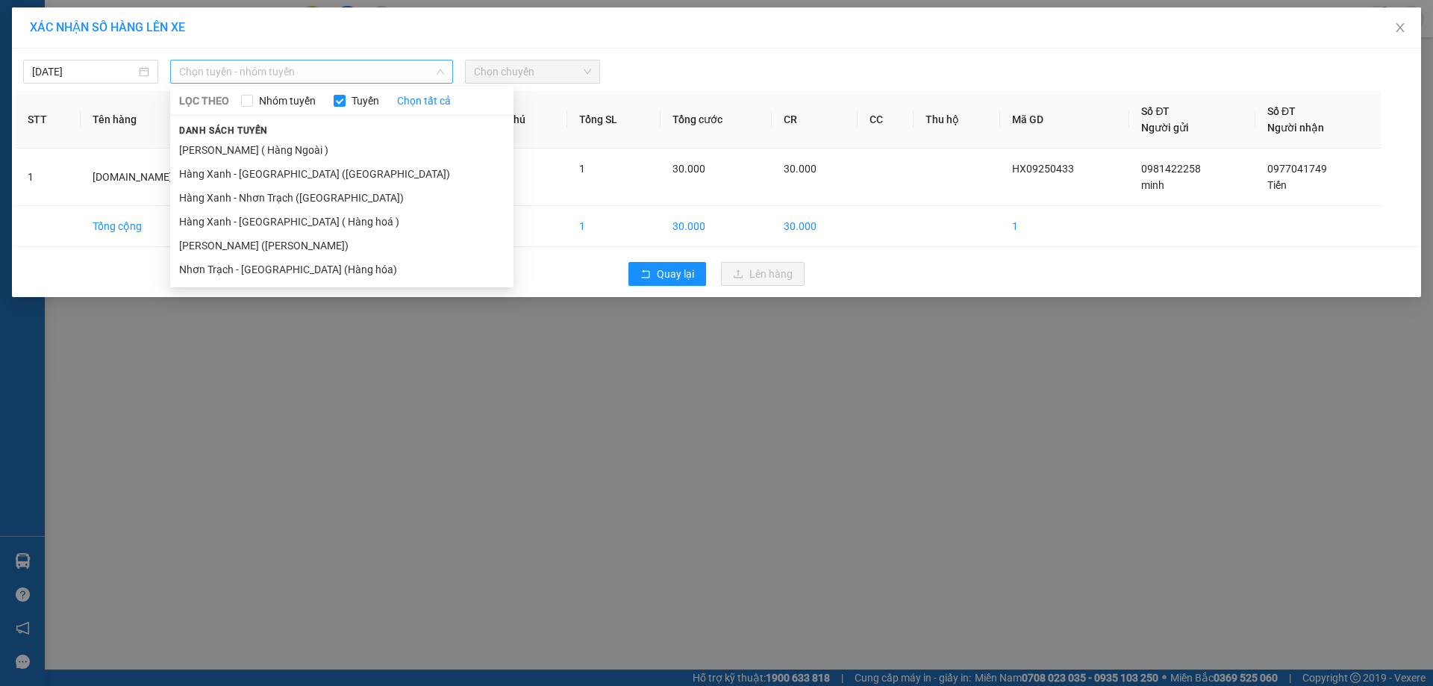
click at [275, 75] on span "Chọn tuyến - nhóm tuyến" at bounding box center [311, 71] width 265 height 22
click at [269, 177] on li "Hàng Xanh - [GEOGRAPHIC_DATA] ([GEOGRAPHIC_DATA])" at bounding box center [341, 174] width 343 height 24
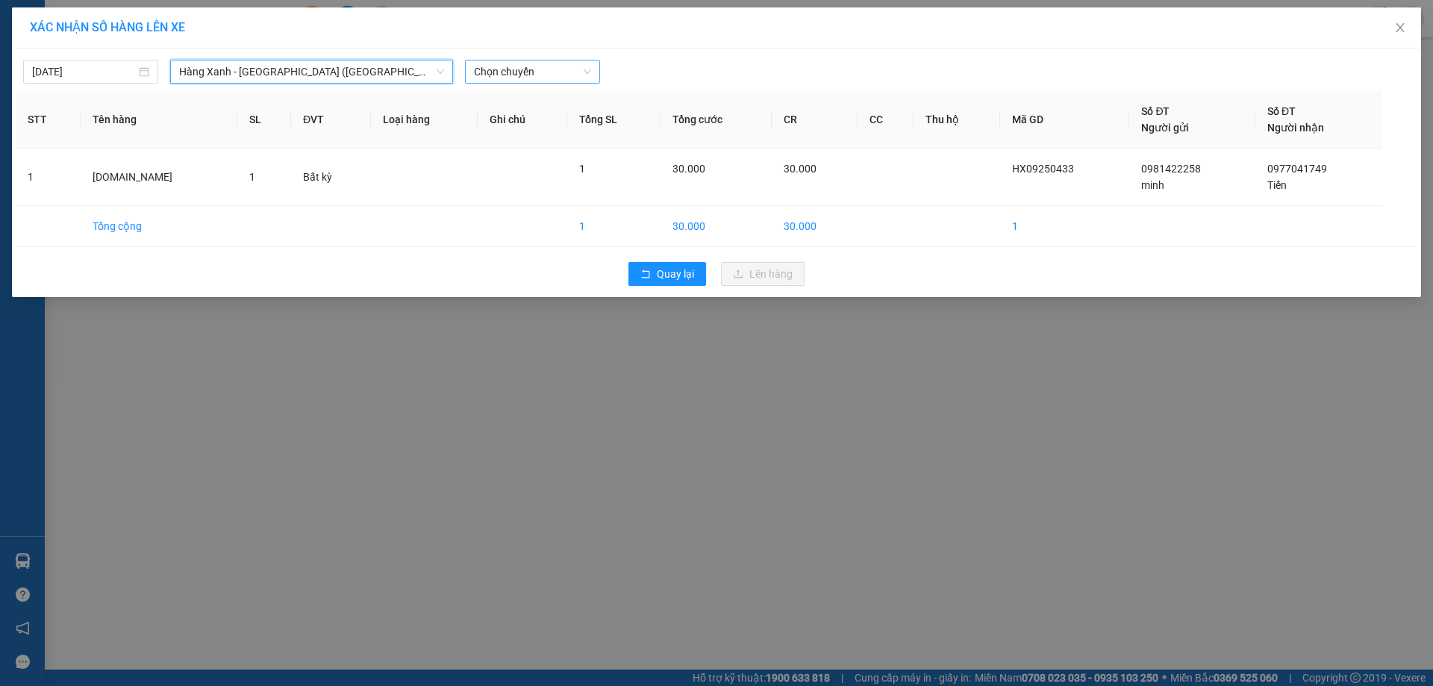
click at [496, 75] on span "Chọn chuyến" at bounding box center [532, 71] width 117 height 22
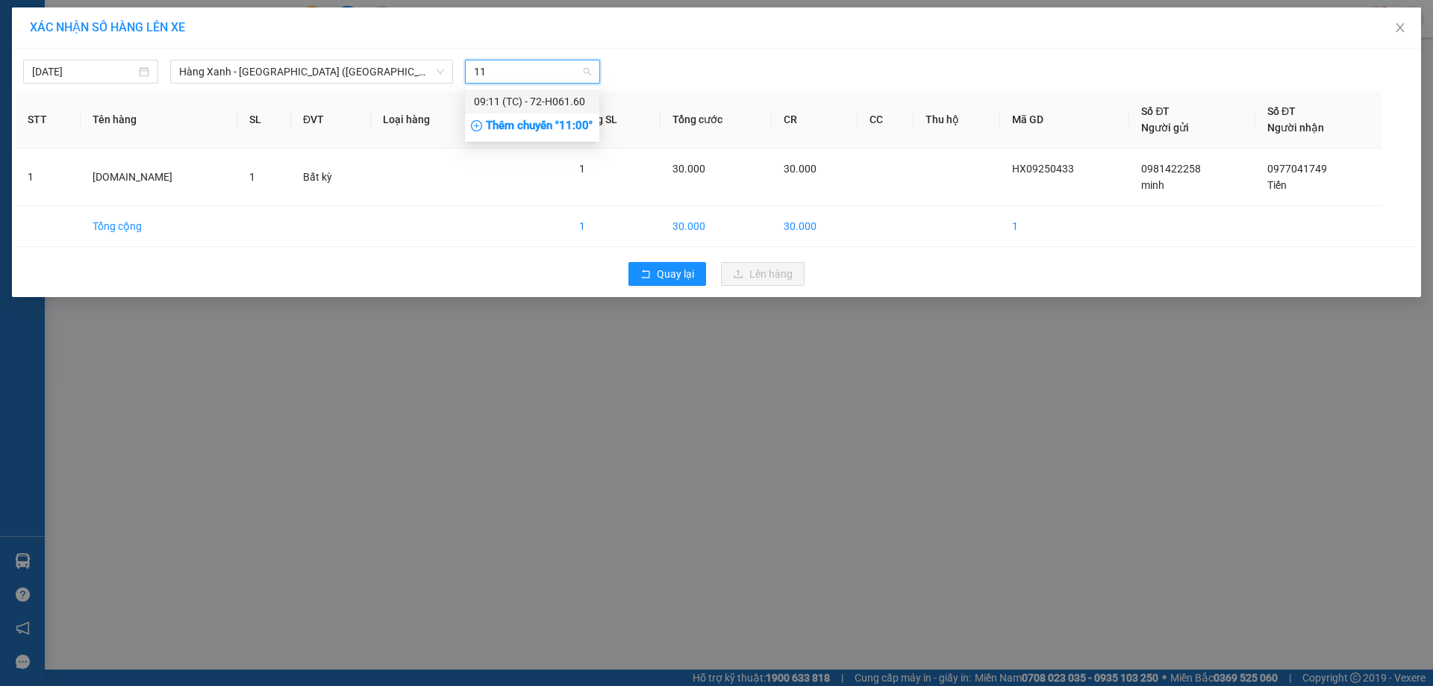
type input "11"
click at [558, 122] on div "Thêm chuyến " 11:00 "" at bounding box center [532, 125] width 134 height 25
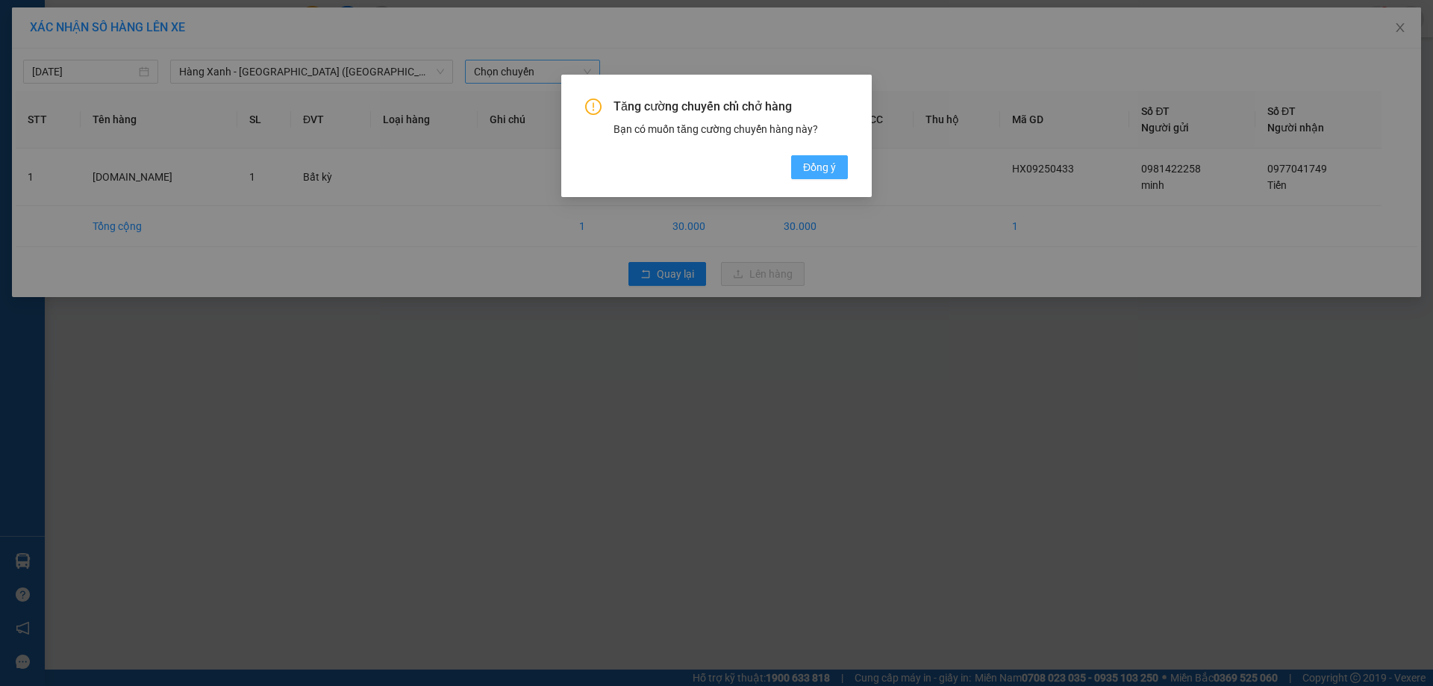
click at [813, 161] on span "Đồng ý" at bounding box center [819, 167] width 33 height 16
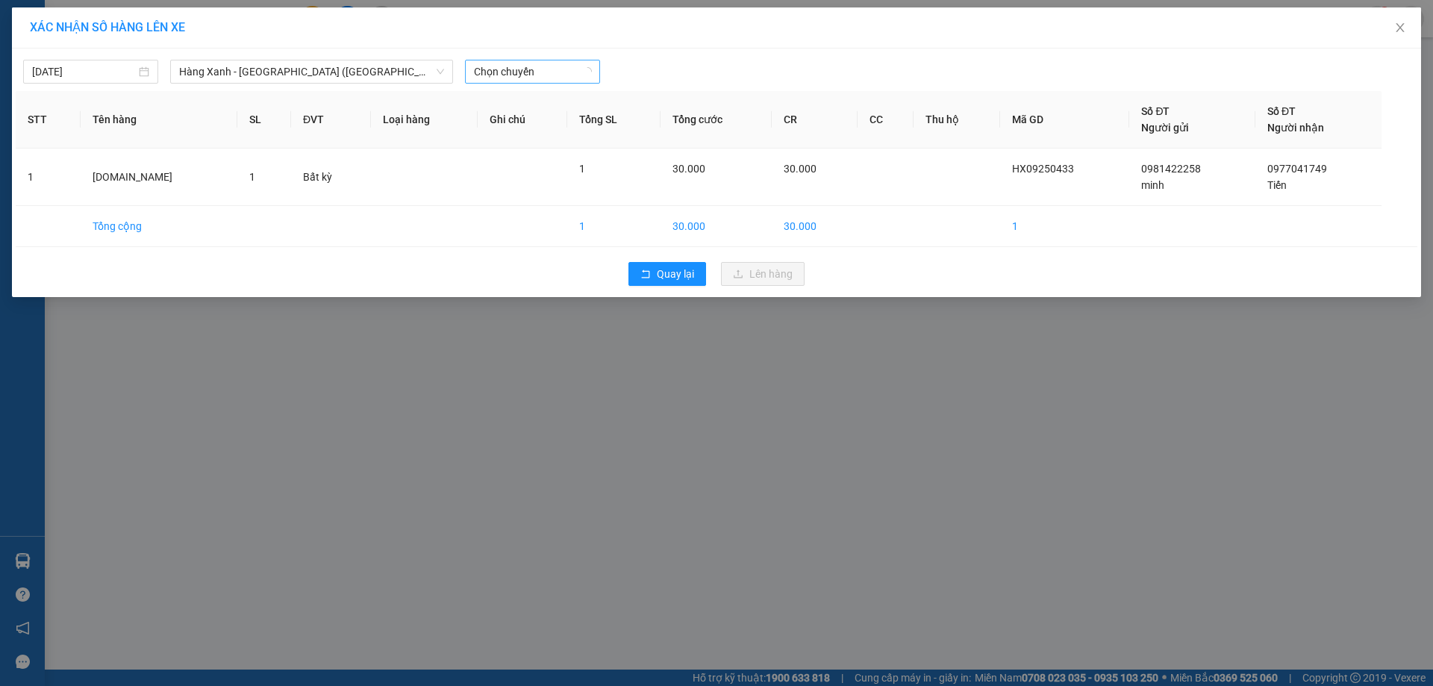
click at [684, 51] on div "[DATE] [GEOGRAPHIC_DATA] - [GEOGRAPHIC_DATA] ([GEOGRAPHIC_DATA]) LỌC THEO Nhóm …" at bounding box center [716, 173] width 1409 height 249
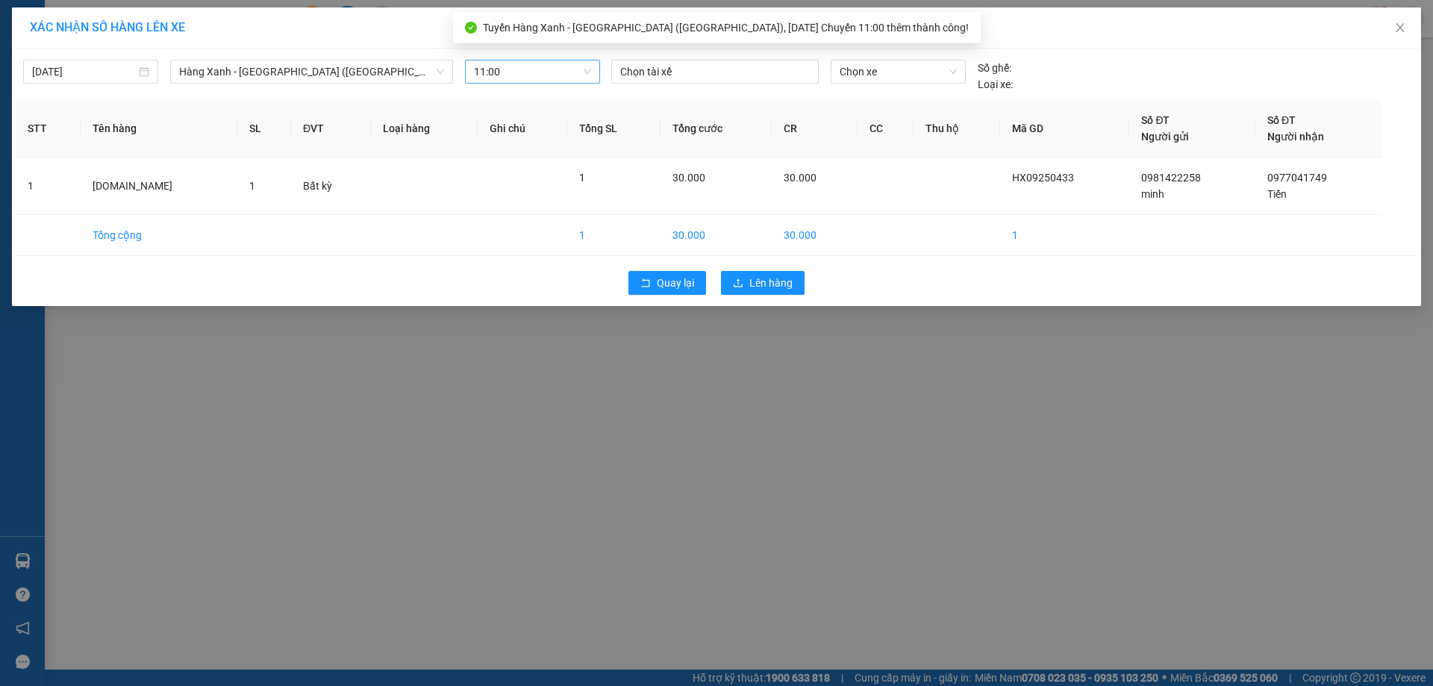
click at [684, 62] on div "Chọn tài xế" at bounding box center [714, 72] width 207 height 24
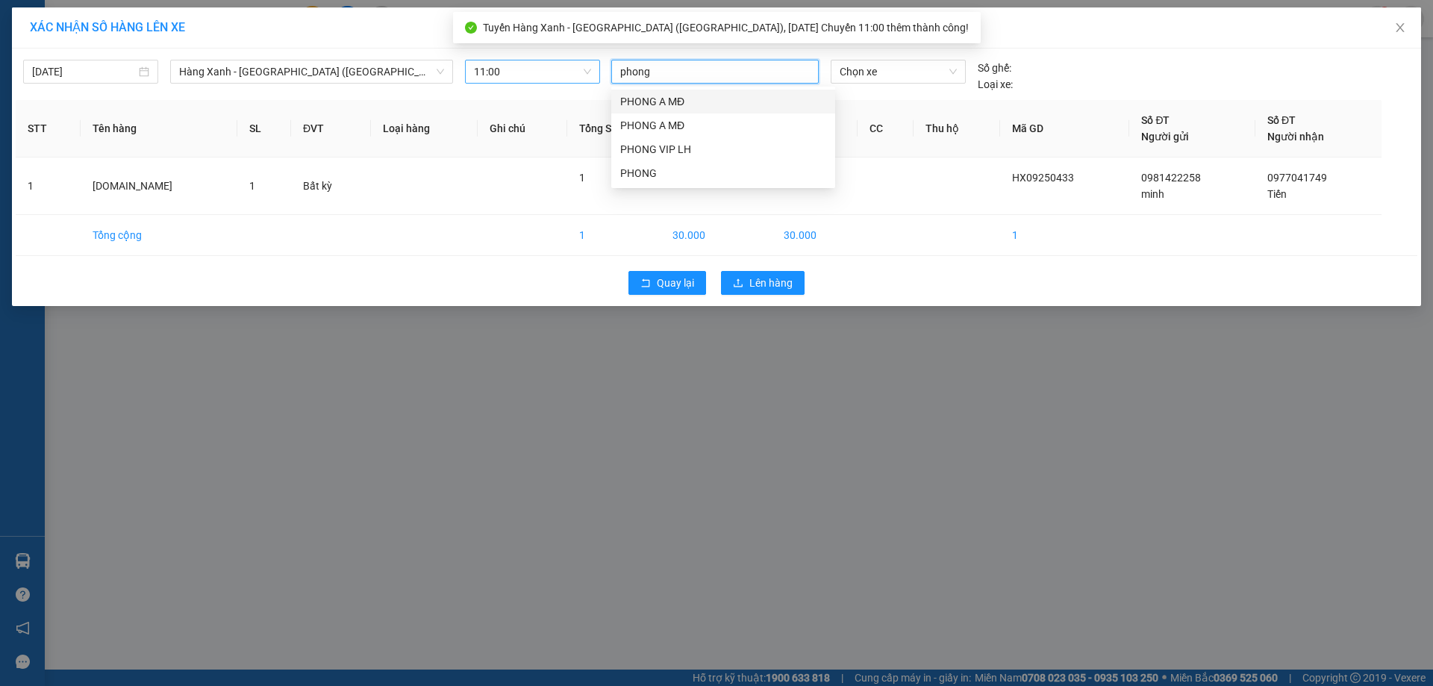
type input "phong a"
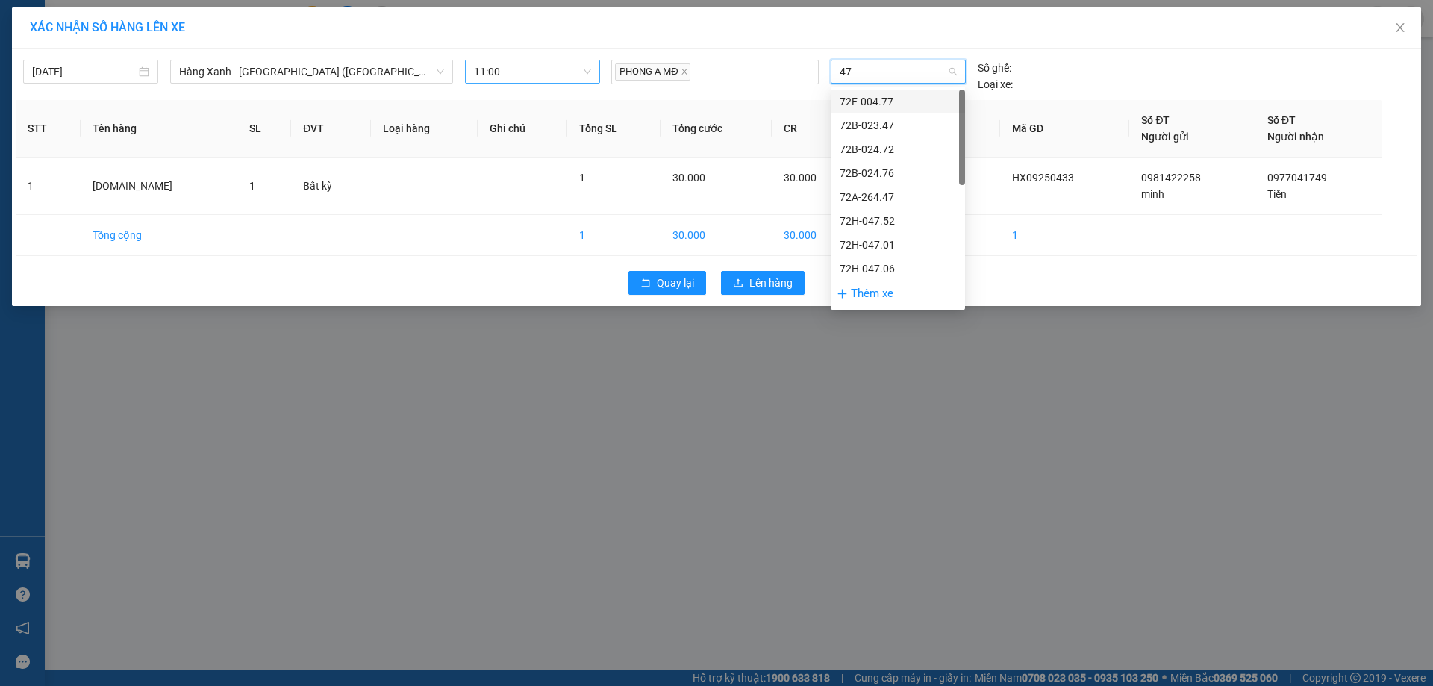
type input "4"
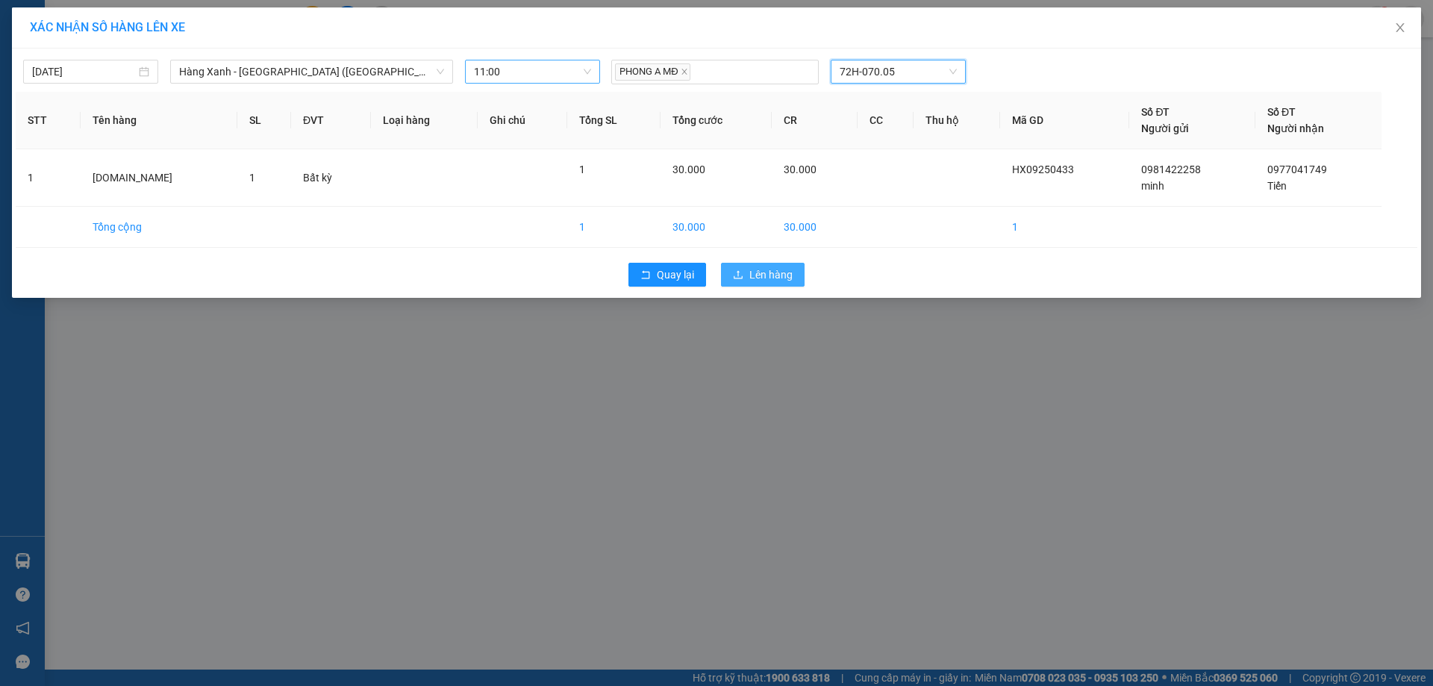
click at [777, 270] on span "Lên hàng" at bounding box center [770, 274] width 43 height 16
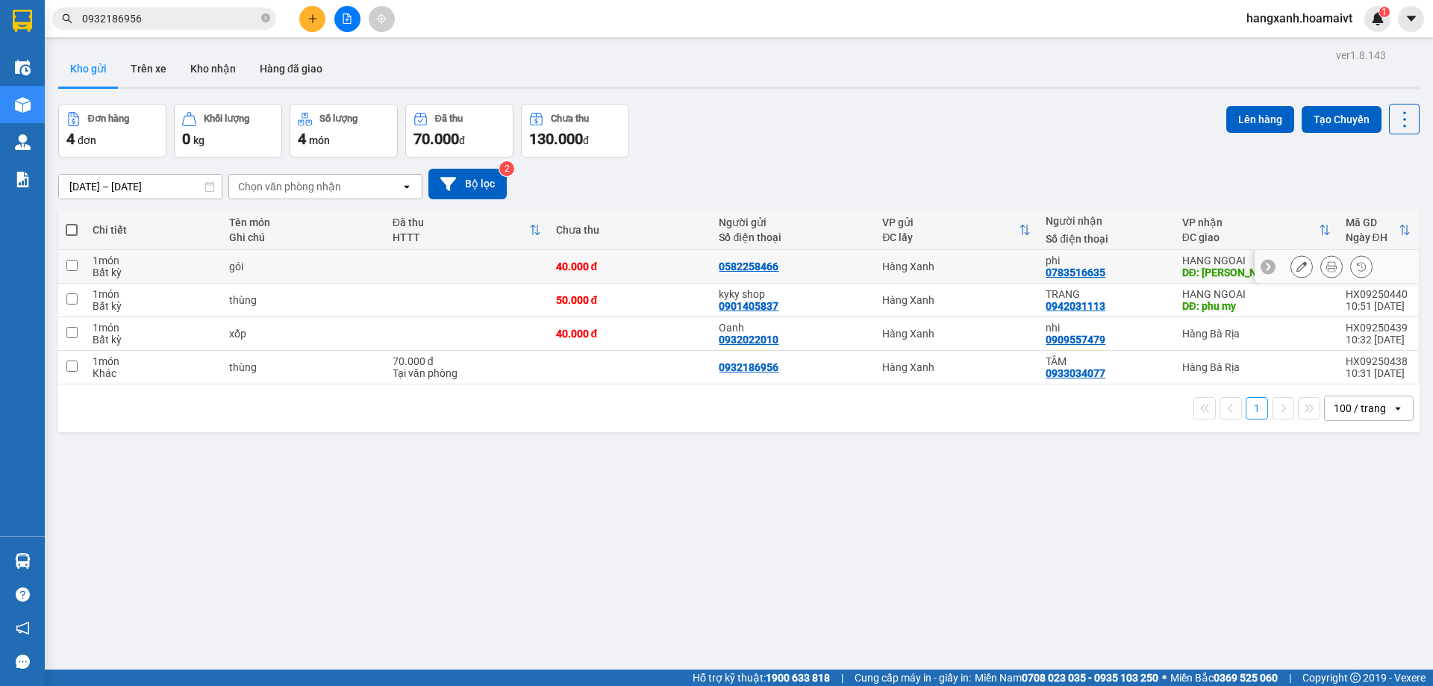
click at [1204, 263] on div "HANG NGOAI" at bounding box center [1256, 260] width 149 height 12
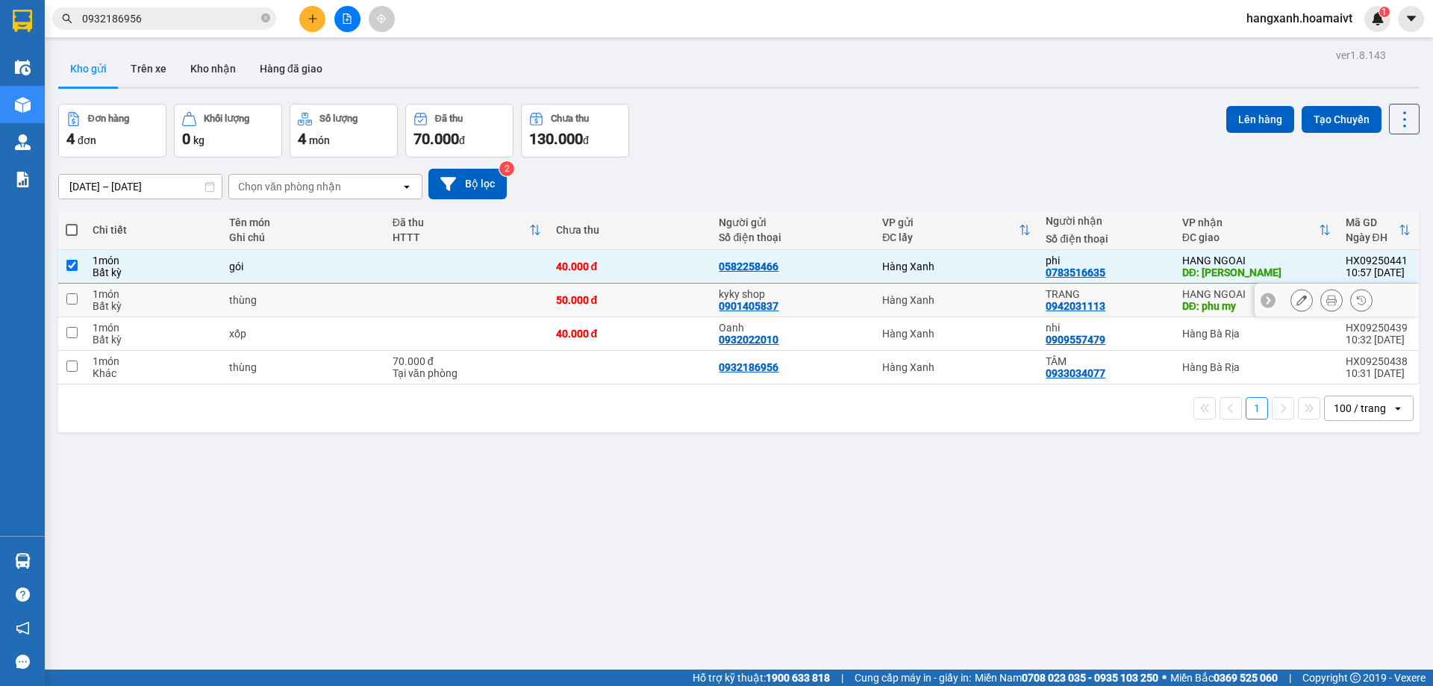
click at [1191, 301] on div "DĐ: phu my" at bounding box center [1256, 306] width 149 height 12
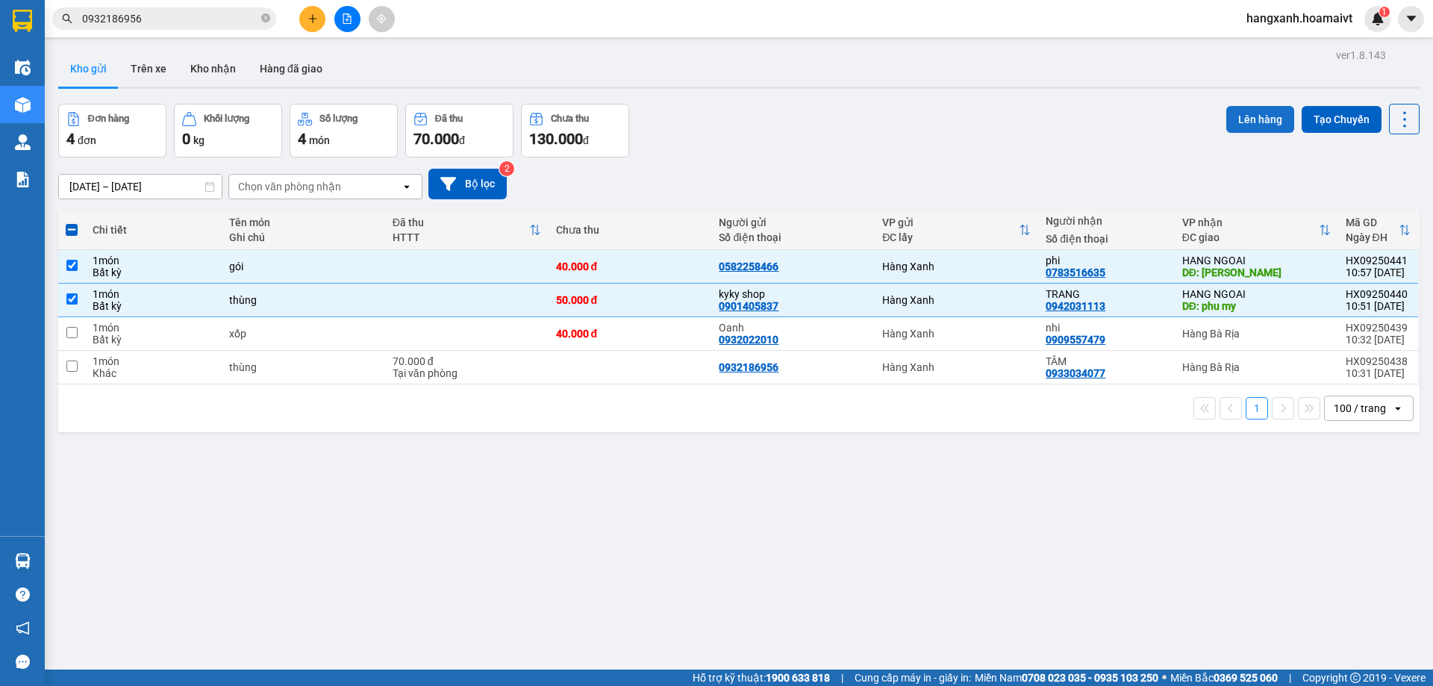
click at [1243, 126] on button "Lên hàng" at bounding box center [1260, 119] width 68 height 27
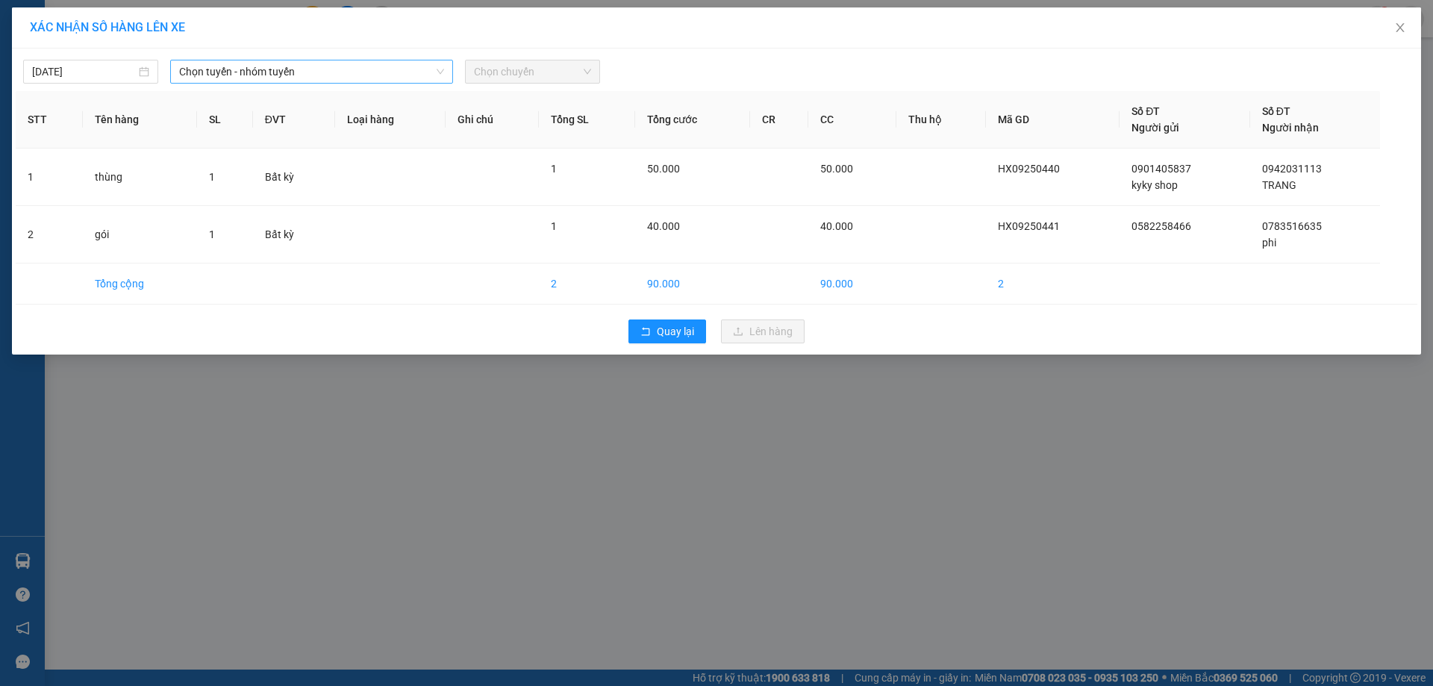
click at [251, 72] on span "Chọn tuyến - nhóm tuyến" at bounding box center [311, 71] width 265 height 22
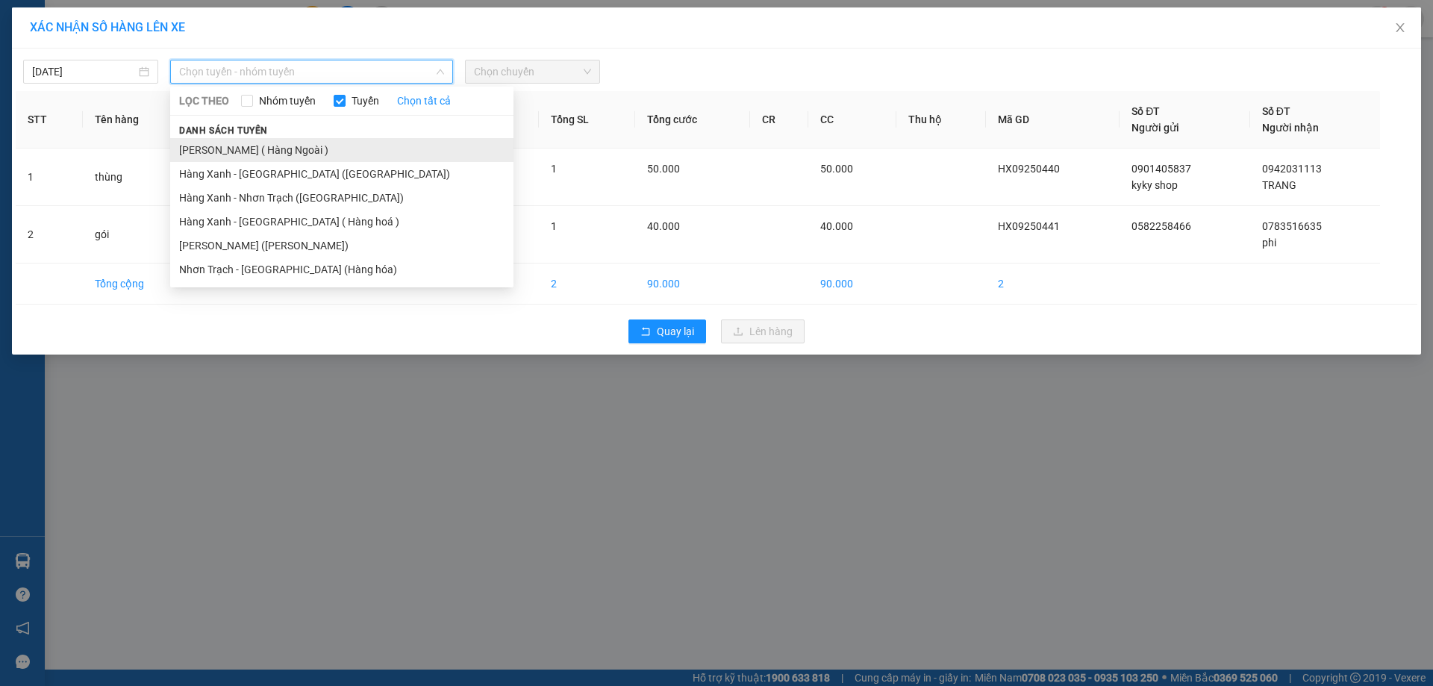
click at [268, 154] on li "[PERSON_NAME] ( Hàng Ngoài )" at bounding box center [341, 150] width 343 height 24
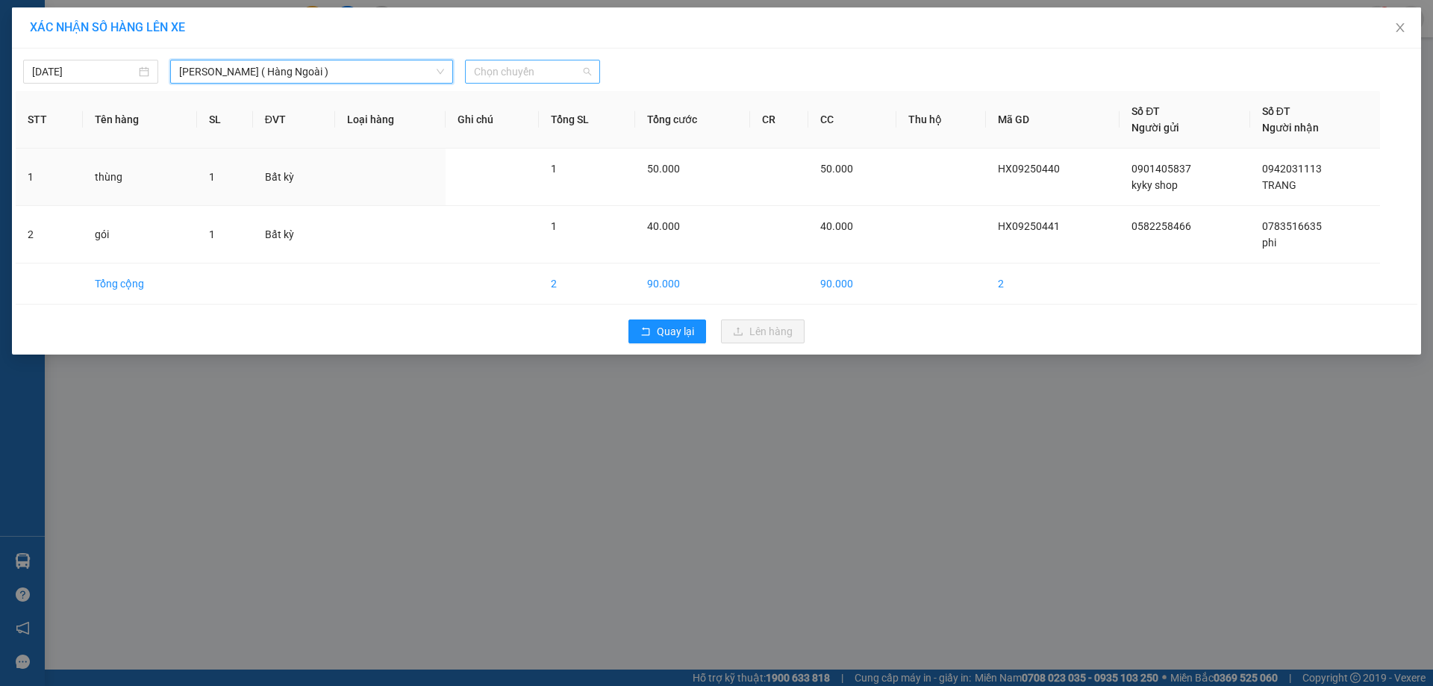
click at [518, 63] on span "Chọn chuyến" at bounding box center [532, 71] width 117 height 22
type input "11"
click at [533, 122] on div "Thêm chuyến " 11:00 "" at bounding box center [544, 125] width 159 height 25
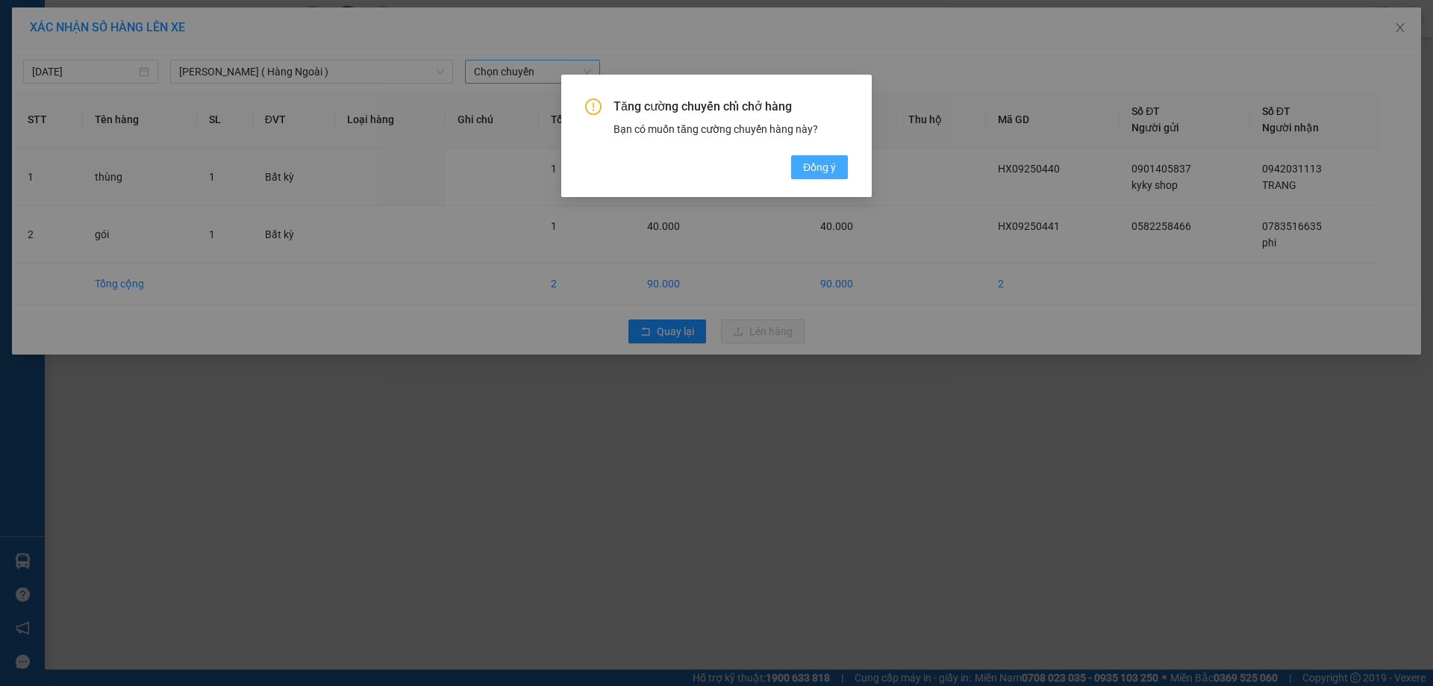
click at [836, 163] on button "Đồng ý" at bounding box center [819, 167] width 57 height 24
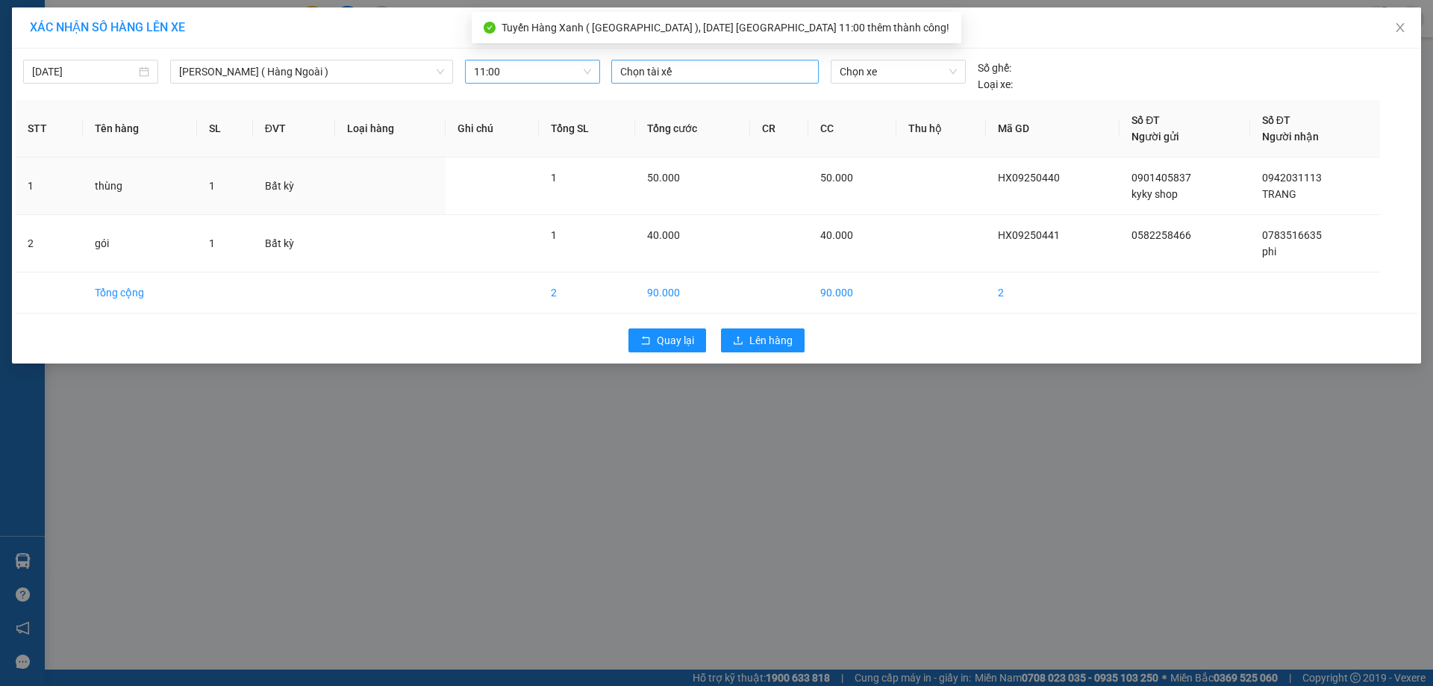
click at [699, 69] on div at bounding box center [715, 72] width 200 height 18
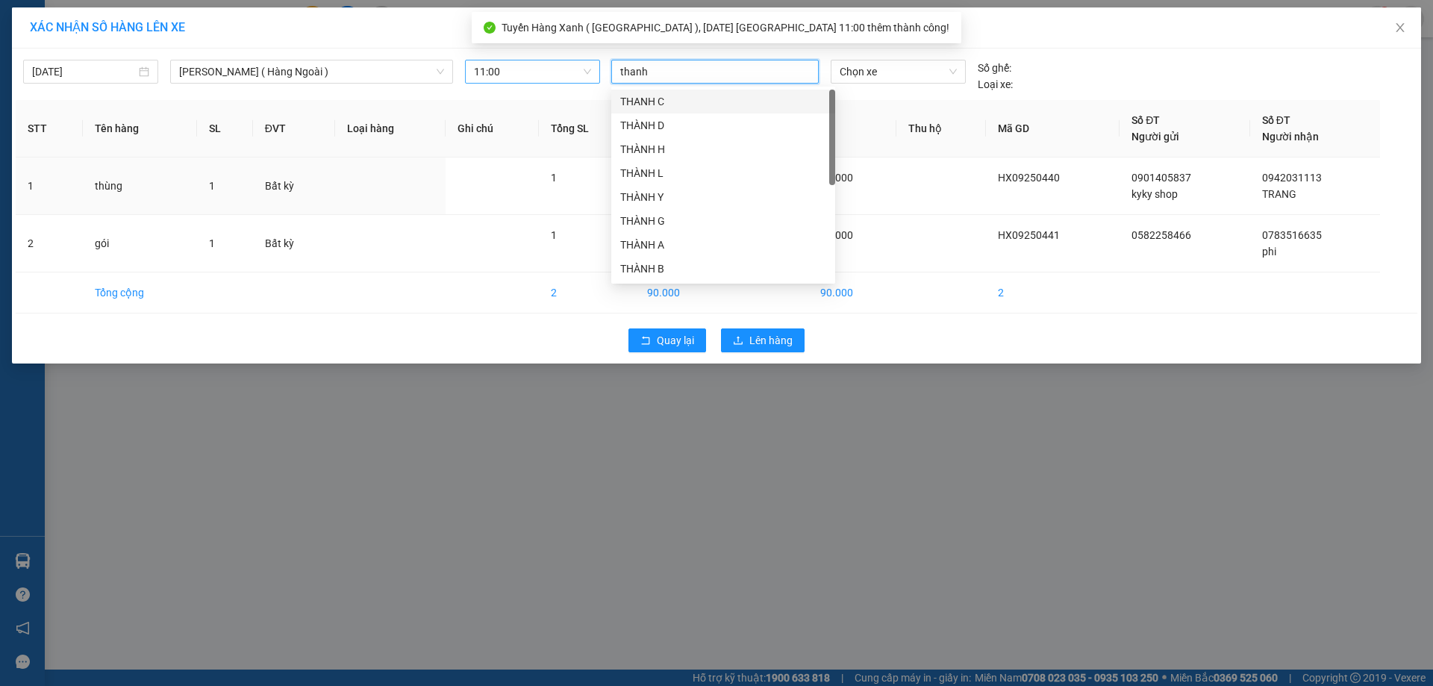
type input "thanh b"
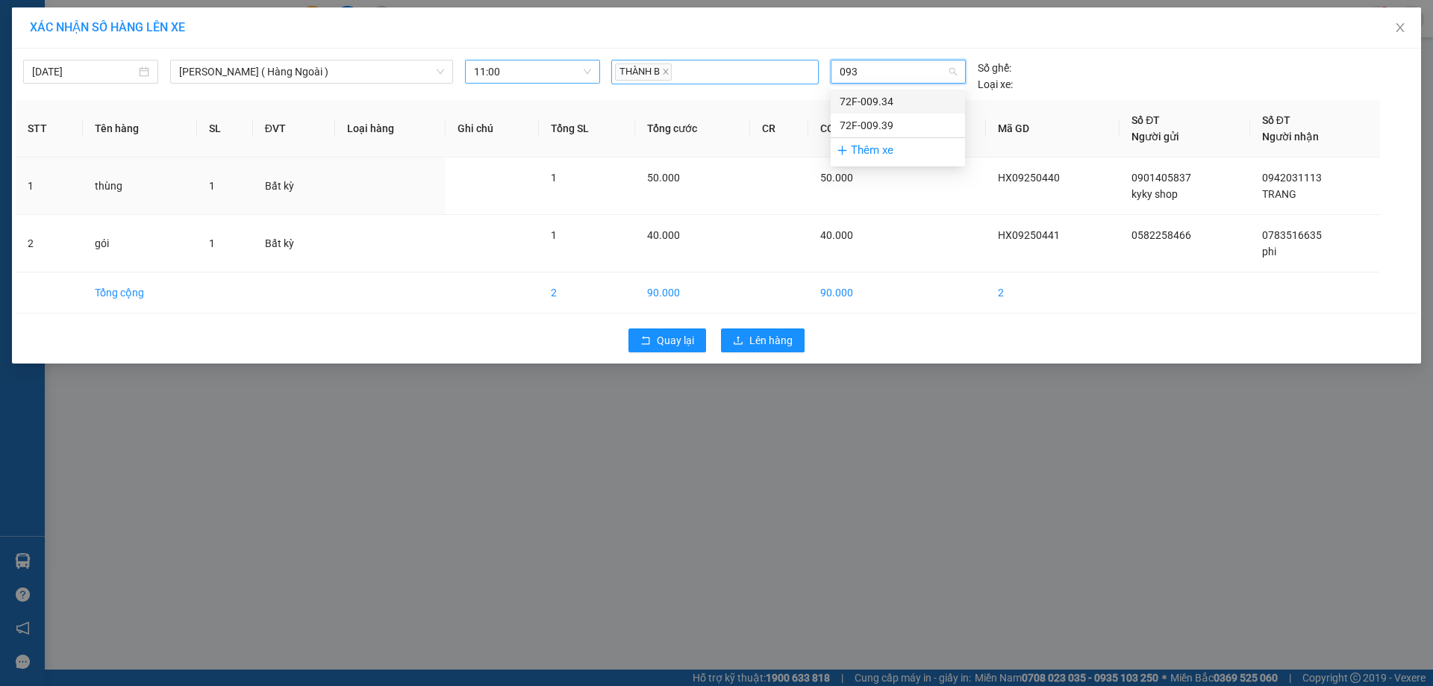
type input "0934"
type input "3"
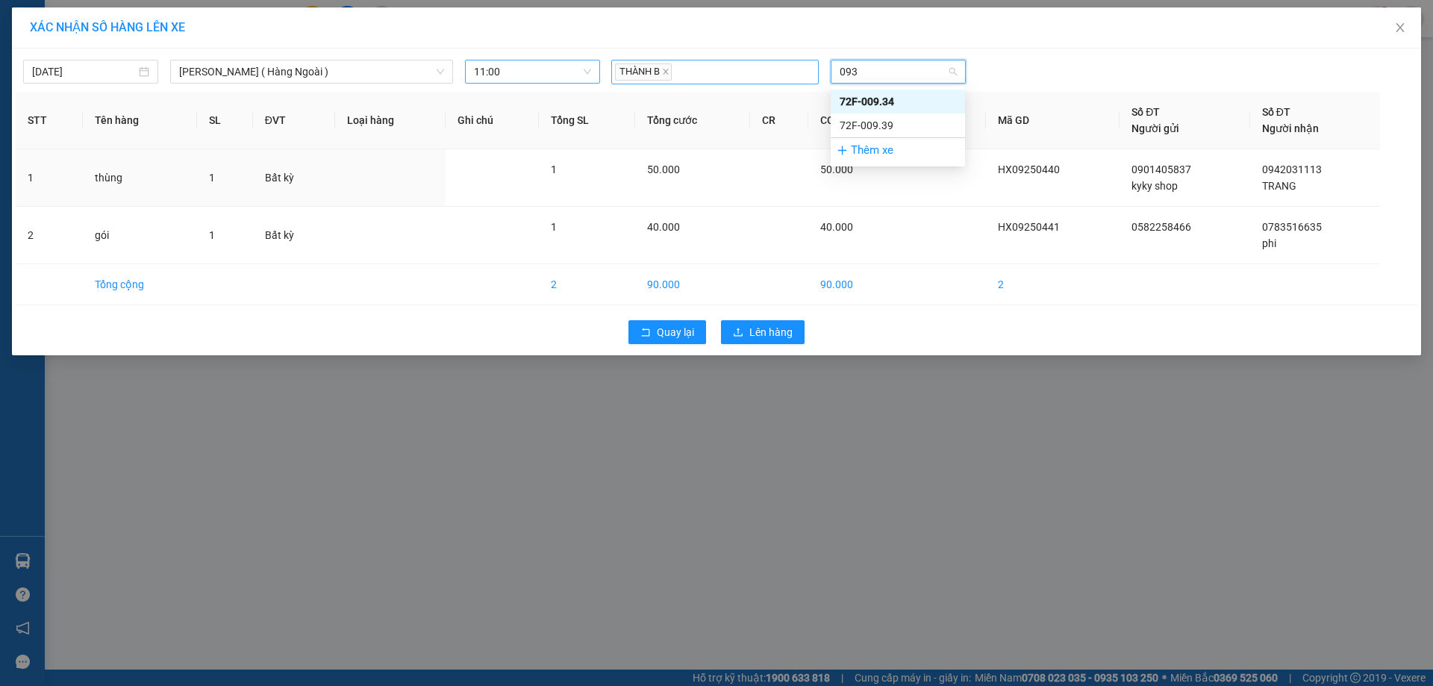
type input "0934"
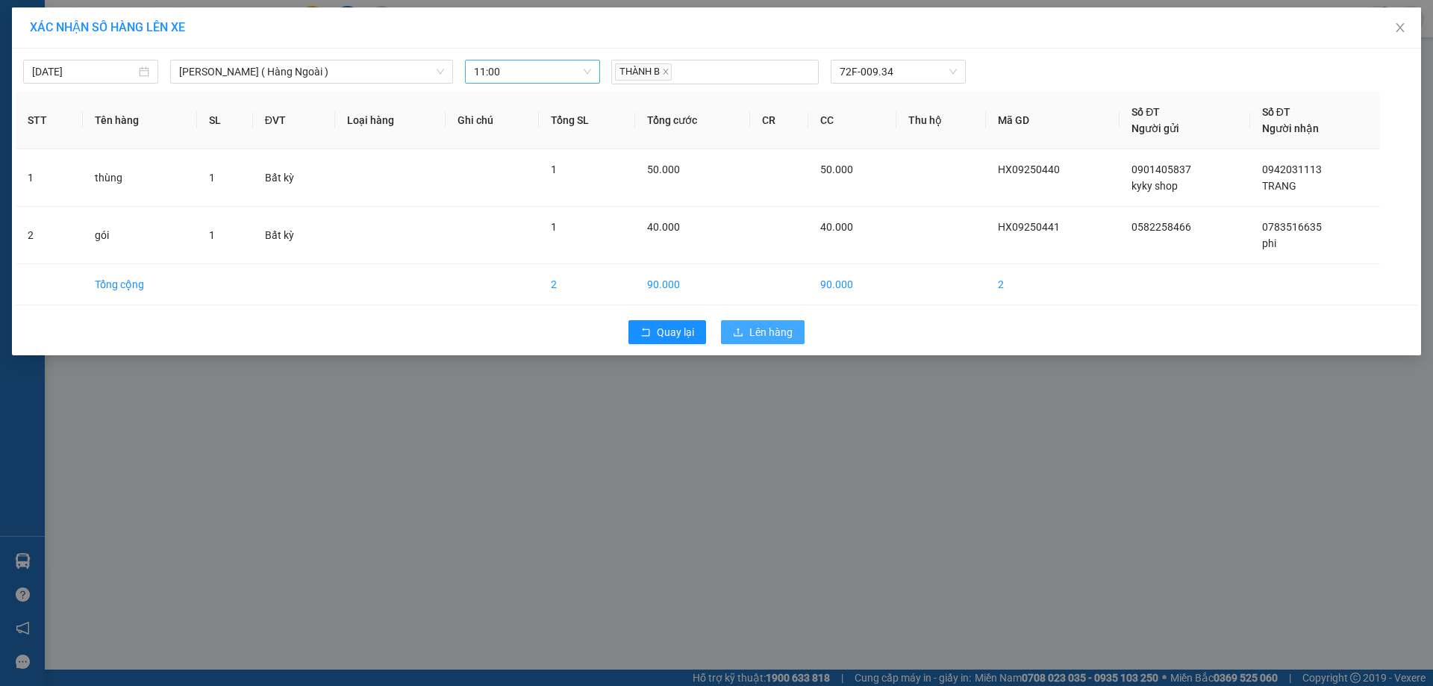
click at [756, 333] on span "Lên hàng" at bounding box center [770, 332] width 43 height 16
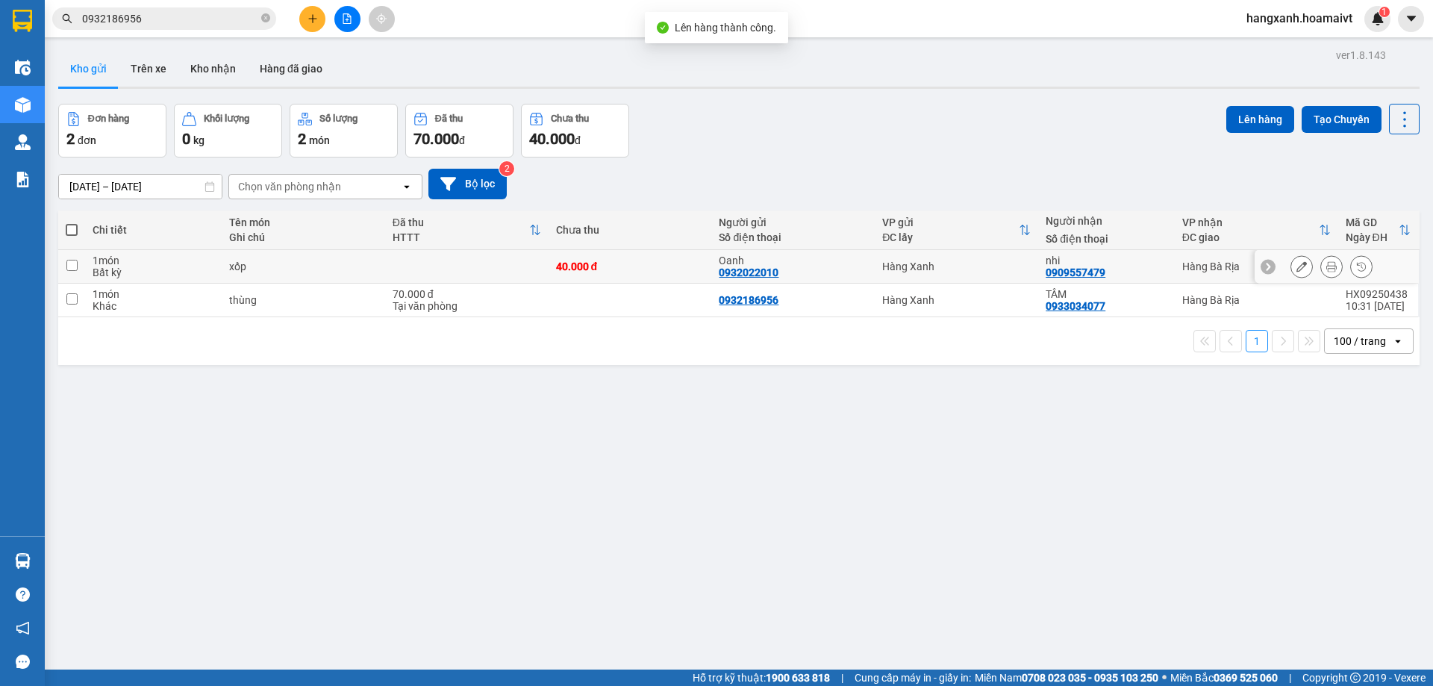
click at [1182, 264] on div "Hàng Bà Rịa" at bounding box center [1256, 266] width 149 height 12
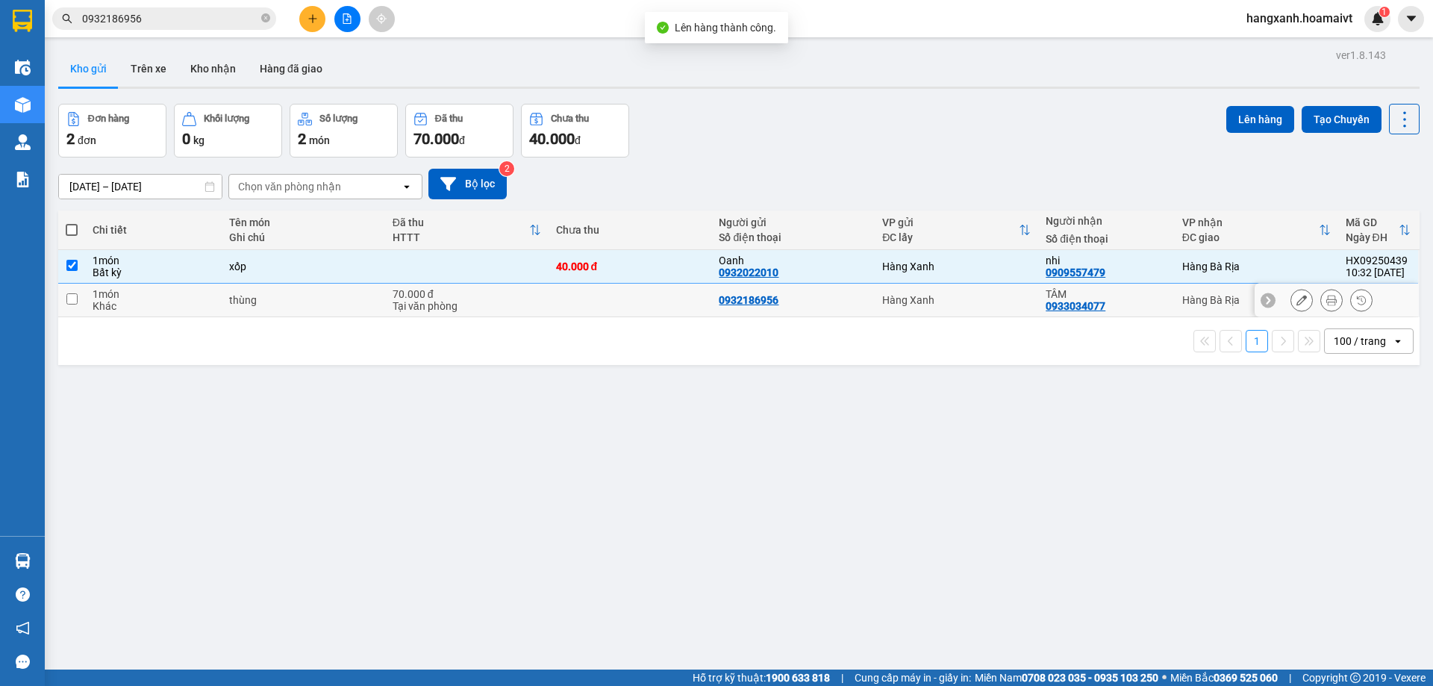
click at [1175, 299] on td "Hàng Bà Rịa" at bounding box center [1256, 301] width 163 height 34
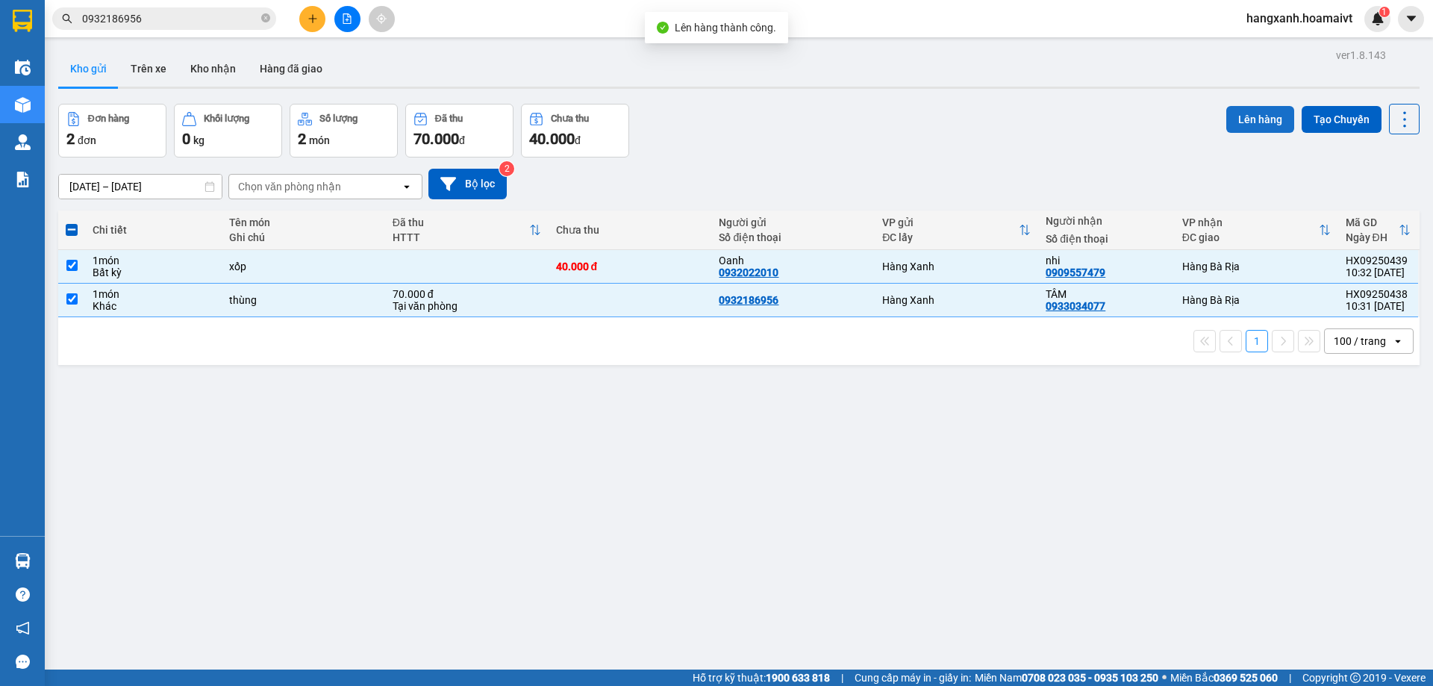
click at [1242, 131] on button "Lên hàng" at bounding box center [1260, 119] width 68 height 27
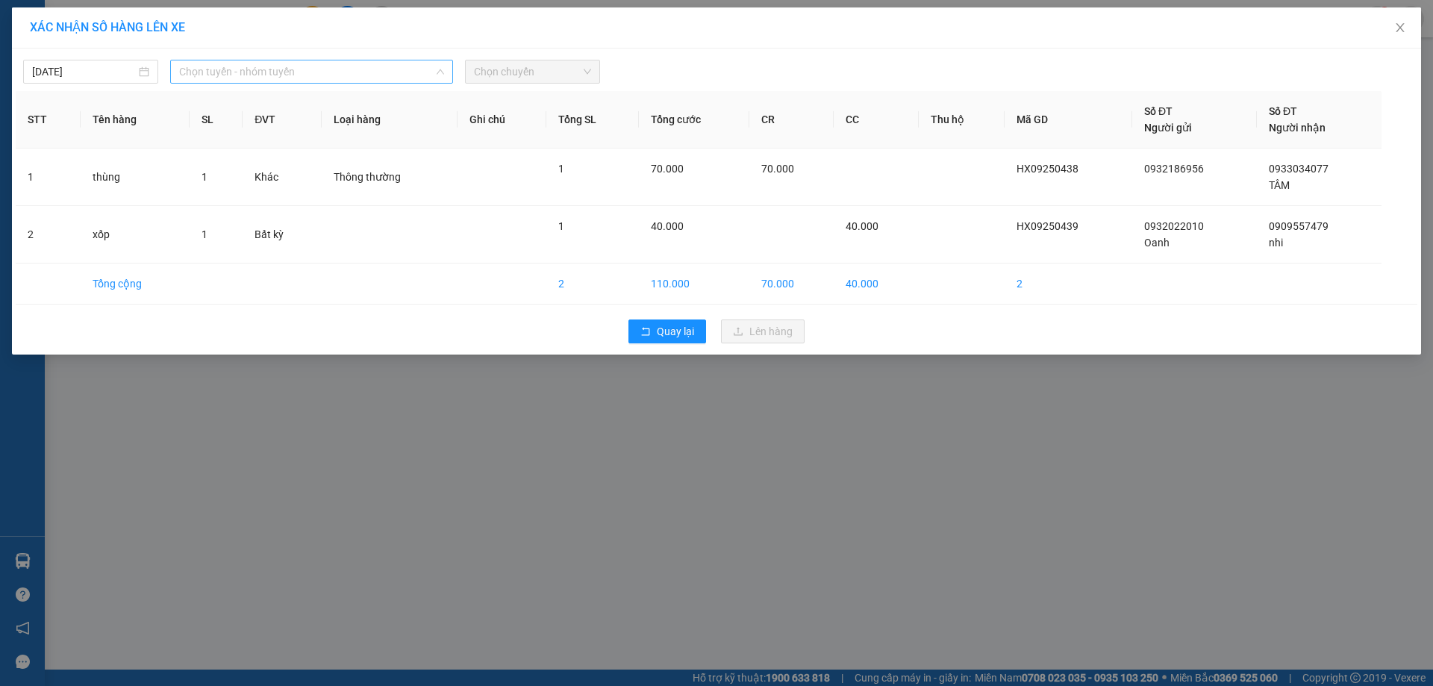
click at [304, 69] on span "Chọn tuyến - nhóm tuyến" at bounding box center [311, 71] width 265 height 22
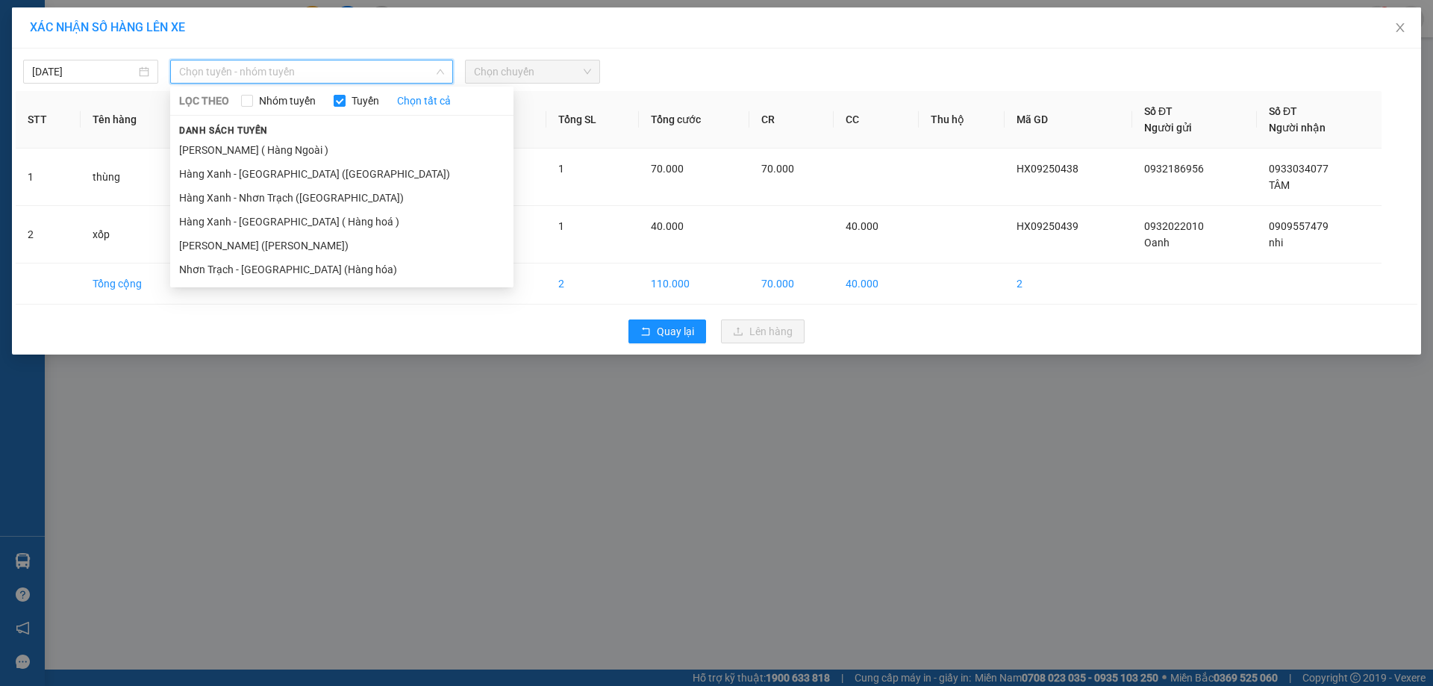
drag, startPoint x: 281, startPoint y: 172, endPoint x: 516, endPoint y: 121, distance: 240.5
click at [281, 172] on li "Hàng Xanh - [GEOGRAPHIC_DATA] ([GEOGRAPHIC_DATA])" at bounding box center [341, 174] width 343 height 24
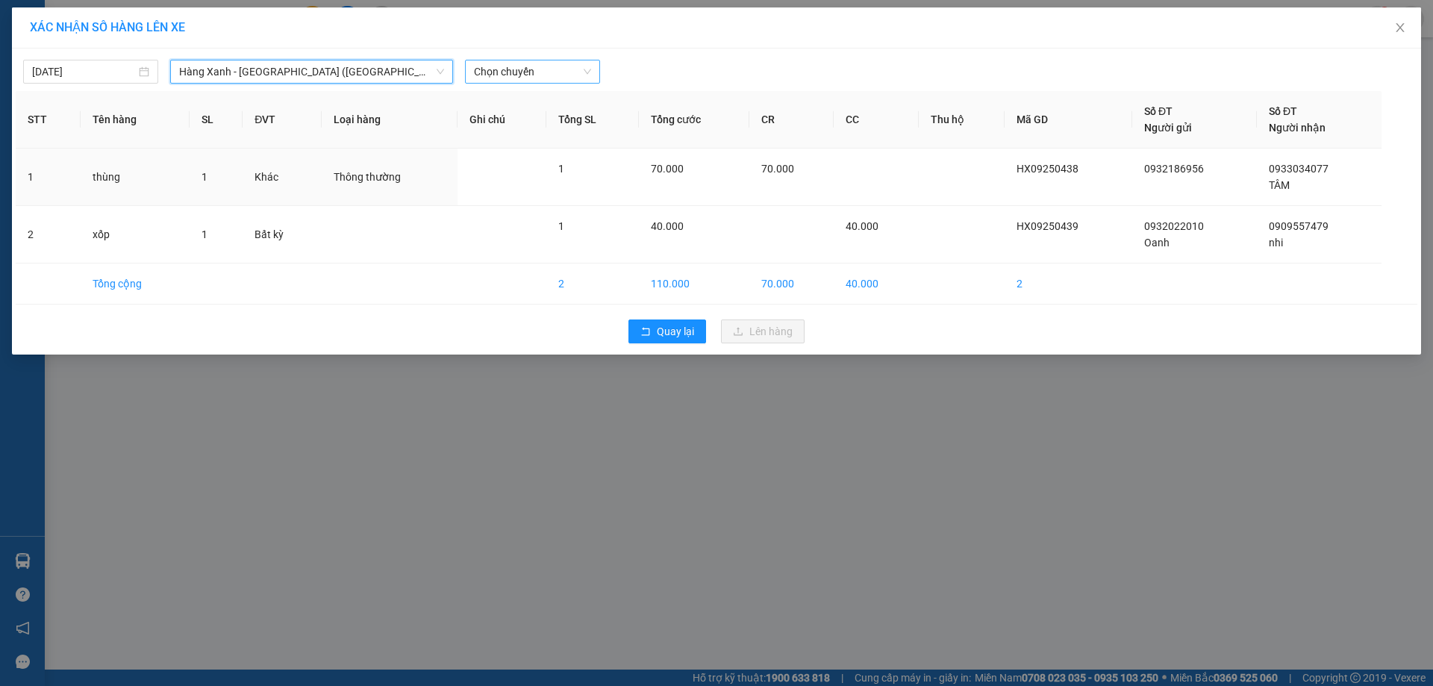
click at [548, 73] on span "Chọn chuyến" at bounding box center [532, 71] width 117 height 22
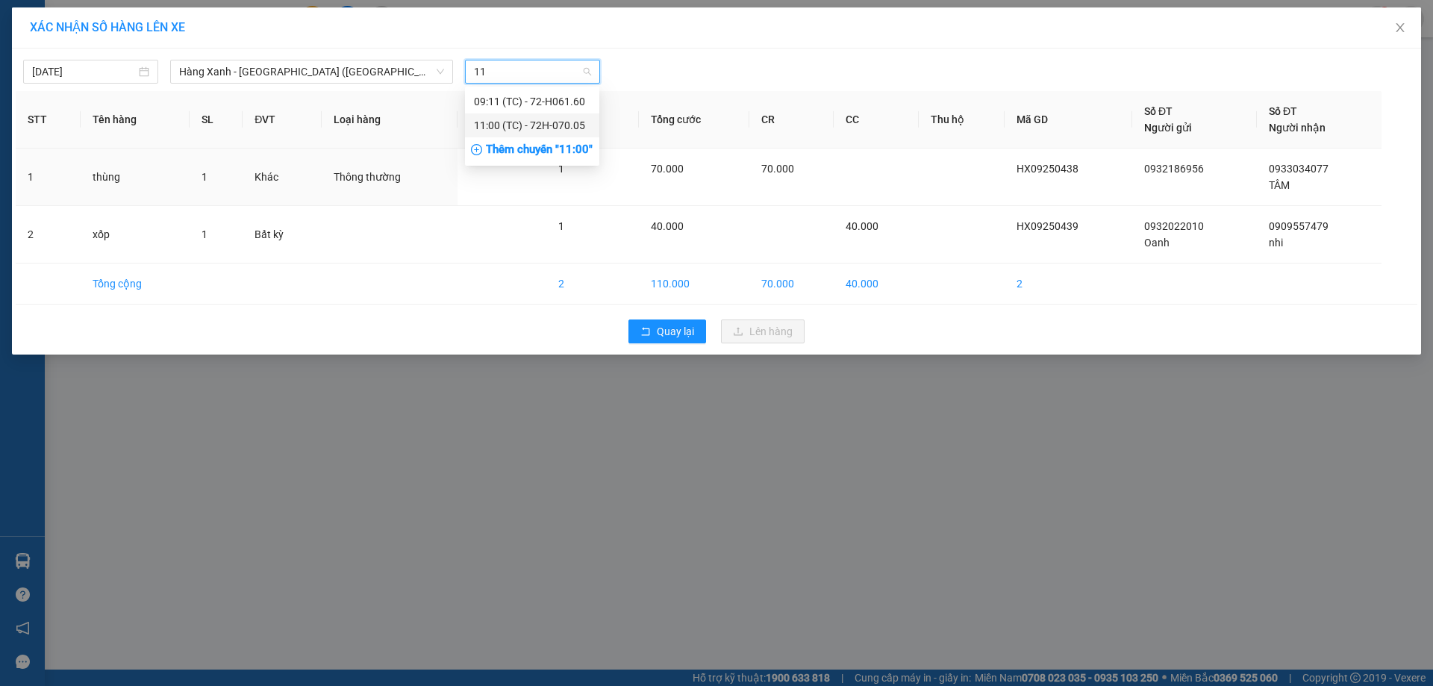
type input "11"
click at [579, 147] on div "Thêm chuyến " 11:00 "" at bounding box center [532, 149] width 134 height 25
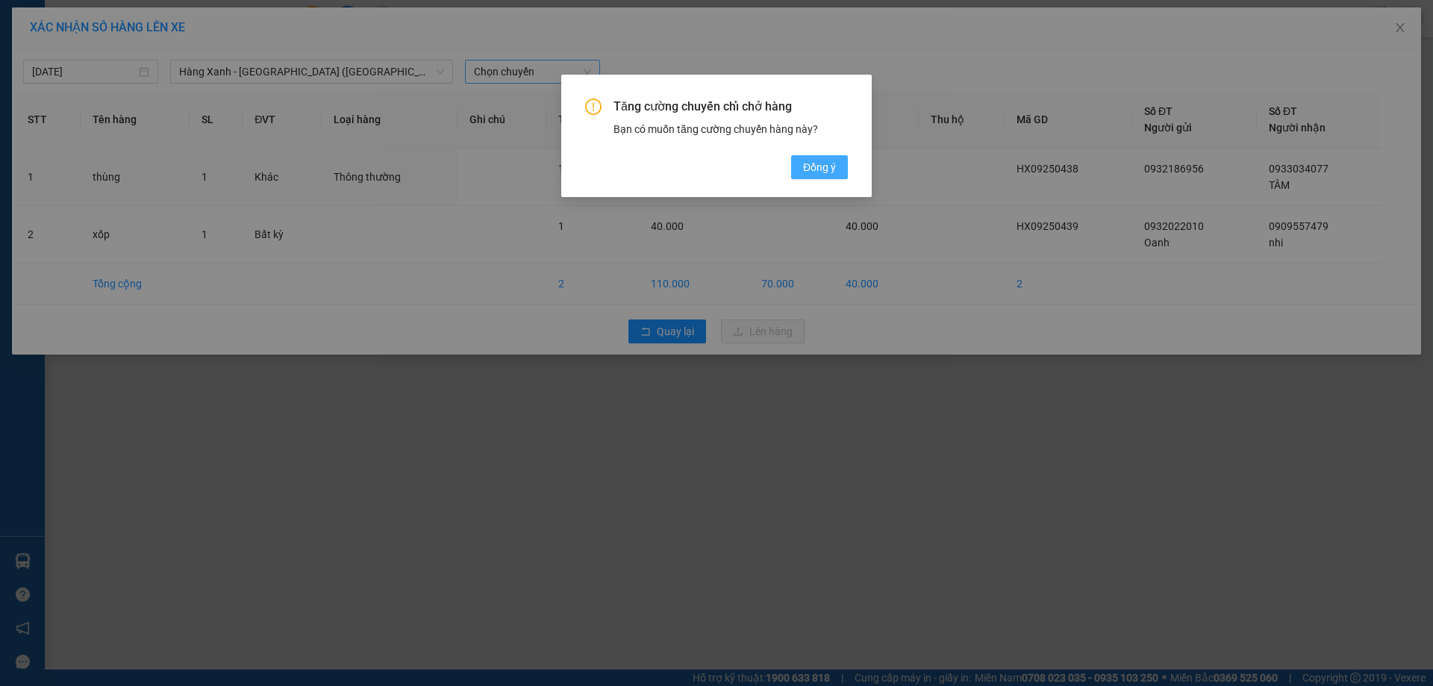
click at [840, 174] on button "Đồng ý" at bounding box center [819, 167] width 57 height 24
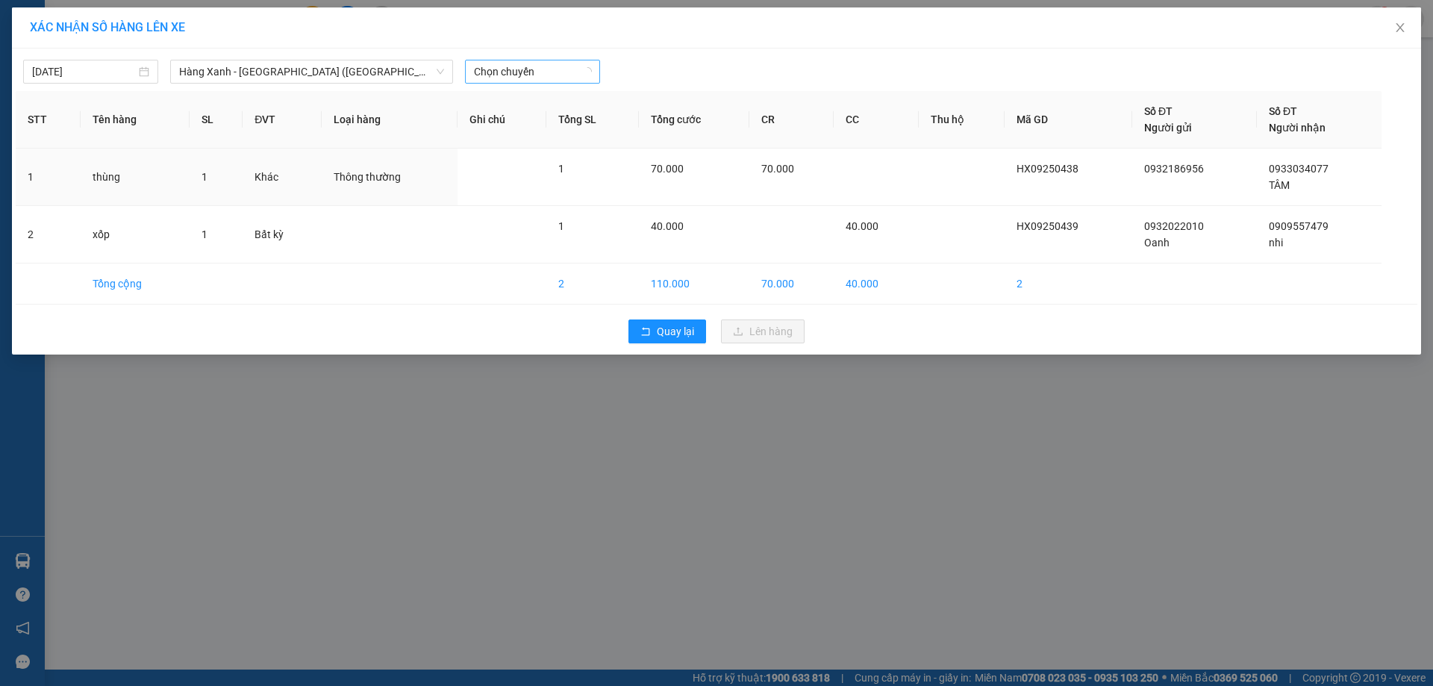
click at [733, 54] on div "[DATE] [GEOGRAPHIC_DATA] - [GEOGRAPHIC_DATA] ([GEOGRAPHIC_DATA]) LỌC THEO Nhóm …" at bounding box center [716, 67] width 1401 height 31
click at [735, 71] on div at bounding box center [894, 72] width 581 height 24
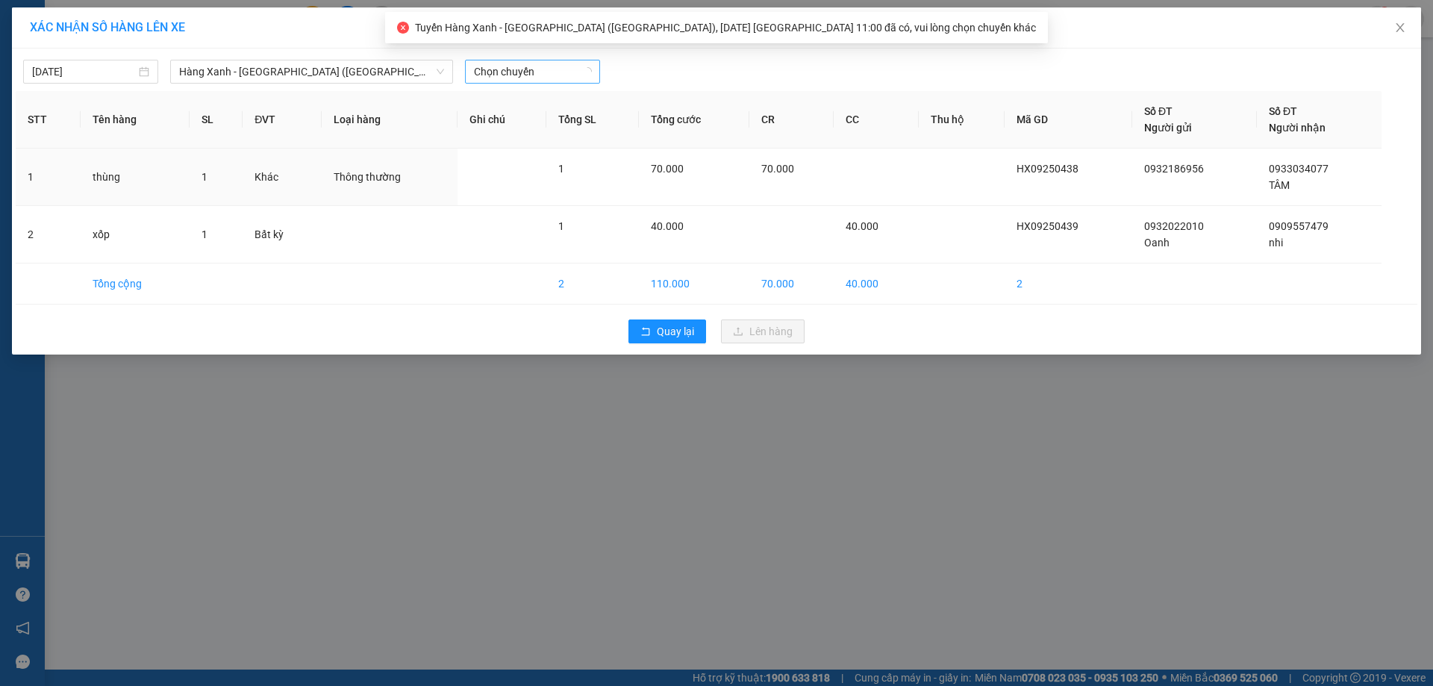
click at [735, 71] on div at bounding box center [894, 72] width 581 height 24
click at [566, 76] on span "Chọn chuyến" at bounding box center [532, 71] width 117 height 22
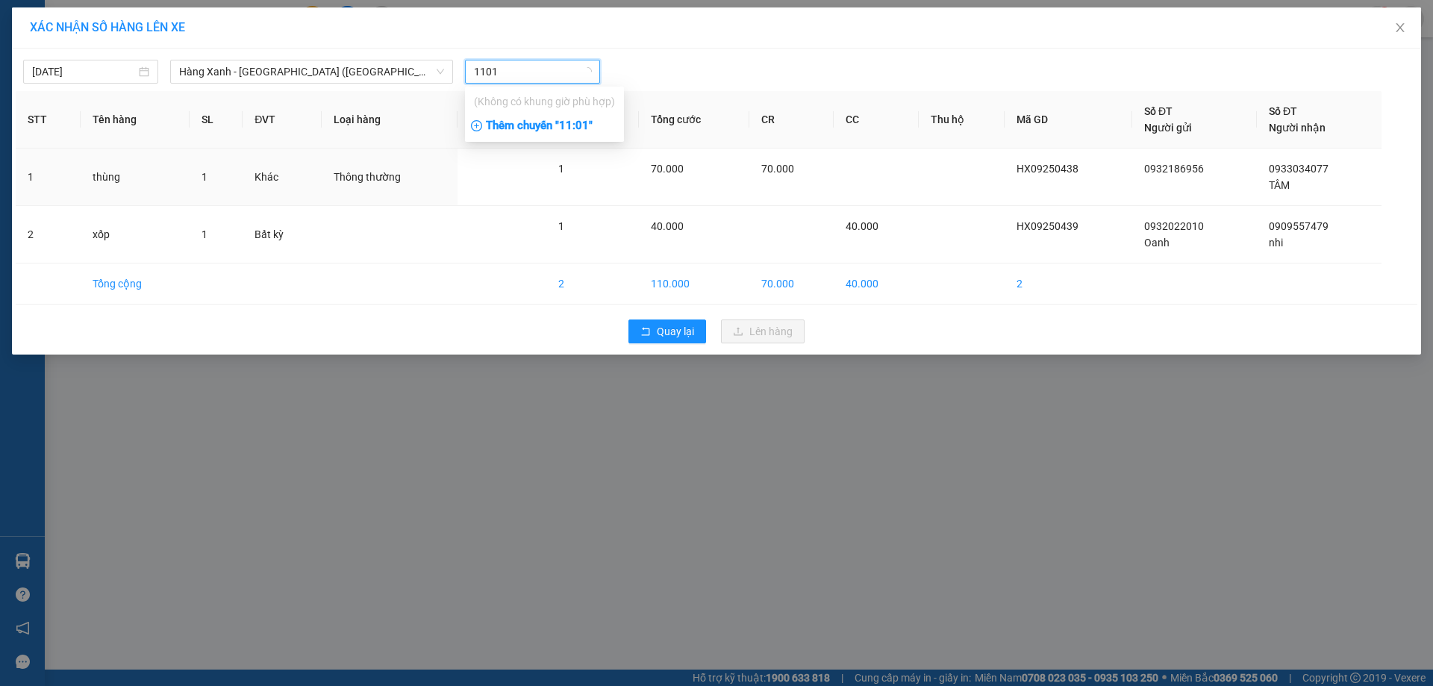
type input "1101"
click at [564, 125] on div "Thêm chuyến " 11:01 "" at bounding box center [544, 125] width 159 height 25
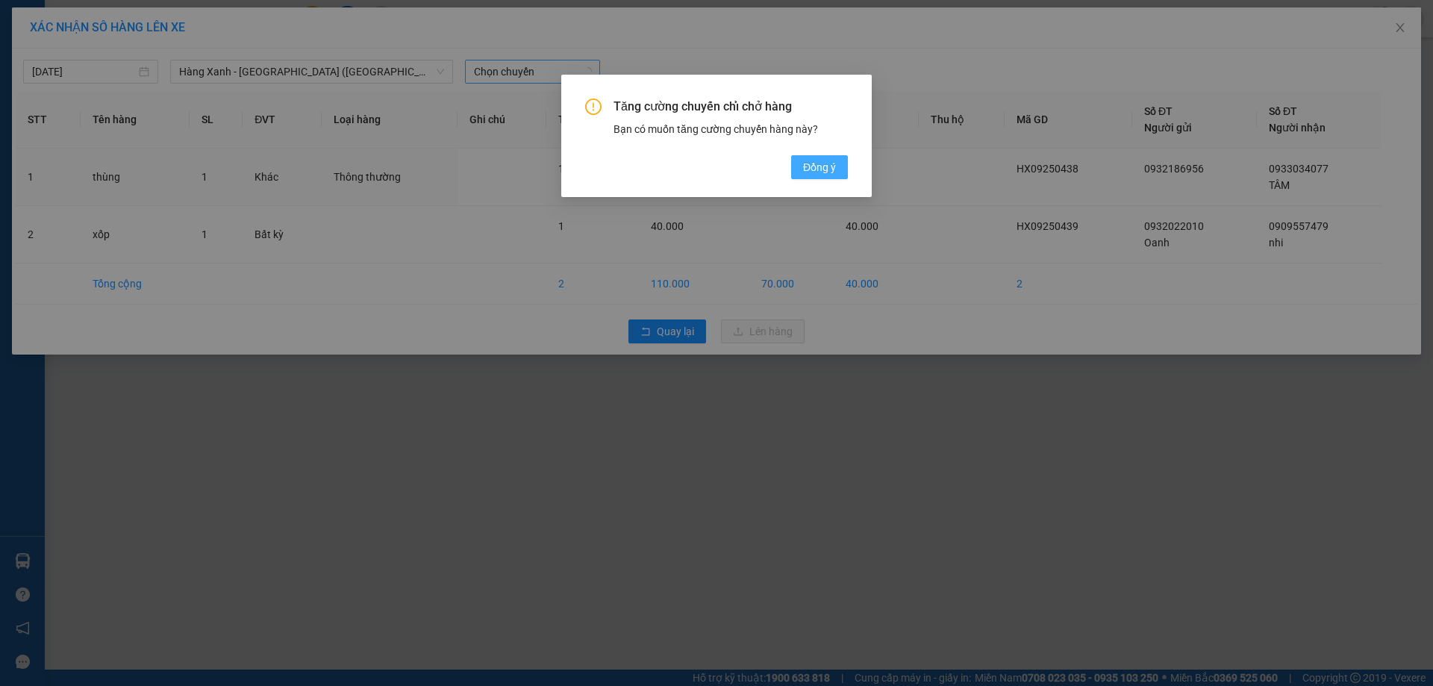
drag, startPoint x: 798, startPoint y: 168, endPoint x: 810, endPoint y: 176, distance: 15.1
click at [805, 176] on button "Đồng ý" at bounding box center [819, 167] width 57 height 24
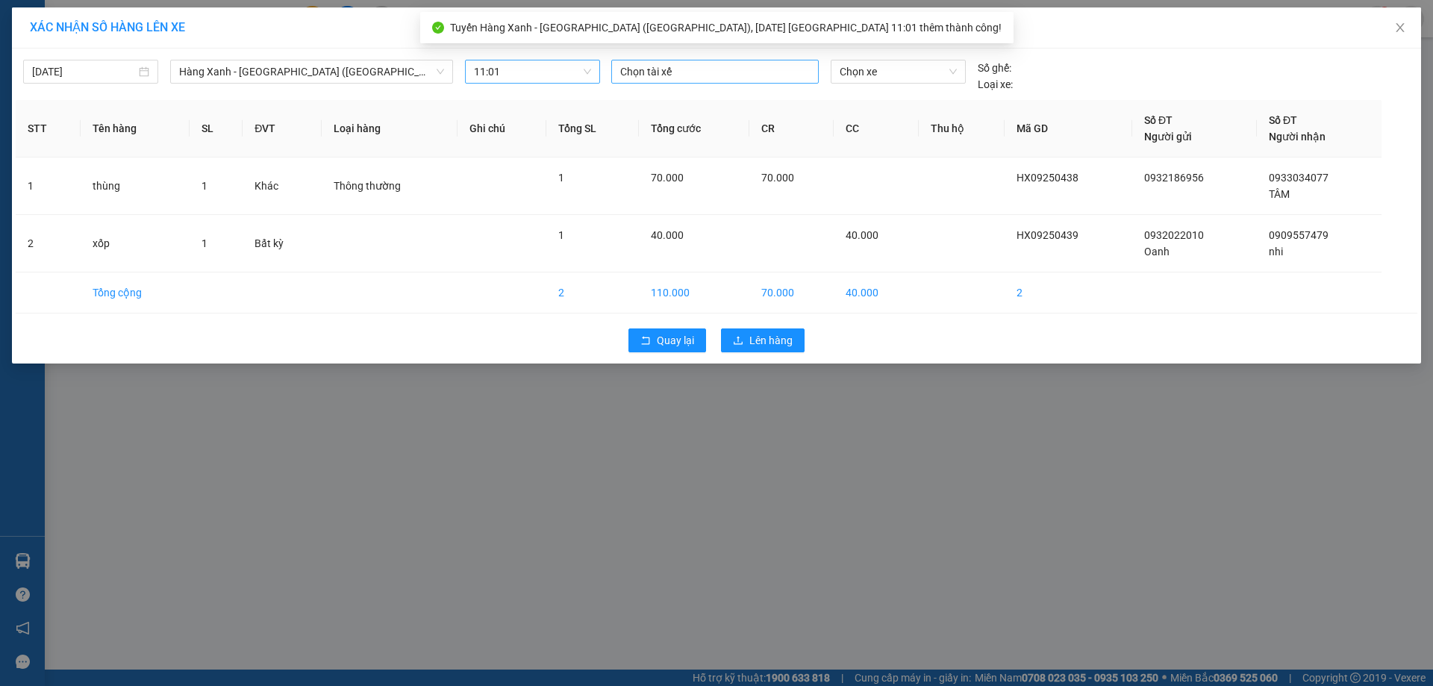
click at [651, 64] on div at bounding box center [715, 72] width 200 height 18
click at [664, 73] on div at bounding box center [715, 72] width 200 height 18
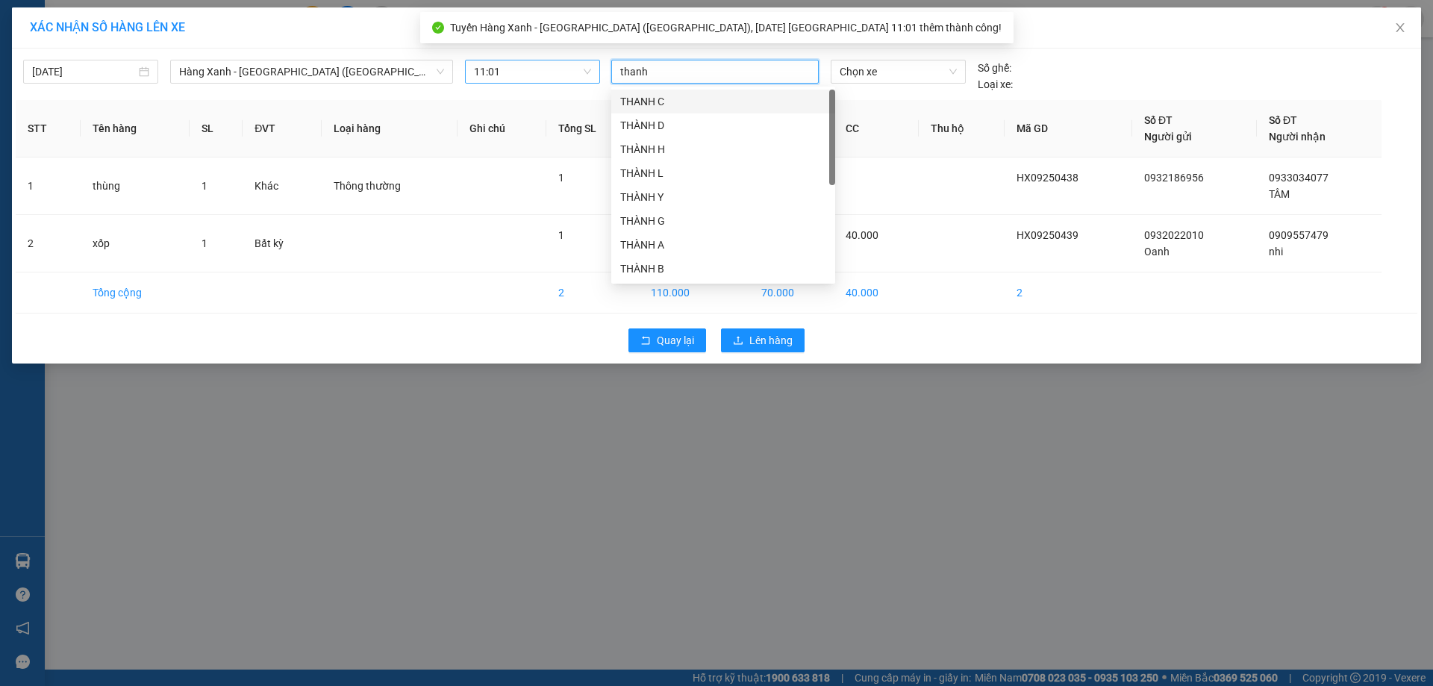
type input "thanh b"
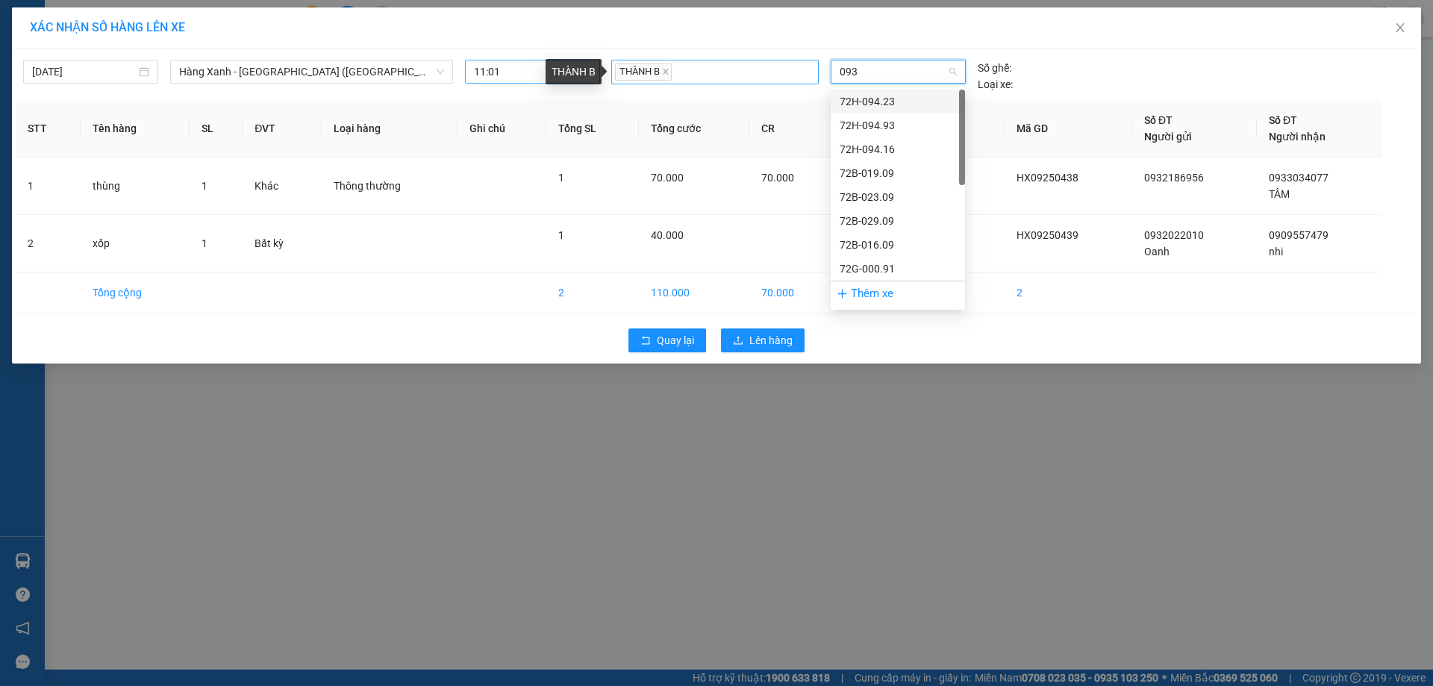
type input "0934"
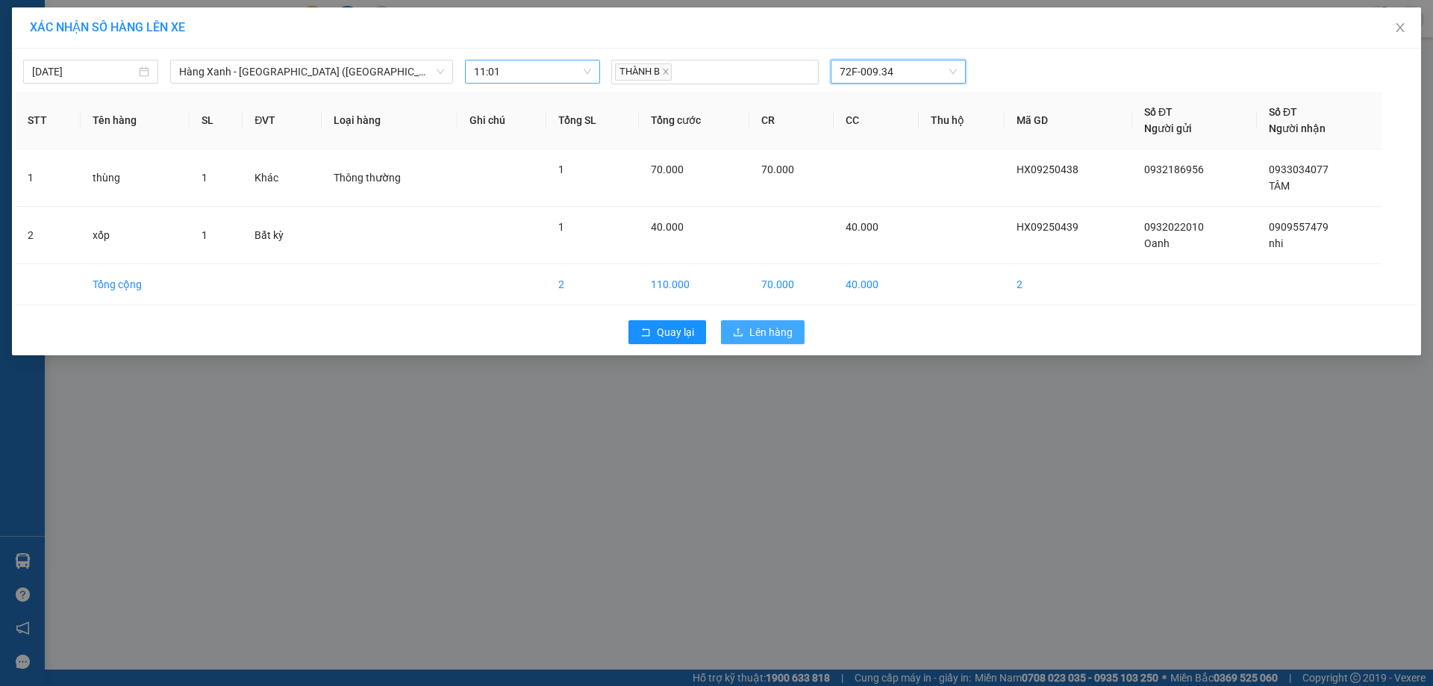
click at [772, 331] on span "Lên hàng" at bounding box center [770, 332] width 43 height 16
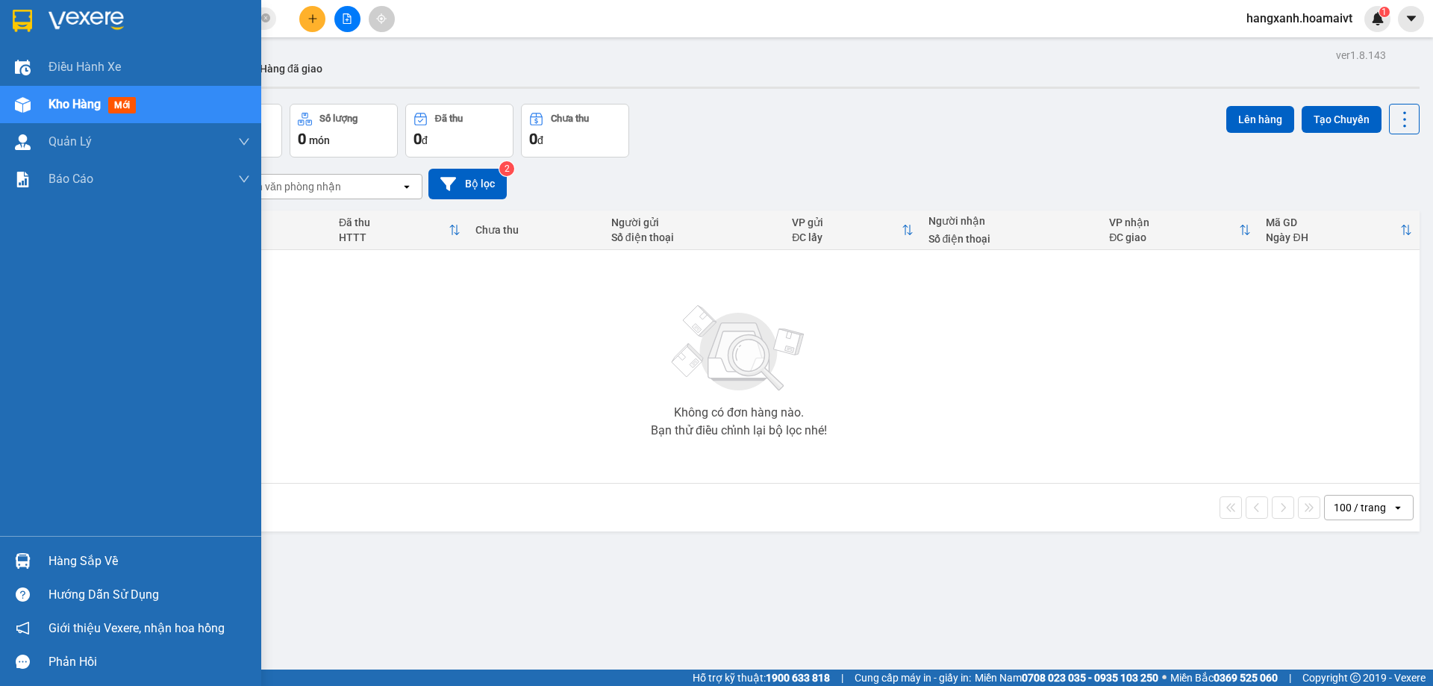
click at [57, 12] on img at bounding box center [86, 21] width 75 height 22
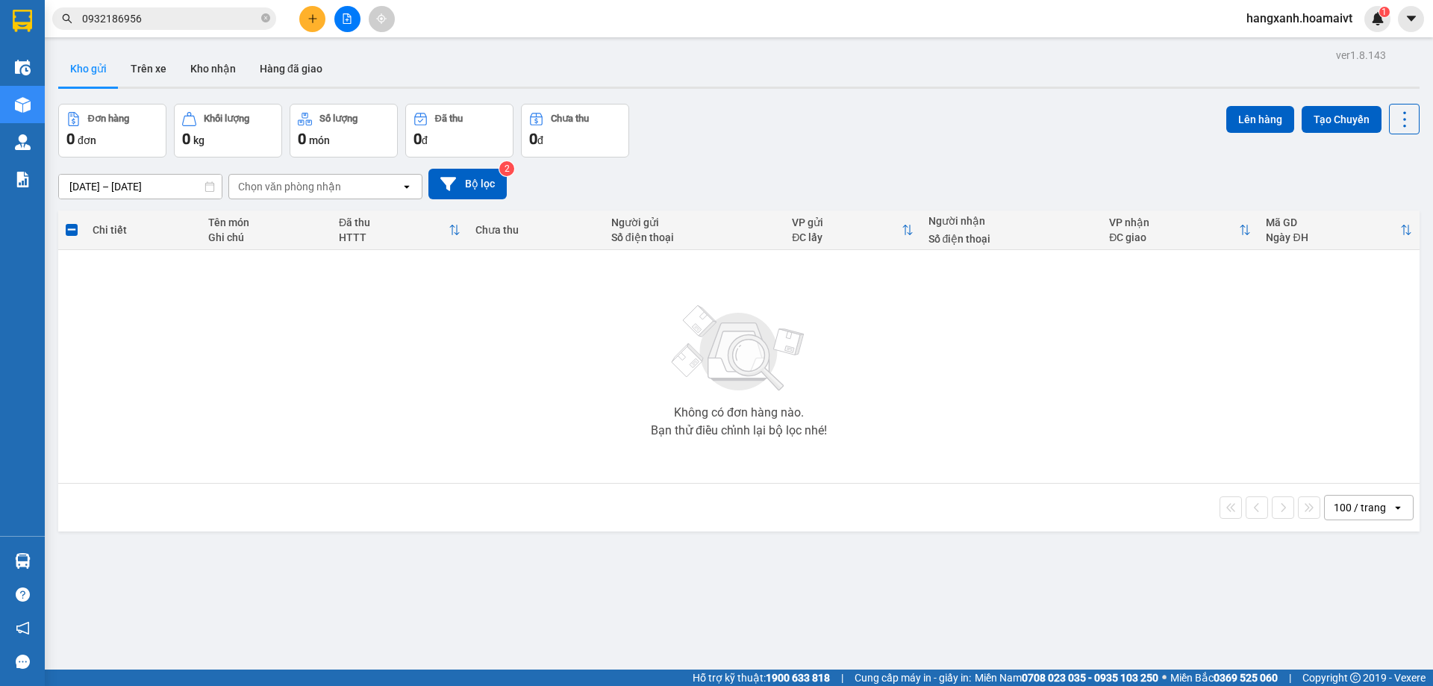
click at [319, 19] on button at bounding box center [312, 19] width 26 height 26
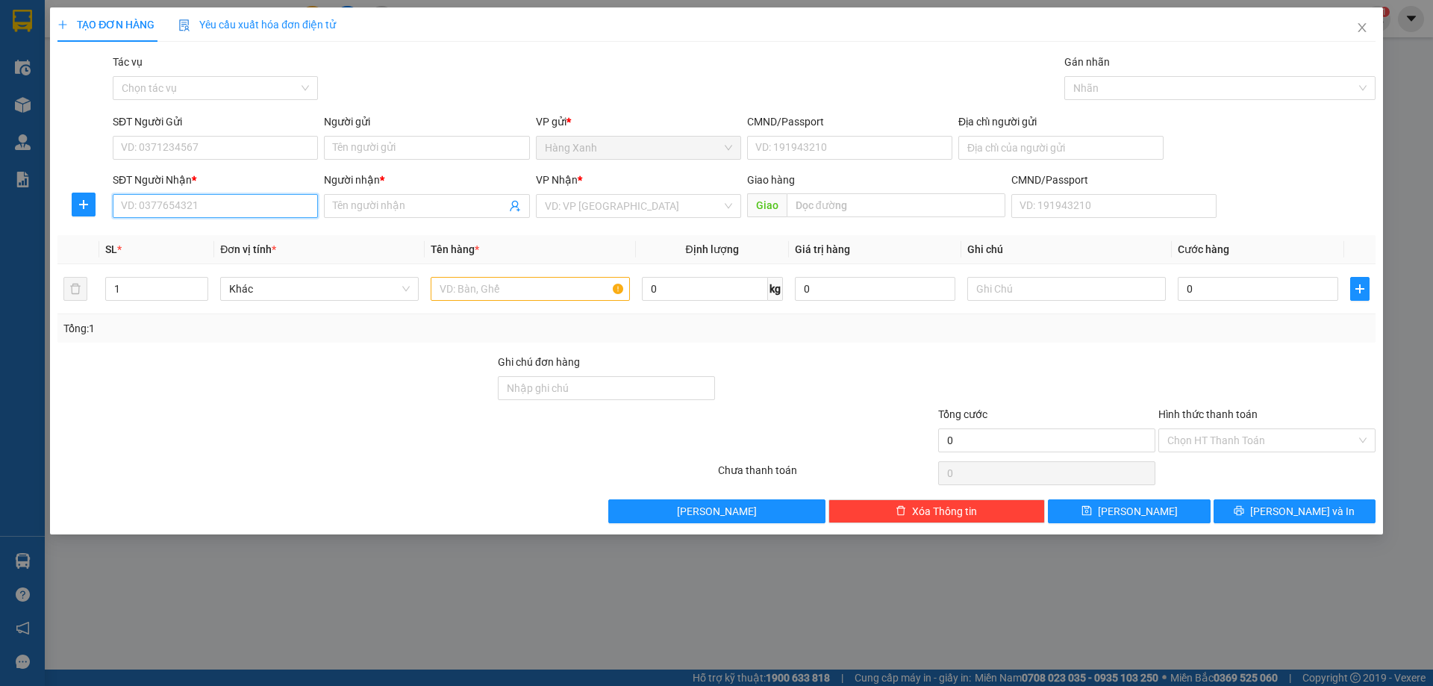
click at [240, 199] on input "SĐT Người Nhận *" at bounding box center [215, 206] width 205 height 24
type input "0346800059"
click at [243, 234] on div "0346800059 - Trang" at bounding box center [215, 236] width 187 height 16
type input "Trang"
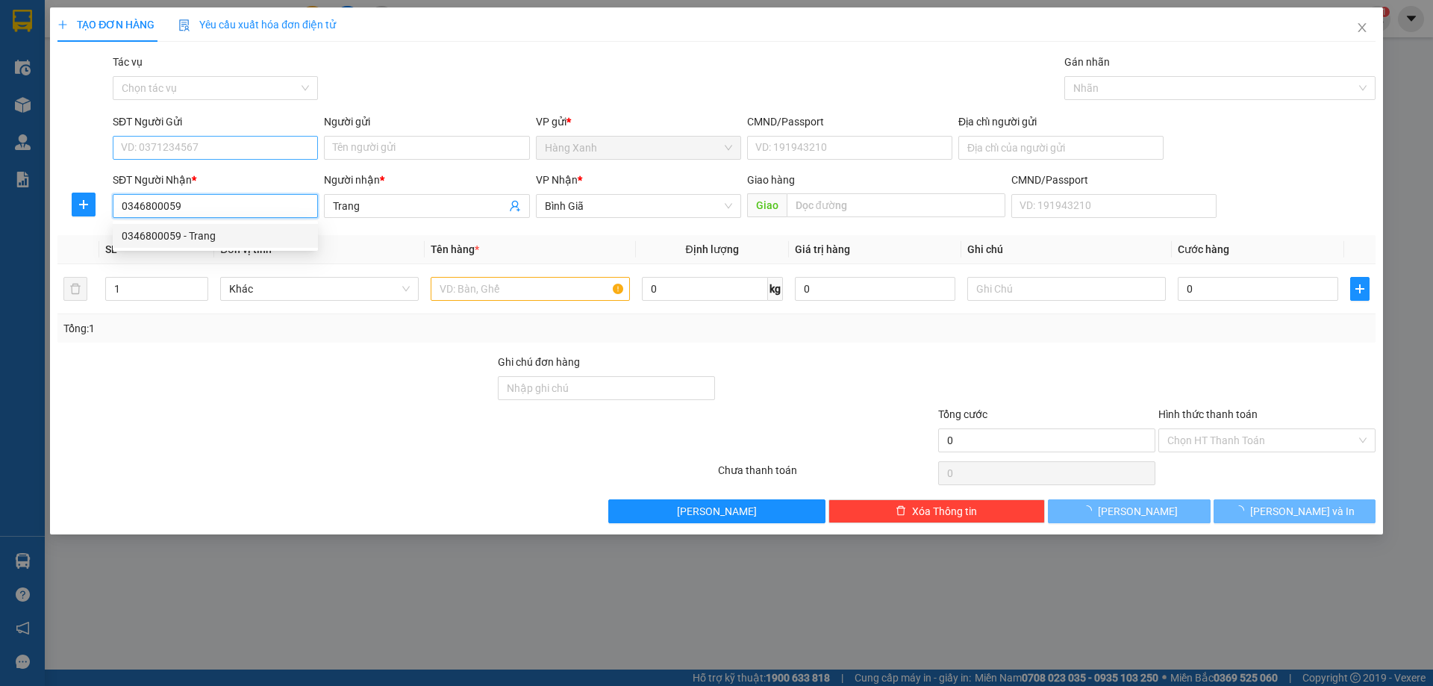
type input "0346800059"
click at [237, 152] on input "SĐT Người Gửi" at bounding box center [215, 148] width 205 height 24
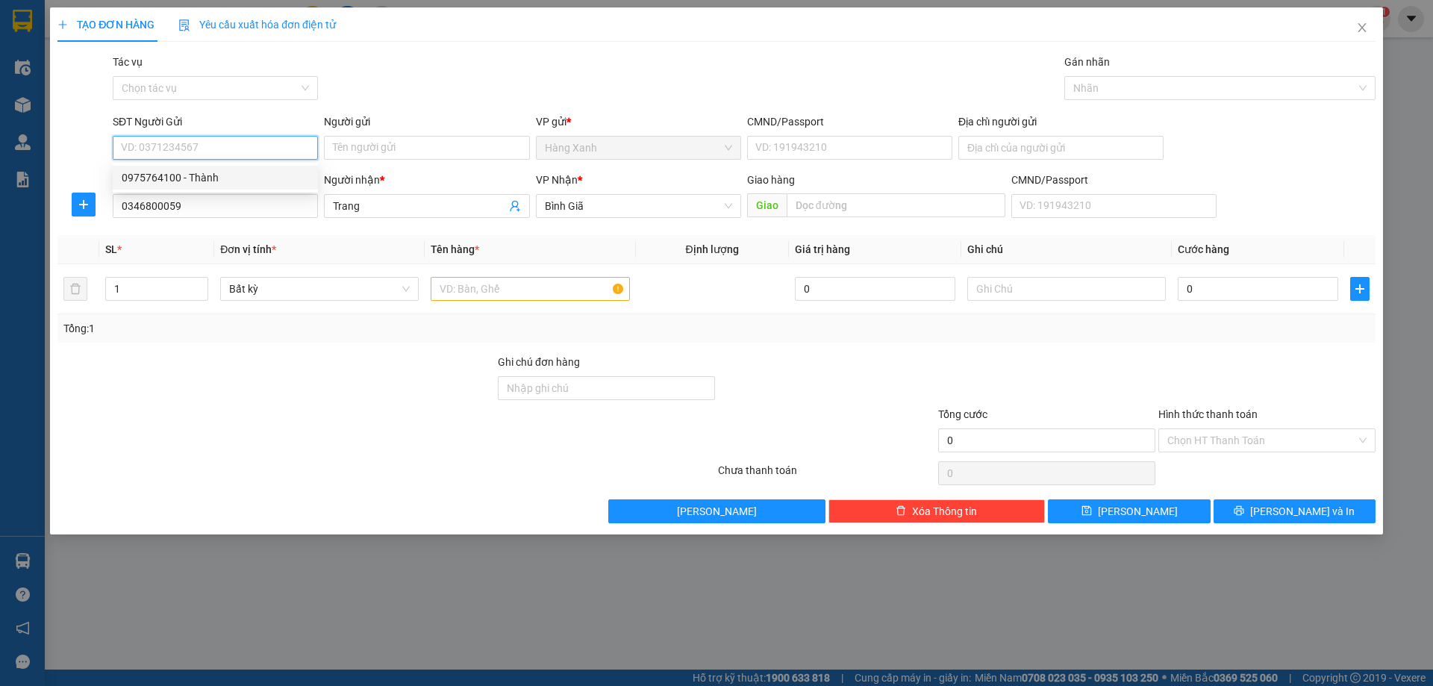
drag, startPoint x: 220, startPoint y: 181, endPoint x: 237, endPoint y: 181, distance: 17.2
click at [221, 181] on div "0975764100 - Thành" at bounding box center [215, 177] width 187 height 16
type input "0975764100"
type input "Thành"
click at [265, 146] on input "0975764100" at bounding box center [215, 148] width 205 height 24
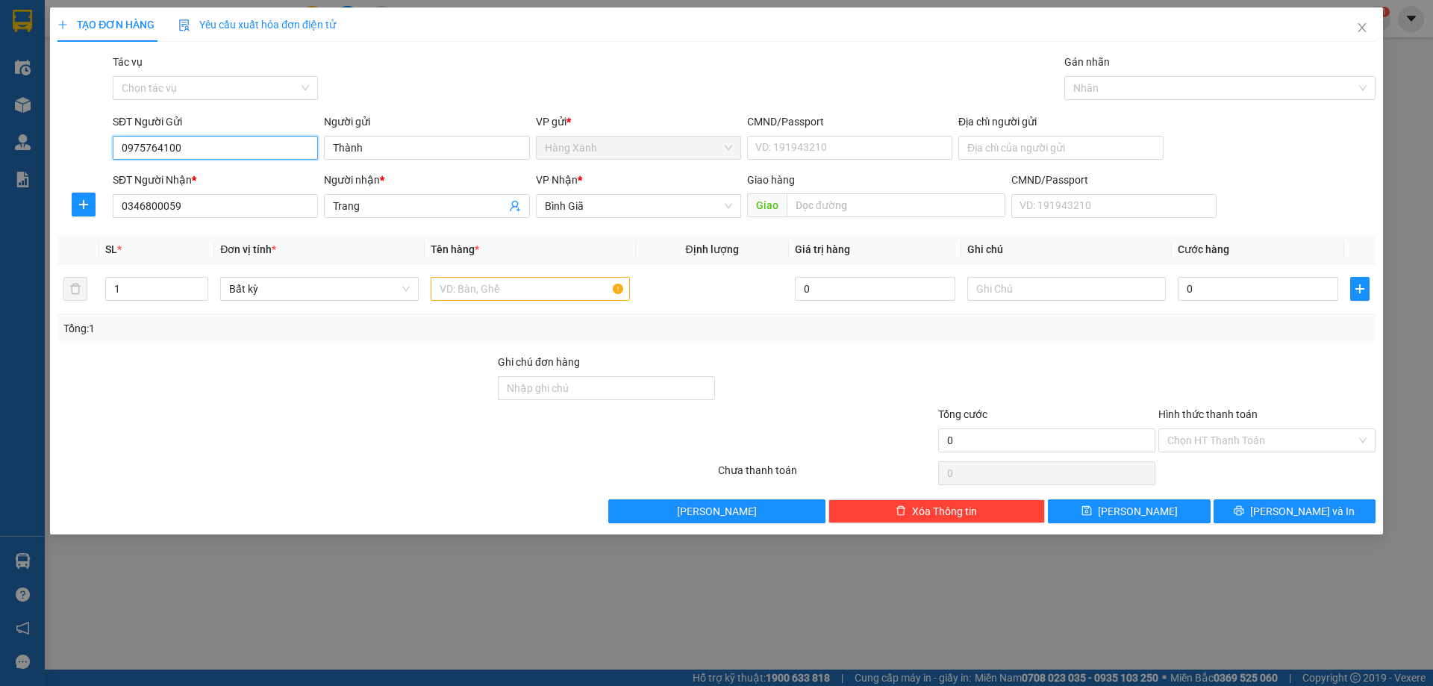
click at [265, 146] on input "0975764100" at bounding box center [215, 148] width 205 height 24
type input "0389367477"
click at [232, 175] on div "0389367477 - CTy_Đặng.Gia.Phát" at bounding box center [215, 177] width 187 height 16
type input "CTy_Đặng.Gia.Phát"
type input "075087004582"
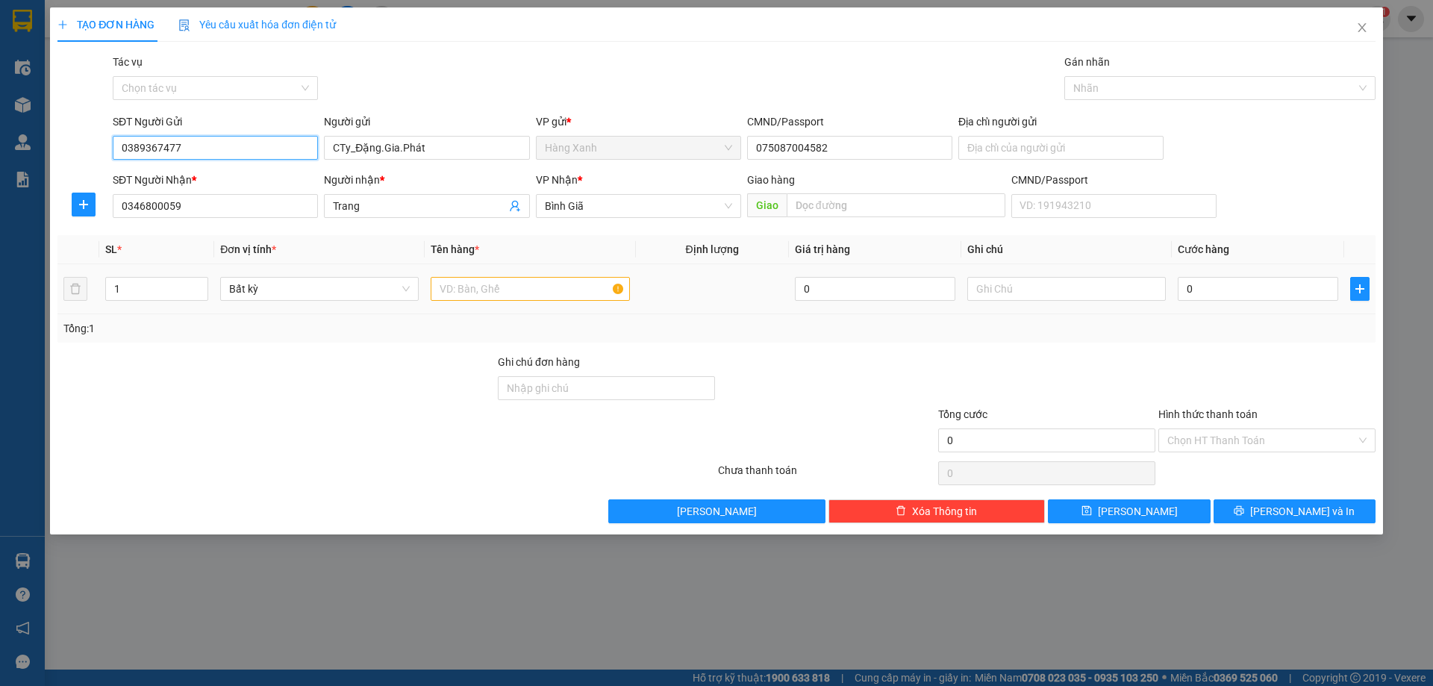
type input "0389367477"
click at [548, 301] on div at bounding box center [530, 289] width 199 height 30
click at [539, 279] on input "text" at bounding box center [530, 289] width 199 height 24
type input "t"
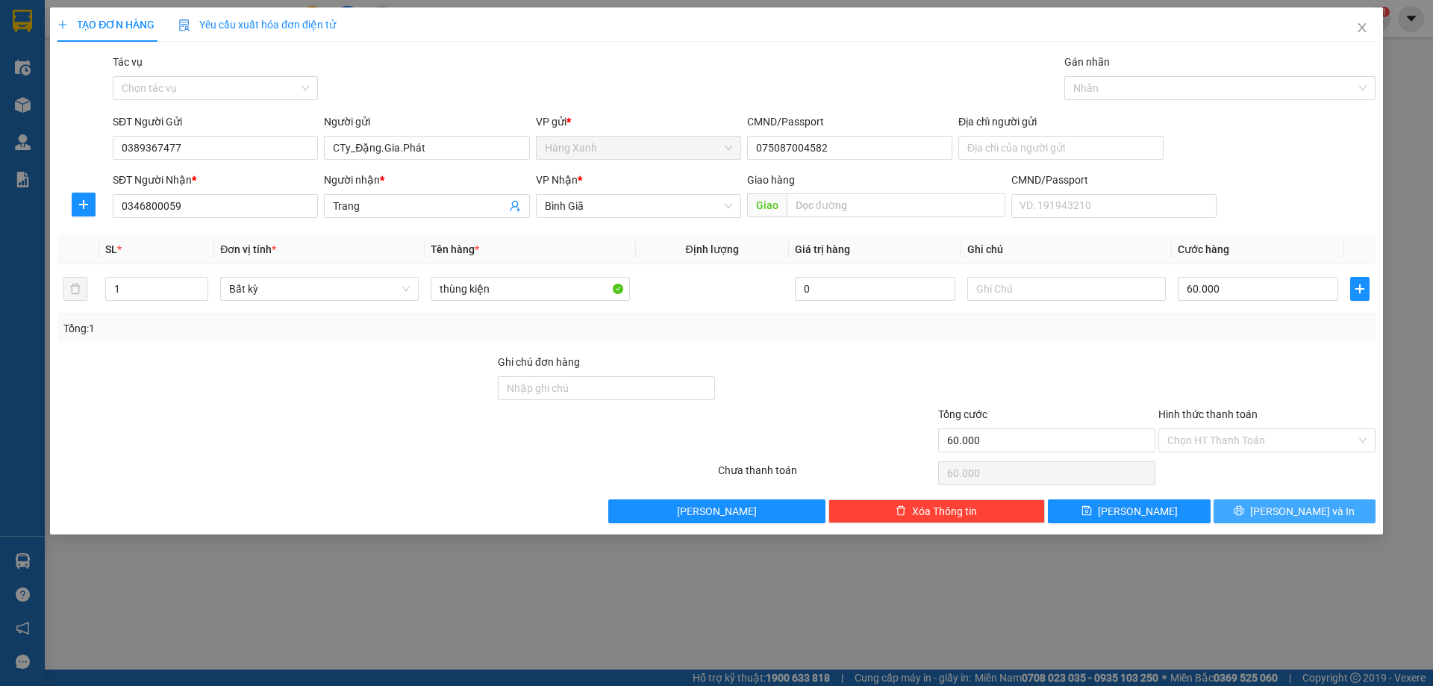
click at [1284, 499] on button "[PERSON_NAME] và In" at bounding box center [1294, 511] width 162 height 24
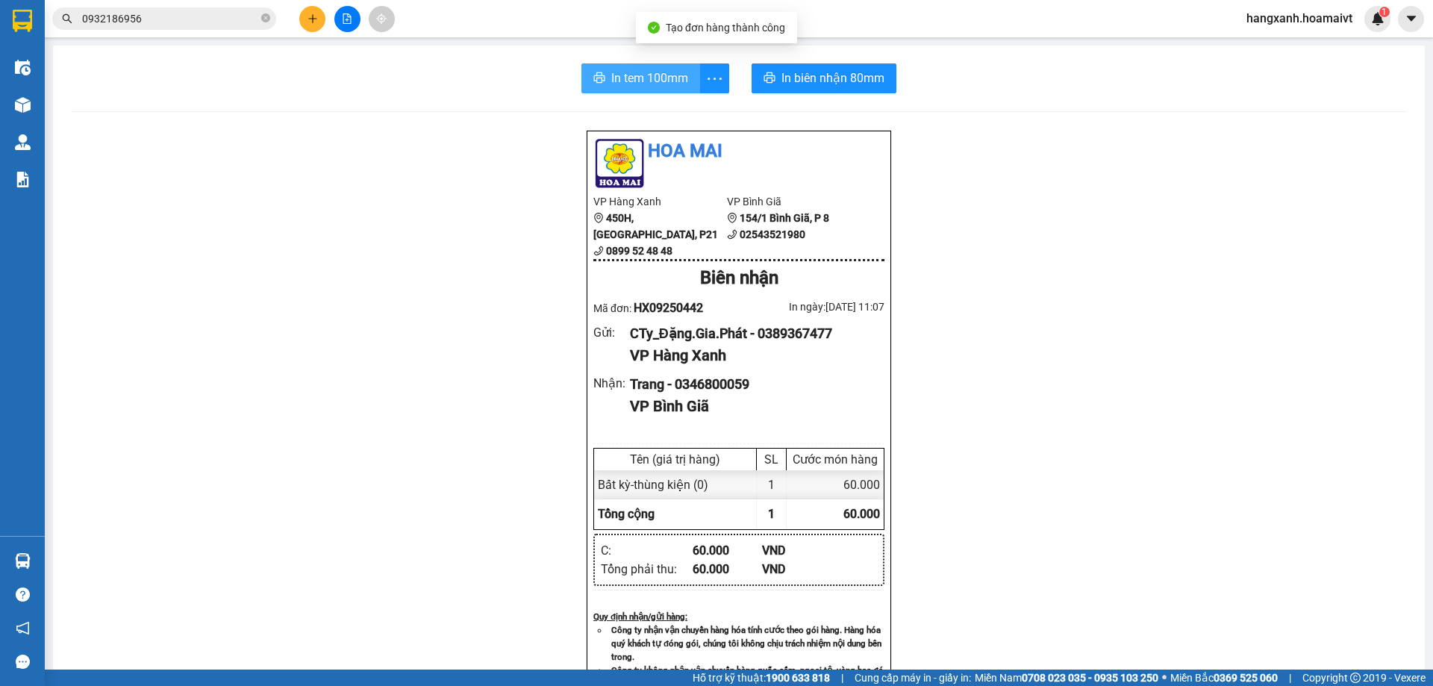
click at [630, 66] on button "In tem 100mm" at bounding box center [640, 78] width 119 height 30
click at [813, 76] on span "In biên nhận 80mm" at bounding box center [835, 78] width 103 height 19
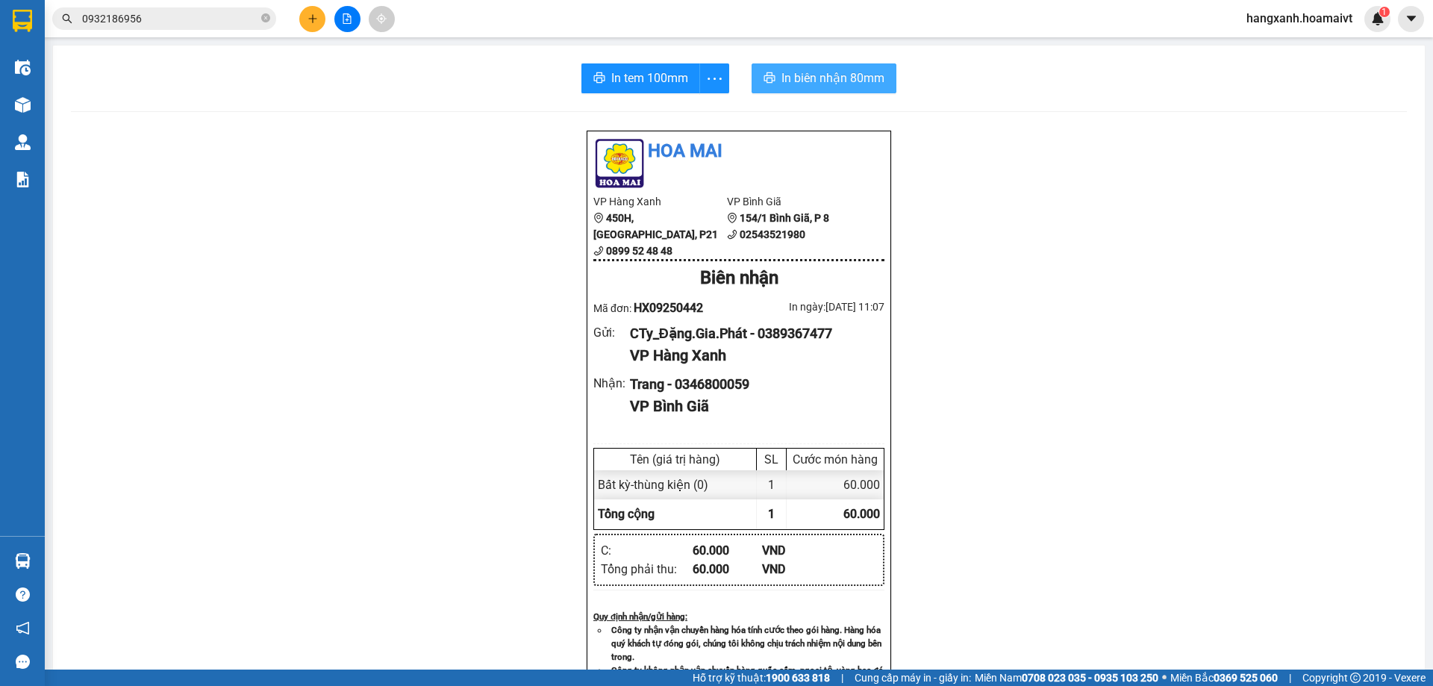
click at [824, 71] on span "In biên nhận 80mm" at bounding box center [832, 78] width 103 height 19
click at [30, 115] on div at bounding box center [23, 105] width 26 height 26
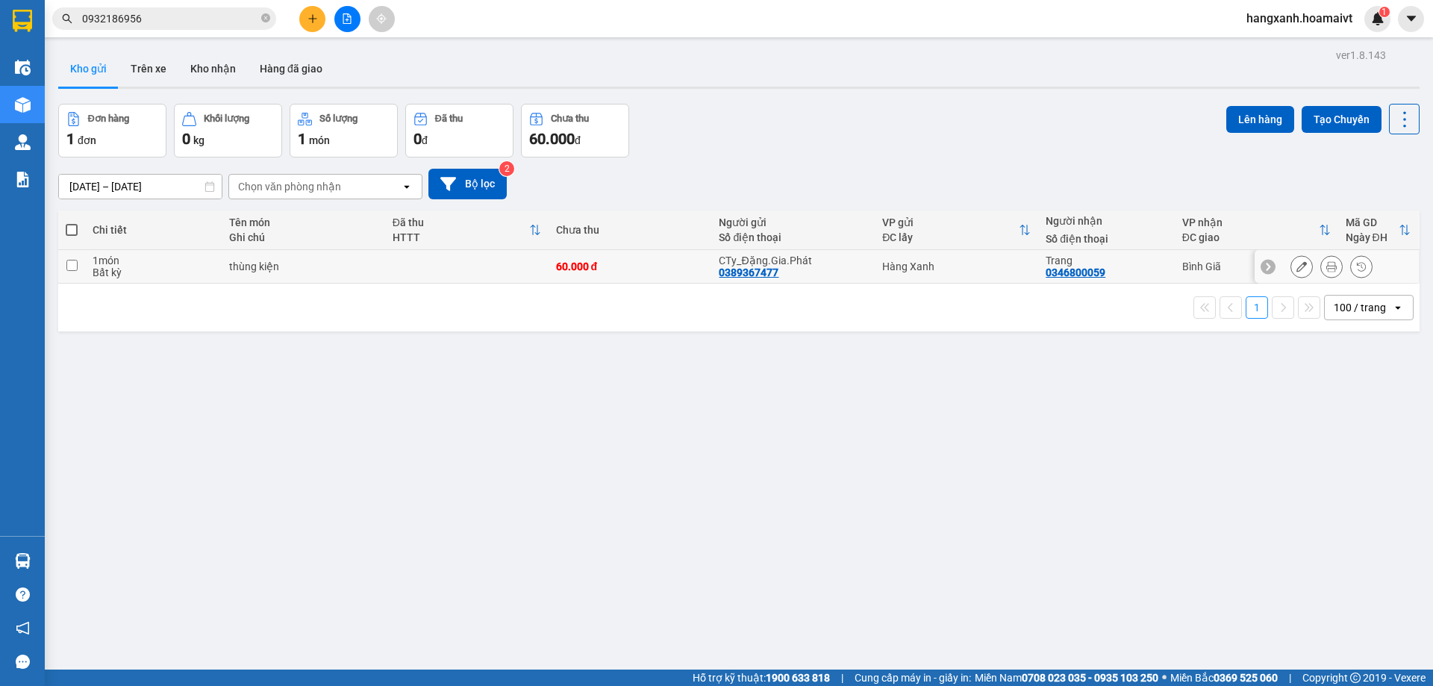
drag, startPoint x: 1105, startPoint y: 267, endPoint x: 1035, endPoint y: 279, distance: 71.2
click at [1038, 279] on td "Trang 0346800059" at bounding box center [1106, 267] width 136 height 34
checkbox input "true"
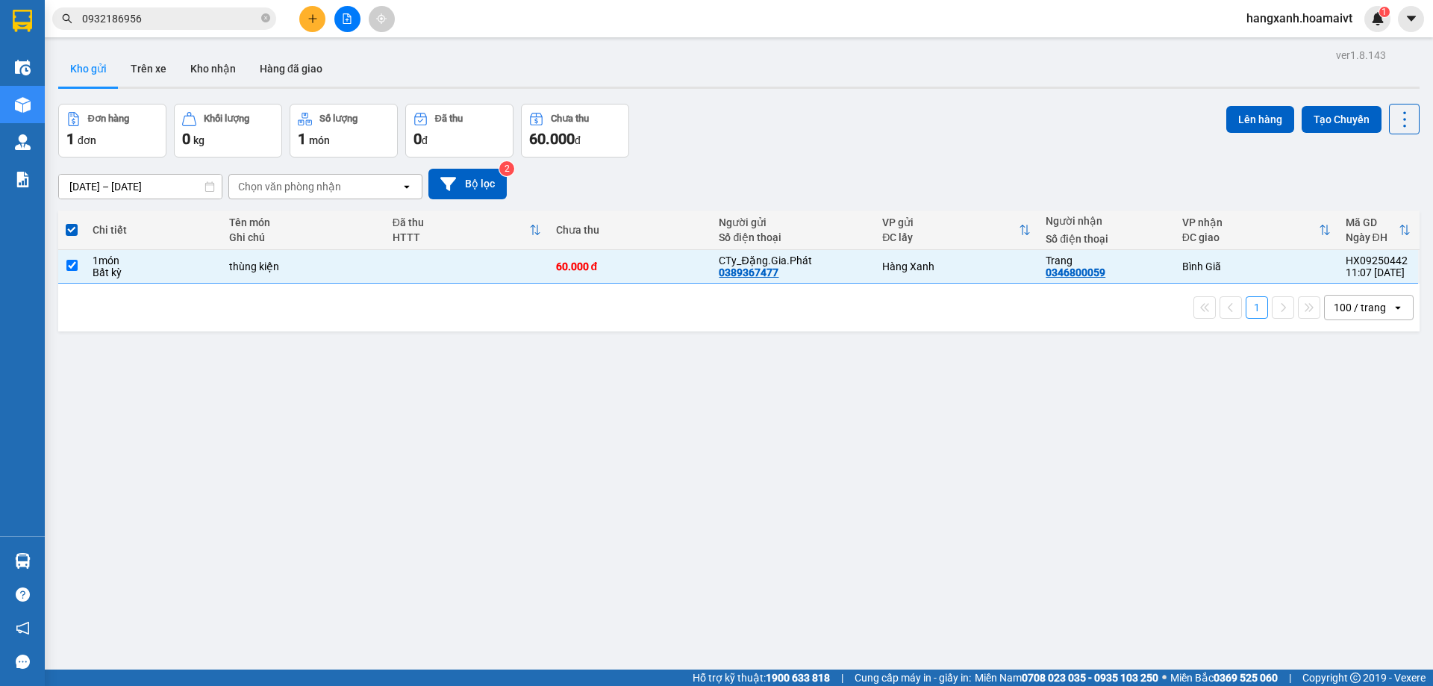
click at [212, 6] on div "Kết quả tìm kiếm ( 1 ) Bộ lọc Mã ĐH Trạng thái Món hàng Tổng cước Chưa cước Nhã…" at bounding box center [145, 19] width 291 height 26
click at [208, 24] on input "0932186956" at bounding box center [170, 18] width 176 height 16
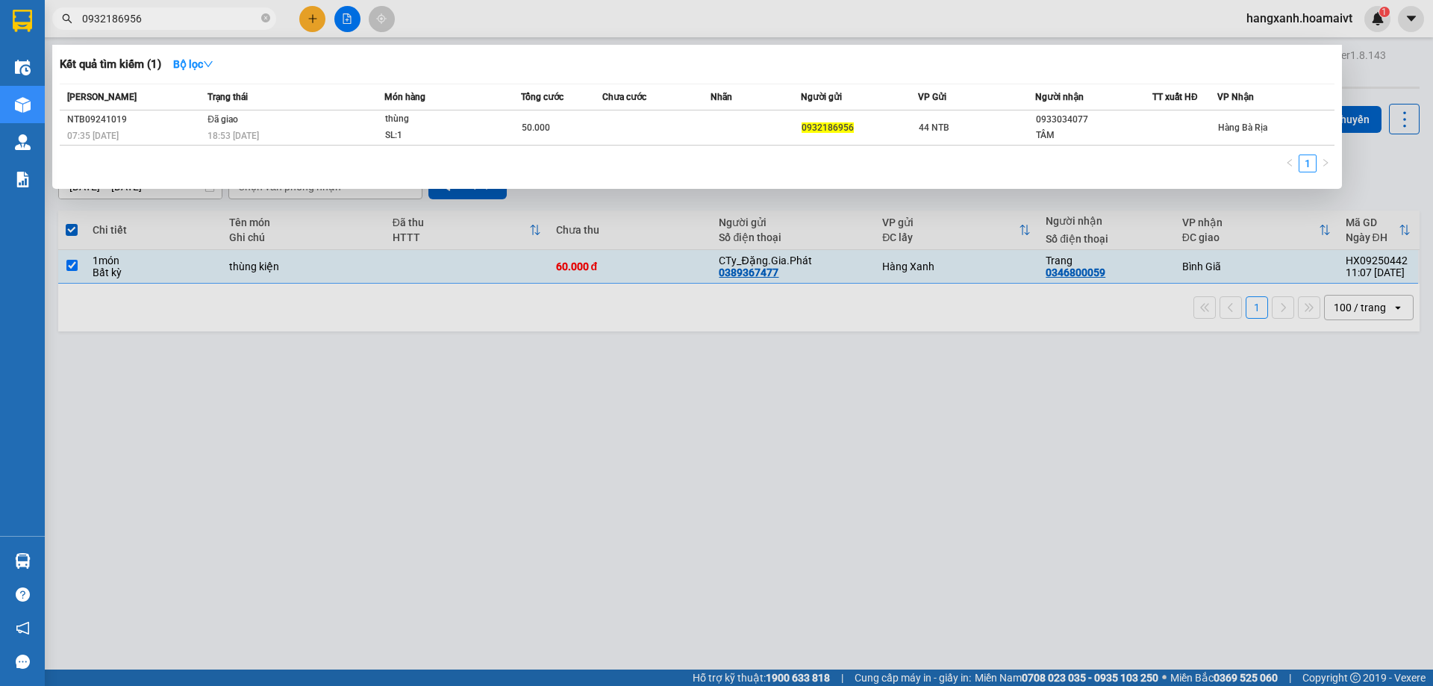
click at [208, 24] on input "0932186956" at bounding box center [170, 18] width 176 height 16
paste input "346800059"
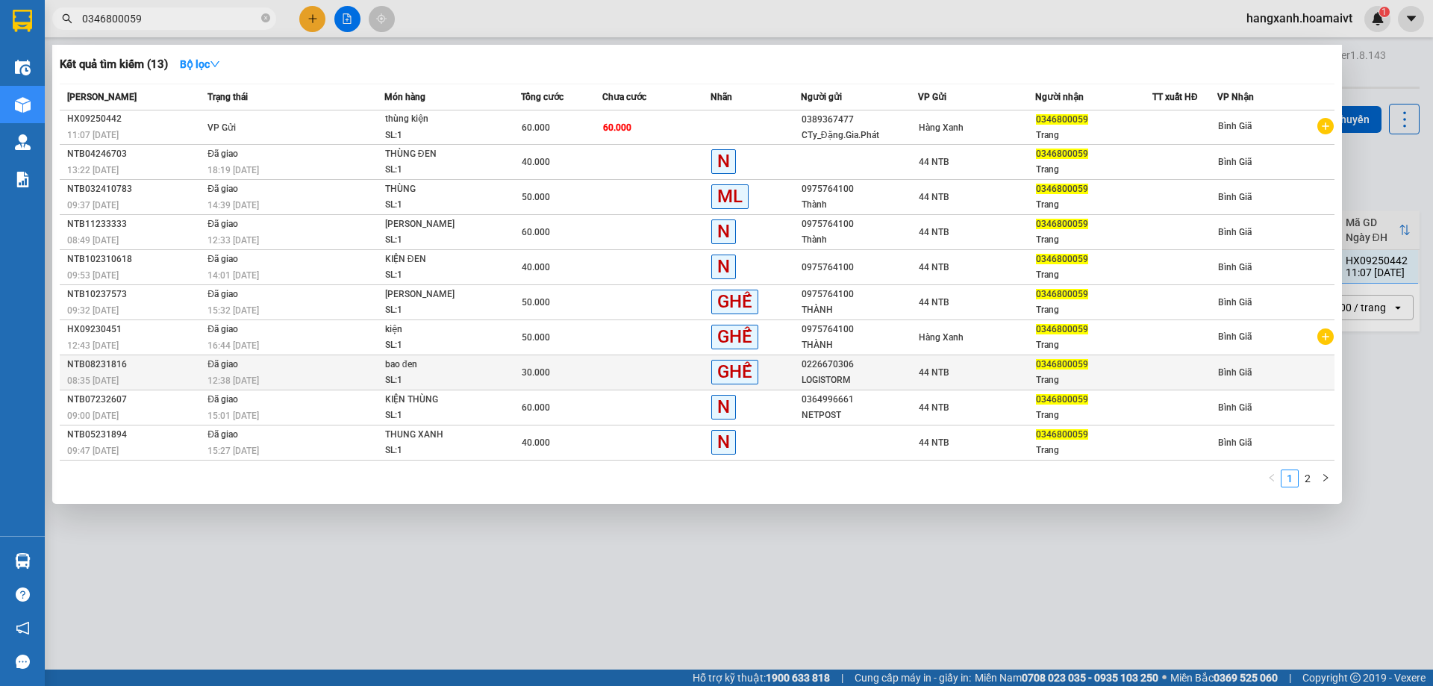
type input "0346800059"
click at [1009, 355] on td "44 NTB" at bounding box center [976, 372] width 117 height 35
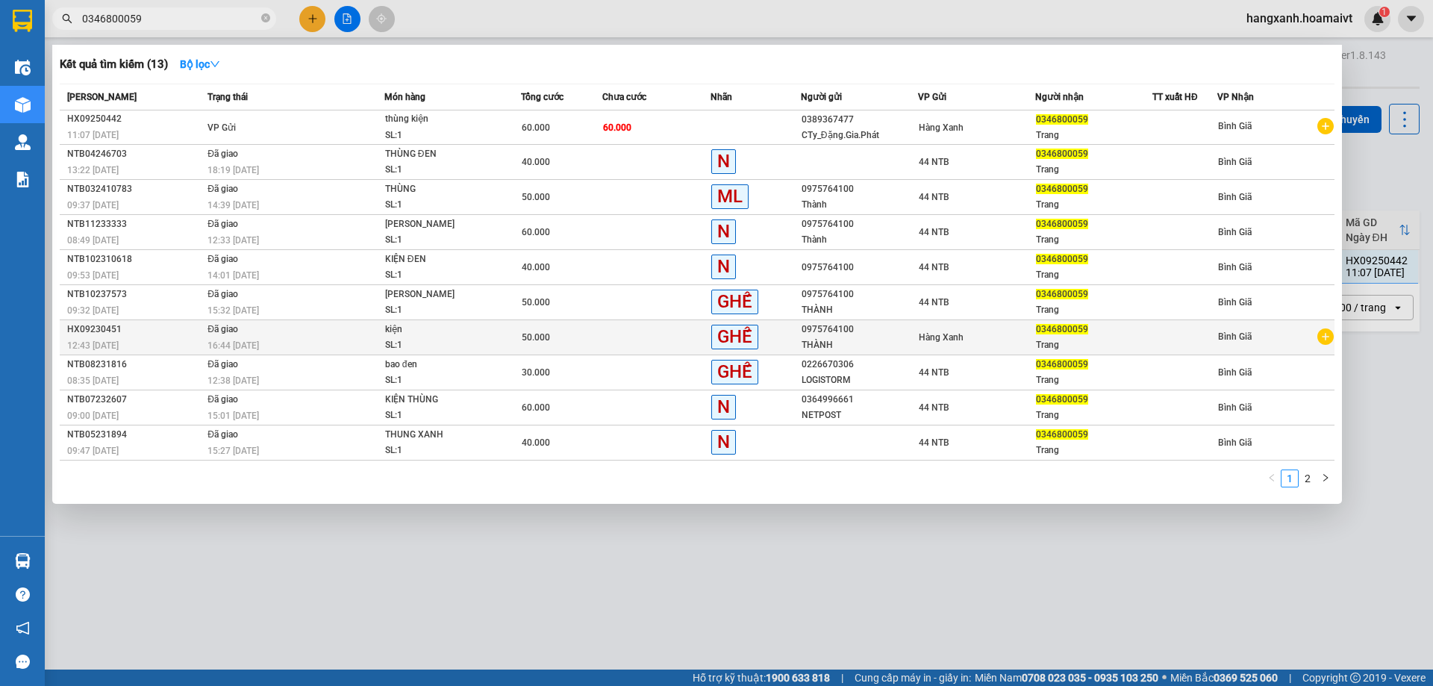
click at [997, 340] on div "Hàng Xanh" at bounding box center [977, 337] width 116 height 16
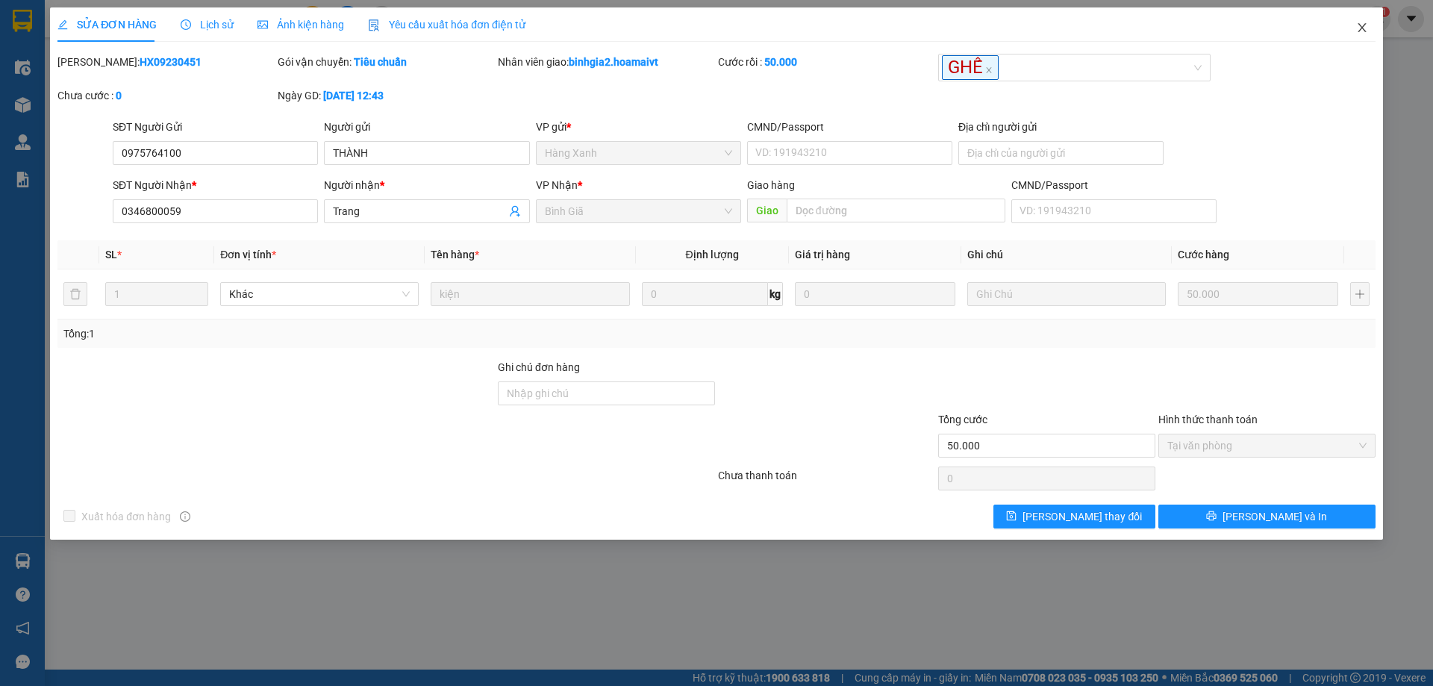
click at [1367, 25] on span "Close" at bounding box center [1362, 28] width 42 height 42
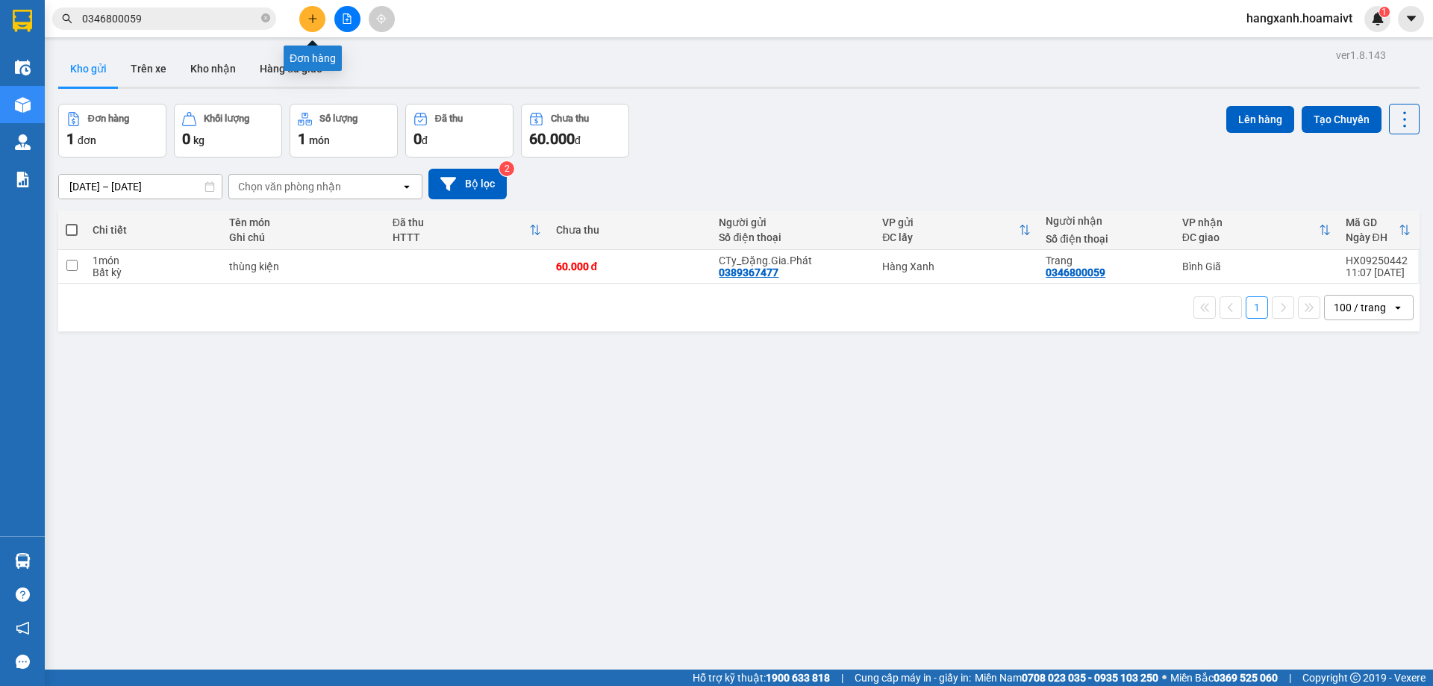
click at [319, 13] on button at bounding box center [312, 19] width 26 height 26
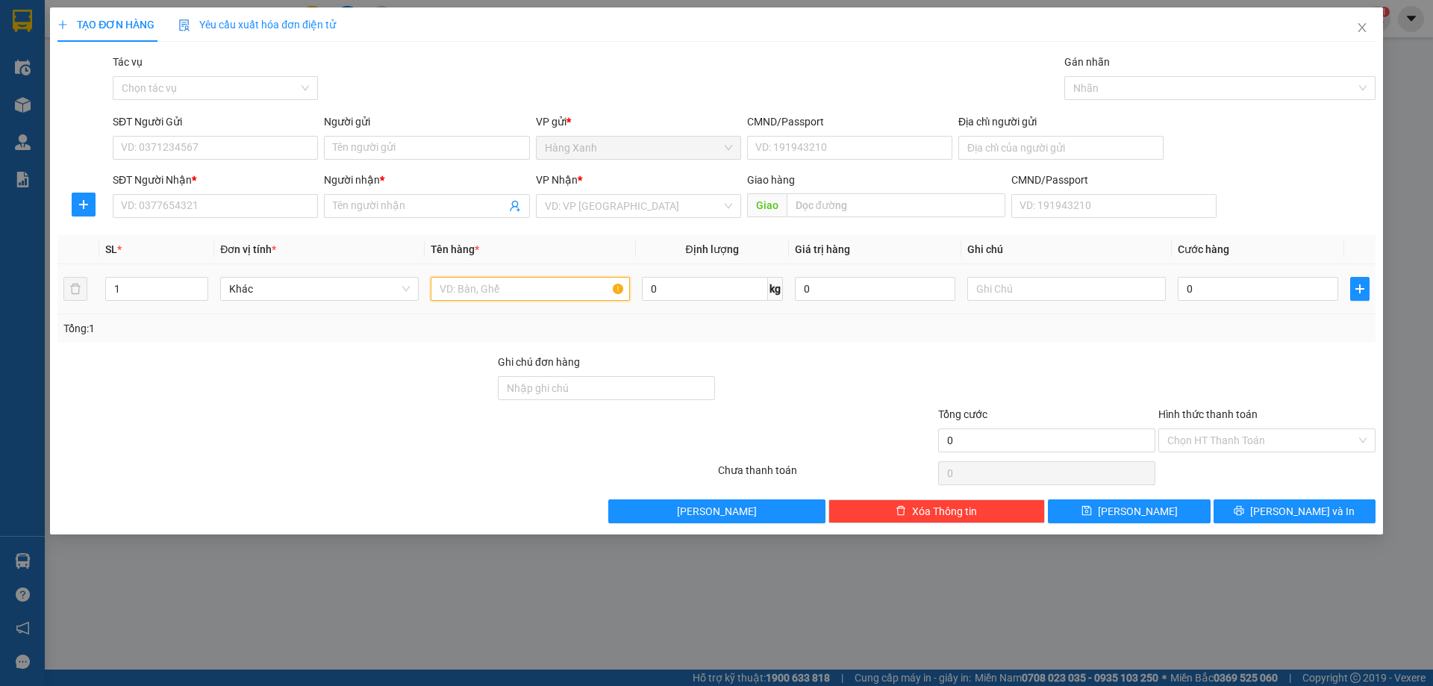
click at [503, 286] on input "text" at bounding box center [530, 289] width 199 height 24
type input "xốp"
click at [159, 220] on div "SĐT Người Nhận * VD: 0377654321" at bounding box center [215, 198] width 205 height 52
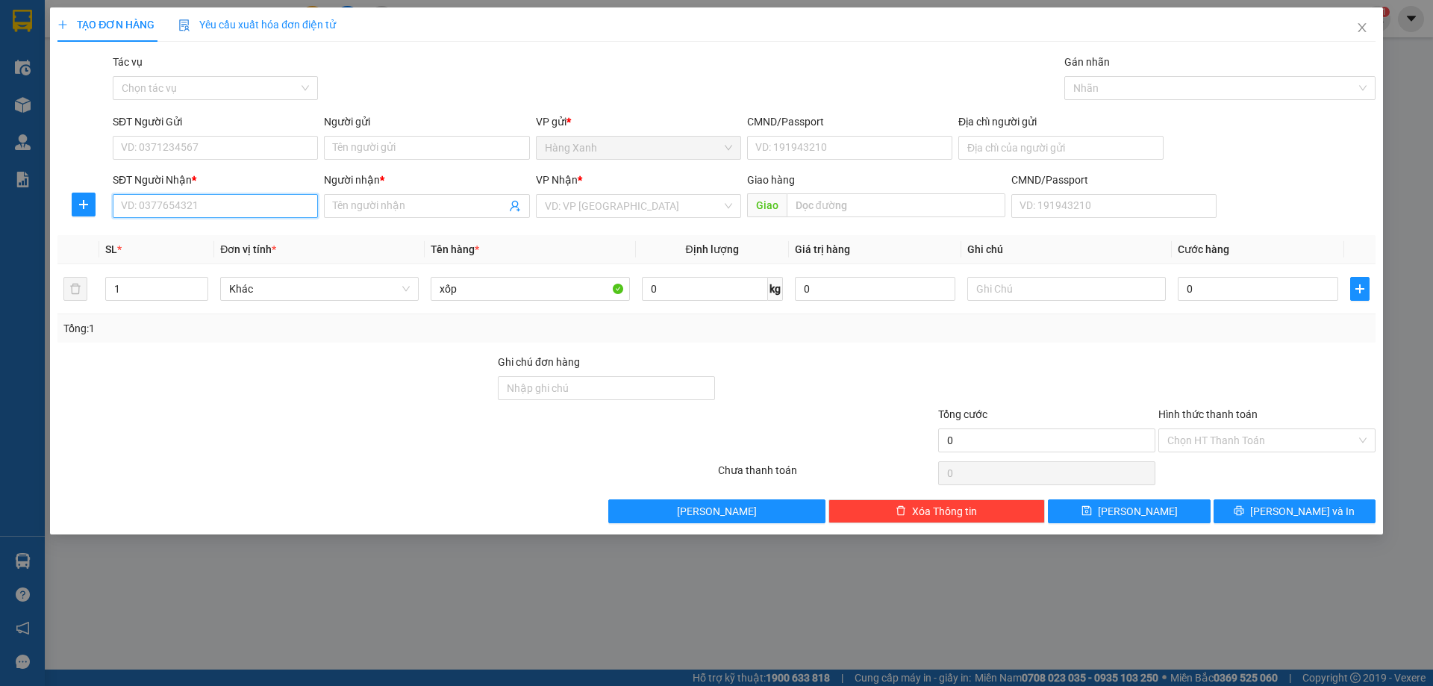
click at [172, 207] on input "SĐT Người Nhận *" at bounding box center [215, 206] width 205 height 24
type input "0387257321"
click at [193, 229] on div "0387257321 - [PERSON_NAME]" at bounding box center [215, 236] width 187 height 16
type input "TUẤN ANH"
type input "0387257321"
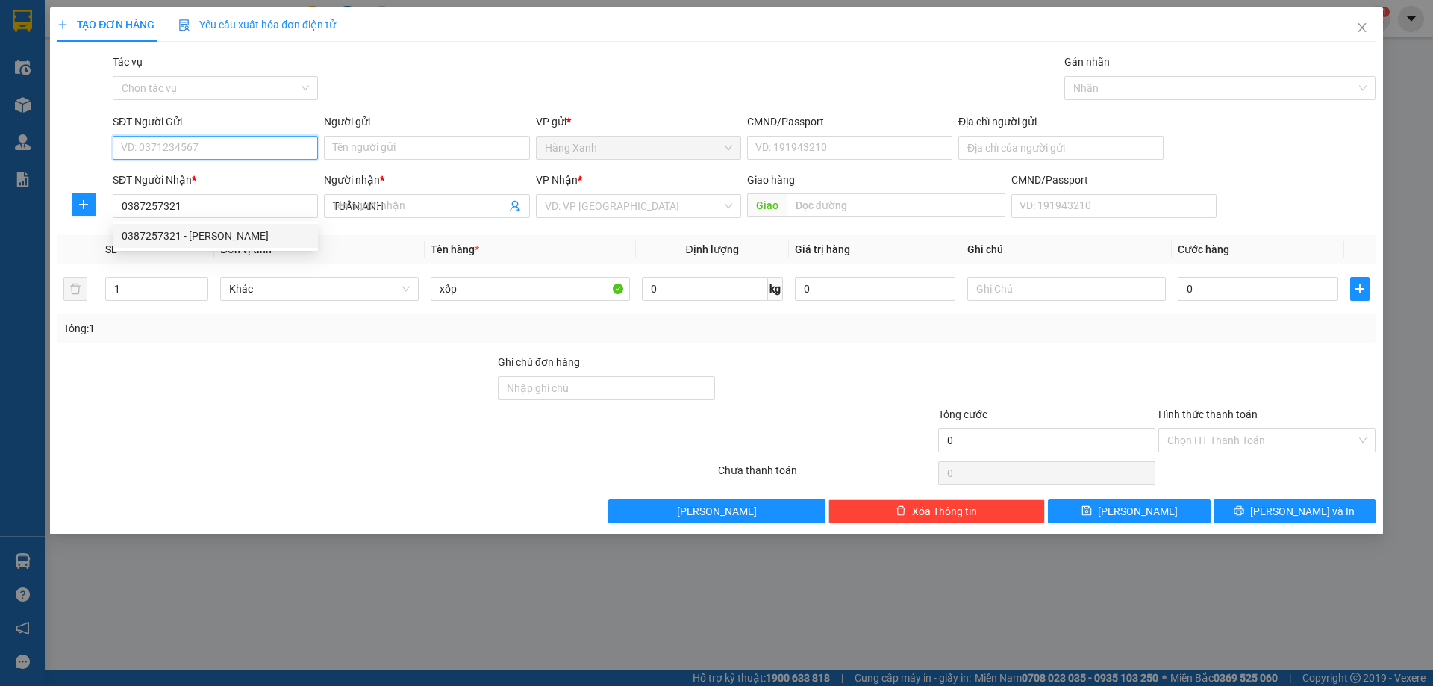
click at [219, 150] on input "SĐT Người Gửi" at bounding box center [215, 148] width 205 height 24
type input "0903605505"
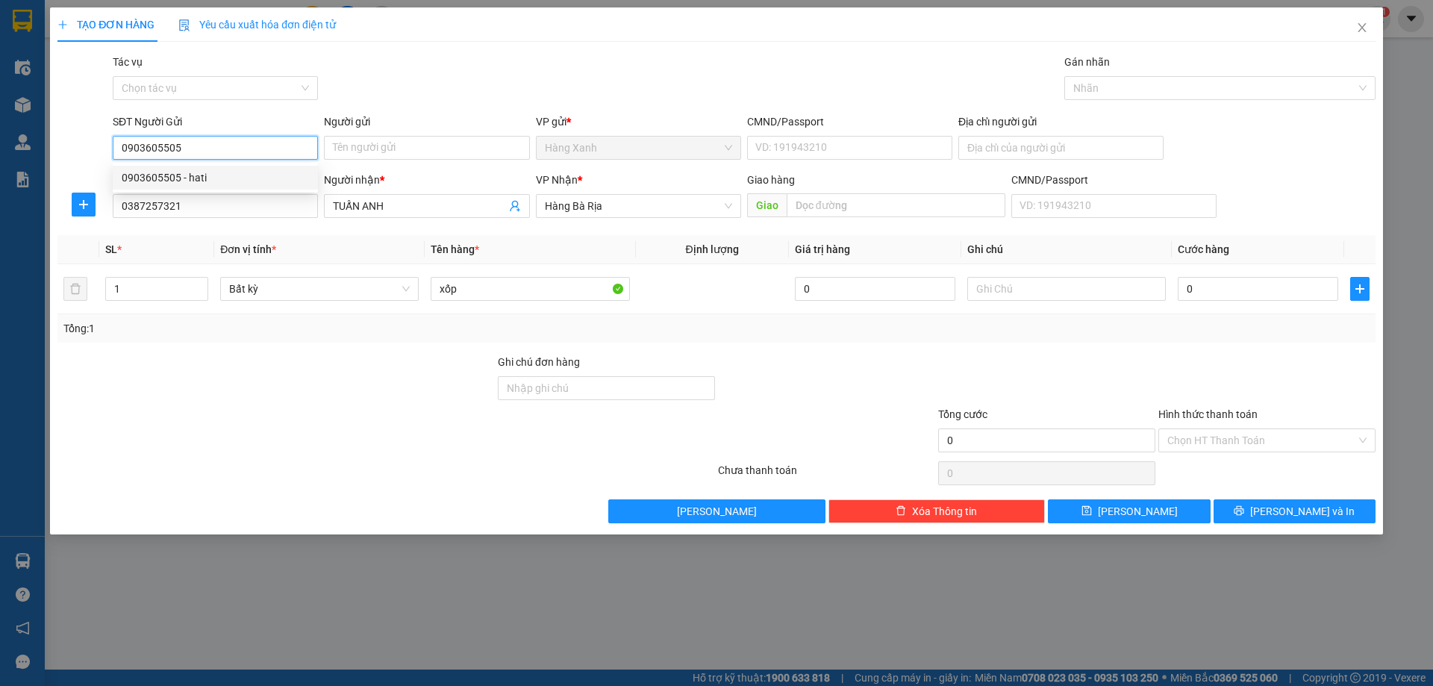
click at [238, 140] on input "0903605505" at bounding box center [215, 148] width 205 height 24
click at [231, 166] on div "0903605505 - hati" at bounding box center [215, 178] width 205 height 24
type input "hati"
type input "082301006112"
type input "0903605505"
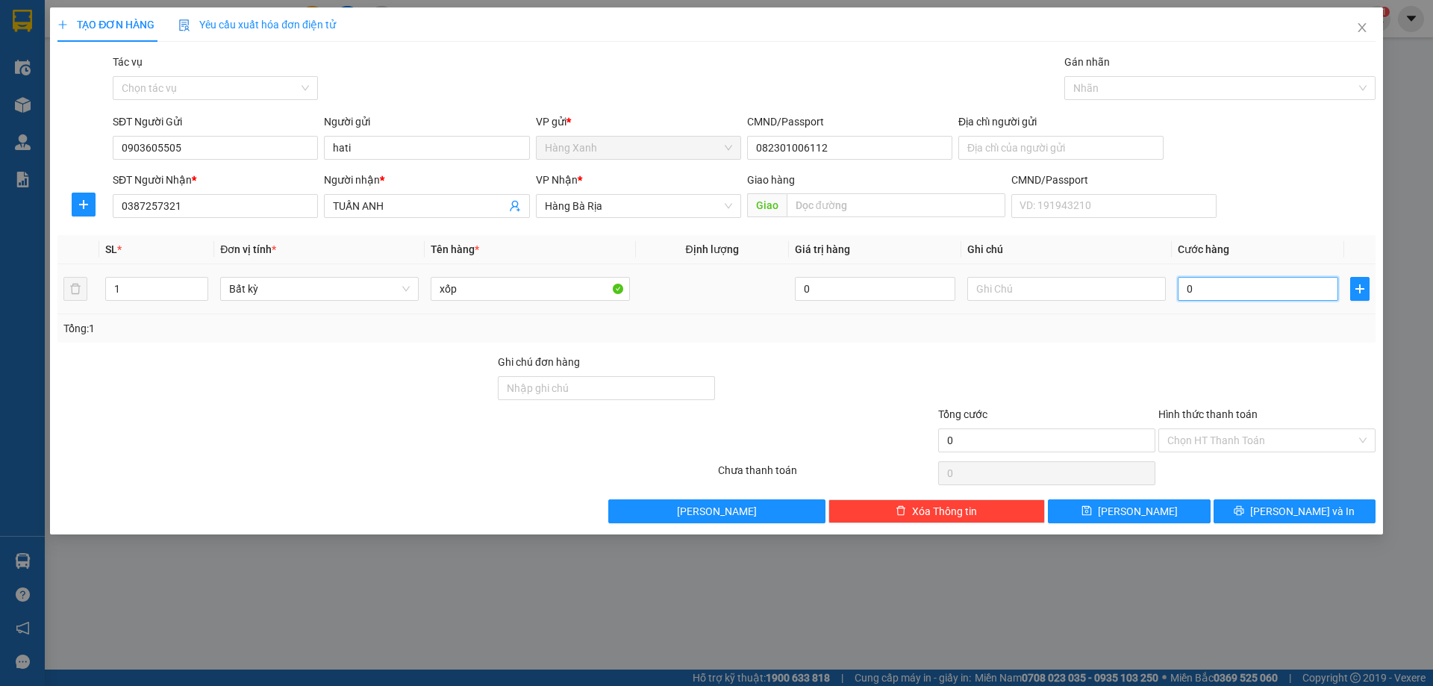
click at [1210, 289] on input "0" at bounding box center [1258, 289] width 160 height 24
drag, startPoint x: 1333, startPoint y: 513, endPoint x: 1317, endPoint y: 504, distance: 18.4
click at [1331, 513] on button "[PERSON_NAME] và In" at bounding box center [1294, 511] width 162 height 24
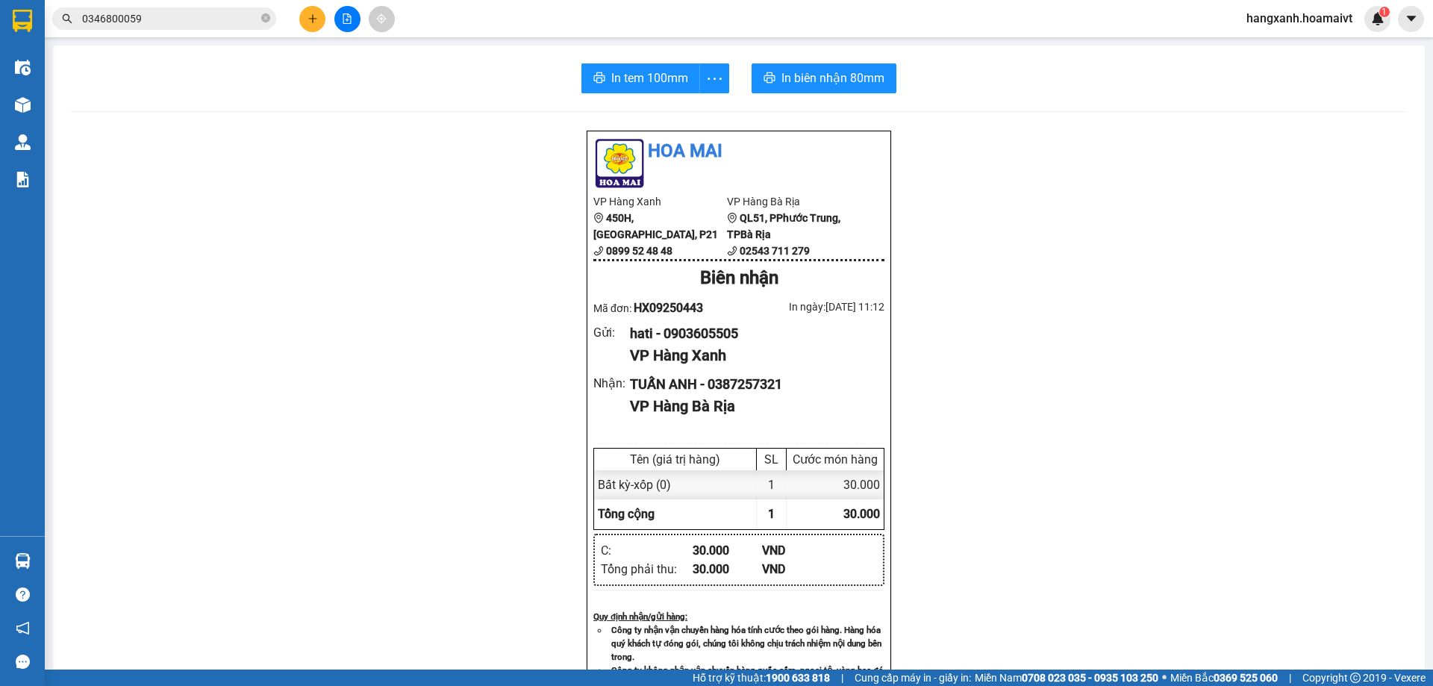
click at [607, 99] on div "In tem 100mm In biên nhận 80mm Hoa Mai VP Hàng Xanh 450H, [GEOGRAPHIC_DATA], P2…" at bounding box center [739, 579] width 1372 height 1066
click at [613, 82] on span "In tem 100mm" at bounding box center [649, 78] width 77 height 19
click at [807, 93] on button "In biên nhận 80mm" at bounding box center [823, 78] width 145 height 30
click at [639, 78] on div "In tem 100mm" at bounding box center [655, 78] width 148 height 30
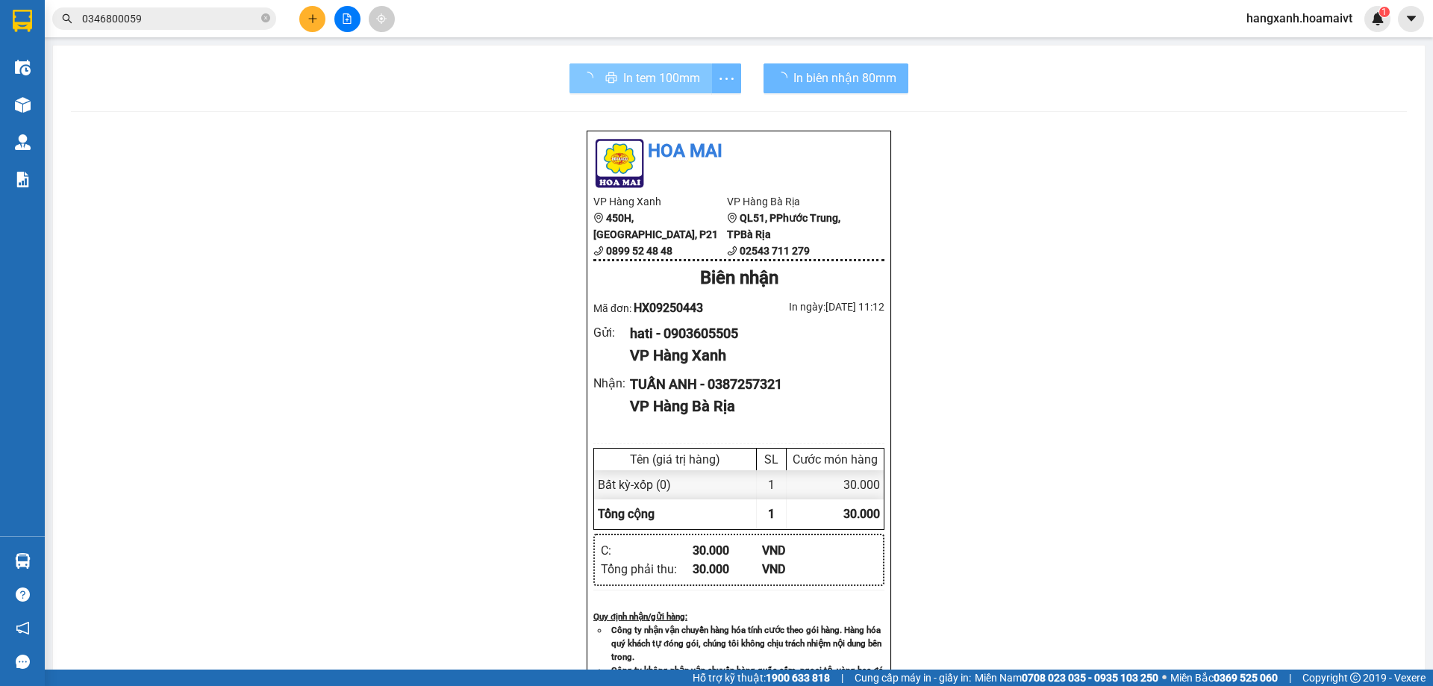
drag, startPoint x: 639, startPoint y: 78, endPoint x: 648, endPoint y: 76, distance: 9.1
click at [643, 78] on div "In tem 100mm" at bounding box center [655, 78] width 172 height 30
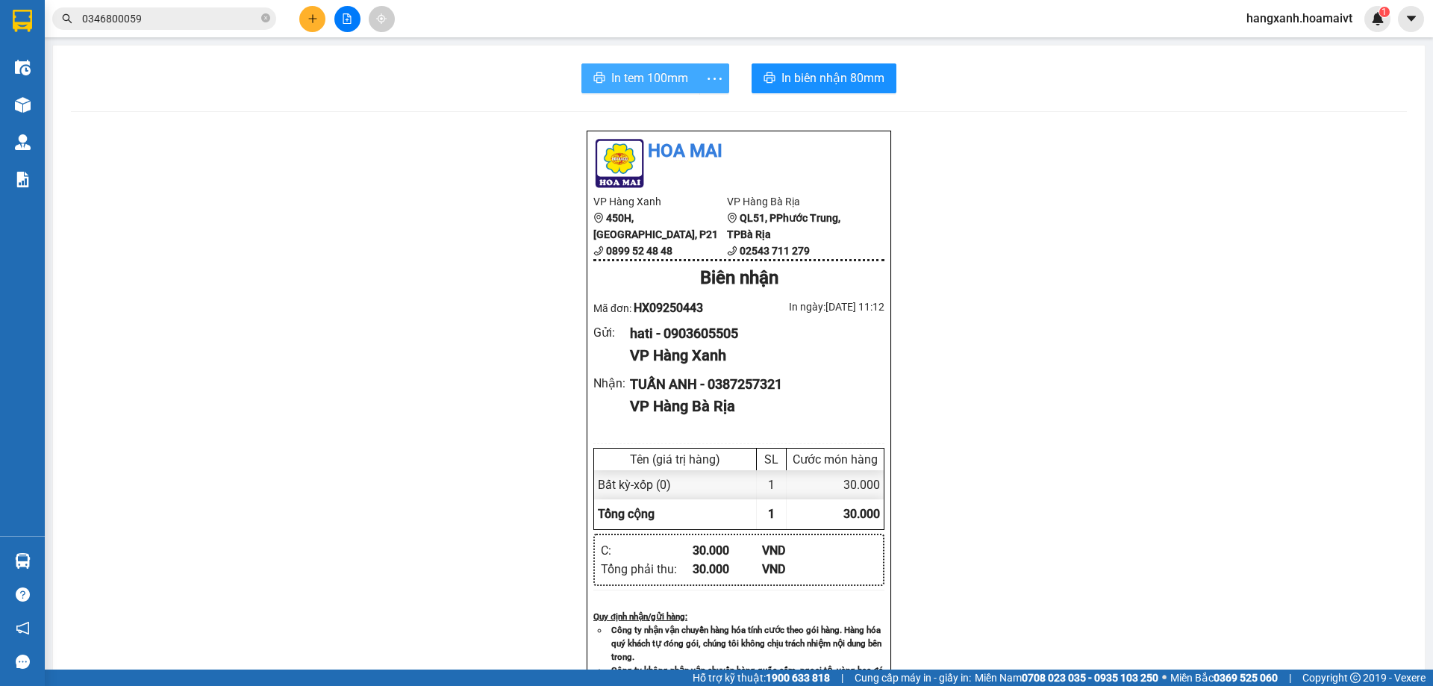
click at [655, 78] on span "In tem 100mm" at bounding box center [649, 78] width 77 height 19
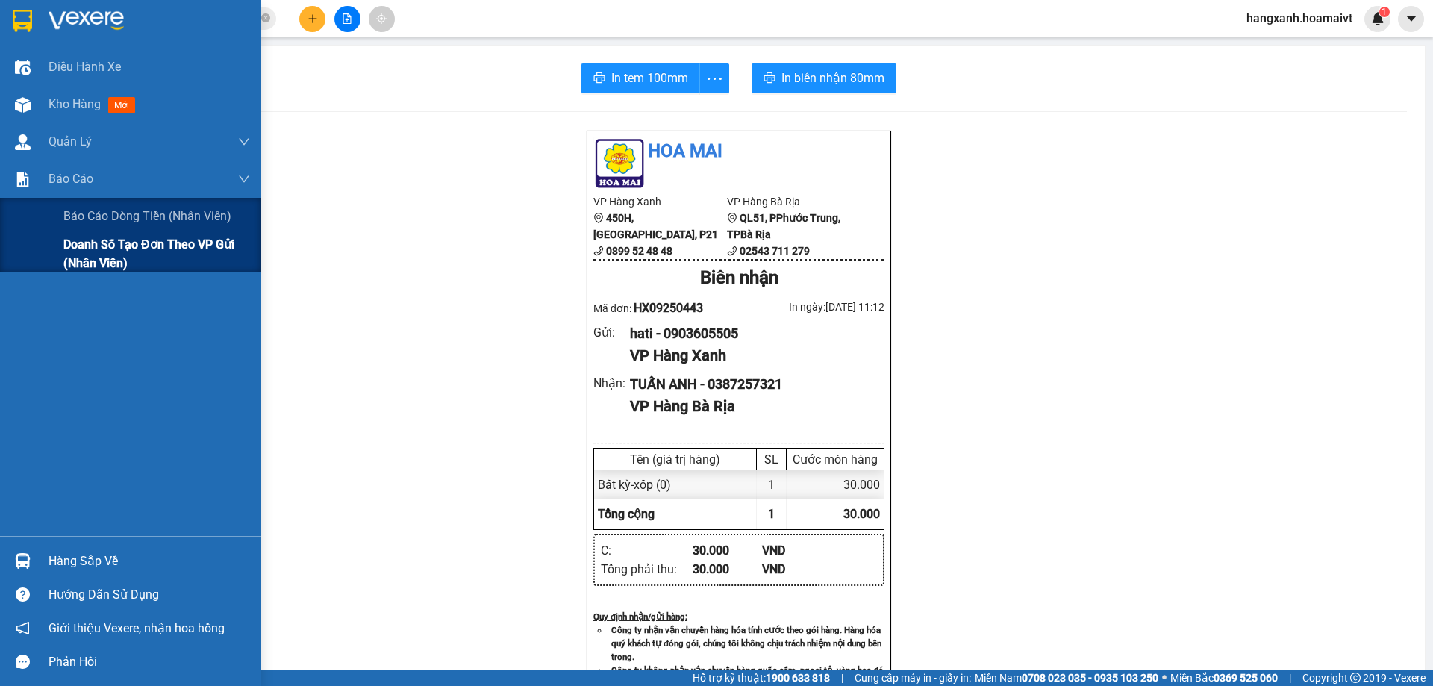
click at [31, 261] on div "Doanh số tạo đơn theo VP gửi (nhân viên)" at bounding box center [130, 253] width 261 height 37
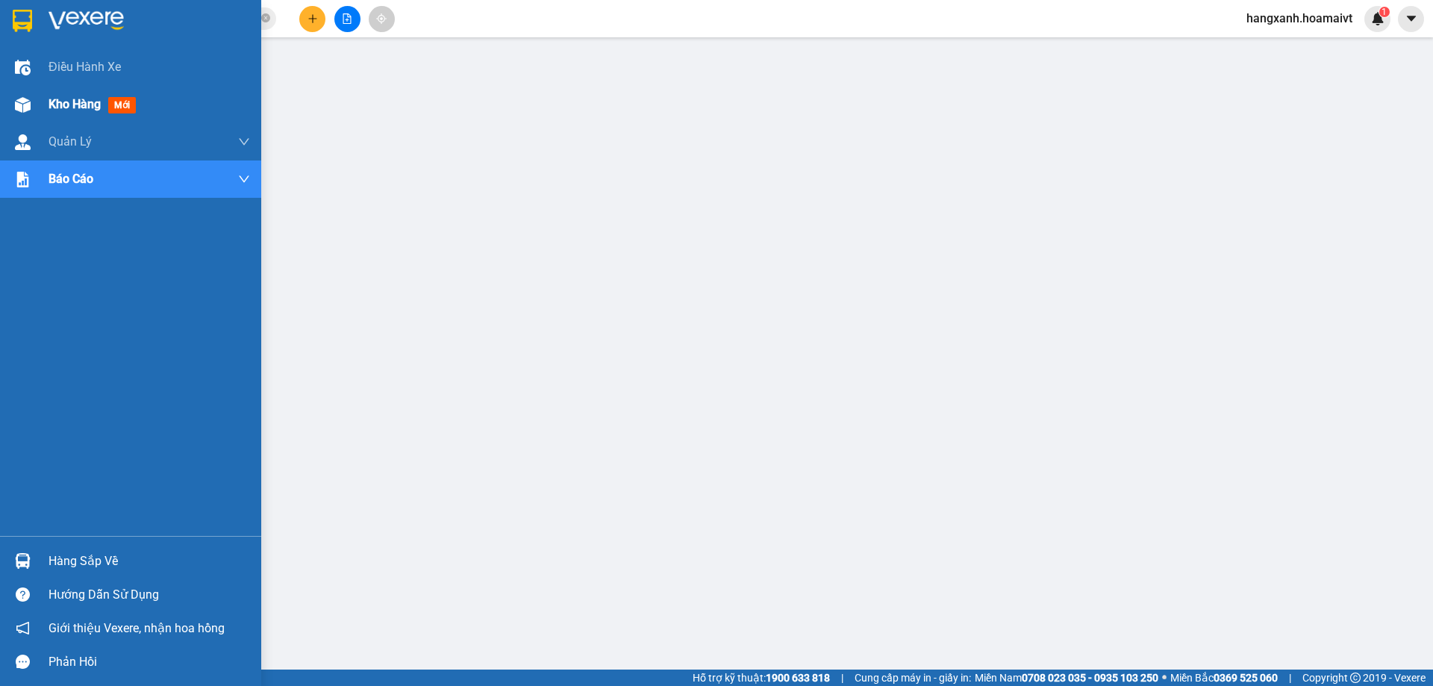
click at [25, 121] on div "Kho hàng mới" at bounding box center [130, 104] width 261 height 37
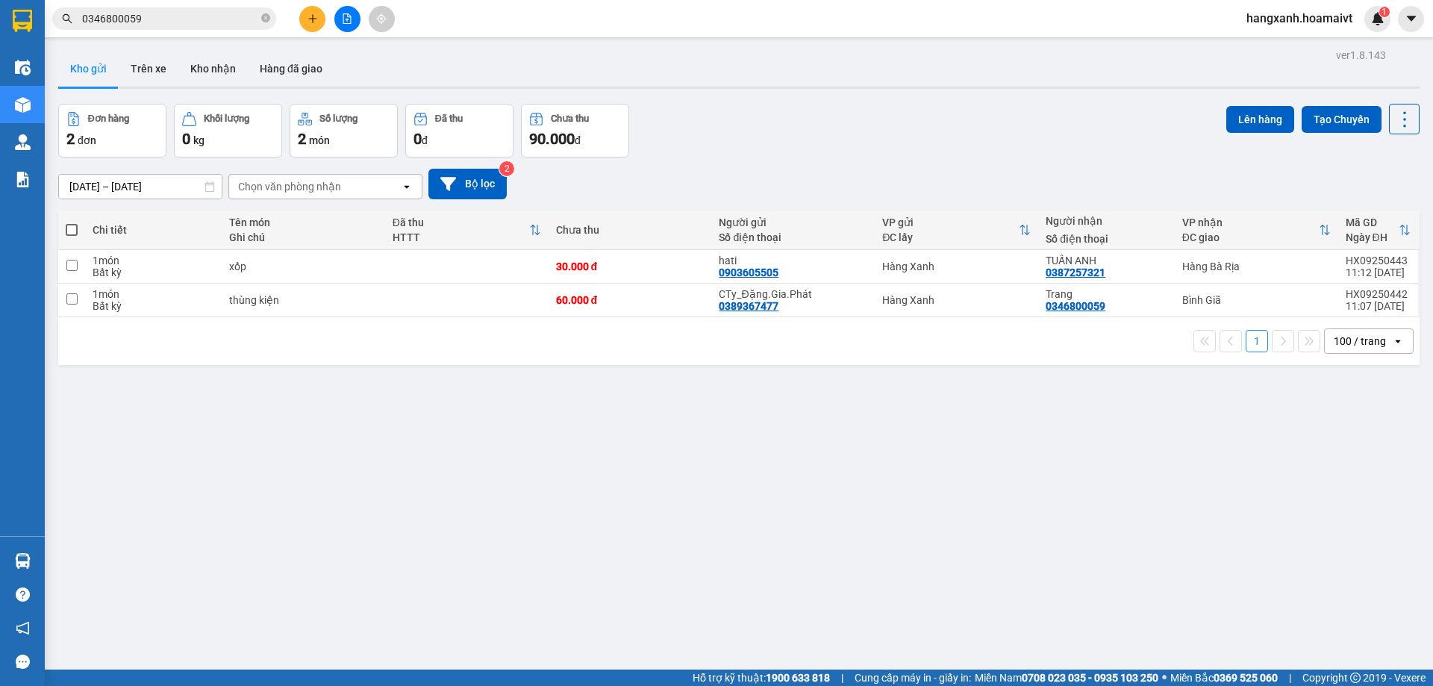
click at [10, 19] on div at bounding box center [23, 20] width 26 height 26
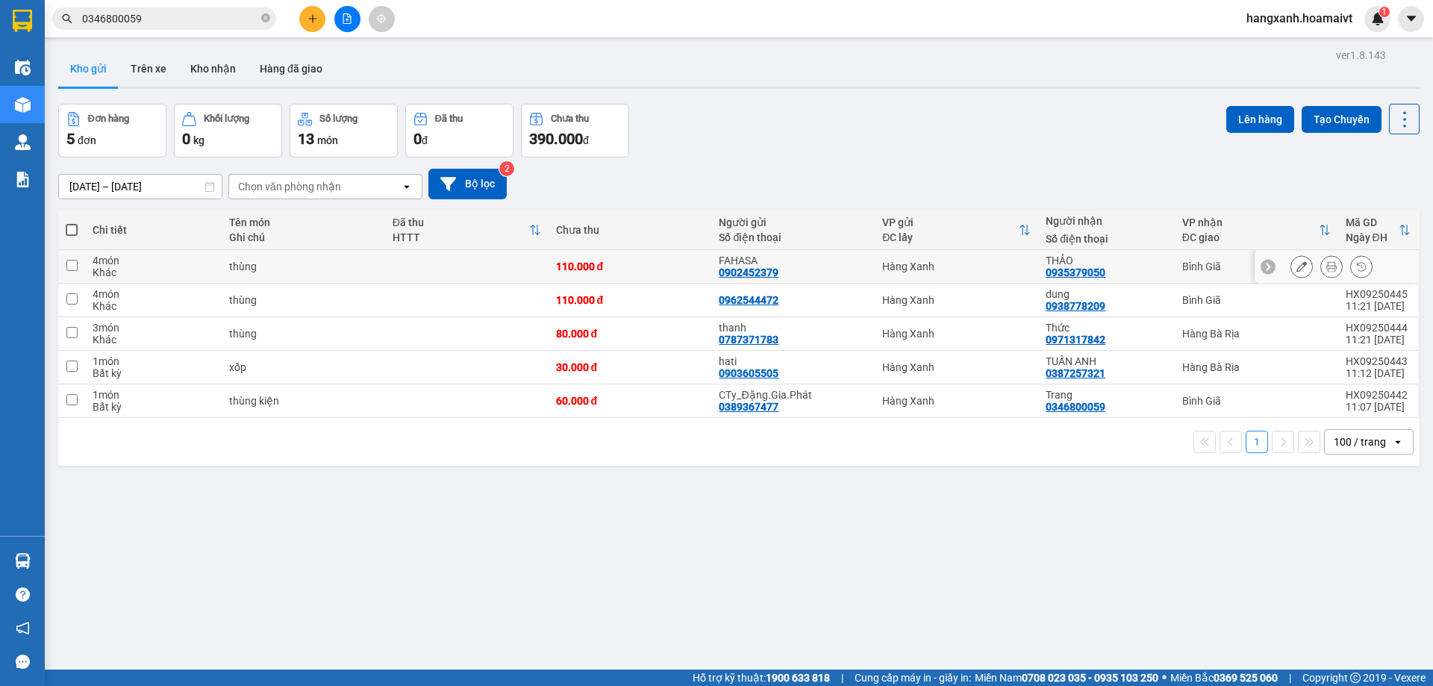
click at [1326, 267] on icon at bounding box center [1331, 266] width 10 height 10
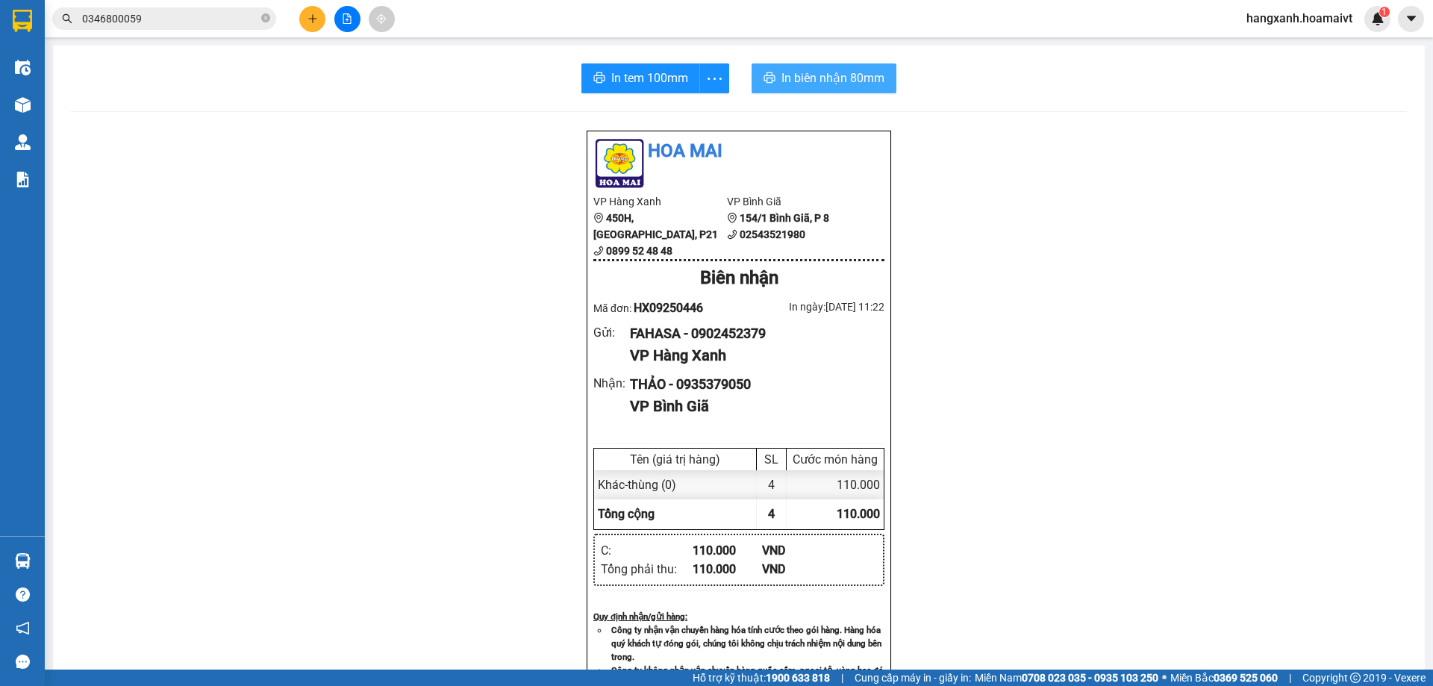
click at [847, 83] on span "In biên nhận 80mm" at bounding box center [832, 78] width 103 height 19
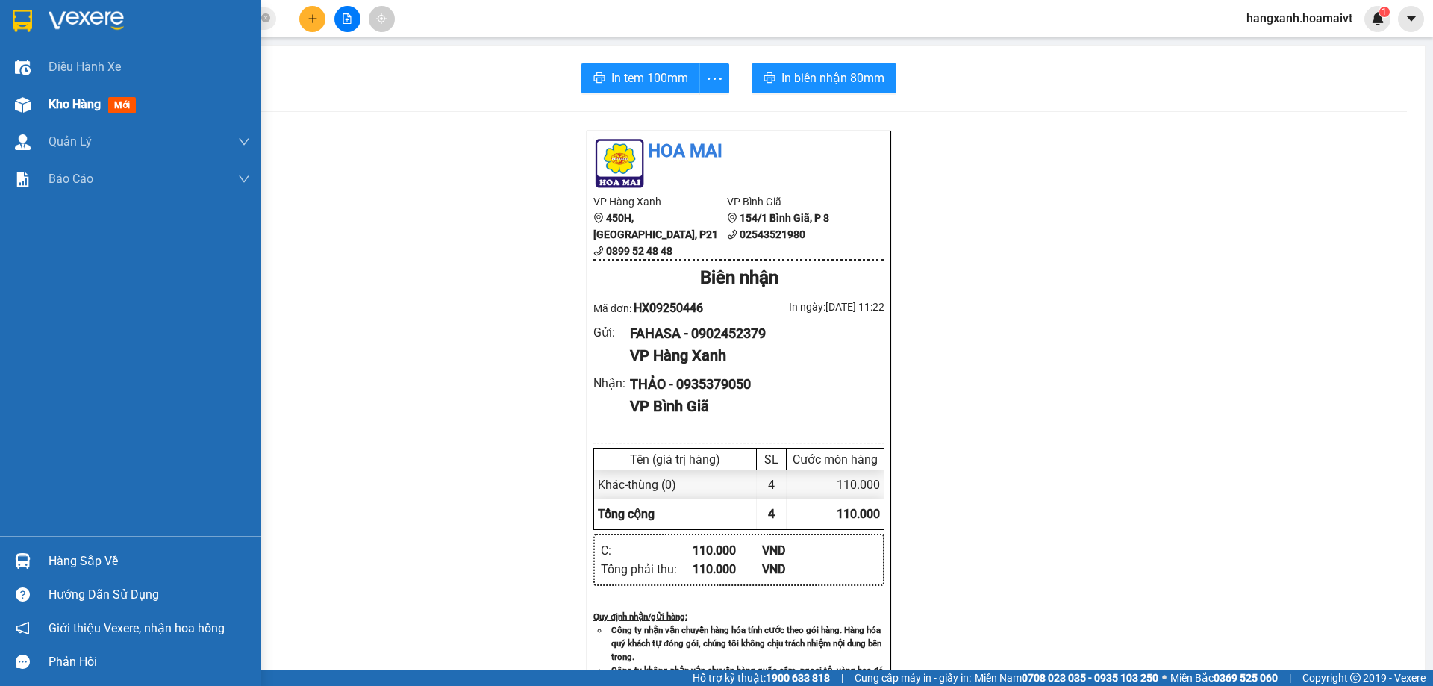
click at [37, 113] on div "Kho hàng mới" at bounding box center [130, 104] width 261 height 37
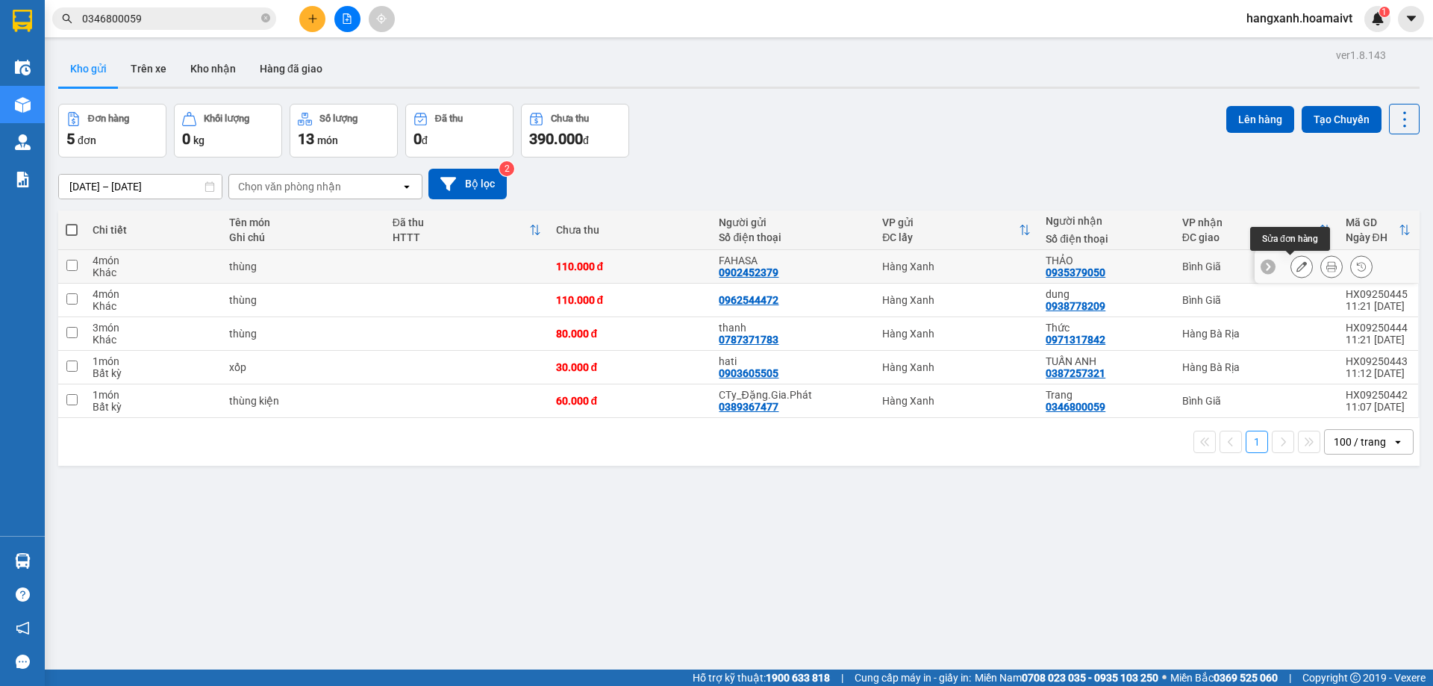
click at [1325, 270] on button at bounding box center [1331, 267] width 21 height 26
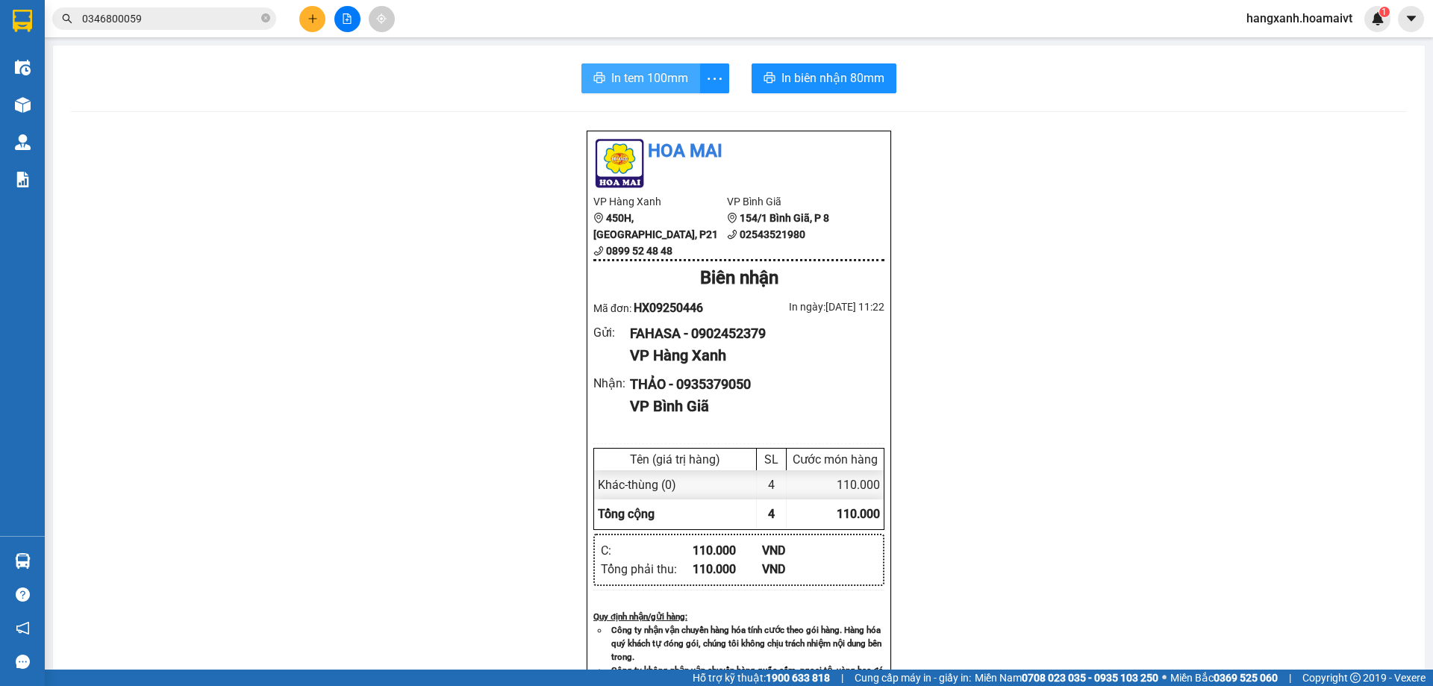
click at [624, 74] on span "In tem 100mm" at bounding box center [649, 78] width 77 height 19
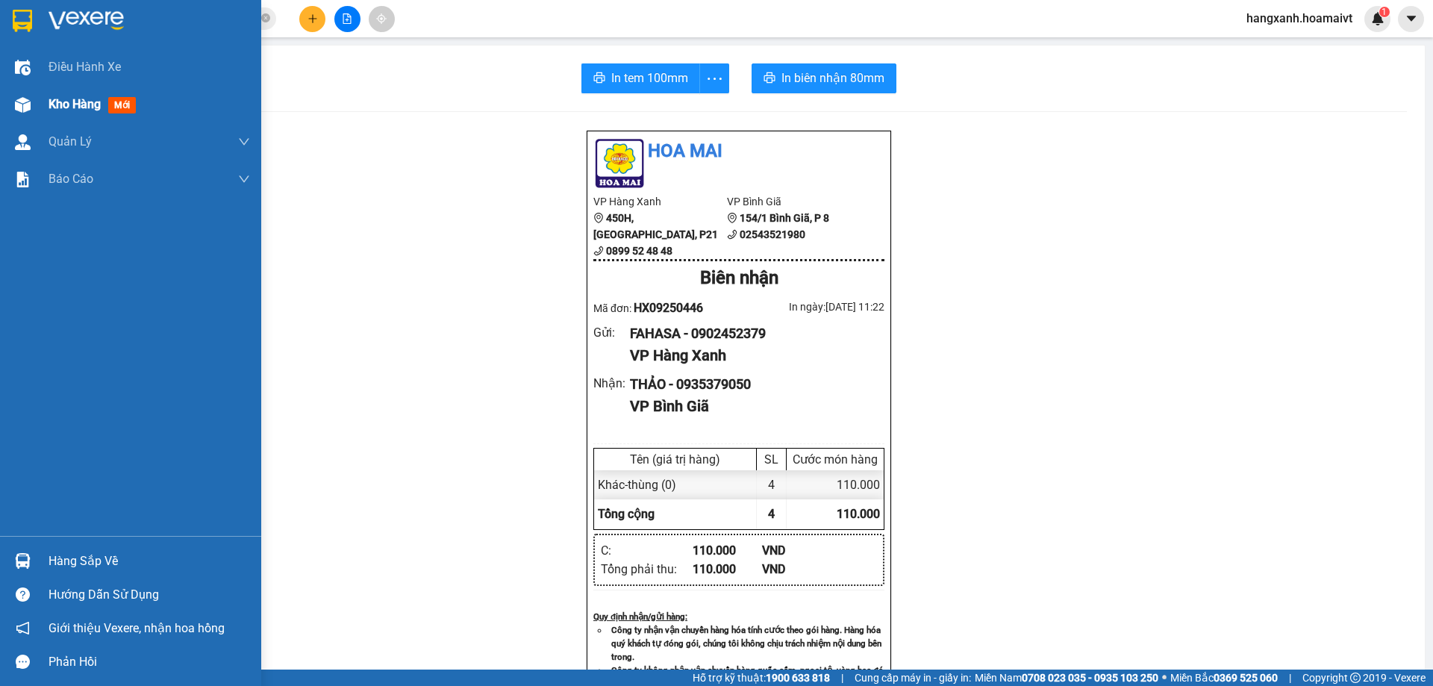
click at [39, 86] on div "Kho hàng mới" at bounding box center [130, 104] width 261 height 37
click at [63, 101] on span "Kho hàng" at bounding box center [75, 104] width 52 height 14
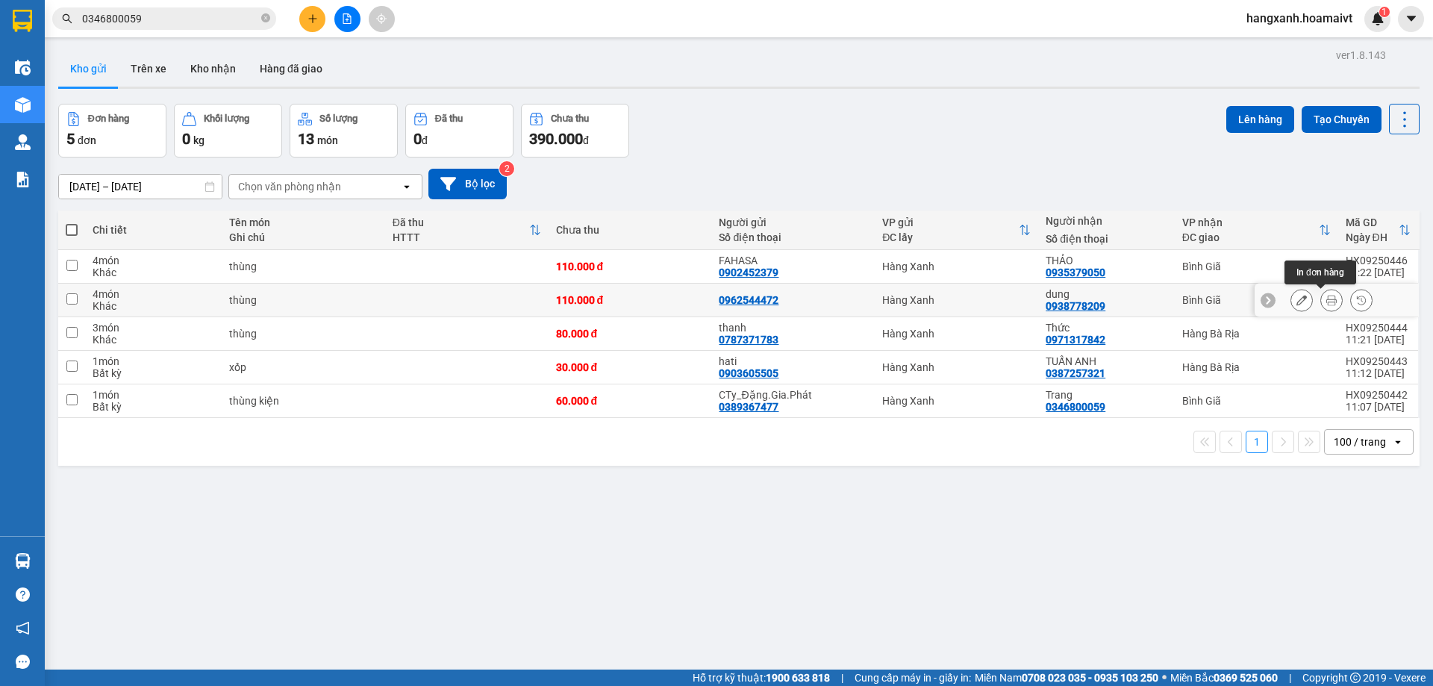
click at [1326, 302] on icon at bounding box center [1331, 300] width 10 height 10
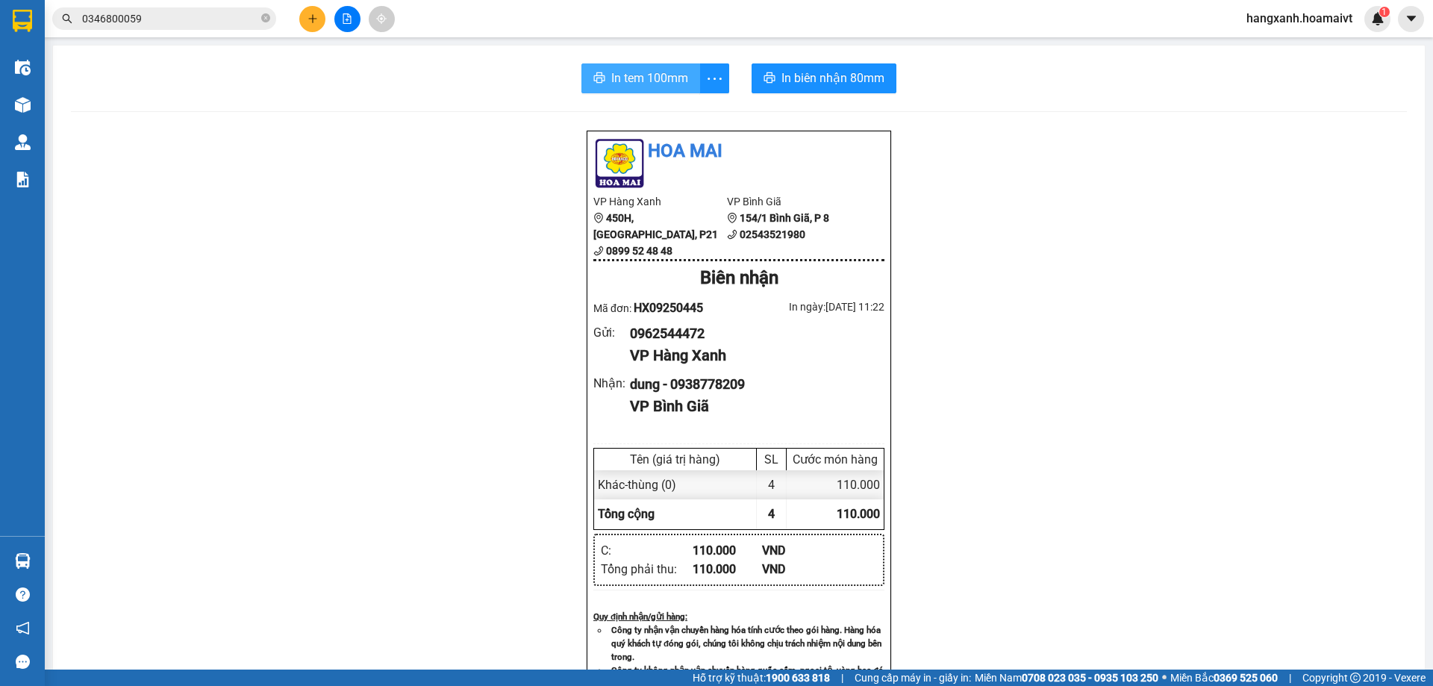
click at [631, 73] on span "In tem 100mm" at bounding box center [649, 78] width 77 height 19
click at [804, 89] on button "In biên nhận 80mm" at bounding box center [823, 78] width 145 height 30
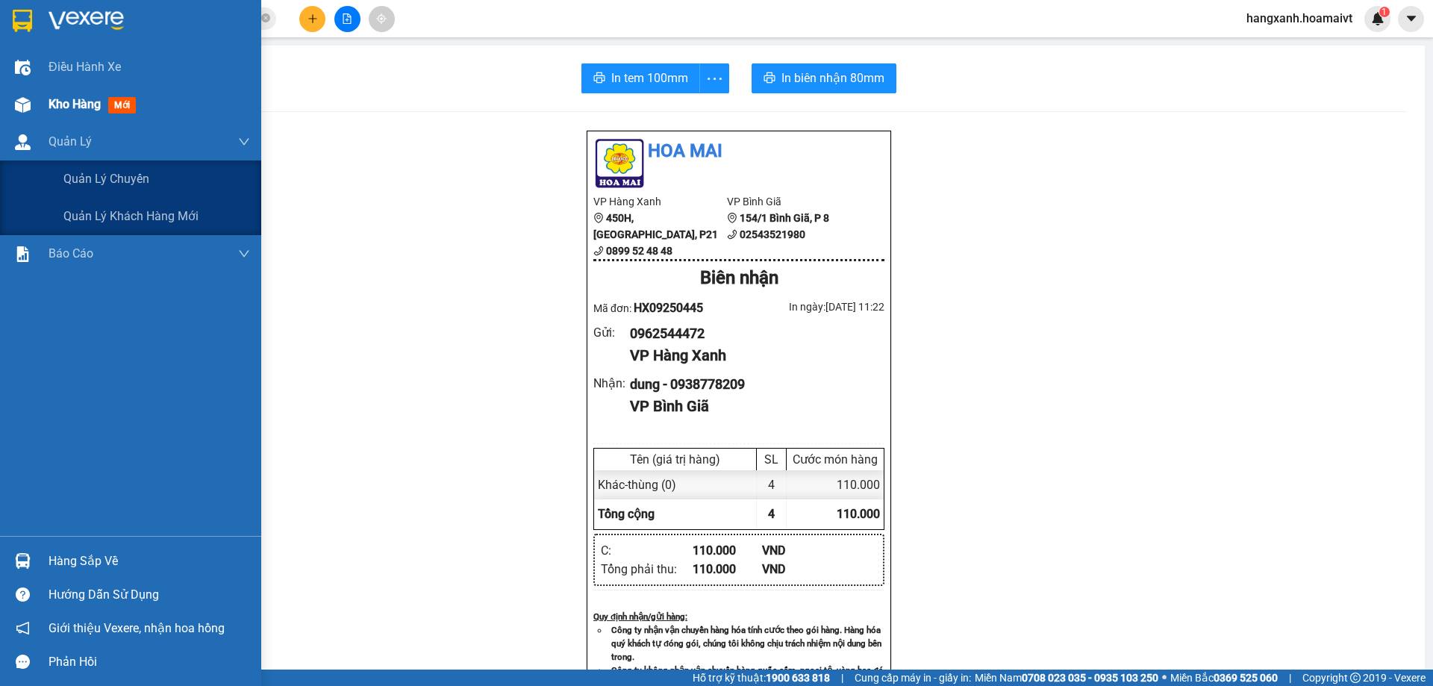
click at [11, 116] on div at bounding box center [23, 105] width 26 height 26
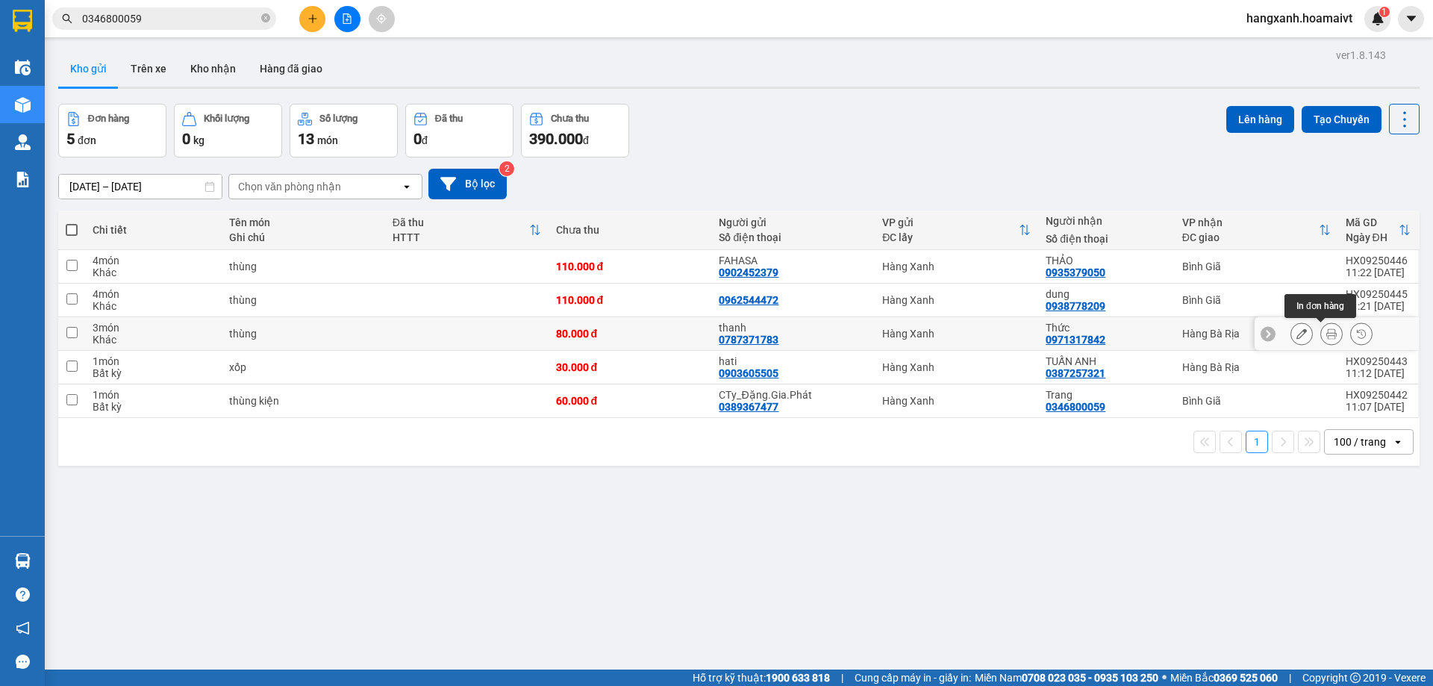
click at [1326, 335] on icon at bounding box center [1331, 333] width 10 height 10
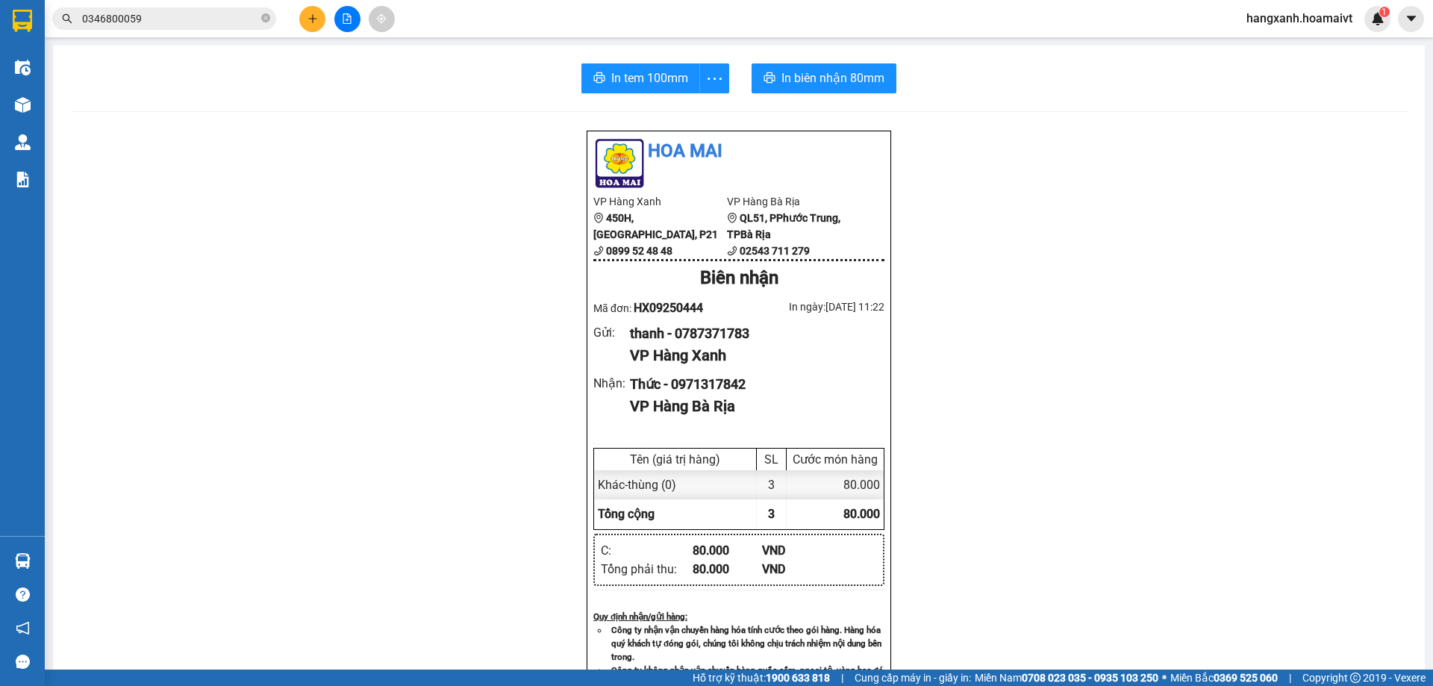
click at [768, 55] on div "In tem 100mm In biên nhận 80mm Hoa Mai VP Hàng Xanh 450H, [GEOGRAPHIC_DATA], P2…" at bounding box center [739, 579] width 1372 height 1066
click at [781, 76] on span "In biên nhận 80mm" at bounding box center [832, 78] width 103 height 19
click at [629, 75] on span "In tem 100mm" at bounding box center [649, 78] width 77 height 19
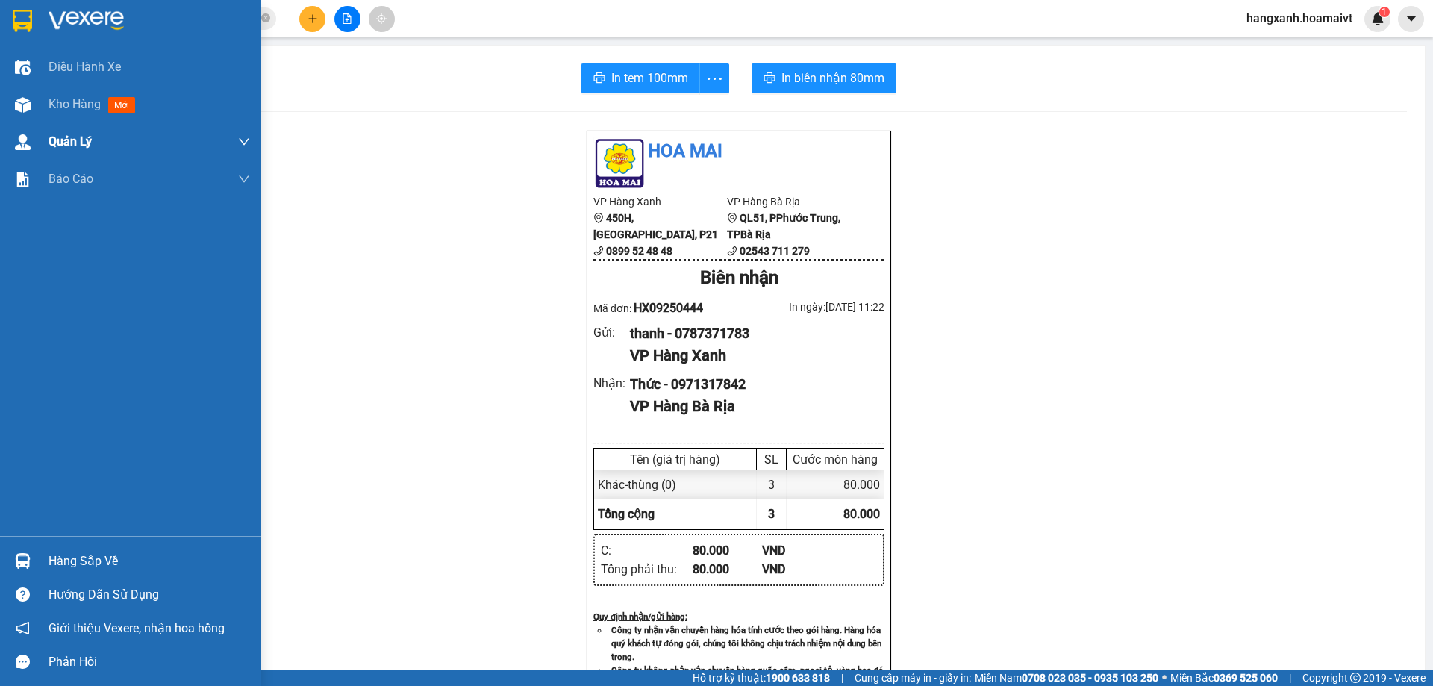
click at [22, 124] on div "Quản Lý" at bounding box center [130, 141] width 261 height 37
click at [156, 105] on div "Kho hàng mới" at bounding box center [149, 104] width 201 height 37
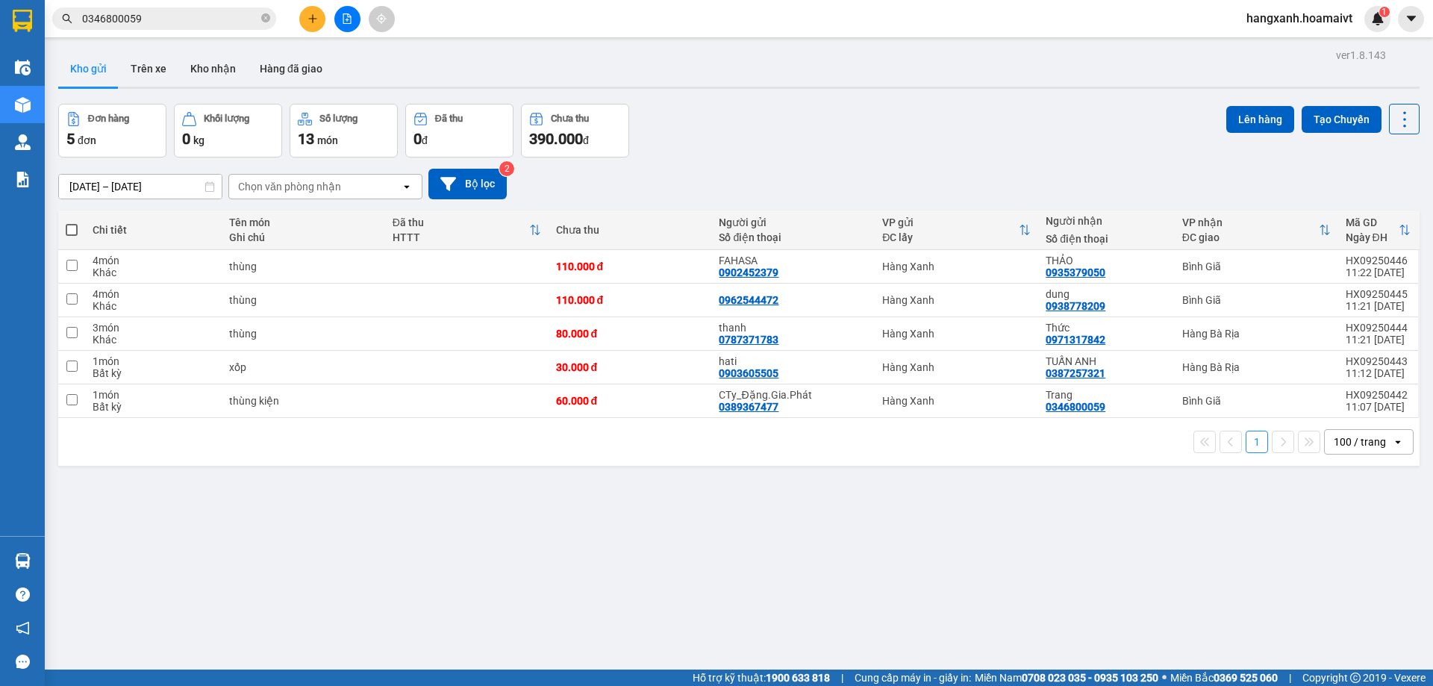
click at [185, 10] on input "0346800059" at bounding box center [170, 18] width 176 height 16
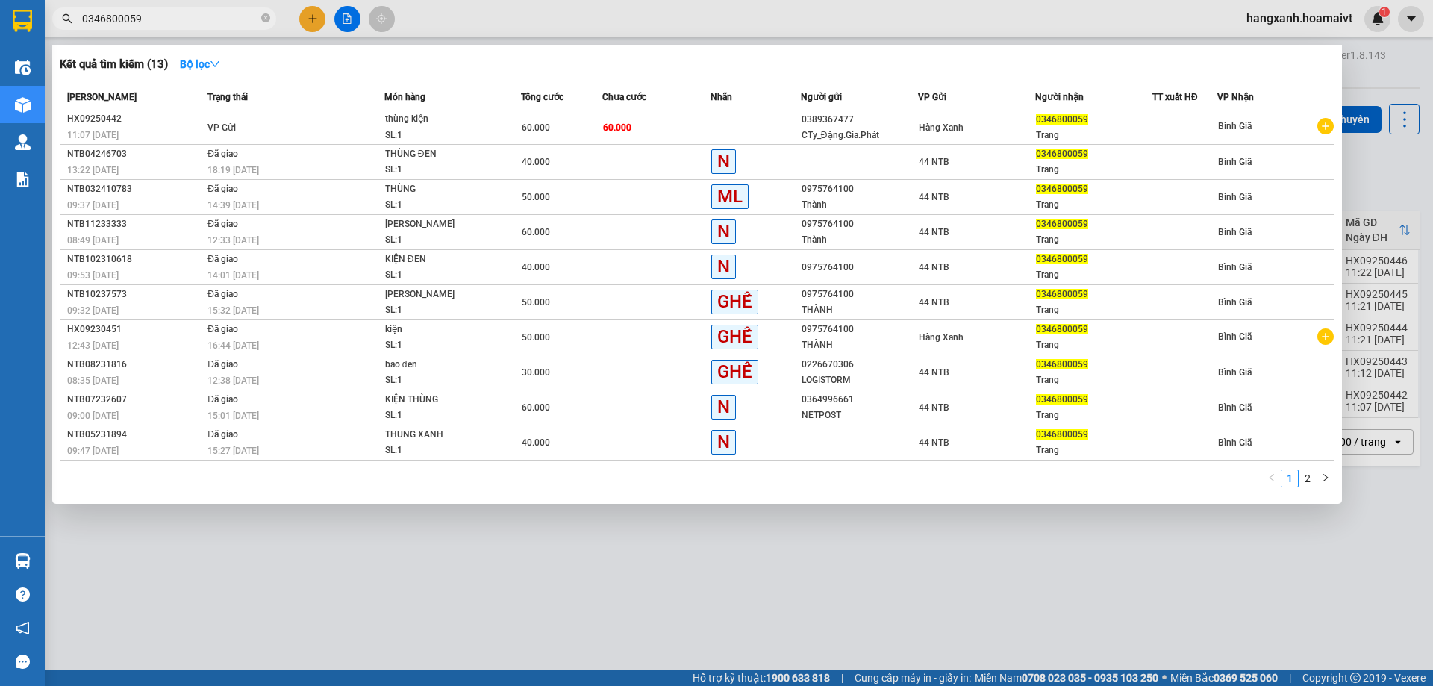
click at [185, 10] on input "0346800059" at bounding box center [170, 18] width 176 height 16
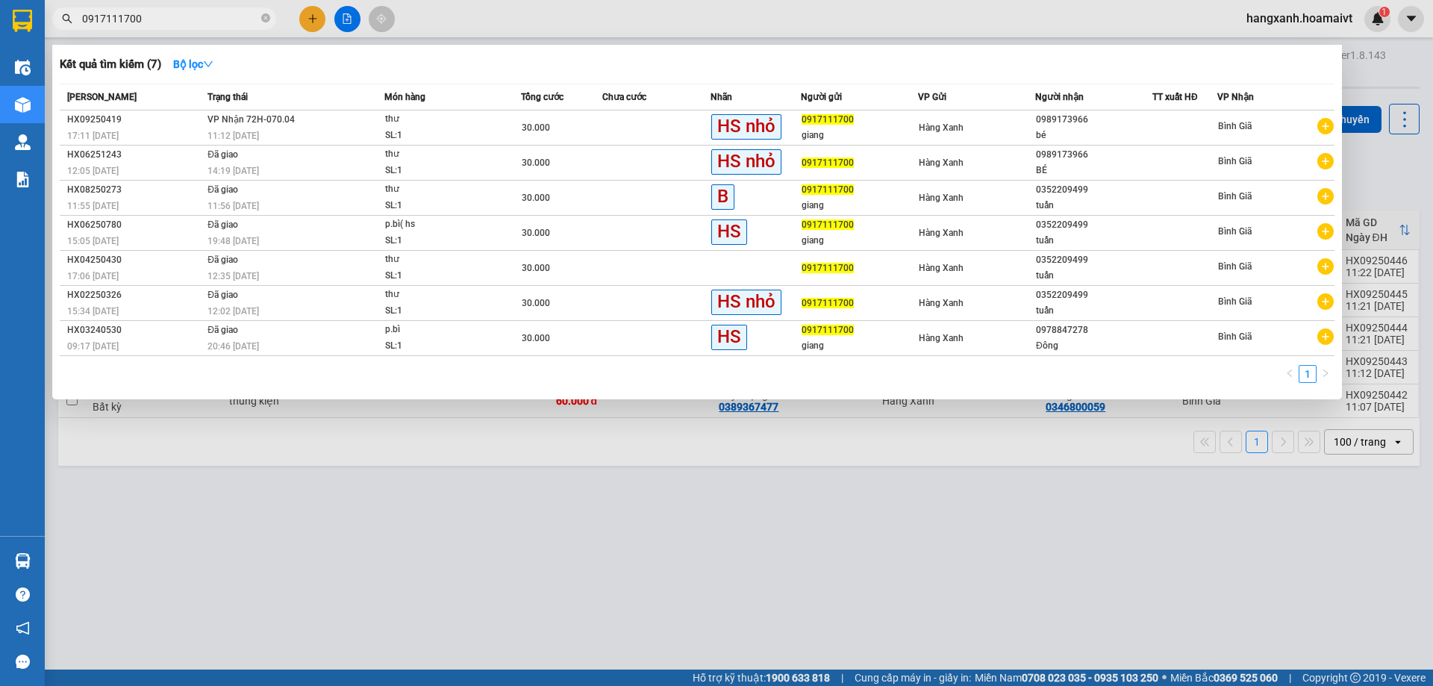
type input "0917111700"
click at [667, 531] on div at bounding box center [716, 343] width 1433 height 686
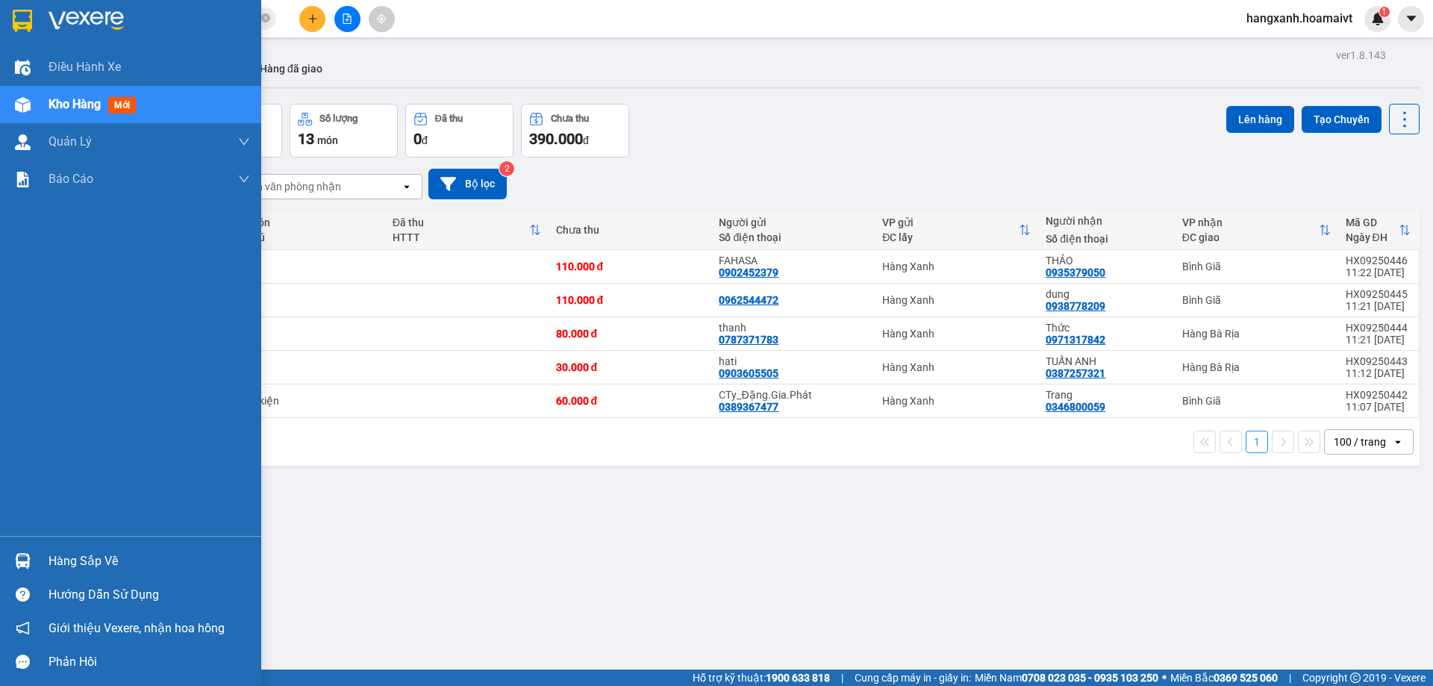
click at [85, 102] on span "Kho hàng" at bounding box center [75, 104] width 52 height 14
click at [69, 257] on div "Điều hành xe Kho hàng mới Quản [PERSON_NAME] lý chuyến Quản lý khách hàng mới B…" at bounding box center [130, 292] width 261 height 487
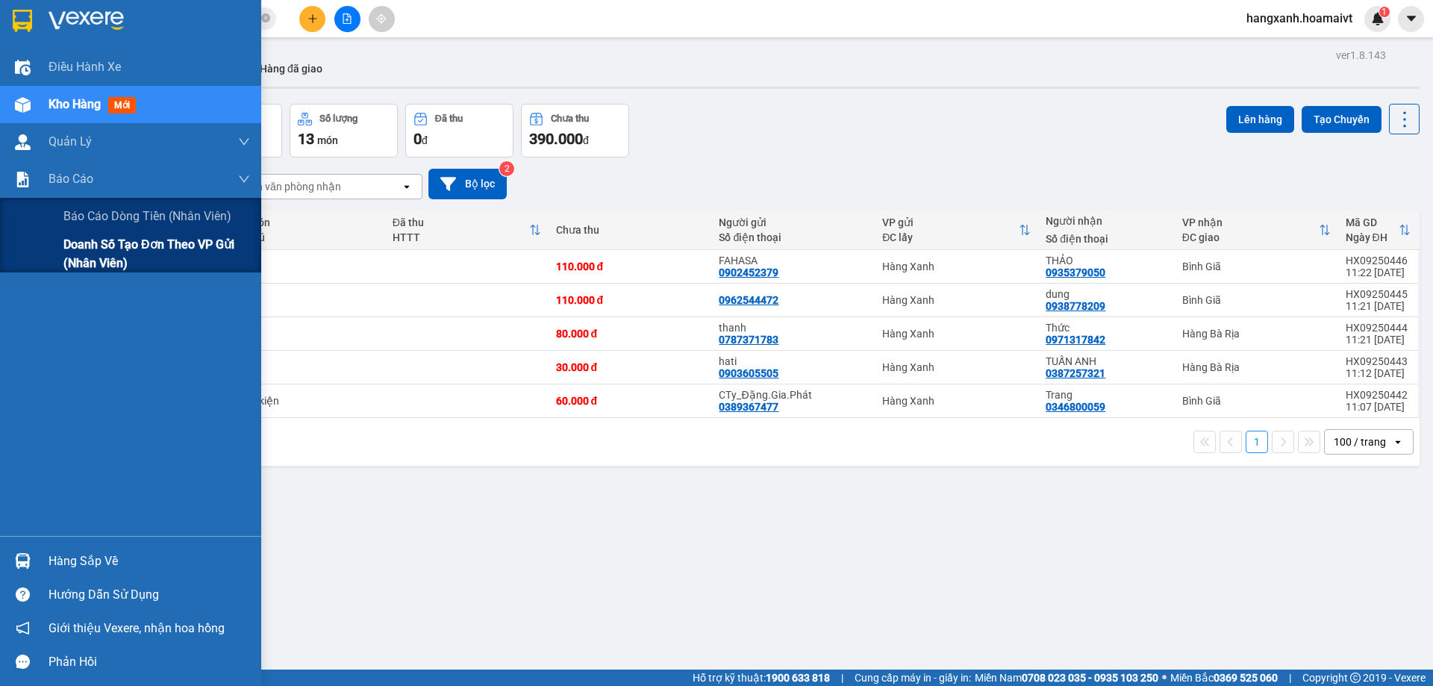
click at [75, 244] on span "Doanh số tạo đơn theo VP gửi (nhân viên)" at bounding box center [156, 253] width 187 height 37
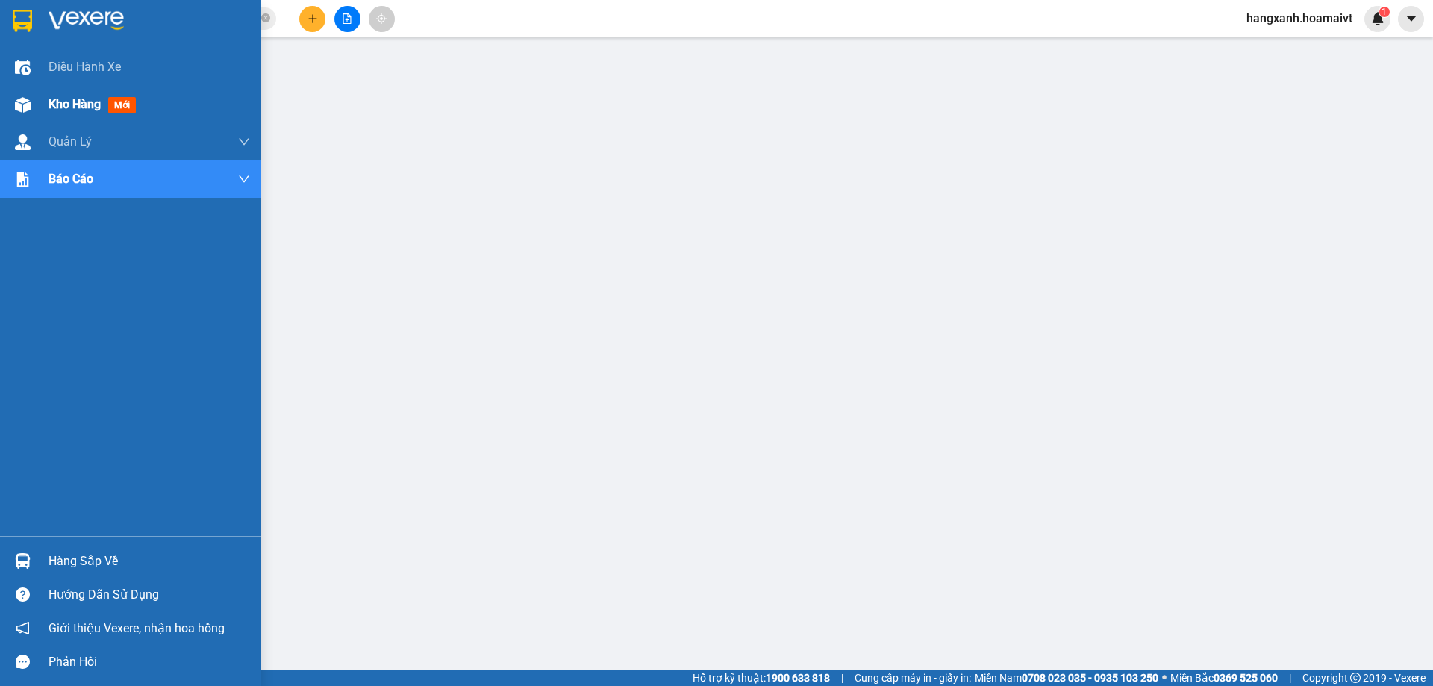
click at [40, 103] on div "Kho hàng mới" at bounding box center [130, 104] width 261 height 37
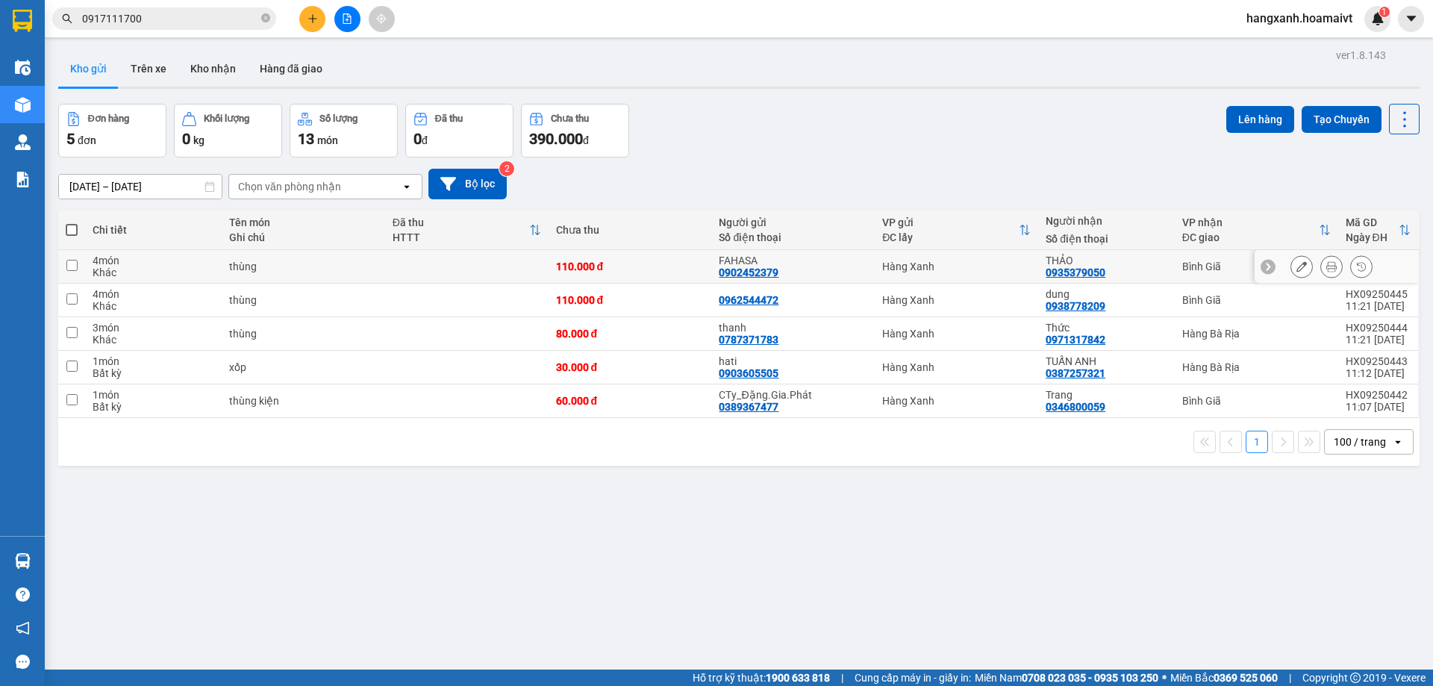
click at [1200, 275] on td "Bình Giã" at bounding box center [1256, 267] width 163 height 34
checkbox input "true"
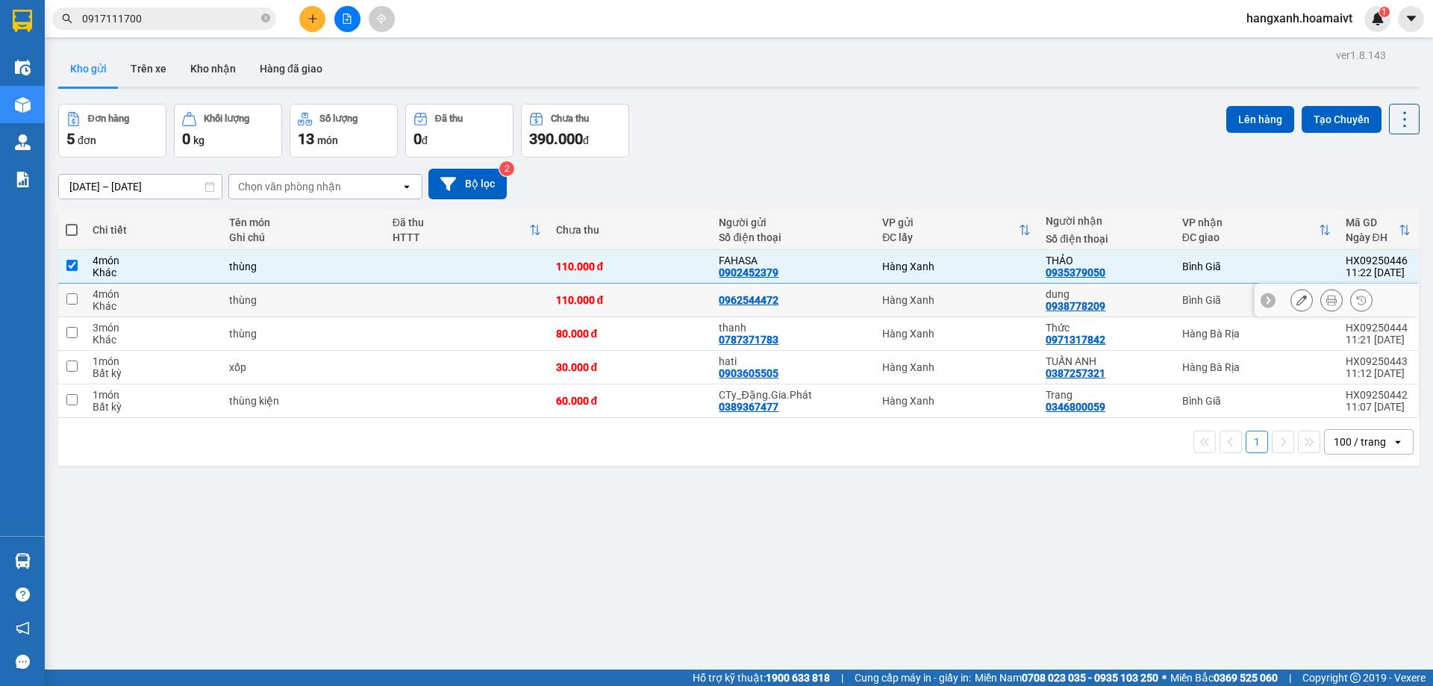
click at [1182, 302] on div "Bình Giã" at bounding box center [1256, 300] width 149 height 12
checkbox input "true"
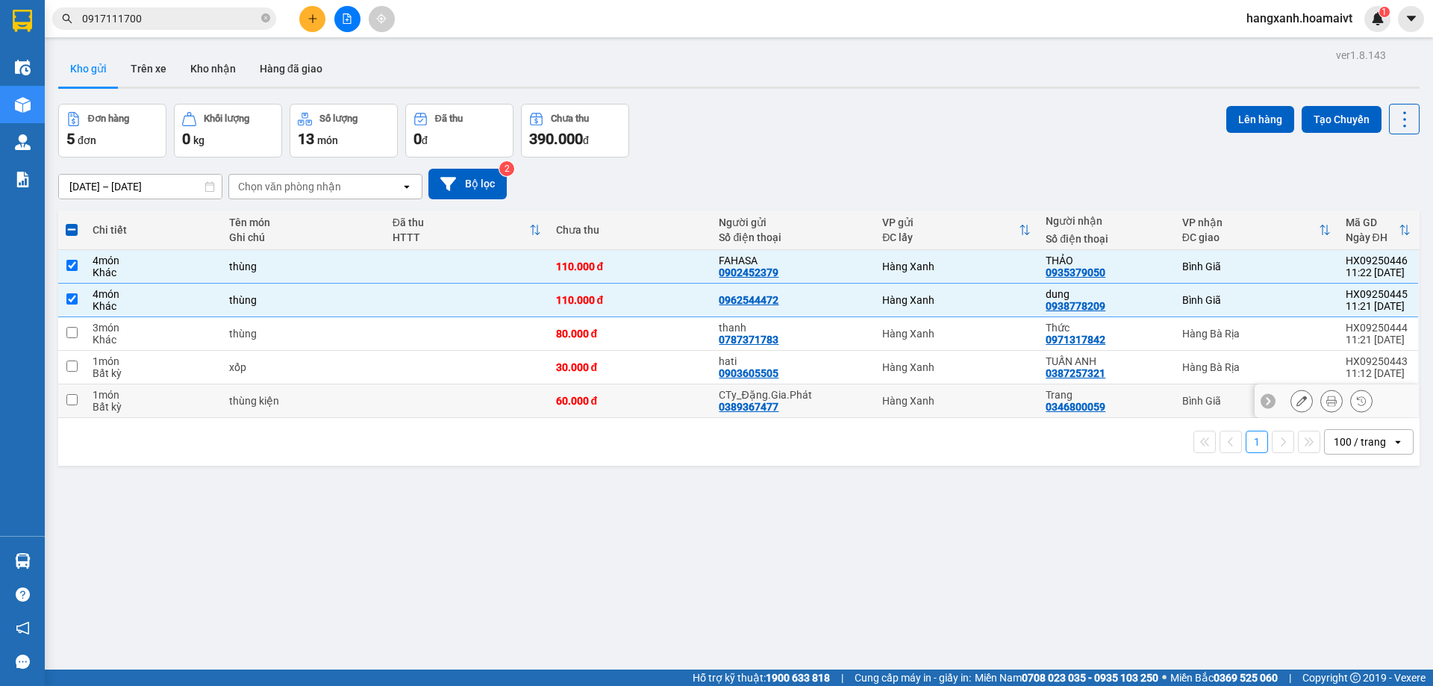
click at [1142, 403] on div "Trang 0346800059" at bounding box center [1106, 401] width 121 height 24
checkbox input "true"
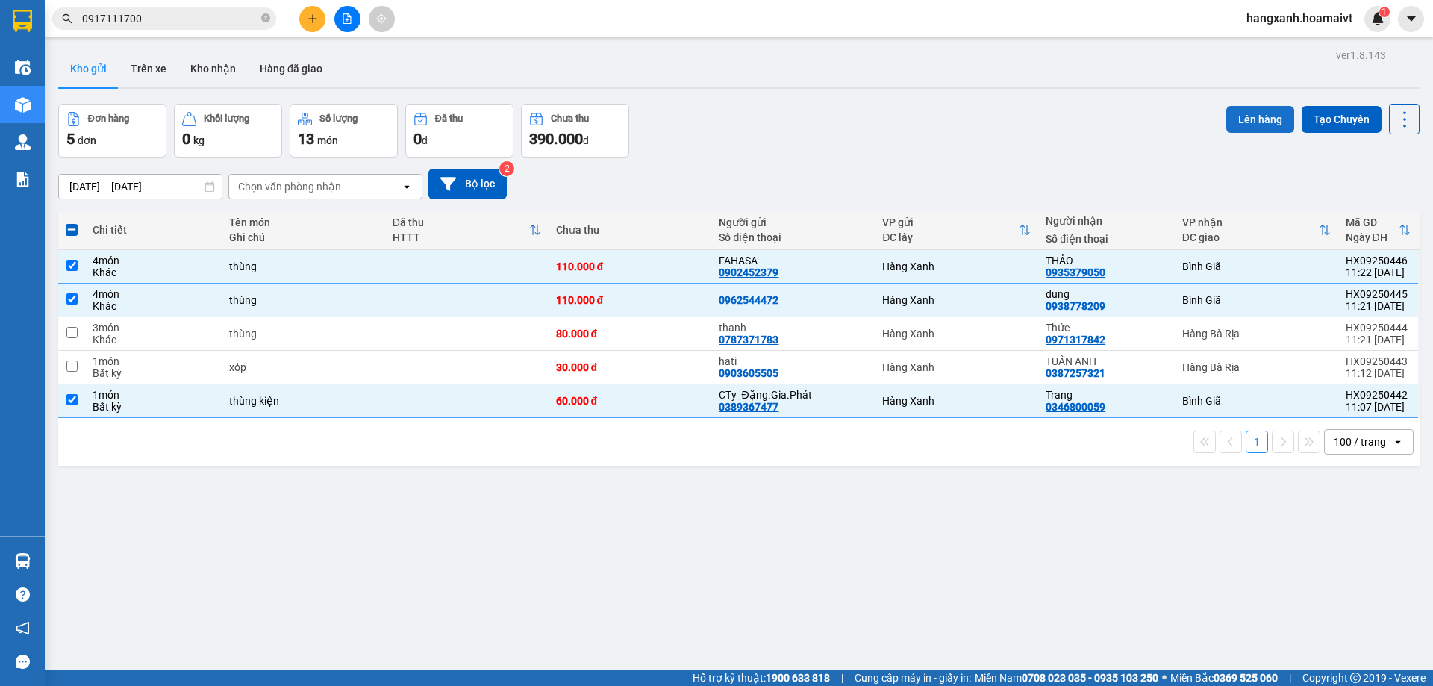
click at [1246, 122] on button "Lên hàng" at bounding box center [1260, 119] width 68 height 27
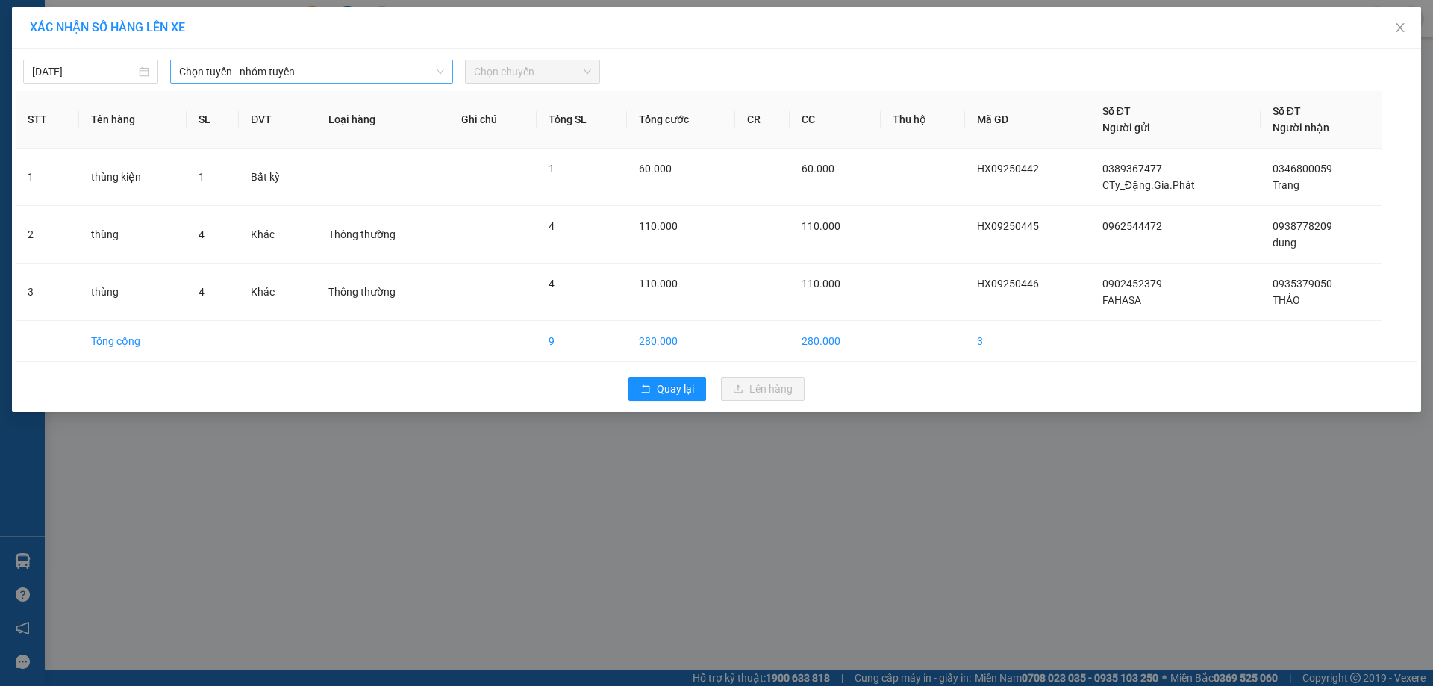
click at [355, 66] on span "Chọn tuyến - nhóm tuyến" at bounding box center [311, 71] width 265 height 22
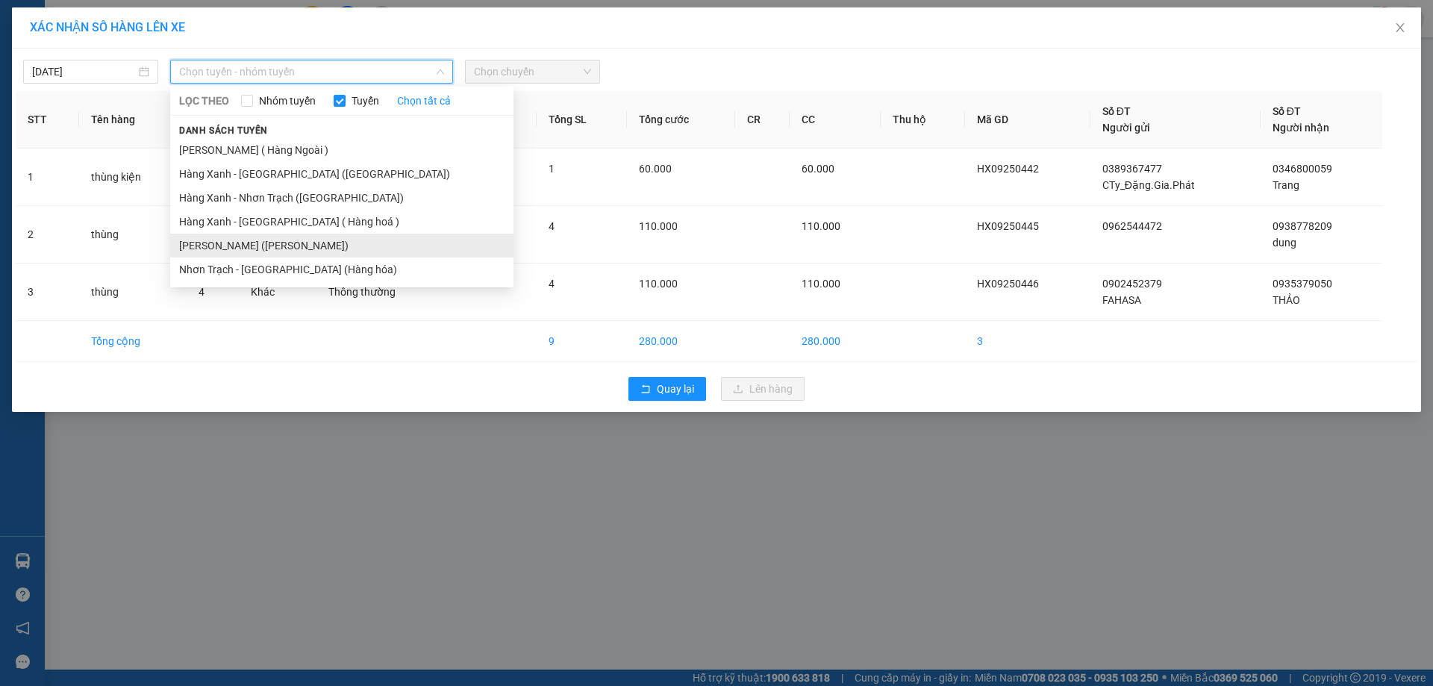
click at [304, 249] on li "[PERSON_NAME] ([PERSON_NAME])" at bounding box center [341, 246] width 343 height 24
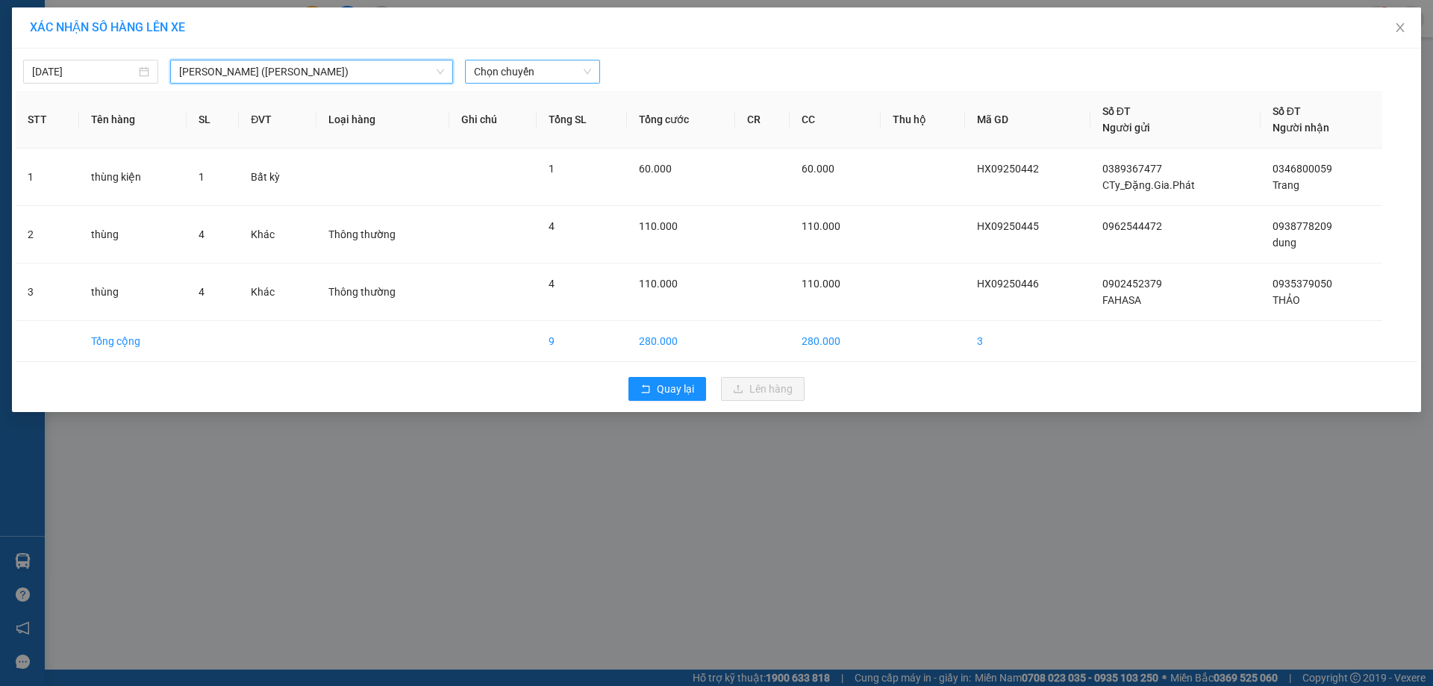
click at [526, 74] on span "Chọn chuyến" at bounding box center [532, 71] width 117 height 22
type input "1148"
click at [581, 119] on div "Thêm chuyến " 11:48 "" at bounding box center [544, 125] width 159 height 25
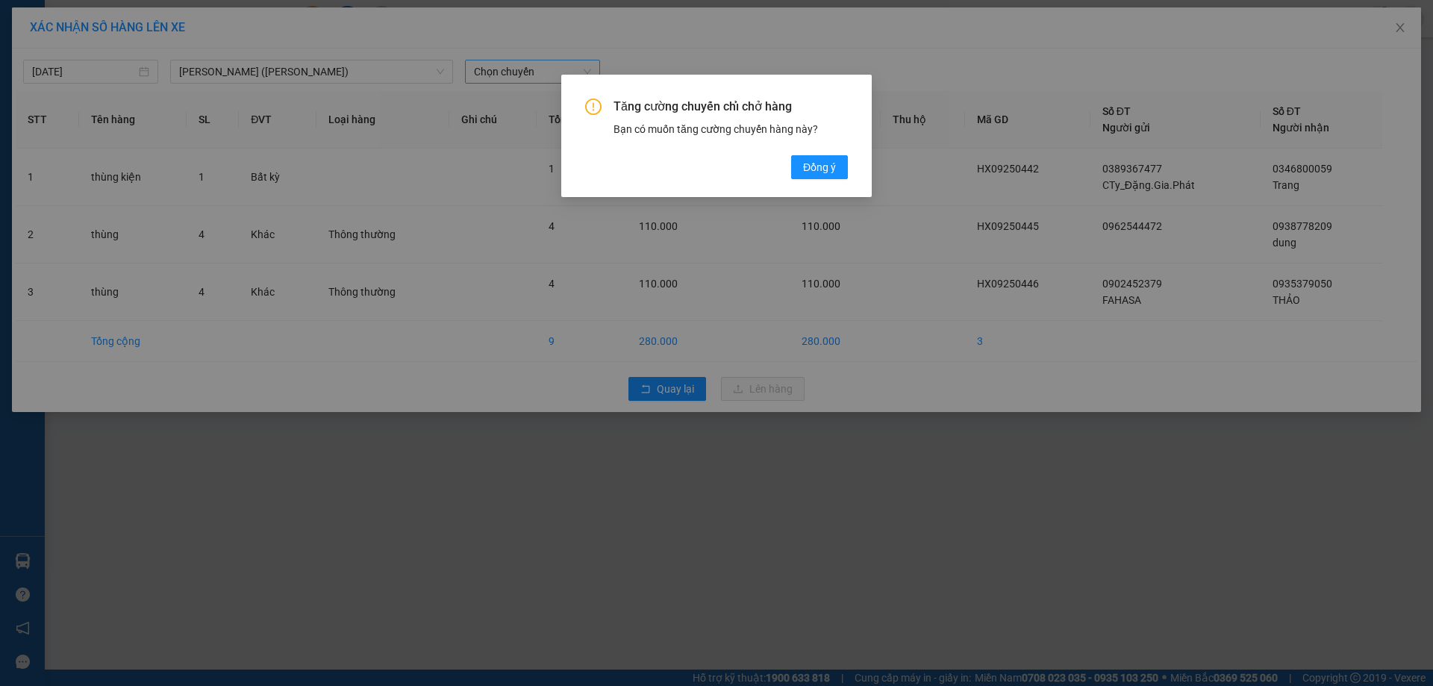
click at [832, 153] on div "Tăng cường chuyến chỉ chở hàng Bạn có muốn tăng cường chuyến hàng này? [GEOGRAP…" at bounding box center [716, 139] width 263 height 81
click at [823, 160] on span "Đồng ý" at bounding box center [819, 167] width 33 height 16
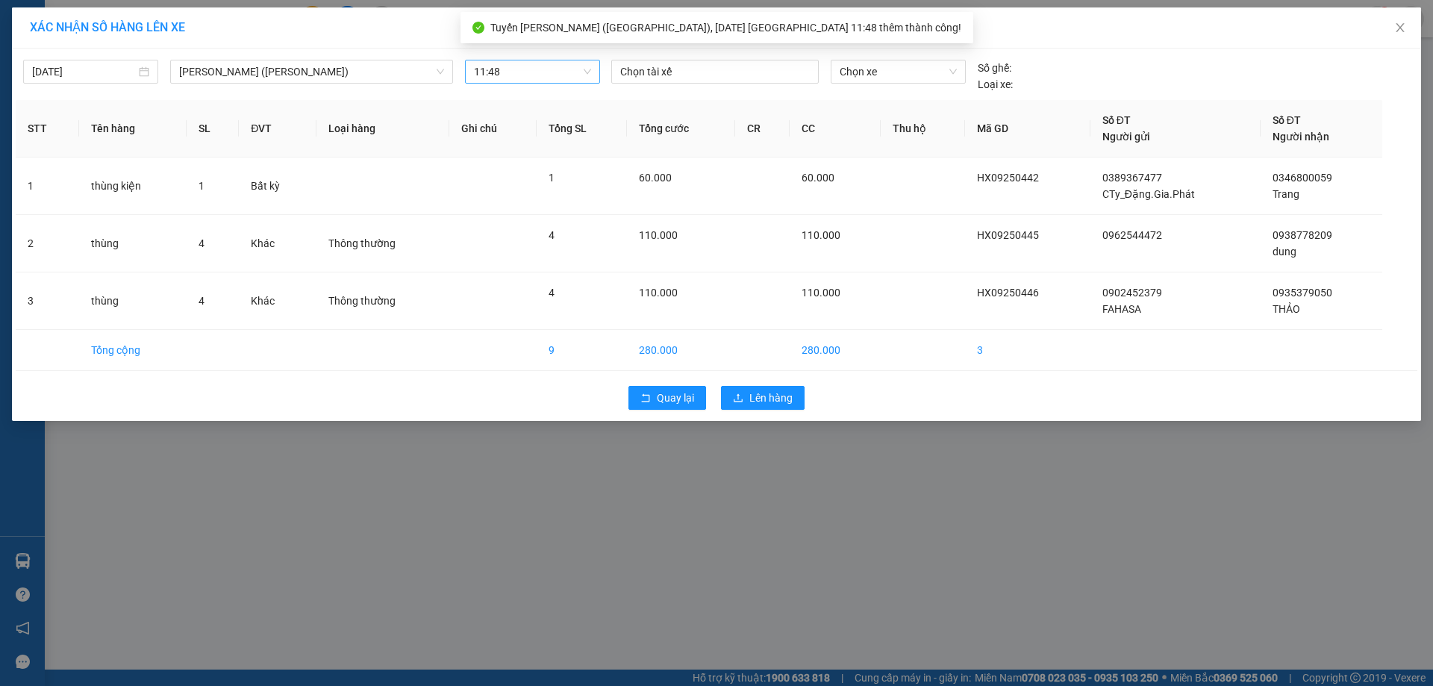
click at [687, 64] on div at bounding box center [715, 72] width 200 height 18
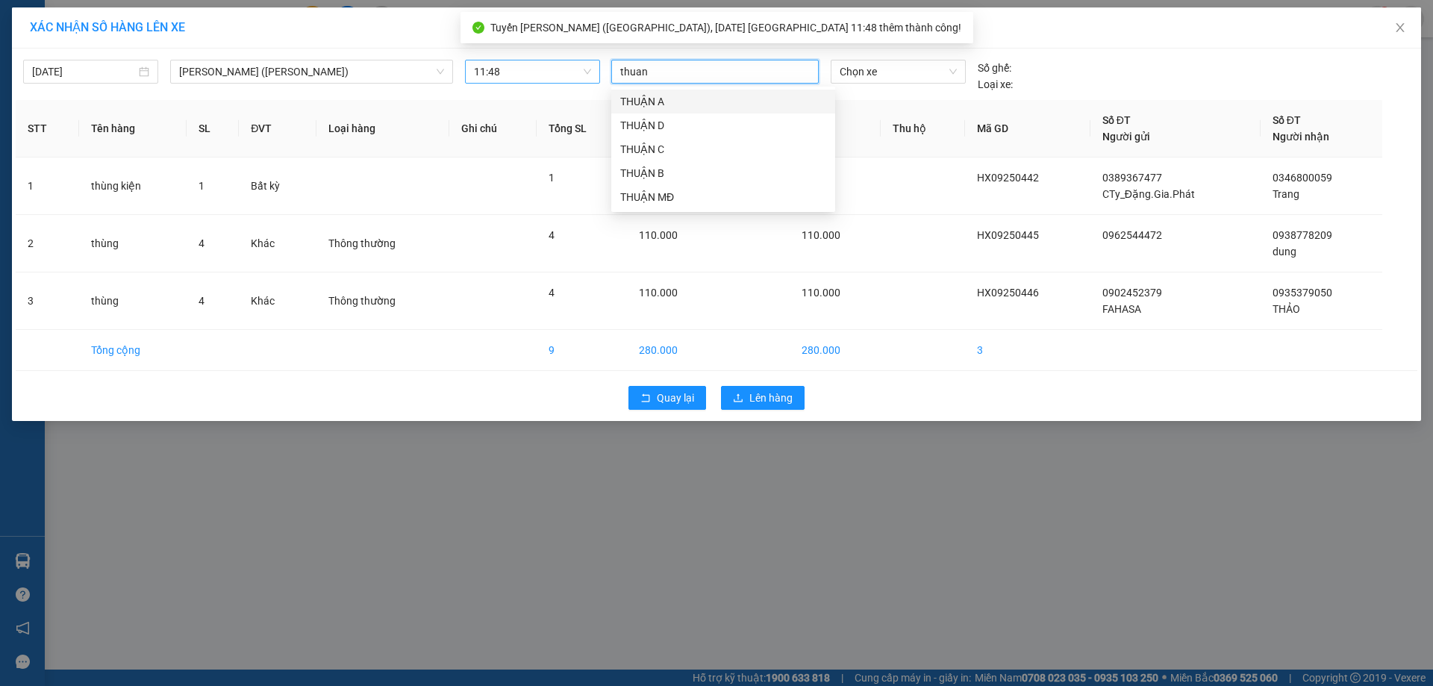
type input "thuan m"
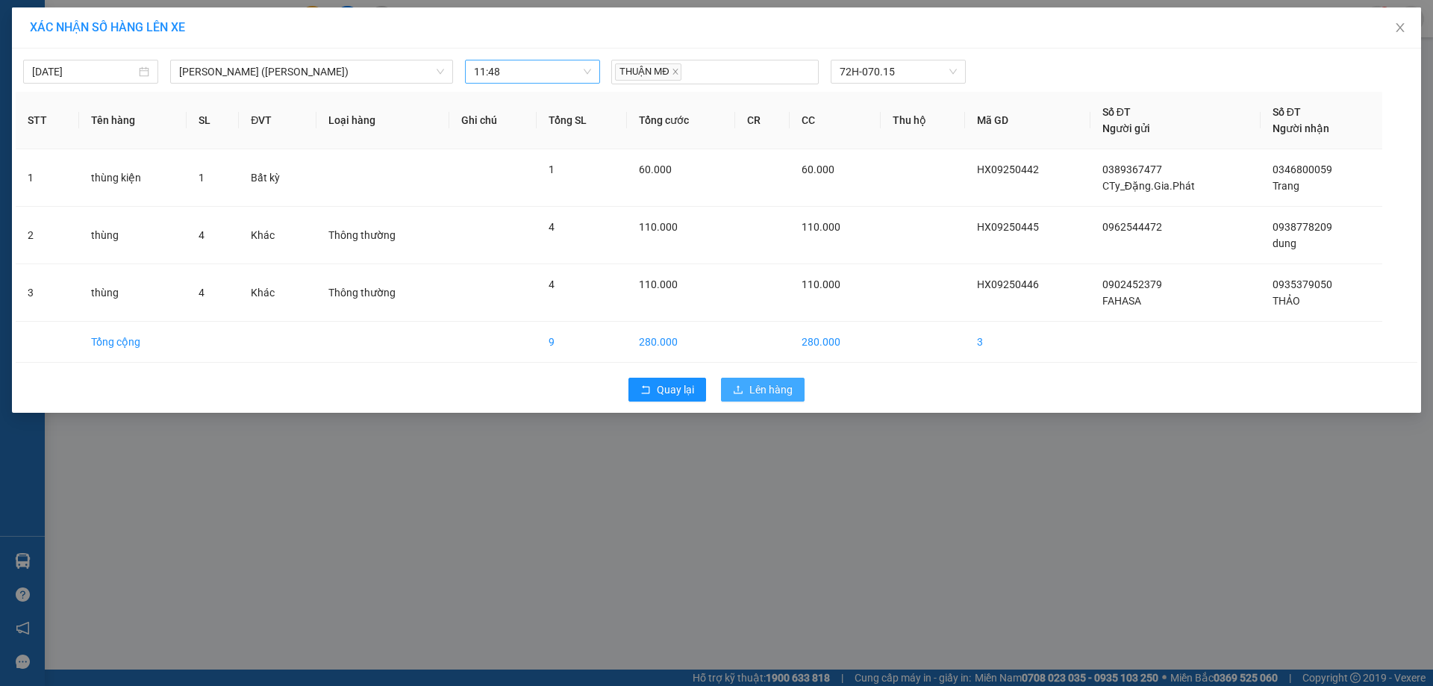
drag, startPoint x: 758, startPoint y: 375, endPoint x: 762, endPoint y: 386, distance: 11.8
click at [758, 382] on div "Quay lại Lên hàng" at bounding box center [716, 389] width 1401 height 39
click at [763, 387] on span "Lên hàng" at bounding box center [770, 389] width 43 height 16
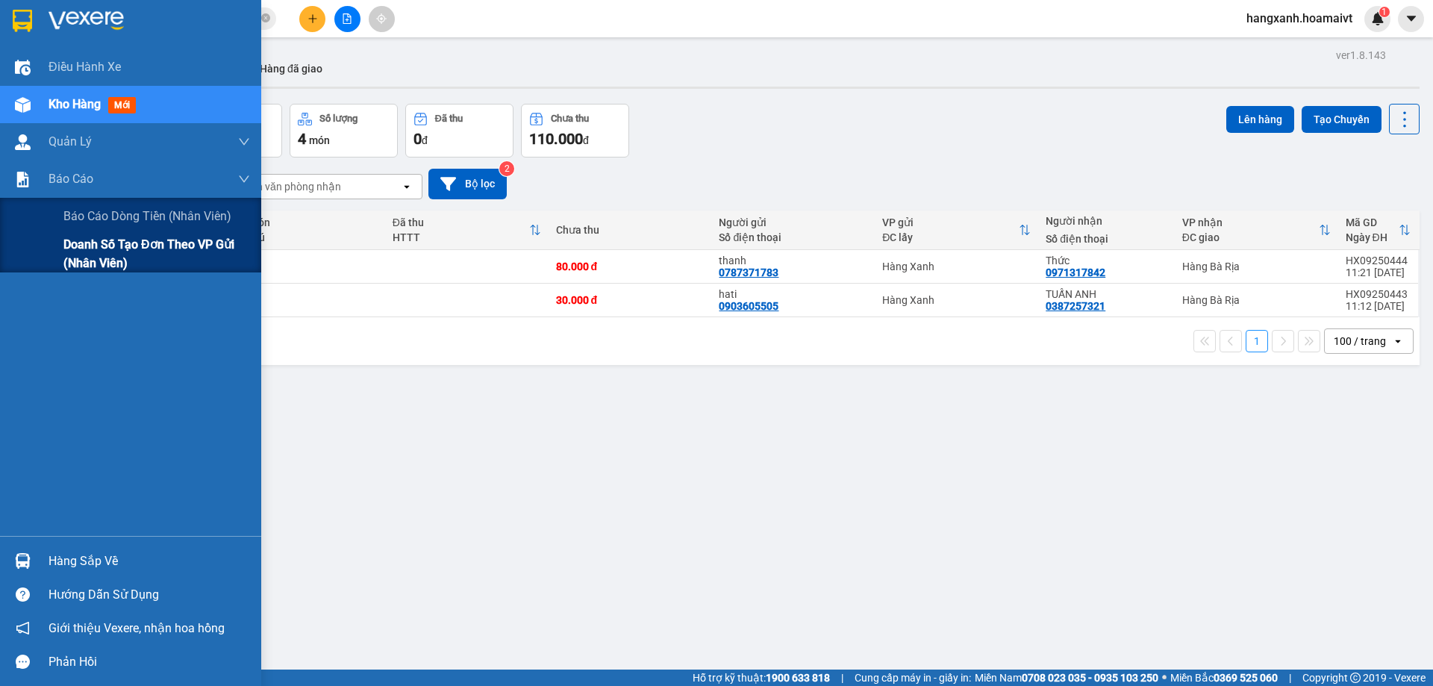
click at [55, 269] on div "Doanh số tạo đơn theo VP gửi (nhân viên)" at bounding box center [130, 253] width 261 height 37
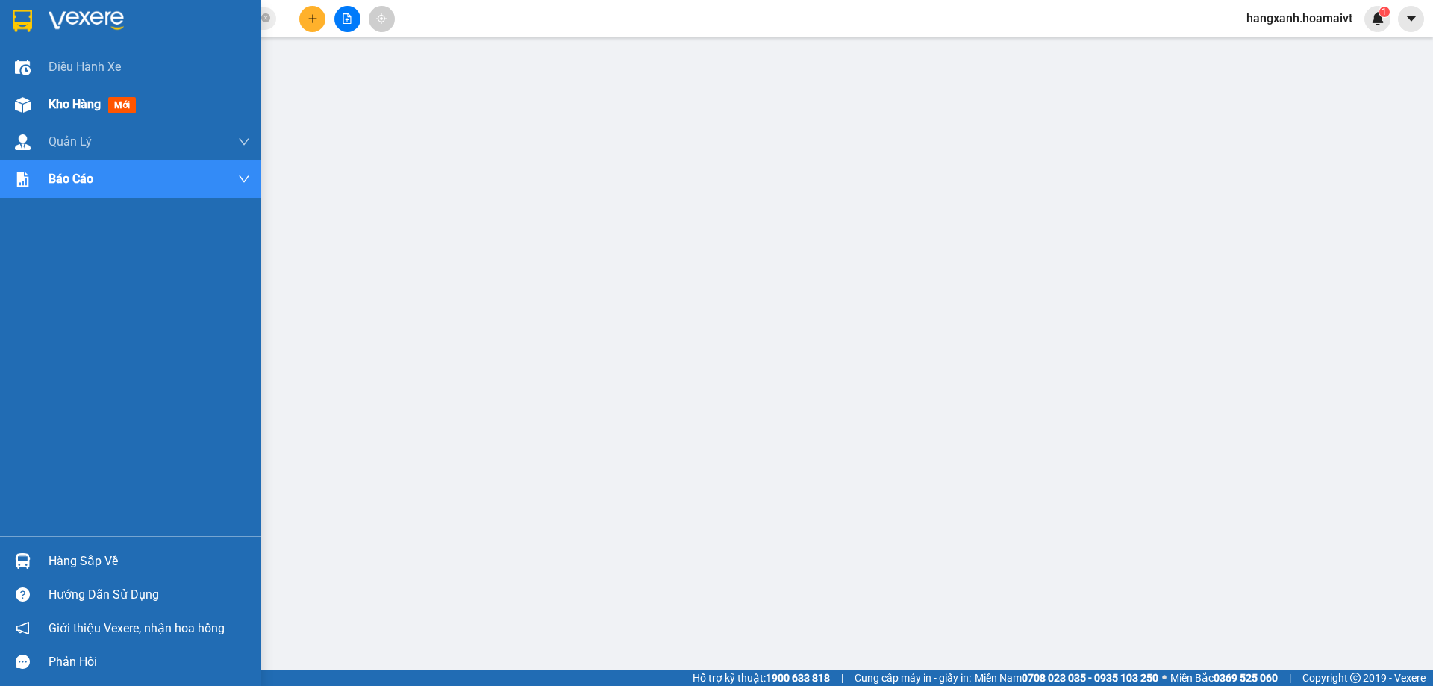
click at [34, 101] on div at bounding box center [23, 105] width 26 height 26
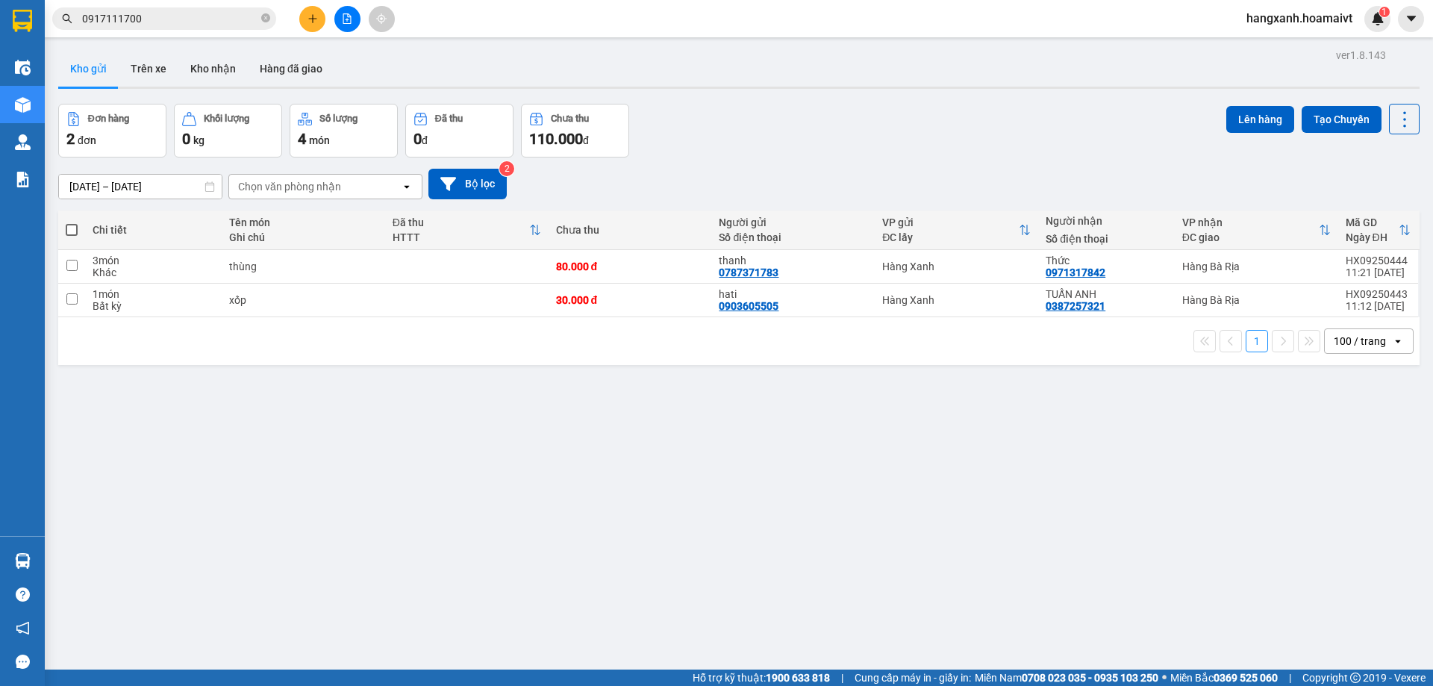
click at [320, 25] on button at bounding box center [312, 19] width 26 height 26
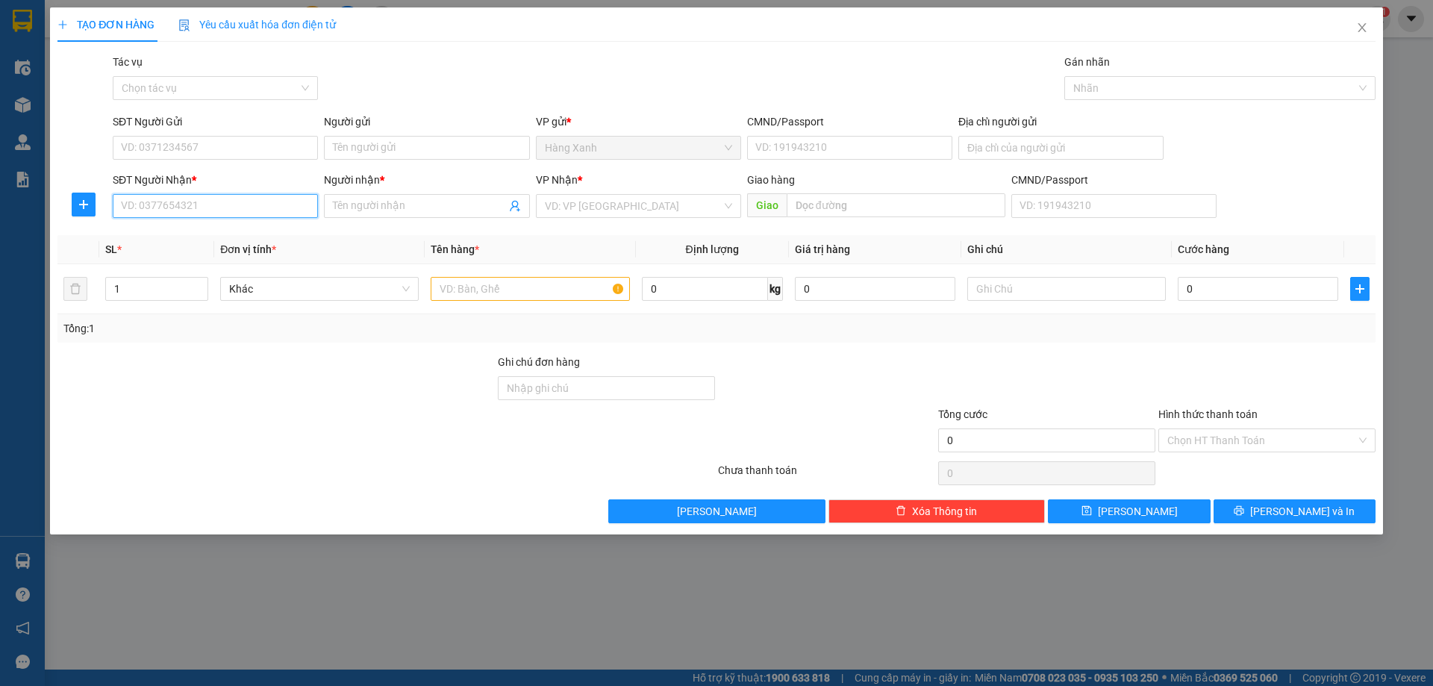
click at [243, 210] on input "SĐT Người Nhận *" at bounding box center [215, 206] width 205 height 24
type input "0902209444"
click at [213, 226] on div "0902209444 - PHU" at bounding box center [215, 236] width 205 height 24
type input "PHU"
type input "0902209444"
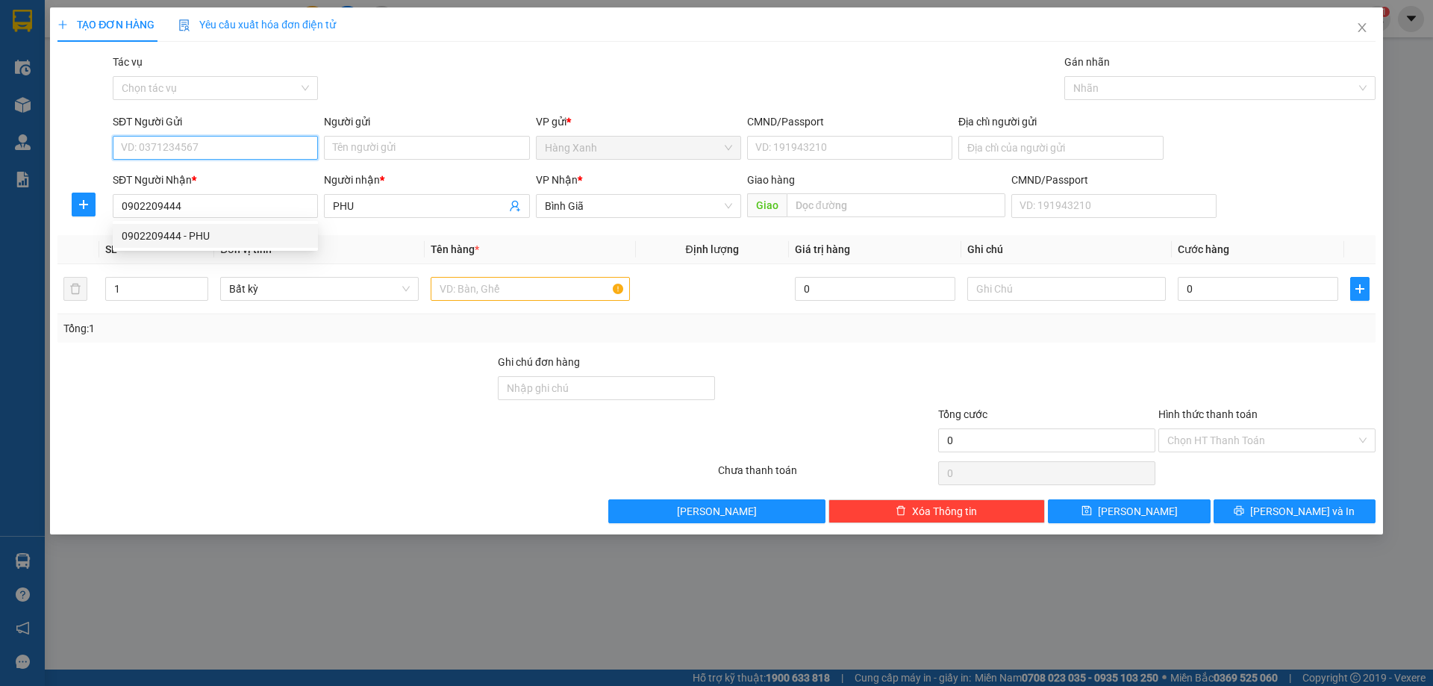
click at [244, 138] on input "SĐT Người Gửi" at bounding box center [215, 148] width 205 height 24
click at [246, 170] on div "0974640701 - thuc pham" at bounding box center [215, 177] width 187 height 16
type input "0974640701"
type input "thuc pham"
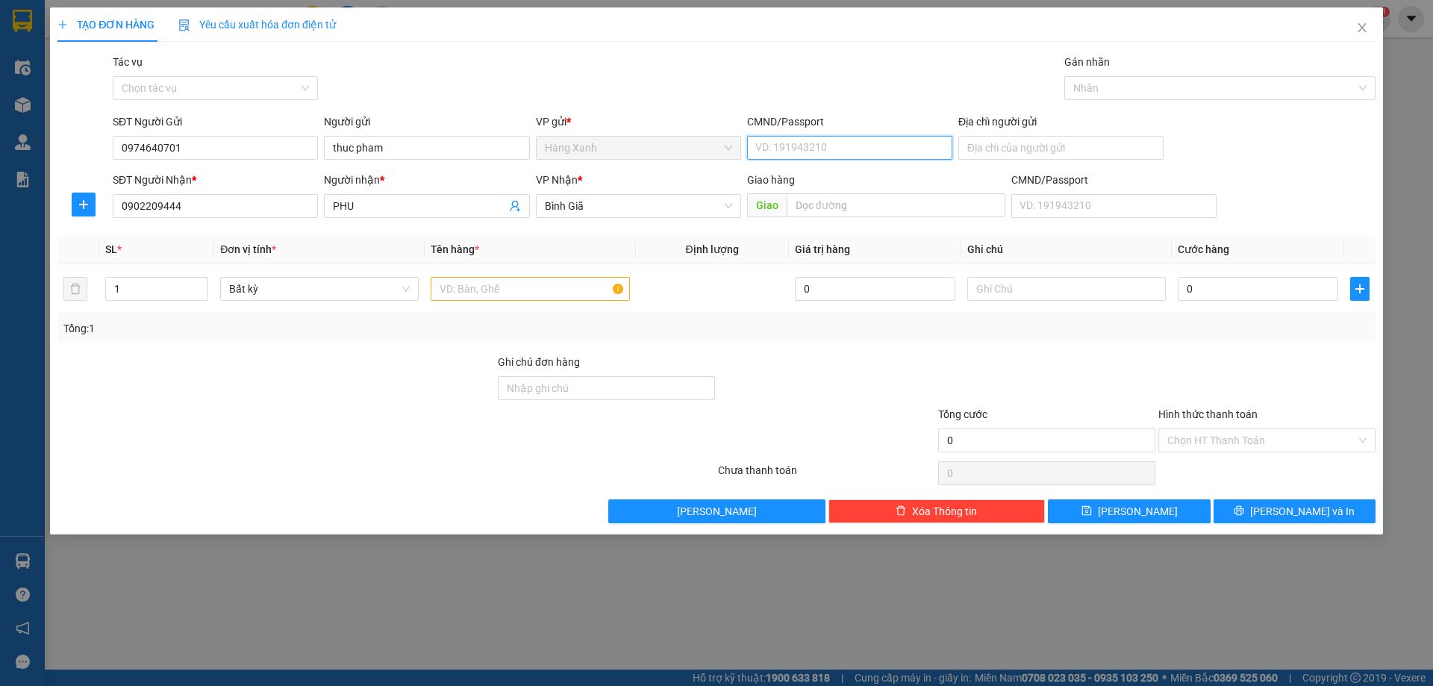
click at [837, 154] on input "CMND/Passport" at bounding box center [849, 148] width 205 height 24
click at [819, 176] on div "MST 0317164487 | Không có địa chỉ" at bounding box center [849, 177] width 187 height 16
click at [814, 148] on input "MST 0317164487" at bounding box center [849, 148] width 205 height 24
type input "M"
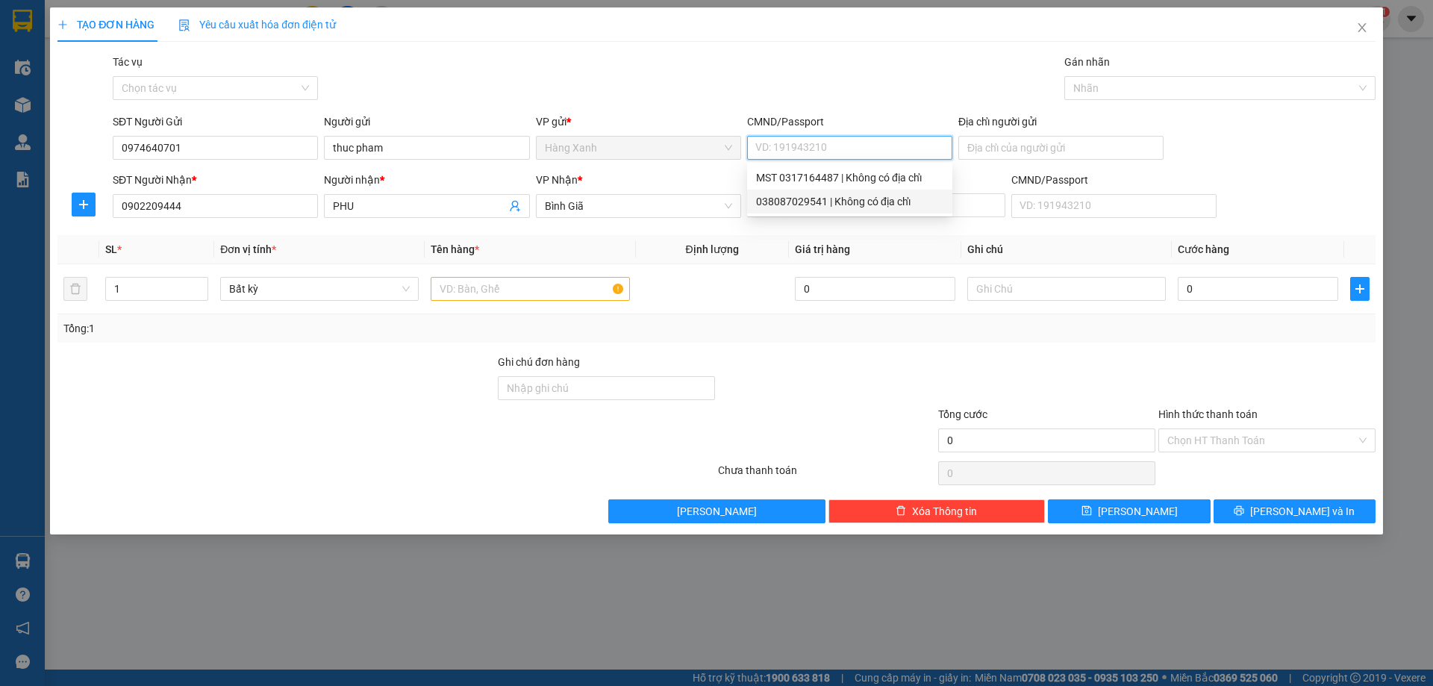
click at [837, 193] on div "038087029541 | Không có địa chỉ" at bounding box center [849, 202] width 205 height 24
type input "038087029541"
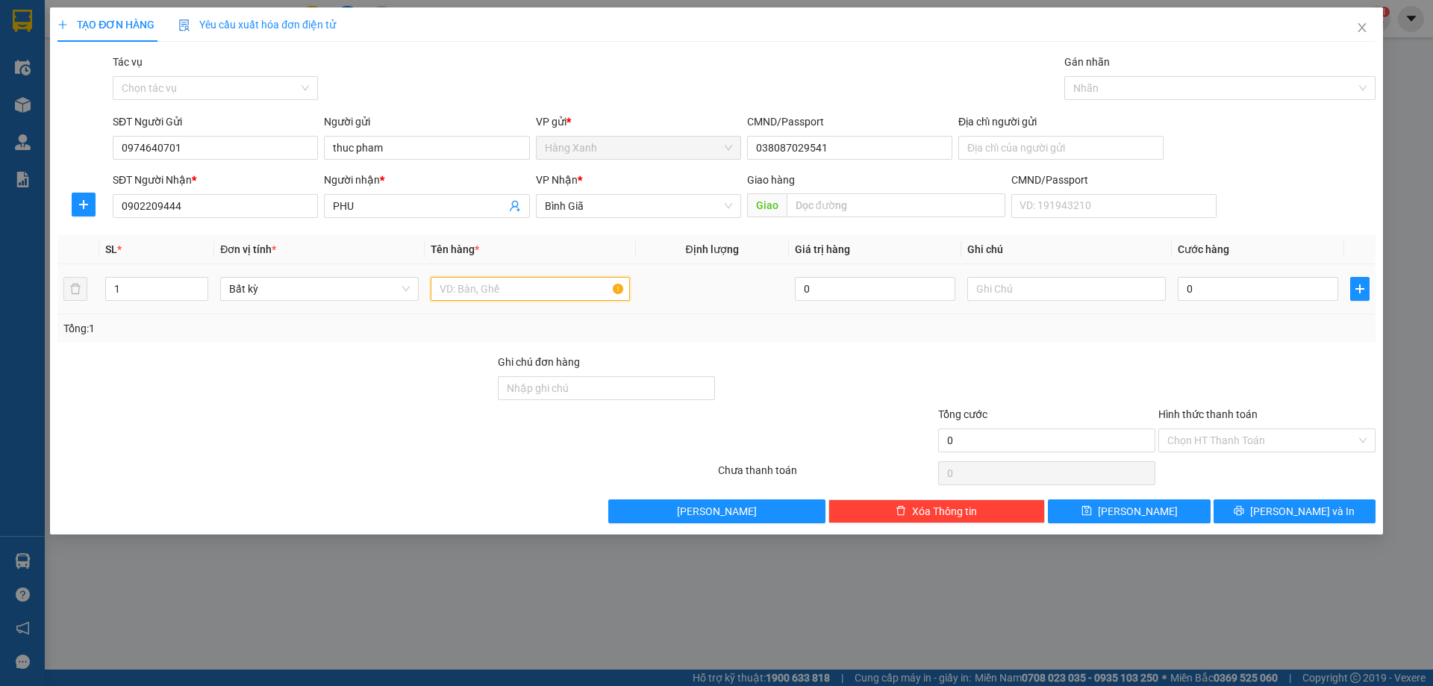
click at [561, 287] on input "text" at bounding box center [530, 289] width 199 height 24
type input "xốp"
click at [1231, 285] on input "0" at bounding box center [1258, 289] width 160 height 24
type input "8"
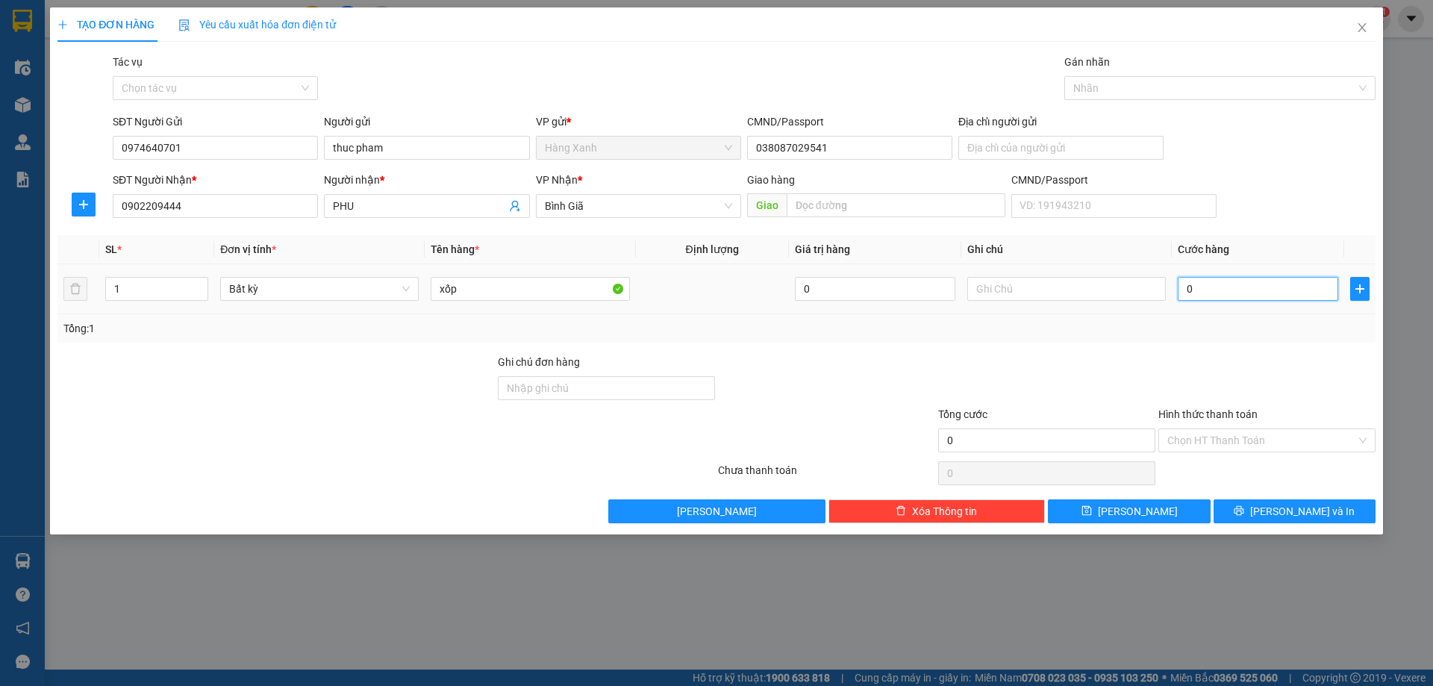
type input "8"
type input "80"
type input "80.000"
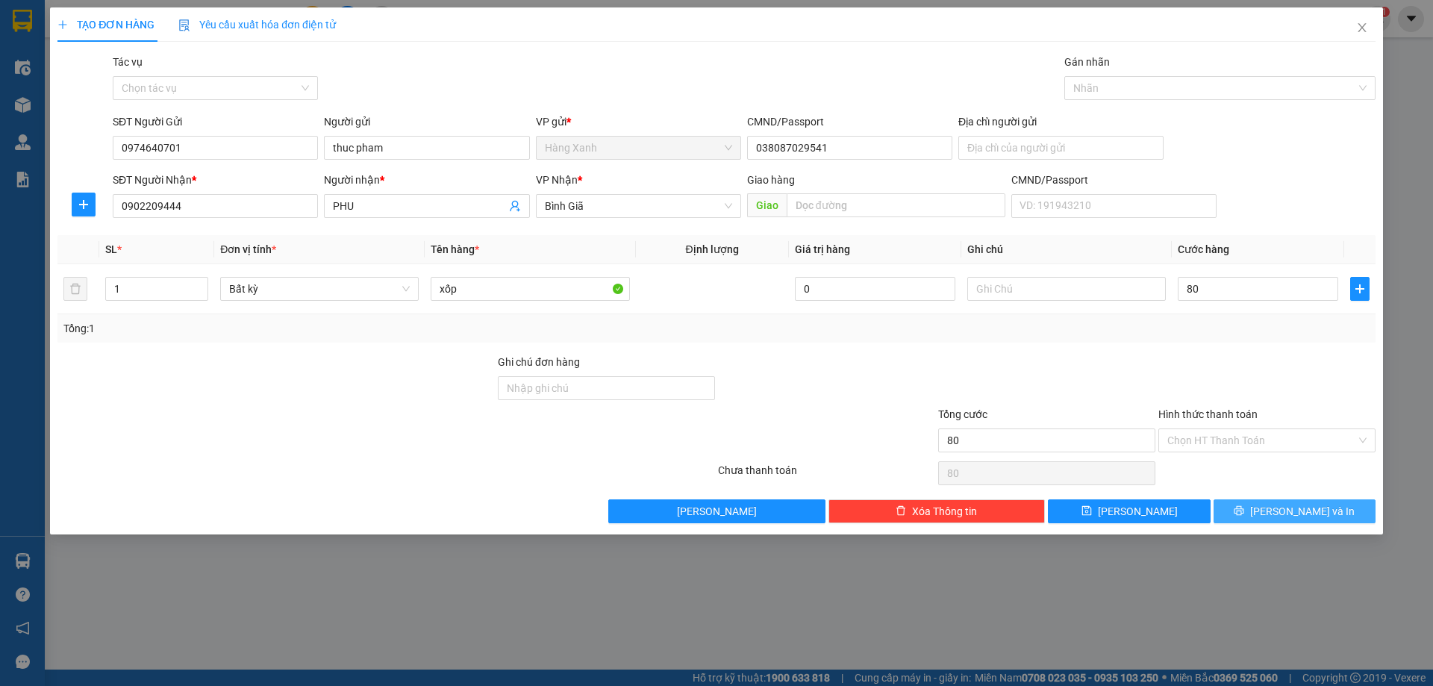
type input "80.000"
drag, startPoint x: 1294, startPoint y: 516, endPoint x: 1293, endPoint y: 507, distance: 9.0
click at [1295, 514] on span "[PERSON_NAME] và In" at bounding box center [1302, 511] width 104 height 16
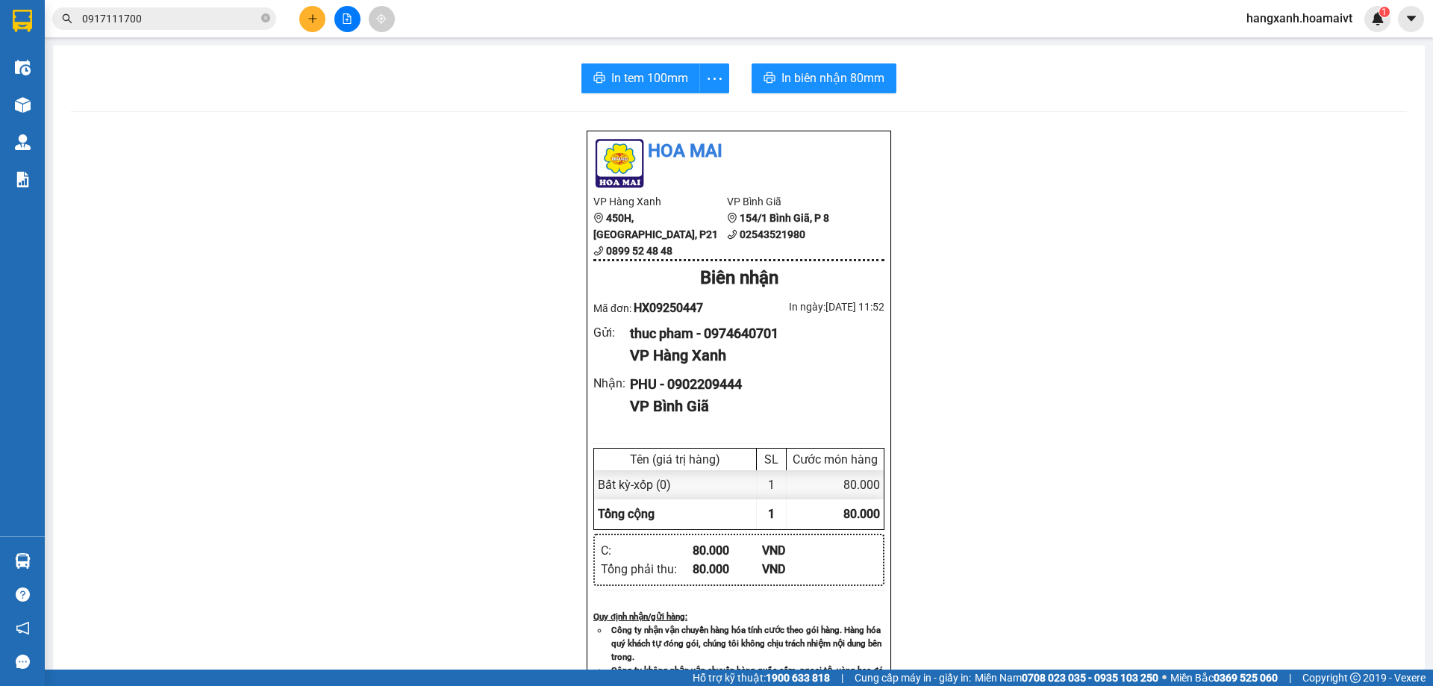
click at [701, 62] on div "In tem 100mm In biên nhận 80mm Hoa Mai VP Hàng Xanh 450H, [GEOGRAPHIC_DATA], P2…" at bounding box center [739, 579] width 1372 height 1066
click at [628, 78] on span "In tem 100mm" at bounding box center [649, 78] width 77 height 19
click at [791, 87] on span "In biên nhận 80mm" at bounding box center [832, 78] width 103 height 19
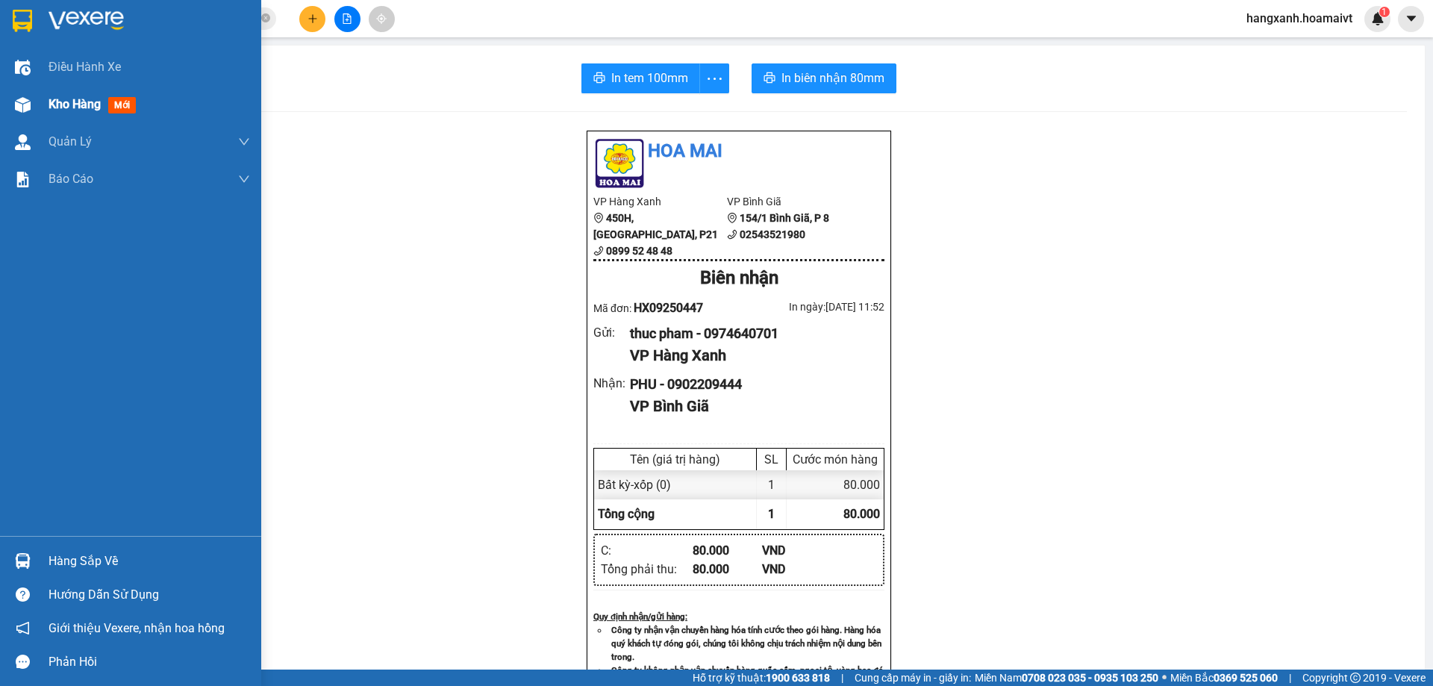
click at [26, 103] on img at bounding box center [23, 105] width 16 height 16
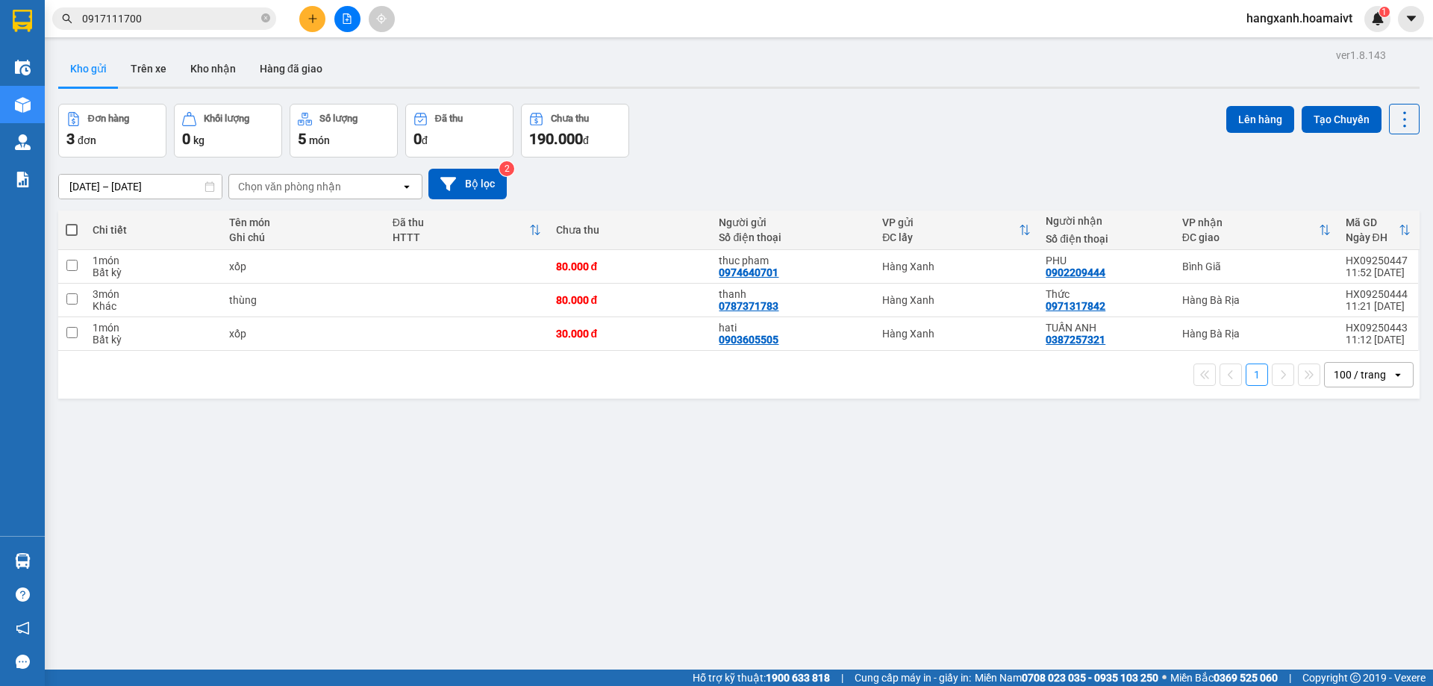
click at [49, 68] on main "ver 1.8.143 Kho gửi Trên xe Kho nhận Hàng đã giao Đơn hàng 3 đơn Khối lượng 0 k…" at bounding box center [716, 334] width 1433 height 669
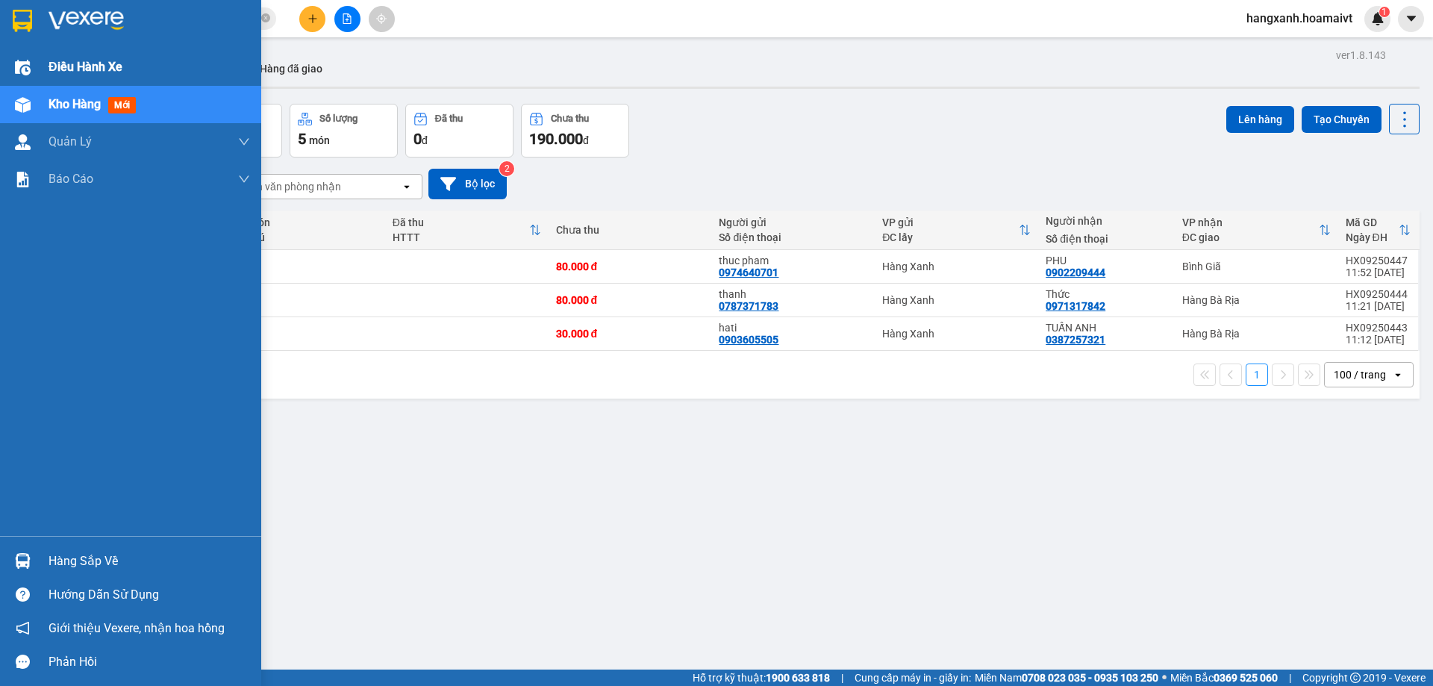
click at [24, 66] on img at bounding box center [23, 68] width 16 height 16
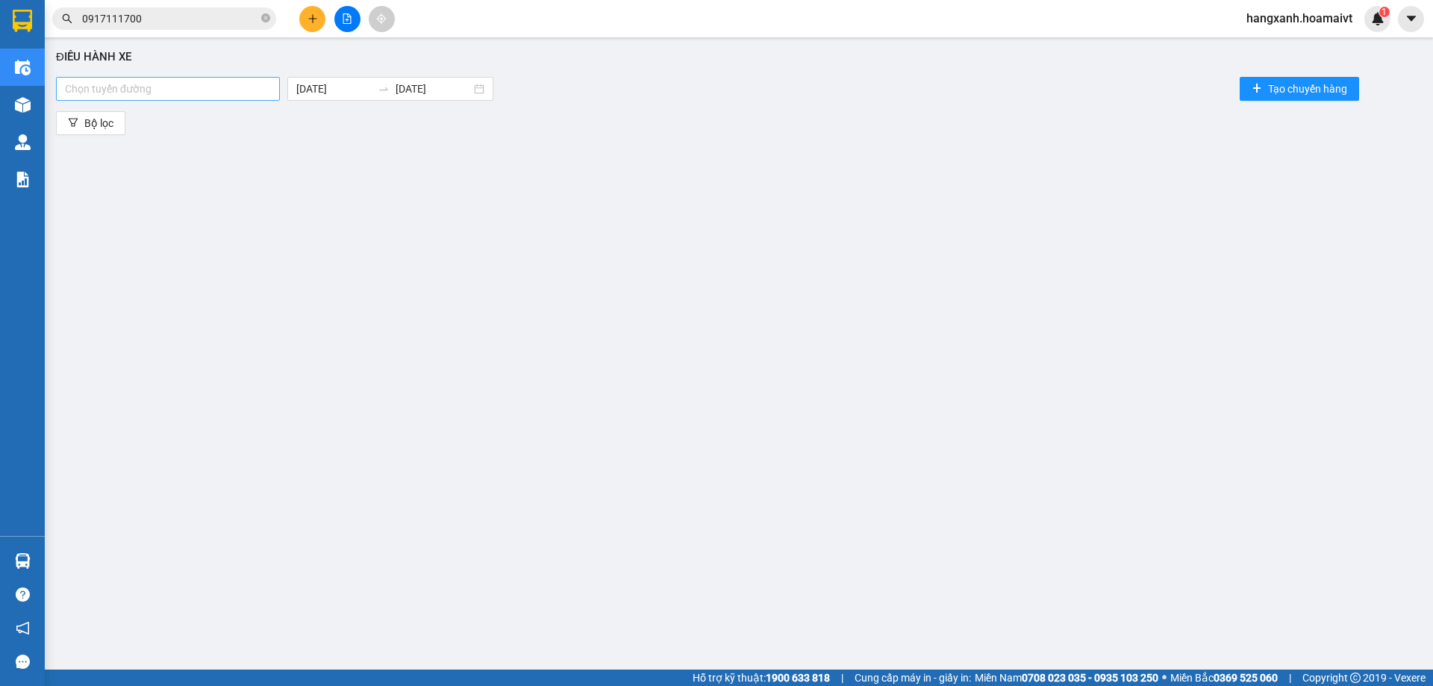
click at [213, 81] on div at bounding box center [168, 89] width 216 height 18
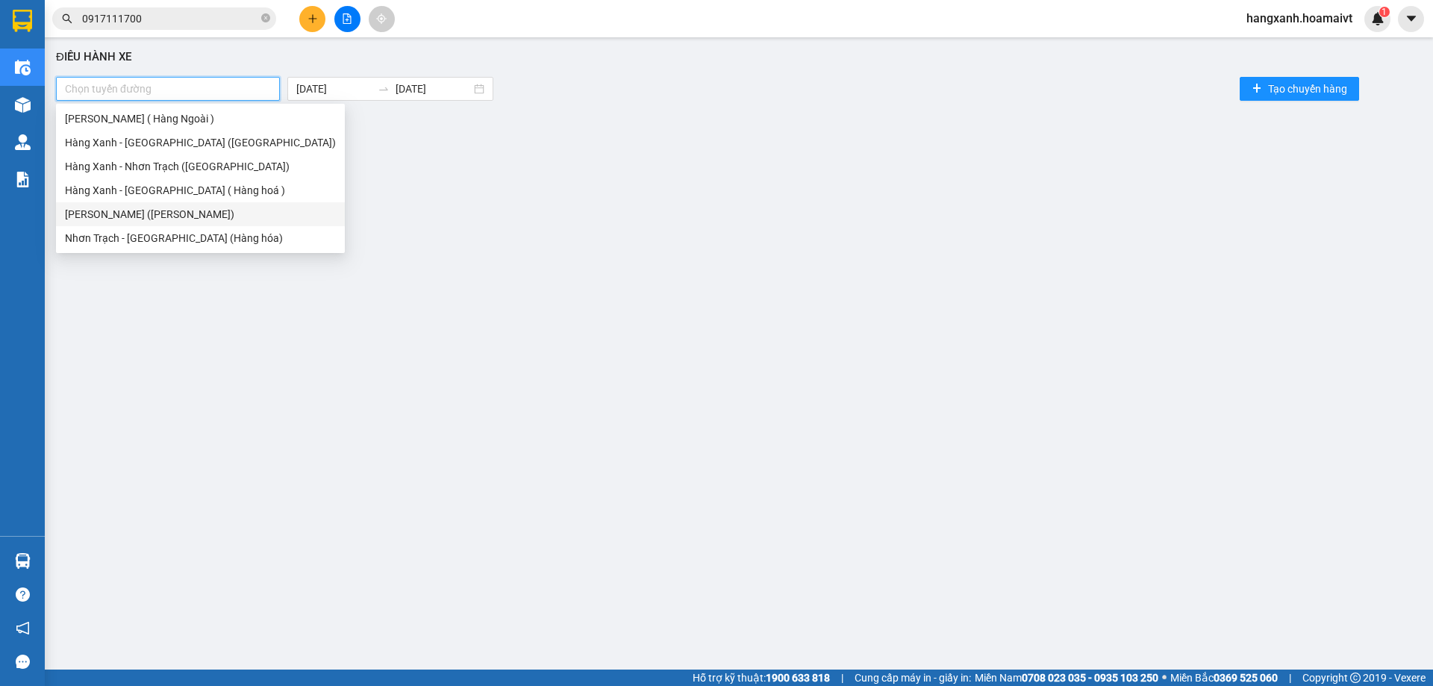
click at [167, 210] on div "[PERSON_NAME] ([PERSON_NAME])" at bounding box center [200, 214] width 271 height 16
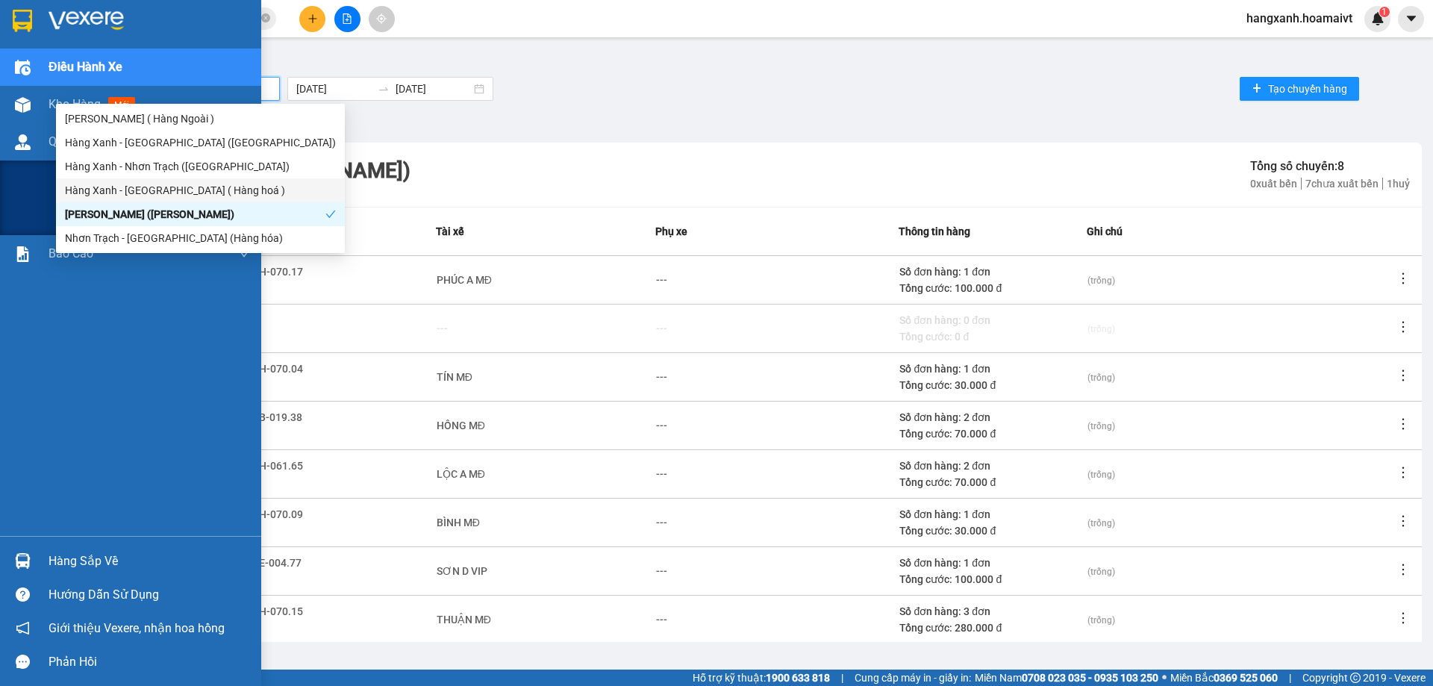
click at [15, 109] on img at bounding box center [23, 105] width 16 height 16
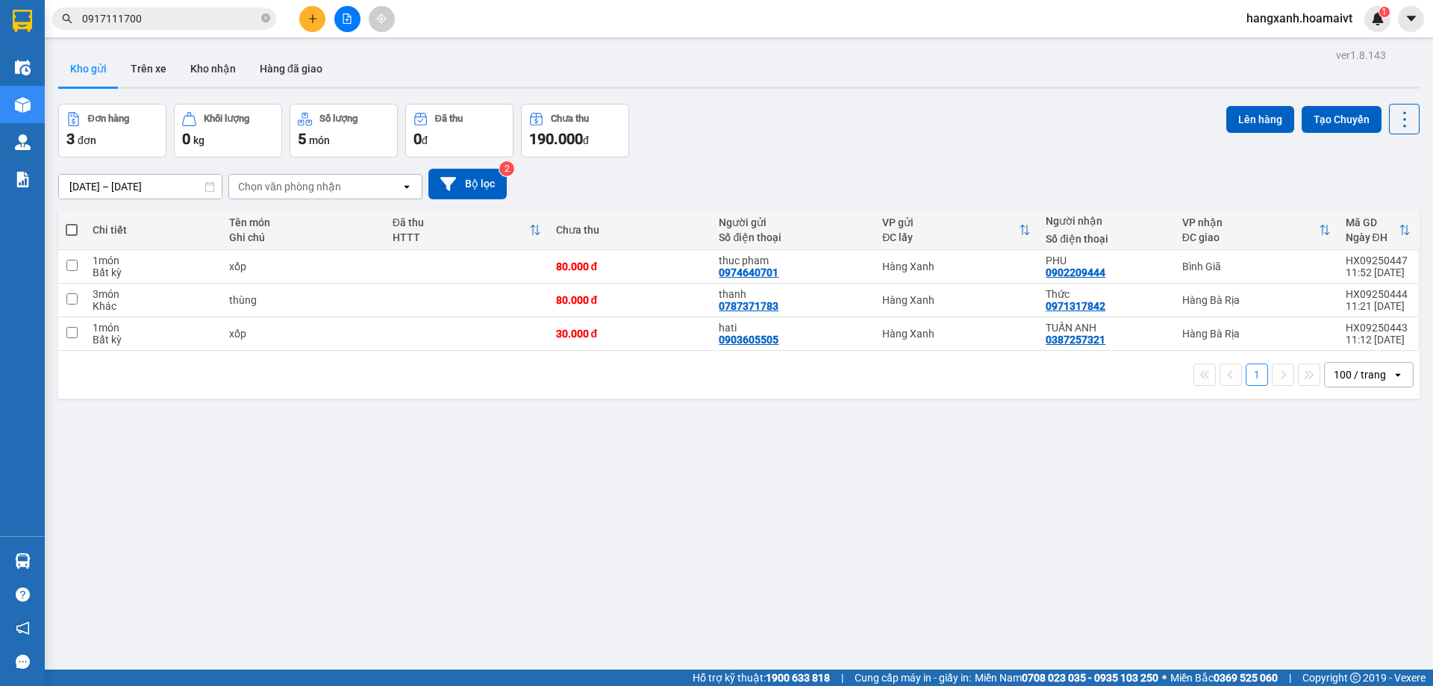
click at [305, 9] on button at bounding box center [312, 19] width 26 height 26
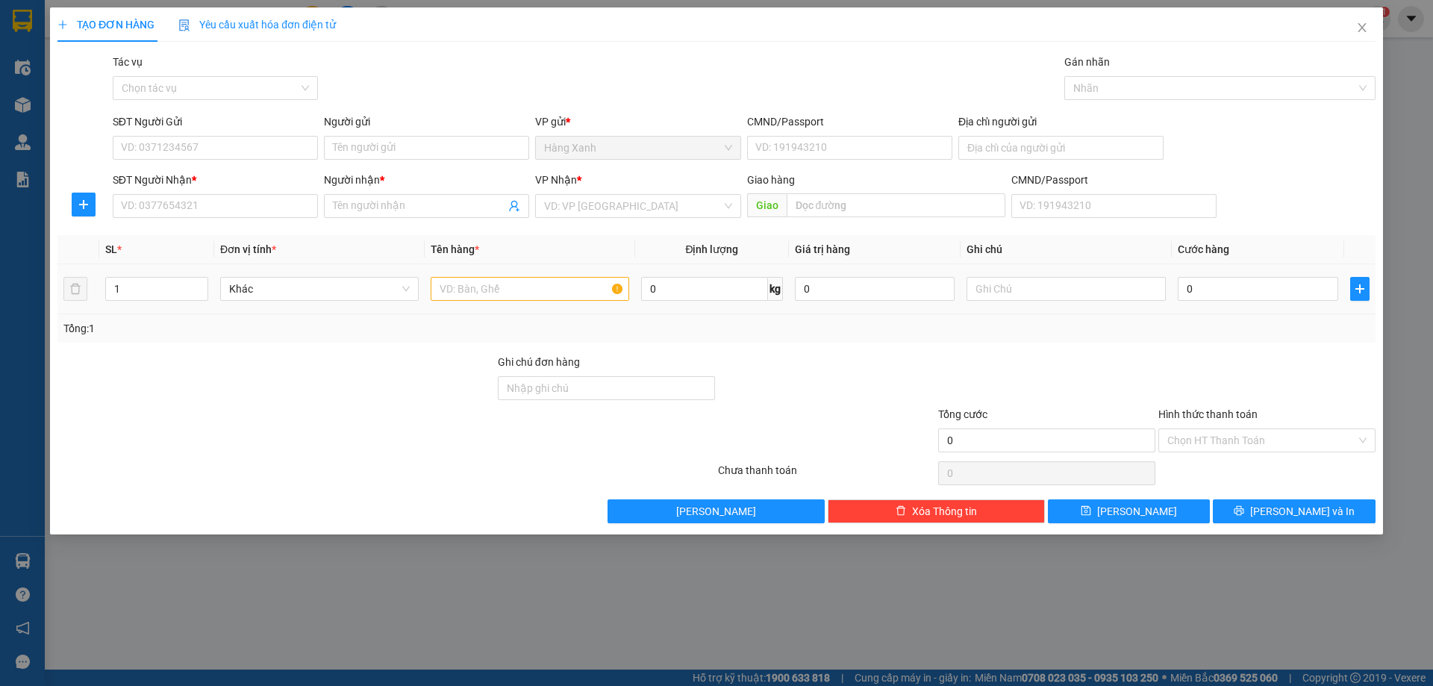
click at [293, 246] on th "Đơn vị tính *" at bounding box center [319, 249] width 210 height 29
click at [281, 201] on input "SĐT Người Nhận *" at bounding box center [215, 206] width 205 height 24
click at [200, 231] on div "0362497883 - thuan" at bounding box center [215, 236] width 187 height 16
type input "0362497883"
type input "thuan"
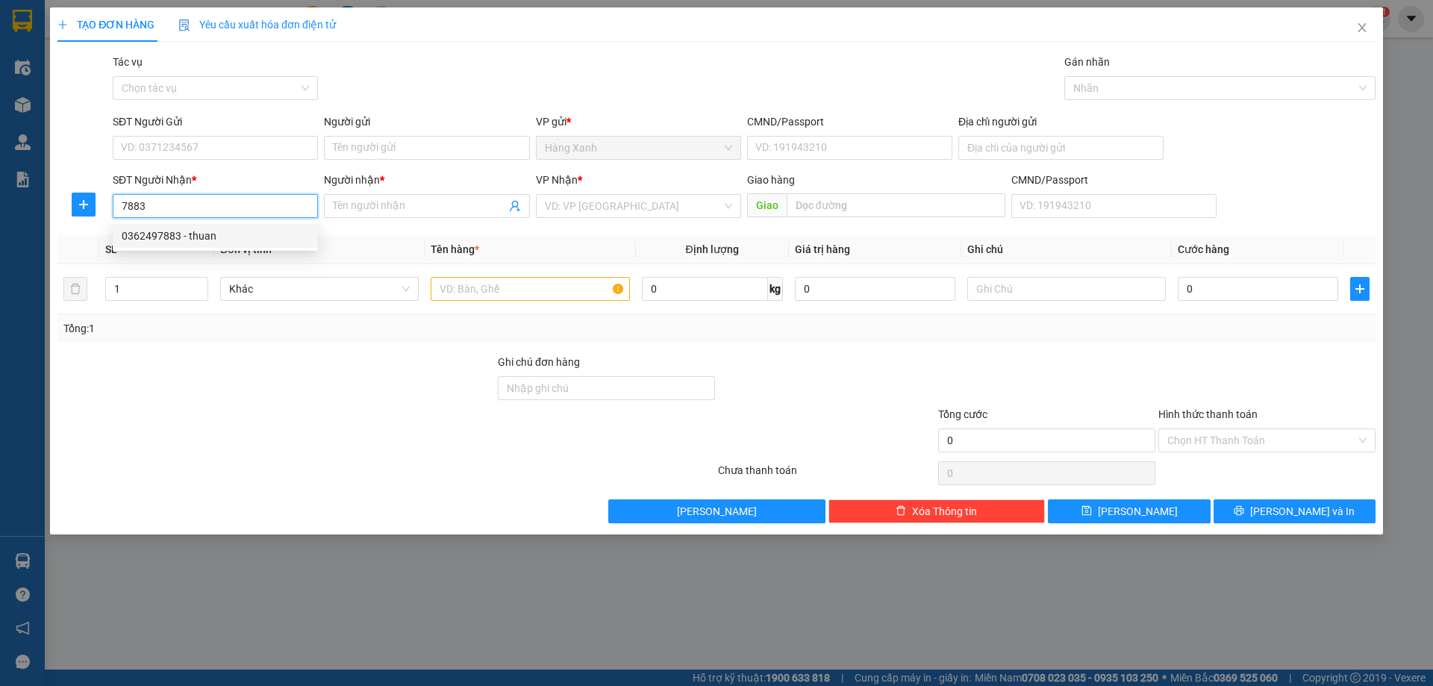
type input "[PERSON_NAME]"
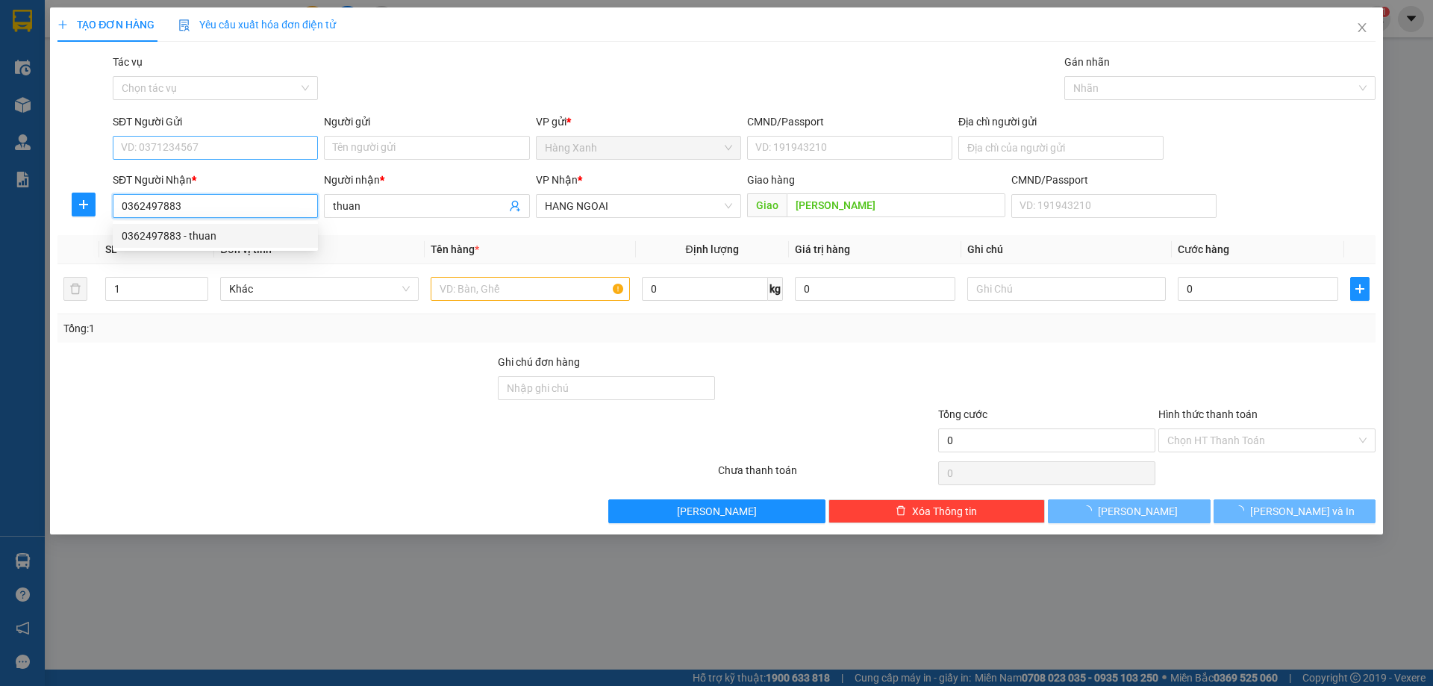
type input "0362497883"
click at [227, 154] on input "SĐT Người Gửi" at bounding box center [215, 148] width 205 height 24
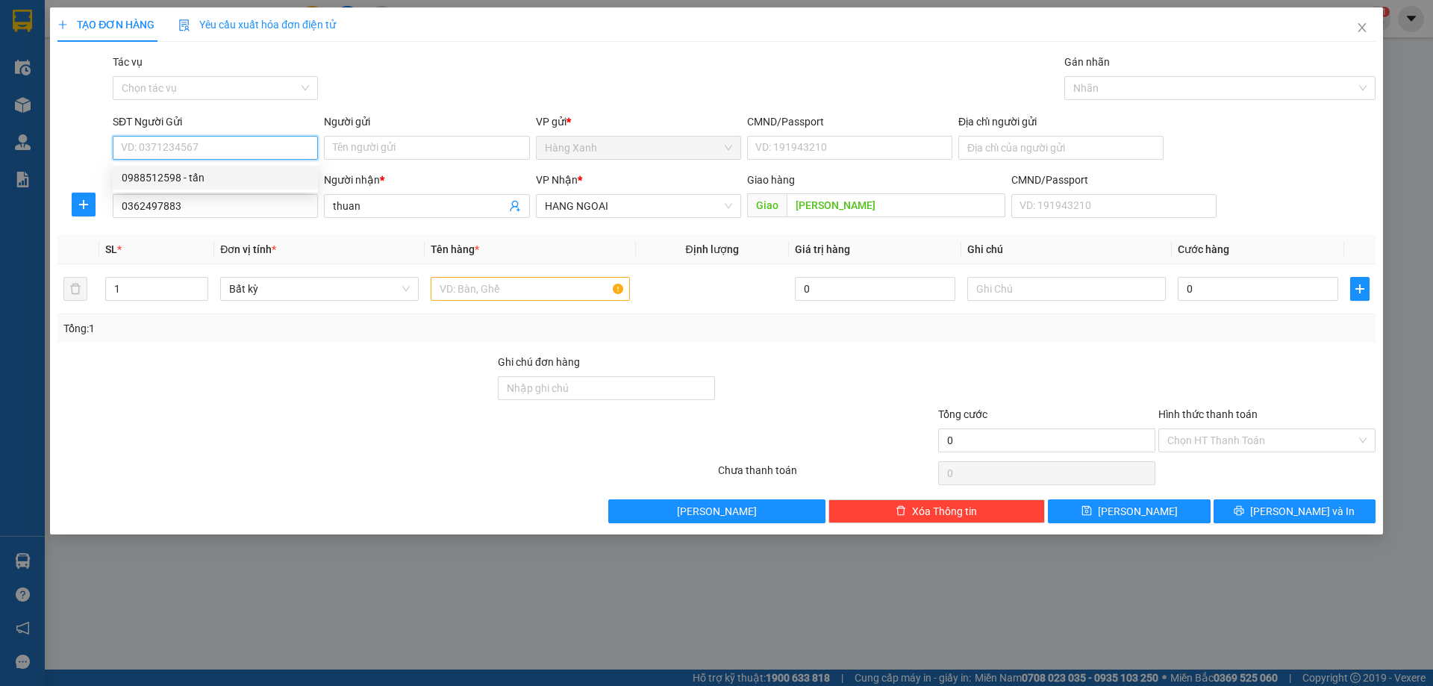
drag, startPoint x: 210, startPoint y: 172, endPoint x: 467, endPoint y: 258, distance: 270.9
click at [218, 173] on div "0988512598 - tấn" at bounding box center [215, 177] width 187 height 16
type input "0988512598"
type input "tấn"
click at [471, 291] on input "text" at bounding box center [530, 289] width 199 height 24
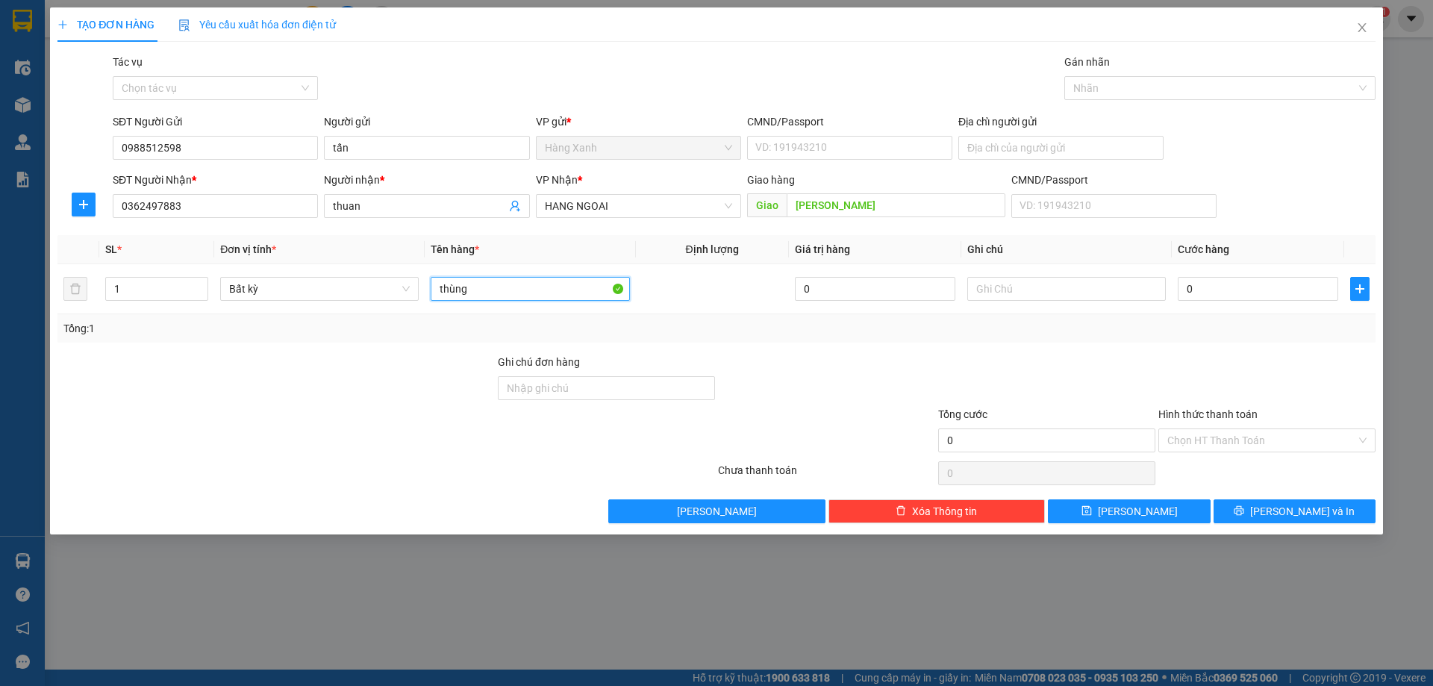
type input "thùng"
click at [757, 162] on div "CMND/Passport VD: [PASSPORT]" at bounding box center [849, 139] width 205 height 52
click at [780, 147] on input "CMND/Passport" at bounding box center [849, 148] width 205 height 24
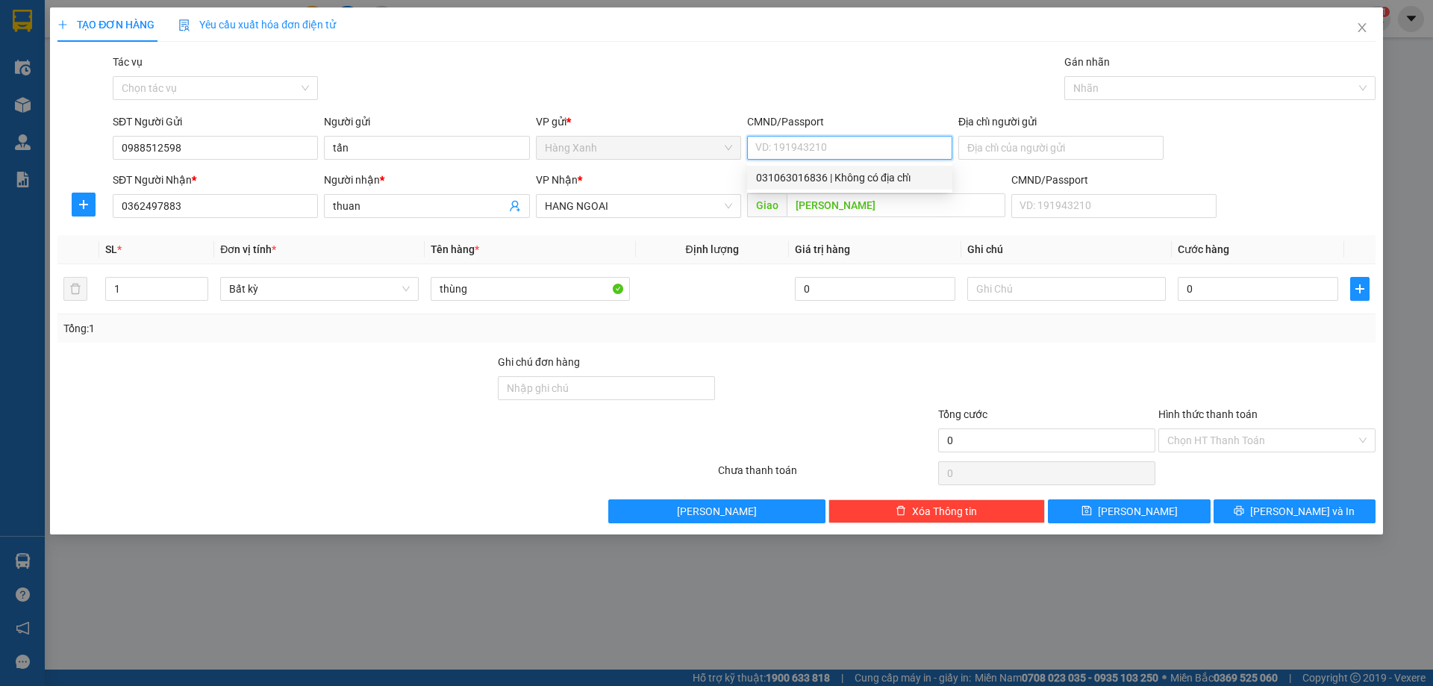
drag, startPoint x: 843, startPoint y: 171, endPoint x: 969, endPoint y: 184, distance: 126.8
click at [845, 171] on div "031063016836 | Không có địa chỉ" at bounding box center [849, 177] width 187 height 16
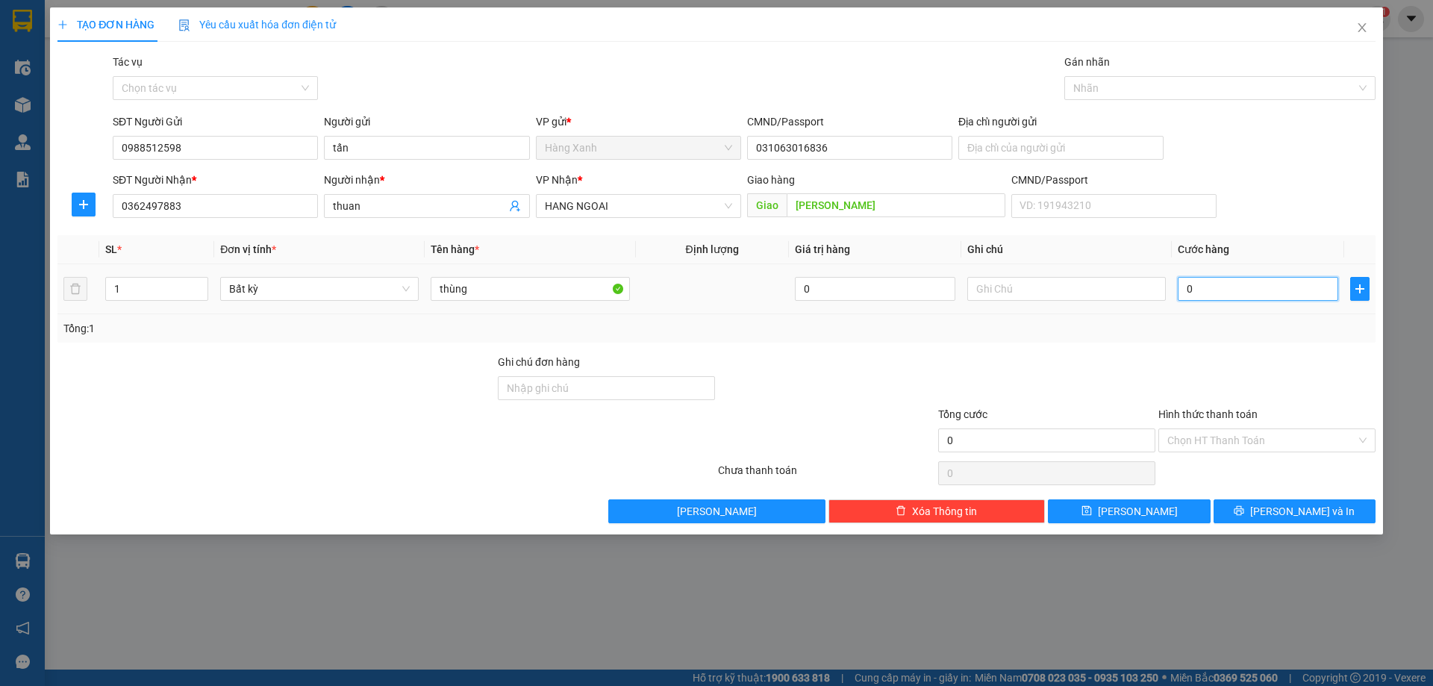
drag, startPoint x: 1206, startPoint y: 289, endPoint x: 1211, endPoint y: 299, distance: 11.7
click at [1207, 289] on input "0" at bounding box center [1258, 289] width 160 height 24
click at [1261, 284] on input "40" at bounding box center [1258, 289] width 160 height 24
click at [1260, 286] on input "40" at bounding box center [1258, 289] width 160 height 24
click at [1297, 513] on span "[PERSON_NAME] và In" at bounding box center [1302, 511] width 104 height 16
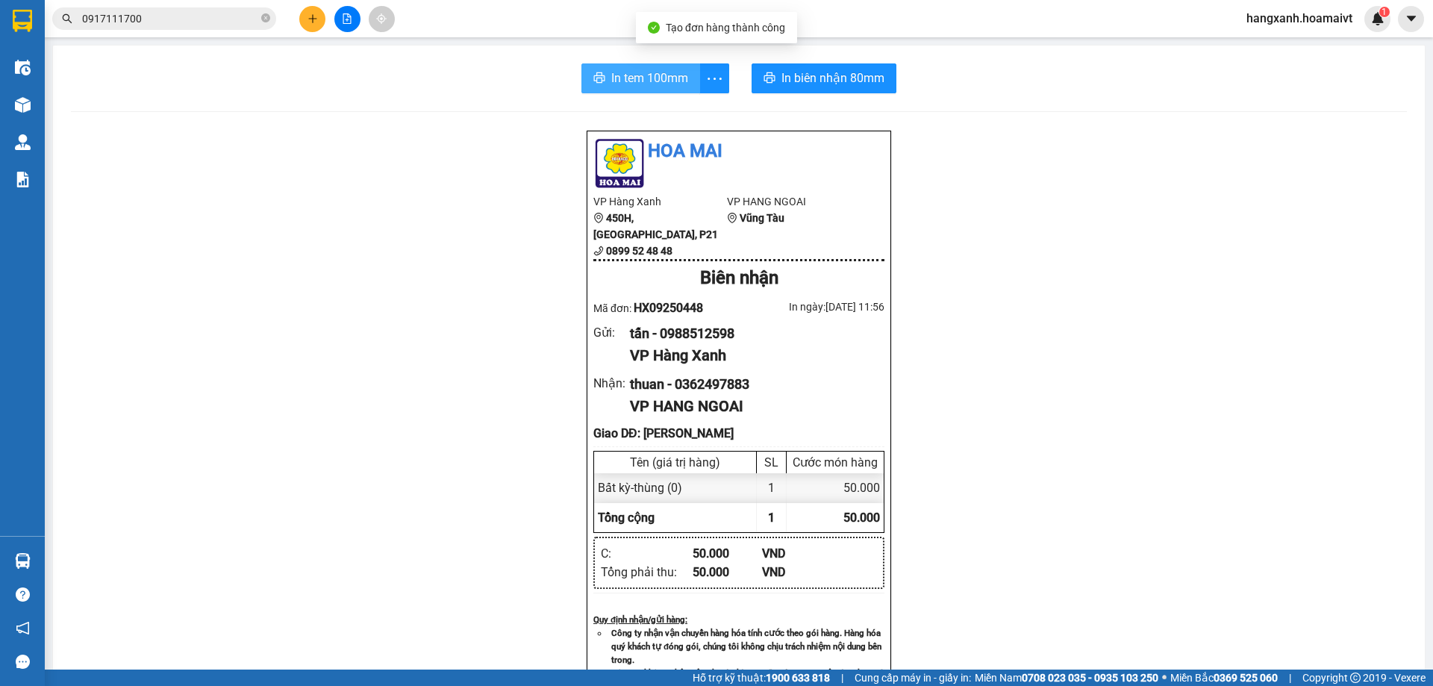
click at [593, 89] on button "In tem 100mm" at bounding box center [640, 78] width 119 height 30
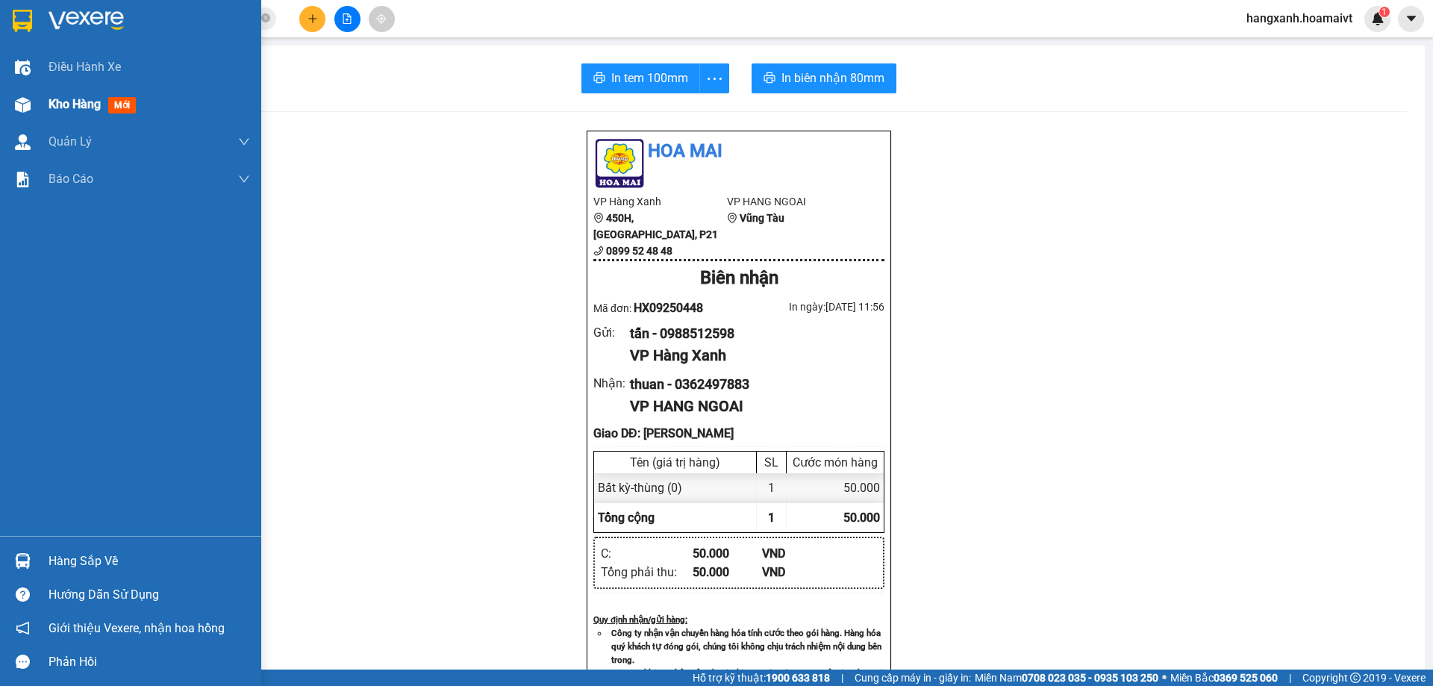
click at [8, 104] on div "Kho hàng mới" at bounding box center [130, 104] width 261 height 37
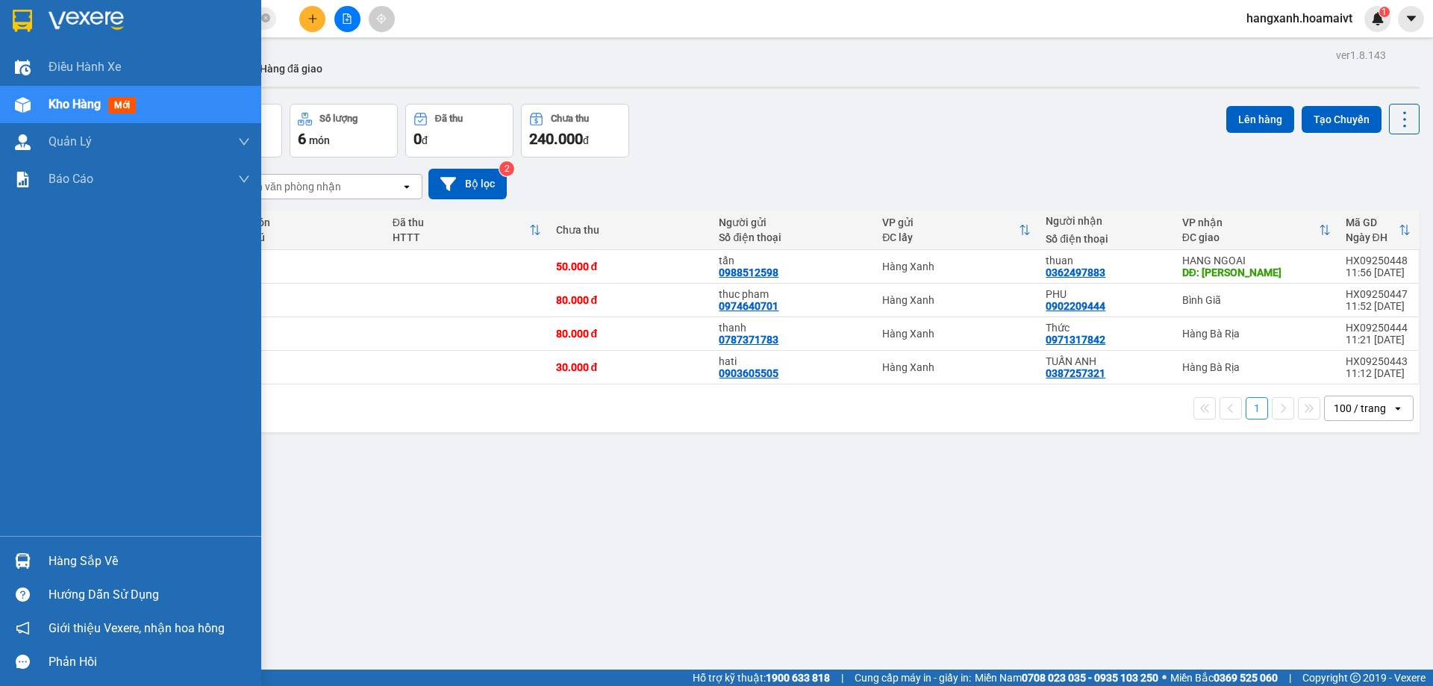
click at [19, 23] on img at bounding box center [22, 21] width 19 height 22
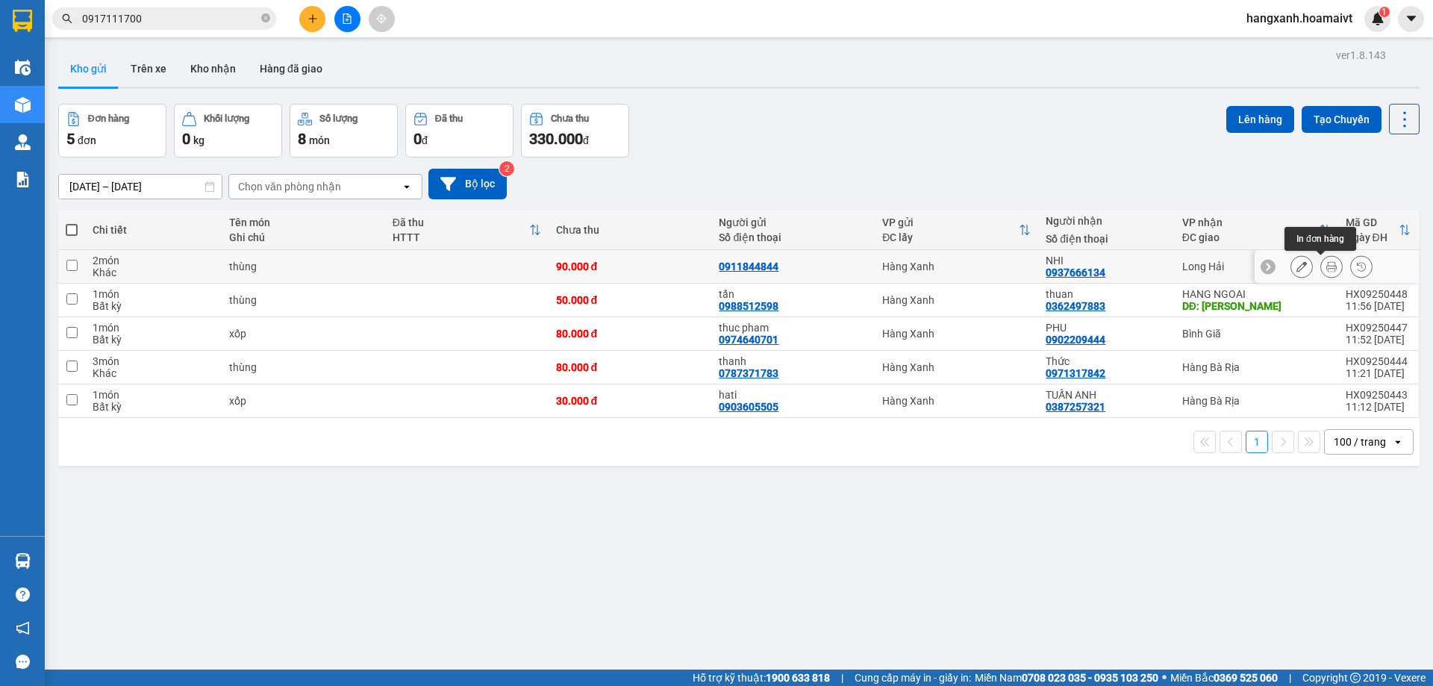
click at [1326, 262] on icon at bounding box center [1331, 266] width 10 height 10
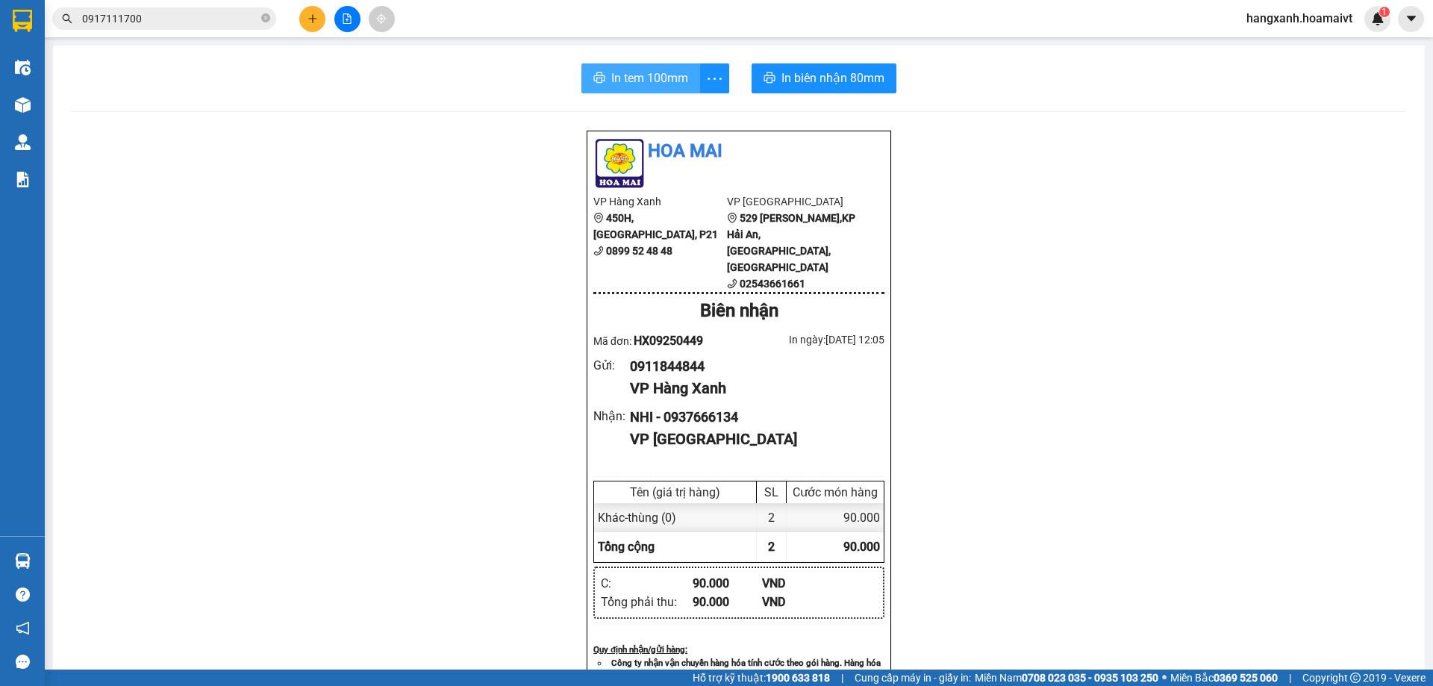
click at [673, 79] on span "In tem 100mm" at bounding box center [649, 78] width 77 height 19
click at [855, 67] on button "In biên nhận 80mm" at bounding box center [823, 78] width 145 height 30
click at [849, 72] on span "In biên nhận 80mm" at bounding box center [832, 78] width 103 height 19
click at [28, 116] on div at bounding box center [23, 105] width 26 height 26
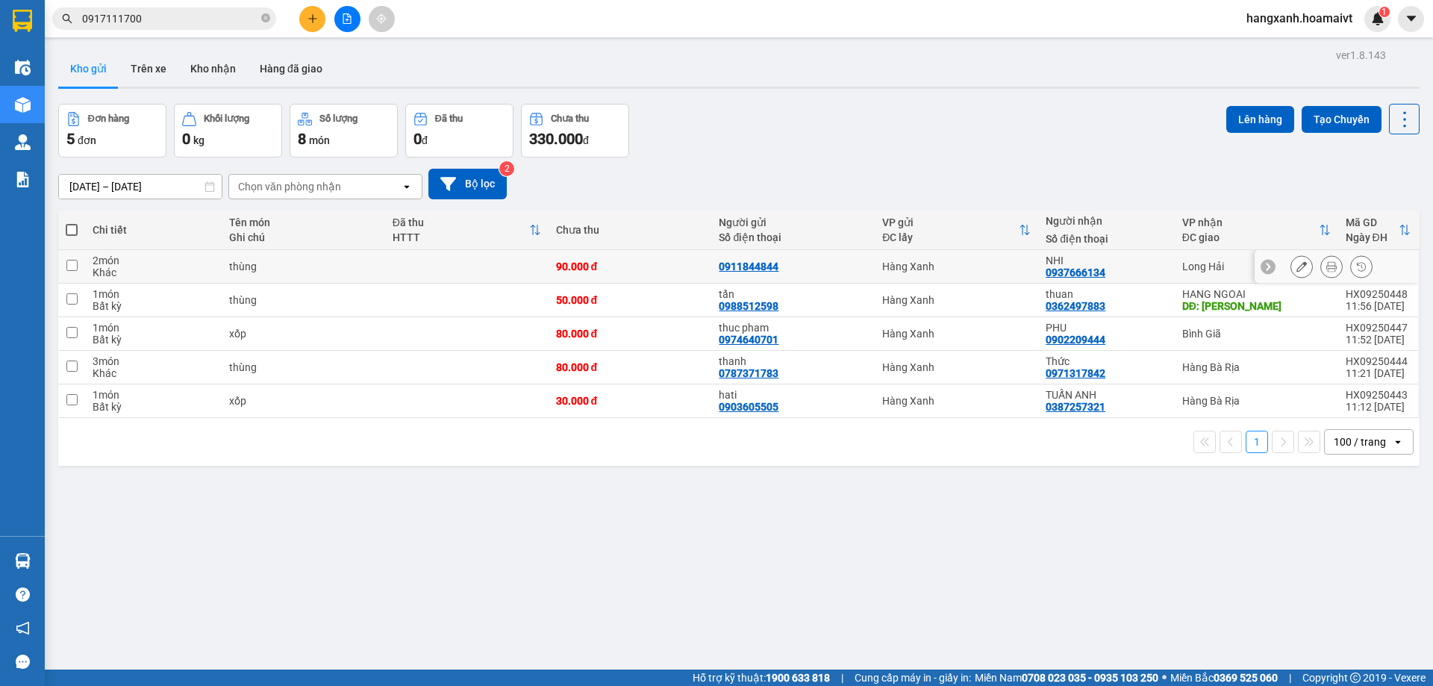
click at [1175, 261] on td "Long Hải" at bounding box center [1256, 267] width 163 height 34
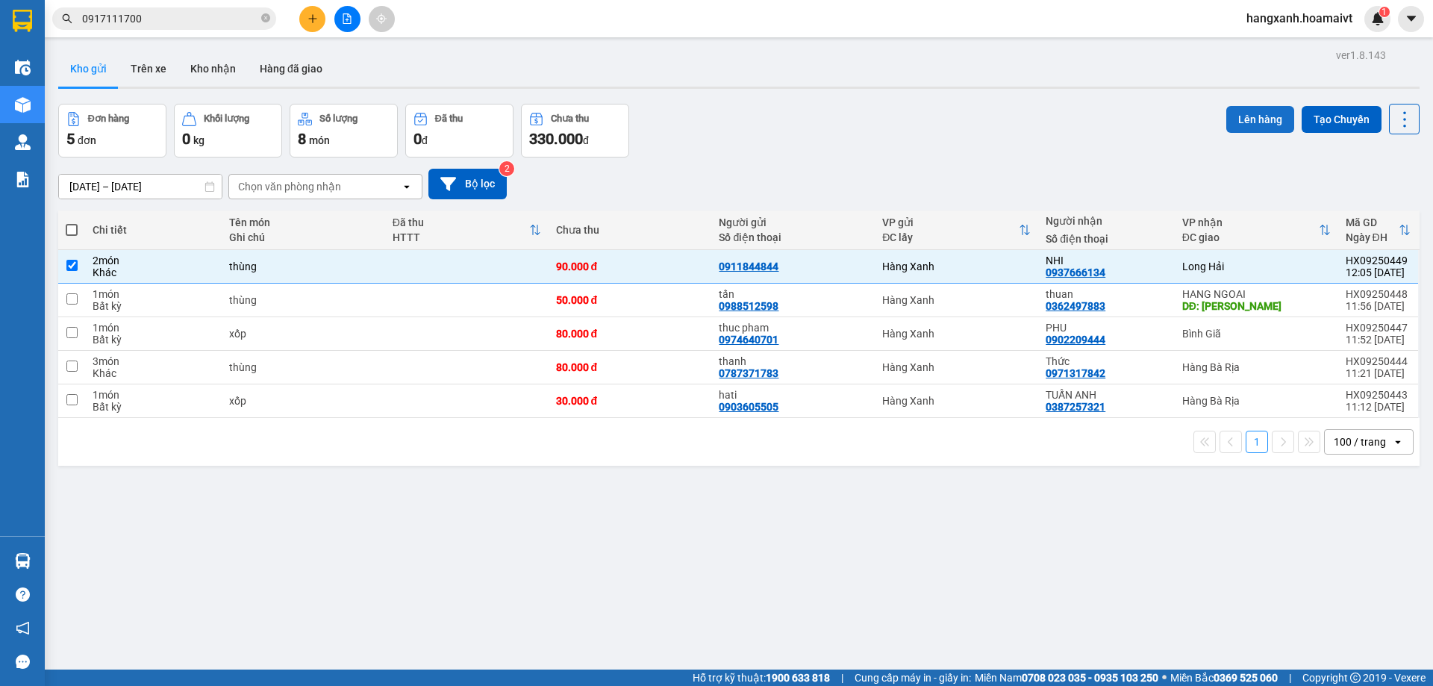
click at [1260, 108] on button "Lên hàng" at bounding box center [1260, 119] width 68 height 27
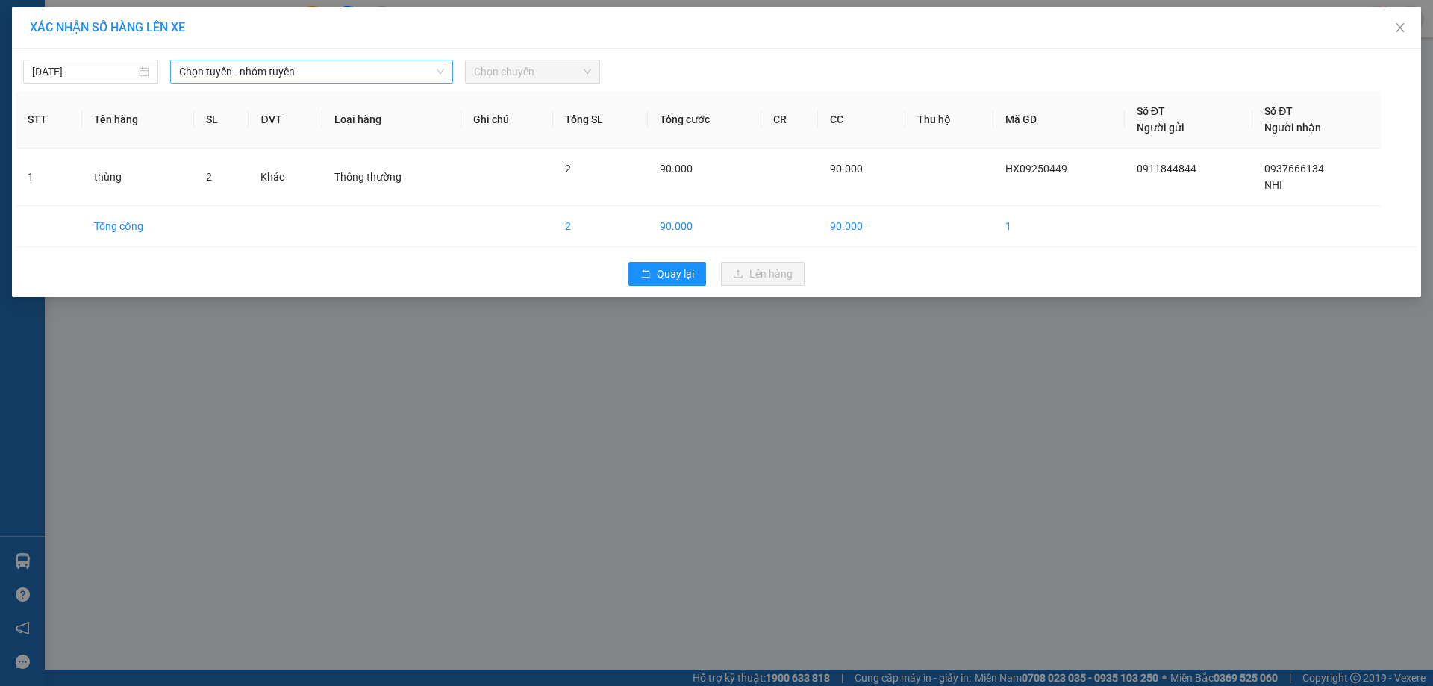
click at [279, 70] on span "Chọn tuyến - nhóm tuyến" at bounding box center [311, 71] width 265 height 22
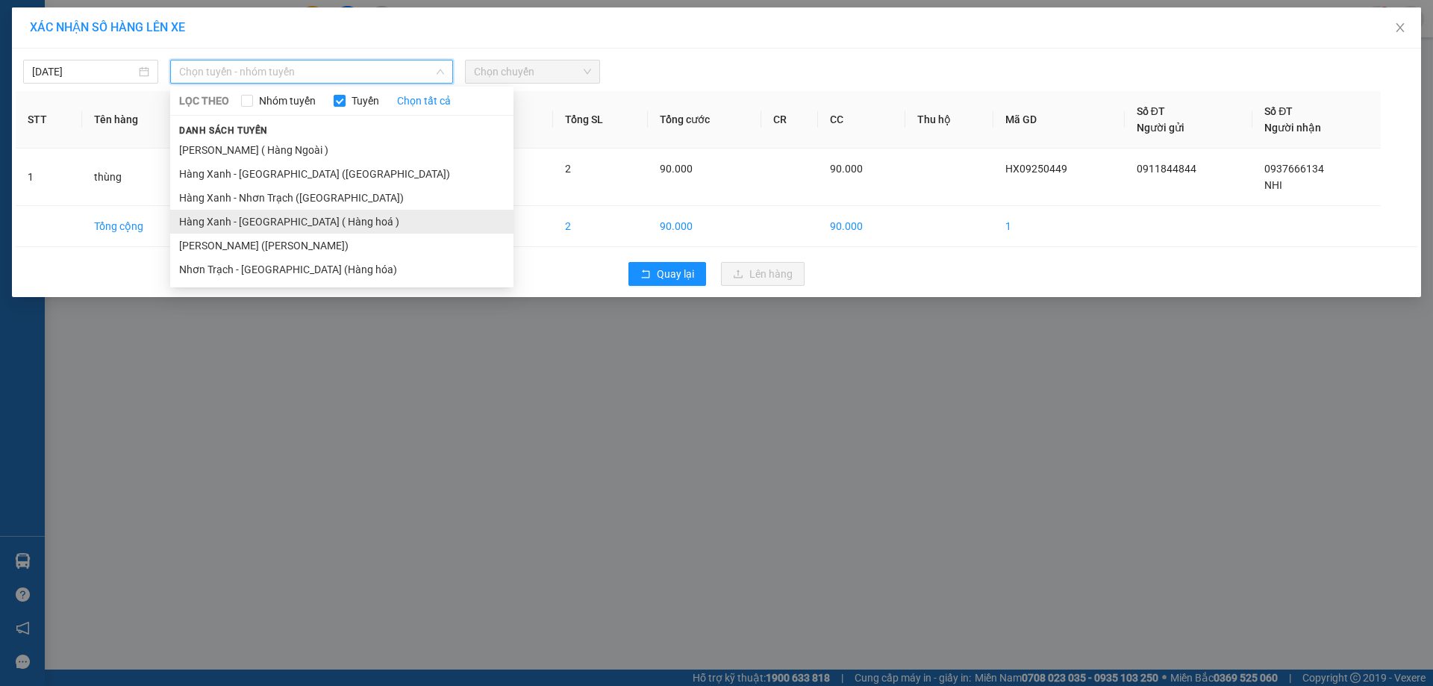
click at [316, 229] on li "Hàng Xanh - [GEOGRAPHIC_DATA] ( Hàng hoá )" at bounding box center [341, 222] width 343 height 24
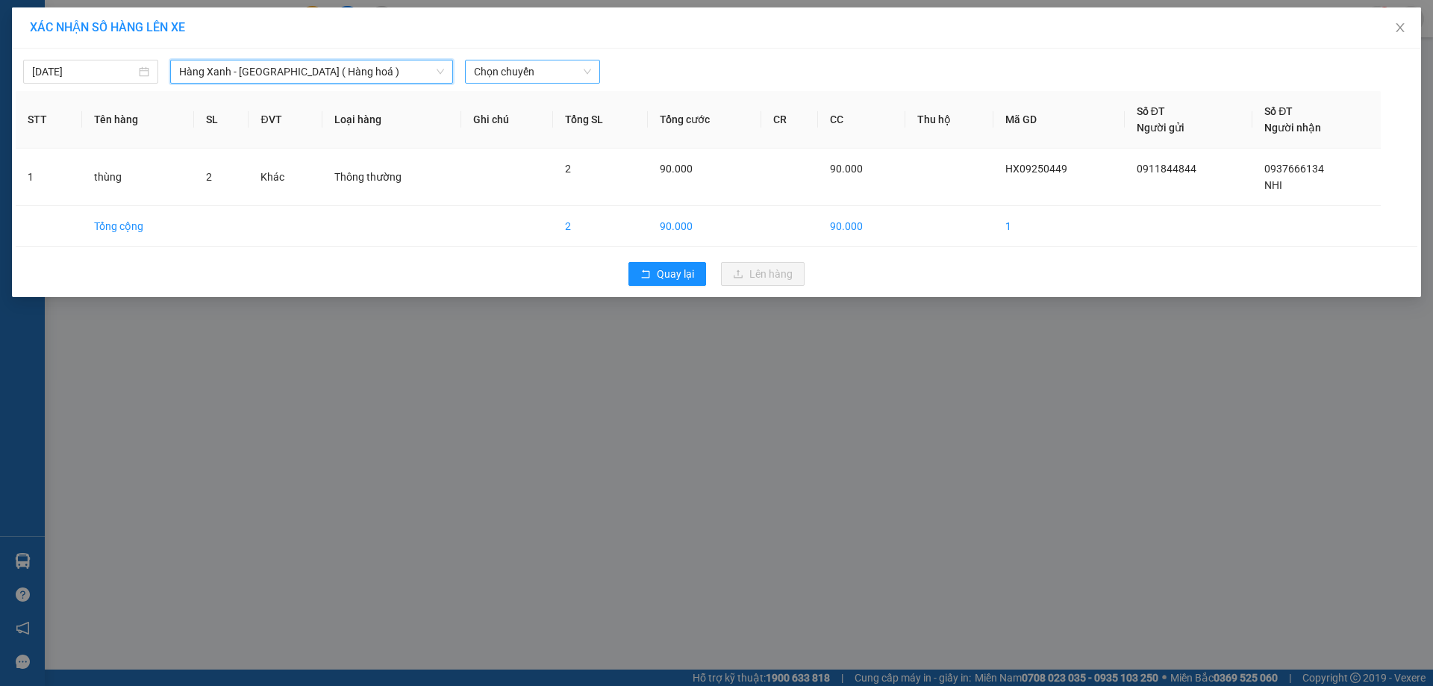
click at [531, 72] on span "Chọn chuyến" at bounding box center [532, 71] width 117 height 22
type input "1210"
click at [559, 131] on div "Thêm chuyến " 12:10 "" at bounding box center [544, 125] width 159 height 25
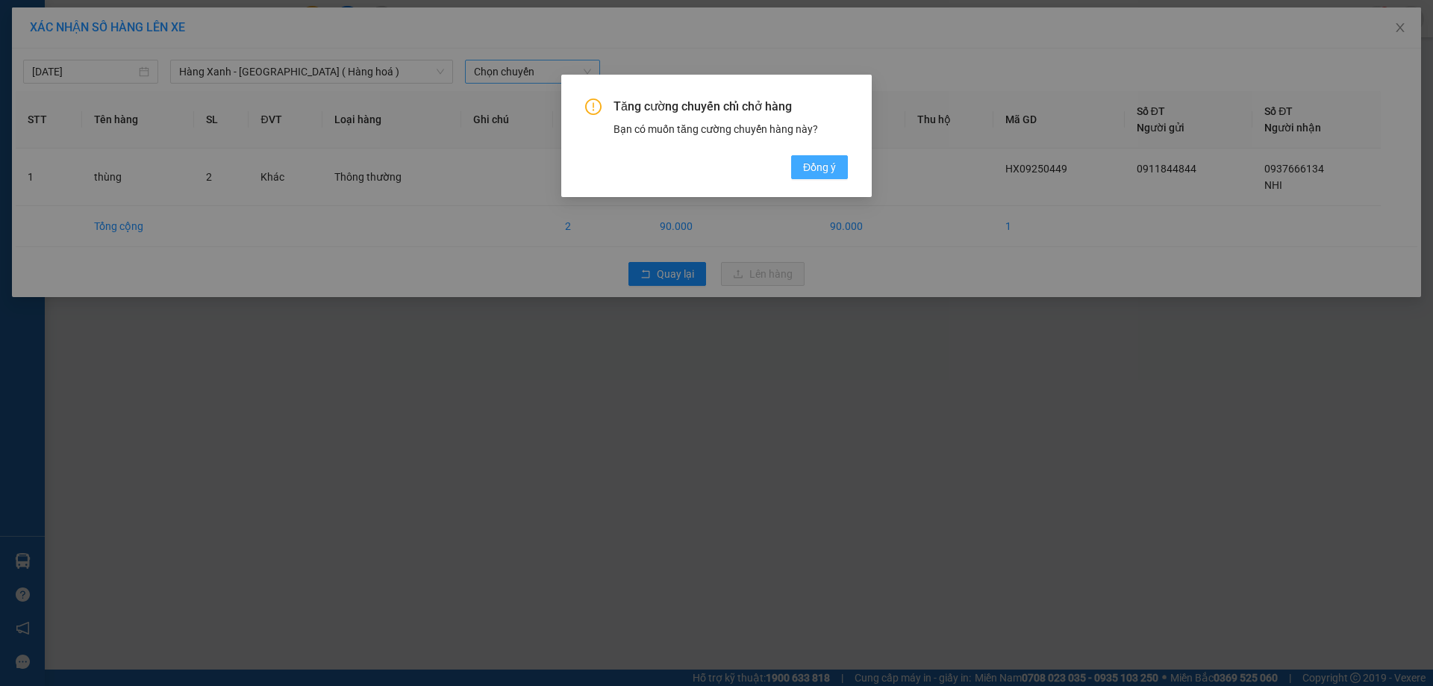
click at [829, 169] on span "Đồng ý" at bounding box center [819, 167] width 33 height 16
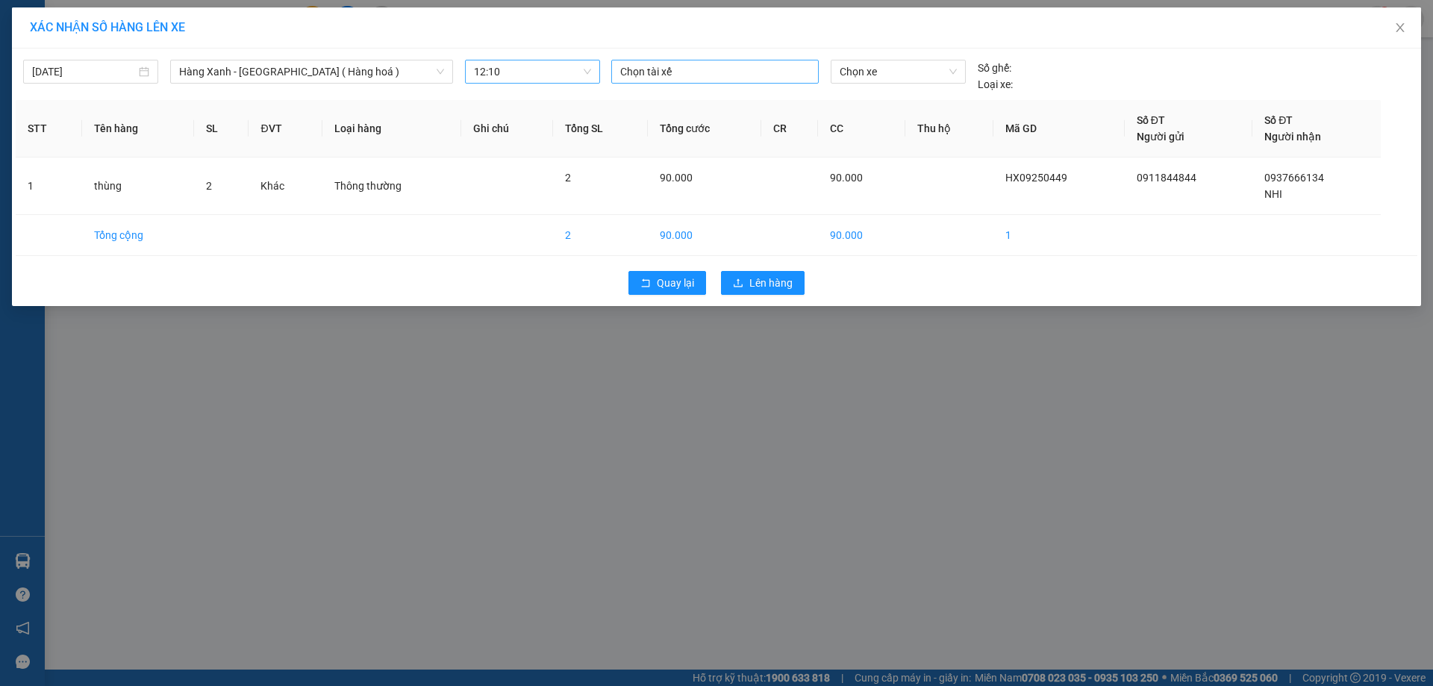
click at [770, 66] on div at bounding box center [715, 72] width 200 height 18
type input "ngoc"
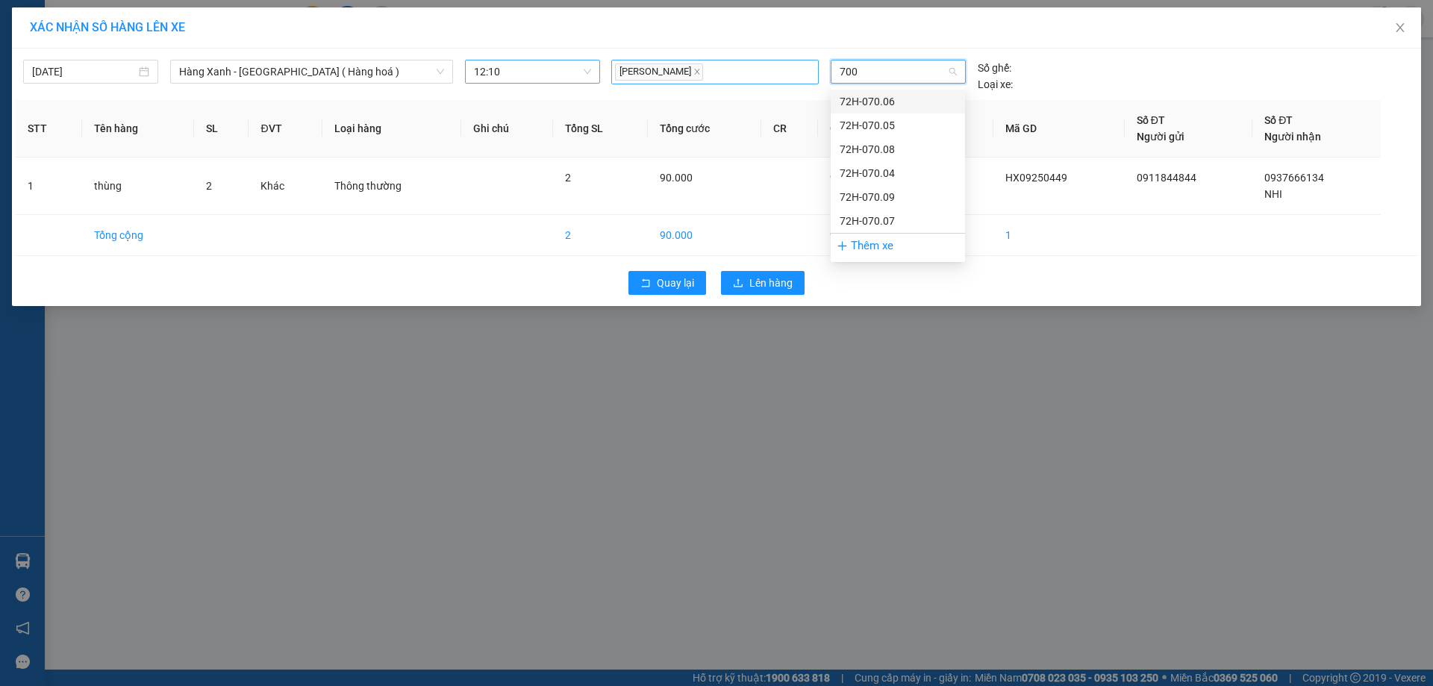
type input "7008"
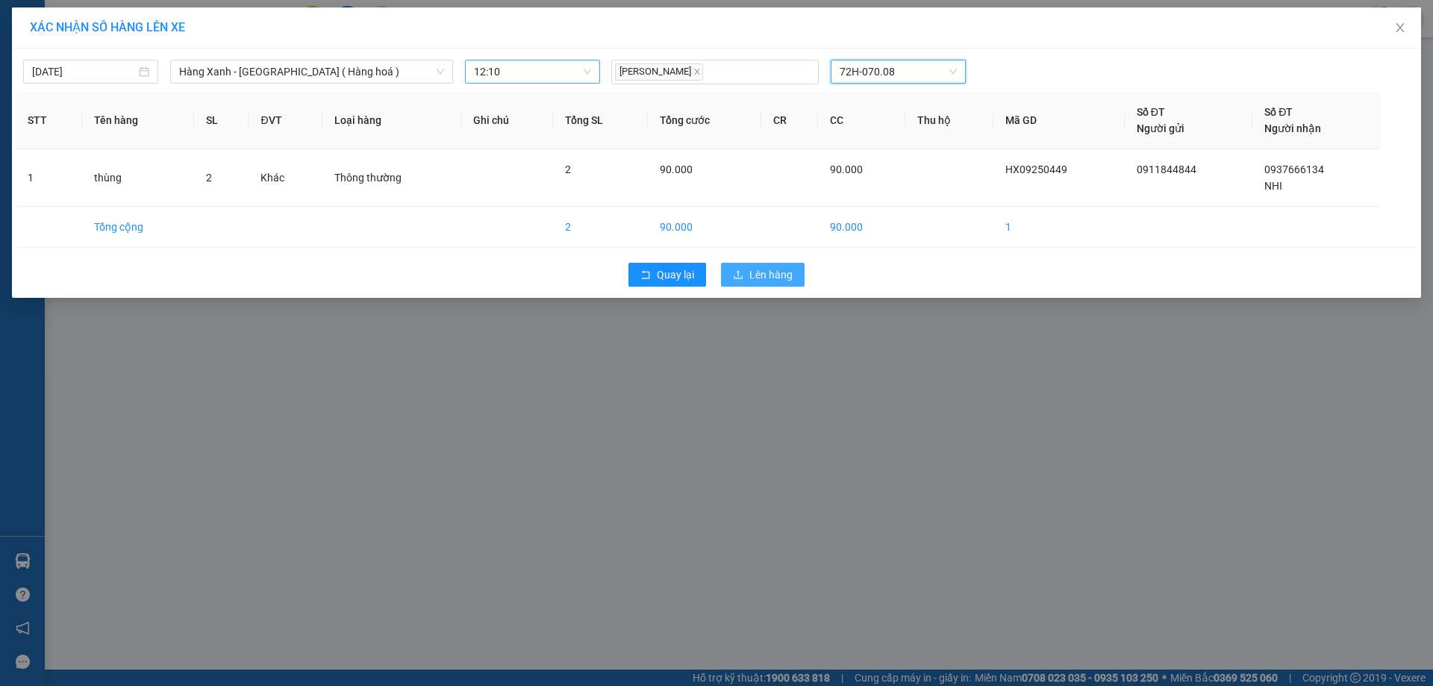
click at [771, 284] on button "Lên hàng" at bounding box center [763, 275] width 84 height 24
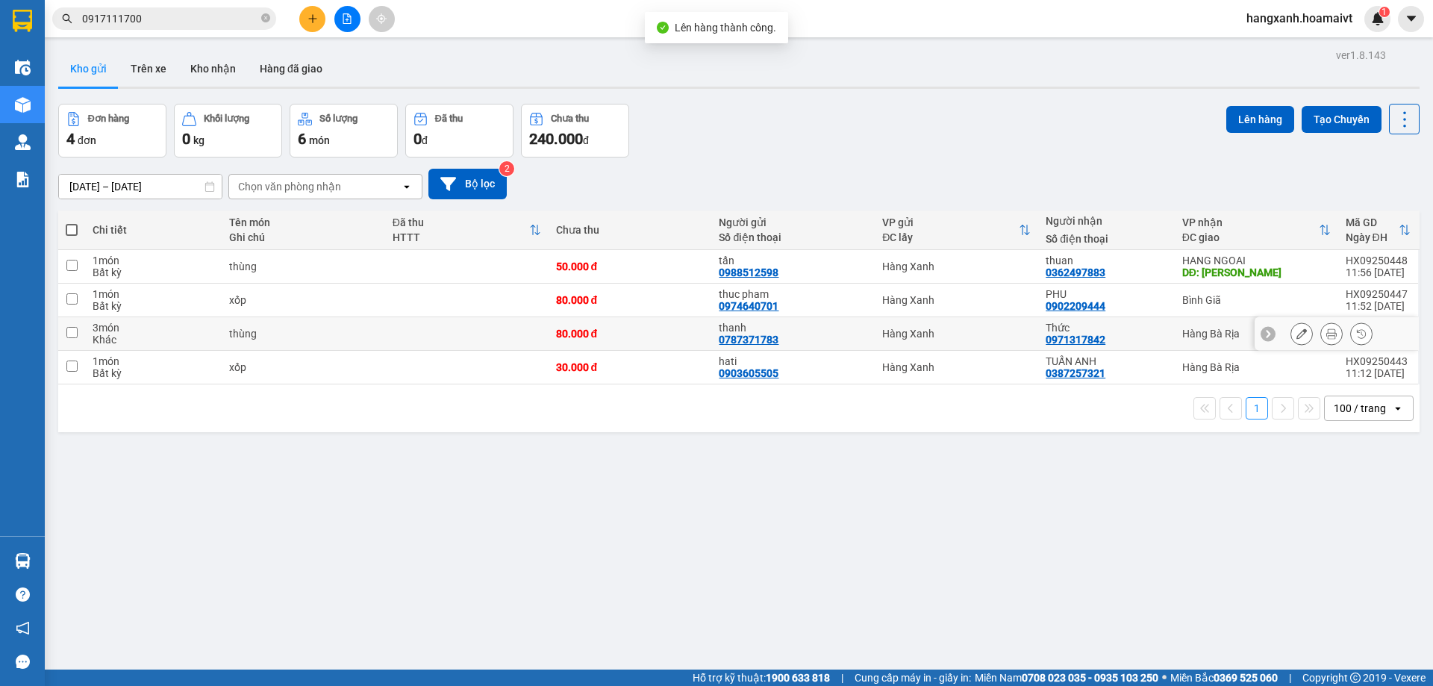
click at [1210, 328] on div "Hàng Bà Rịa" at bounding box center [1256, 334] width 149 height 12
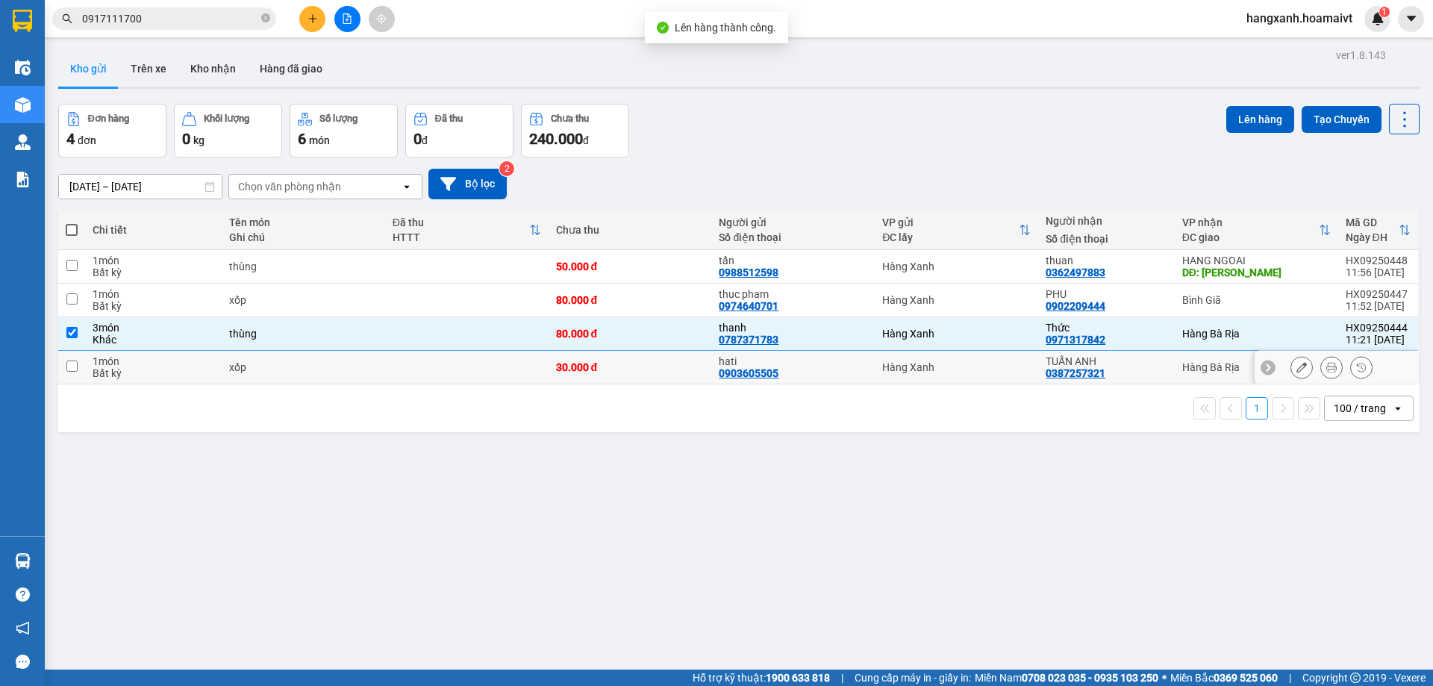
click at [1190, 357] on td "Hàng Bà Rịa" at bounding box center [1256, 368] width 163 height 34
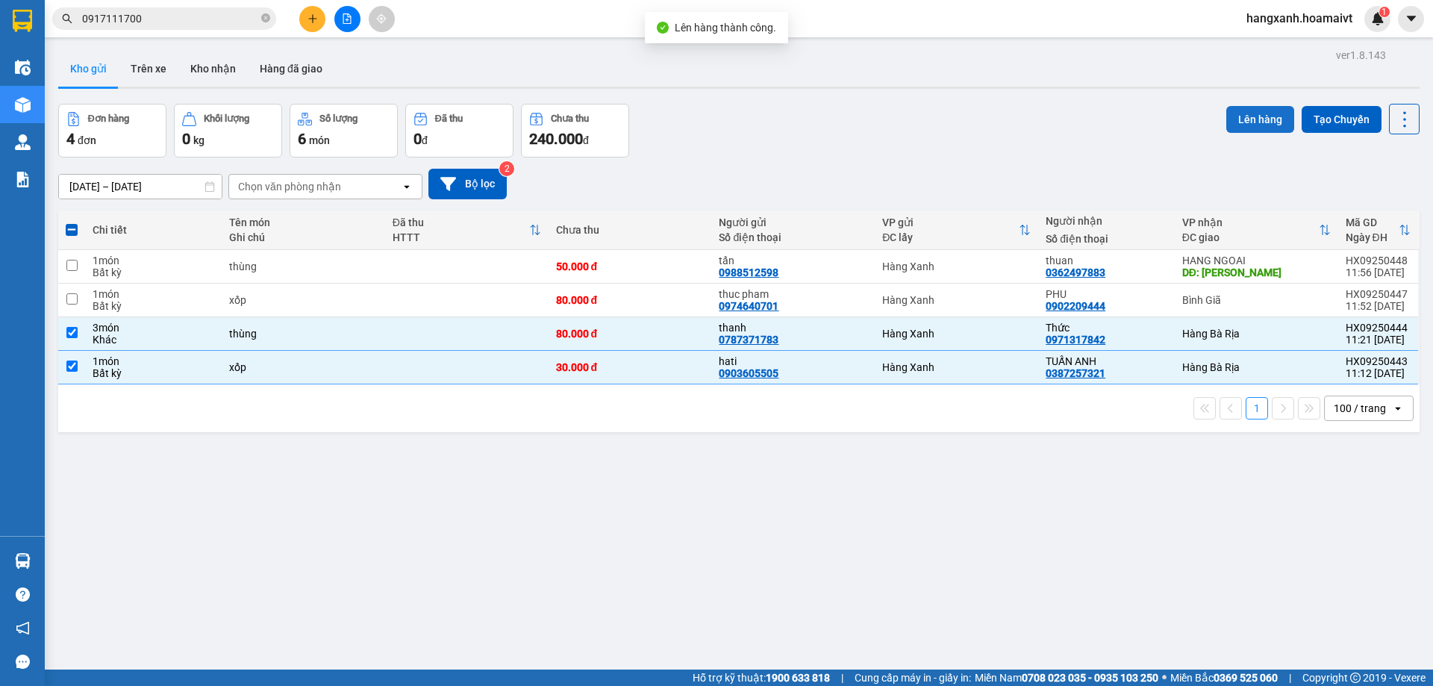
click at [1253, 118] on button "Lên hàng" at bounding box center [1260, 119] width 68 height 27
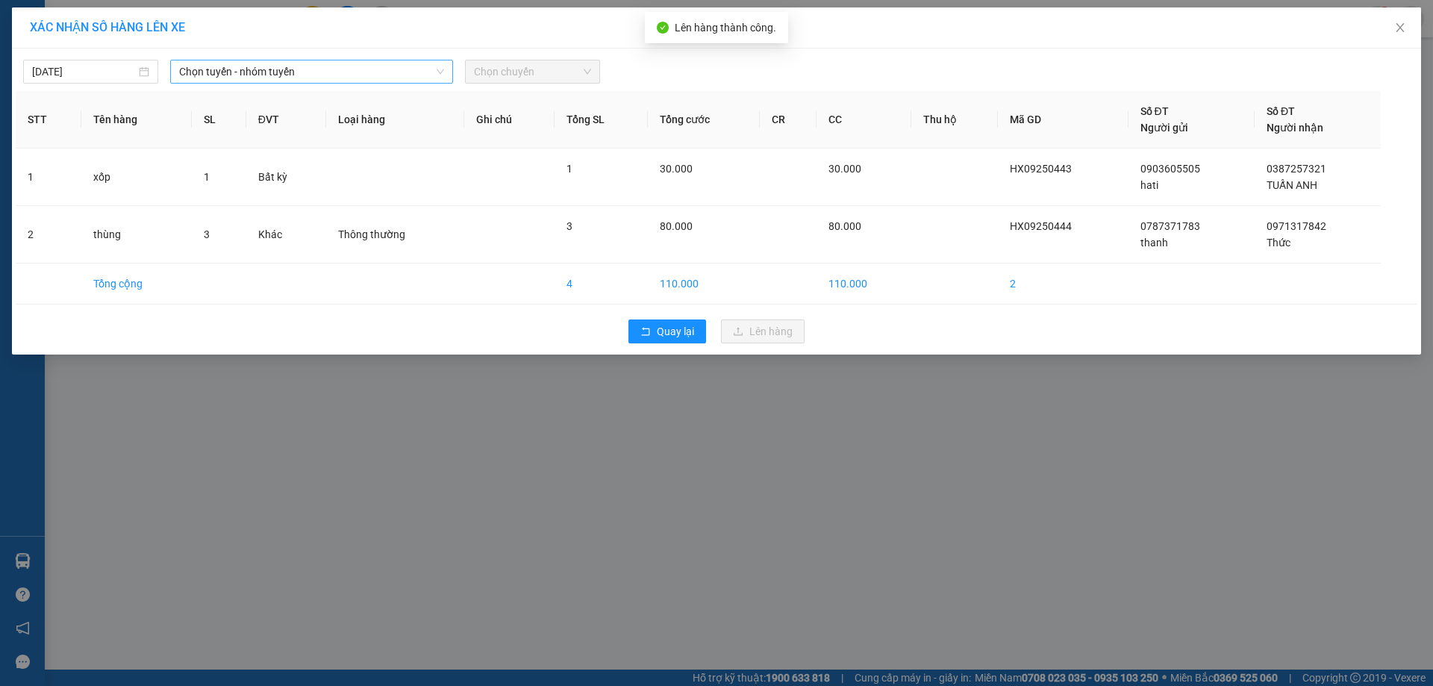
click at [358, 71] on span "Chọn tuyến - nhóm tuyến" at bounding box center [311, 71] width 265 height 22
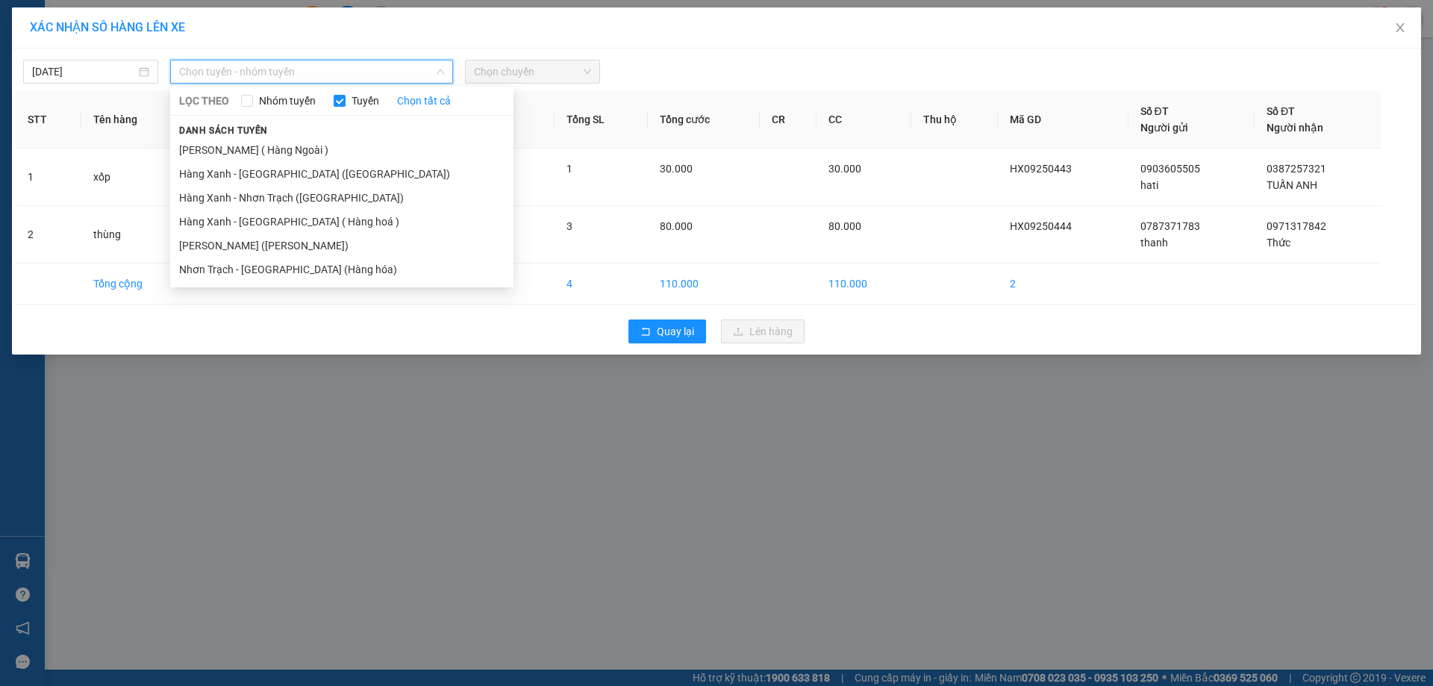
drag, startPoint x: 293, startPoint y: 172, endPoint x: 406, endPoint y: 116, distance: 126.5
click at [294, 172] on li "Hàng Xanh - [GEOGRAPHIC_DATA] ([GEOGRAPHIC_DATA])" at bounding box center [341, 174] width 343 height 24
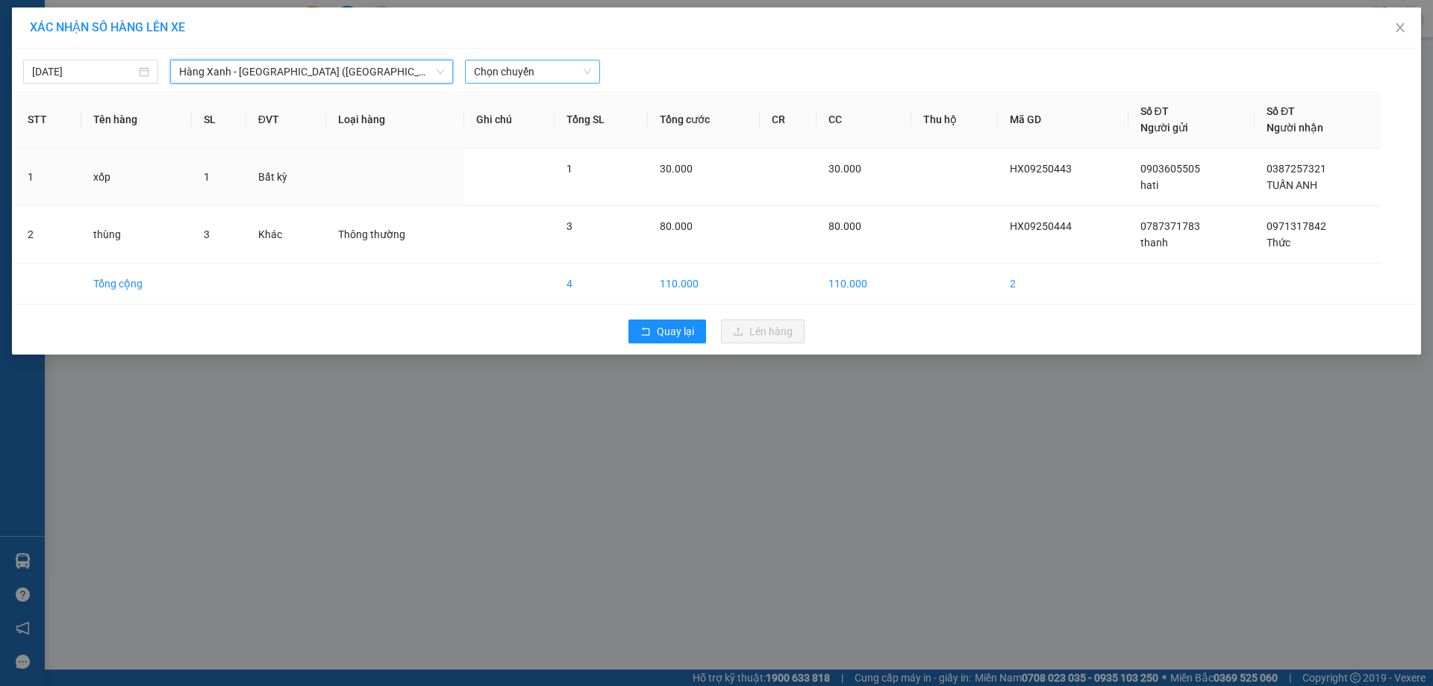
click at [531, 68] on span "Chọn chuyến" at bounding box center [532, 71] width 117 height 22
type input "1210"
click at [563, 126] on div "Thêm chuyến " 12:10 "" at bounding box center [544, 125] width 159 height 25
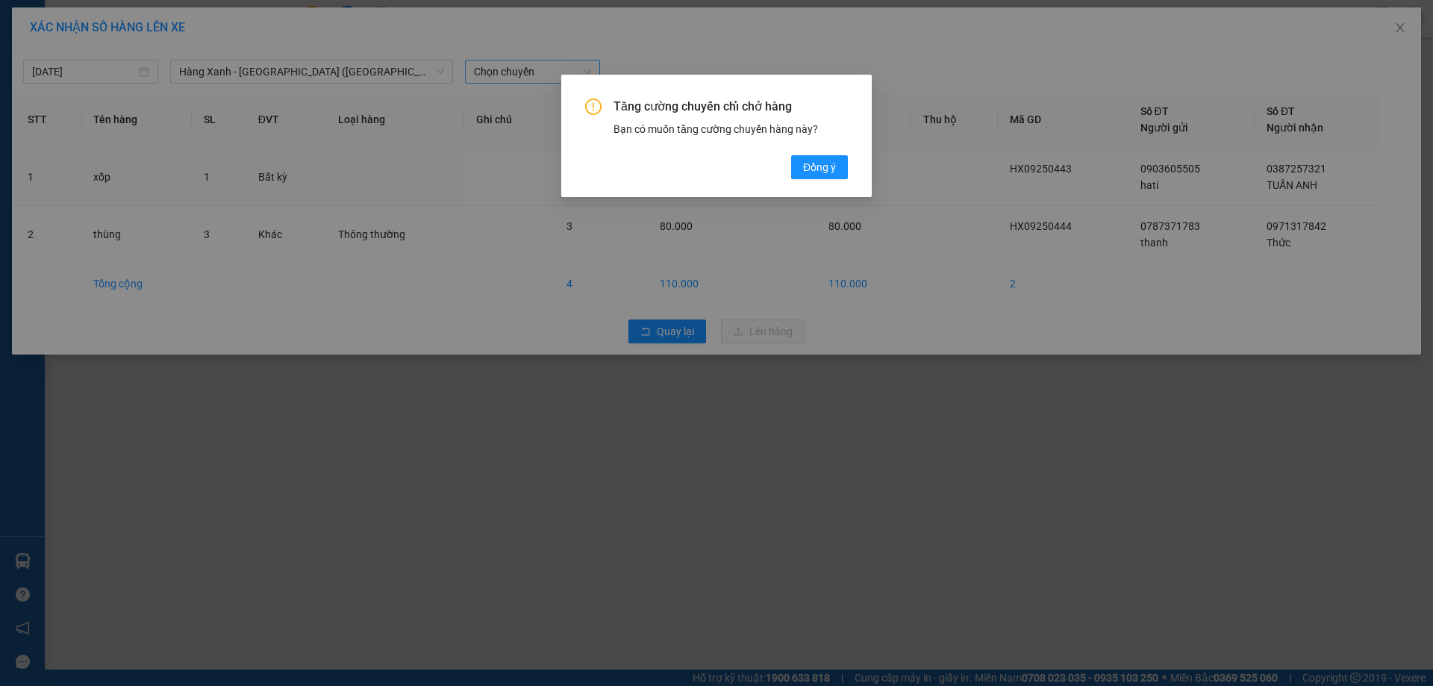
click at [837, 173] on button "Đồng ý" at bounding box center [819, 167] width 57 height 24
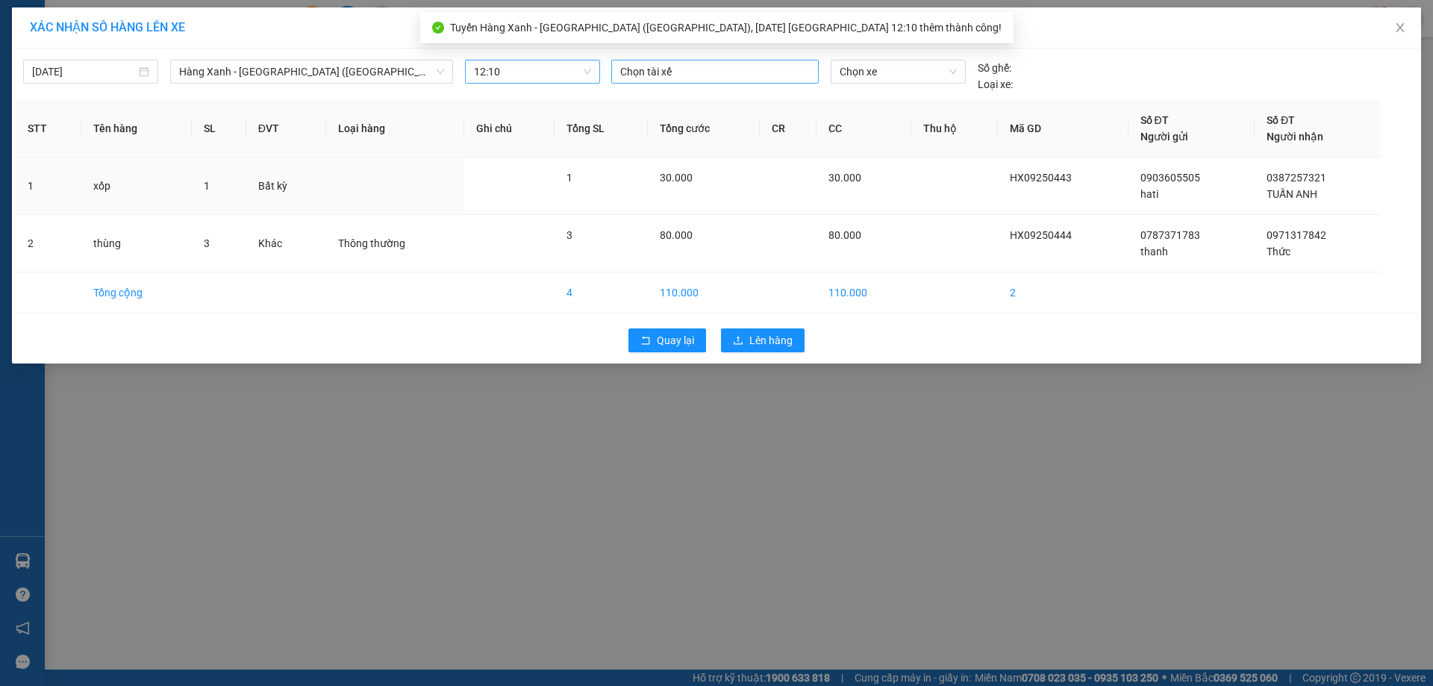
click at [716, 70] on div at bounding box center [715, 72] width 200 height 18
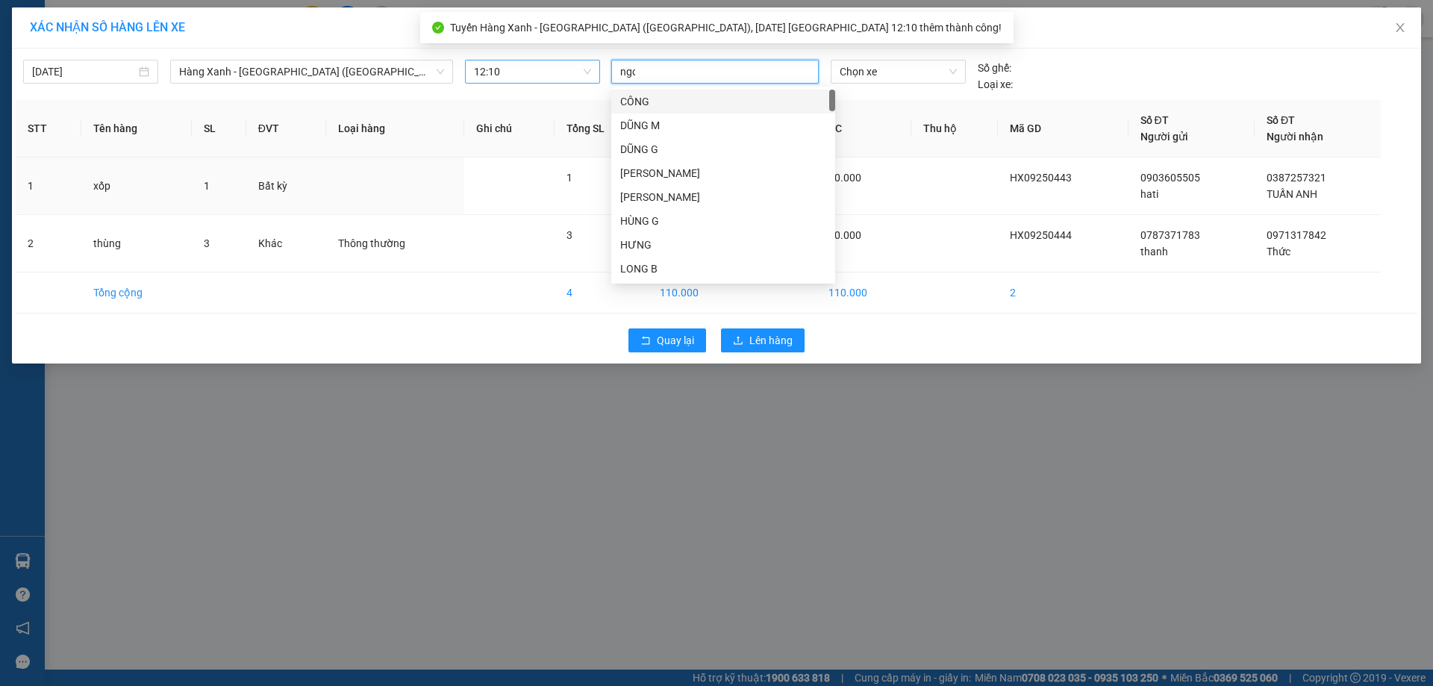
type input "ngoc"
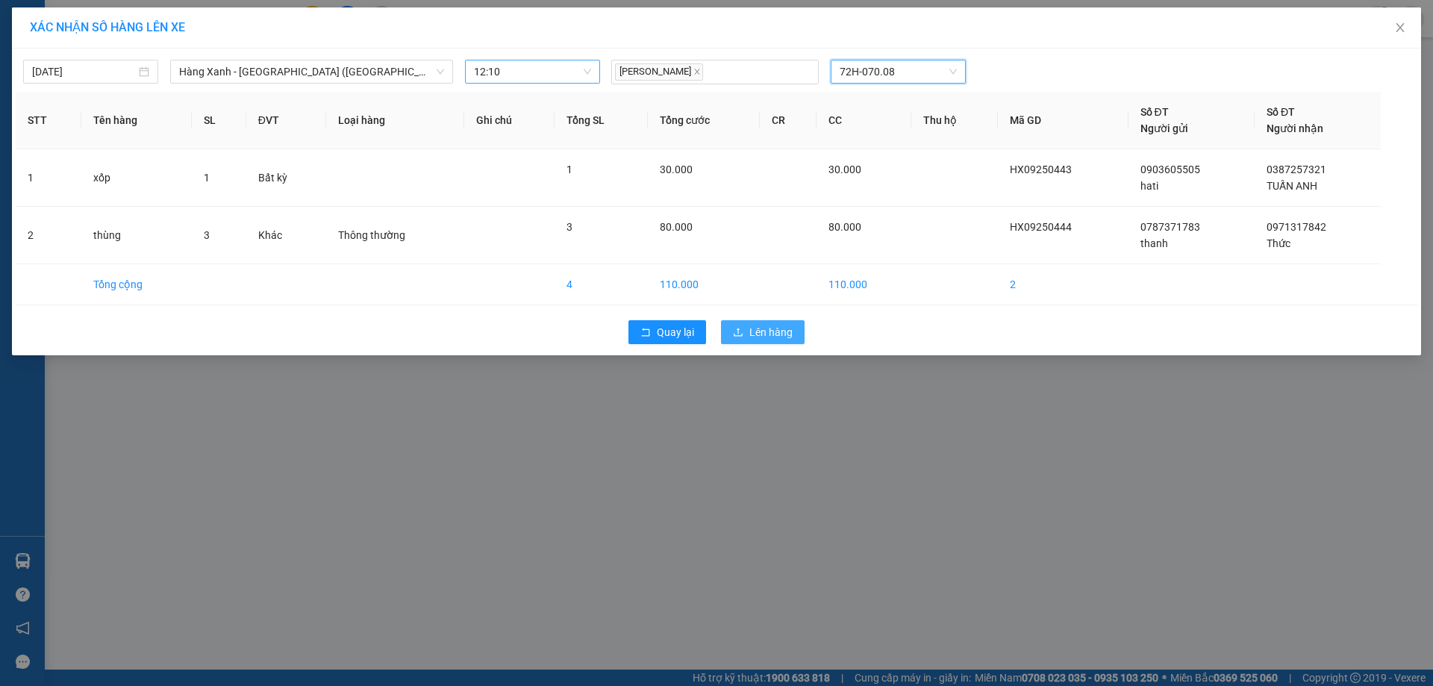
click at [760, 344] on div "Quay lại Lên hàng" at bounding box center [716, 332] width 1401 height 39
click at [760, 337] on span "Lên hàng" at bounding box center [770, 332] width 43 height 16
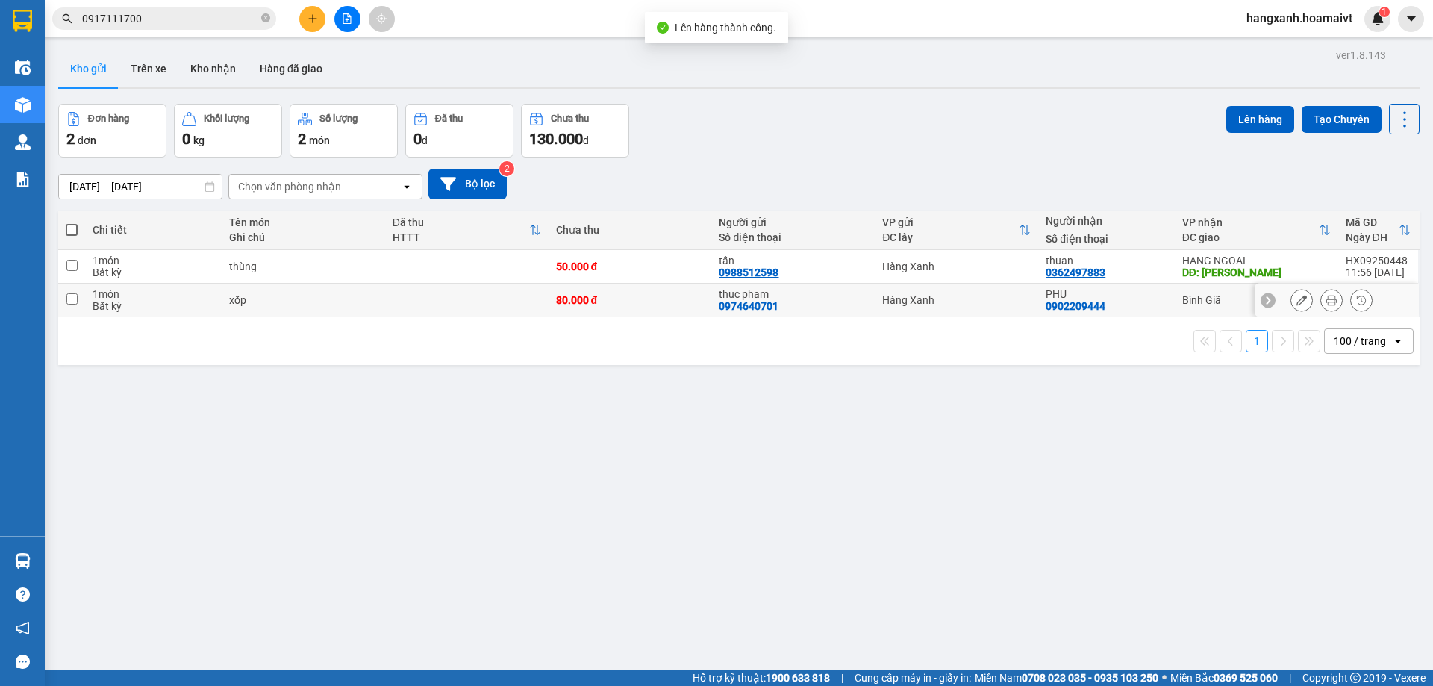
click at [1182, 294] on div "Bình Giã" at bounding box center [1256, 300] width 149 height 12
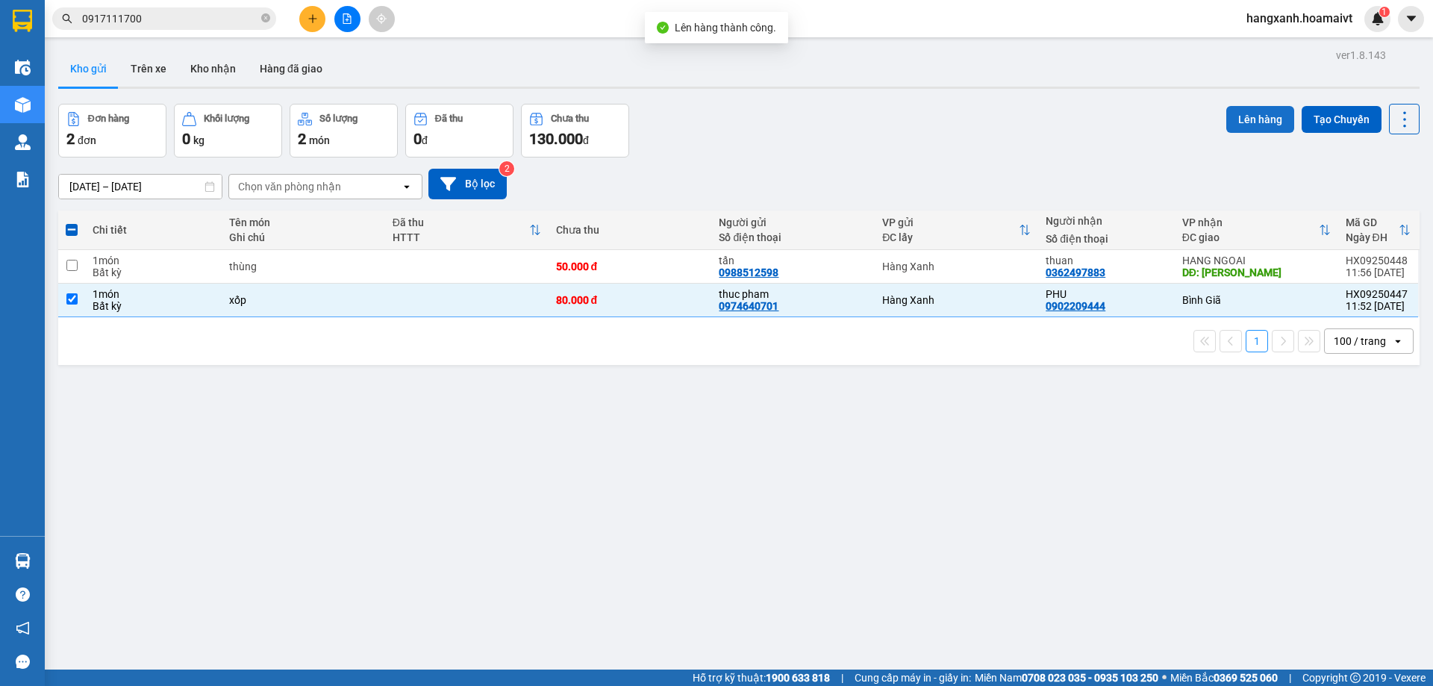
click at [1237, 115] on button "Lên hàng" at bounding box center [1260, 119] width 68 height 27
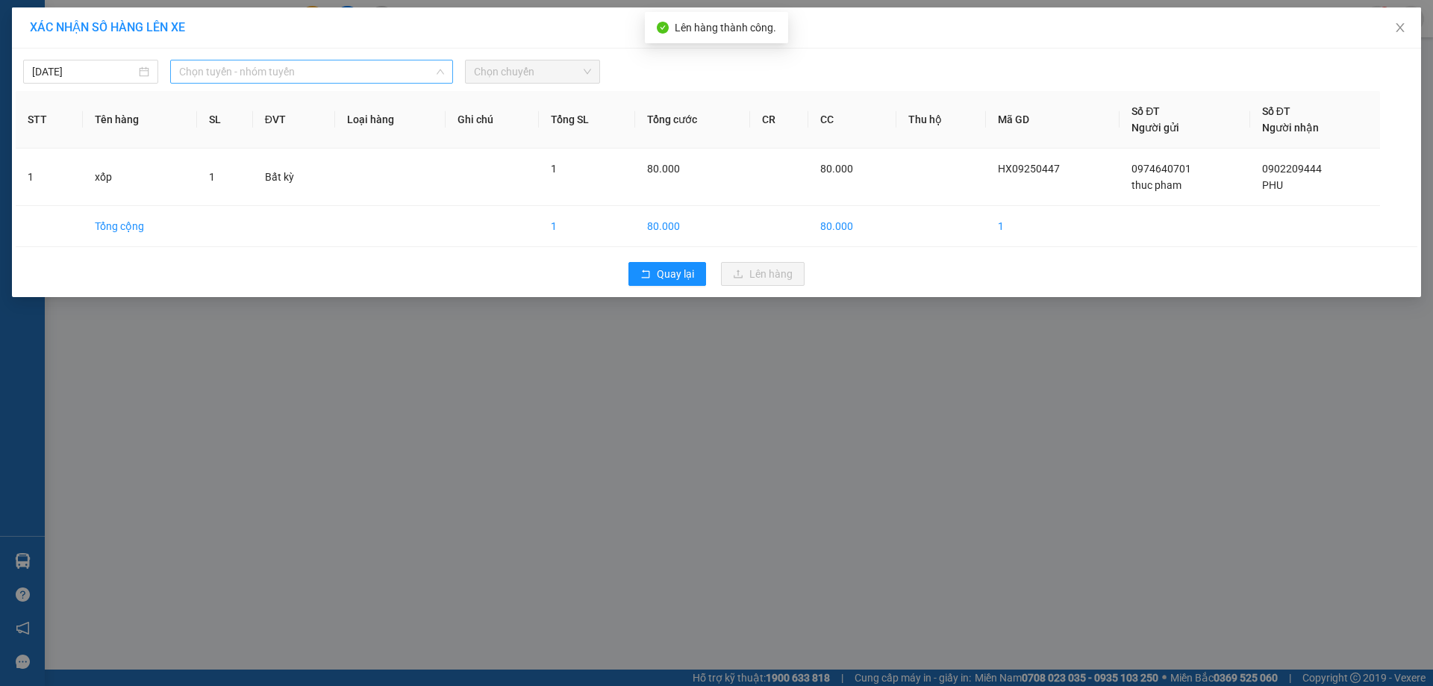
click at [266, 64] on span "Chọn tuyến - nhóm tuyến" at bounding box center [311, 71] width 265 height 22
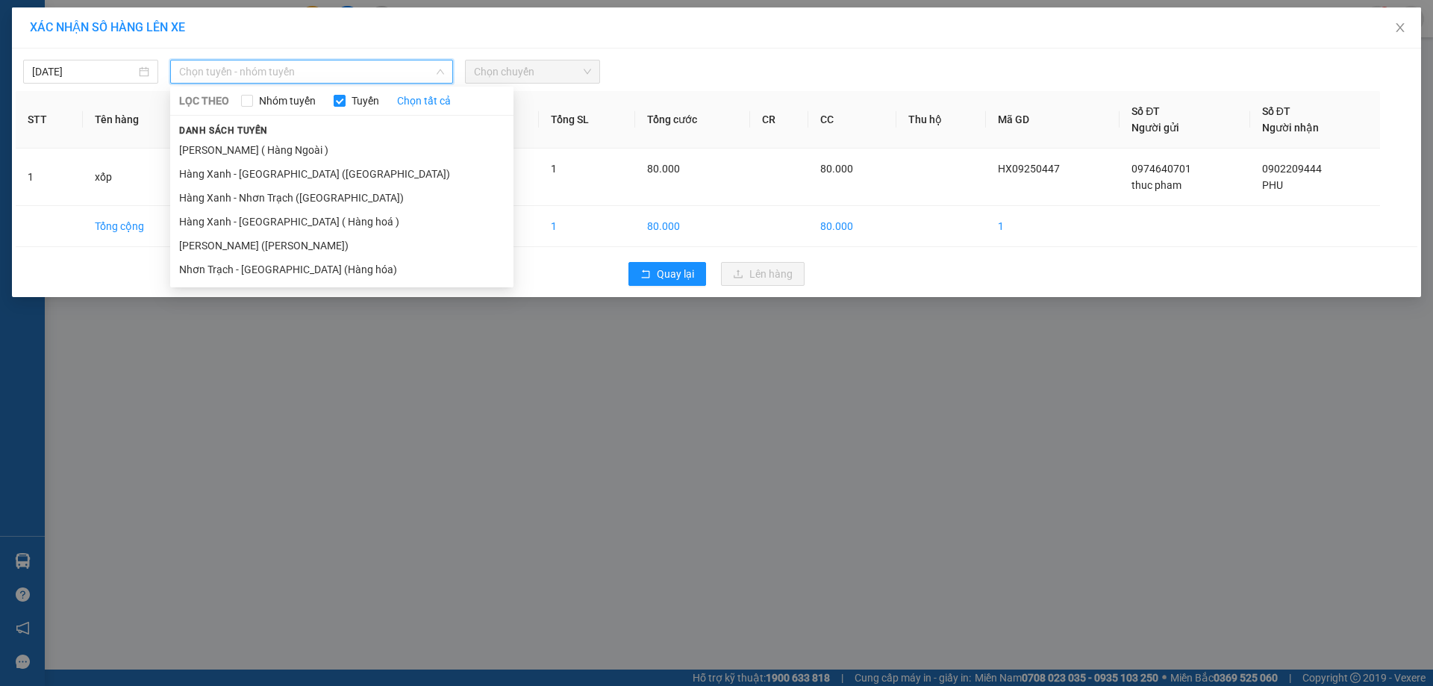
drag, startPoint x: 267, startPoint y: 239, endPoint x: 472, endPoint y: 104, distance: 245.7
click at [269, 237] on li "[PERSON_NAME] ([PERSON_NAME])" at bounding box center [341, 246] width 343 height 24
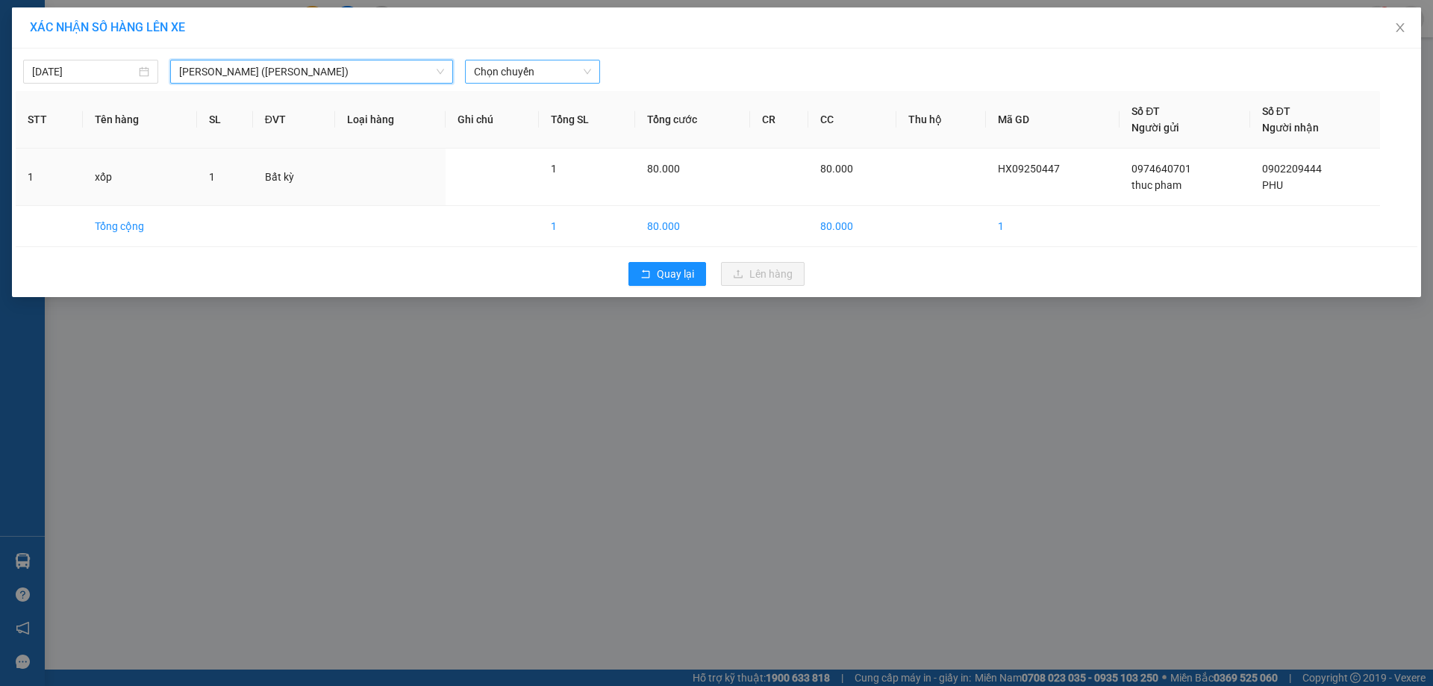
click at [510, 78] on span "Chọn chuyến" at bounding box center [532, 71] width 117 height 22
type input "1210"
click at [539, 123] on div "Thêm chuyến " 12:10 "" at bounding box center [544, 125] width 159 height 25
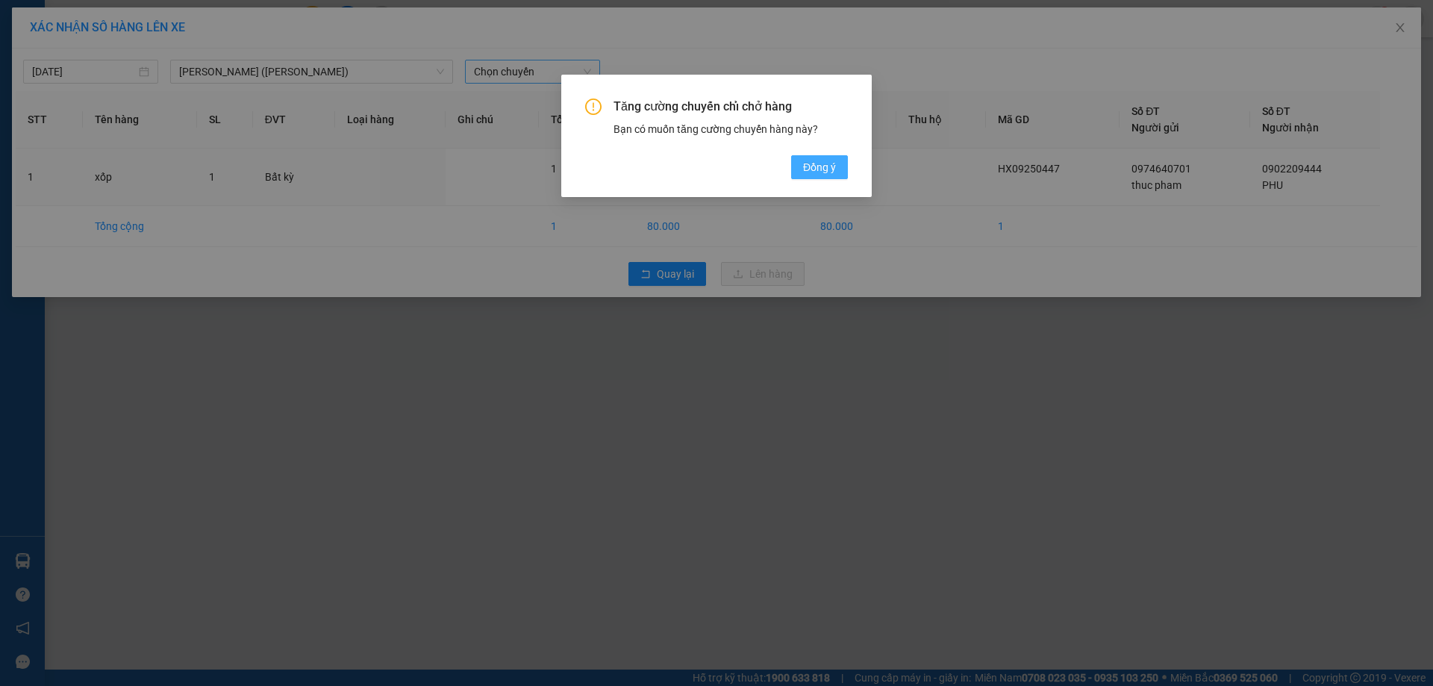
click at [818, 172] on span "Đồng ý" at bounding box center [819, 167] width 33 height 16
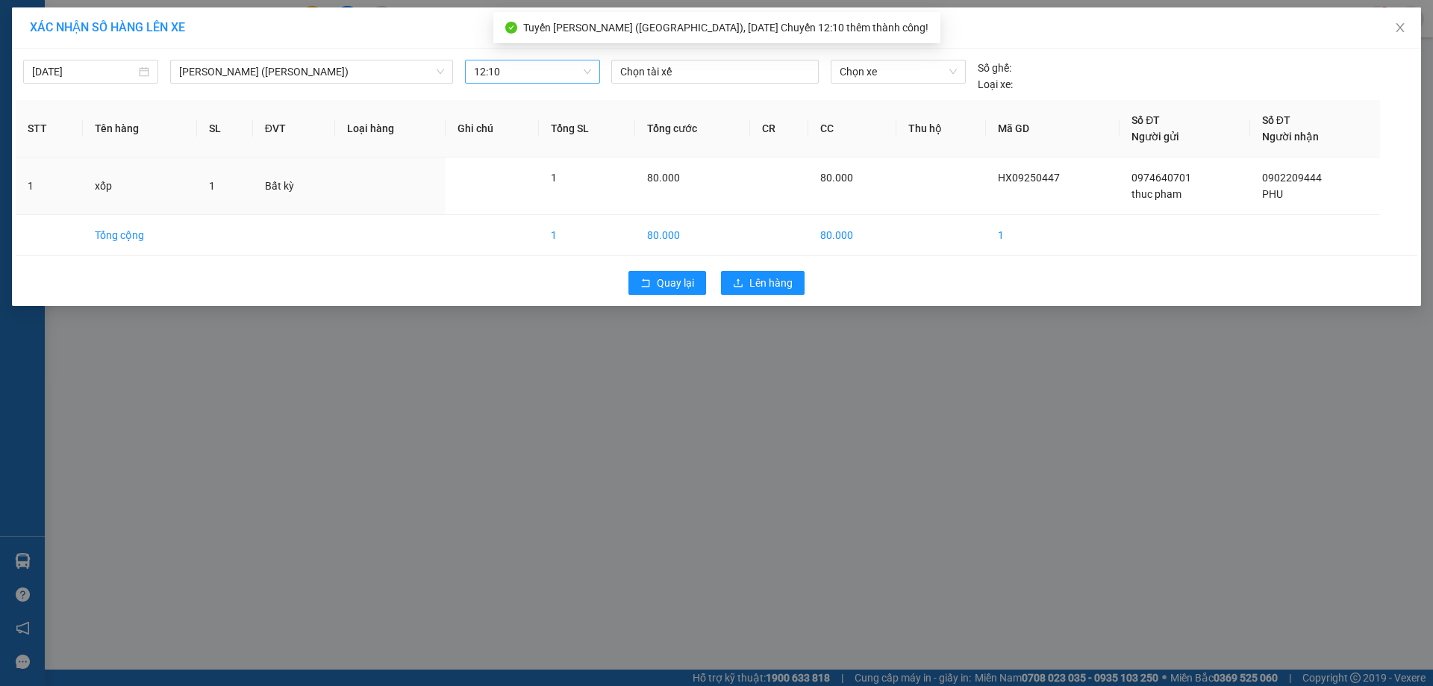
click at [715, 54] on div "[DATE] [GEOGRAPHIC_DATA] - [GEOGRAPHIC_DATA] ([GEOGRAPHIC_DATA]) LỌC THEO Nhóm …" at bounding box center [716, 72] width 1401 height 40
click at [707, 77] on div at bounding box center [715, 72] width 200 height 18
type input "b"
type input "ngoc"
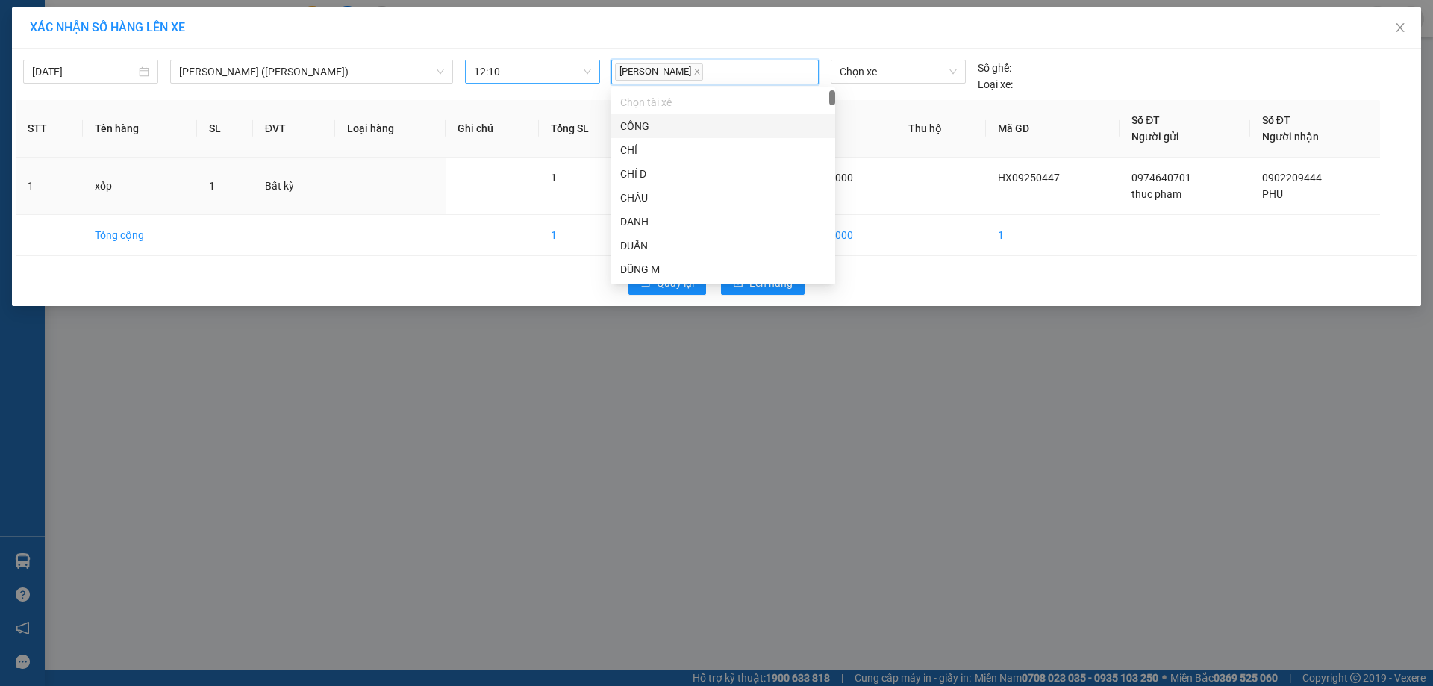
type input "`"
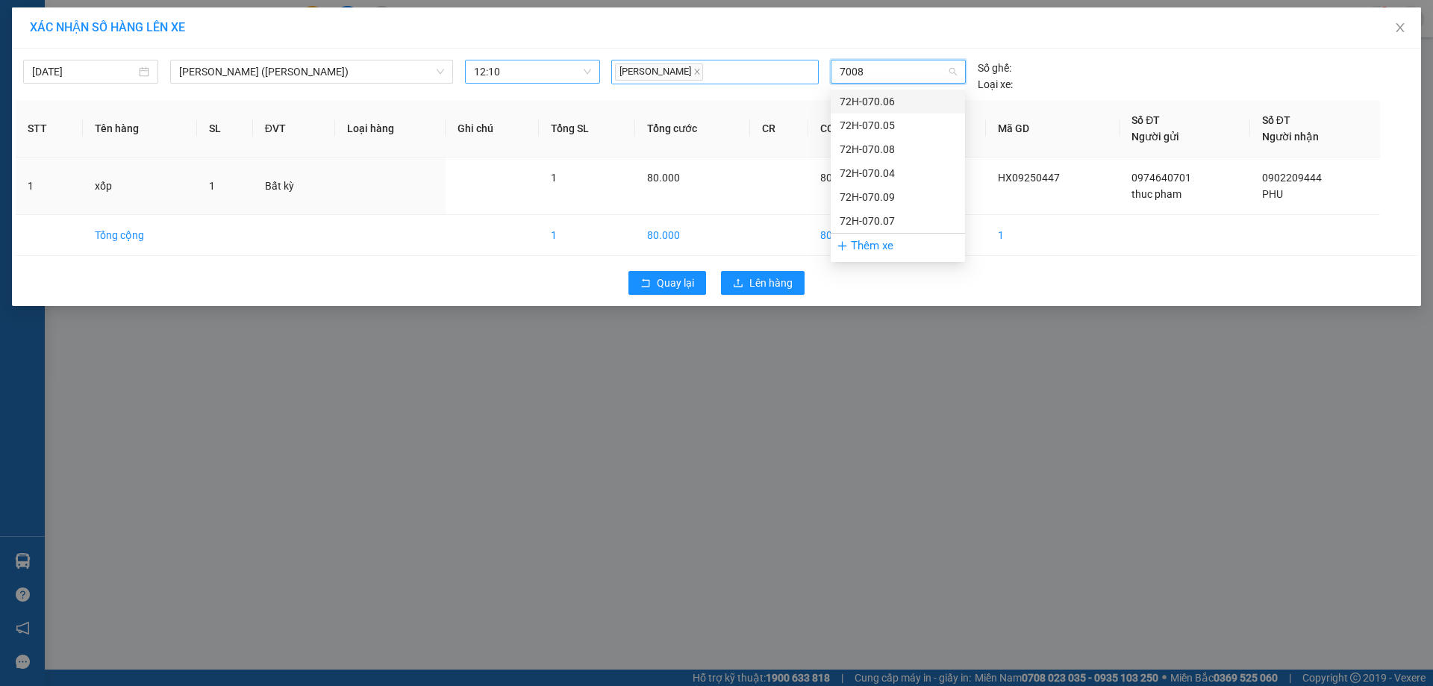
type input "70089"
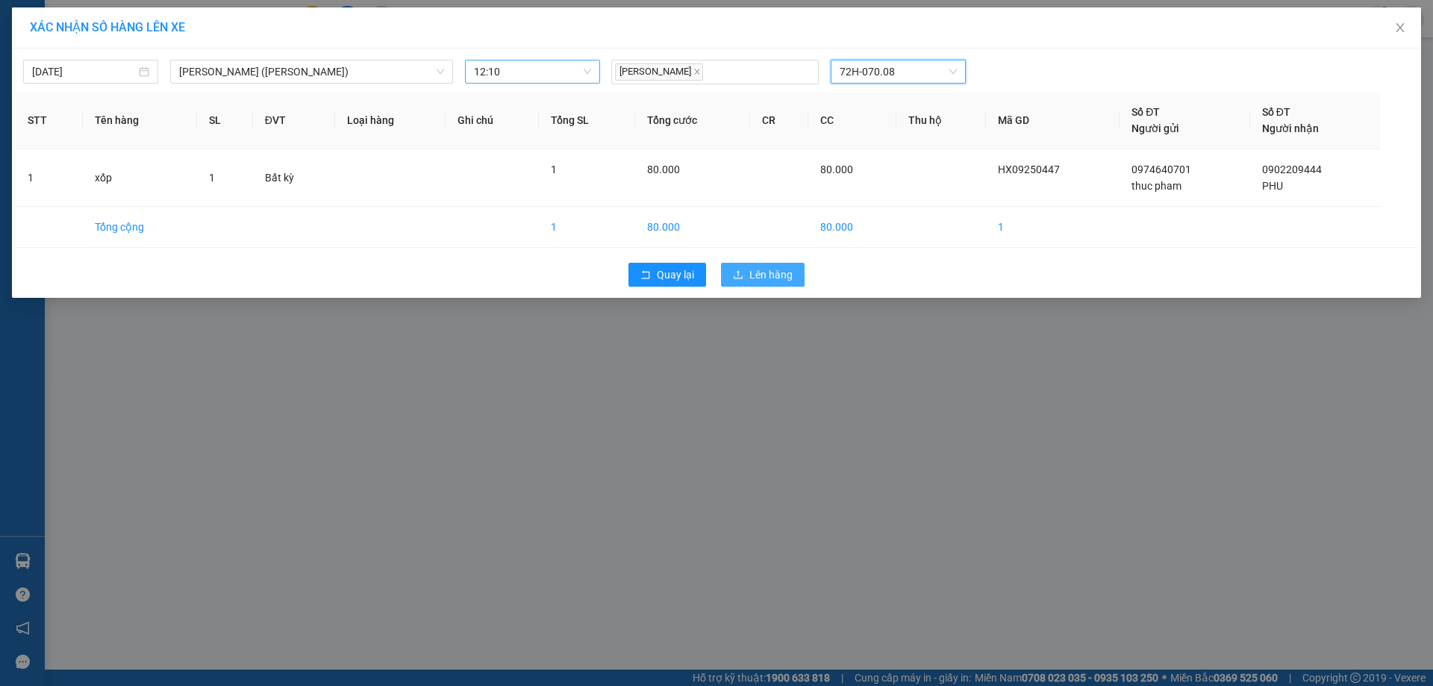
click at [790, 278] on div "Quay lại Lên hàng" at bounding box center [716, 274] width 1401 height 39
click at [792, 278] on span "Lên hàng" at bounding box center [770, 274] width 43 height 16
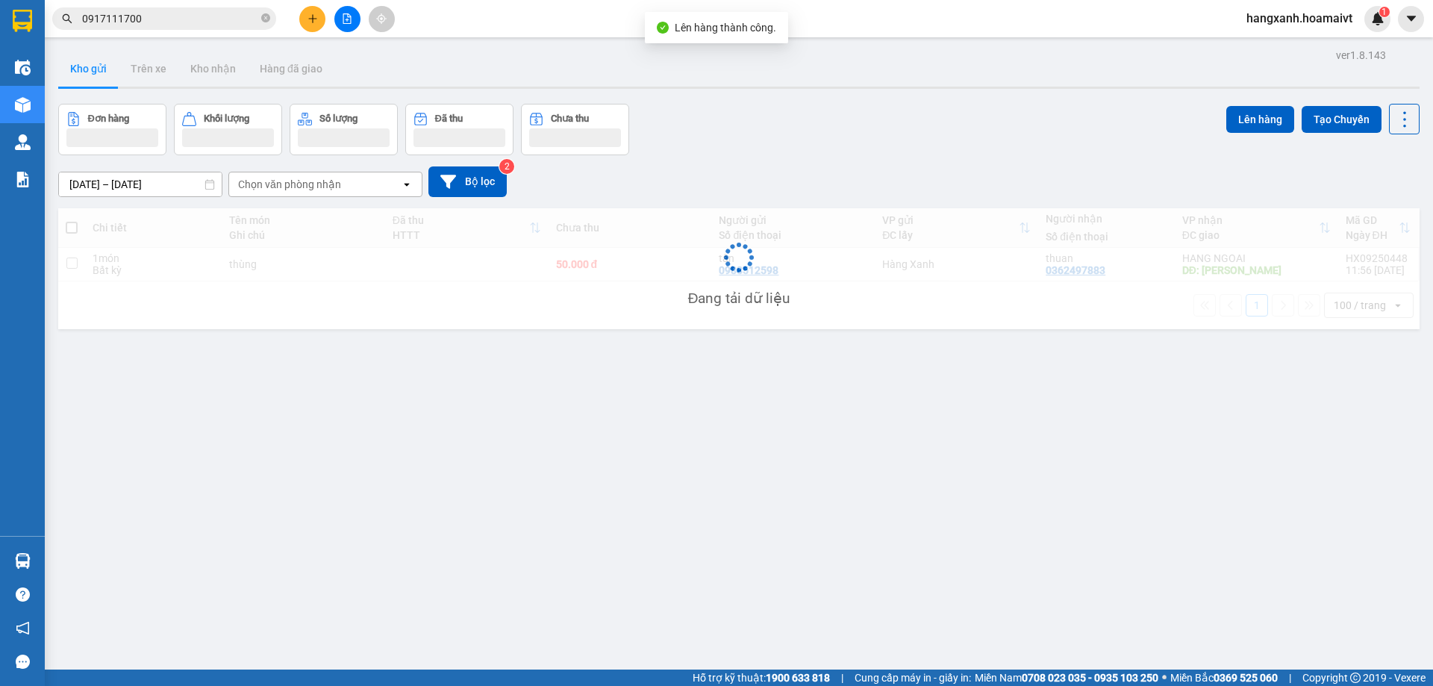
click at [1228, 263] on div "HANG NGOAI" at bounding box center [1256, 258] width 149 height 12
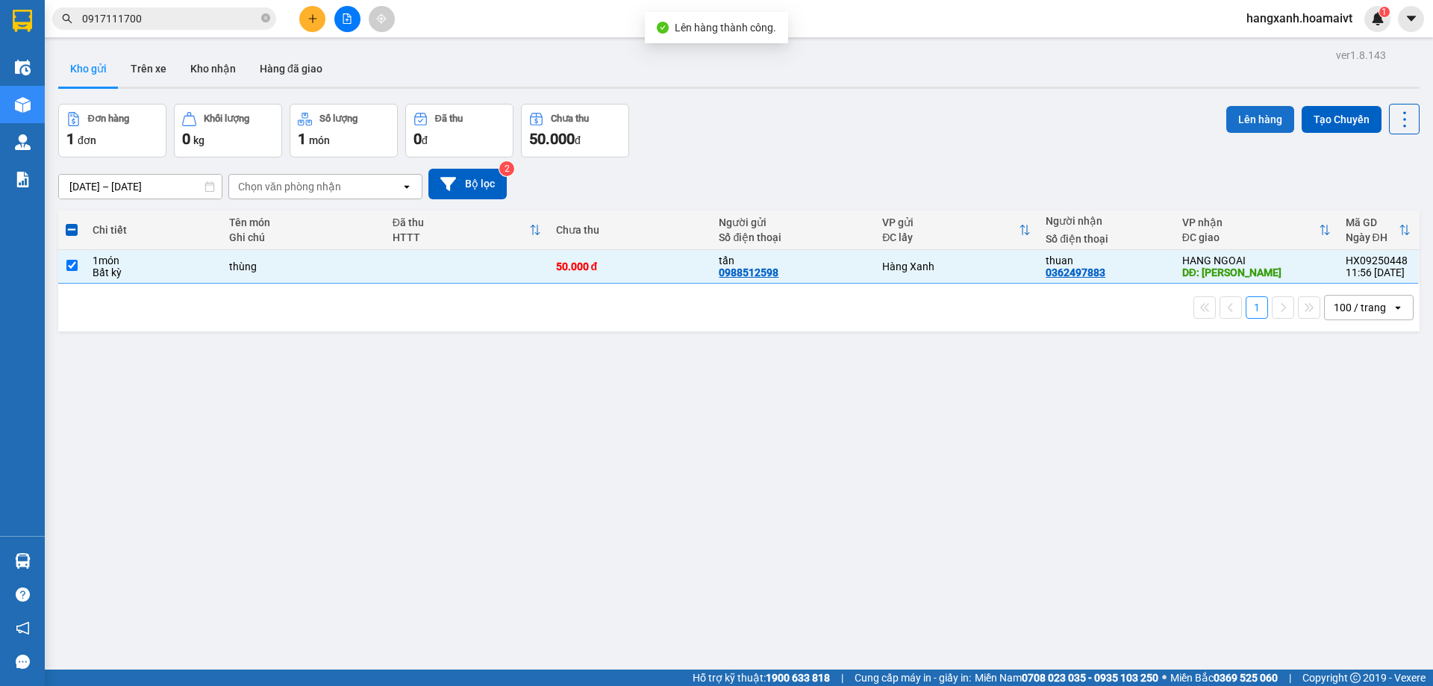
click at [1239, 119] on button "Lên hàng" at bounding box center [1260, 119] width 68 height 27
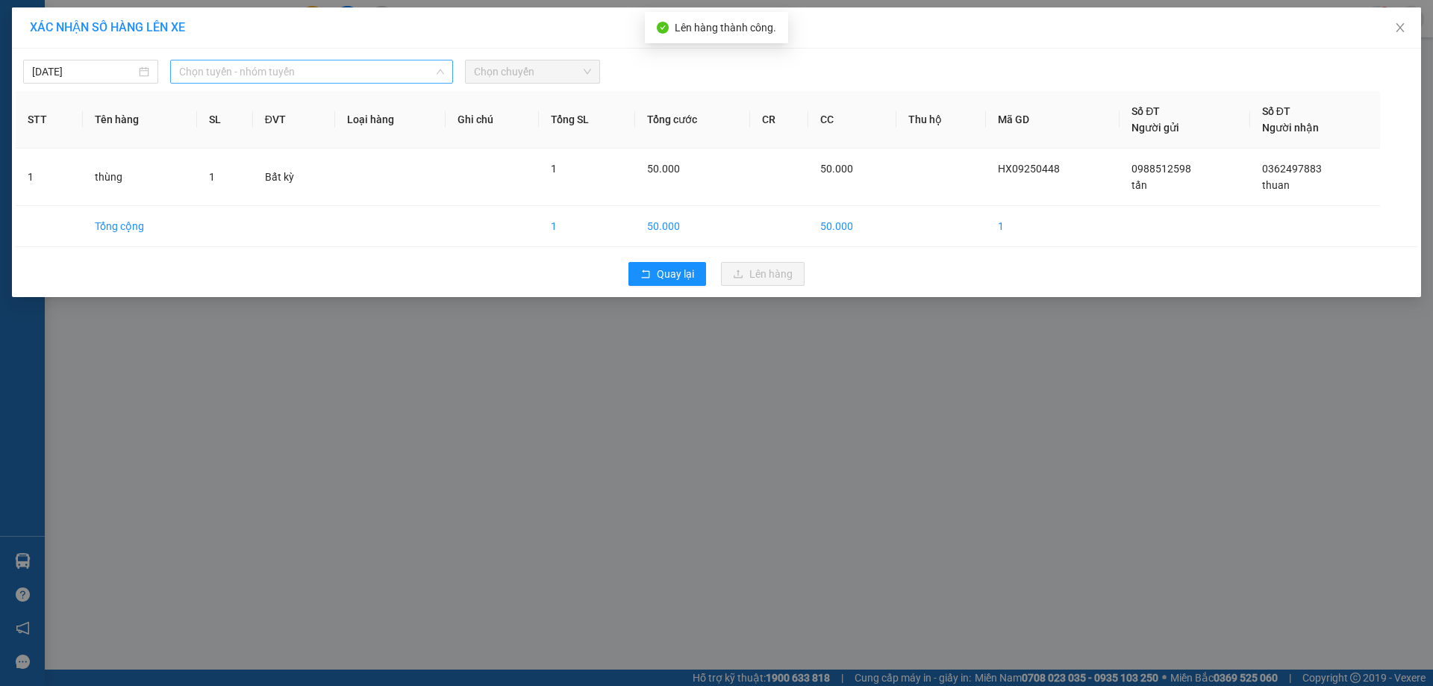
click at [263, 78] on span "Chọn tuyến - nhóm tuyến" at bounding box center [311, 71] width 265 height 22
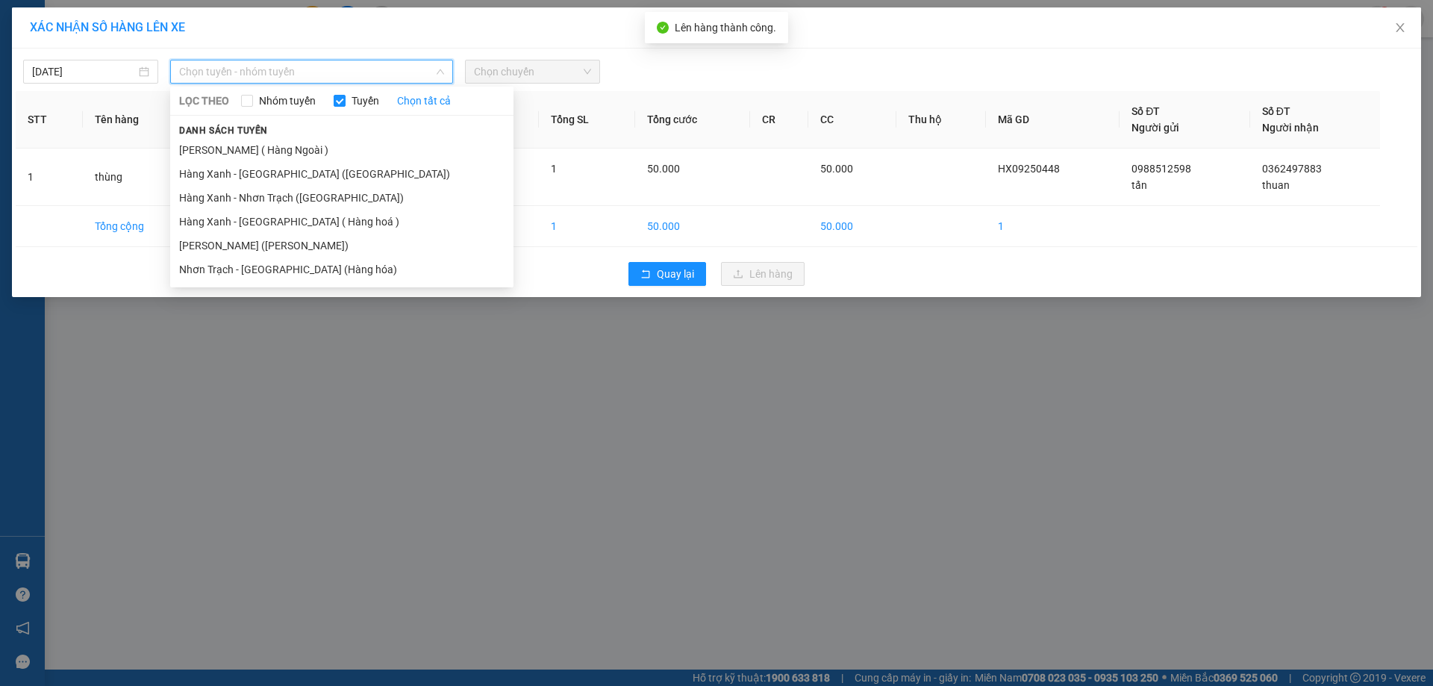
drag, startPoint x: 291, startPoint y: 149, endPoint x: 436, endPoint y: 103, distance: 152.0
click at [292, 149] on li "[PERSON_NAME] ( Hàng Ngoài )" at bounding box center [341, 150] width 343 height 24
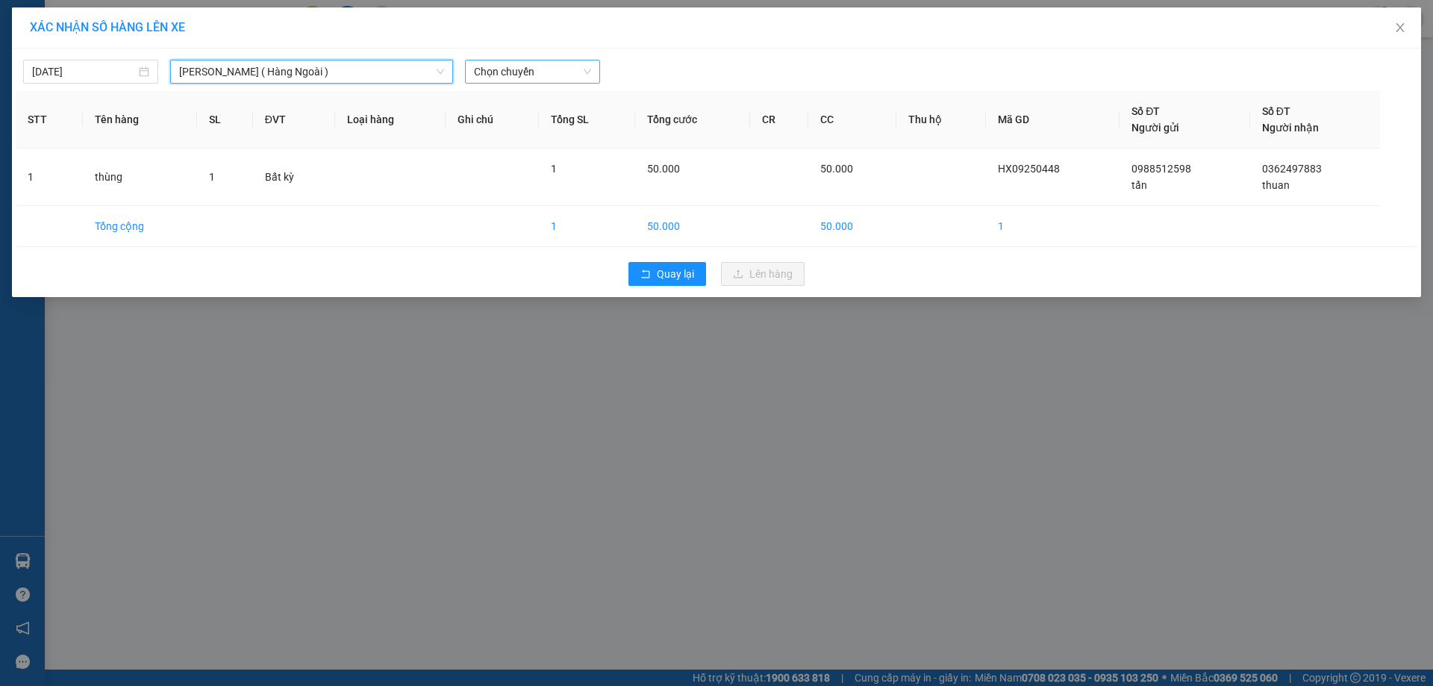
click at [565, 66] on span "Chọn chuyến" at bounding box center [532, 71] width 117 height 22
type input "1210"
click at [583, 123] on div "Thêm chuyến " 12:10 "" at bounding box center [544, 125] width 159 height 25
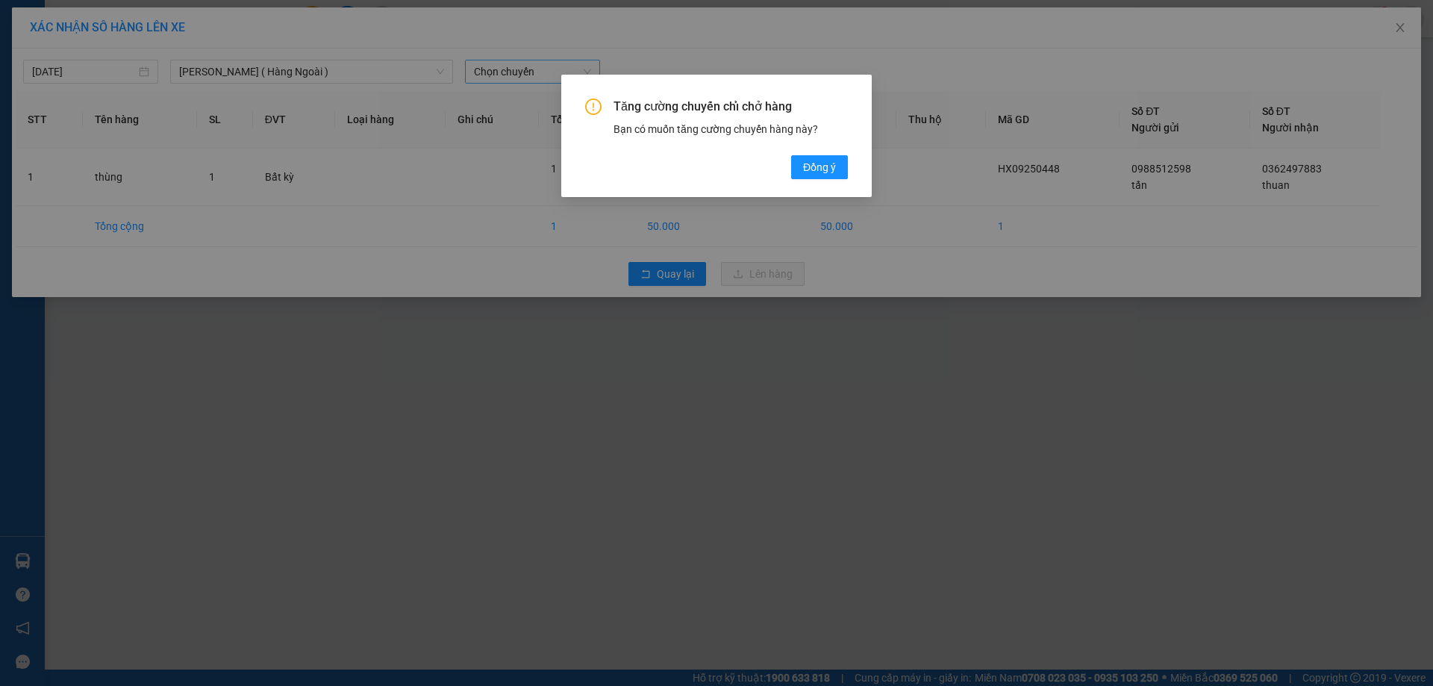
drag, startPoint x: 807, startPoint y: 153, endPoint x: 817, endPoint y: 160, distance: 12.8
click at [808, 154] on div "Tăng cường chuyến chỉ chở hàng Bạn có muốn tăng cường chuyến hàng này? [GEOGRAP…" at bounding box center [716, 139] width 263 height 81
click at [817, 160] on span "Đồng ý" at bounding box center [819, 167] width 33 height 16
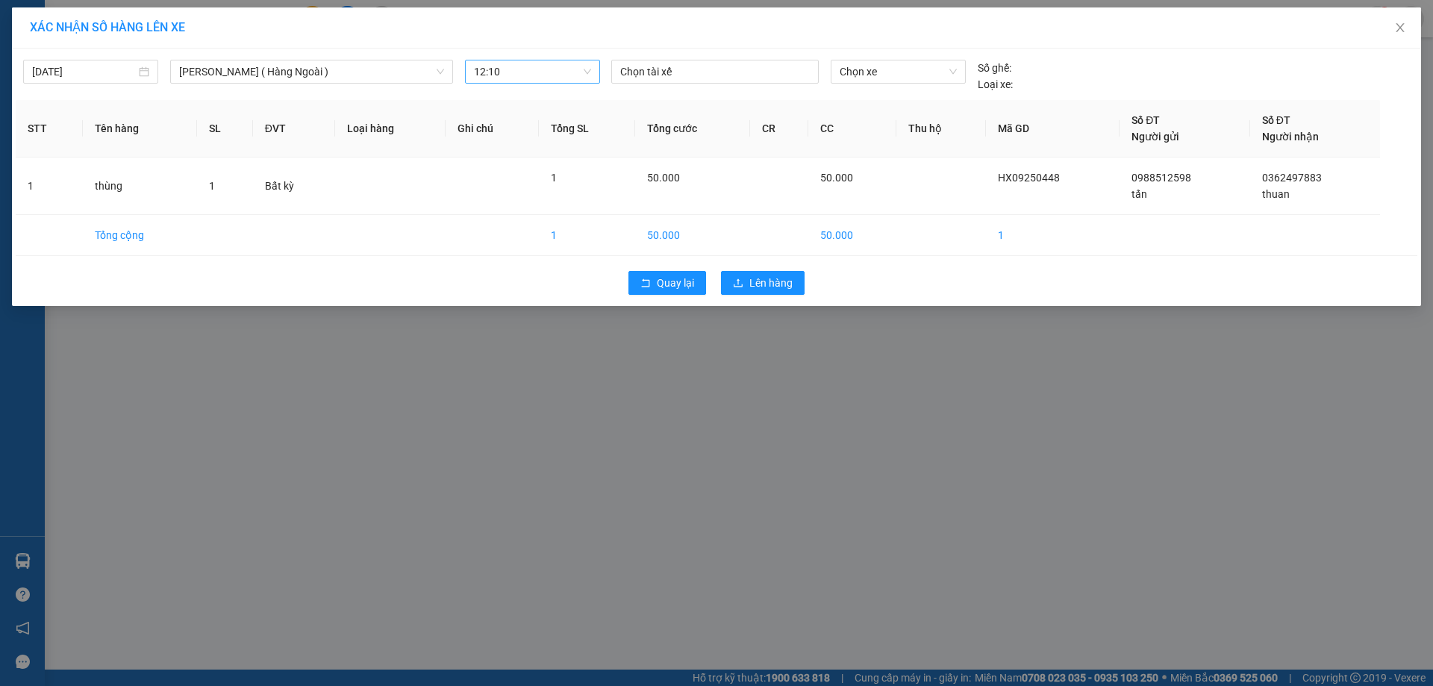
click at [696, 69] on div at bounding box center [715, 72] width 200 height 18
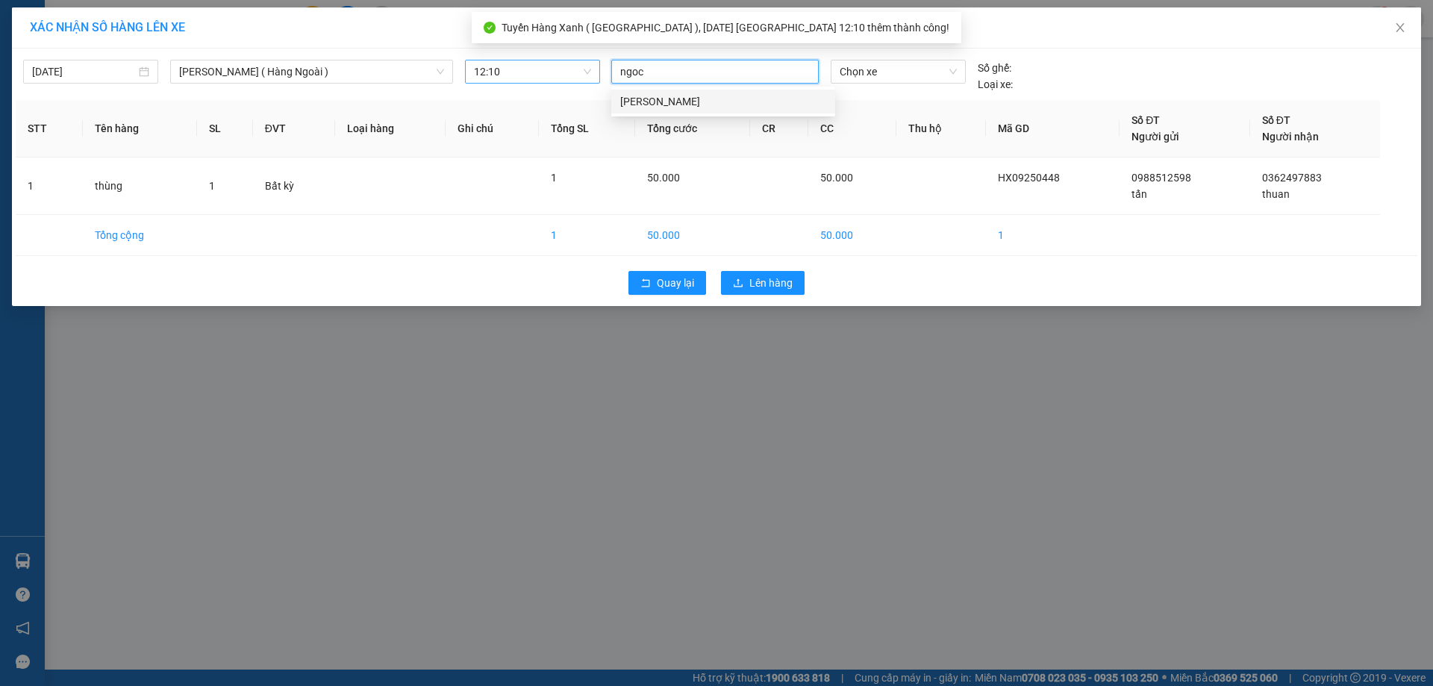
type input "ngoc"
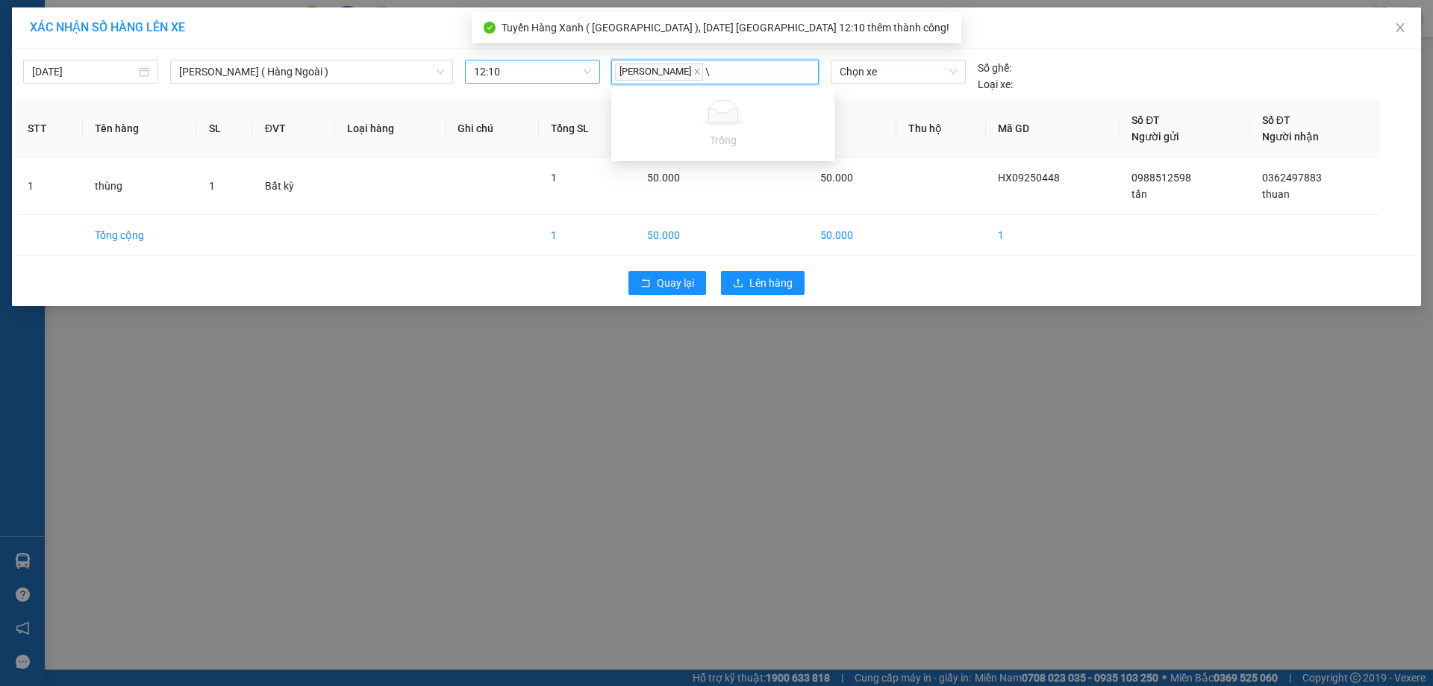
type input "\"
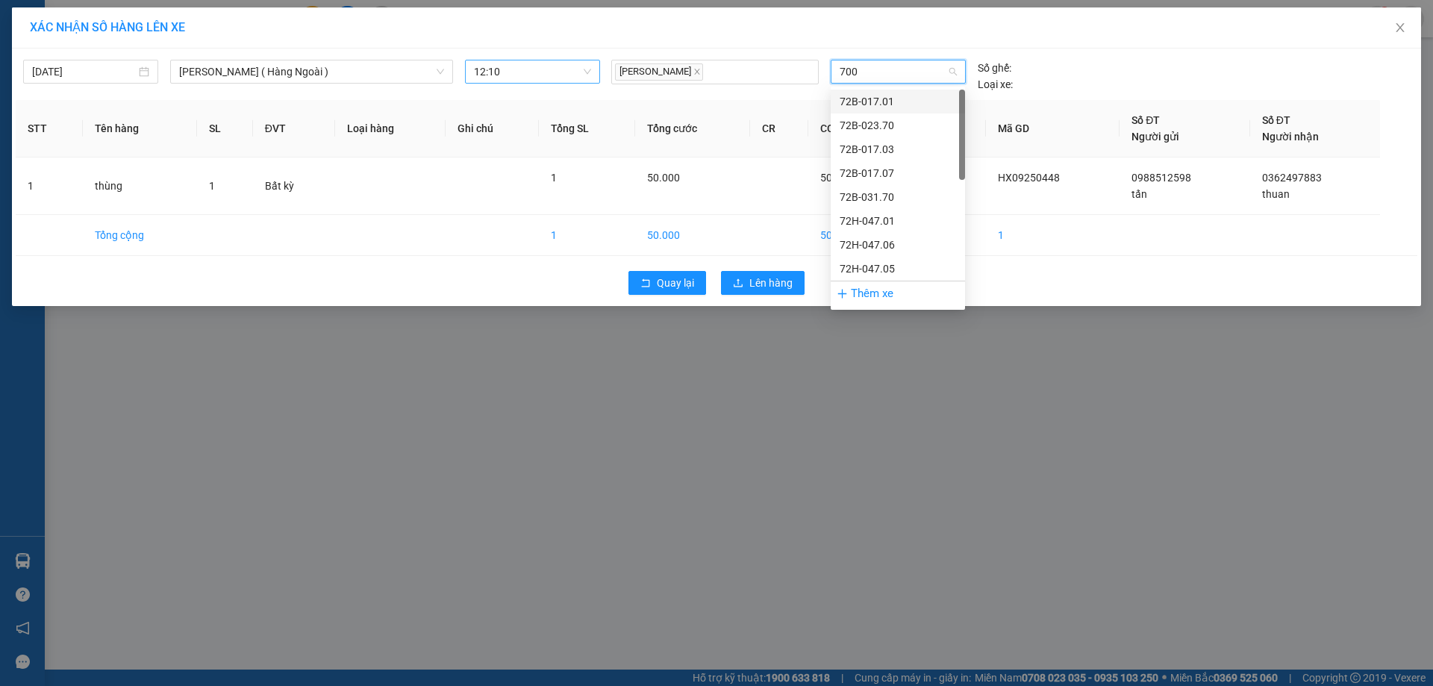
type input "7008"
type input "3"
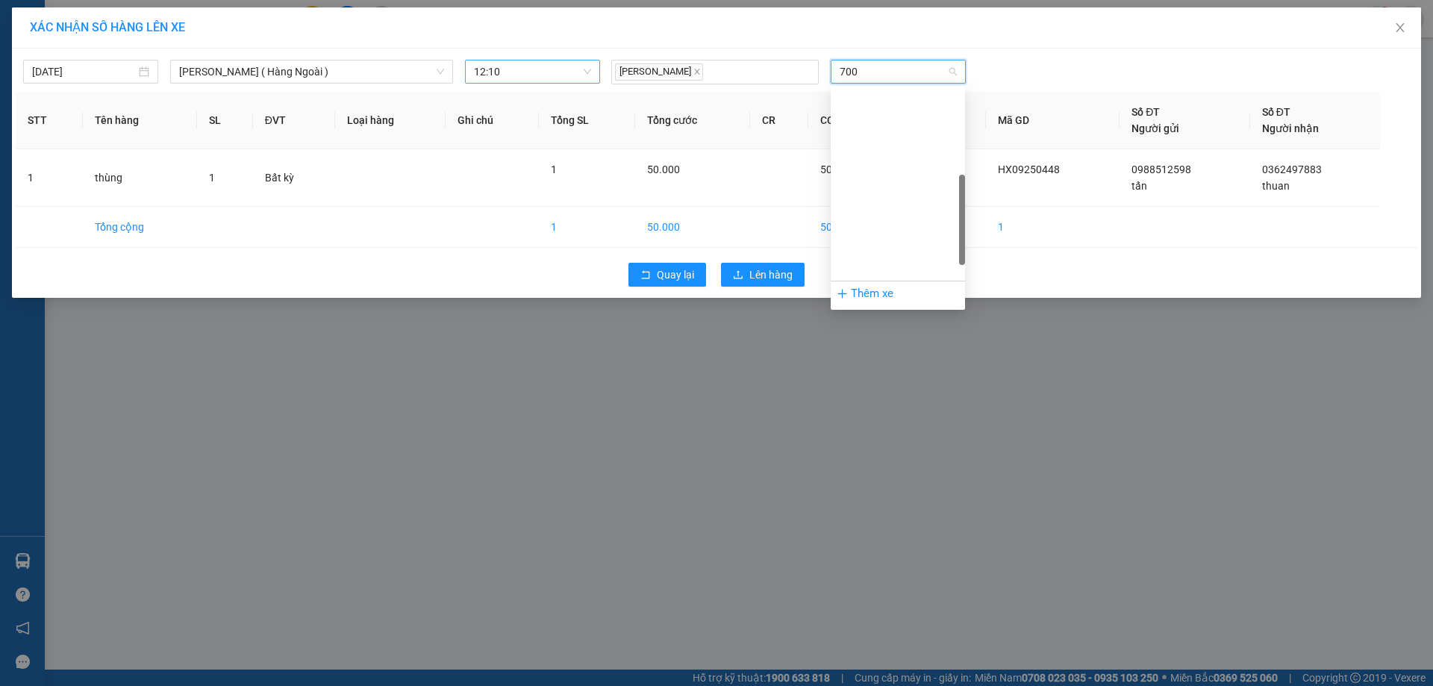
type input "7008"
click at [757, 268] on span "Lên hàng" at bounding box center [770, 274] width 43 height 16
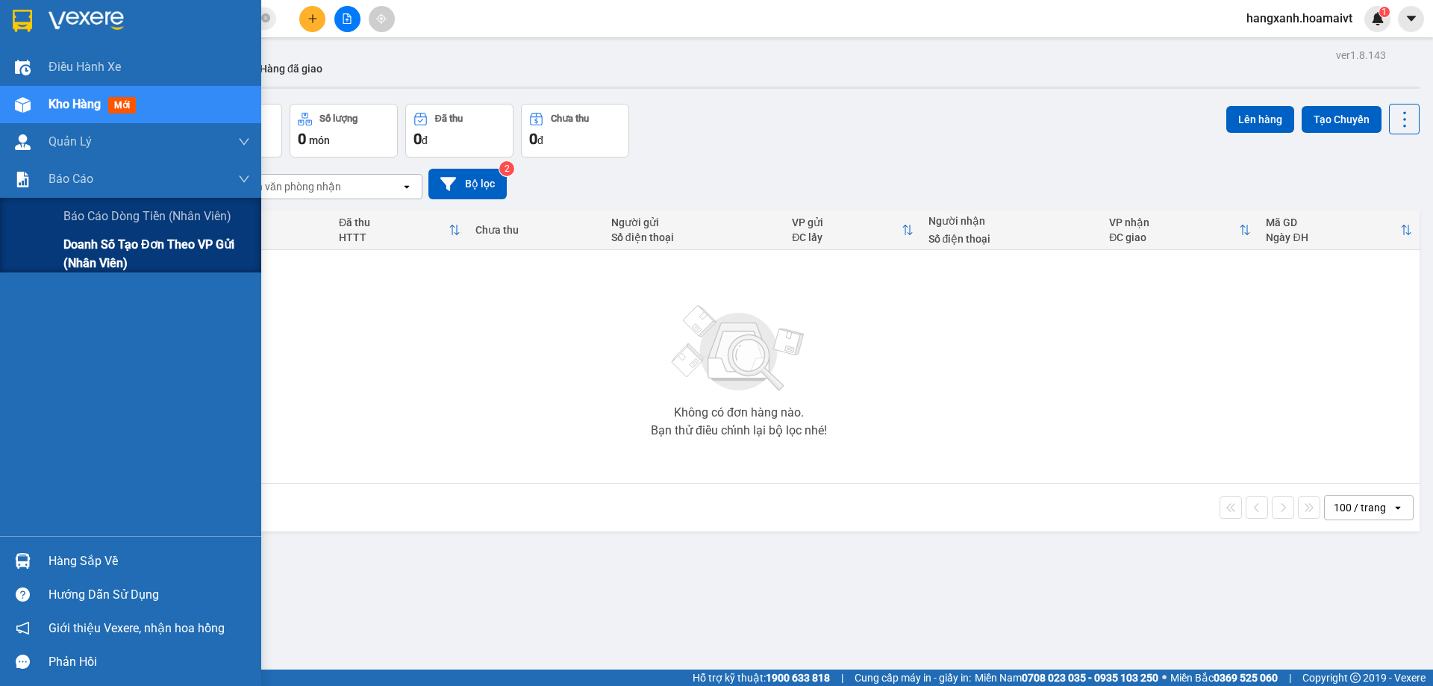
click at [69, 241] on span "Doanh số tạo đơn theo VP gửi (nhân viên)" at bounding box center [156, 253] width 187 height 37
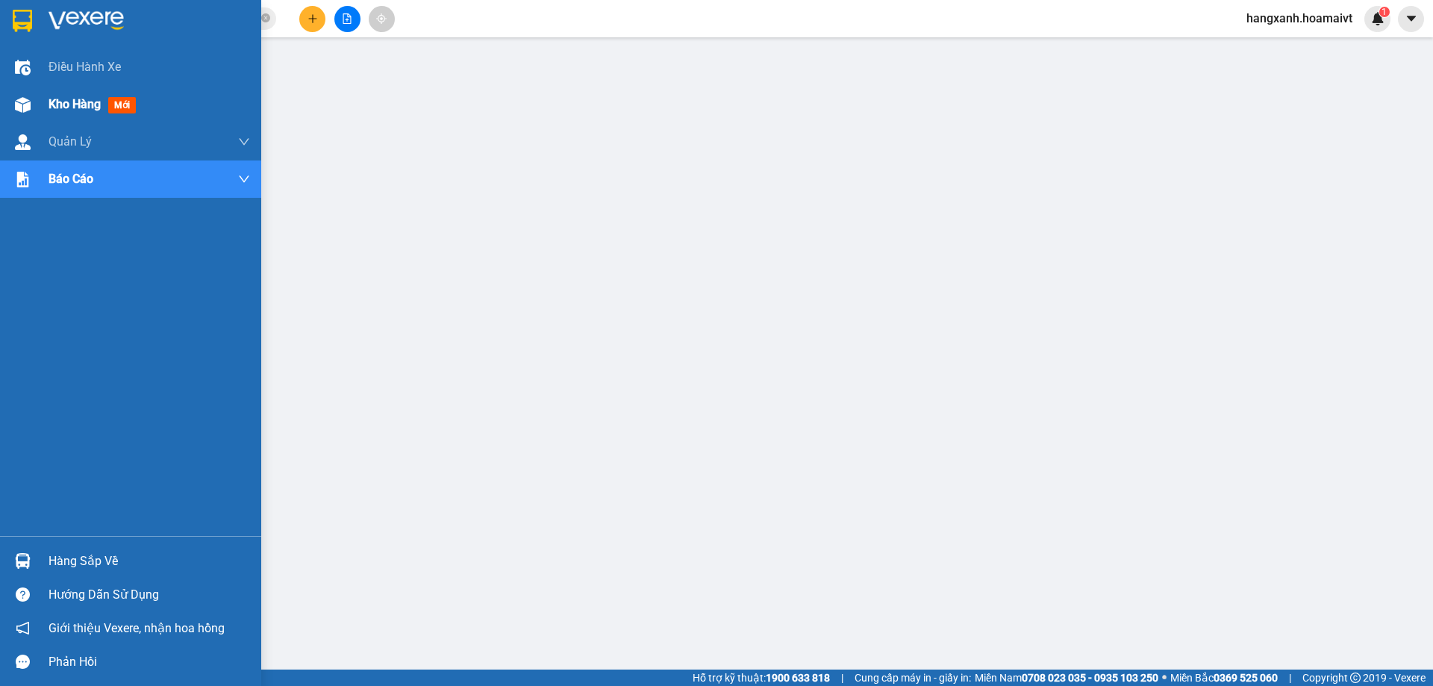
click at [20, 93] on div at bounding box center [23, 105] width 26 height 26
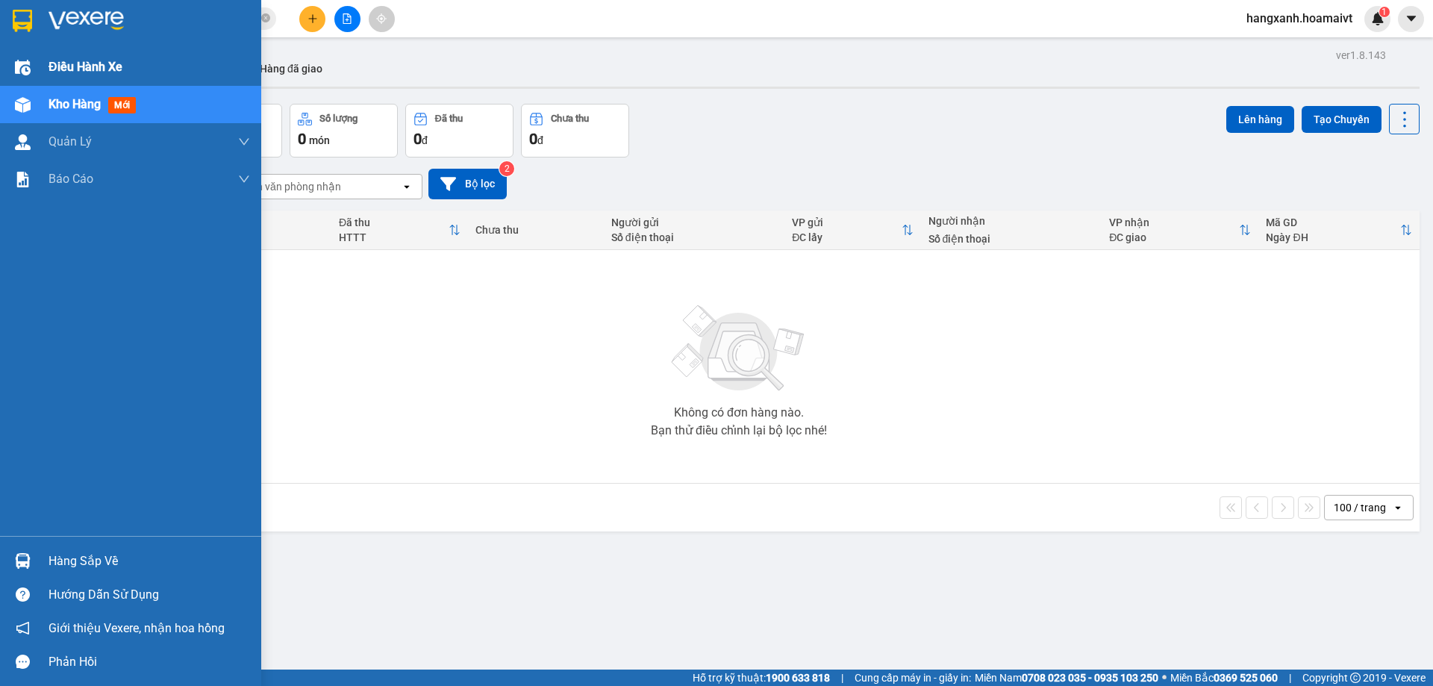
click at [60, 62] on span "Điều hành xe" at bounding box center [86, 66] width 74 height 19
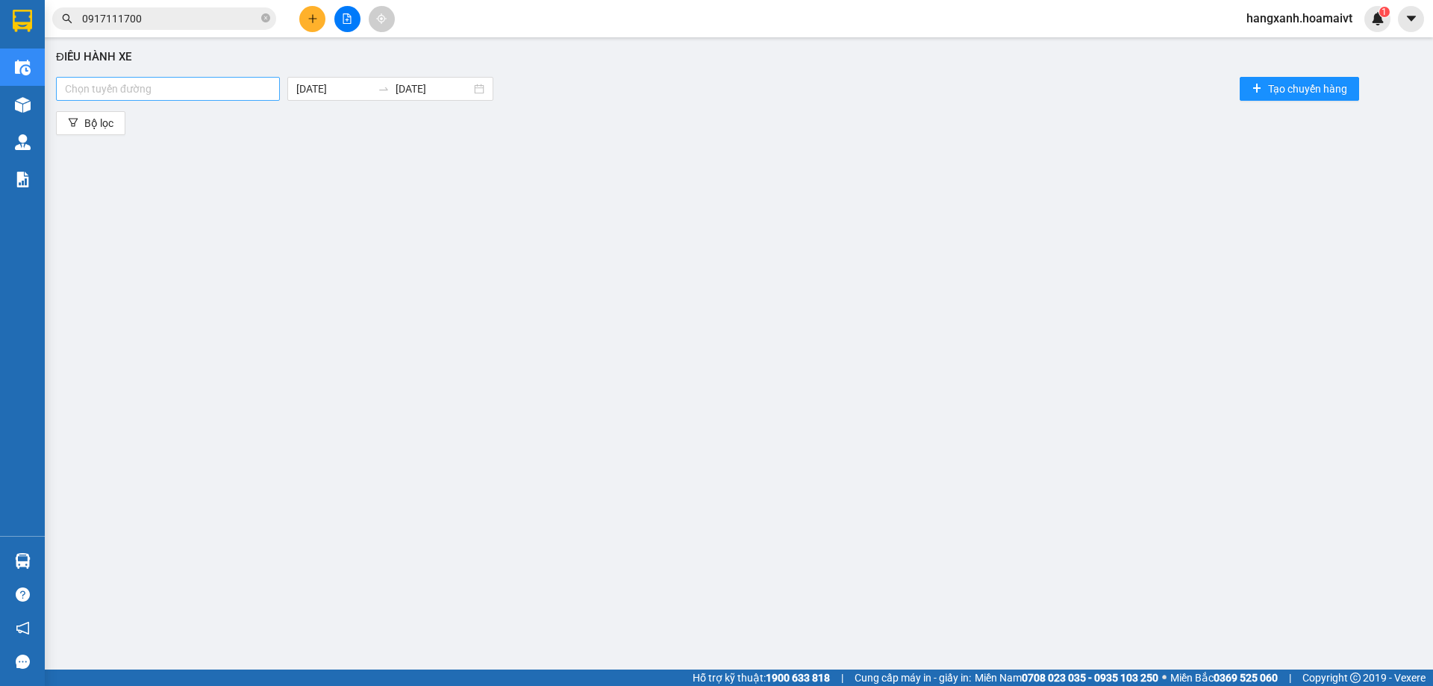
click at [237, 87] on div at bounding box center [168, 89] width 216 height 18
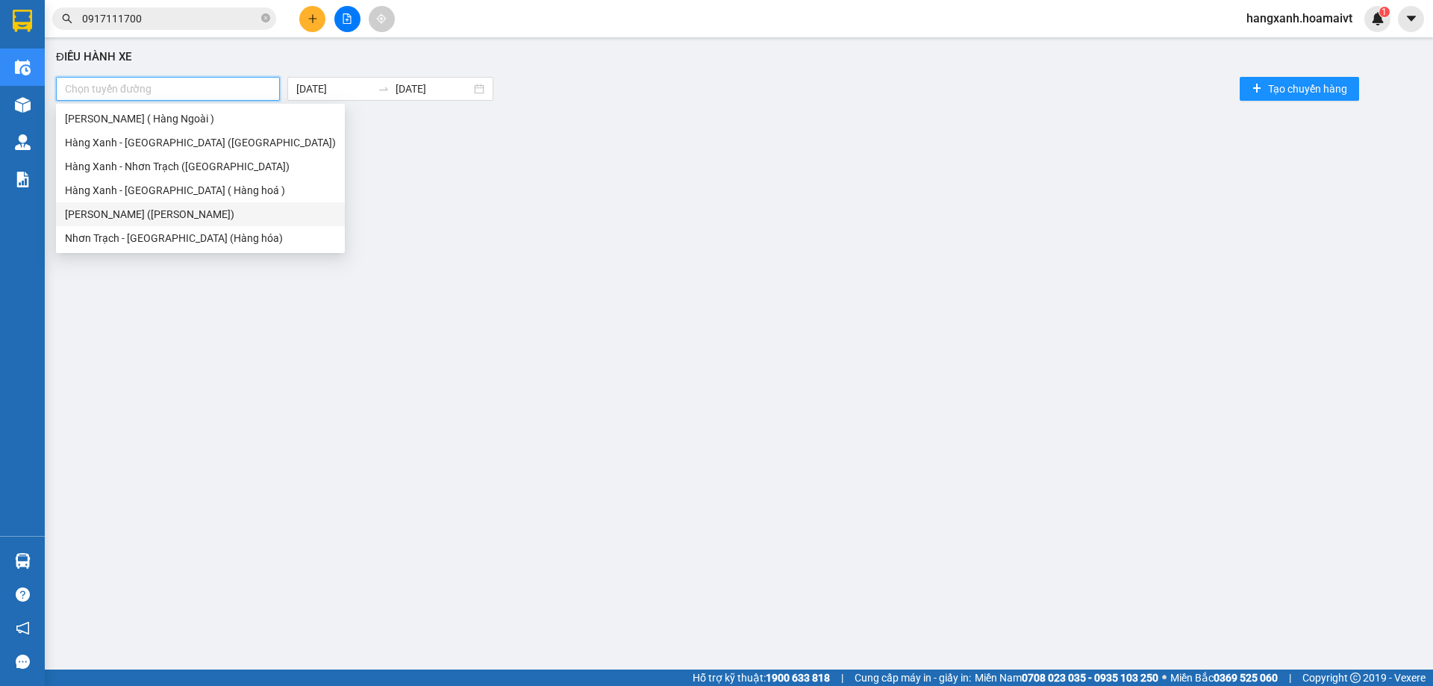
click at [194, 216] on div "[PERSON_NAME] ([PERSON_NAME])" at bounding box center [200, 214] width 271 height 16
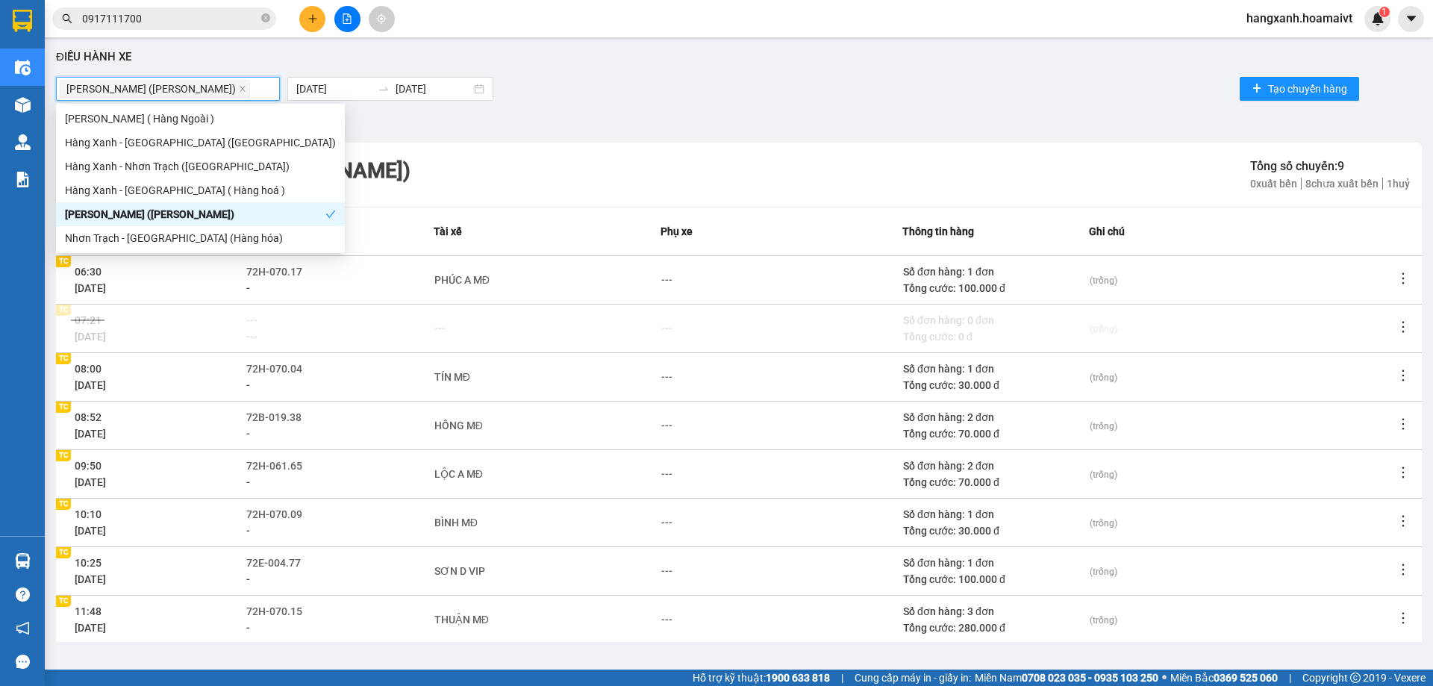
click at [190, 210] on div "[PERSON_NAME] ([PERSON_NAME])" at bounding box center [195, 214] width 260 height 16
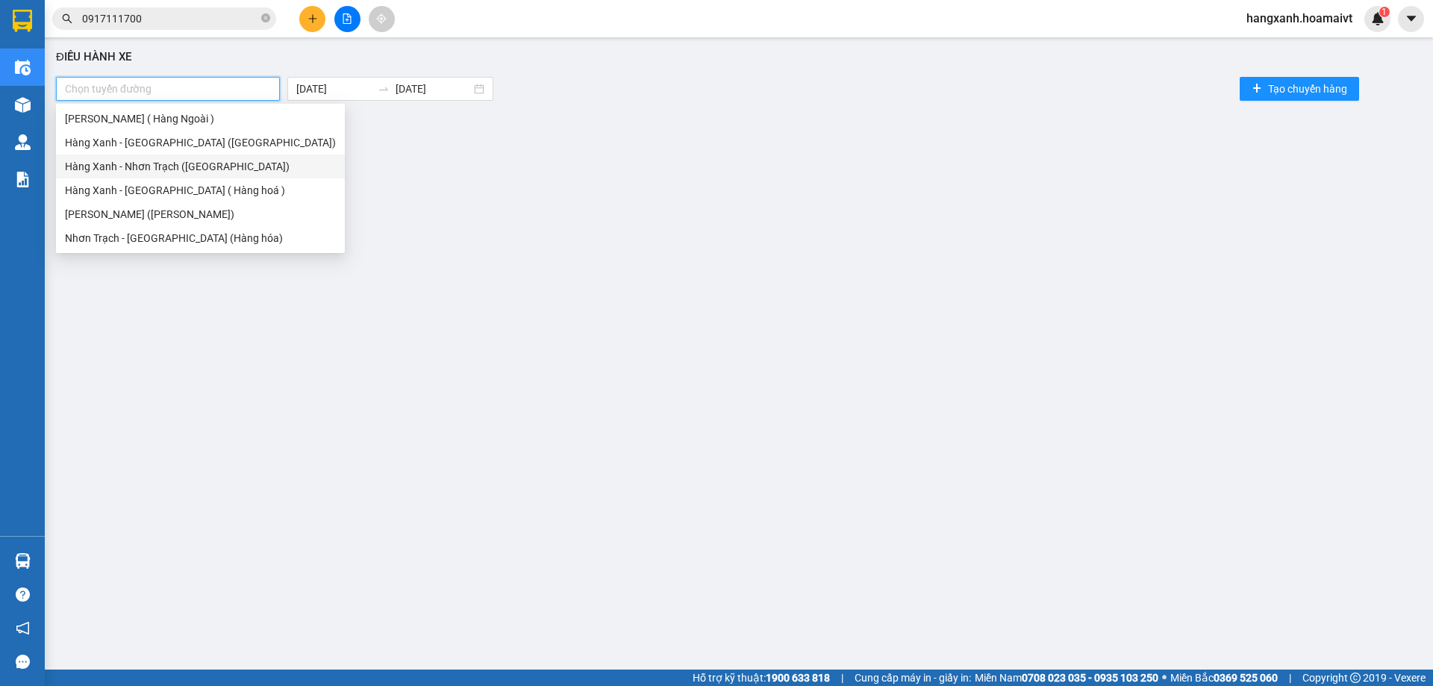
click at [192, 148] on div "Hàng Xanh - [GEOGRAPHIC_DATA] ([GEOGRAPHIC_DATA])" at bounding box center [200, 142] width 271 height 16
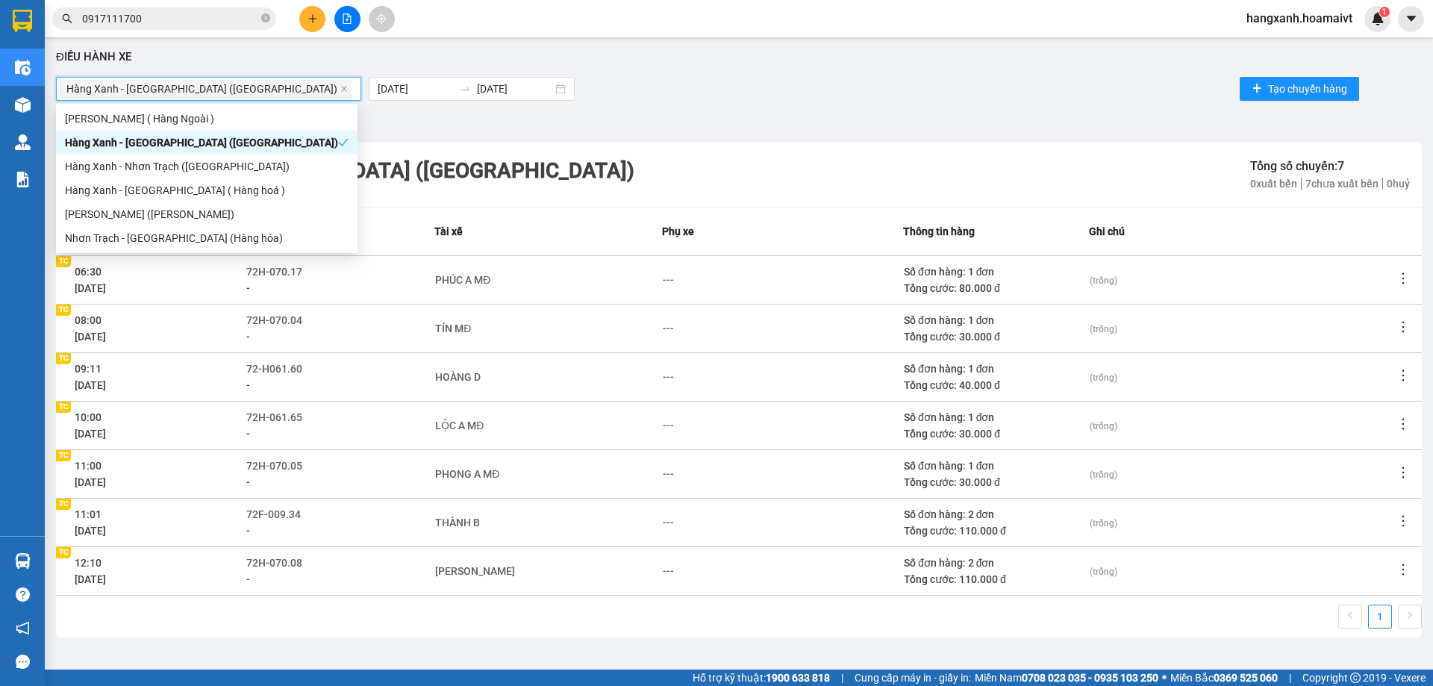
click at [192, 148] on div "Hàng Xanh - [GEOGRAPHIC_DATA] ([GEOGRAPHIC_DATA])" at bounding box center [201, 142] width 273 height 16
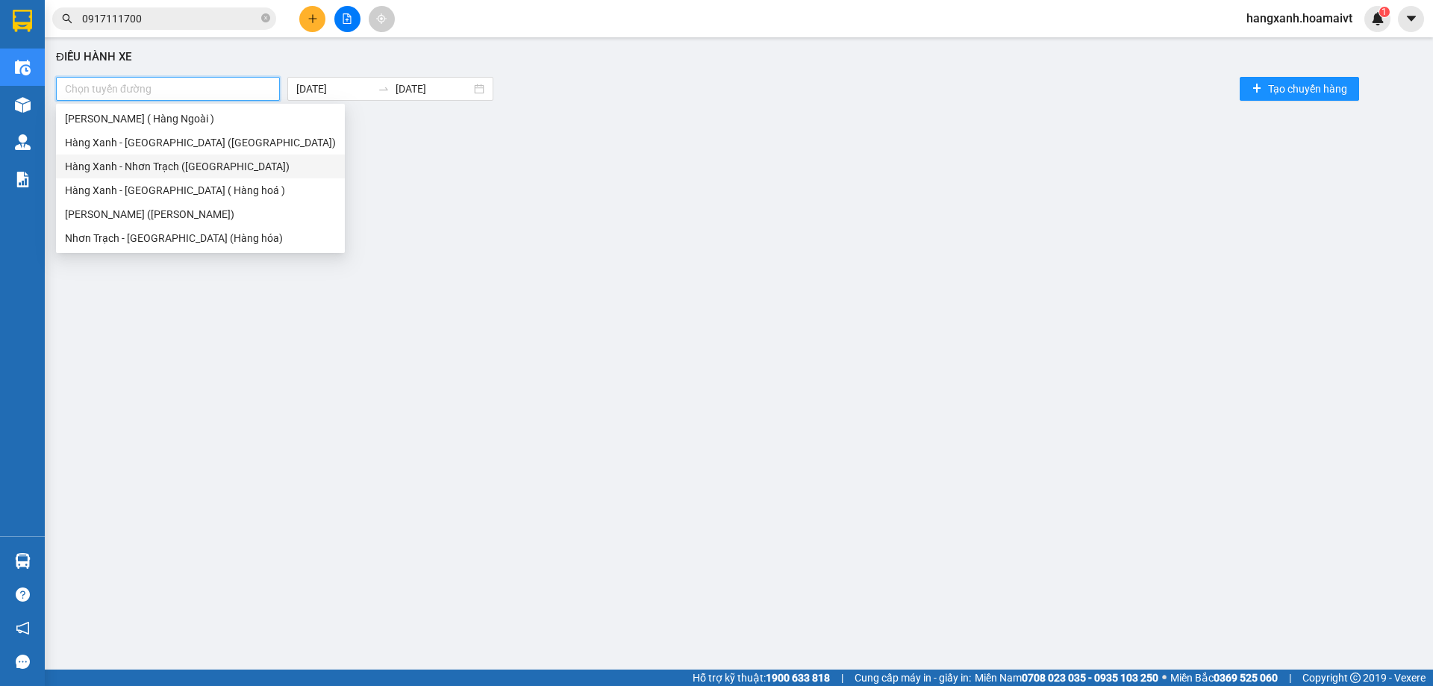
click at [179, 166] on div "Hàng Xanh - Nhơn Trạch ([GEOGRAPHIC_DATA])" at bounding box center [200, 166] width 271 height 16
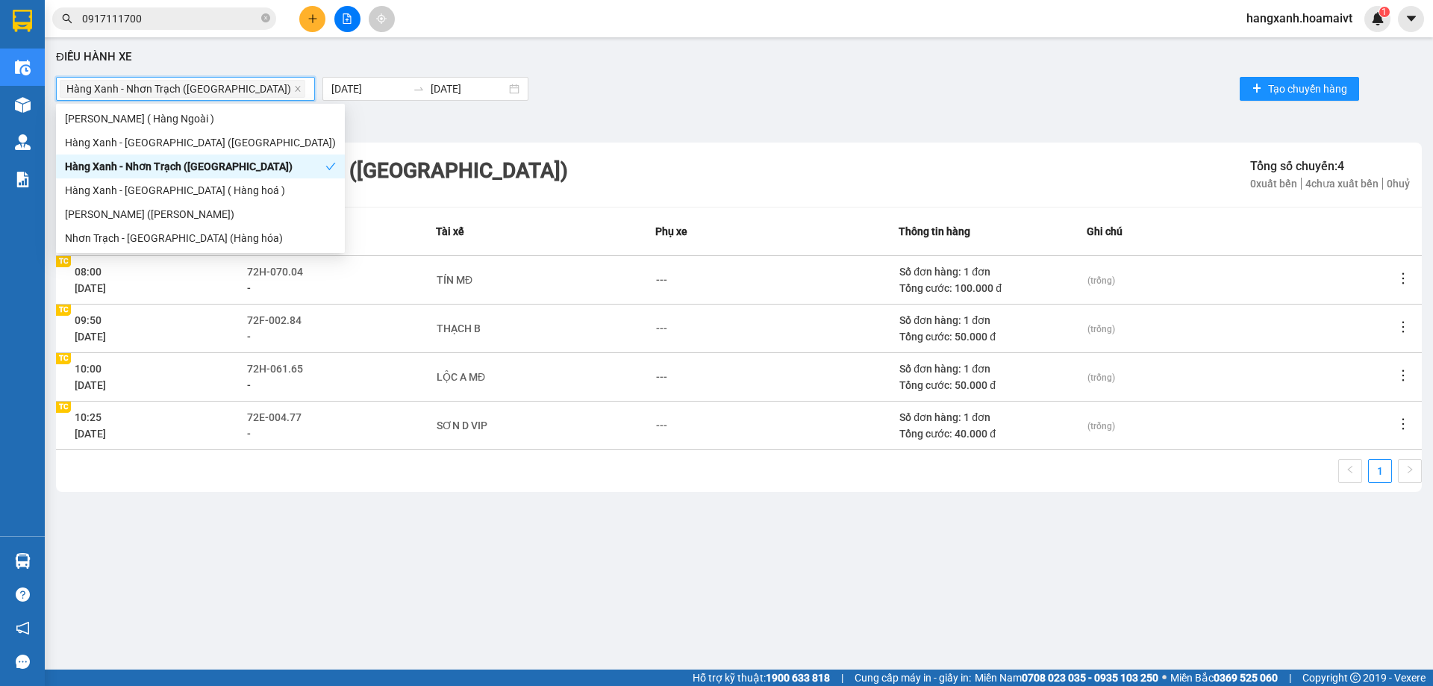
click at [179, 166] on div "Hàng Xanh - Nhơn Trạch ([GEOGRAPHIC_DATA])" at bounding box center [195, 166] width 260 height 16
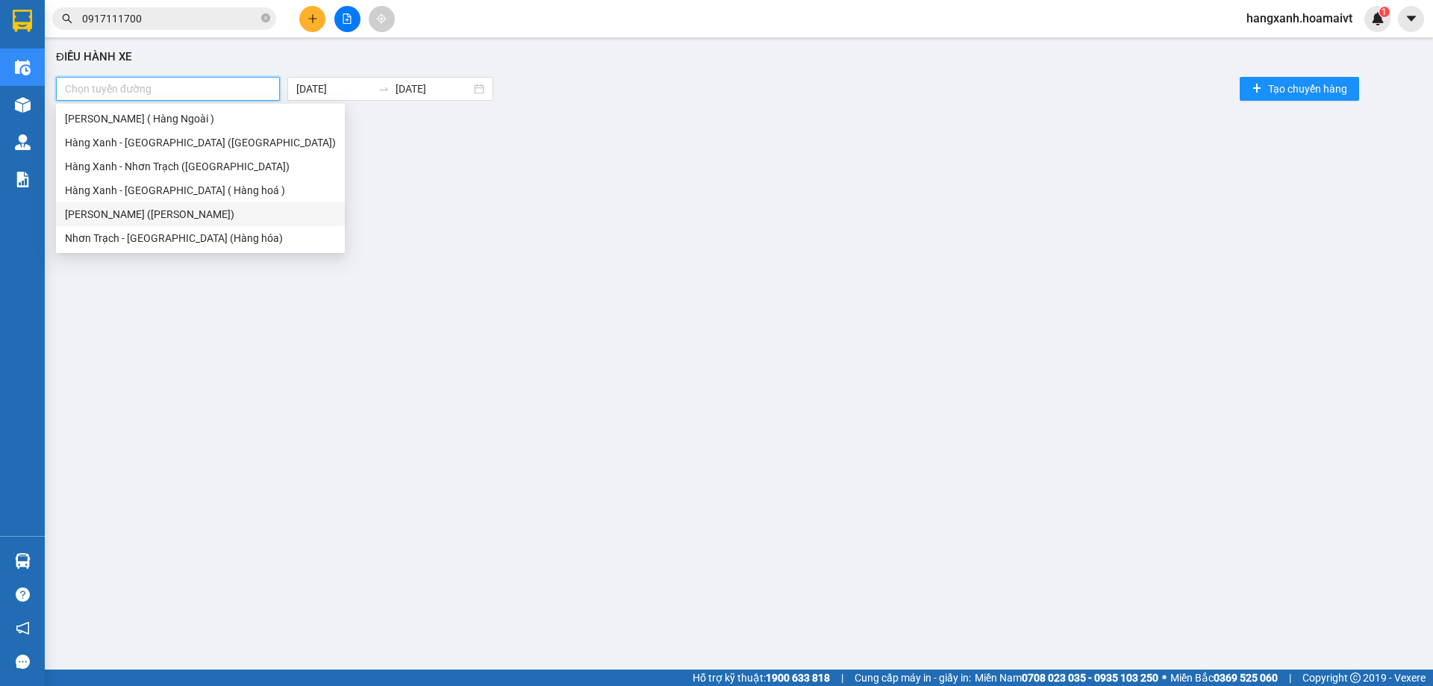
click at [179, 219] on div "[PERSON_NAME] ([PERSON_NAME])" at bounding box center [200, 214] width 271 height 16
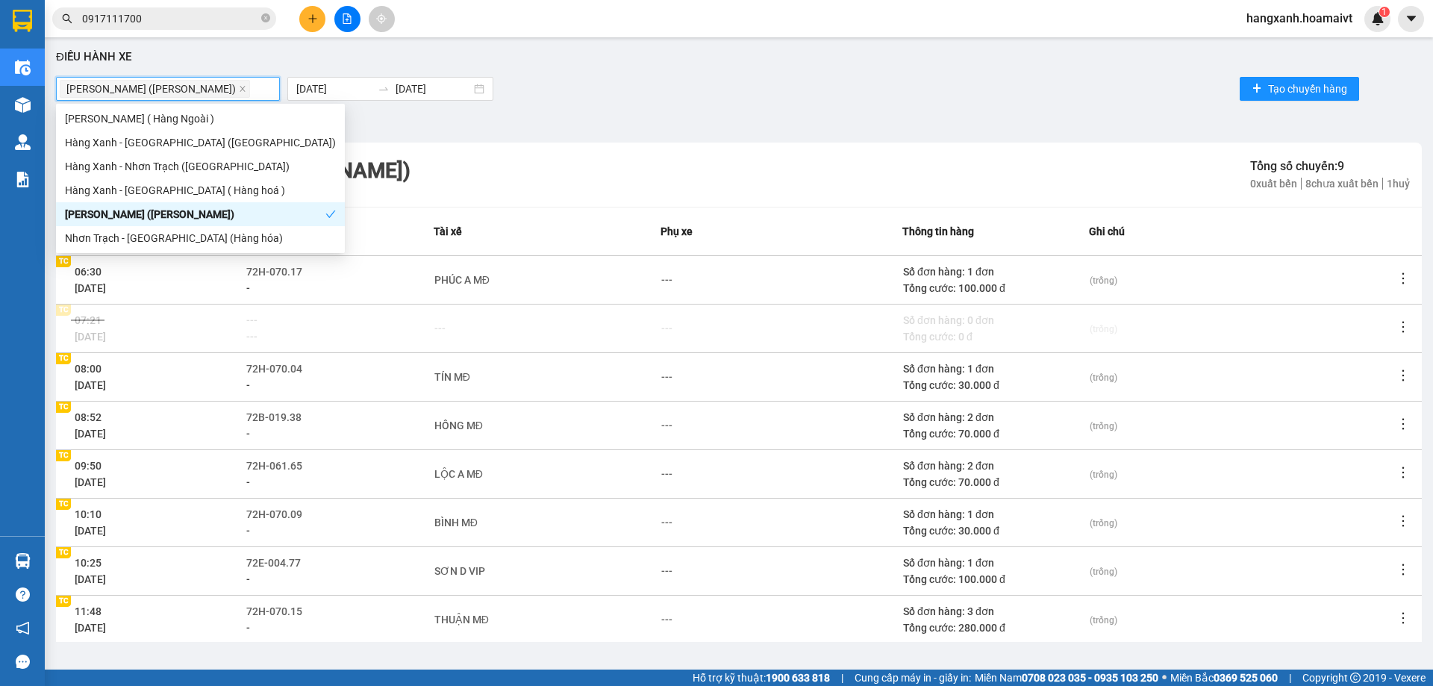
click at [180, 216] on div "[PERSON_NAME] ([PERSON_NAME])" at bounding box center [195, 214] width 260 height 16
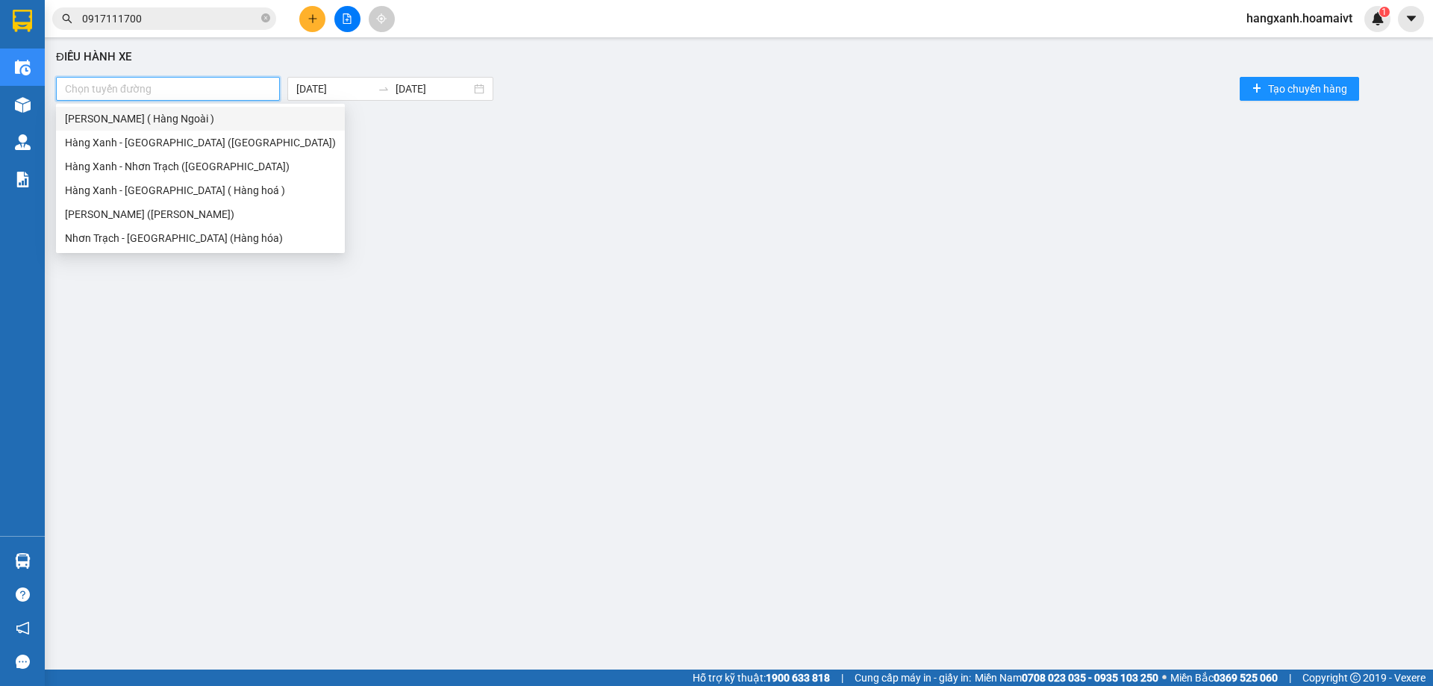
click at [169, 119] on div "[PERSON_NAME] ( Hàng Ngoài )" at bounding box center [200, 118] width 271 height 16
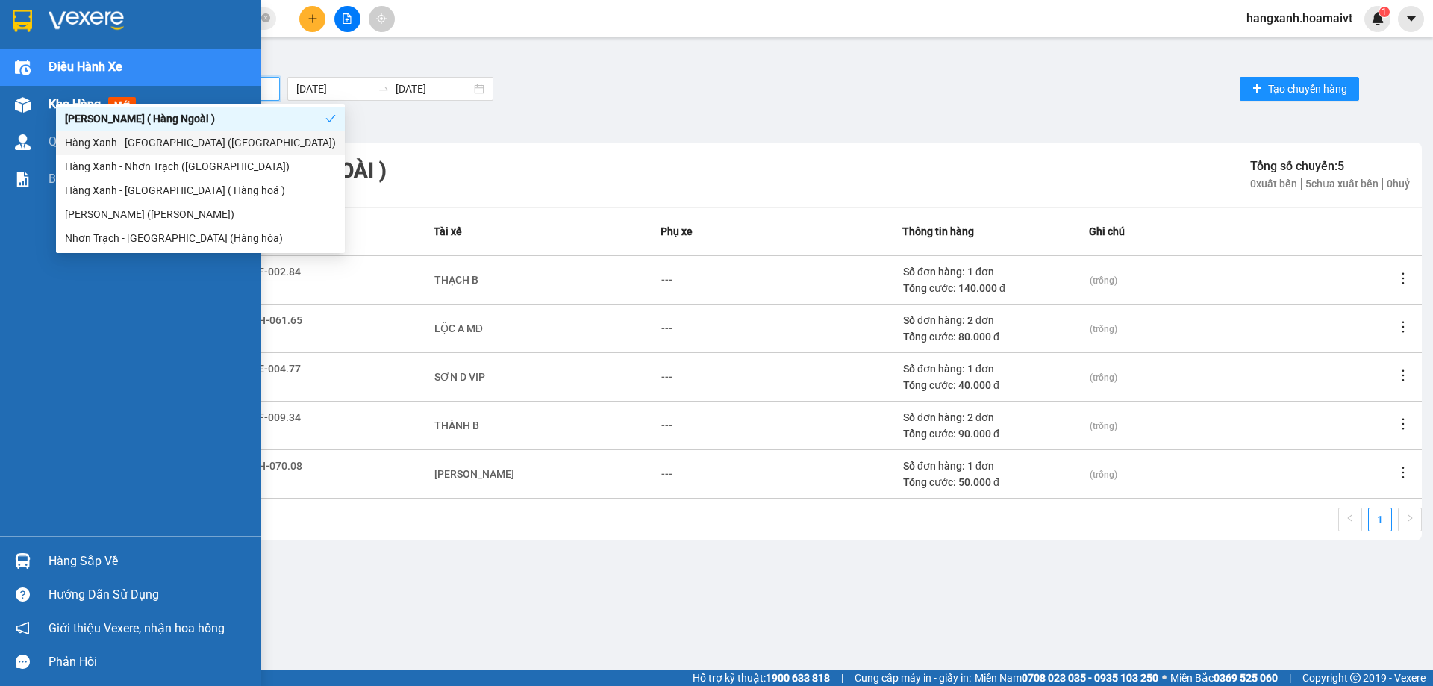
click at [21, 100] on img at bounding box center [23, 105] width 16 height 16
